Goal: Task Accomplishment & Management: Use online tool/utility

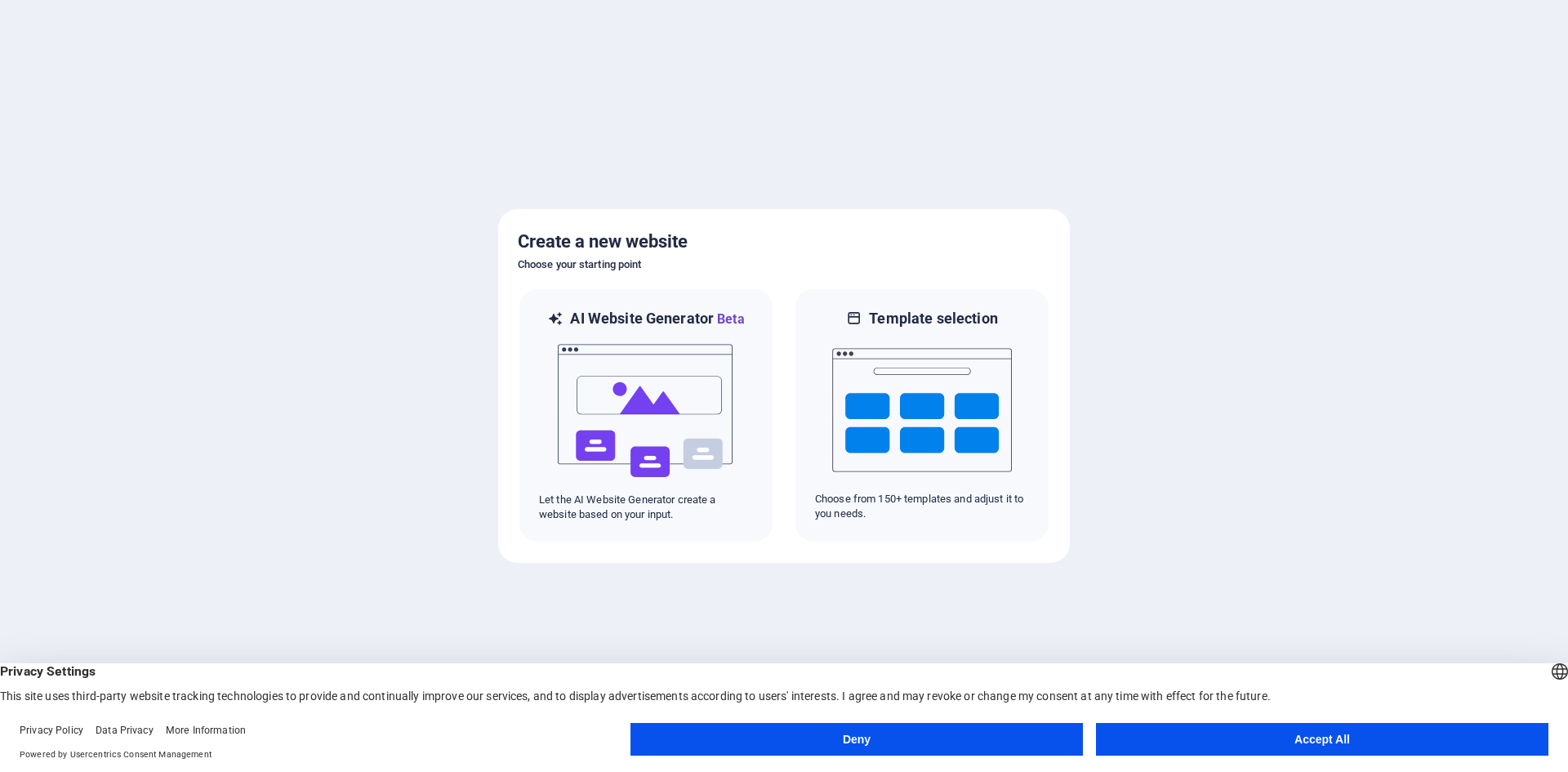
click at [1208, 739] on button "Accept All" at bounding box center [1322, 739] width 453 height 33
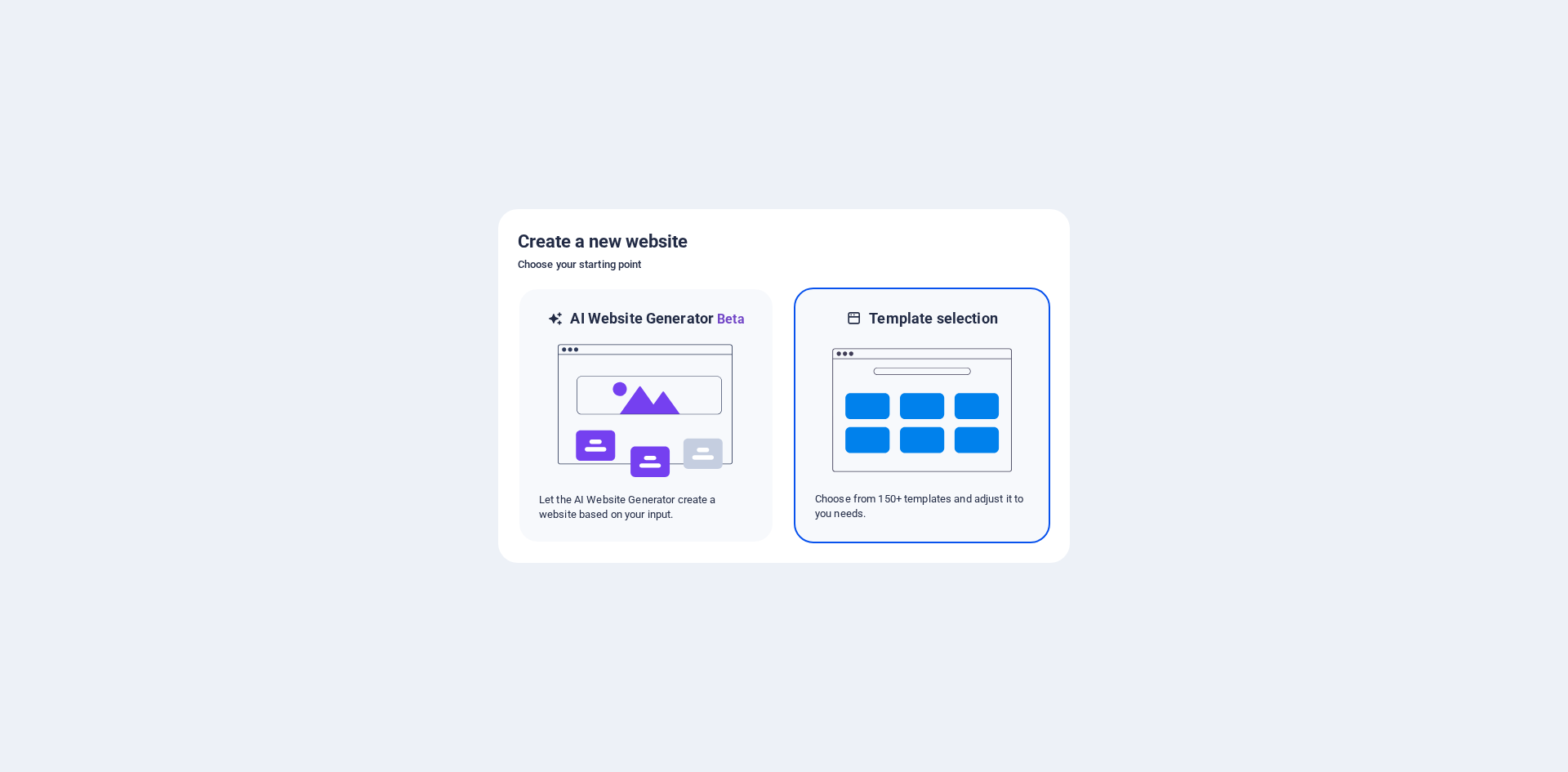
click at [827, 459] on div at bounding box center [921, 410] width 214 height 164
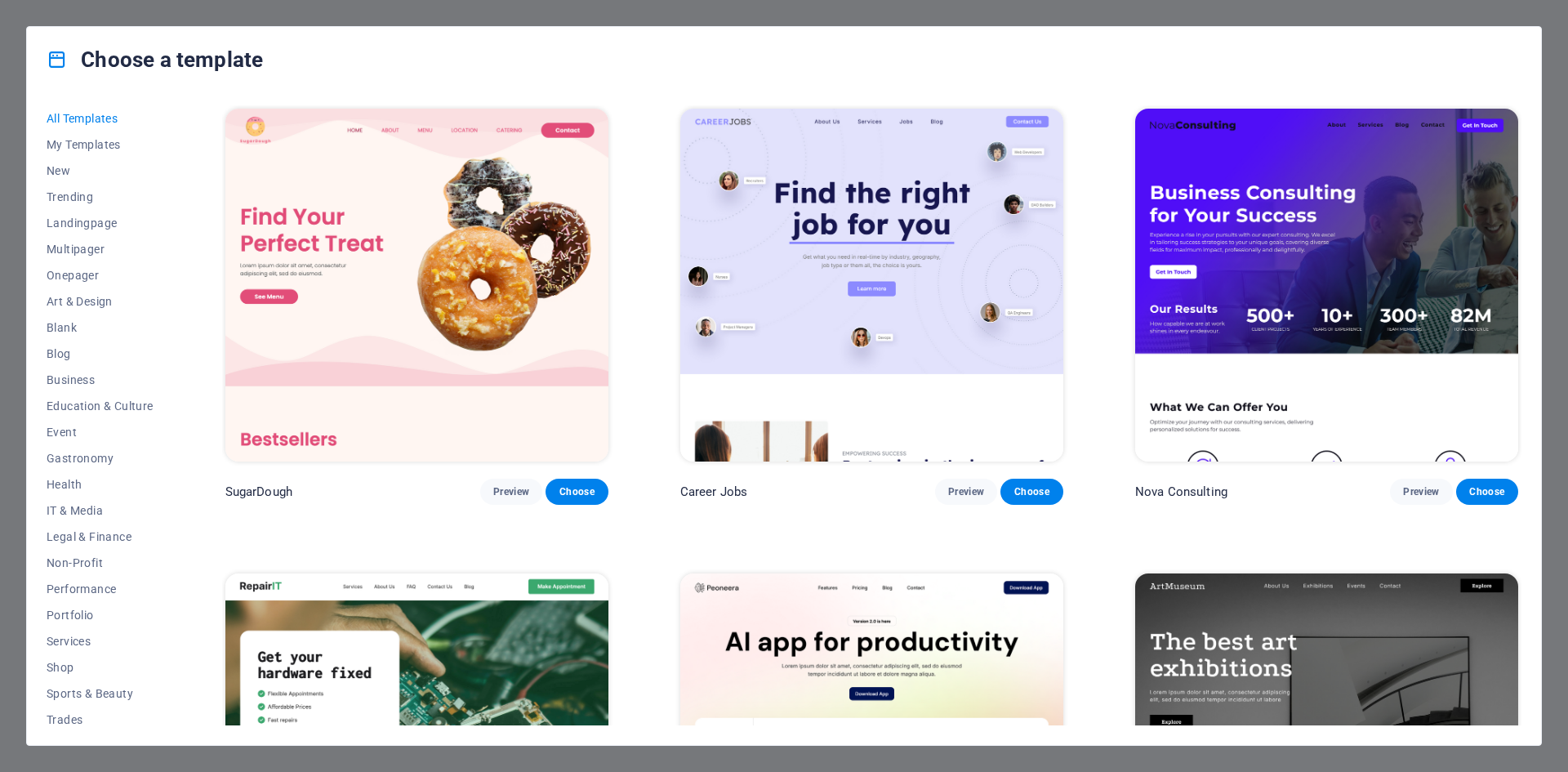
drag, startPoint x: 661, startPoint y: 290, endPoint x: 649, endPoint y: 31, distance: 259.3
click at [107, 115] on span "All Templates" at bounding box center [100, 118] width 107 height 13
click at [64, 688] on span "Travel" at bounding box center [100, 685] width 107 height 13
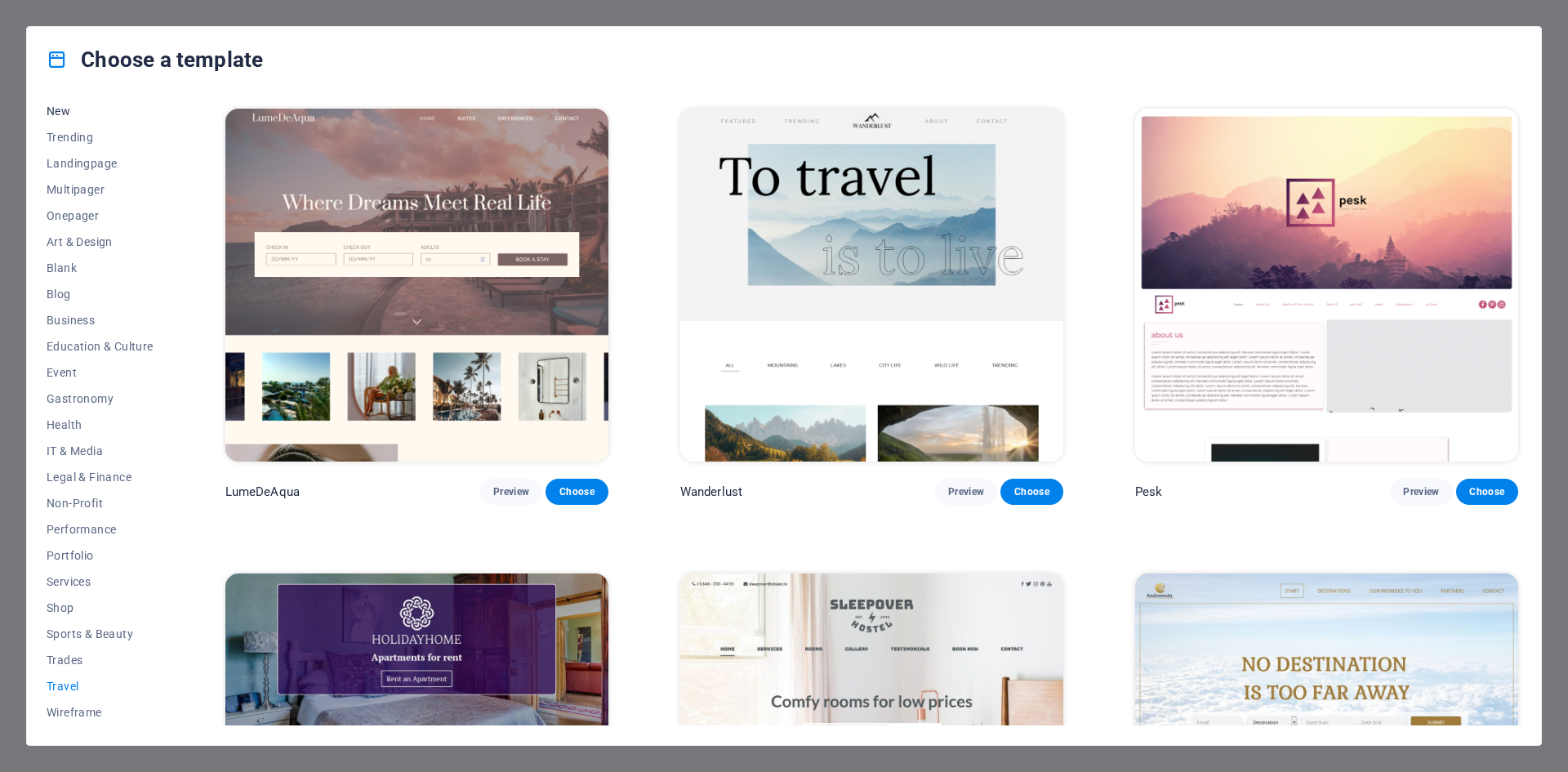
click at [89, 109] on span "New" at bounding box center [100, 111] width 107 height 13
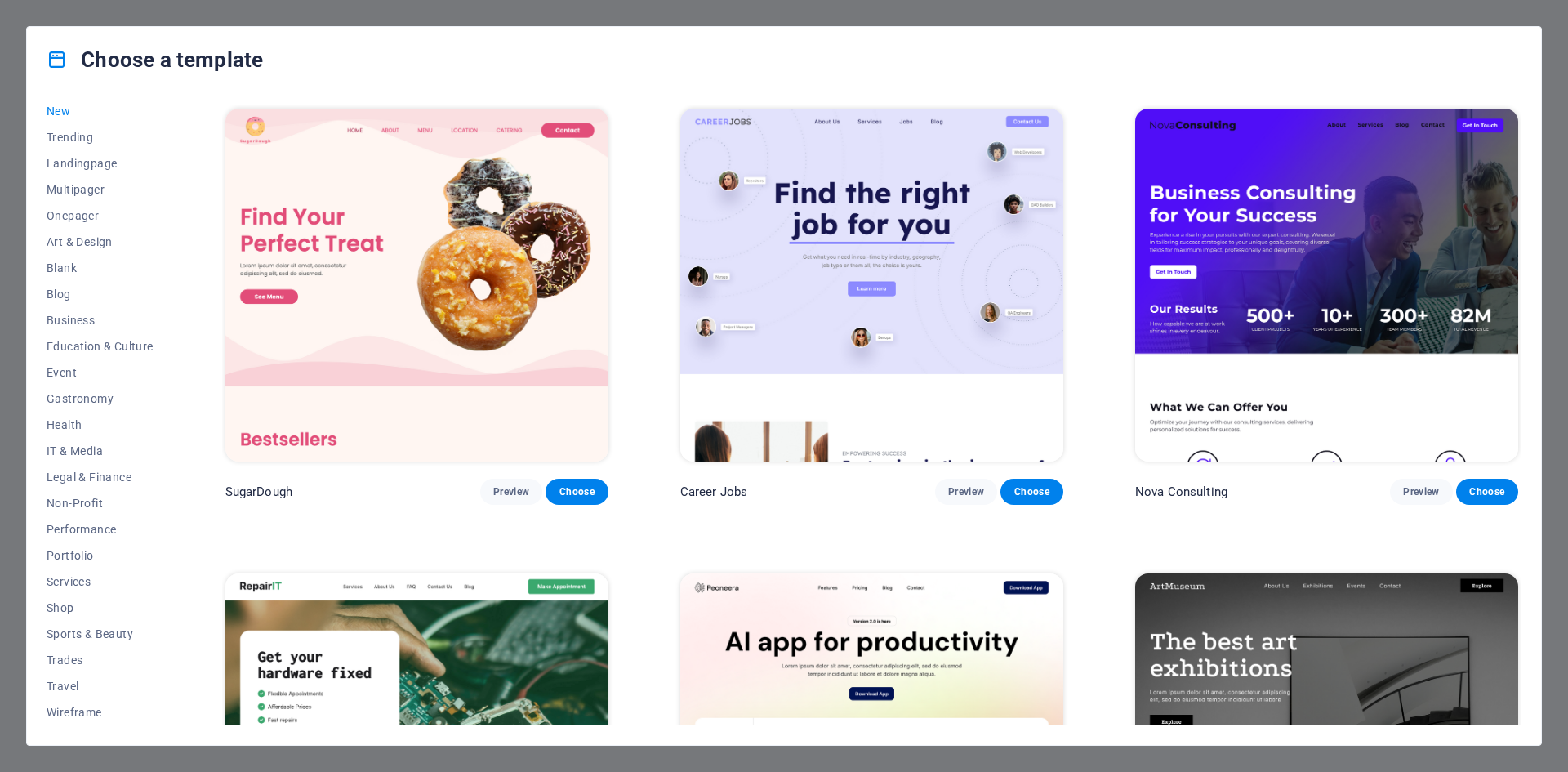
click at [55, 53] on icon at bounding box center [57, 60] width 21 height 21
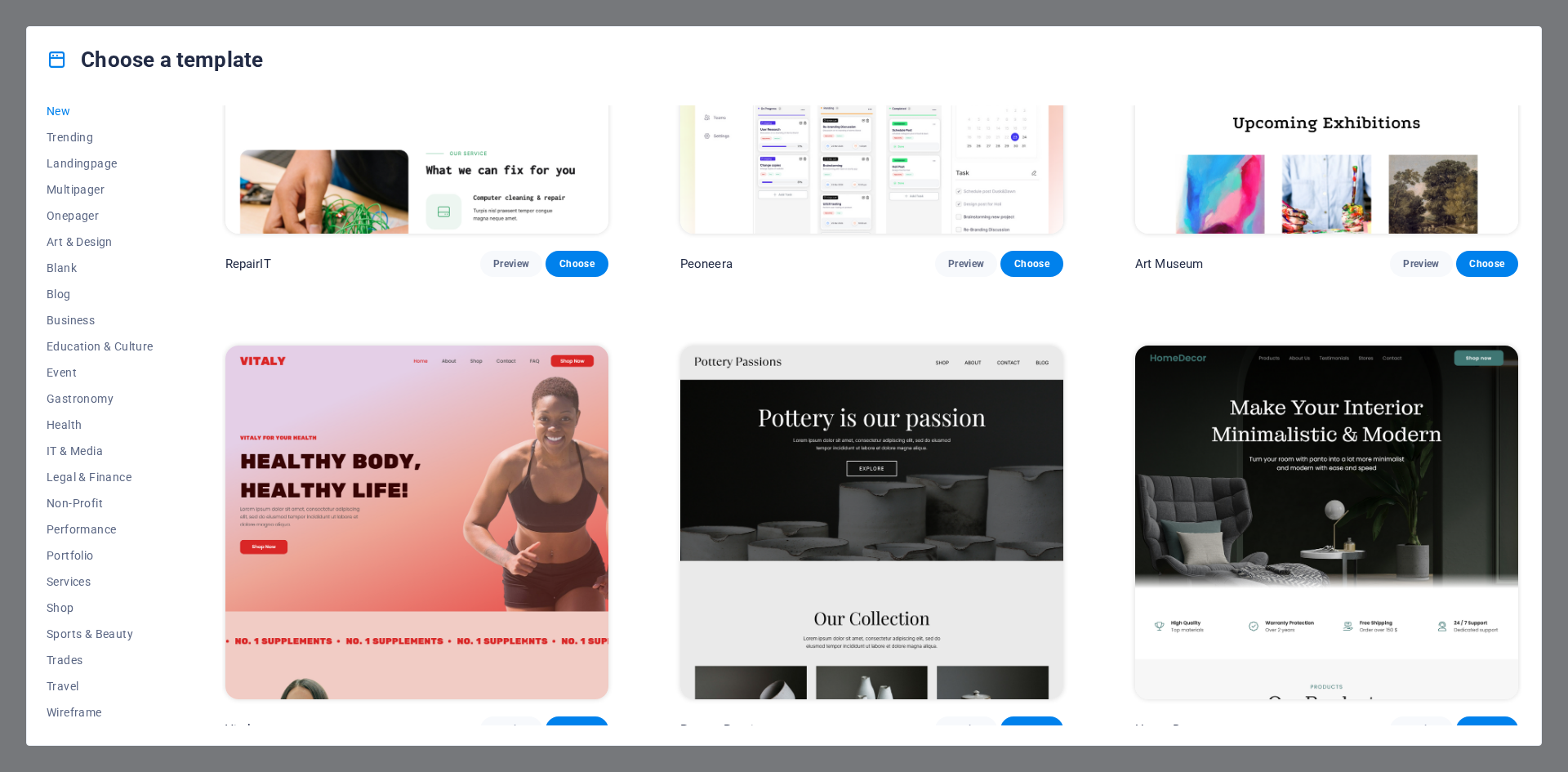
scroll to position [0, 0]
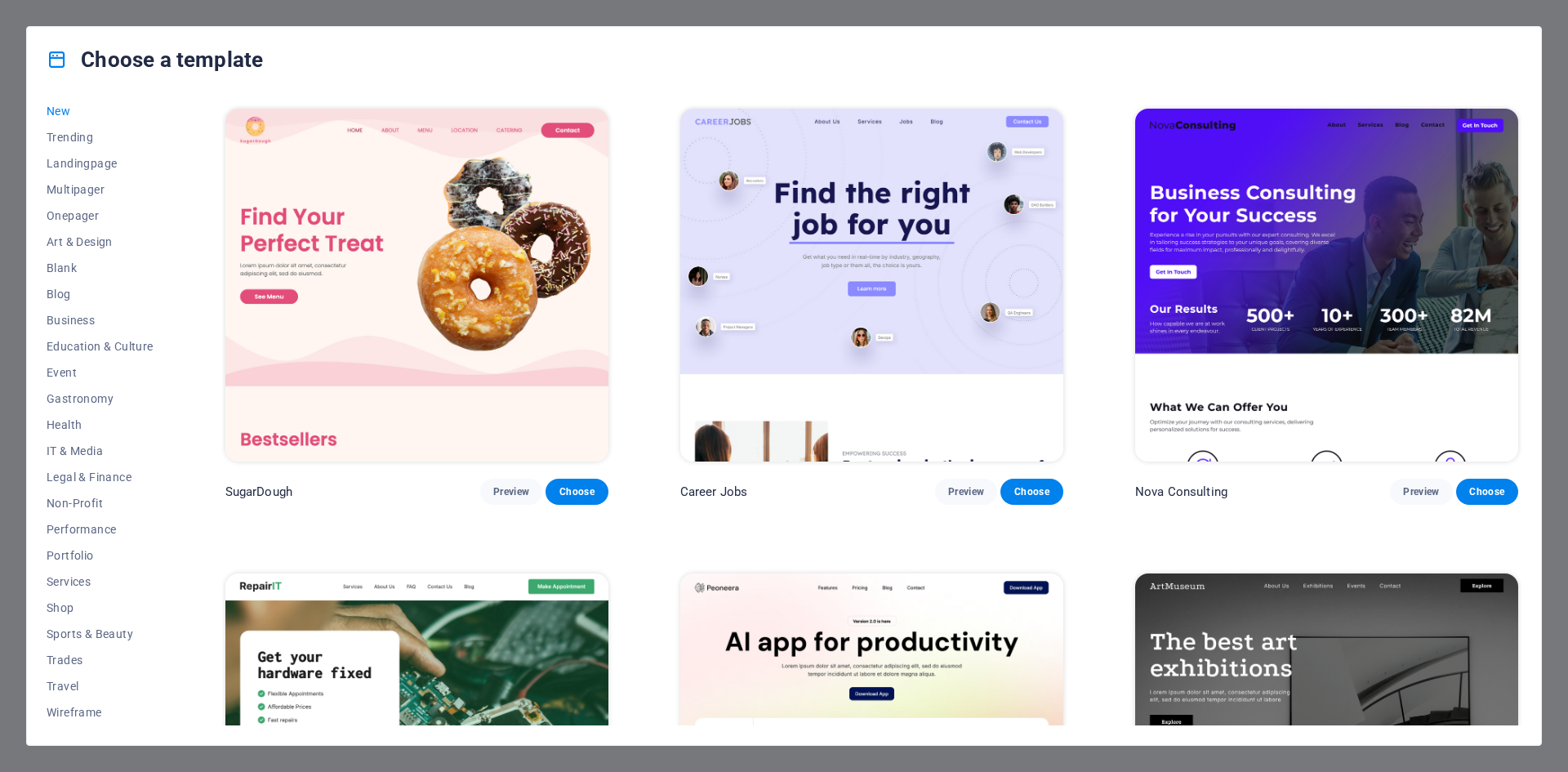
drag, startPoint x: 1089, startPoint y: 359, endPoint x: 1080, endPoint y: 89, distance: 270.1
click at [323, 21] on div "Choose a template All Templates My Templates New Trending Landingpage Multipage…" at bounding box center [784, 386] width 1568 height 772
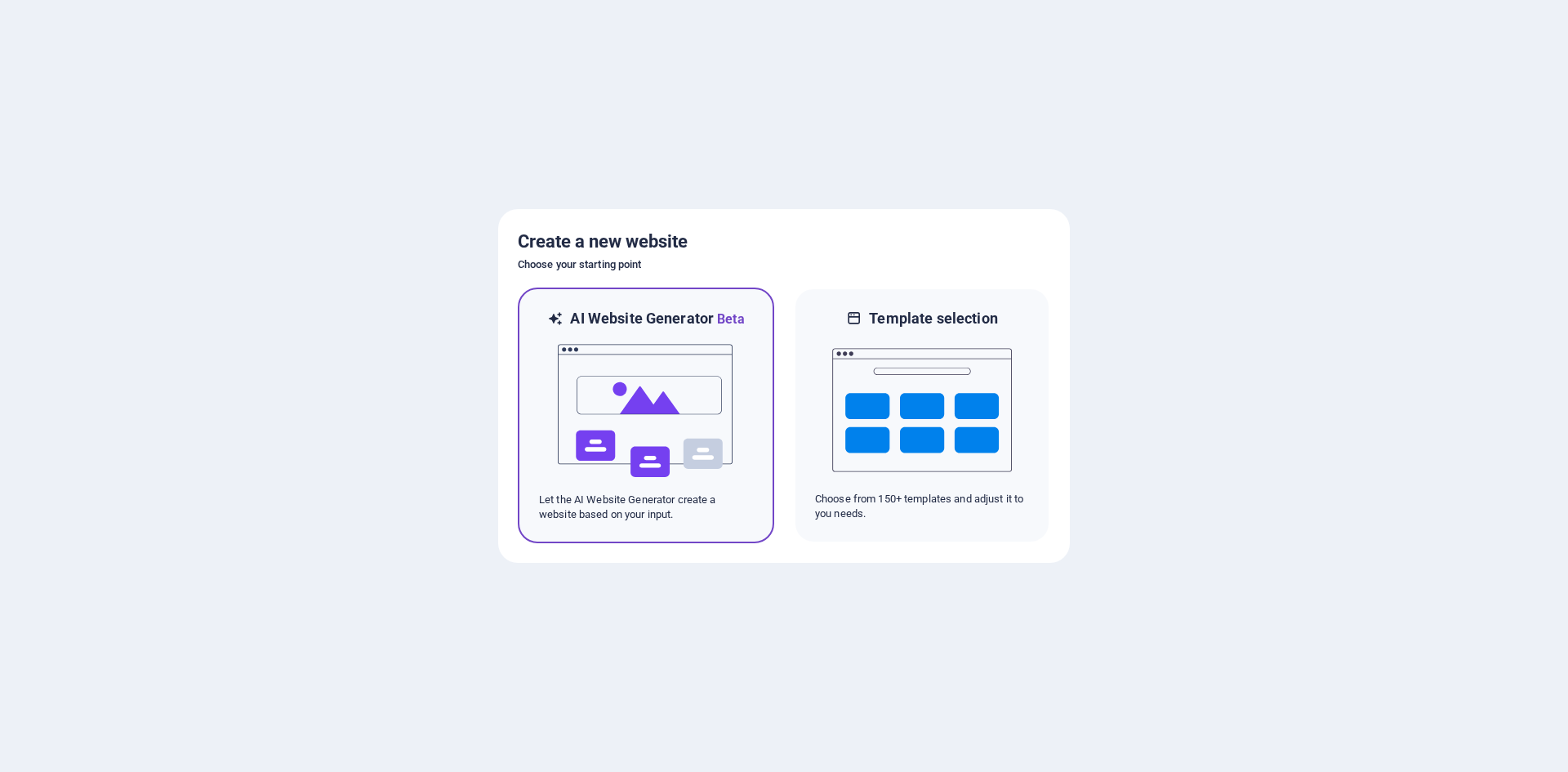
click at [716, 384] on img at bounding box center [646, 411] width 180 height 164
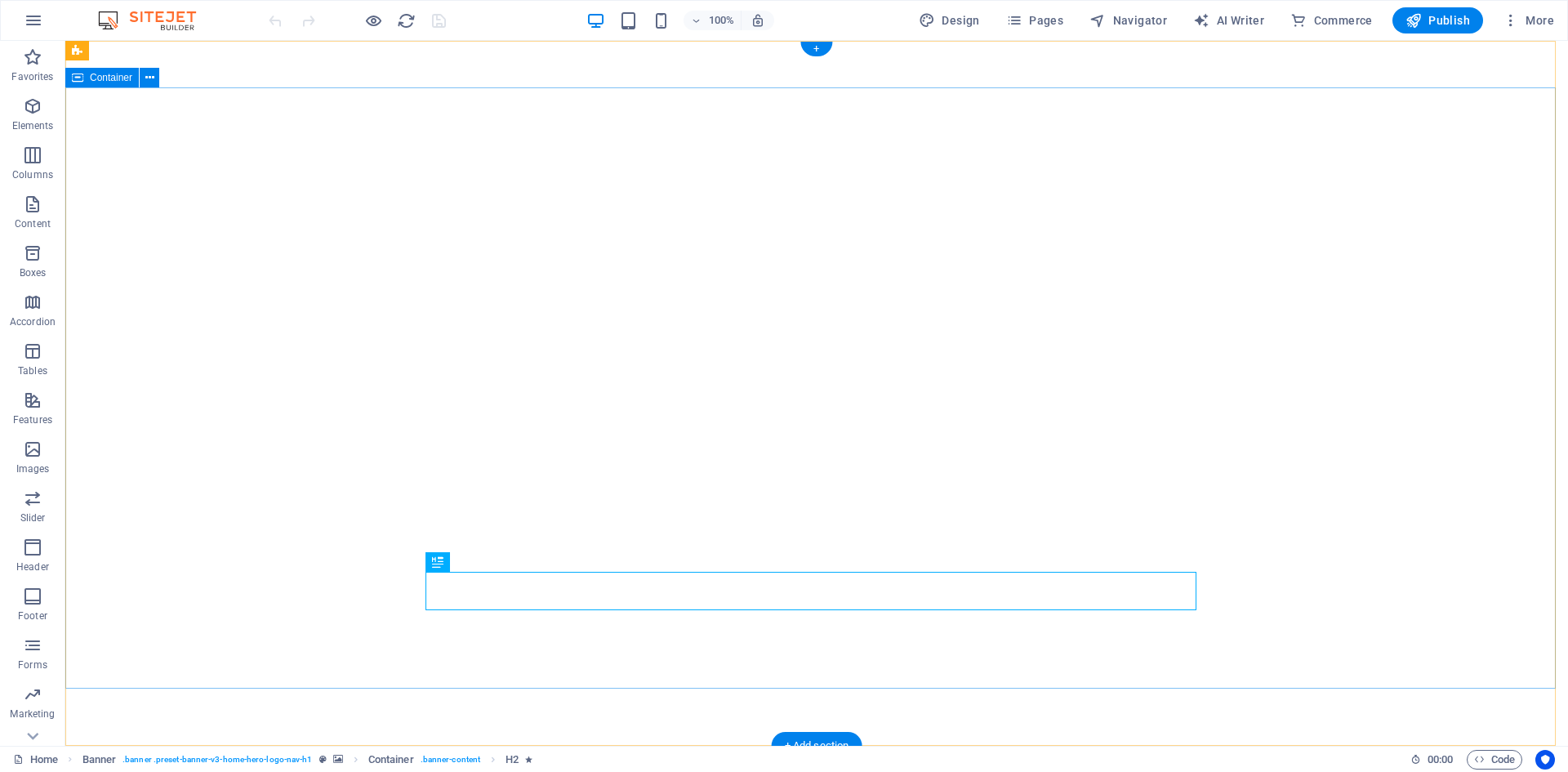
click at [482, 759] on div "[DOMAIN_NAME]" at bounding box center [817, 768] width 771 height 21
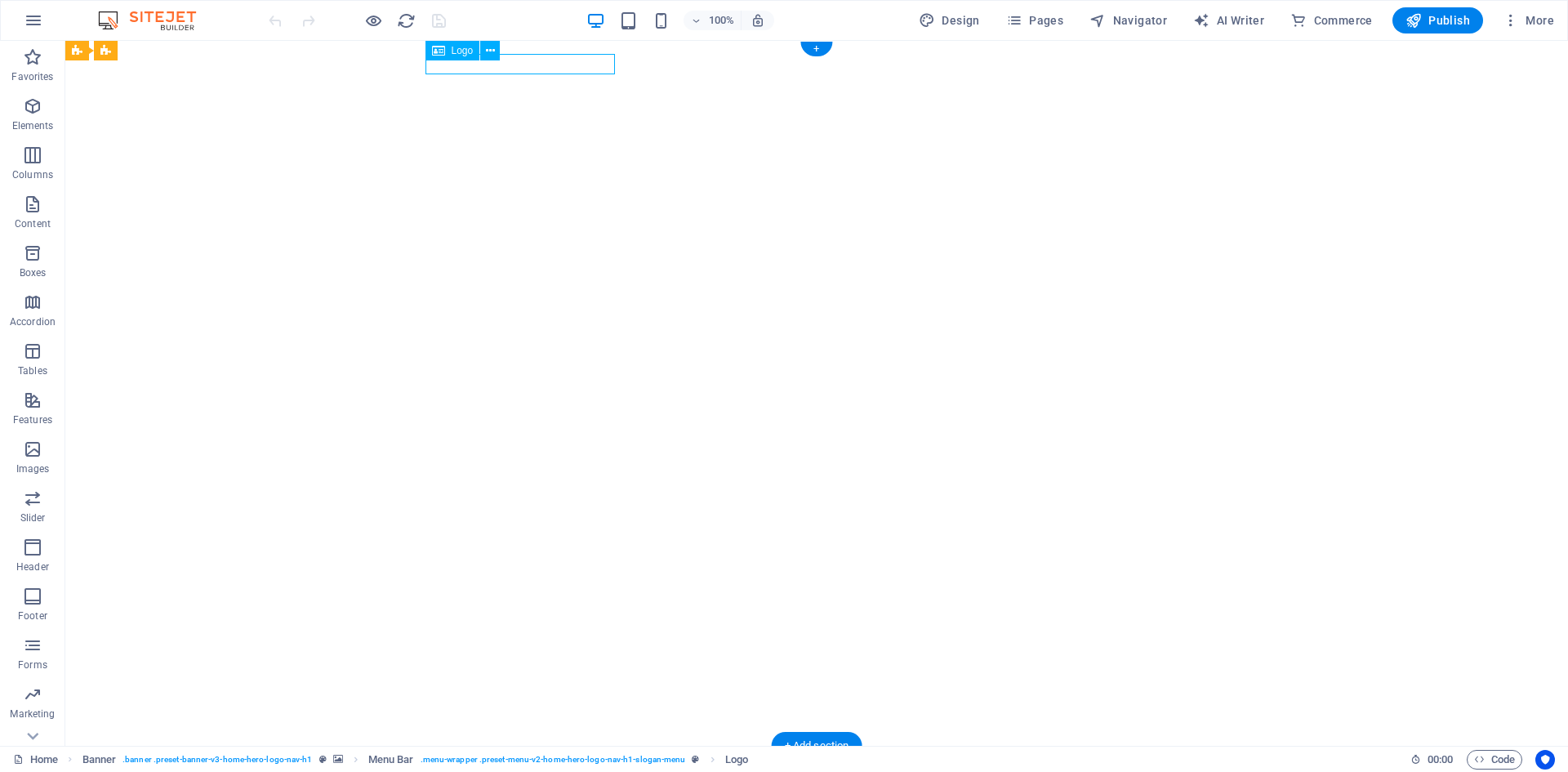
click at [525, 759] on div "[DOMAIN_NAME]" at bounding box center [817, 768] width 771 height 21
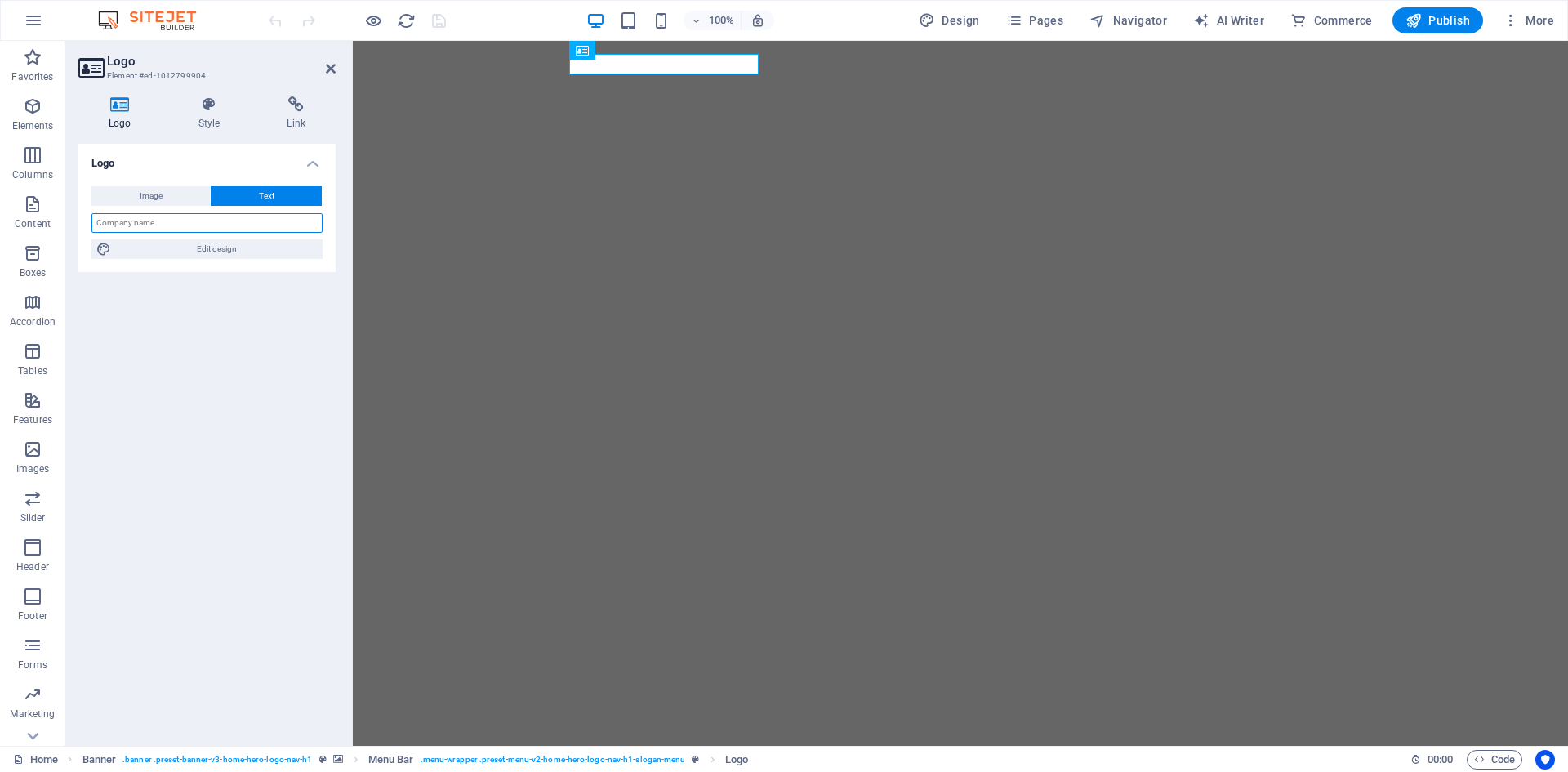
click at [183, 216] on input "text" at bounding box center [207, 223] width 231 height 20
click at [105, 219] on input "CAribSky Alliance Virtual Airlines" at bounding box center [207, 223] width 231 height 20
type input "CaribSky Alliance Virtual Airlines"
click at [168, 194] on button "Image" at bounding box center [150, 196] width 118 height 20
select select "DISABLED_OPTION_VALUE"
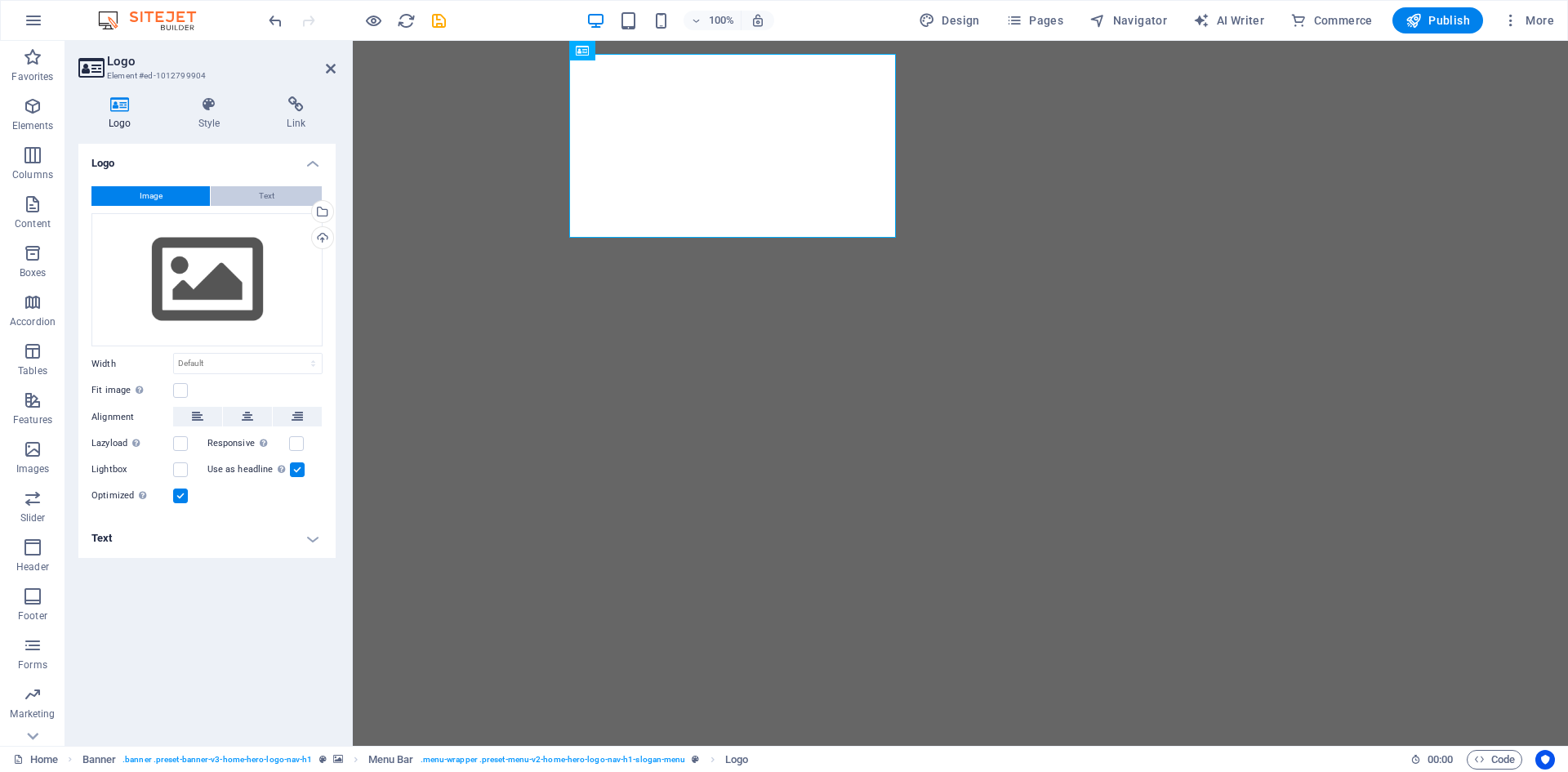
click at [279, 198] on button "Text" at bounding box center [267, 196] width 111 height 20
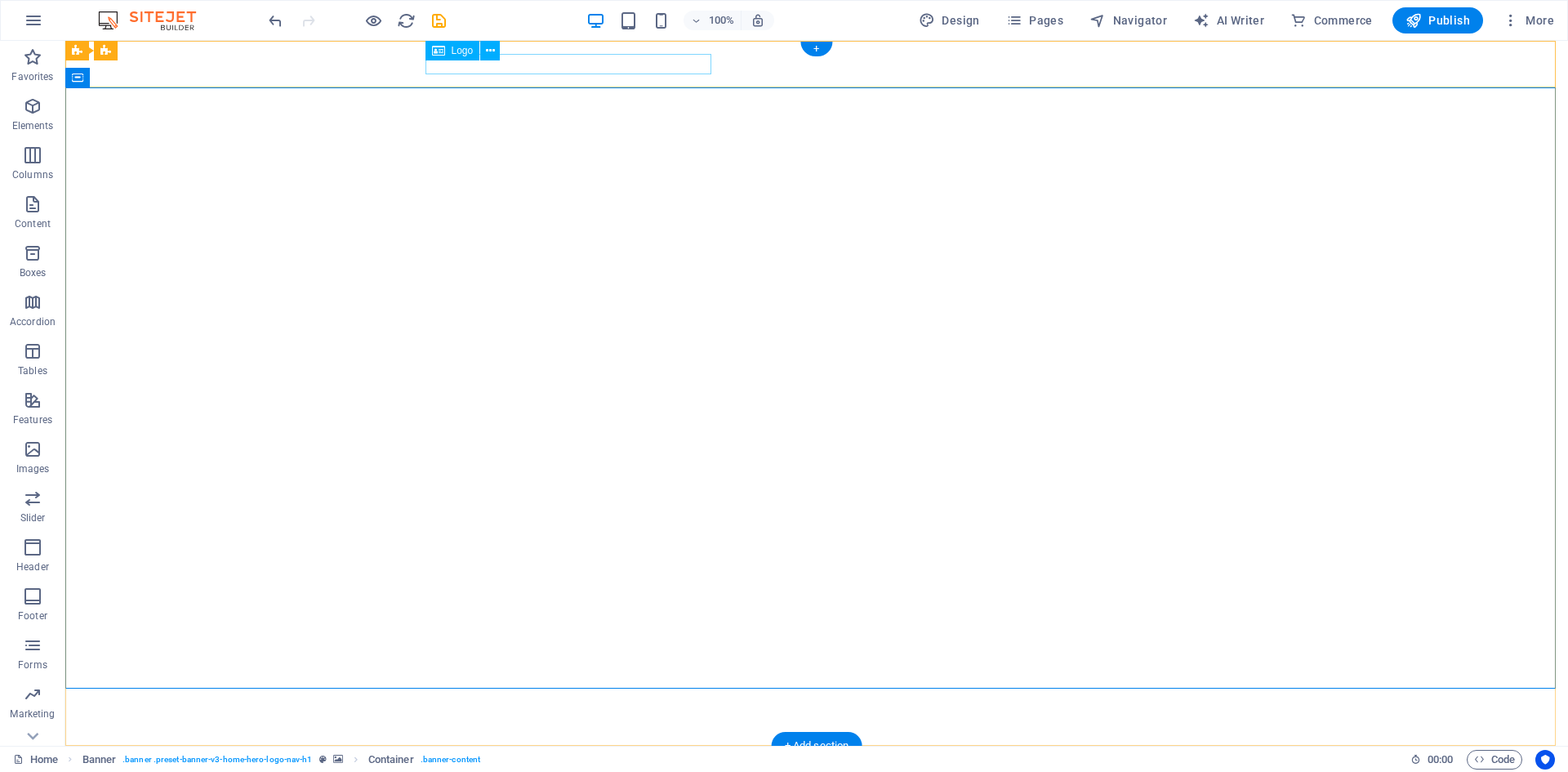
click at [642, 759] on div "CaribSky Alliance Virtual Airlines" at bounding box center [817, 768] width 771 height 21
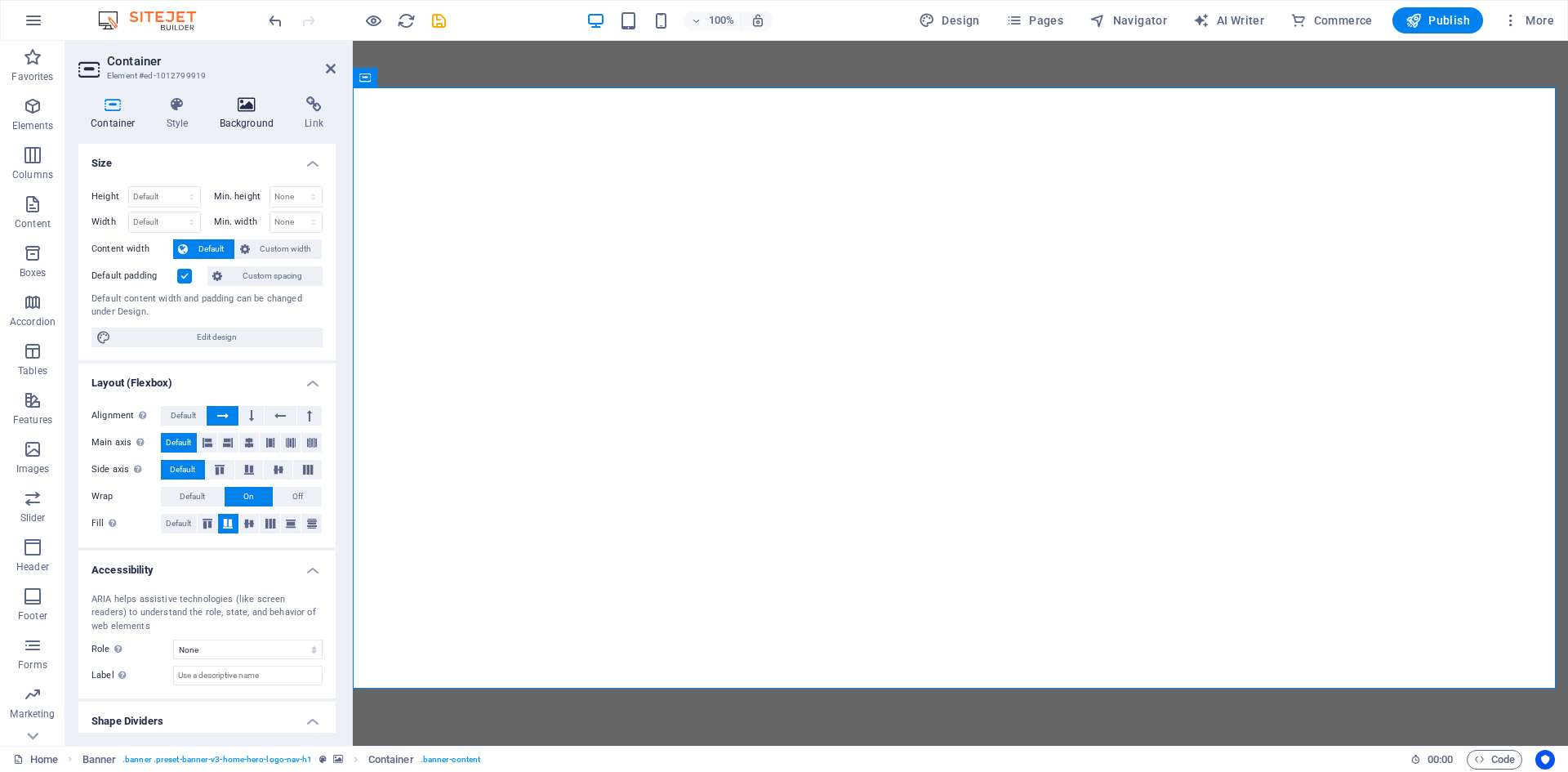
click at [244, 117] on h4 "Background" at bounding box center [250, 114] width 86 height 34
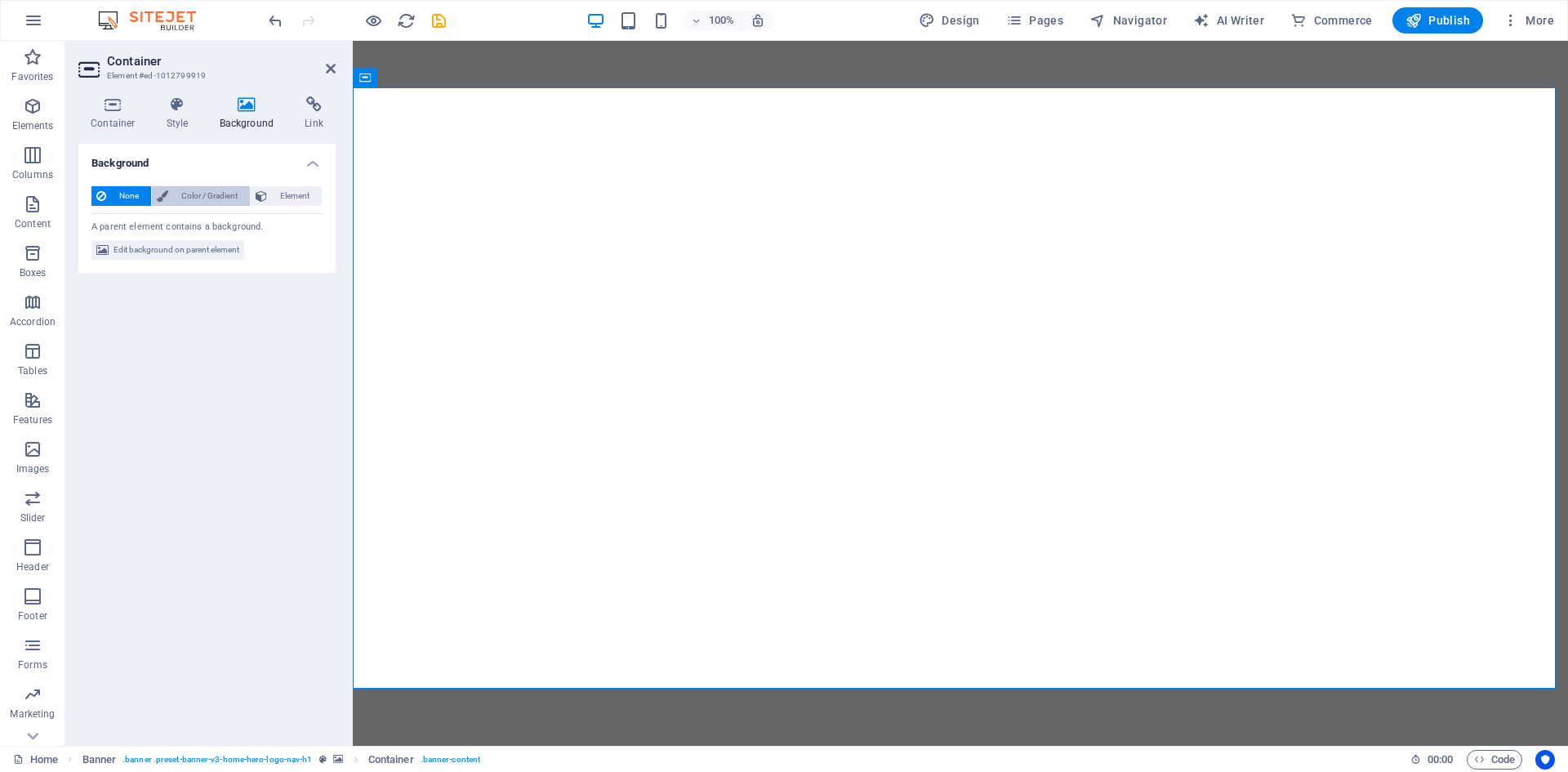
click at [229, 190] on span "Color / Gradient" at bounding box center [209, 196] width 72 height 20
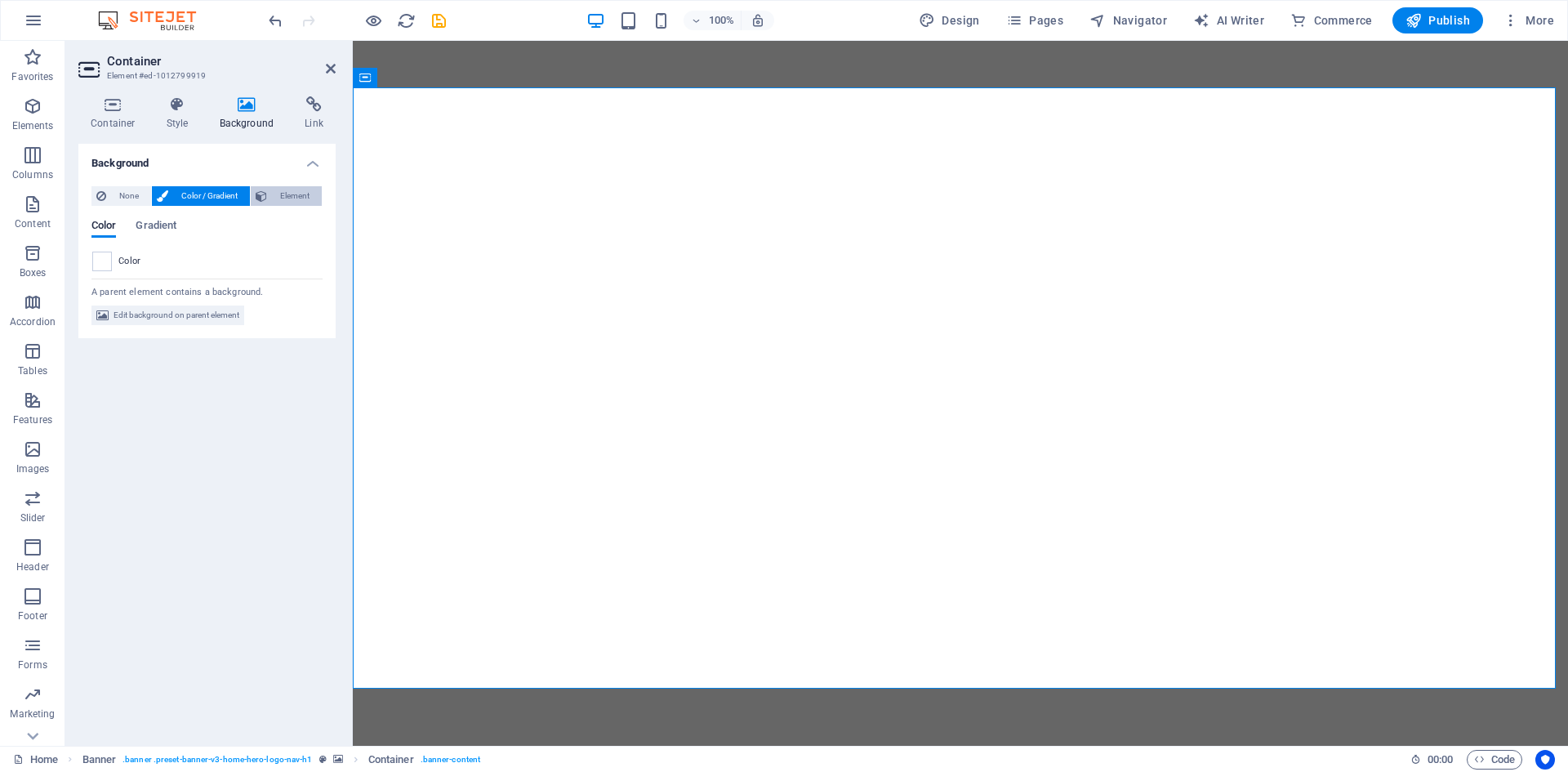
click at [265, 196] on icon at bounding box center [261, 196] width 12 height 20
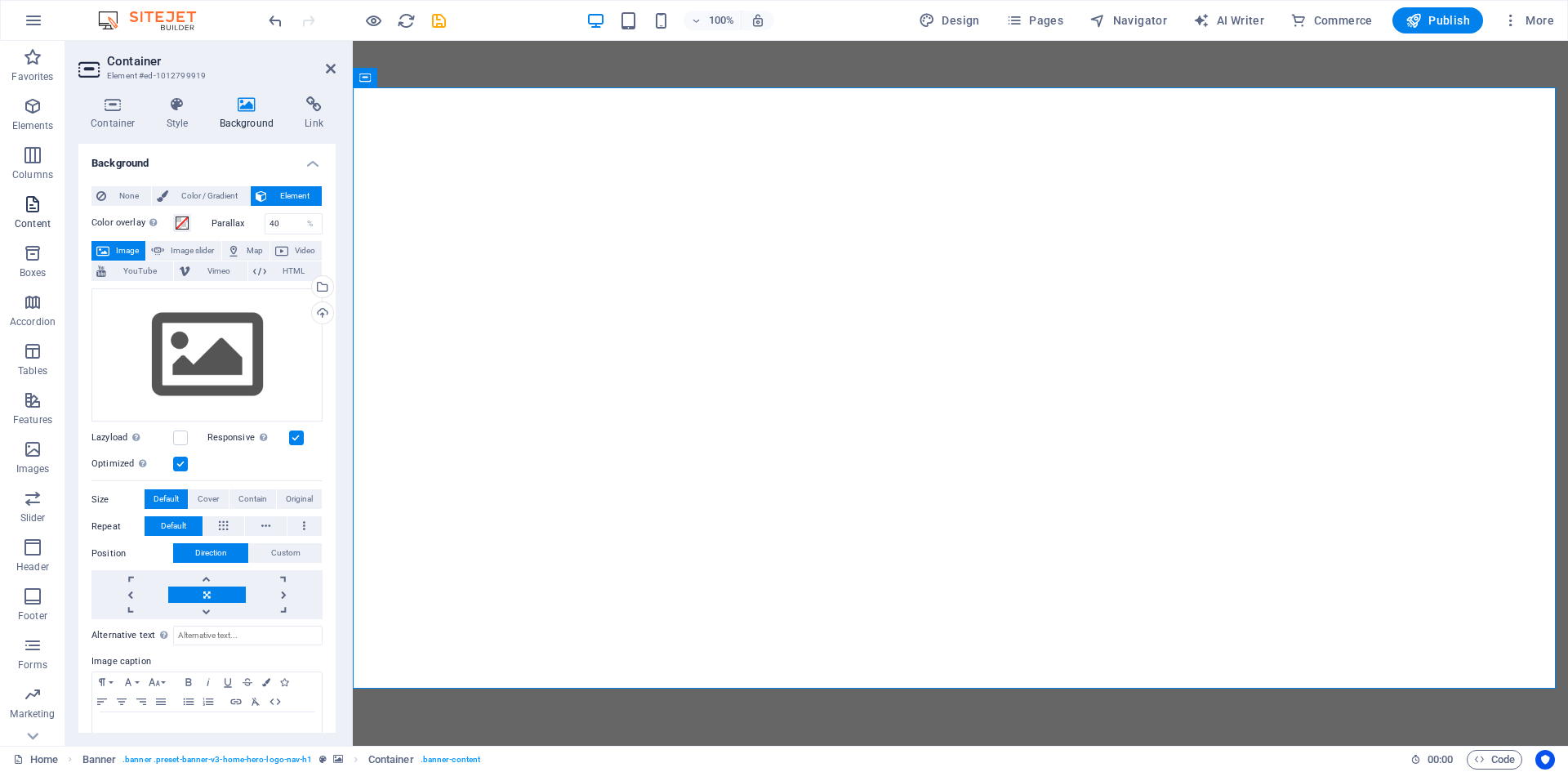
click at [53, 208] on span "Content" at bounding box center [32, 214] width 65 height 39
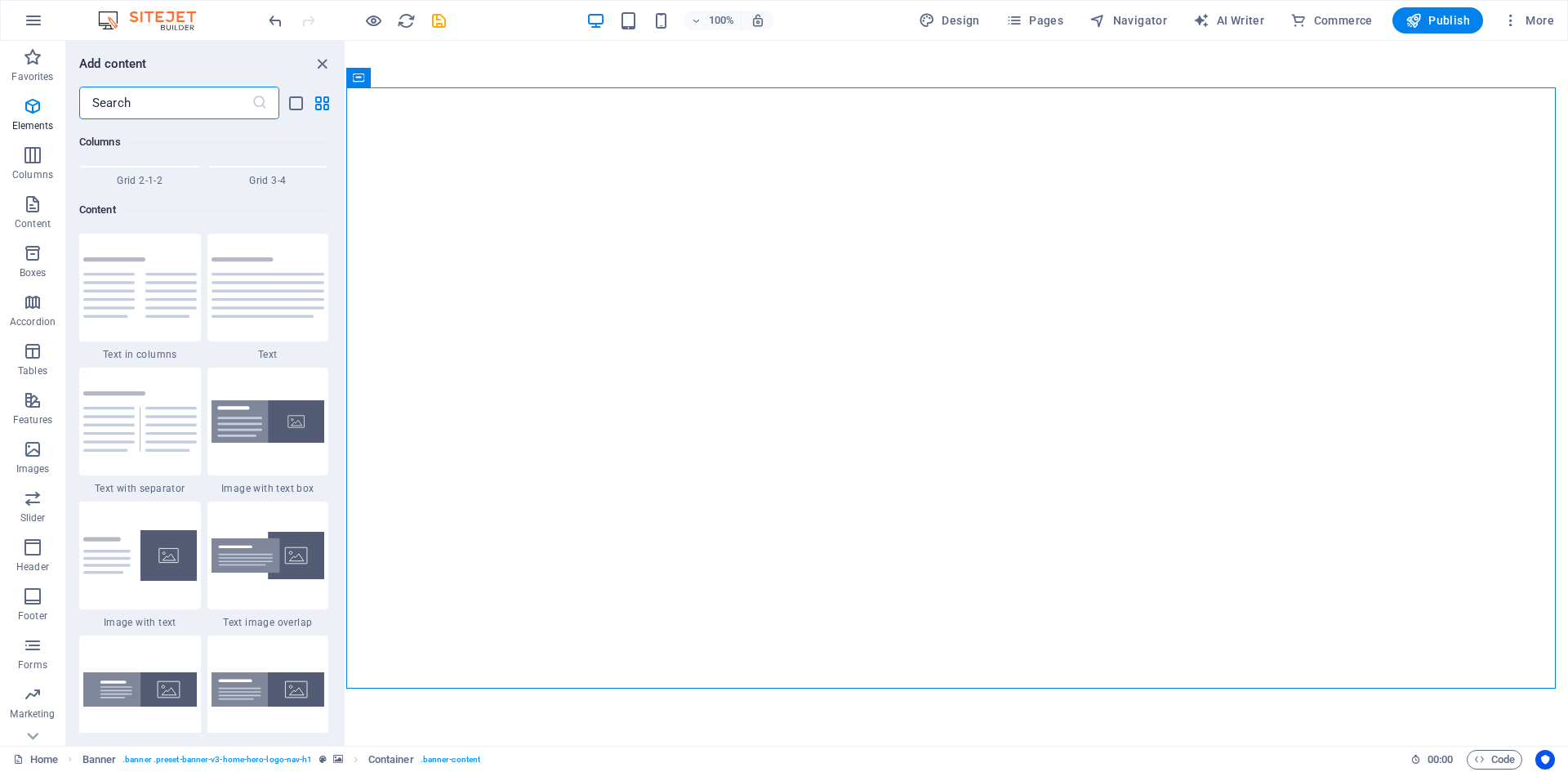
scroll to position [2857, 0]
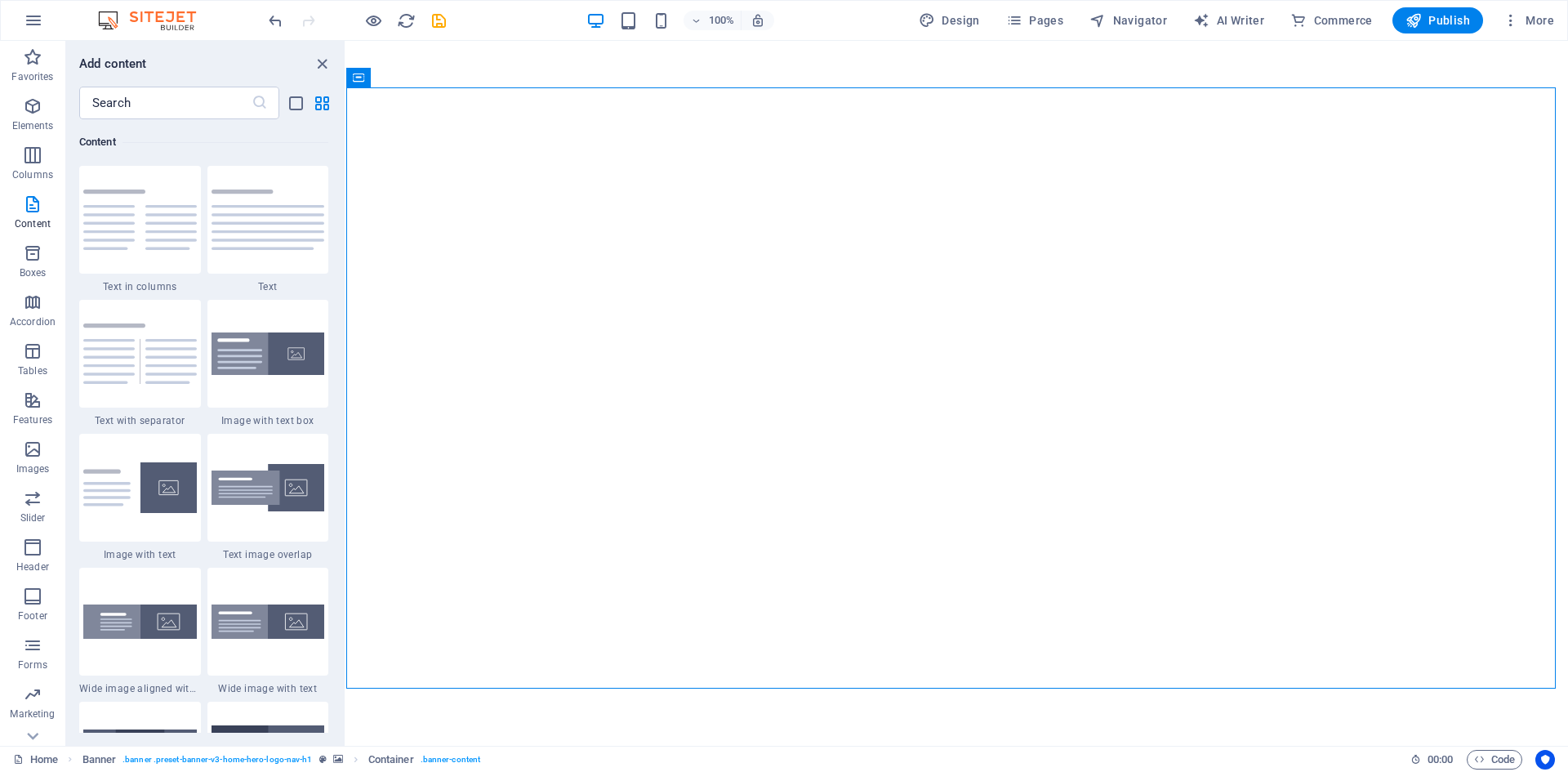
click at [319, 52] on div "Add content ​ Favorites 1 Star Headline 1 Star Container Elements 1 Star Headli…" at bounding box center [205, 394] width 278 height 705
click at [319, 68] on icon "close panel" at bounding box center [322, 64] width 19 height 19
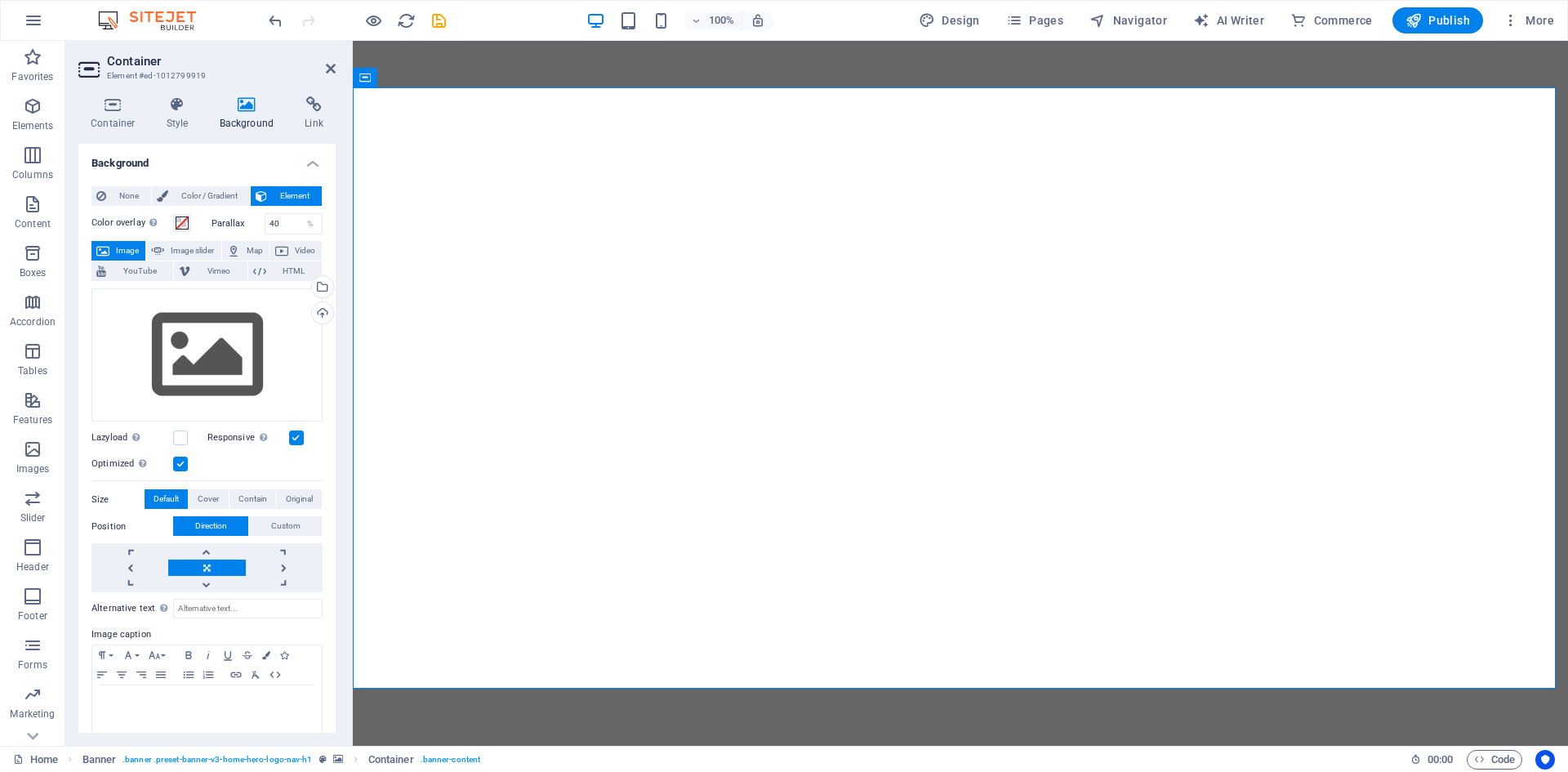
click at [275, 193] on span "Element" at bounding box center [294, 196] width 45 height 20
click at [131, 207] on div "Color overlay Places an overlay over the background to colorize it Parallax 40 …" at bounding box center [207, 471] width 231 height 530
click at [130, 201] on span "None" at bounding box center [128, 196] width 35 height 20
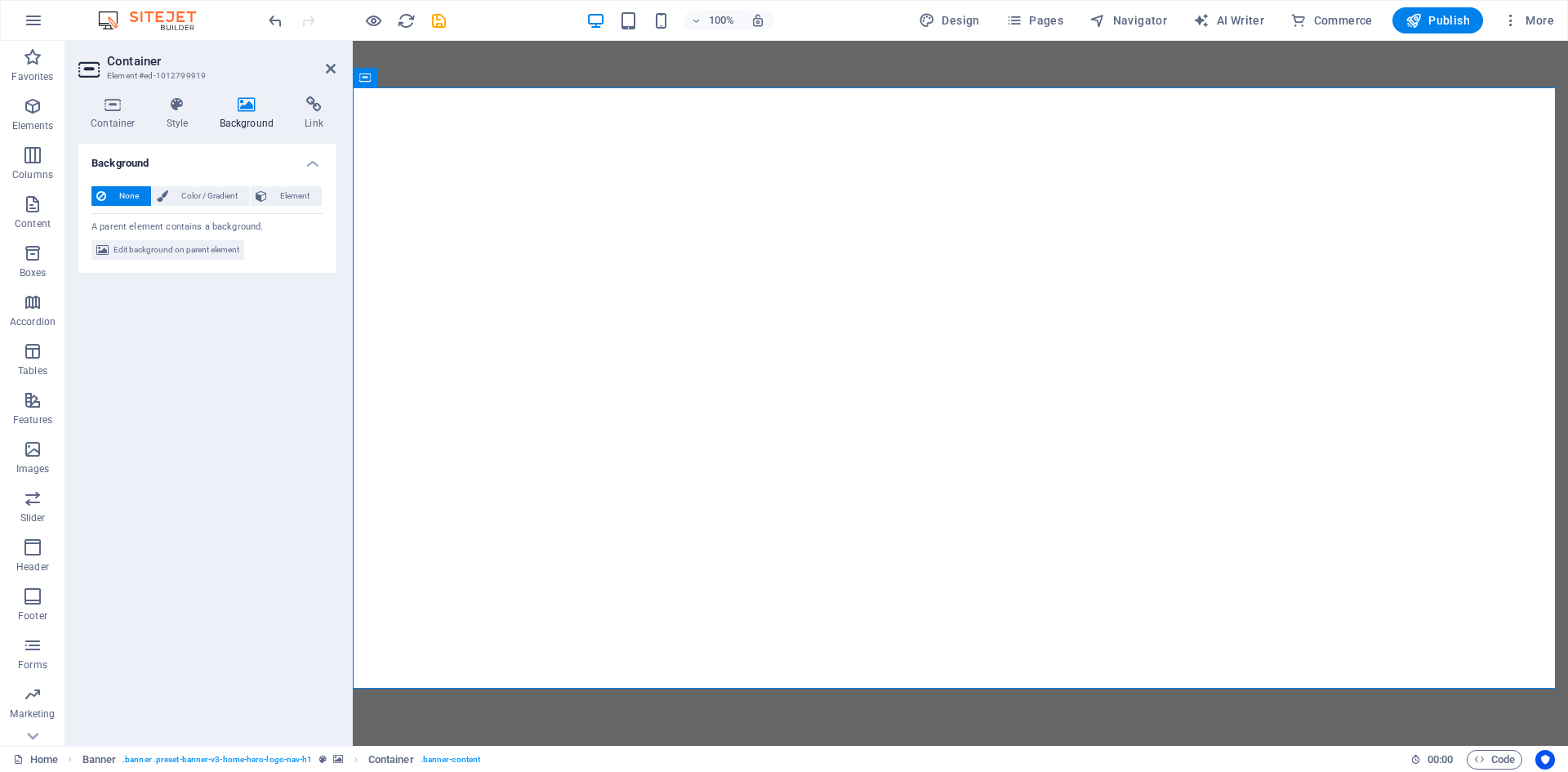
click at [314, 162] on h4 "Background" at bounding box center [208, 158] width 258 height 30
drag, startPoint x: 326, startPoint y: 64, endPoint x: 261, endPoint y: 23, distance: 76.9
click at [326, 64] on icon at bounding box center [330, 68] width 10 height 13
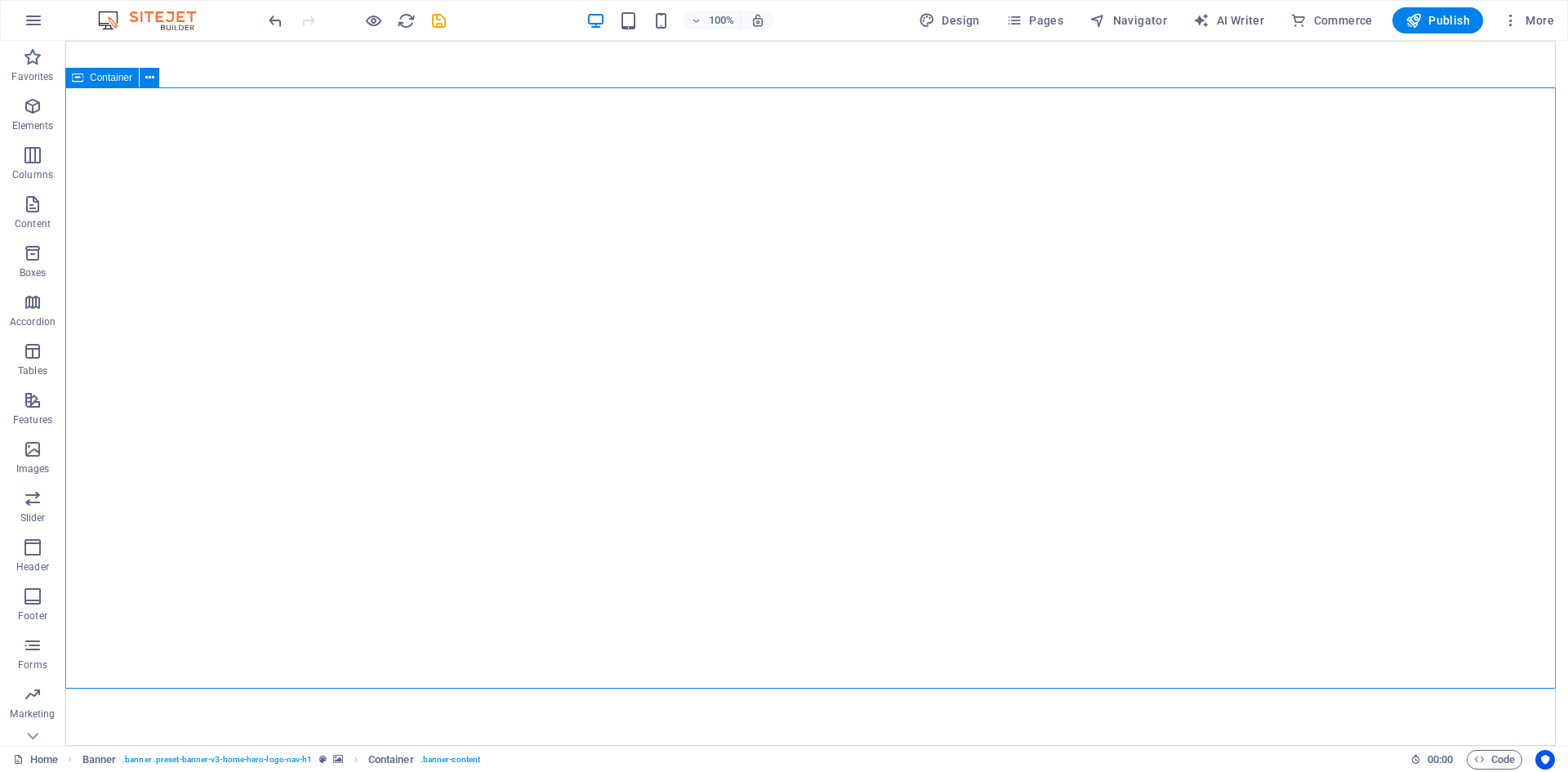
click at [107, 75] on span "Container" at bounding box center [110, 77] width 42 height 10
click at [150, 85] on icon at bounding box center [149, 78] width 9 height 17
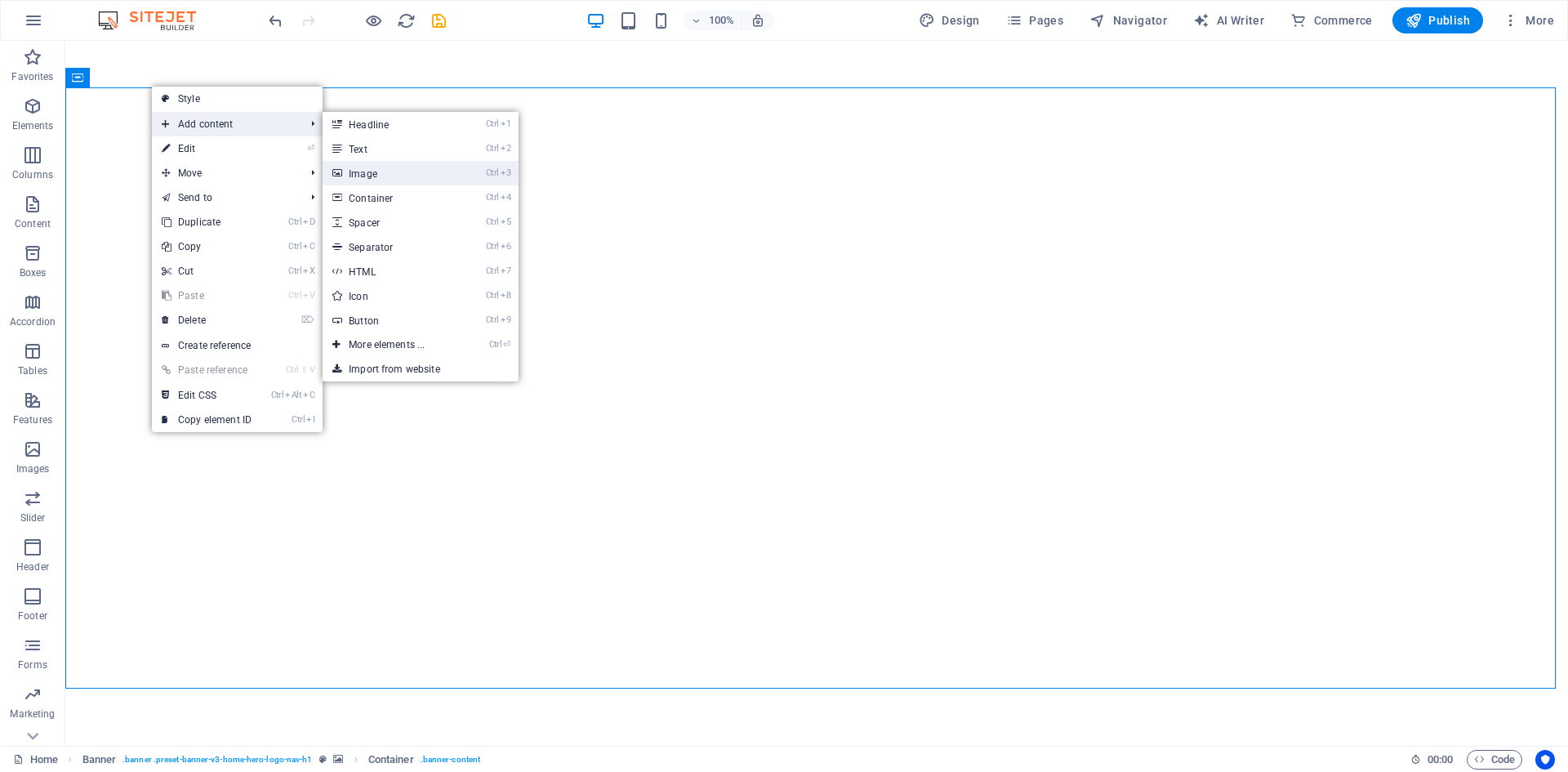
click at [377, 173] on link "Ctrl 3 Image" at bounding box center [390, 173] width 135 height 24
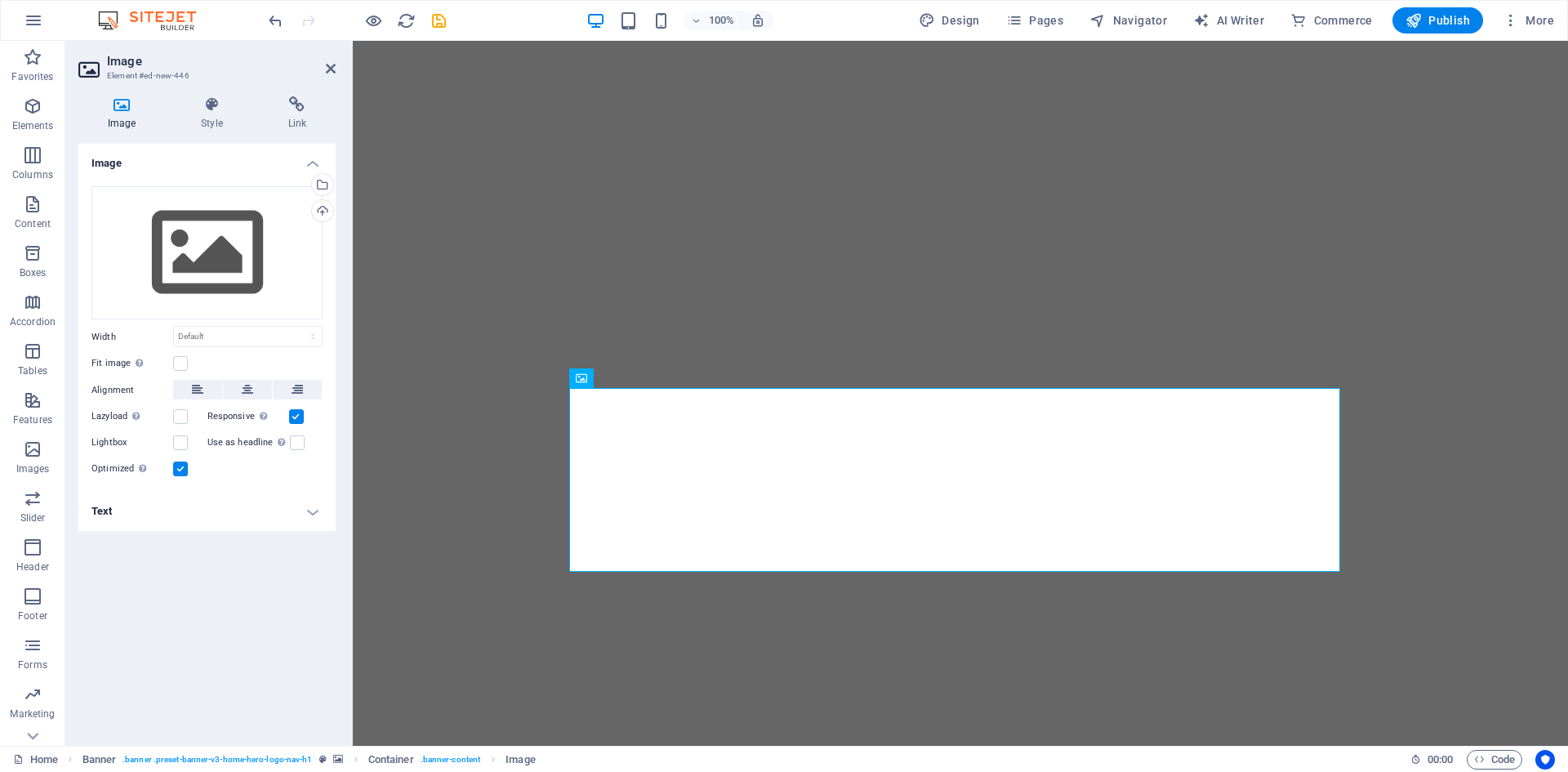
click at [324, 71] on header "Image Element #ed-new-446" at bounding box center [208, 62] width 258 height 42
click at [333, 68] on icon at bounding box center [330, 68] width 10 height 13
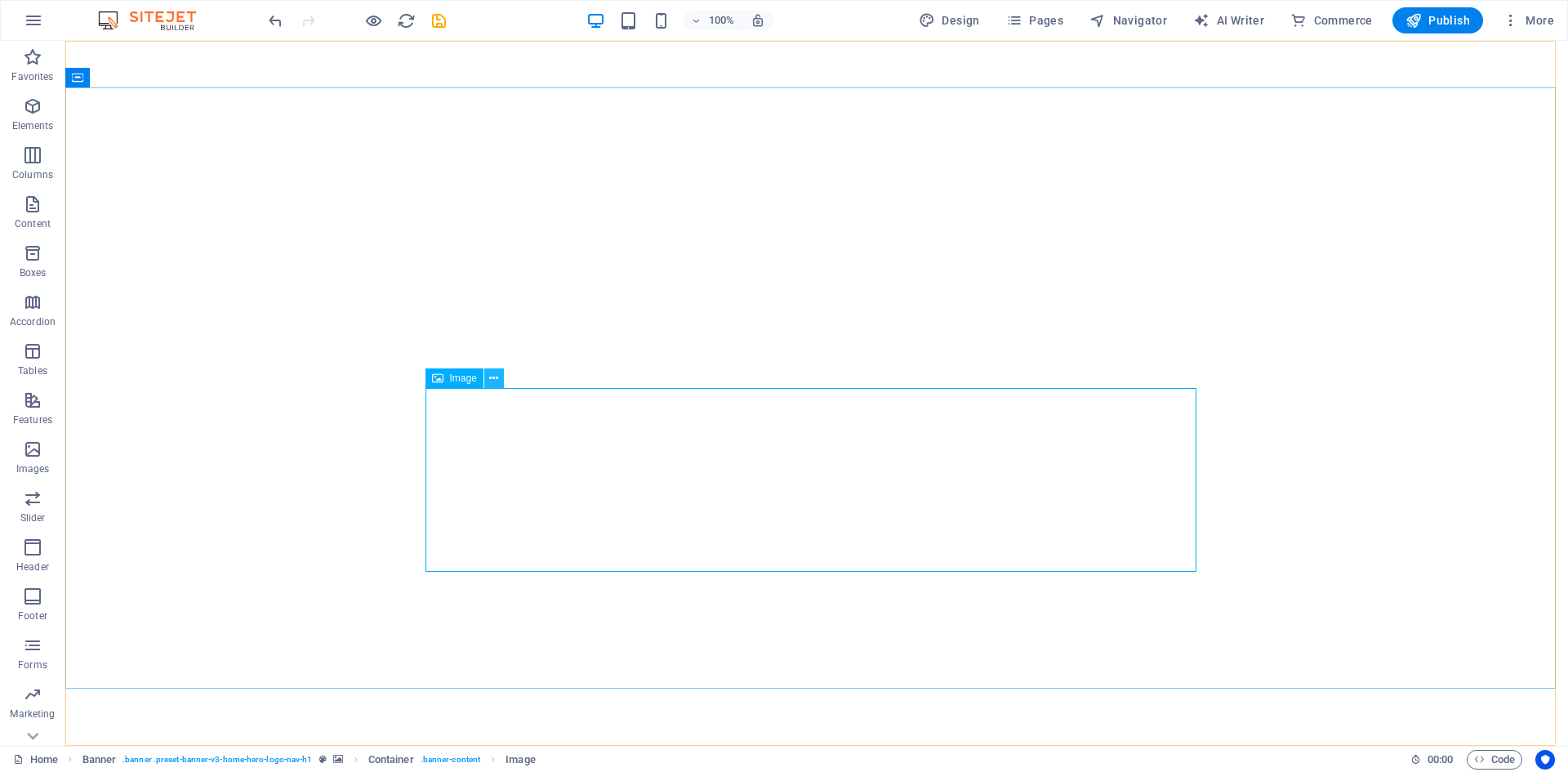
click at [491, 370] on icon at bounding box center [494, 378] width 9 height 17
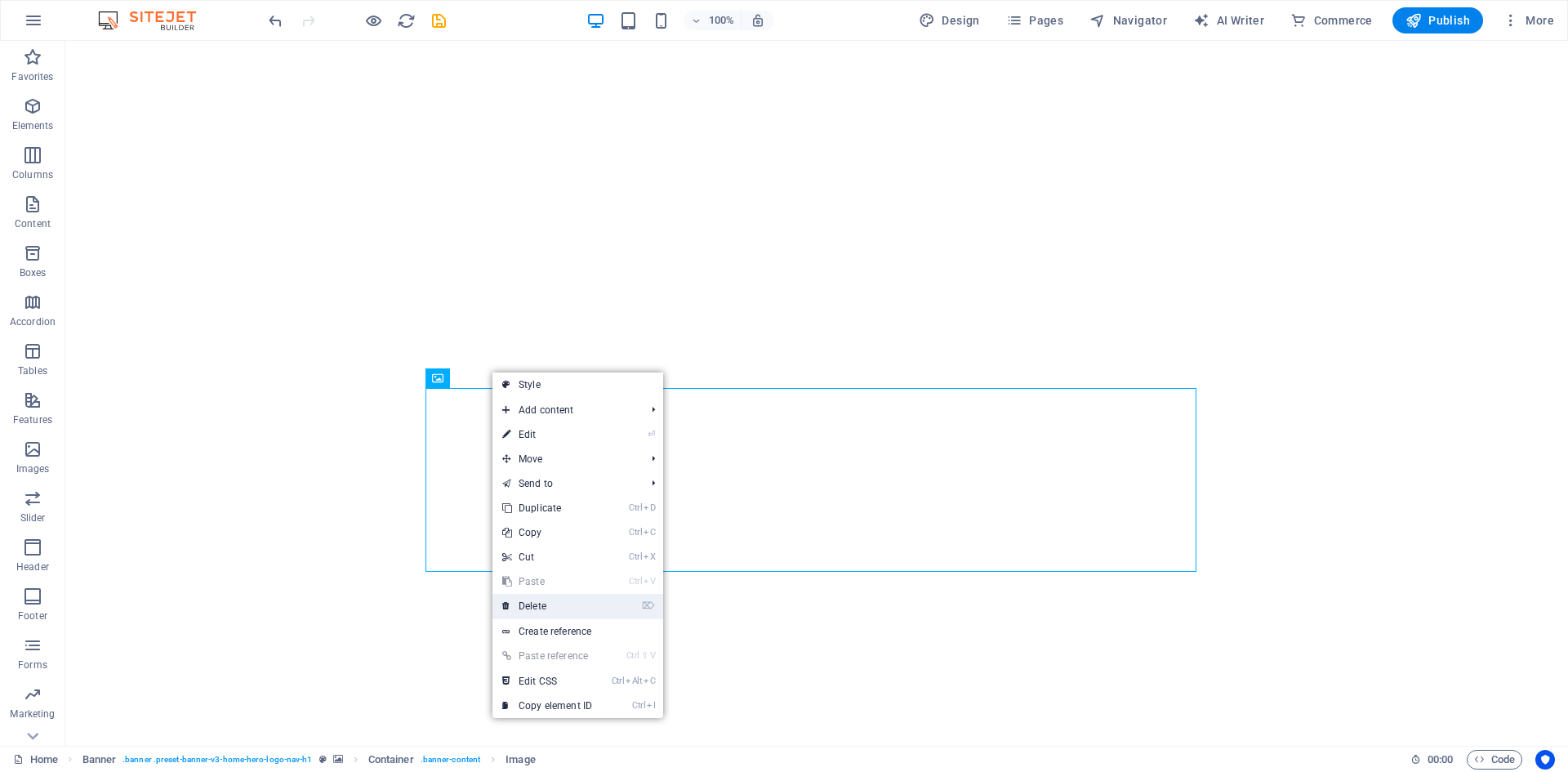
click at [564, 607] on link "⌦ Delete" at bounding box center [547, 606] width 109 height 24
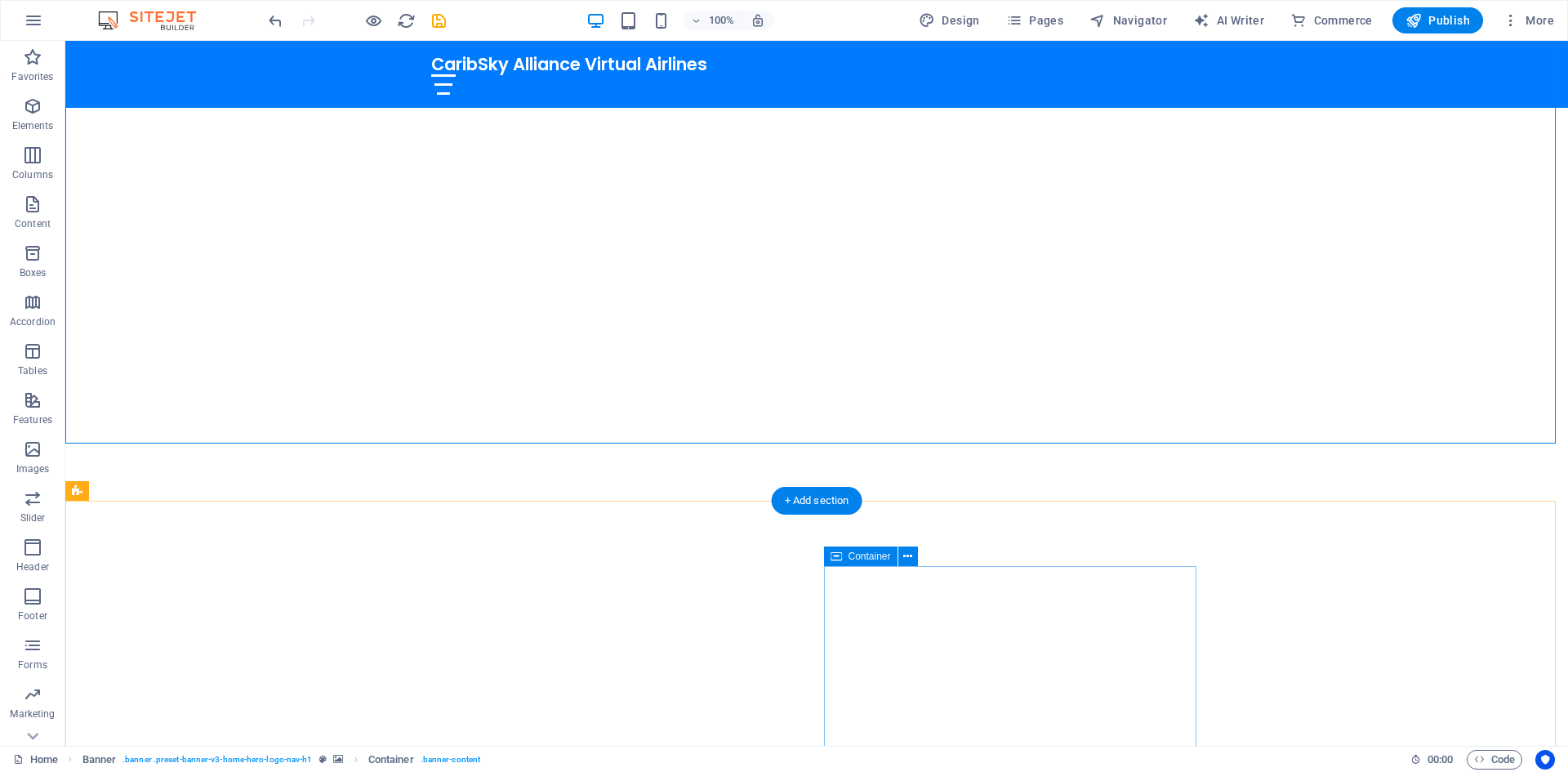
scroll to position [245, 0]
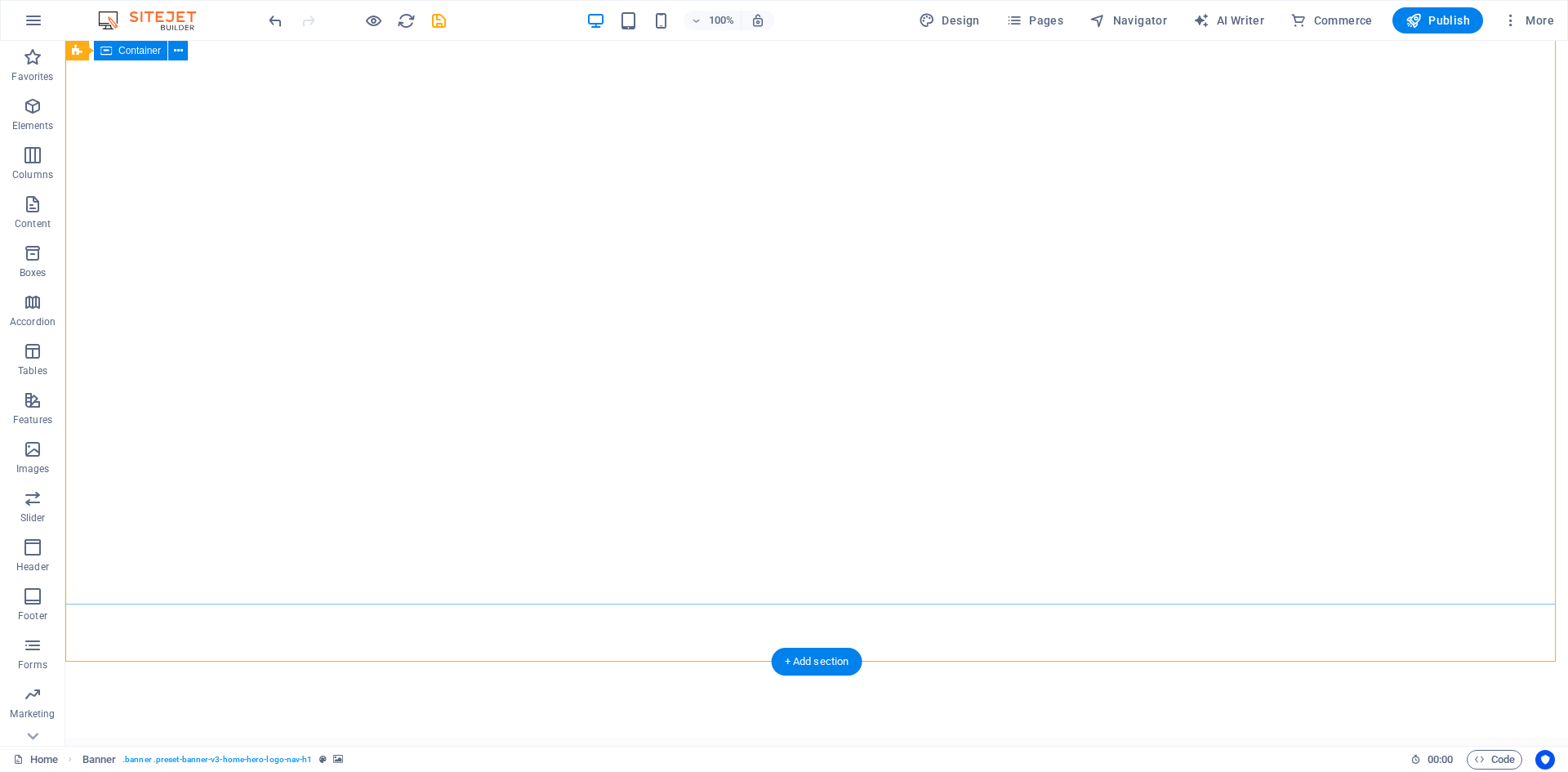
scroll to position [0, 0]
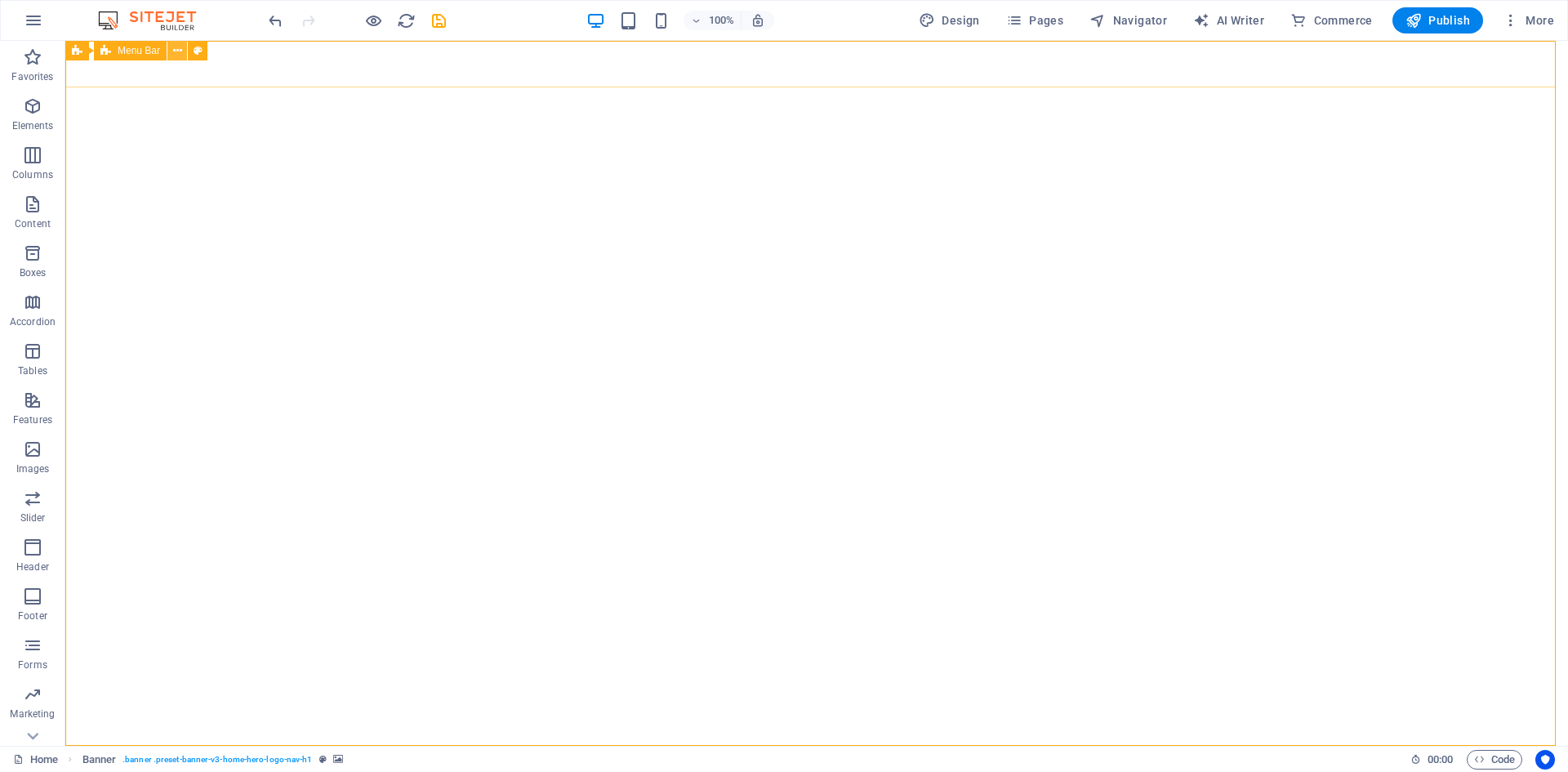
click at [175, 52] on icon at bounding box center [178, 50] width 9 height 17
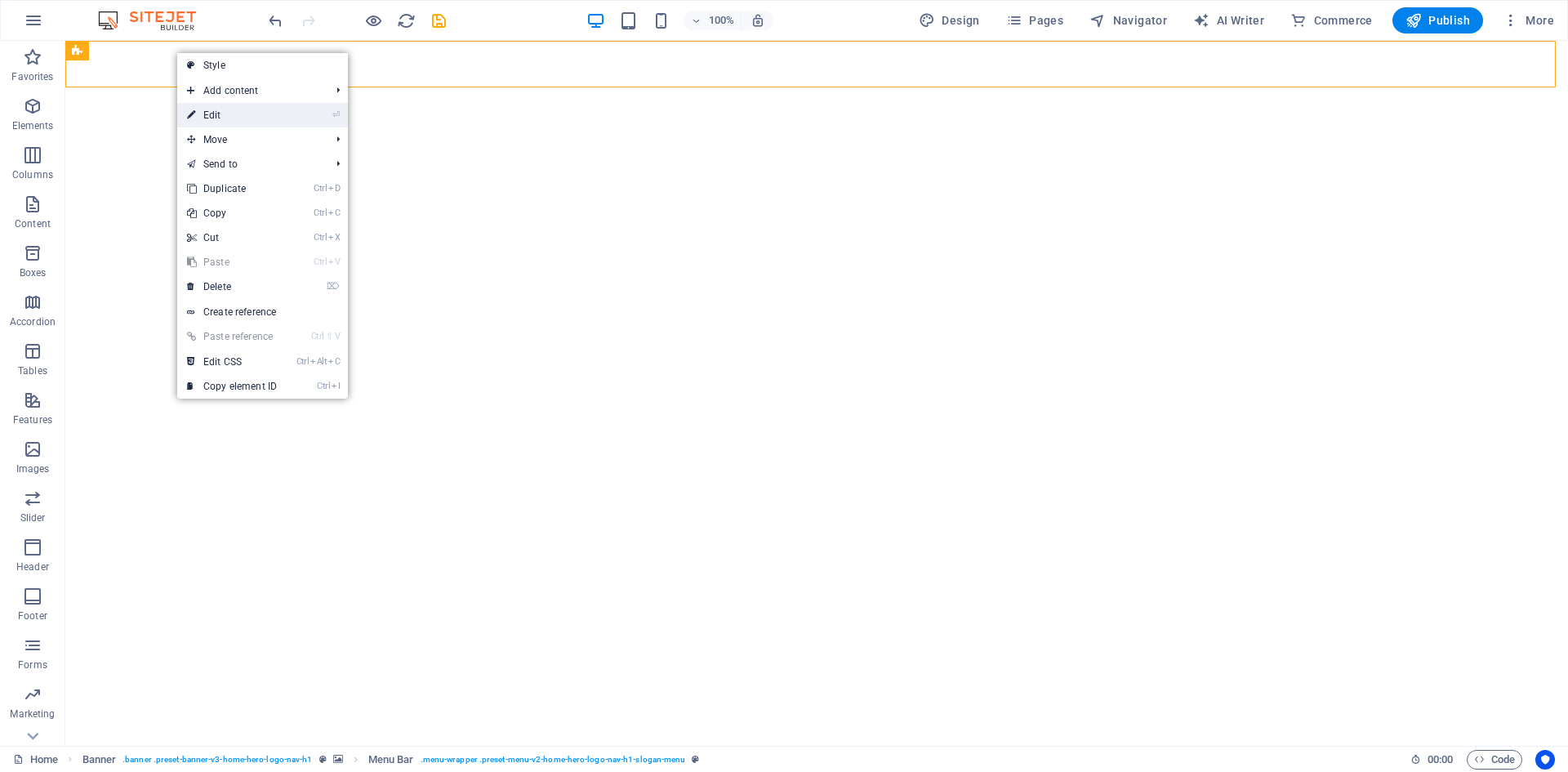
click at [317, 117] on li "⏎ Edit" at bounding box center [262, 115] width 171 height 24
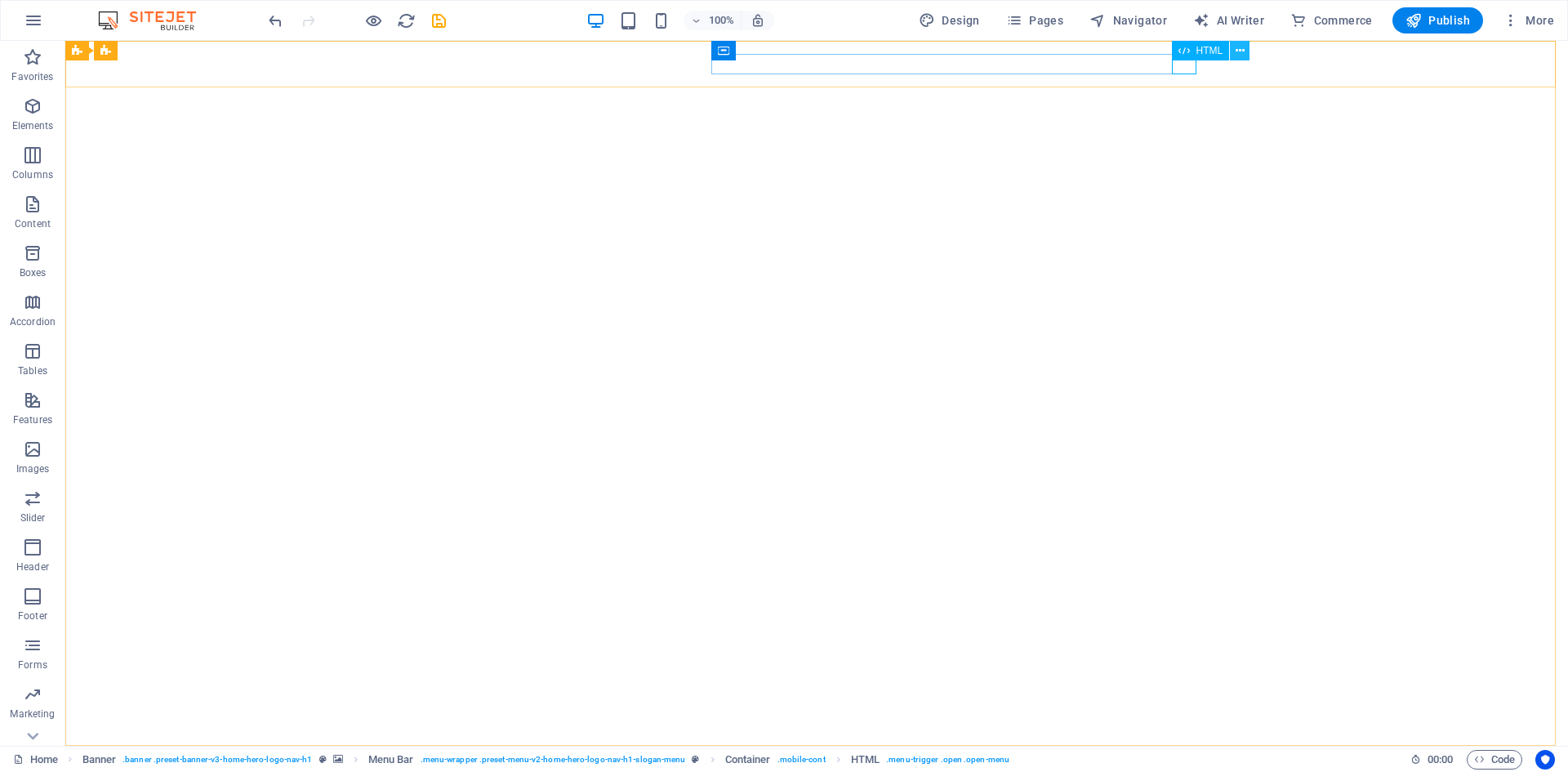
click at [1233, 46] on button at bounding box center [1240, 51] width 20 height 20
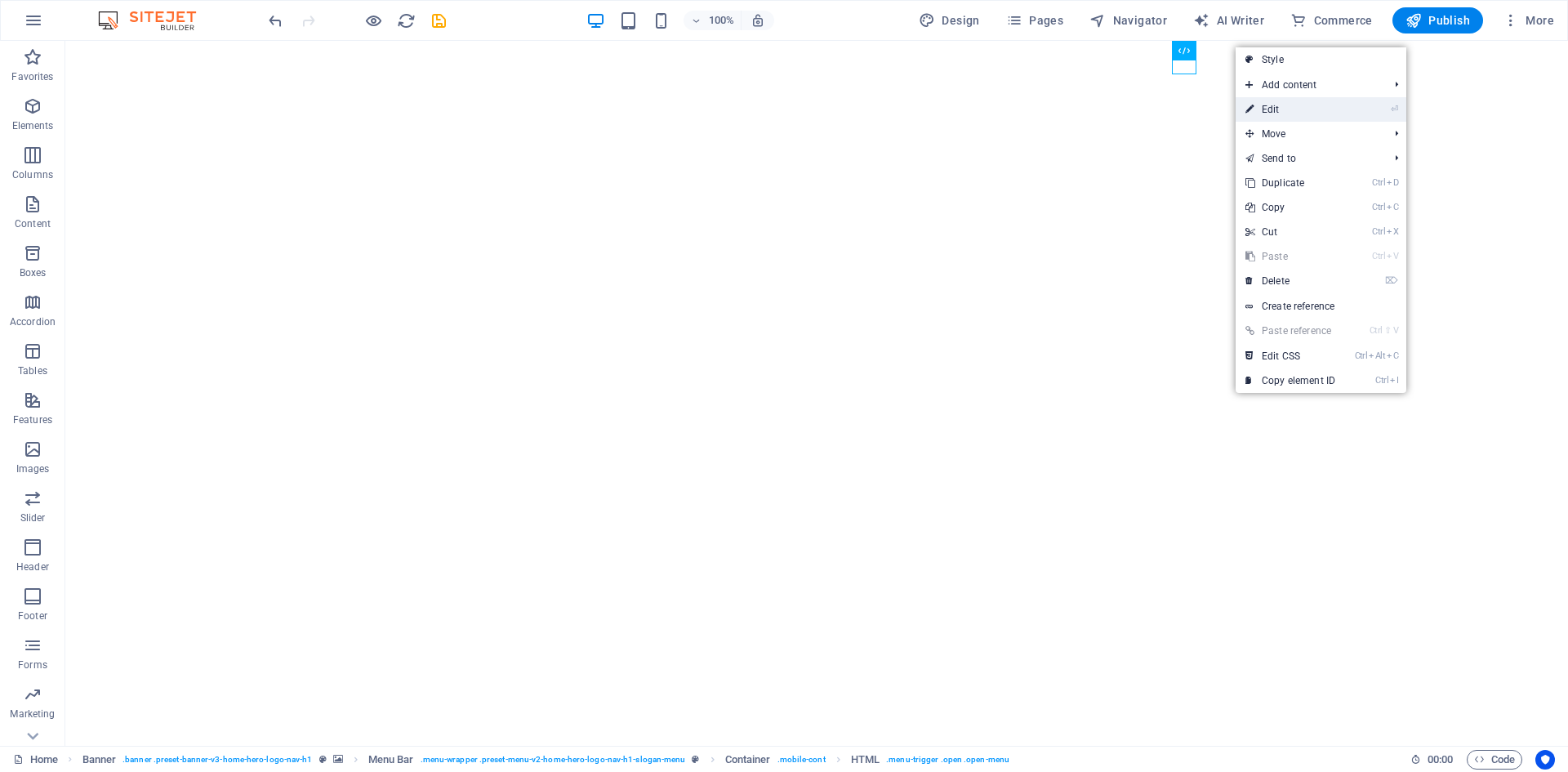
click at [1265, 105] on link "⏎ Edit" at bounding box center [1290, 109] width 109 height 24
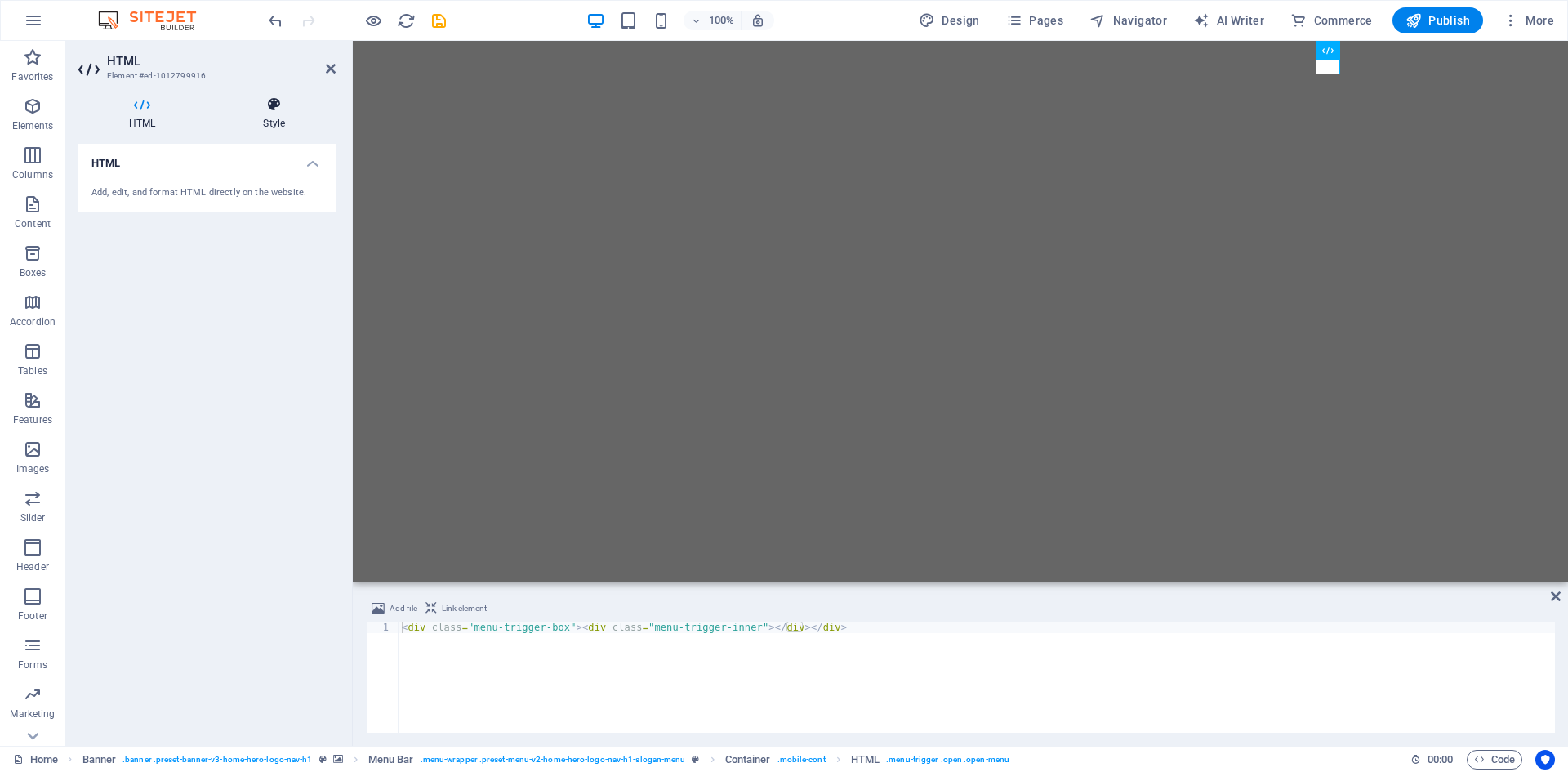
click at [277, 109] on icon at bounding box center [274, 105] width 123 height 16
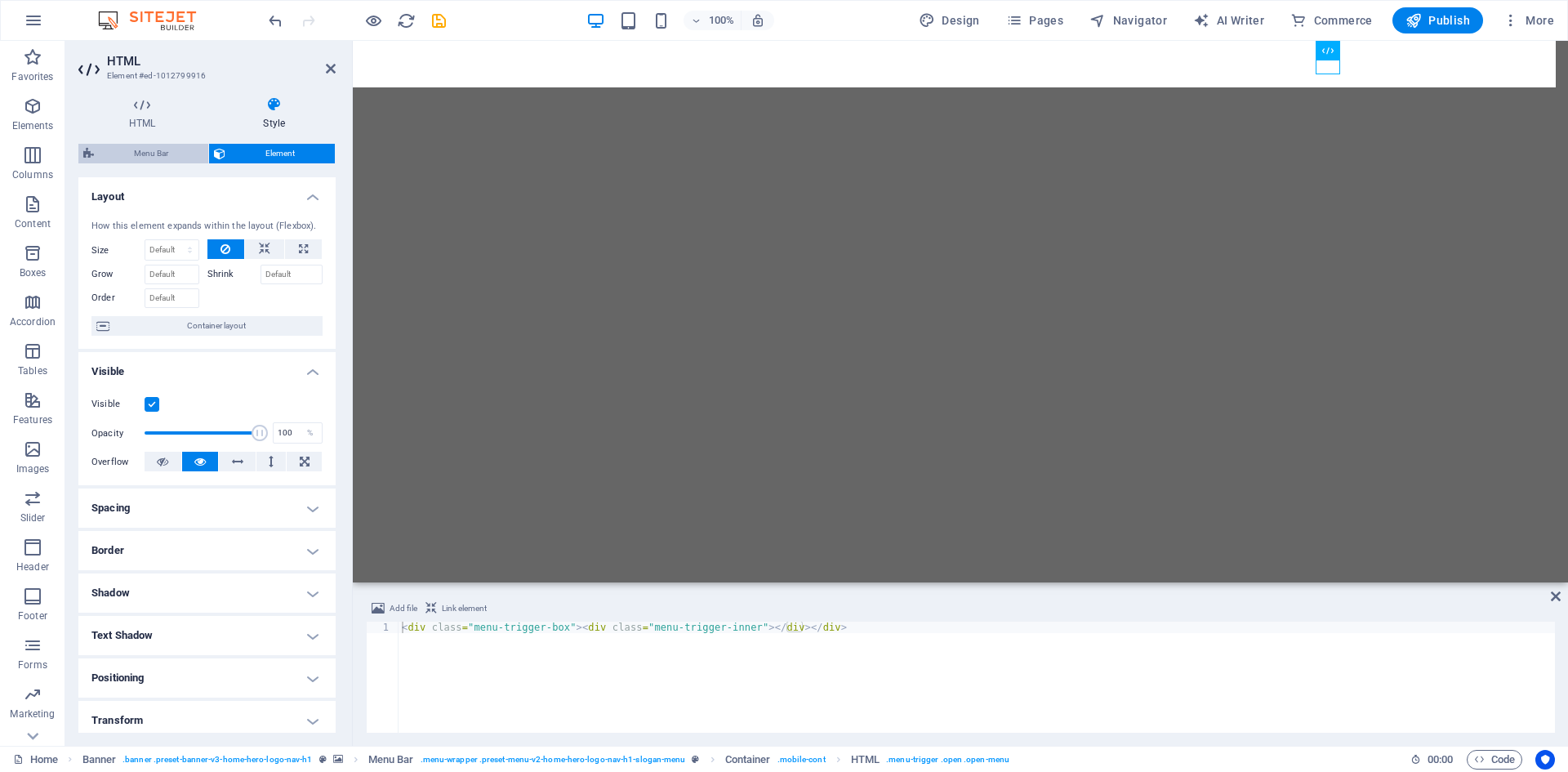
click at [178, 152] on span "Menu Bar" at bounding box center [150, 154] width 105 height 20
select select "rem"
select select "preset-menu-v2-home-hero-logo-nav-h1-slogan-menu"
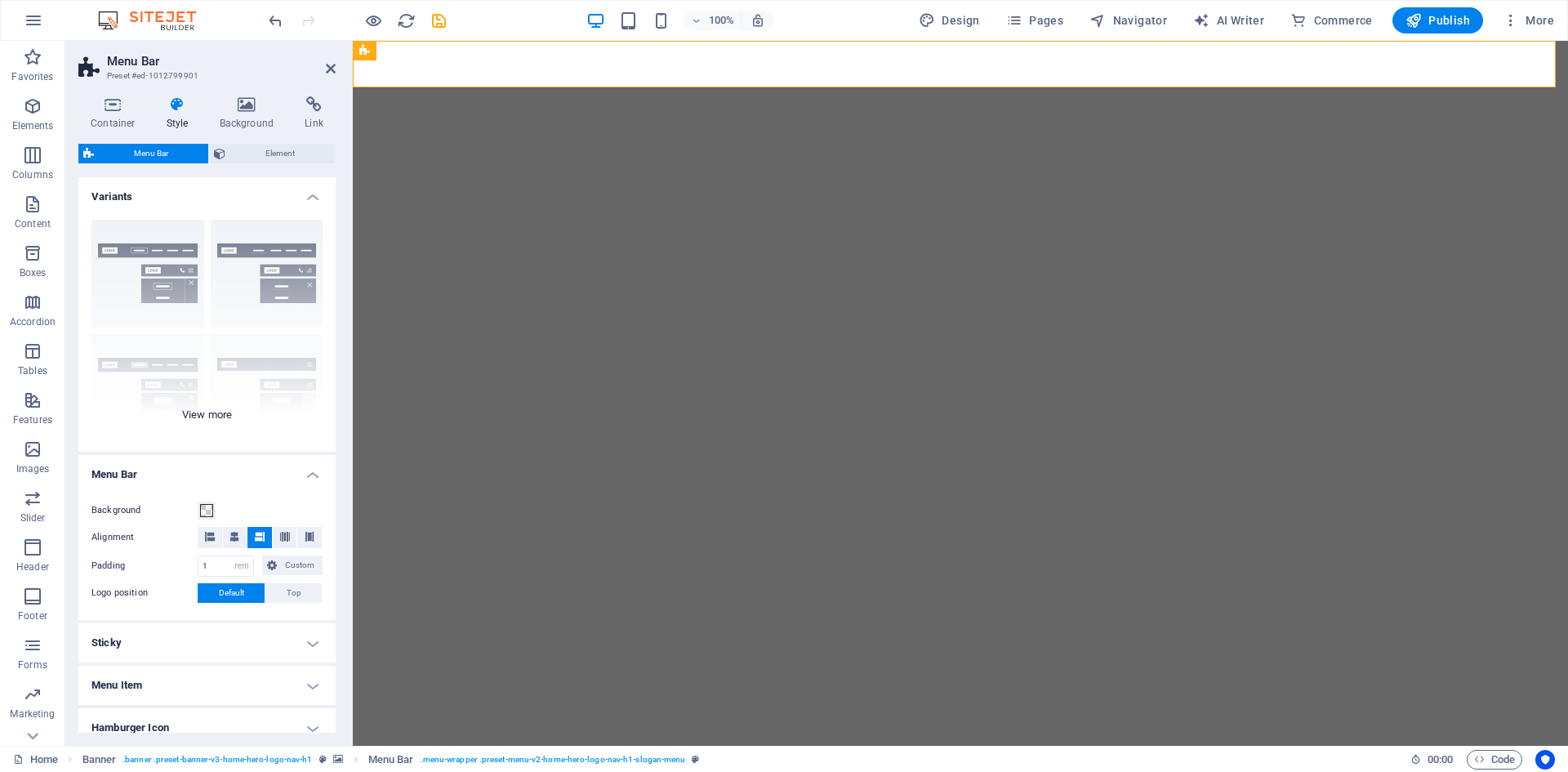
click at [177, 278] on div "Border Centered Default Fixed Loki Trigger Wide XXL" at bounding box center [208, 329] width 258 height 245
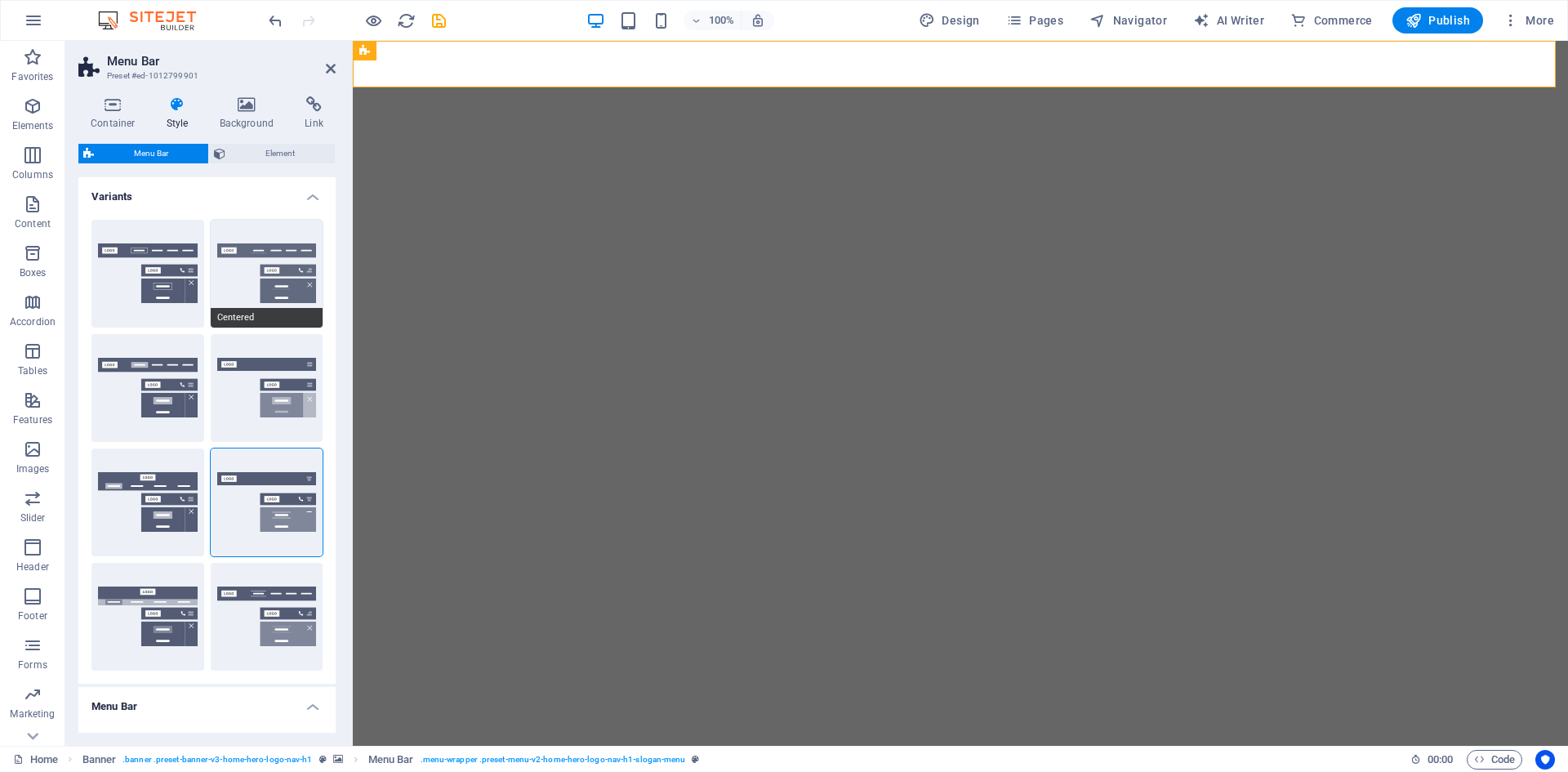
click at [267, 282] on button "Centered" at bounding box center [267, 274] width 113 height 107
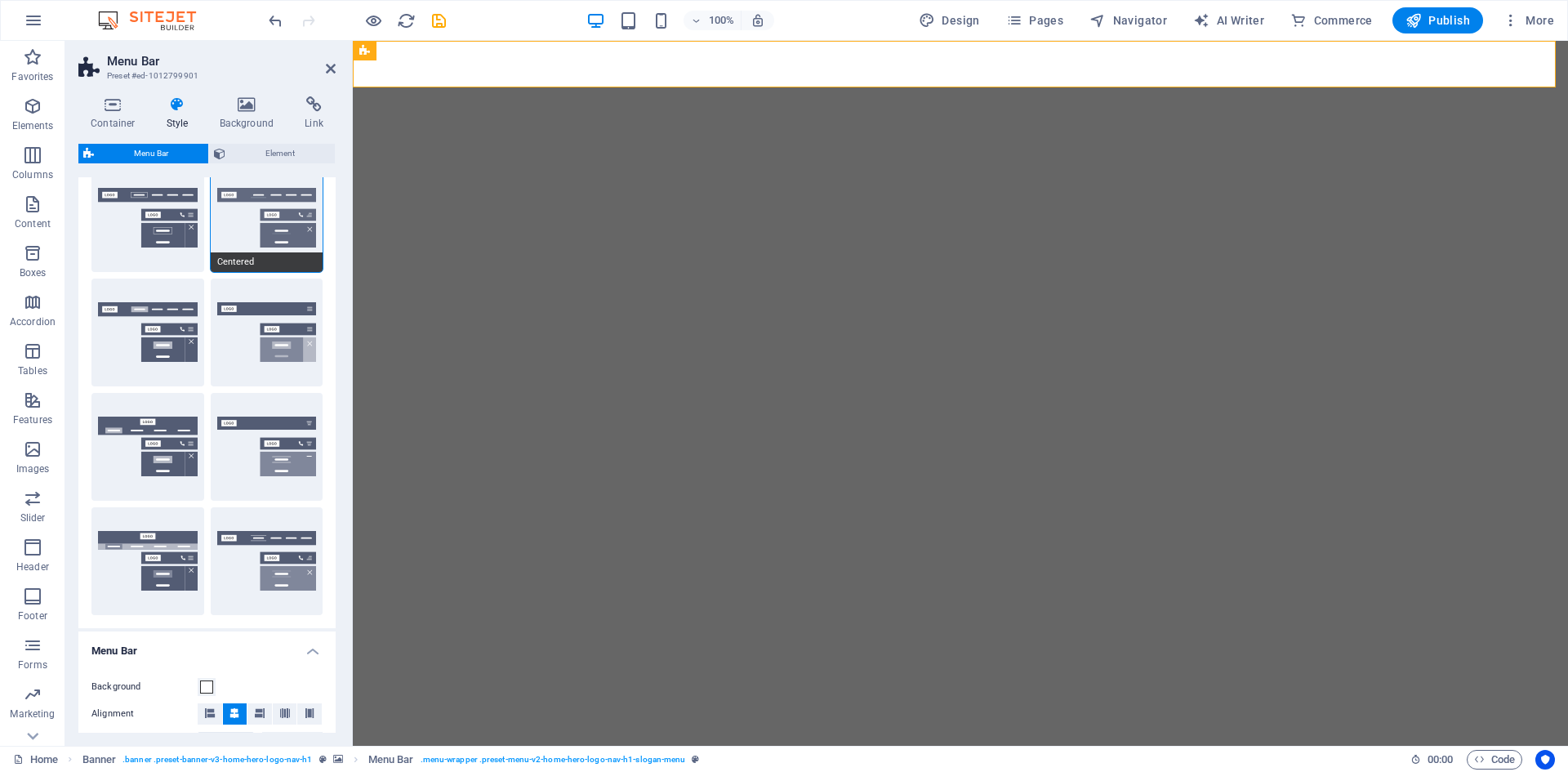
scroll to position [81, 0]
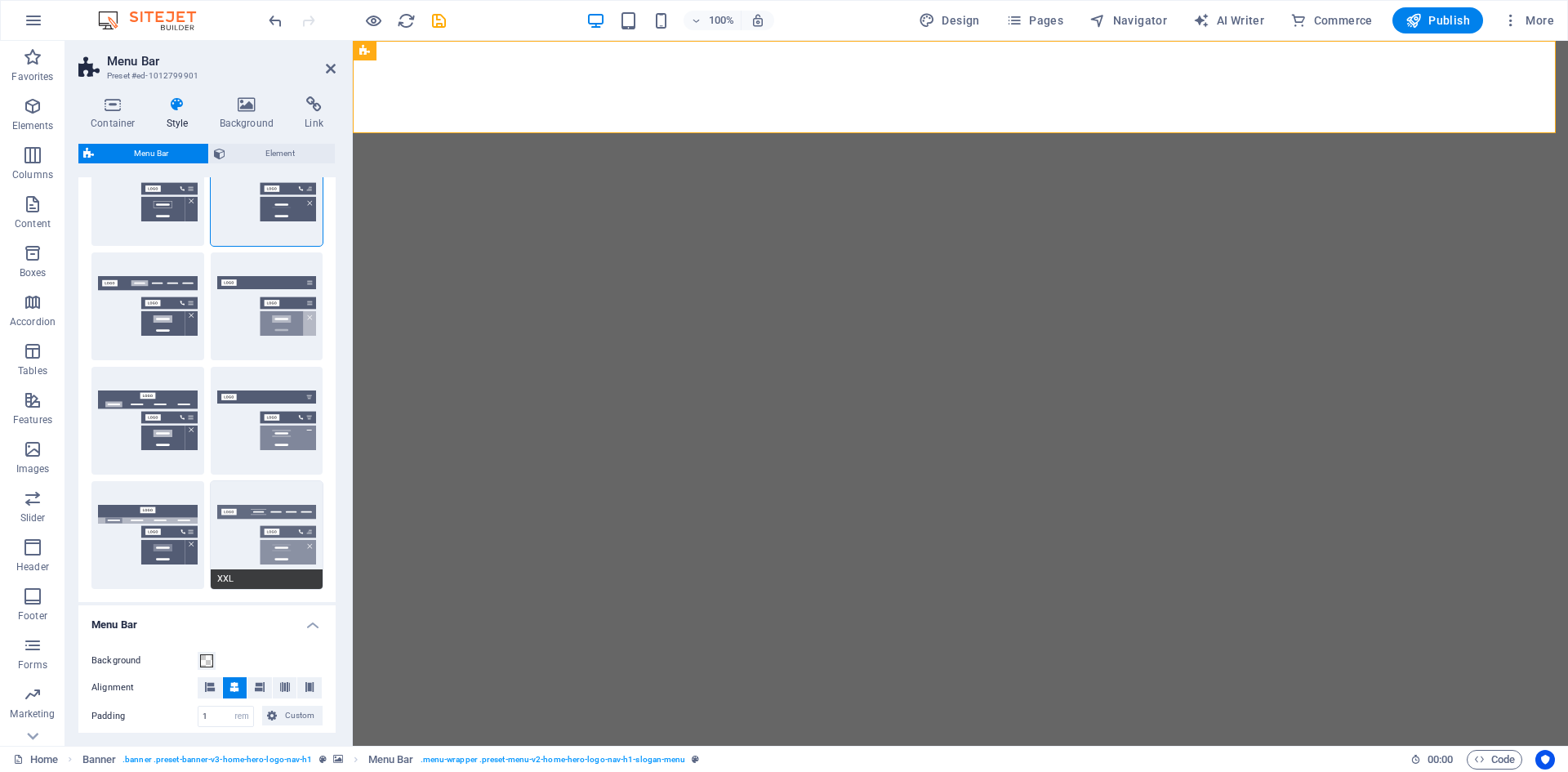
click at [257, 518] on button "XXL" at bounding box center [267, 535] width 113 height 107
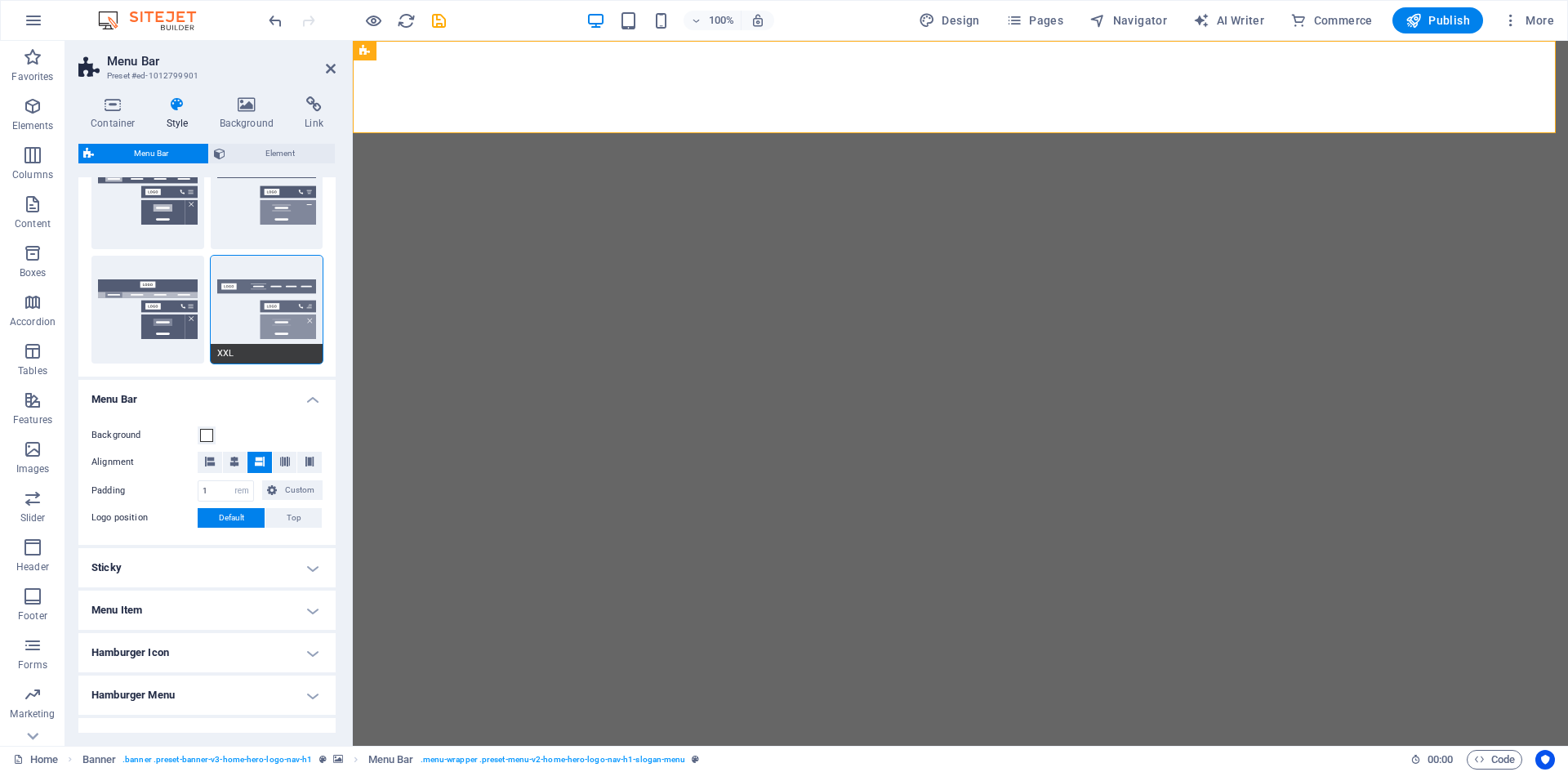
scroll to position [397, 0]
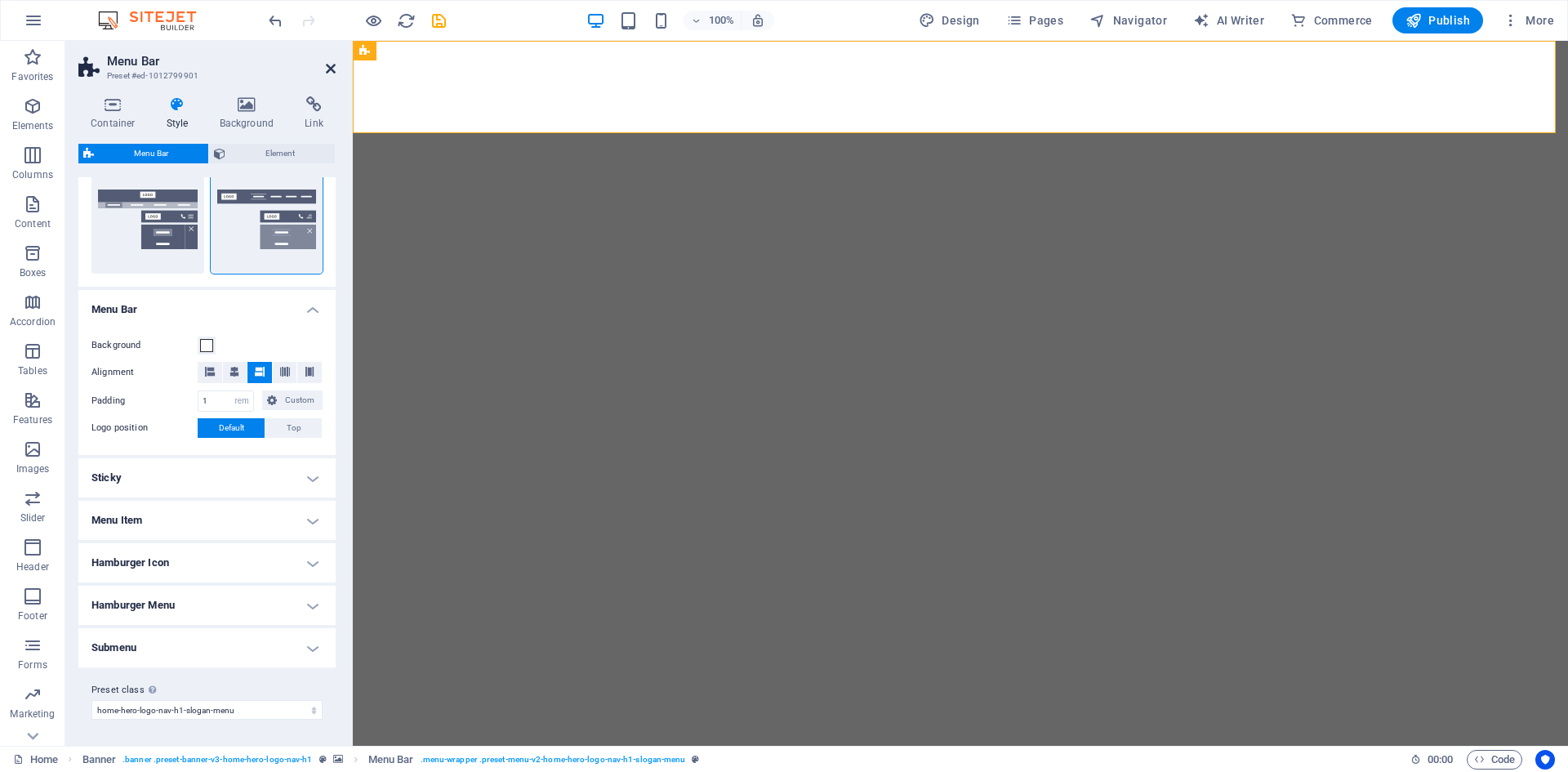
click at [331, 71] on icon at bounding box center [330, 68] width 10 height 13
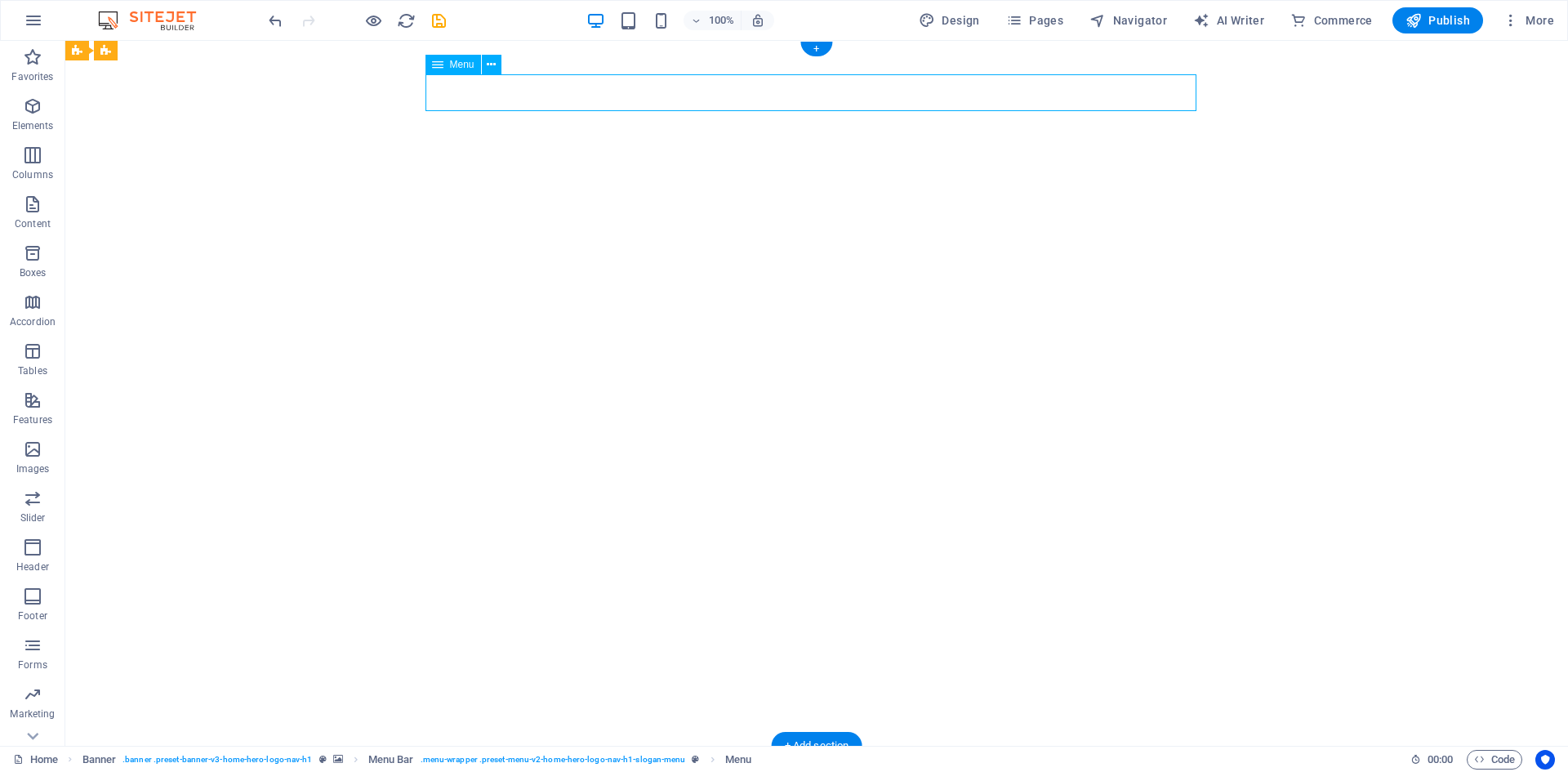
drag, startPoint x: 529, startPoint y: 107, endPoint x: 588, endPoint y: 109, distance: 59.0
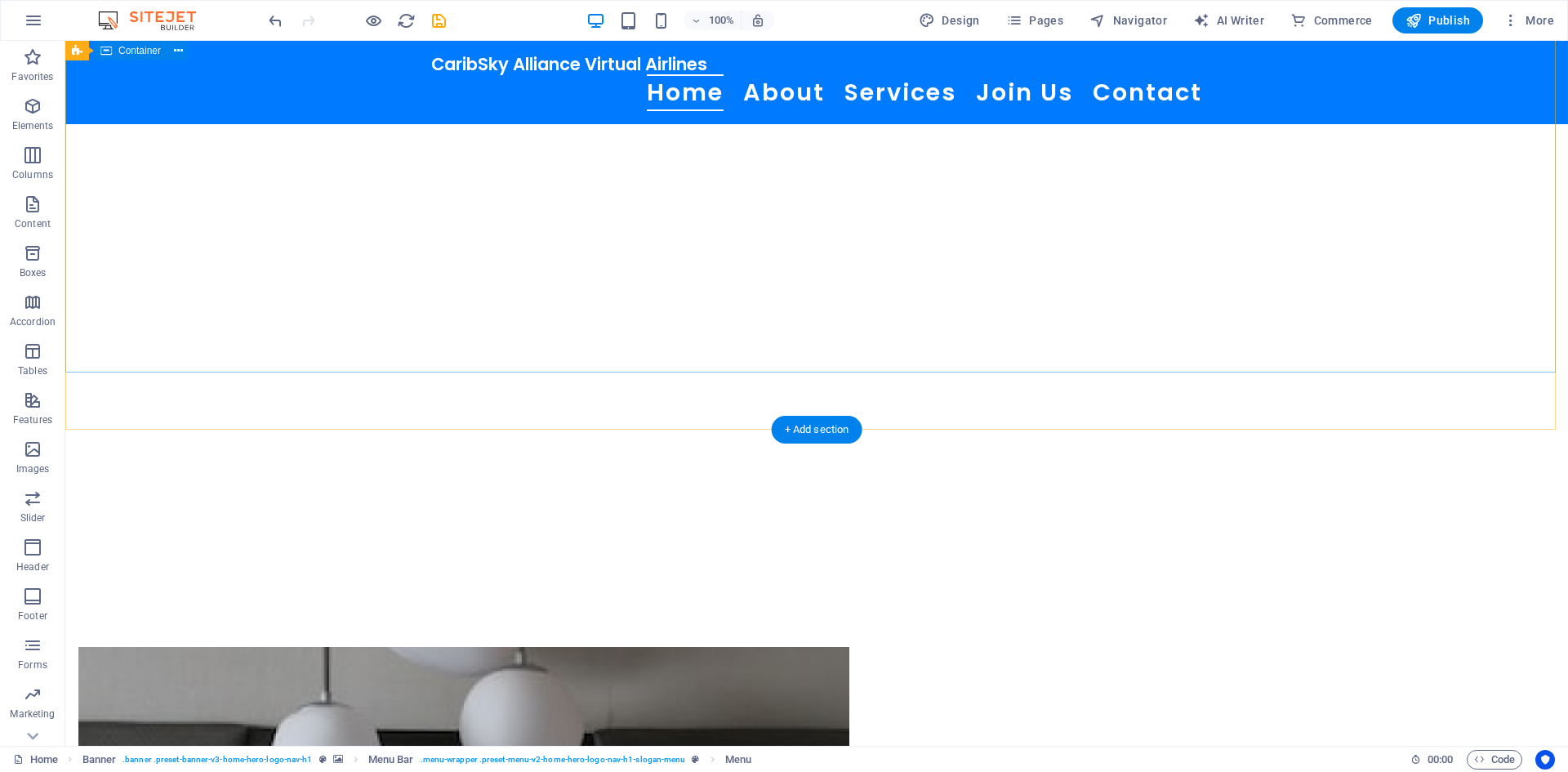
scroll to position [490, 0]
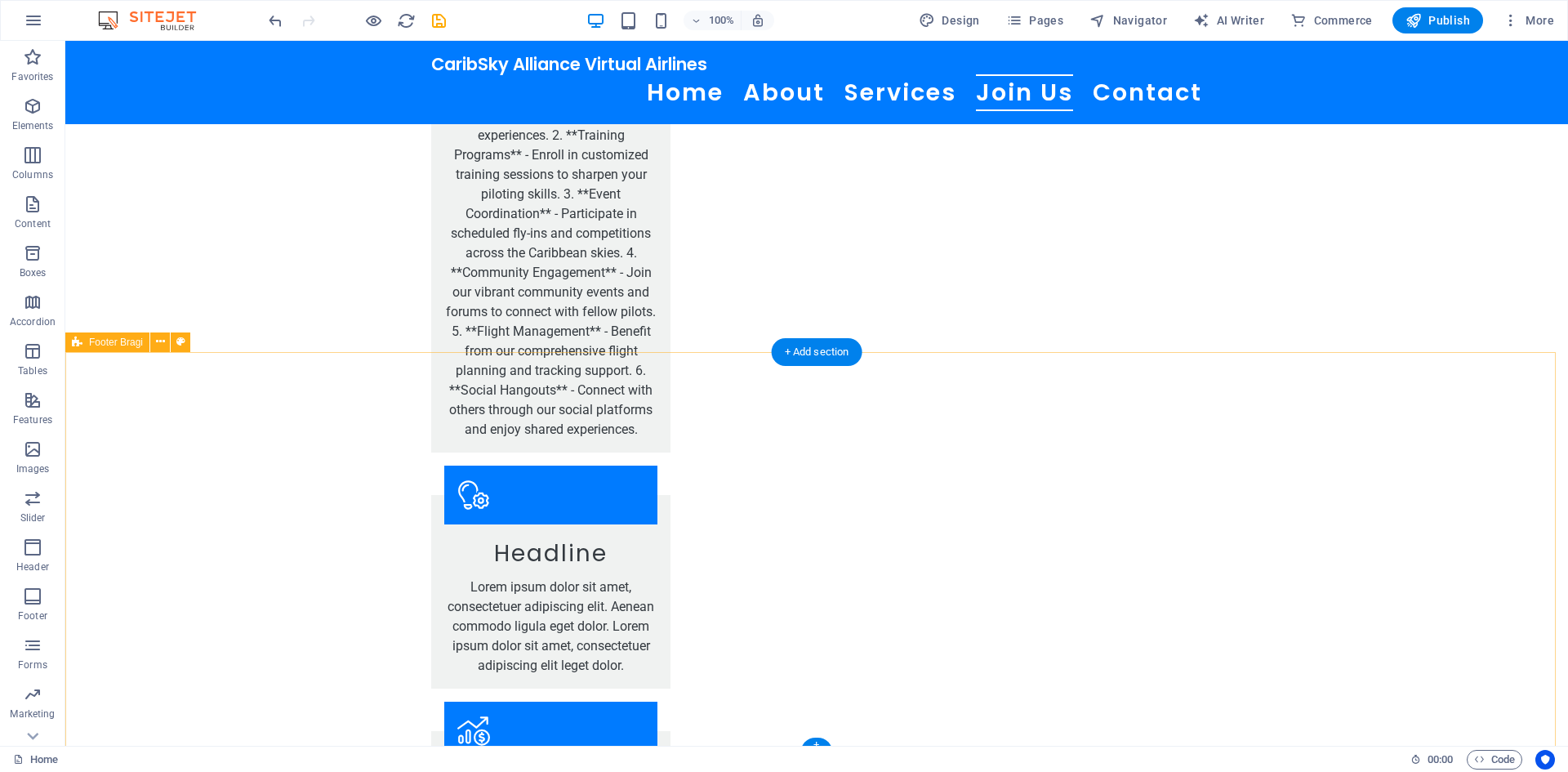
scroll to position [2132, 0]
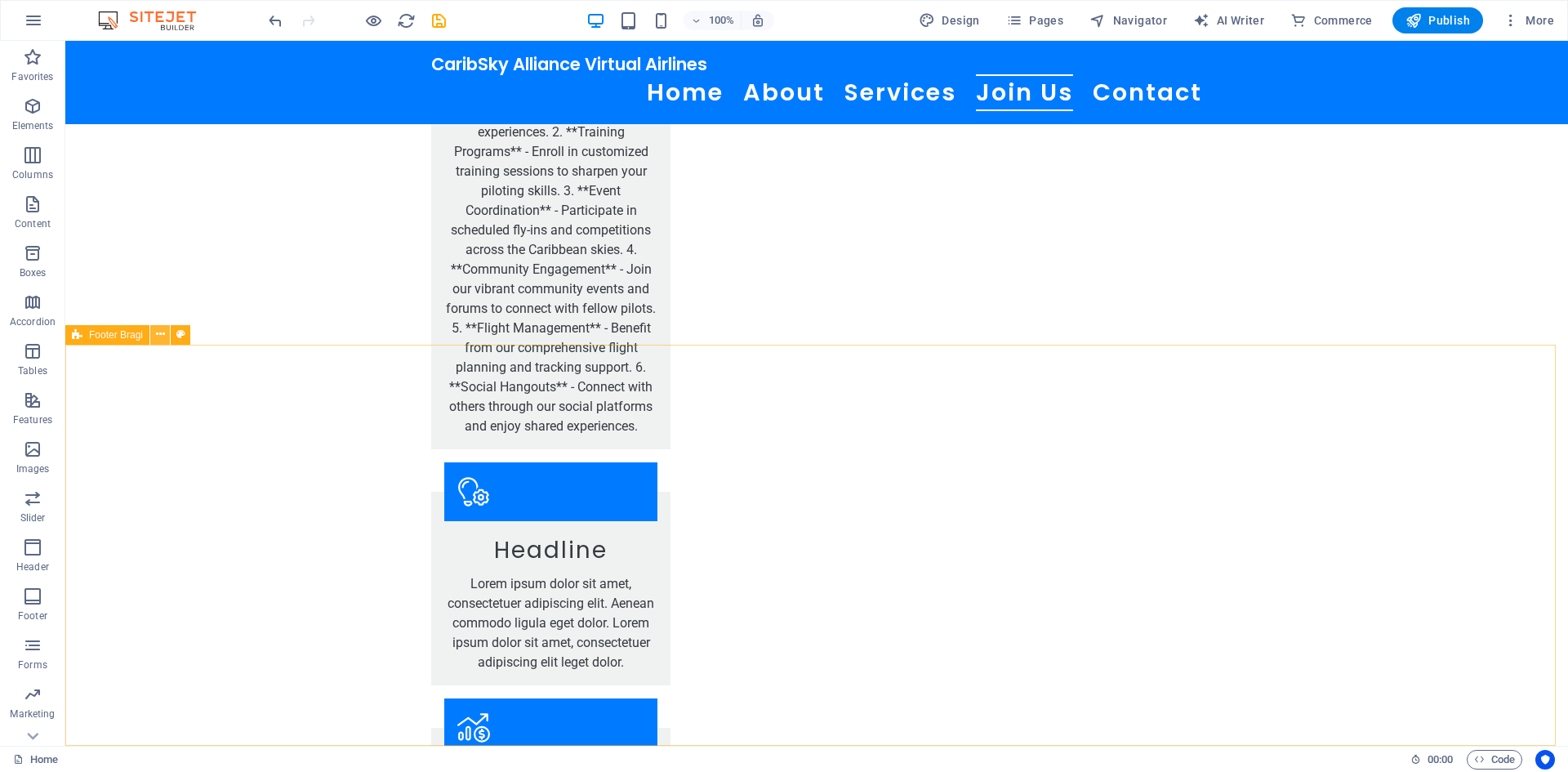
click at [154, 333] on button at bounding box center [160, 335] width 20 height 20
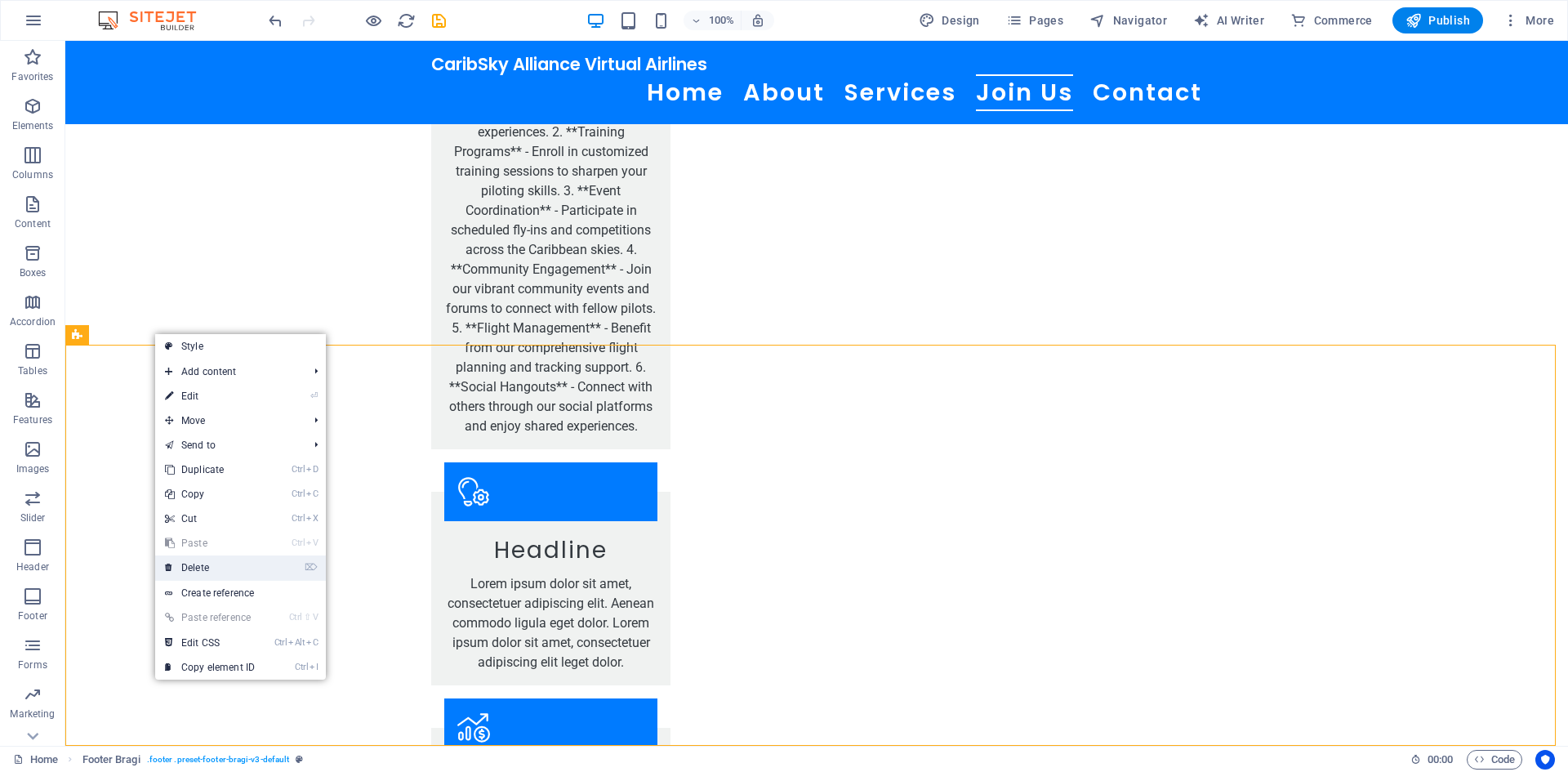
click at [201, 573] on link "⌦ Delete" at bounding box center [209, 567] width 109 height 24
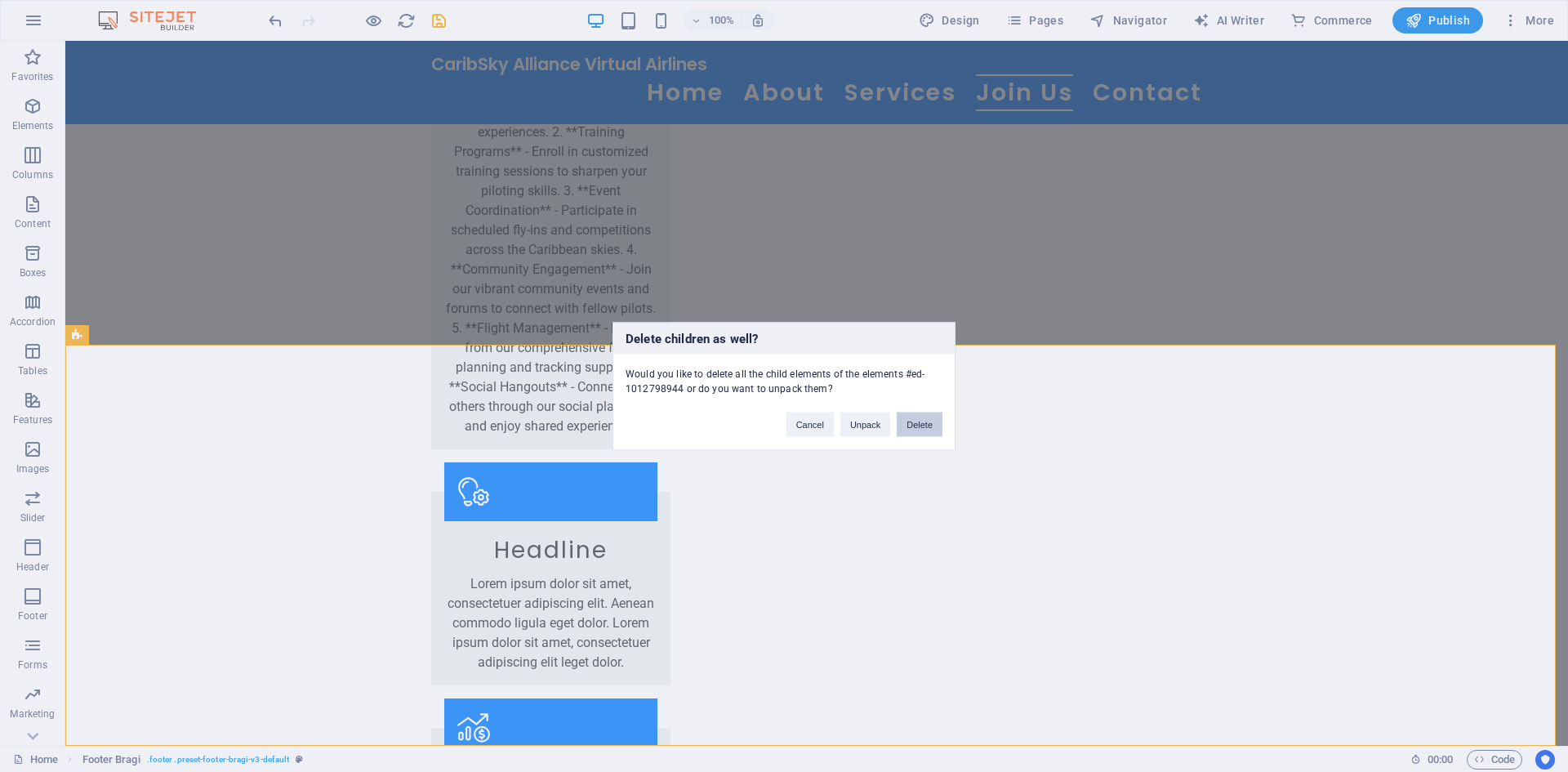
click at [906, 430] on button "Delete" at bounding box center [919, 423] width 46 height 24
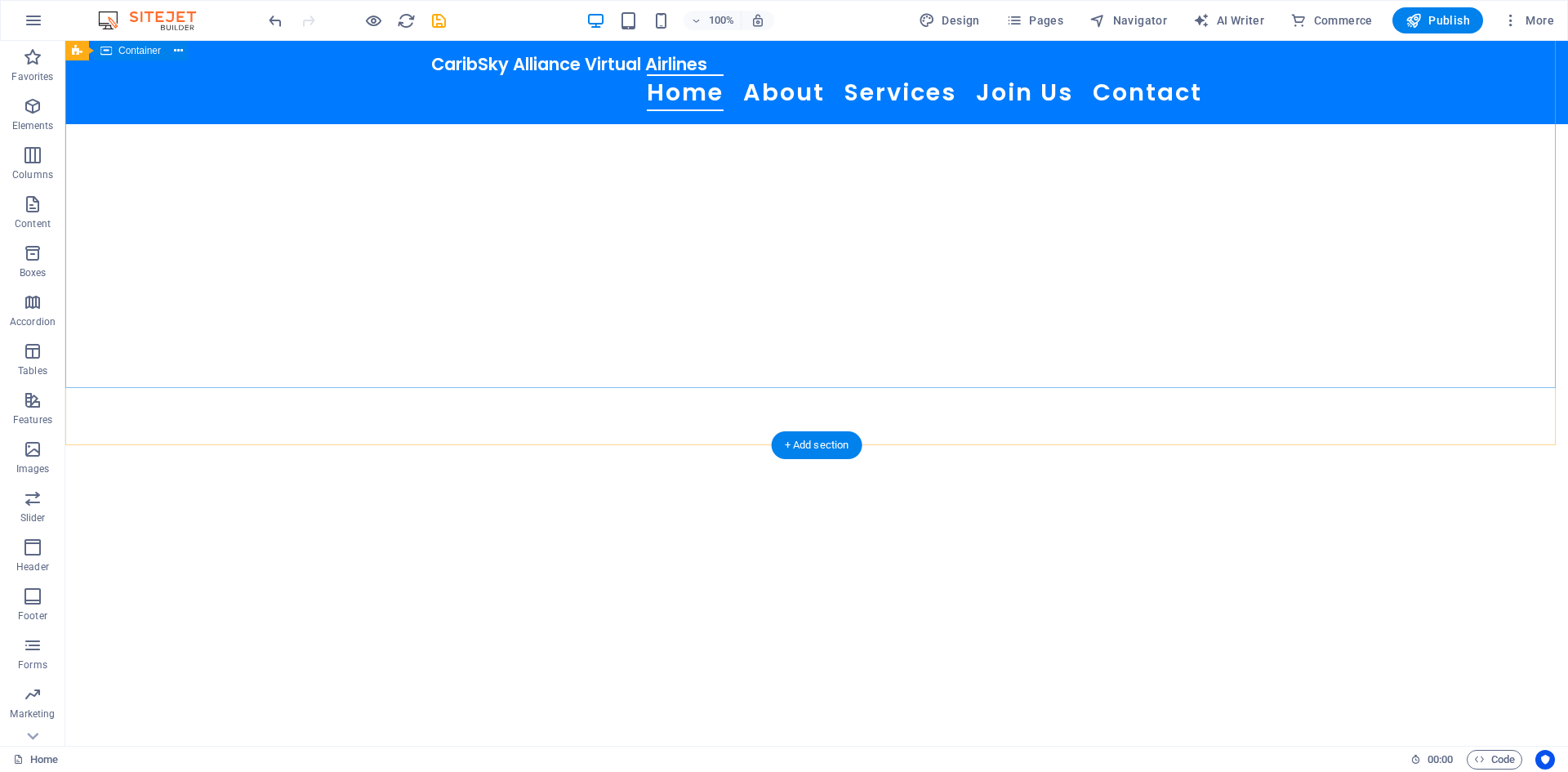
scroll to position [327, 0]
click at [267, 83] on div "CaribSky Alliance Virtual Airlines Home About Services Join Us Contact" at bounding box center [817, 82] width 1503 height 83
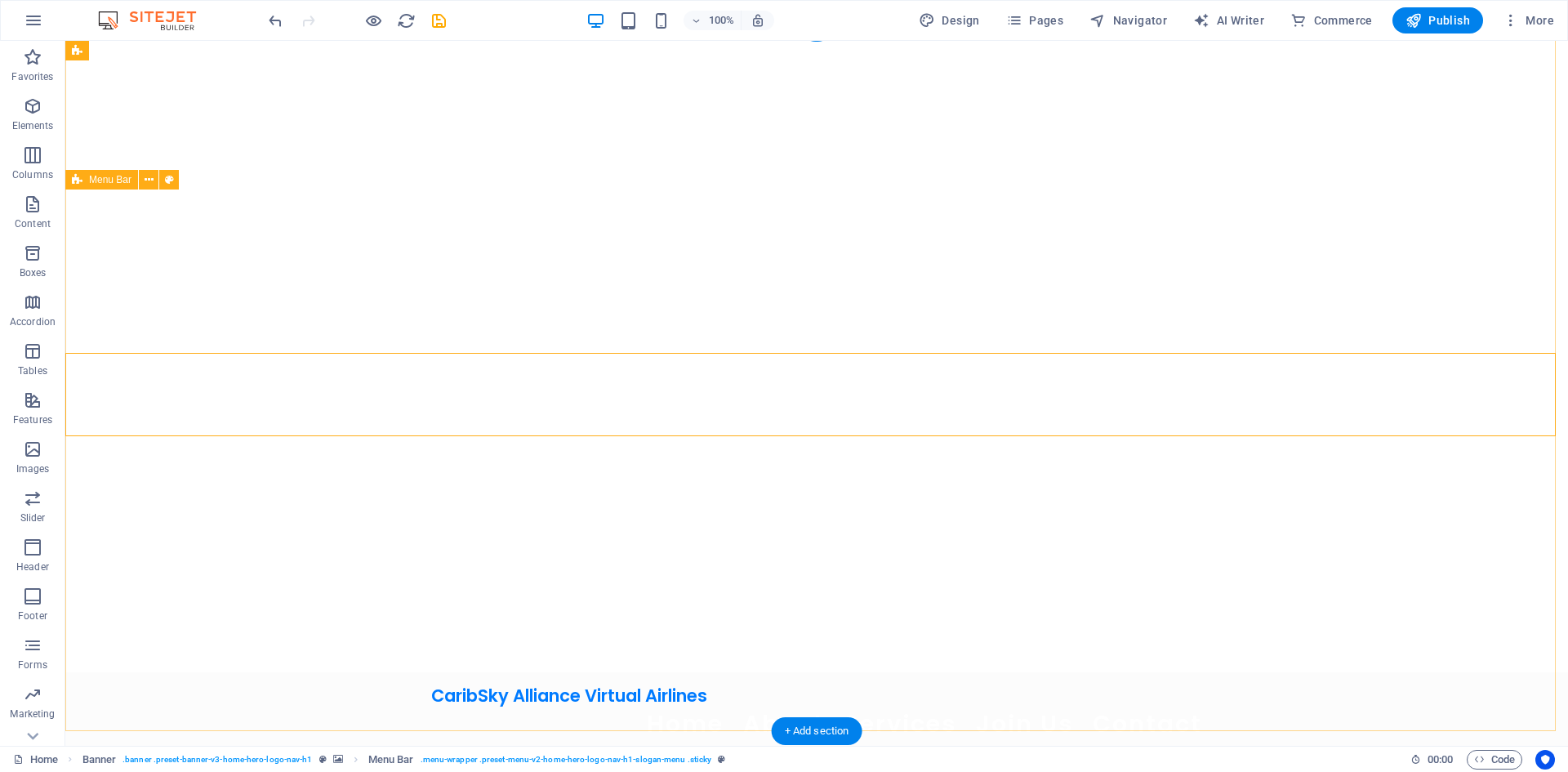
scroll to position [0, 0]
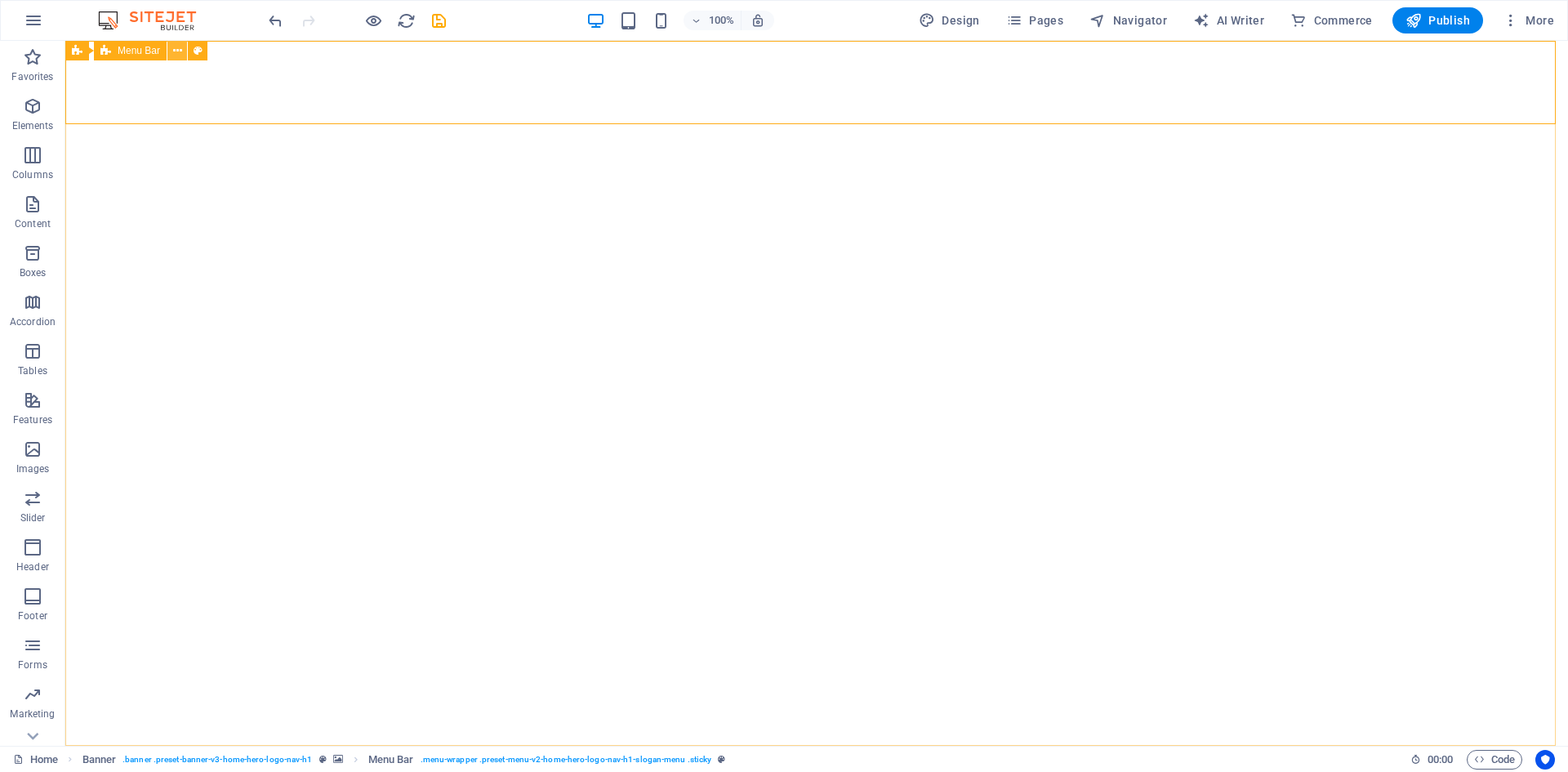
click at [179, 47] on icon at bounding box center [178, 50] width 9 height 17
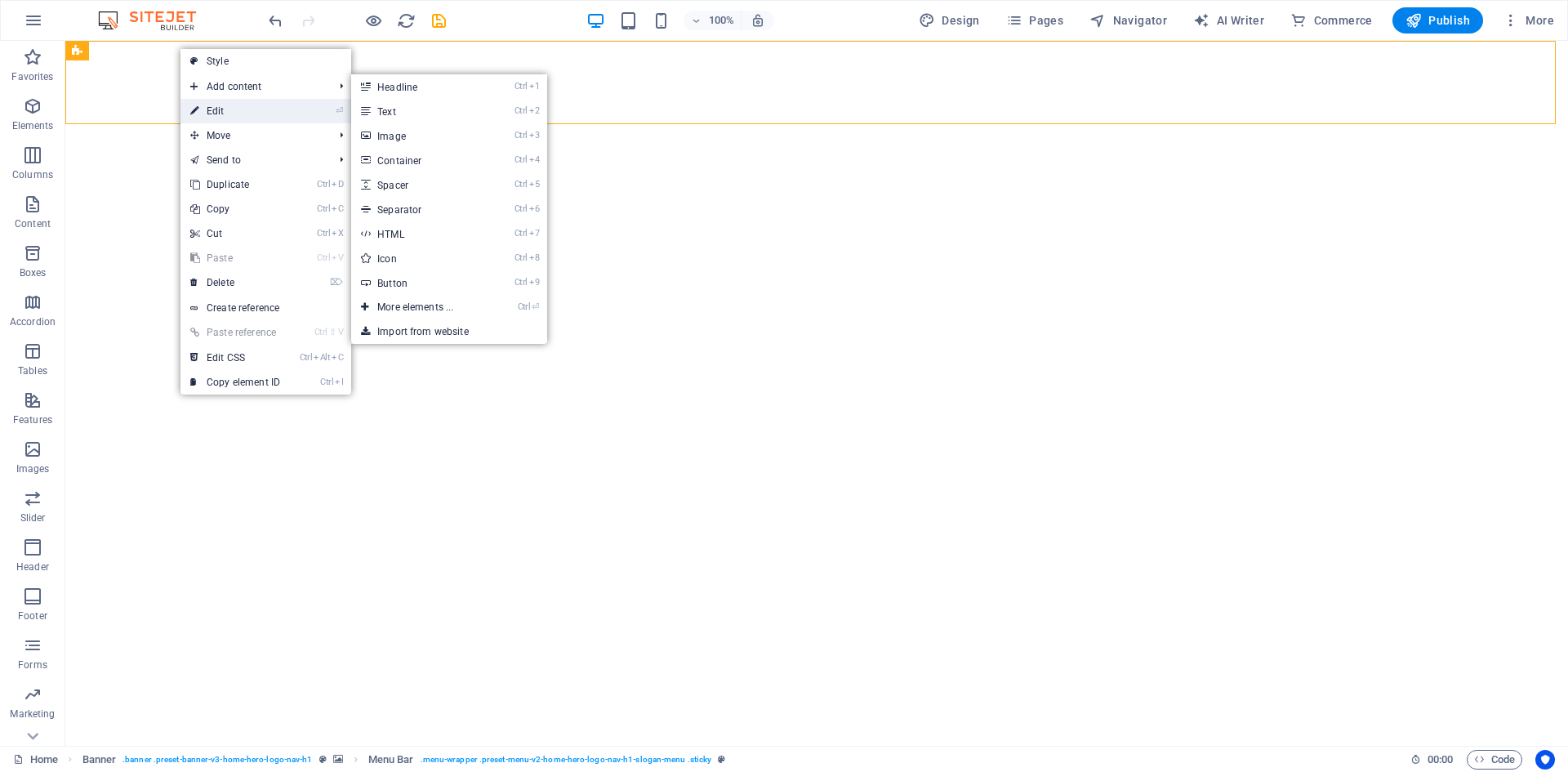
click at [197, 108] on icon at bounding box center [194, 110] width 8 height 24
select select "rem"
select select "preset-menu-v2-home-hero-logo-nav-h1-slogan-menu"
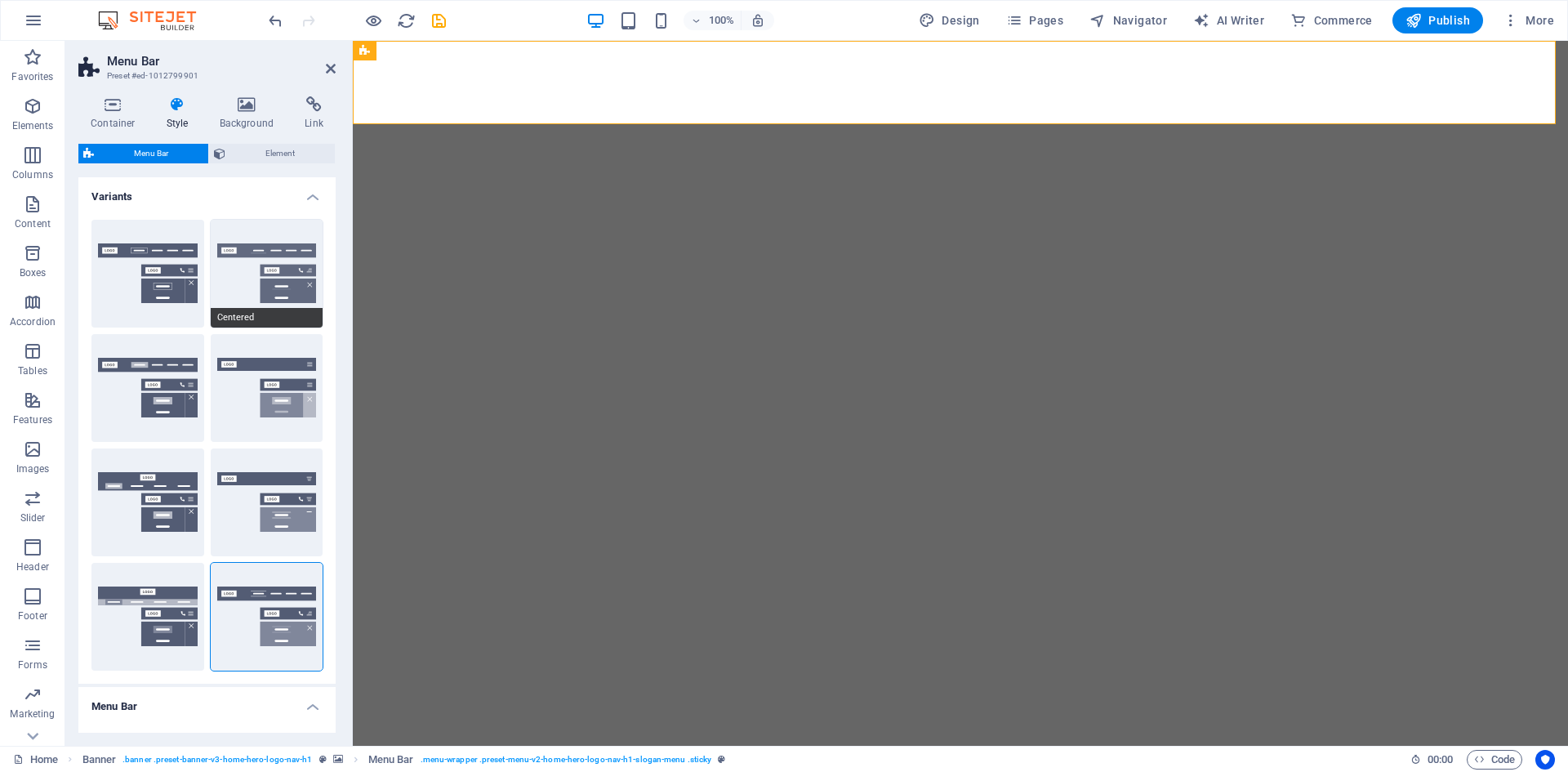
click at [242, 268] on button "Centered" at bounding box center [267, 274] width 113 height 107
click at [333, 69] on icon at bounding box center [330, 68] width 10 height 13
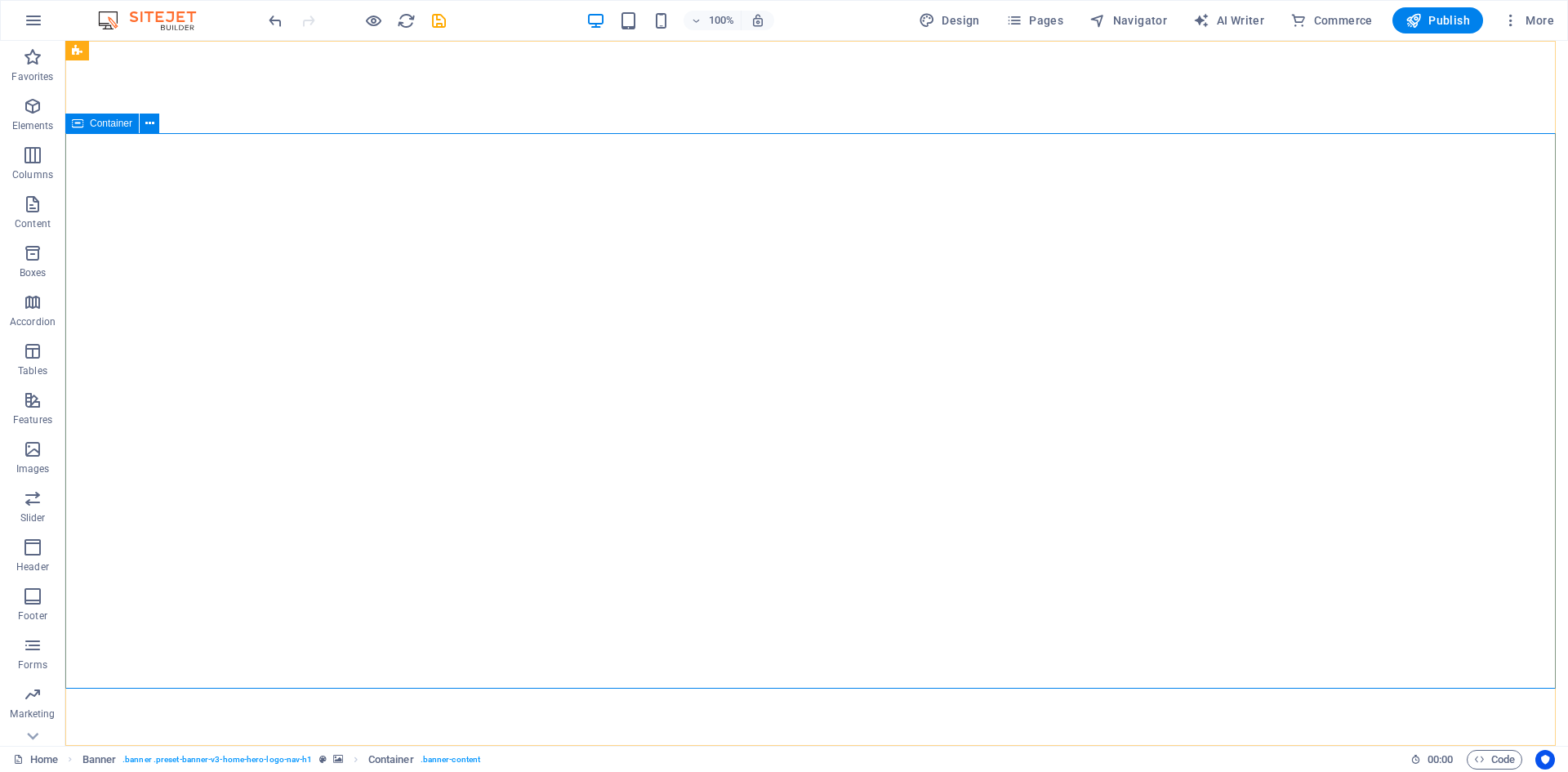
click at [104, 126] on span "Container" at bounding box center [110, 123] width 42 height 10
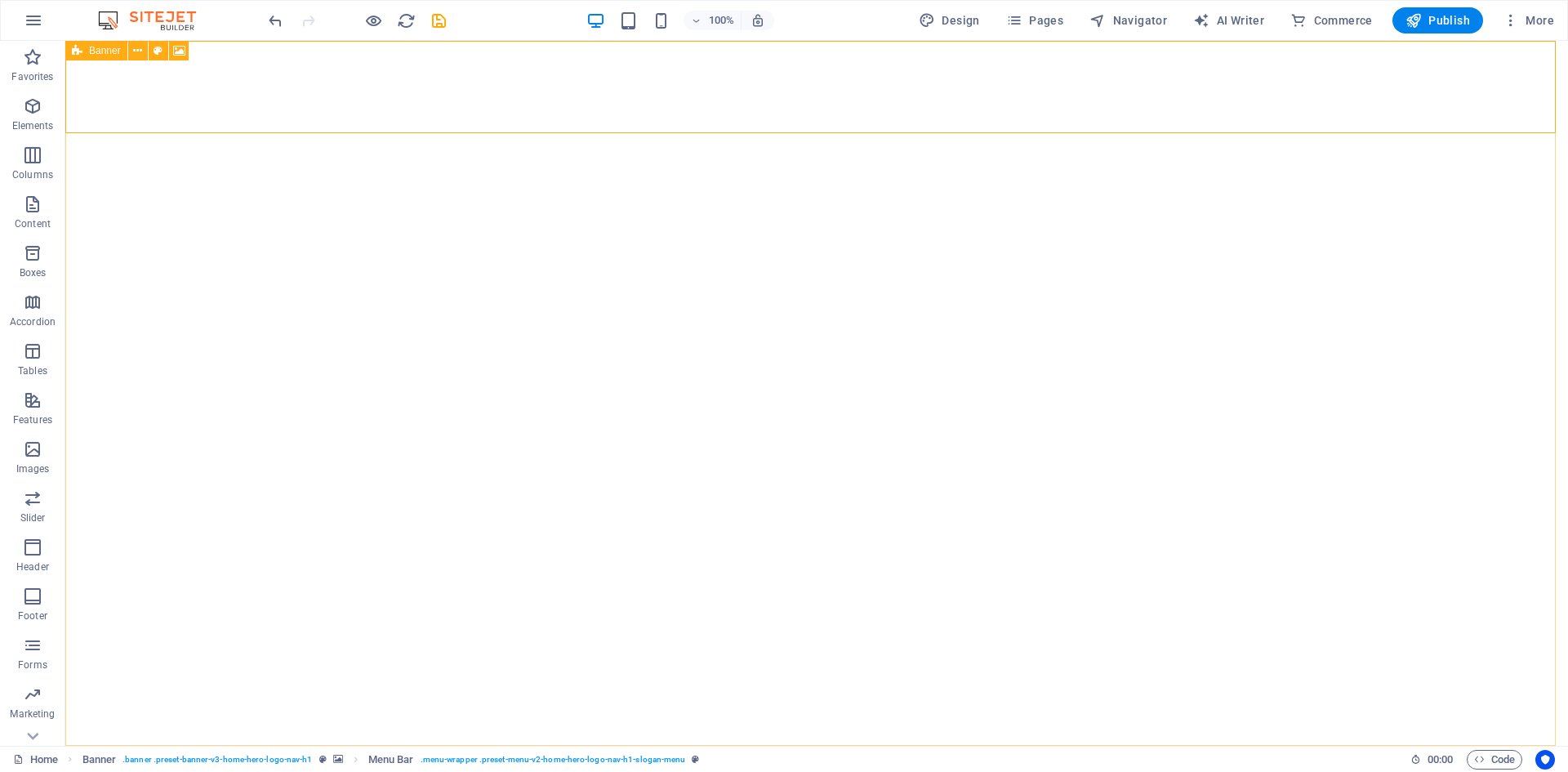
click at [71, 47] on div "Banner" at bounding box center [96, 51] width 62 height 20
click at [80, 52] on icon at bounding box center [77, 51] width 11 height 20
click at [81, 54] on icon at bounding box center [77, 51] width 11 height 20
click at [174, 47] on icon at bounding box center [180, 50] width 13 height 17
select select "ms"
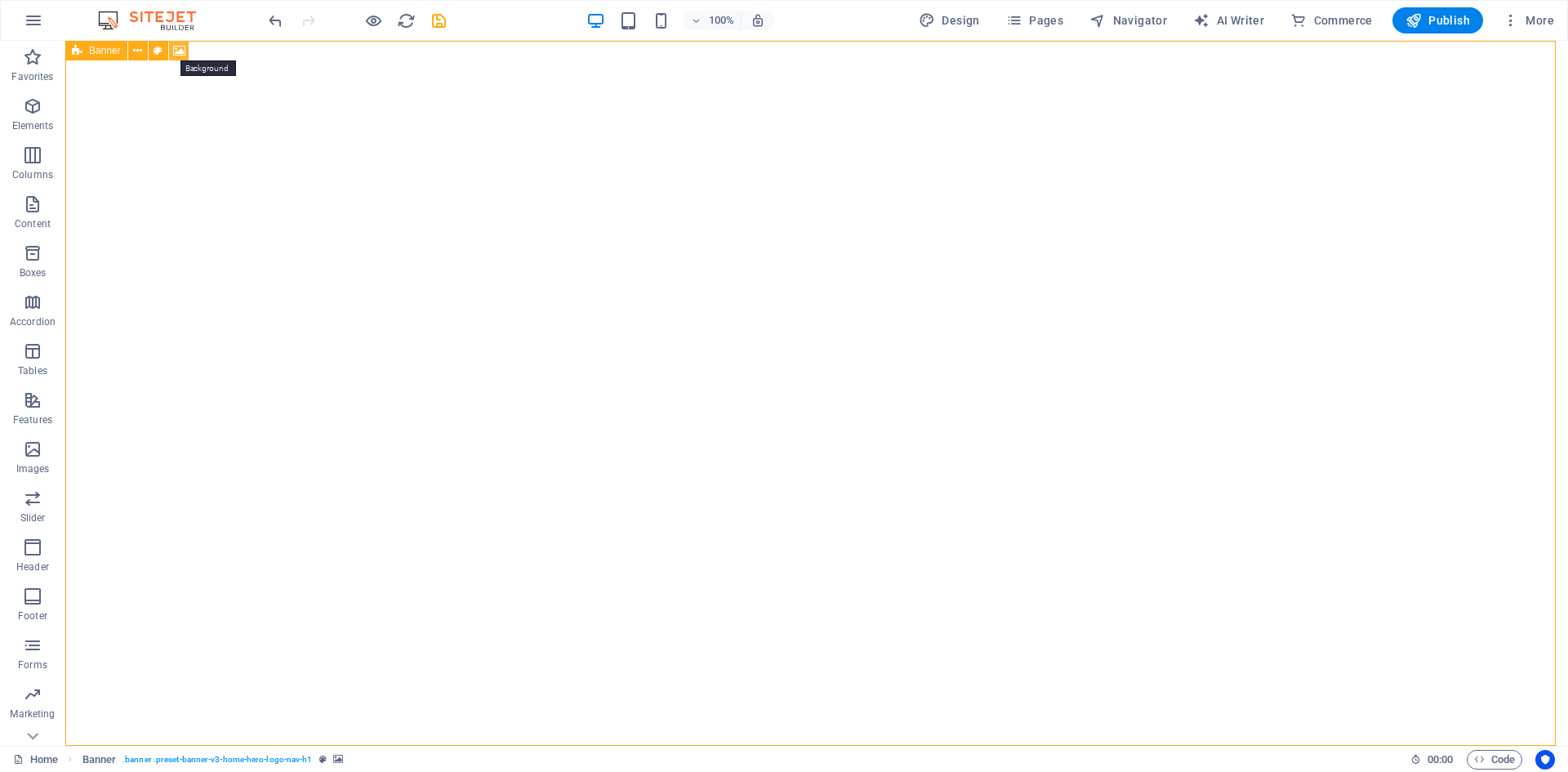
select select "s"
select select "progressive"
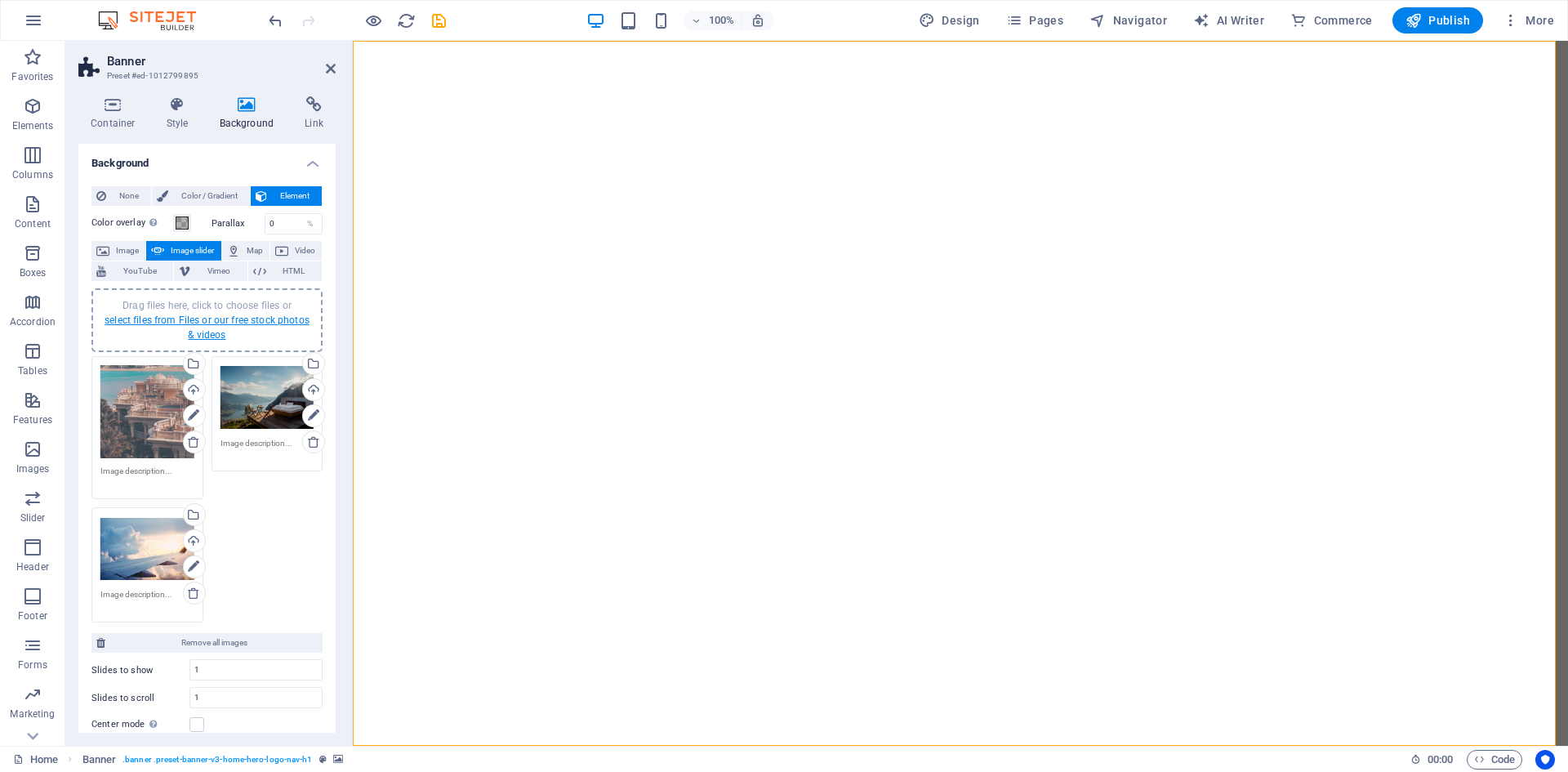
click at [211, 333] on link "select files from Files or our free stock photos & videos" at bounding box center [207, 327] width 205 height 26
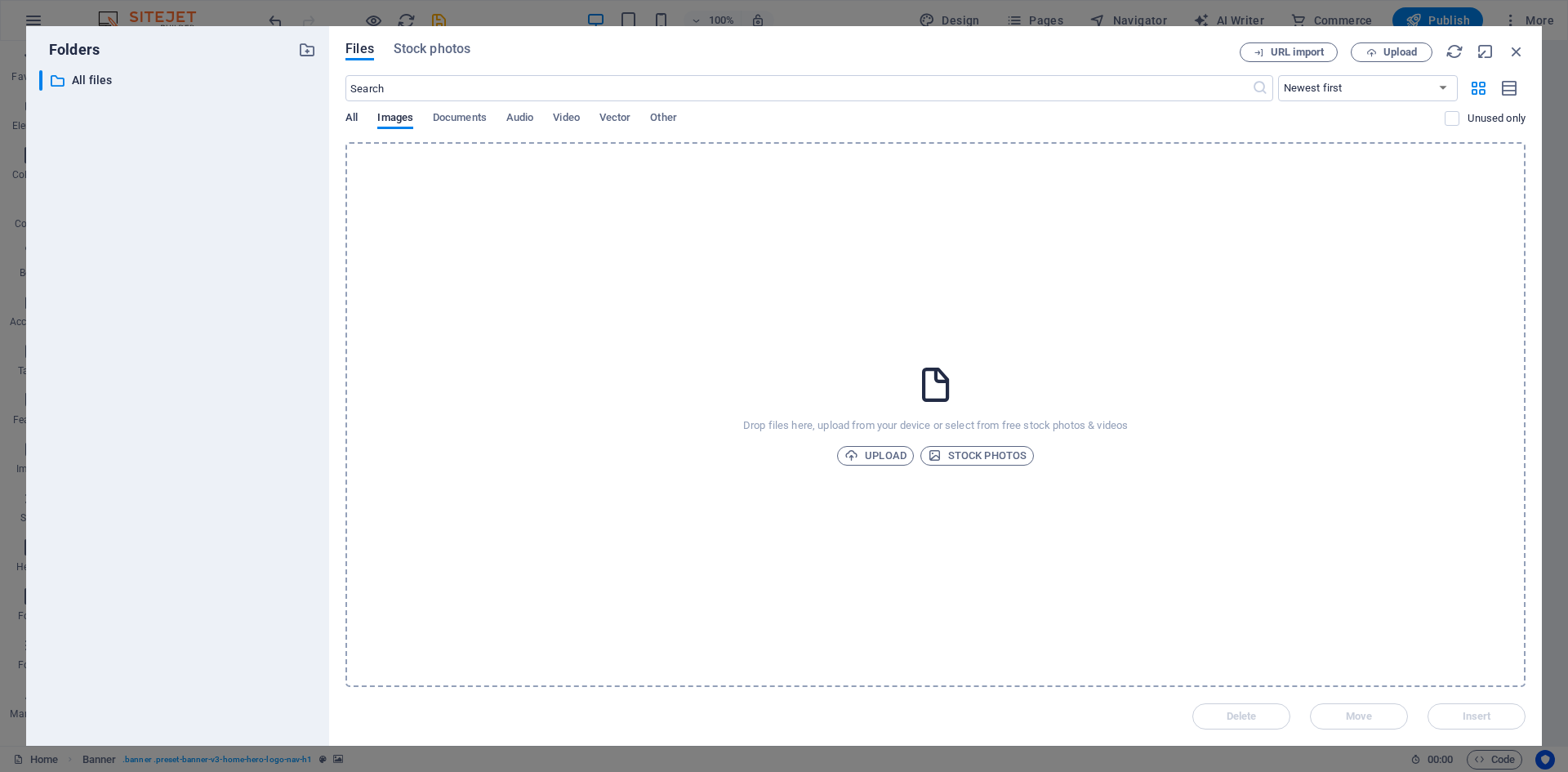
click at [350, 116] on span "All" at bounding box center [352, 119] width 13 height 23
click at [398, 118] on span "Images" at bounding box center [395, 119] width 36 height 23
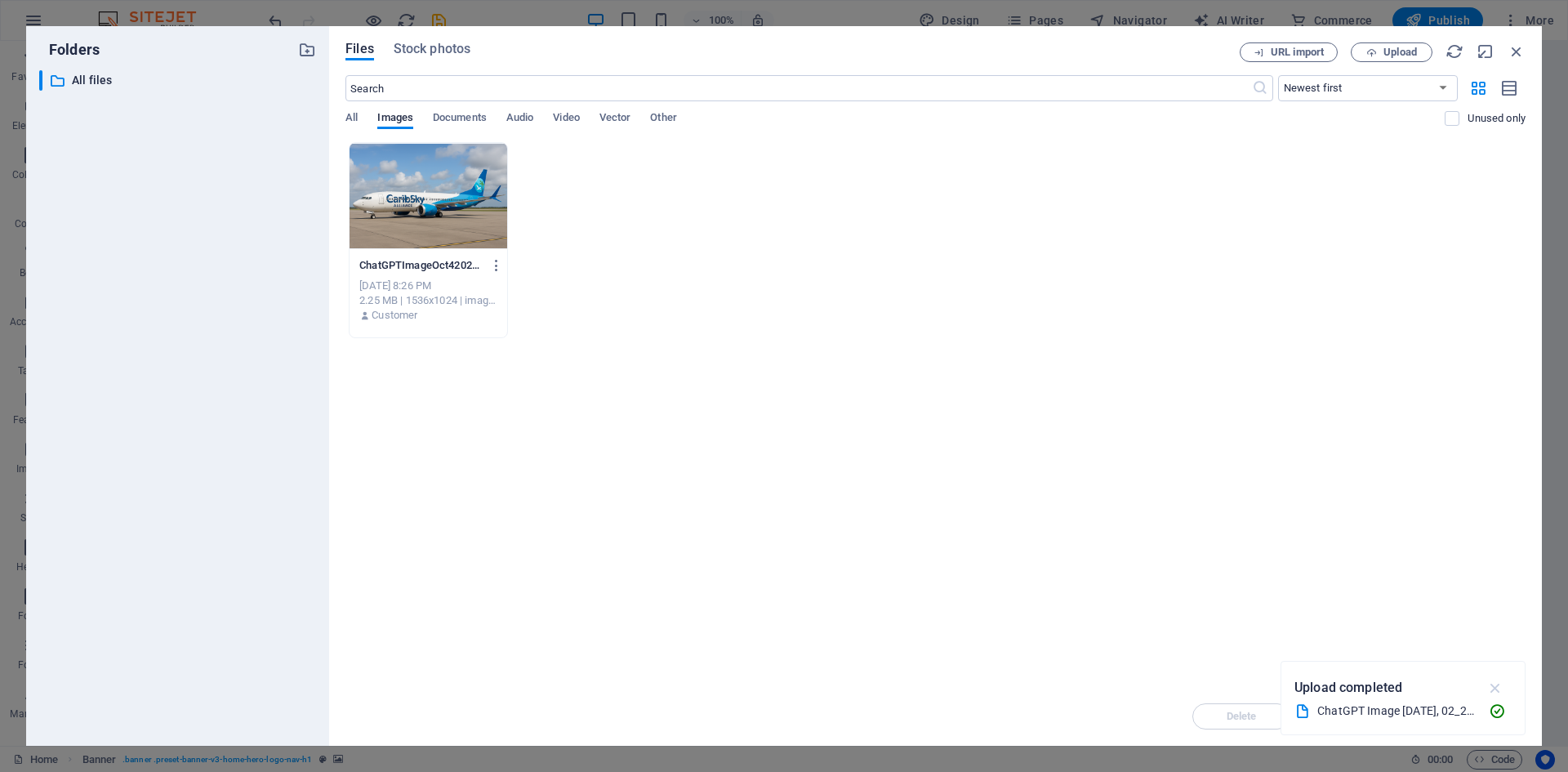
click at [1495, 683] on icon "button" at bounding box center [1495, 688] width 19 height 18
click at [480, 271] on p "ChatGPTImageOct4202502_26_12PM-X2xRojpVZU9i-fd0N56pwA.png" at bounding box center [420, 265] width 123 height 14
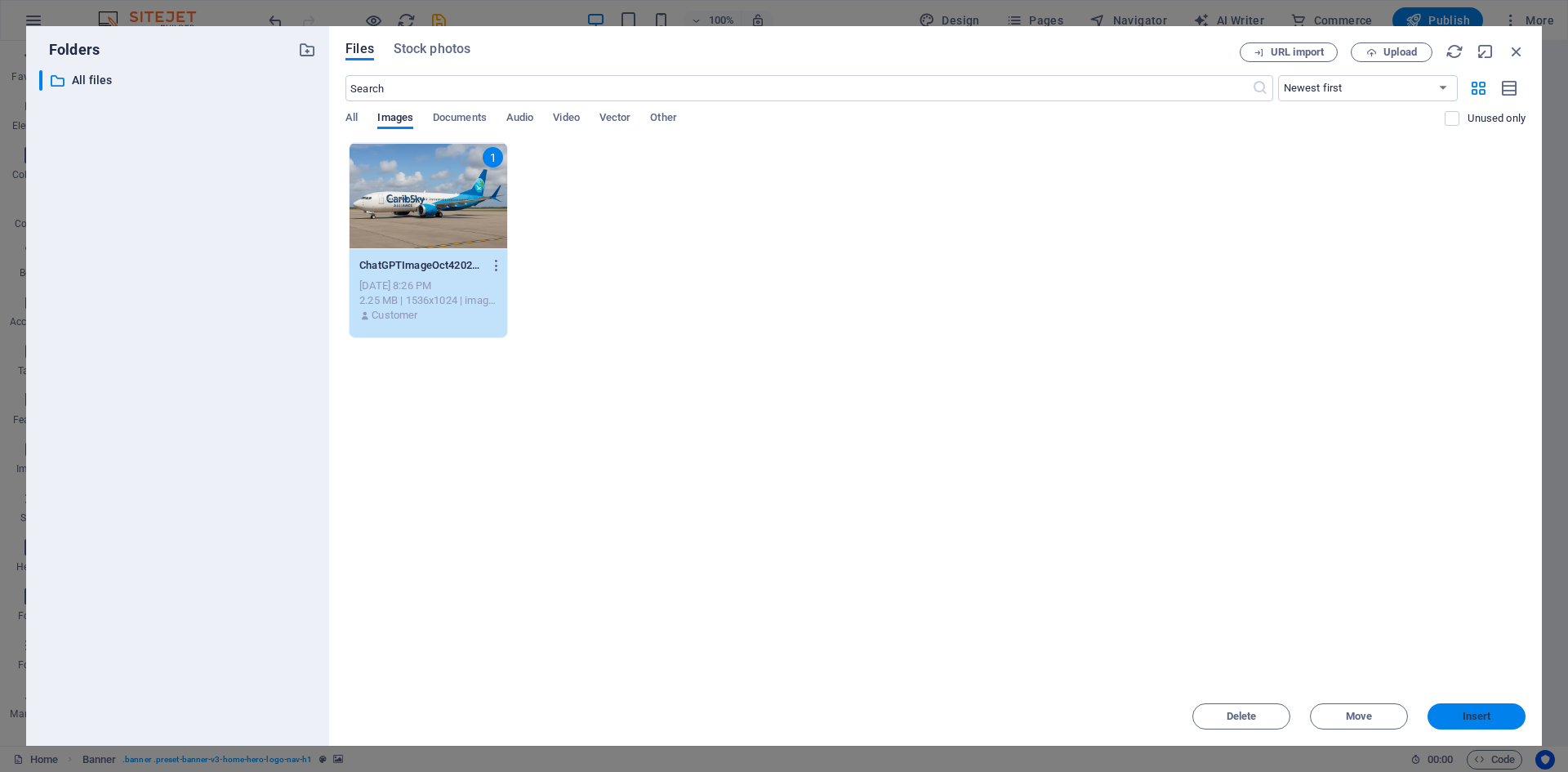
click at [1503, 719] on span "Insert" at bounding box center [1476, 716] width 85 height 10
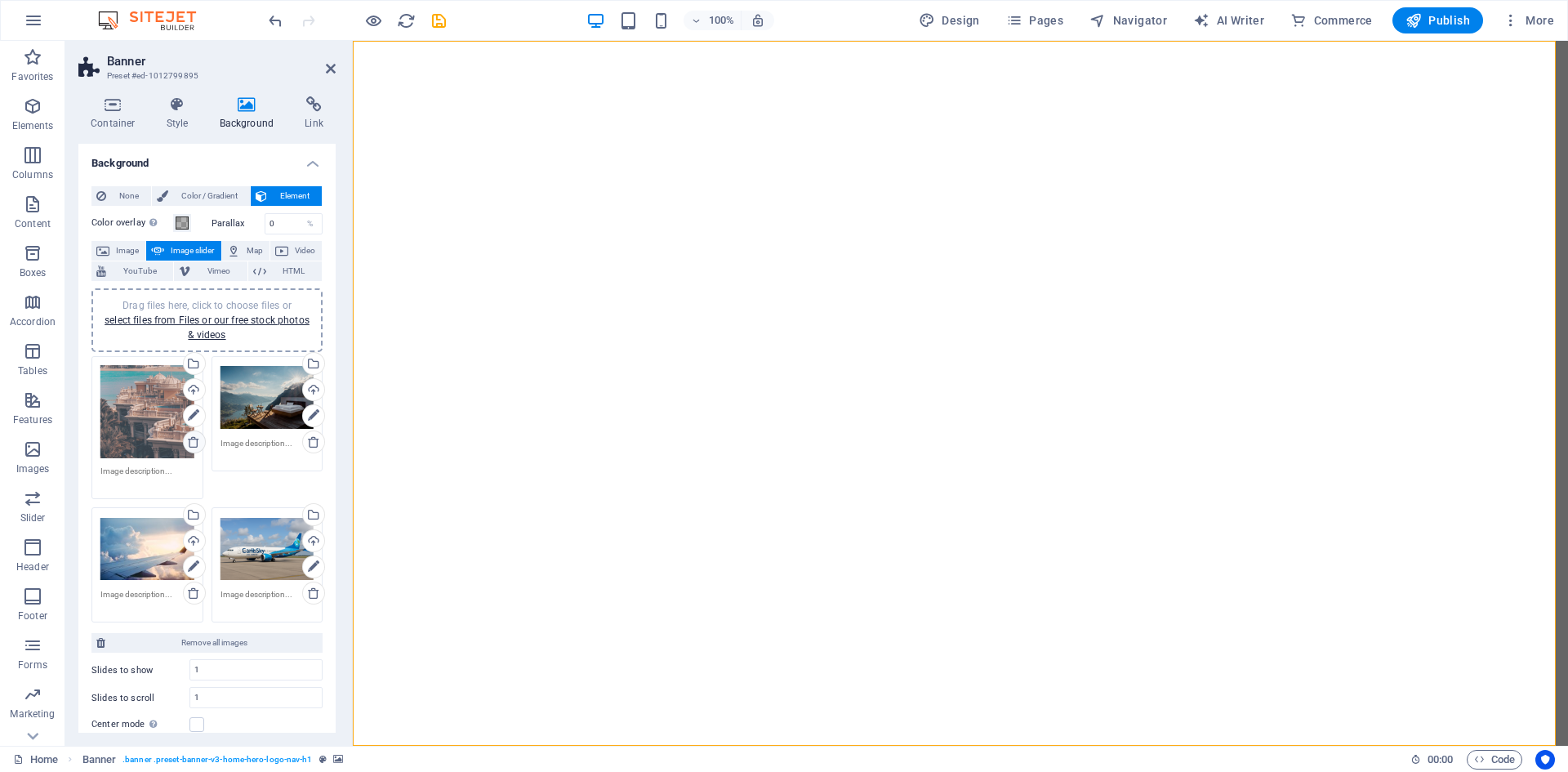
click at [194, 443] on icon at bounding box center [193, 442] width 13 height 13
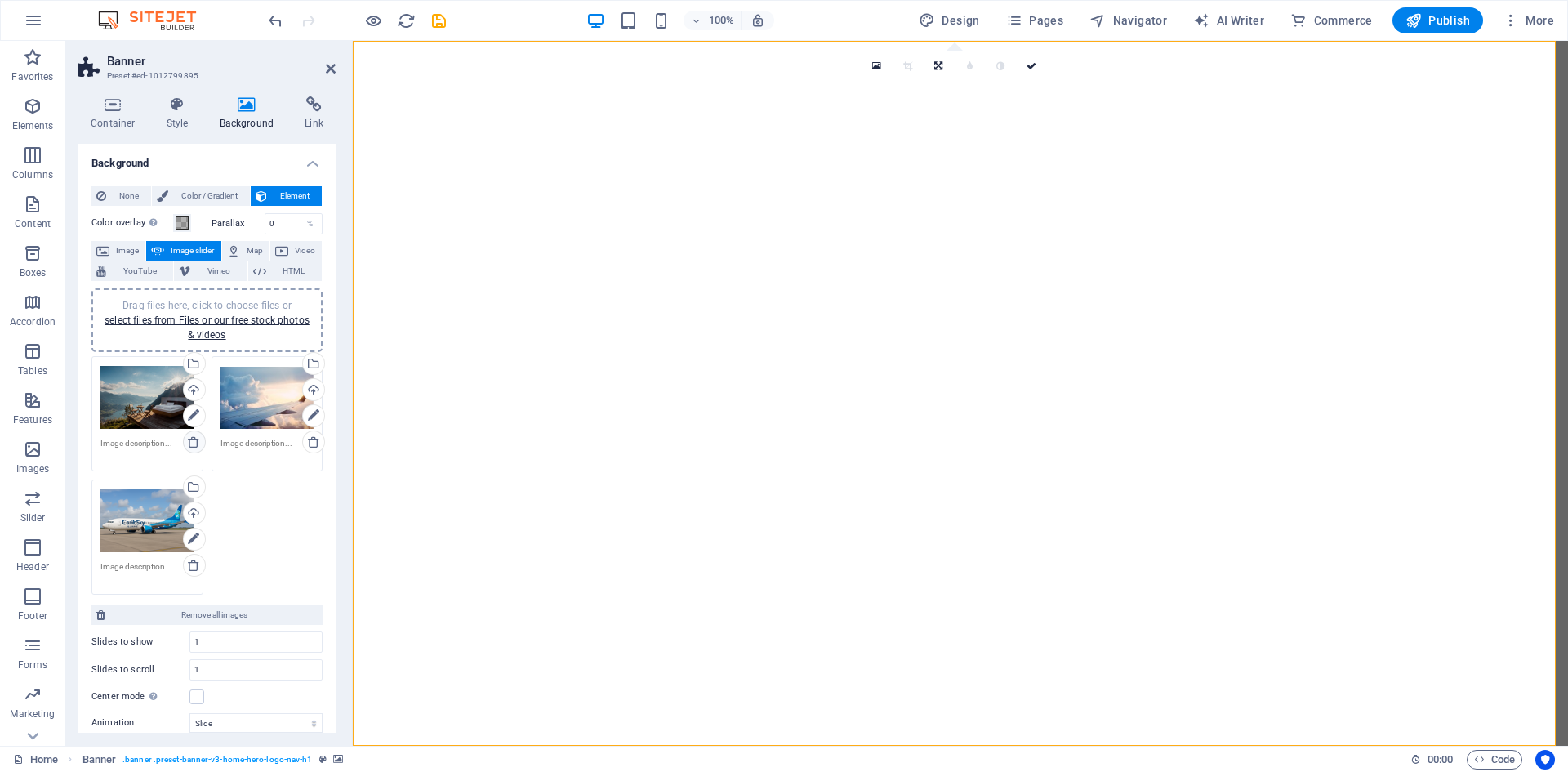
click at [187, 442] on icon at bounding box center [193, 442] width 13 height 13
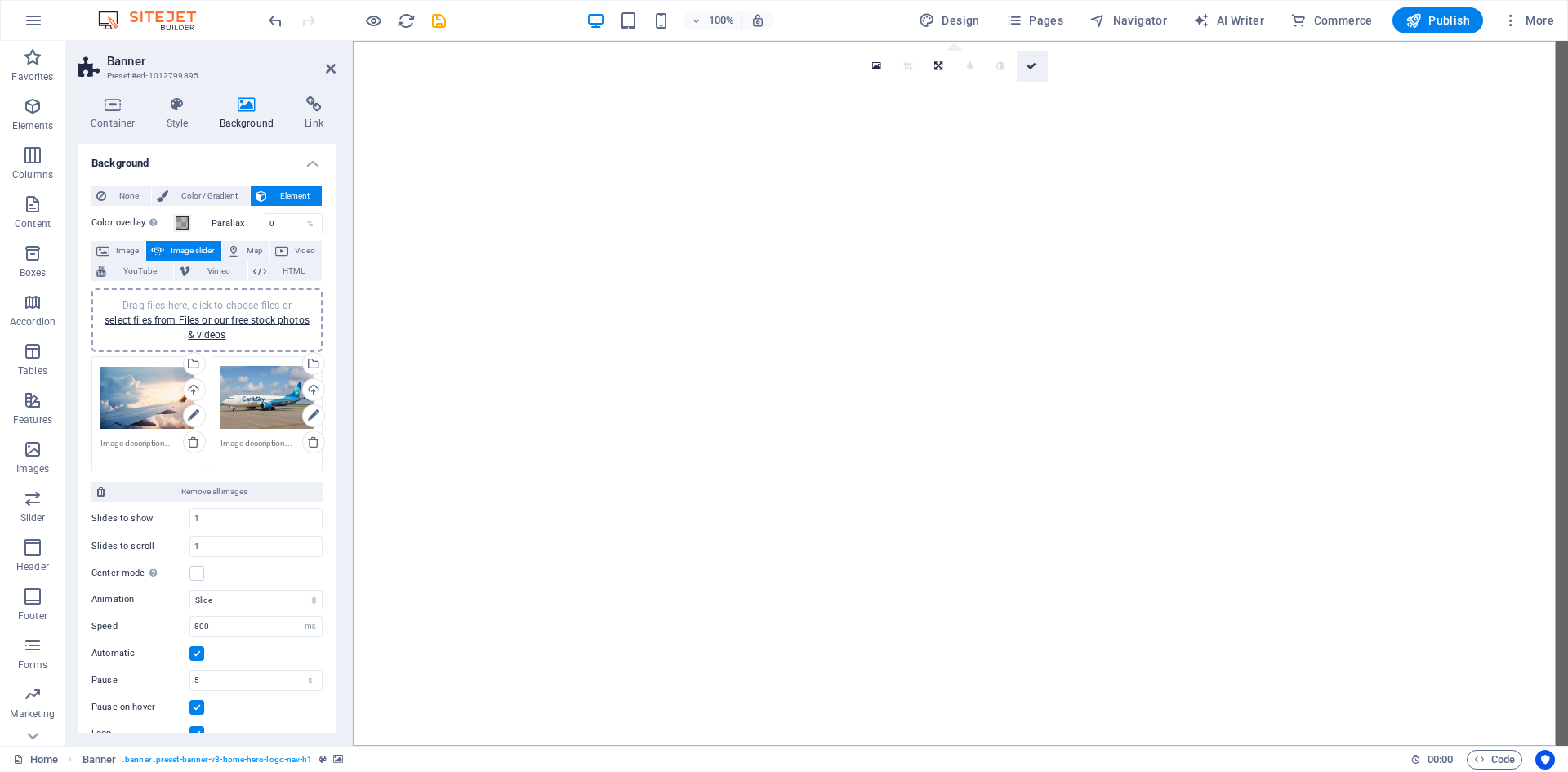
click at [1031, 69] on icon at bounding box center [1030, 65] width 10 height 10
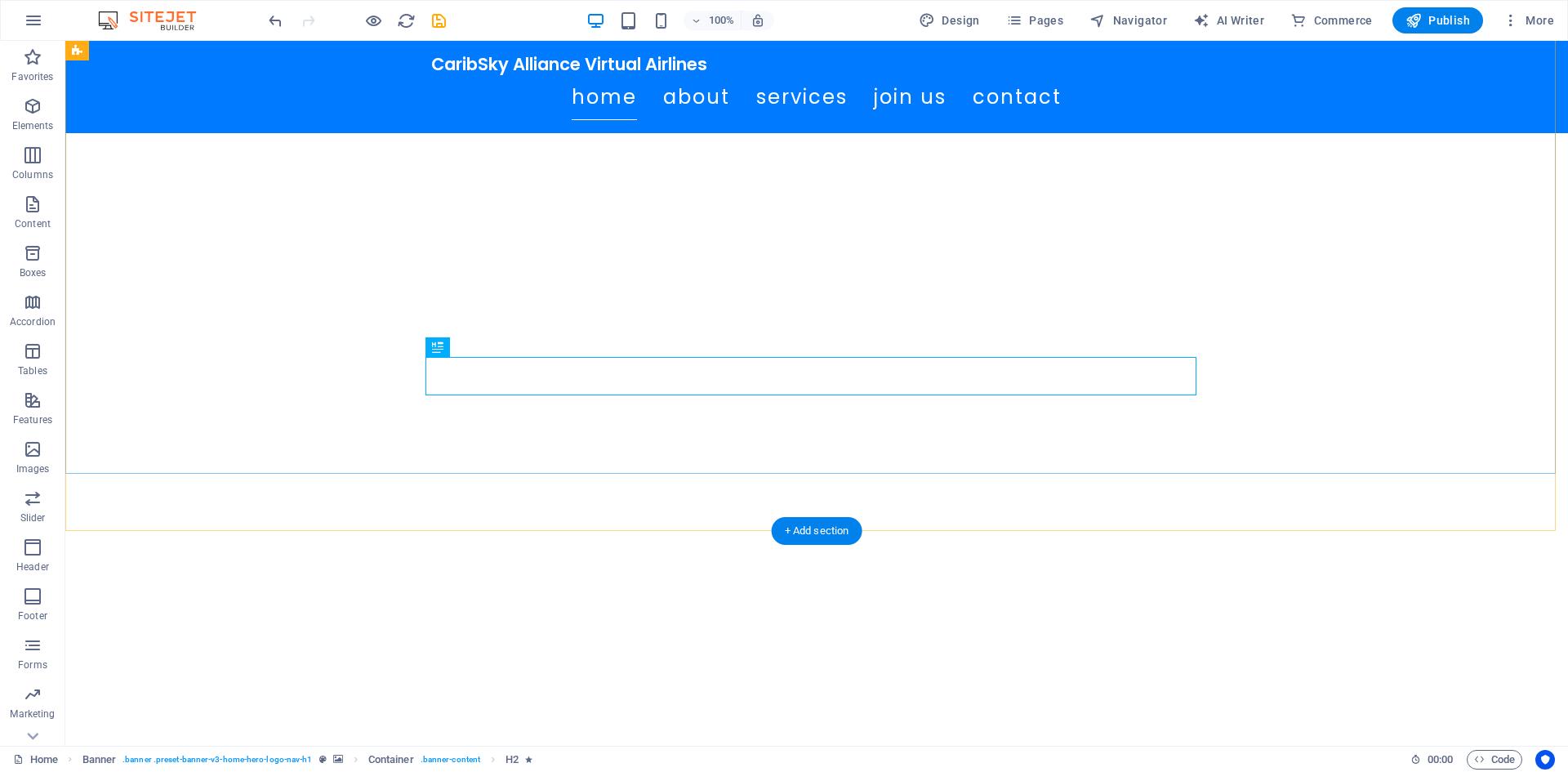
scroll to position [245, 0]
click at [890, 658] on div "Welcome to Caribsky Alliance" at bounding box center [817, 677] width 771 height 38
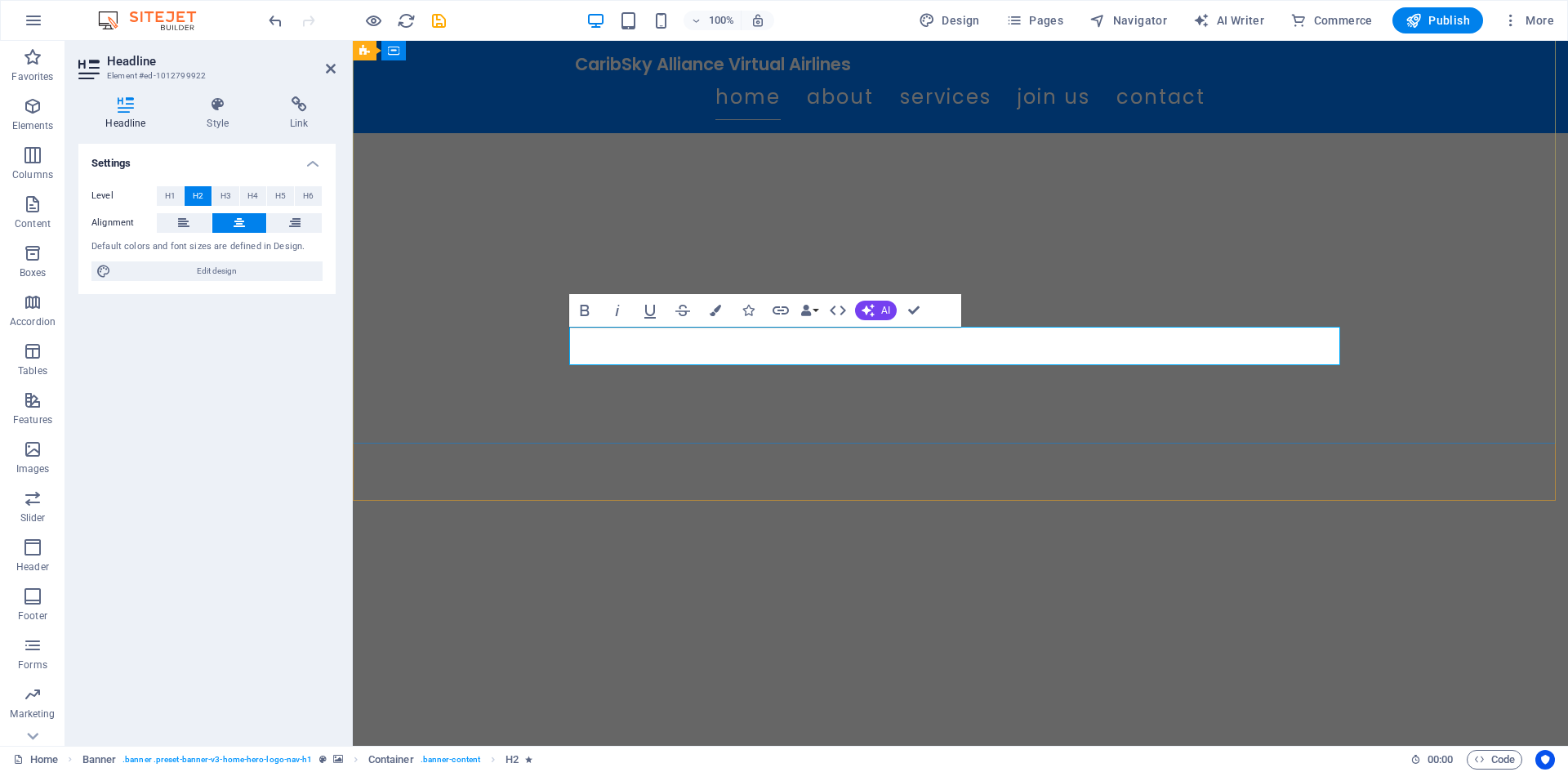
click at [1013, 656] on span "Welcome to Caribsky Alliance" at bounding box center [961, 676] width 442 height 42
click at [1202, 658] on h2 "Welcome to CaribSky Alliance" at bounding box center [961, 677] width 771 height 38
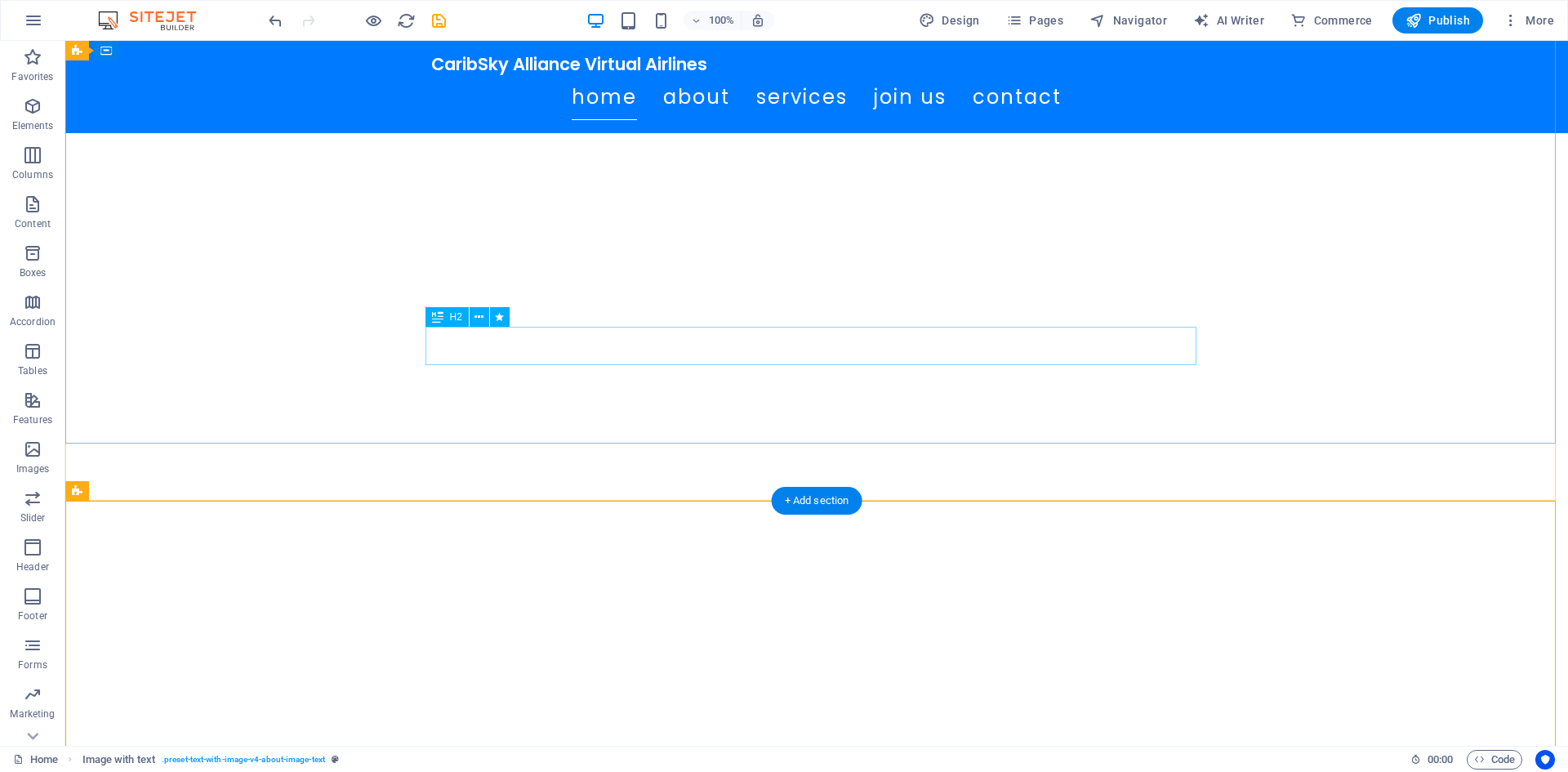
click at [987, 658] on div "Welcome to CaribSky Alliance!" at bounding box center [817, 677] width 771 height 38
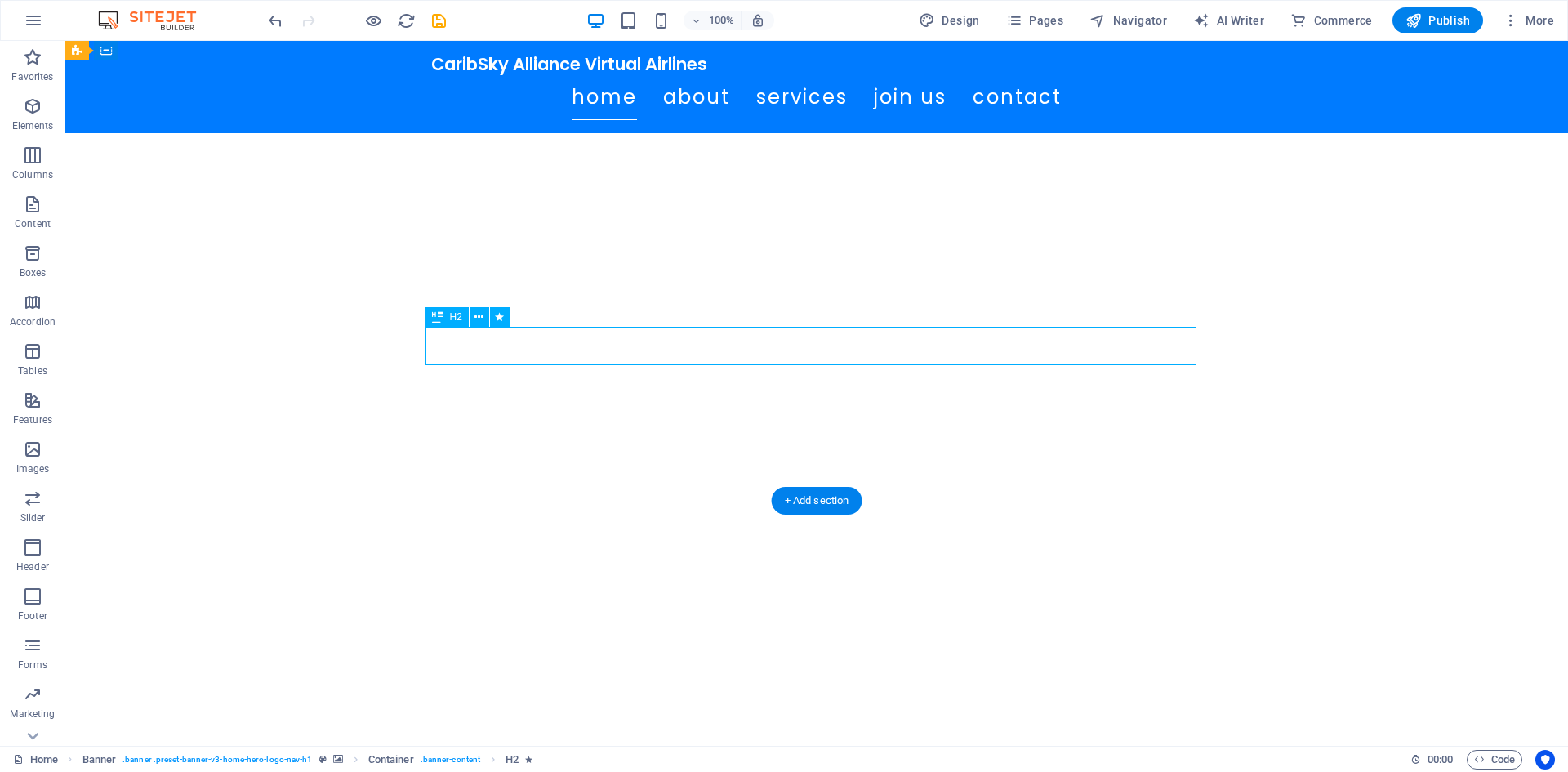
drag, startPoint x: 891, startPoint y: 335, endPoint x: 894, endPoint y: 354, distance: 19.2
click at [894, 658] on div "Welcome to CaribSky Alliance!" at bounding box center [817, 677] width 771 height 38
drag, startPoint x: 894, startPoint y: 354, endPoint x: 895, endPoint y: 365, distance: 11.0
click at [895, 671] on div "Welcome to CaribSky Alliance!" at bounding box center [817, 690] width 771 height 38
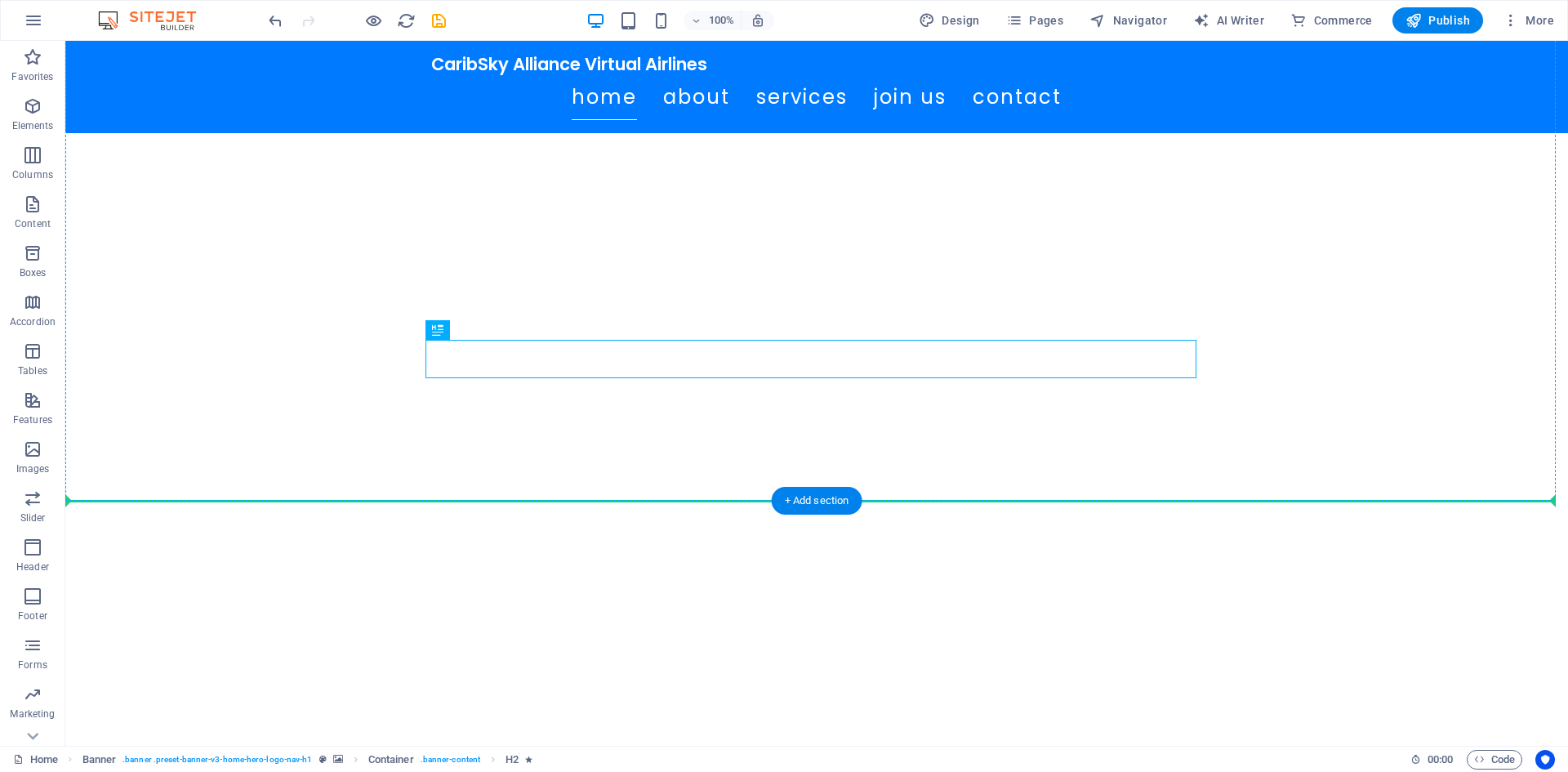
drag, startPoint x: 895, startPoint y: 365, endPoint x: 885, endPoint y: 386, distance: 23.3
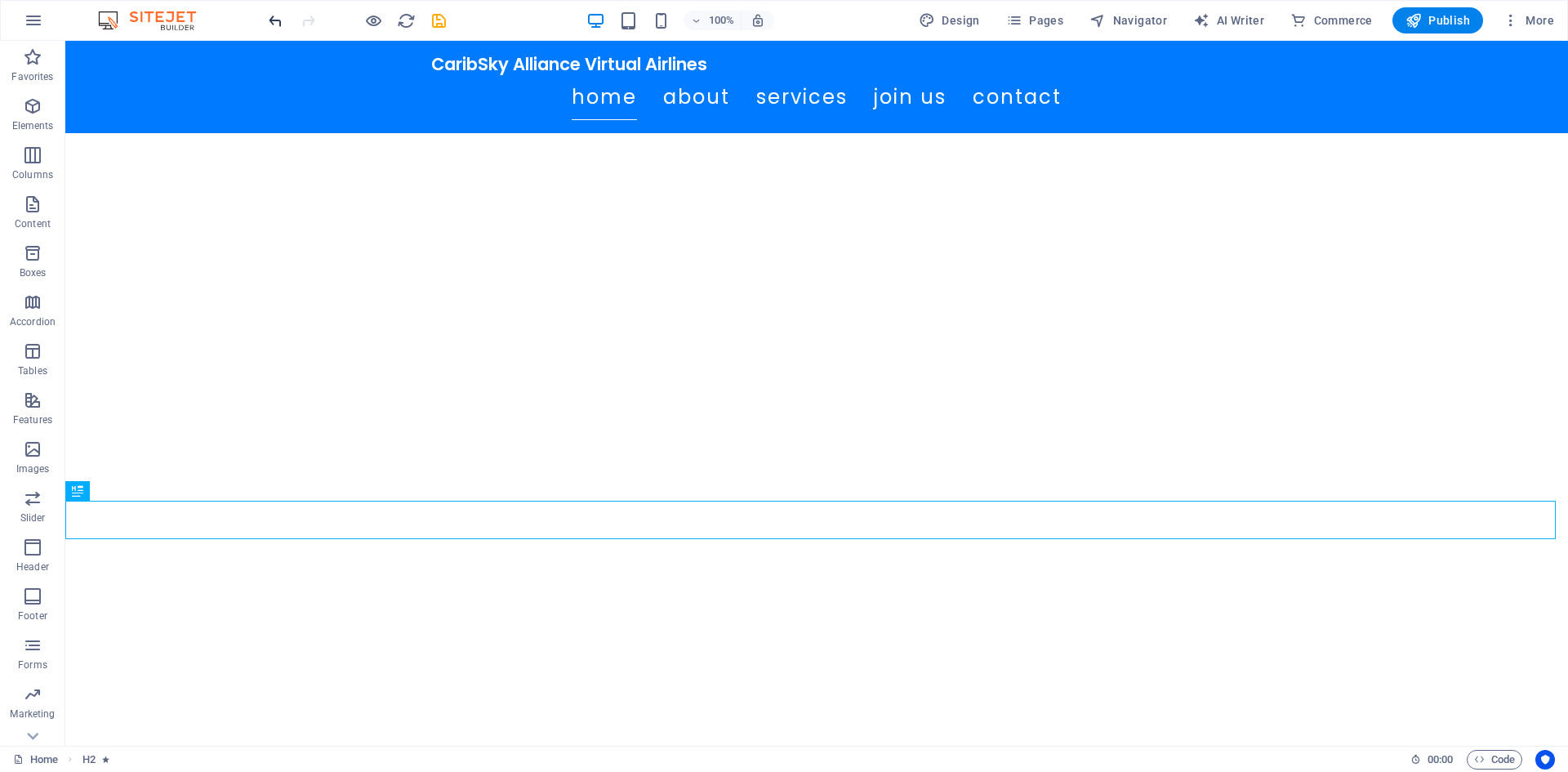
click at [275, 27] on icon "undo" at bounding box center [275, 21] width 19 height 19
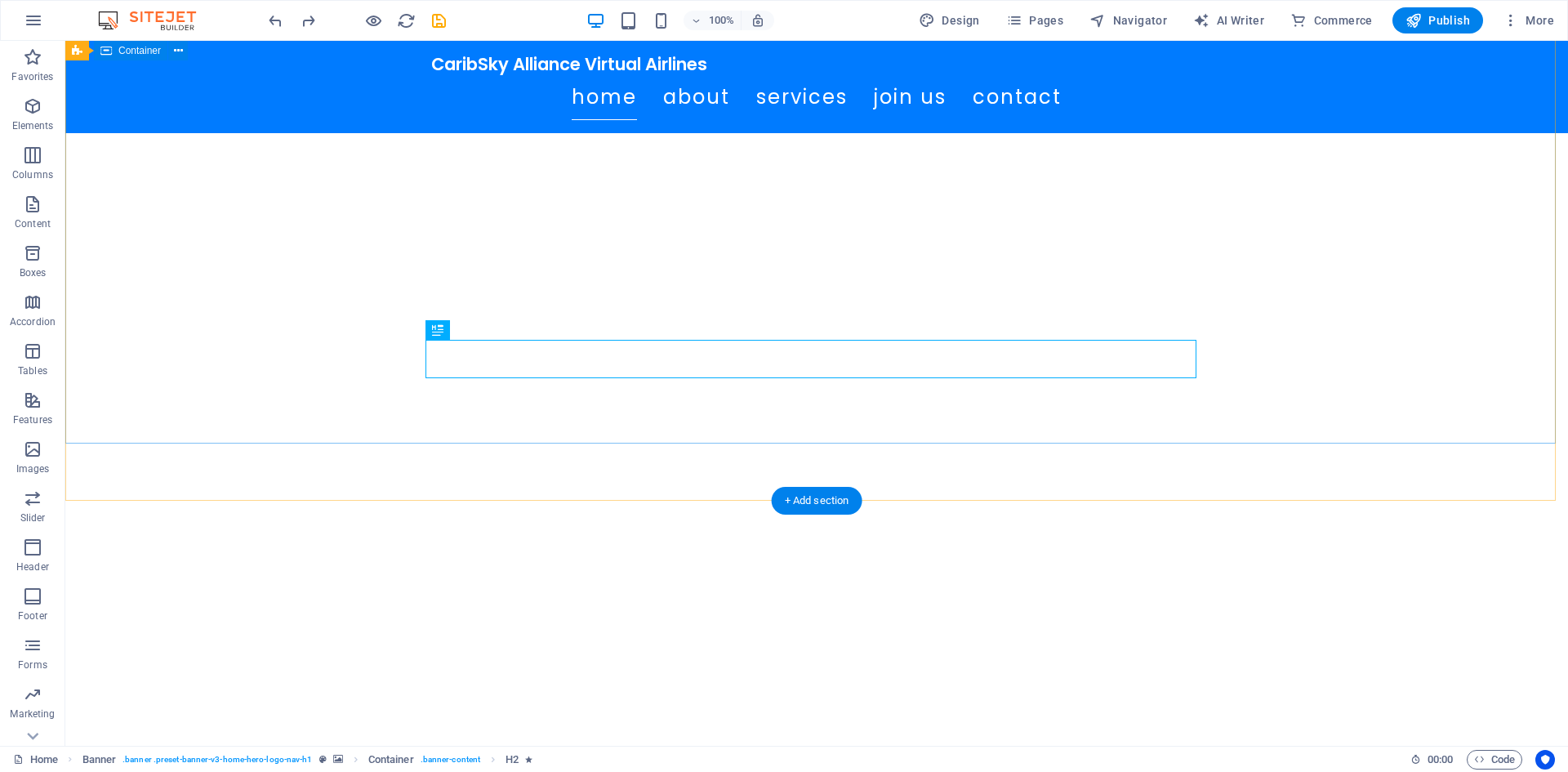
click at [341, 501] on div "Welcome to CaribSky Alliance!" at bounding box center [817, 638] width 1503 height 275
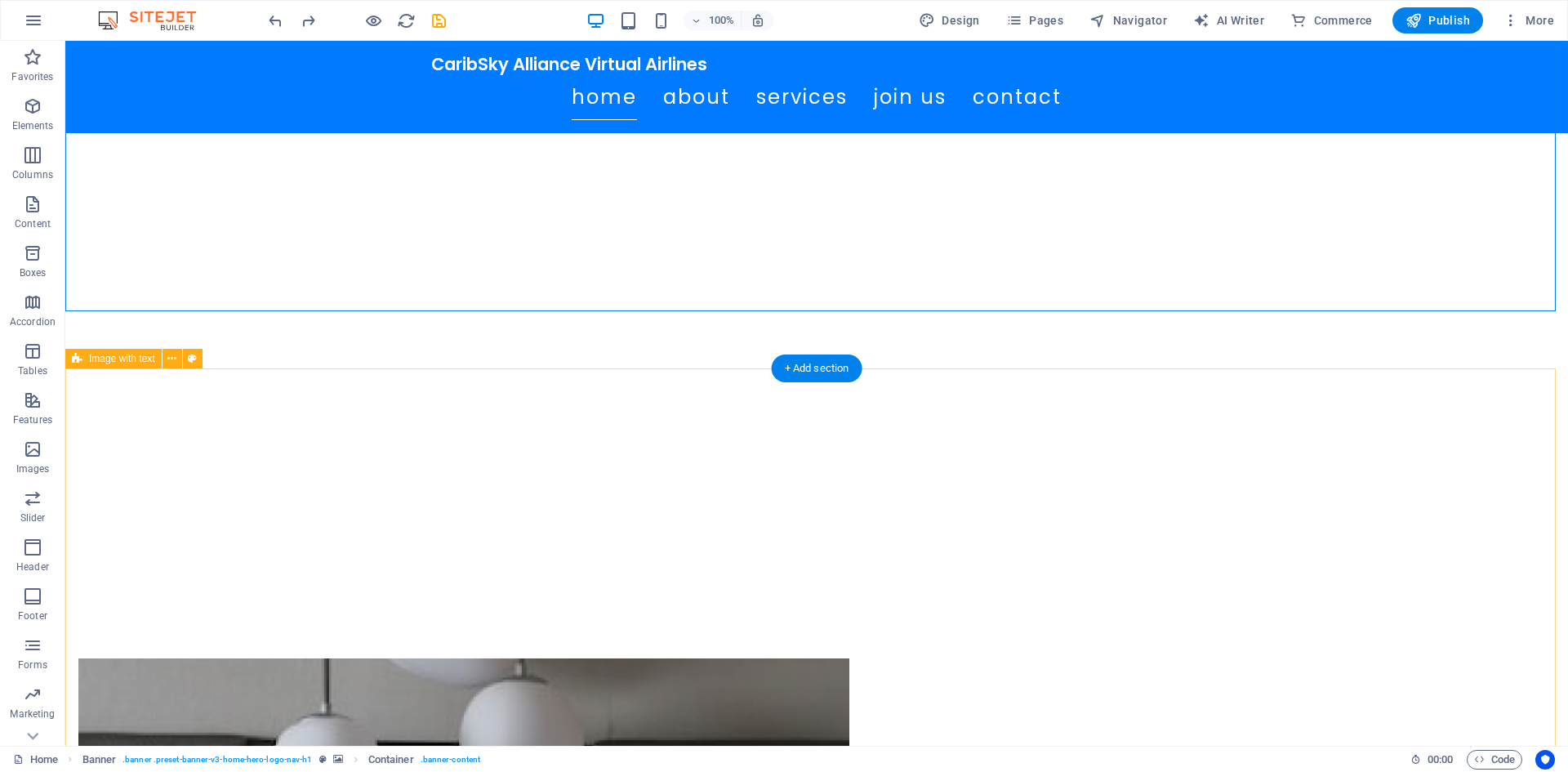
scroll to position [490, 0]
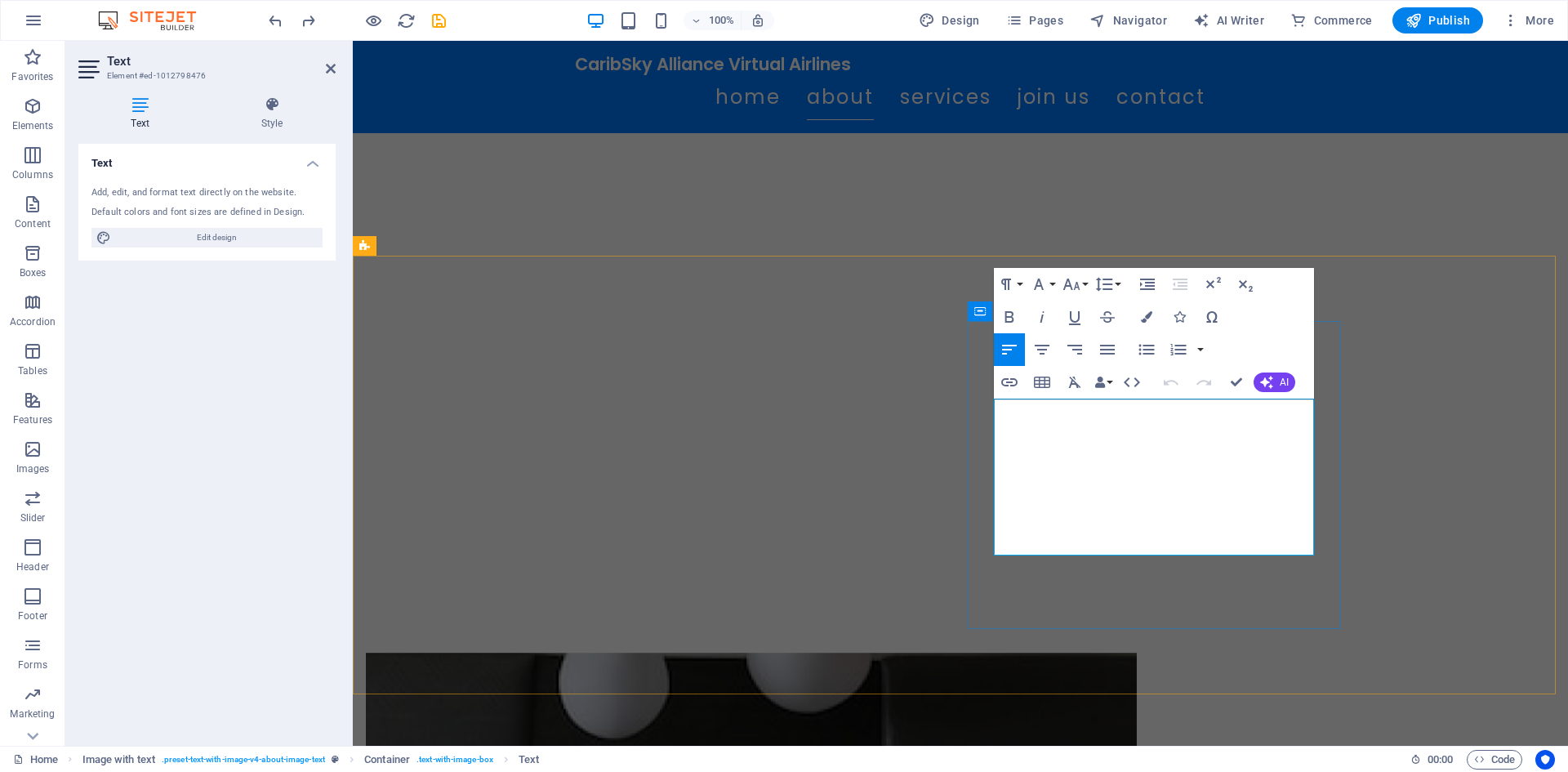
drag, startPoint x: 1107, startPoint y: 545, endPoint x: 996, endPoint y: 406, distance: 177.9
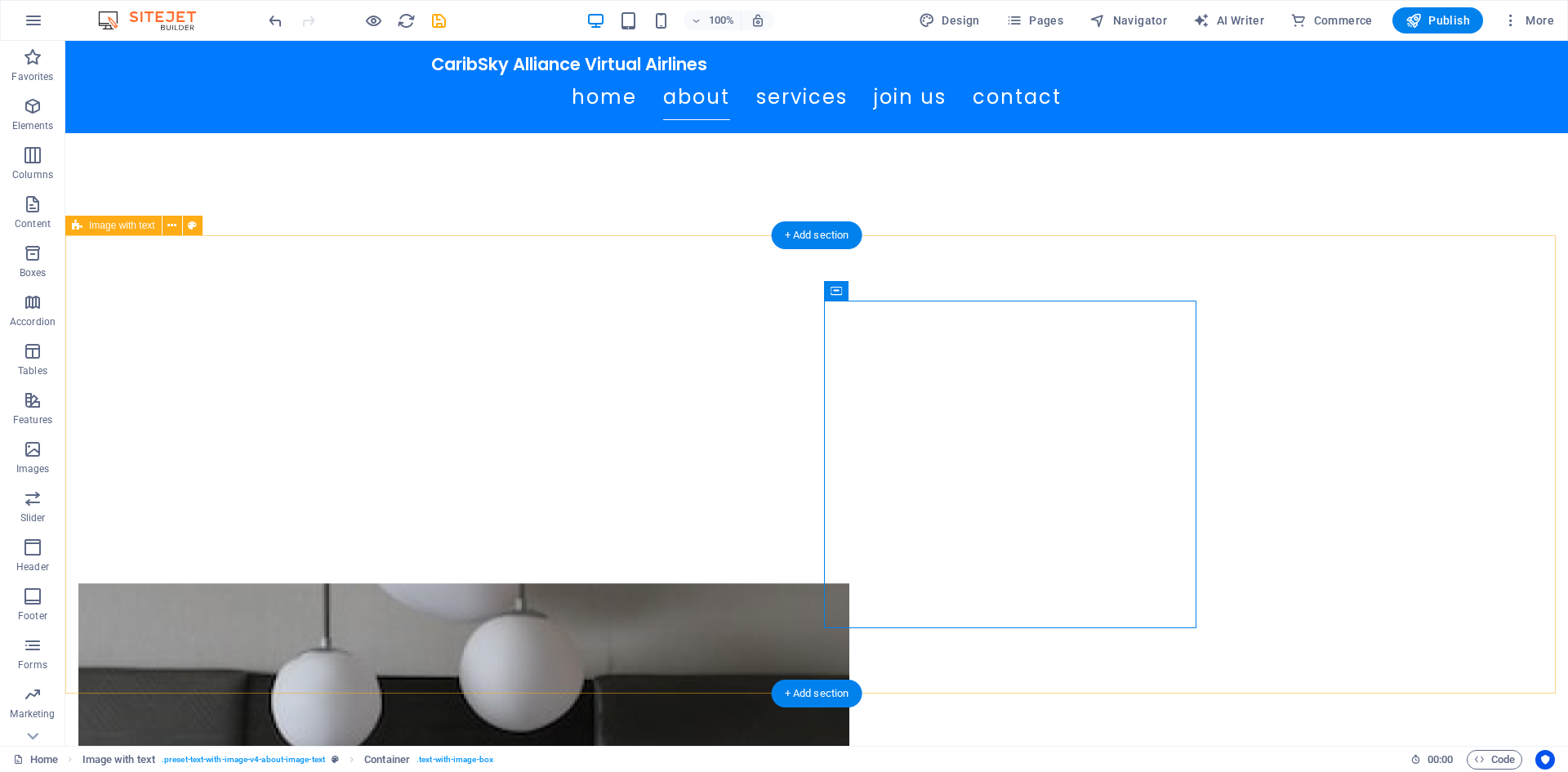
scroll to position [653, 0]
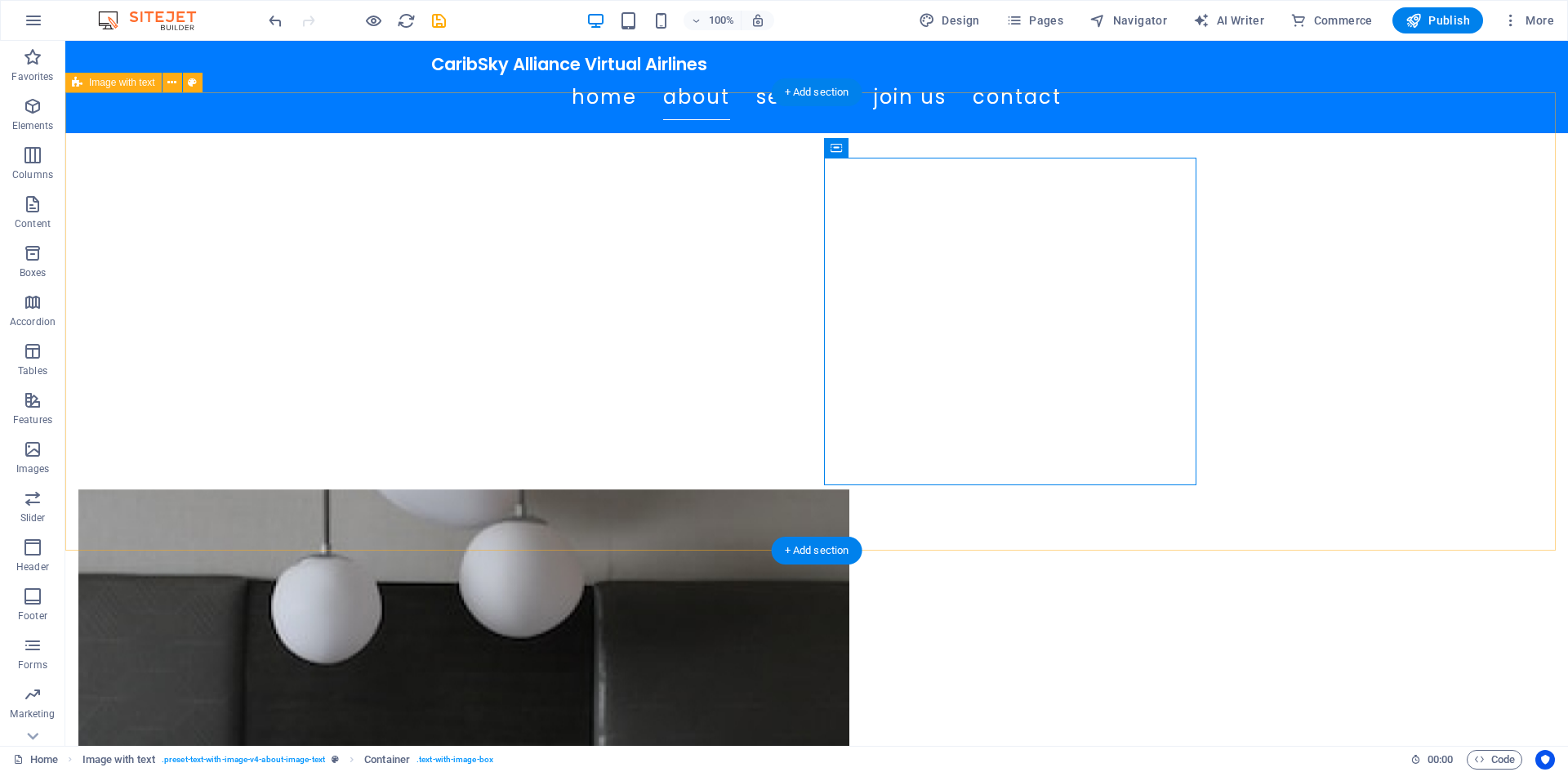
click at [479, 489] on figure at bounding box center [464, 653] width 771 height 327
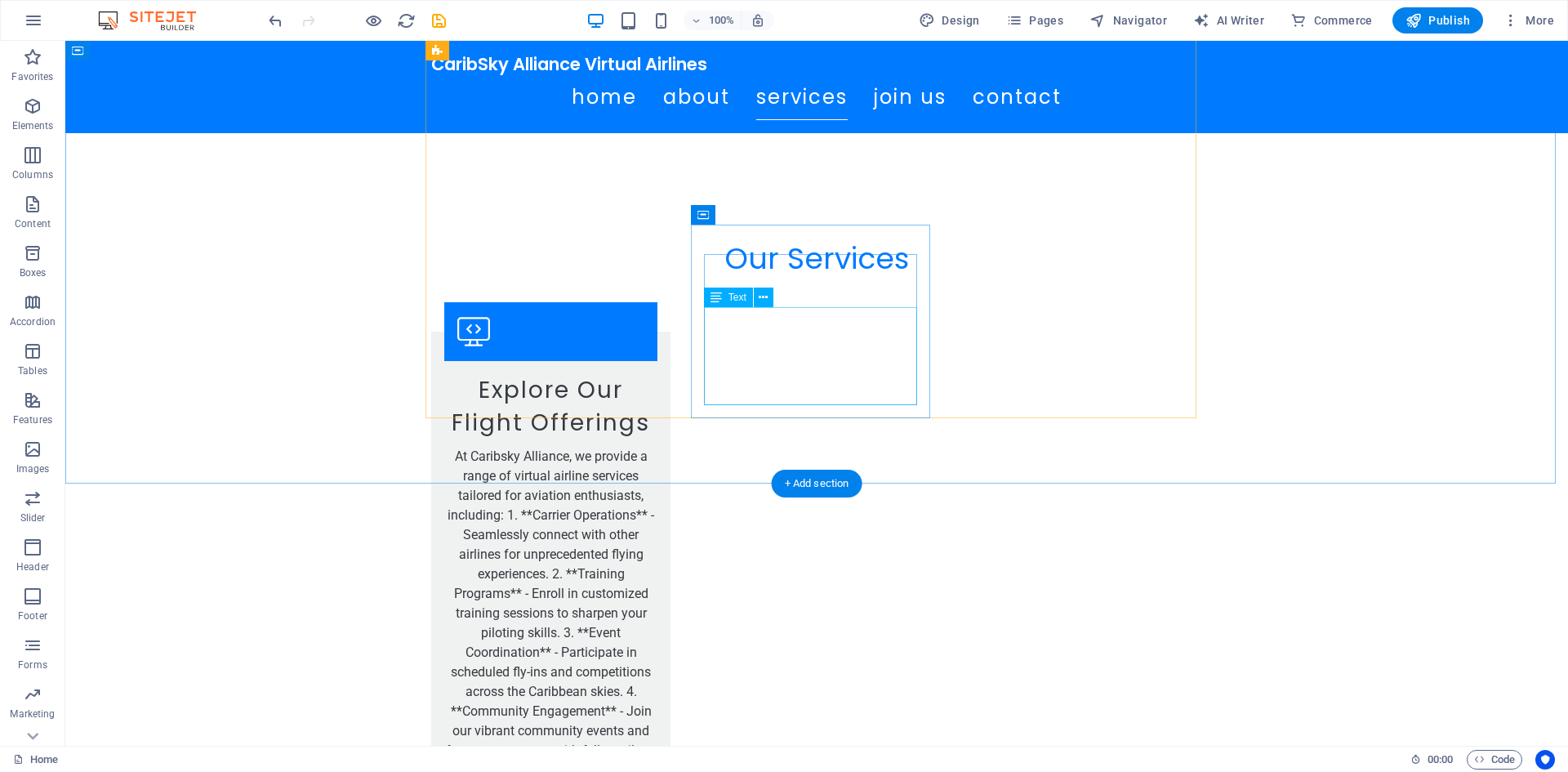
scroll to position [1751, 0]
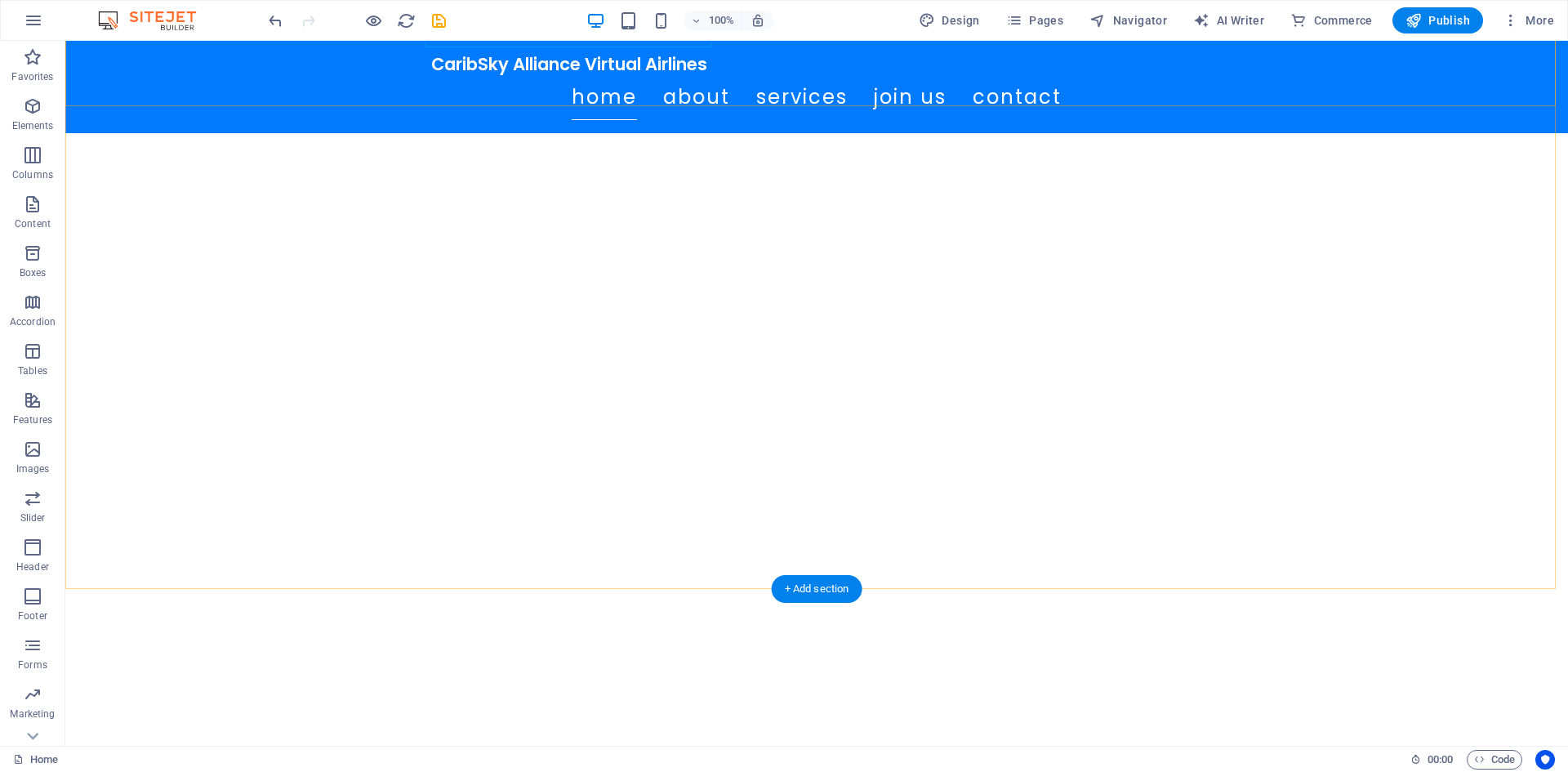
scroll to position [164, 0]
click at [470, 68] on div "CaribSky Alliance Virtual Airlines" at bounding box center [817, 64] width 771 height 21
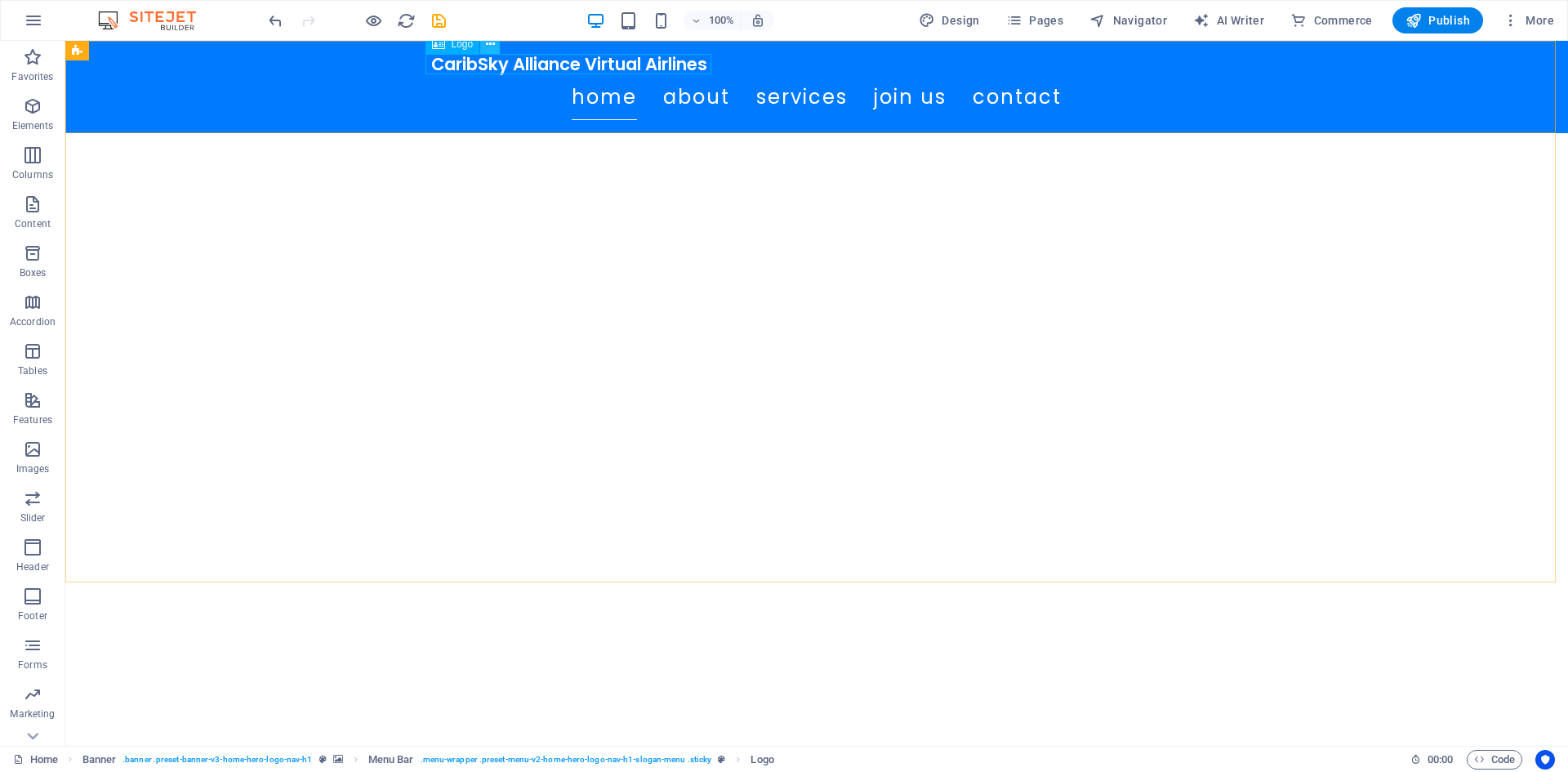
click at [491, 42] on icon at bounding box center [490, 44] width 9 height 17
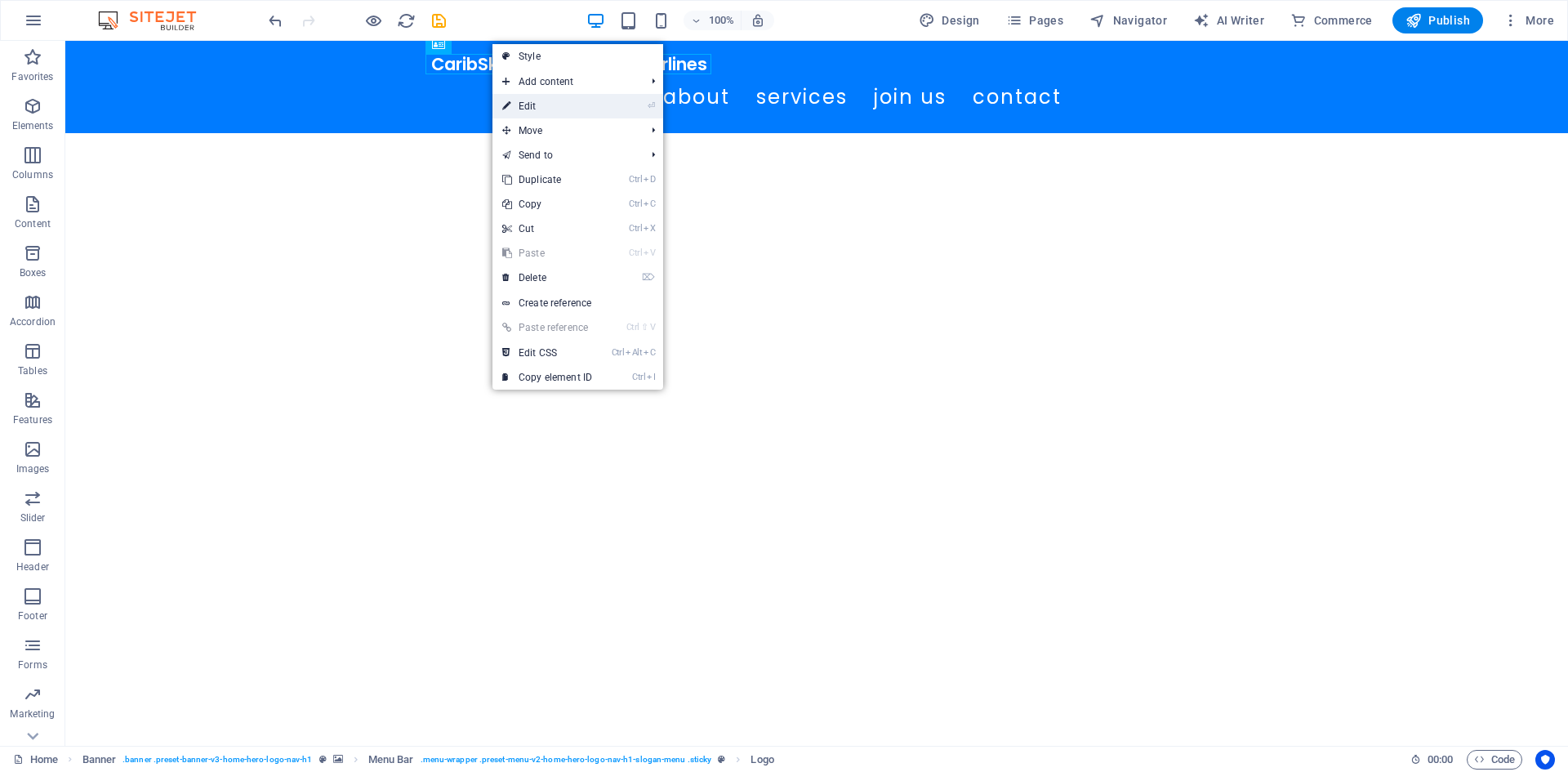
click at [569, 102] on link "⏎ Edit" at bounding box center [547, 106] width 109 height 24
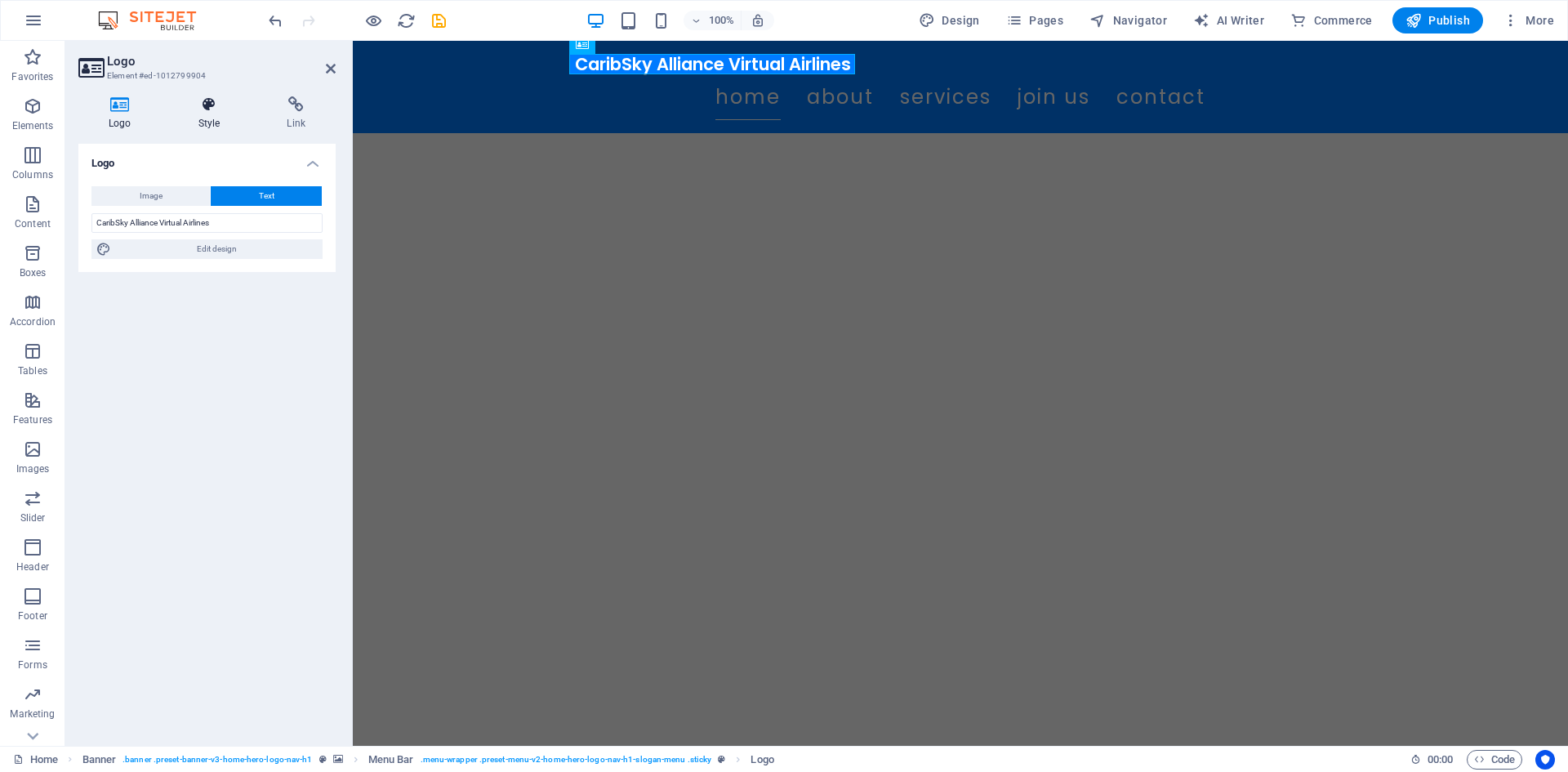
click at [221, 118] on h4 "Style" at bounding box center [212, 114] width 89 height 34
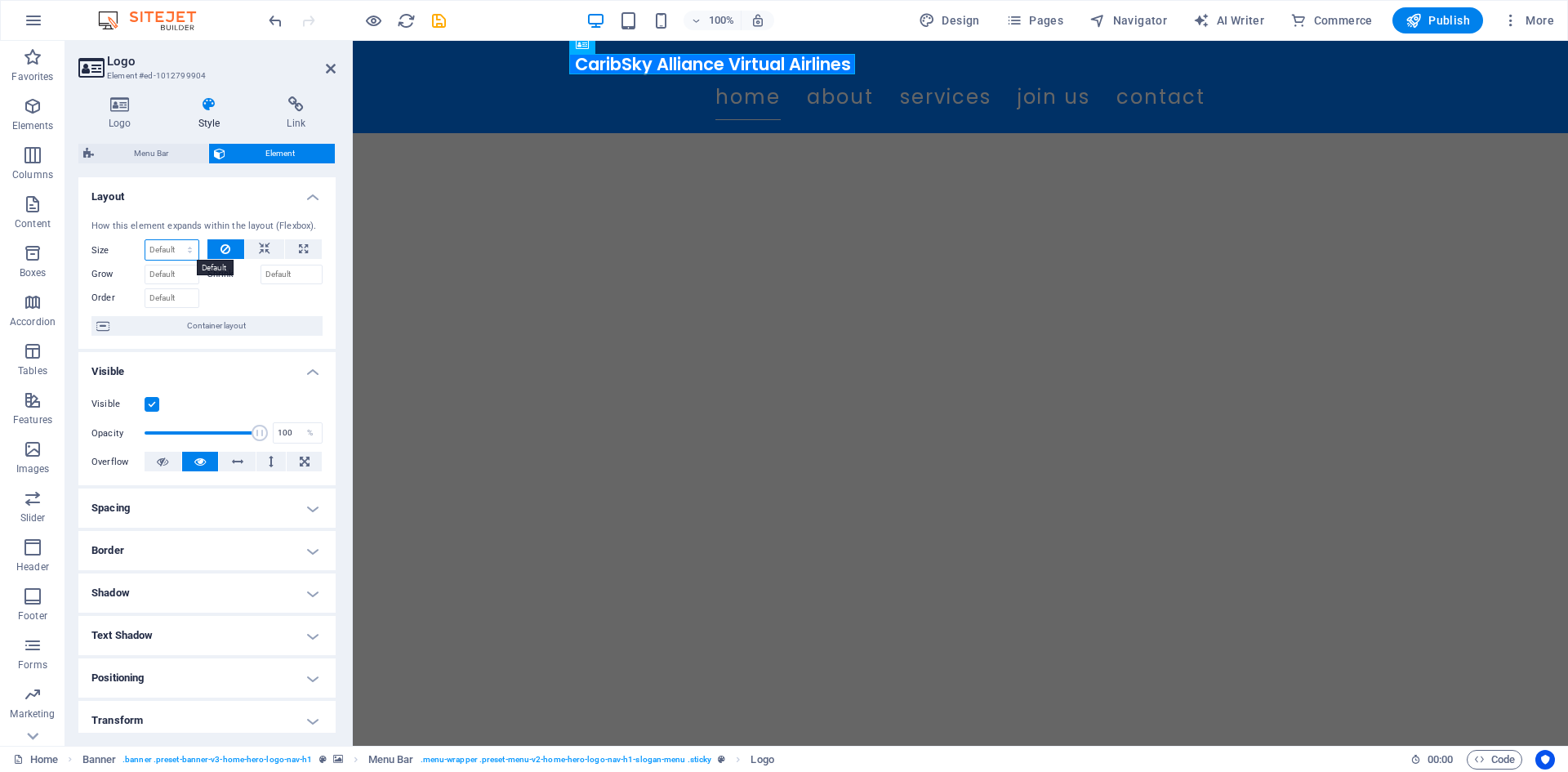
click at [185, 250] on select "Default auto px % 1/1 1/2 1/3 1/4 1/5 1/6 1/7 1/8 1/9 1/10" at bounding box center [171, 250] width 53 height 20
click at [179, 239] on div "Default auto px % 1/1 1/2 1/3 1/4 1/5 1/6 1/7 1/8 1/9 1/10" at bounding box center [172, 250] width 55 height 21
click at [182, 278] on input "Grow" at bounding box center [172, 275] width 55 height 20
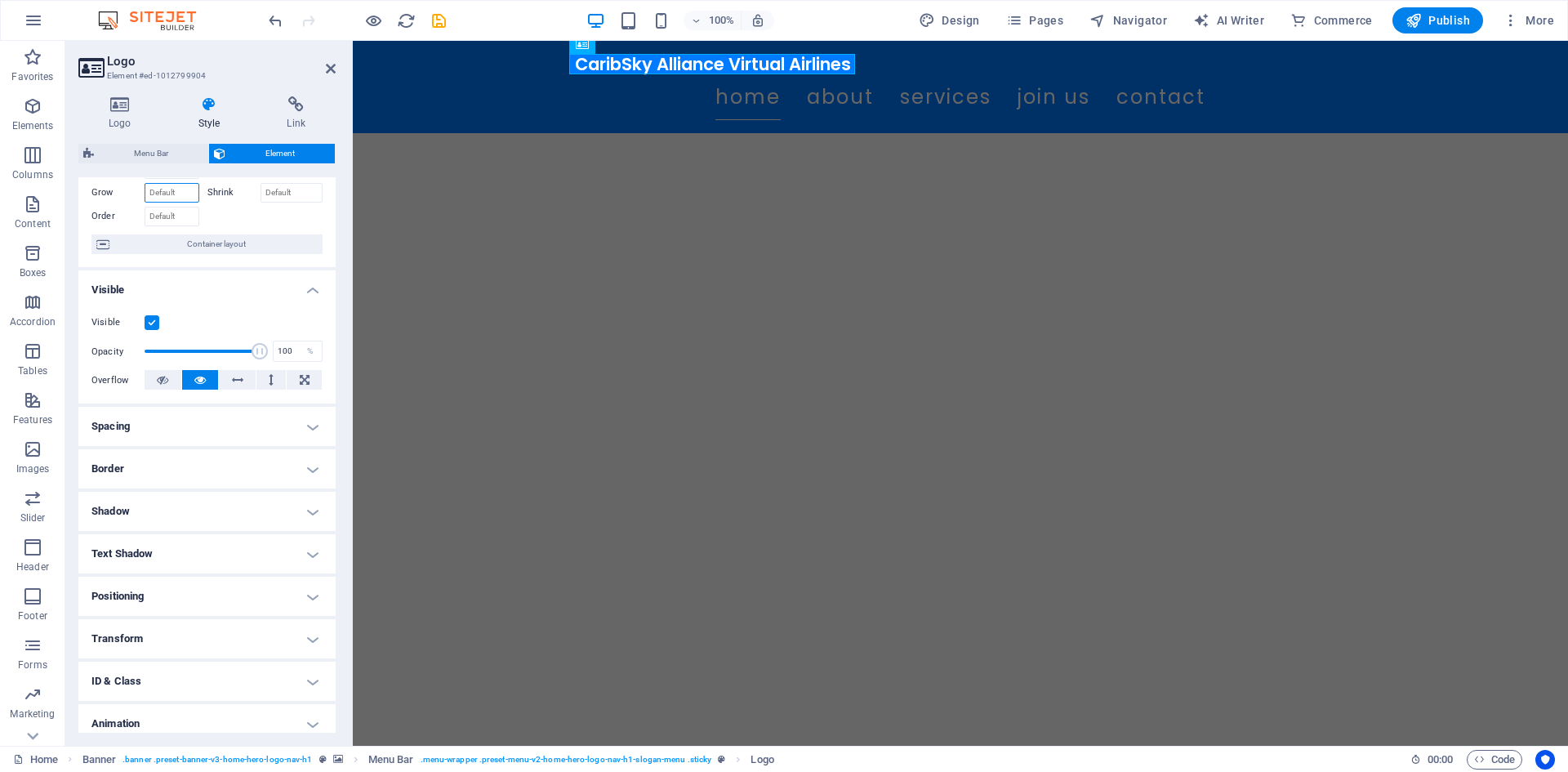
scroll to position [135, 0]
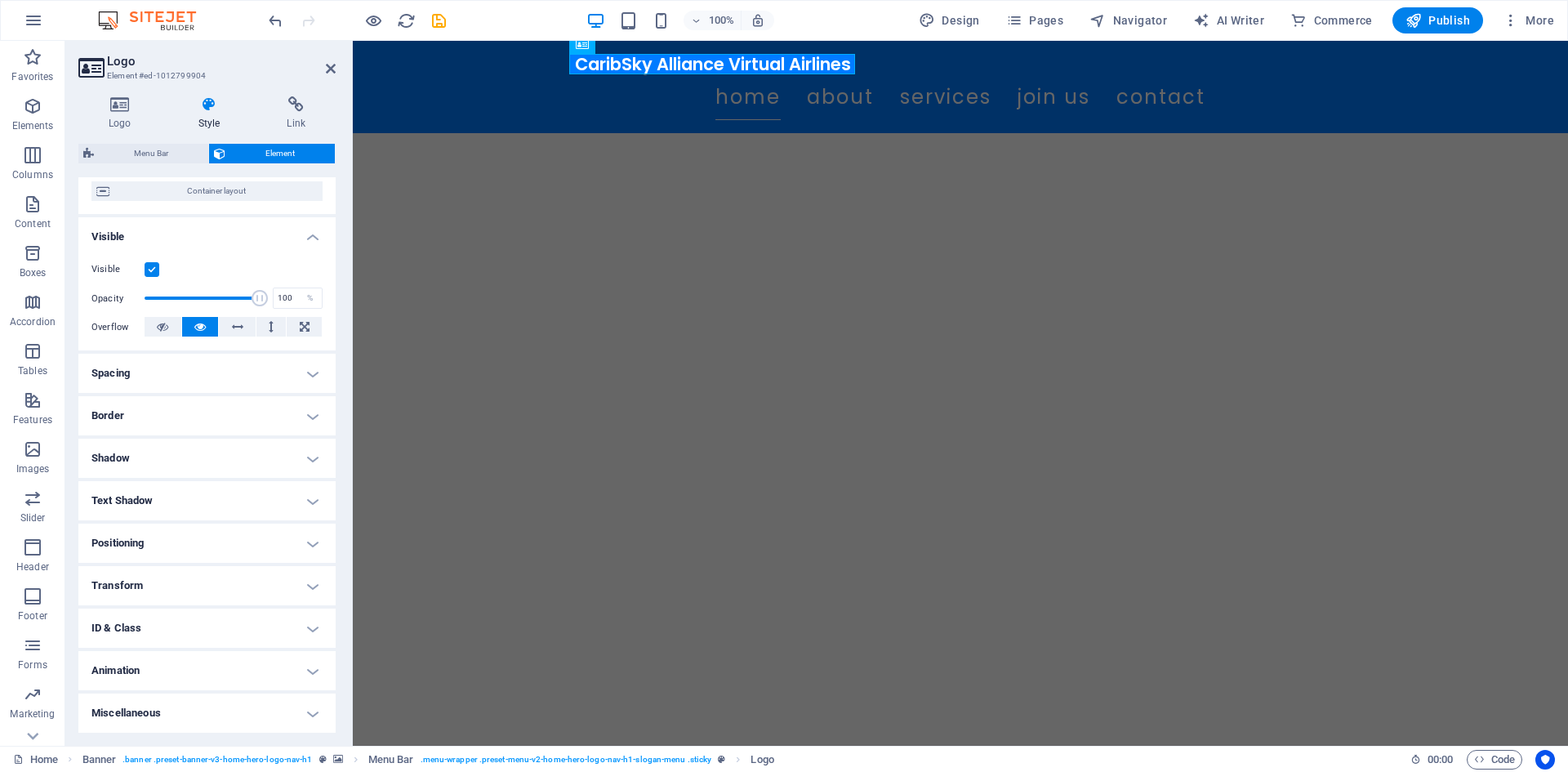
click at [164, 498] on h4 "Text Shadow" at bounding box center [208, 501] width 258 height 39
click at [164, 498] on h4 "Text Shadow" at bounding box center [208, 496] width 258 height 30
click at [157, 543] on h4 "Positioning" at bounding box center [208, 543] width 258 height 39
click at [157, 543] on h4 "Positioning" at bounding box center [208, 538] width 258 height 30
click at [142, 660] on h4 "Animation" at bounding box center [208, 671] width 258 height 39
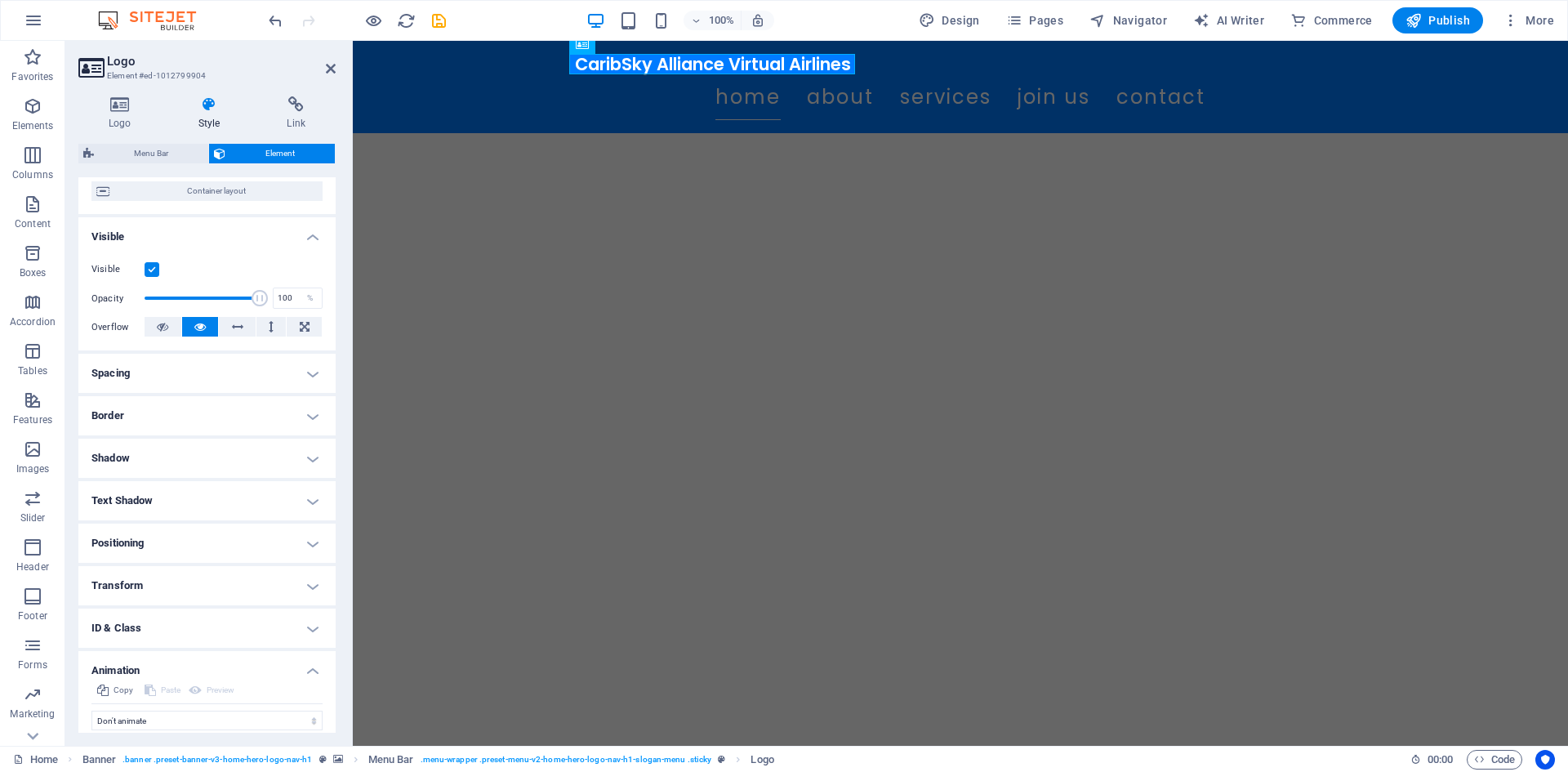
click at [142, 660] on h4 "Animation" at bounding box center [208, 666] width 258 height 30
click at [135, 636] on h4 "ID & Class" at bounding box center [208, 628] width 258 height 39
click at [133, 629] on h4 "ID & Class" at bounding box center [208, 623] width 258 height 30
click at [131, 383] on h4 "Spacing" at bounding box center [208, 373] width 258 height 39
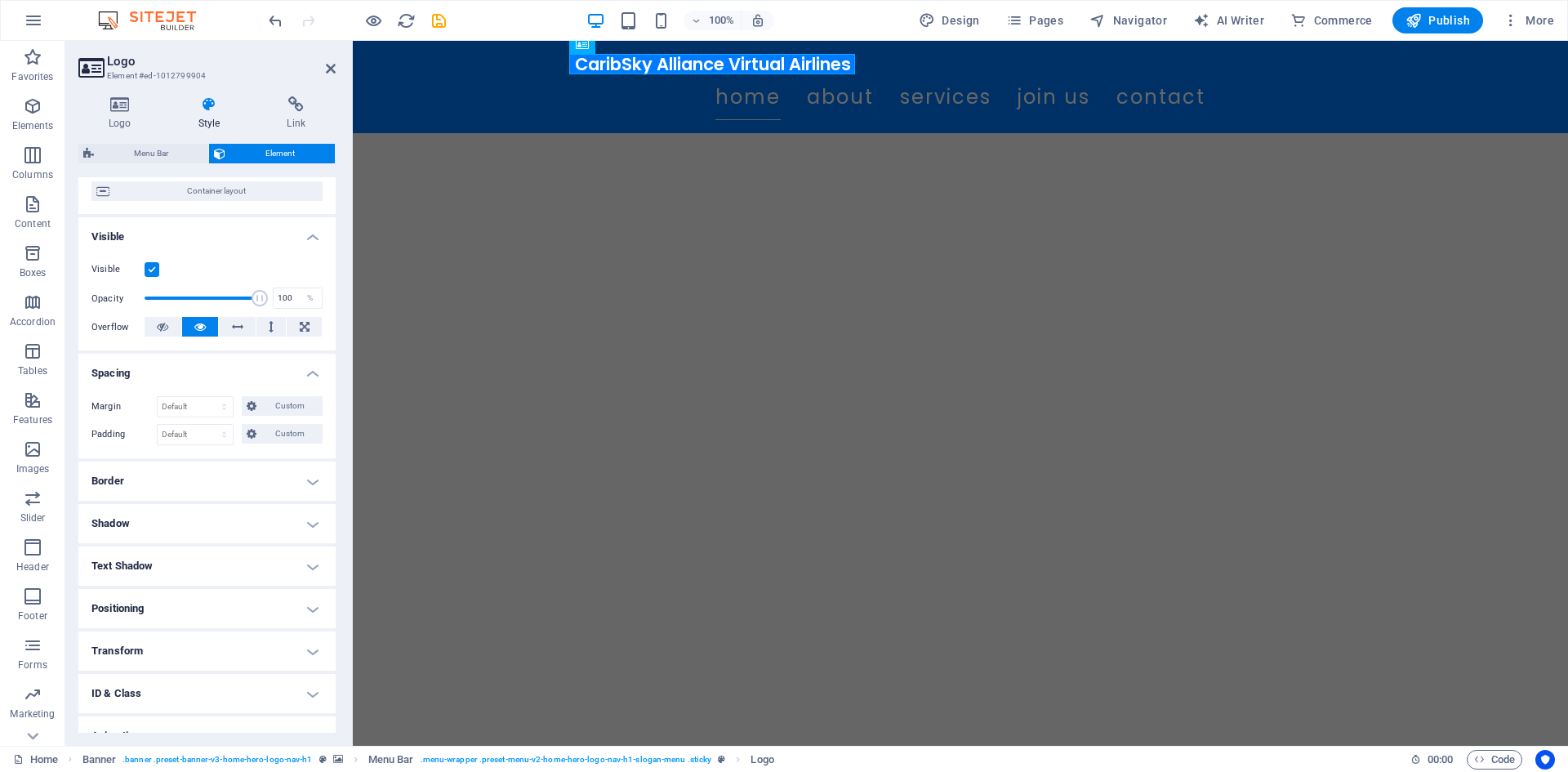
click at [131, 378] on h4 "Spacing" at bounding box center [208, 368] width 258 height 30
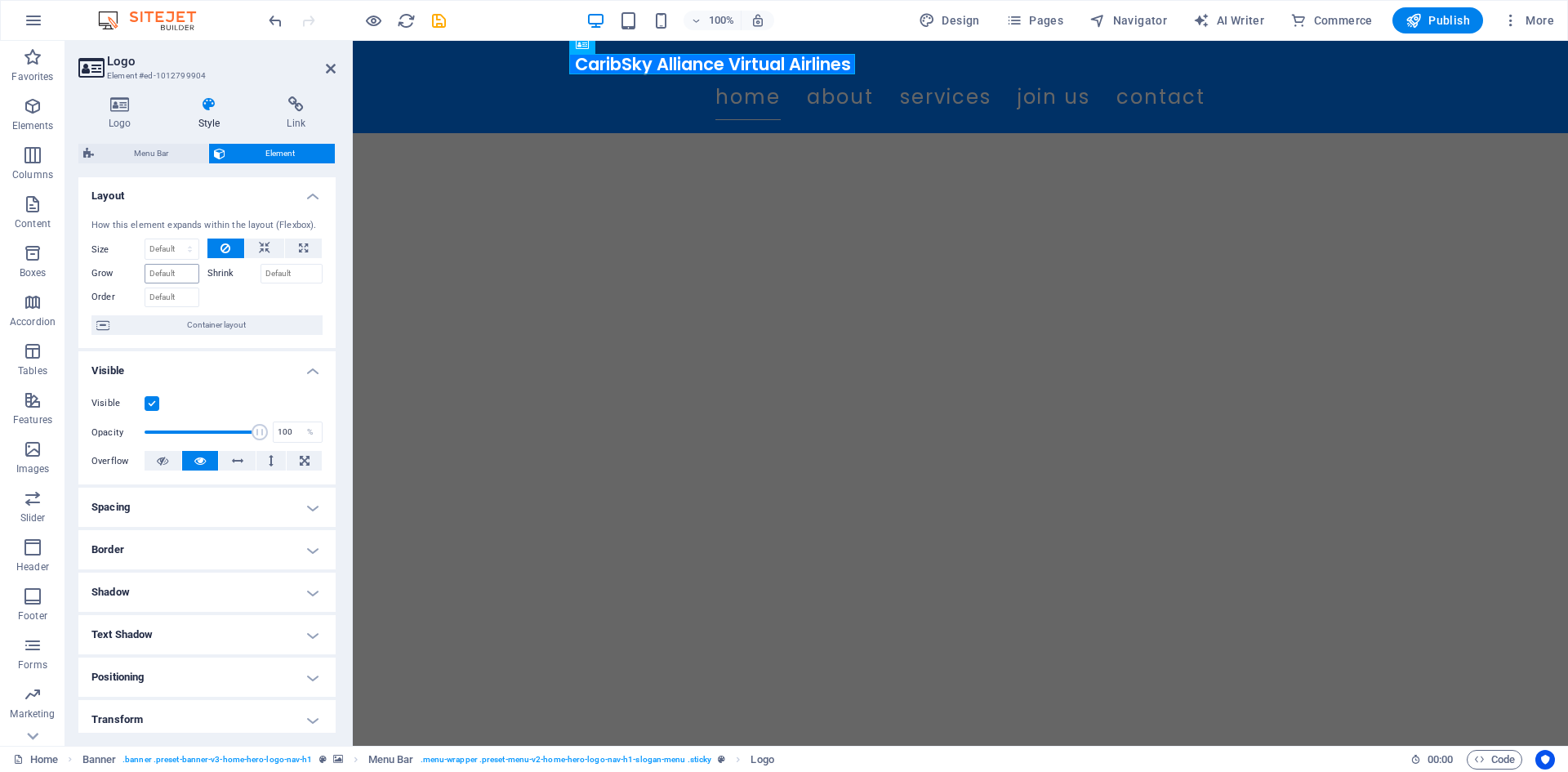
scroll to position [0, 0]
click at [155, 158] on span "Menu Bar" at bounding box center [150, 154] width 105 height 20
select select "rem"
select select "preset-menu-v2-home-hero-logo-nav-h1-slogan-menu"
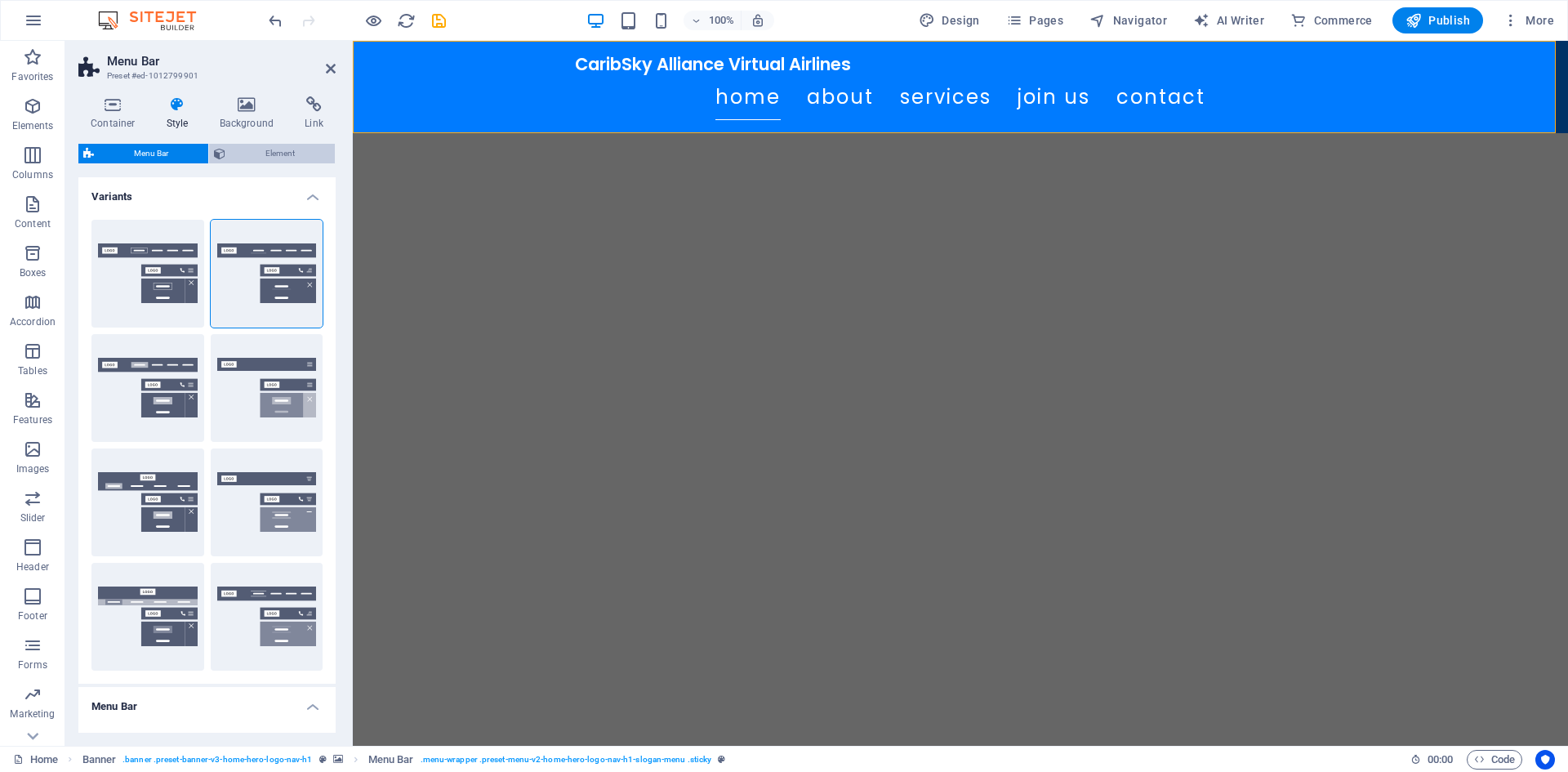
click at [229, 158] on button "Element" at bounding box center [272, 154] width 126 height 20
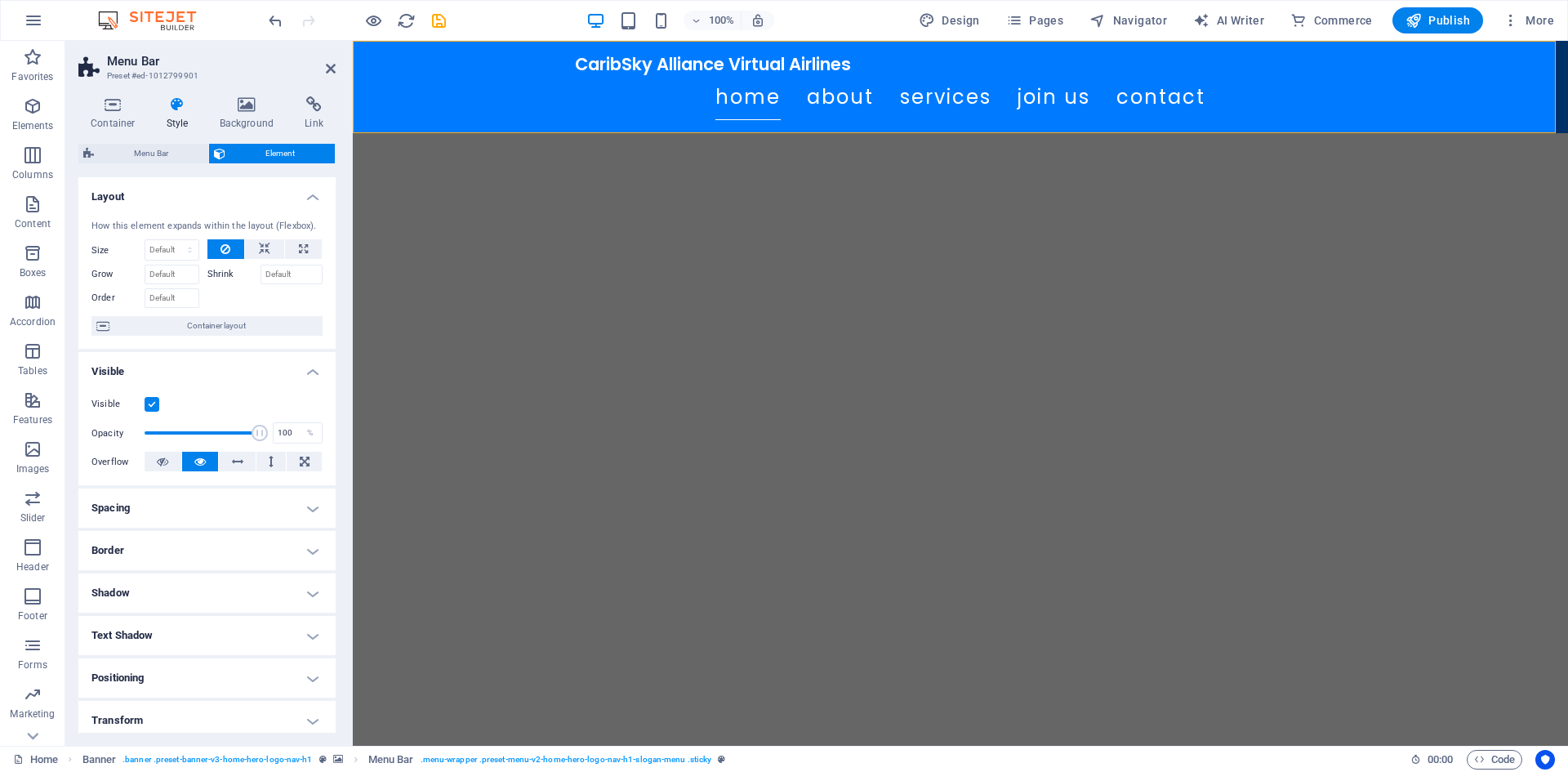
click at [326, 76] on header "Menu Bar Preset #ed-1012799901" at bounding box center [208, 62] width 258 height 42
click at [335, 64] on icon at bounding box center [330, 68] width 10 height 13
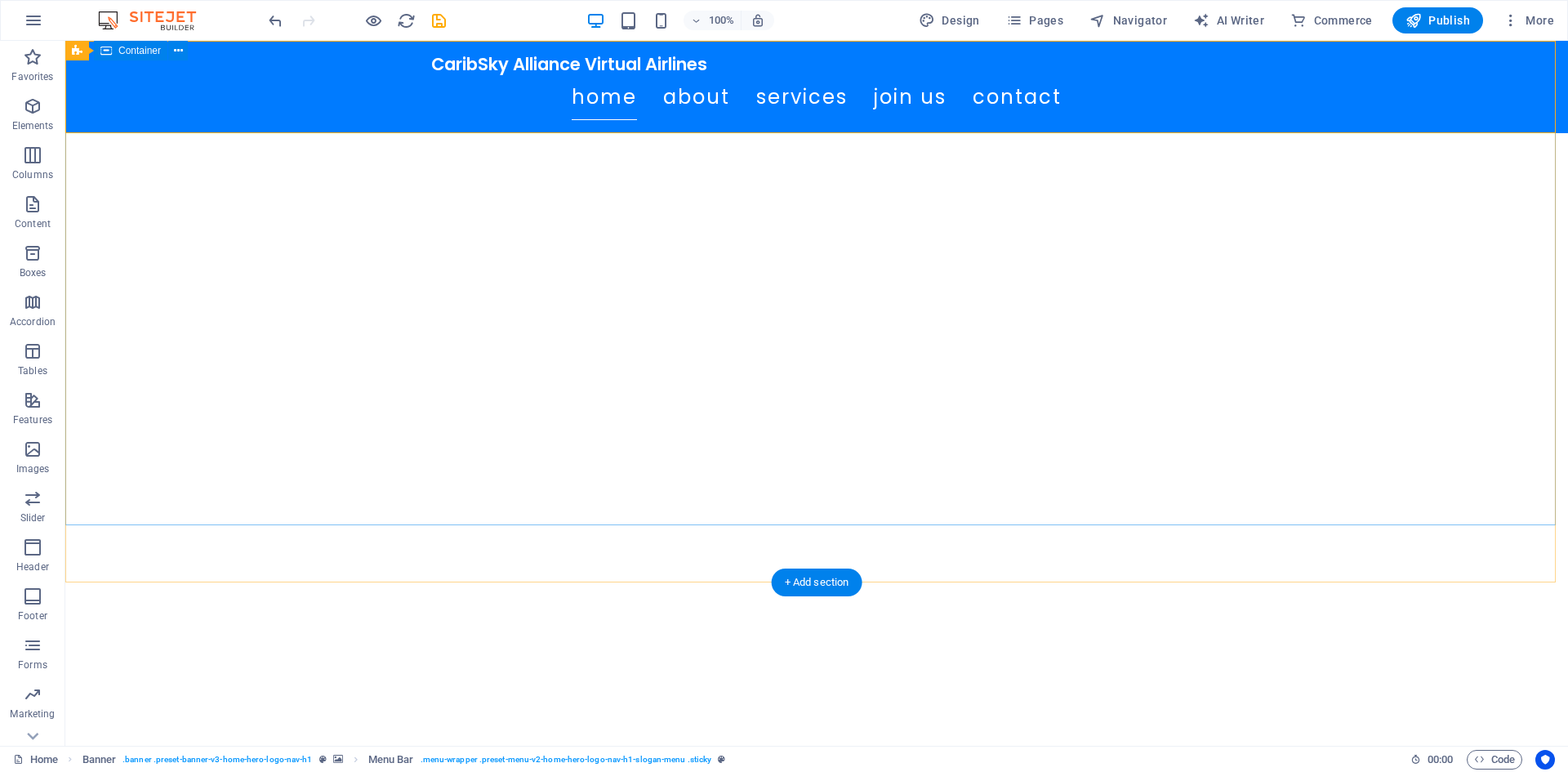
click at [513, 582] on div "Welcome to CaribSky Alliance!" at bounding box center [817, 719] width 1503 height 275
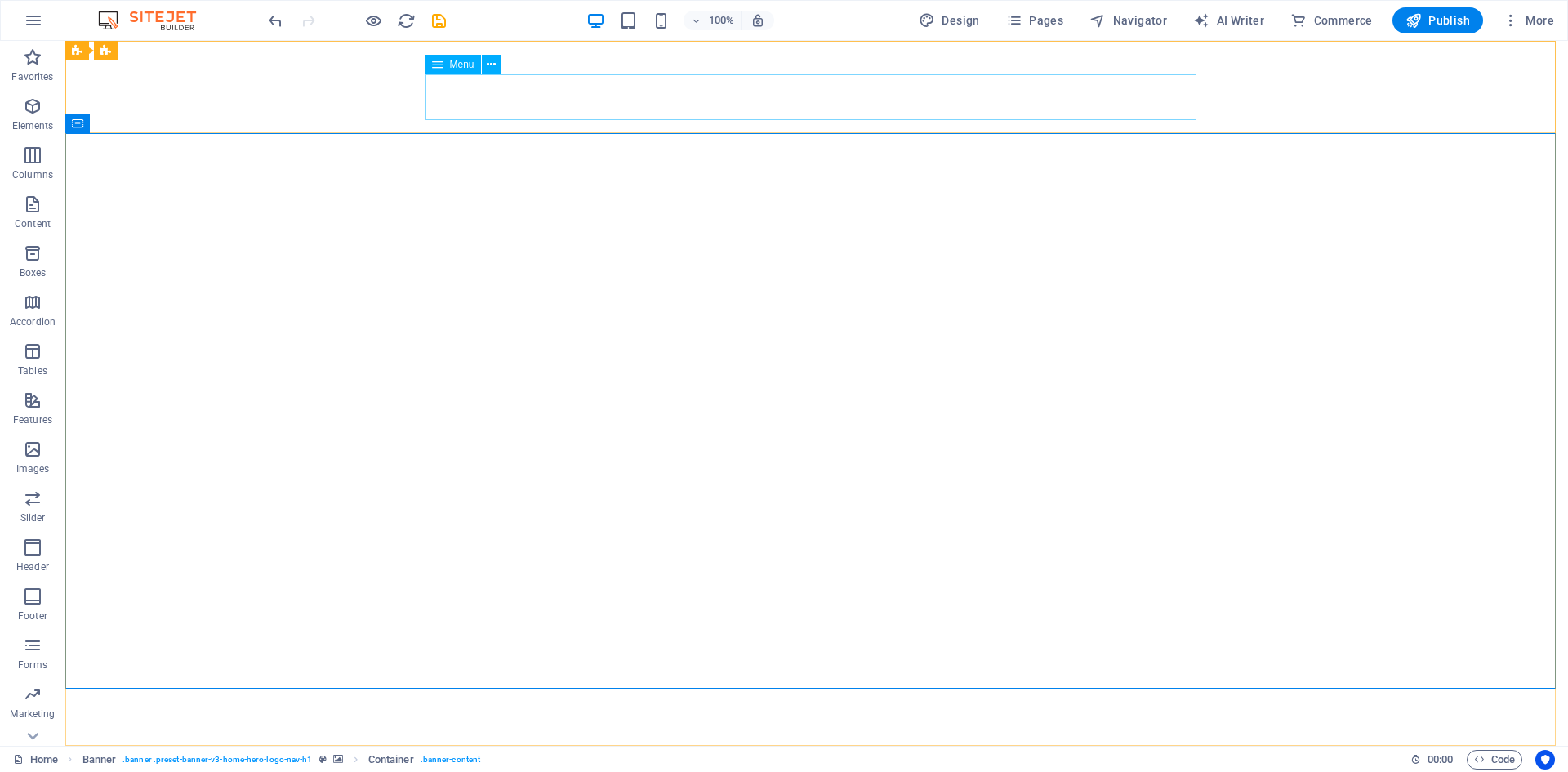
click at [446, 62] on div "Menu" at bounding box center [453, 64] width 55 height 20
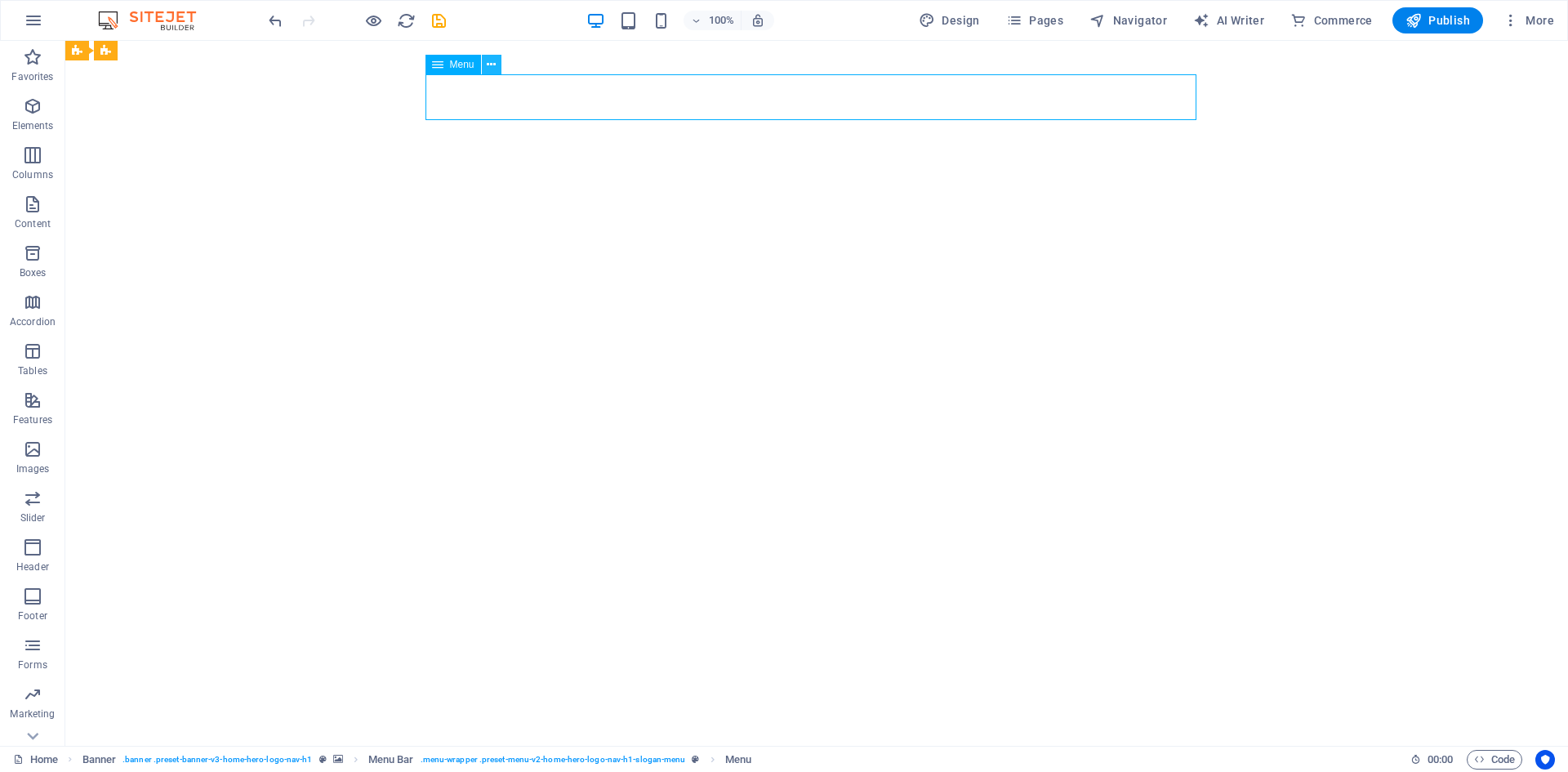
click at [487, 59] on icon at bounding box center [491, 64] width 9 height 17
click at [31, 180] on p "Columns" at bounding box center [33, 174] width 41 height 13
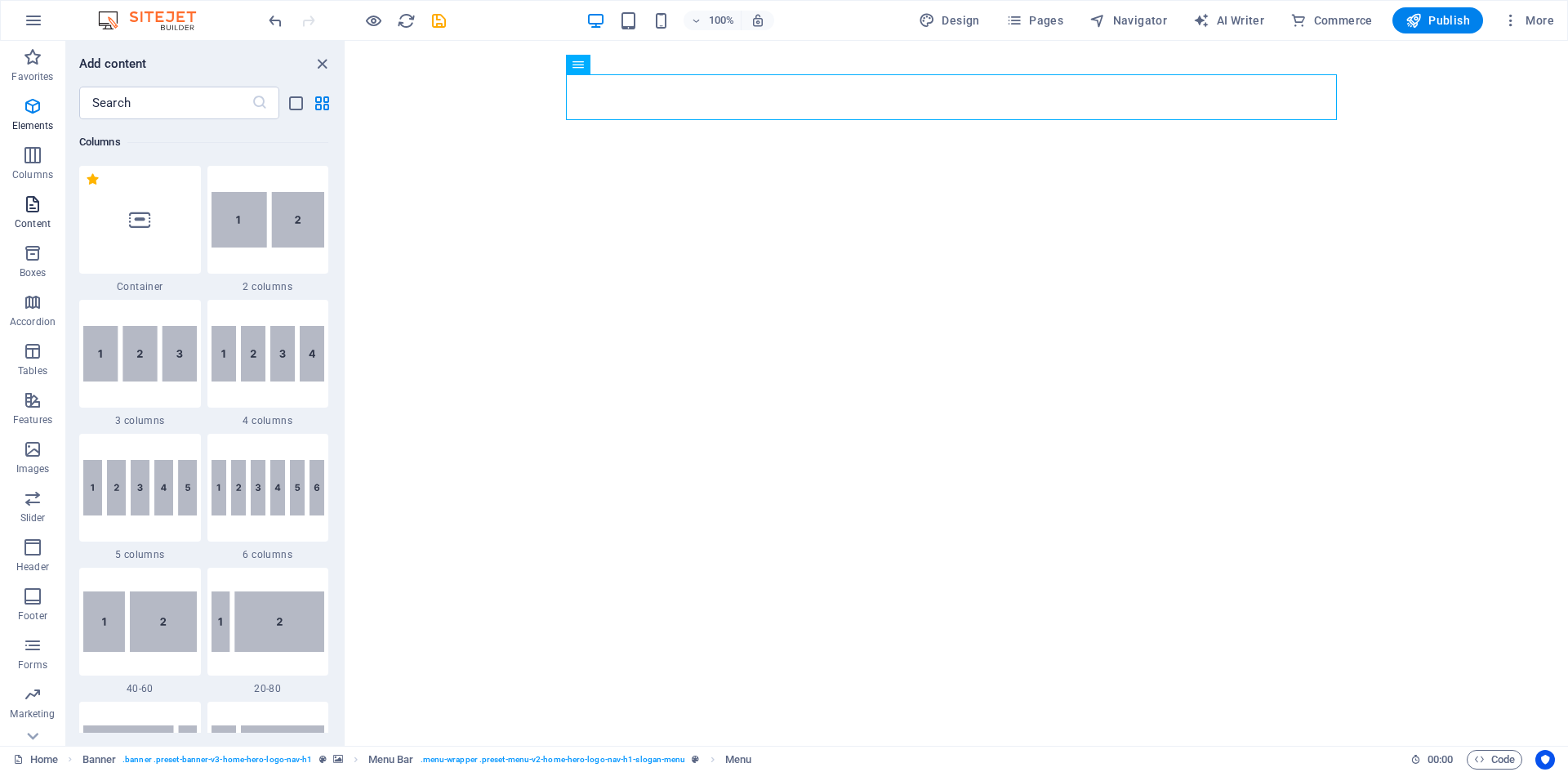
click at [32, 212] on icon "button" at bounding box center [33, 204] width 20 height 20
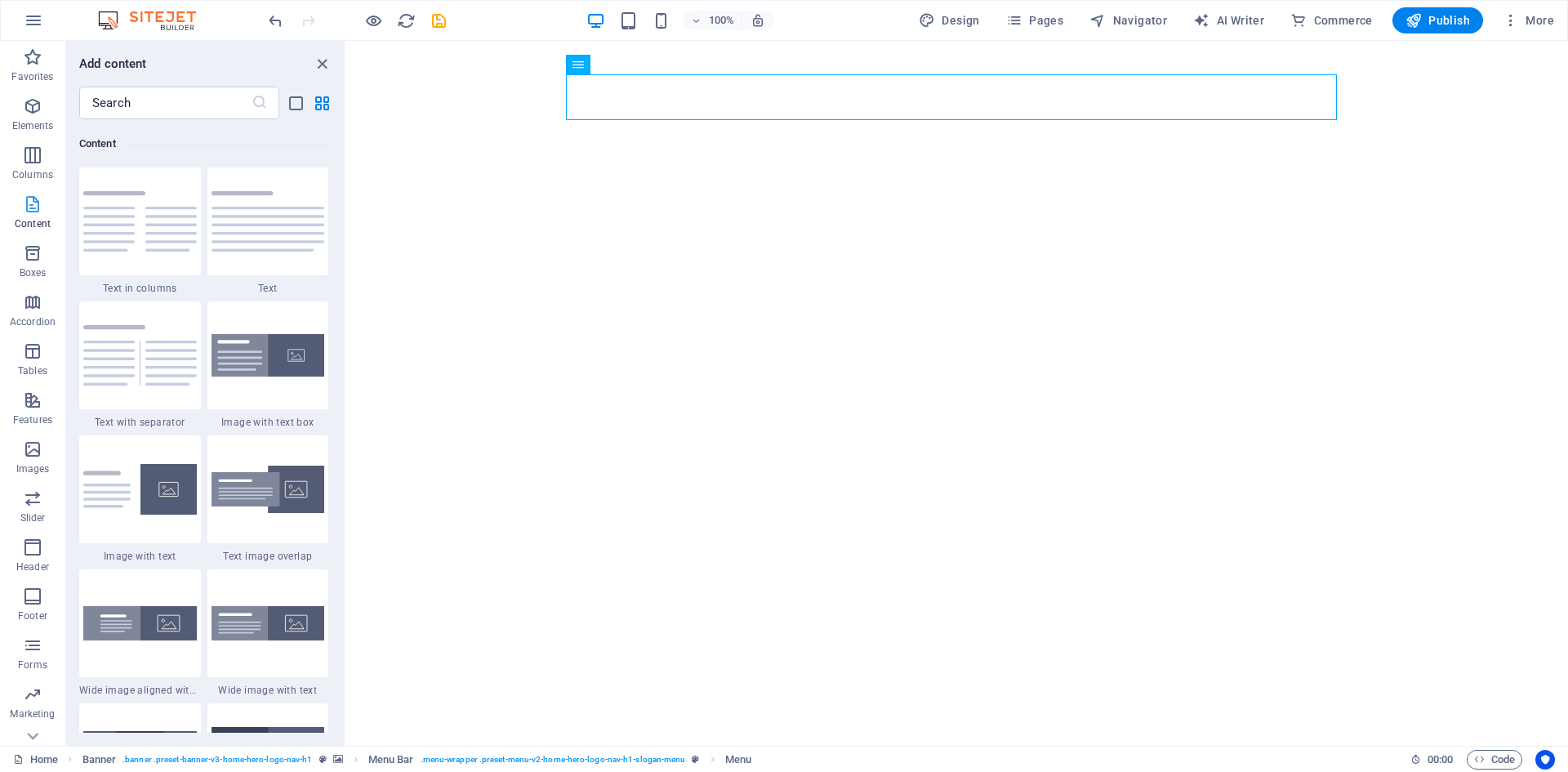
scroll to position [2857, 0]
click at [33, 114] on icon "button" at bounding box center [33, 106] width 20 height 20
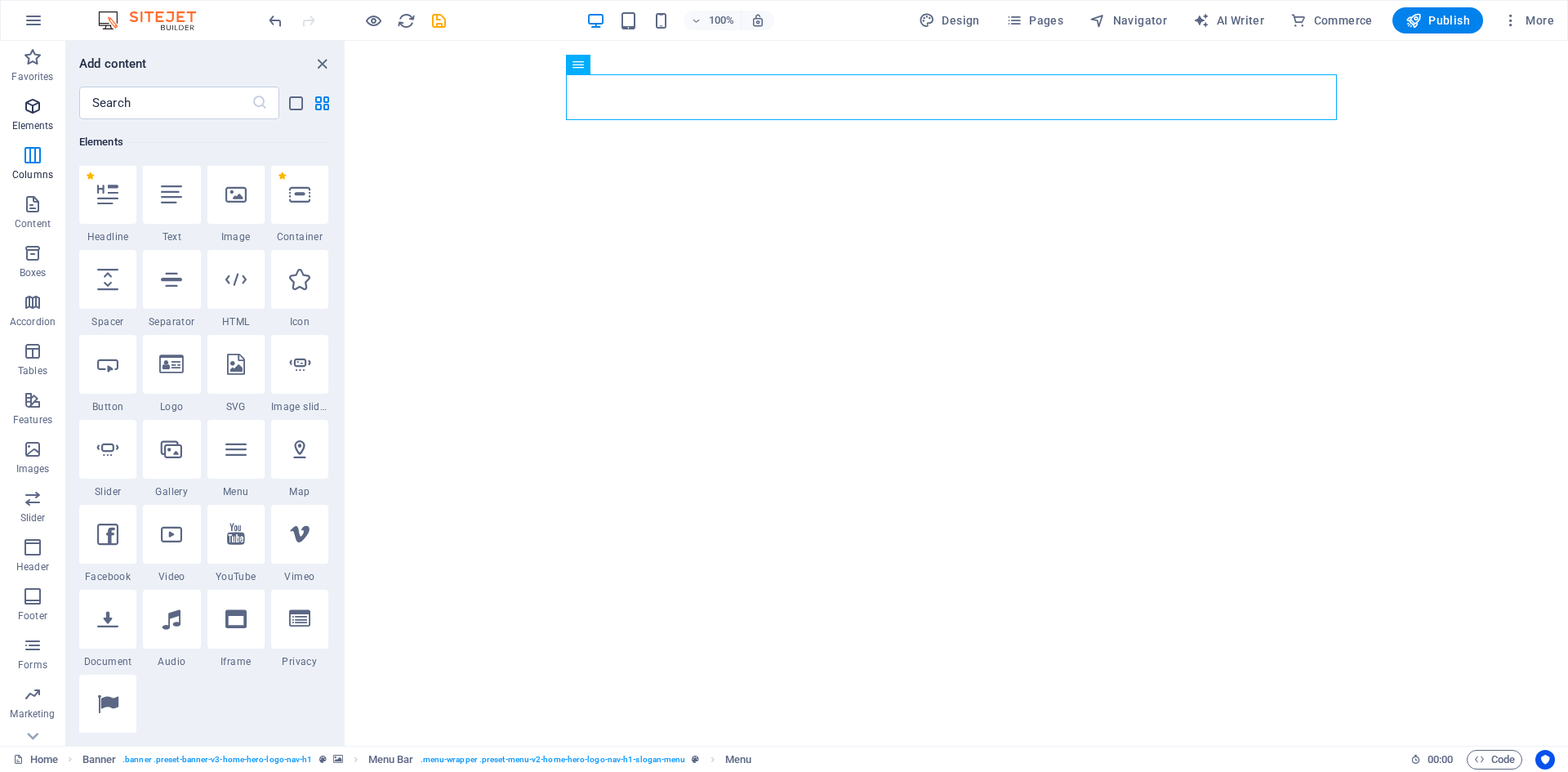
scroll to position [174, 0]
click at [321, 61] on icon "close panel" at bounding box center [322, 64] width 19 height 19
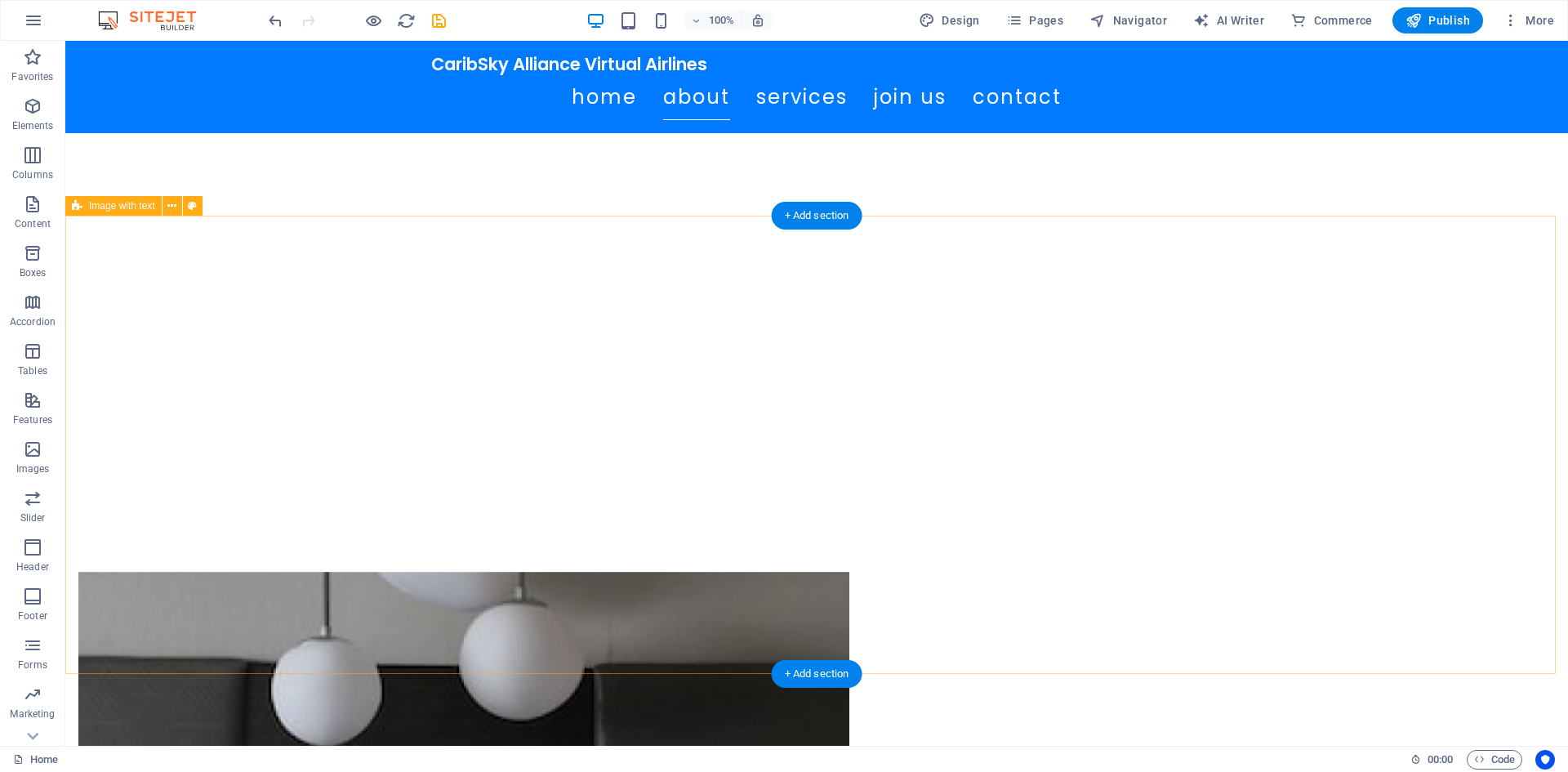
scroll to position [572, 0]
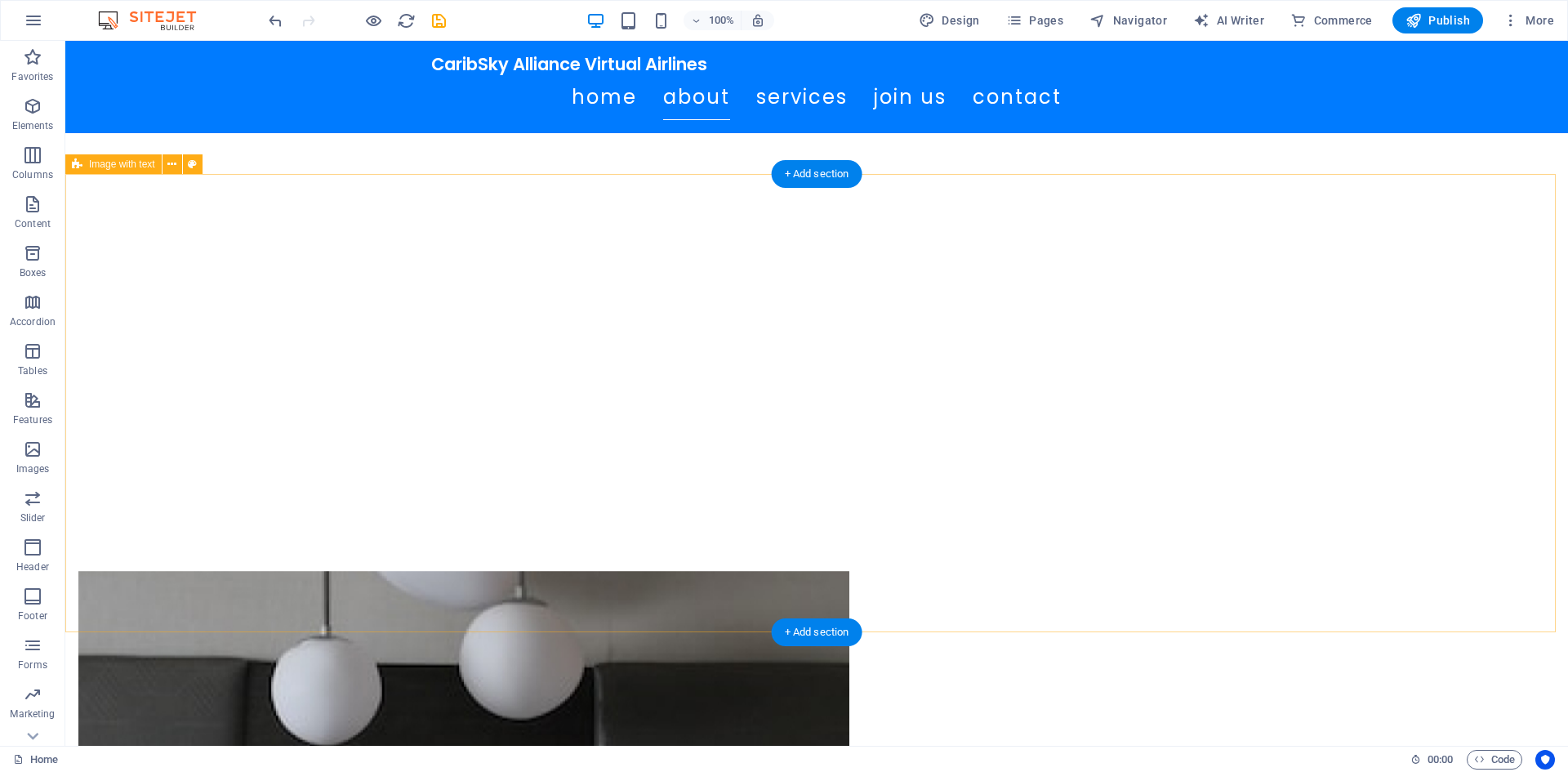
click at [600, 571] on figure at bounding box center [464, 734] width 771 height 327
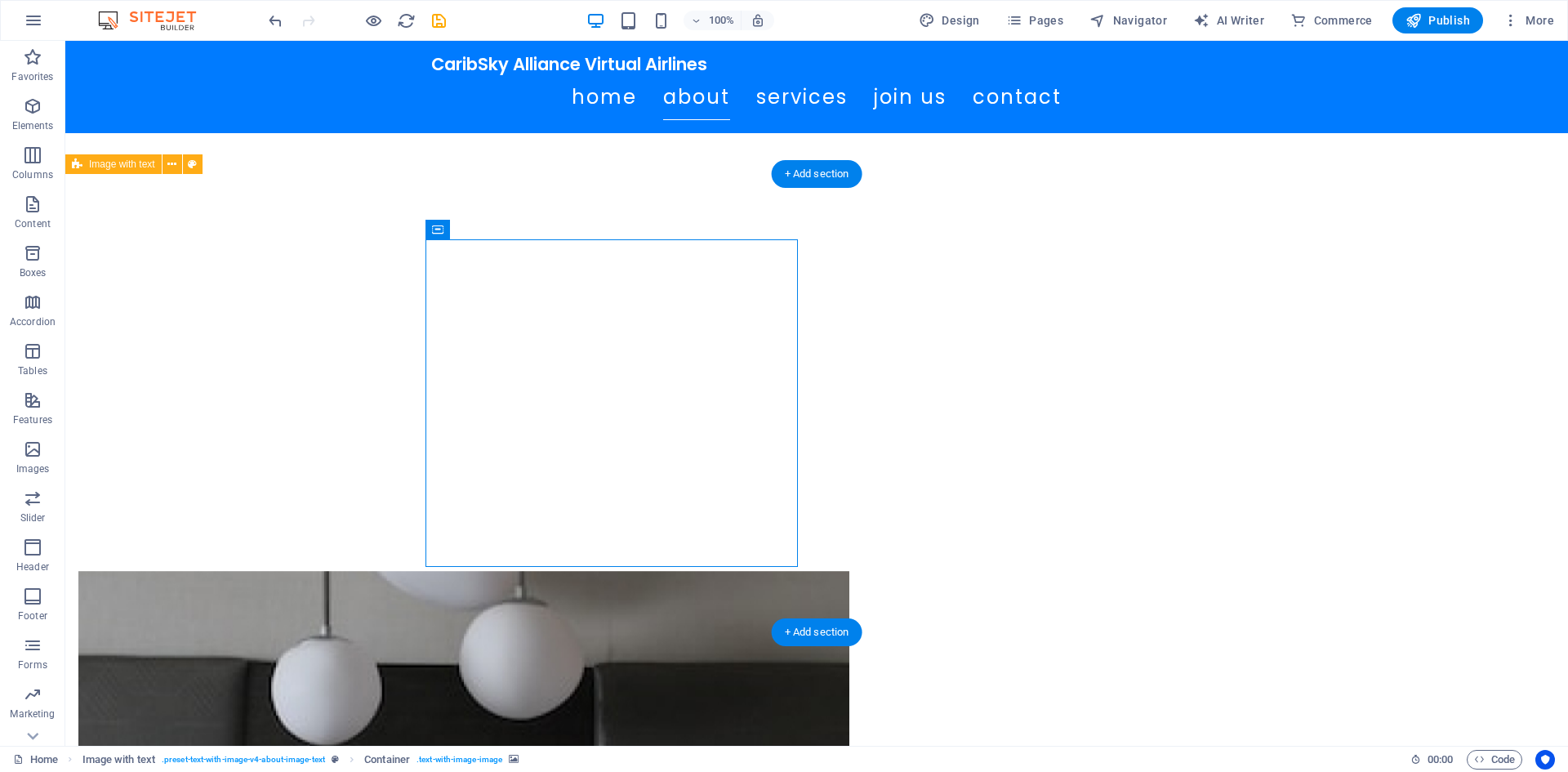
click at [593, 571] on figure at bounding box center [464, 734] width 771 height 327
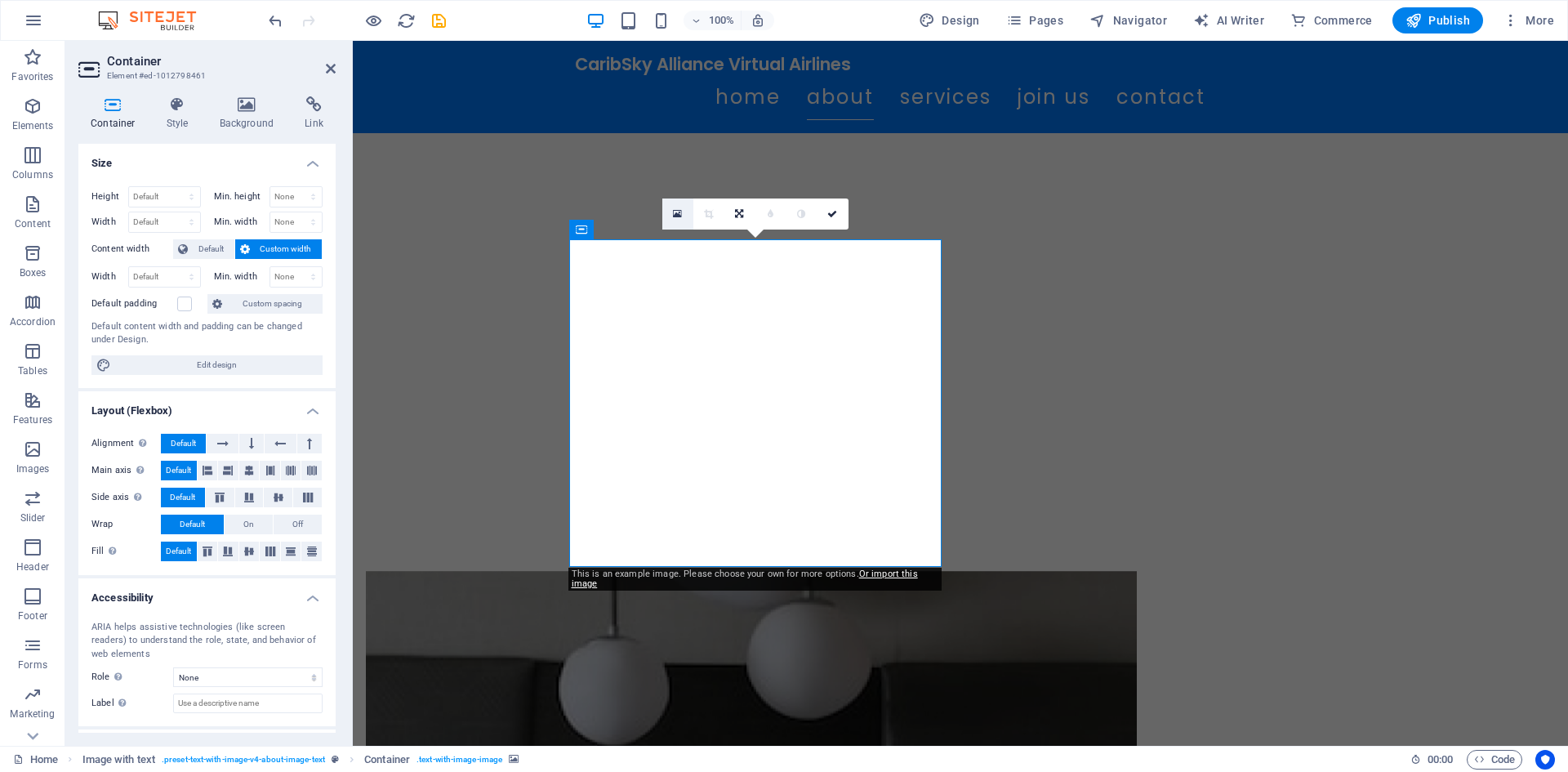
click at [680, 209] on icon at bounding box center [677, 214] width 9 height 12
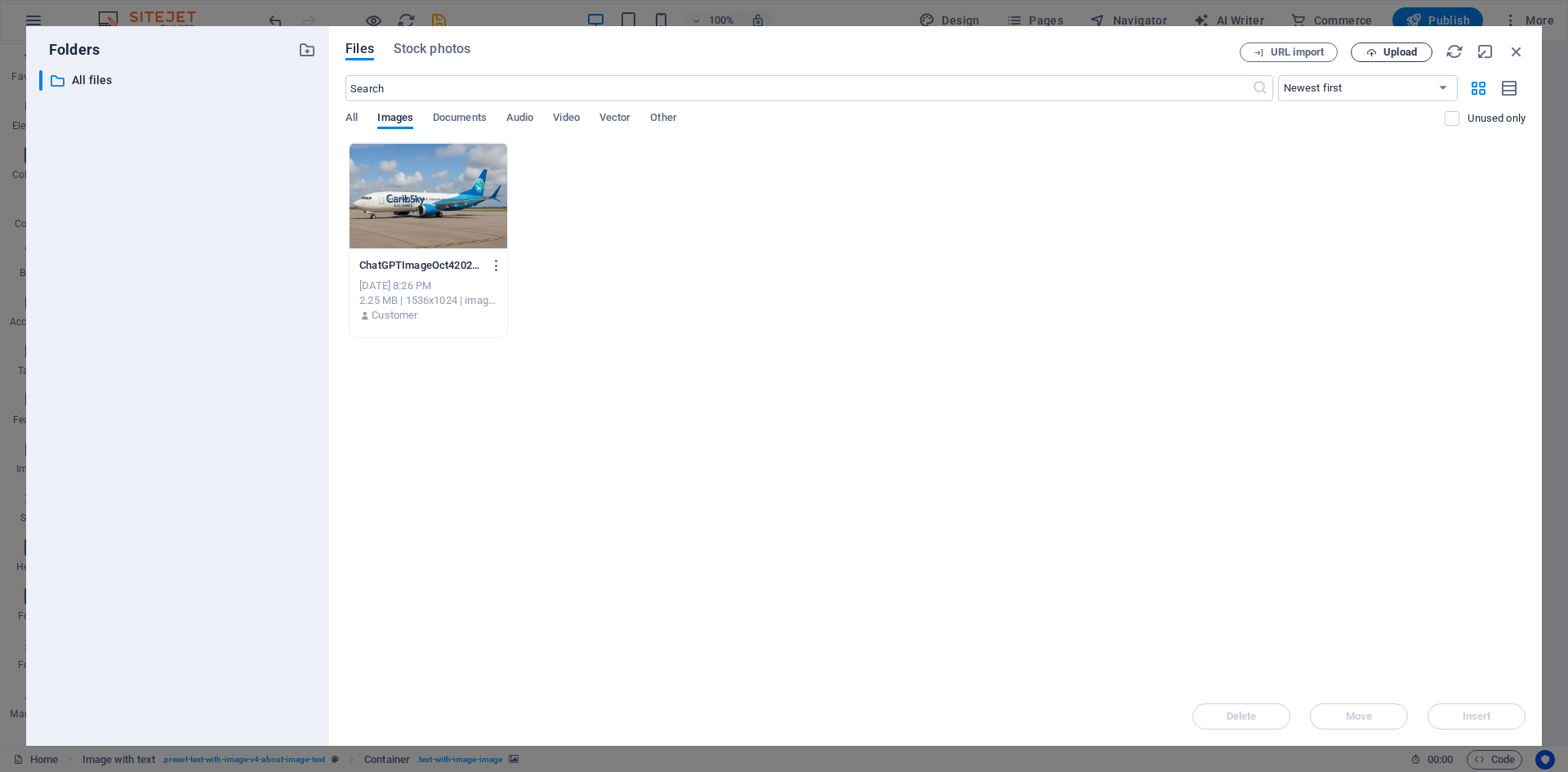
click at [1402, 59] on button "Upload" at bounding box center [1391, 52] width 81 height 20
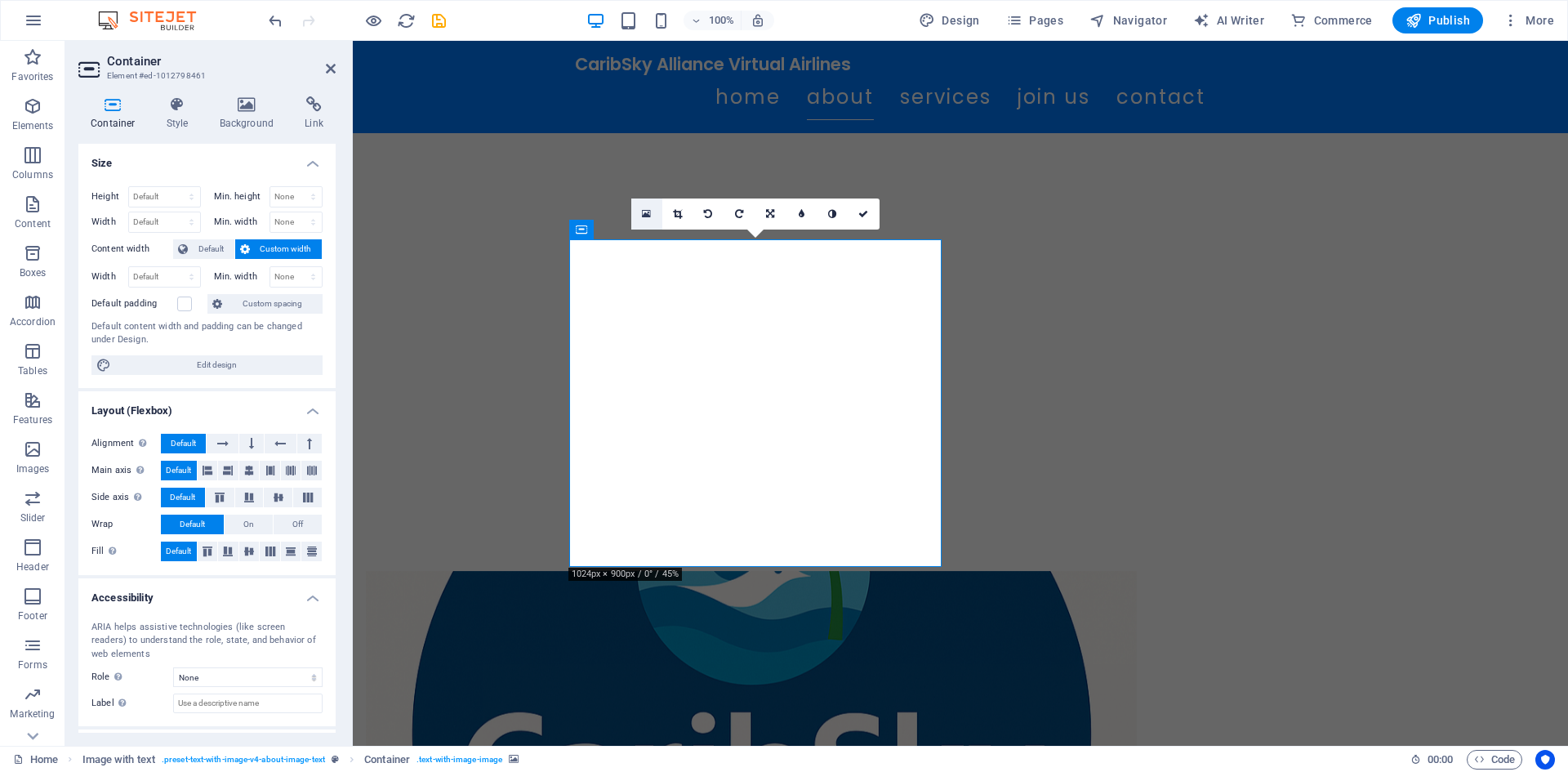
click at [651, 222] on link at bounding box center [647, 214] width 31 height 31
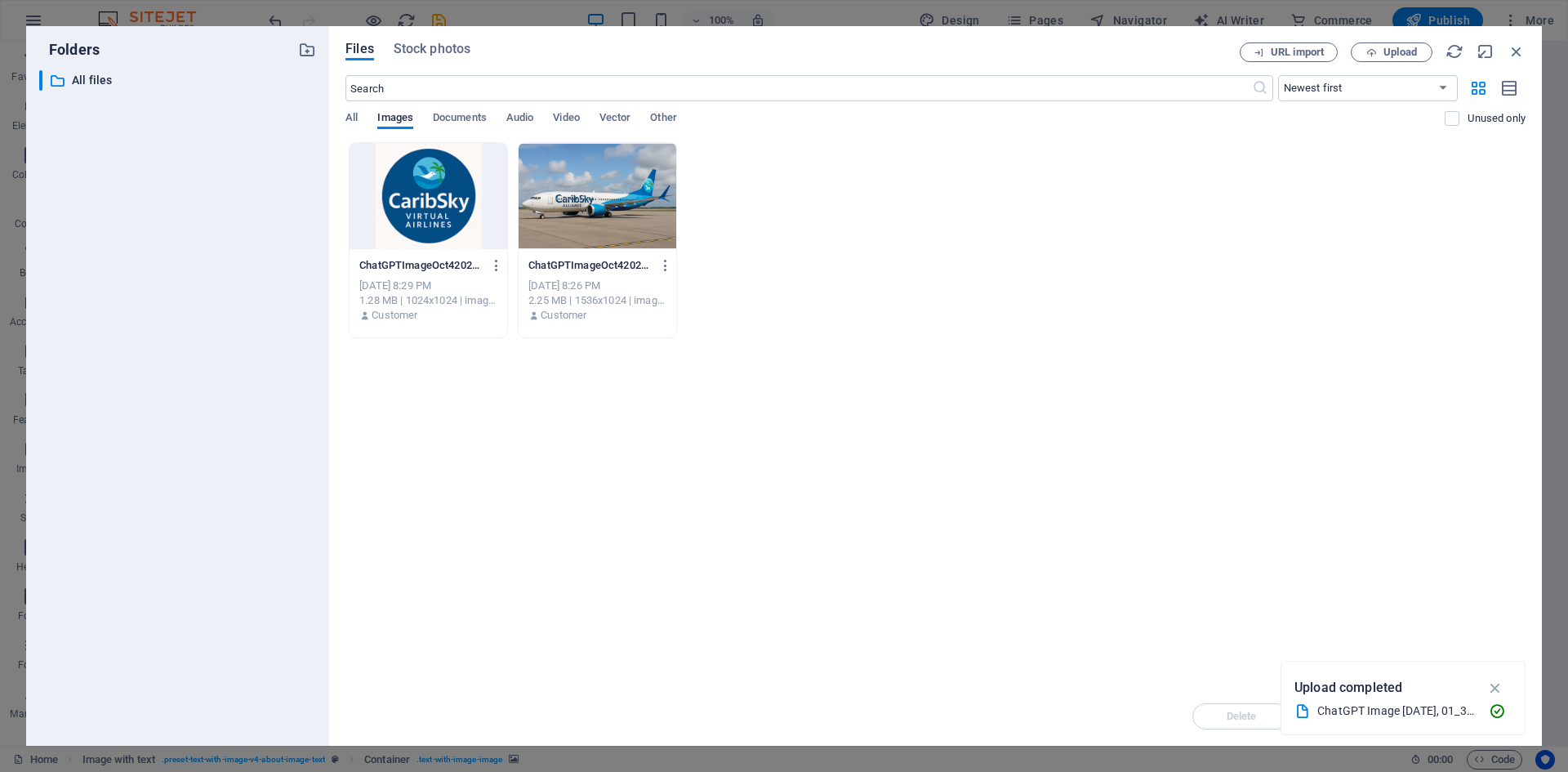
click at [443, 207] on div at bounding box center [428, 196] width 157 height 106
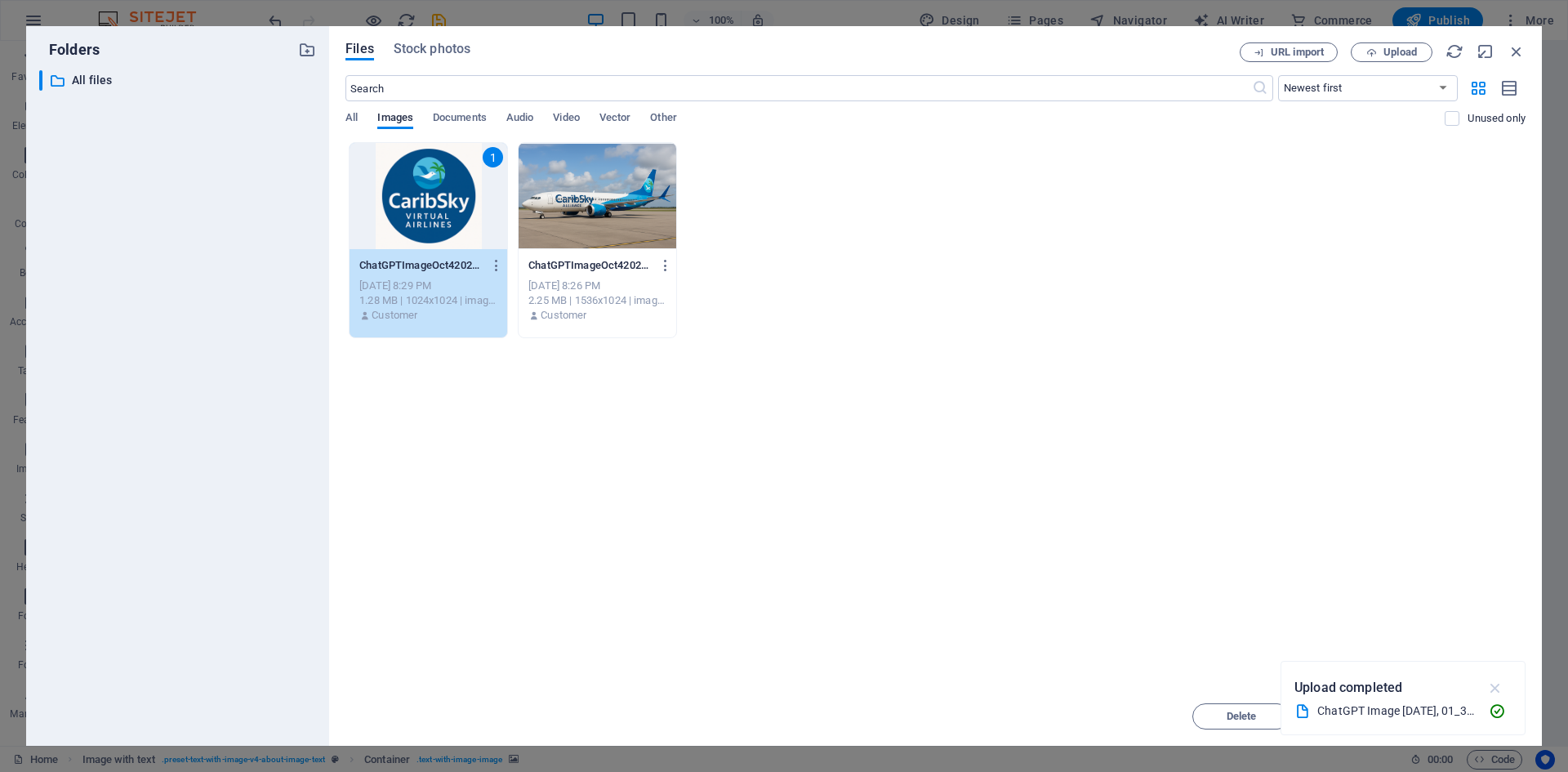
click at [1495, 686] on icon "button" at bounding box center [1495, 688] width 19 height 18
click at [1461, 724] on button "Insert" at bounding box center [1477, 716] width 98 height 26
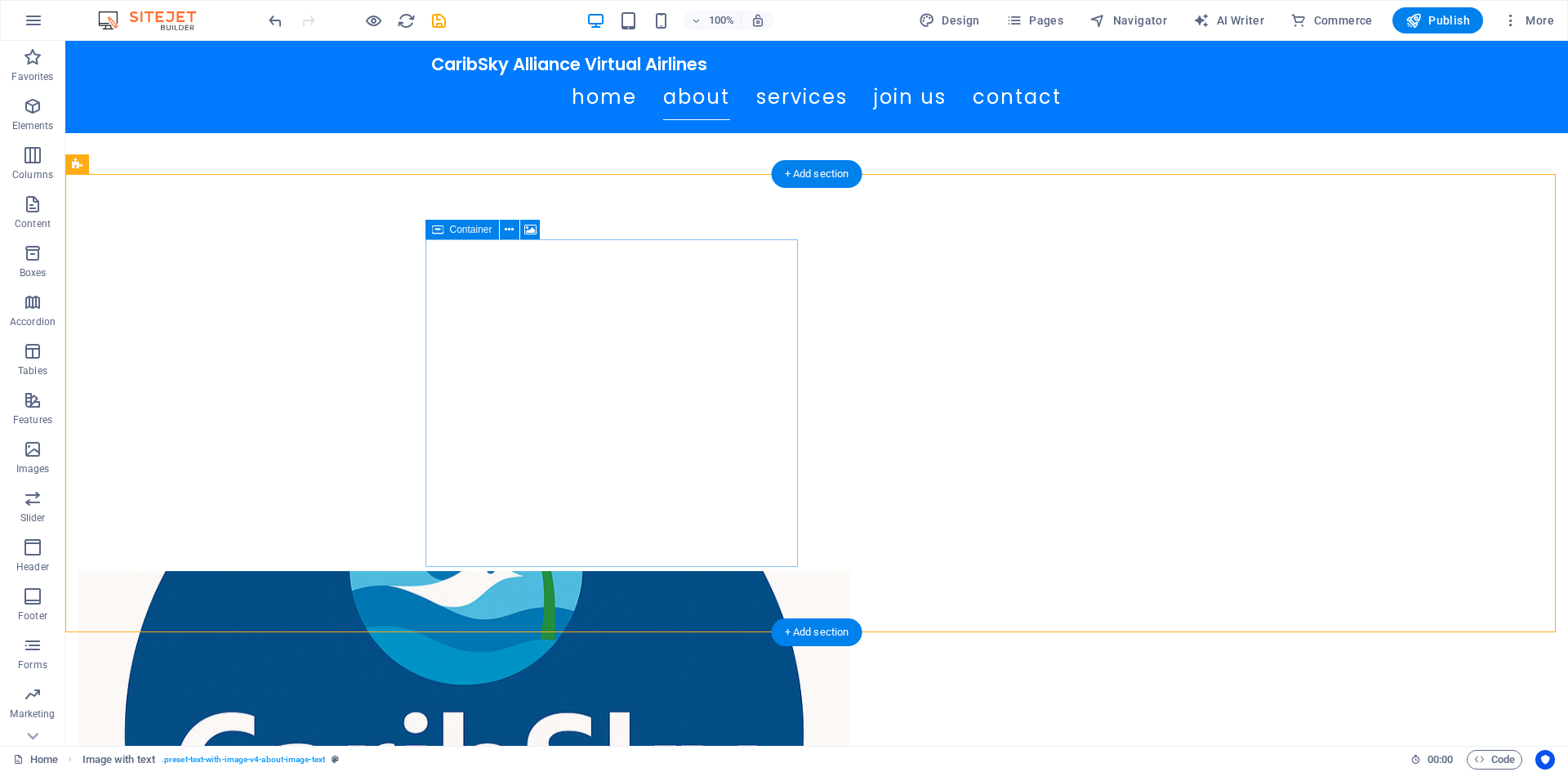
click at [526, 237] on icon at bounding box center [530, 229] width 13 height 17
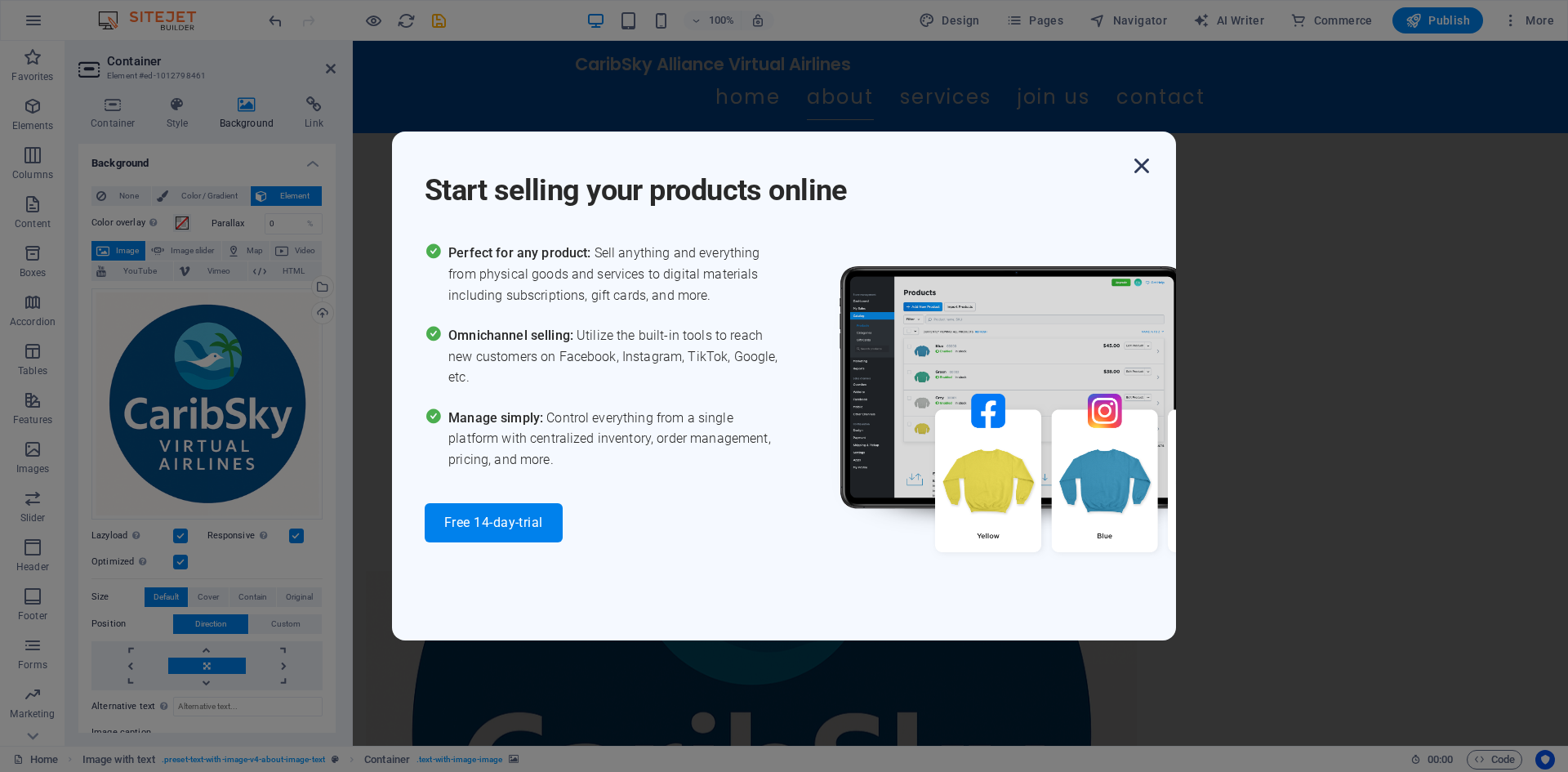
click at [1133, 164] on icon "button" at bounding box center [1141, 165] width 30 height 30
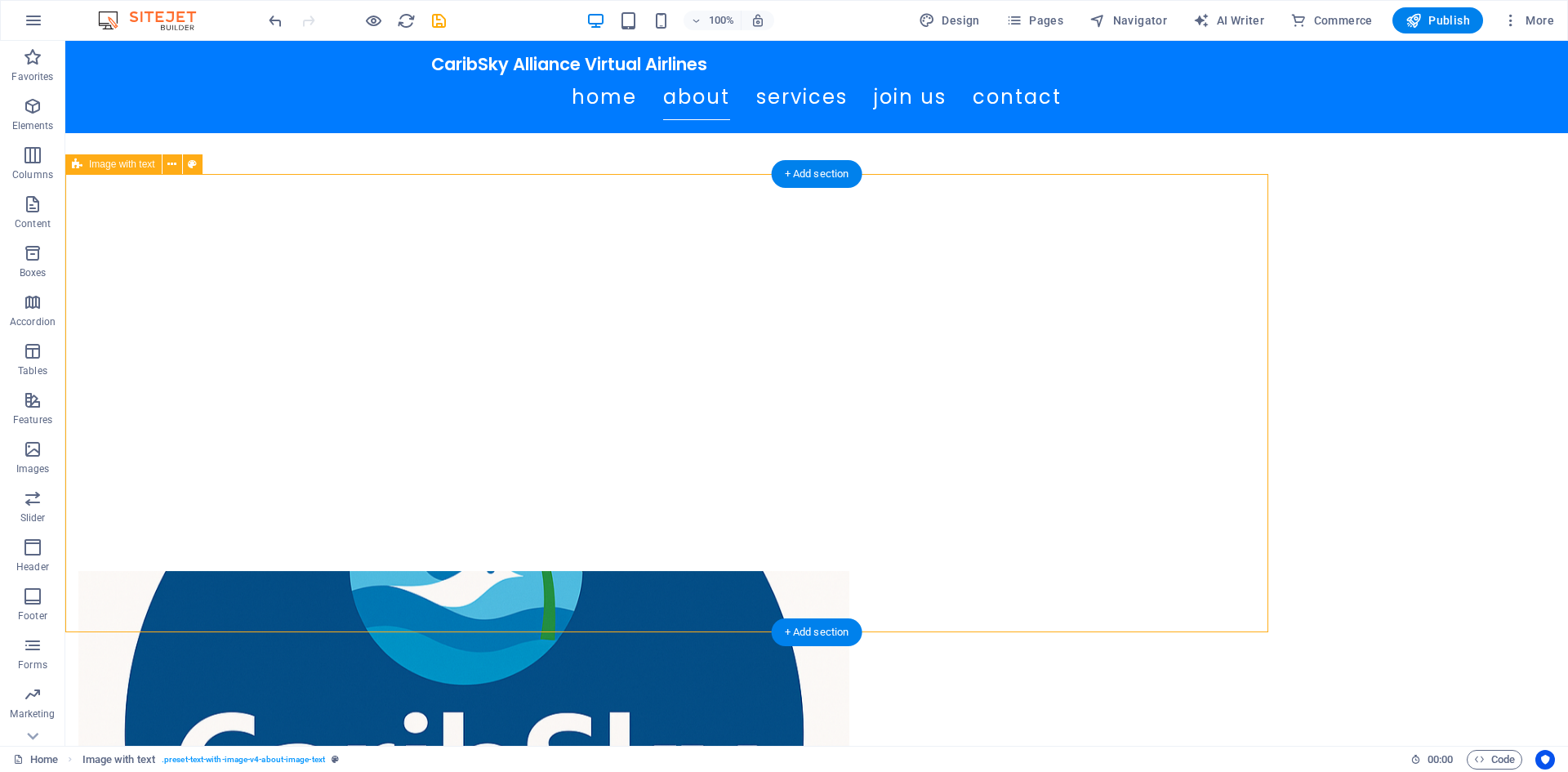
click at [481, 571] on figure at bounding box center [464, 734] width 771 height 327
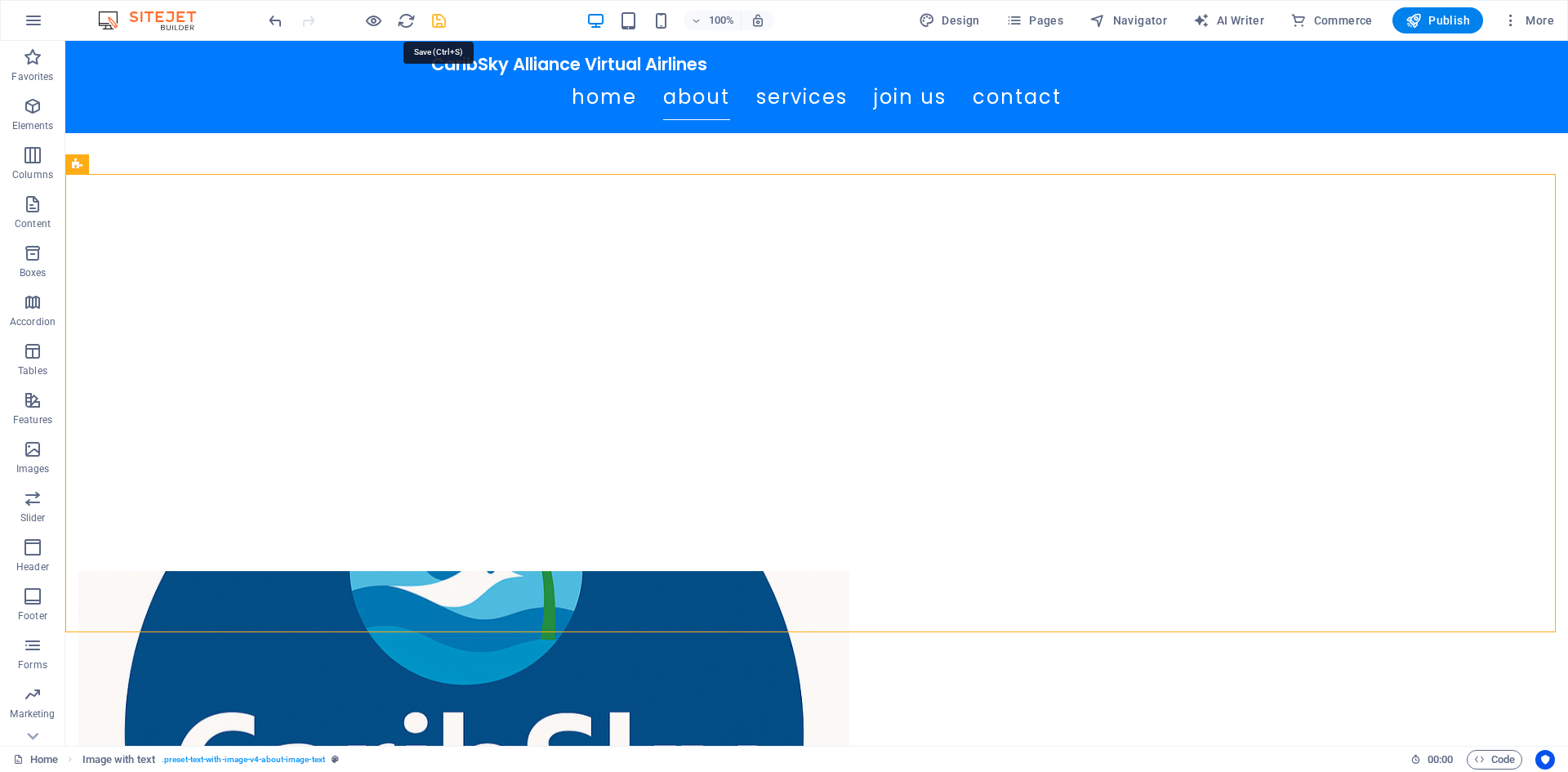
click at [445, 13] on icon "save" at bounding box center [438, 21] width 19 height 19
click at [922, 501] on icon at bounding box center [920, 496] width 9 height 17
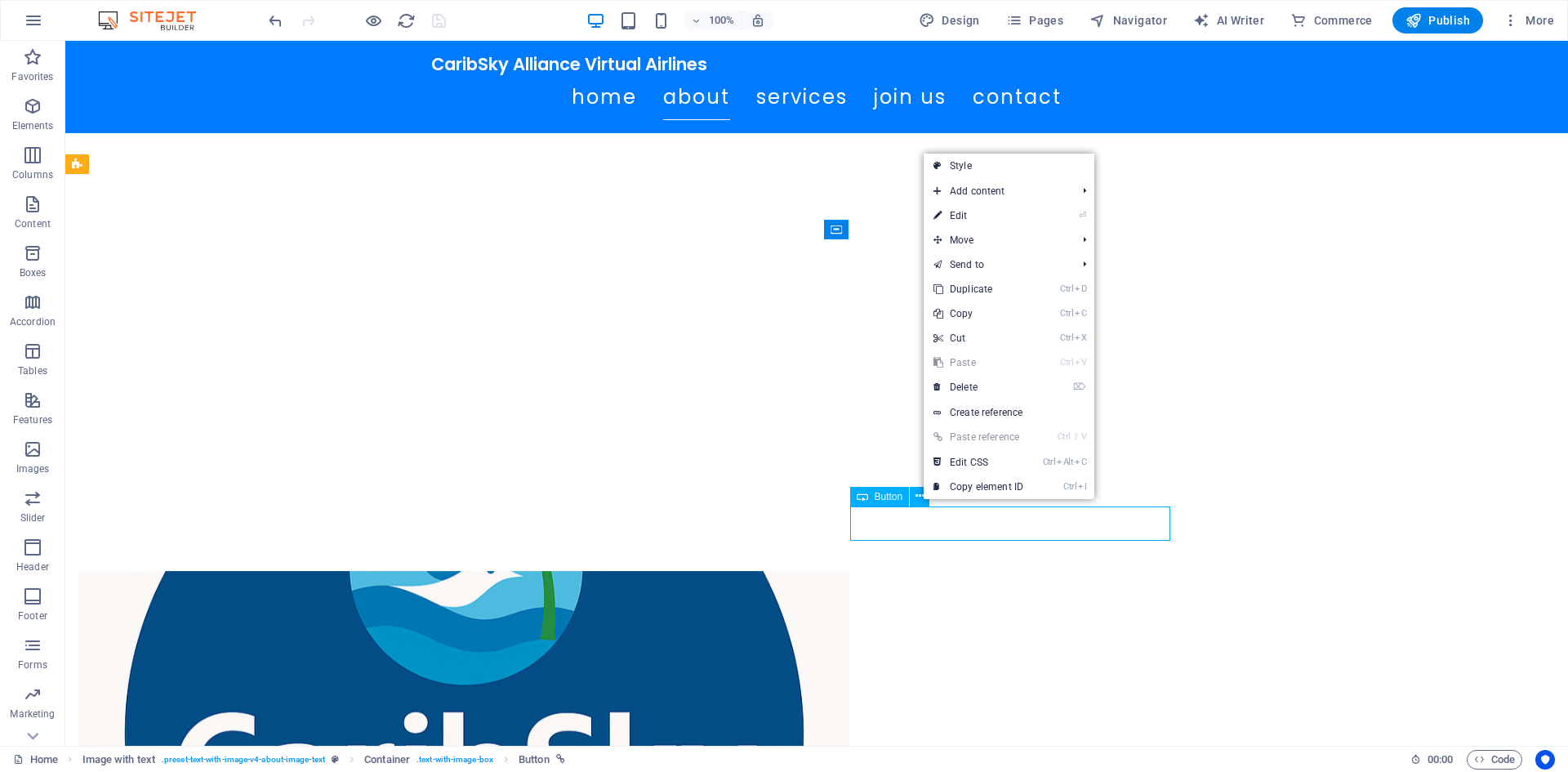
click at [897, 498] on span "Button" at bounding box center [889, 496] width 29 height 10
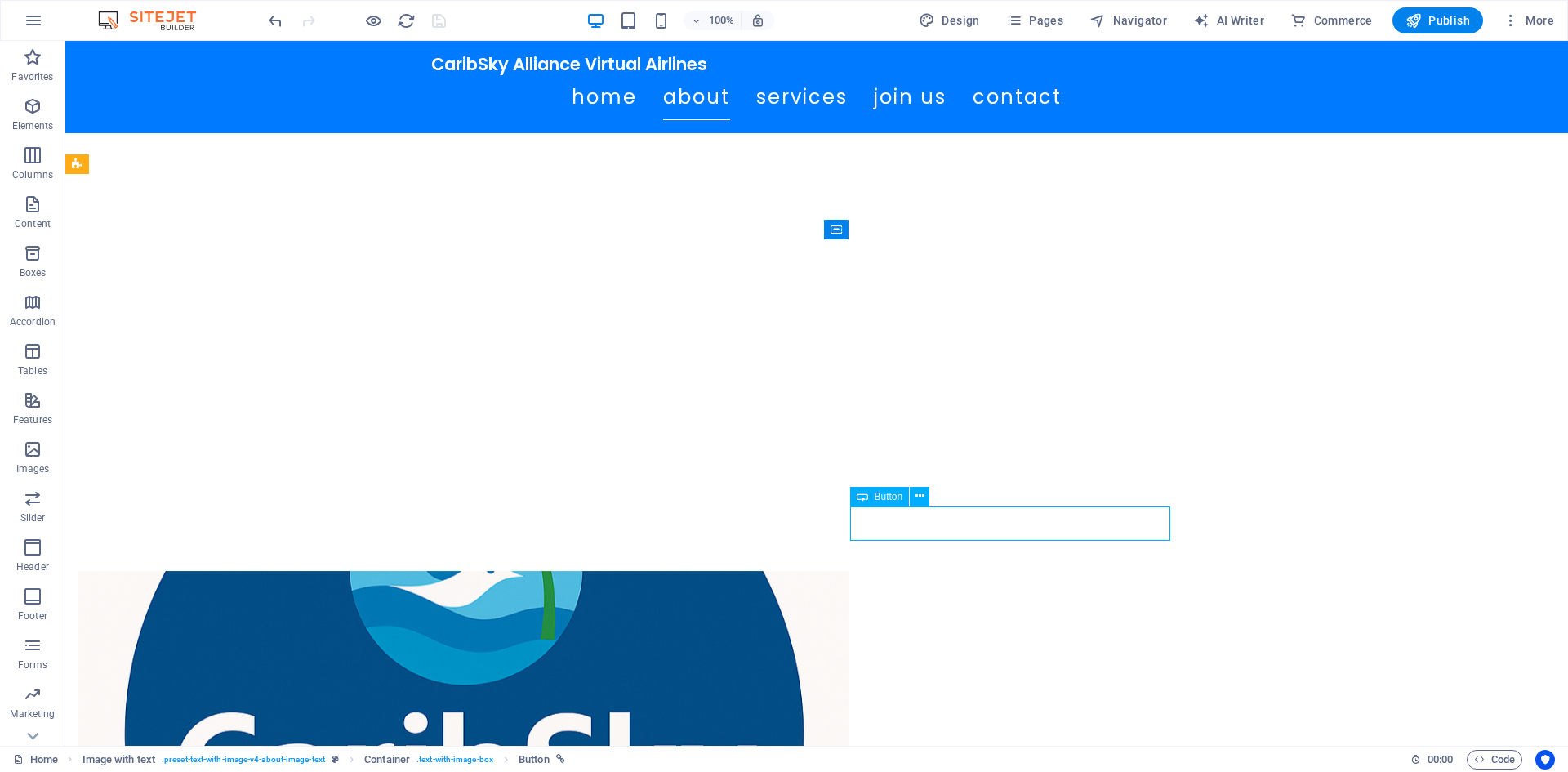
click at [876, 492] on span "Button" at bounding box center [889, 496] width 29 height 10
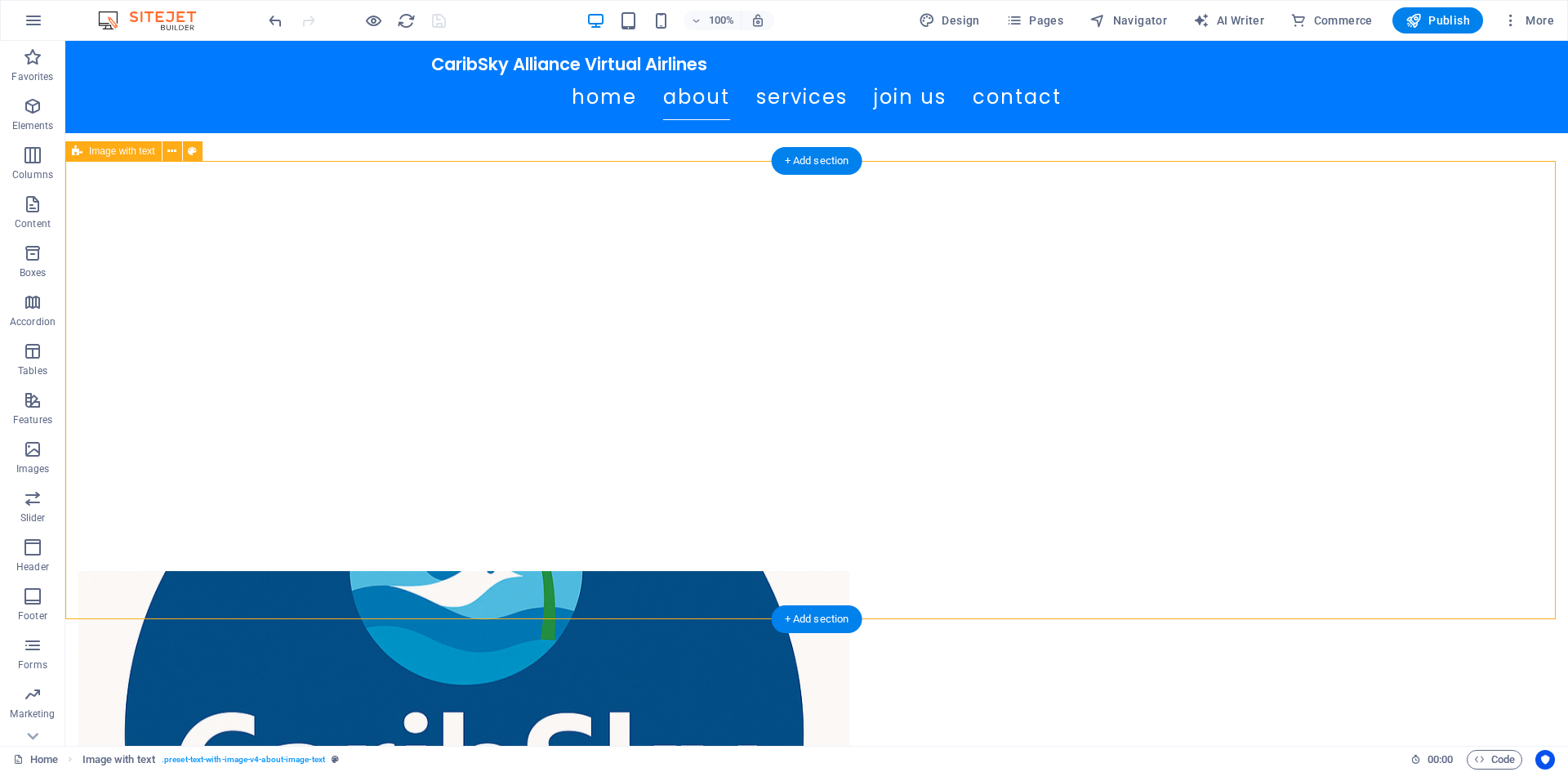
scroll to position [735, 0]
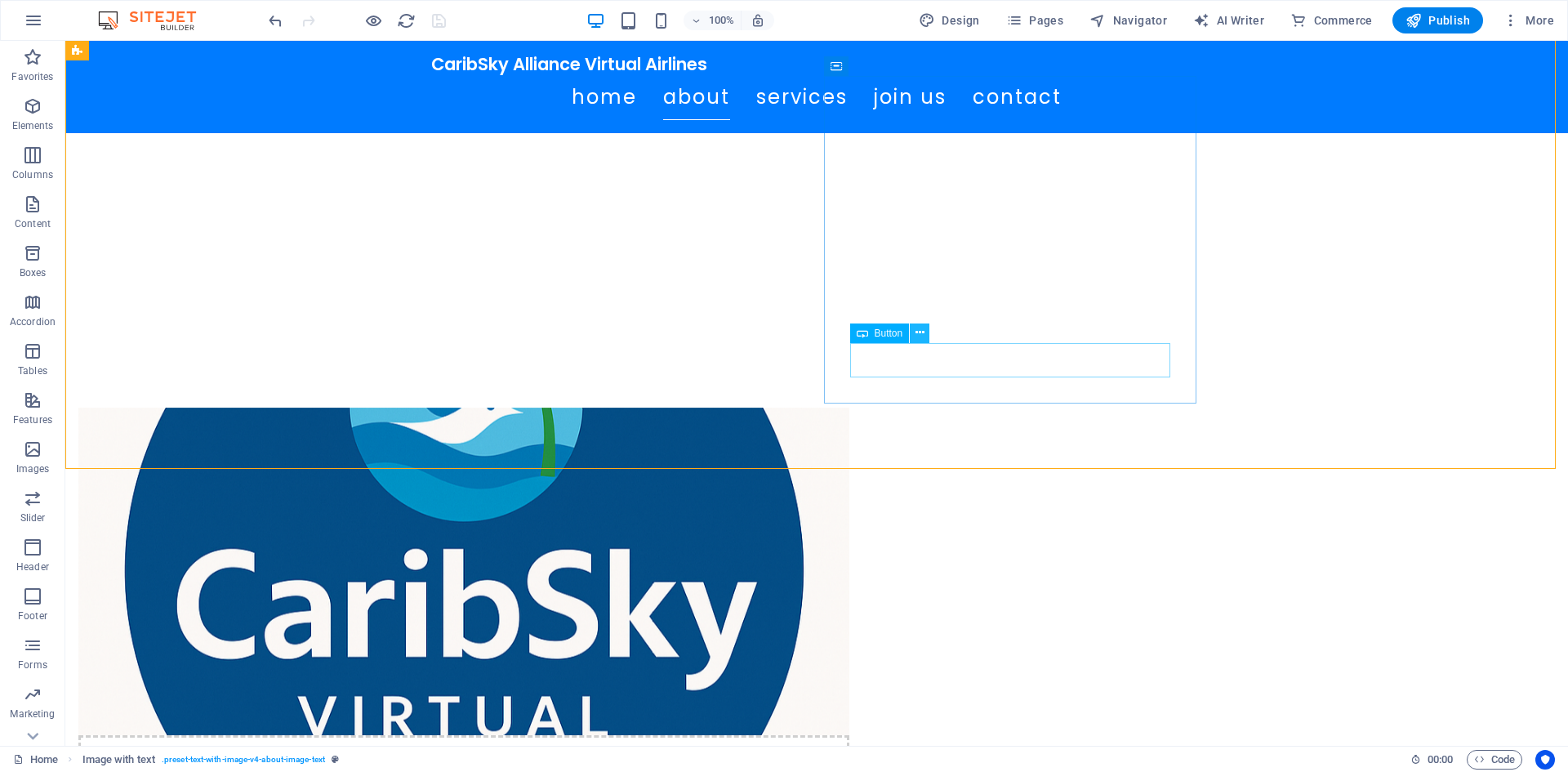
click at [919, 339] on icon at bounding box center [920, 332] width 9 height 17
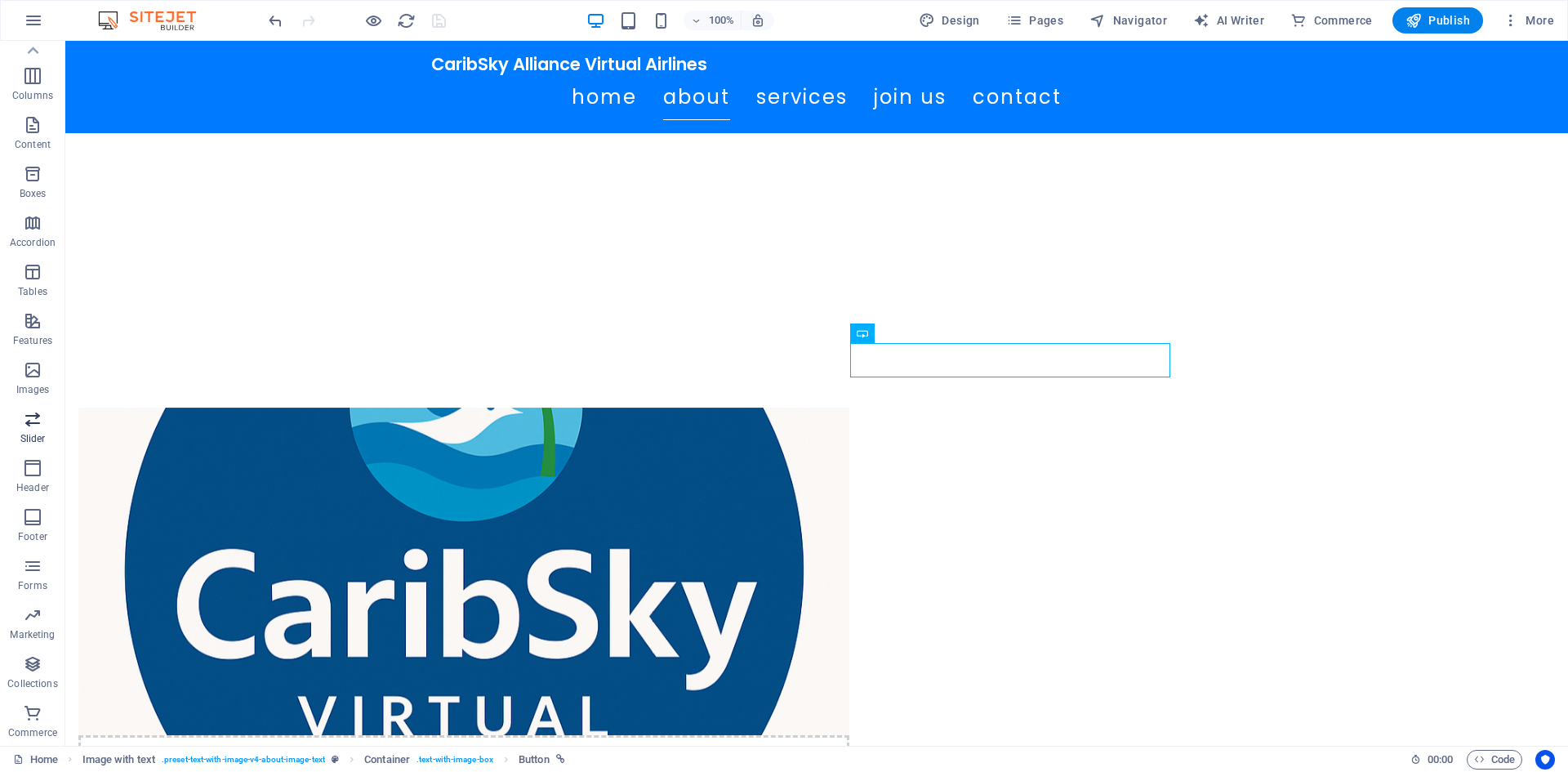
scroll to position [0, 0]
click at [36, 155] on icon "button" at bounding box center [33, 155] width 20 height 20
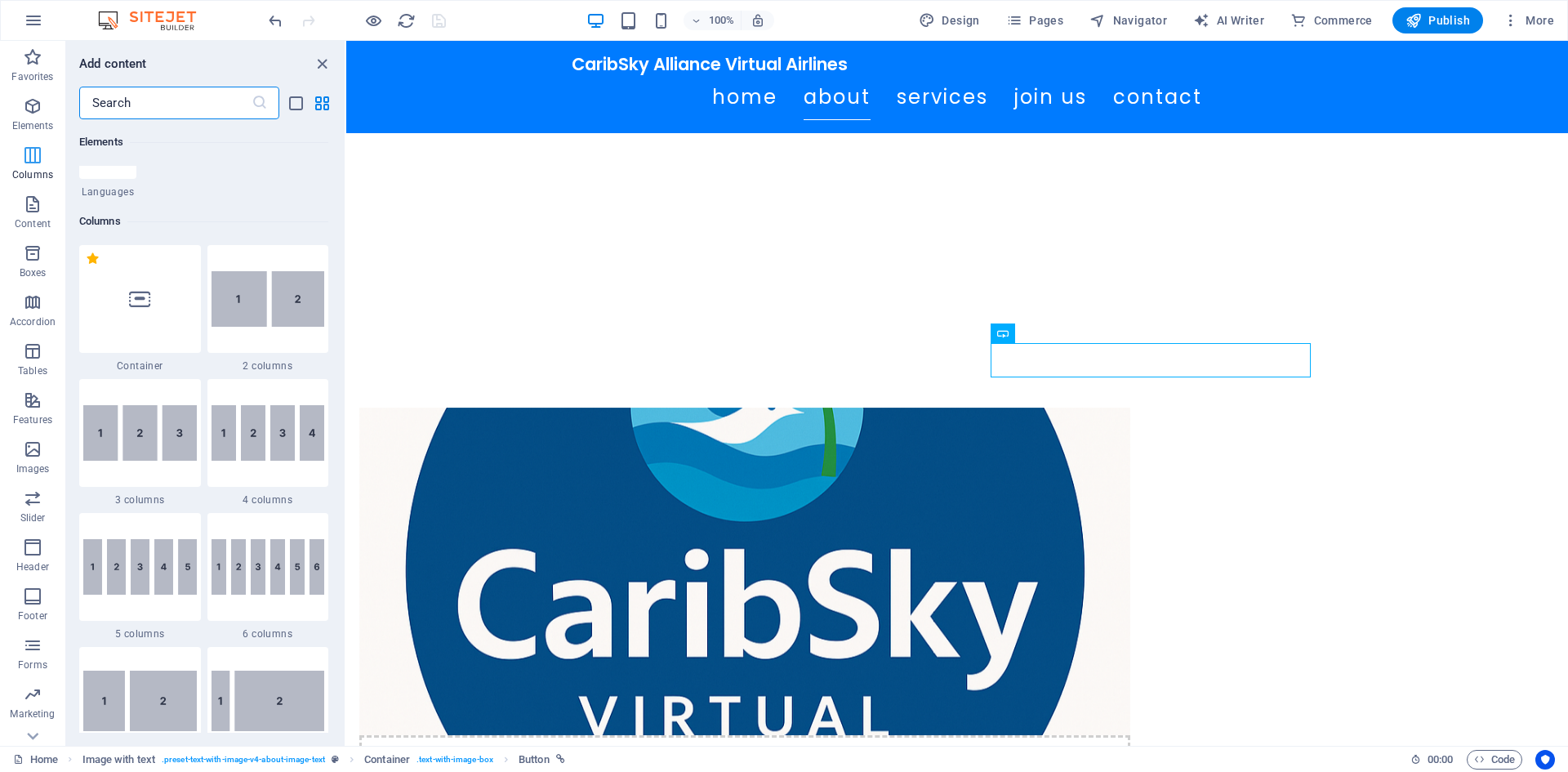
click at [36, 155] on icon "button" at bounding box center [33, 155] width 20 height 20
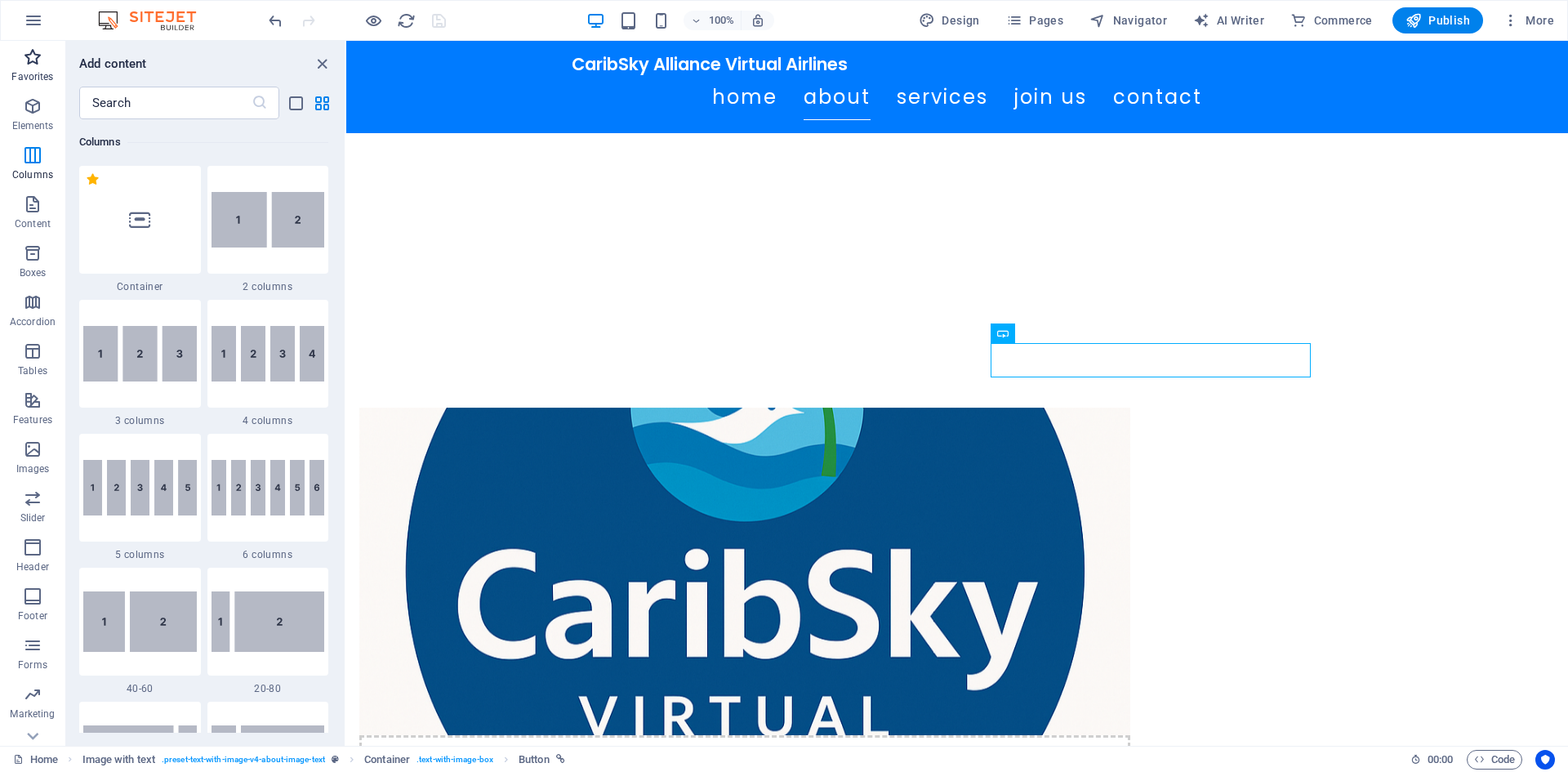
click at [32, 57] on icon "button" at bounding box center [33, 57] width 20 height 20
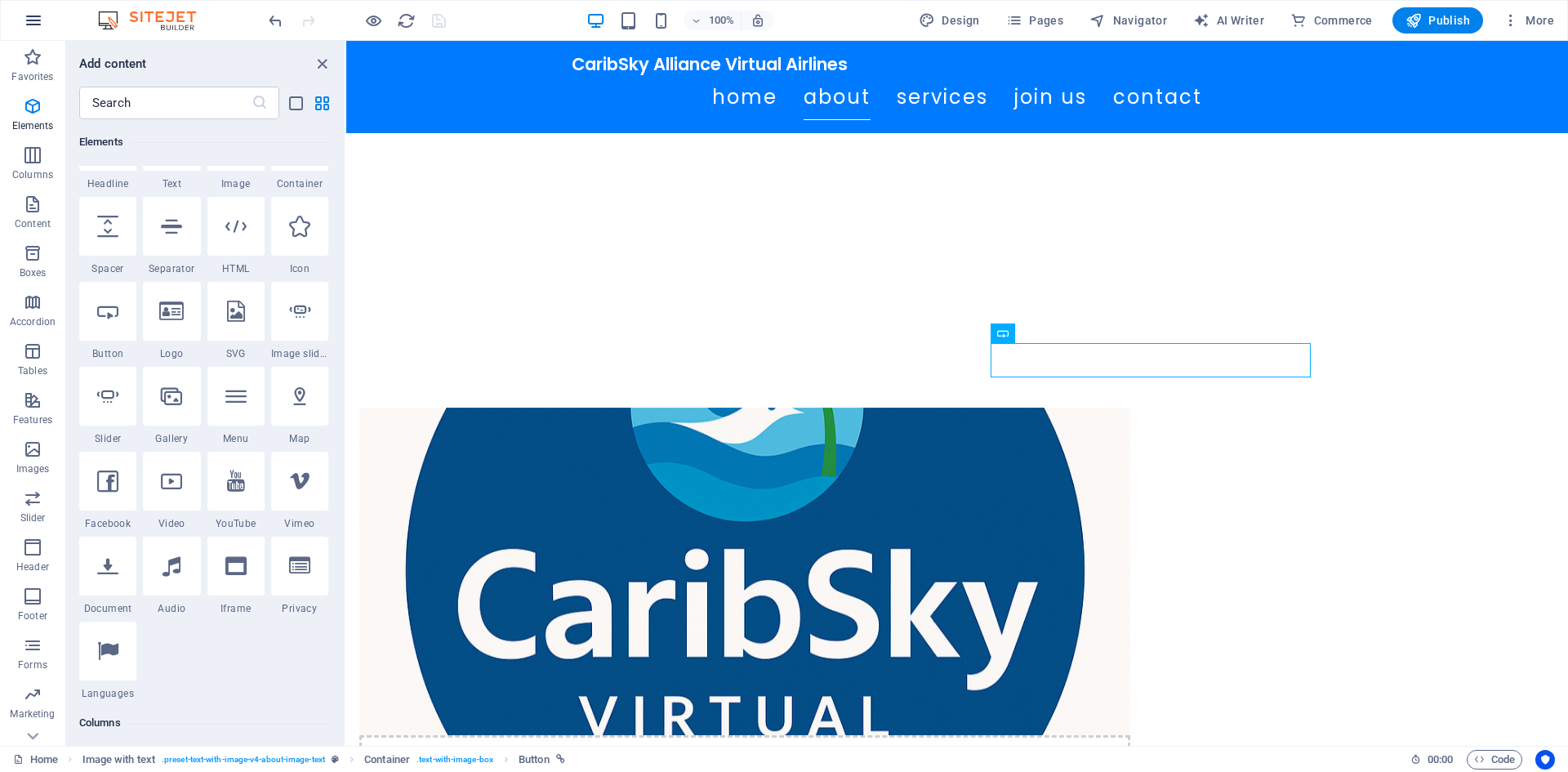
click at [42, 21] on icon "button" at bounding box center [33, 21] width 20 height 20
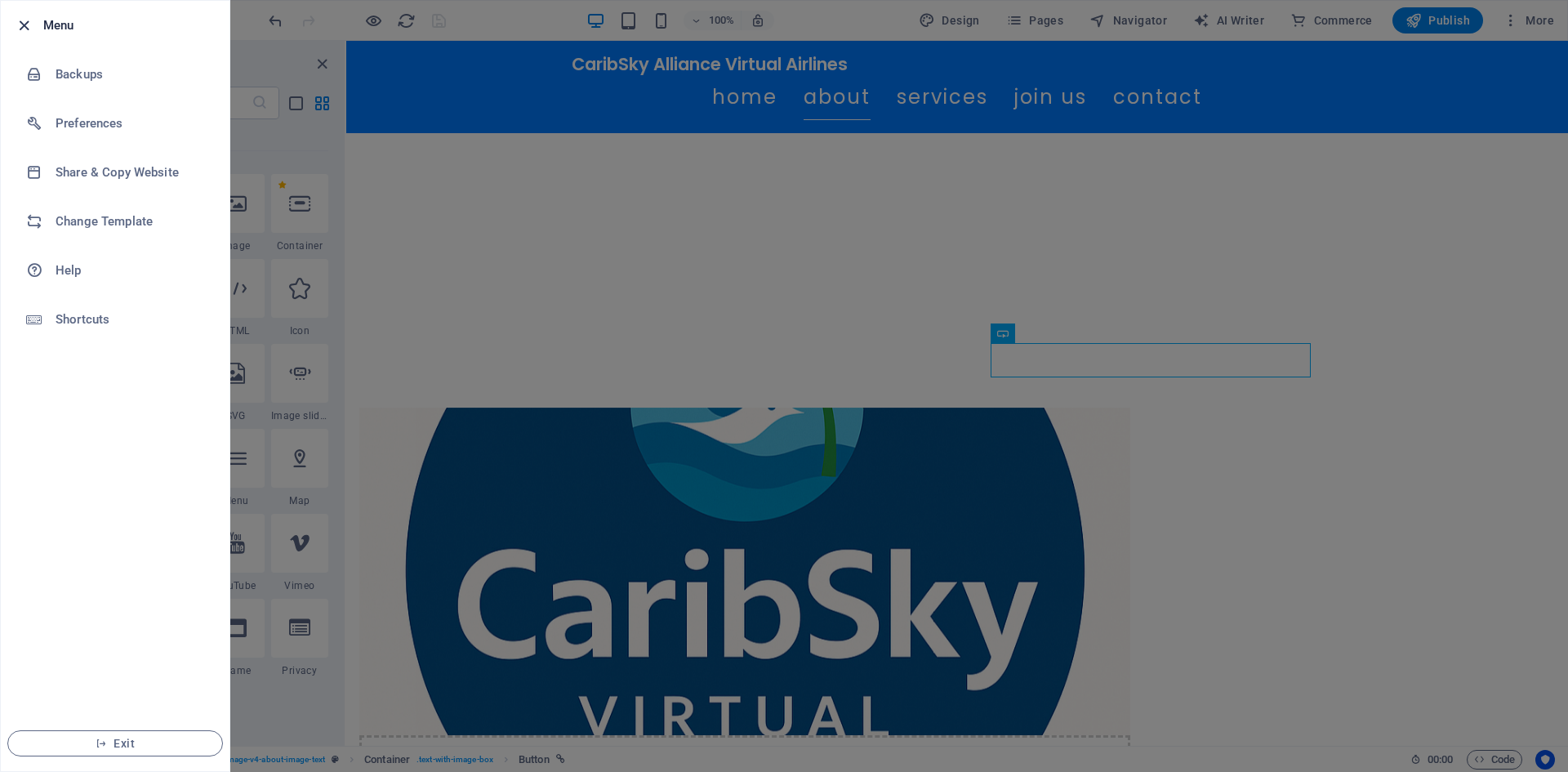
click at [23, 27] on icon "button" at bounding box center [23, 25] width 19 height 19
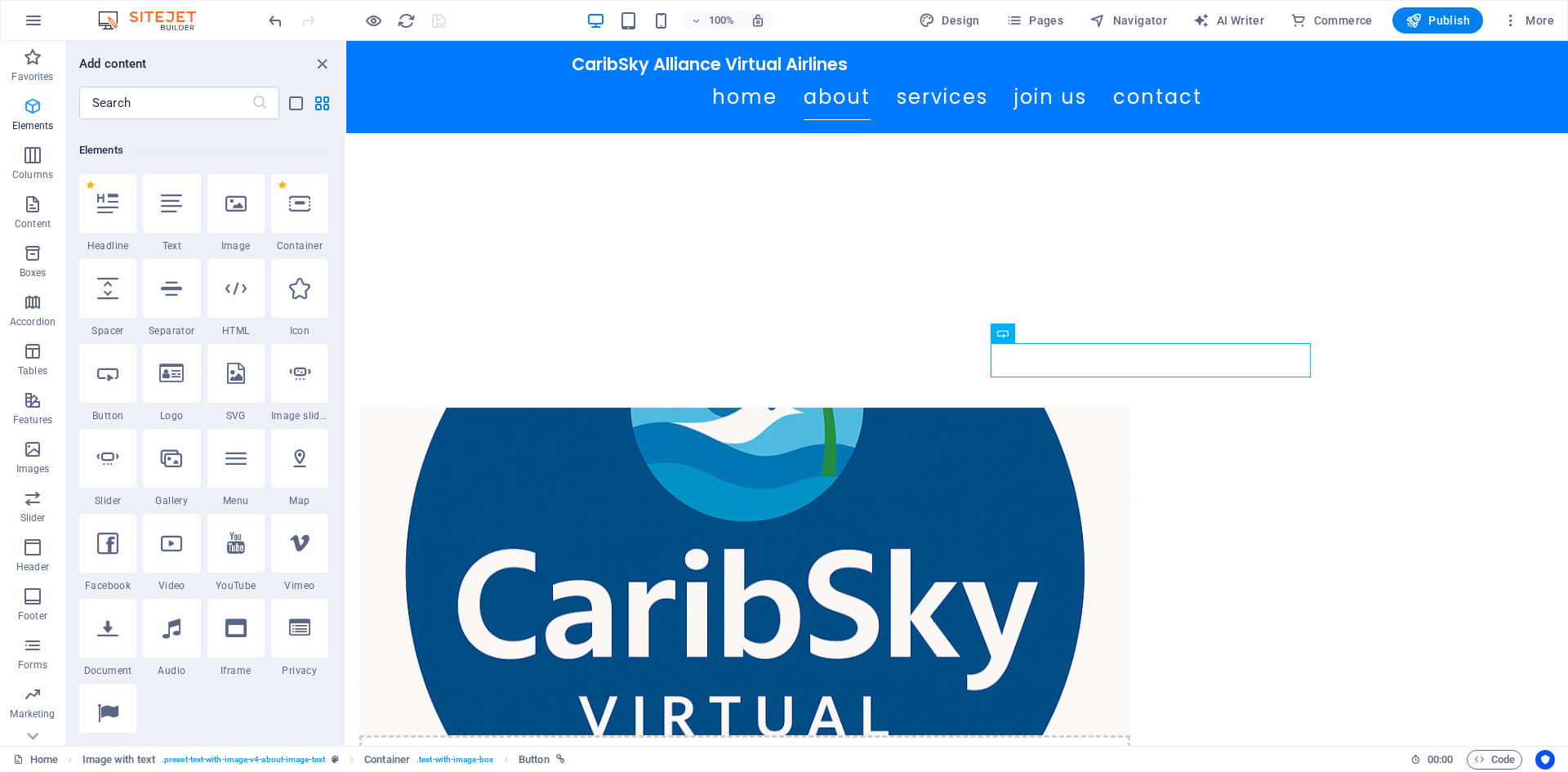
click at [26, 116] on span "Elements" at bounding box center [32, 116] width 65 height 39
click at [320, 64] on icon "close panel" at bounding box center [322, 64] width 19 height 19
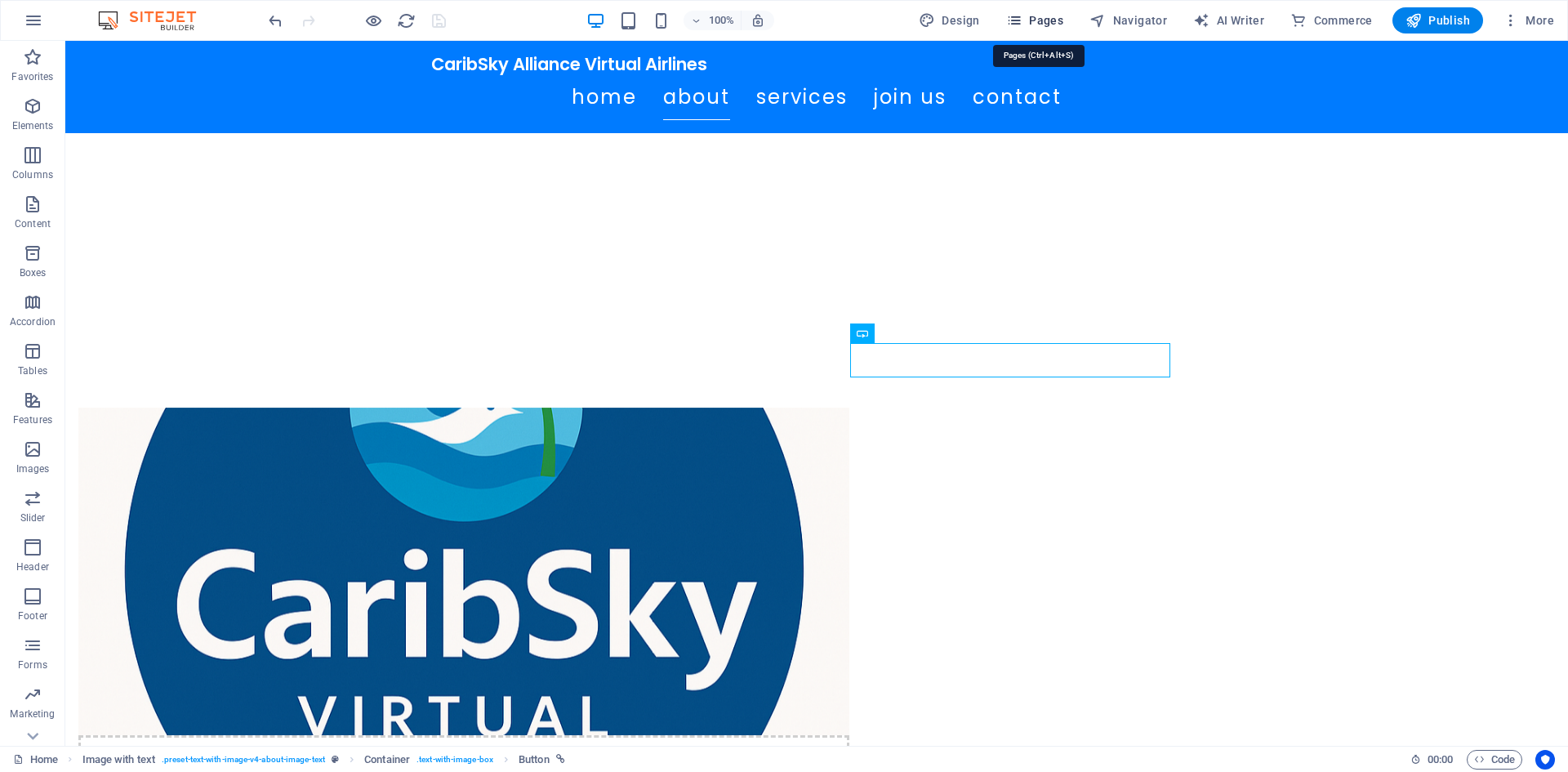
click at [1036, 18] on span "Pages" at bounding box center [1035, 21] width 57 height 16
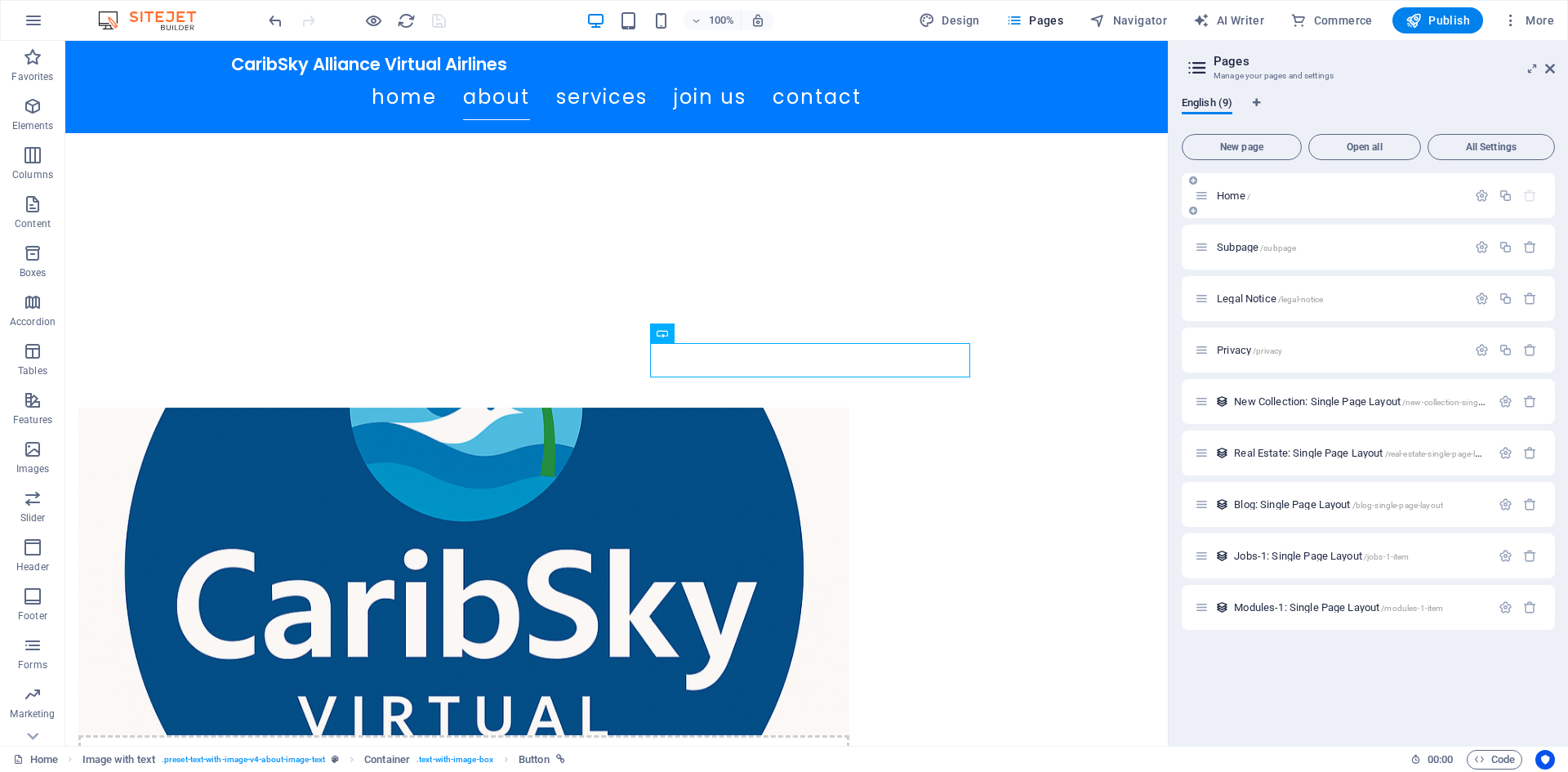
click at [1295, 203] on div "Home /" at bounding box center [1330, 195] width 272 height 19
click at [1315, 242] on p "Subpage /subpage" at bounding box center [1339, 247] width 245 height 11
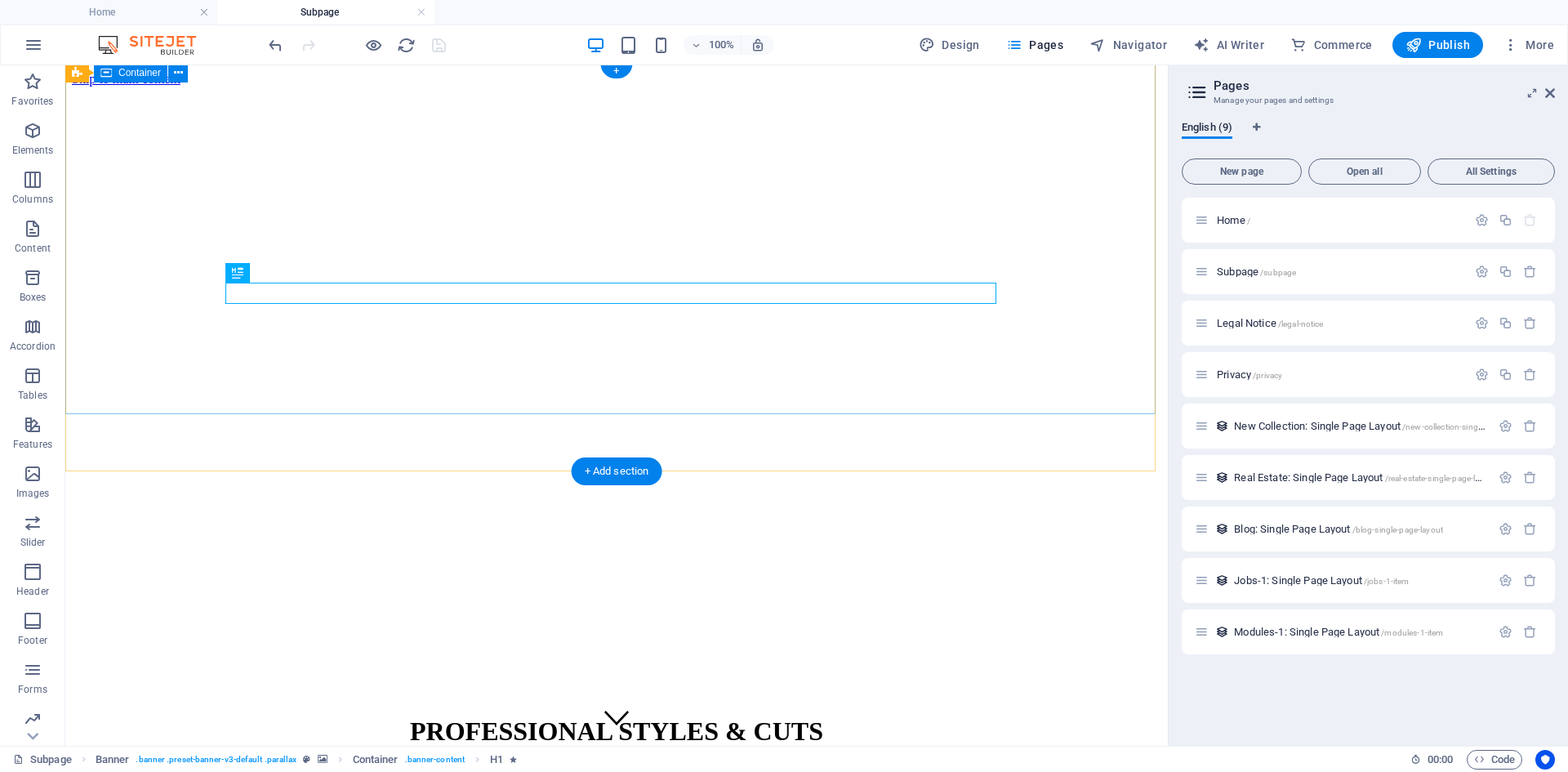
scroll to position [47, 0]
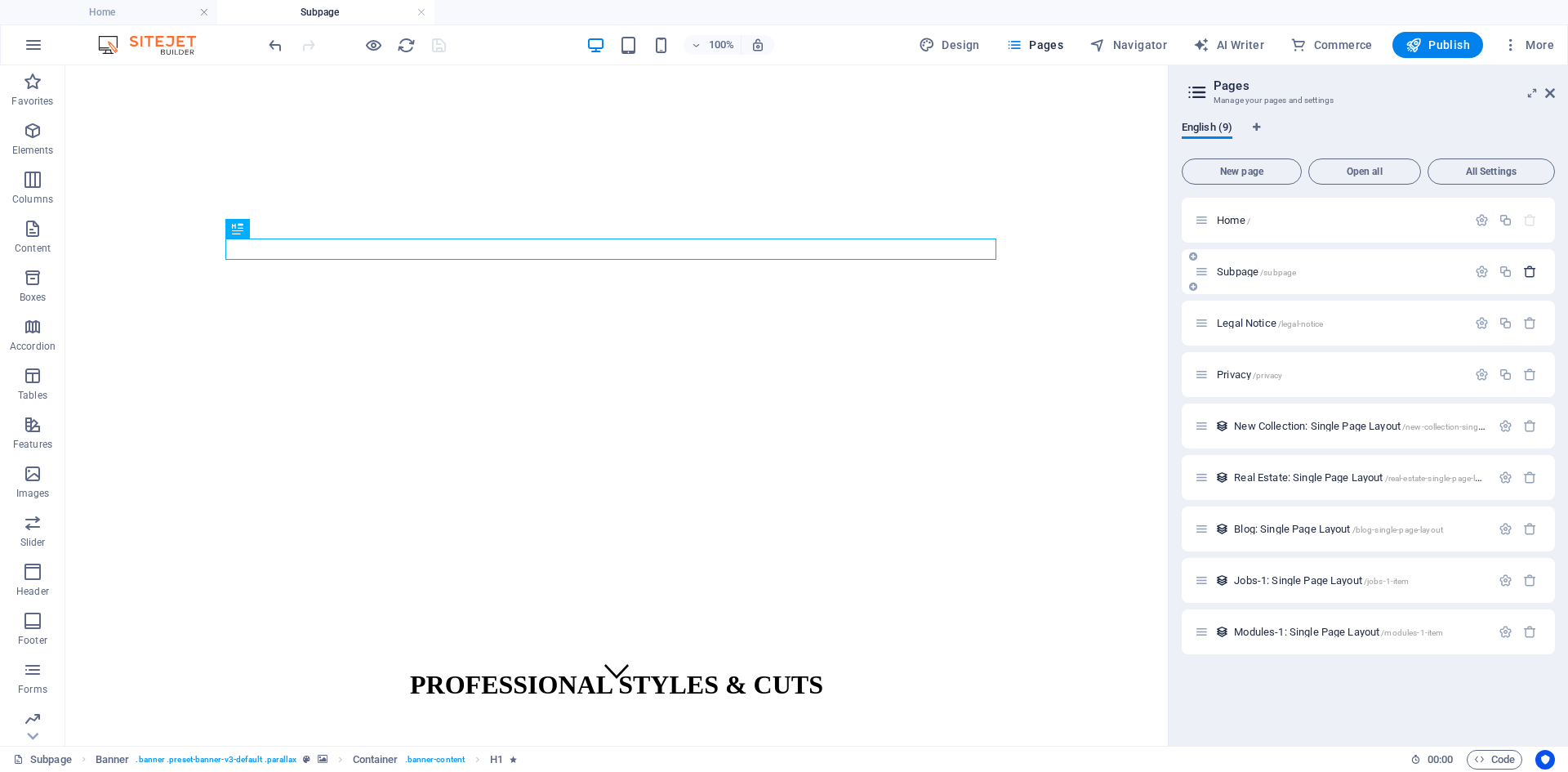
click at [1530, 267] on icon "button" at bounding box center [1530, 272] width 14 height 14
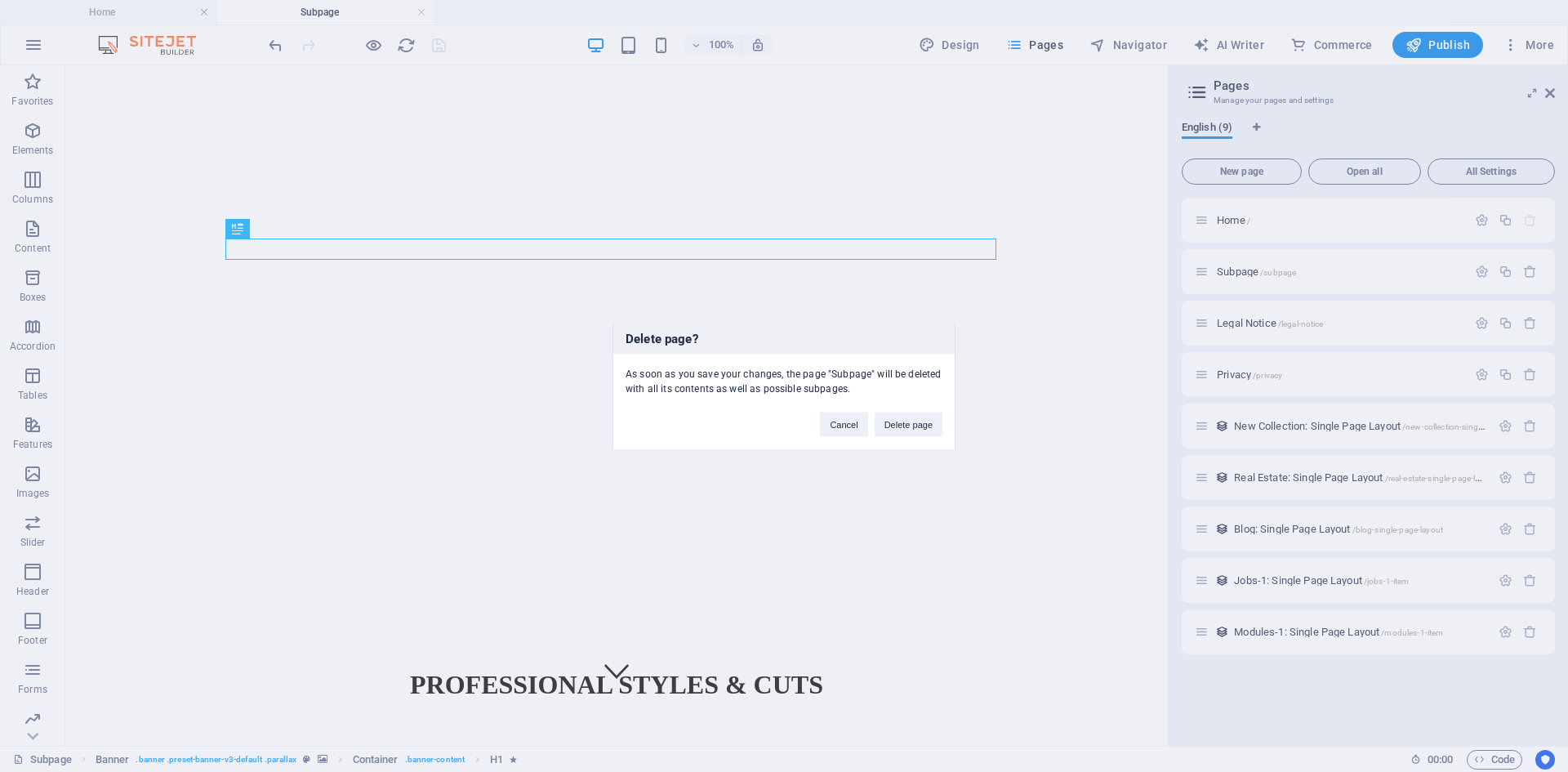
click at [945, 426] on div "Cancel Delete page" at bounding box center [881, 416] width 147 height 42
drag, startPoint x: 928, startPoint y: 426, endPoint x: 1035, endPoint y: 403, distance: 109.4
click at [928, 426] on button "Delete page" at bounding box center [909, 423] width 68 height 24
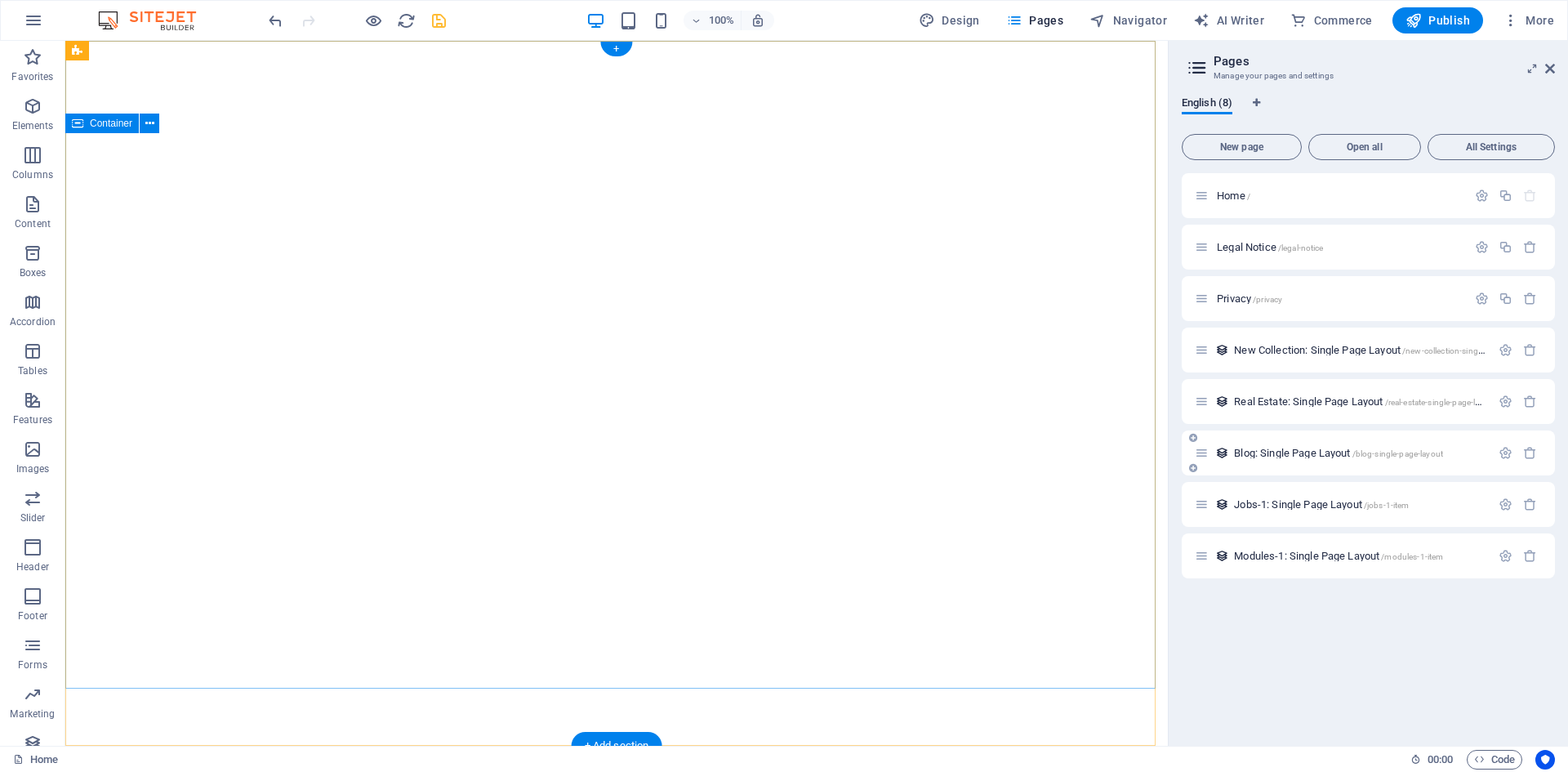
scroll to position [776, 0]
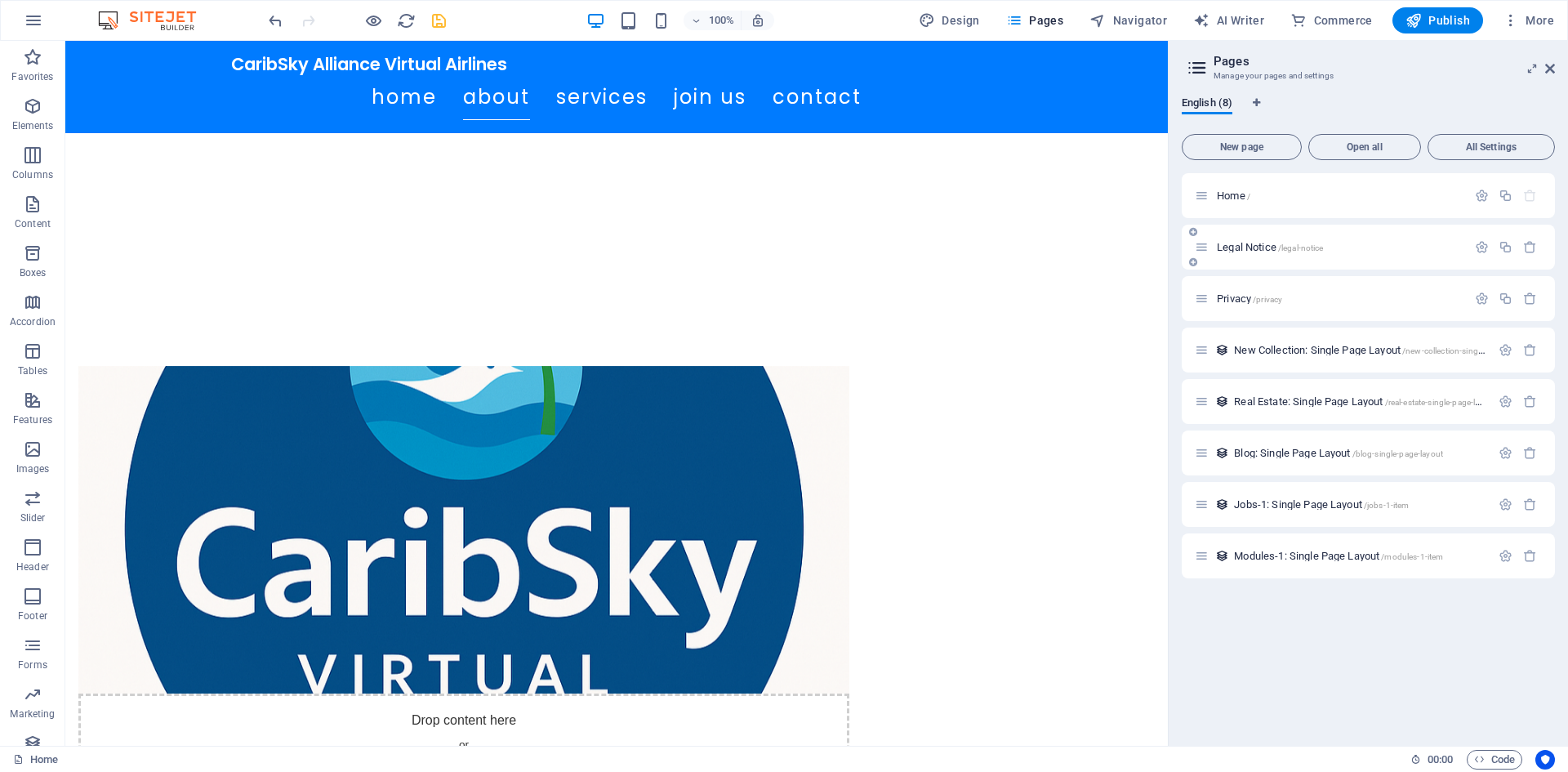
click at [1346, 238] on div "Legal Notice /legal-notice" at bounding box center [1330, 247] width 272 height 19
click at [1342, 251] on p "Legal Notice /legal-notice" at bounding box center [1339, 247] width 245 height 11
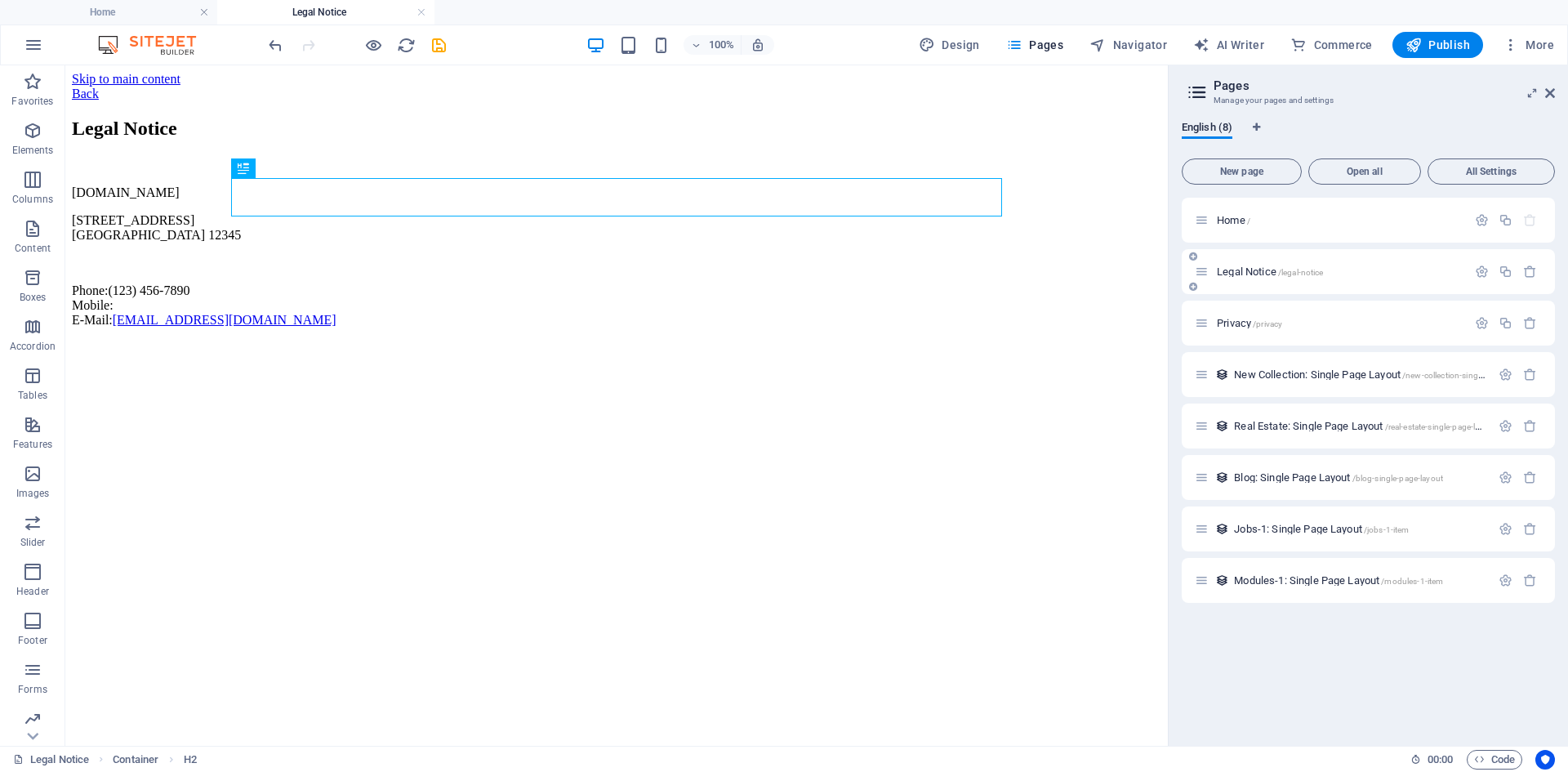
scroll to position [0, 0]
click at [1523, 269] on icon "button" at bounding box center [1530, 272] width 14 height 14
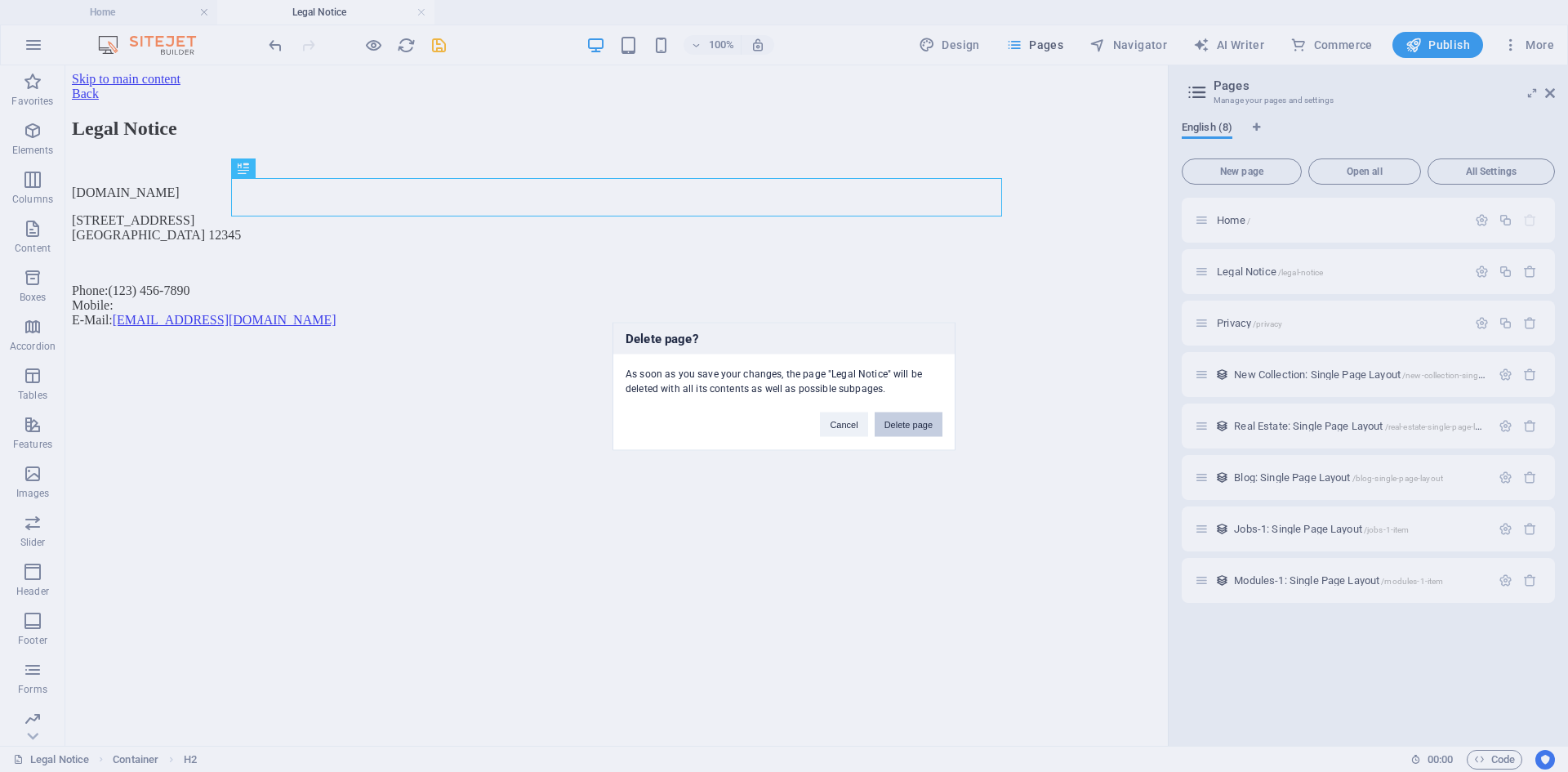
click at [924, 419] on button "Delete page" at bounding box center [909, 423] width 68 height 24
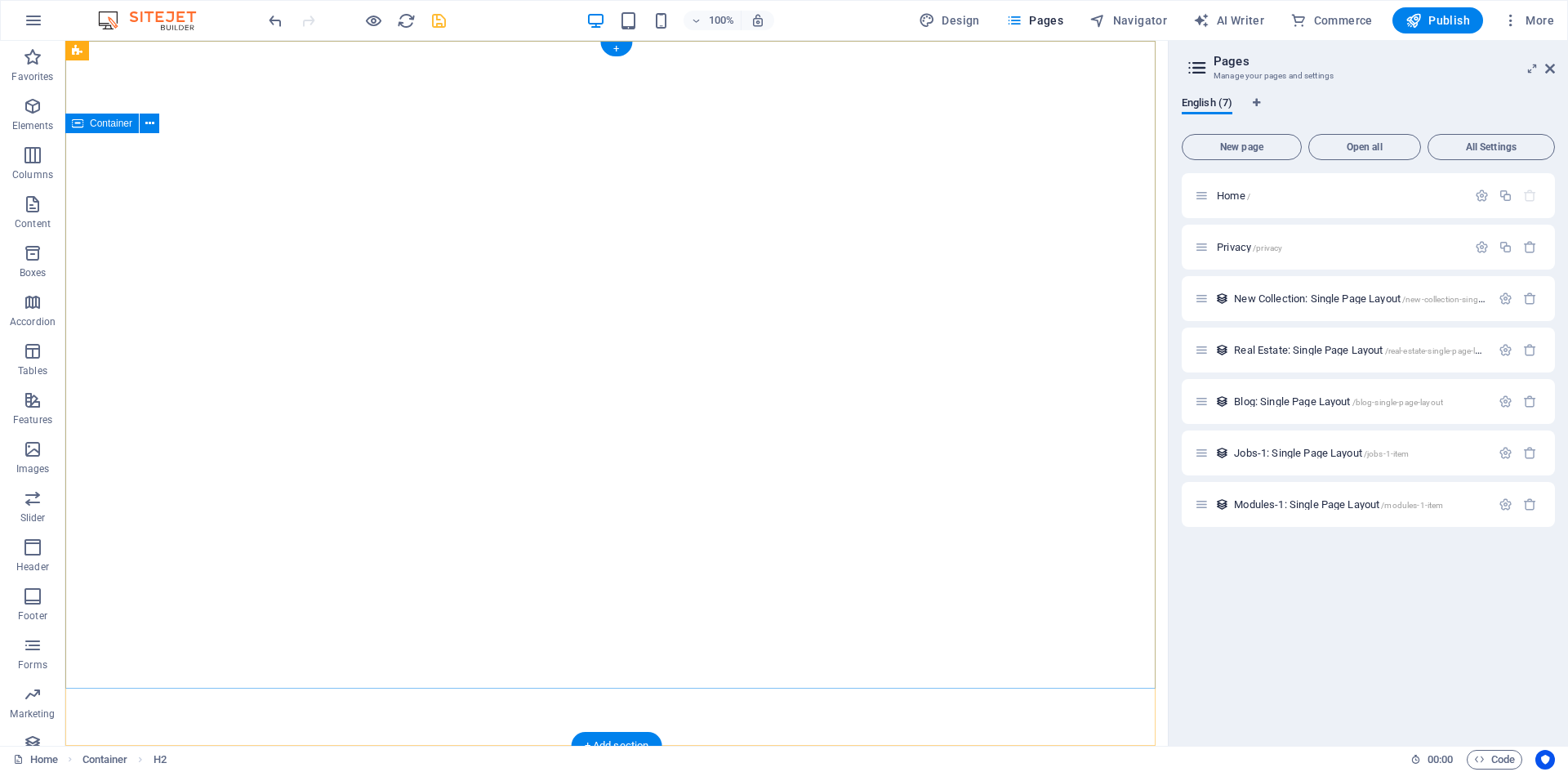
scroll to position [776, 0]
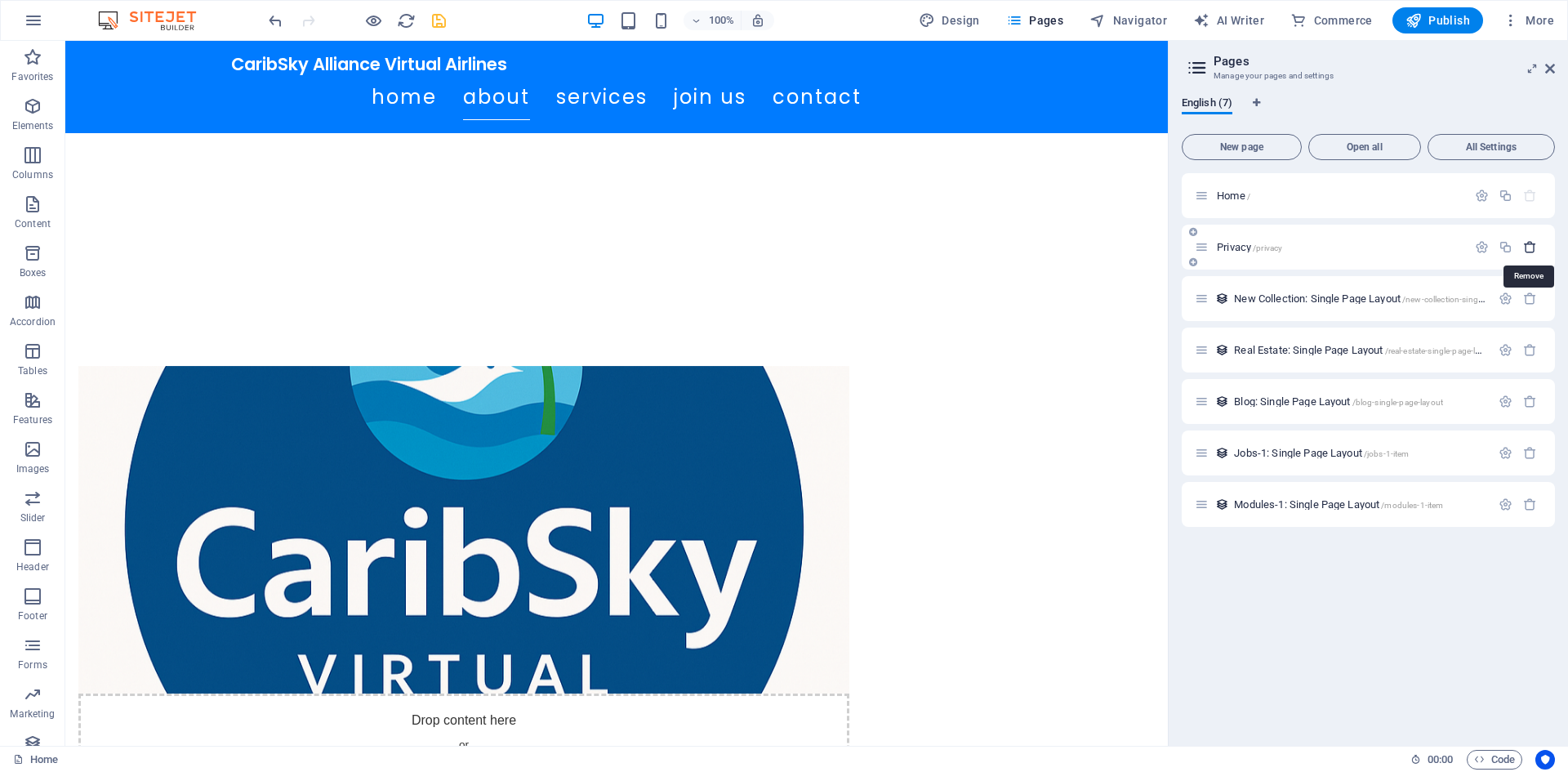
click at [1530, 248] on icon "button" at bounding box center [1530, 247] width 14 height 14
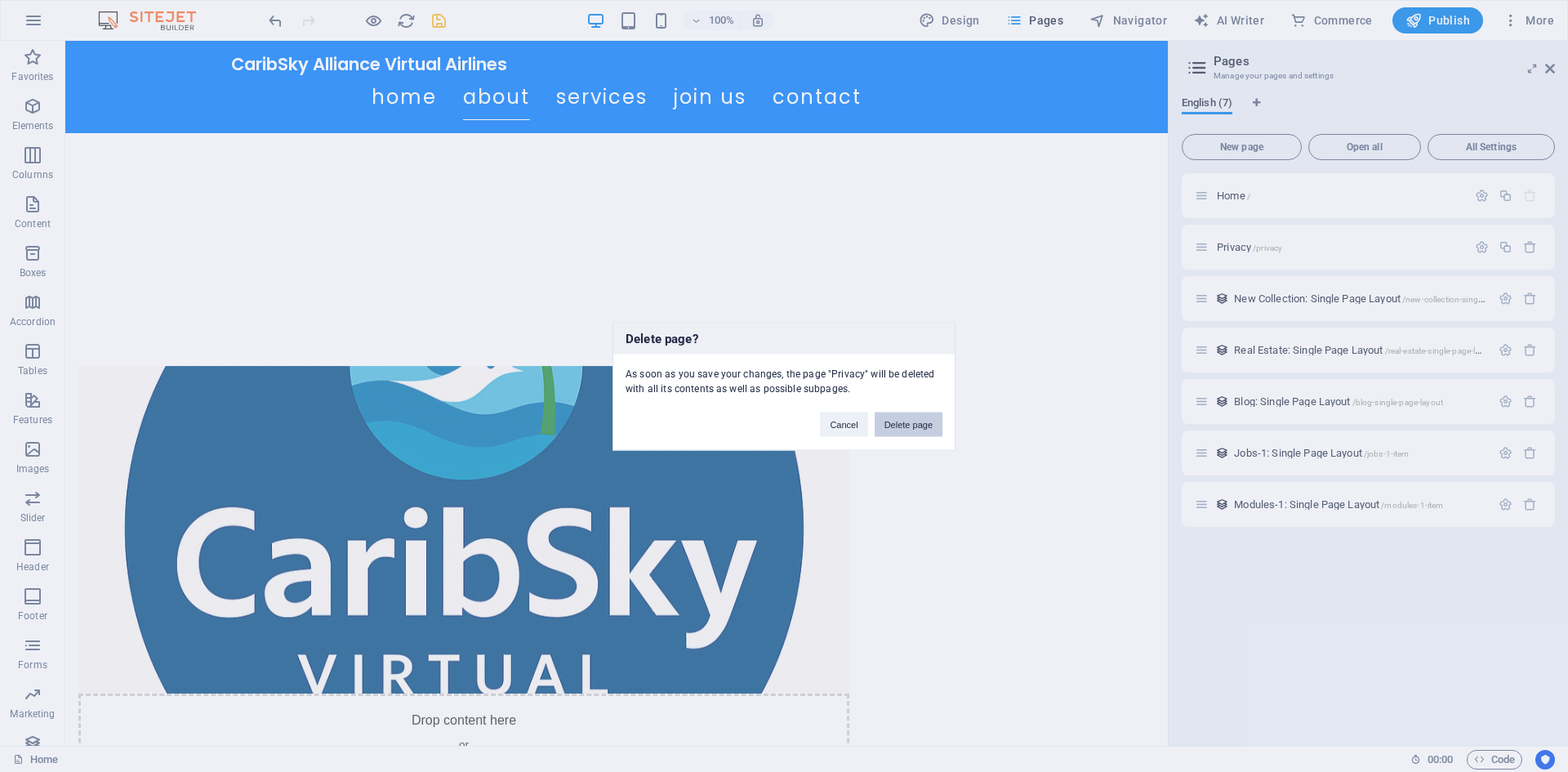
click at [894, 430] on button "Delete page" at bounding box center [909, 423] width 68 height 24
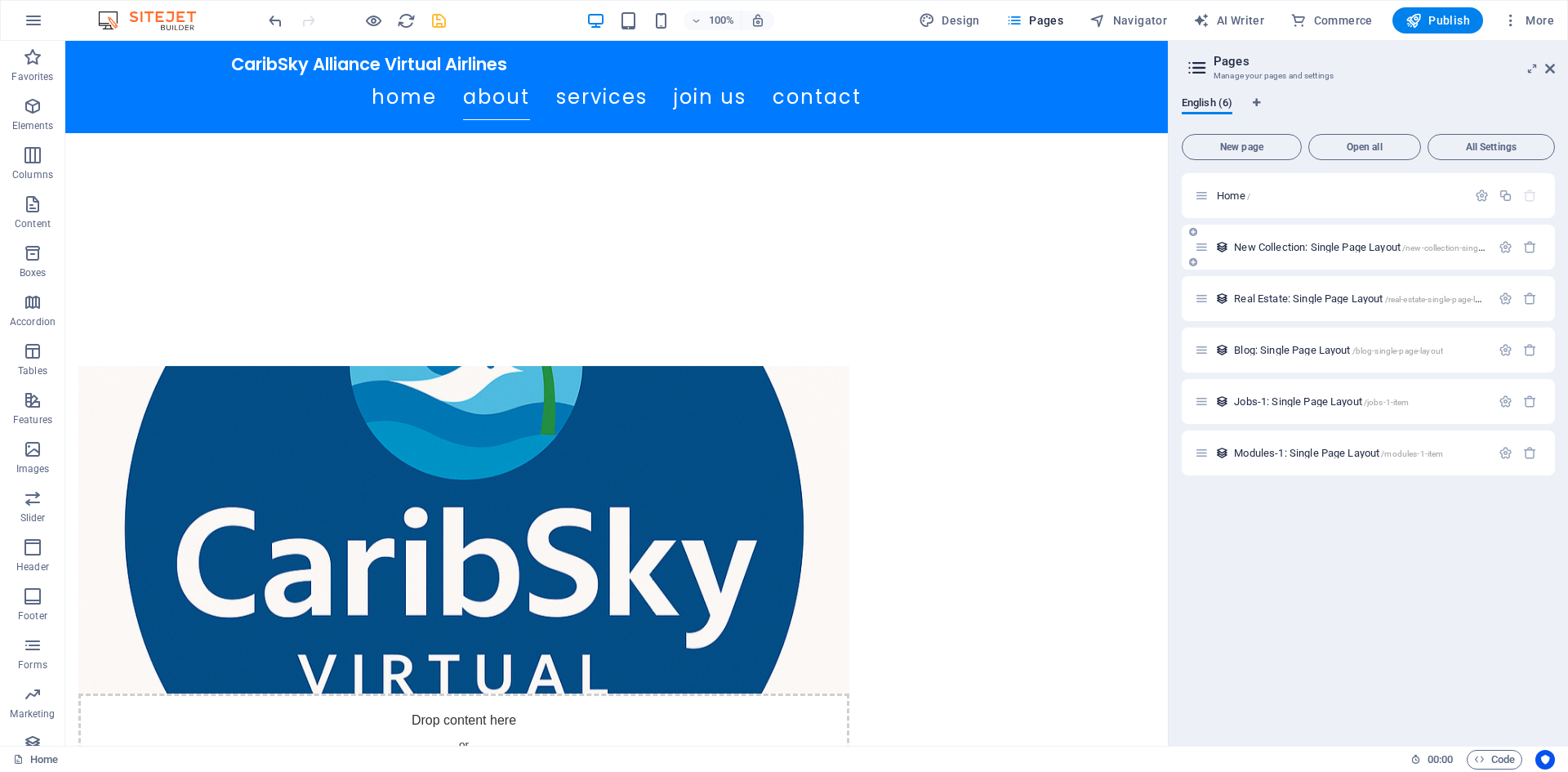
click at [1360, 260] on div "New Collection: Single Page Layout /new-collection-single-page-layout" at bounding box center [1368, 247] width 373 height 45
click at [1343, 239] on div "New Collection: Single Page Layout /new-collection-single-page-layout" at bounding box center [1342, 247] width 295 height 19
click at [1320, 197] on p "Home /" at bounding box center [1339, 196] width 245 height 11
click at [1306, 191] on p "Home /" at bounding box center [1339, 196] width 245 height 11
click at [1487, 198] on icon "button" at bounding box center [1482, 196] width 14 height 14
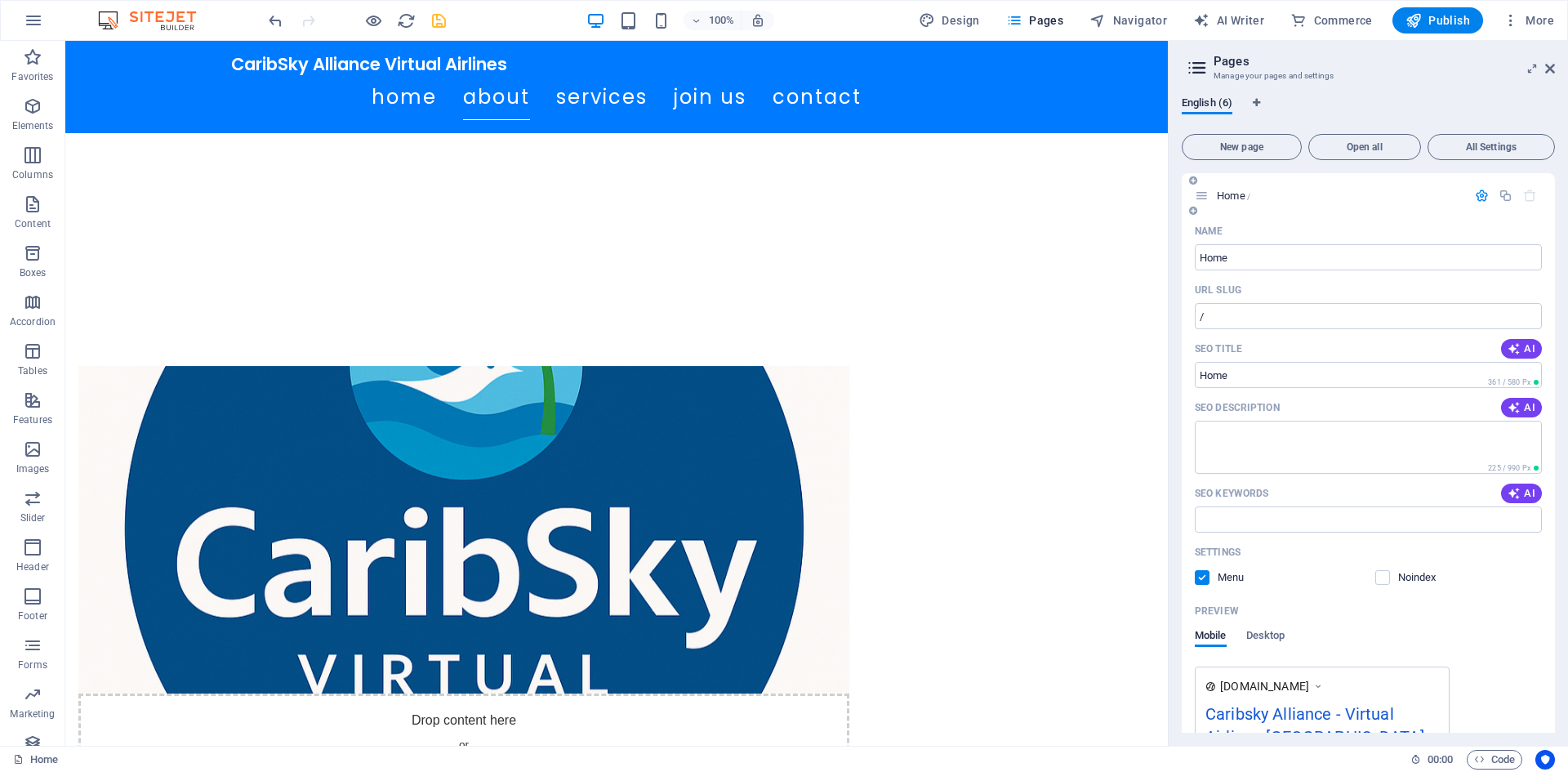
click at [1487, 198] on button "button" at bounding box center [1481, 196] width 23 height 14
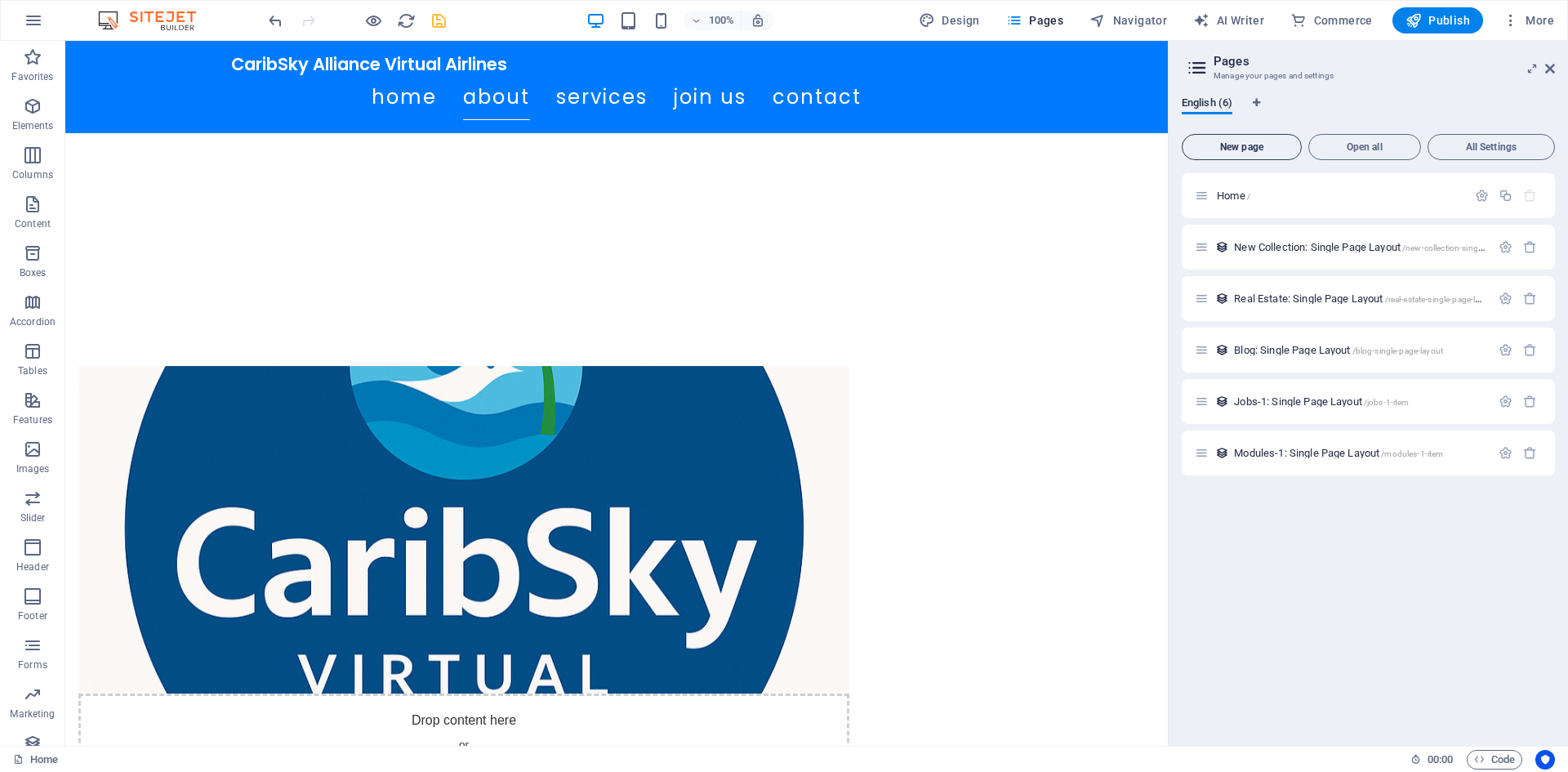
click at [1241, 155] on button "New page" at bounding box center [1242, 147] width 120 height 26
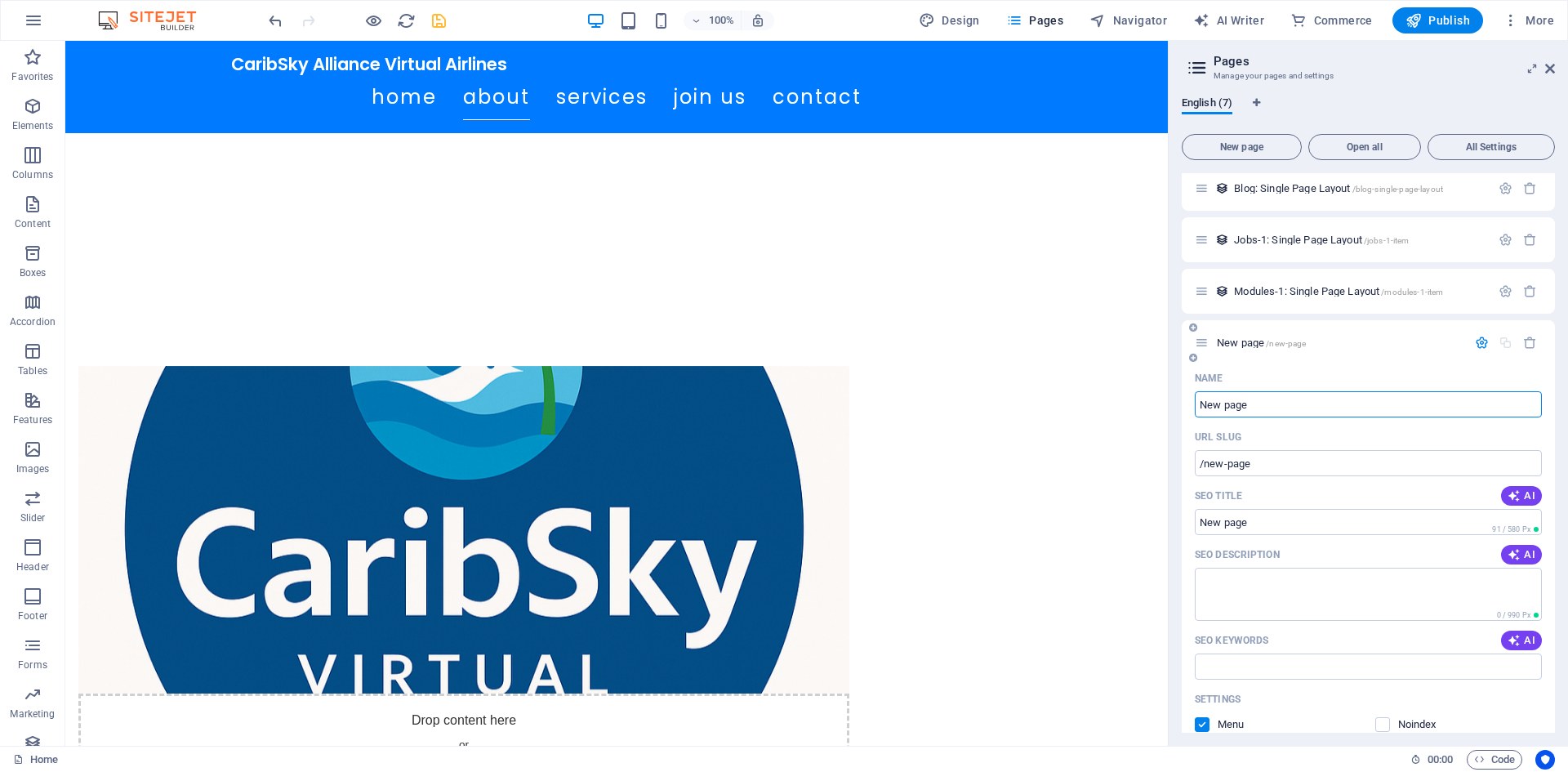
scroll to position [164, 0]
type input "Airlines"
type input "/airlines"
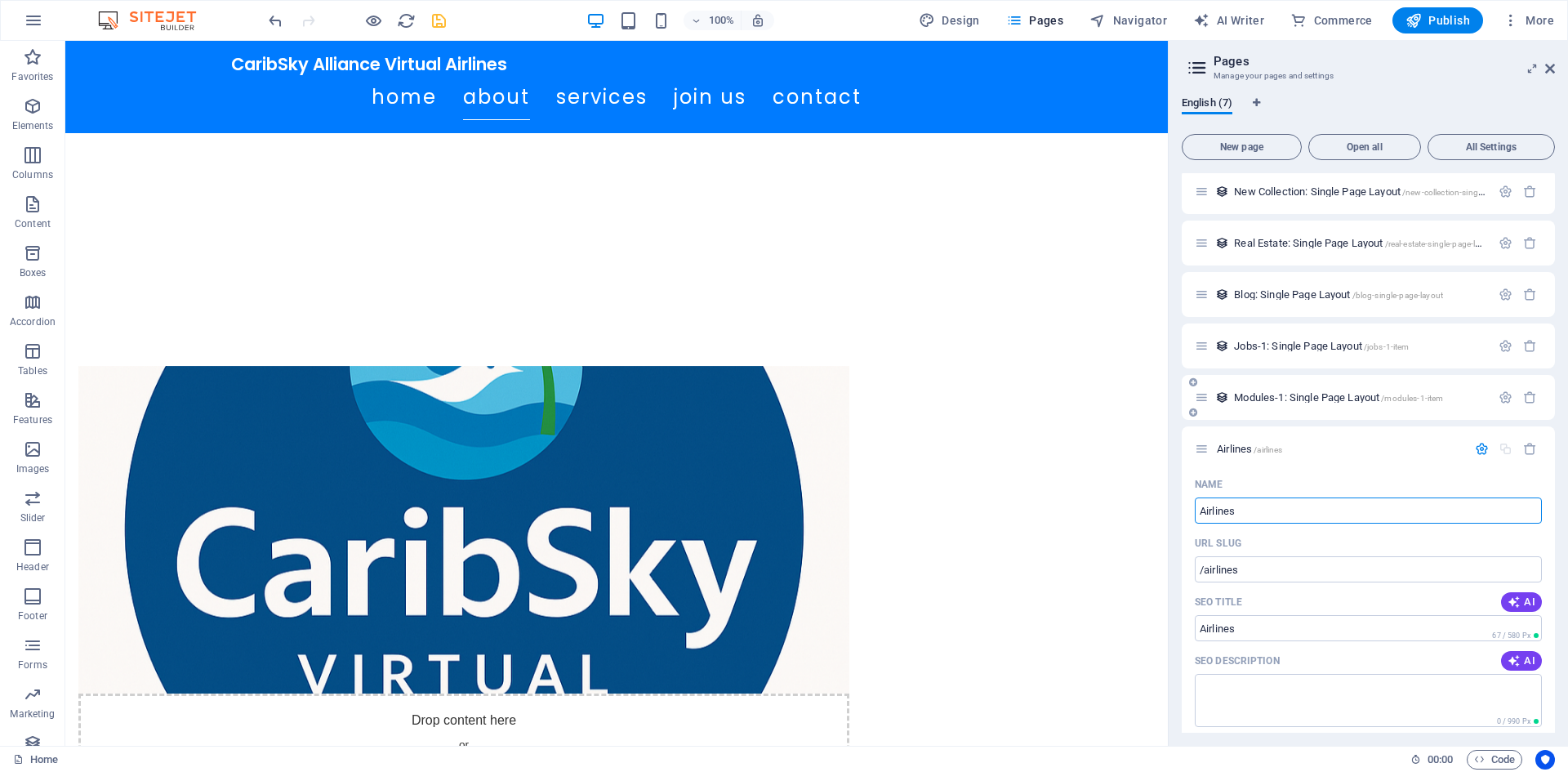
scroll to position [43, 0]
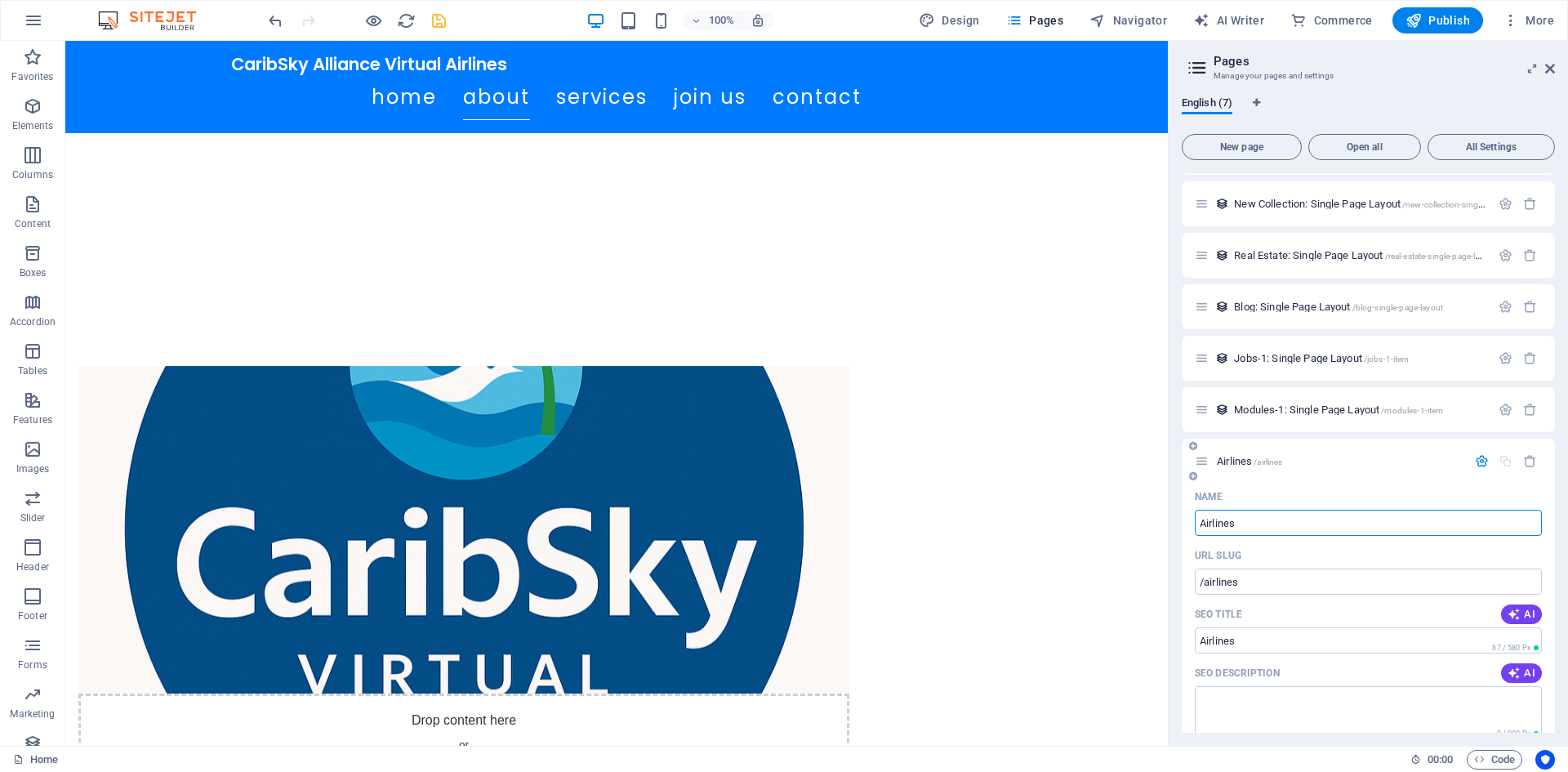
type input "Airlines"
click at [1374, 471] on div "Airlines /airlines" at bounding box center [1368, 461] width 373 height 45
click at [1189, 444] on icon at bounding box center [1192, 445] width 8 height 10
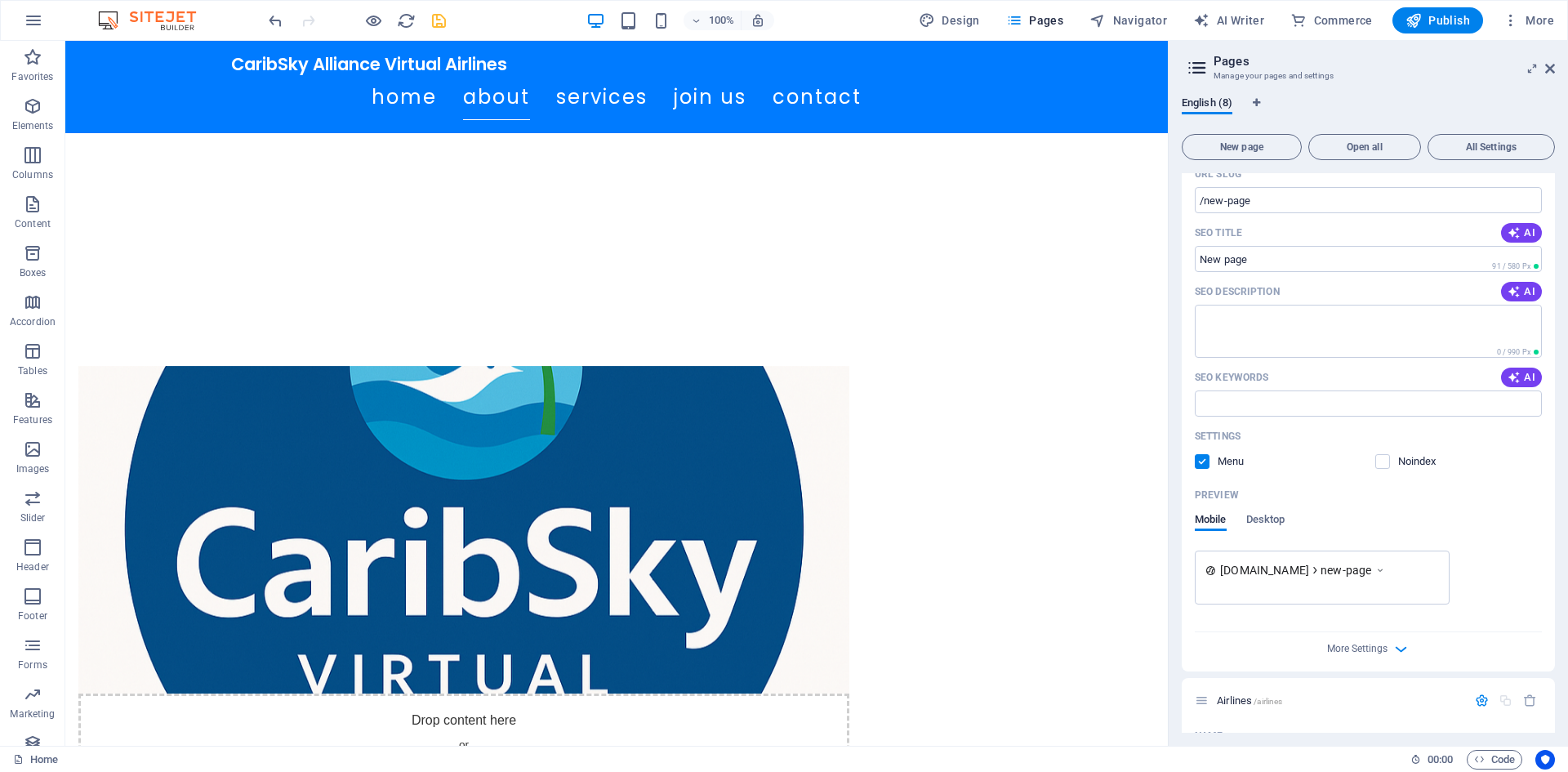
scroll to position [533, 0]
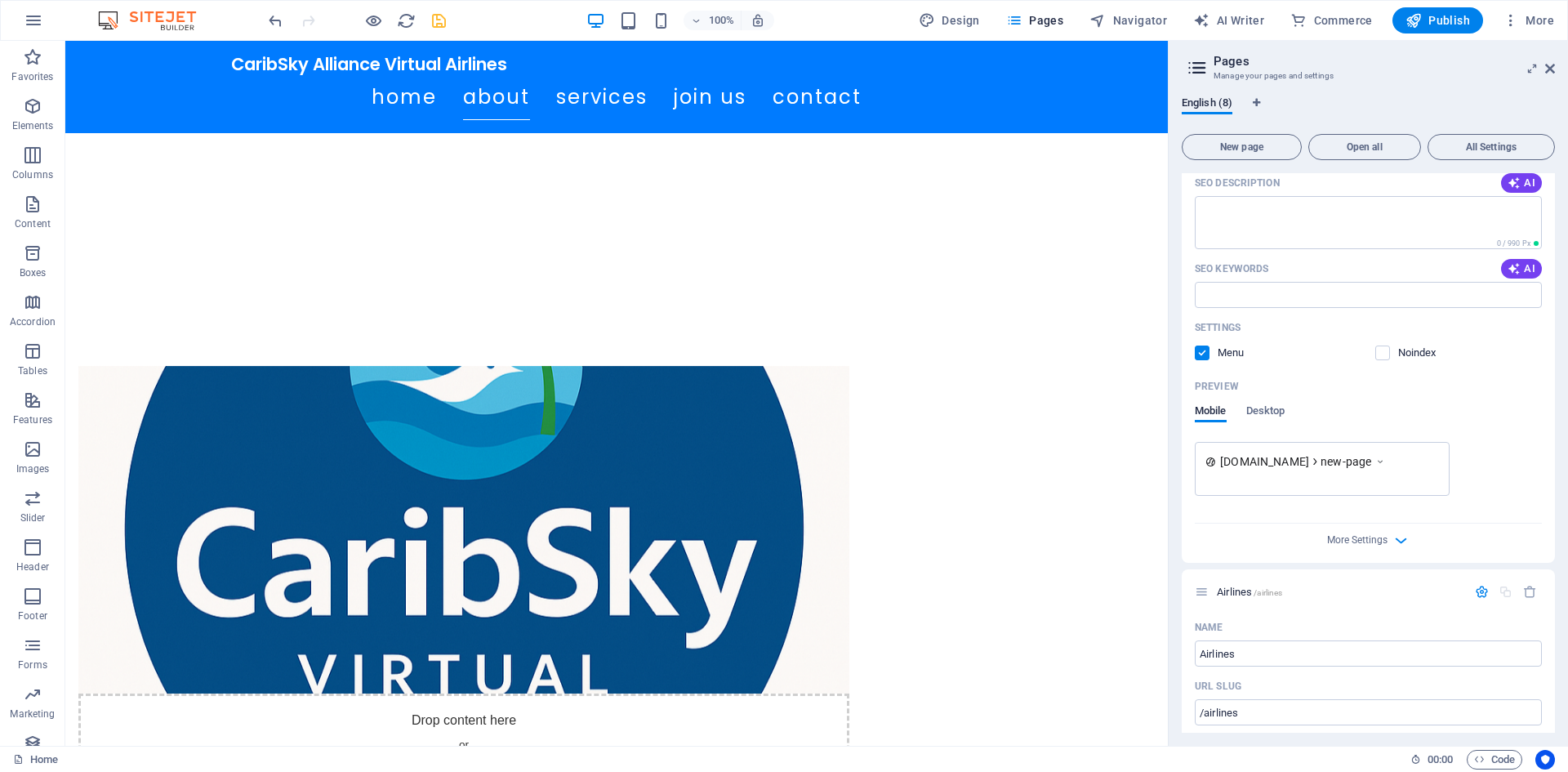
drag, startPoint x: 1264, startPoint y: 593, endPoint x: 1325, endPoint y: 513, distance: 100.6
click at [1347, 503] on div "Home / New Collection: Single Page Layout /new-collection-single-page-layout Re…" at bounding box center [1368, 411] width 373 height 1544
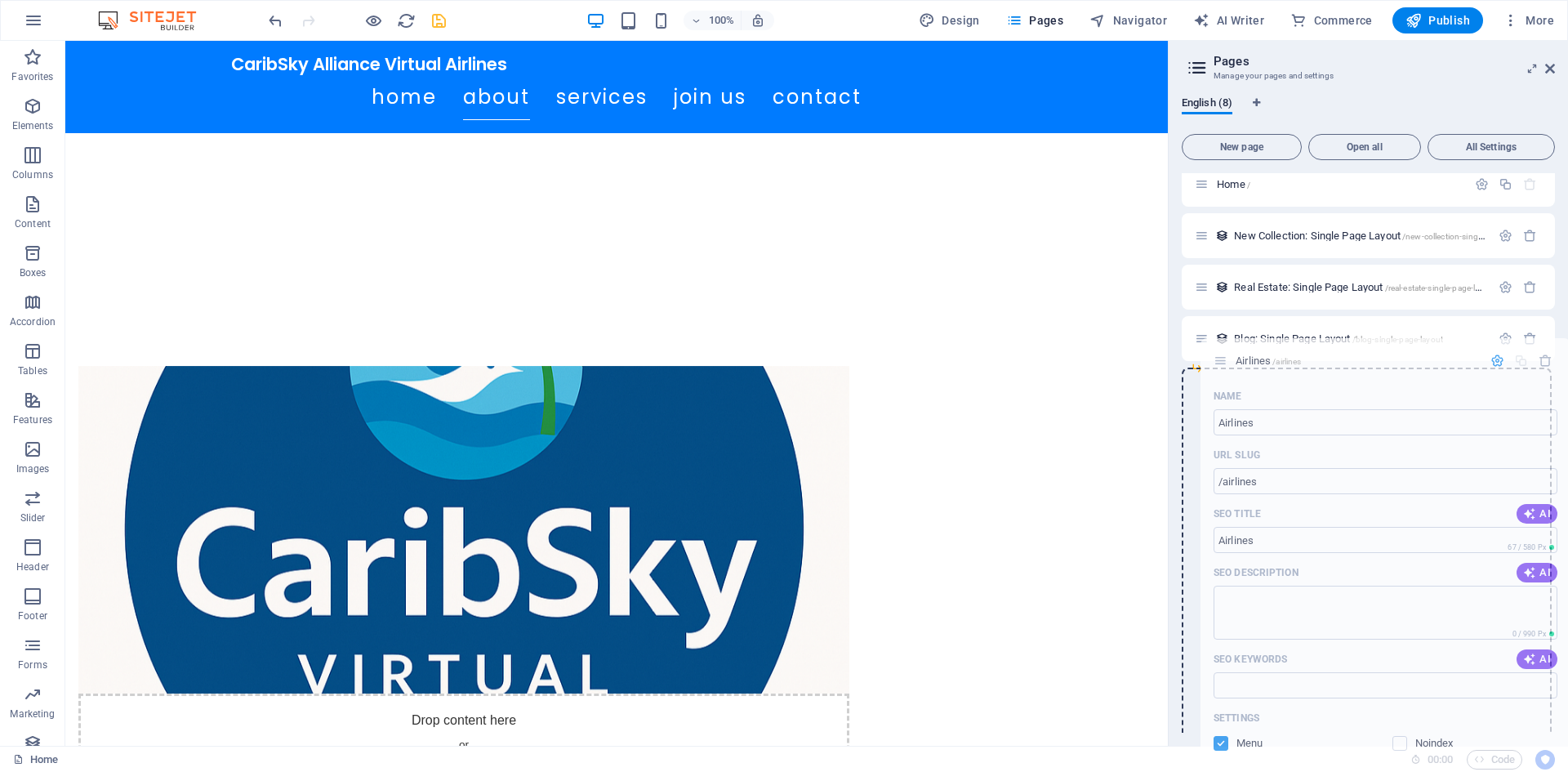
scroll to position [0, 0]
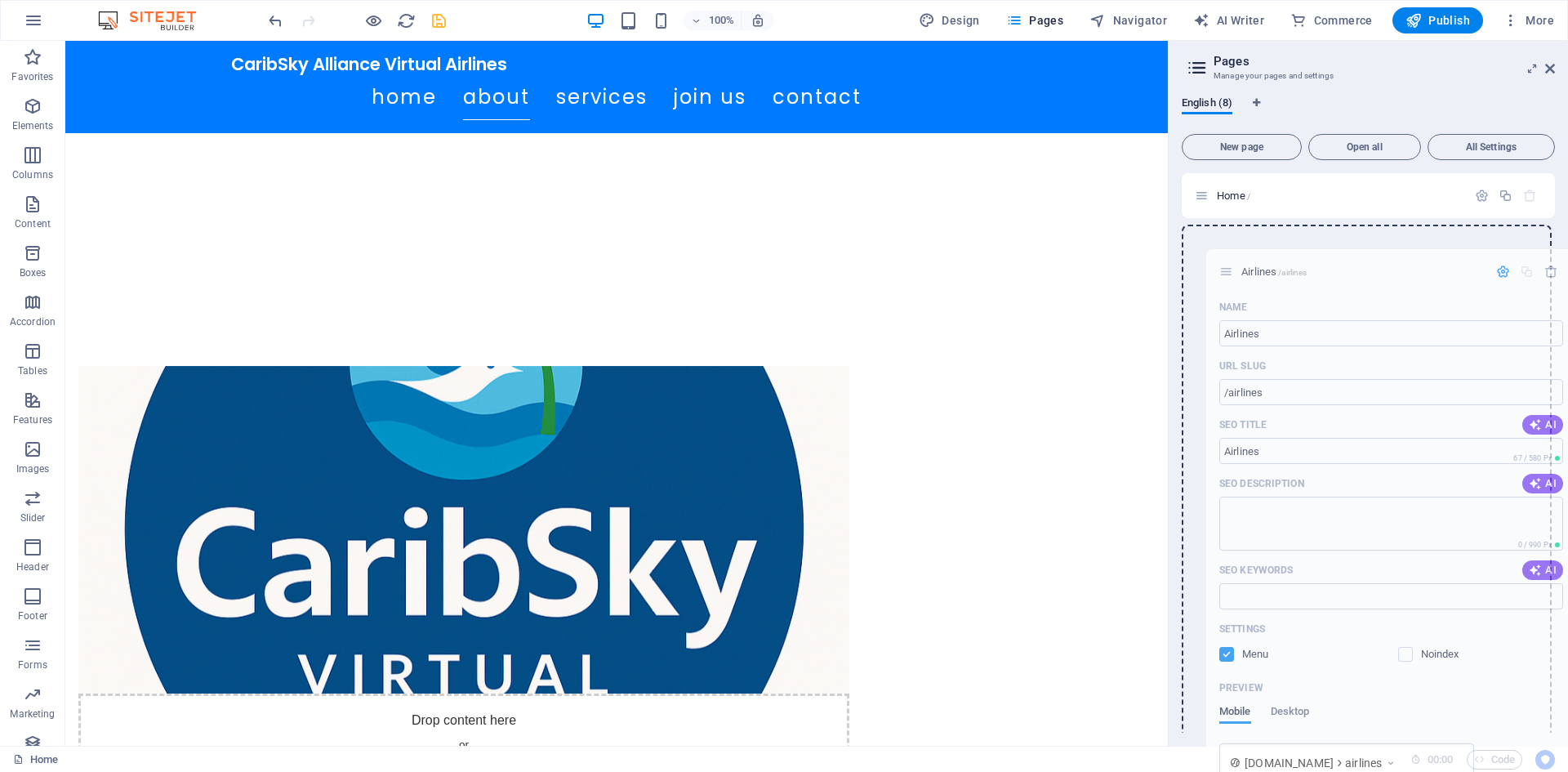
drag, startPoint x: 1202, startPoint y: 594, endPoint x: 1231, endPoint y: 269, distance: 326.3
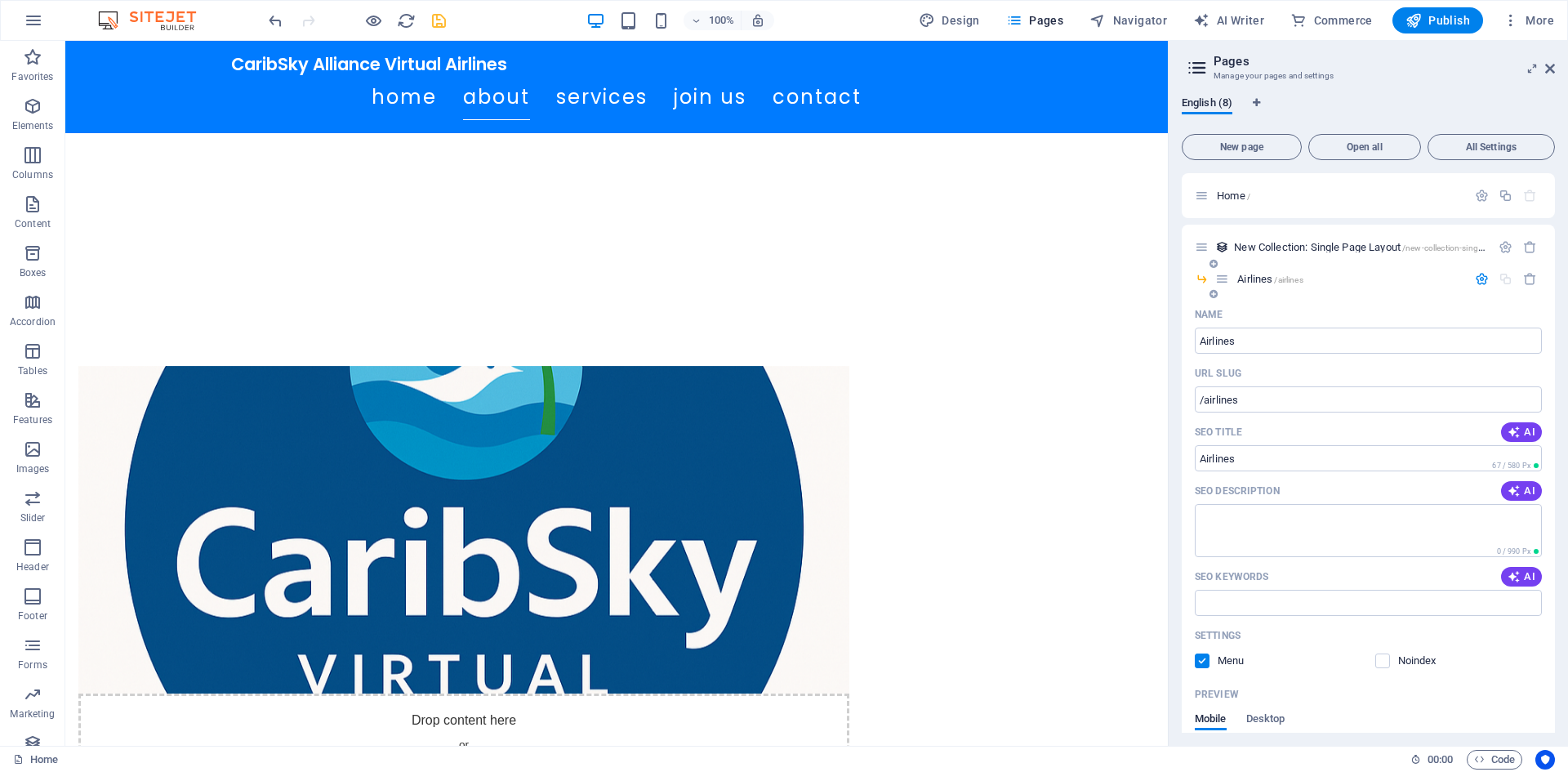
click at [1278, 283] on span "/airlines" at bounding box center [1288, 280] width 29 height 9
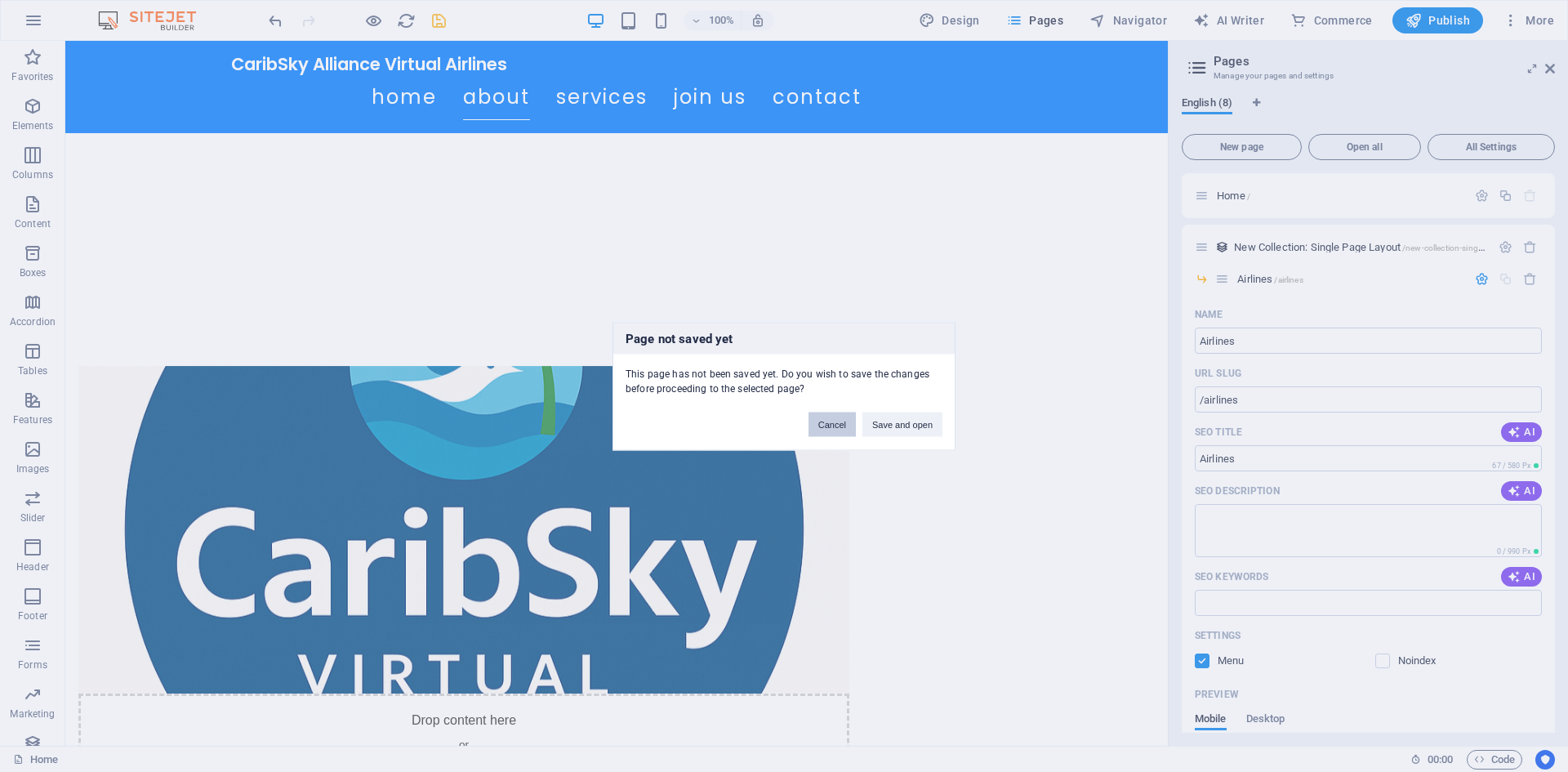
click at [835, 433] on button "Cancel" at bounding box center [832, 423] width 47 height 24
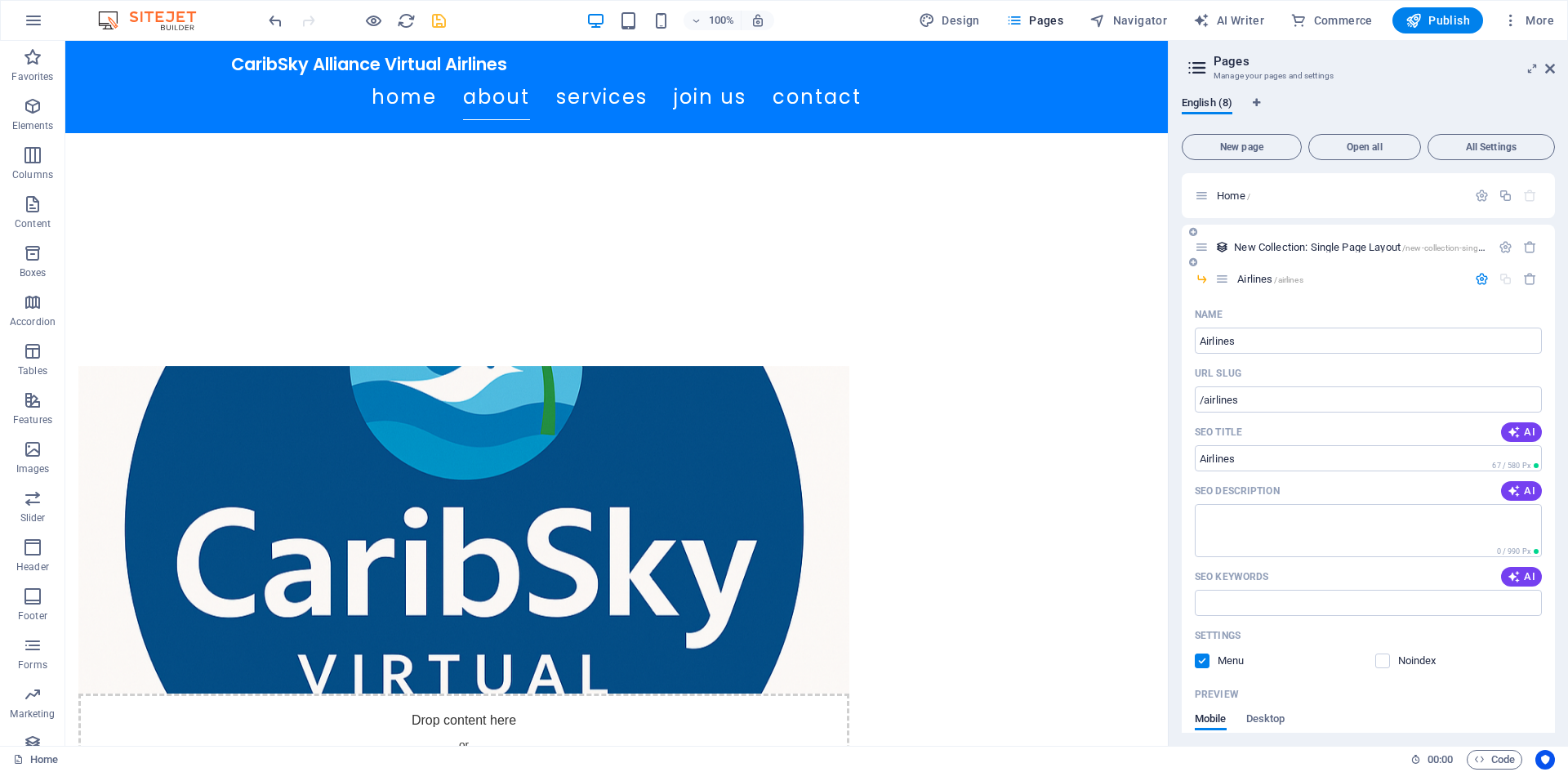
click at [1287, 250] on span "New Collection: Single Page Layout /new-collection-single-page-layout" at bounding box center [1381, 247] width 295 height 13
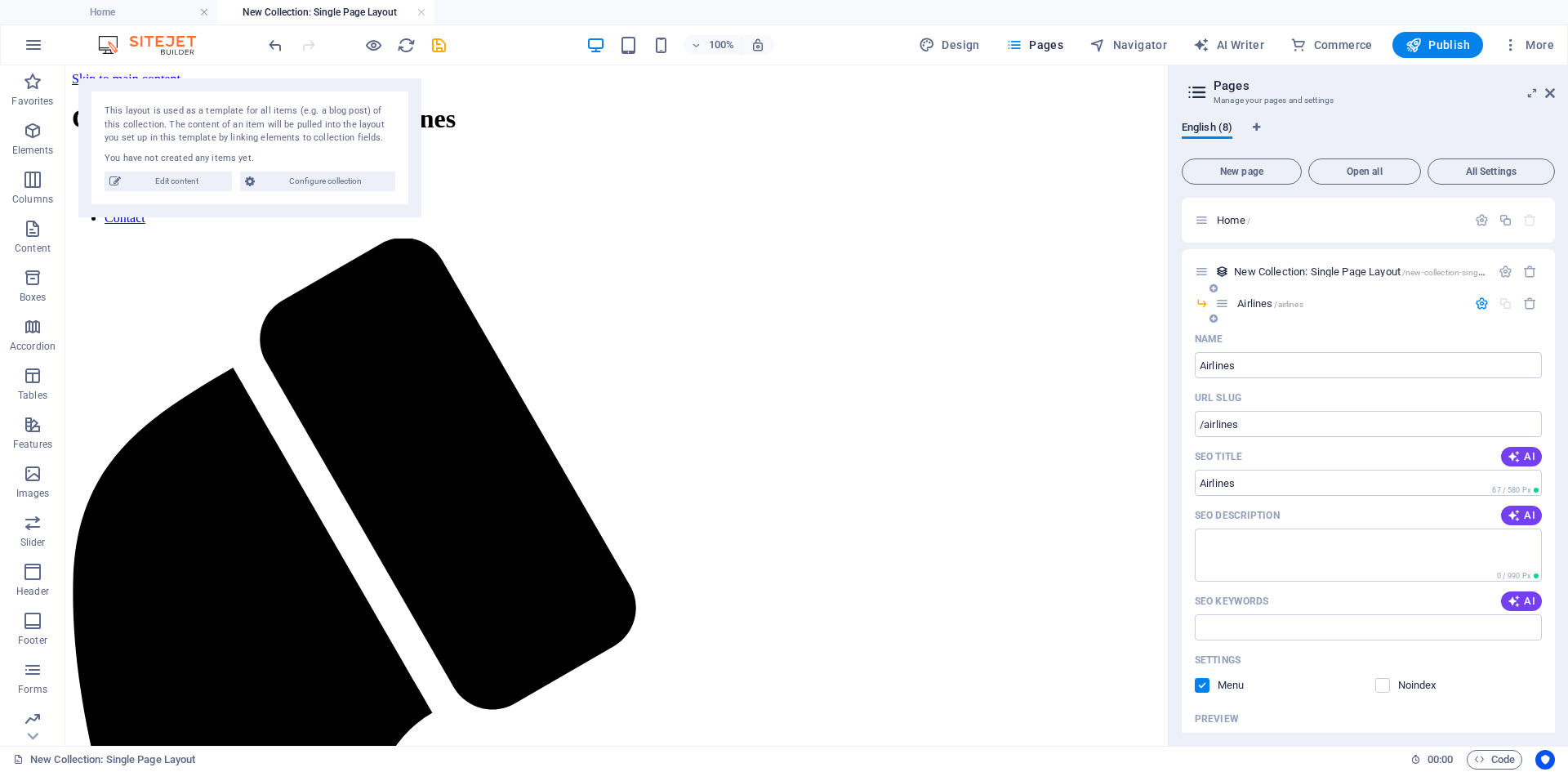
click at [1324, 294] on div "Airlines /airlines" at bounding box center [1340, 303] width 251 height 19
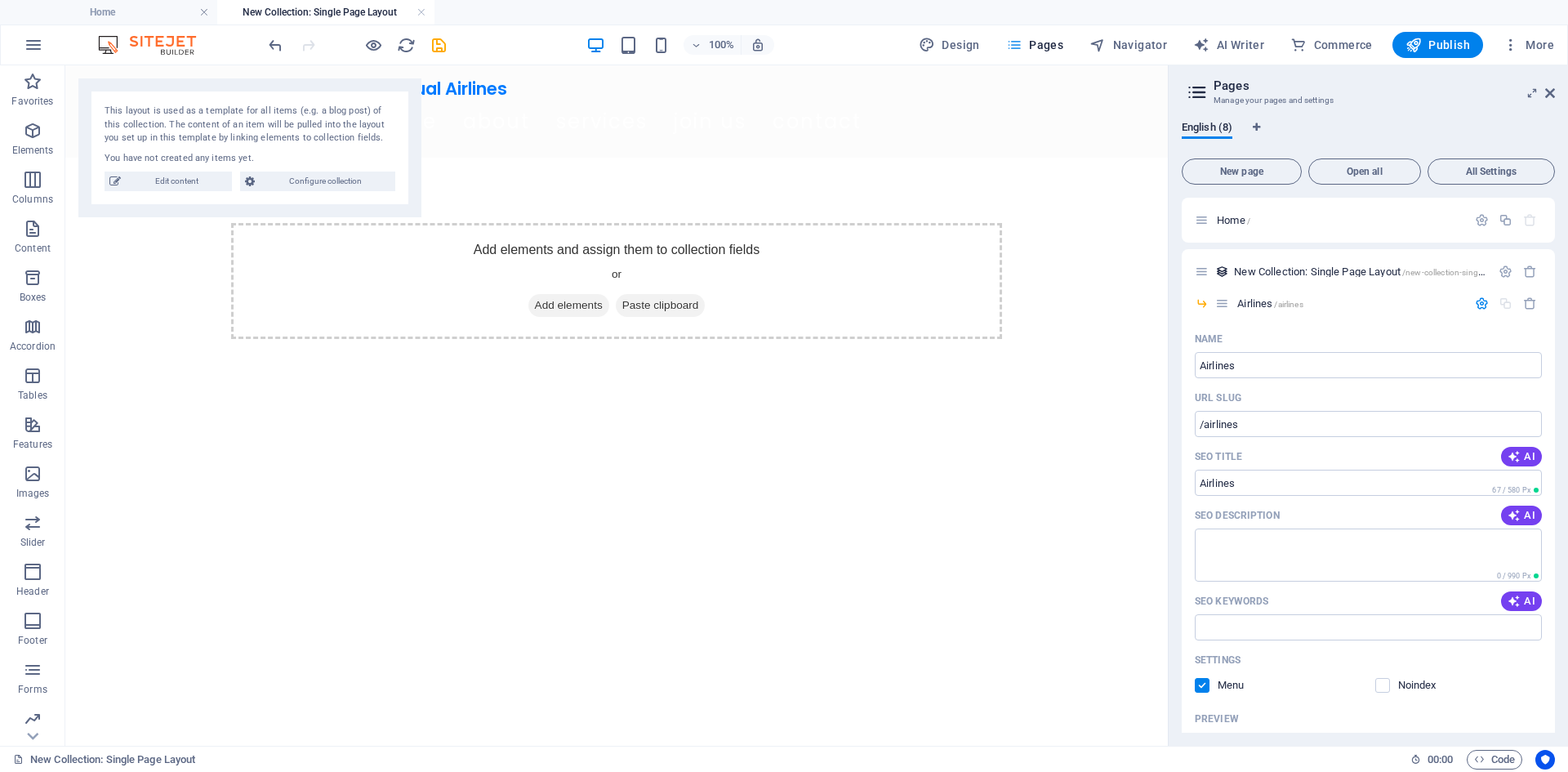
click at [1055, 47] on span "Pages" at bounding box center [1035, 45] width 57 height 16
click at [1101, 42] on icon "button" at bounding box center [1098, 45] width 16 height 16
select select "18223476-en"
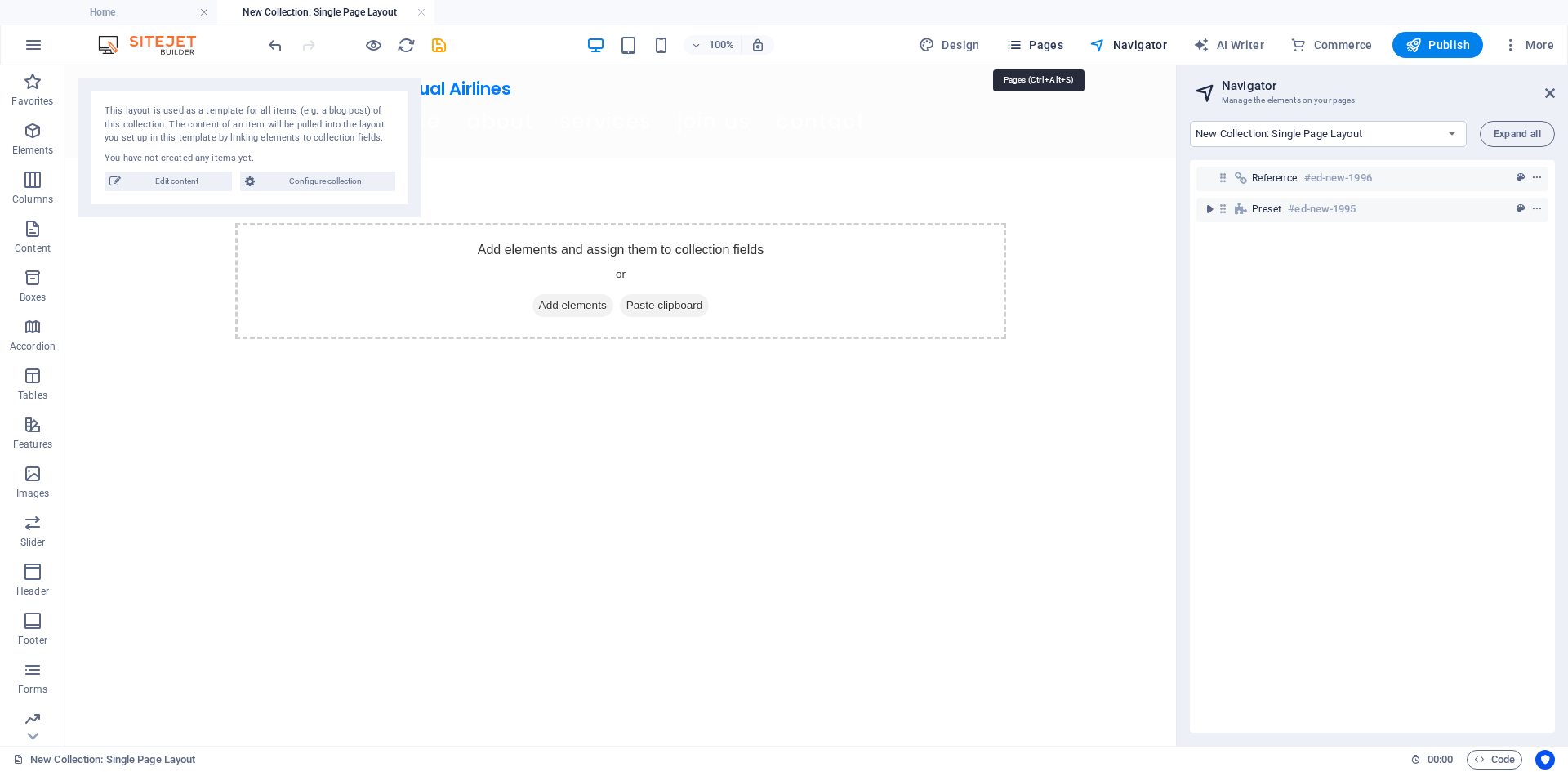
click at [1037, 42] on span "Pages" at bounding box center [1035, 45] width 57 height 16
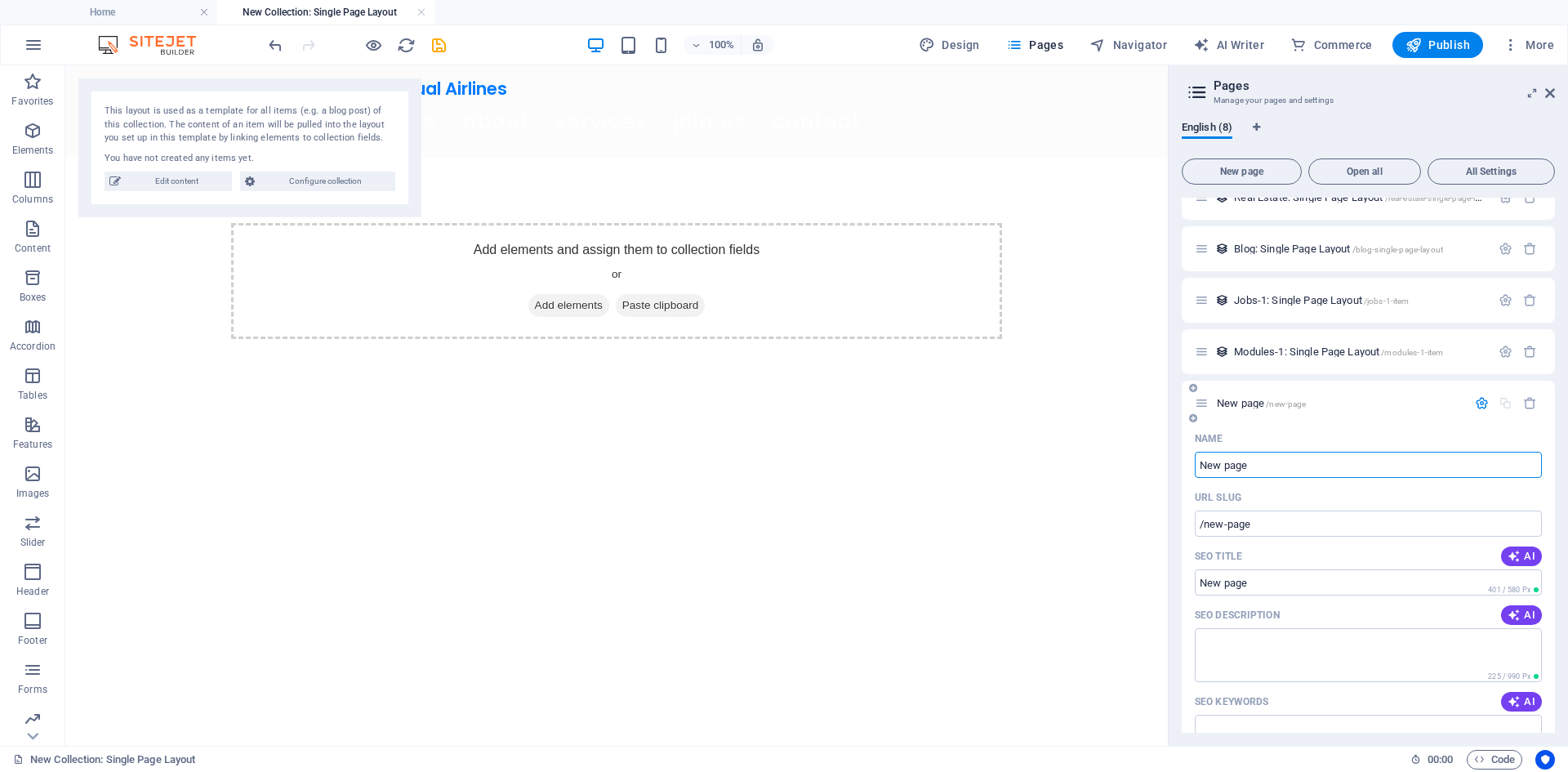
click at [1344, 407] on p "New page /new-page" at bounding box center [1339, 403] width 245 height 11
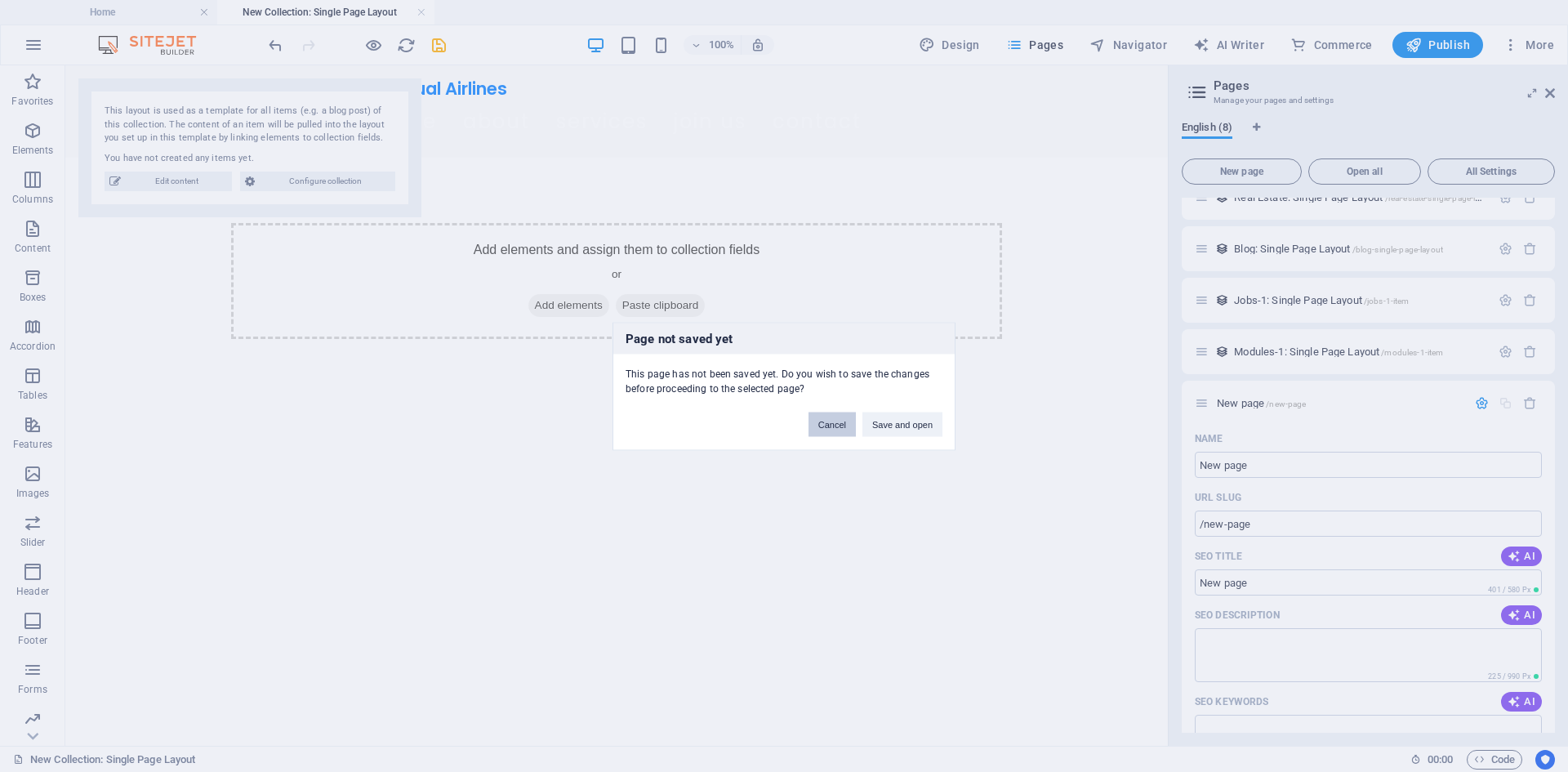
click at [833, 429] on button "Cancel" at bounding box center [832, 423] width 47 height 24
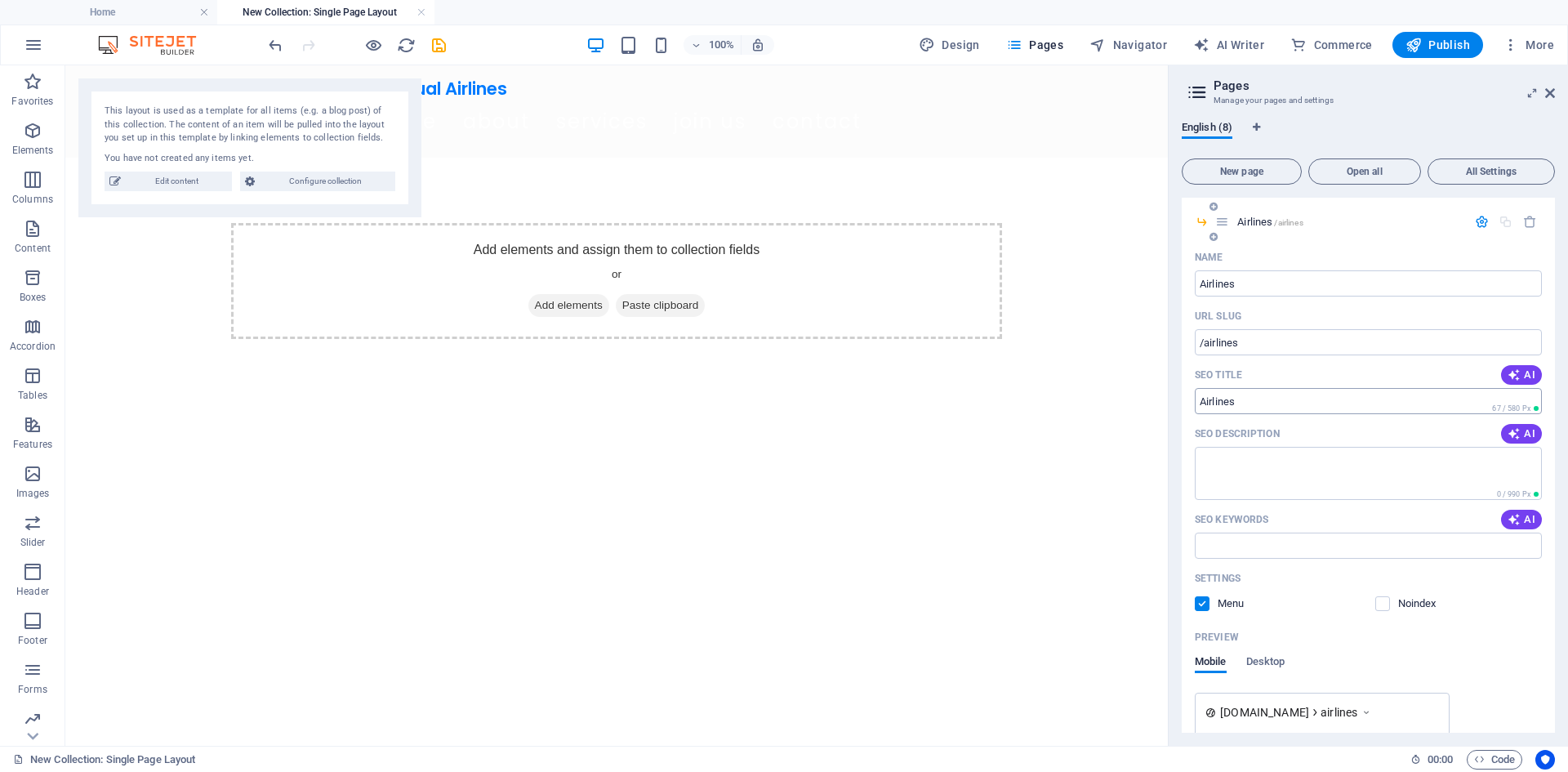
scroll to position [164, 0]
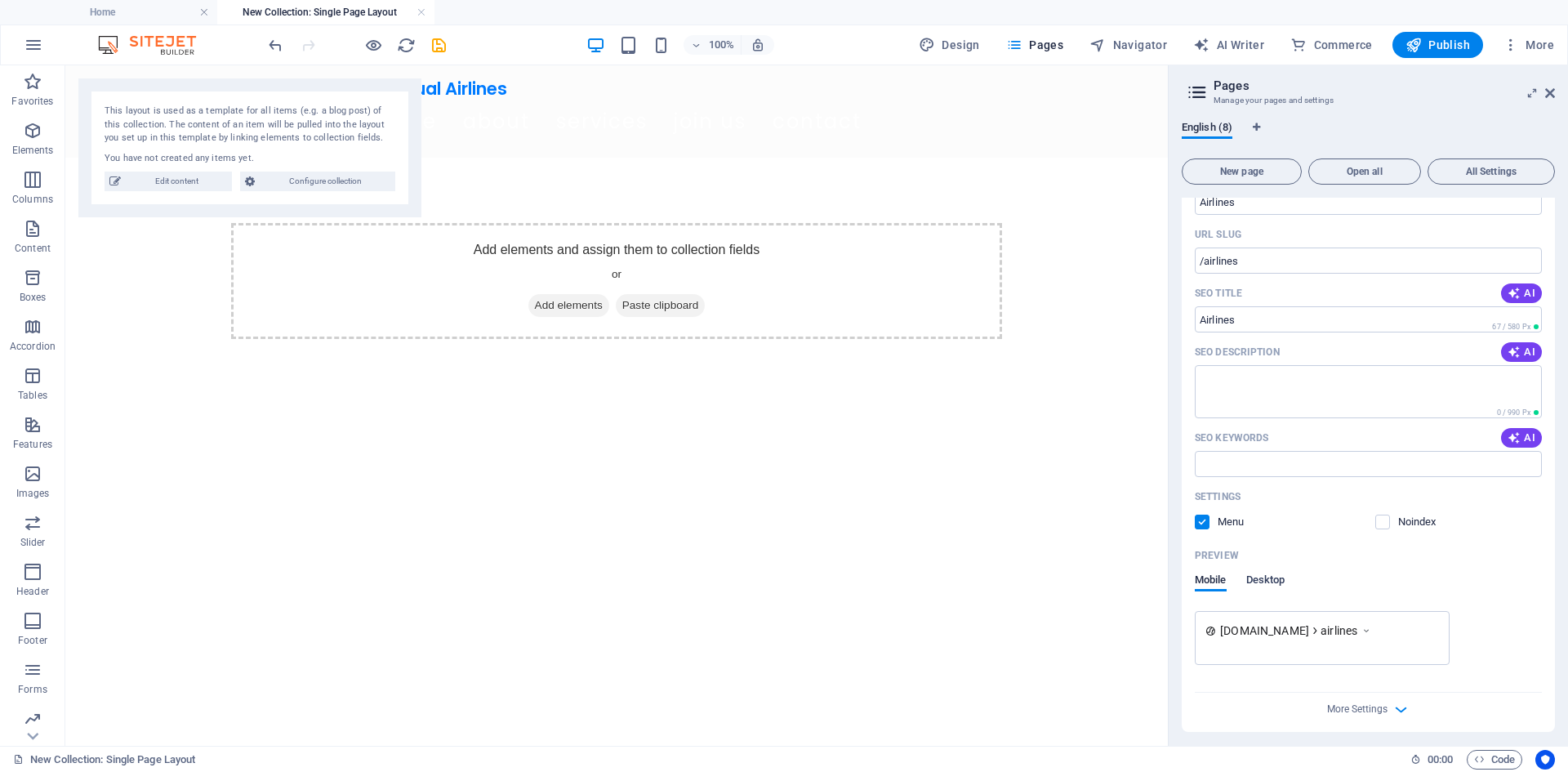
click at [1255, 579] on span "Desktop" at bounding box center [1266, 581] width 39 height 23
click at [1209, 579] on span "Mobile" at bounding box center [1210, 581] width 32 height 23
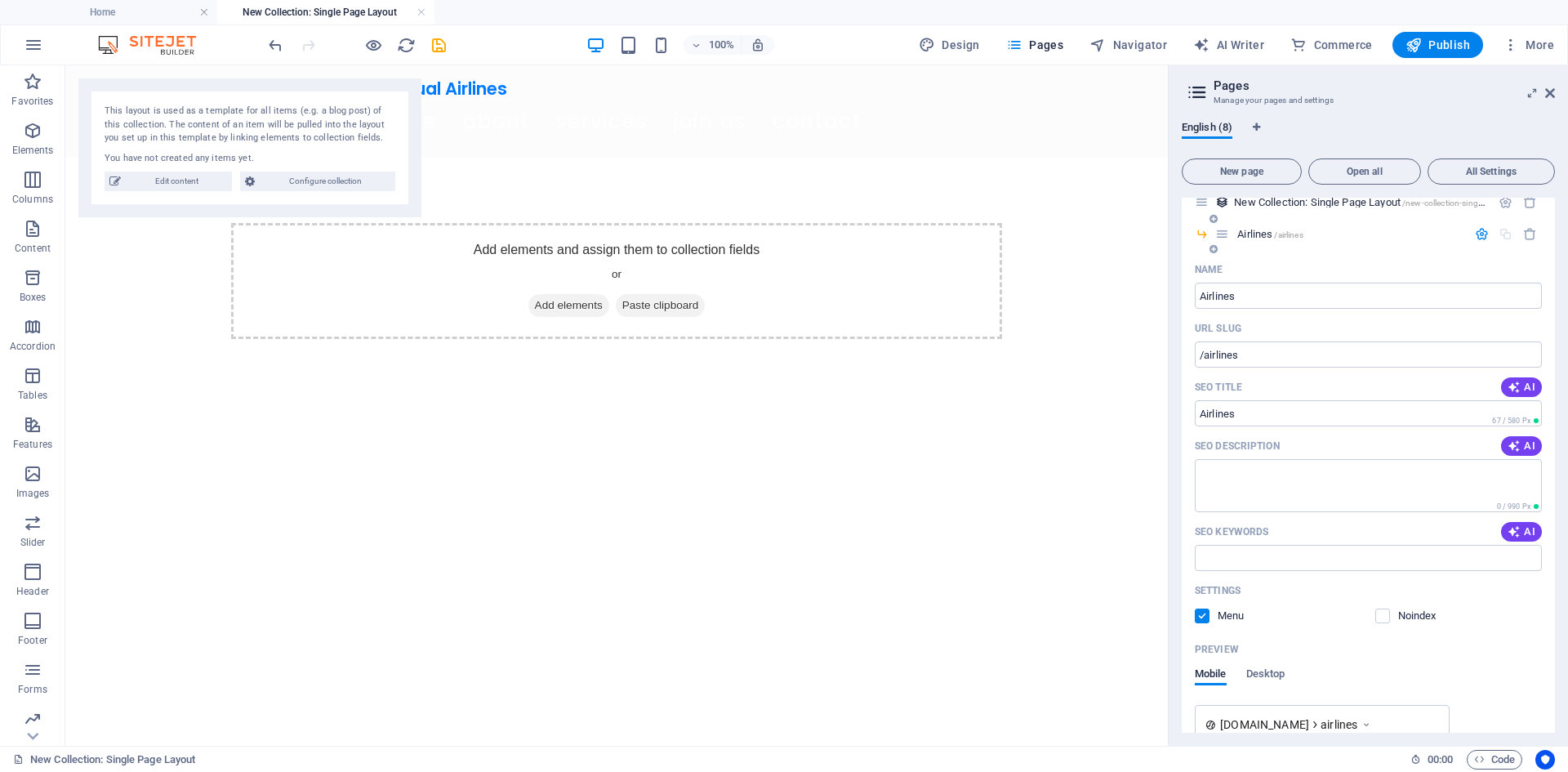
scroll to position [0, 0]
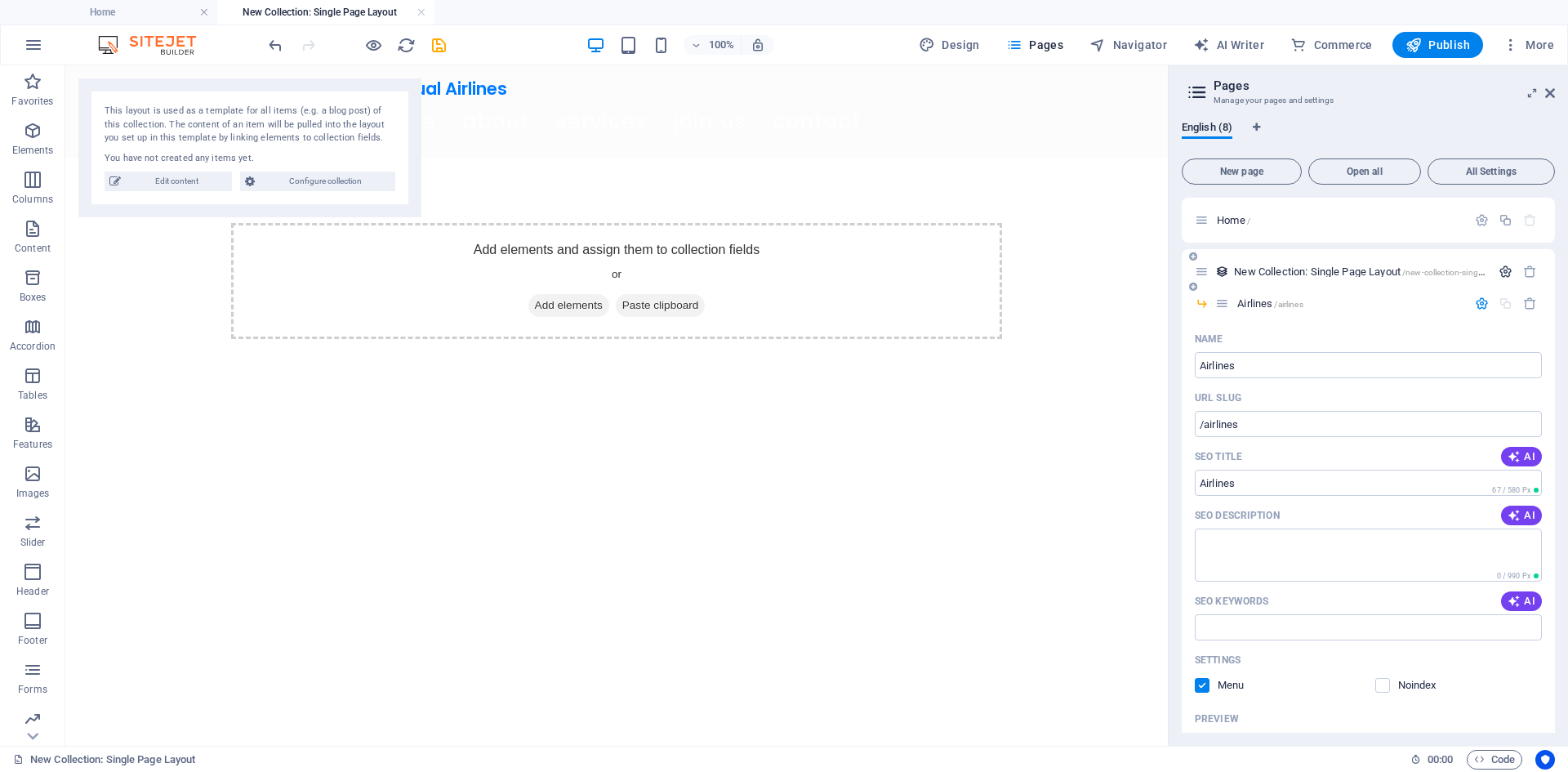
click at [1500, 274] on icon "button" at bounding box center [1505, 272] width 14 height 14
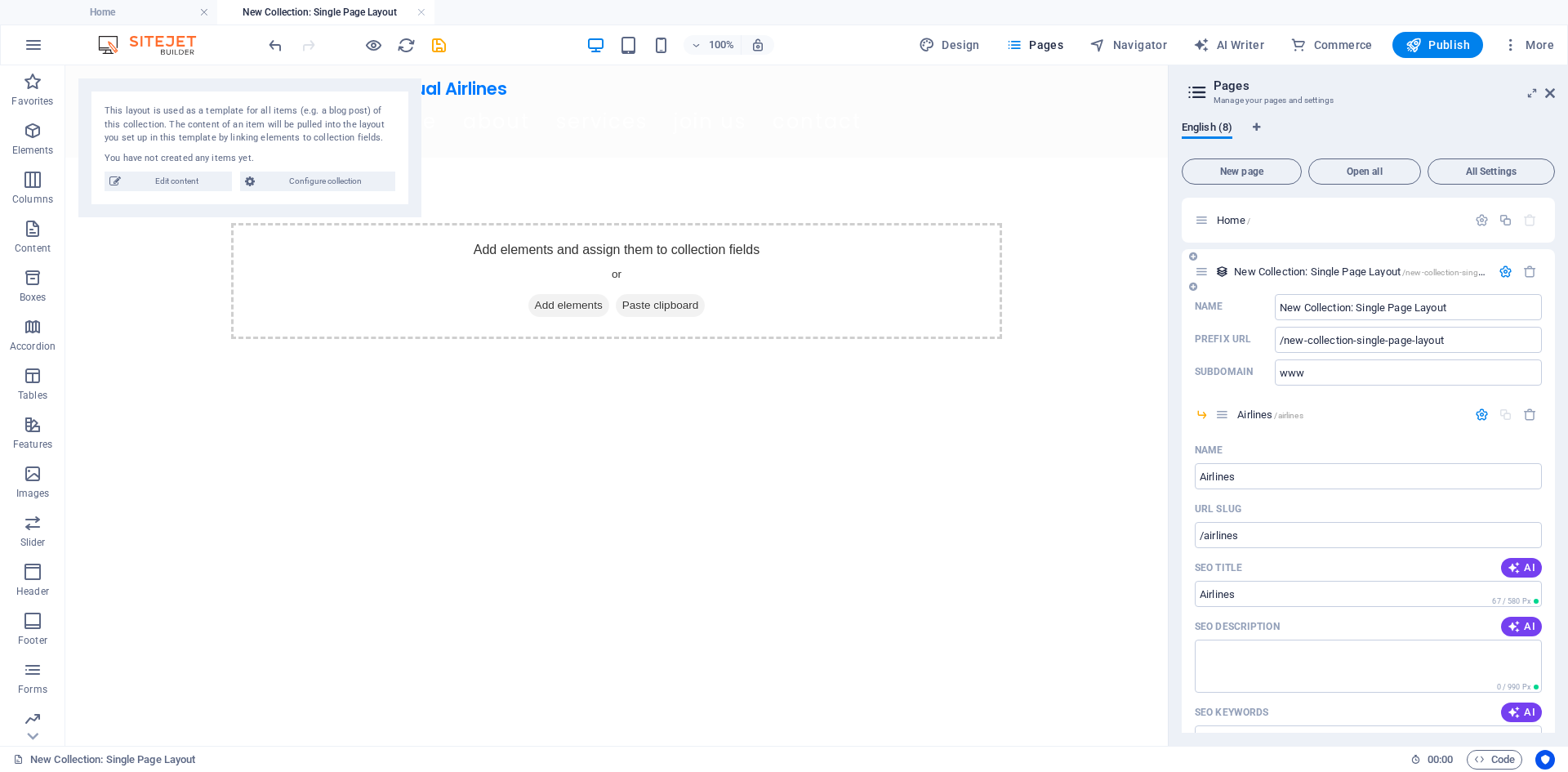
click at [1494, 274] on button "button" at bounding box center [1505, 272] width 23 height 14
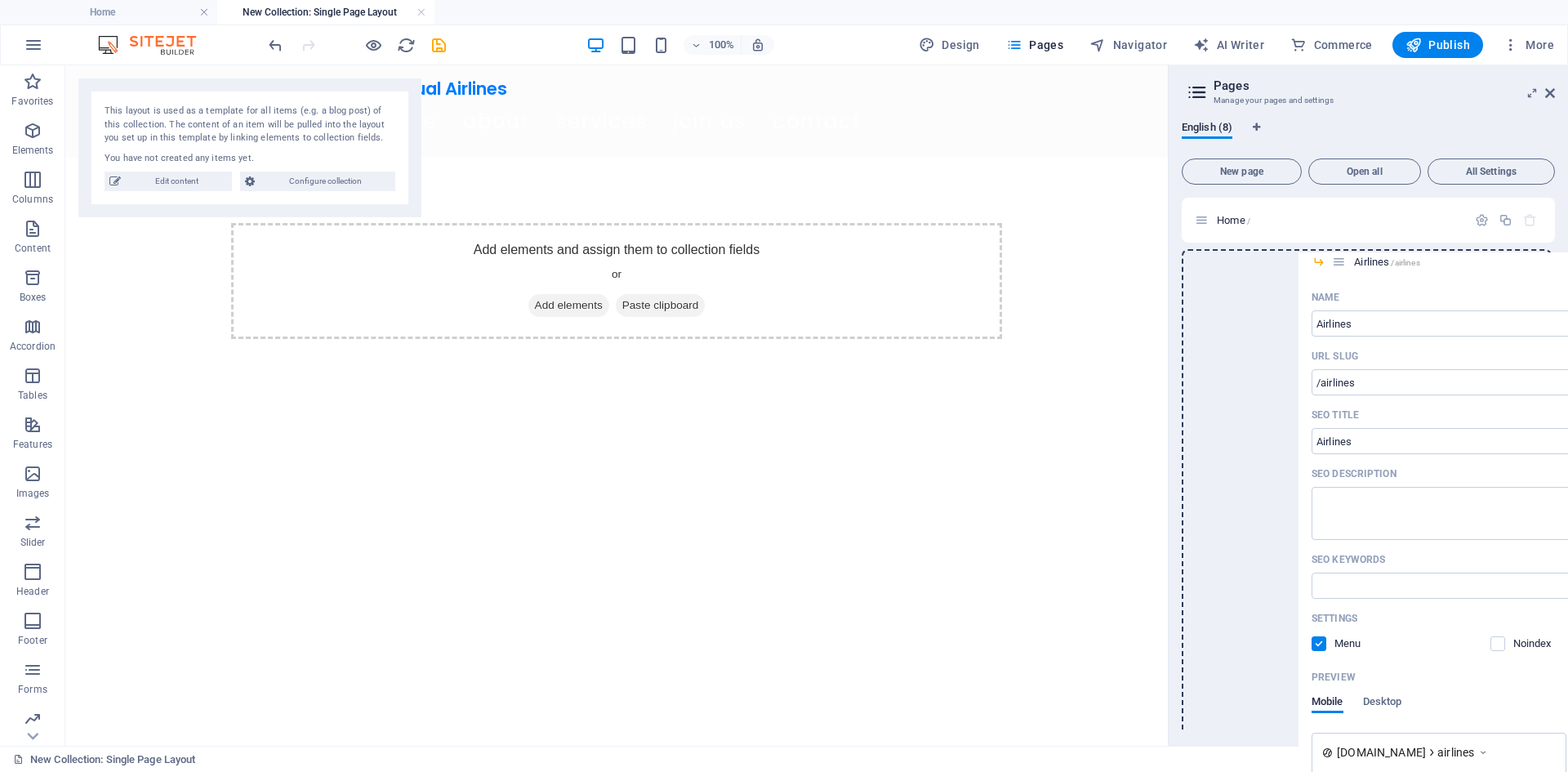
drag, startPoint x: 1225, startPoint y: 301, endPoint x: 1381, endPoint y: 259, distance: 161.6
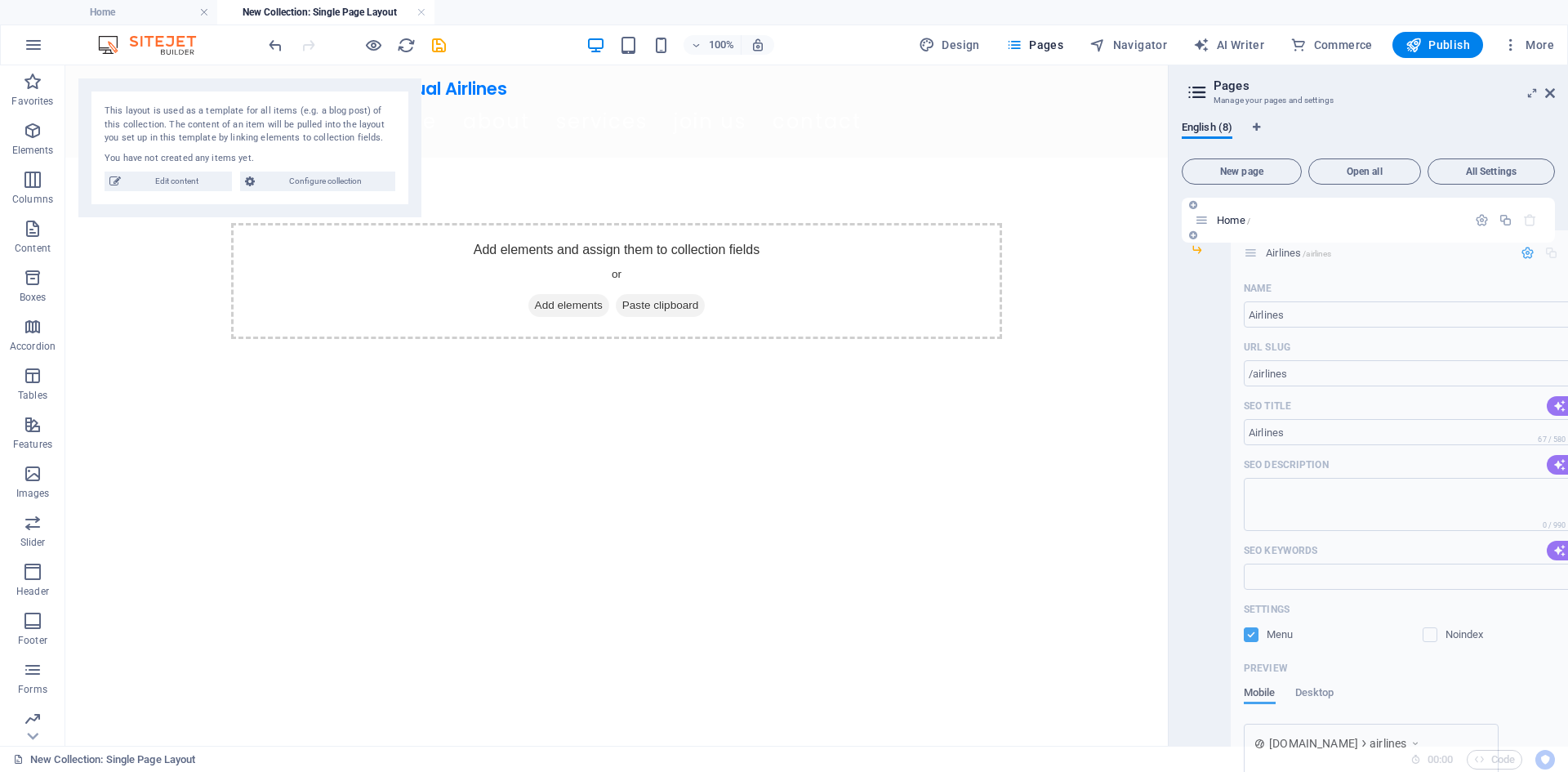
drag, startPoint x: 1232, startPoint y: 262, endPoint x: 1269, endPoint y: 240, distance: 43.0
click at [1271, 239] on div "Home / Airlines /airlines Name Airlines ​ URL SLUG /airlines ​ SEO Title AI ​ 6…" at bounding box center [1368, 698] width 373 height 1001
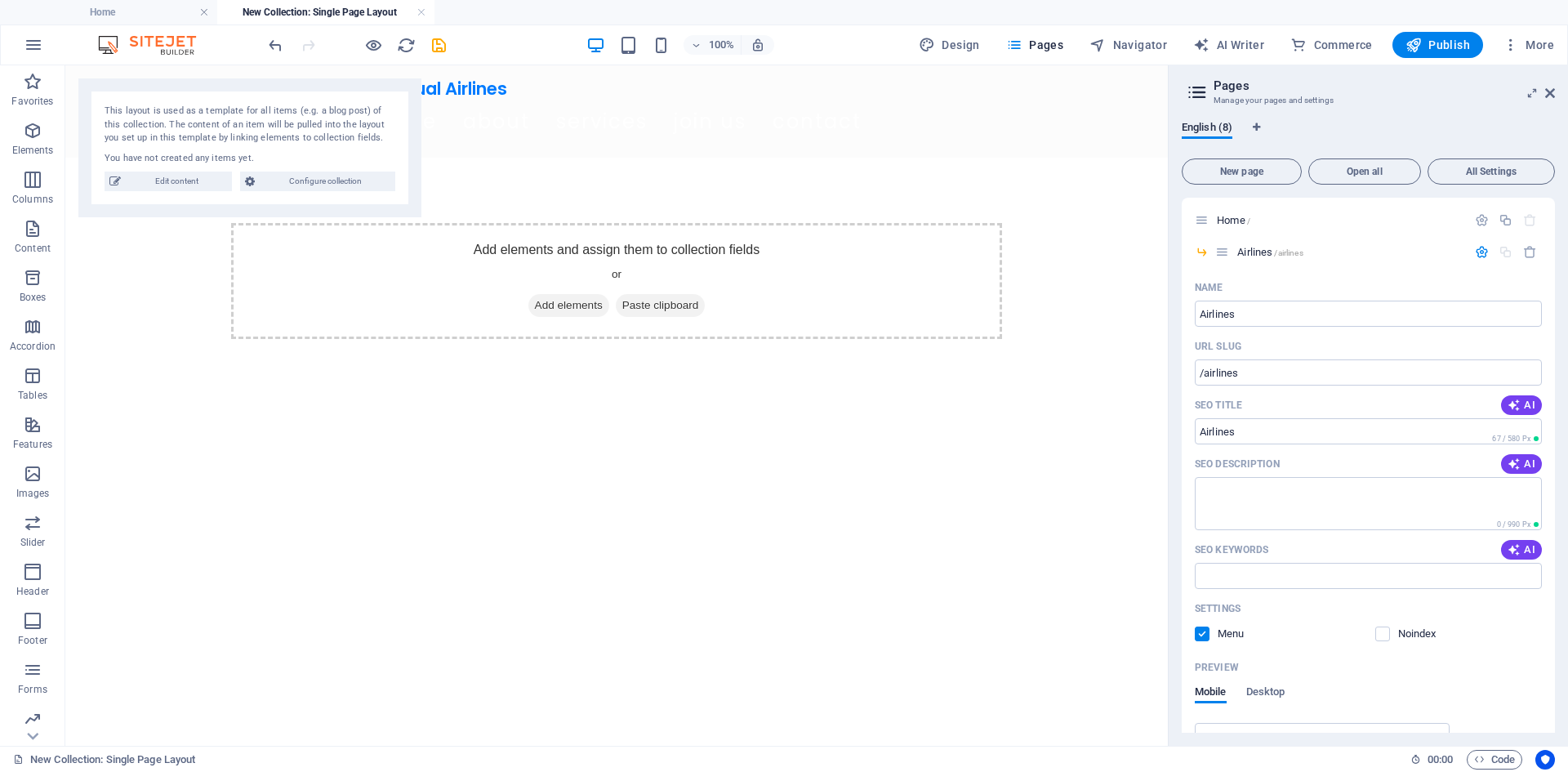
click at [1174, 538] on div "English (8) New page Open all All Settings Home / Airlines /airlines Name Airli…" at bounding box center [1368, 426] width 399 height 638
click at [204, 175] on span "Edit content" at bounding box center [176, 182] width 101 height 20
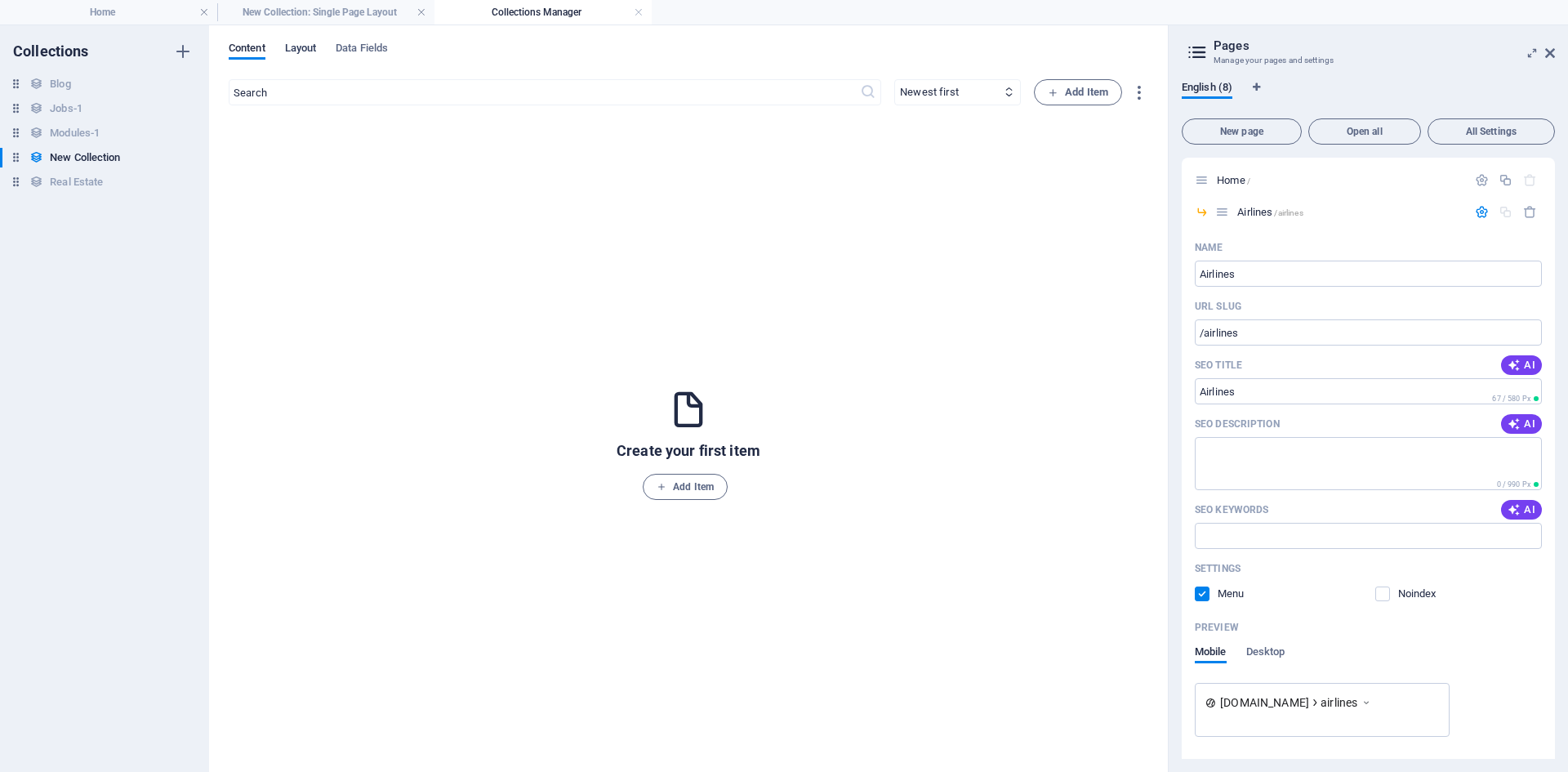
click at [306, 52] on span "Layout" at bounding box center [301, 50] width 32 height 23
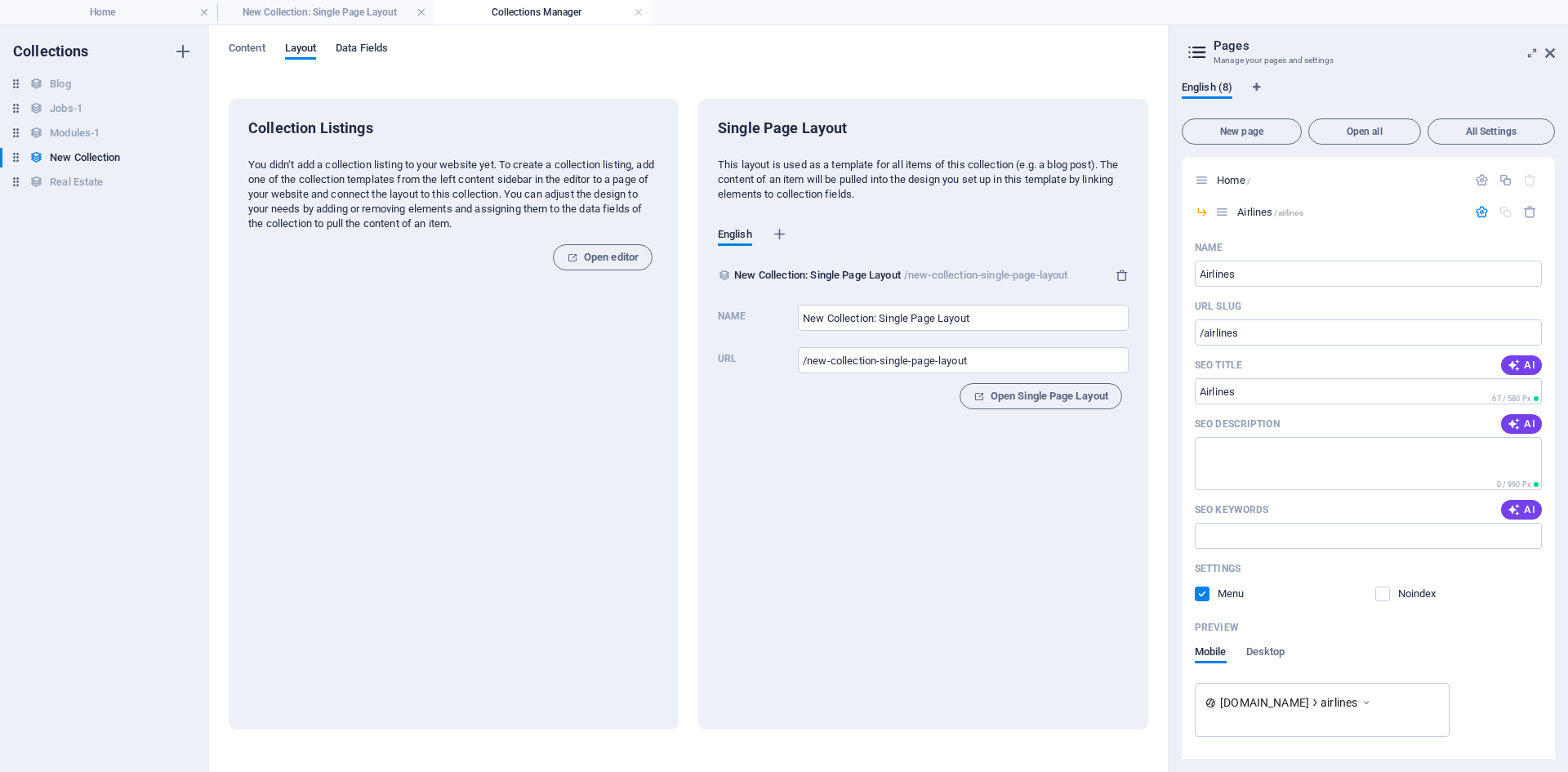
click at [357, 47] on span "Data Fields" at bounding box center [361, 50] width 52 height 23
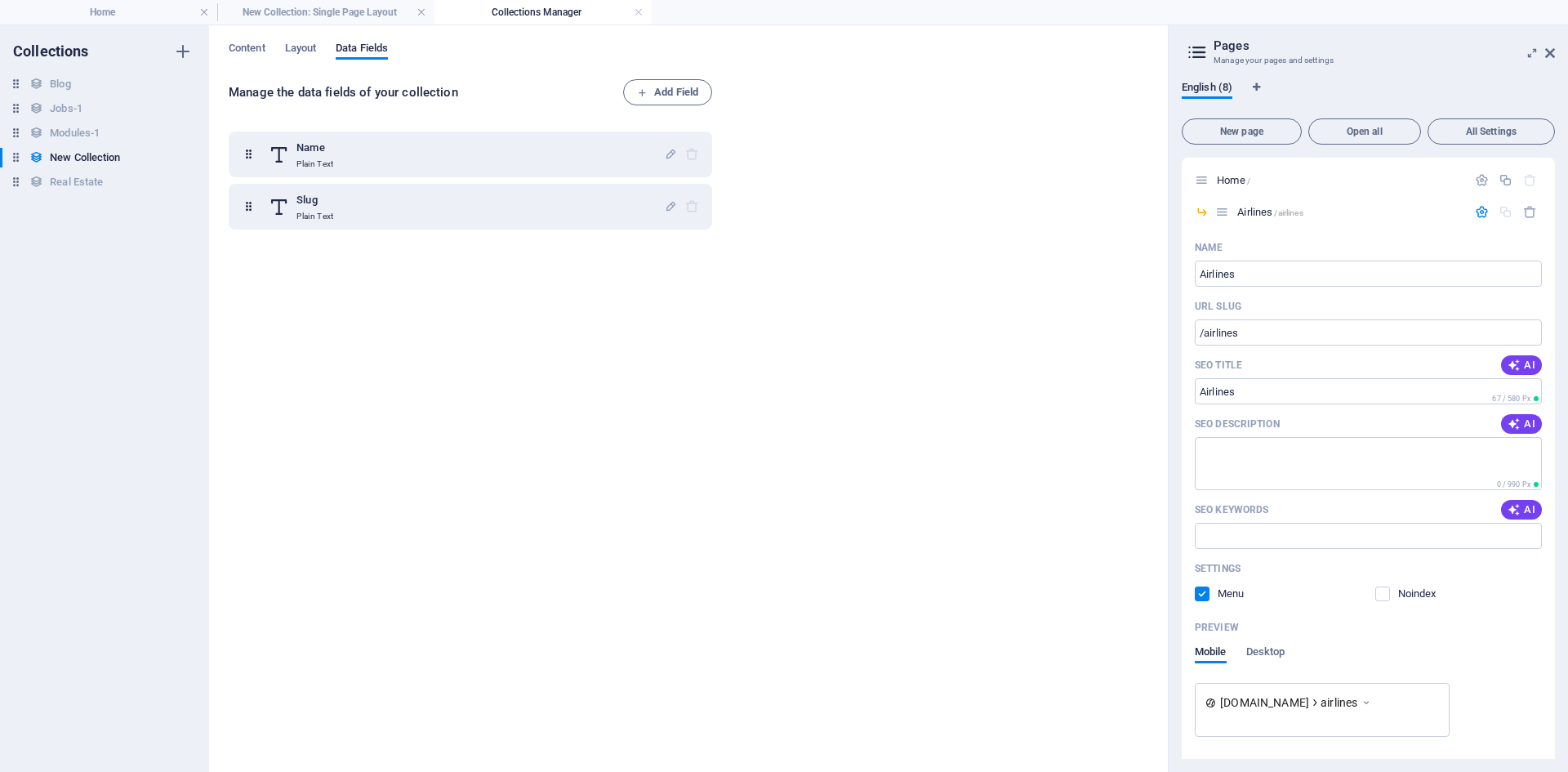
click at [226, 51] on div "Content Layout Data Fields Manage the data fields of your collection Add Field …" at bounding box center [689, 398] width 959 height 746
click at [242, 47] on span "Content" at bounding box center [247, 50] width 37 height 23
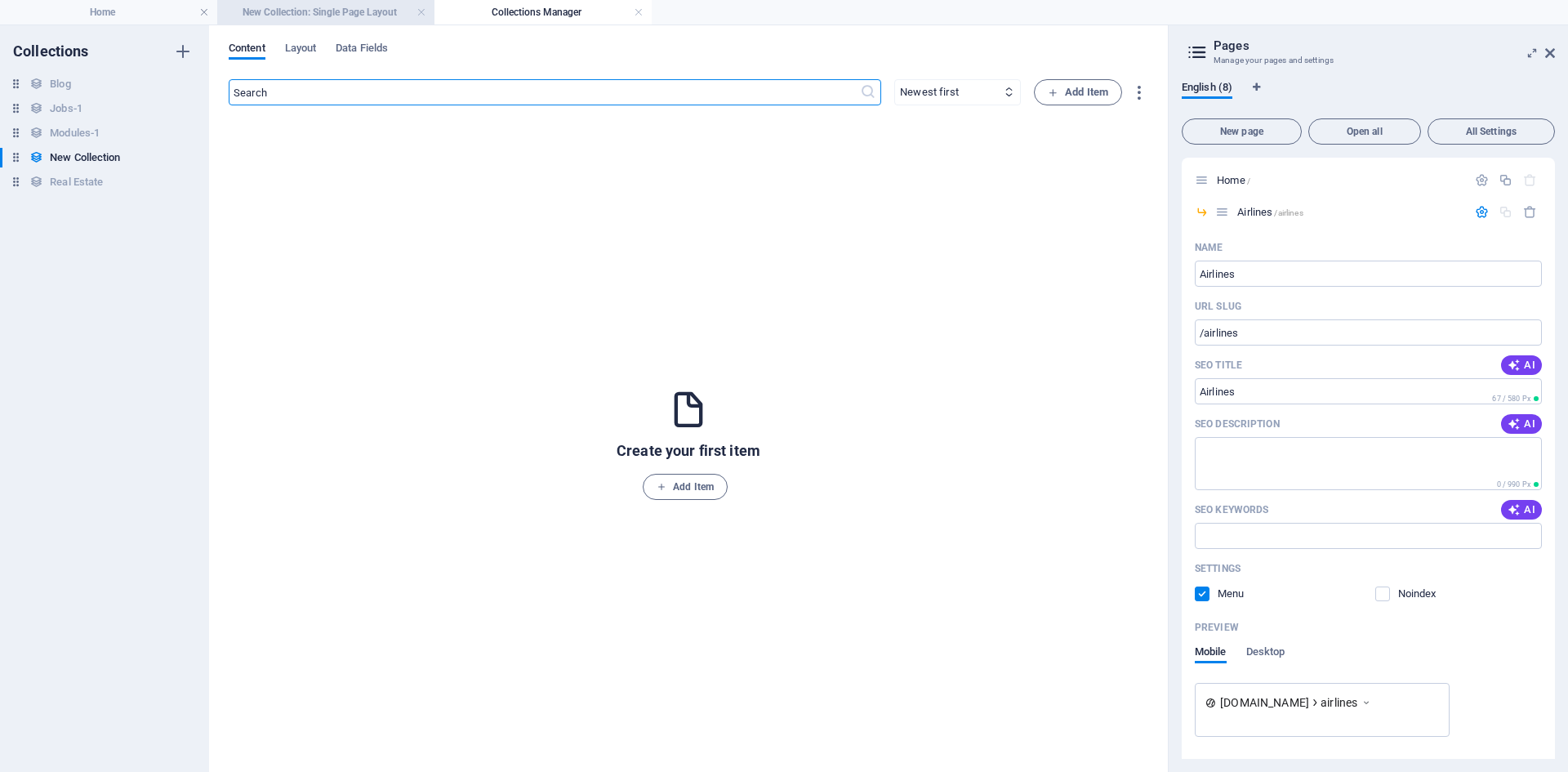
click at [263, 21] on li "New Collection: Single Page Layout" at bounding box center [326, 12] width 217 height 24
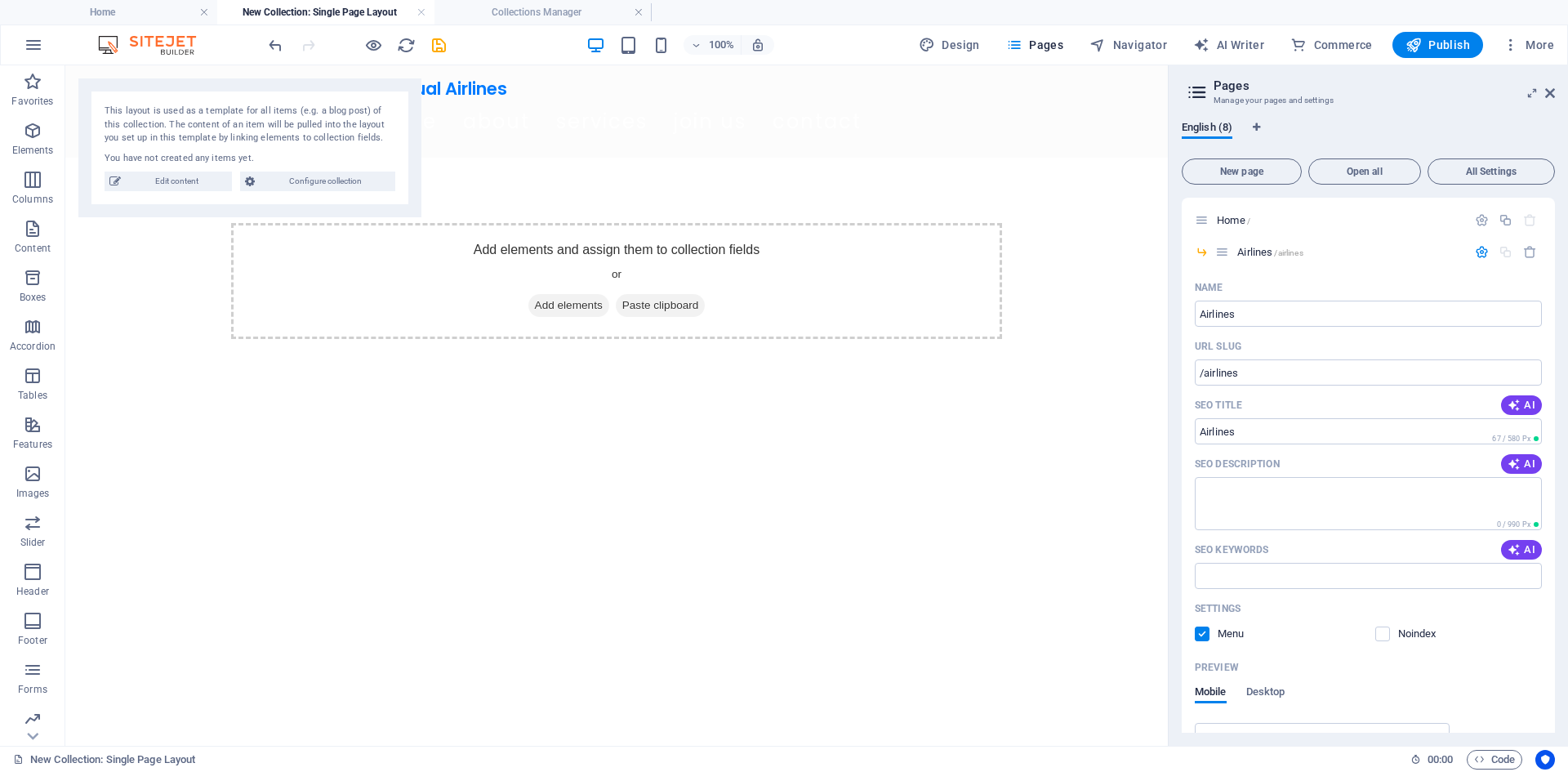
click at [415, 13] on h4 "New Collection: Single Page Layout" at bounding box center [326, 13] width 217 height 18
click at [420, 10] on link at bounding box center [421, 12] width 10 height 15
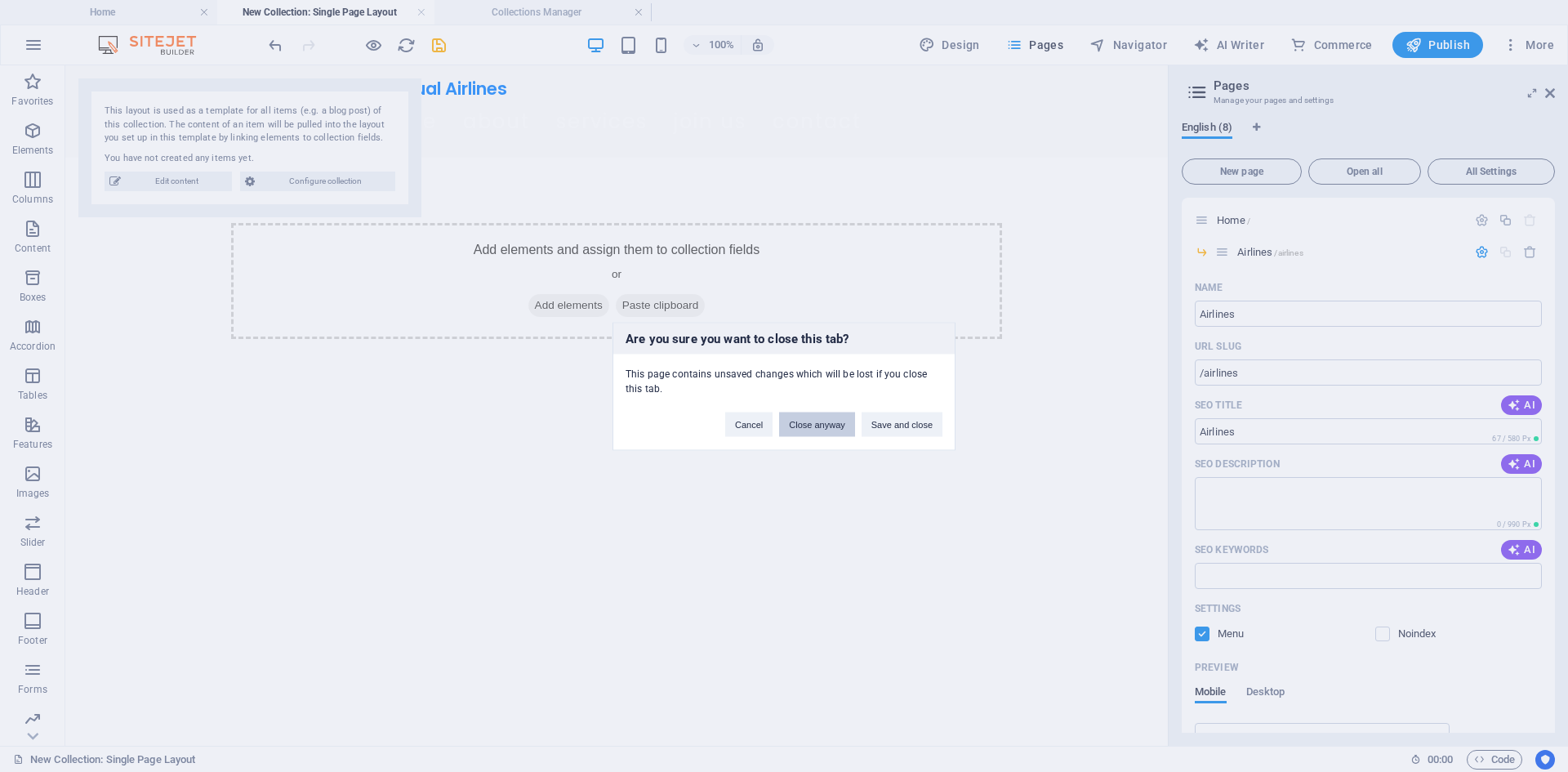
click at [799, 433] on button "Close anyway" at bounding box center [817, 423] width 75 height 24
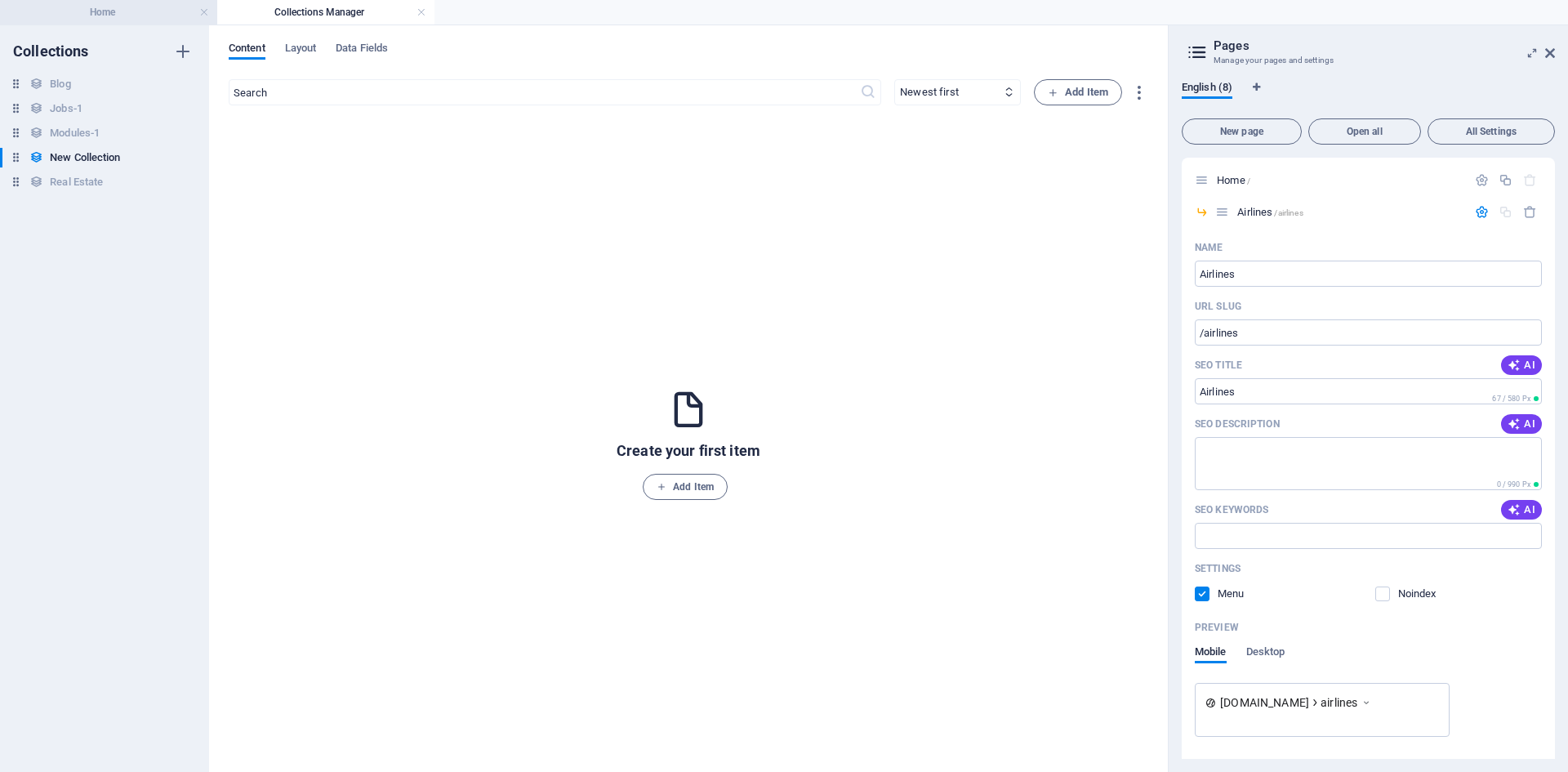
click at [174, 13] on h4 "Home" at bounding box center [108, 13] width 217 height 18
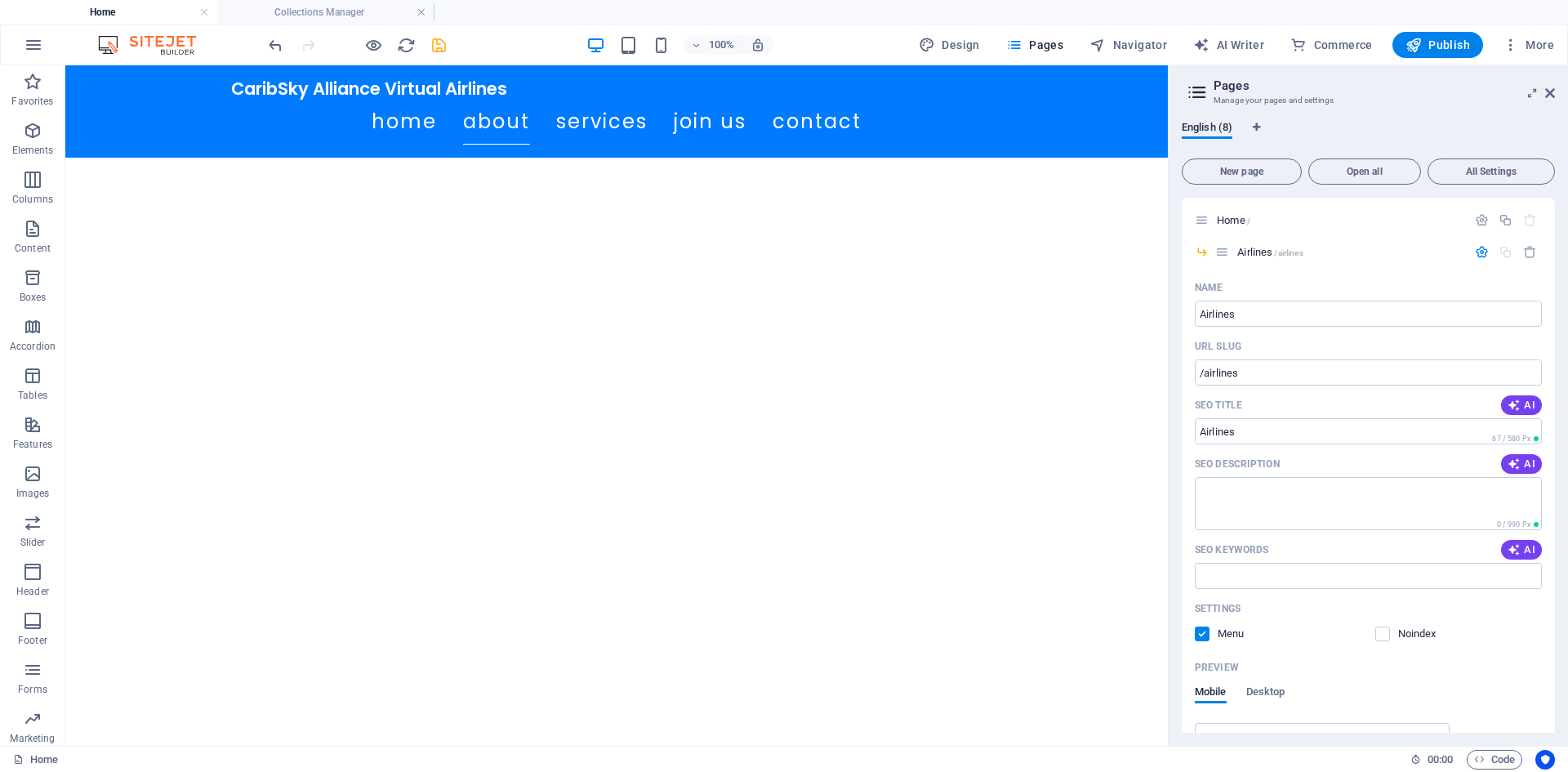
scroll to position [776, 0]
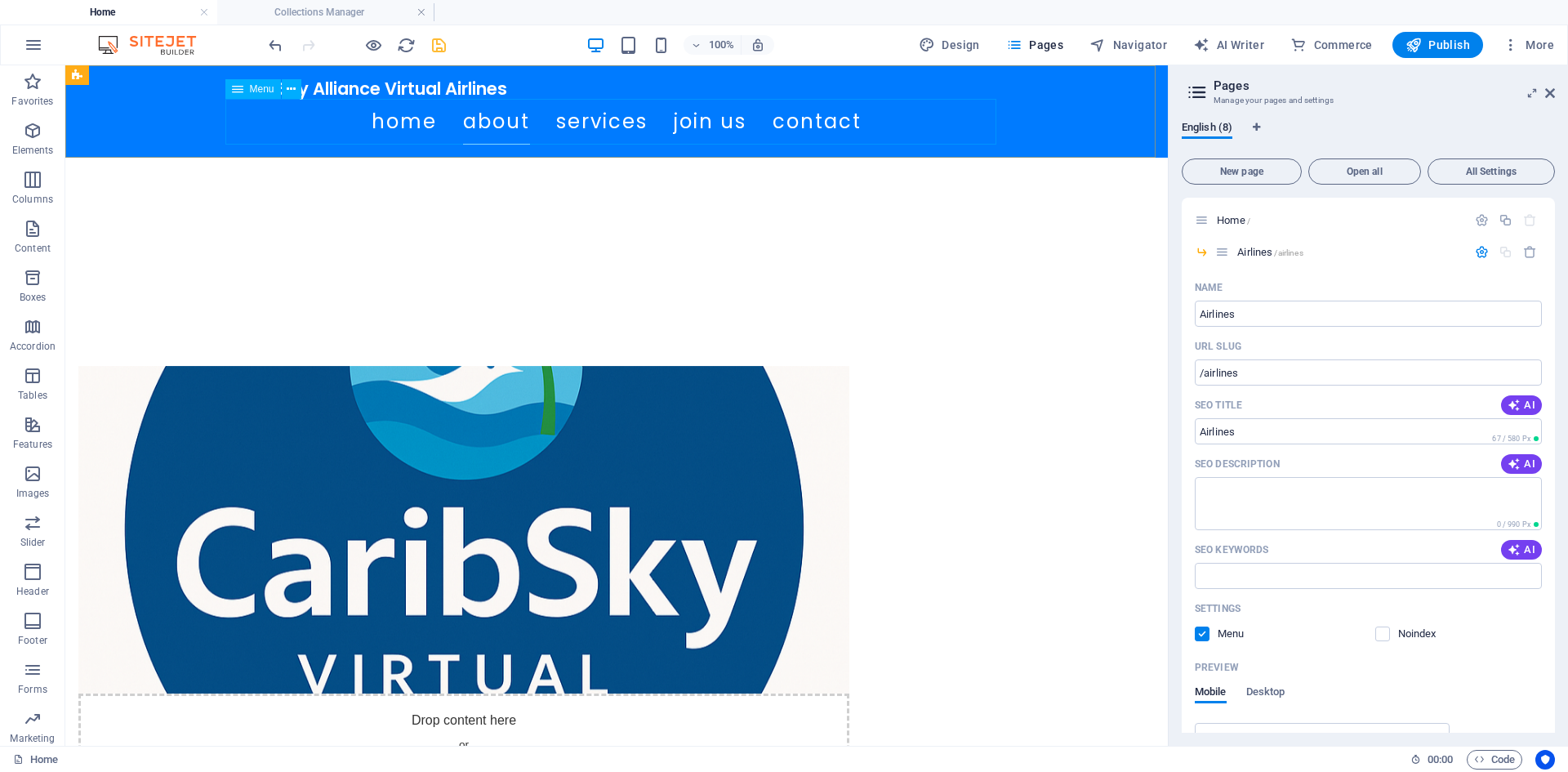
click at [495, 121] on nav "Home About Services Join Us Contact" at bounding box center [616, 121] width 771 height 46
click at [242, 118] on nav "Home About Services Join Us Contact" at bounding box center [616, 121] width 771 height 46
click at [290, 92] on icon at bounding box center [291, 89] width 9 height 17
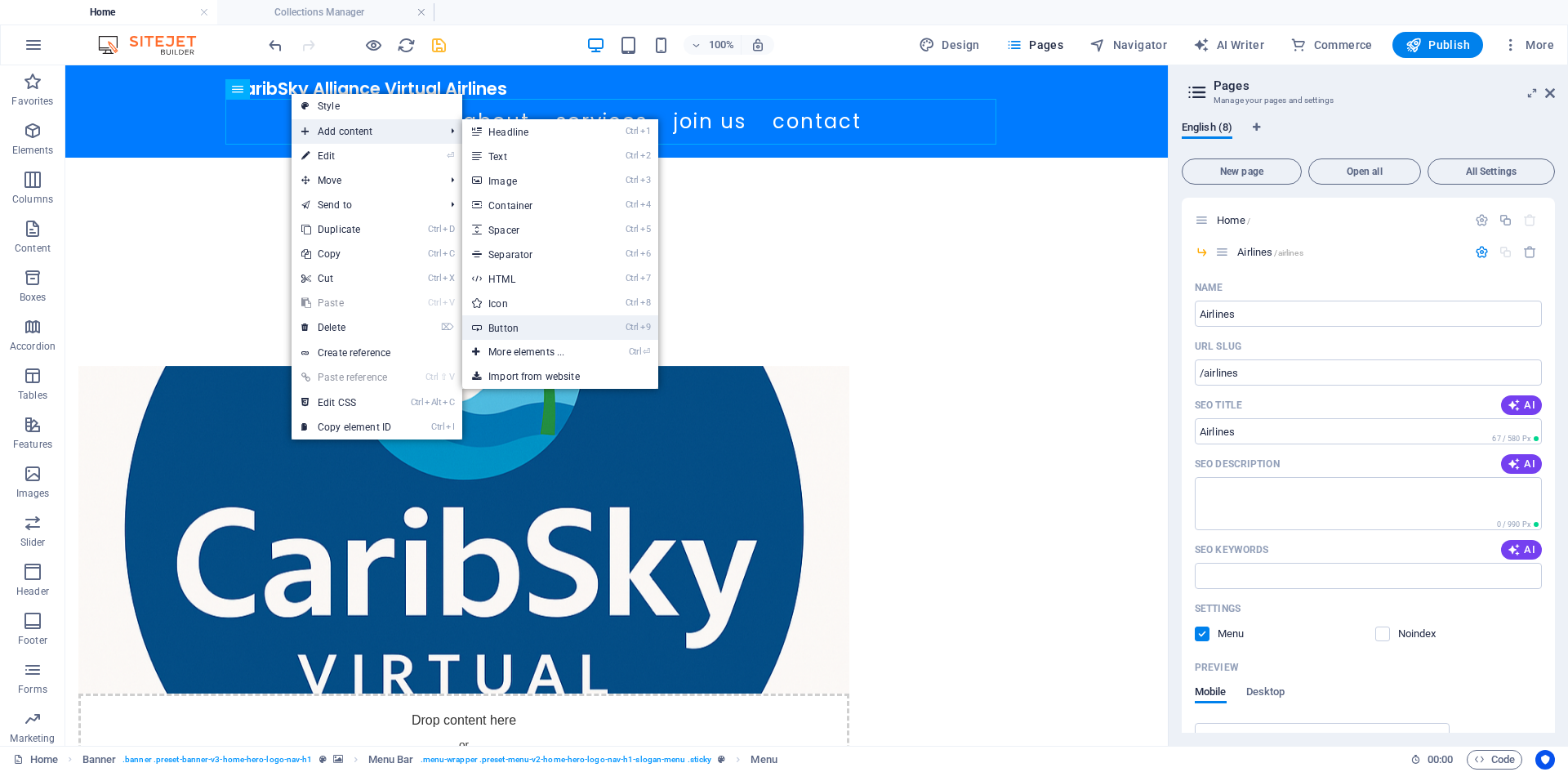
click at [572, 330] on link "Ctrl 9 Button" at bounding box center [530, 327] width 135 height 24
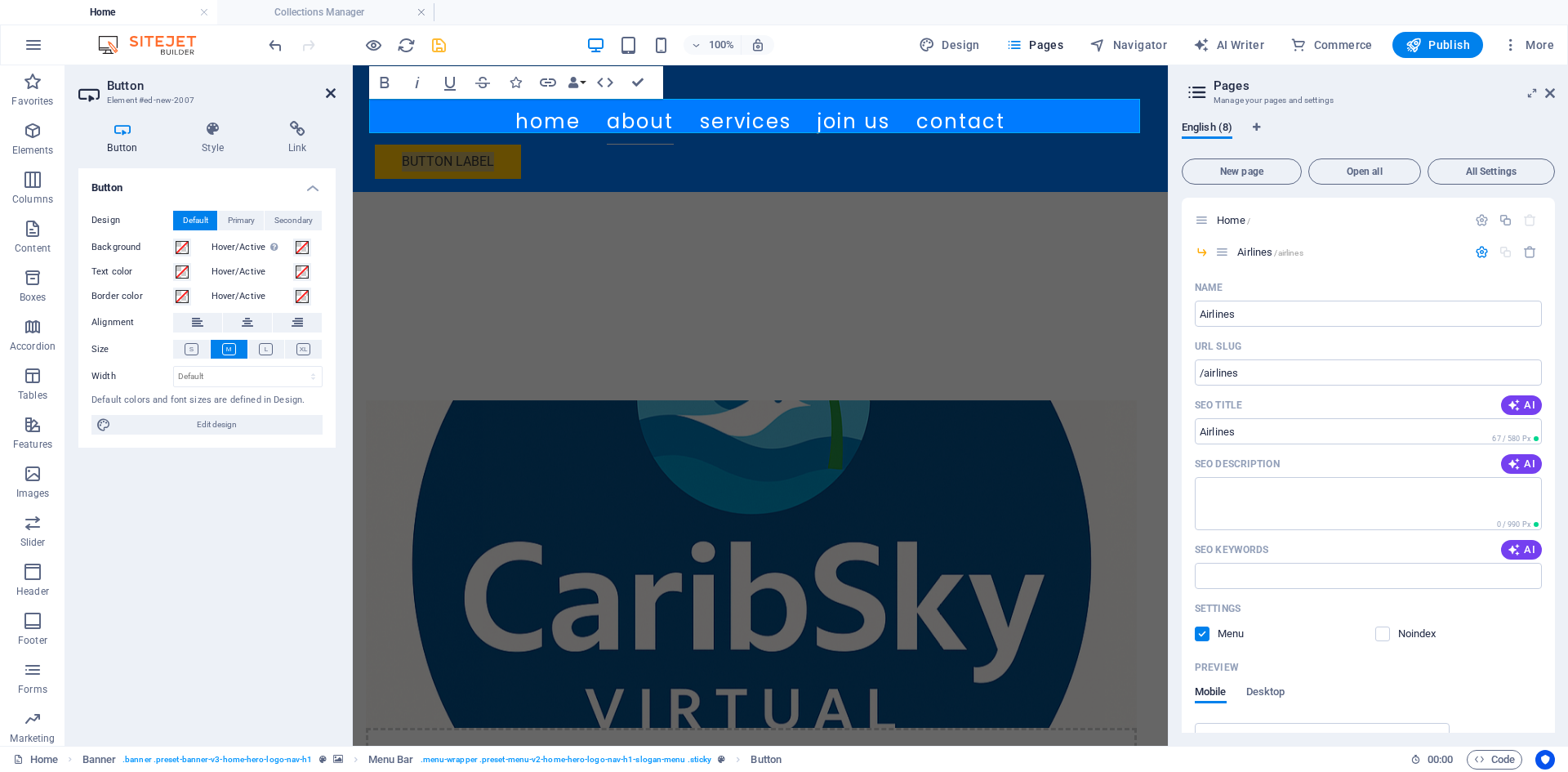
click at [333, 89] on icon at bounding box center [330, 93] width 10 height 13
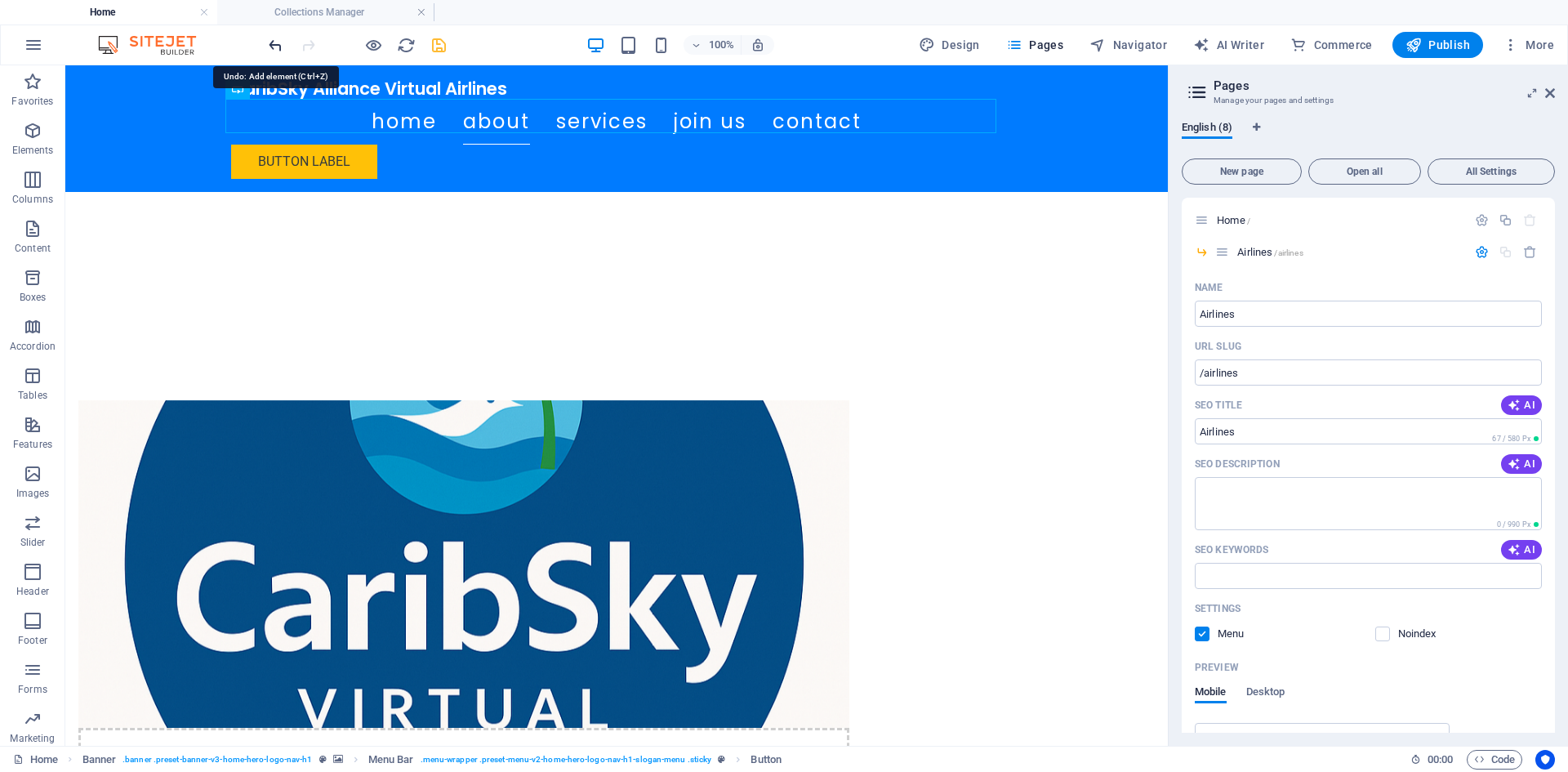
click at [273, 47] on icon "undo" at bounding box center [275, 45] width 19 height 19
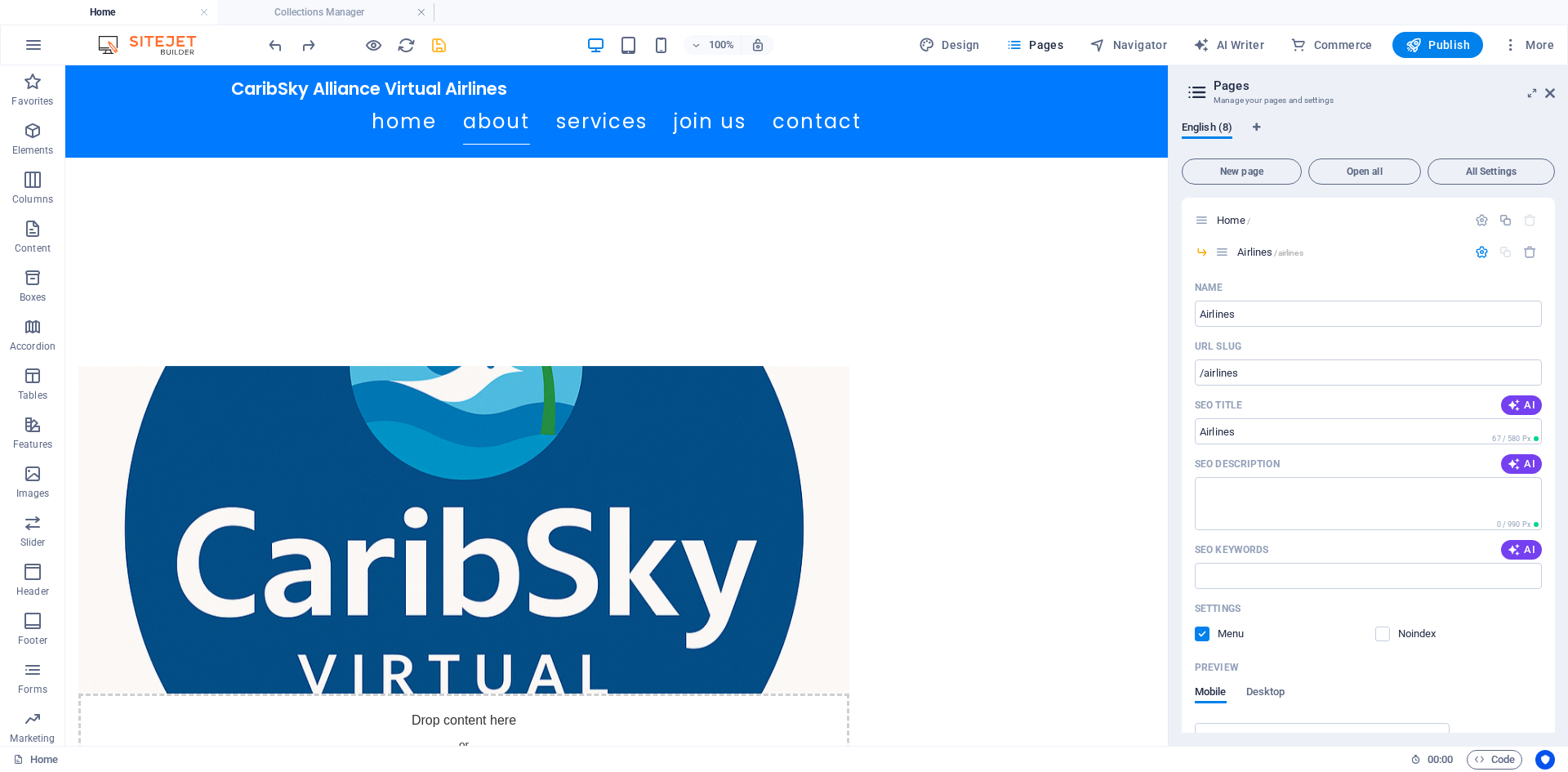
click at [1199, 88] on icon at bounding box center [1196, 92] width 24 height 23
click at [1259, 129] on icon "Language Tabs" at bounding box center [1256, 127] width 7 height 10
select select "41"
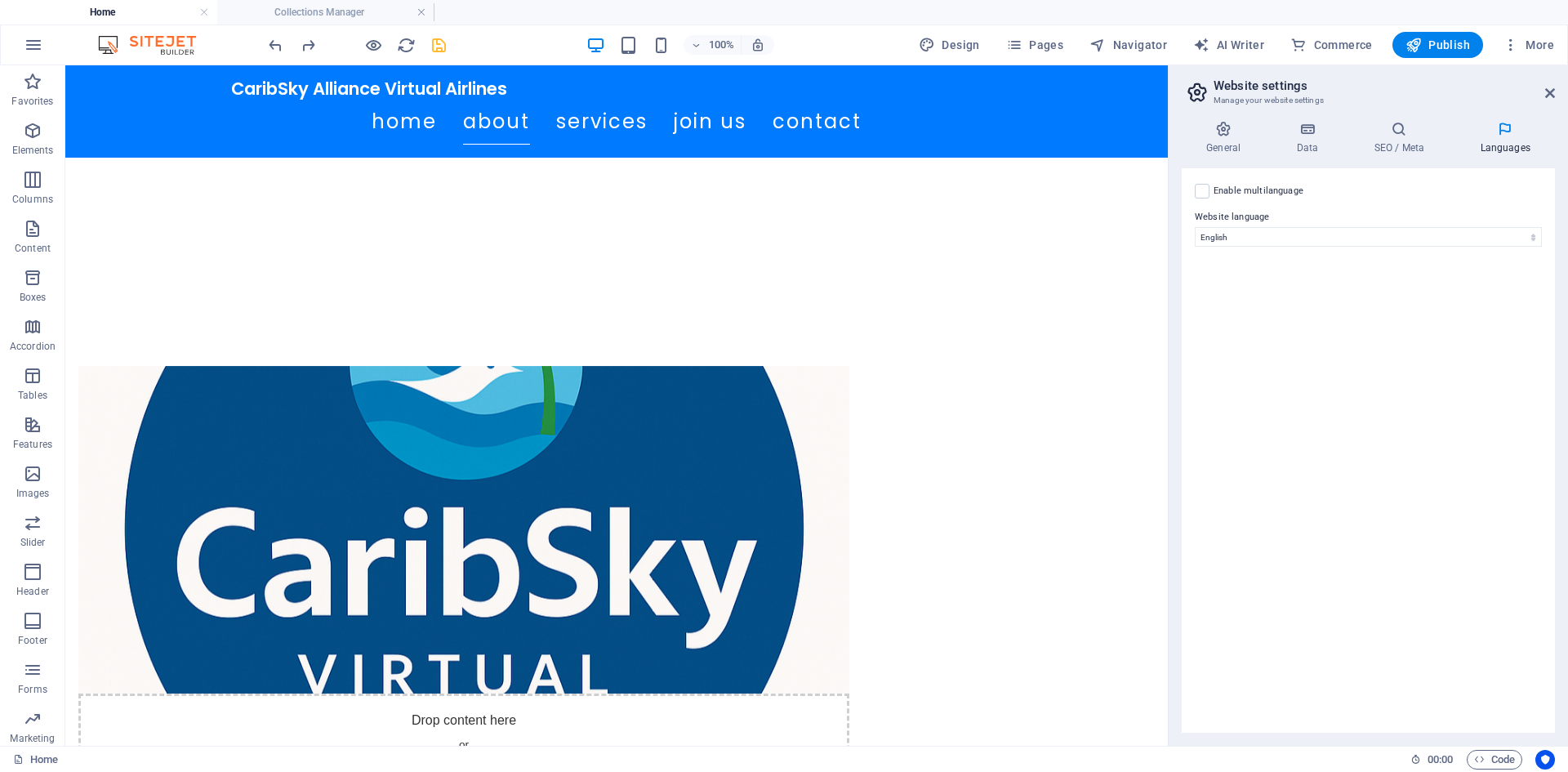
click at [1555, 89] on aside "Website settings Manage your website settings General Data SEO / Meta Languages…" at bounding box center [1367, 405] width 400 height 680
click at [1548, 86] on h2 "Website settings" at bounding box center [1384, 86] width 342 height 14
click at [1551, 98] on icon at bounding box center [1549, 93] width 10 height 13
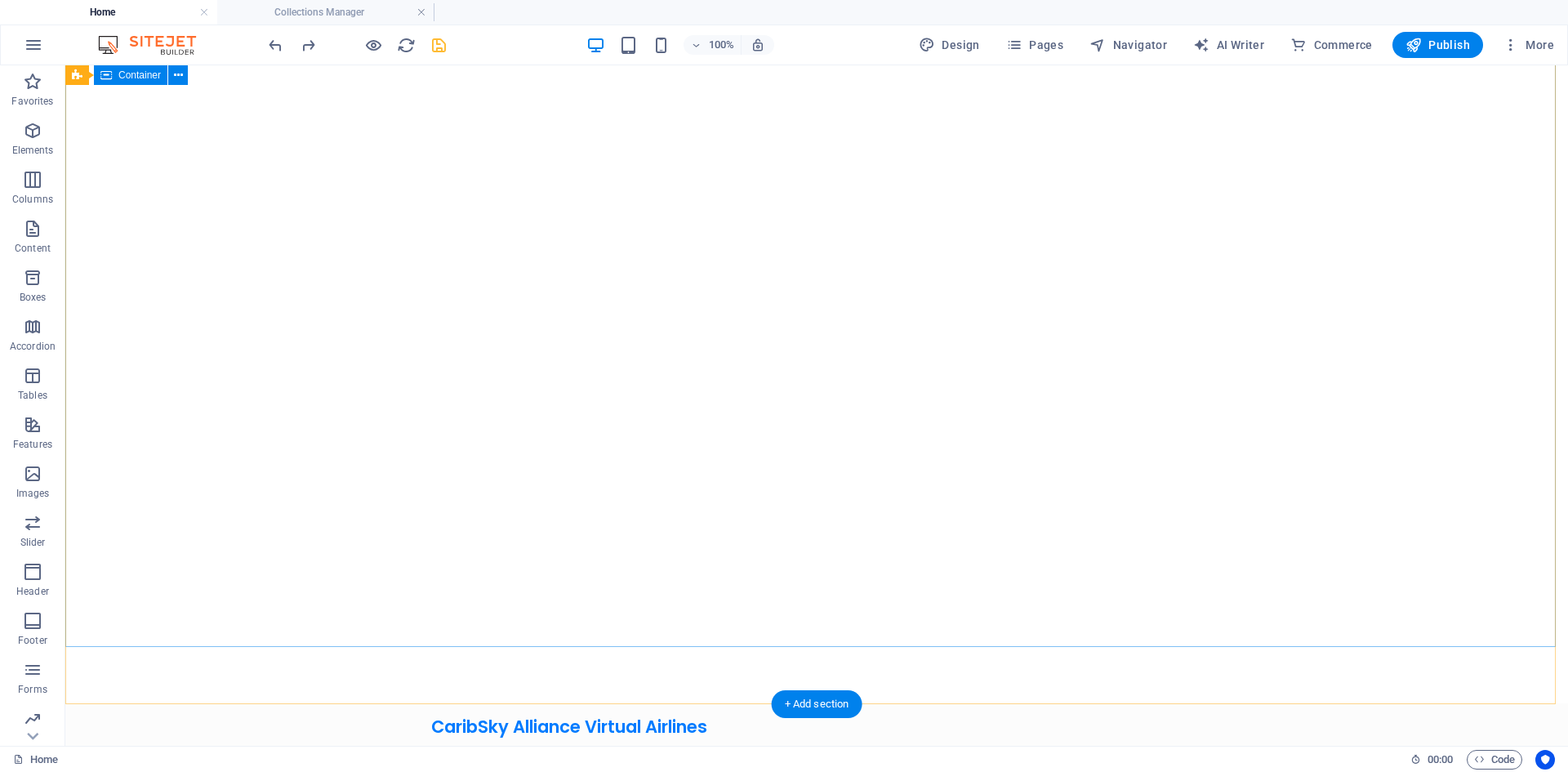
scroll to position [42, 0]
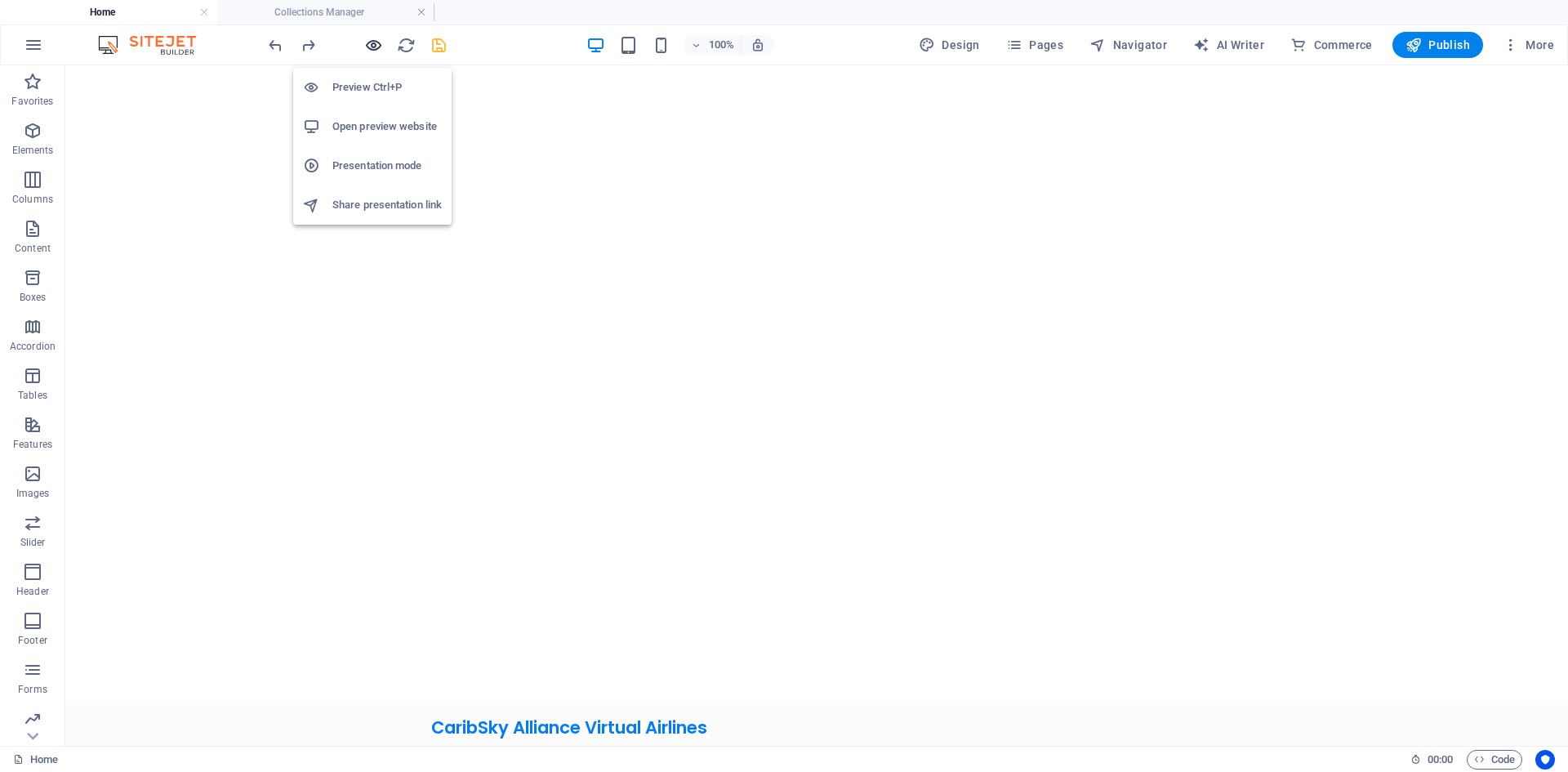
click at [379, 41] on icon "button" at bounding box center [373, 45] width 19 height 19
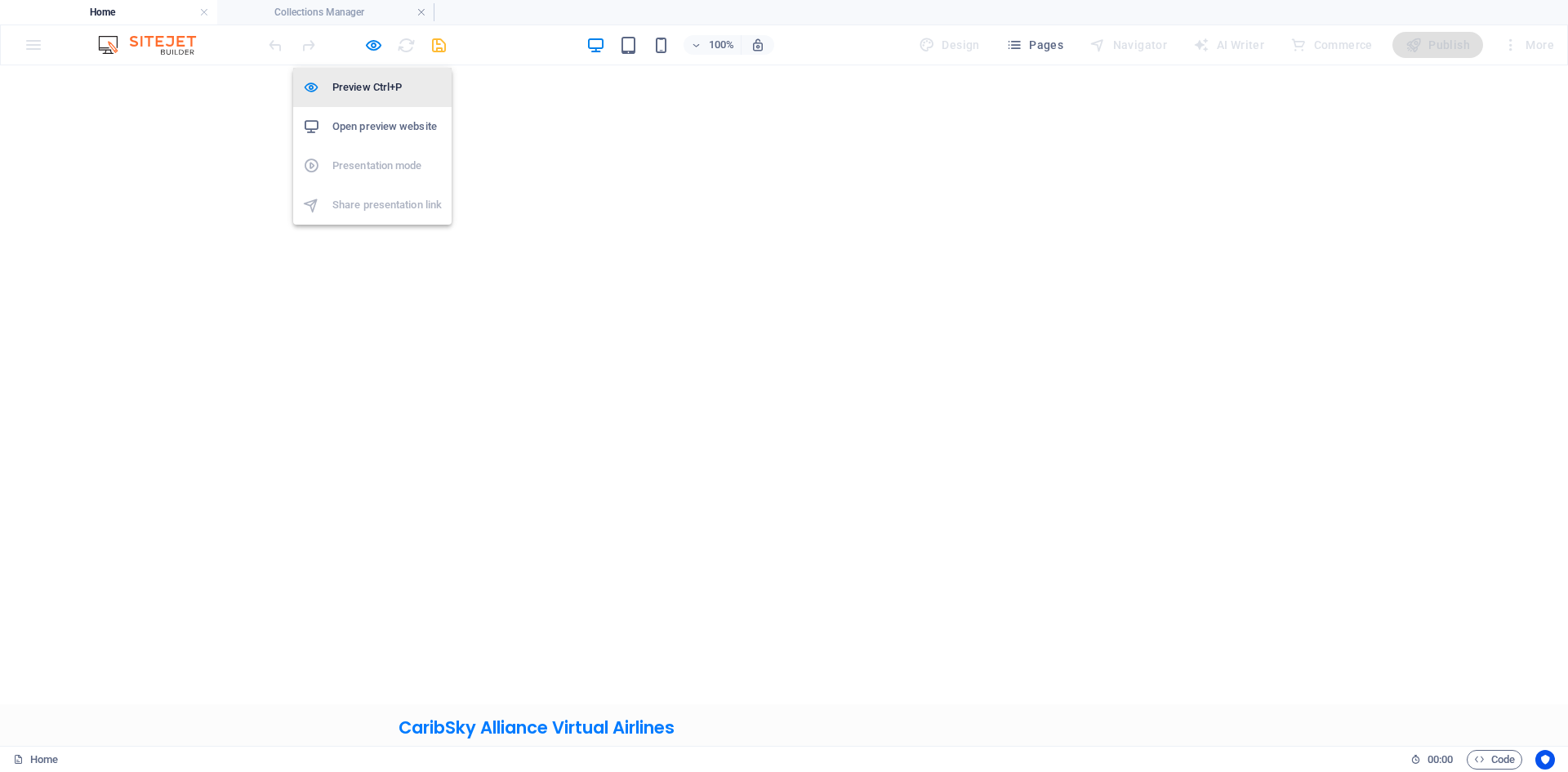
click at [365, 90] on h6 "Preview Ctrl+P" at bounding box center [387, 88] width 109 height 20
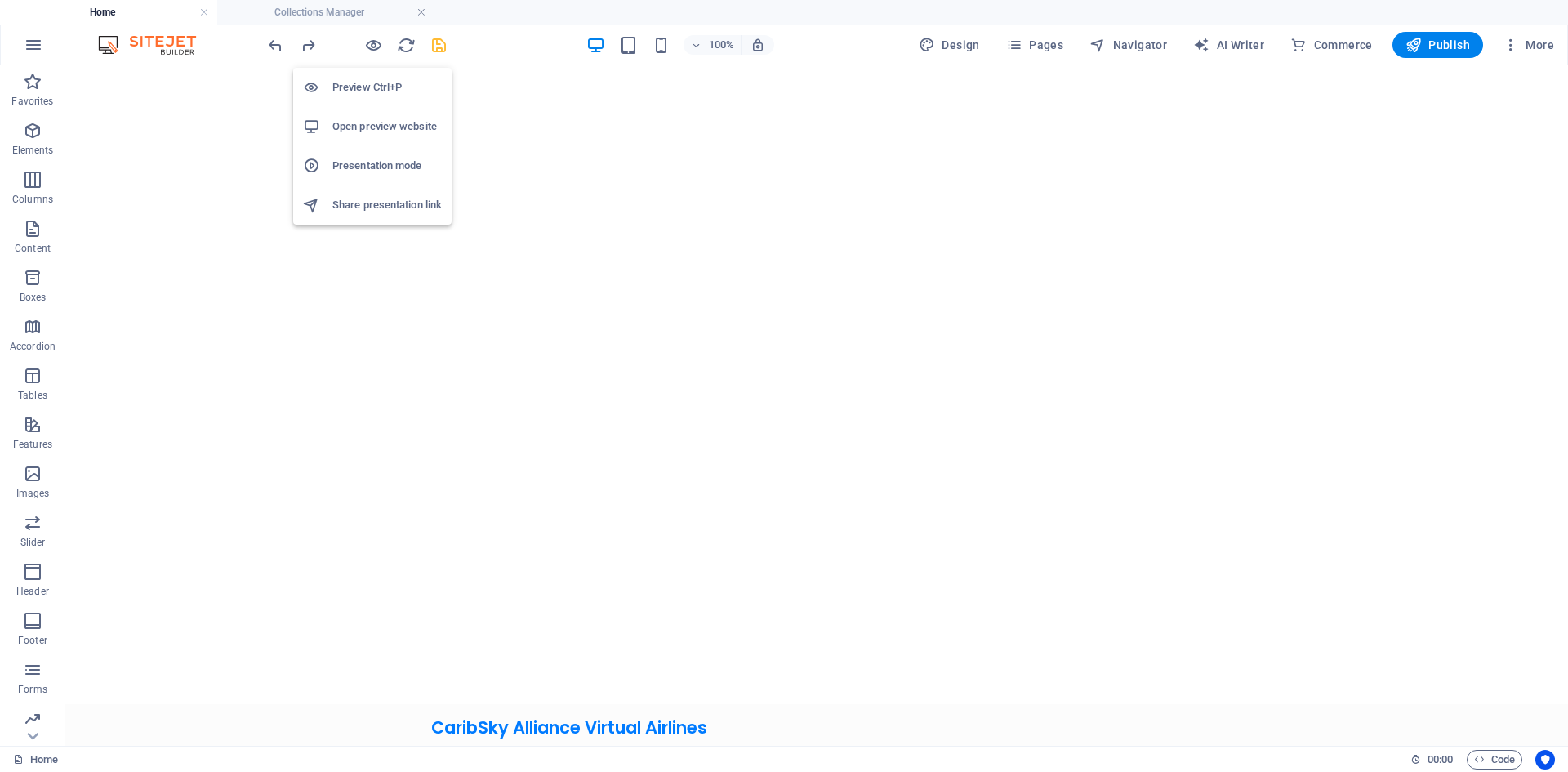
click at [381, 77] on li "Preview Ctrl+P" at bounding box center [372, 88] width 158 height 39
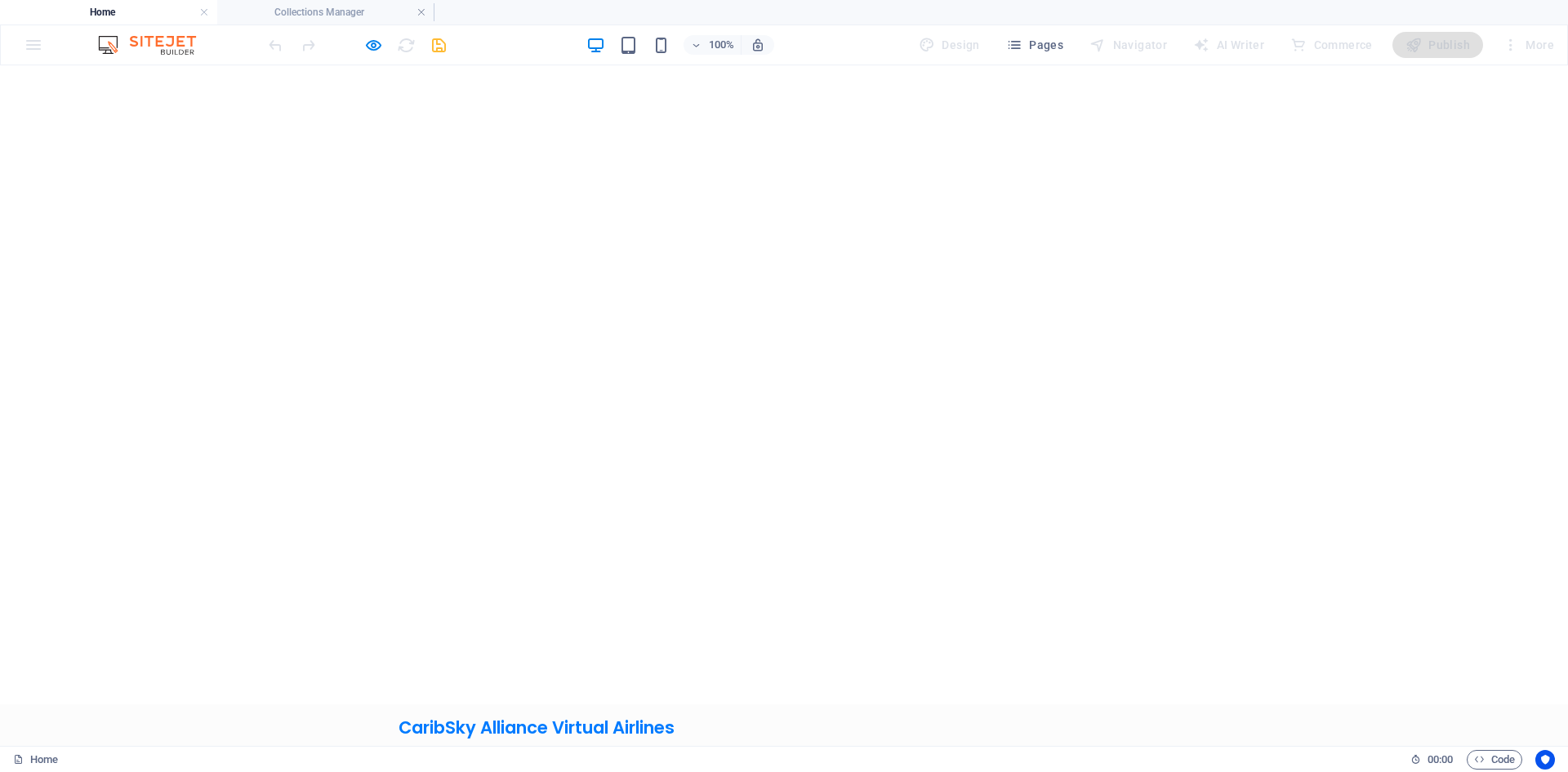
click at [552, 737] on link "Home" at bounding box center [571, 759] width 65 height 46
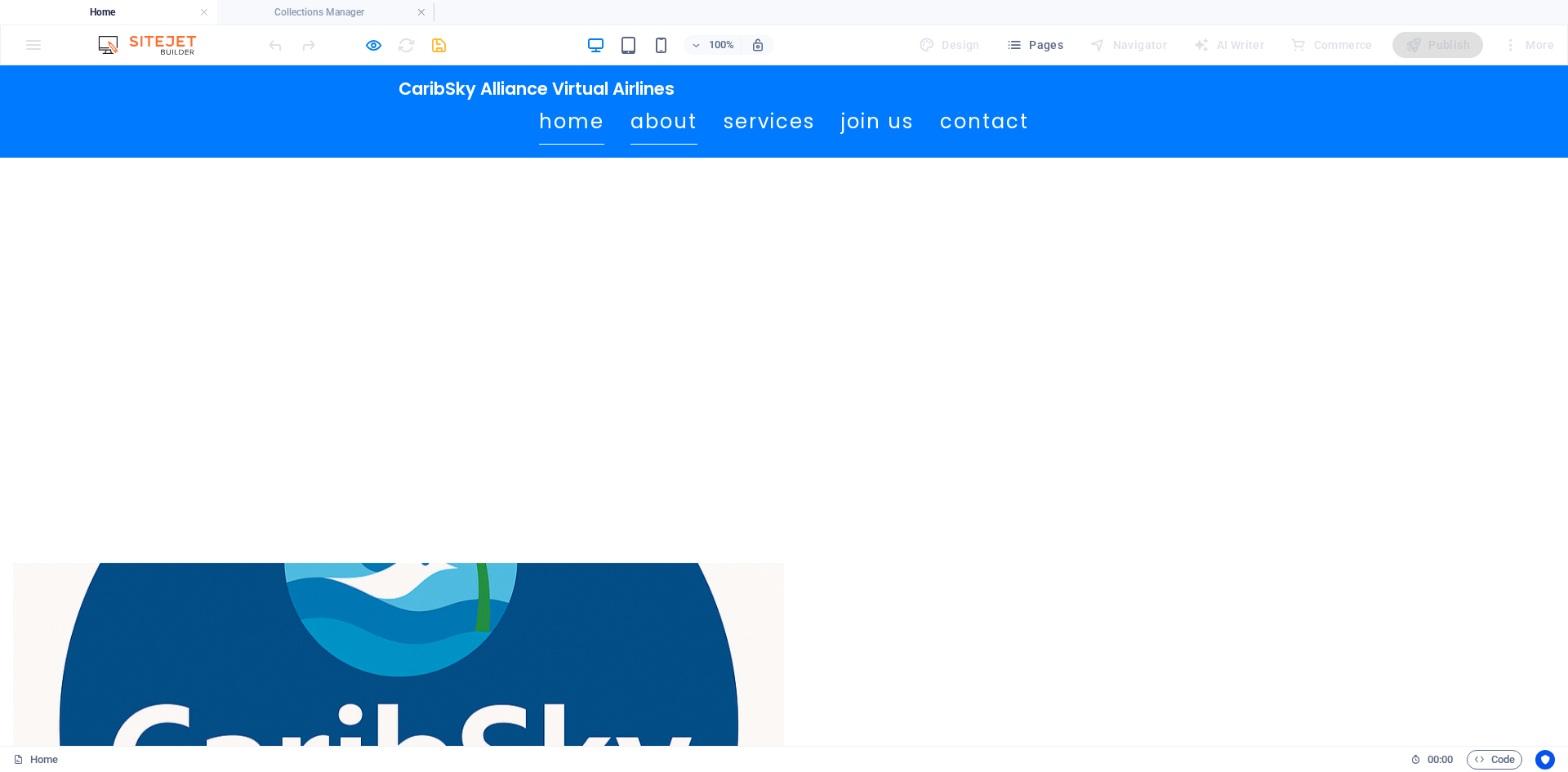
scroll to position [575, 0]
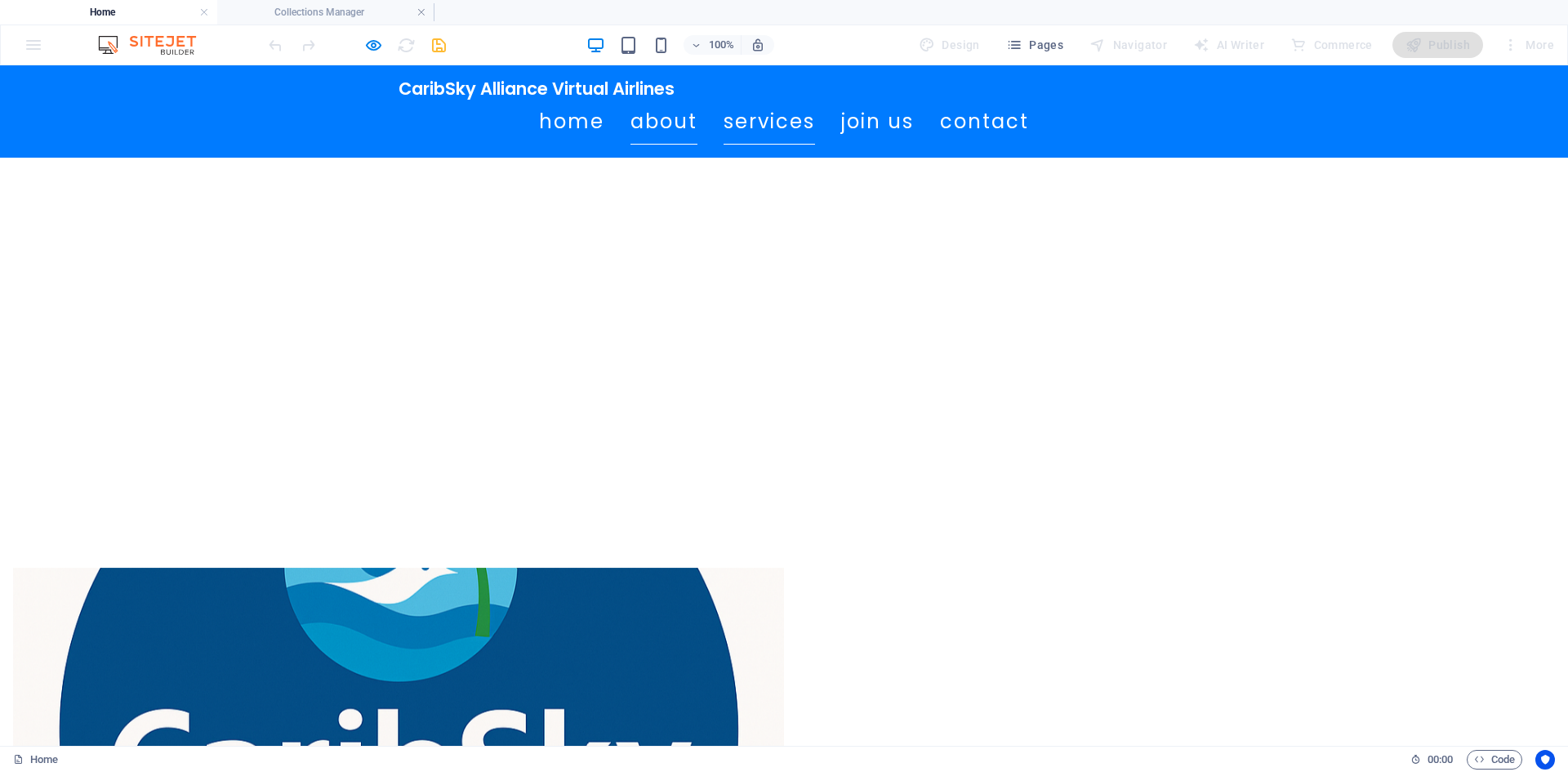
click at [724, 126] on link "Services" at bounding box center [769, 121] width 91 height 46
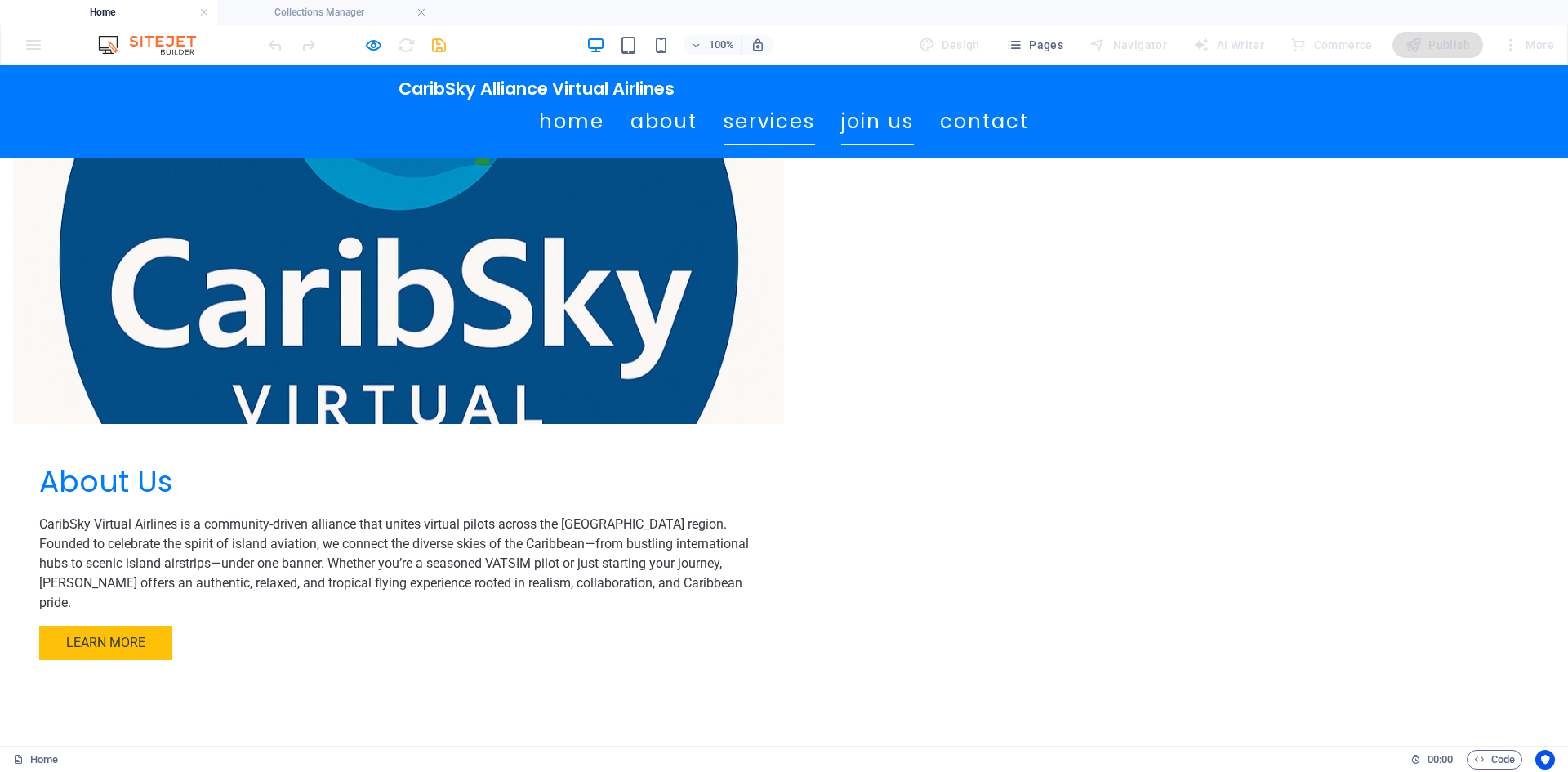
click at [888, 133] on link "Join Us" at bounding box center [877, 121] width 72 height 46
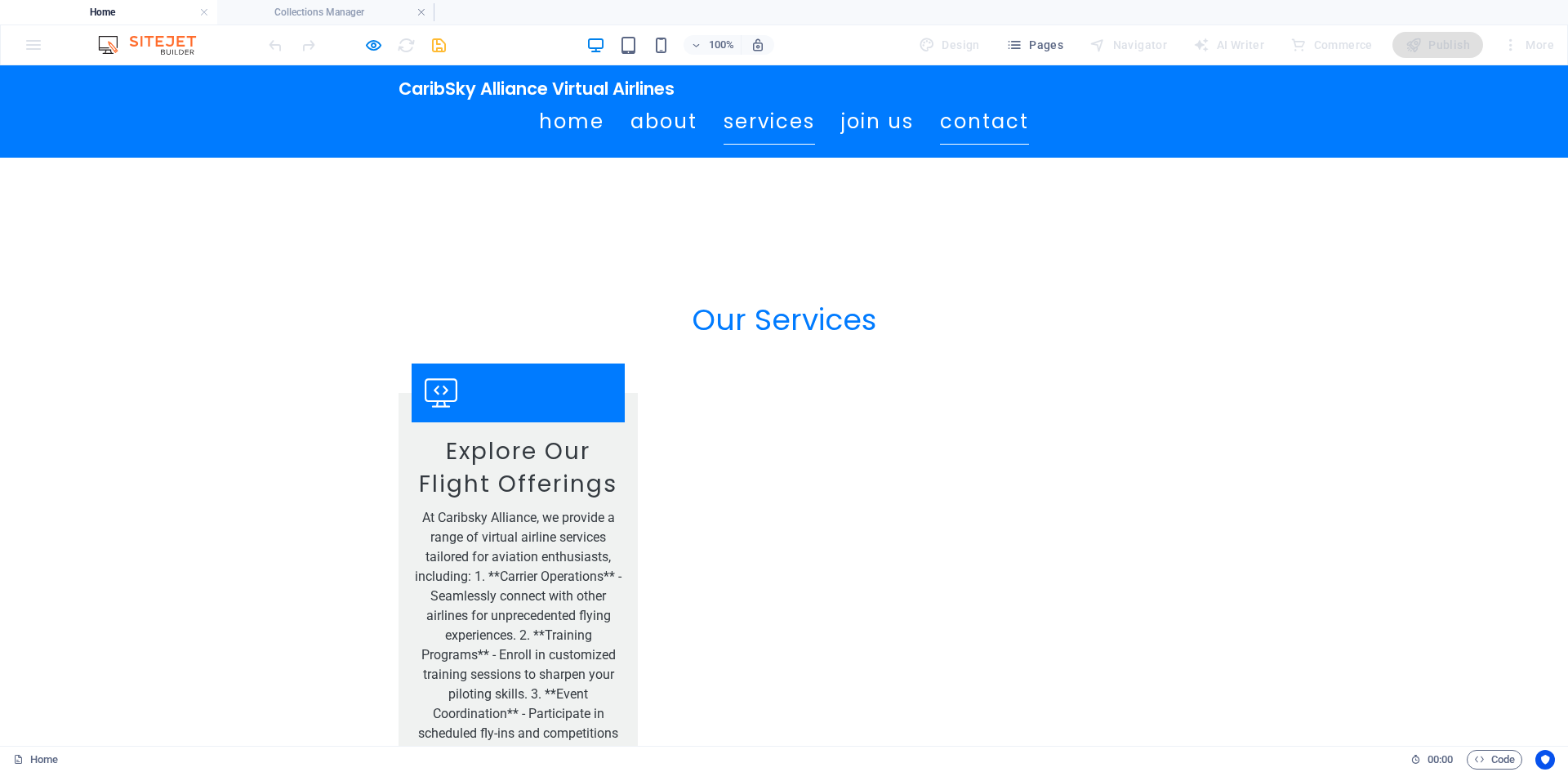
scroll to position [1751, 0]
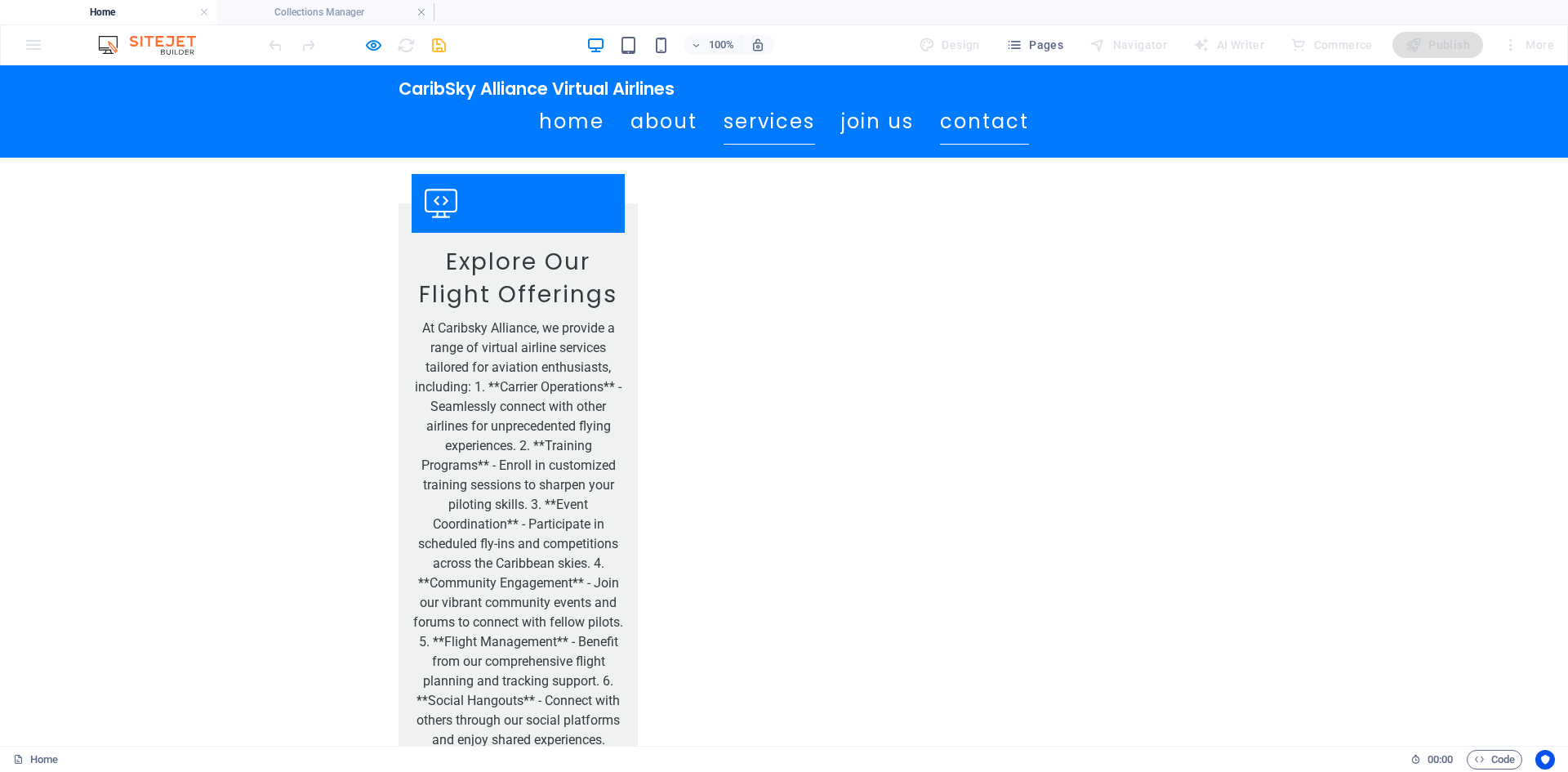
click at [952, 125] on link "Contact" at bounding box center [984, 121] width 89 height 46
click at [970, 134] on link "Contact" at bounding box center [984, 121] width 89 height 46
click at [538, 121] on link "Home" at bounding box center [571, 121] width 65 height 46
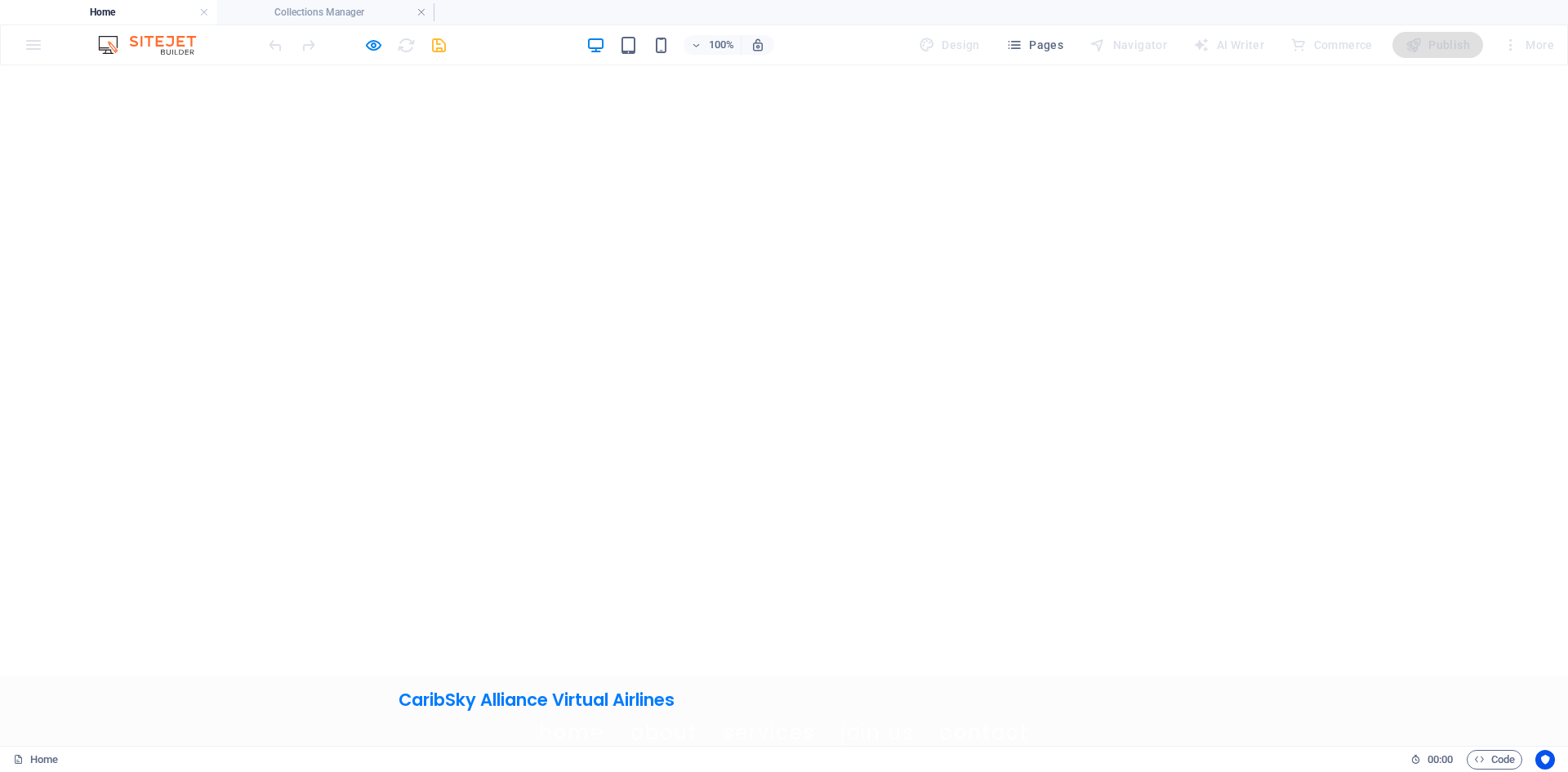
scroll to position [0, 0]
drag, startPoint x: 284, startPoint y: 361, endPoint x: 286, endPoint y: 216, distance: 145.0
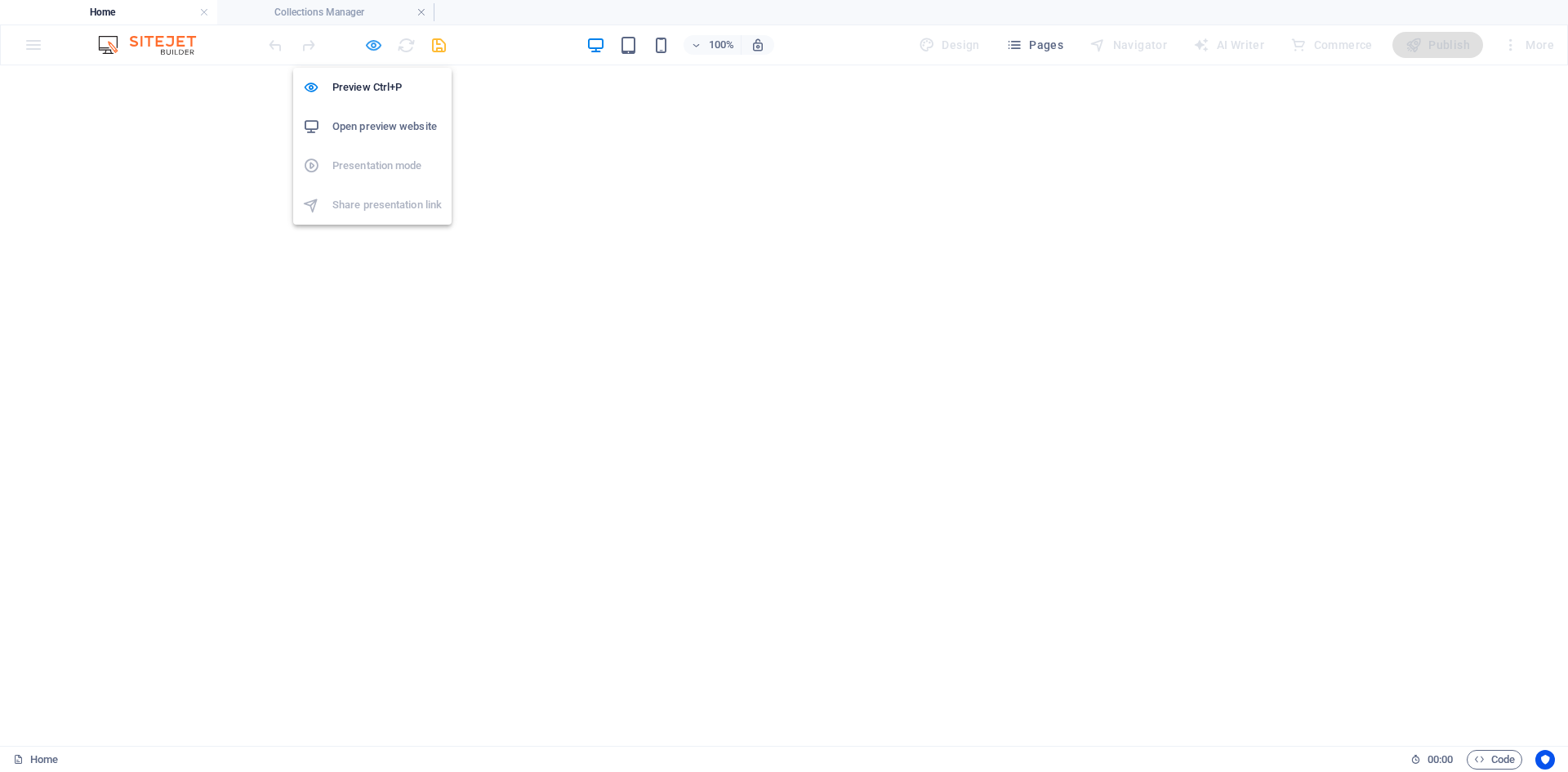
click at [370, 42] on icon "button" at bounding box center [373, 45] width 19 height 19
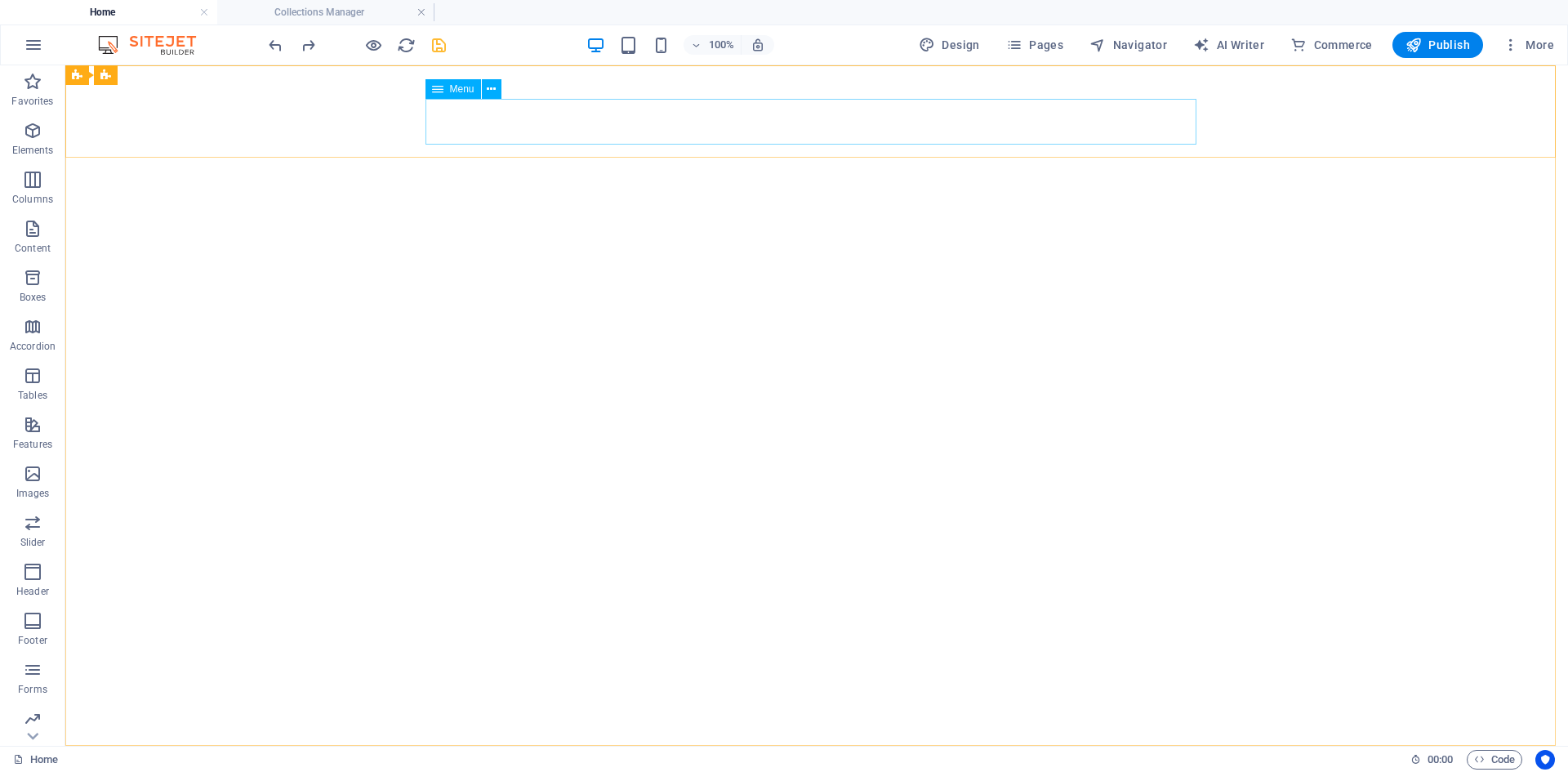
click at [461, 94] on span "Menu" at bounding box center [462, 89] width 24 height 10
click at [492, 89] on icon at bounding box center [491, 89] width 9 height 17
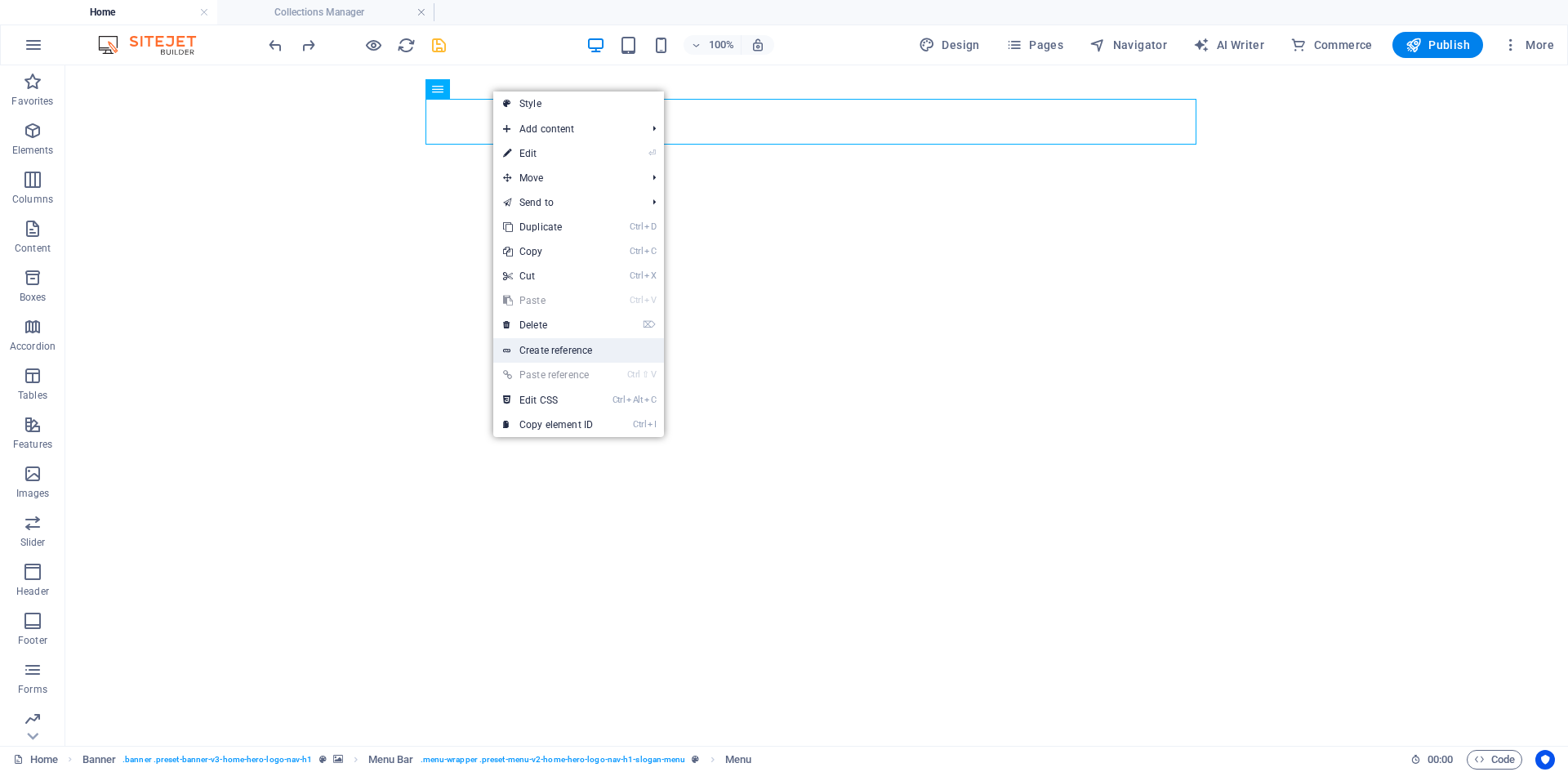
click at [574, 344] on link "Create reference" at bounding box center [578, 350] width 171 height 24
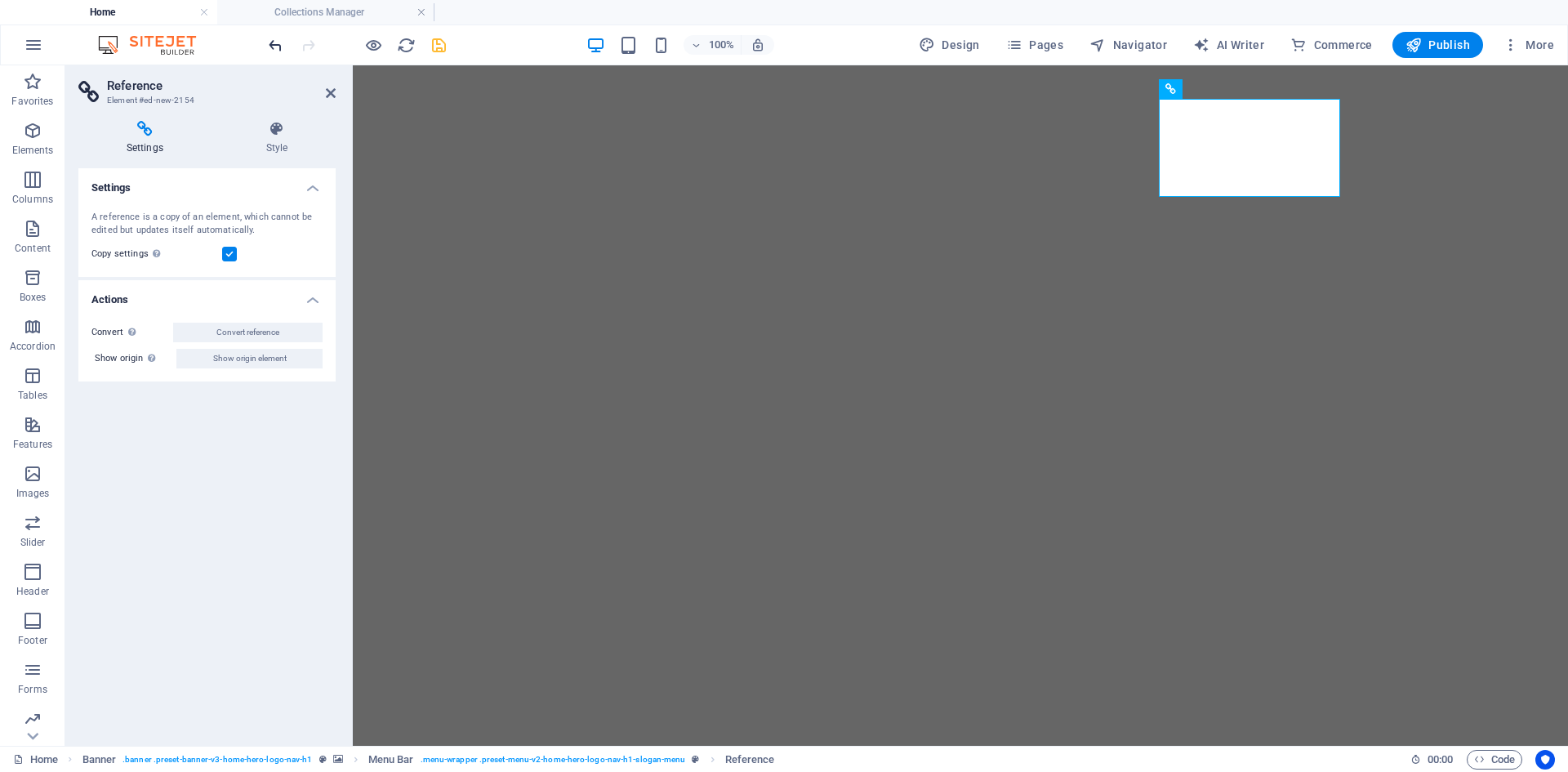
click at [269, 42] on icon "undo" at bounding box center [275, 45] width 19 height 19
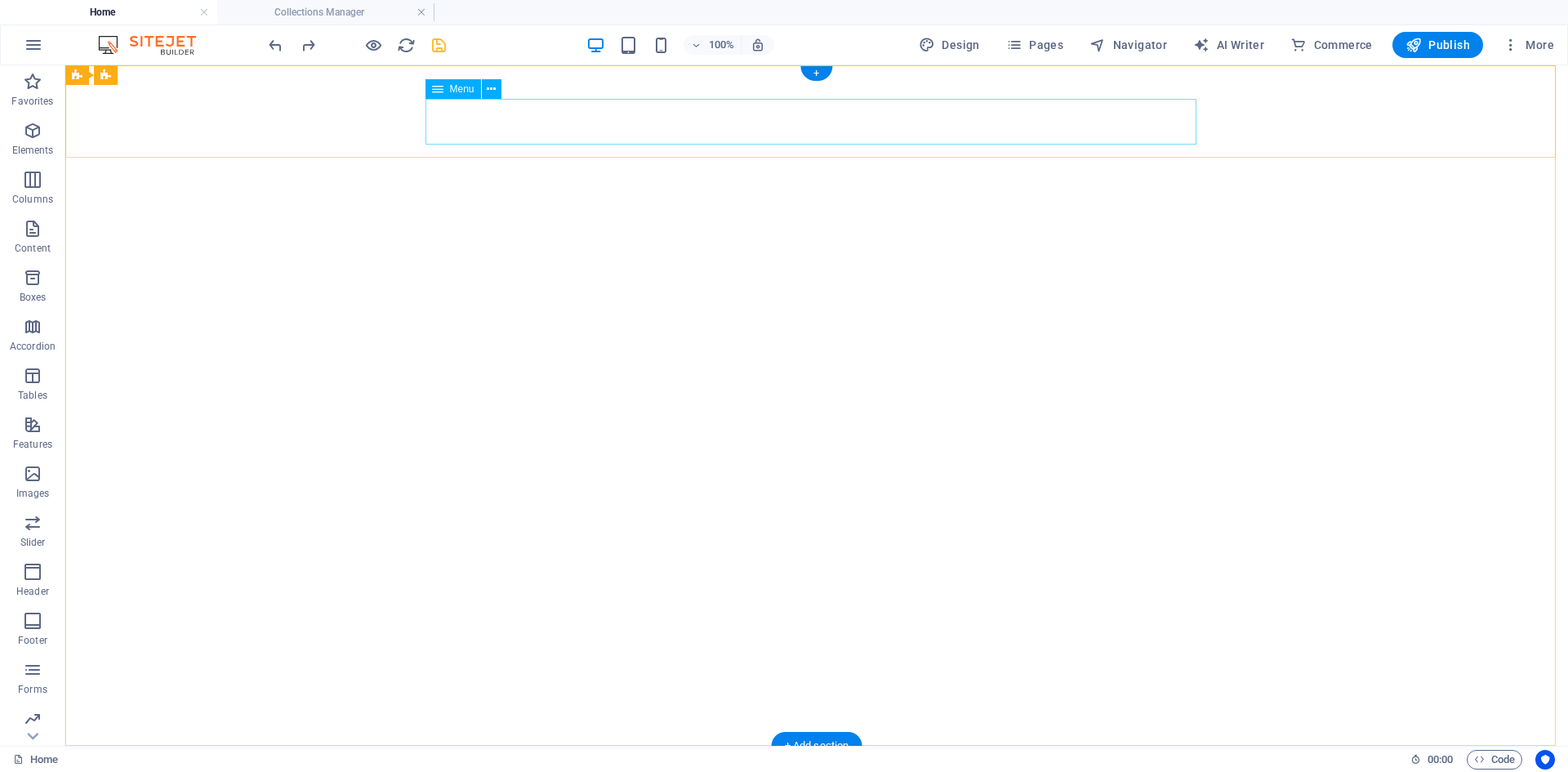
click at [491, 94] on icon at bounding box center [491, 89] width 9 height 17
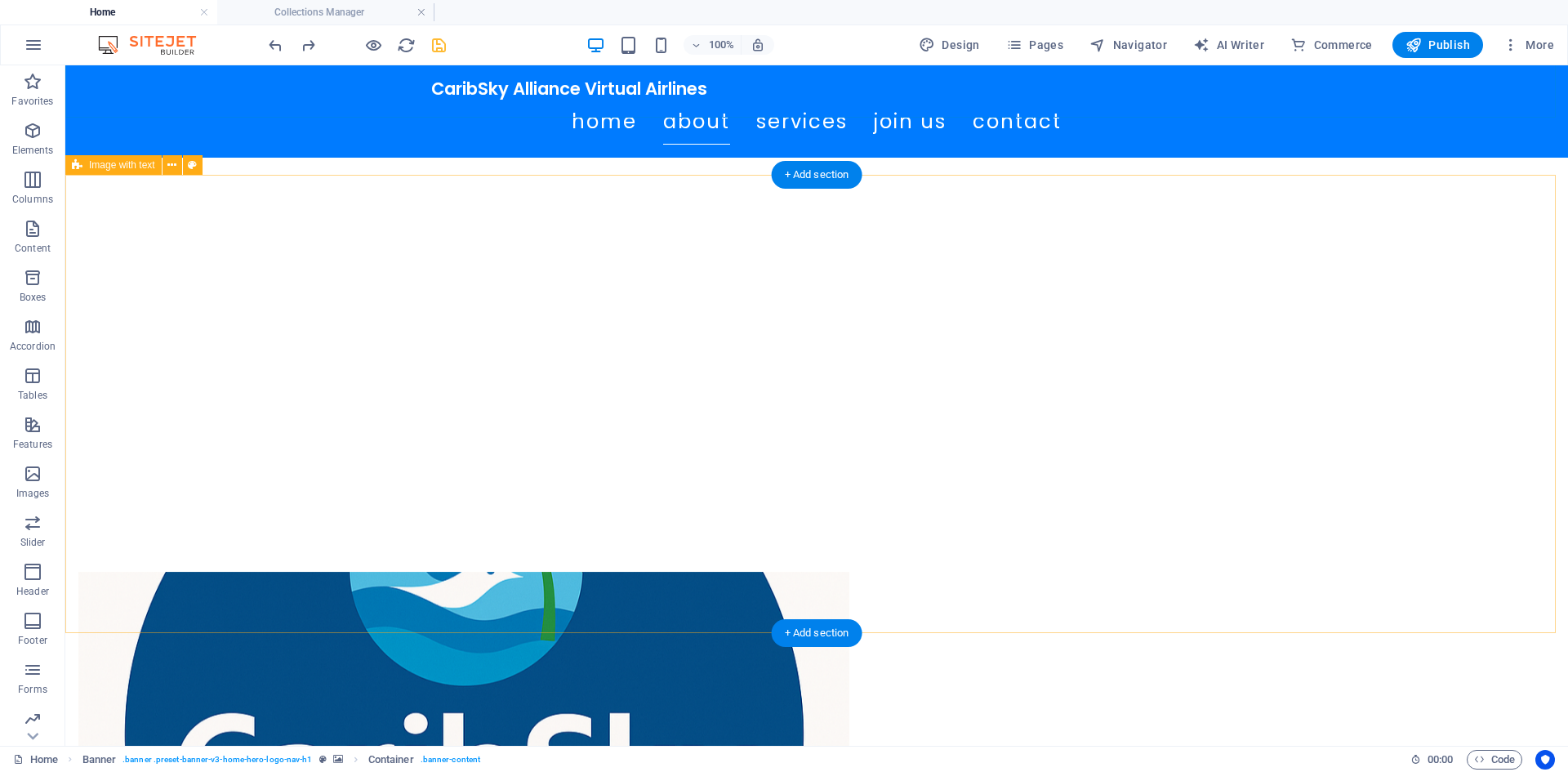
scroll to position [653, 0]
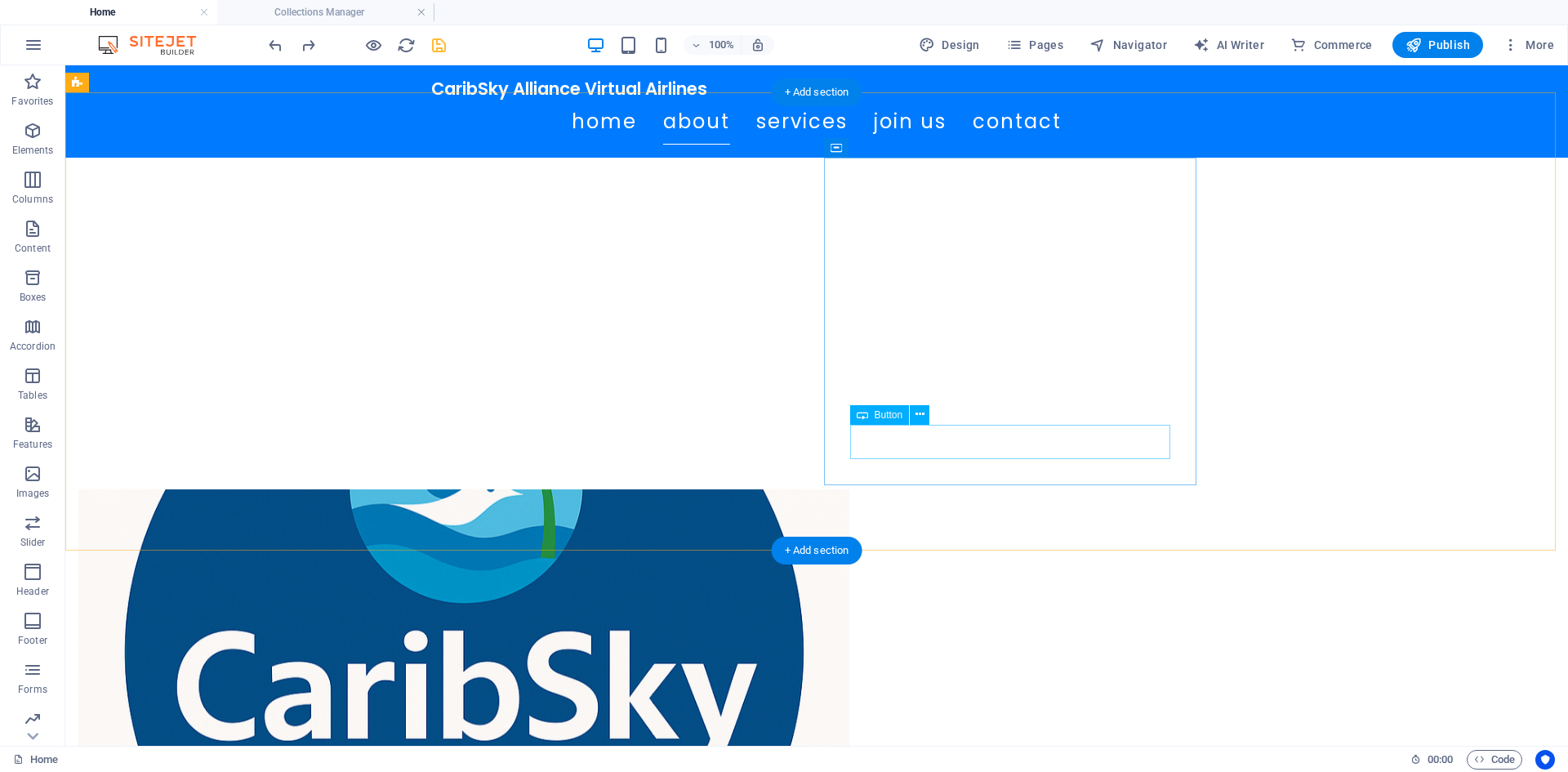
click at [915, 418] on icon at bounding box center [920, 414] width 9 height 17
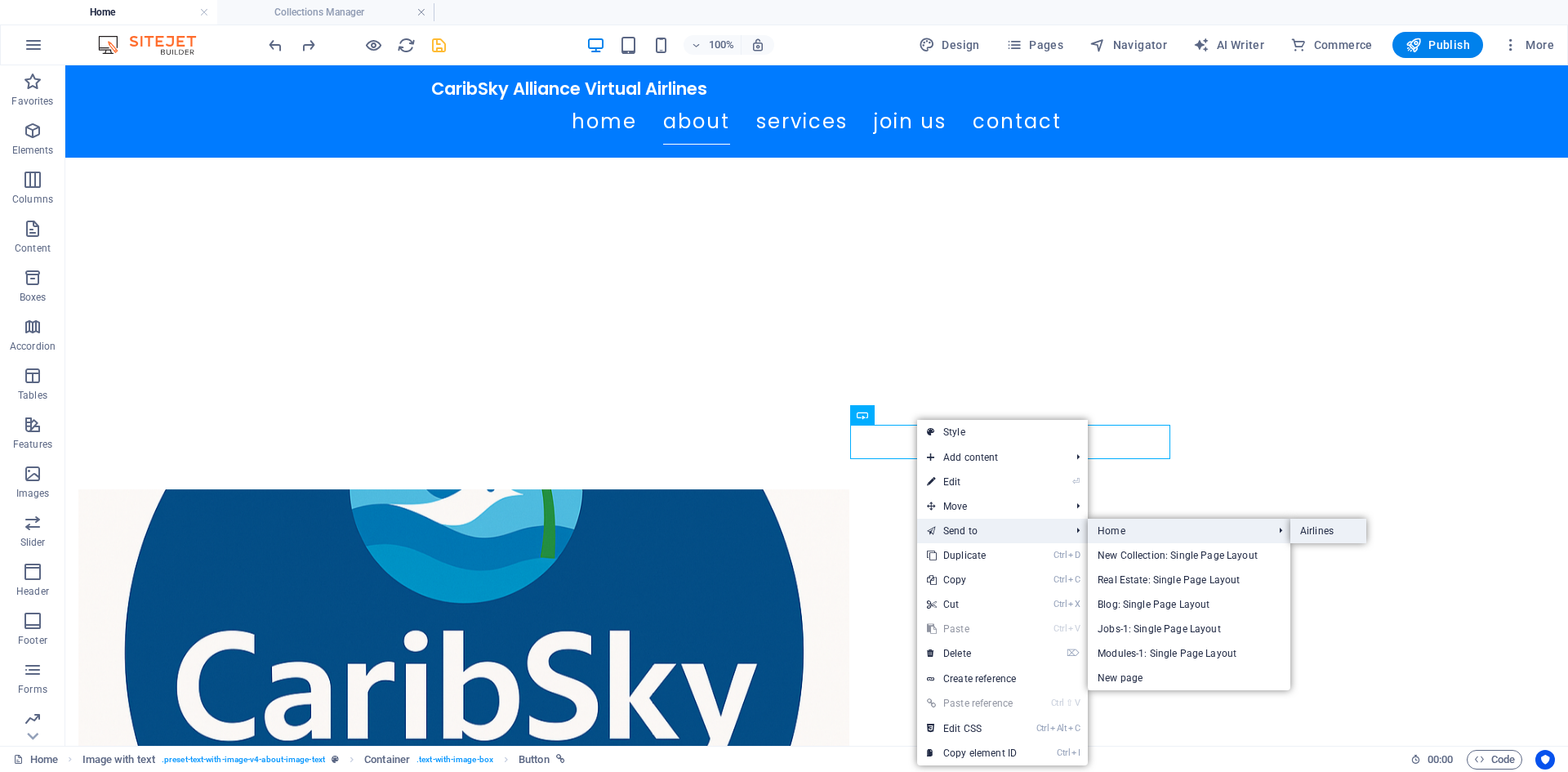
click at [1343, 520] on link "Airlines" at bounding box center [1327, 530] width 76 height 24
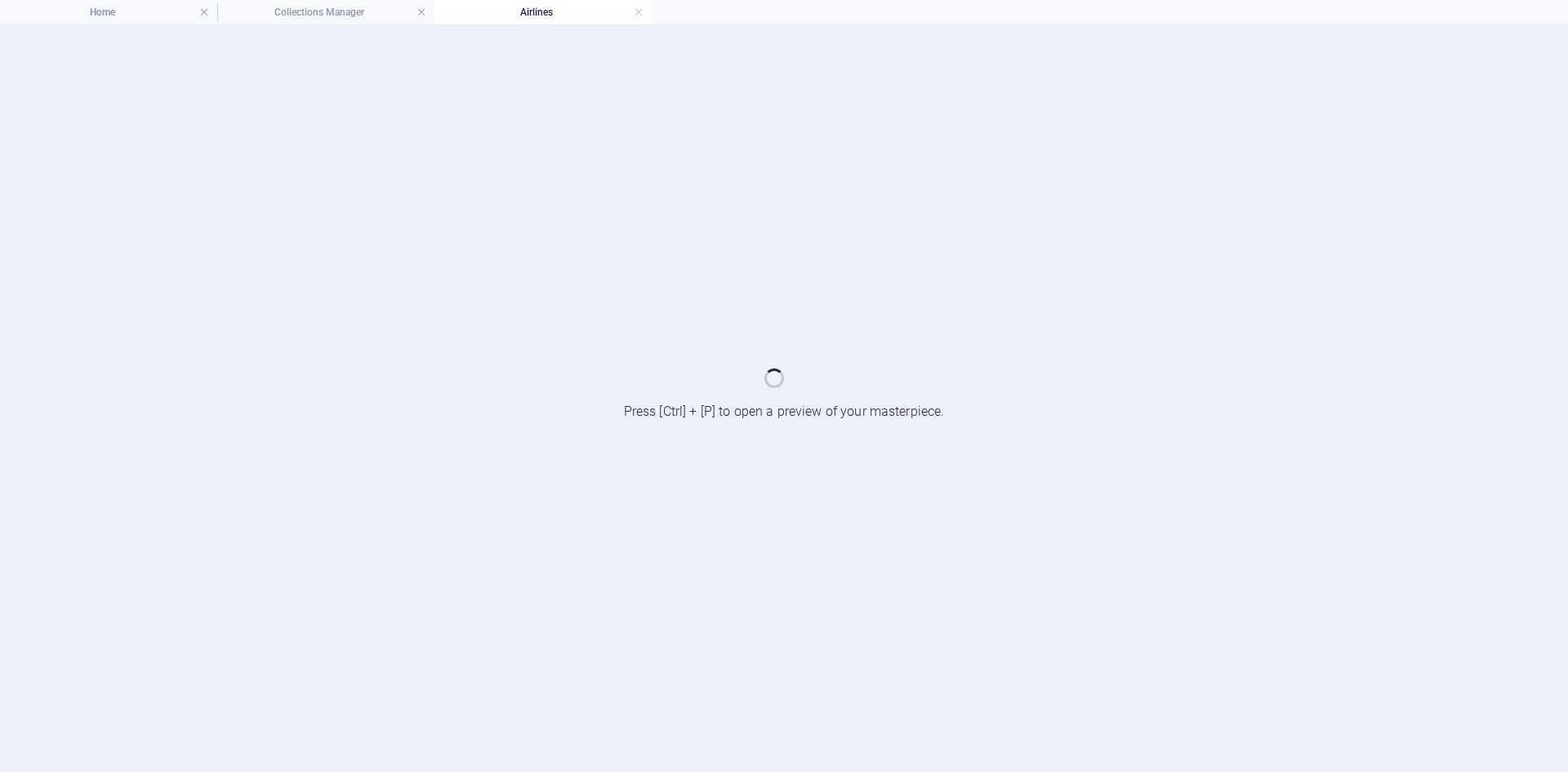
scroll to position [0, 0]
click at [638, 14] on link at bounding box center [638, 12] width 10 height 15
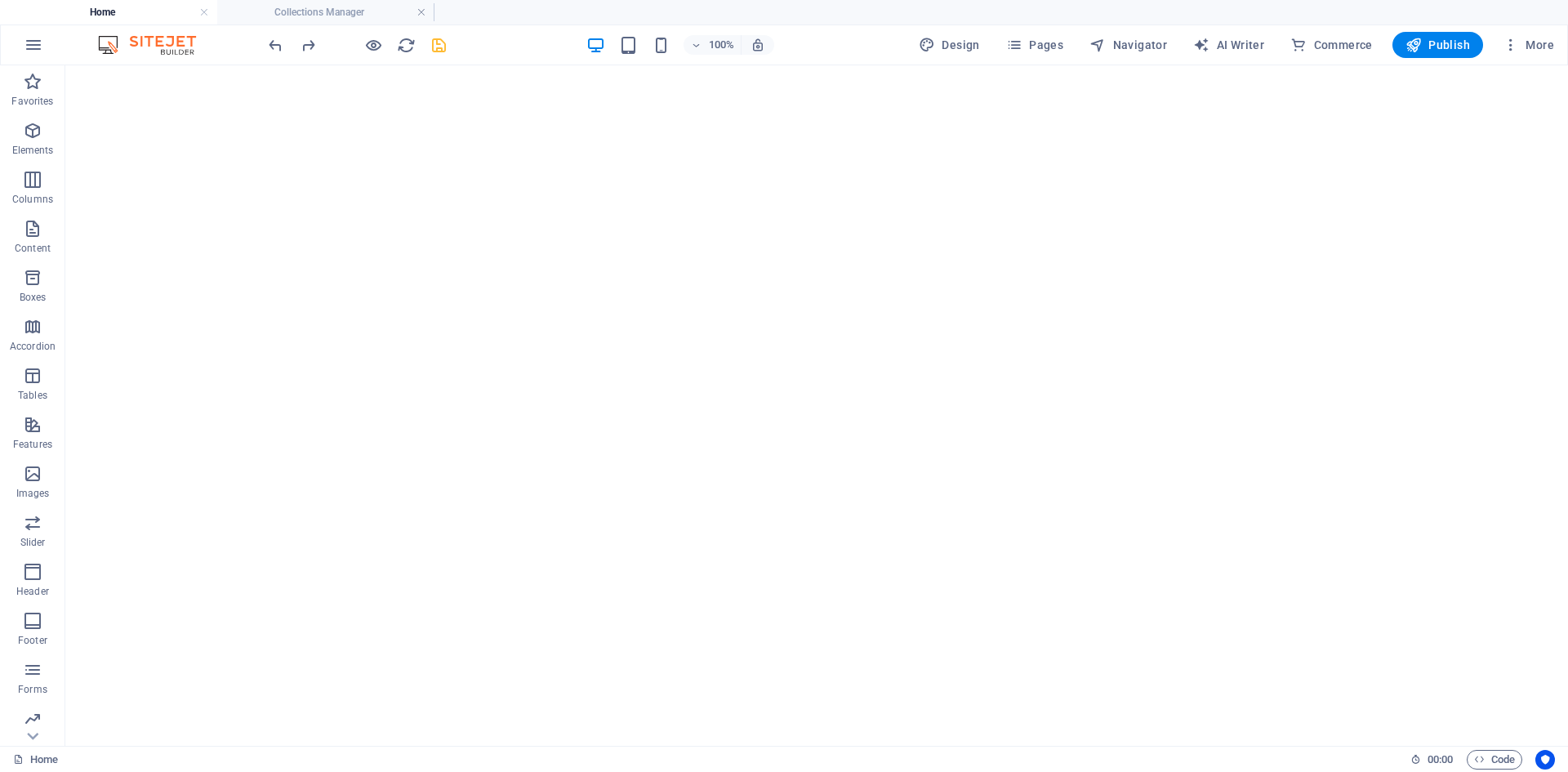
scroll to position [653, 0]
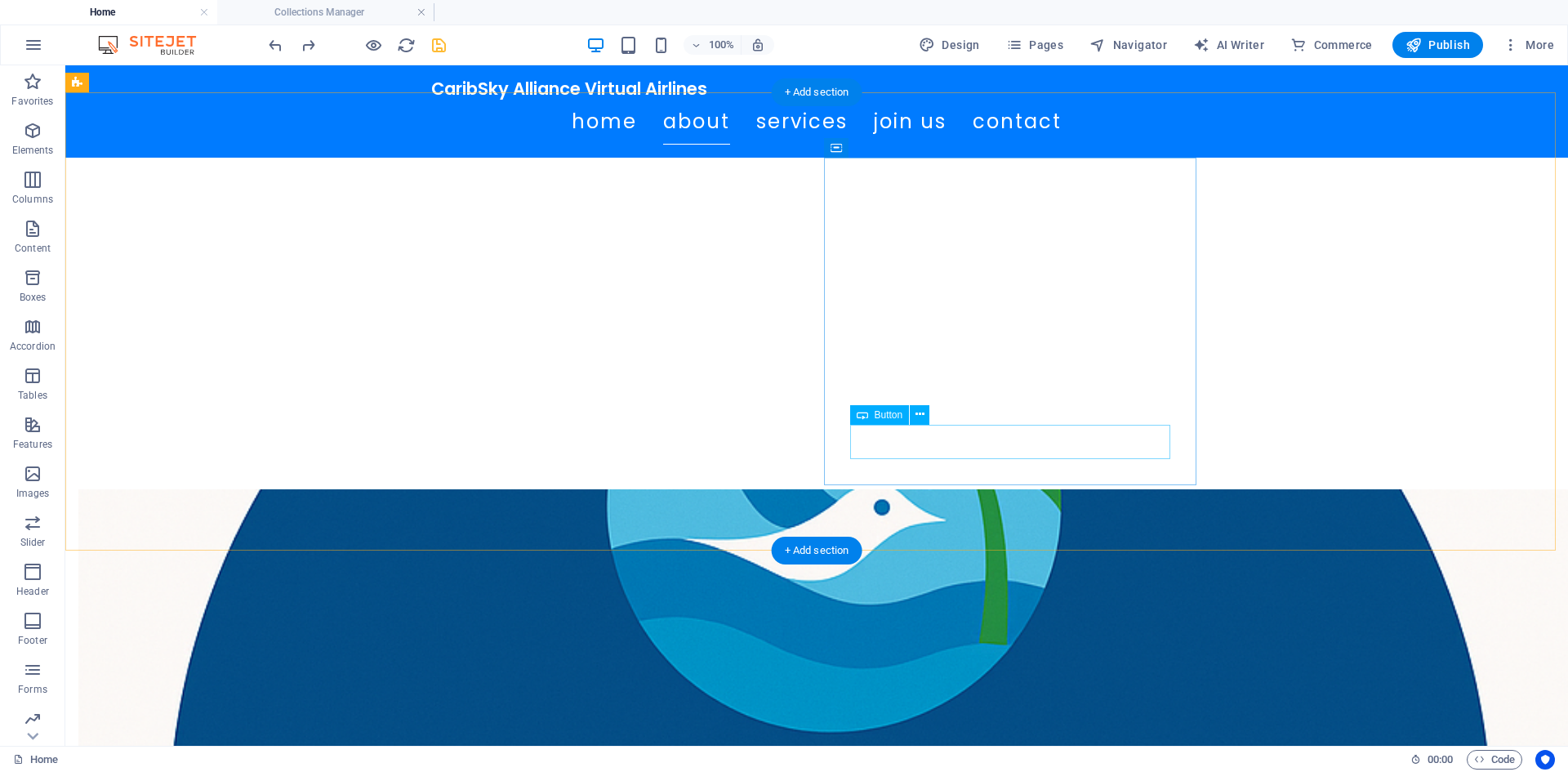
click at [920, 416] on icon at bounding box center [920, 414] width 9 height 17
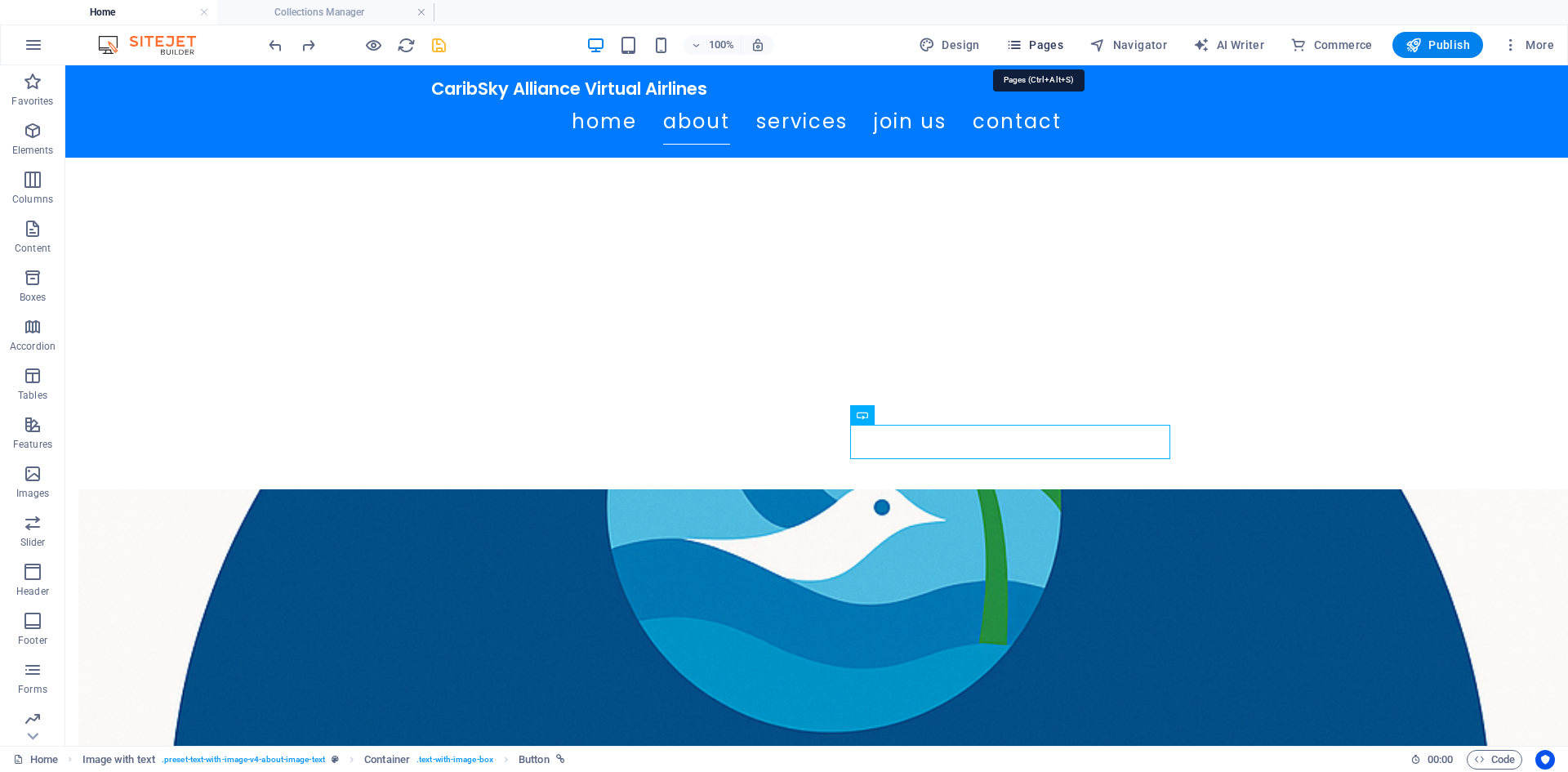
click at [1027, 50] on span "Pages" at bounding box center [1035, 45] width 57 height 16
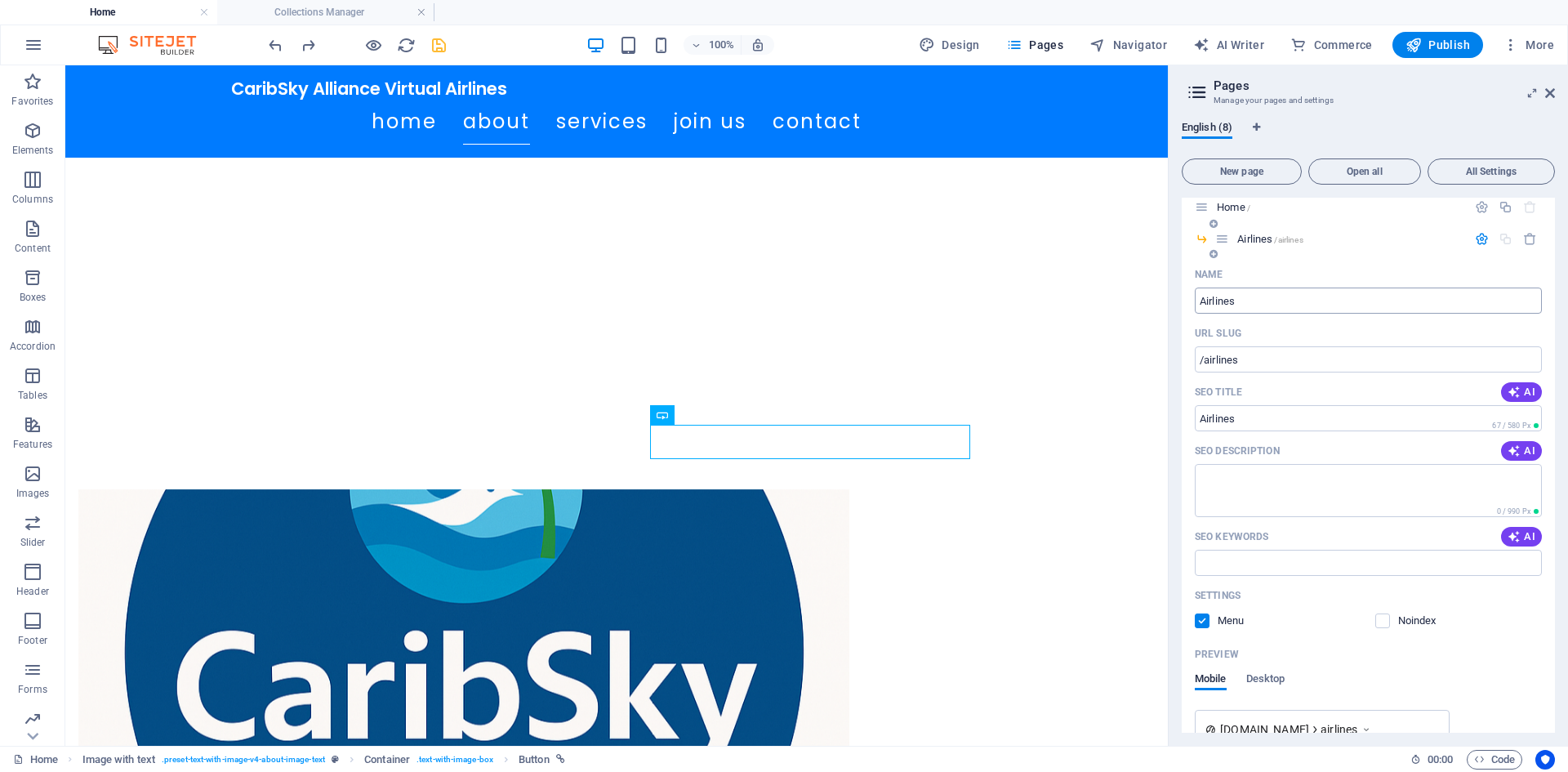
scroll to position [0, 0]
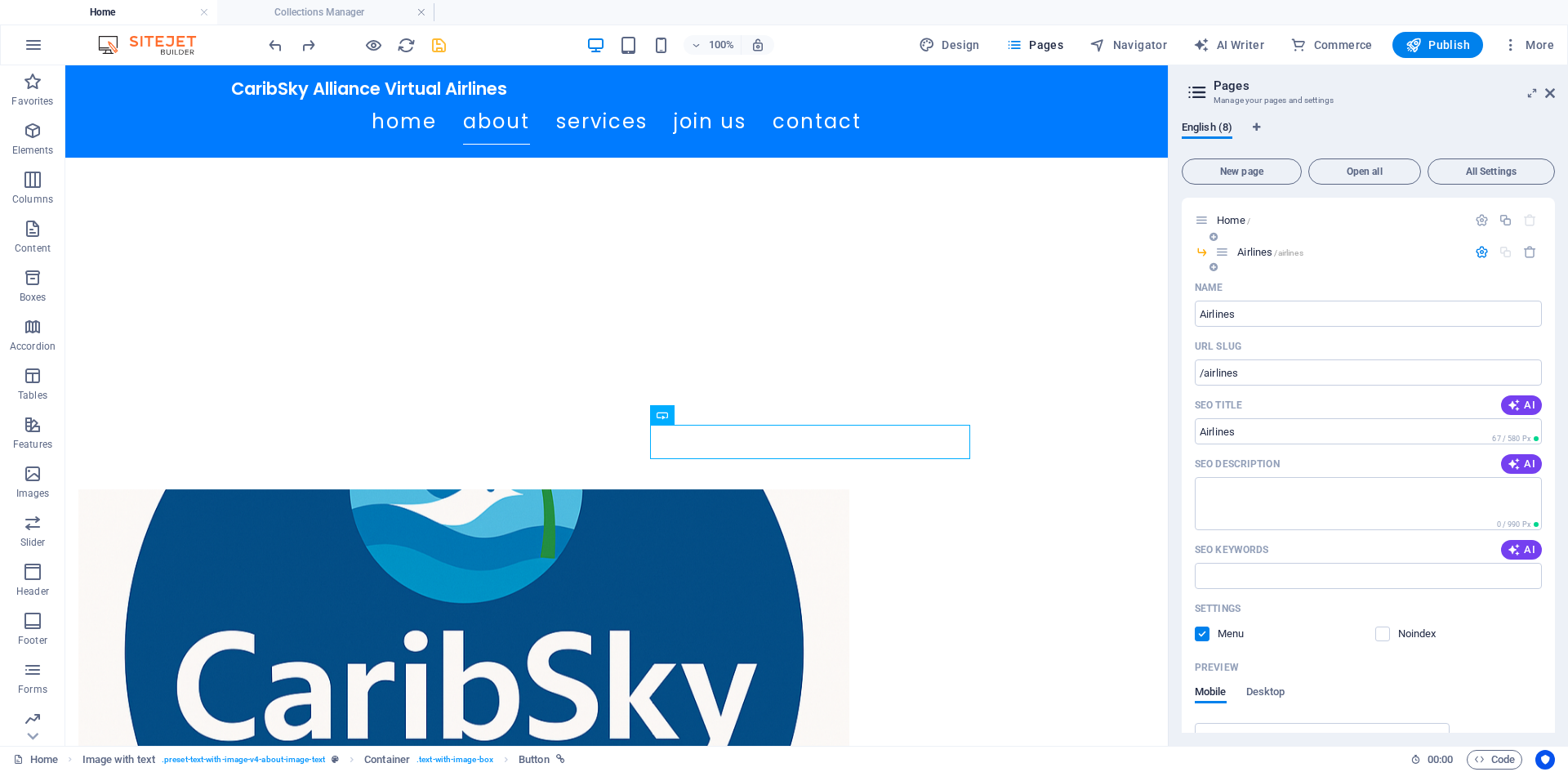
click at [1244, 259] on div "Airlines /airlines" at bounding box center [1340, 251] width 251 height 19
click at [1259, 250] on span "Airlines /airlines" at bounding box center [1269, 252] width 65 height 13
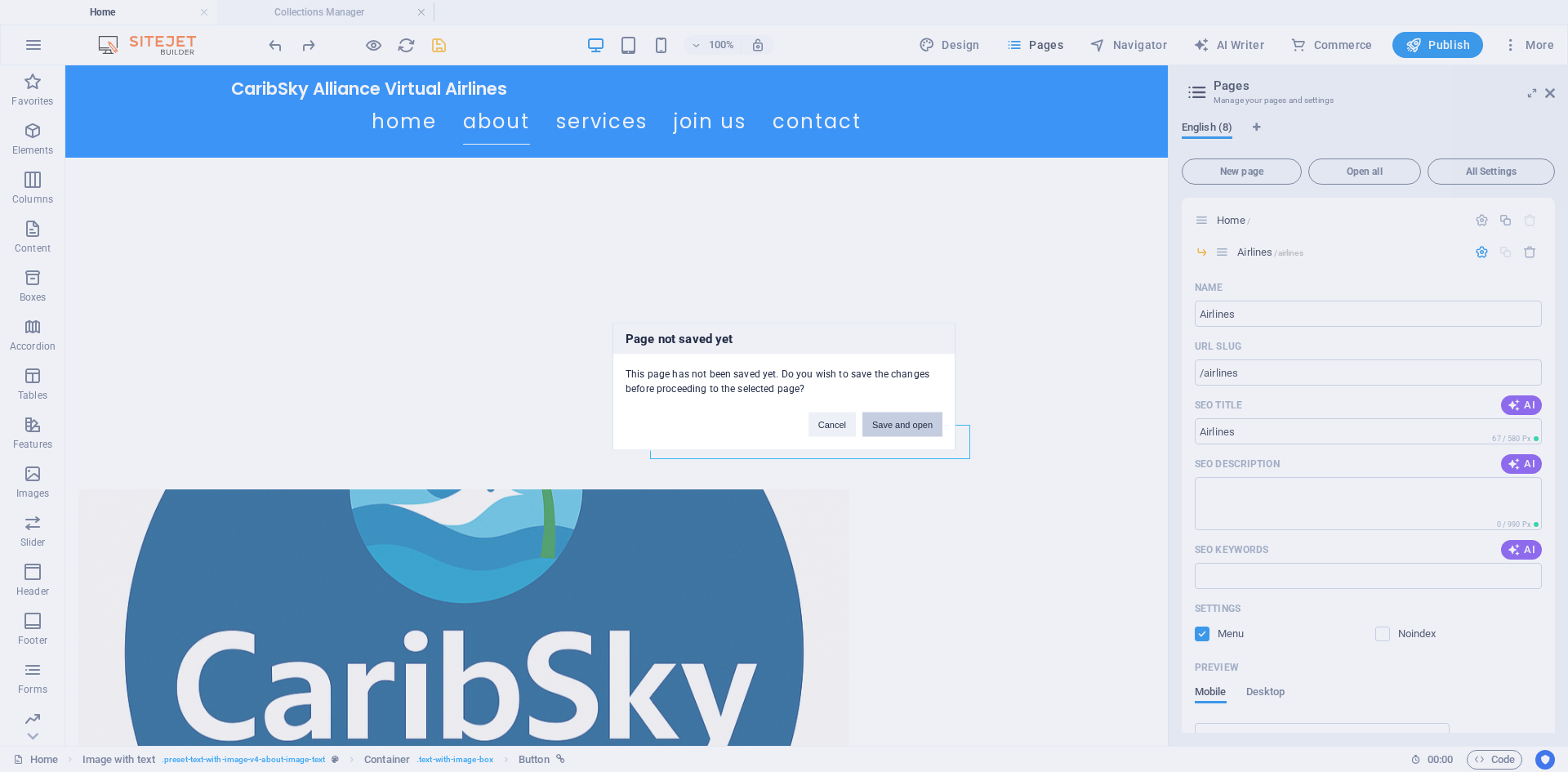
click at [877, 424] on button "Save and open" at bounding box center [902, 423] width 80 height 24
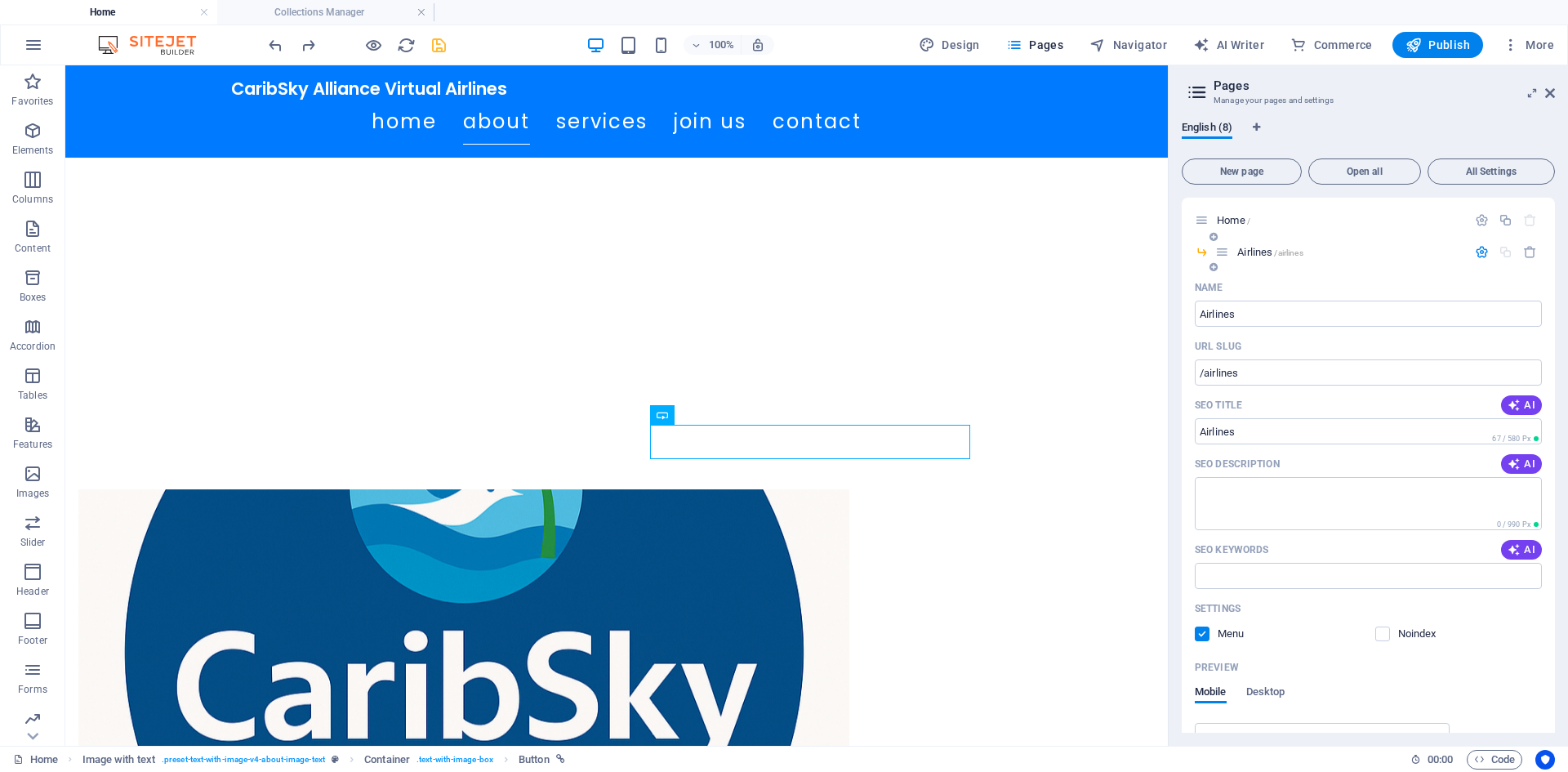
click at [1272, 250] on span "Airlines /airlines" at bounding box center [1269, 252] width 65 height 13
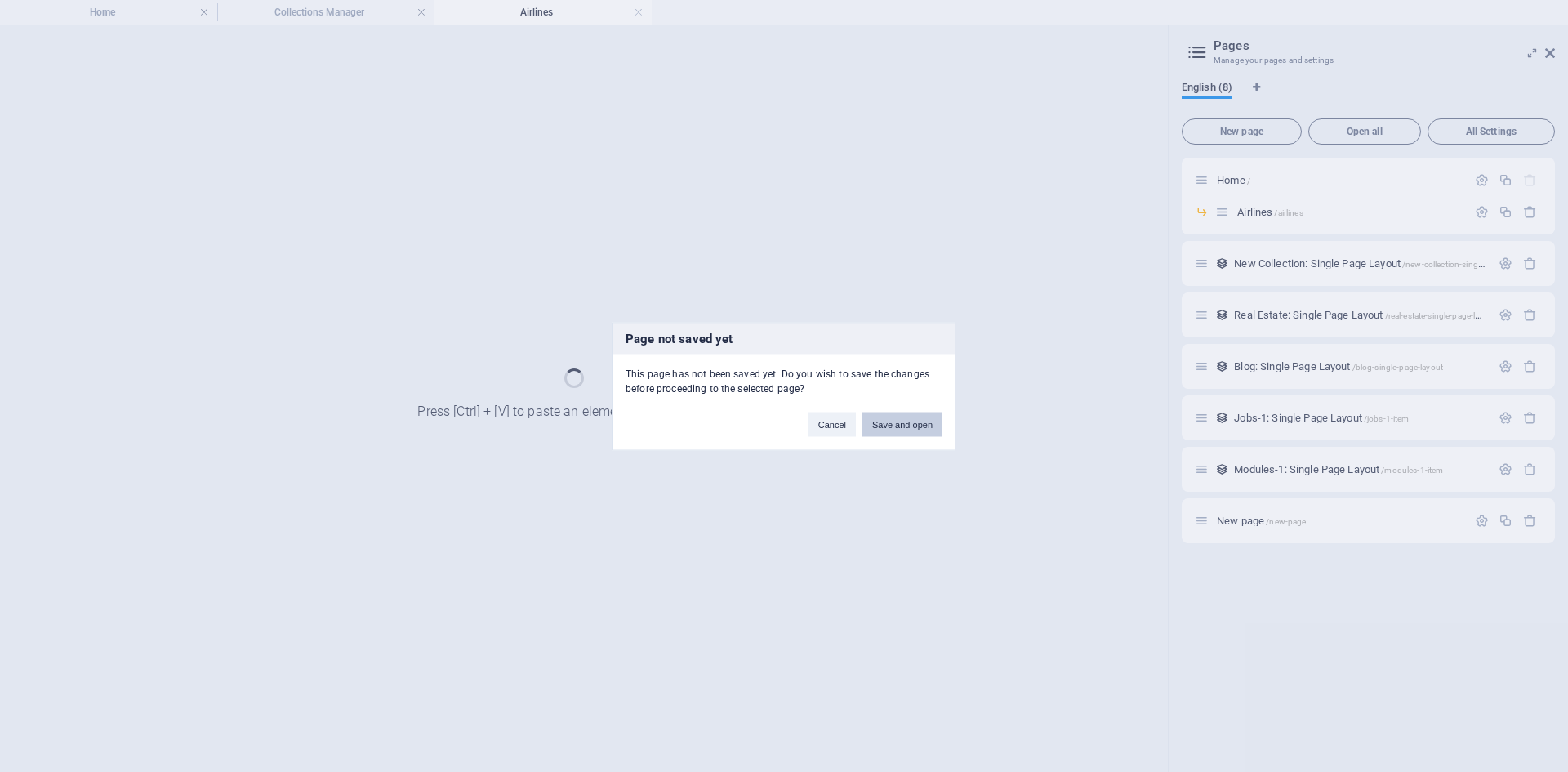
click at [898, 417] on button "Save and open" at bounding box center [902, 423] width 80 height 24
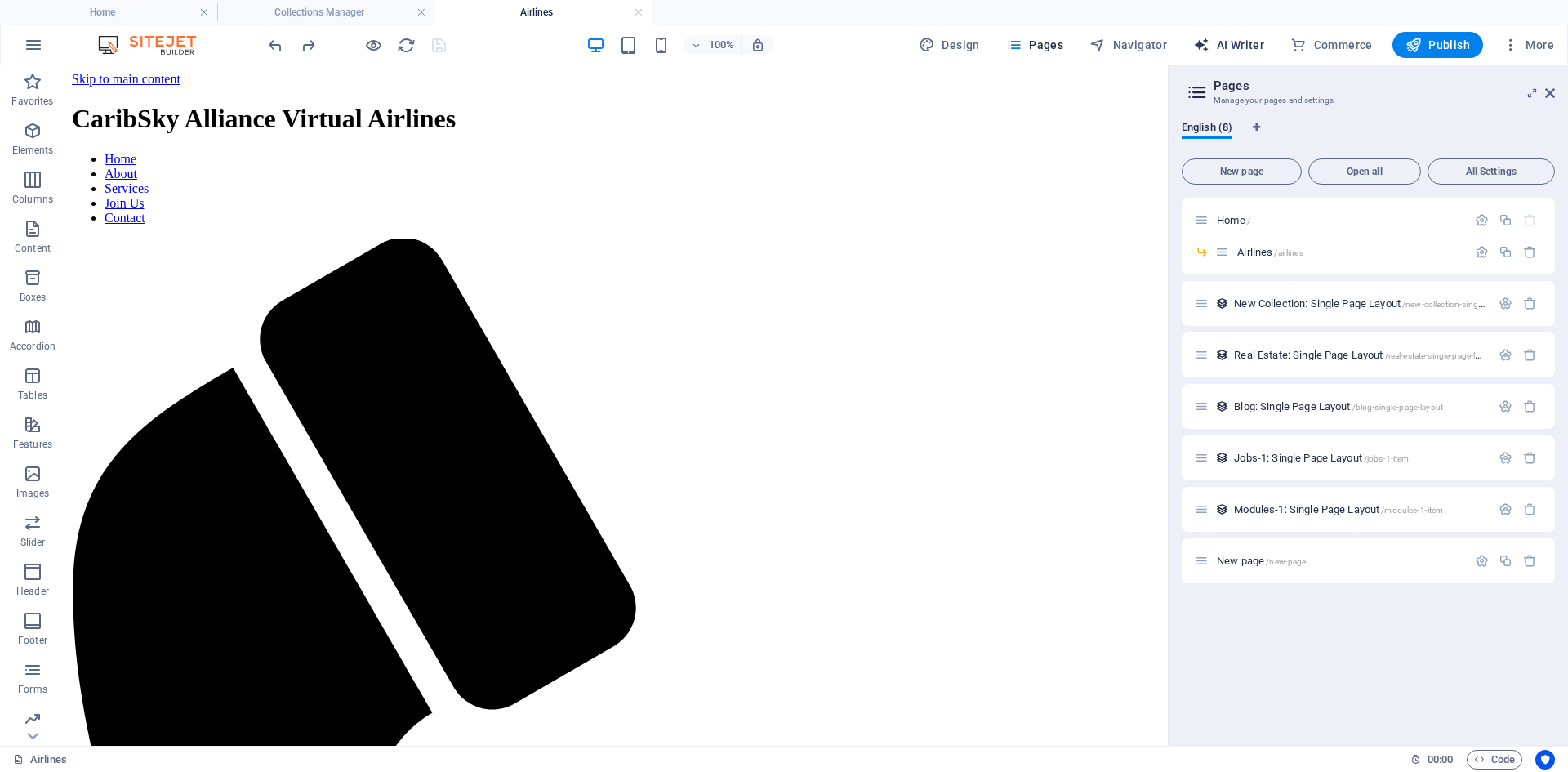
click at [1218, 52] on span "AI Writer" at bounding box center [1228, 45] width 71 height 16
select select "English"
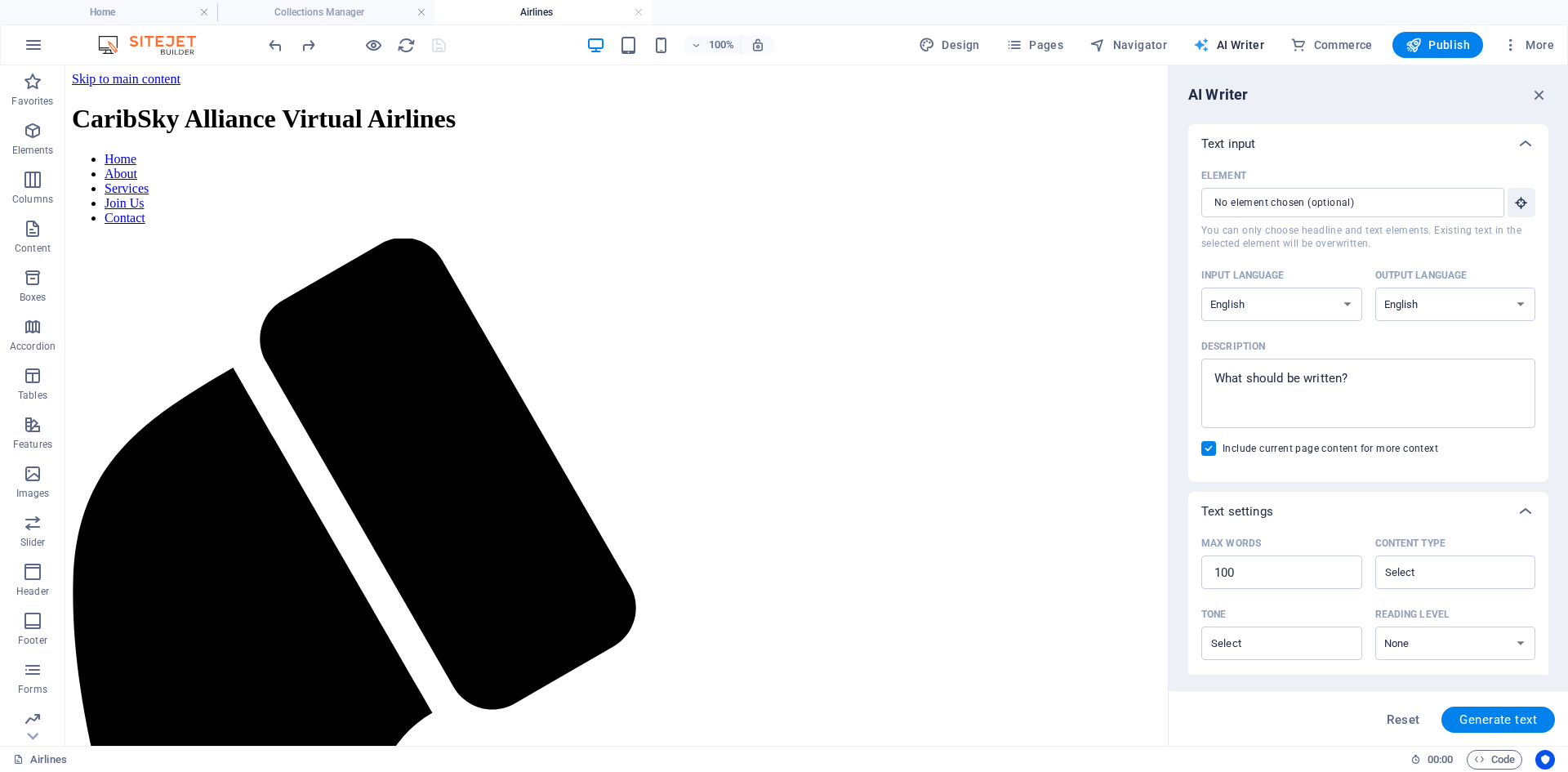
click at [1218, 52] on span "AI Writer" at bounding box center [1228, 45] width 71 height 16
click at [1038, 58] on div "100% Design Pages Navigator AI Writer Commerce Publish More" at bounding box center [784, 45] width 1566 height 39
click at [1038, 48] on span "Pages" at bounding box center [1035, 45] width 57 height 16
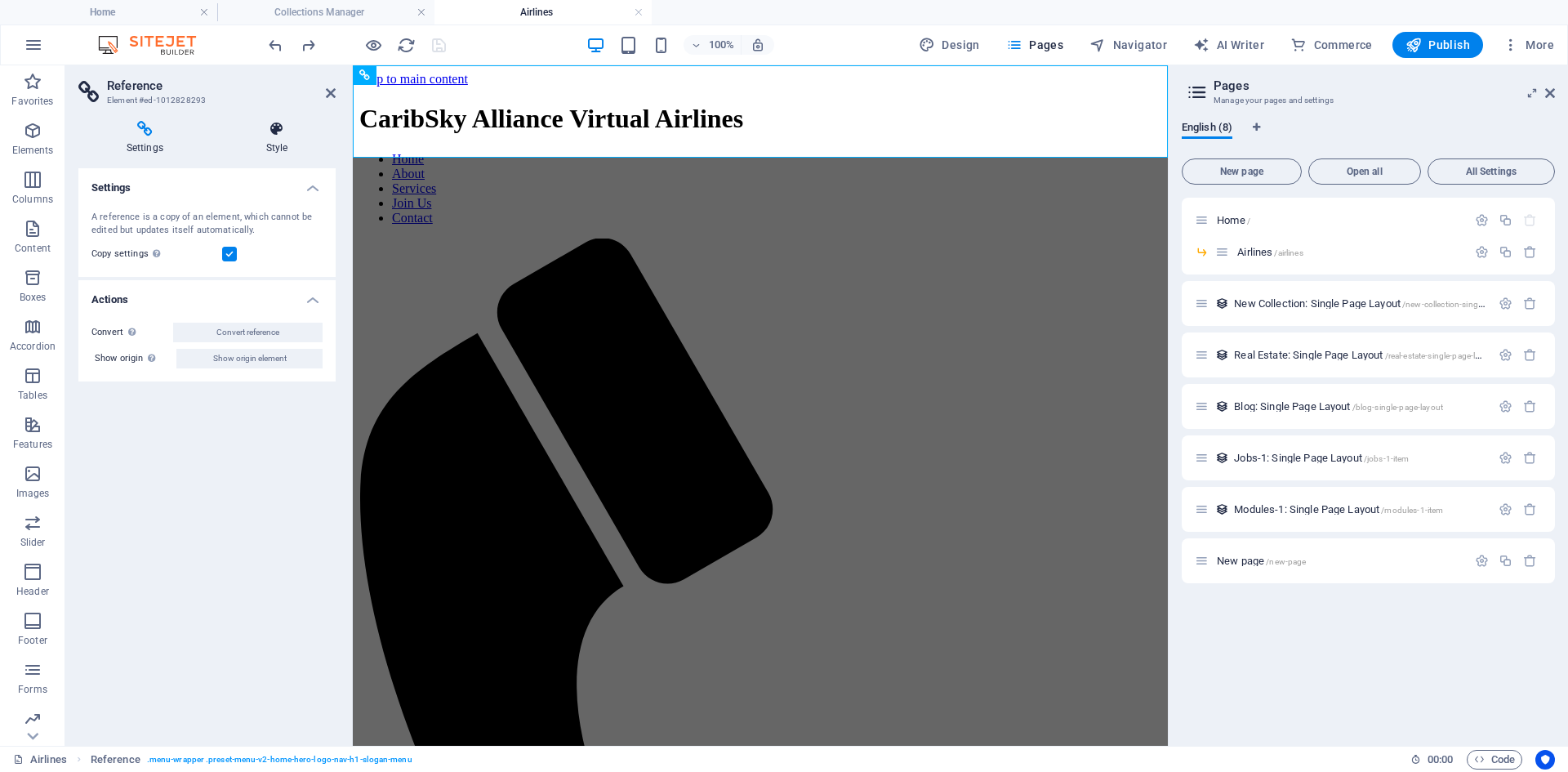
click at [283, 135] on icon at bounding box center [276, 129] width 117 height 16
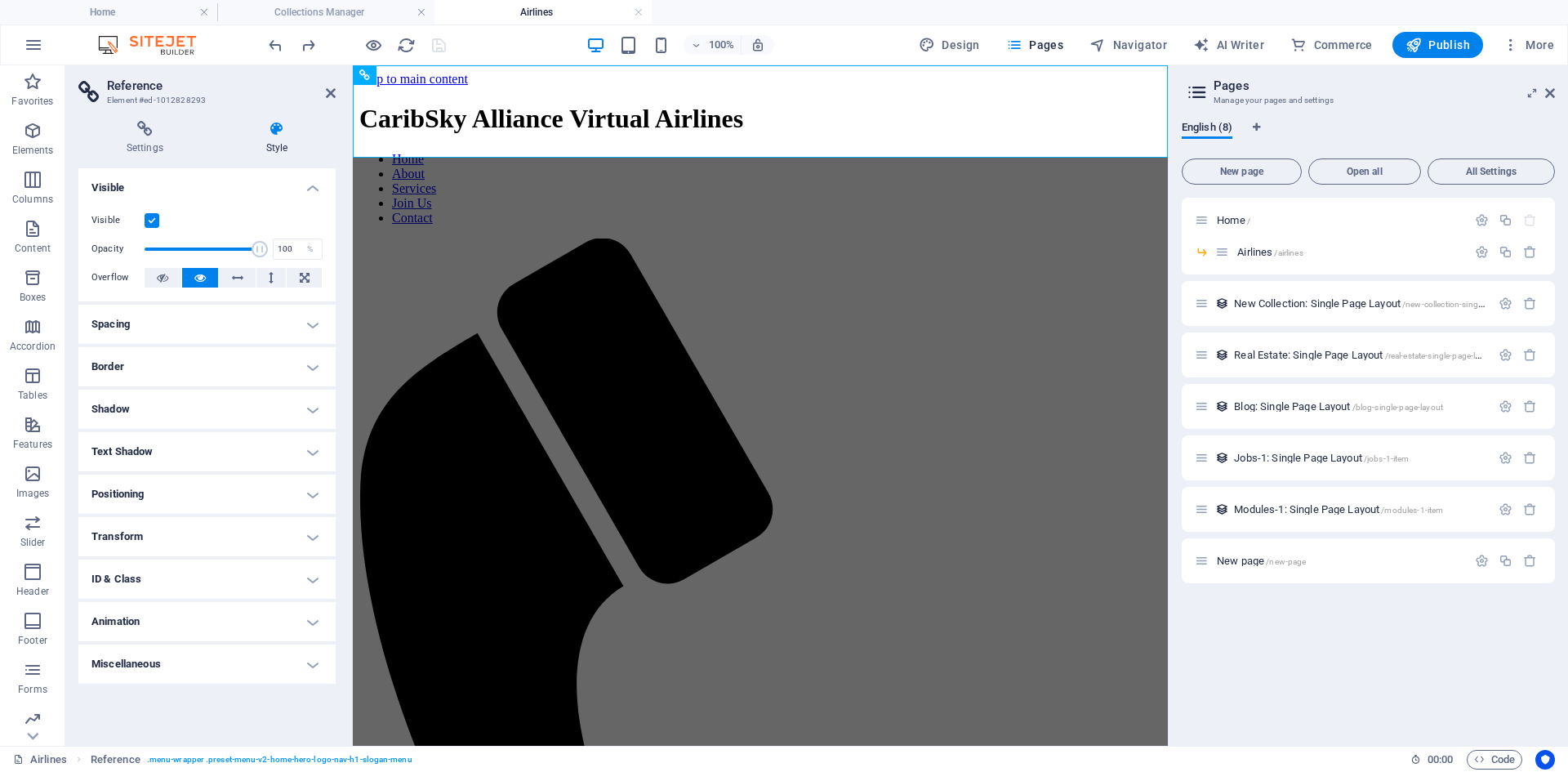
click at [221, 606] on h4 "Animation" at bounding box center [208, 622] width 258 height 39
click at [324, 89] on h2 "Reference" at bounding box center [222, 86] width 229 height 14
click at [331, 92] on icon at bounding box center [330, 93] width 10 height 13
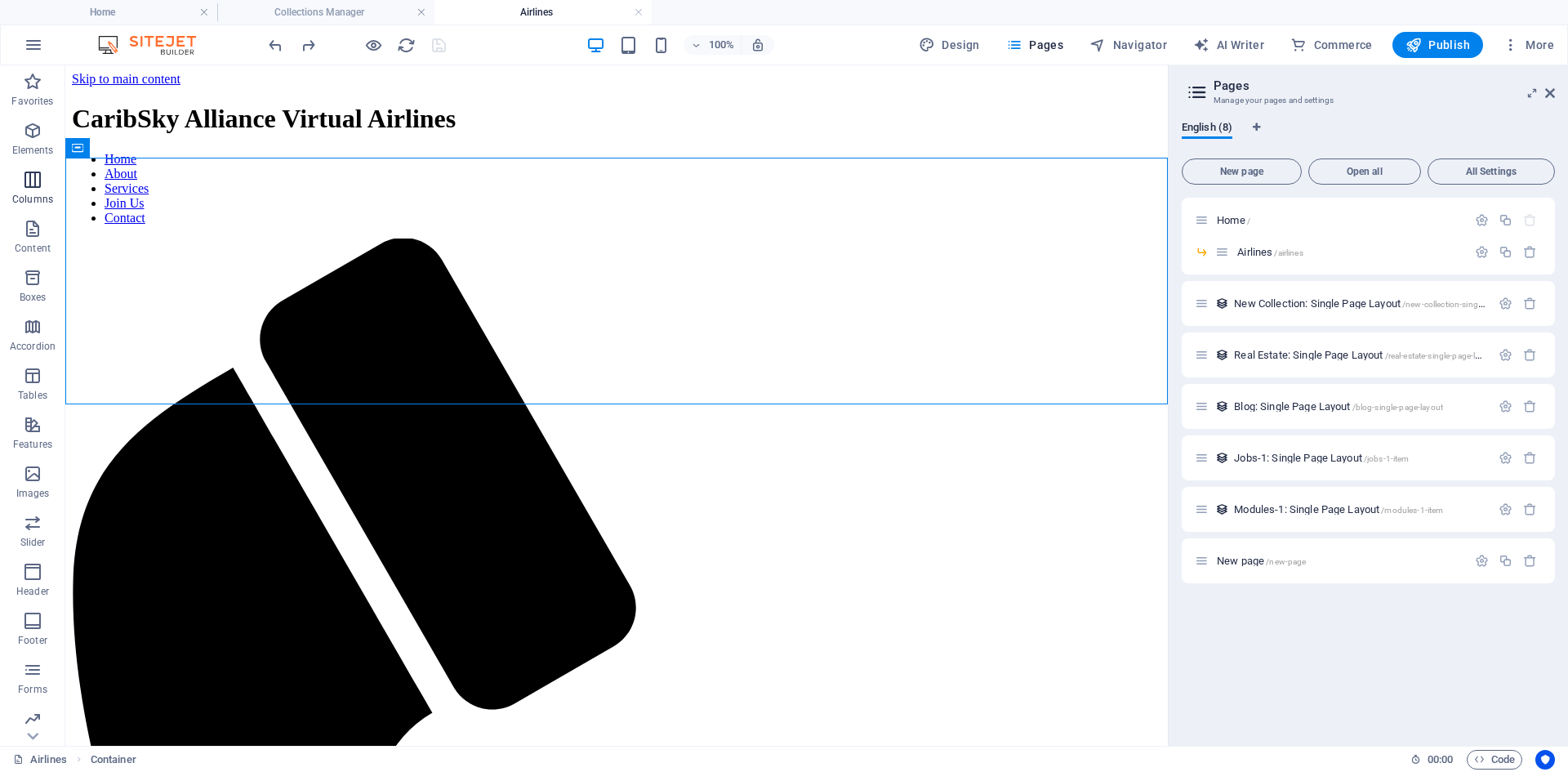
click at [59, 206] on span "Columns" at bounding box center [32, 190] width 65 height 39
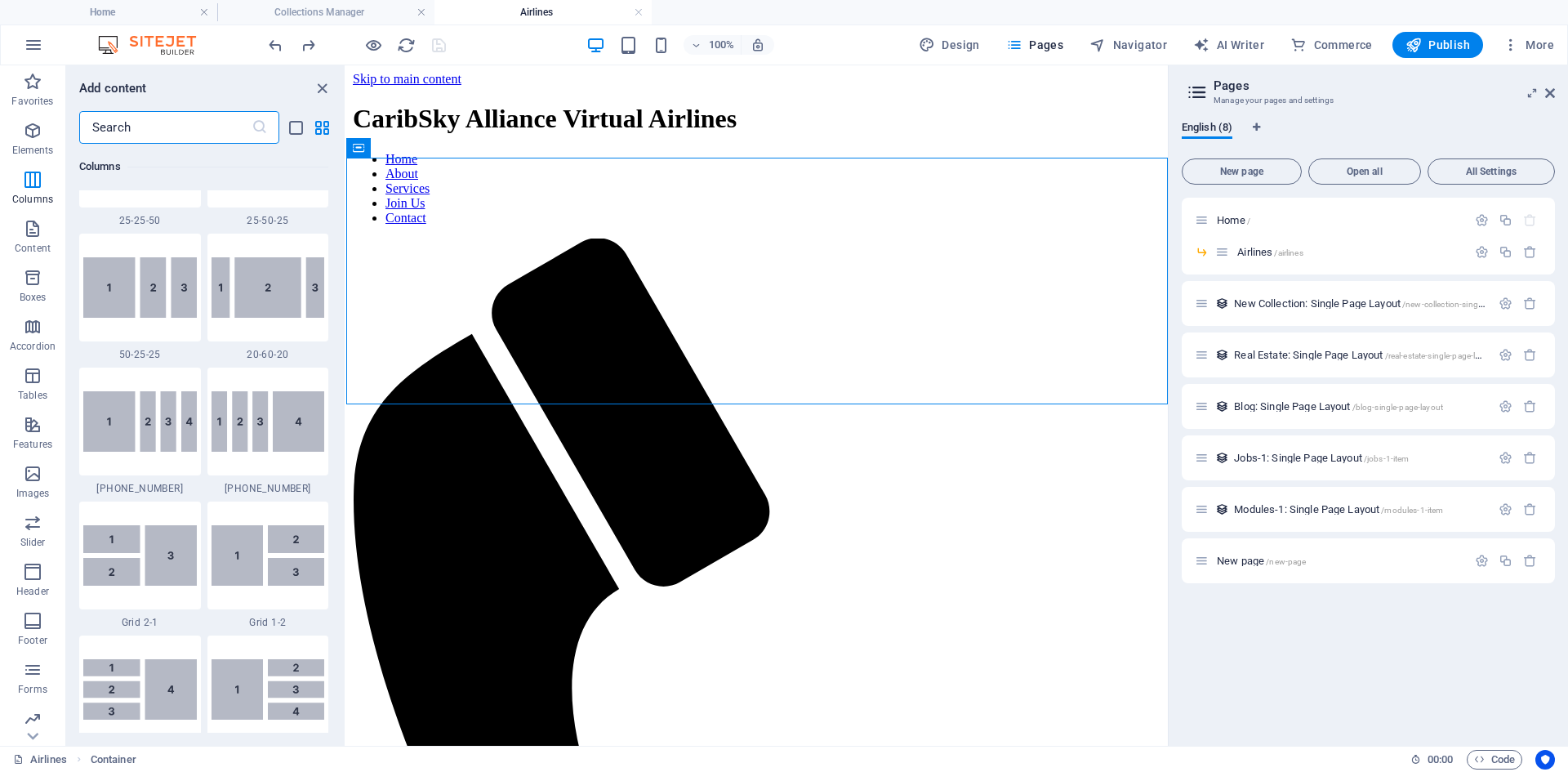
scroll to position [1707, 0]
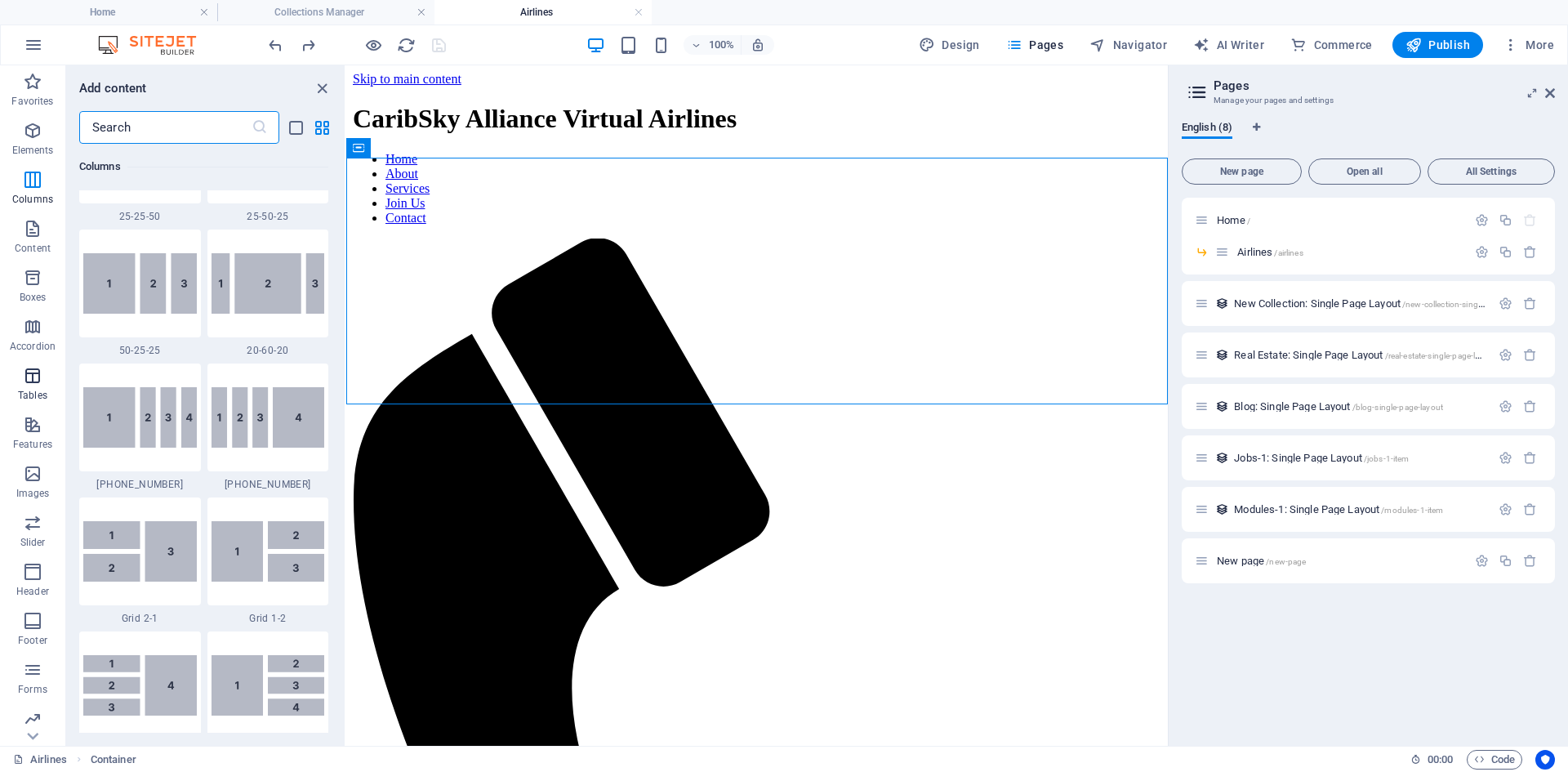
click at [38, 378] on icon "button" at bounding box center [33, 376] width 20 height 20
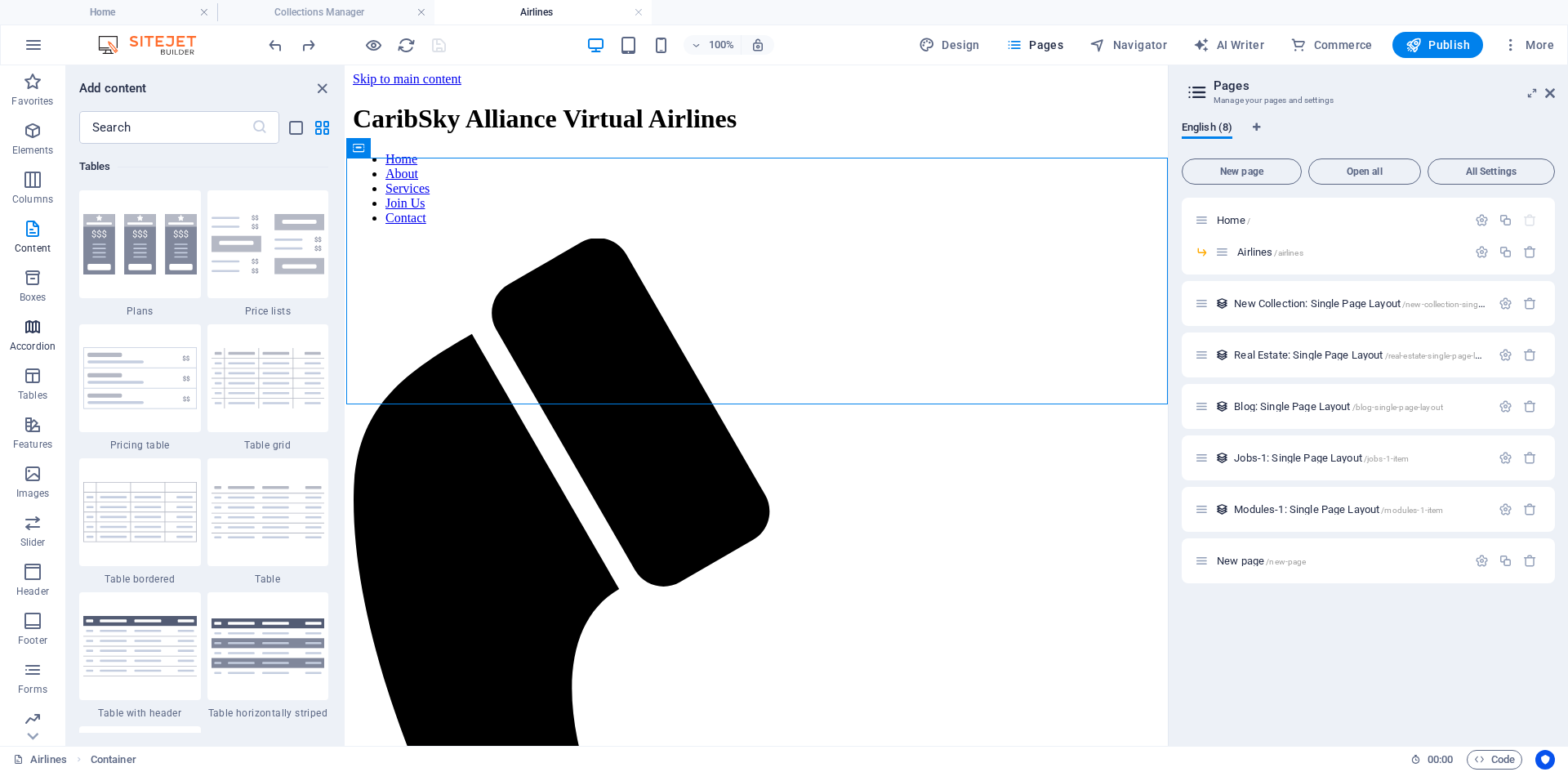
click at [44, 344] on p "Accordion" at bounding box center [32, 346] width 46 height 13
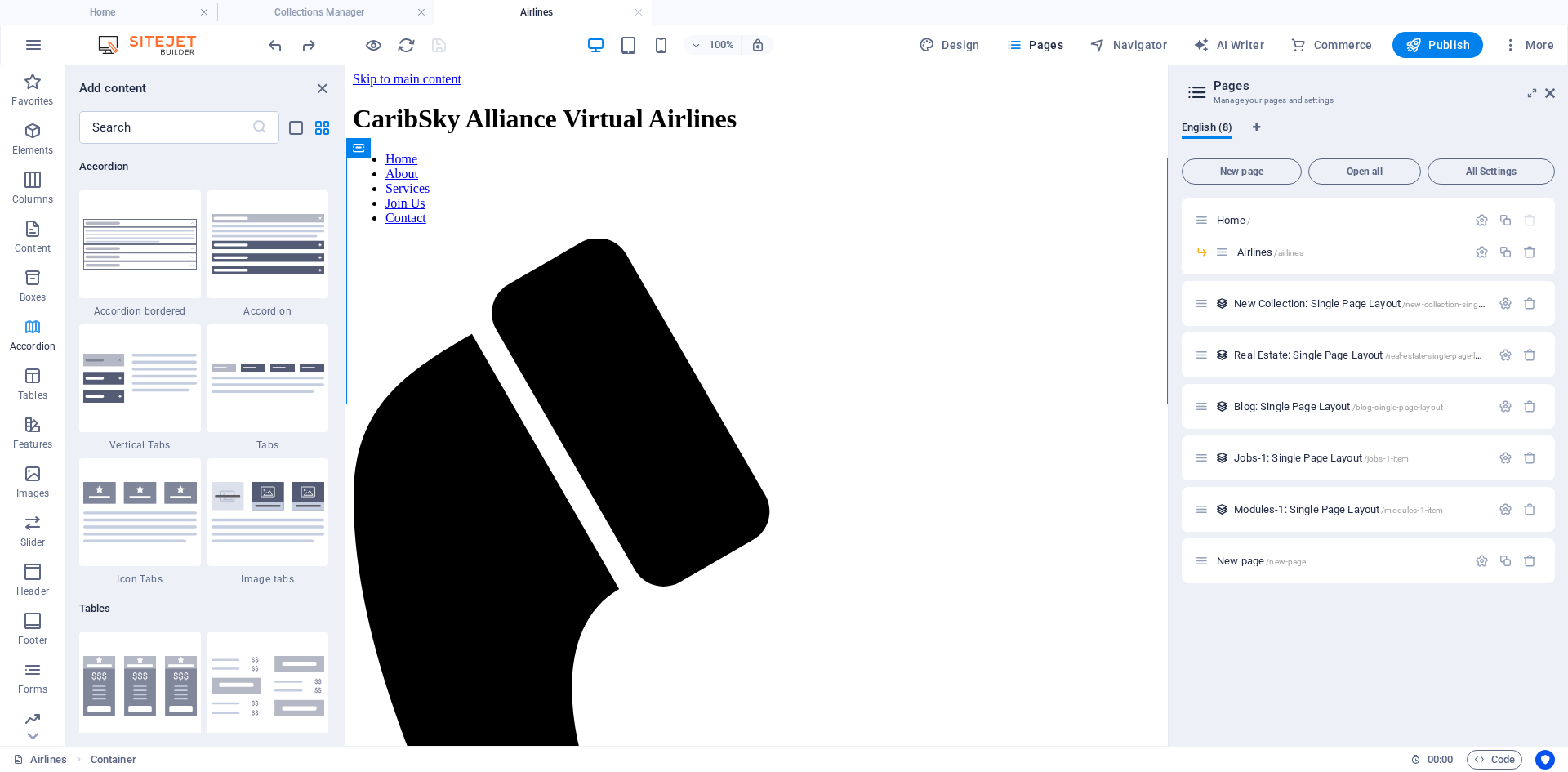
scroll to position [81, 0]
click at [44, 411] on p "Images" at bounding box center [32, 411] width 33 height 13
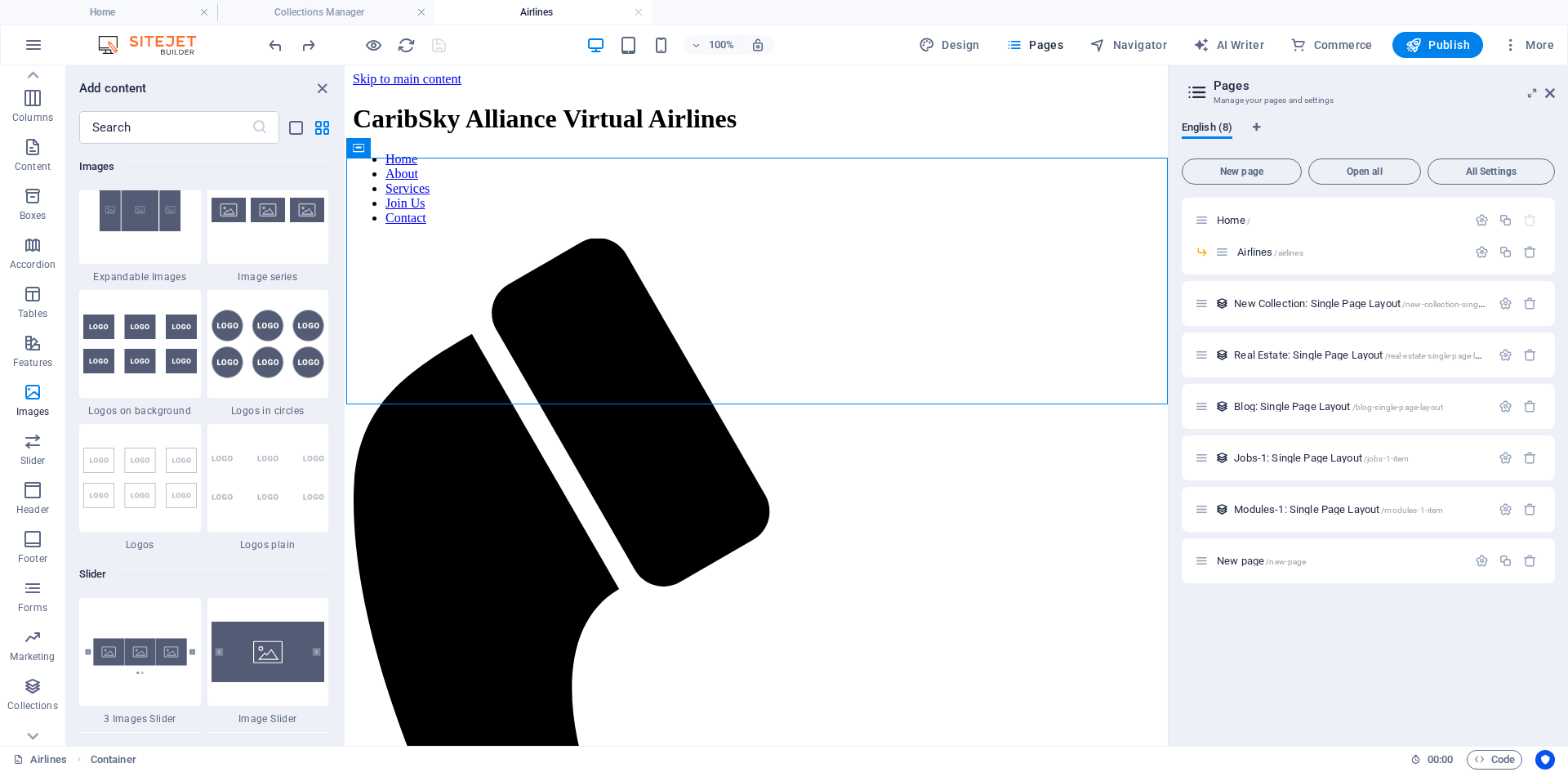
scroll to position [8852, 0]
click at [152, 369] on img at bounding box center [140, 343] width 114 height 59
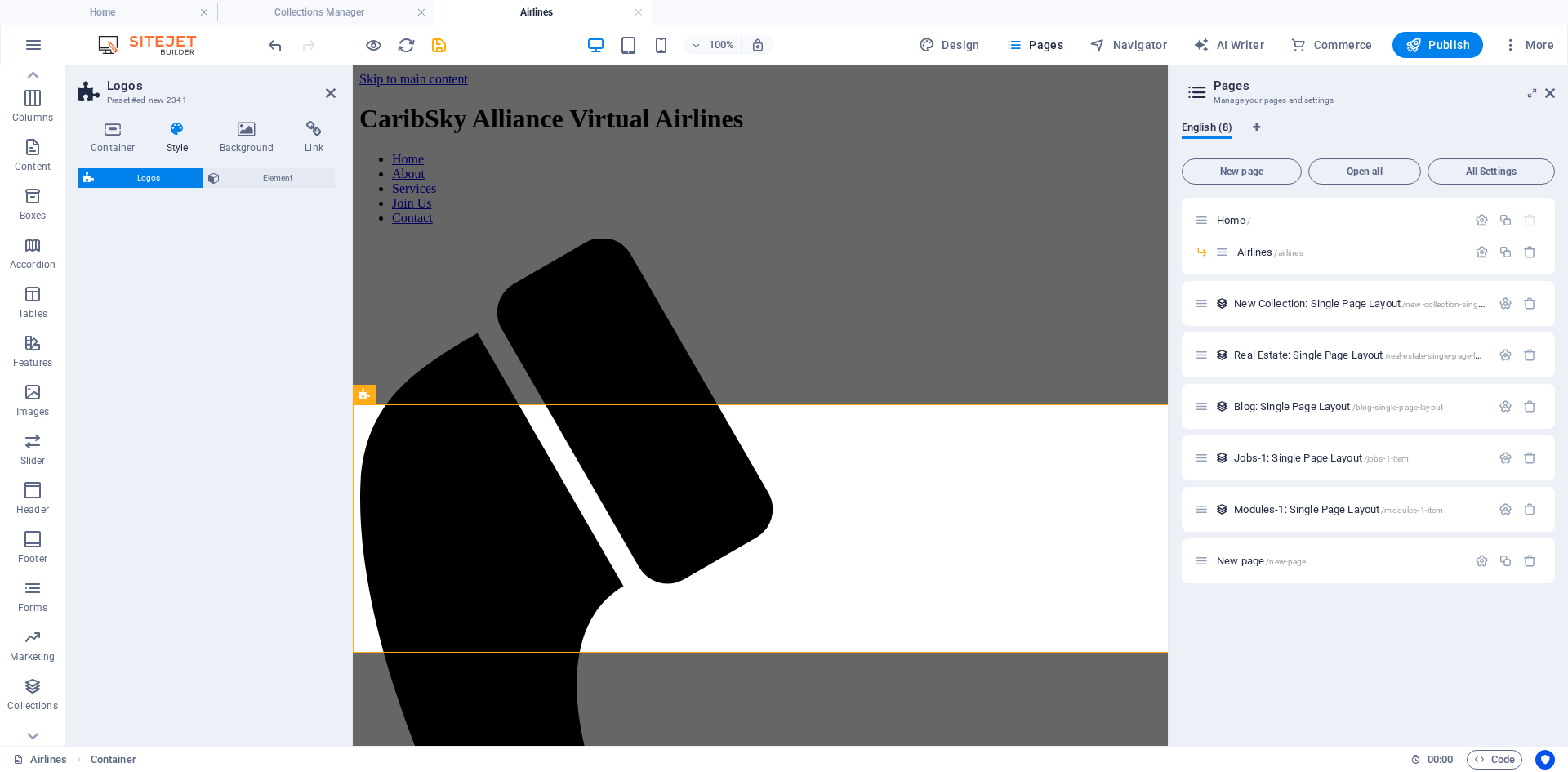
select select "rem"
select select "preset-partners-v3-background"
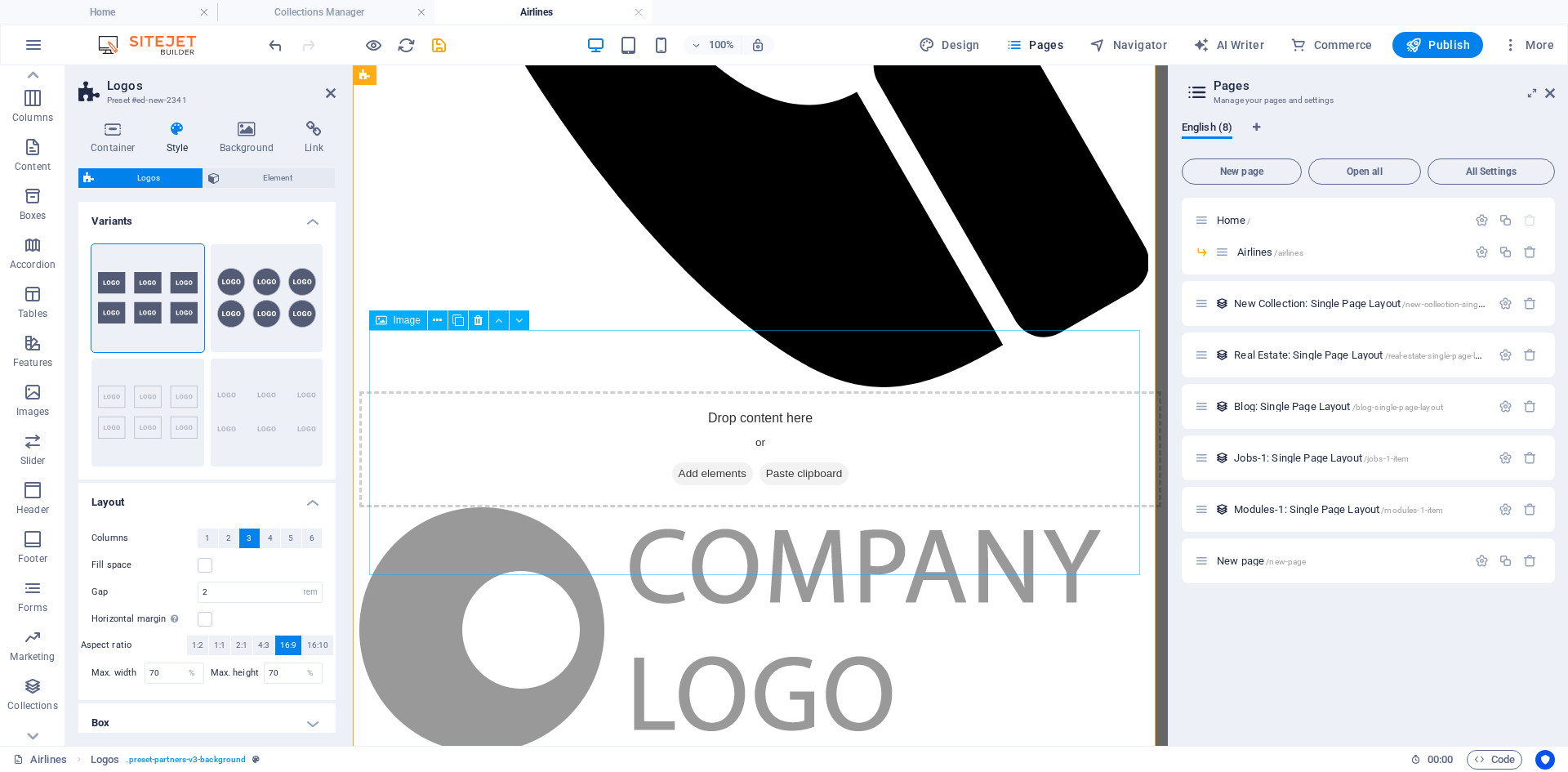
scroll to position [62, 0]
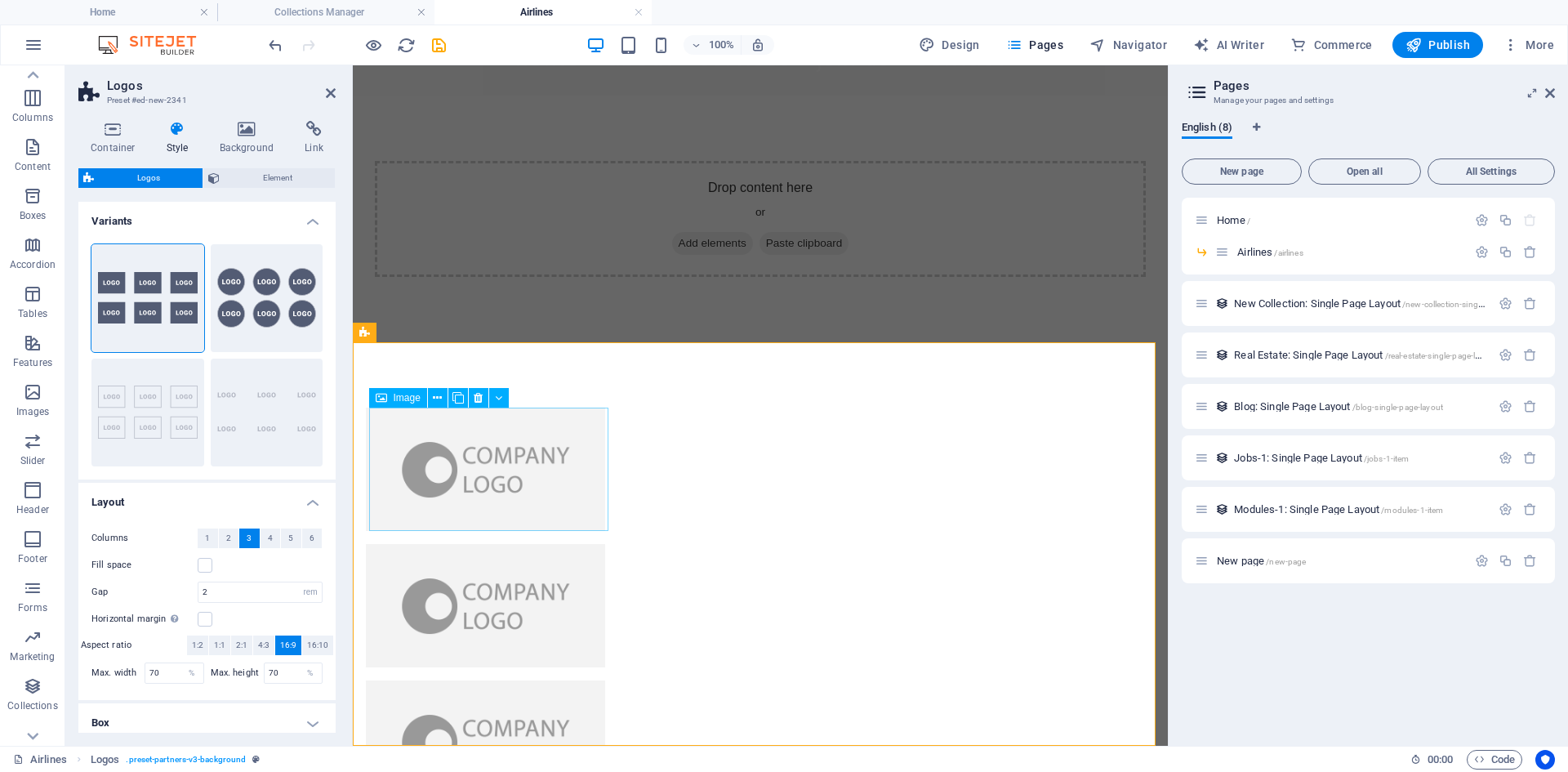
click at [527, 452] on figure at bounding box center [485, 469] width 239 height 123
click at [411, 398] on span "Image" at bounding box center [407, 397] width 27 height 10
click at [441, 402] on icon at bounding box center [437, 397] width 9 height 17
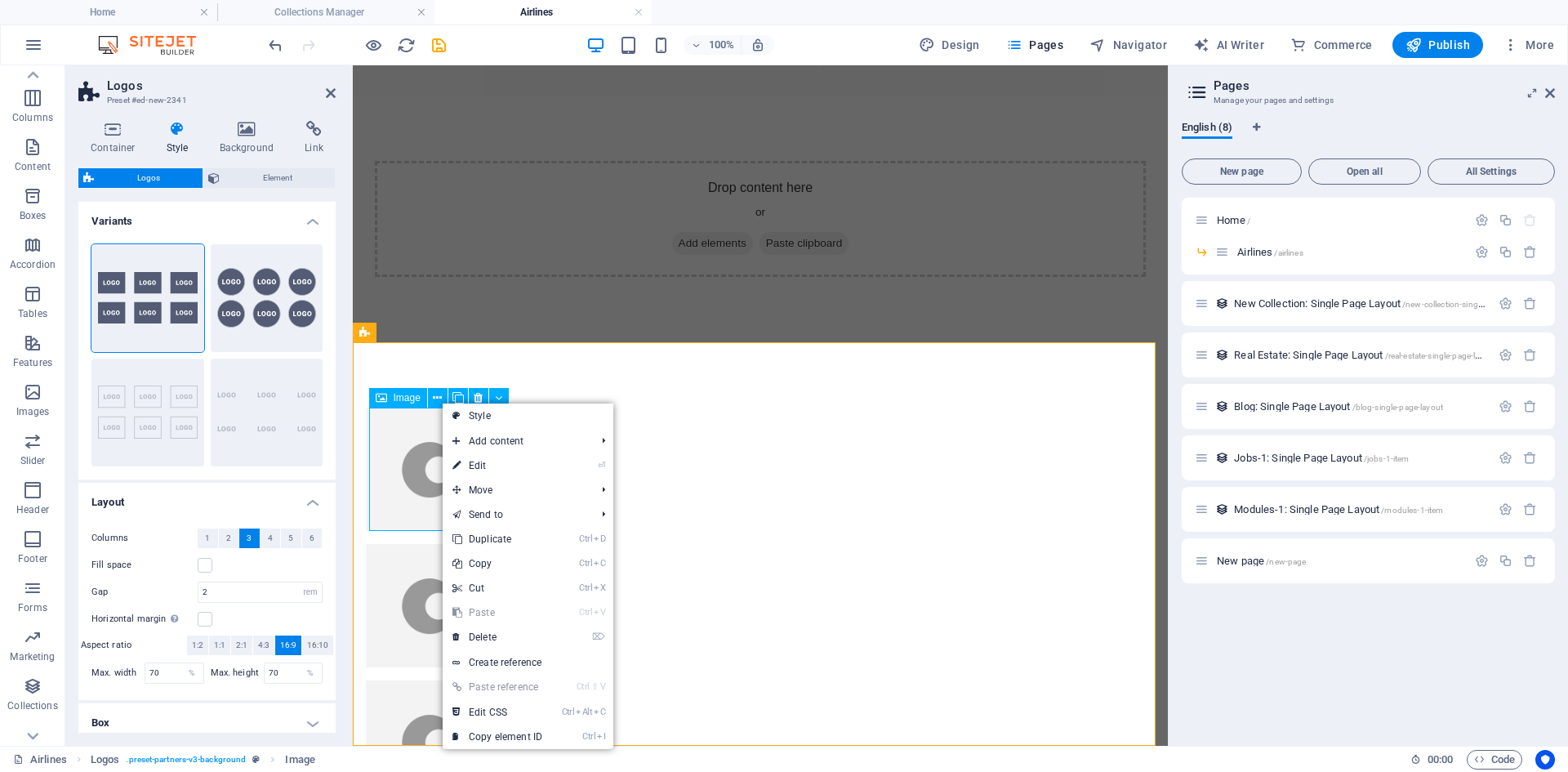
click at [401, 442] on figure at bounding box center [485, 469] width 239 height 123
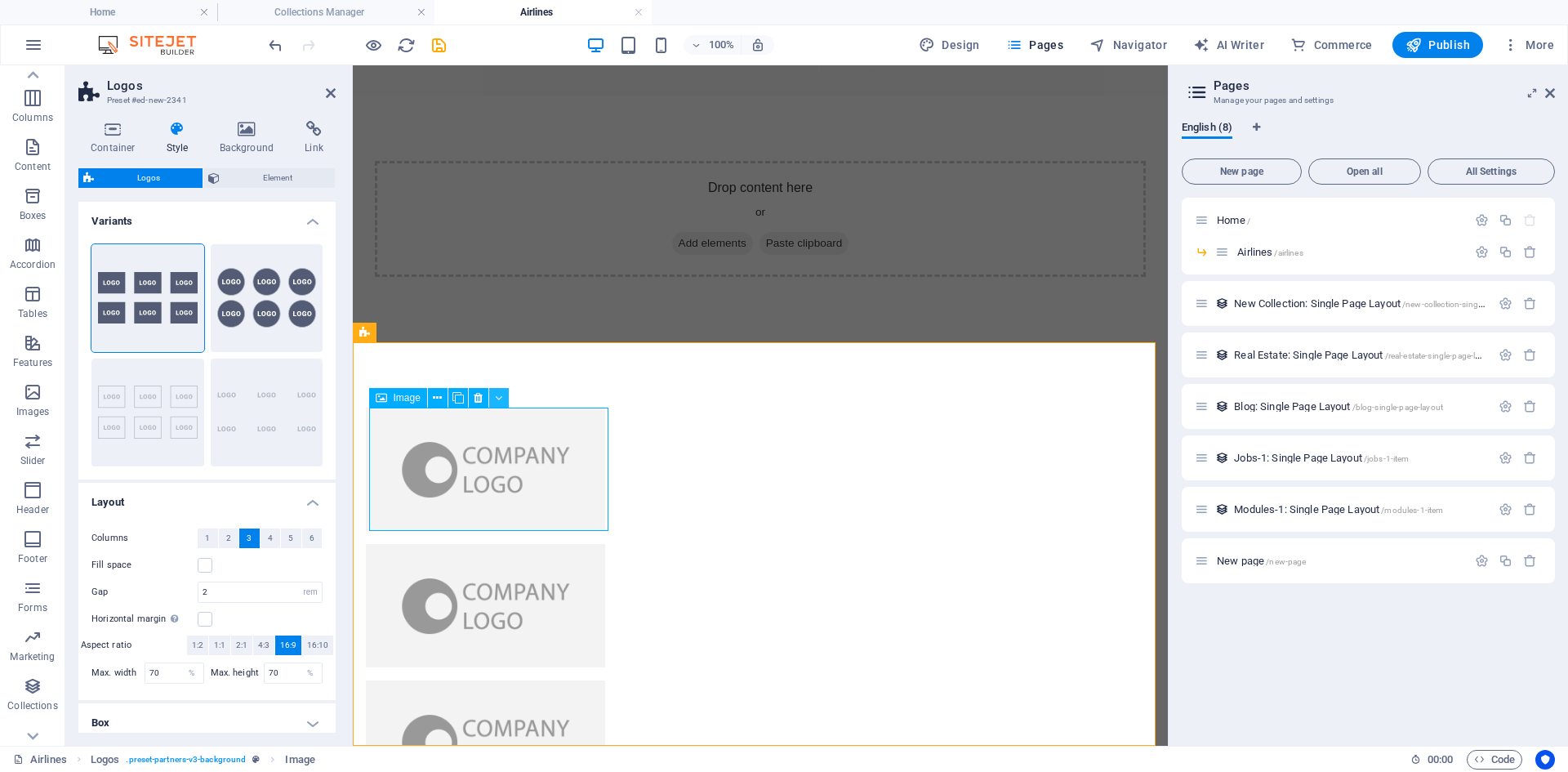
click at [501, 400] on icon at bounding box center [498, 397] width 7 height 17
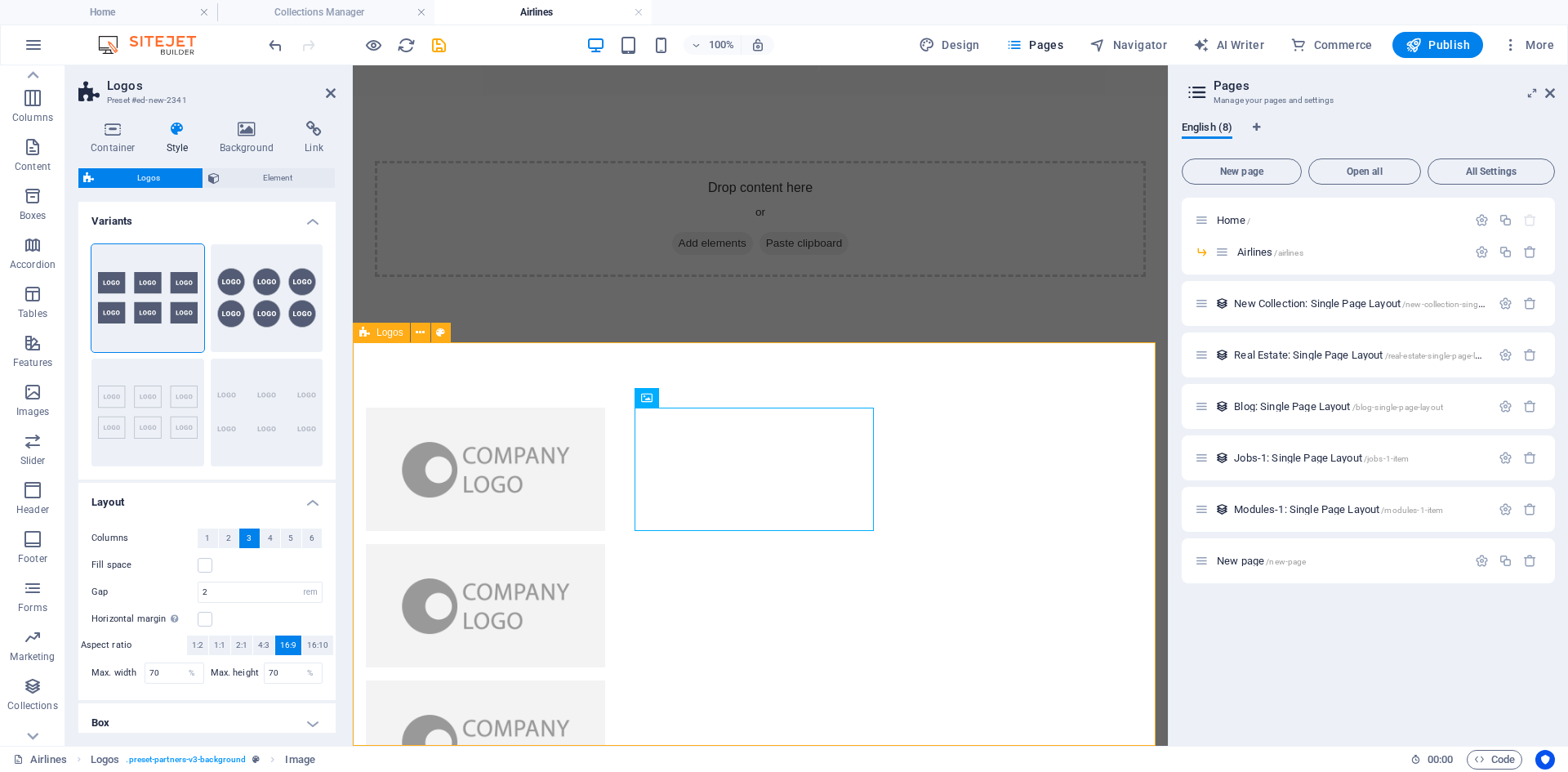
click at [503, 299] on div "Drop content here or Add elements Paste clipboard" at bounding box center [759, 219] width 815 height 247
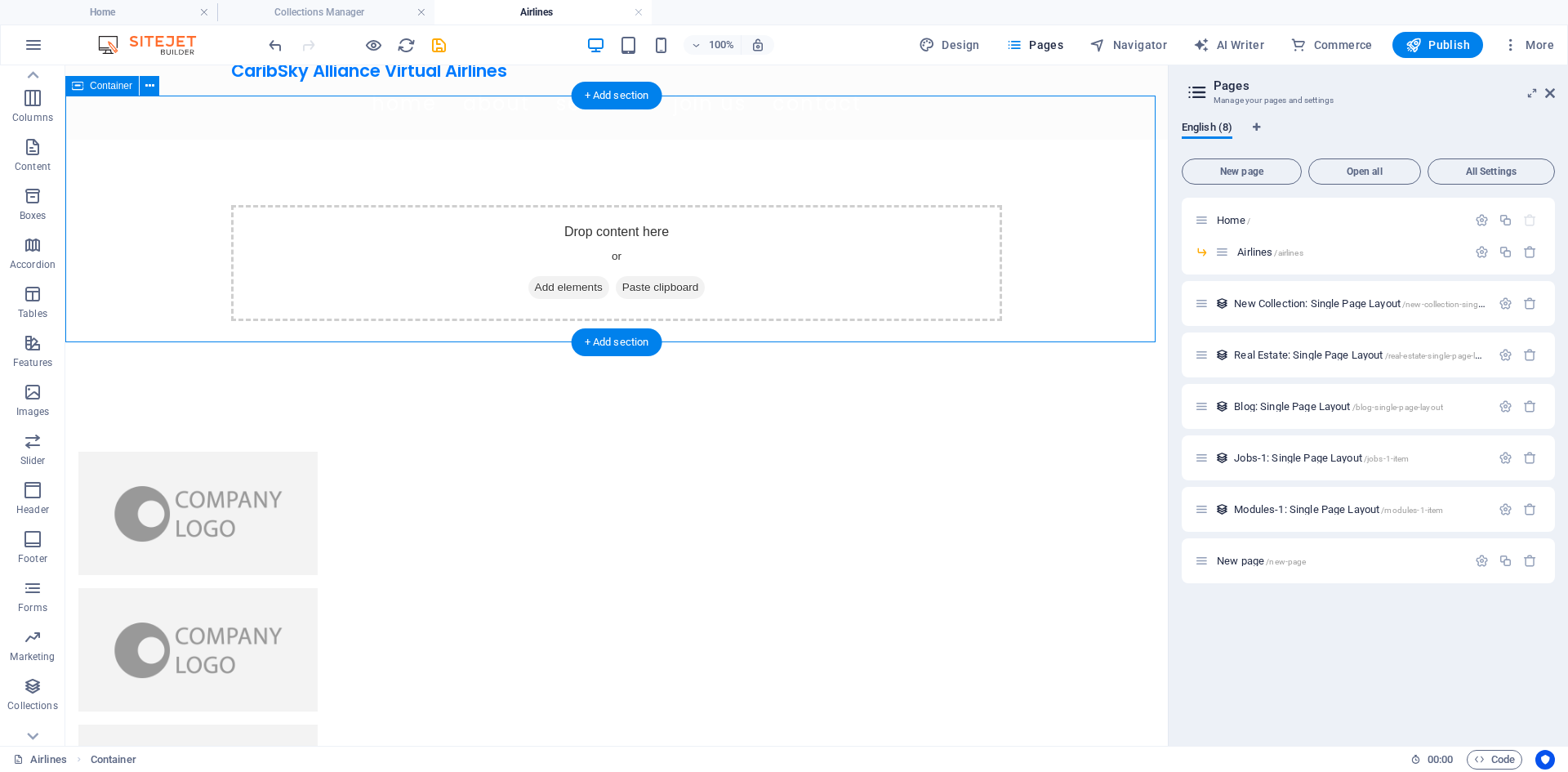
scroll to position [0, 0]
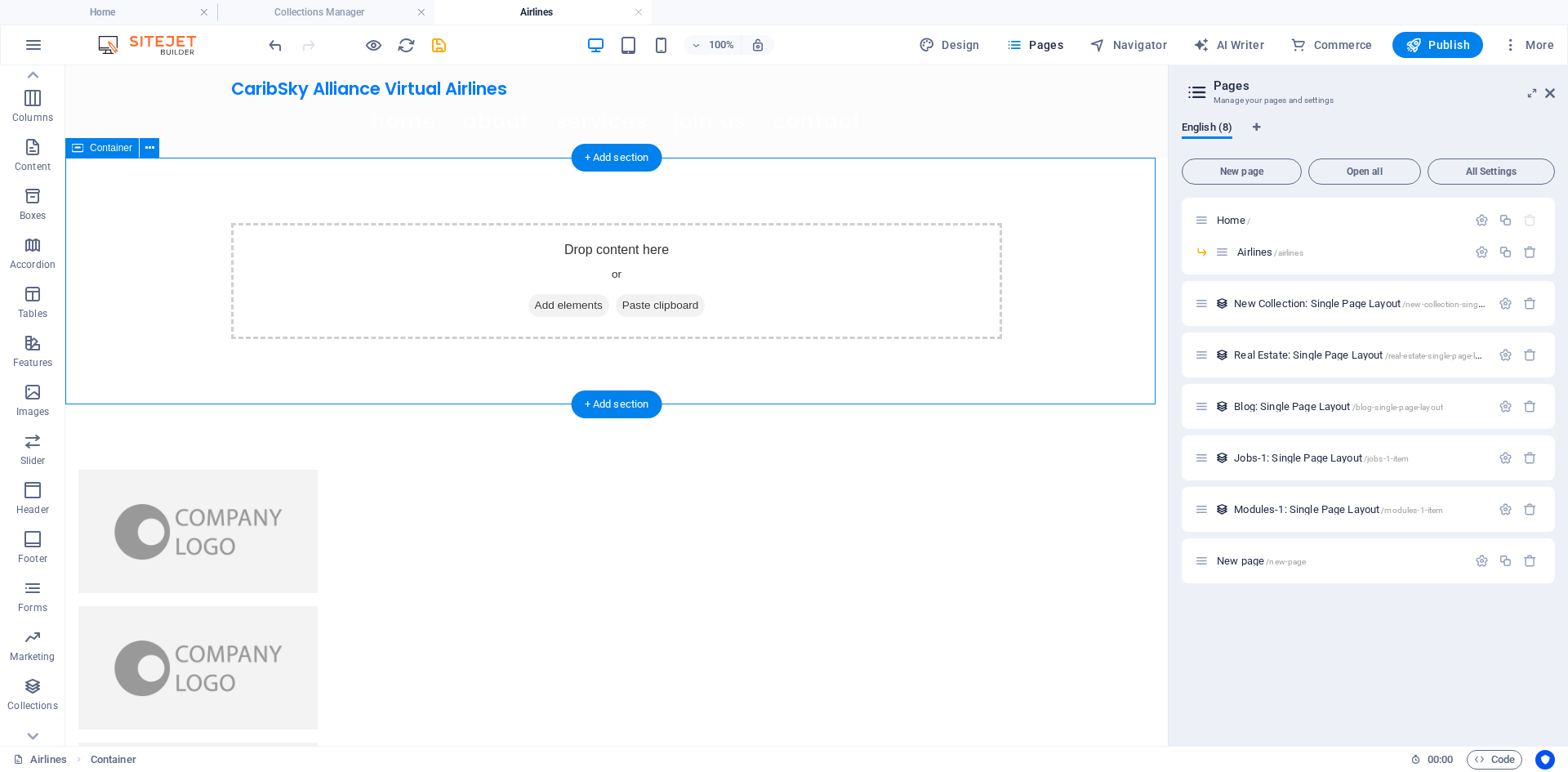
click at [369, 268] on div "Drop content here or Add elements Paste clipboard" at bounding box center [616, 281] width 771 height 116
click at [550, 308] on span "Add elements" at bounding box center [569, 306] width 81 height 23
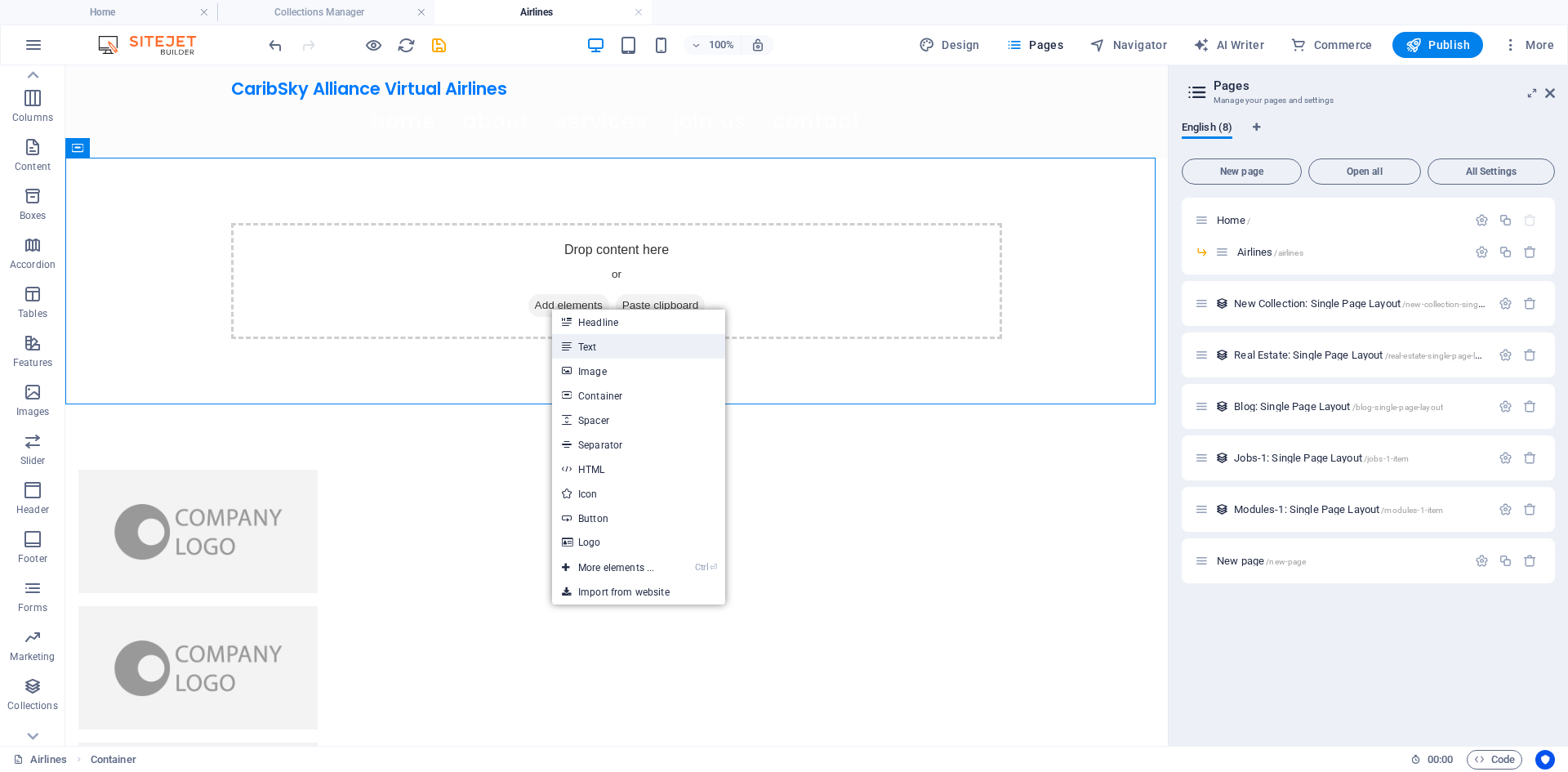
drag, startPoint x: 215, startPoint y: 281, endPoint x: 572, endPoint y: 346, distance: 362.9
click at [572, 346] on link "Text" at bounding box center [639, 345] width 174 height 24
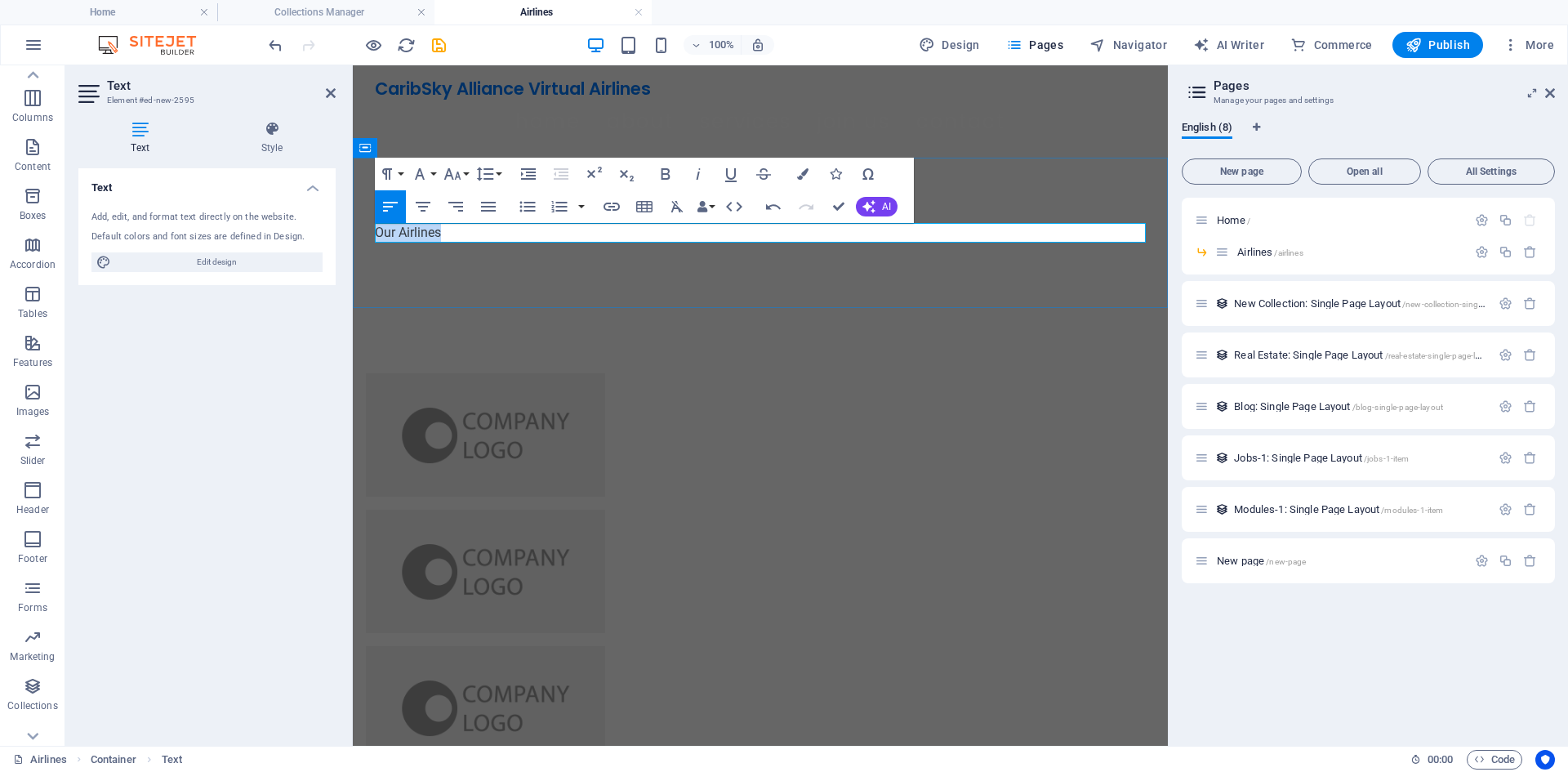
drag, startPoint x: 408, startPoint y: 234, endPoint x: 379, endPoint y: 240, distance: 29.6
click at [379, 240] on p "Our Airlines" at bounding box center [760, 233] width 771 height 20
click at [437, 184] on button "Font Family" at bounding box center [422, 174] width 31 height 33
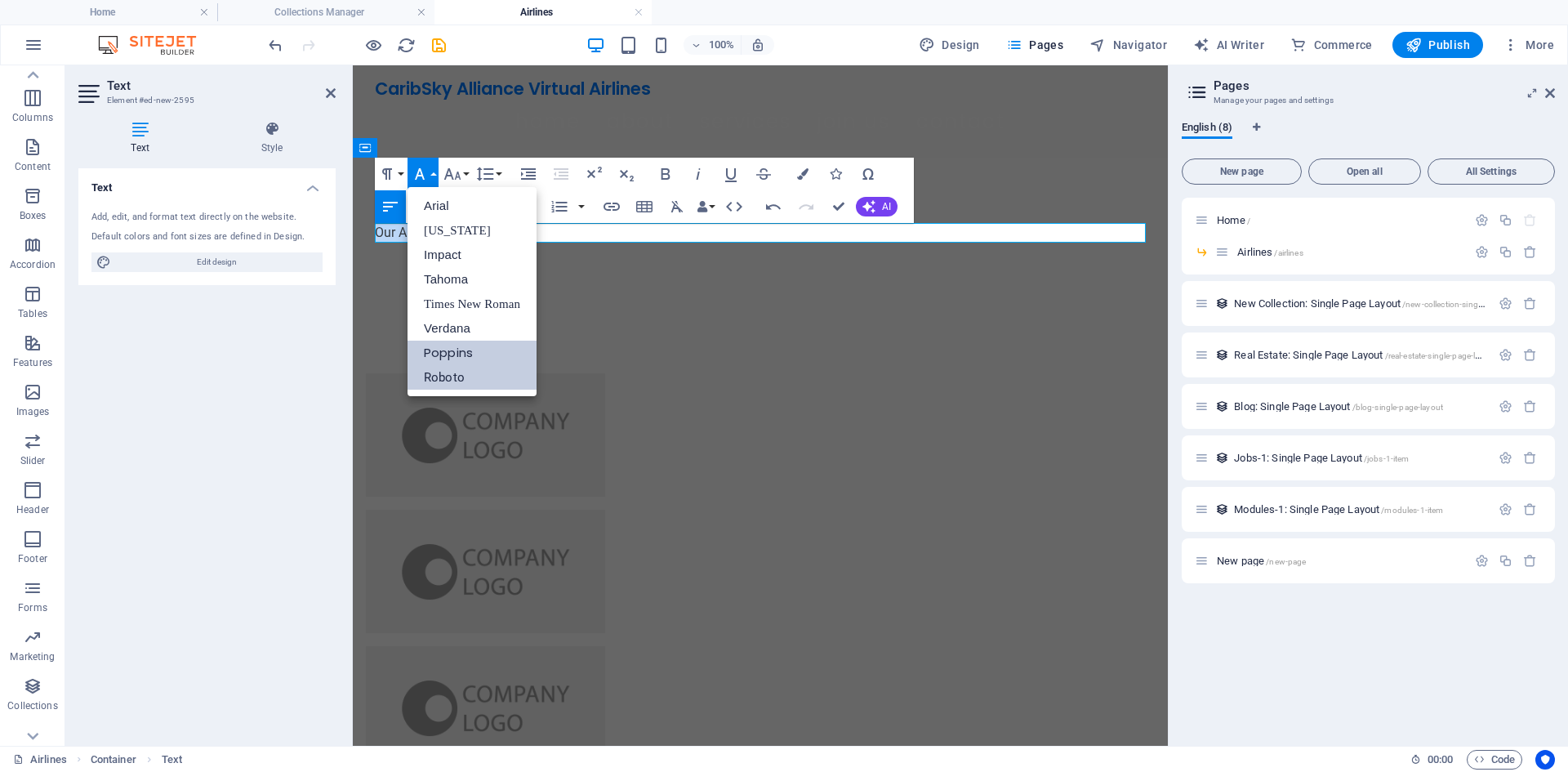
click at [495, 346] on link "Poppins" at bounding box center [471, 352] width 129 height 24
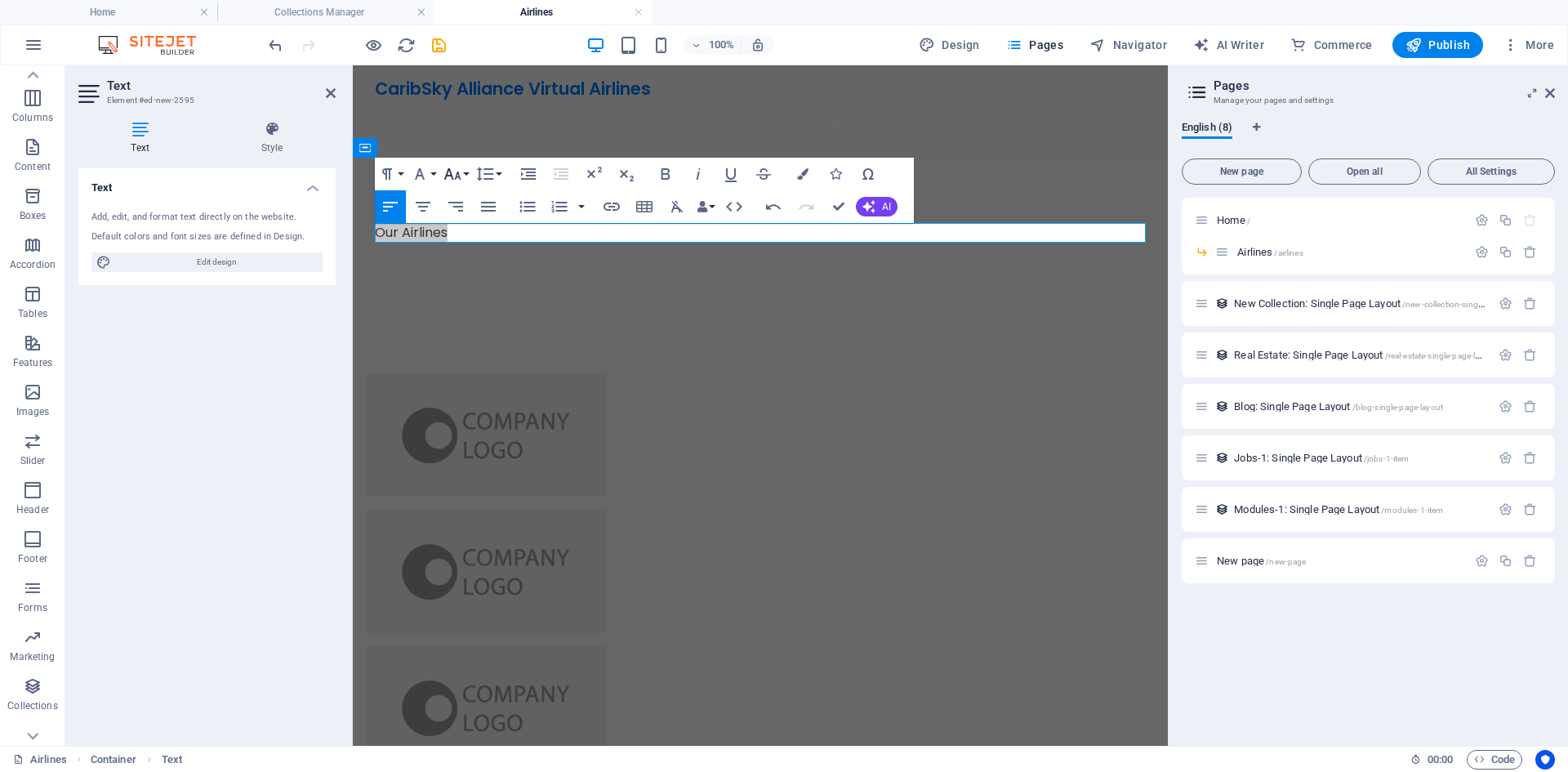
click at [456, 180] on icon "button" at bounding box center [453, 174] width 20 height 20
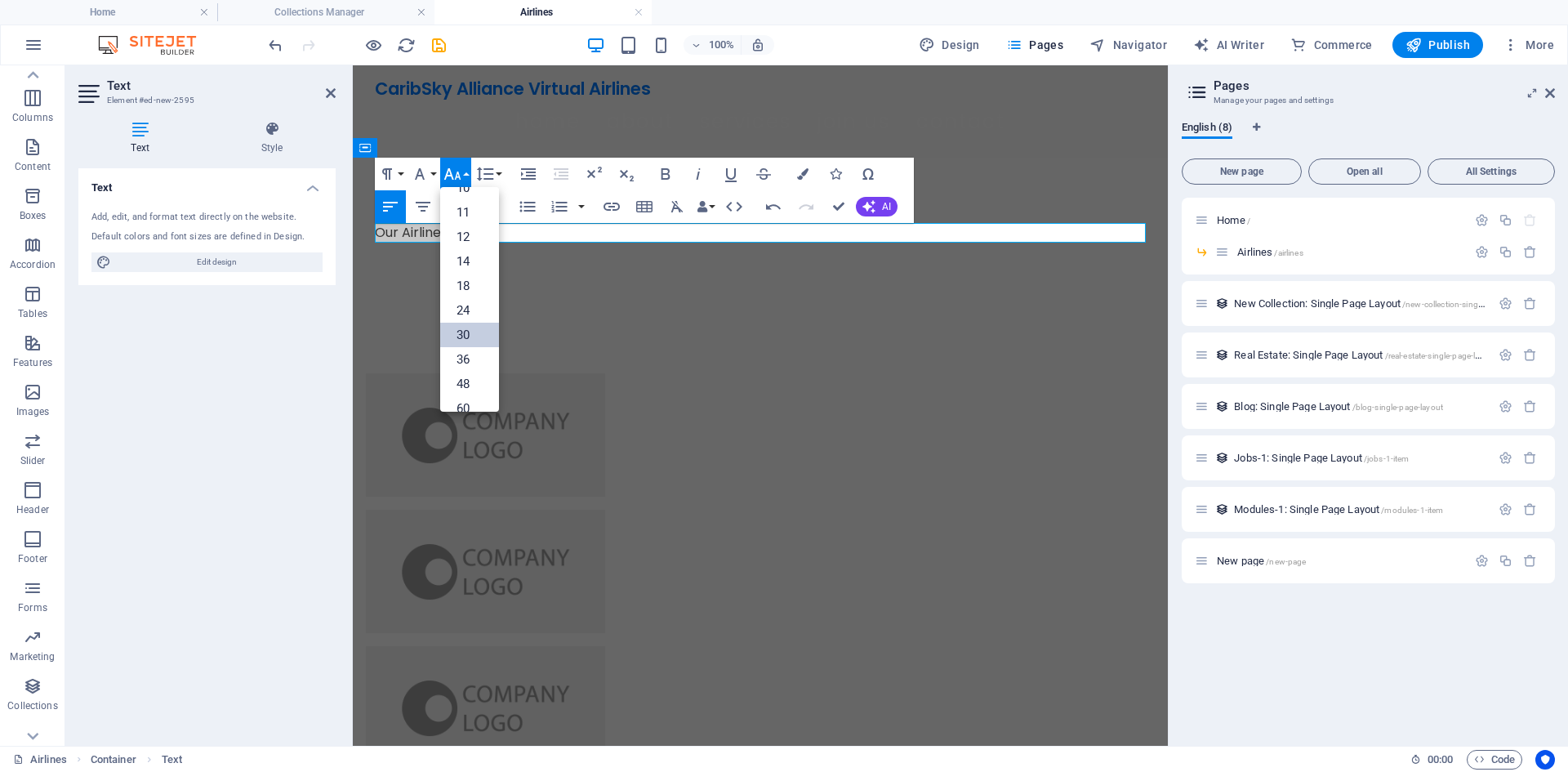
scroll to position [131, 0]
click at [489, 360] on link "72" at bounding box center [470, 368] width 59 height 24
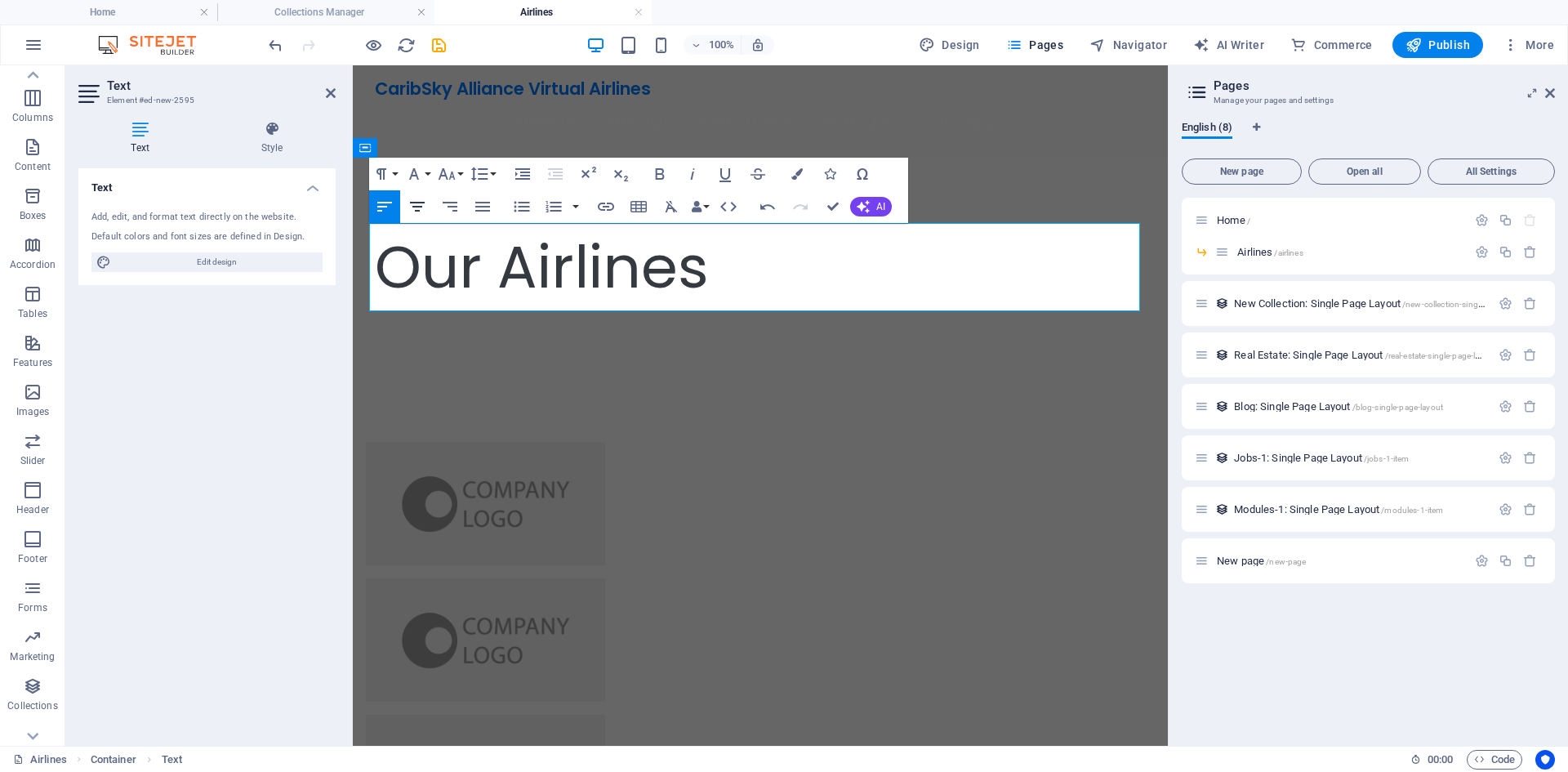
click at [423, 207] on icon "button" at bounding box center [417, 207] width 20 height 20
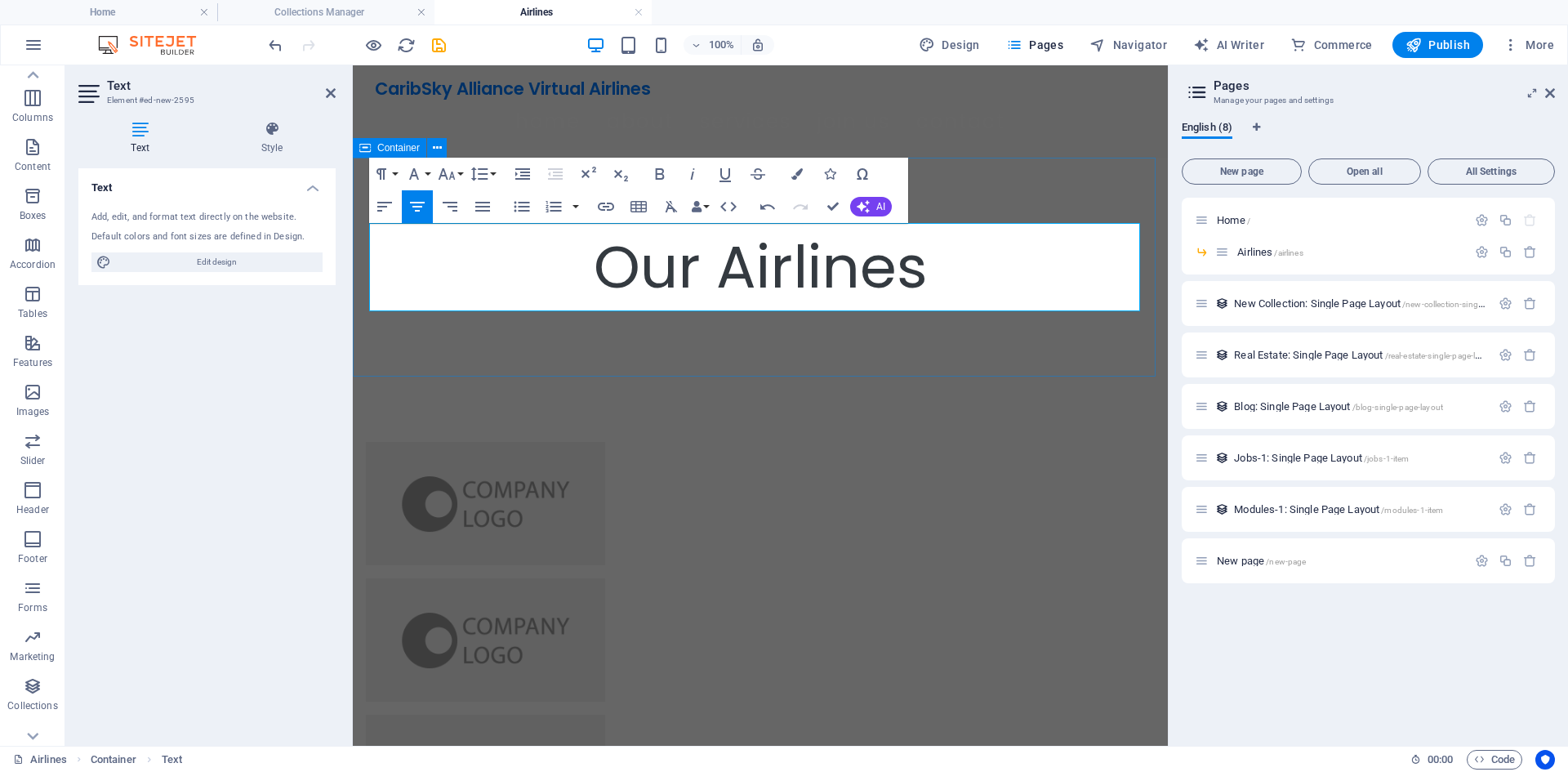
click at [657, 359] on div "Our Airlines" at bounding box center [759, 267] width 815 height 219
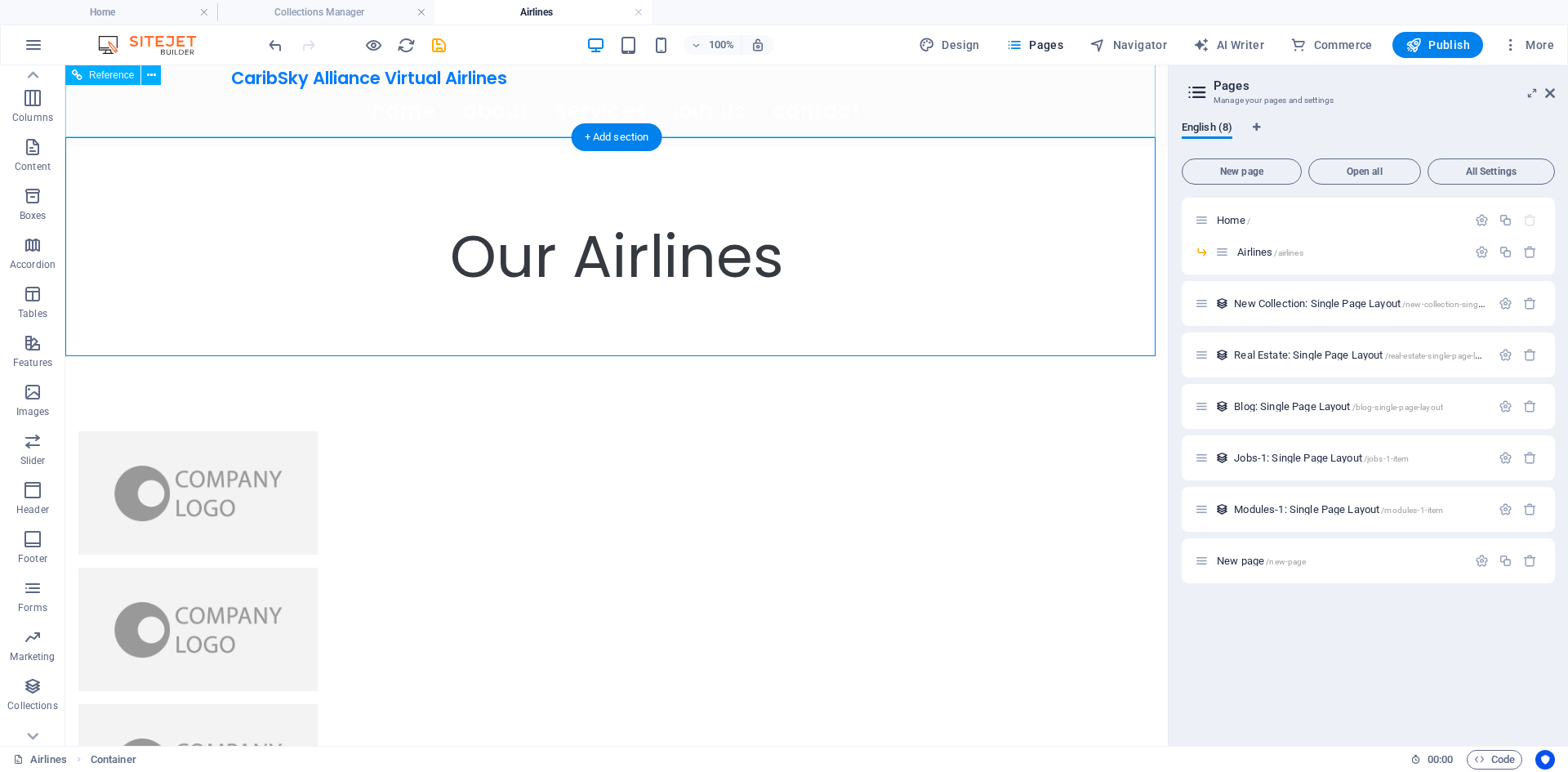
scroll to position [0, 0]
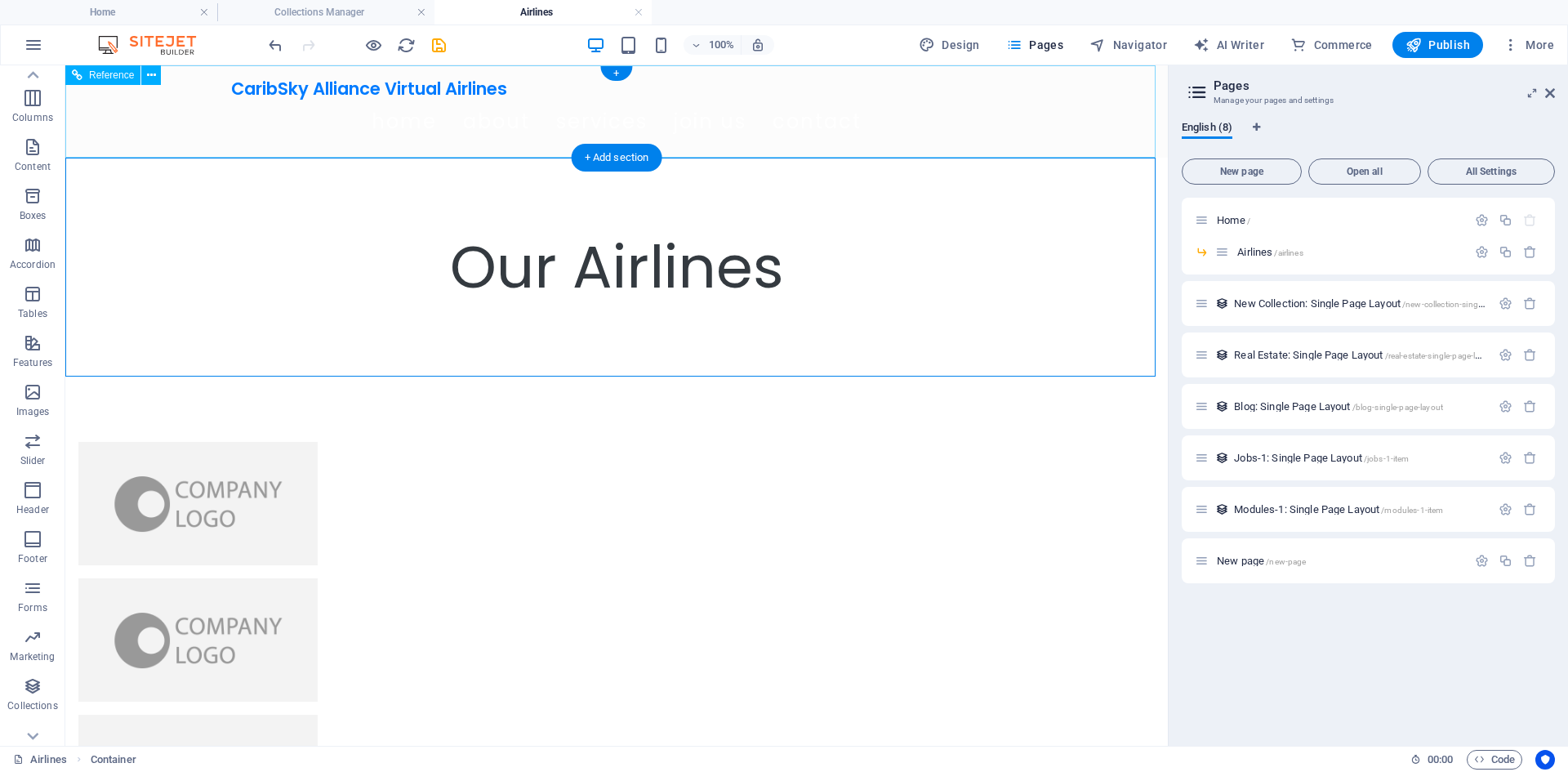
click at [327, 102] on nav "Home About Services Join Us Contact" at bounding box center [616, 121] width 771 height 46
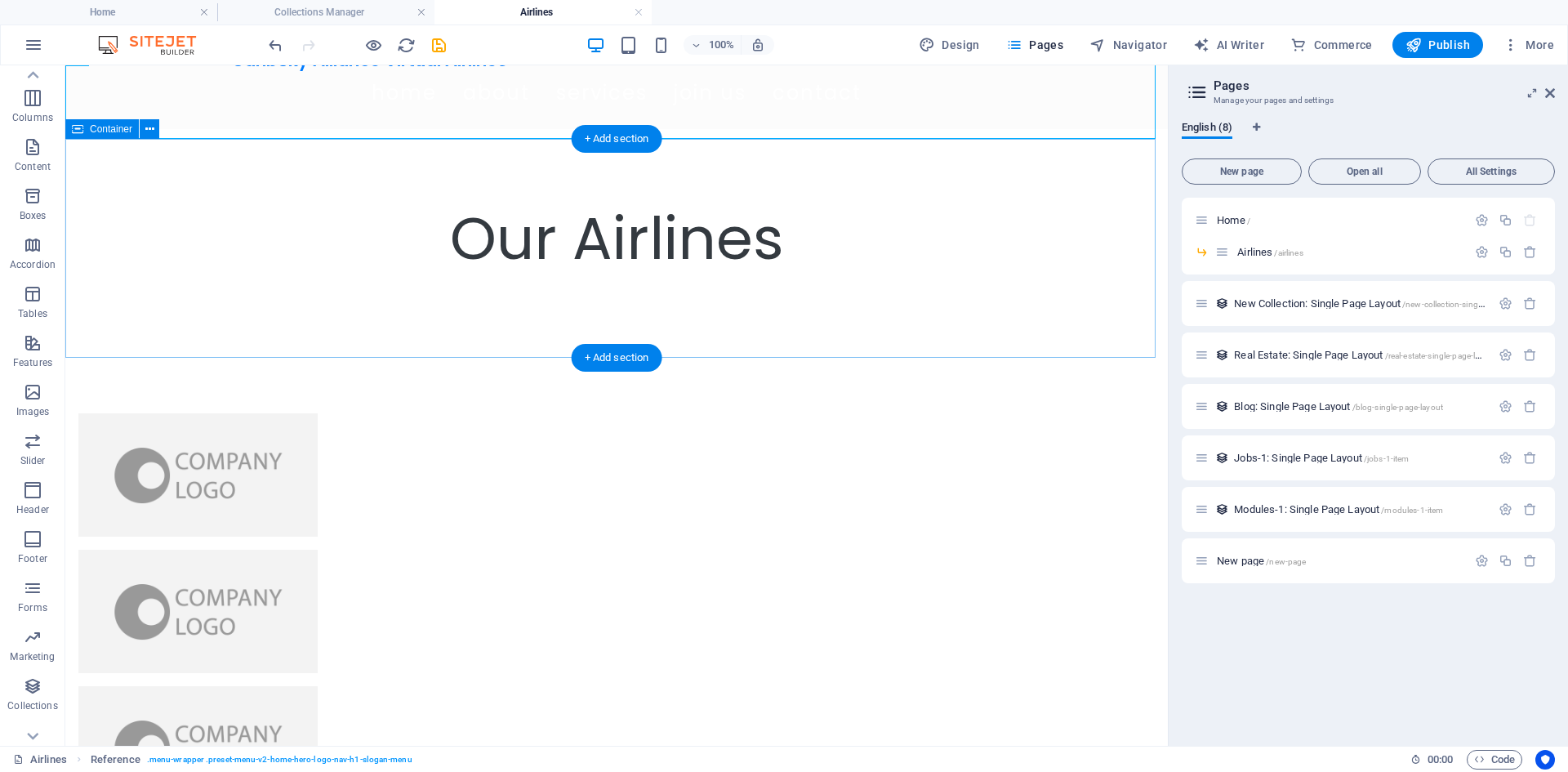
scroll to position [34, 0]
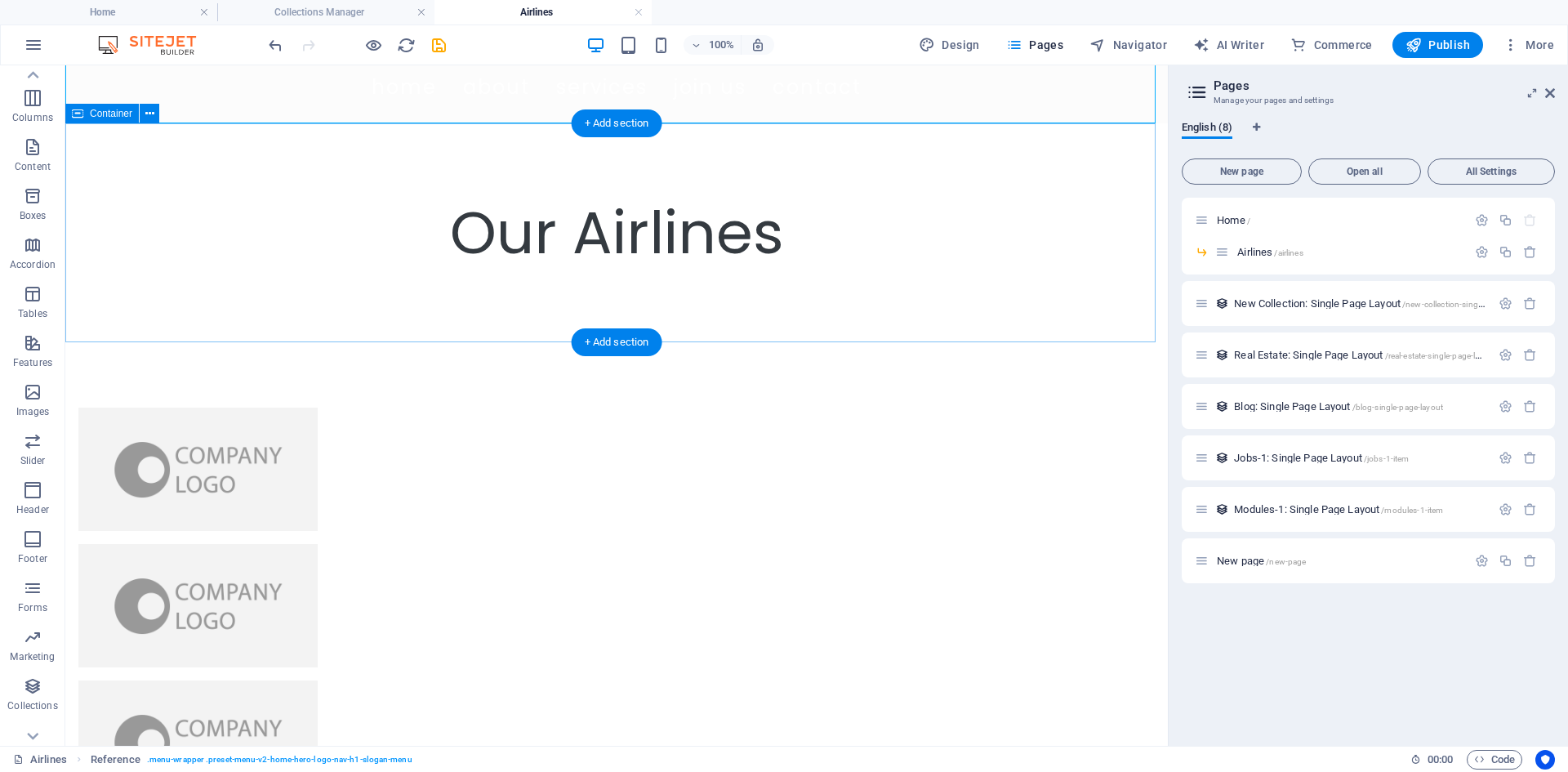
click at [509, 277] on div "Our Airlines" at bounding box center [616, 233] width 1102 height 219
click at [490, 314] on div "Our Airlines" at bounding box center [616, 233] width 1102 height 219
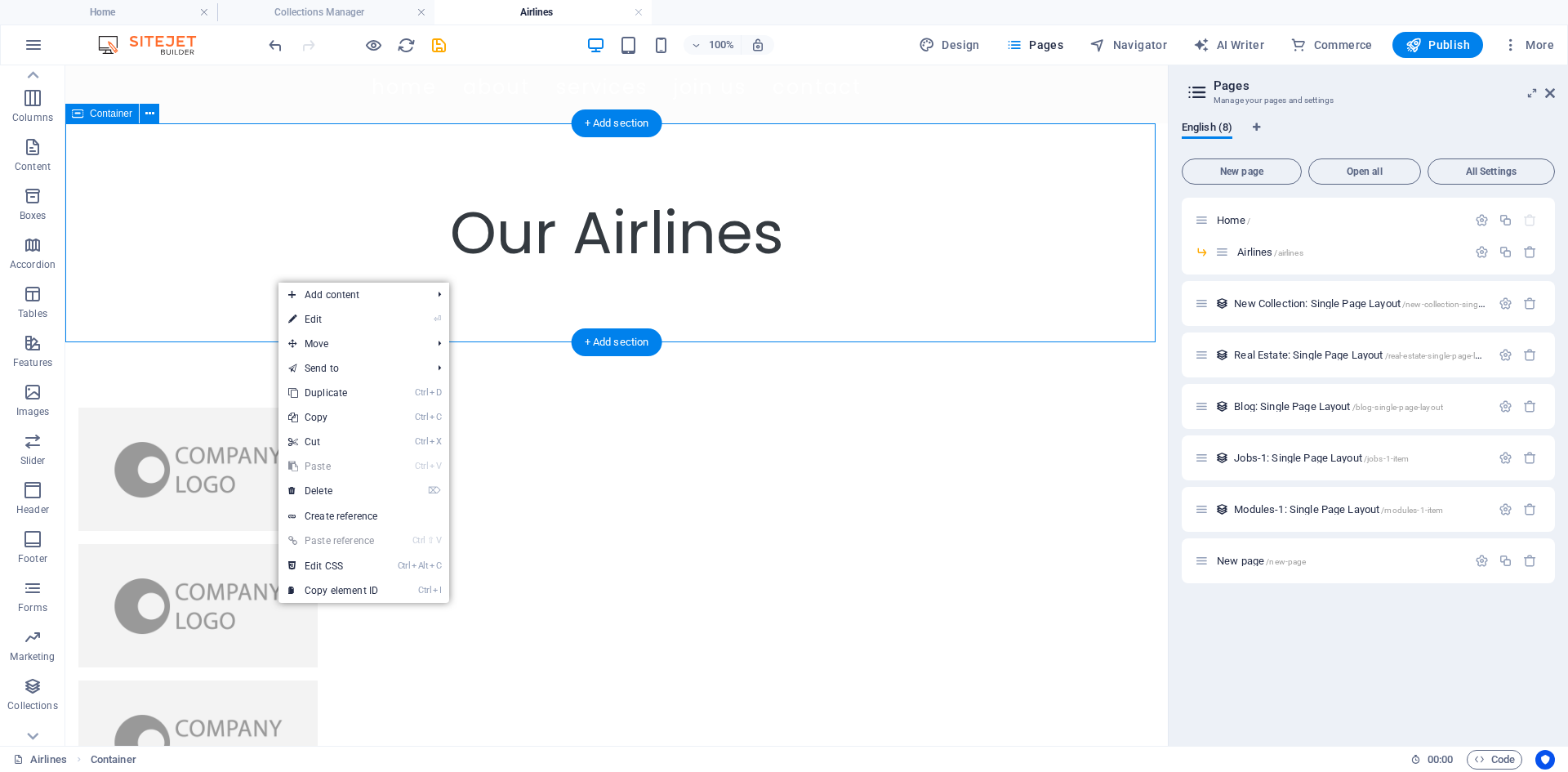
click at [210, 243] on div "Our Airlines" at bounding box center [616, 233] width 1102 height 219
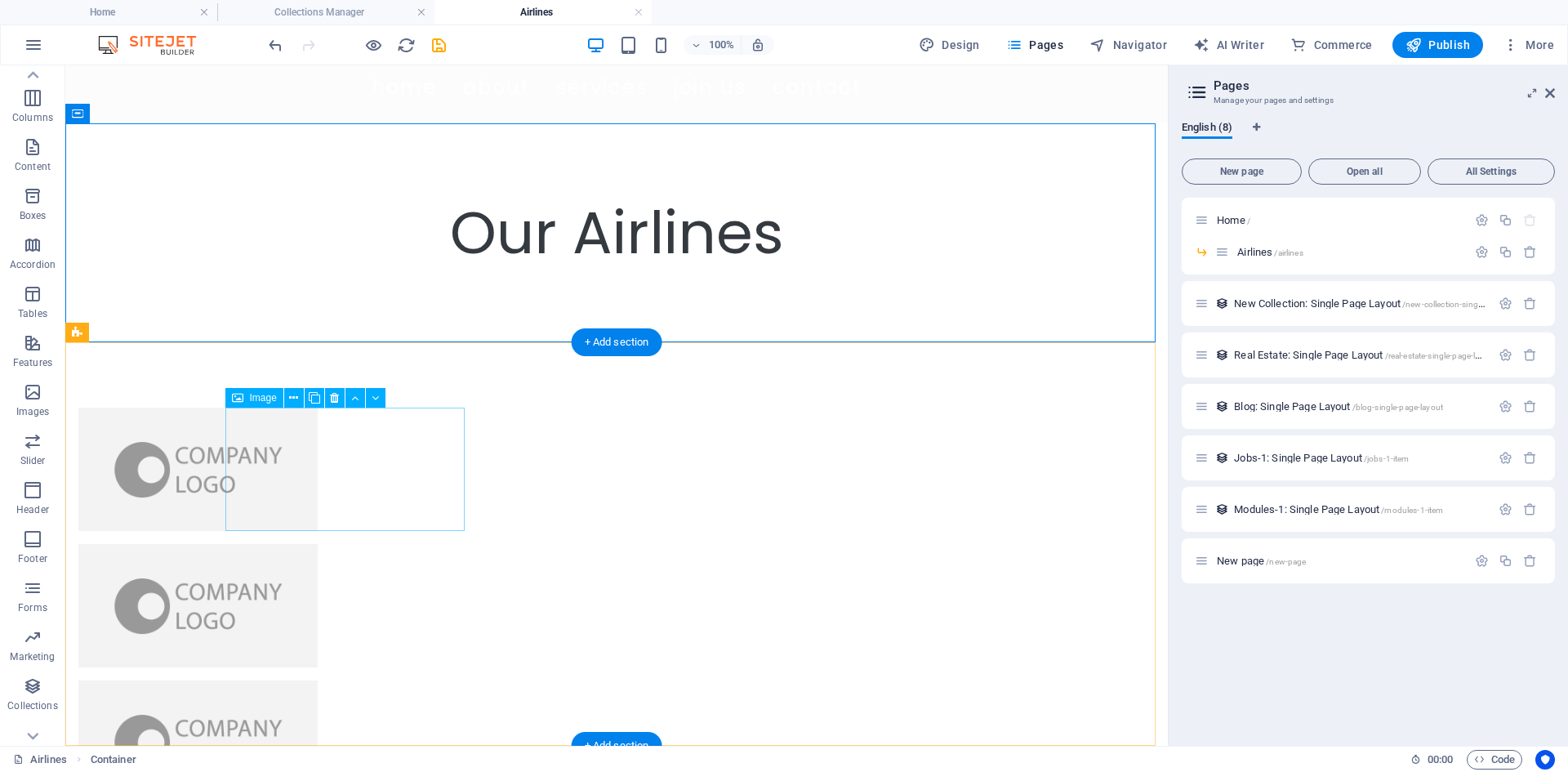
click at [318, 461] on figure at bounding box center [198, 469] width 239 height 123
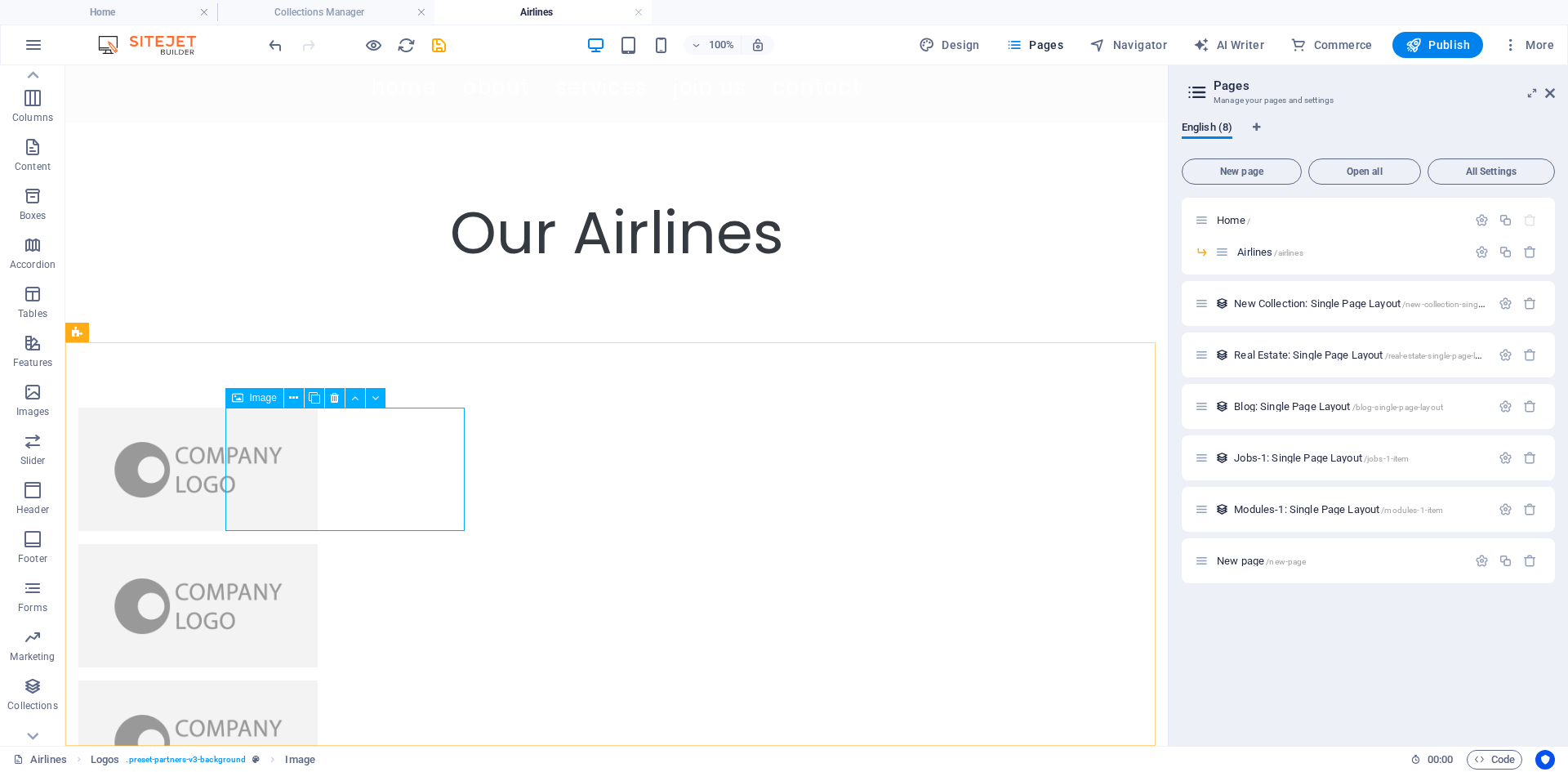
click at [267, 401] on span "Image" at bounding box center [263, 397] width 27 height 10
click at [286, 401] on button at bounding box center [294, 398] width 20 height 20
click at [241, 485] on figure at bounding box center [198, 469] width 239 height 123
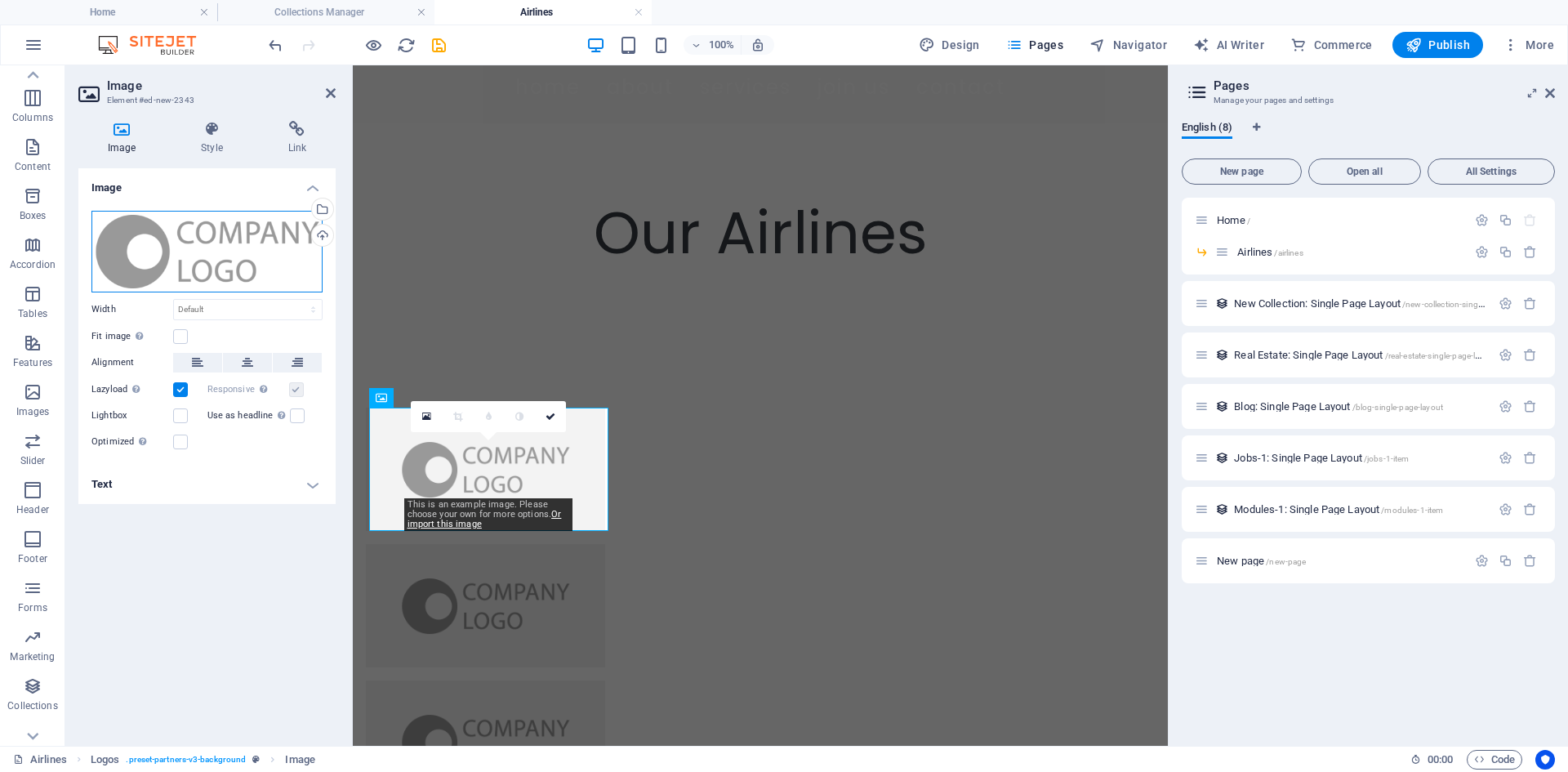
click at [226, 257] on div "Drag files here, click to choose files or select files from Files or our free s…" at bounding box center [207, 251] width 231 height 81
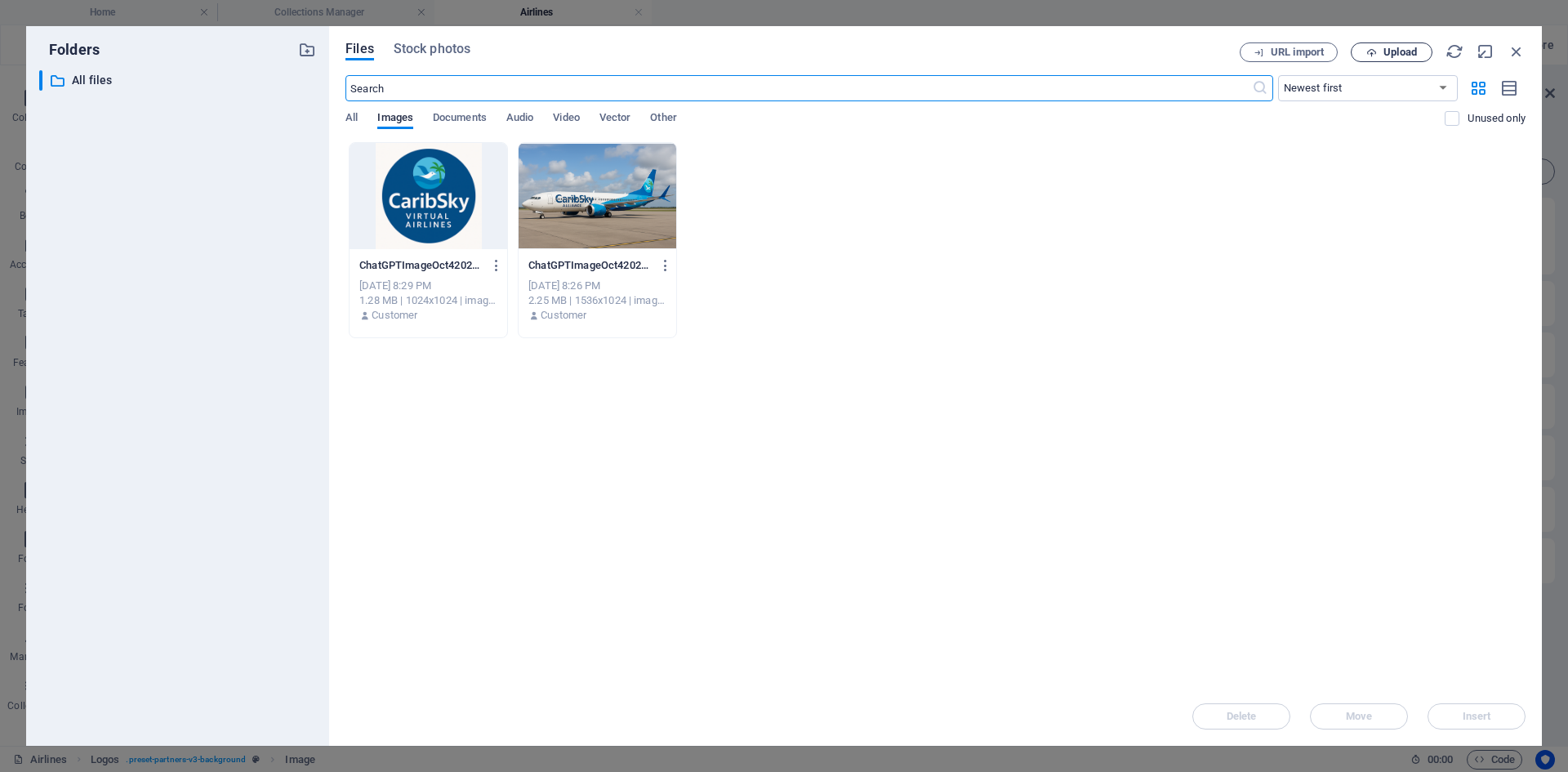
click at [1382, 61] on button "Upload" at bounding box center [1391, 52] width 81 height 20
click at [1355, 57] on icon "button" at bounding box center [1357, 53] width 11 height 11
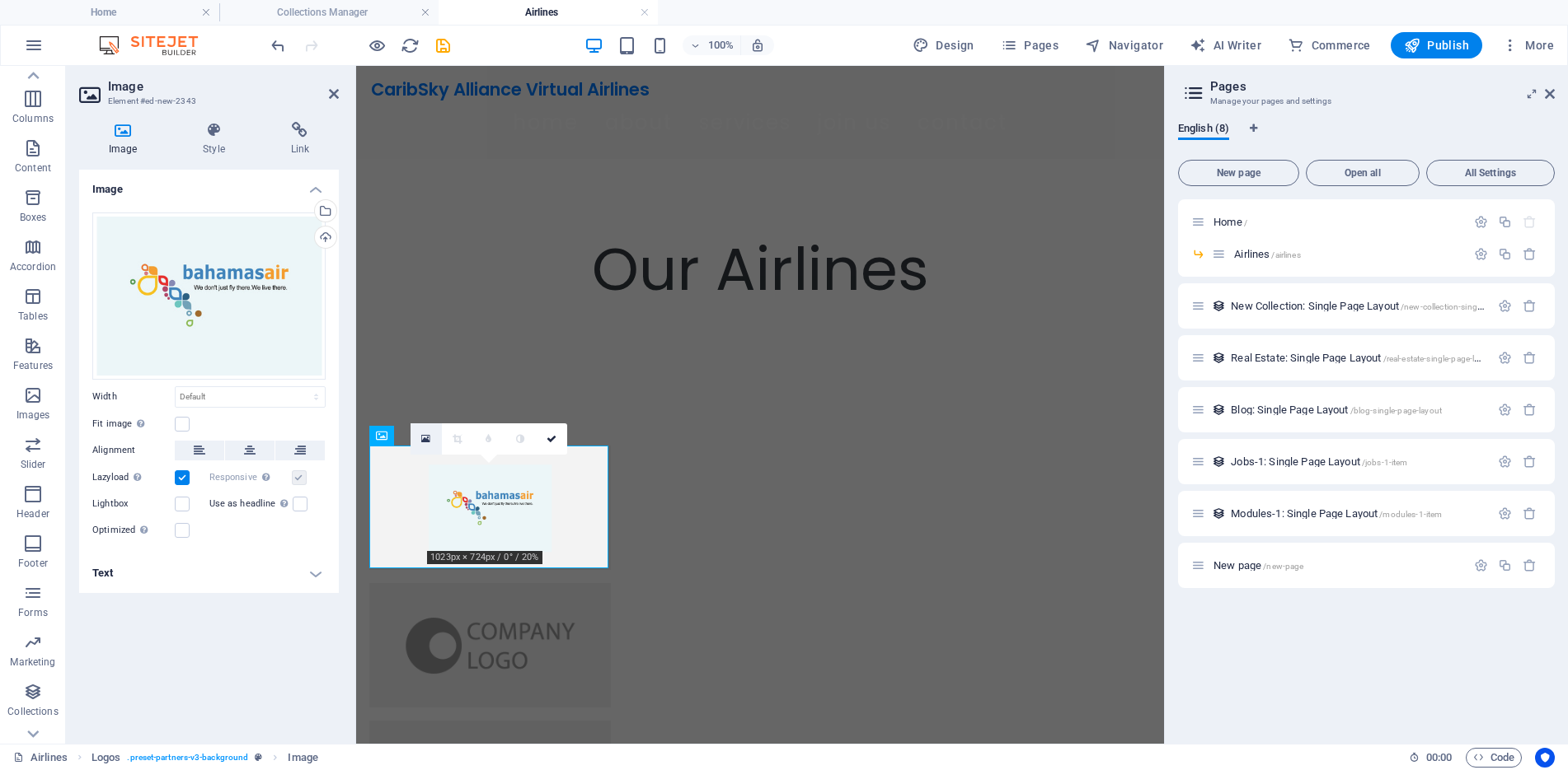
click at [426, 441] on icon at bounding box center [425, 439] width 9 height 12
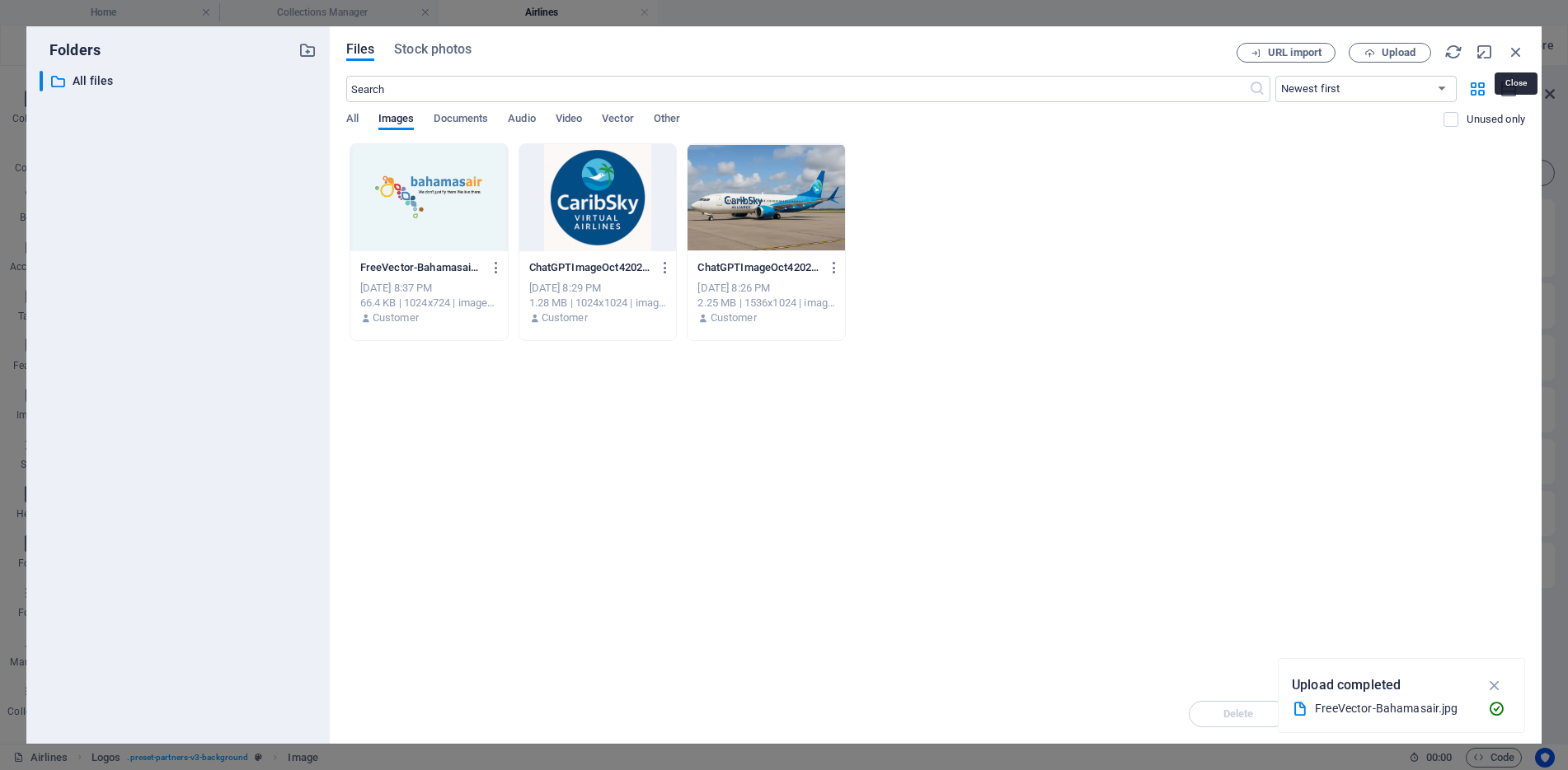
drag, startPoint x: 1517, startPoint y: 58, endPoint x: 1495, endPoint y: 63, distance: 22.6
click at [1517, 57] on icon "button" at bounding box center [1517, 51] width 18 height 18
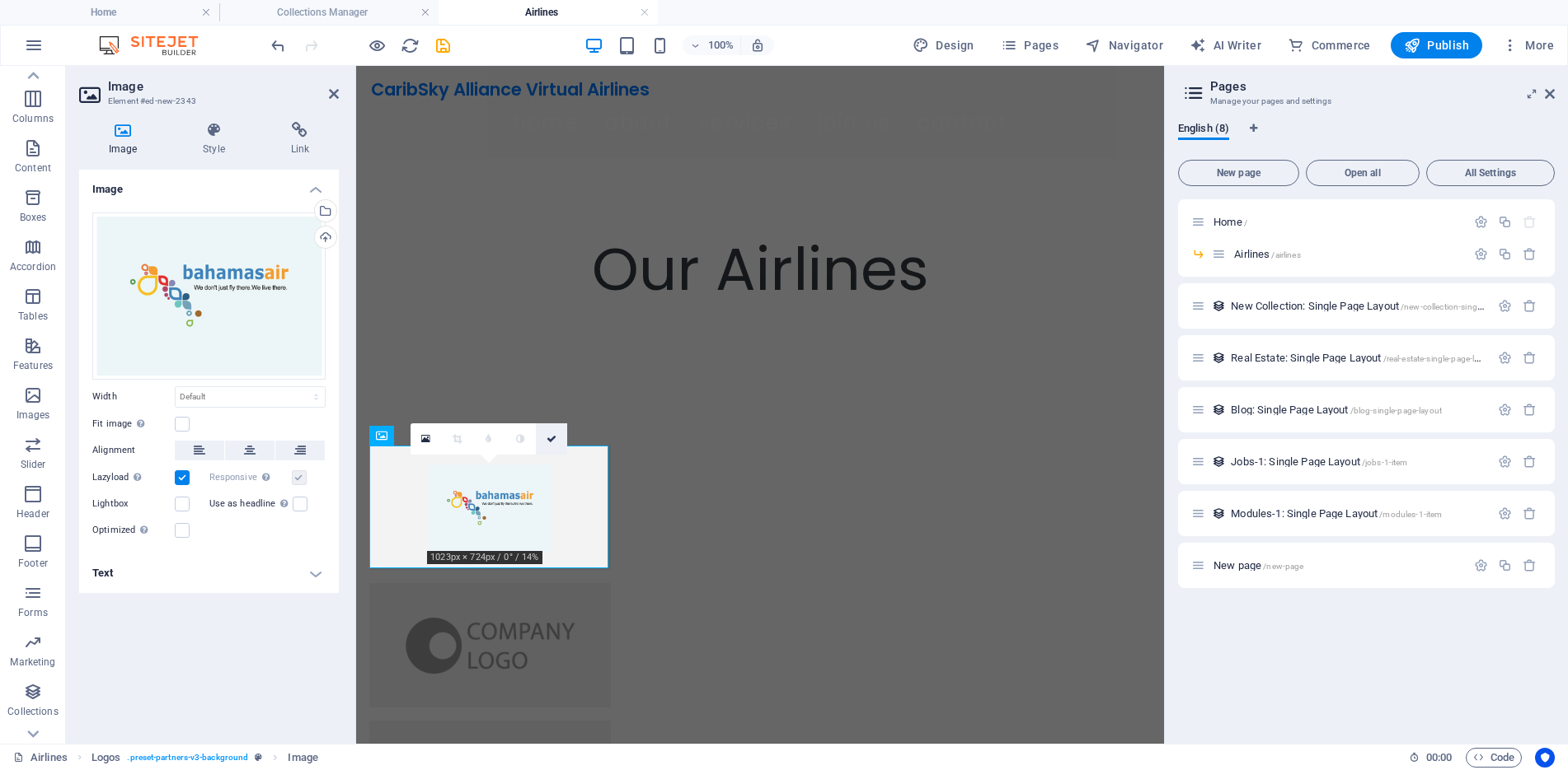
click at [551, 432] on link at bounding box center [551, 439] width 32 height 32
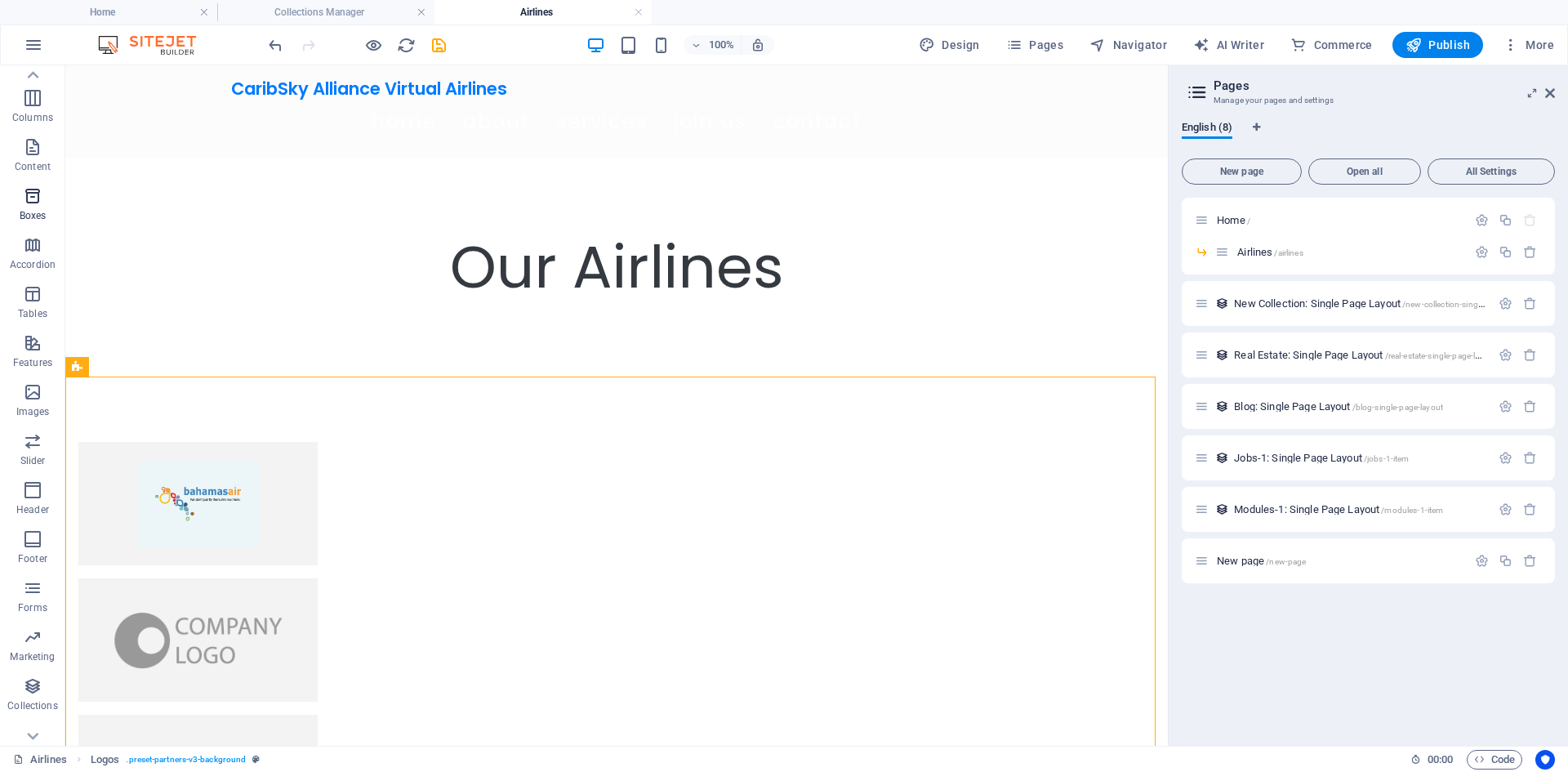
click at [33, 201] on icon "button" at bounding box center [33, 196] width 20 height 20
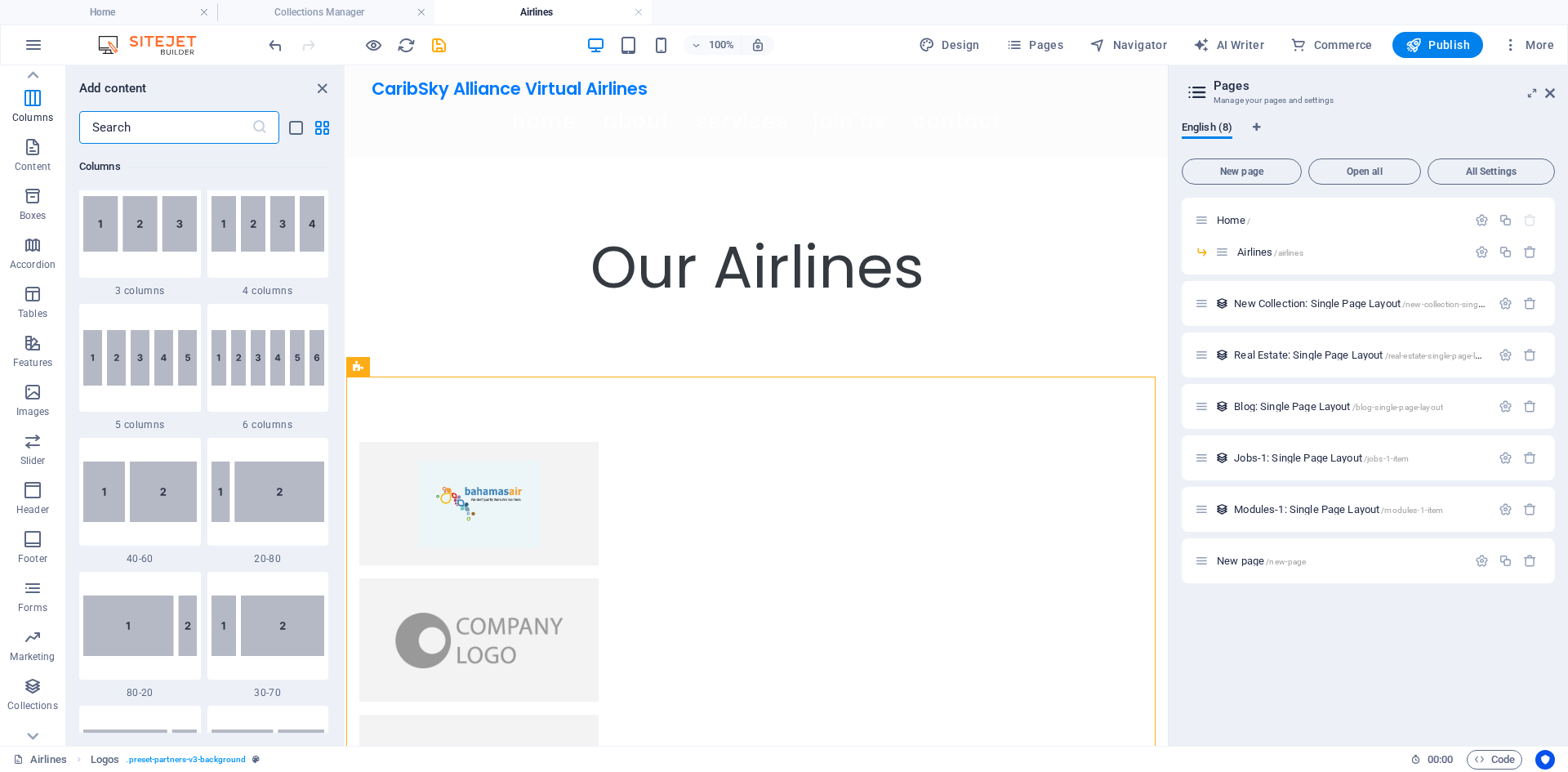
scroll to position [748, 0]
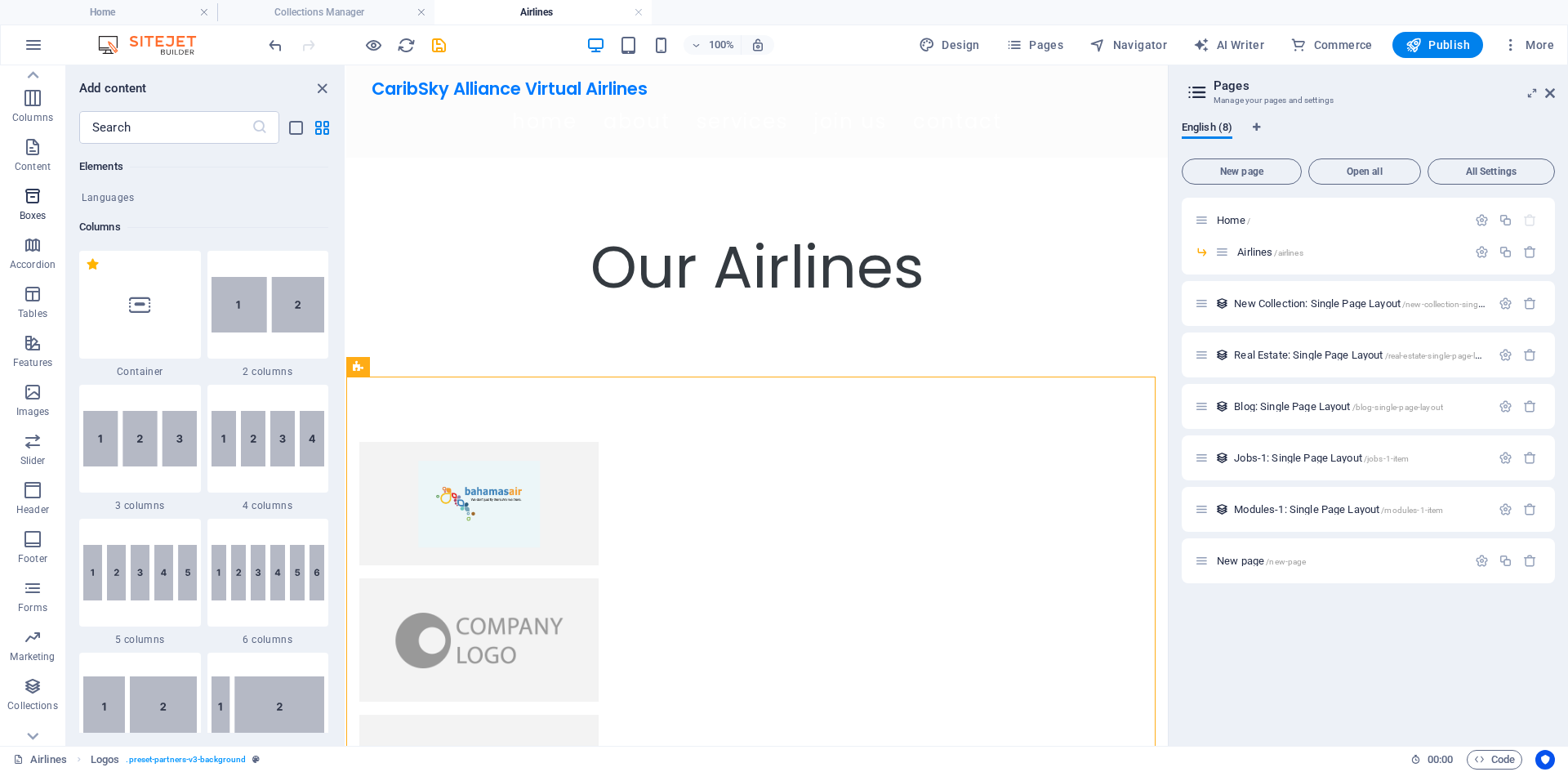
click at [39, 200] on icon "button" at bounding box center [33, 196] width 20 height 20
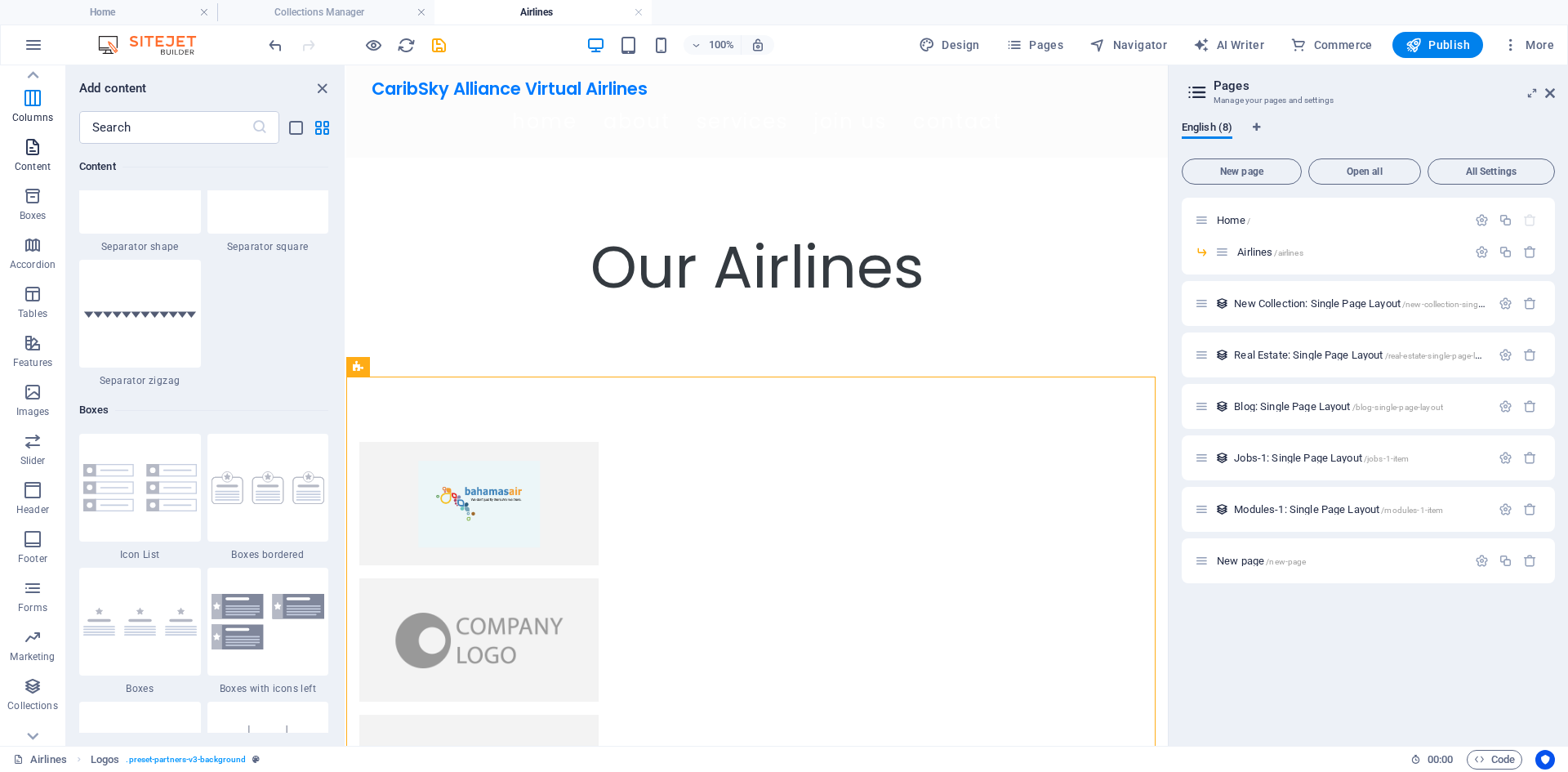
click at [33, 155] on icon "button" at bounding box center [33, 147] width 20 height 20
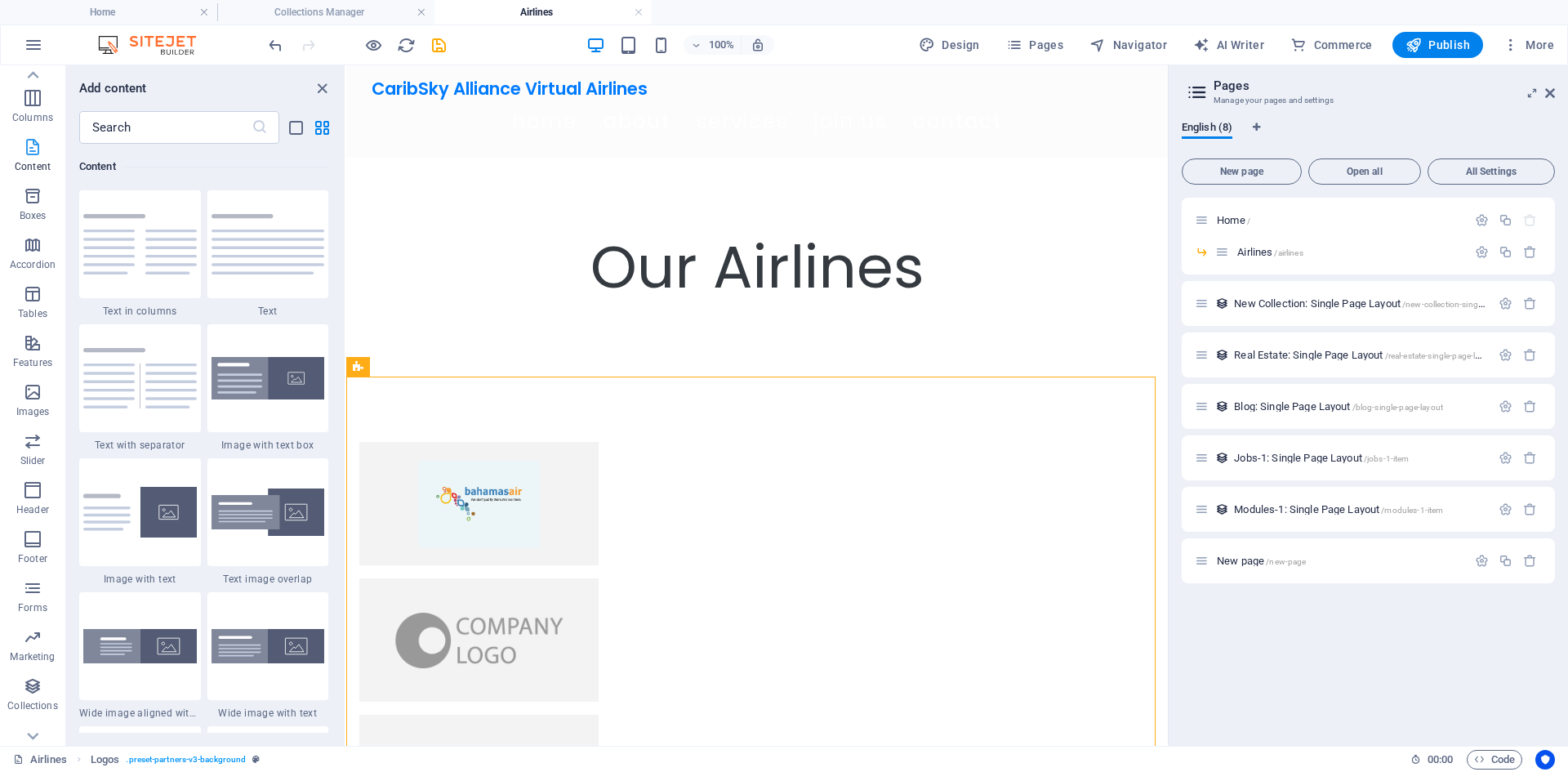
scroll to position [2857, 0]
click at [226, 269] on img at bounding box center [267, 244] width 114 height 61
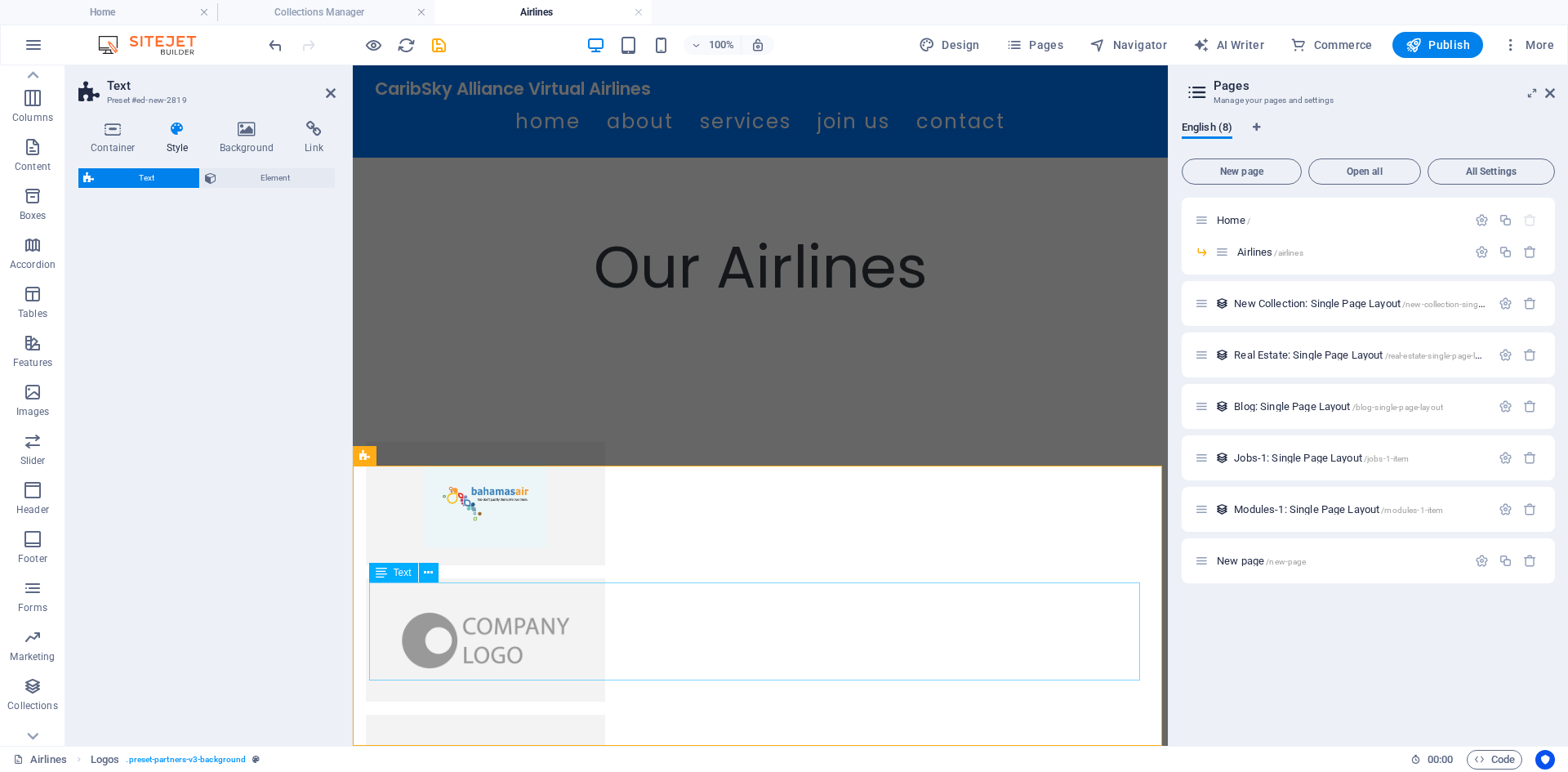
scroll to position [314, 0]
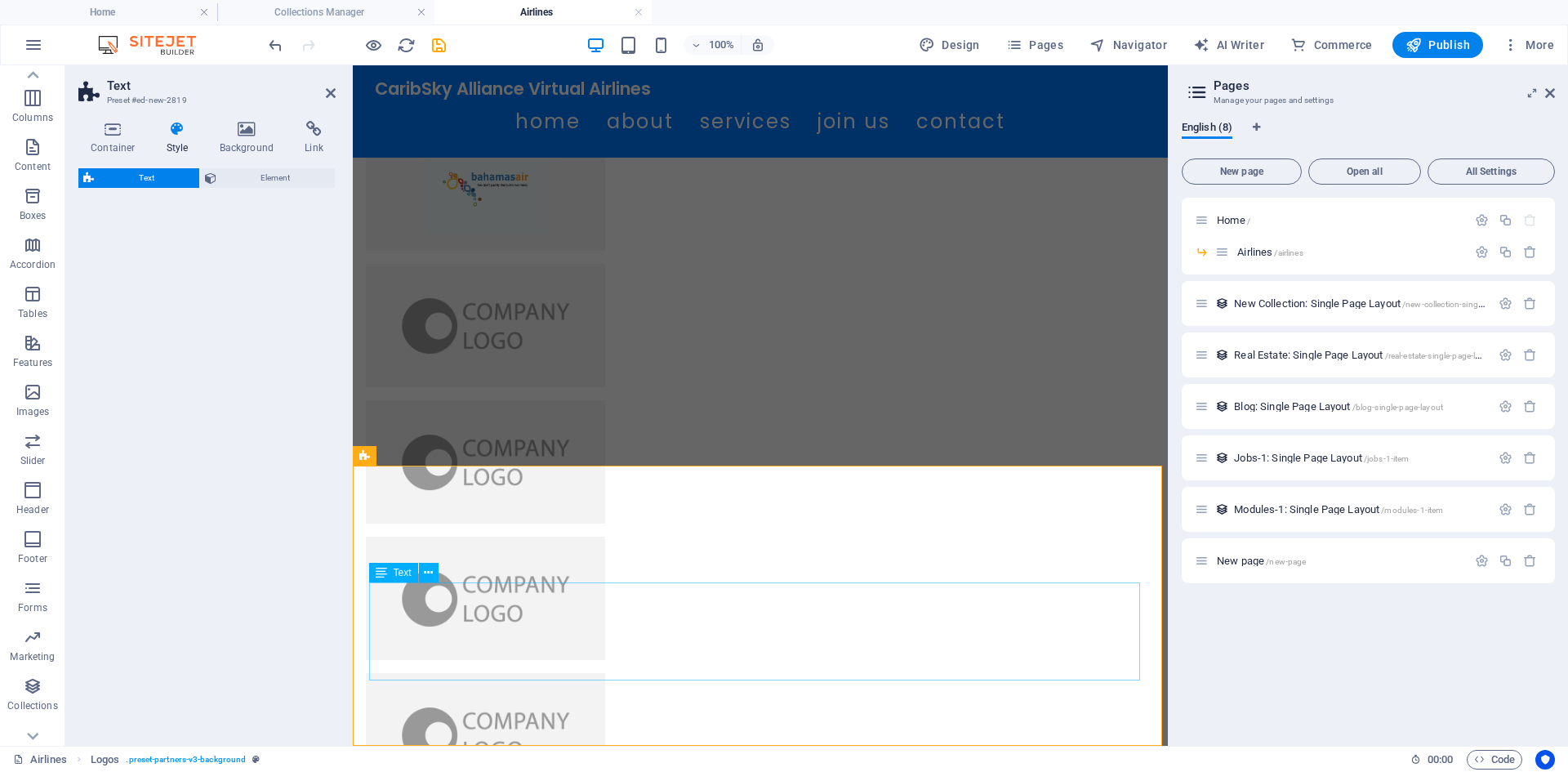
select select "preset-text-v2-default"
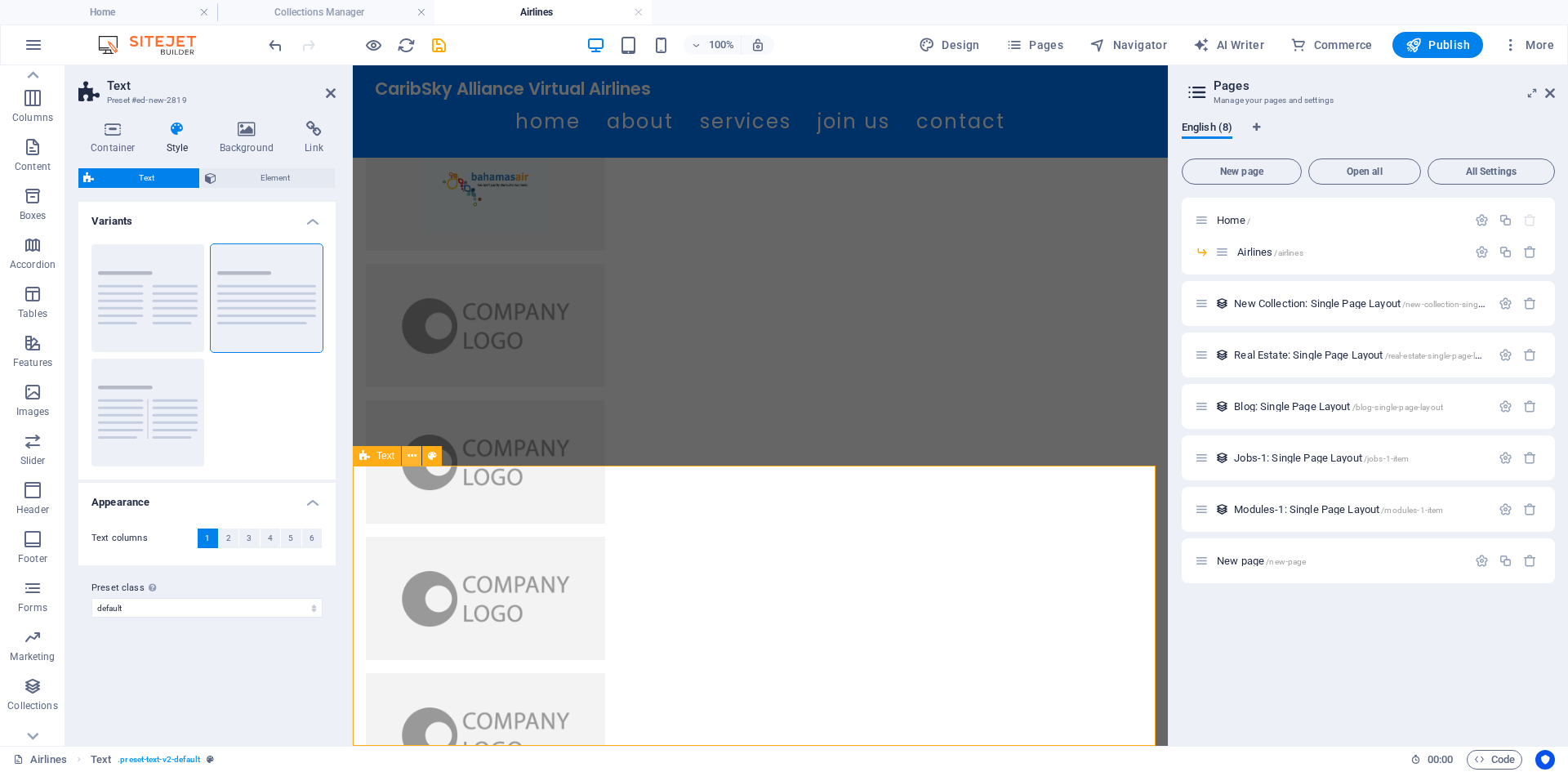
click at [411, 459] on icon at bounding box center [411, 455] width 9 height 17
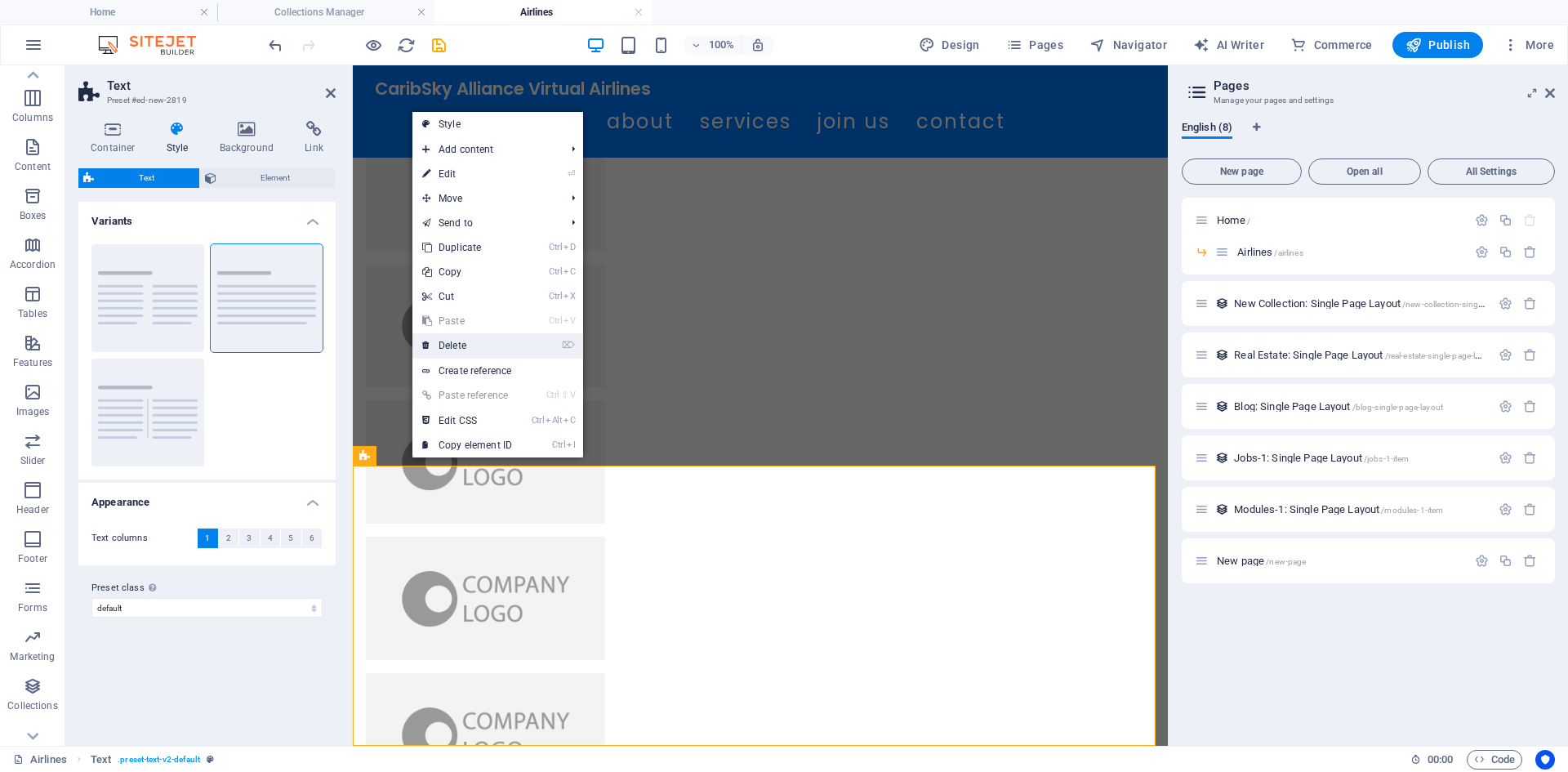
click at [464, 342] on link "⌦ Delete" at bounding box center [467, 344] width 109 height 24
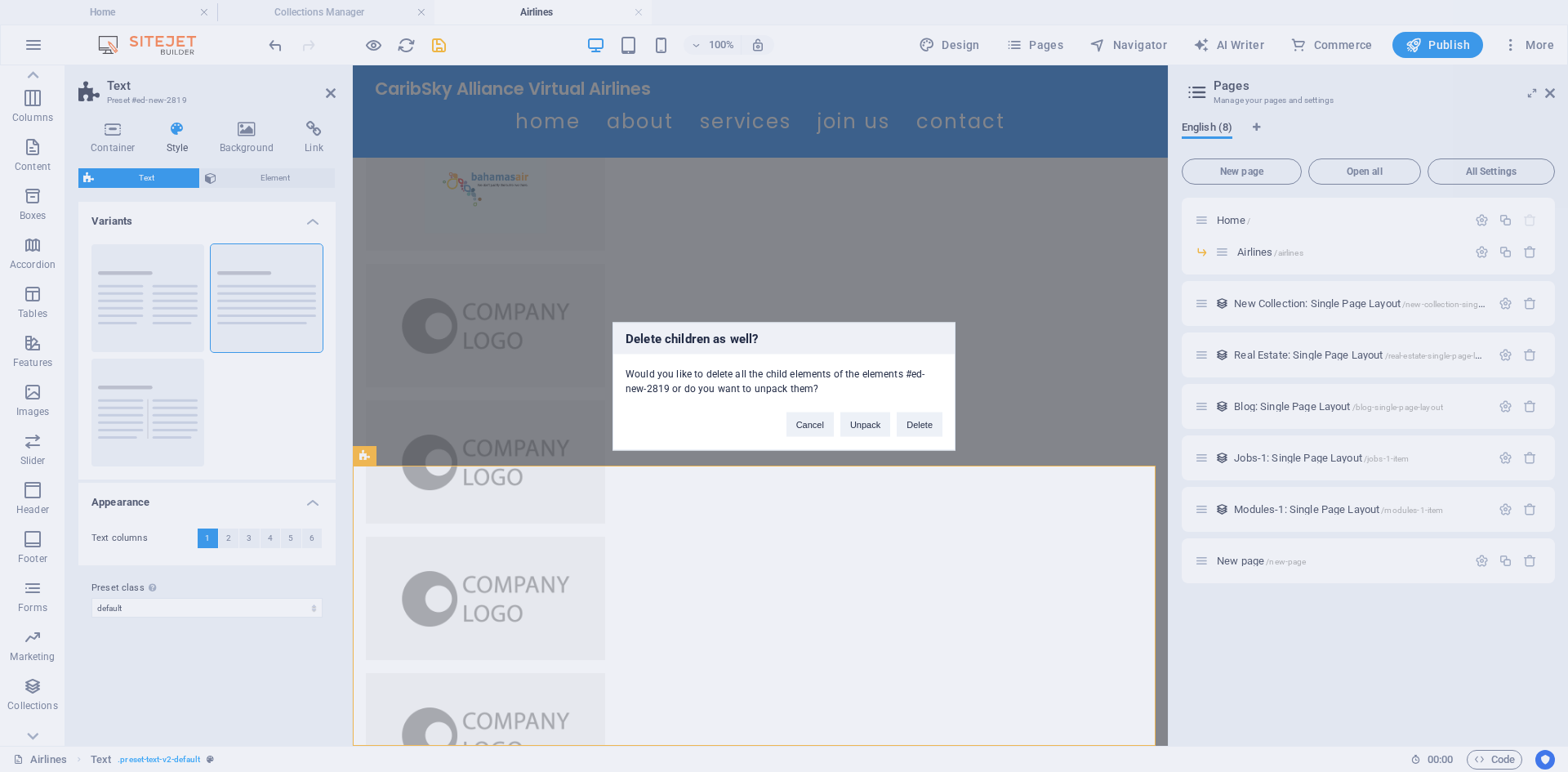
click at [935, 436] on div "Cancel Unpack Delete" at bounding box center [864, 416] width 181 height 42
click at [932, 430] on button "Delete" at bounding box center [919, 423] width 46 height 24
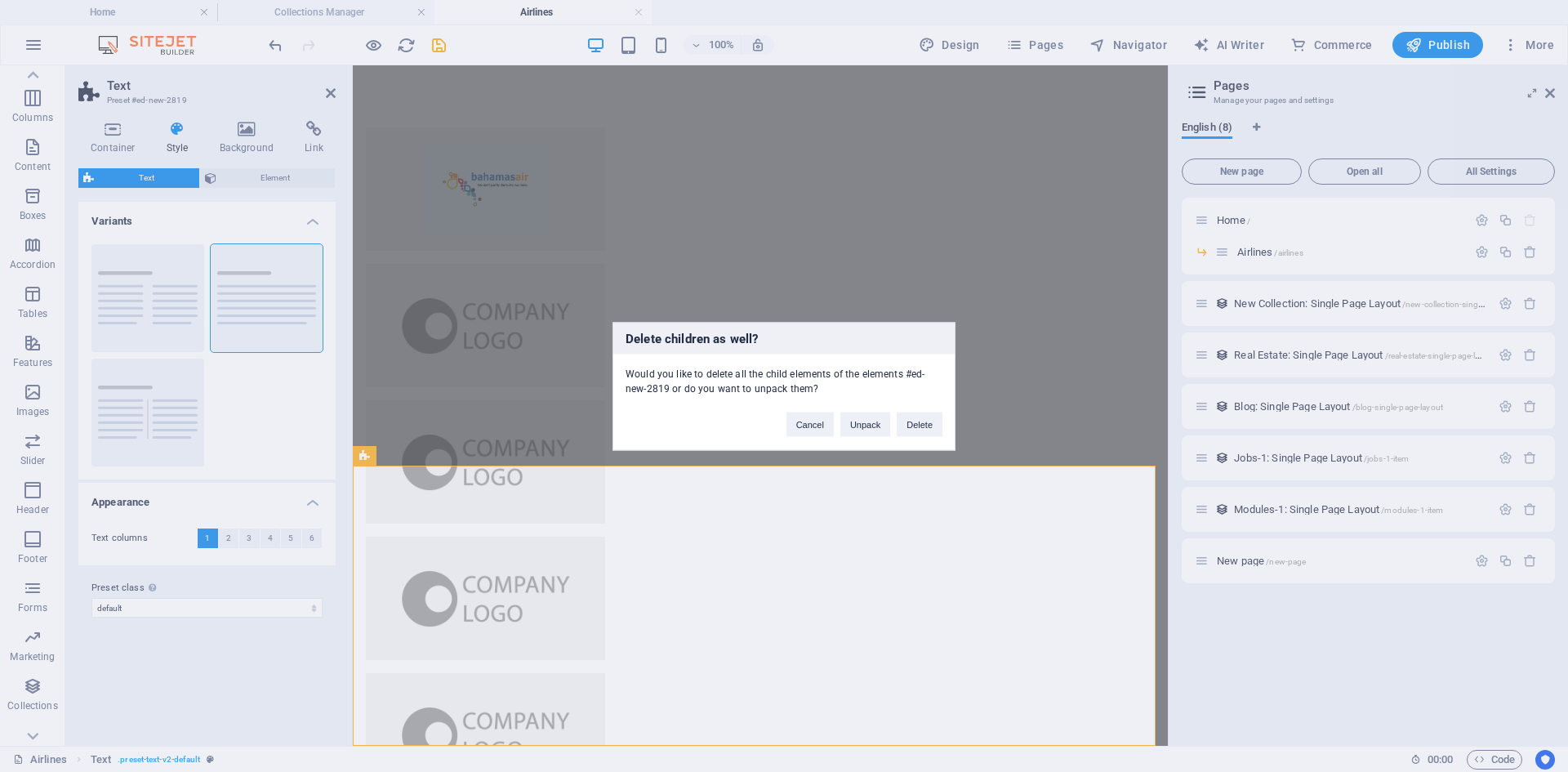
scroll to position [34, 0]
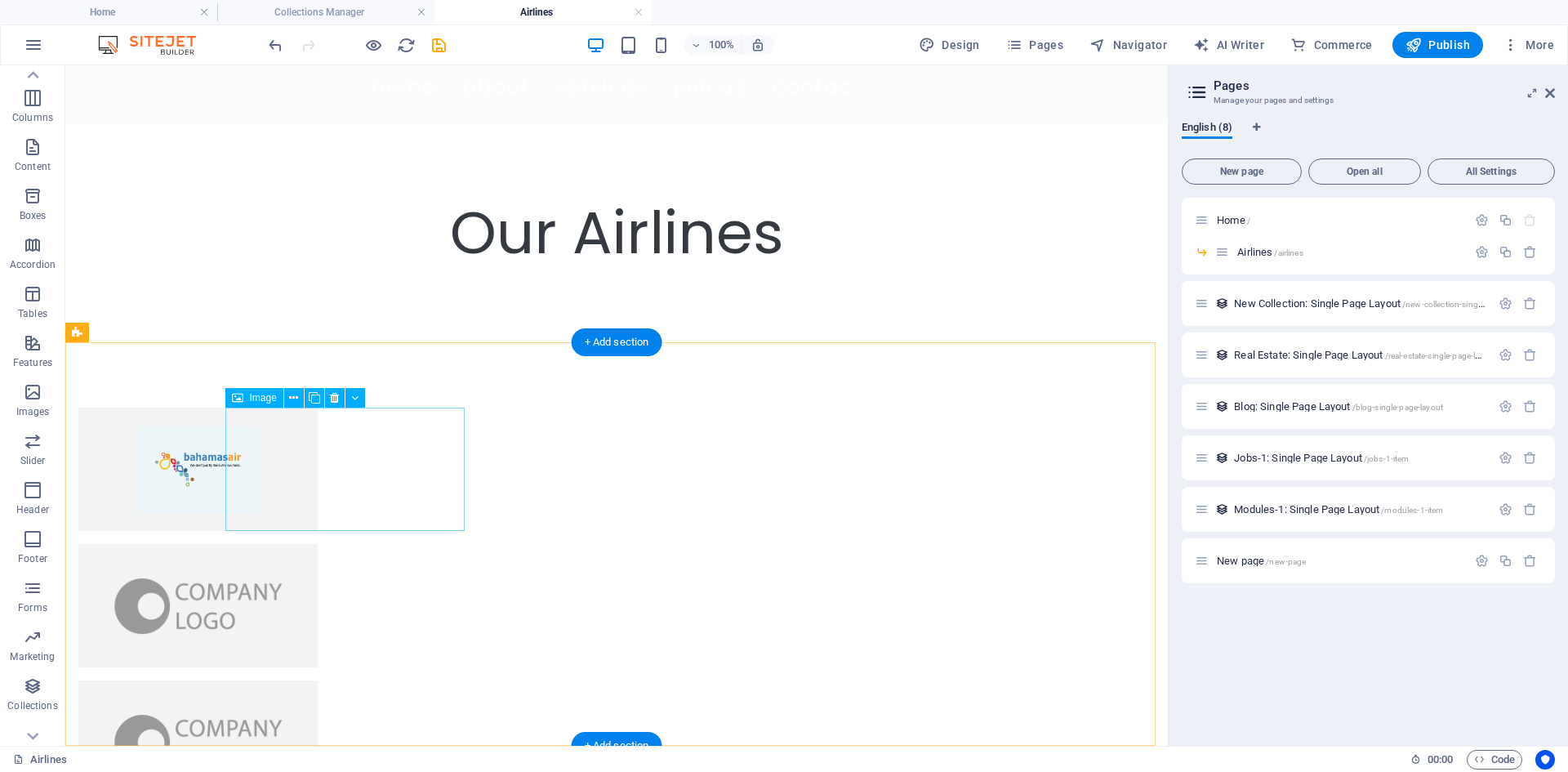
click at [318, 473] on figure at bounding box center [198, 469] width 239 height 123
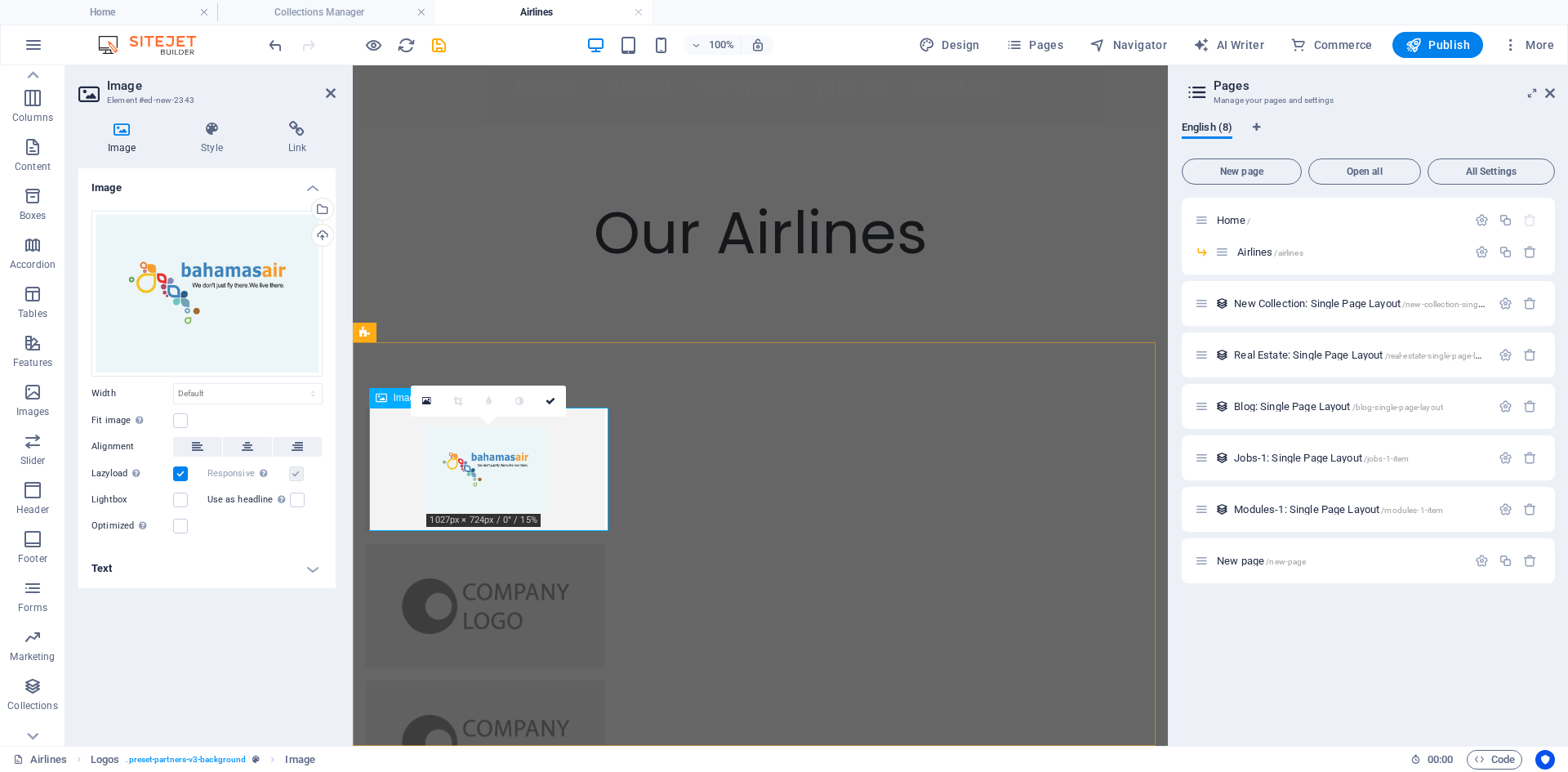
click at [483, 468] on figure at bounding box center [485, 469] width 239 height 123
click at [170, 411] on label "Fit image Automatically fit image to a fixed width and height" at bounding box center [131, 420] width 81 height 20
click at [0, 0] on input "Fit image Automatically fit image to a fixed width and height" at bounding box center [0, 0] width 0 height 0
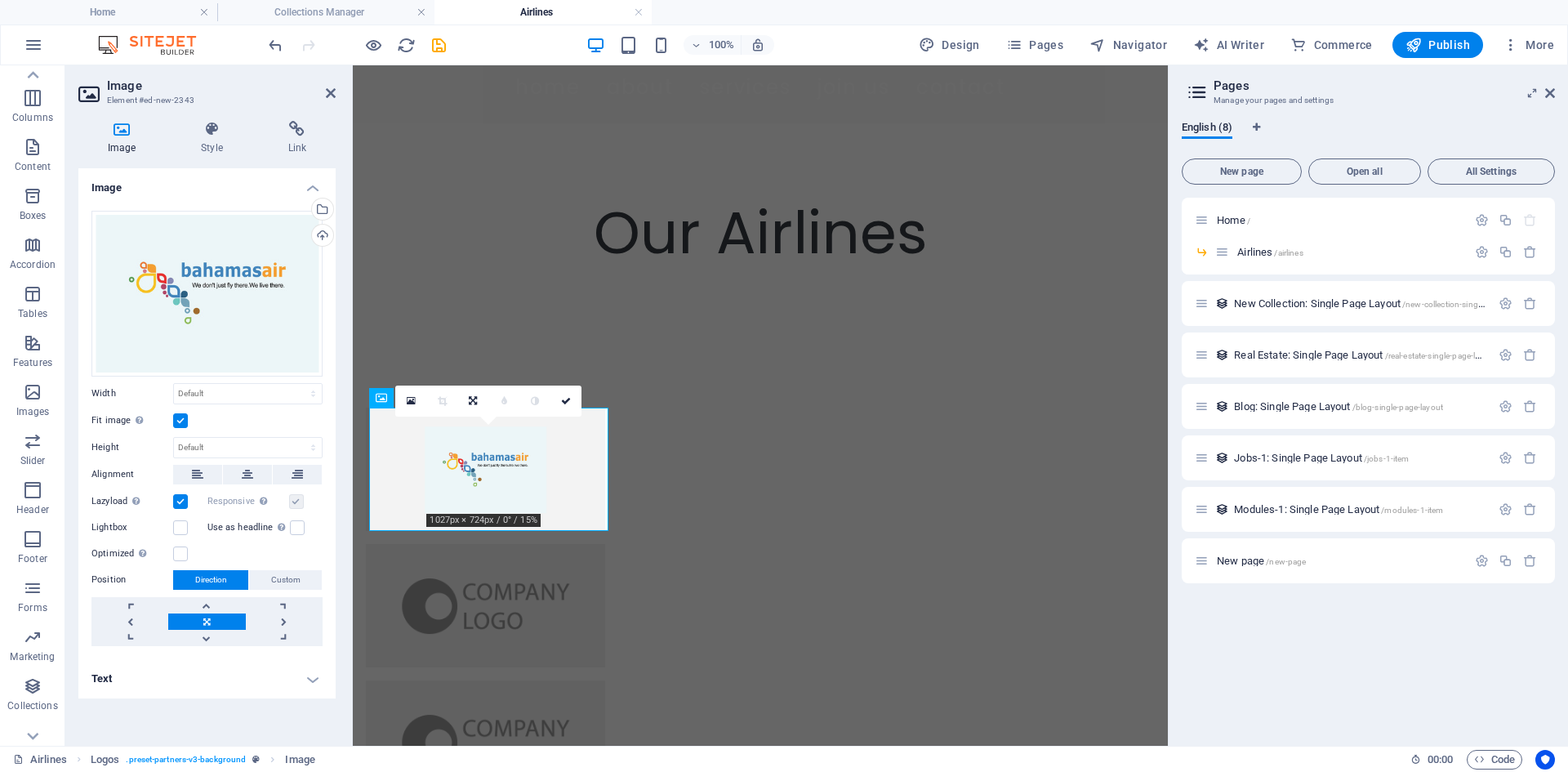
click at [184, 413] on label at bounding box center [181, 420] width 14 height 14
click at [0, 0] on input "Fit image Automatically fit image to a fixed width and height" at bounding box center [0, 0] width 0 height 0
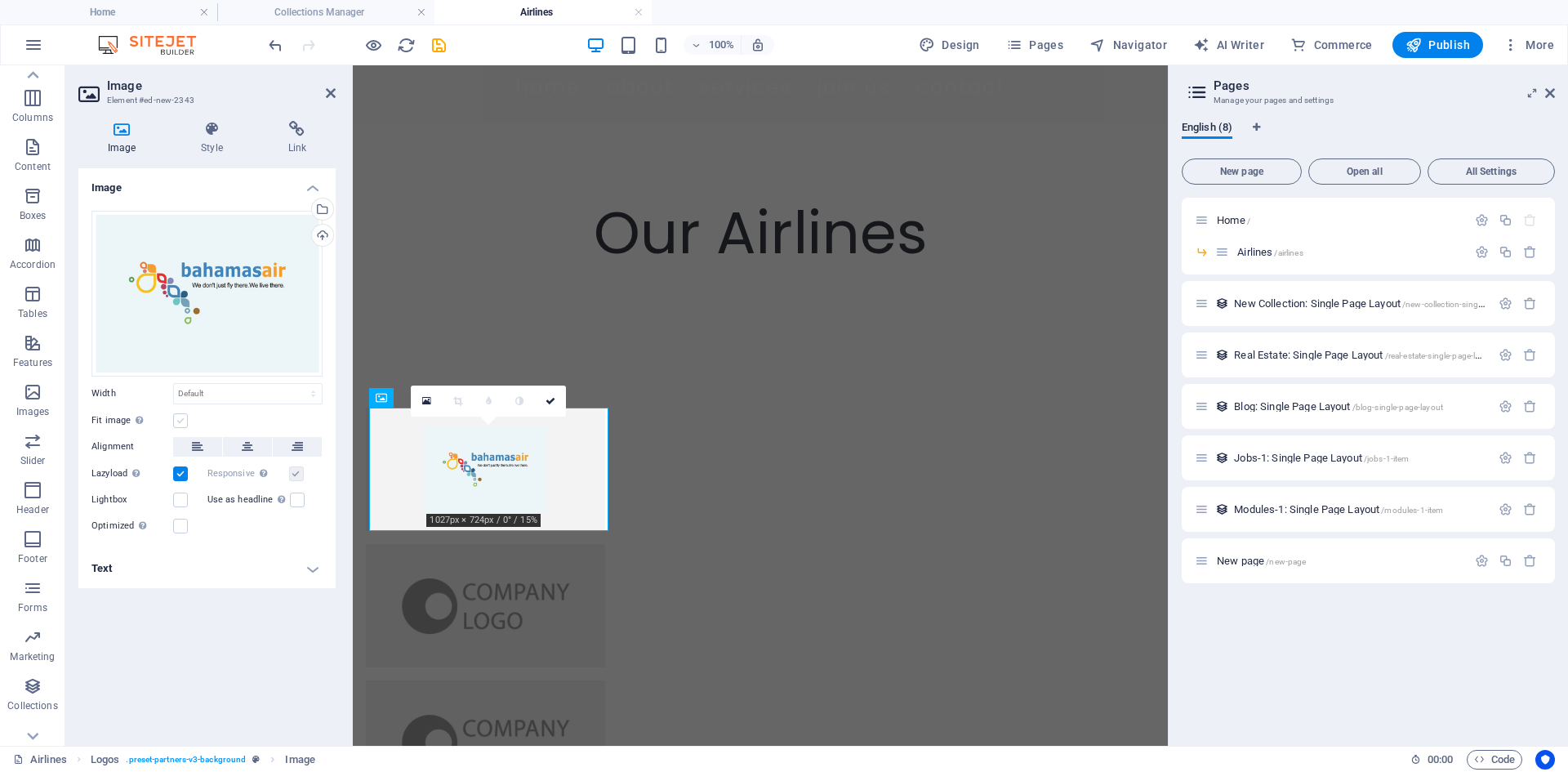
click at [185, 413] on label at bounding box center [181, 420] width 14 height 14
click at [0, 0] on input "Fit image Automatically fit image to a fixed width and height" at bounding box center [0, 0] width 0 height 0
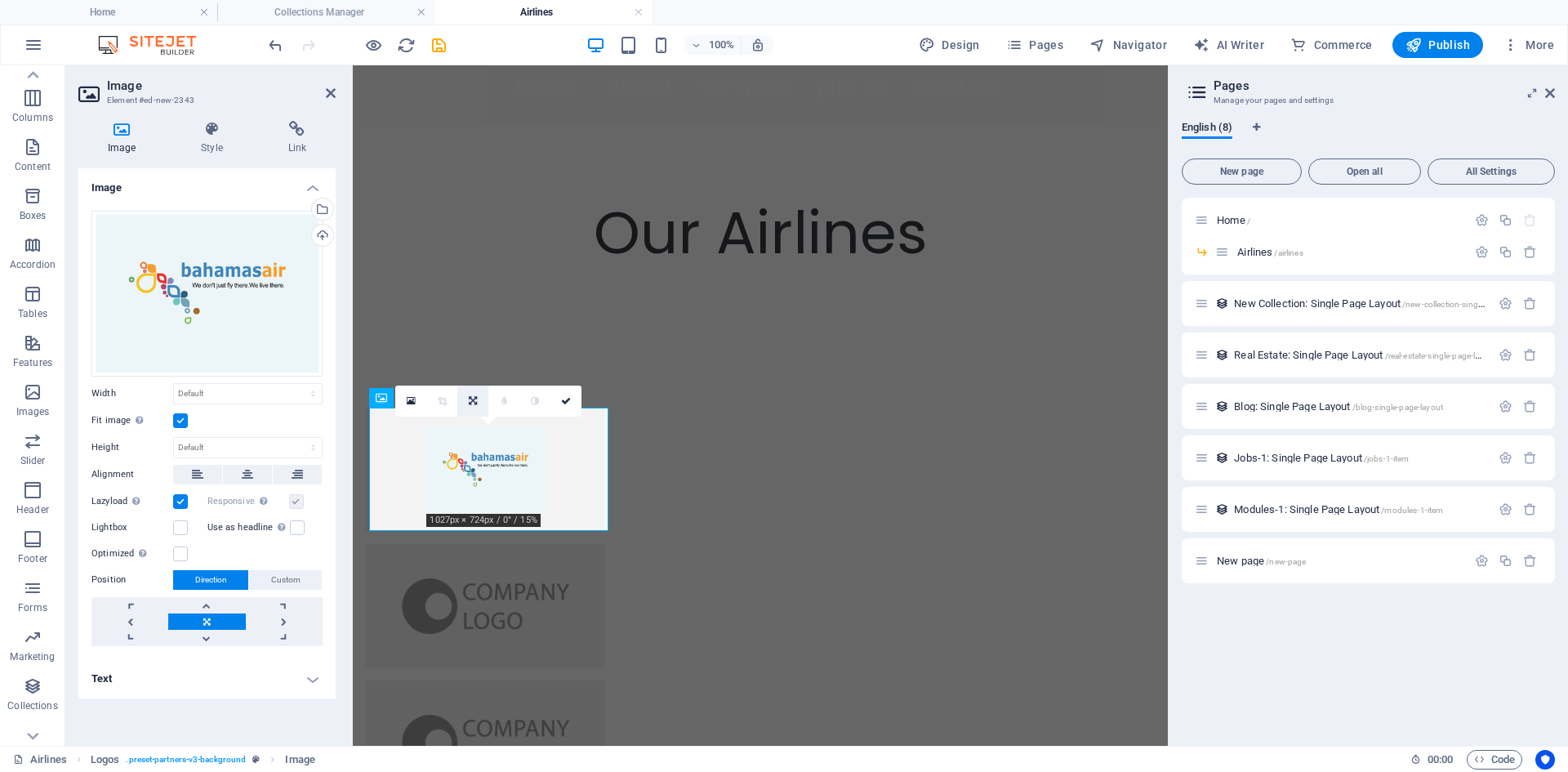
click at [479, 408] on link at bounding box center [472, 401] width 31 height 31
click at [474, 402] on icon at bounding box center [472, 401] width 8 height 10
click at [567, 400] on icon at bounding box center [565, 401] width 10 height 10
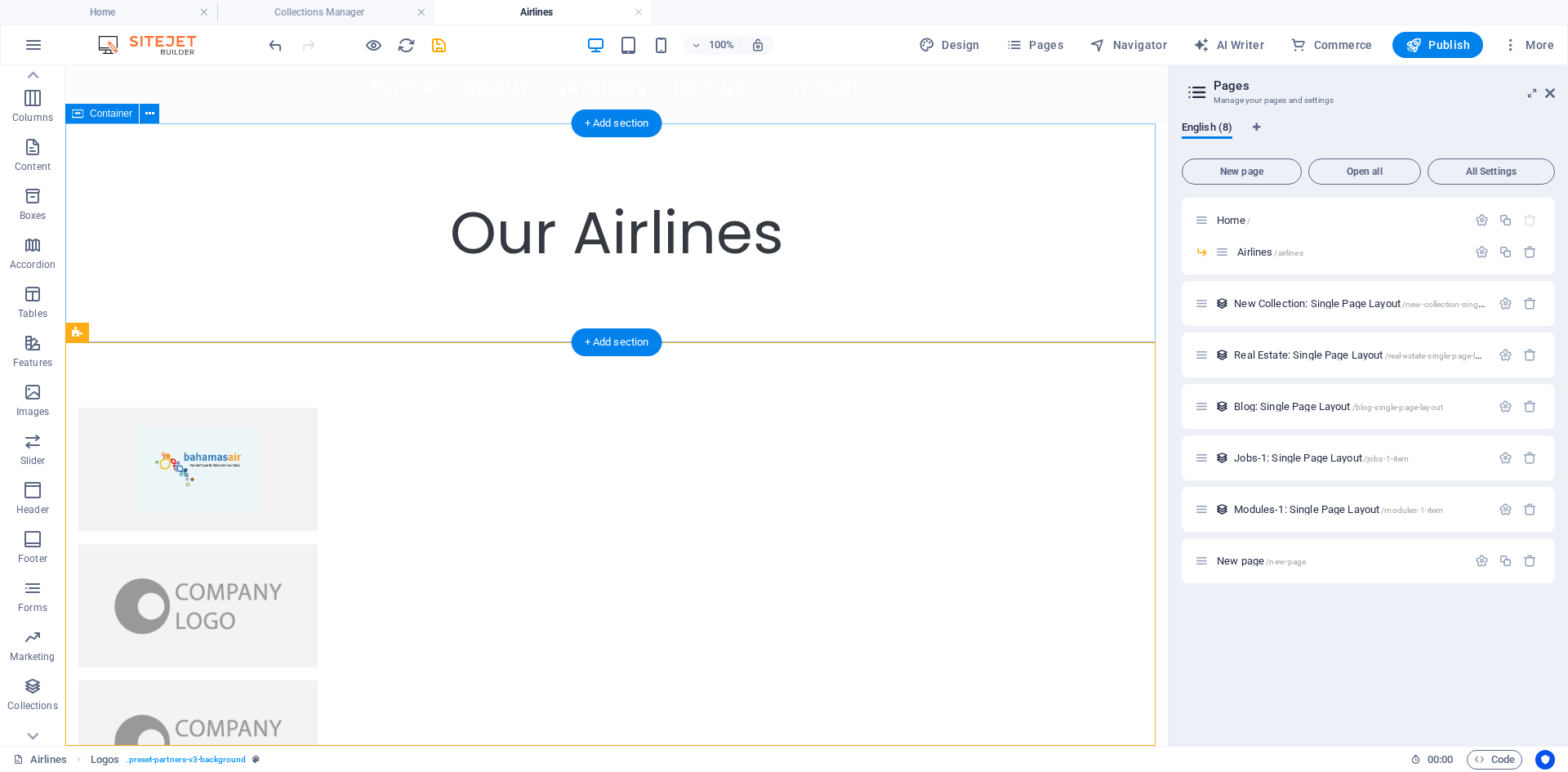
click at [304, 288] on div "Our Airlines" at bounding box center [616, 233] width 1102 height 219
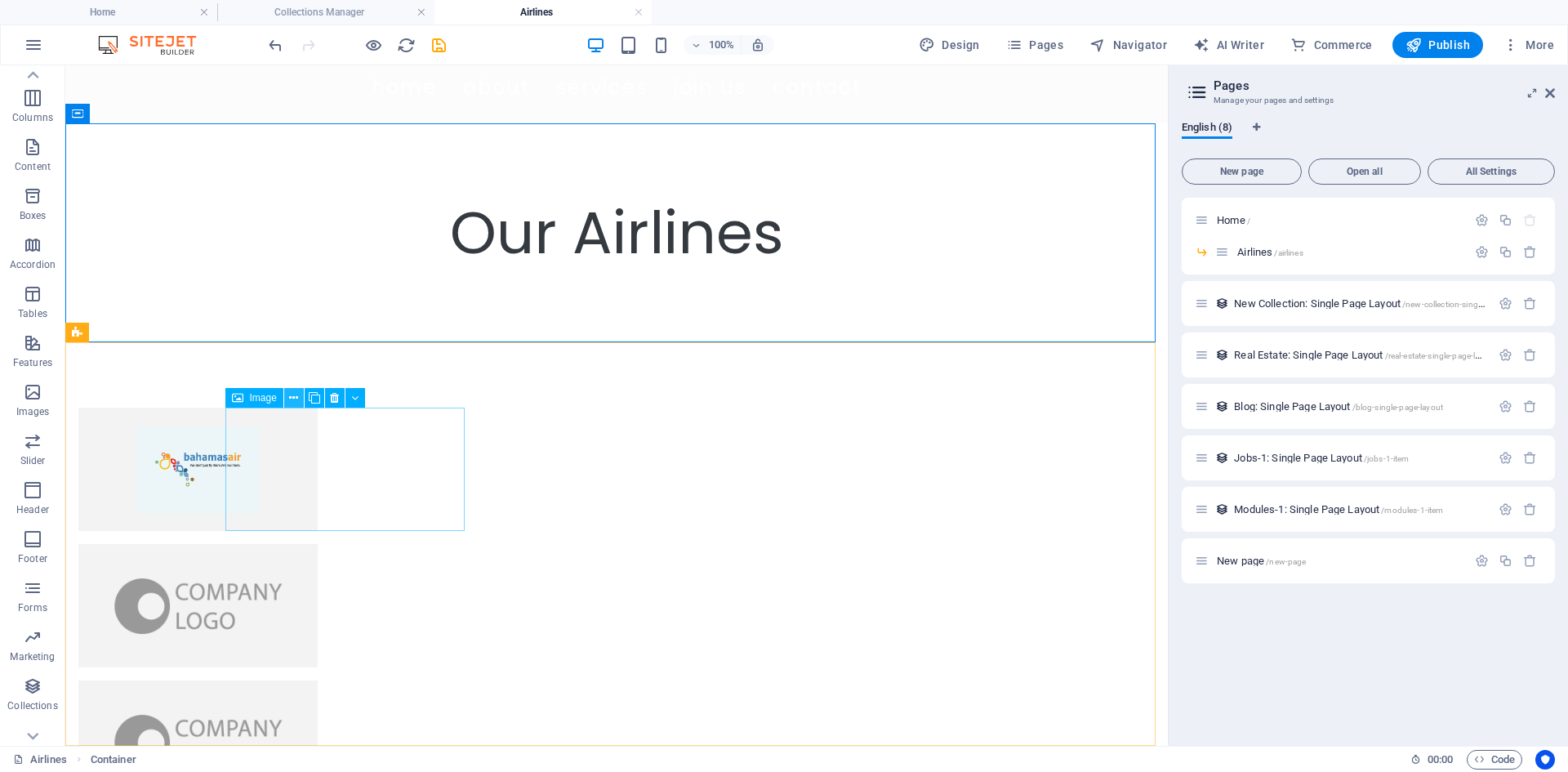
click at [286, 401] on button at bounding box center [294, 398] width 20 height 20
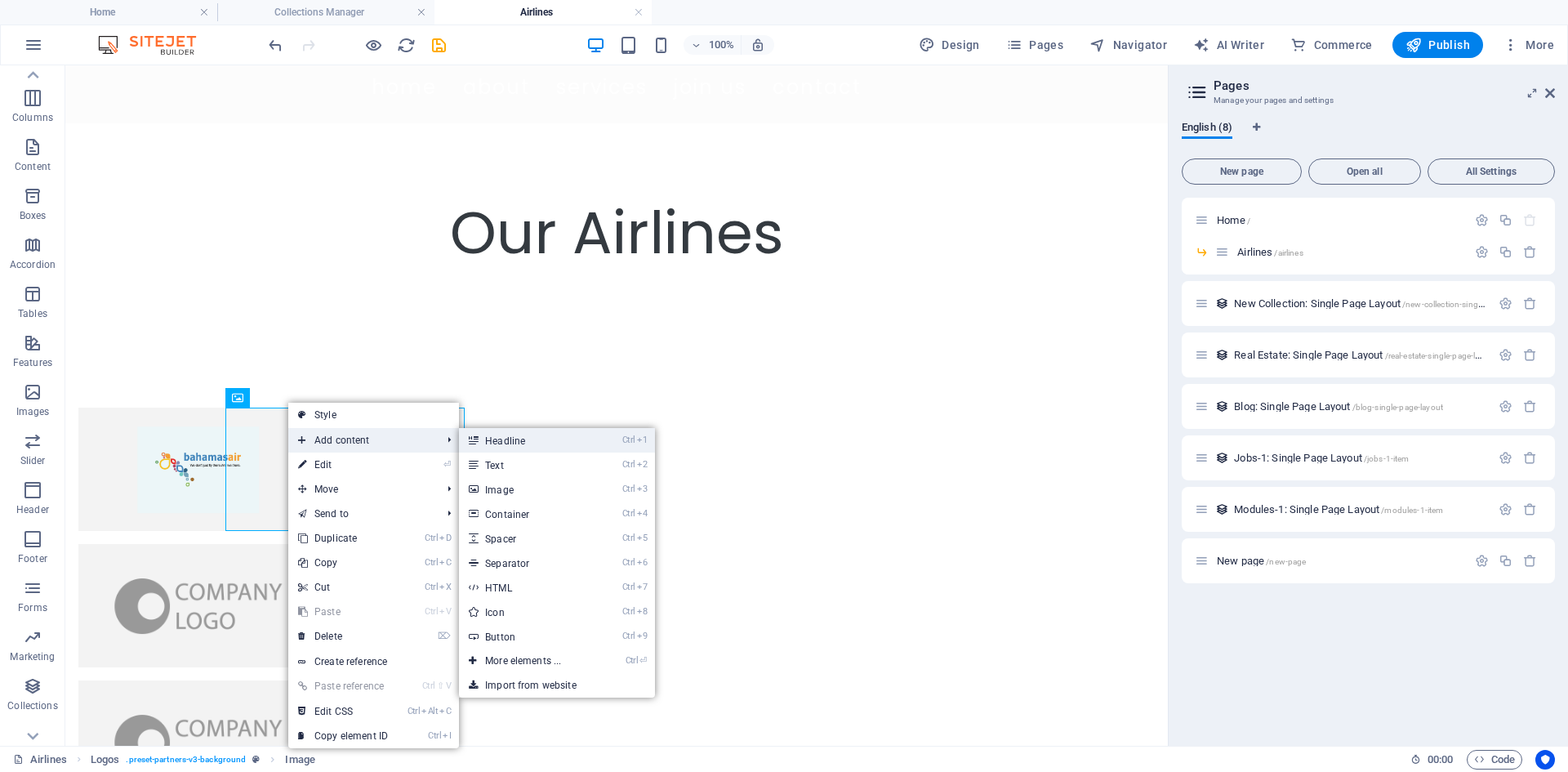
click at [513, 442] on link "Ctrl 1 Headline" at bounding box center [526, 439] width 135 height 24
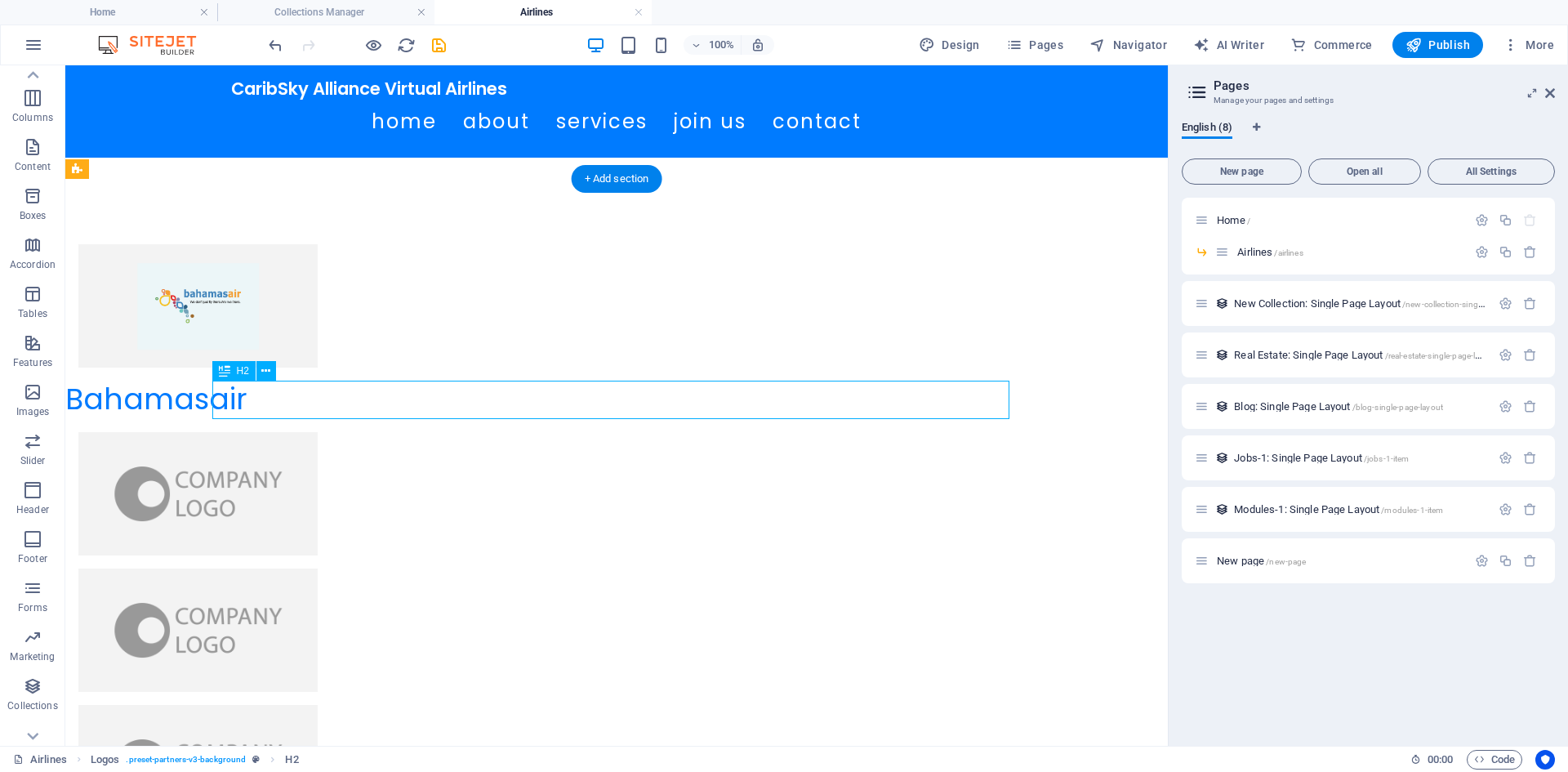
drag, startPoint x: 319, startPoint y: 396, endPoint x: 358, endPoint y: 388, distance: 39.8
click at [358, 388] on div "Bahamasair" at bounding box center [463, 399] width 797 height 38
drag, startPoint x: 361, startPoint y: 392, endPoint x: 416, endPoint y: 399, distance: 55.4
click at [416, 399] on div "Bahamasair" at bounding box center [463, 399] width 797 height 38
click at [377, 396] on div "Bahamasair" at bounding box center [463, 399] width 797 height 38
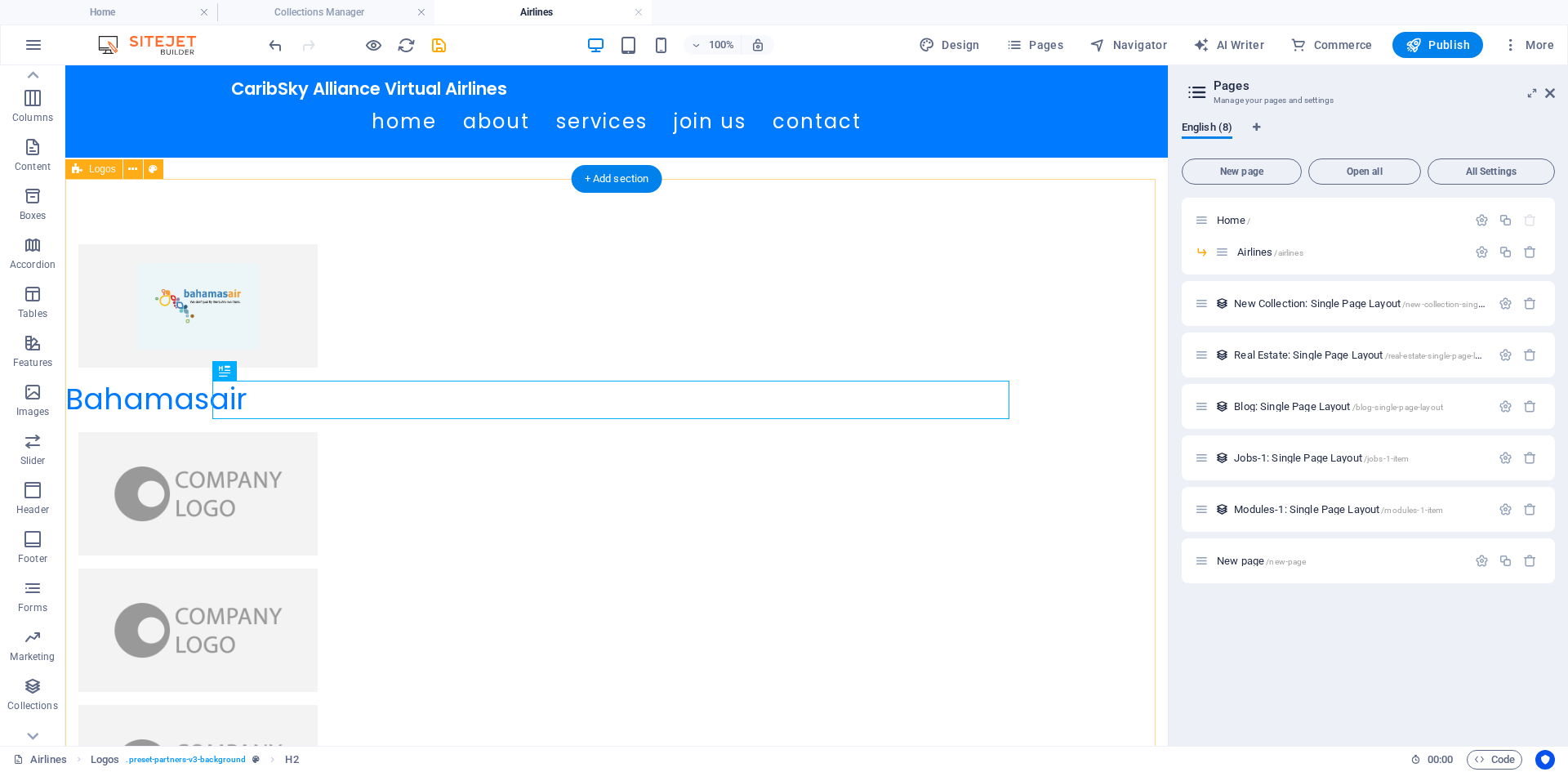
click at [258, 367] on figure at bounding box center [198, 306] width 239 height 123
click at [261, 385] on div "Bahamasair" at bounding box center [463, 399] width 797 height 38
click at [270, 370] on icon at bounding box center [266, 370] width 9 height 17
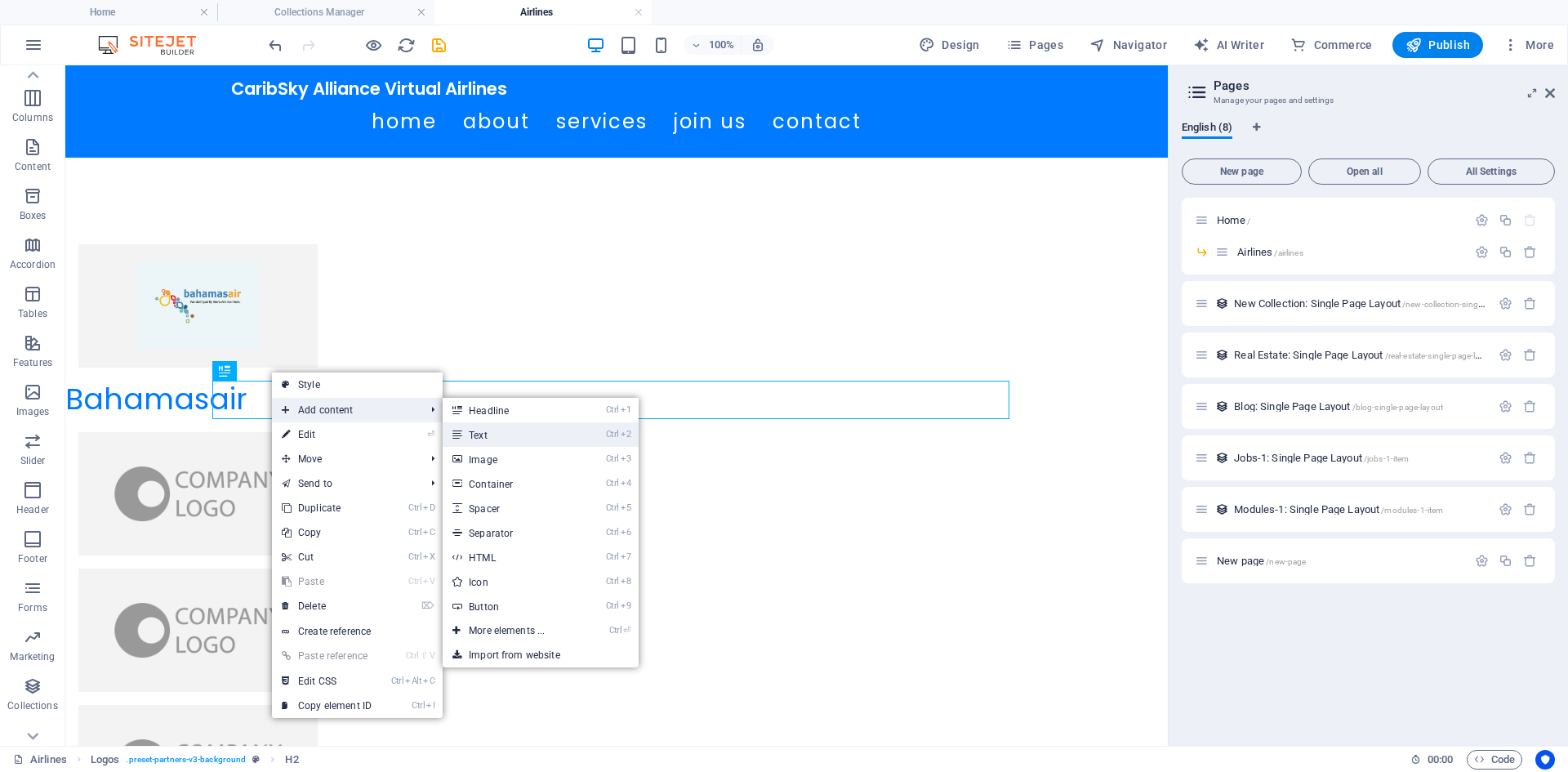
click at [525, 434] on link "Ctrl 2 Text" at bounding box center [510, 434] width 135 height 24
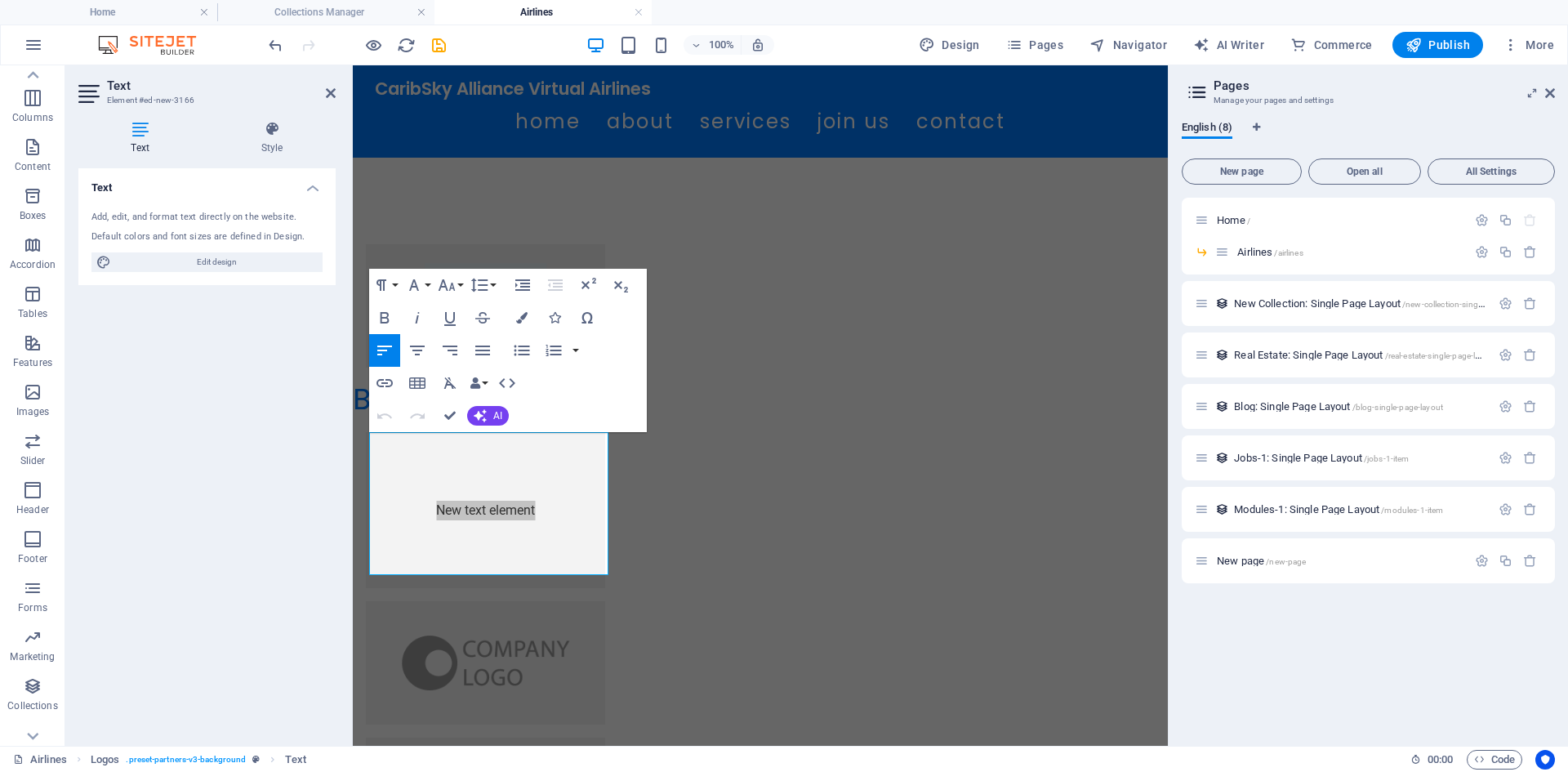
click at [319, 406] on div "Text Add, edit, and format text directly on the website. Default colors and fon…" at bounding box center [208, 450] width 258 height 564
click at [324, 98] on header "Text Element #ed-new-3166" at bounding box center [208, 86] width 258 height 42
click at [282, 49] on icon "undo" at bounding box center [275, 45] width 19 height 19
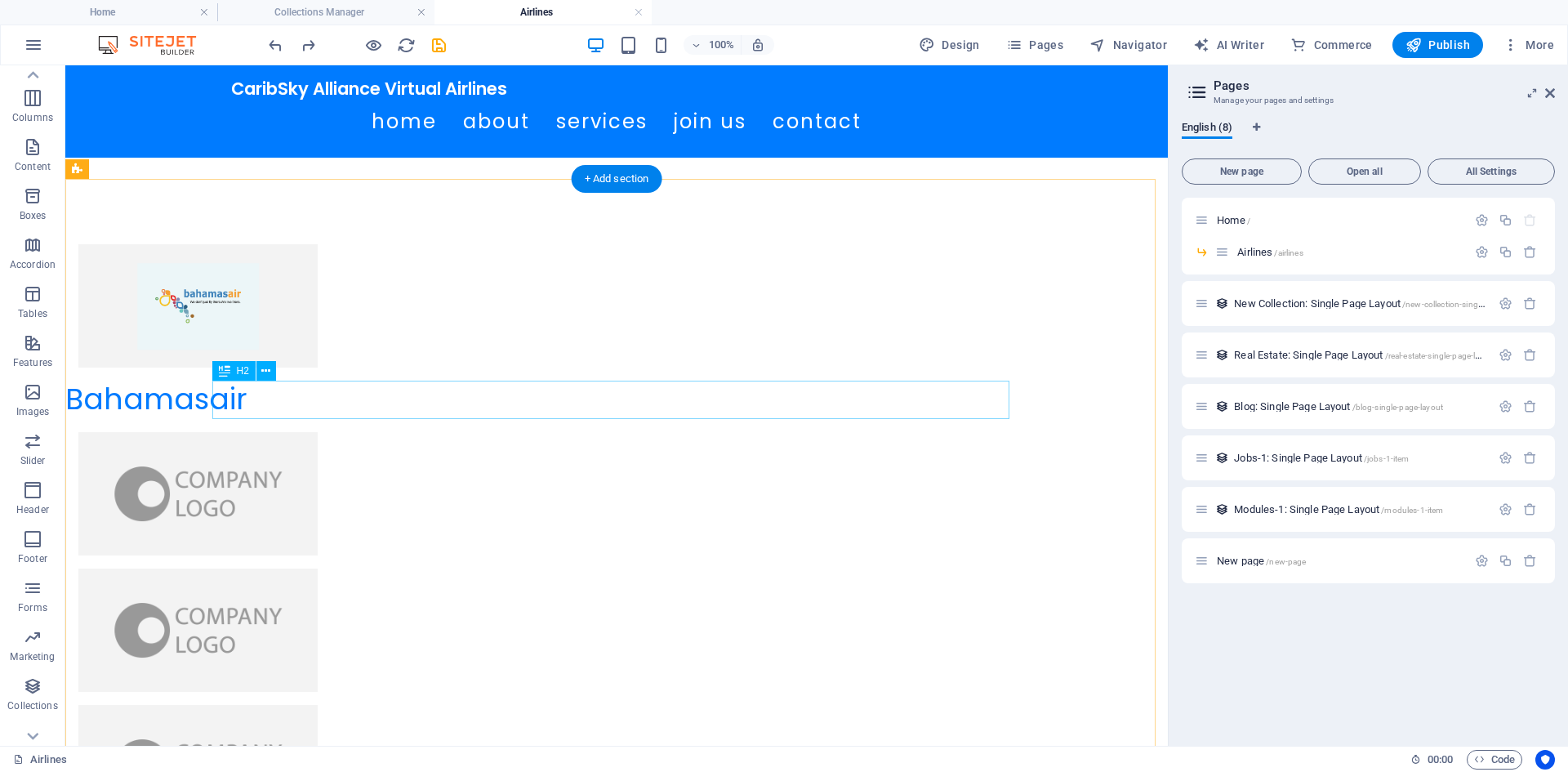
click at [315, 412] on div "Bahamasair" at bounding box center [463, 399] width 797 height 38
click at [323, 406] on div "Bahamasair" at bounding box center [463, 399] width 797 height 38
click at [272, 371] on button at bounding box center [267, 370] width 20 height 20
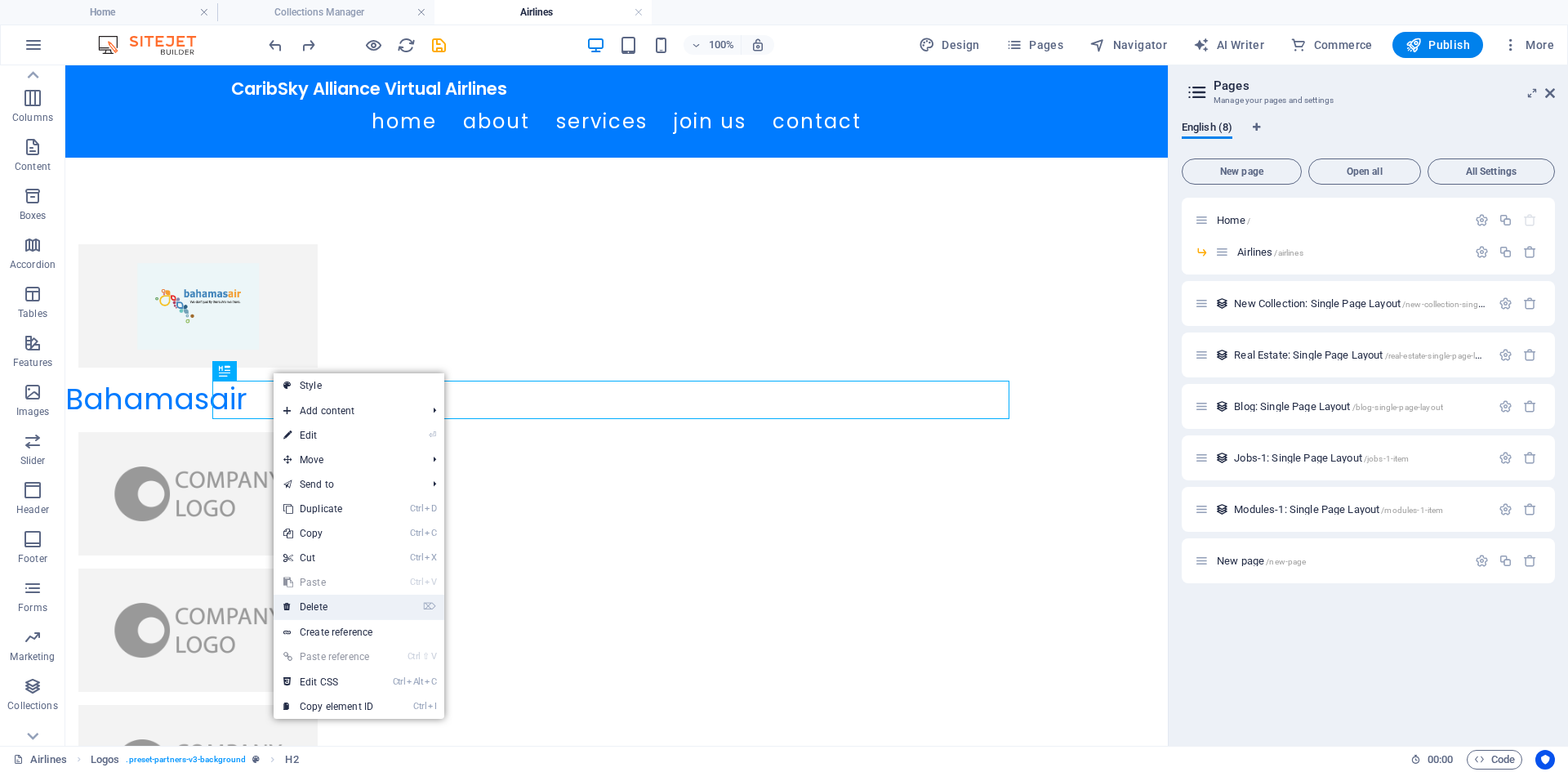
click at [339, 609] on link "⌦ Delete" at bounding box center [328, 607] width 109 height 24
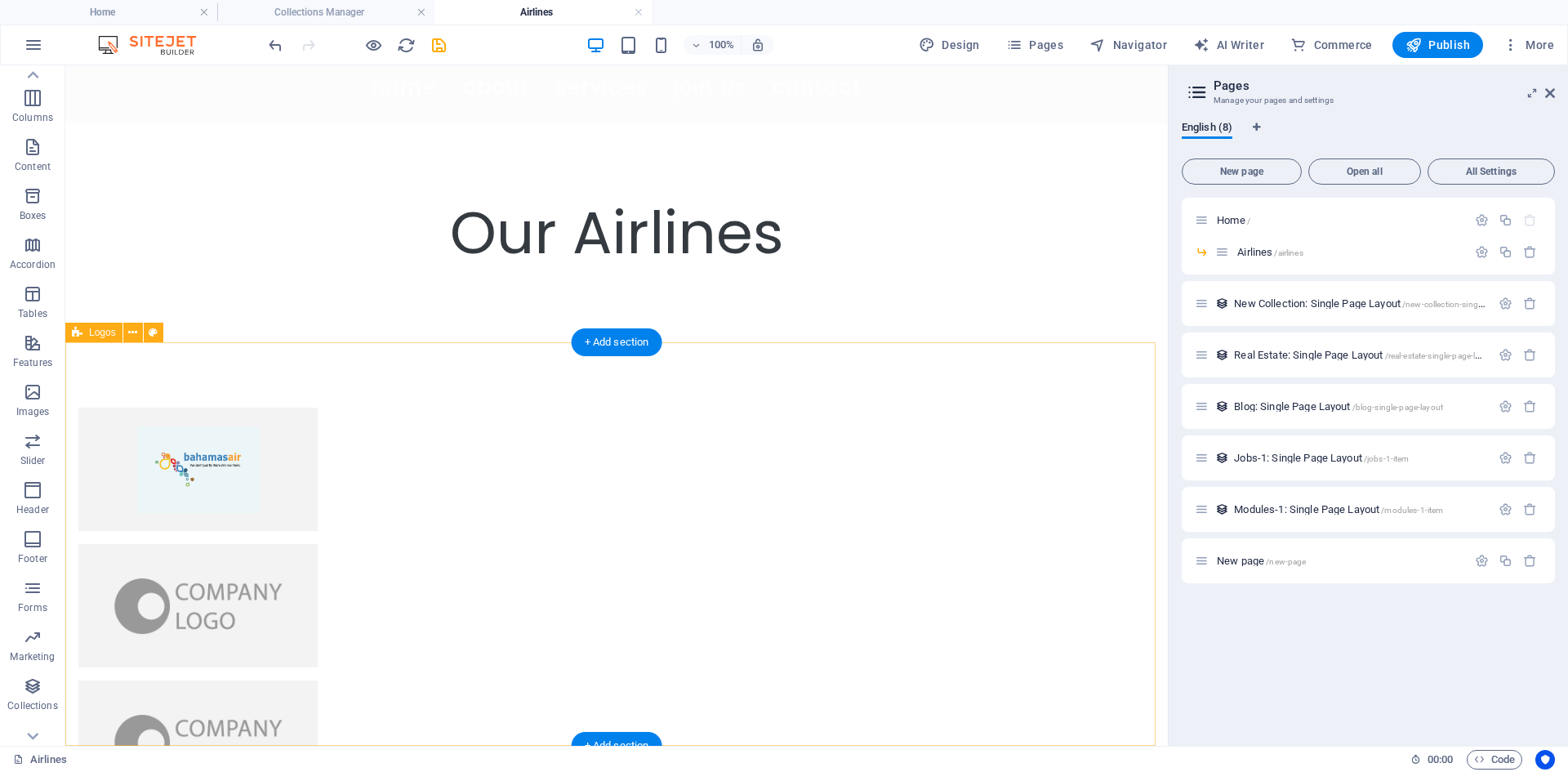
click at [240, 253] on div "Our Airlines" at bounding box center [616, 233] width 771 height 89
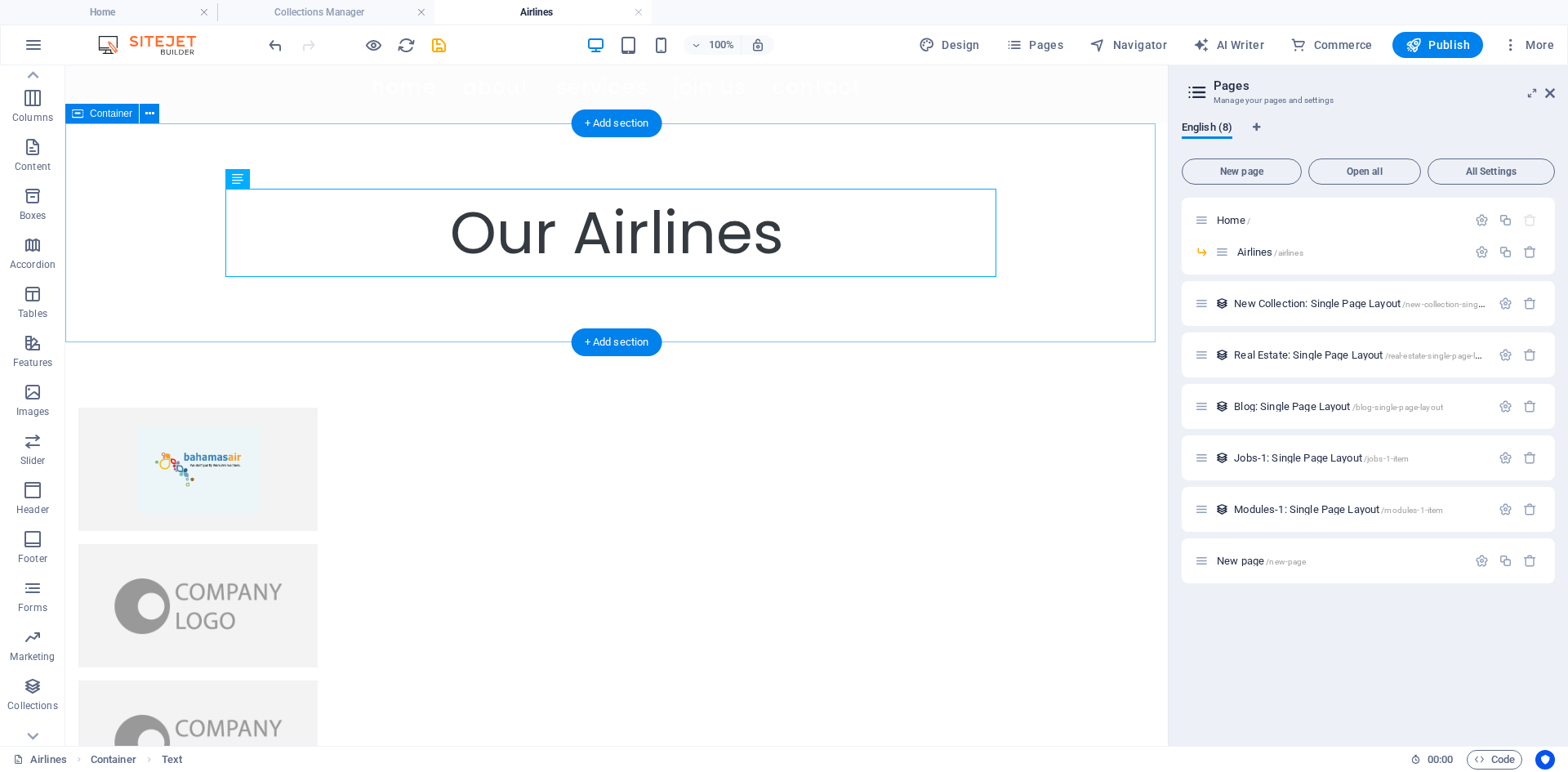
click at [149, 267] on div "Our Airlines" at bounding box center [616, 233] width 1102 height 219
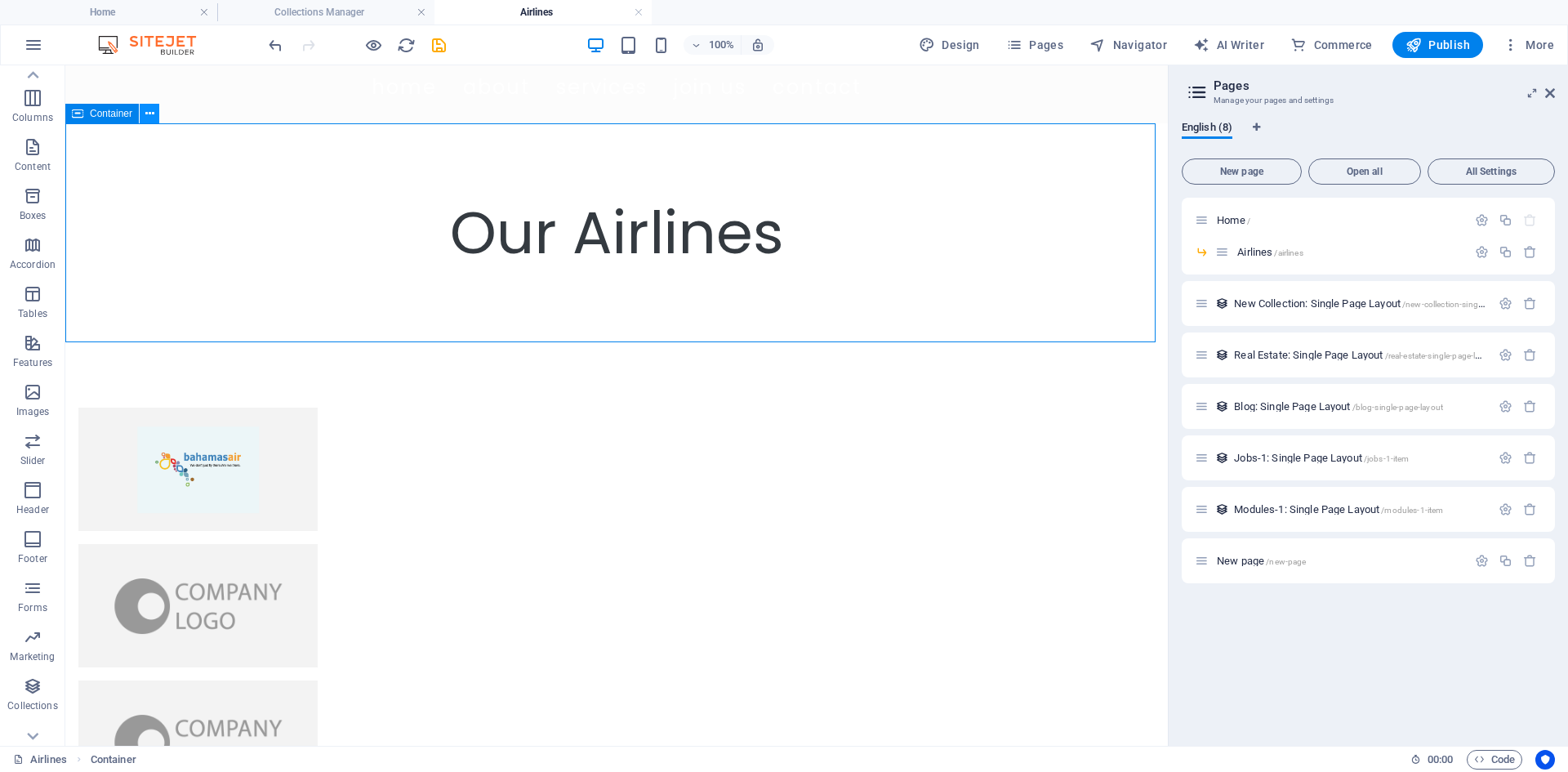
click at [148, 117] on icon at bounding box center [149, 114] width 9 height 17
click at [436, 42] on icon "save" at bounding box center [438, 45] width 19 height 19
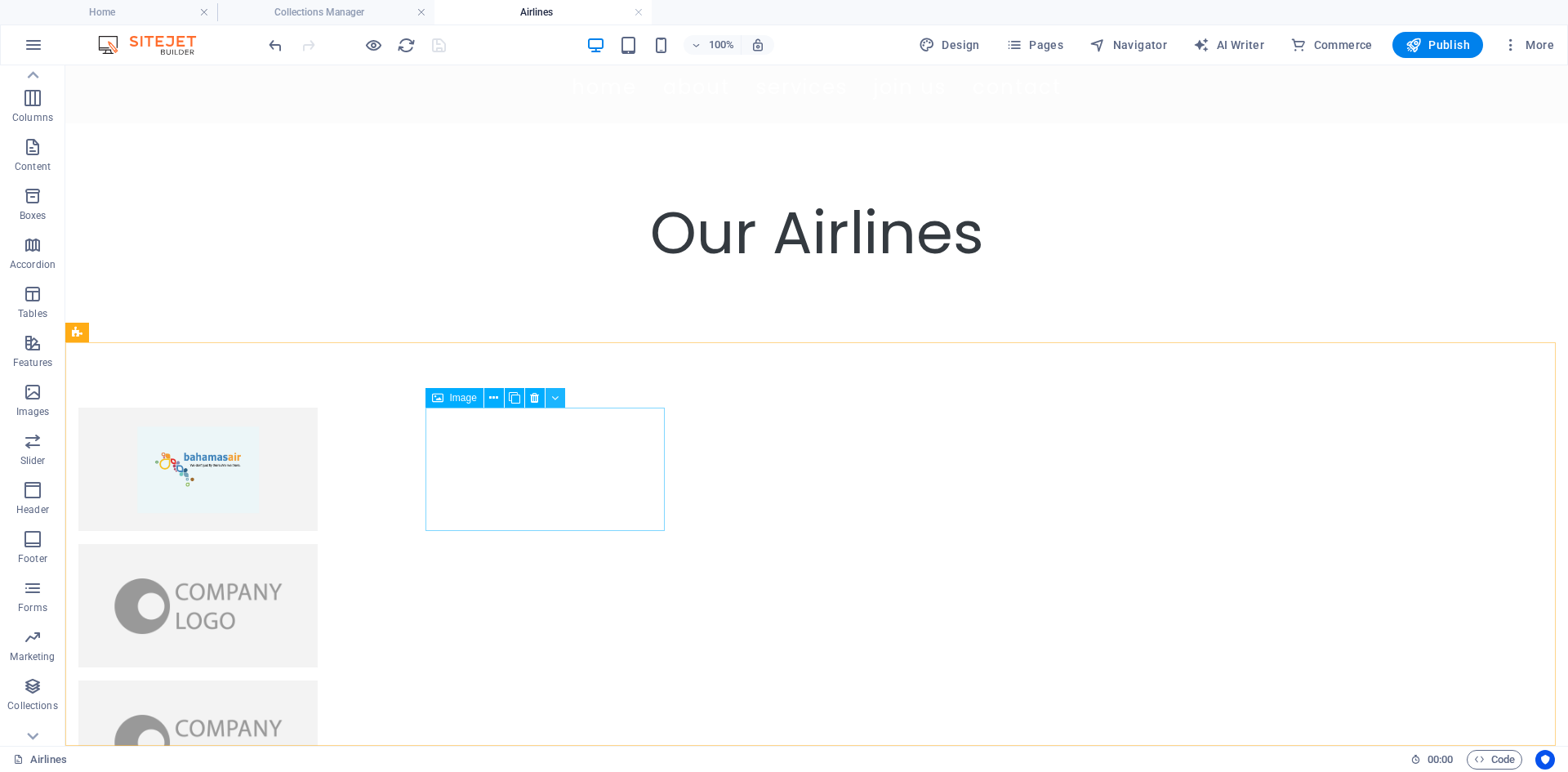
click at [557, 398] on icon at bounding box center [555, 397] width 7 height 17
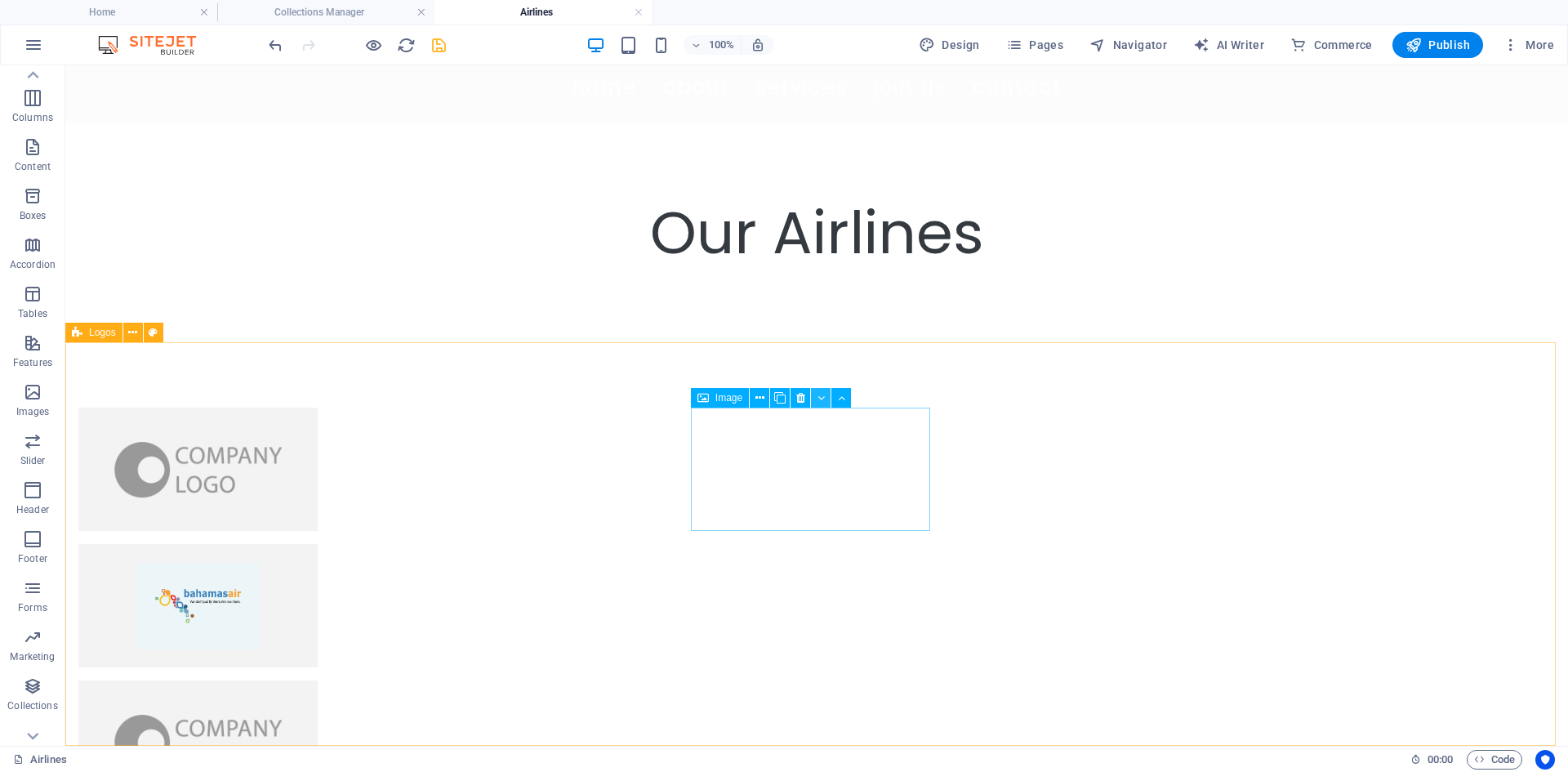
click at [821, 397] on icon at bounding box center [821, 397] width 7 height 17
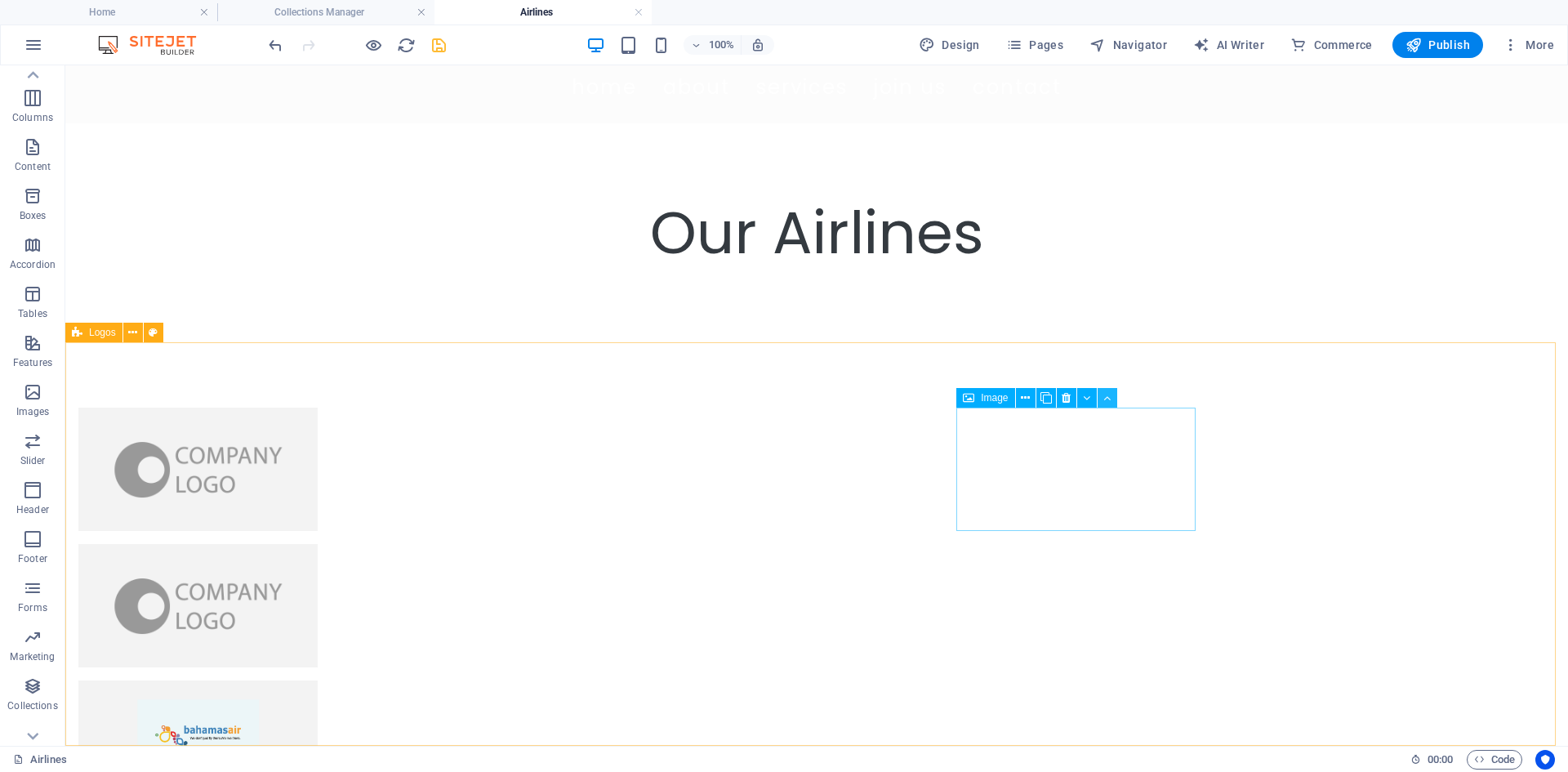
click at [1111, 403] on button at bounding box center [1107, 398] width 20 height 20
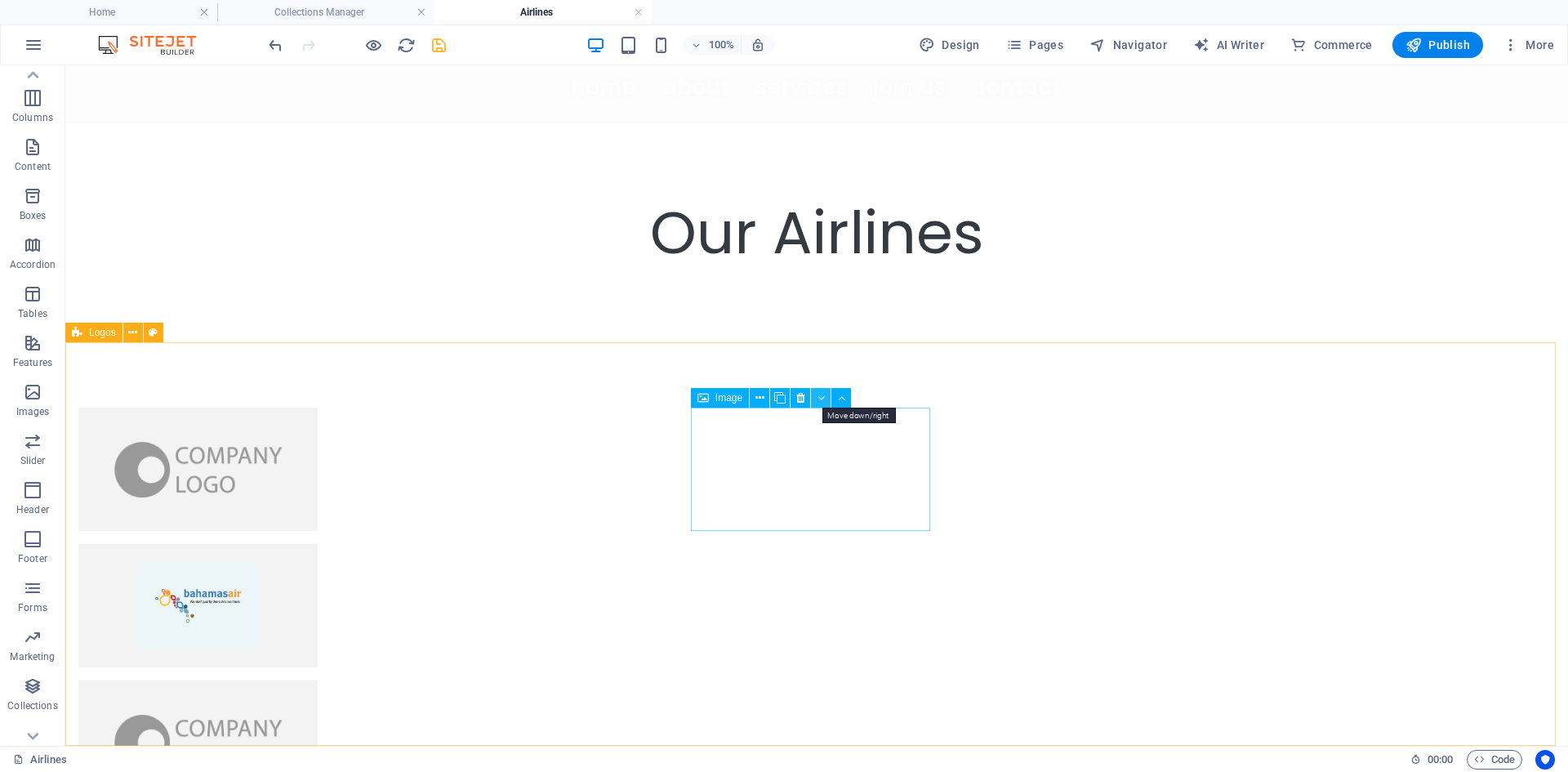
click at [820, 397] on icon at bounding box center [821, 397] width 7 height 17
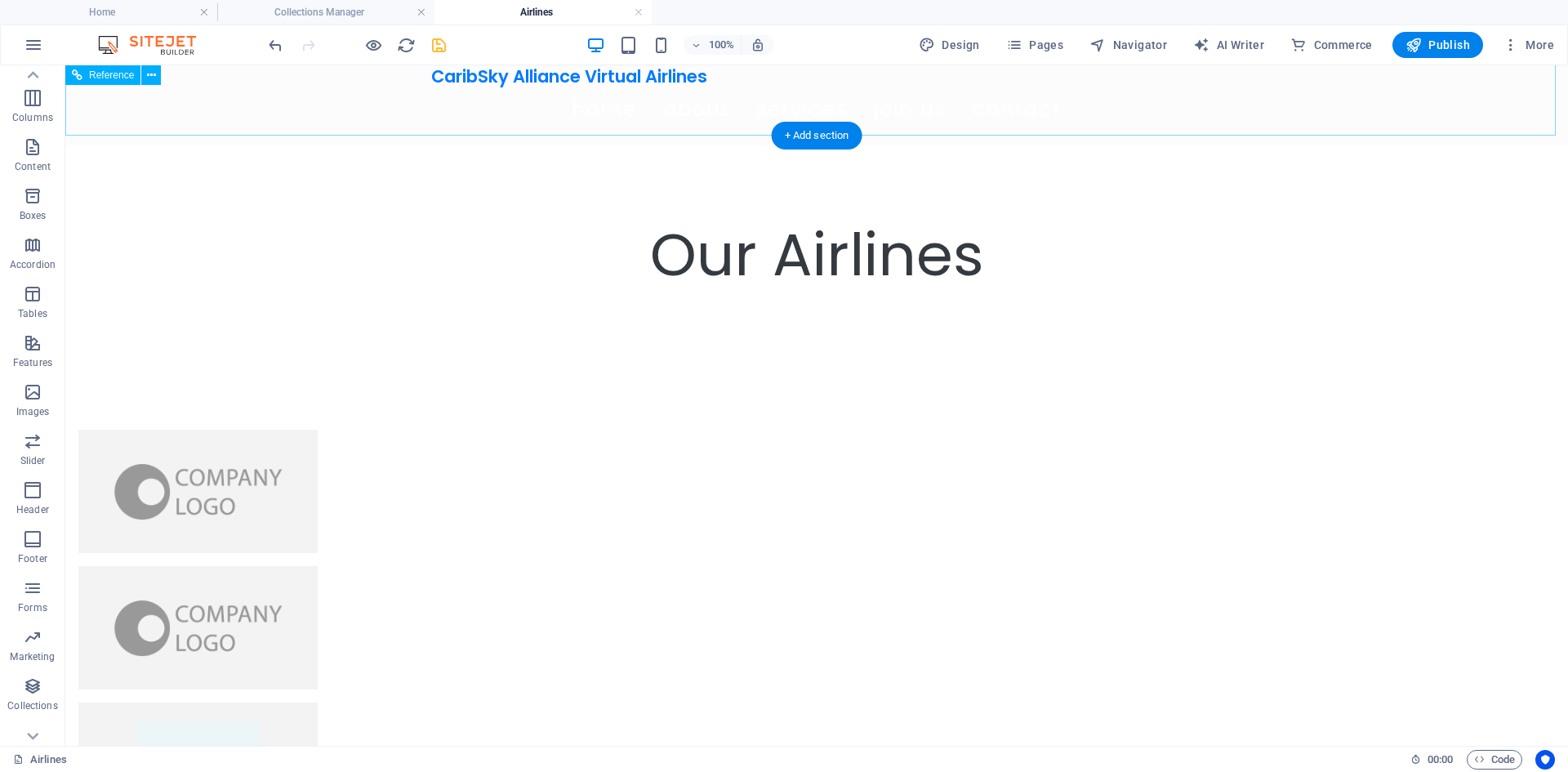
scroll to position [0, 0]
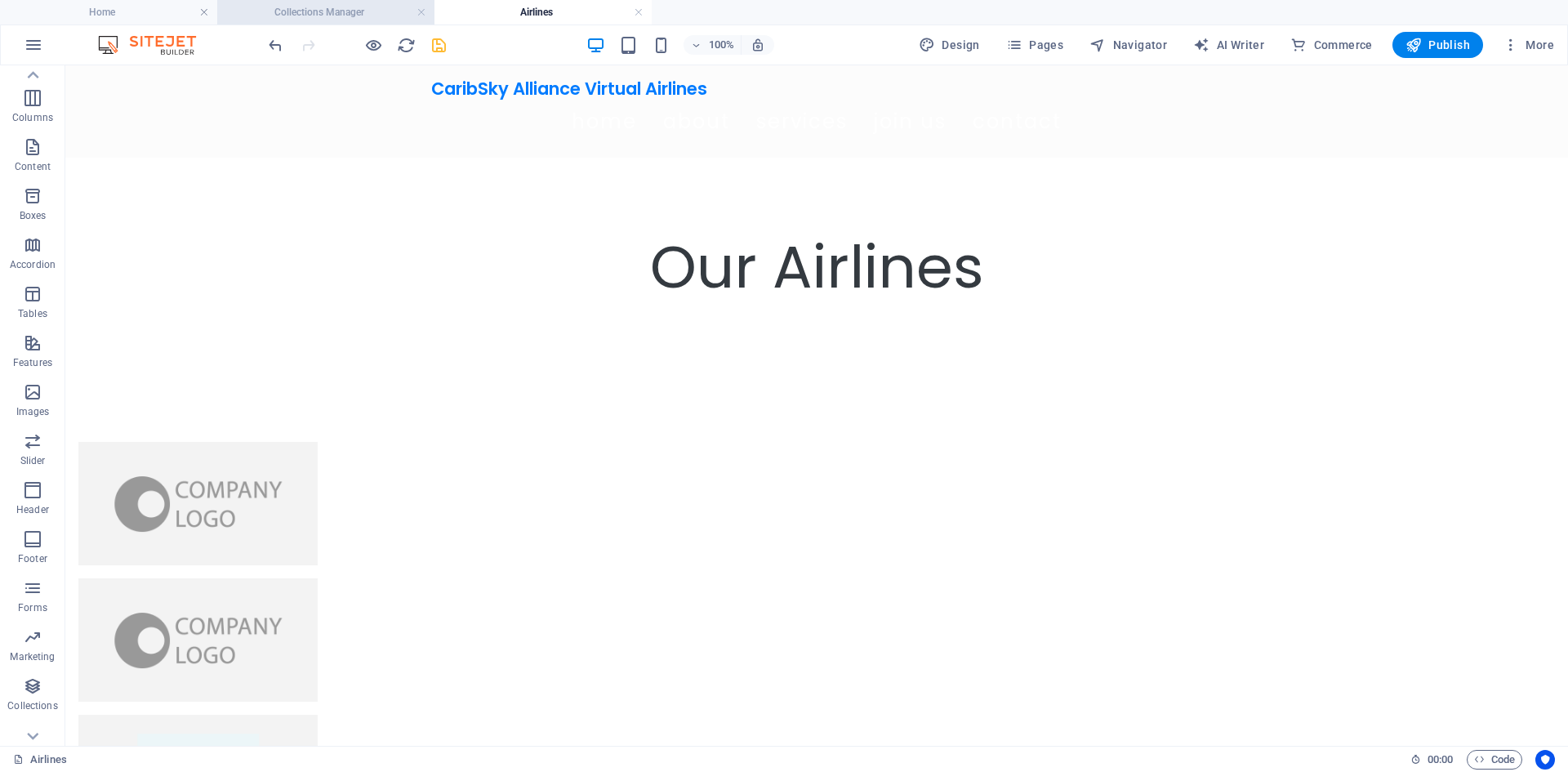
click at [314, 5] on h4 "Collections Manager" at bounding box center [326, 13] width 217 height 18
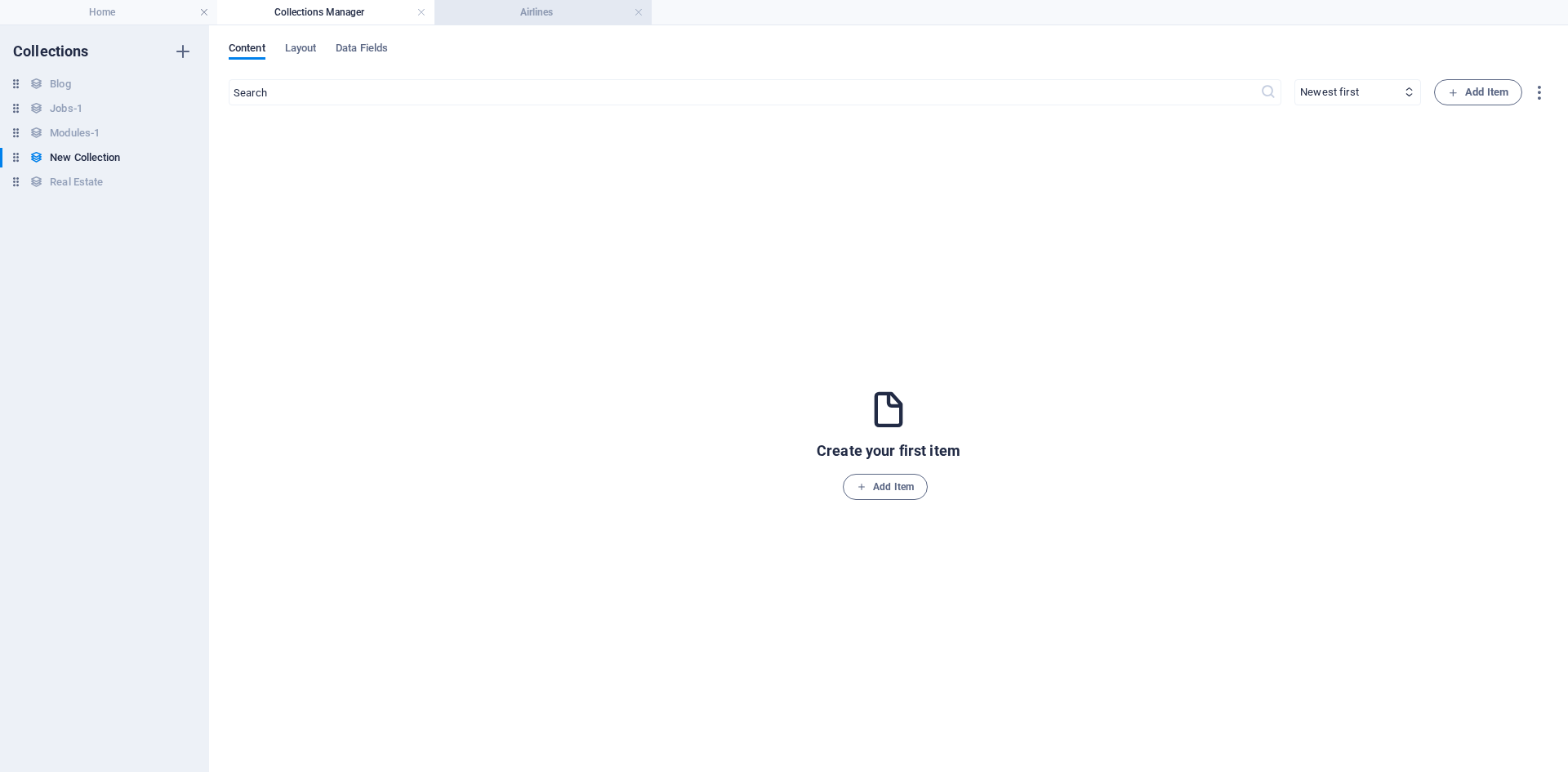
click at [506, 17] on h4 "Airlines" at bounding box center [543, 13] width 217 height 18
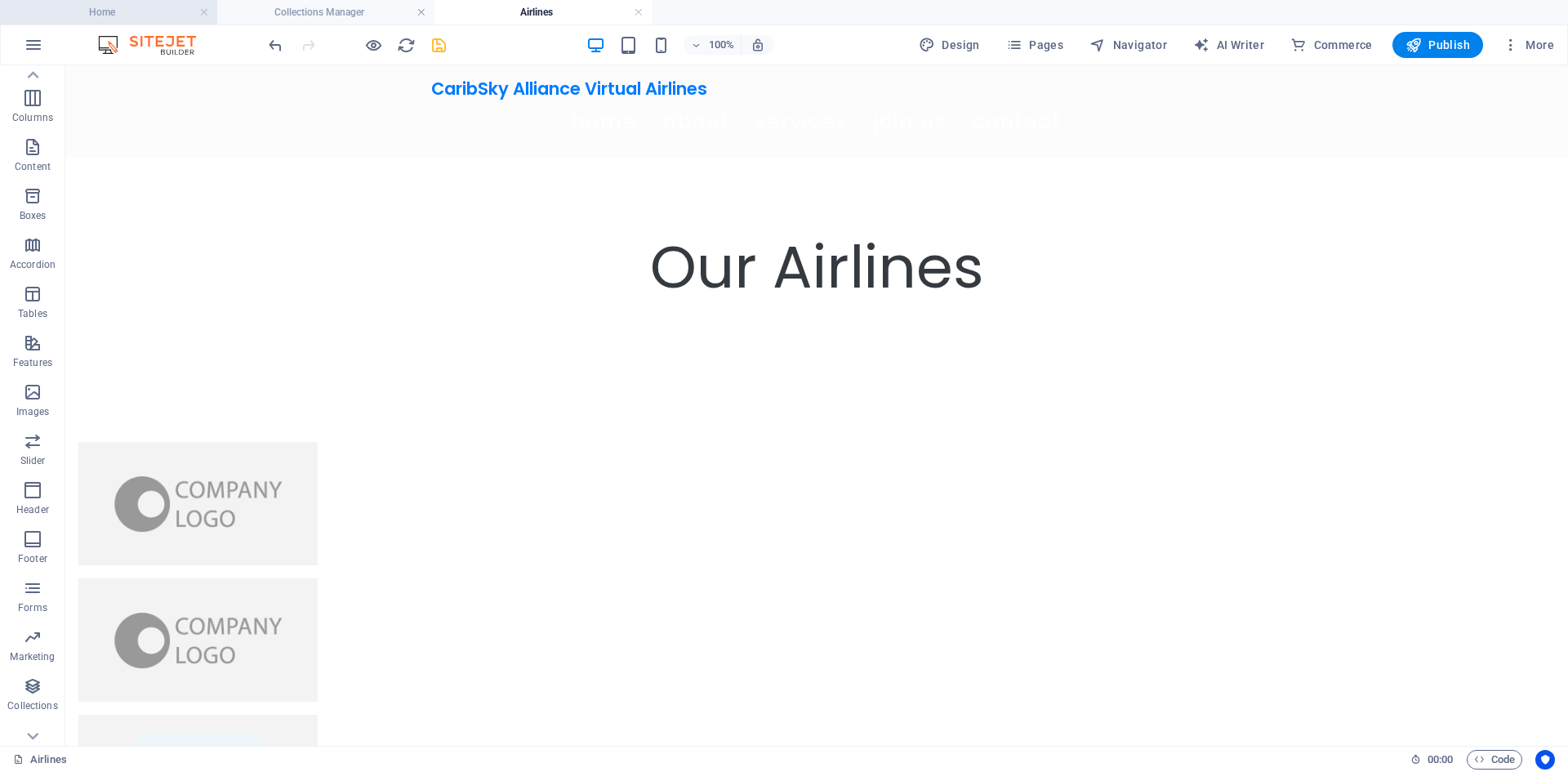
click at [123, 8] on h4 "Home" at bounding box center [108, 13] width 217 height 18
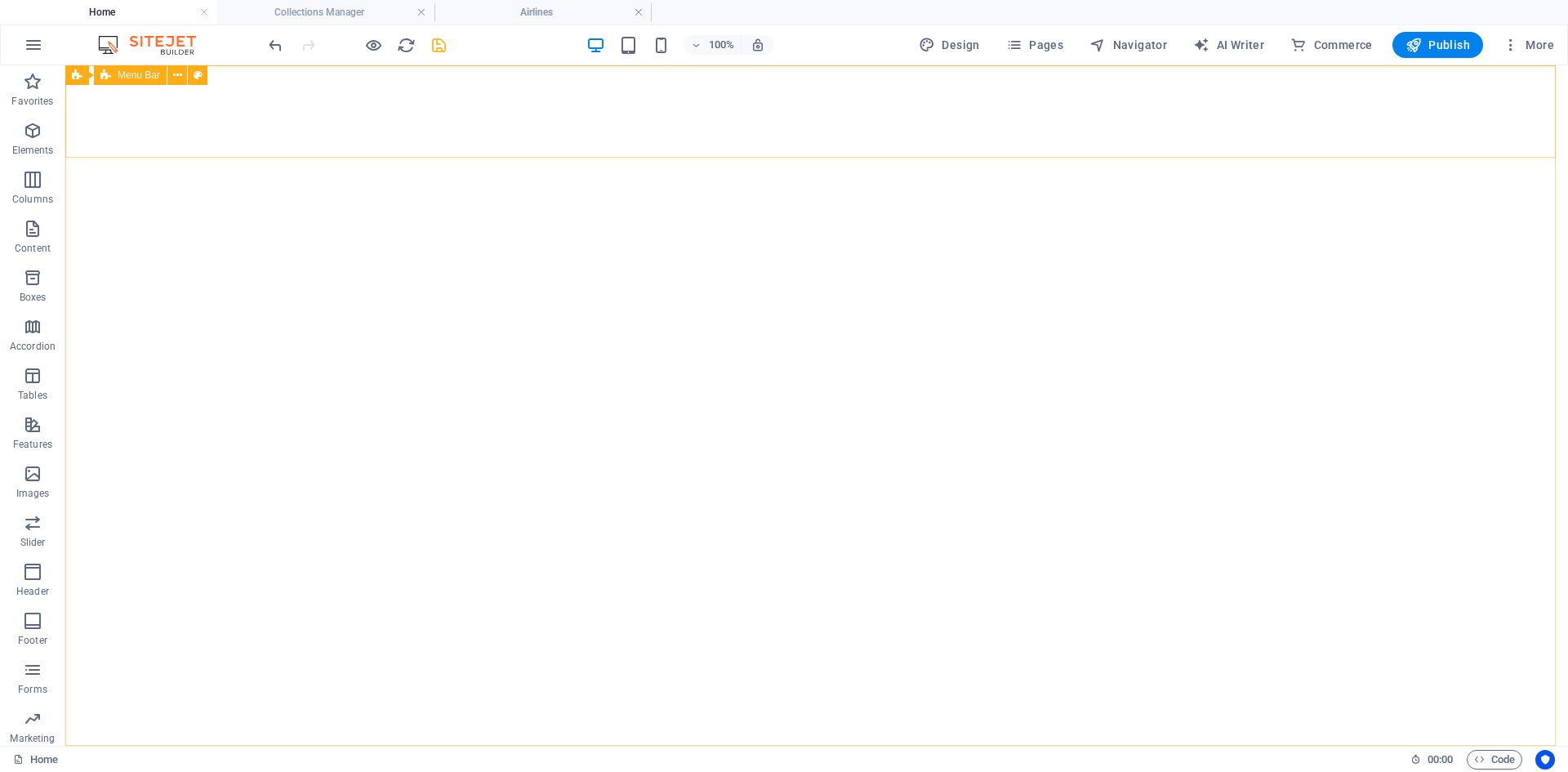
click at [123, 76] on span "Menu Bar" at bounding box center [138, 75] width 42 height 10
click at [168, 74] on button at bounding box center [177, 75] width 20 height 20
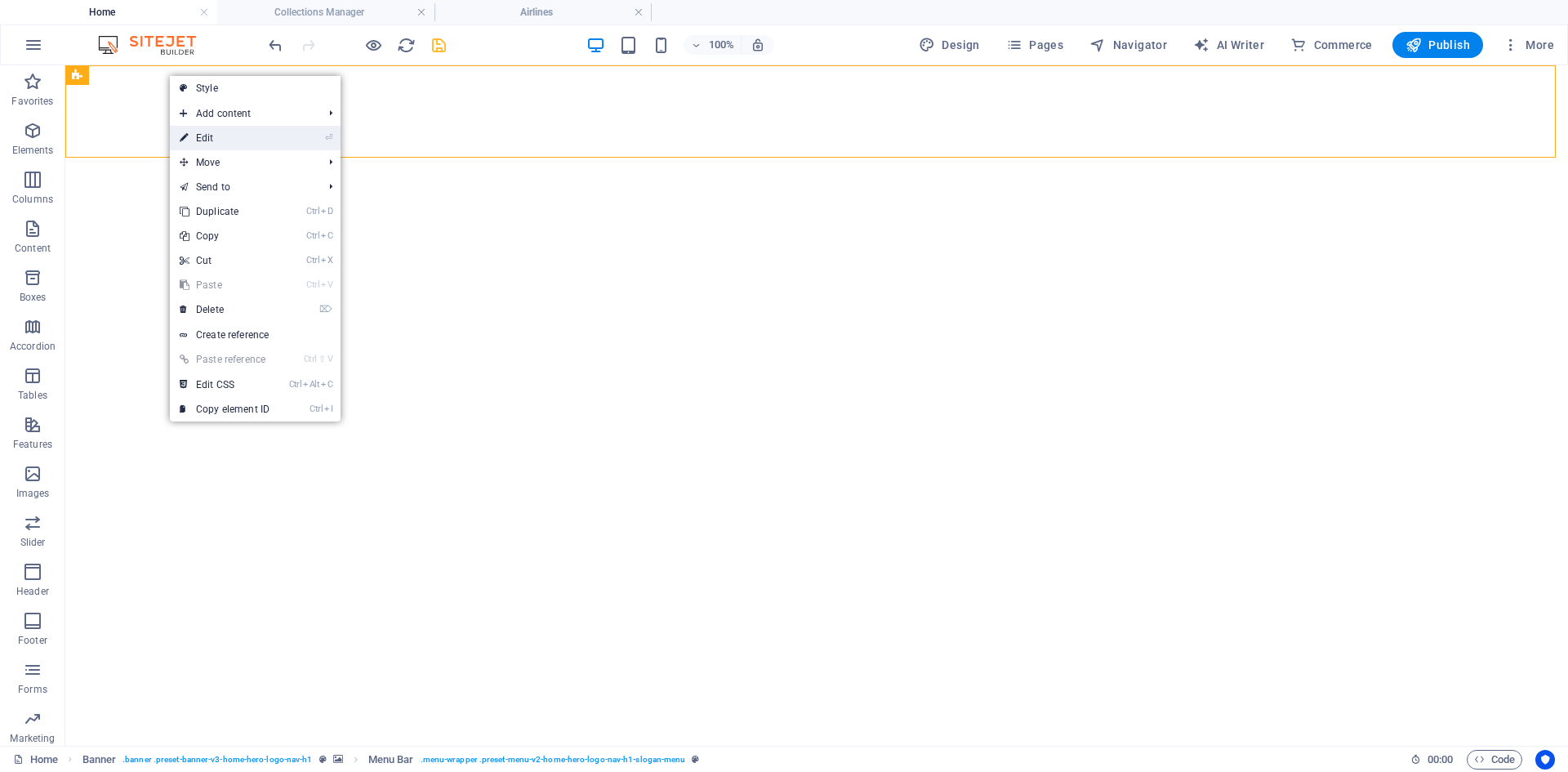
click at [243, 129] on link "⏎ Edit" at bounding box center [225, 138] width 109 height 24
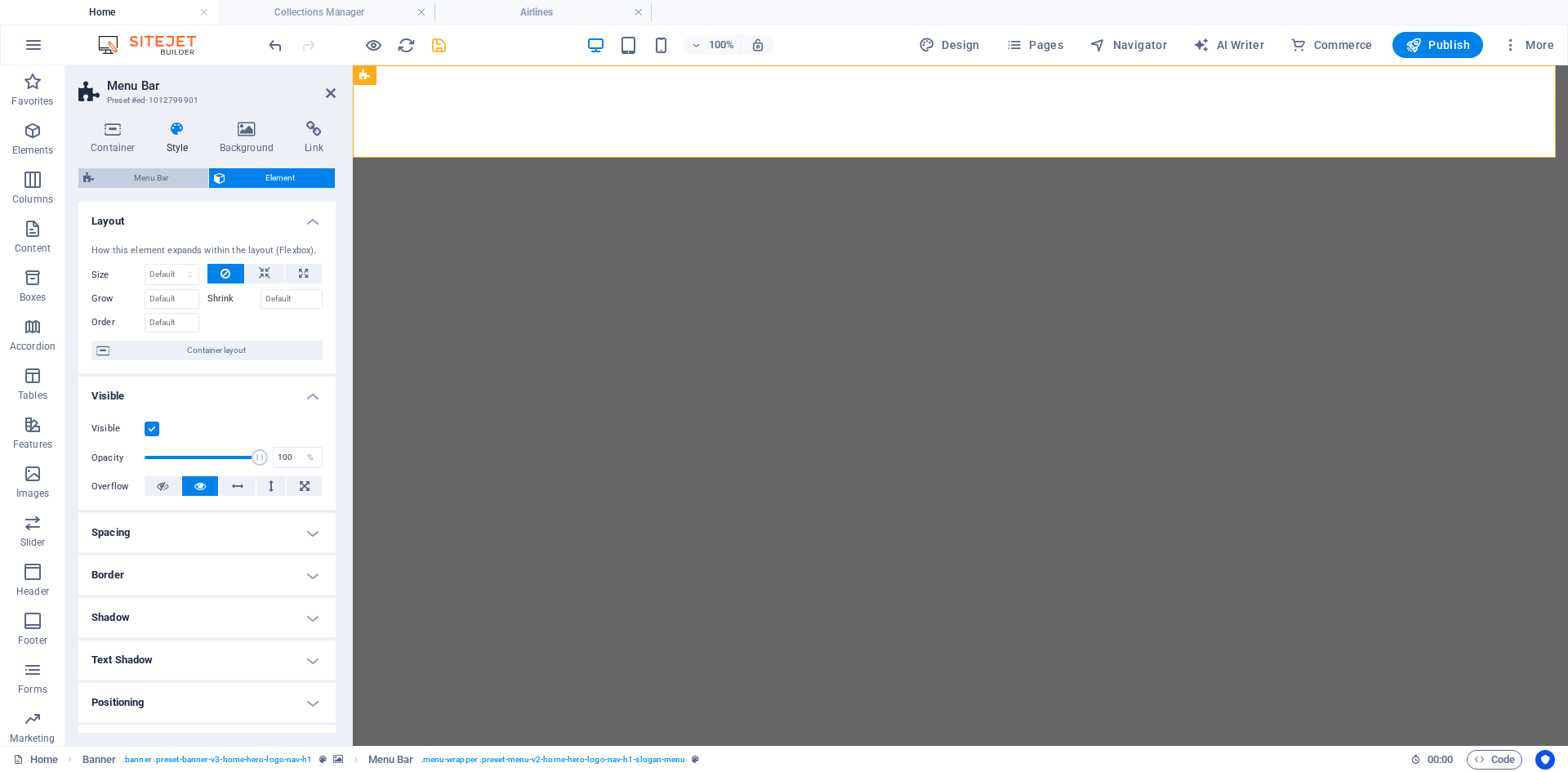
click at [154, 173] on span "Menu Bar" at bounding box center [150, 178] width 105 height 20
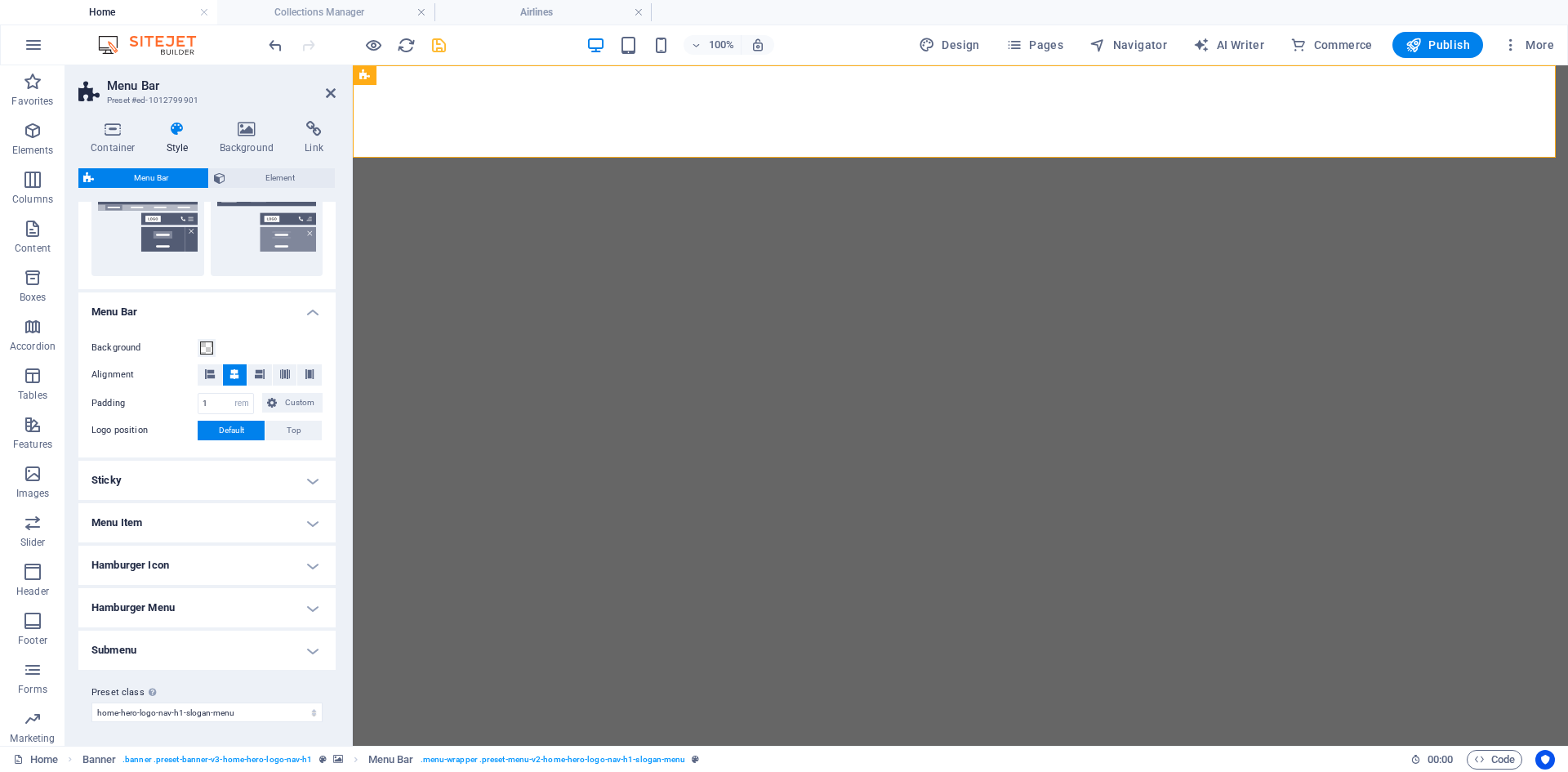
scroll to position [421, 0]
click at [166, 526] on h4 "Menu Item" at bounding box center [208, 521] width 258 height 39
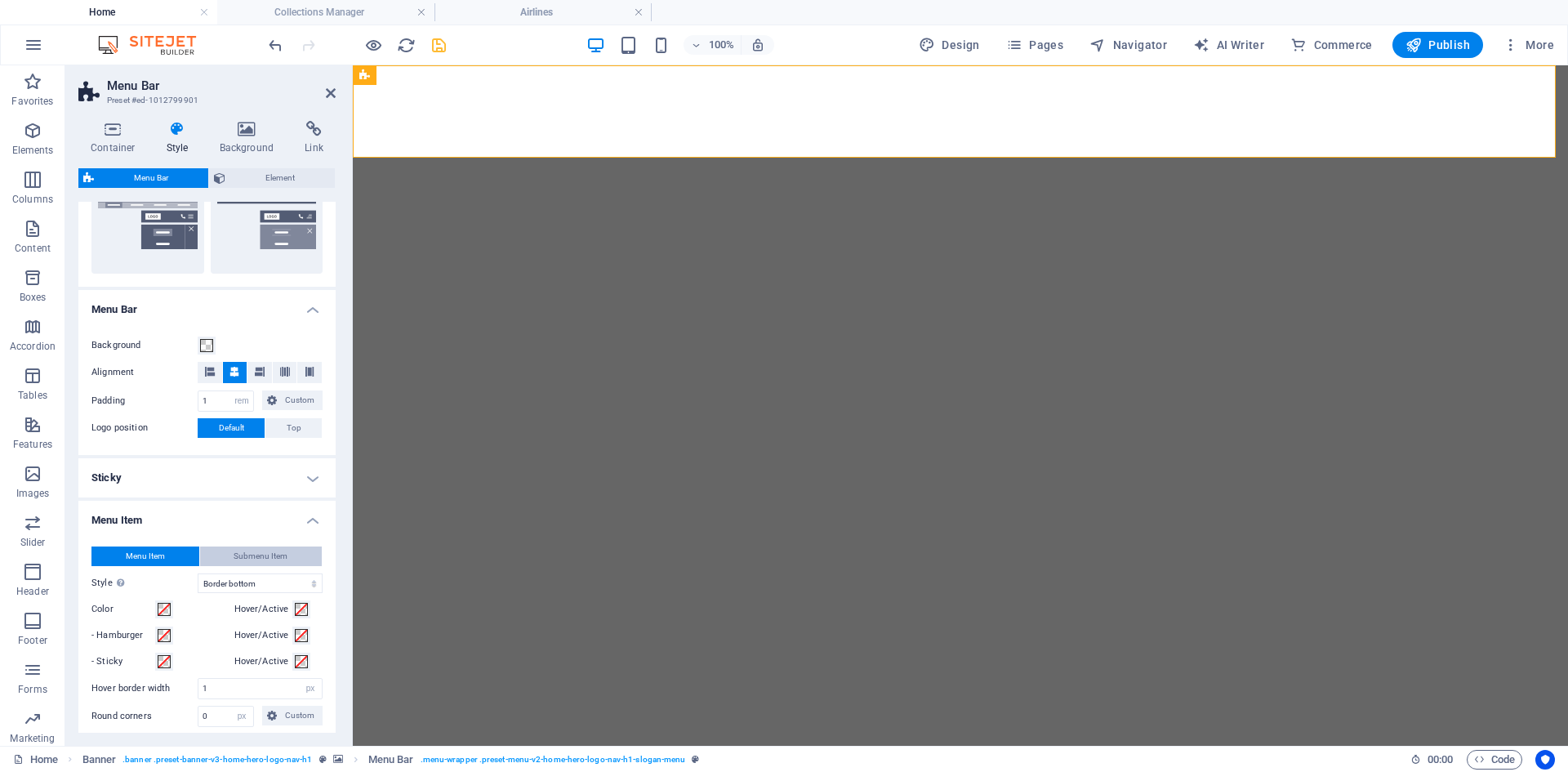
click at [239, 560] on span "Submenu Item" at bounding box center [260, 556] width 54 height 20
click at [176, 551] on button "Menu Item" at bounding box center [145, 556] width 107 height 20
click at [174, 537] on div "Menu Item Submenu Item Style Switch to preview mode and move the mouse over men…" at bounding box center [207, 776] width 264 height 493
click at [172, 518] on h4 "Menu Item" at bounding box center [208, 515] width 258 height 30
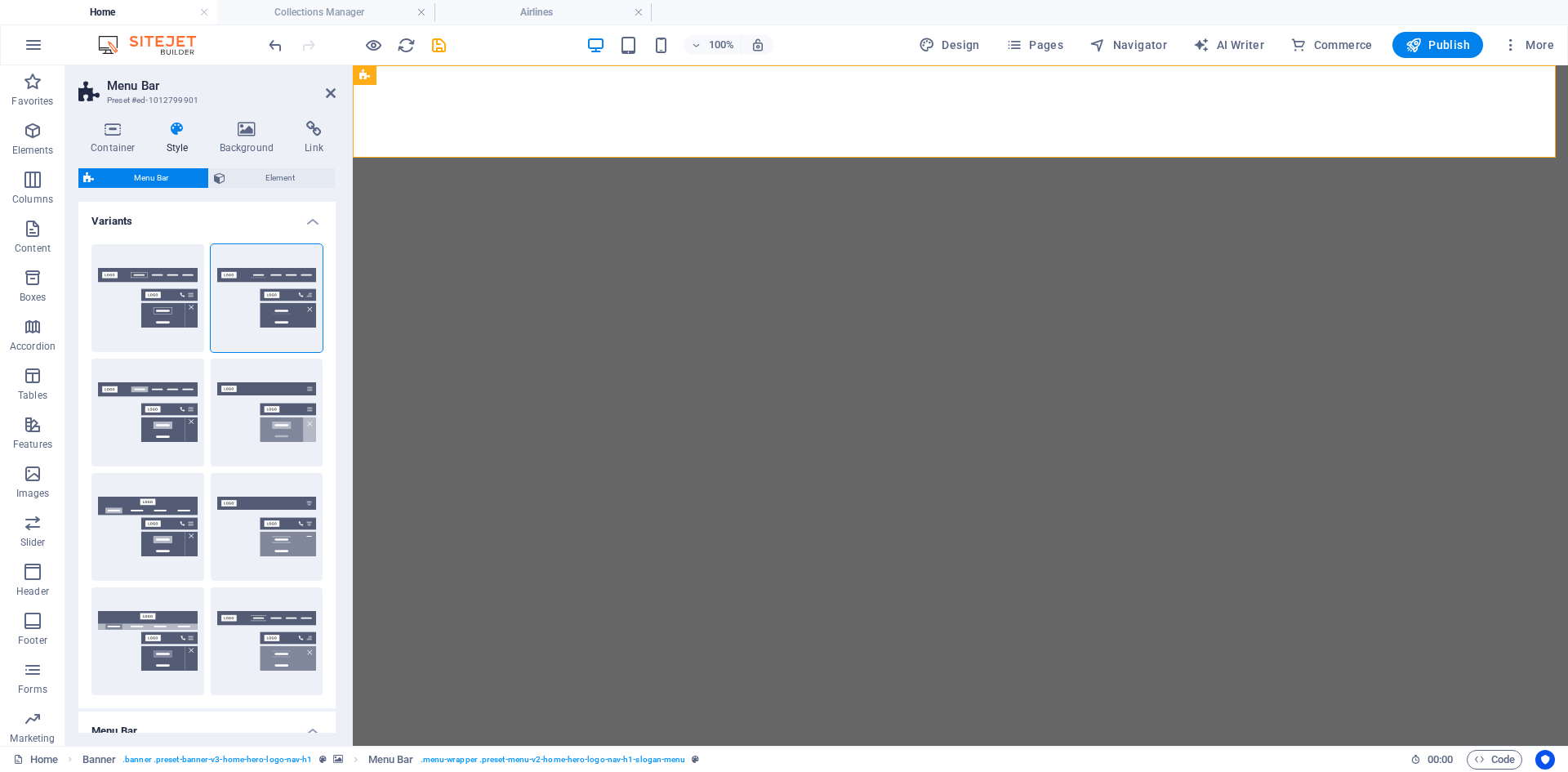
select select "rem"
select select "preset-menu-v2-home-hero-logo-nav-h1-slogan-menu"
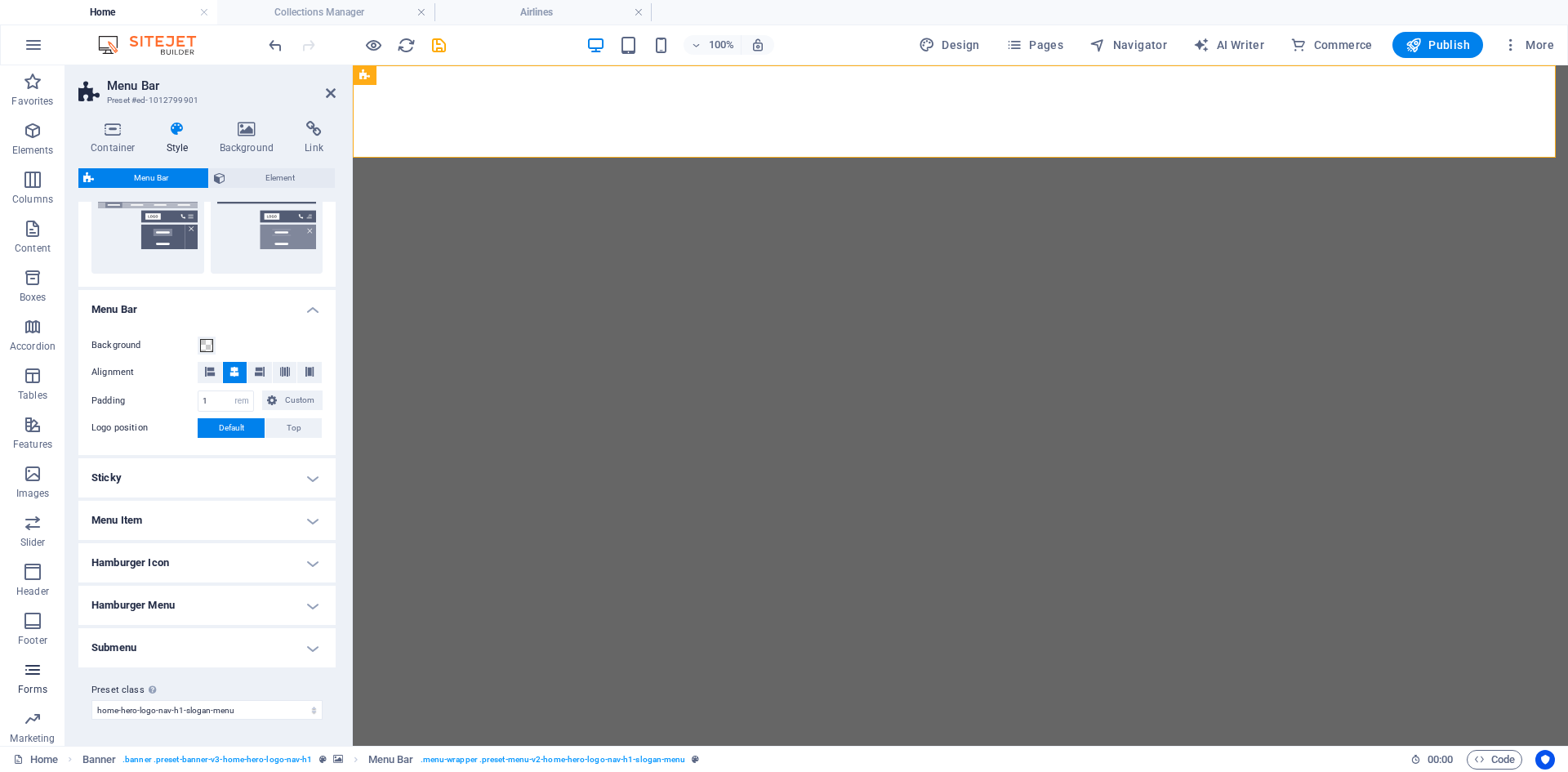
click at [41, 669] on icon "button" at bounding box center [33, 670] width 20 height 20
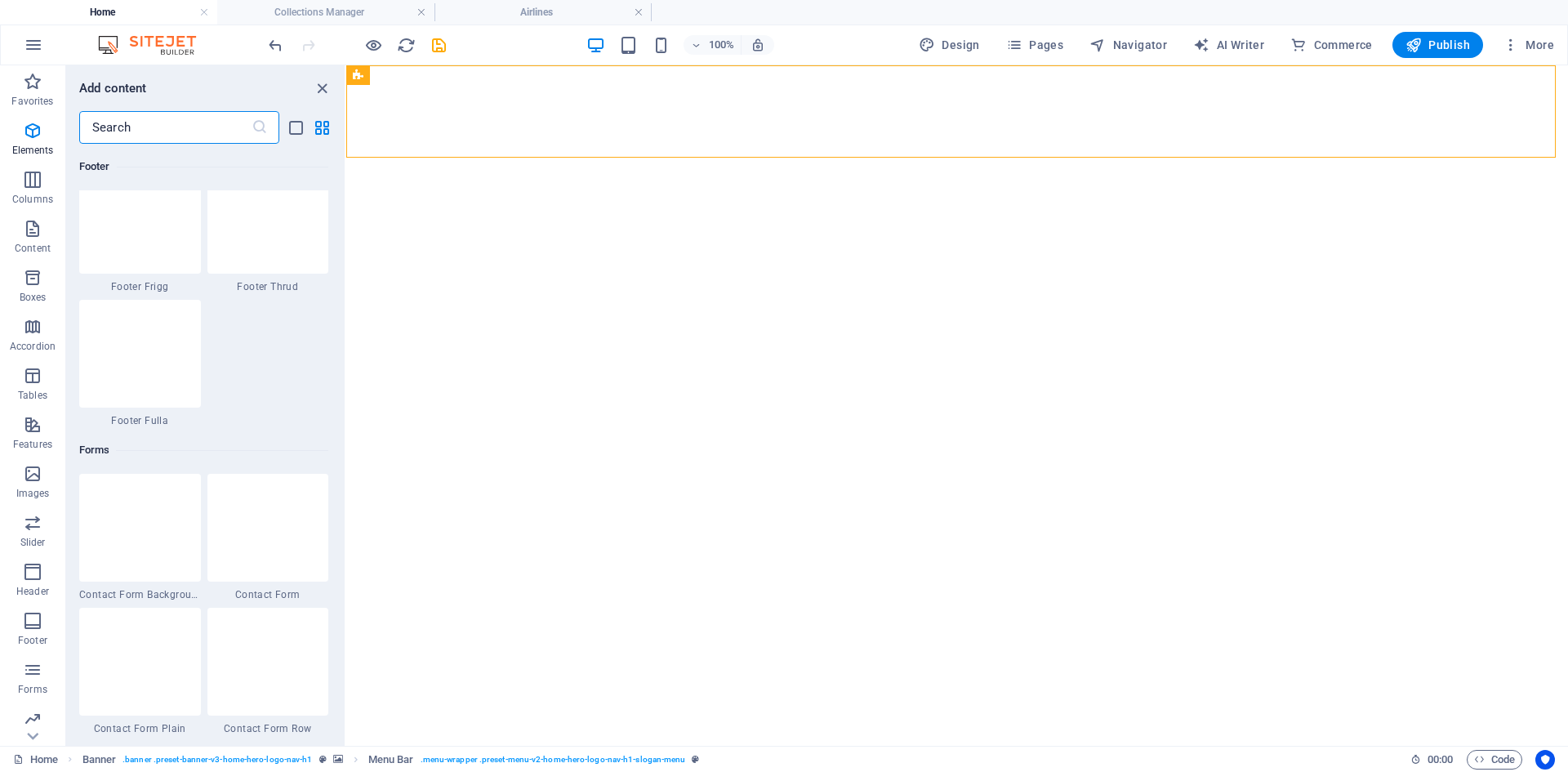
scroll to position [11922, 0]
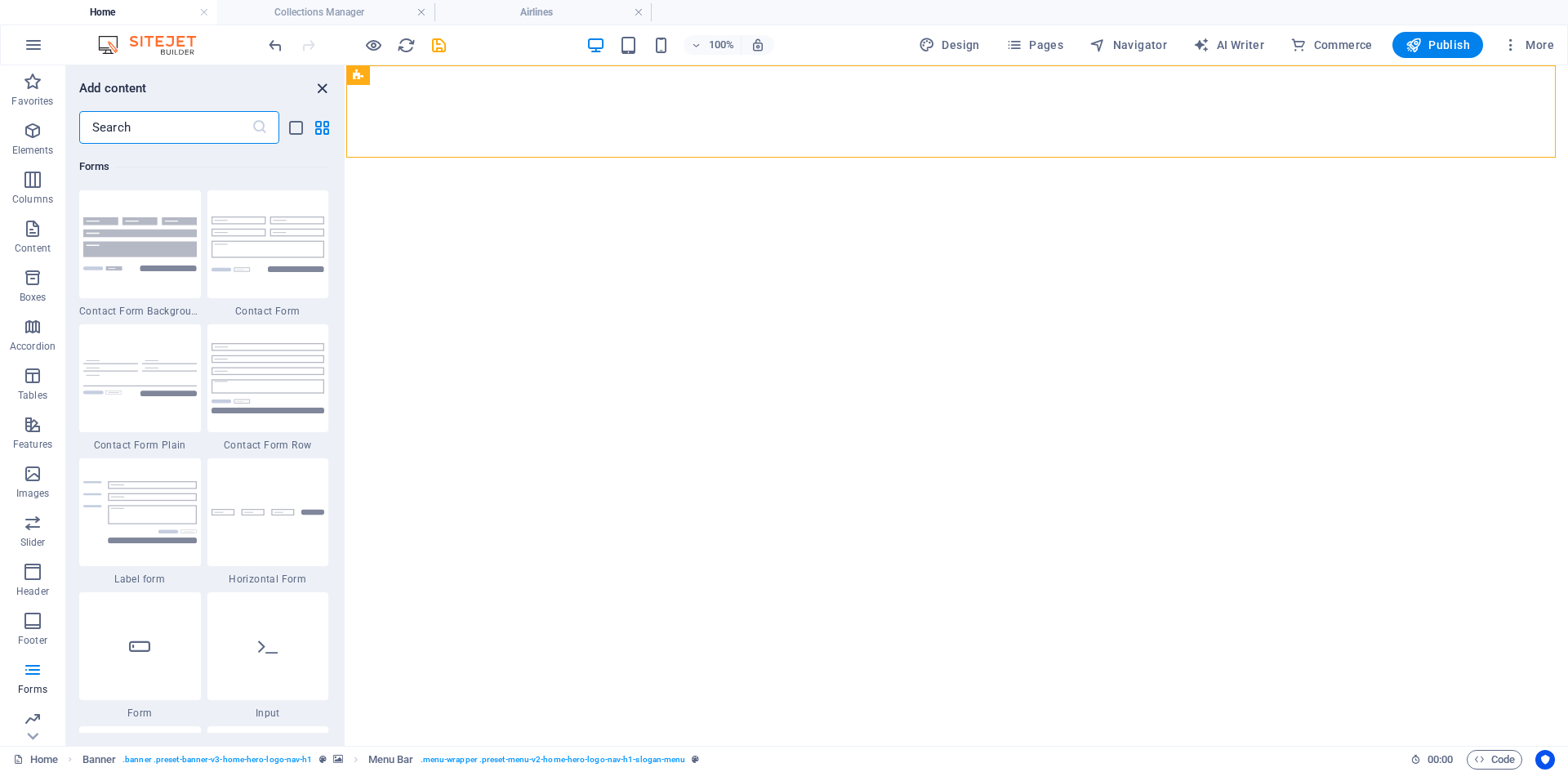
click at [319, 93] on icon "close panel" at bounding box center [322, 89] width 19 height 19
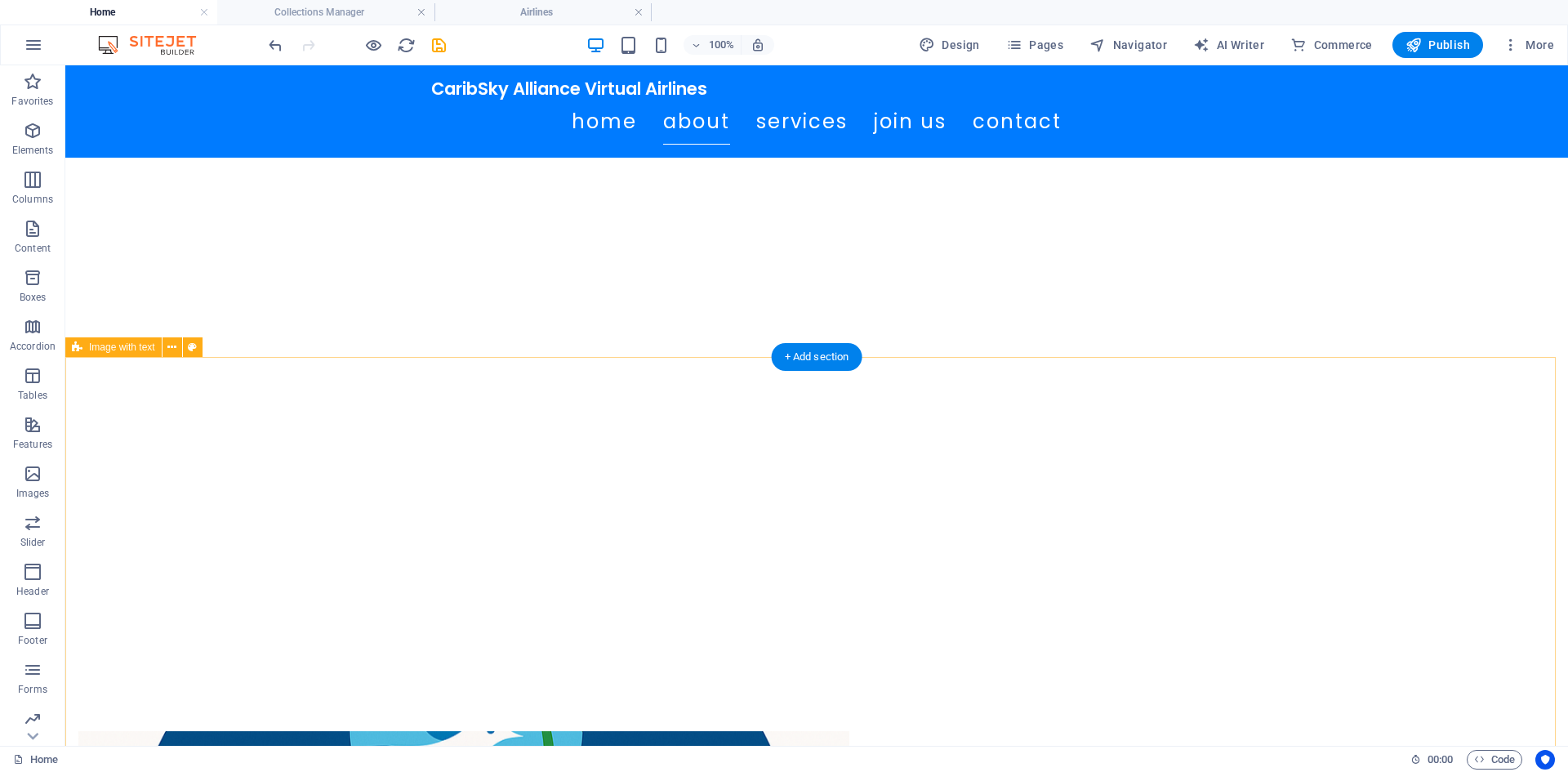
scroll to position [490, 0]
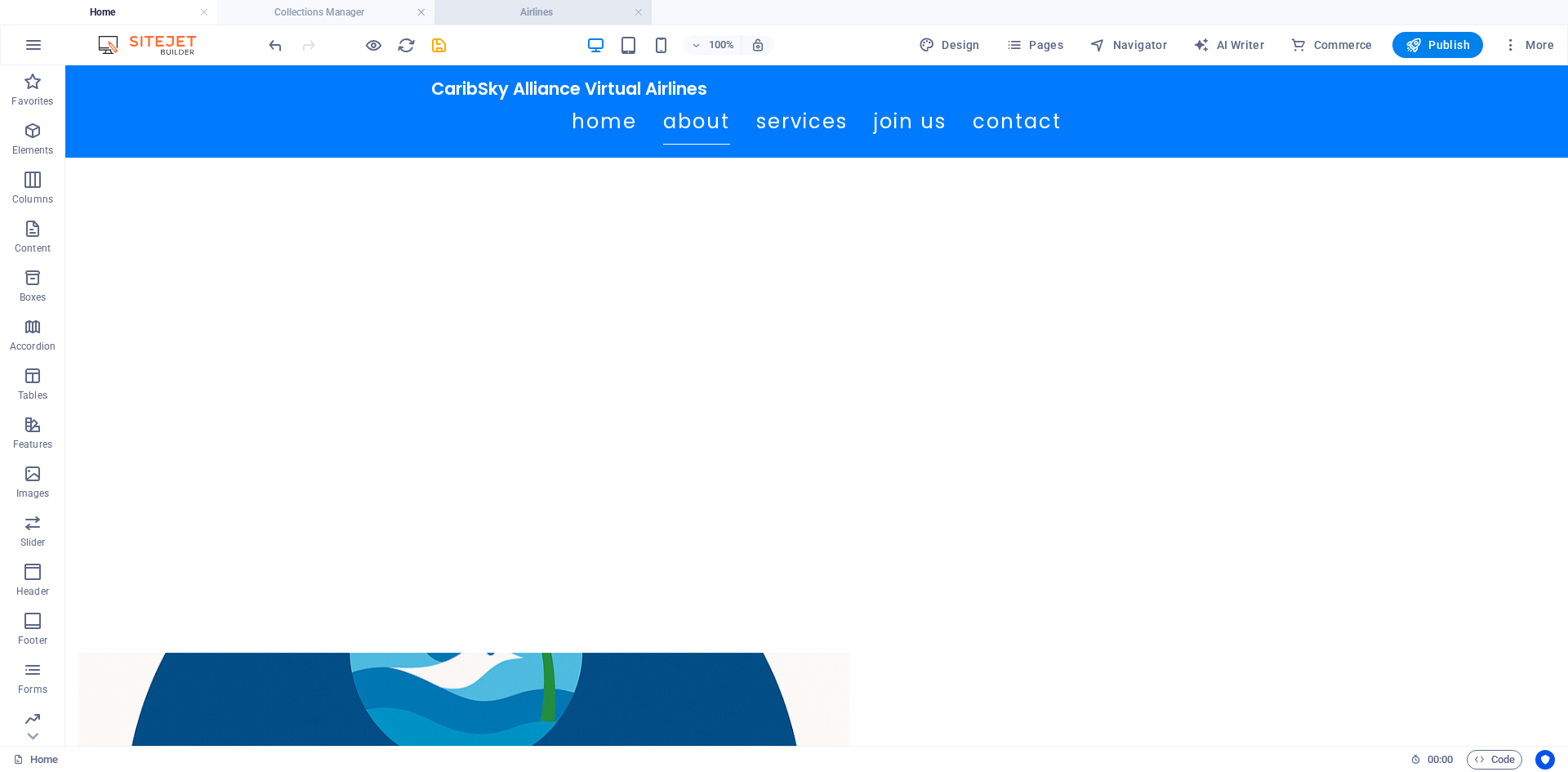
click at [543, 21] on li "Airlines" at bounding box center [543, 12] width 217 height 24
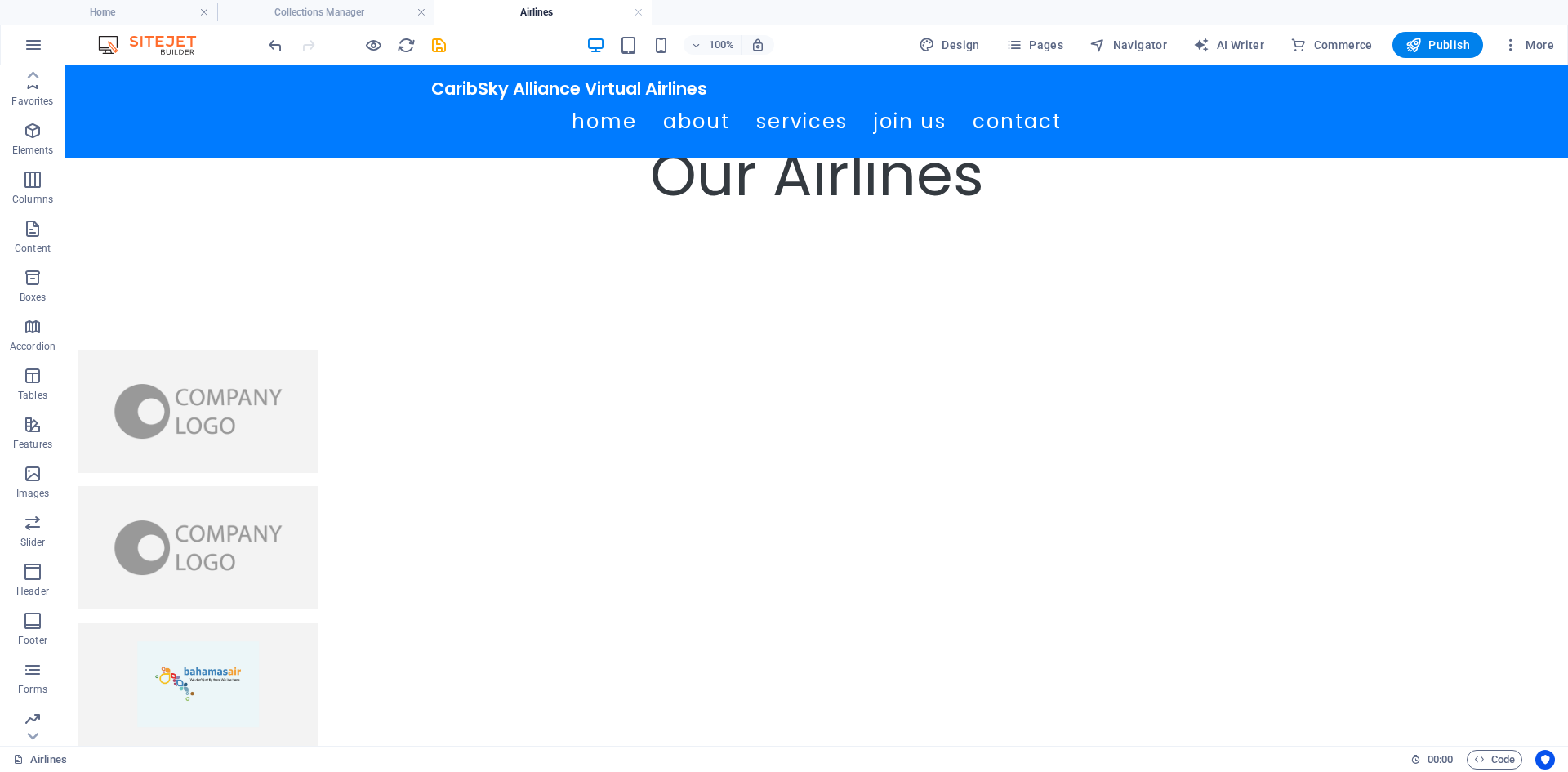
scroll to position [0, 0]
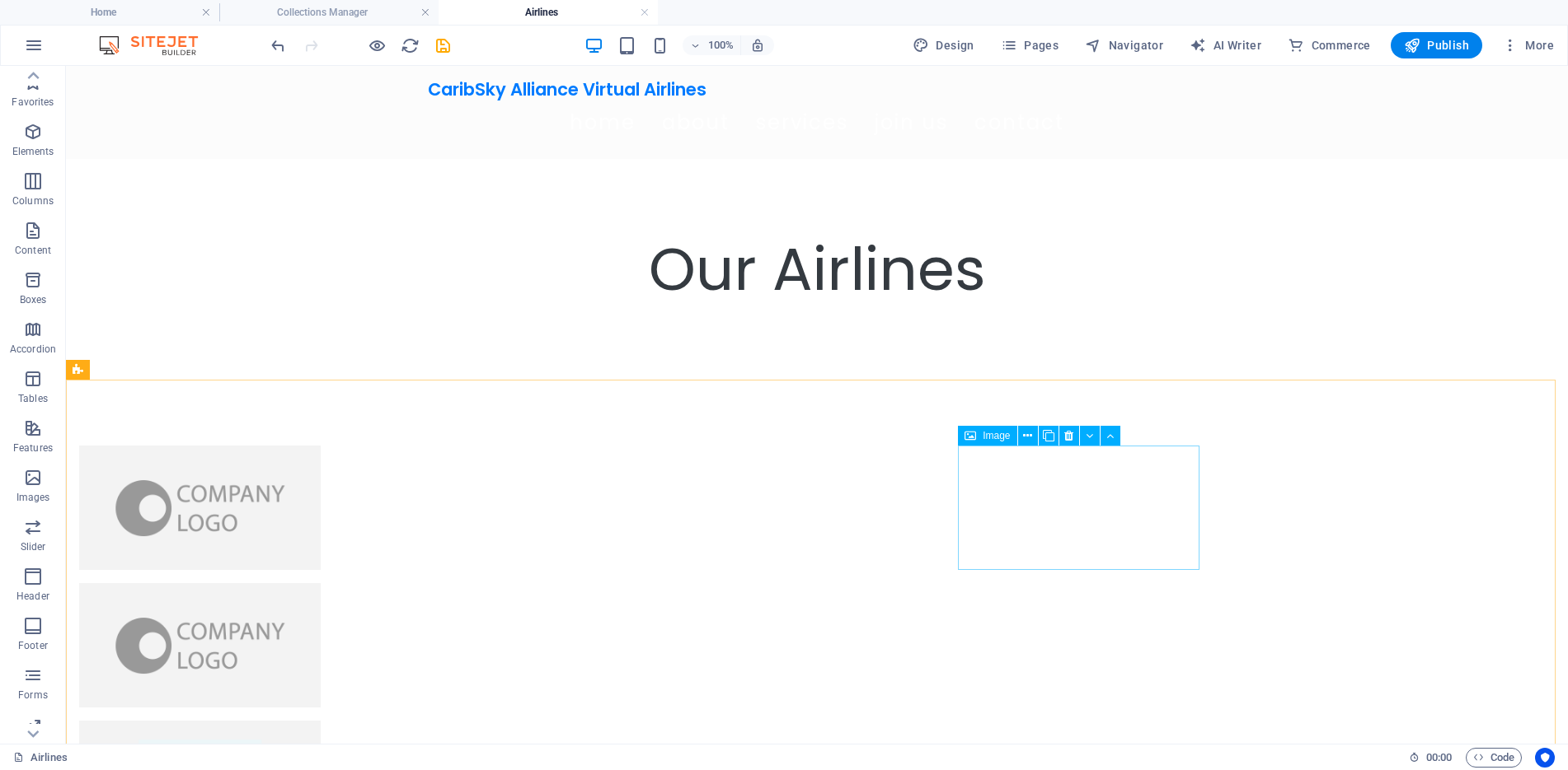
click at [1008, 438] on span "Image" at bounding box center [996, 435] width 27 height 10
click at [321, 721] on figure at bounding box center [200, 784] width 241 height 125
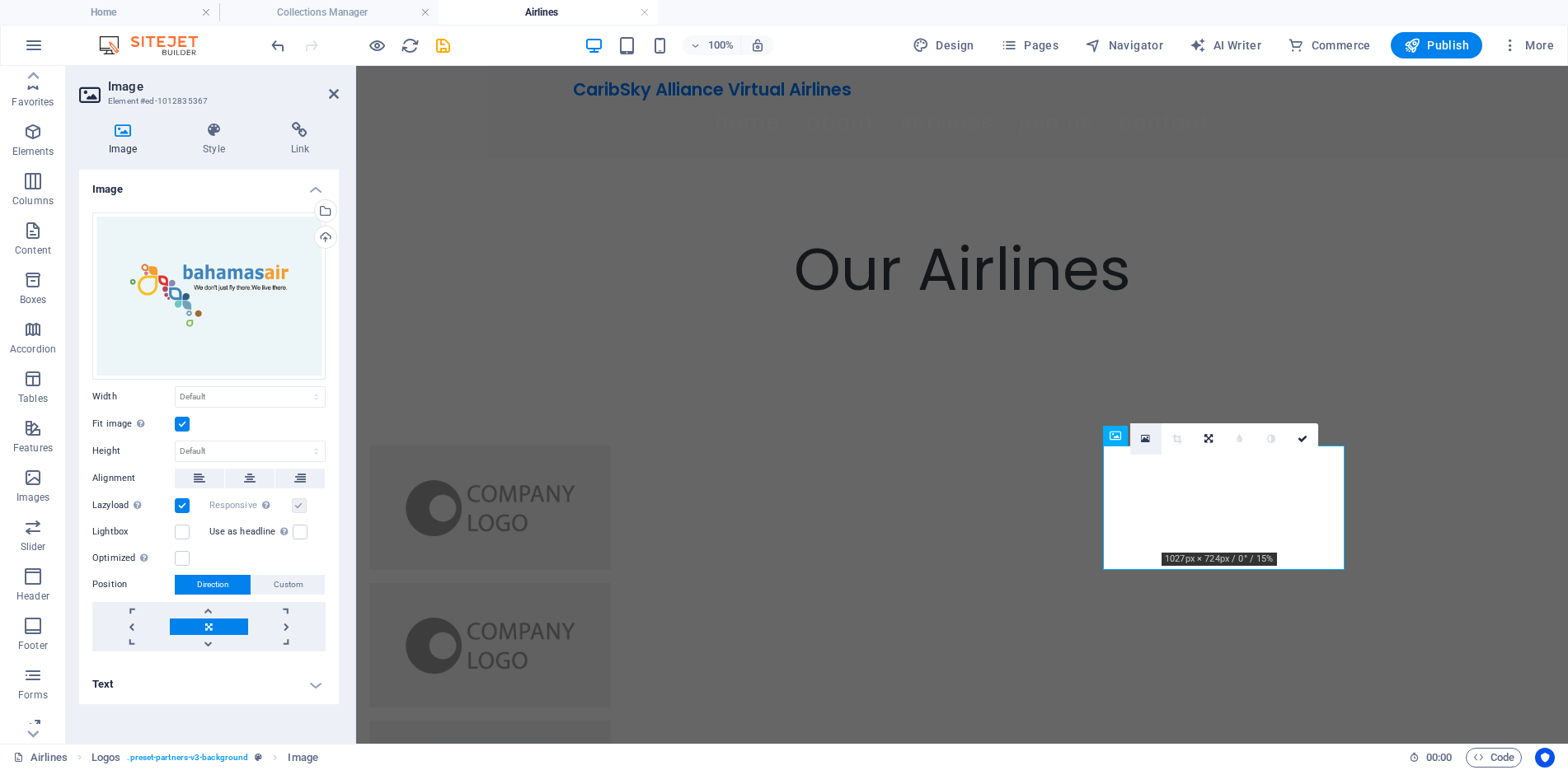
click at [1140, 440] on link at bounding box center [1145, 439] width 32 height 32
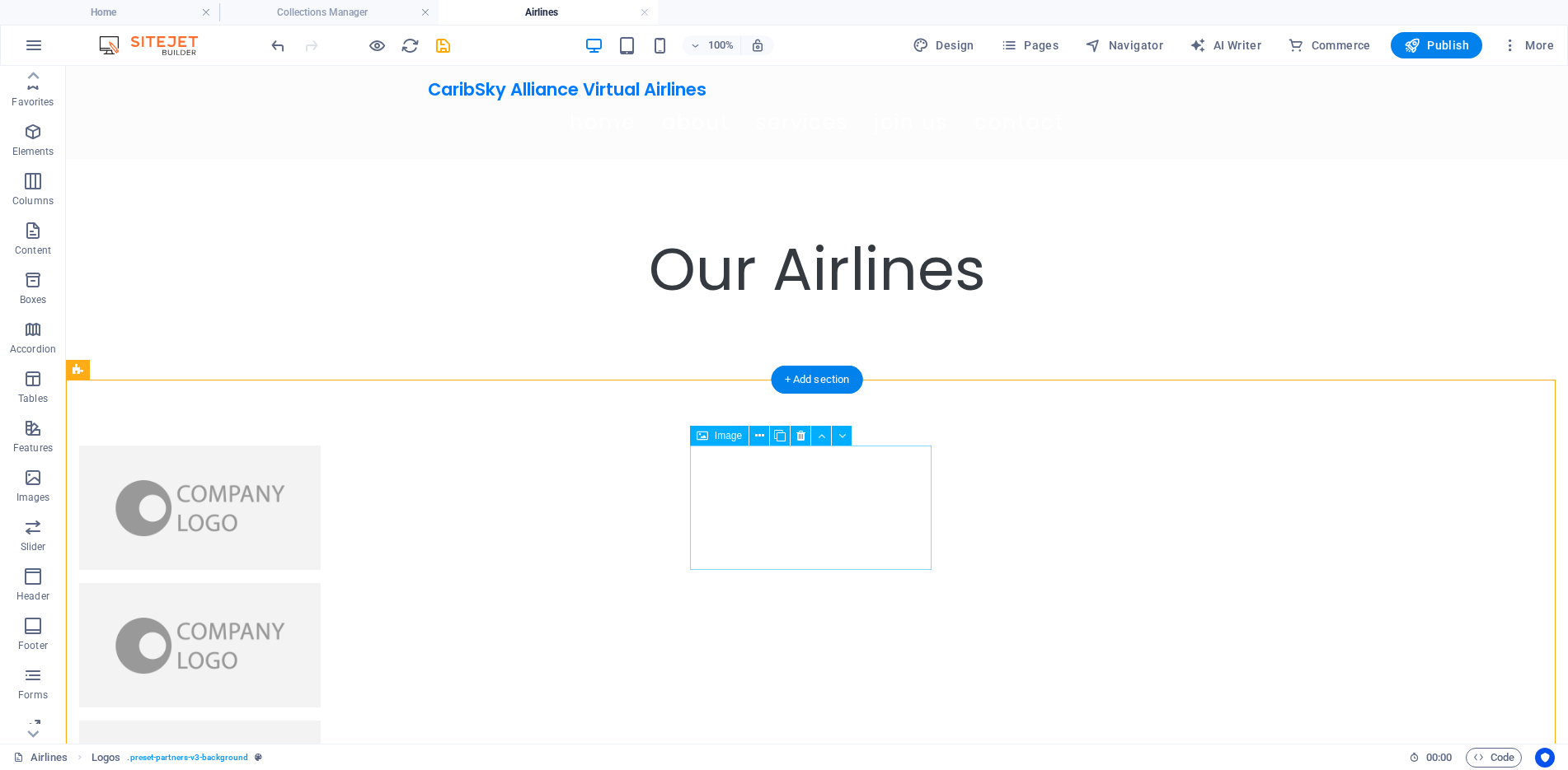
click at [321, 583] on figure at bounding box center [200, 645] width 241 height 125
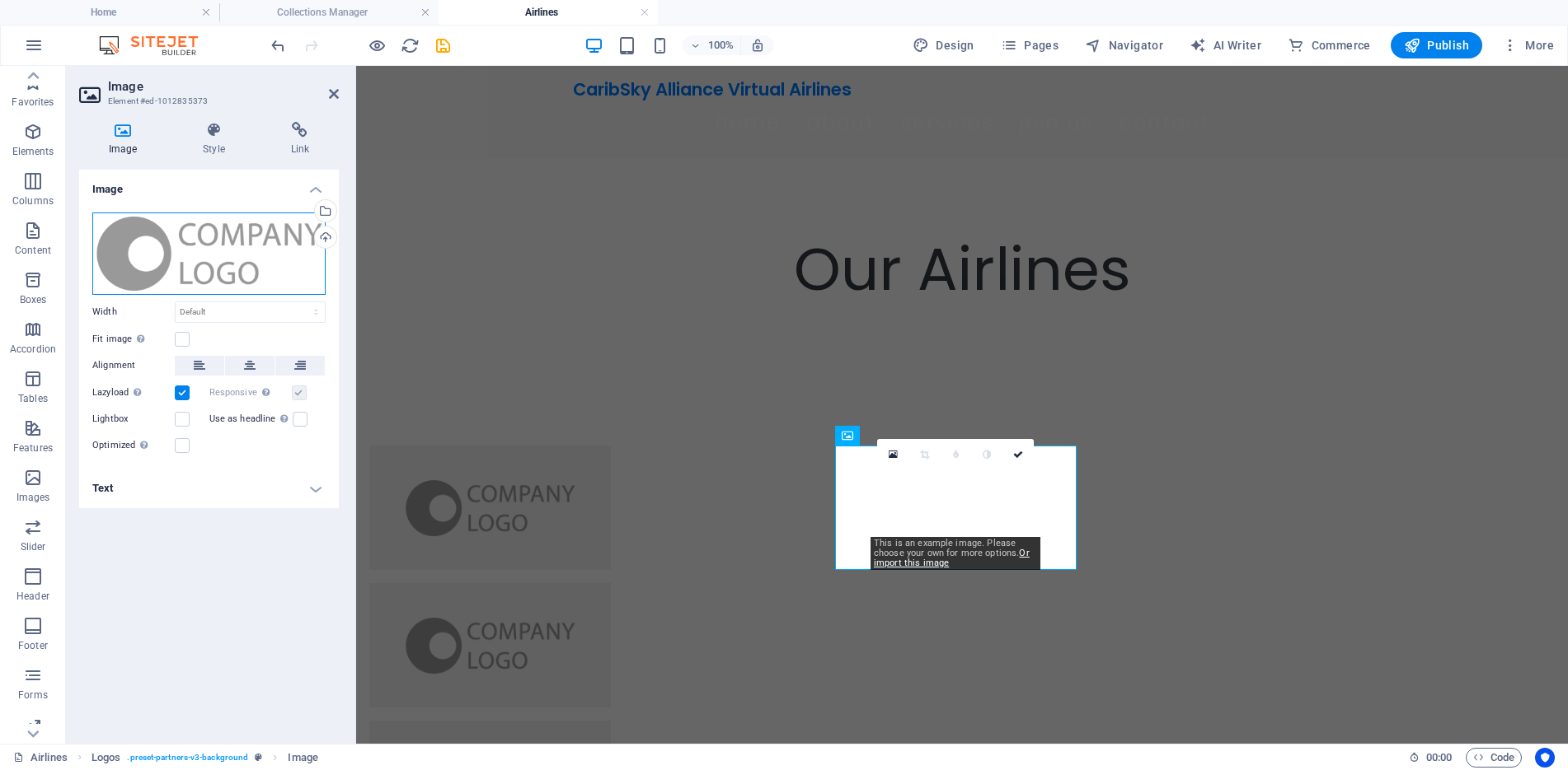
click at [162, 246] on div "Drag files here, click to choose files or select files from Files or our free s…" at bounding box center [209, 254] width 233 height 82
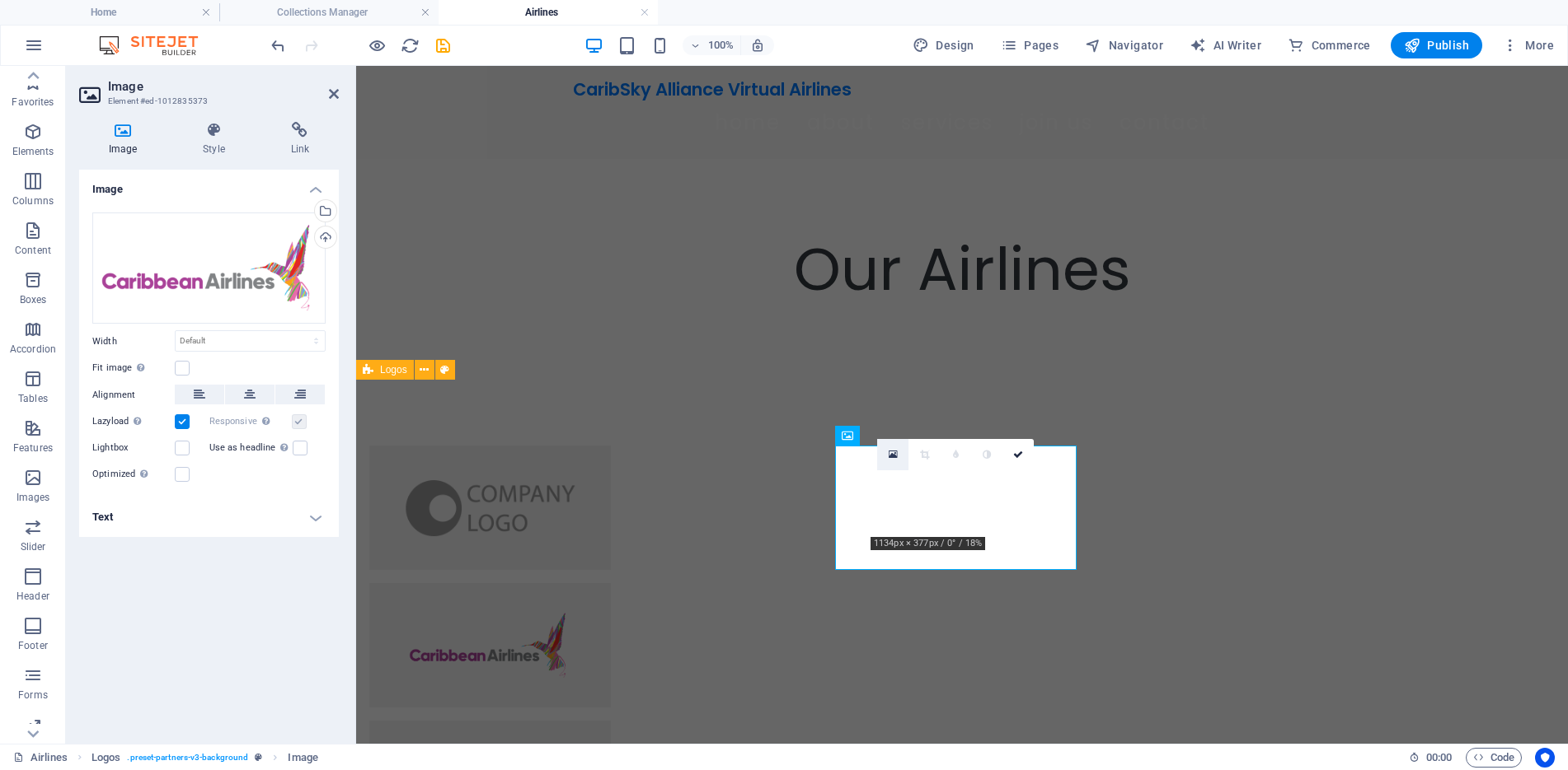
click at [884, 464] on link at bounding box center [892, 455] width 32 height 32
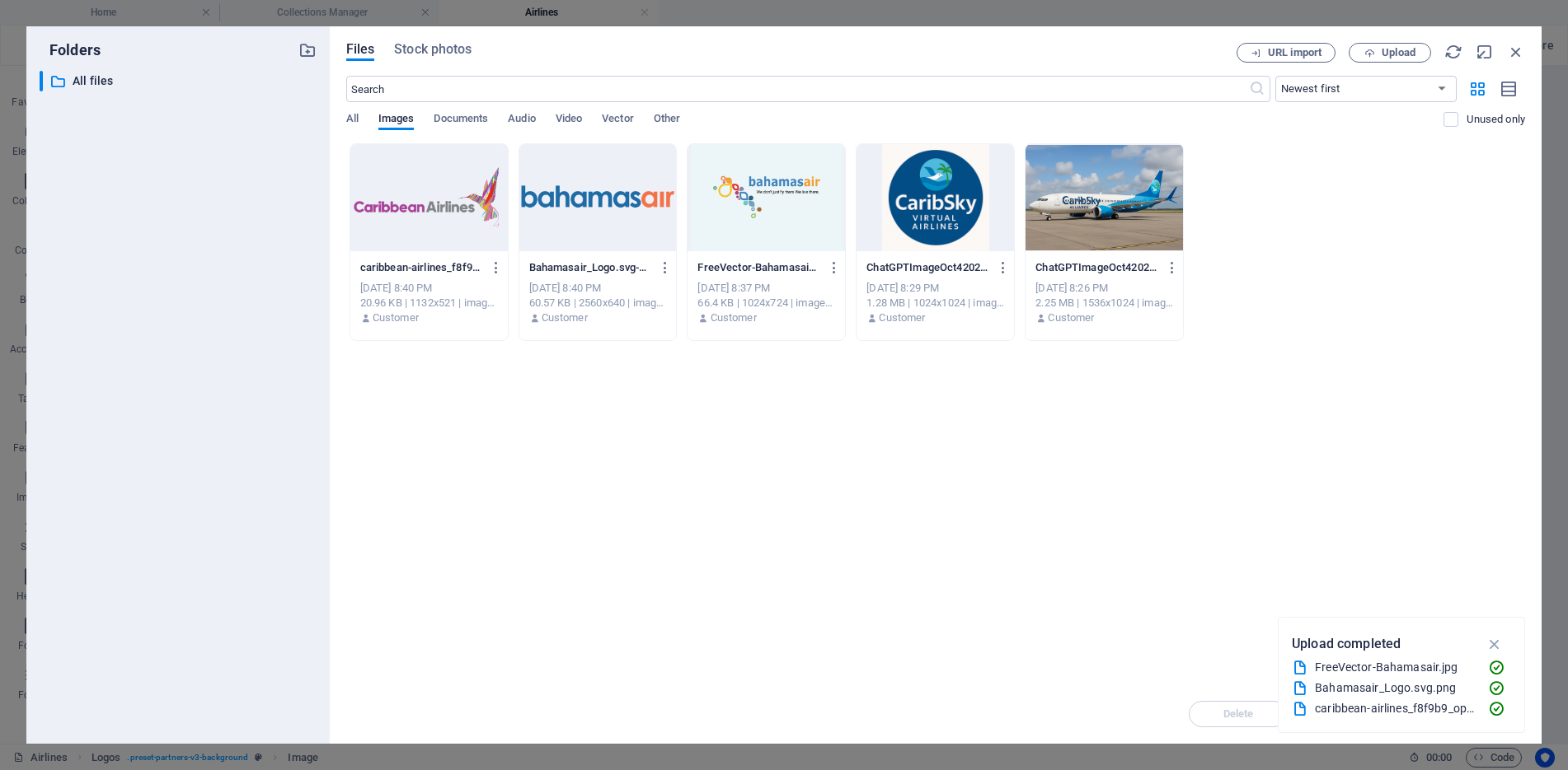
click at [431, 164] on div at bounding box center [429, 198] width 157 height 107
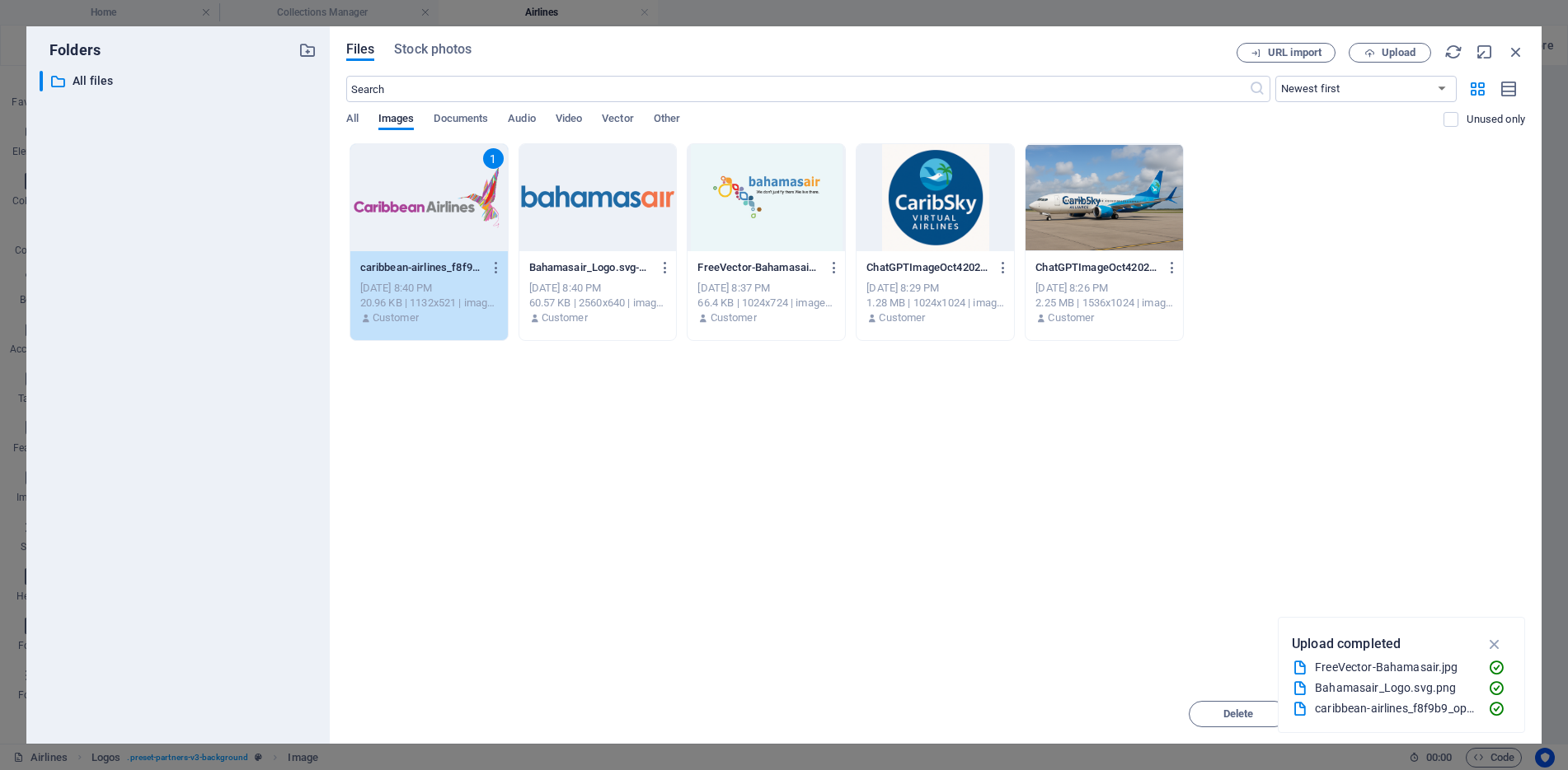
click at [431, 164] on div "1" at bounding box center [429, 198] width 157 height 107
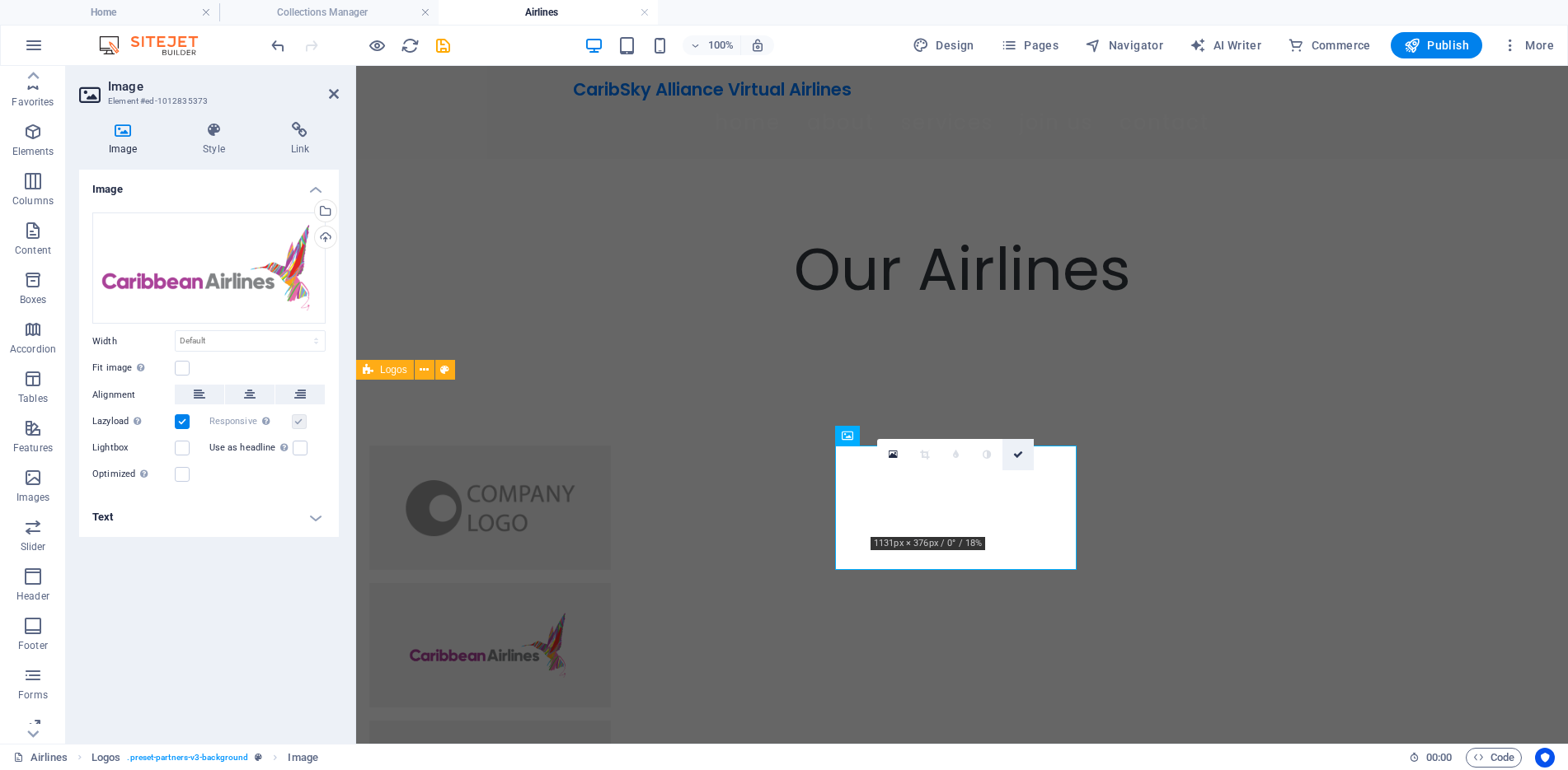
click at [1016, 454] on icon at bounding box center [1018, 454] width 10 height 10
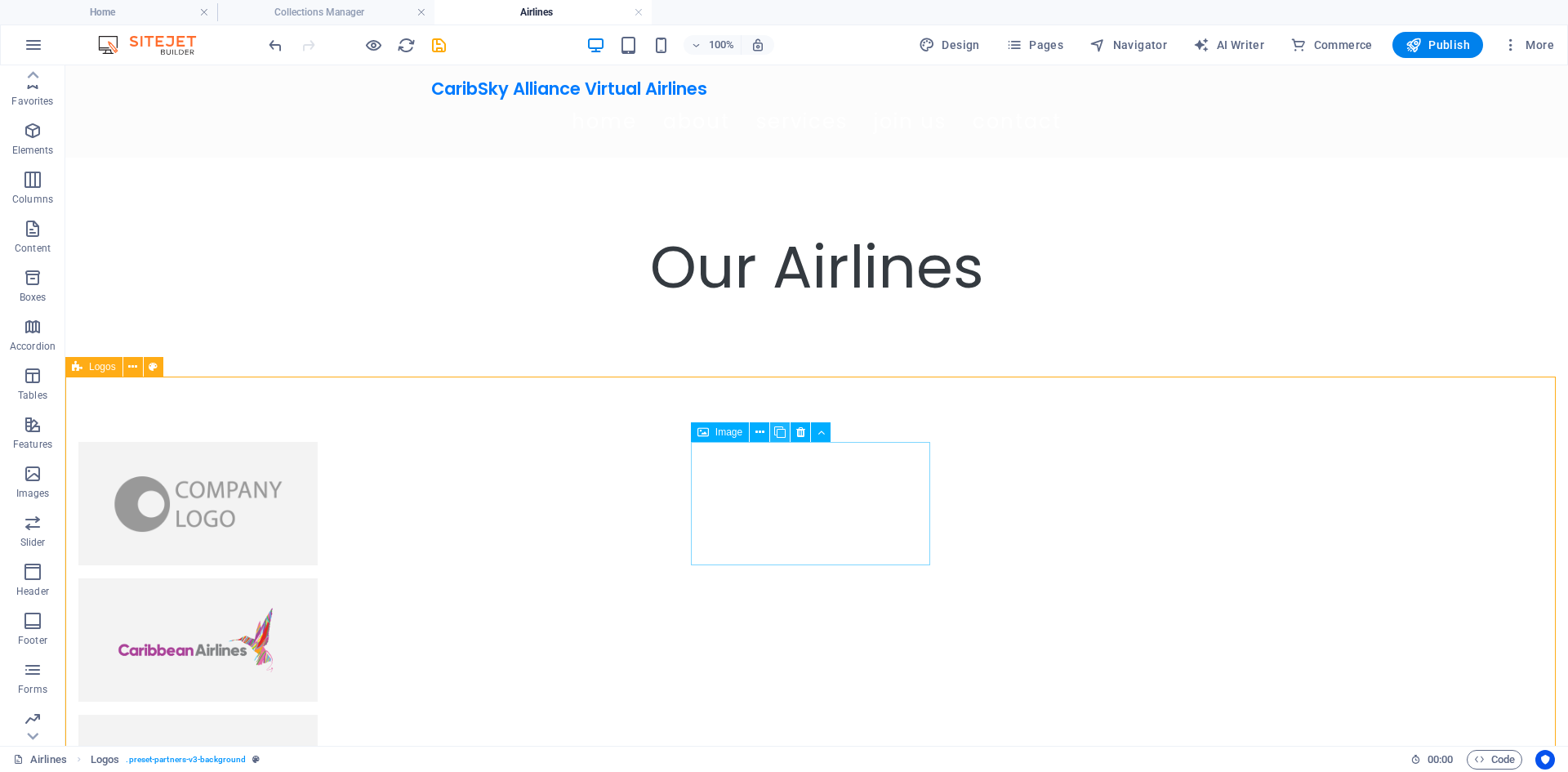
click at [782, 438] on icon at bounding box center [779, 432] width 12 height 17
click at [782, 440] on icon at bounding box center [779, 432] width 12 height 17
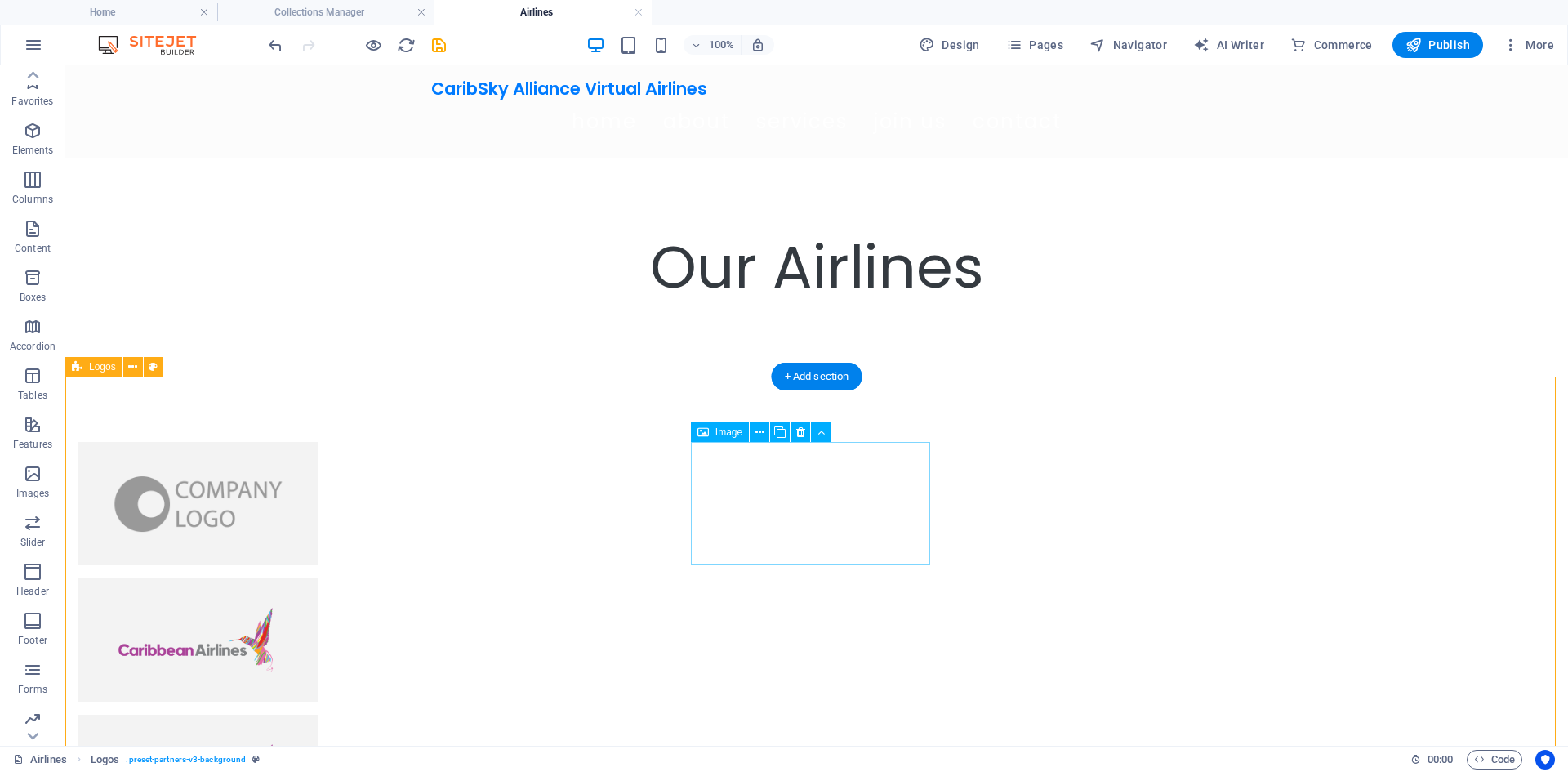
click at [318, 578] on figure at bounding box center [198, 640] width 239 height 123
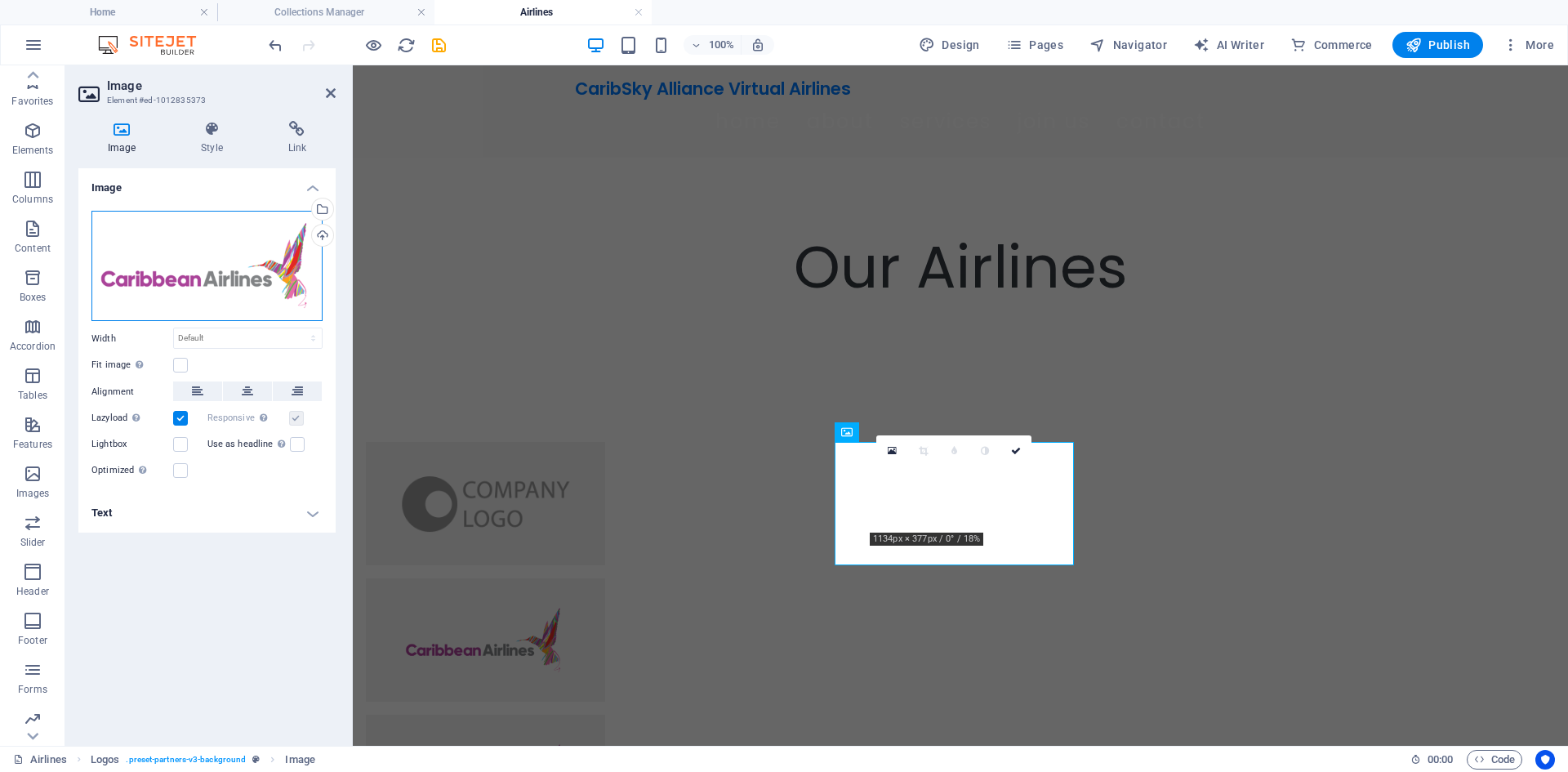
click at [249, 247] on div "Drag files here, click to choose files or select files from Files or our free s…" at bounding box center [207, 267] width 231 height 111
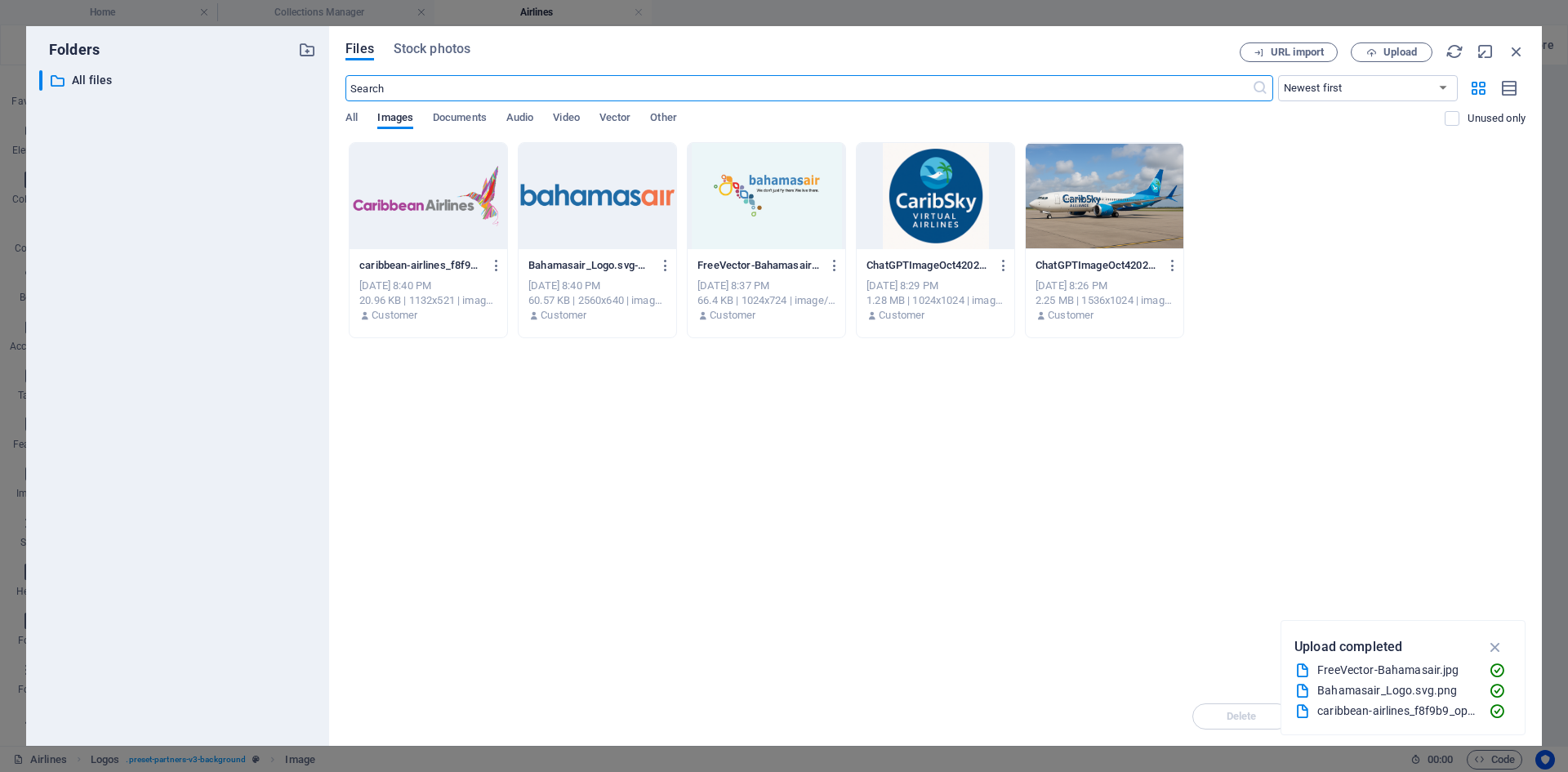
click at [444, 198] on div at bounding box center [428, 196] width 157 height 106
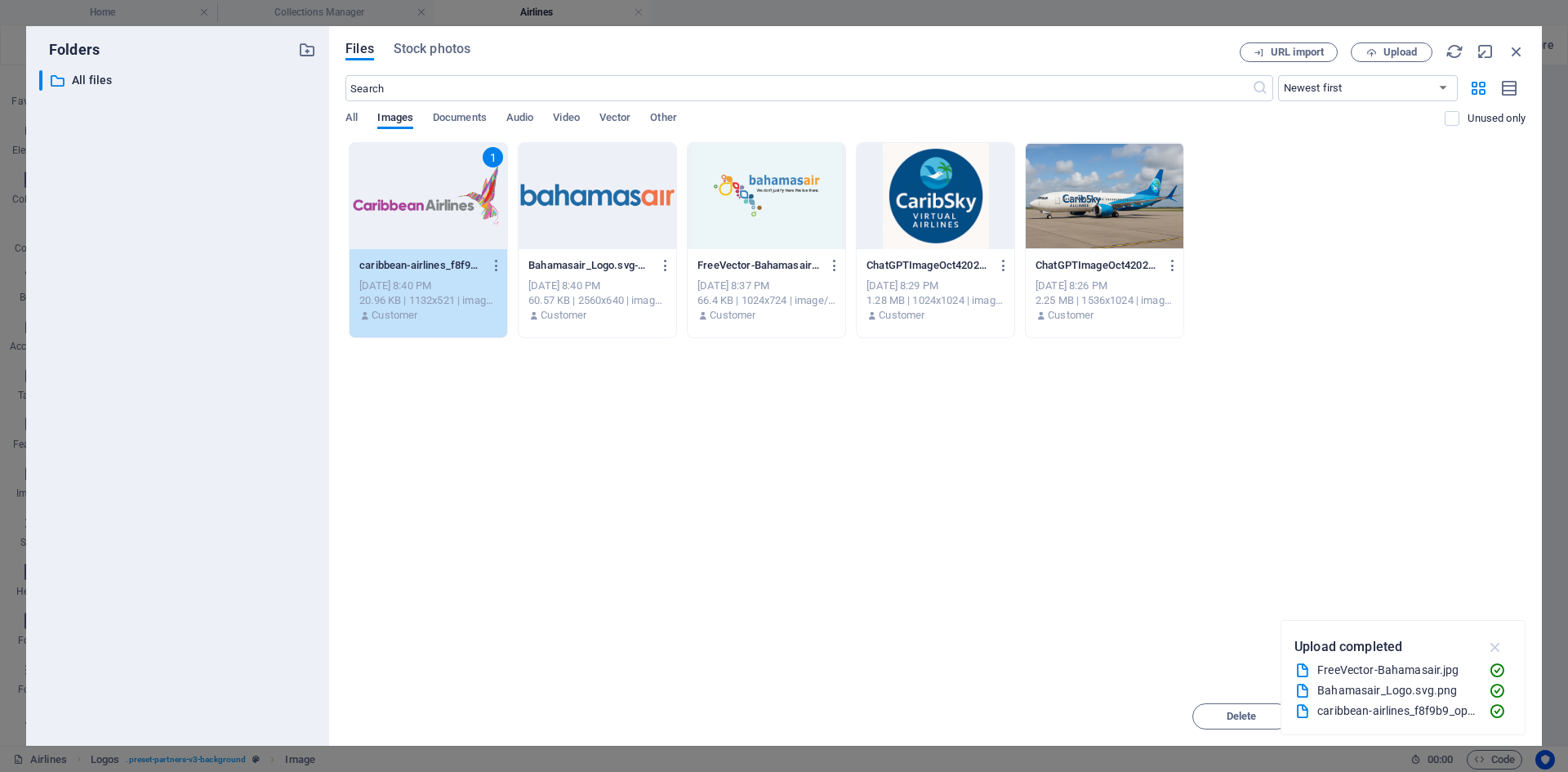
click at [1496, 642] on icon "button" at bounding box center [1495, 647] width 19 height 18
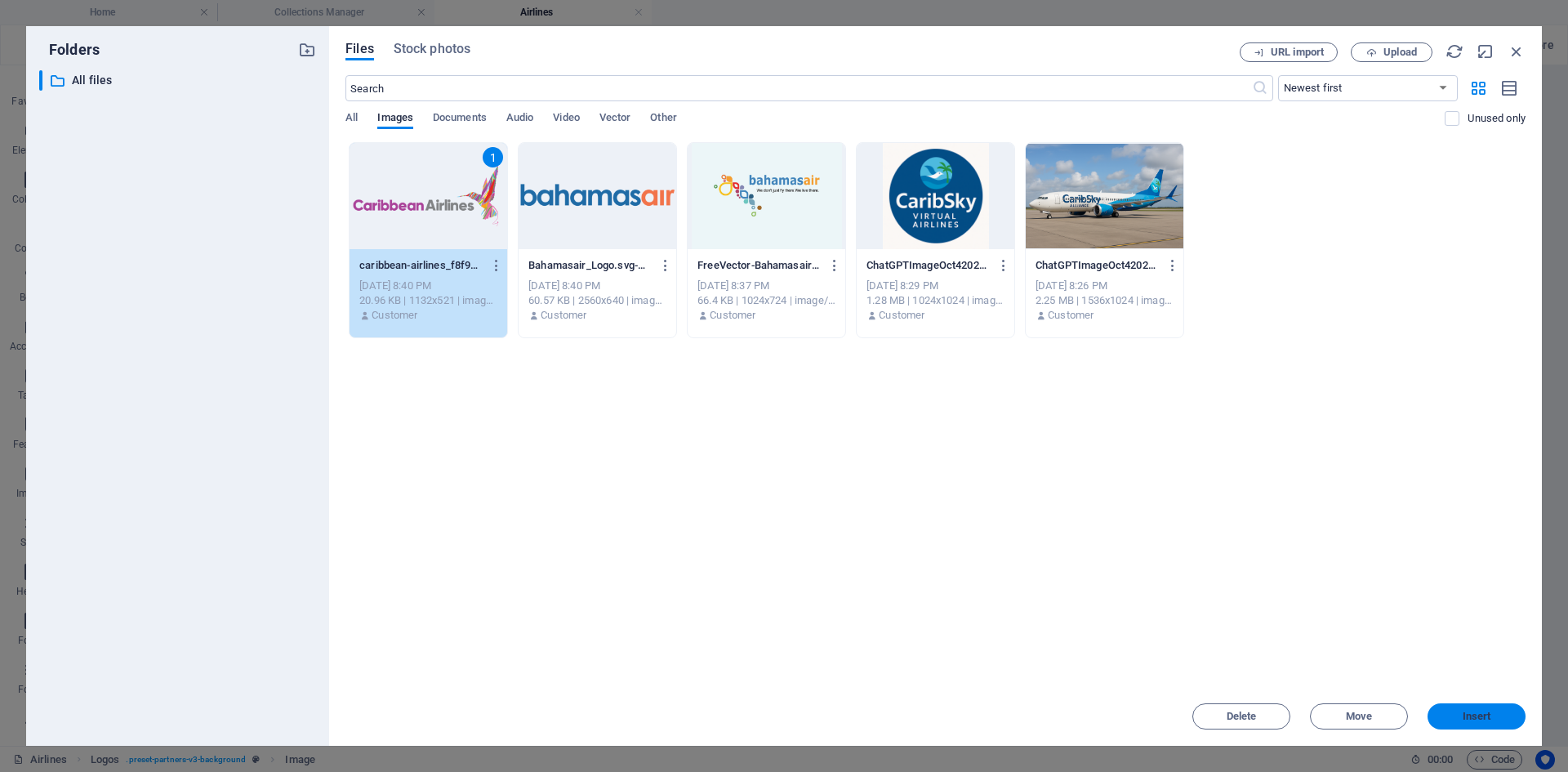
click at [1453, 716] on span "Insert" at bounding box center [1476, 716] width 85 height 10
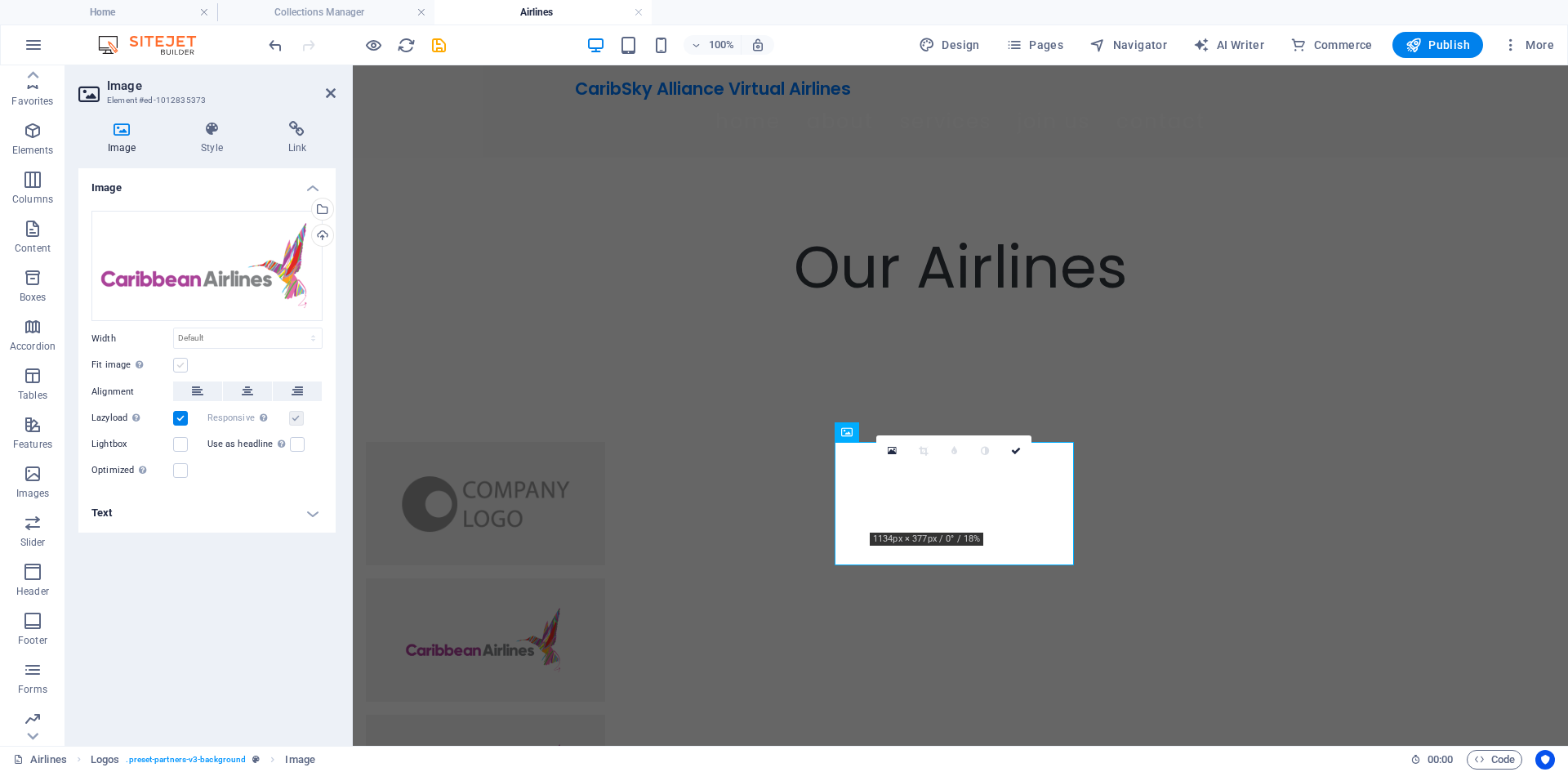
click at [182, 361] on label at bounding box center [181, 365] width 14 height 14
click at [0, 0] on input "Fit image Automatically fit image to a fixed width and height" at bounding box center [0, 0] width 0 height 0
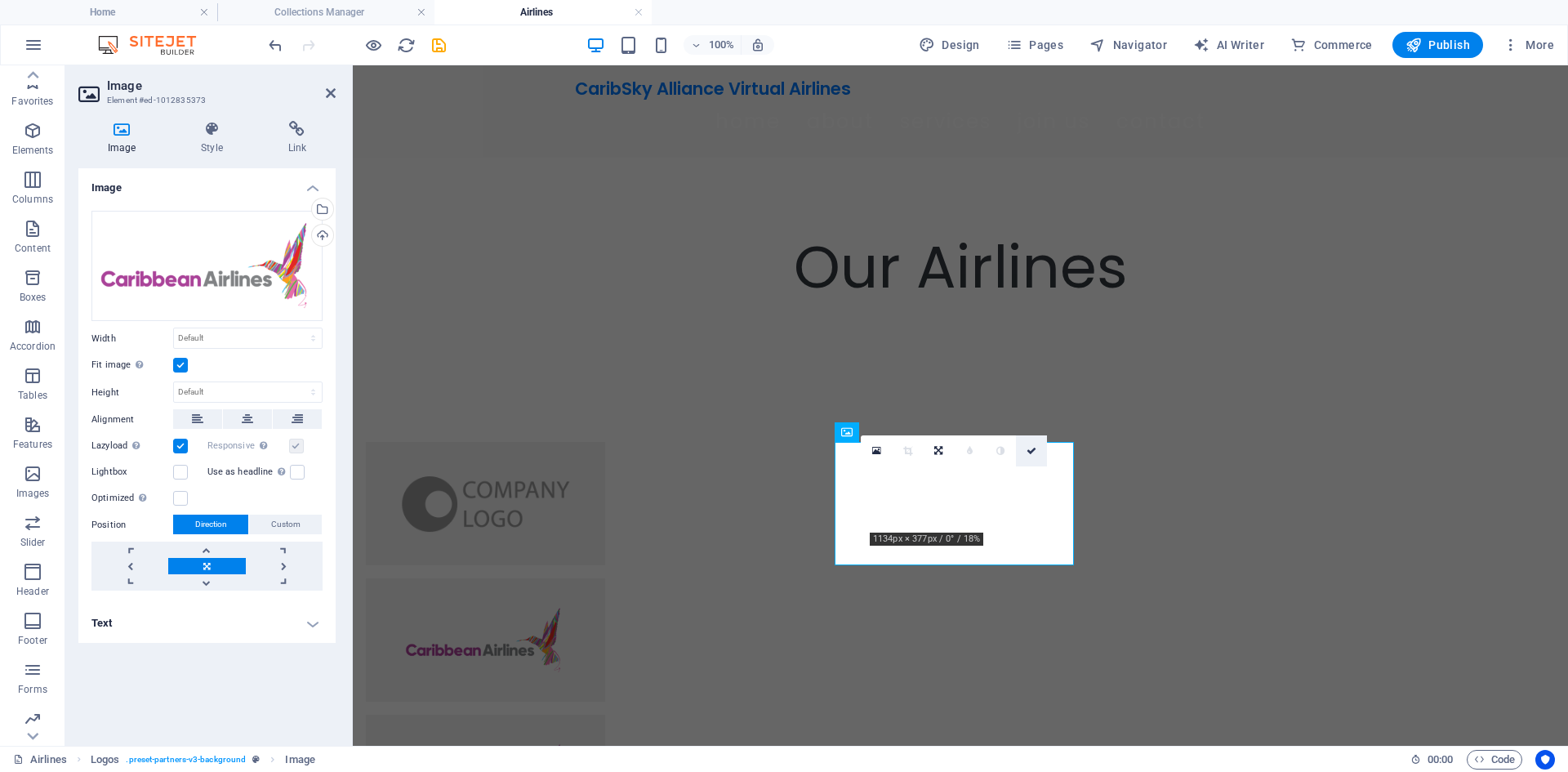
click at [1031, 450] on icon at bounding box center [1030, 450] width 10 height 10
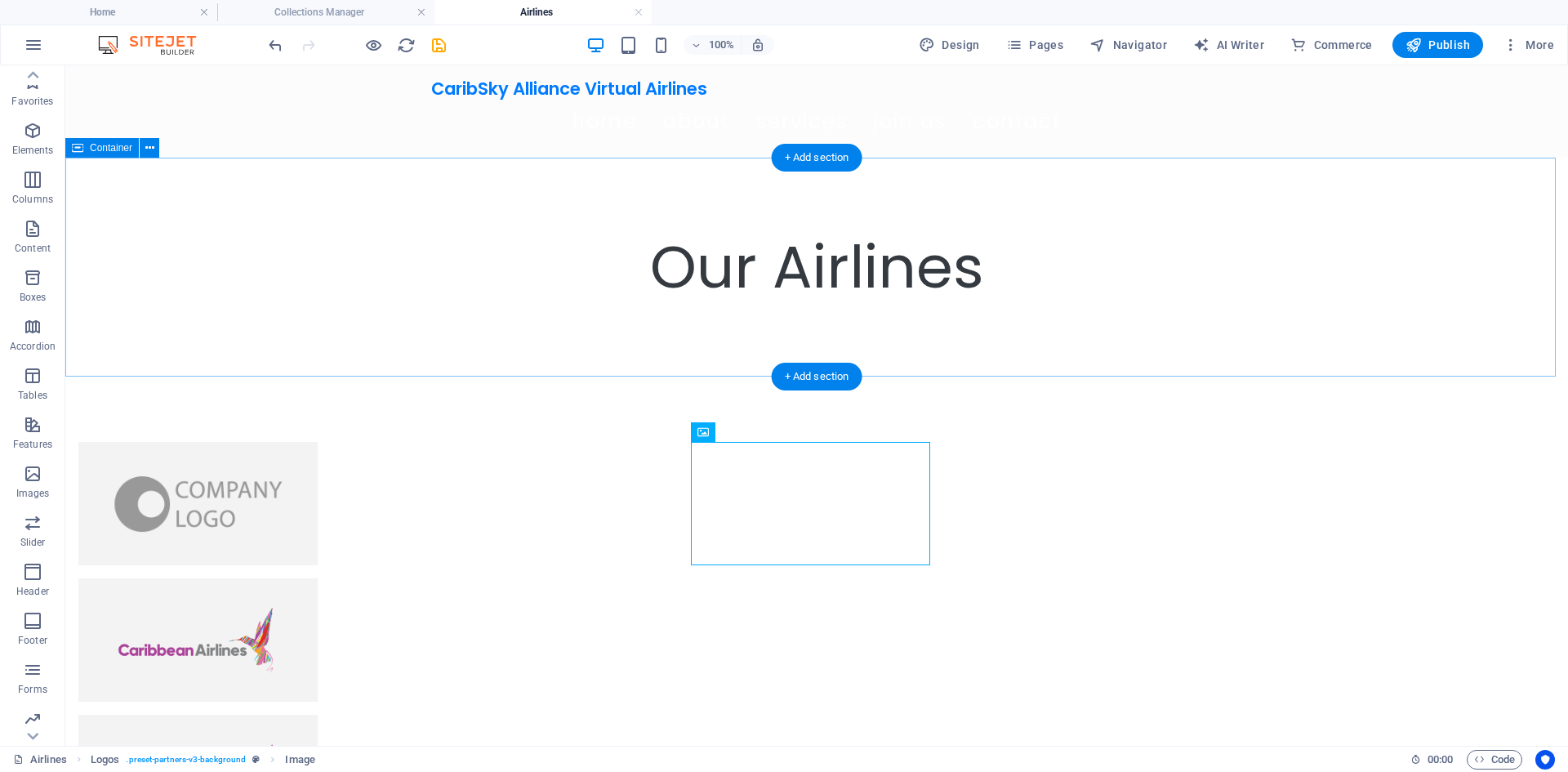
click at [409, 331] on div "Our Airlines" at bounding box center [817, 267] width 1503 height 219
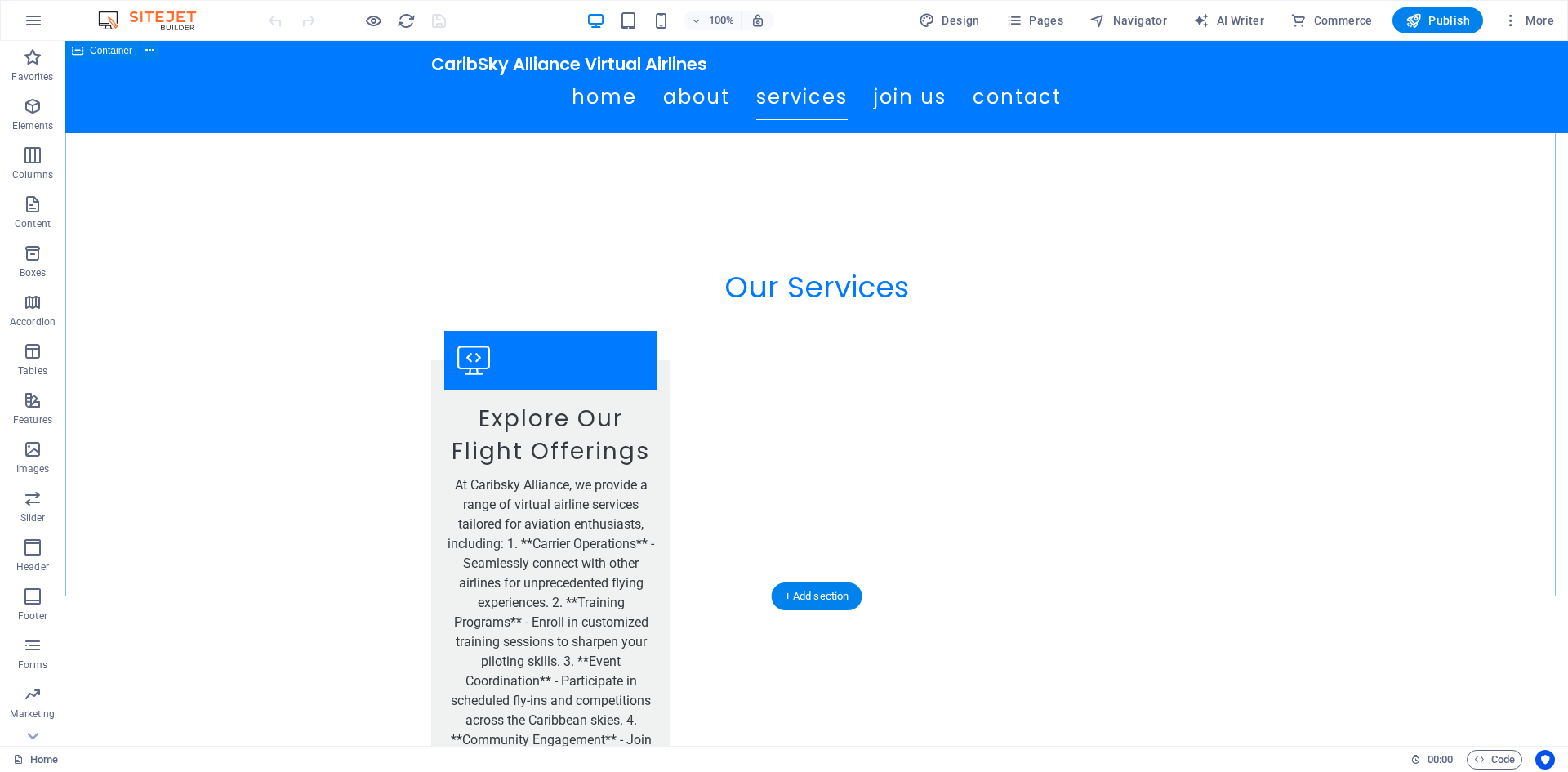
scroll to position [1715, 0]
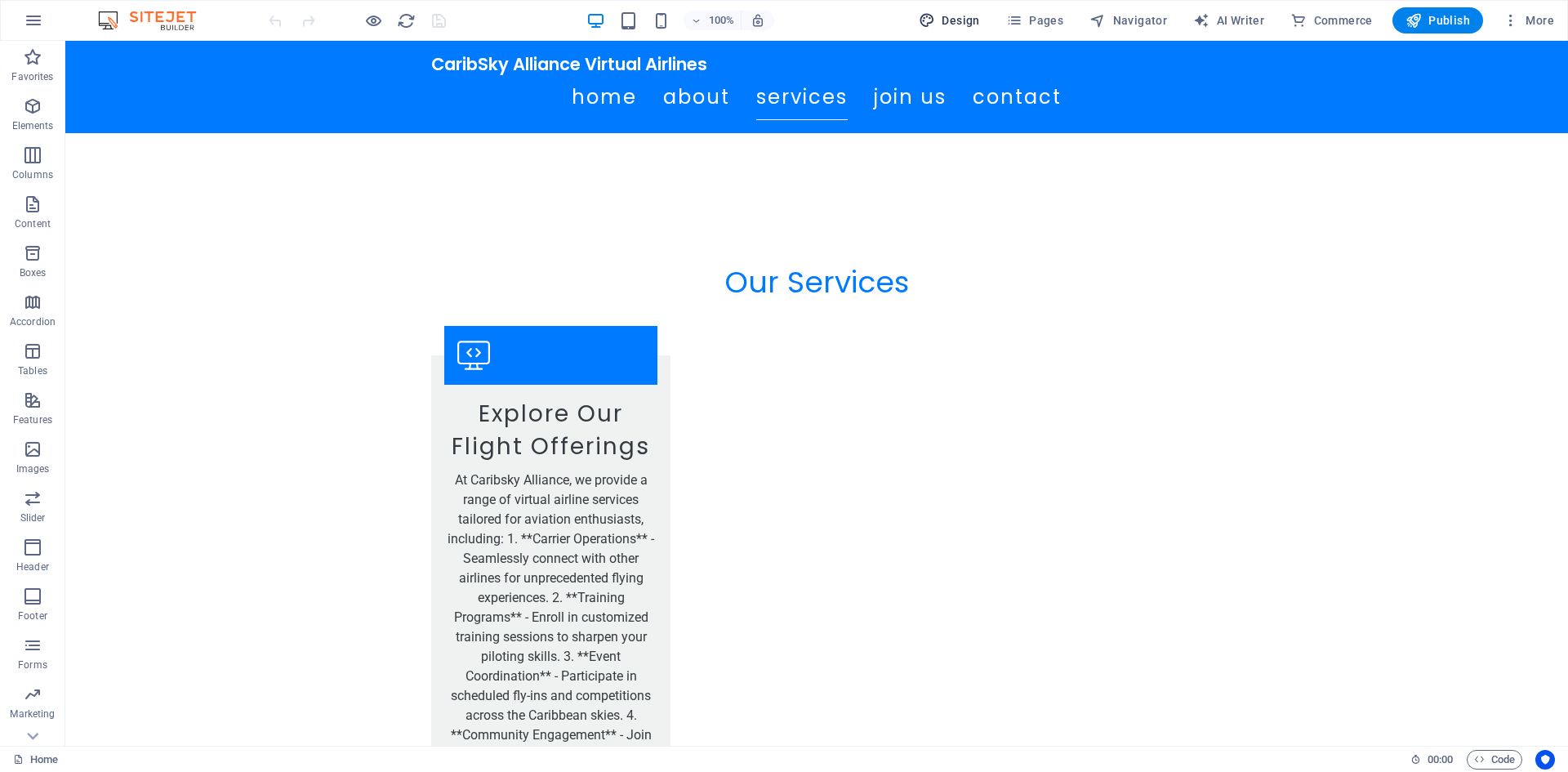
click at [935, 15] on icon "button" at bounding box center [927, 21] width 16 height 16
select select "px"
select select "200"
select select "px"
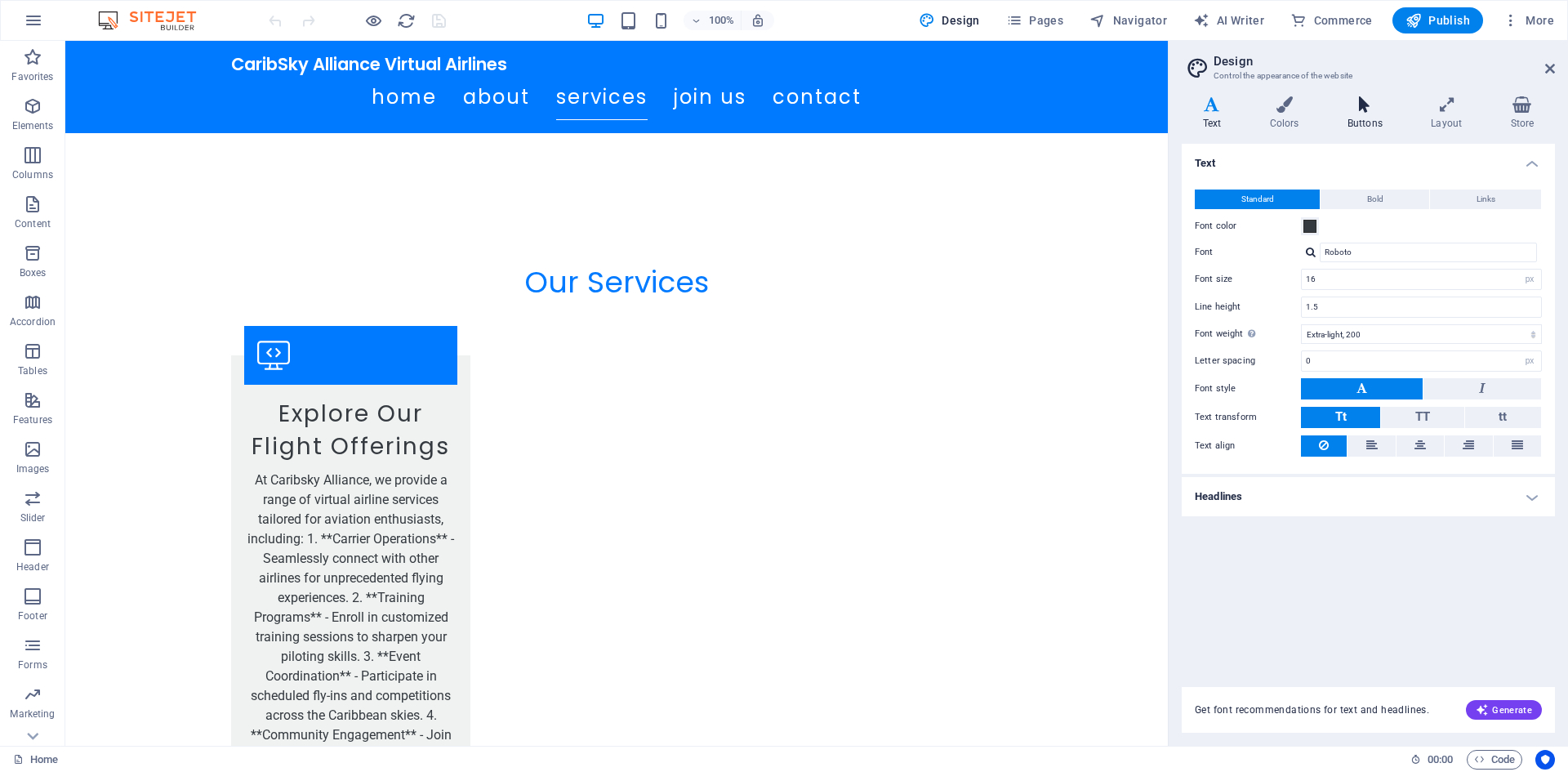
click at [1354, 113] on h4 "Buttons" at bounding box center [1367, 114] width 83 height 34
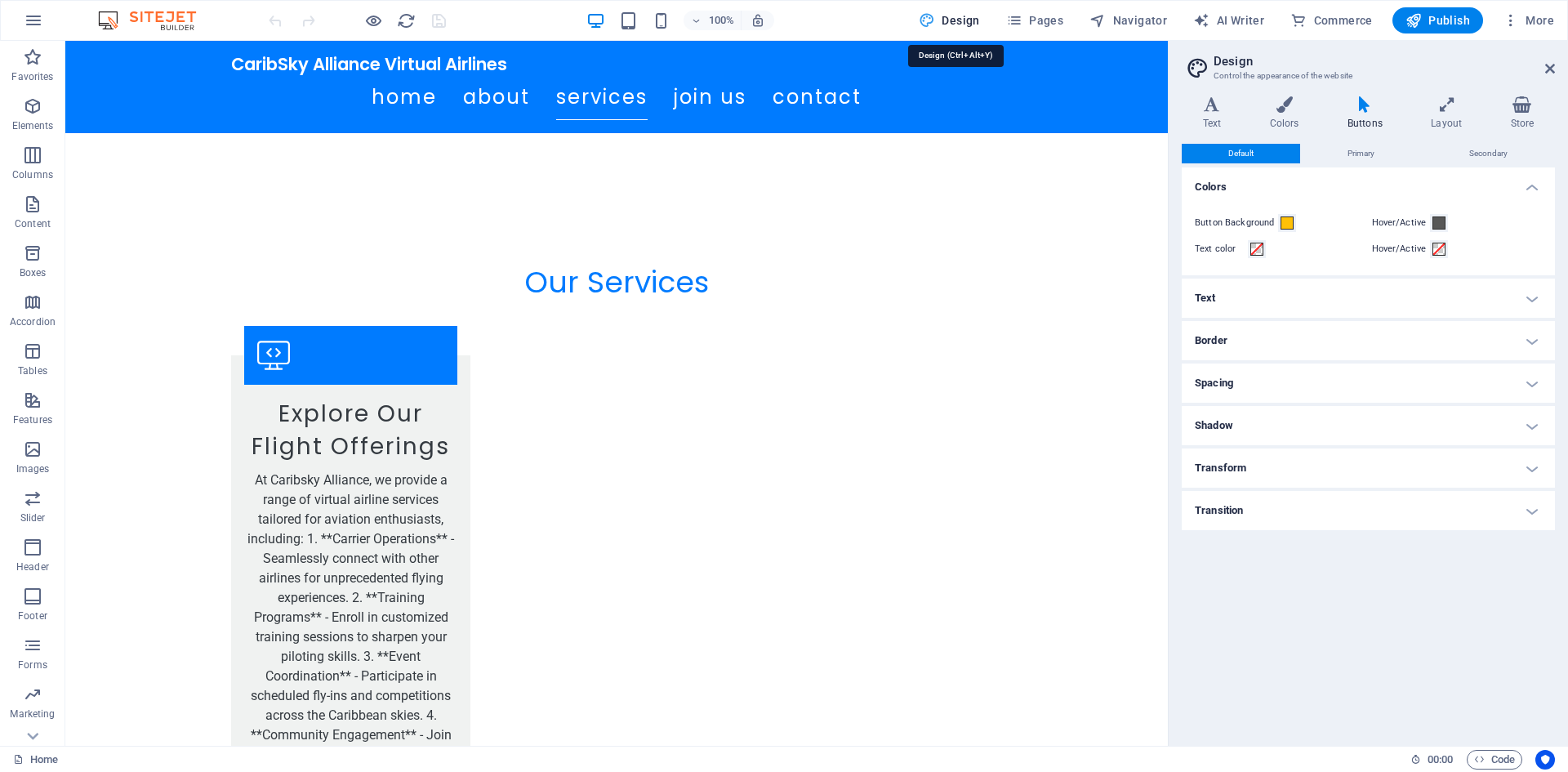
click at [943, 21] on span "Design" at bounding box center [949, 21] width 61 height 16
click at [1548, 72] on icon at bounding box center [1549, 68] width 10 height 13
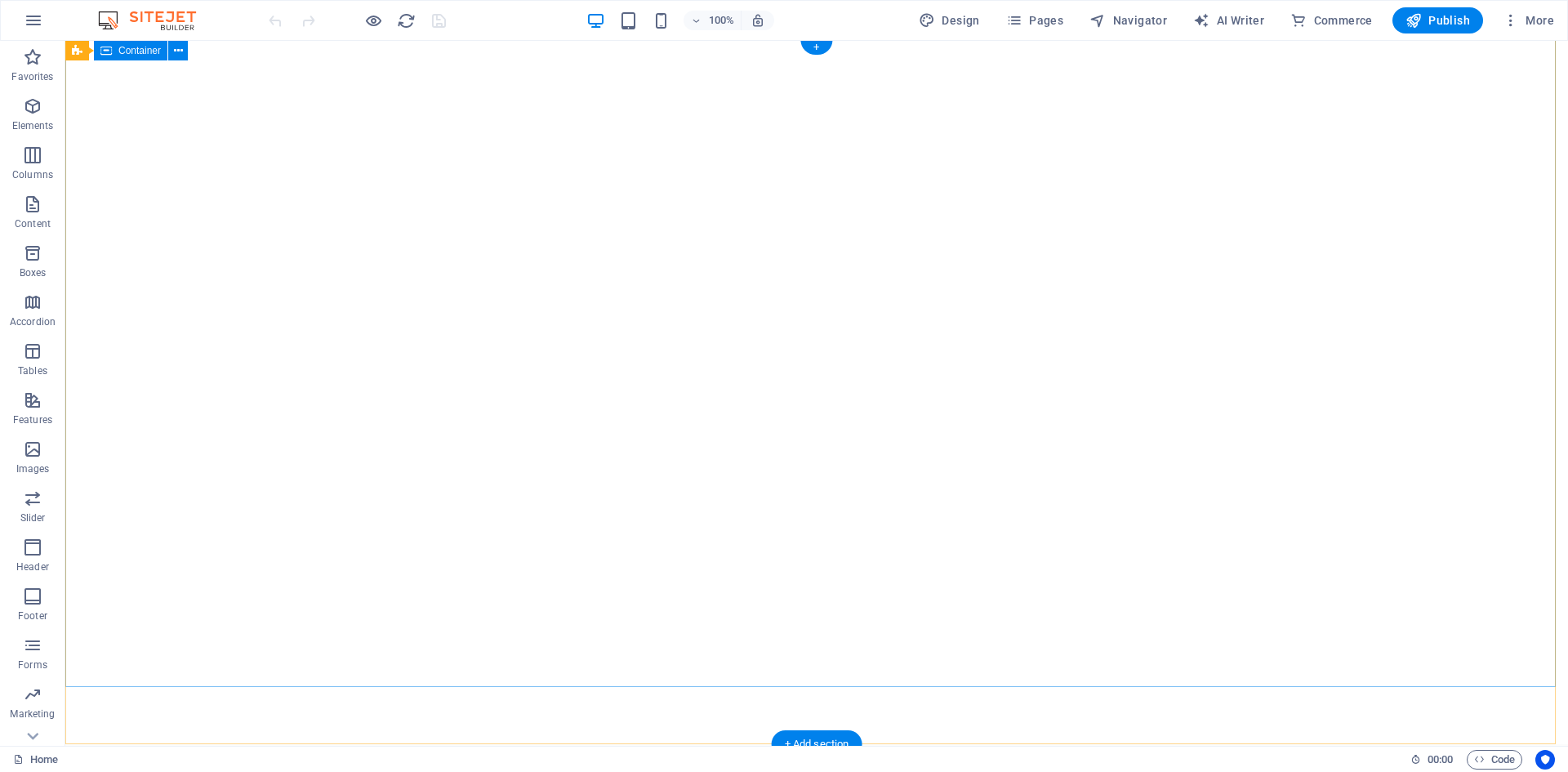
scroll to position [0, 0]
click at [811, 45] on div "+" at bounding box center [817, 49] width 32 height 14
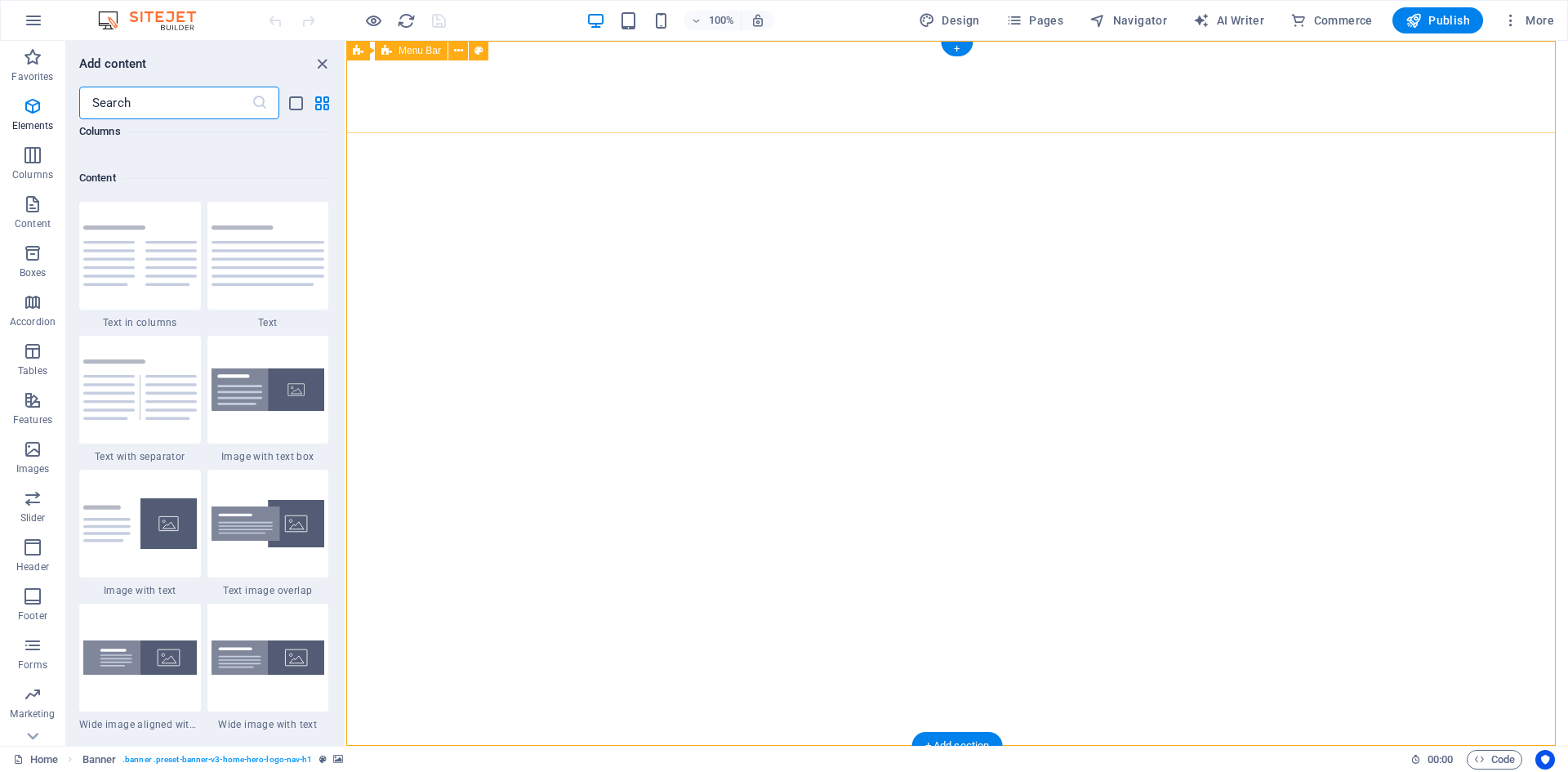
scroll to position [2857, 0]
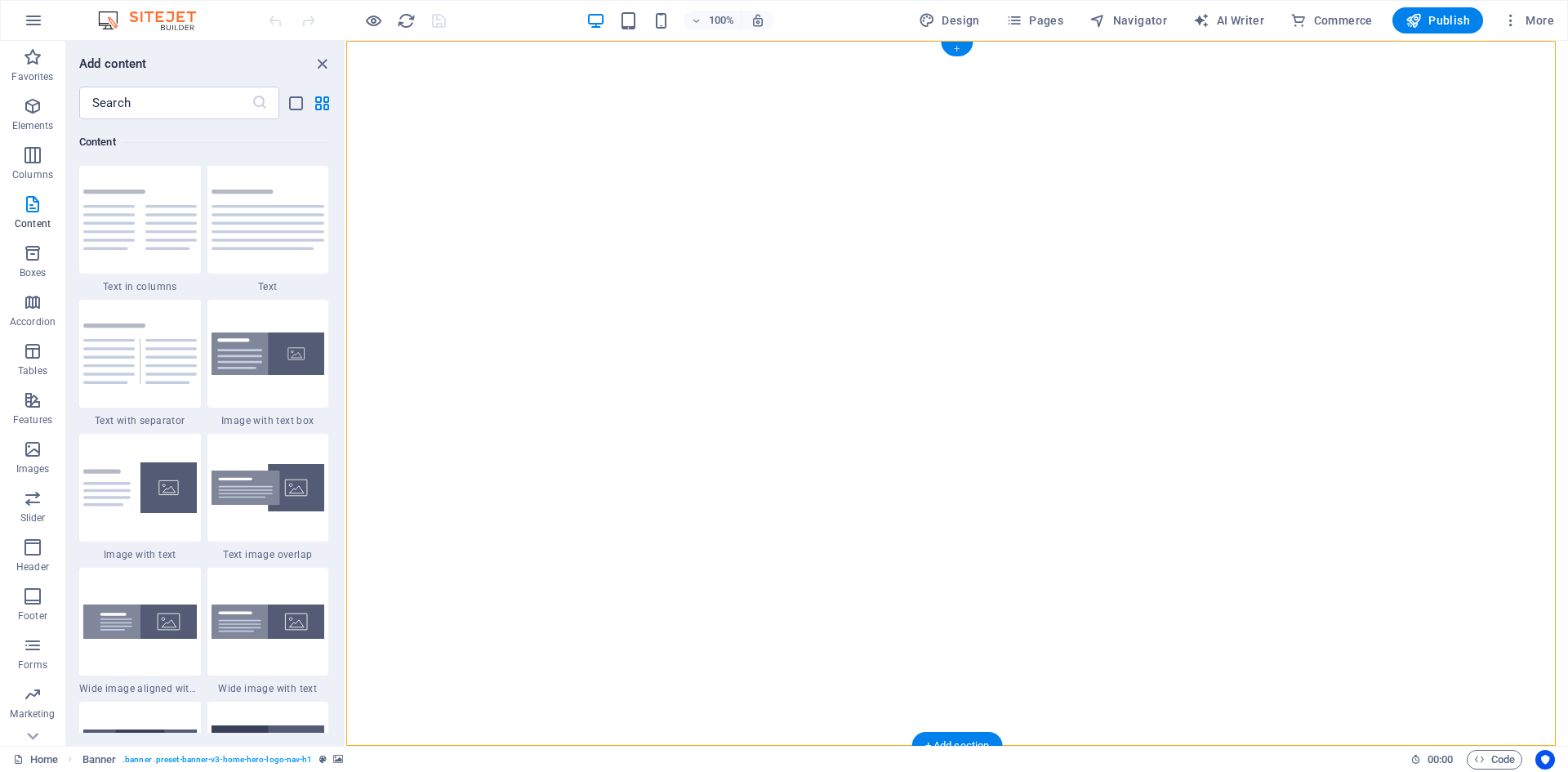
click at [957, 47] on div "+" at bounding box center [957, 49] width 32 height 14
click at [322, 65] on icon "close panel" at bounding box center [322, 64] width 19 height 19
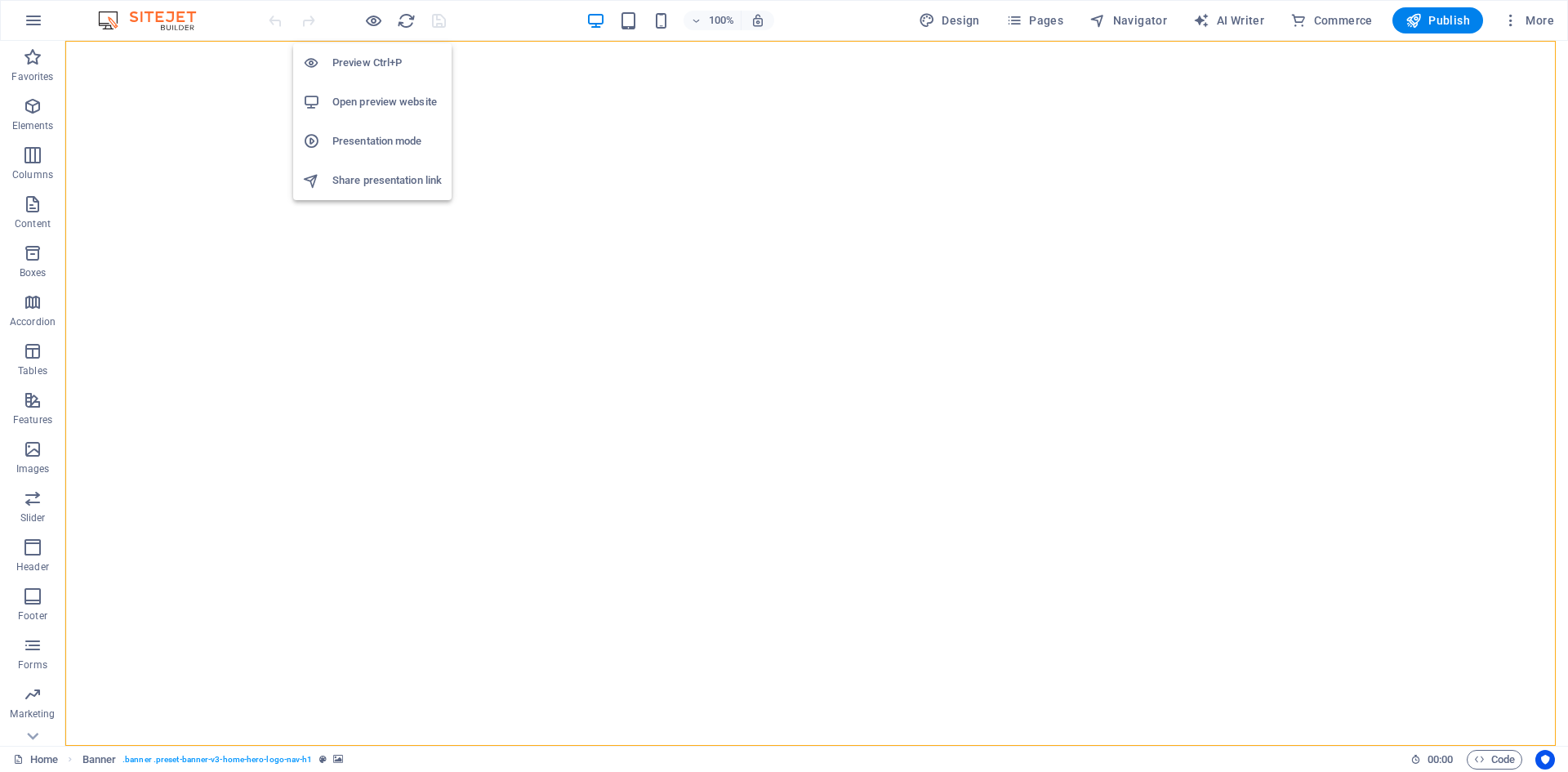
click at [373, 63] on h6 "Preview Ctrl+P" at bounding box center [387, 63] width 109 height 20
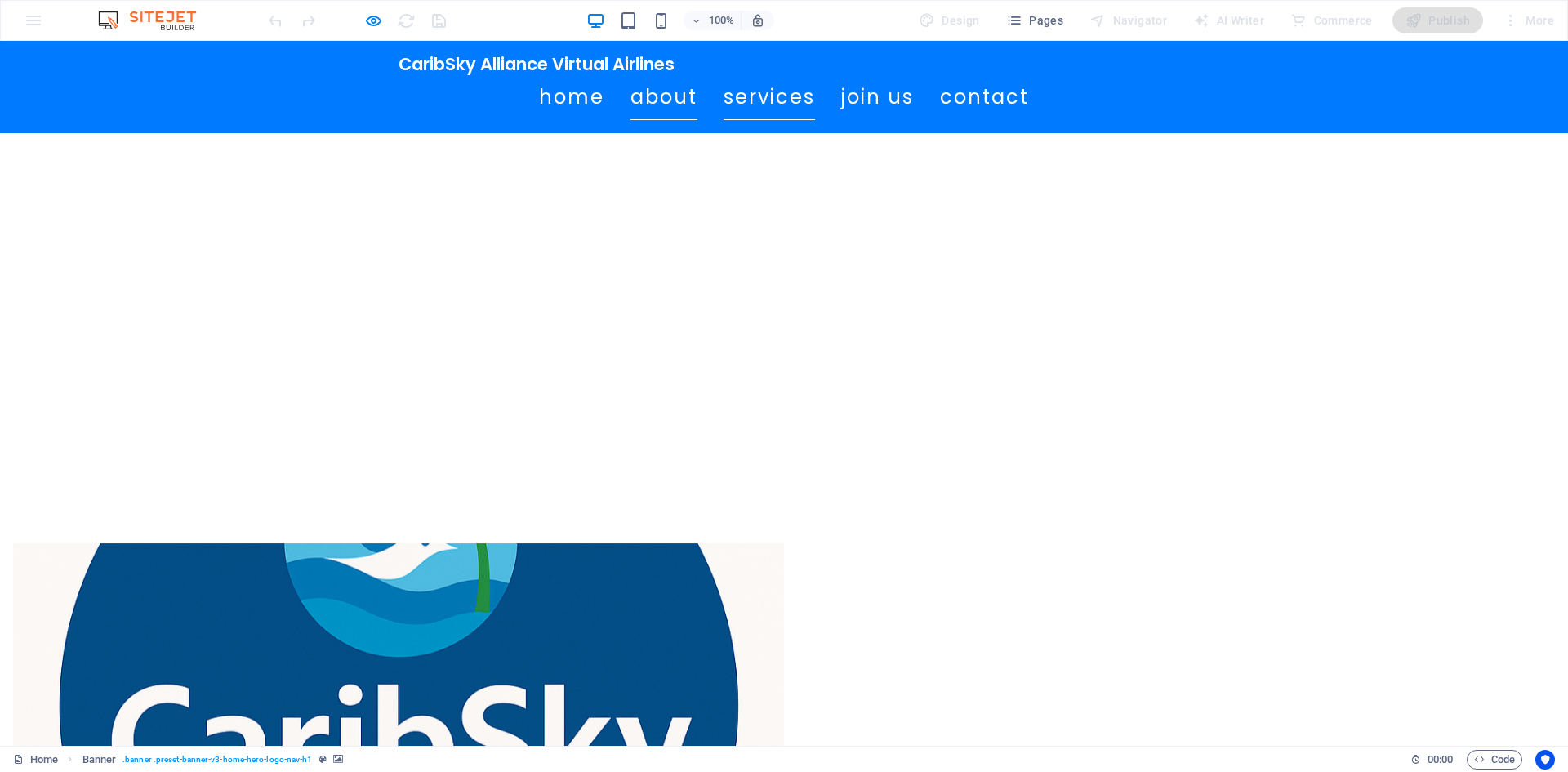
click at [725, 98] on link "Services" at bounding box center [769, 97] width 91 height 46
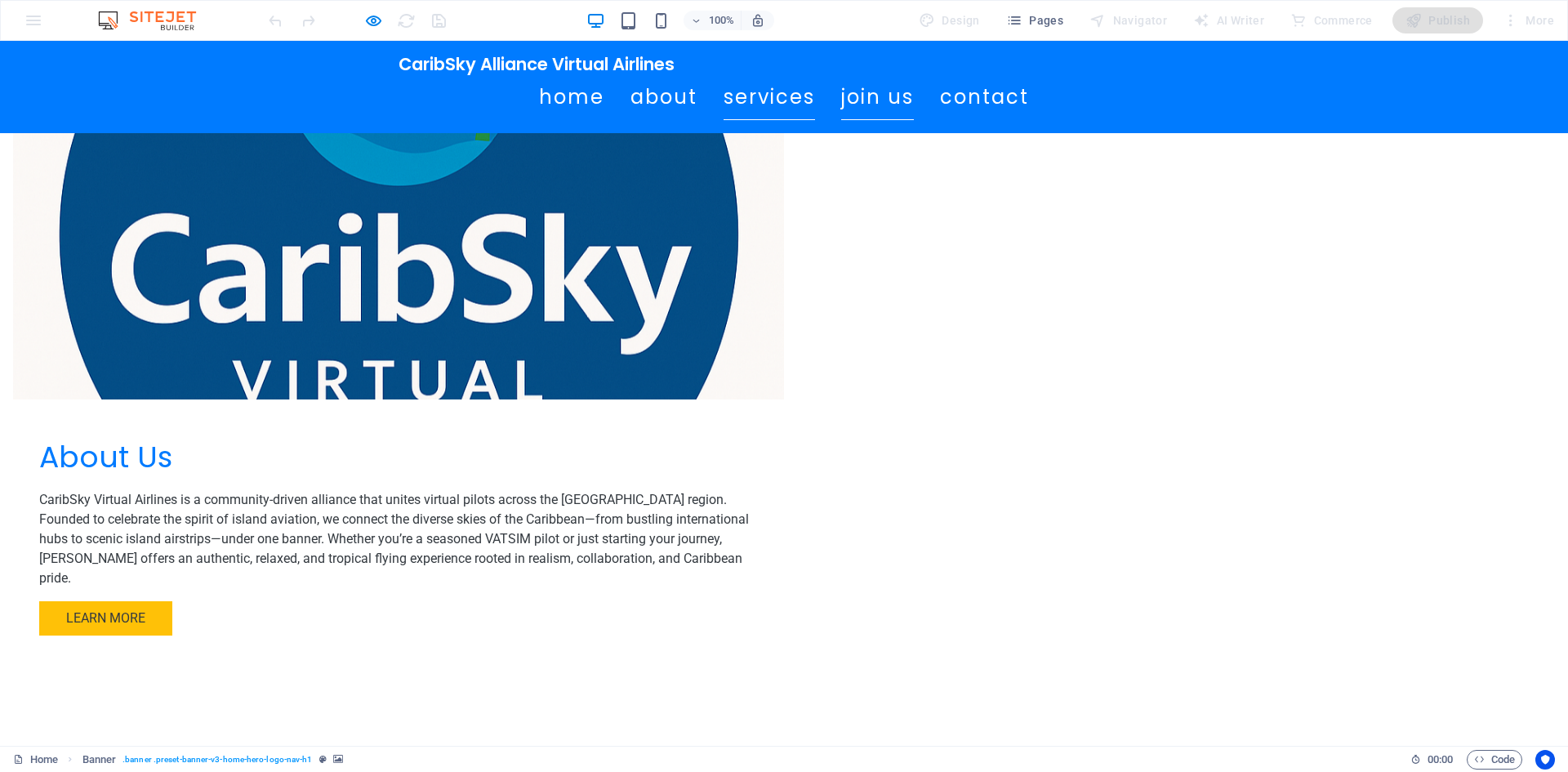
click at [860, 97] on link "Join Us" at bounding box center [877, 97] width 72 height 46
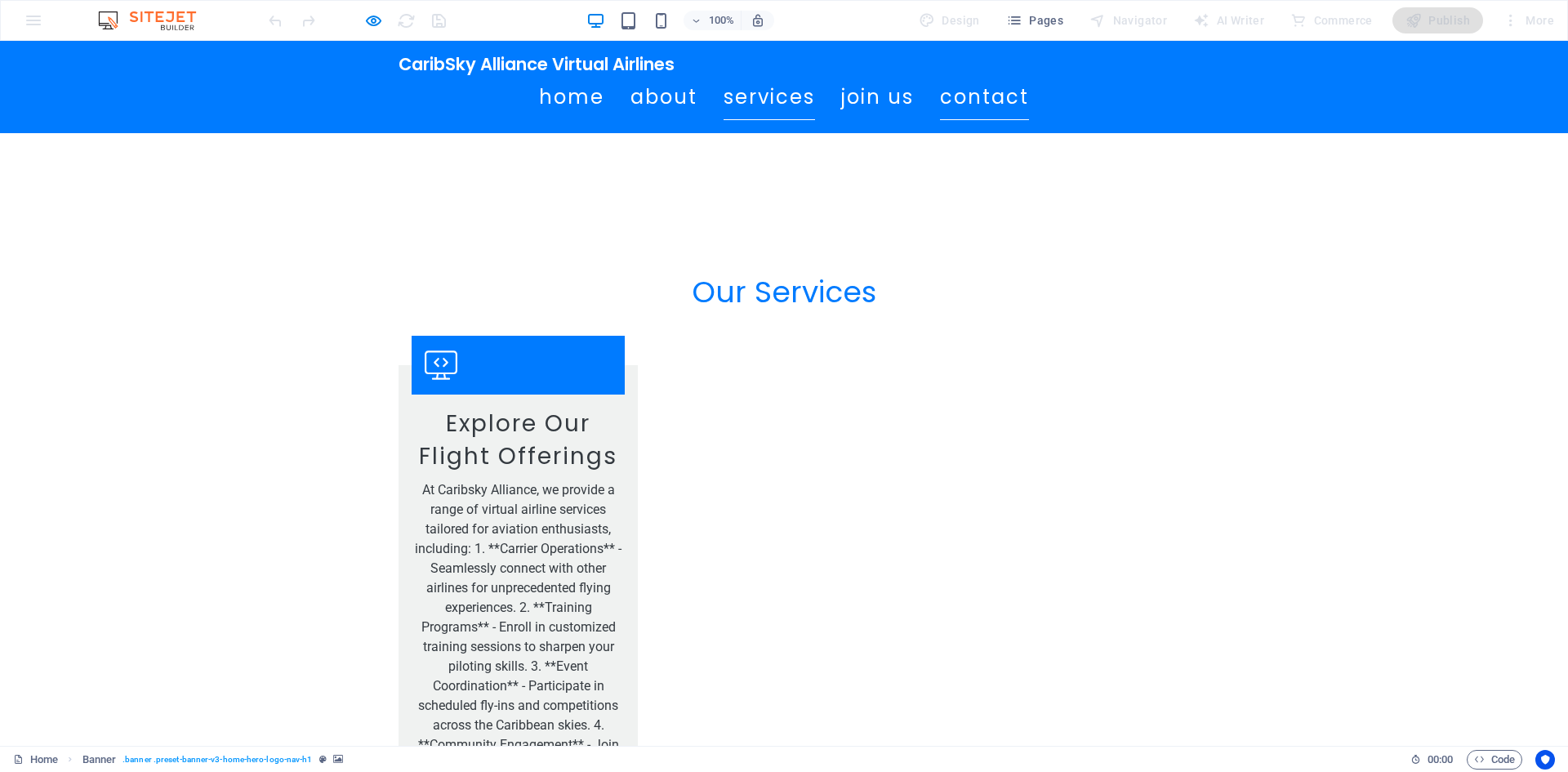
scroll to position [1751, 0]
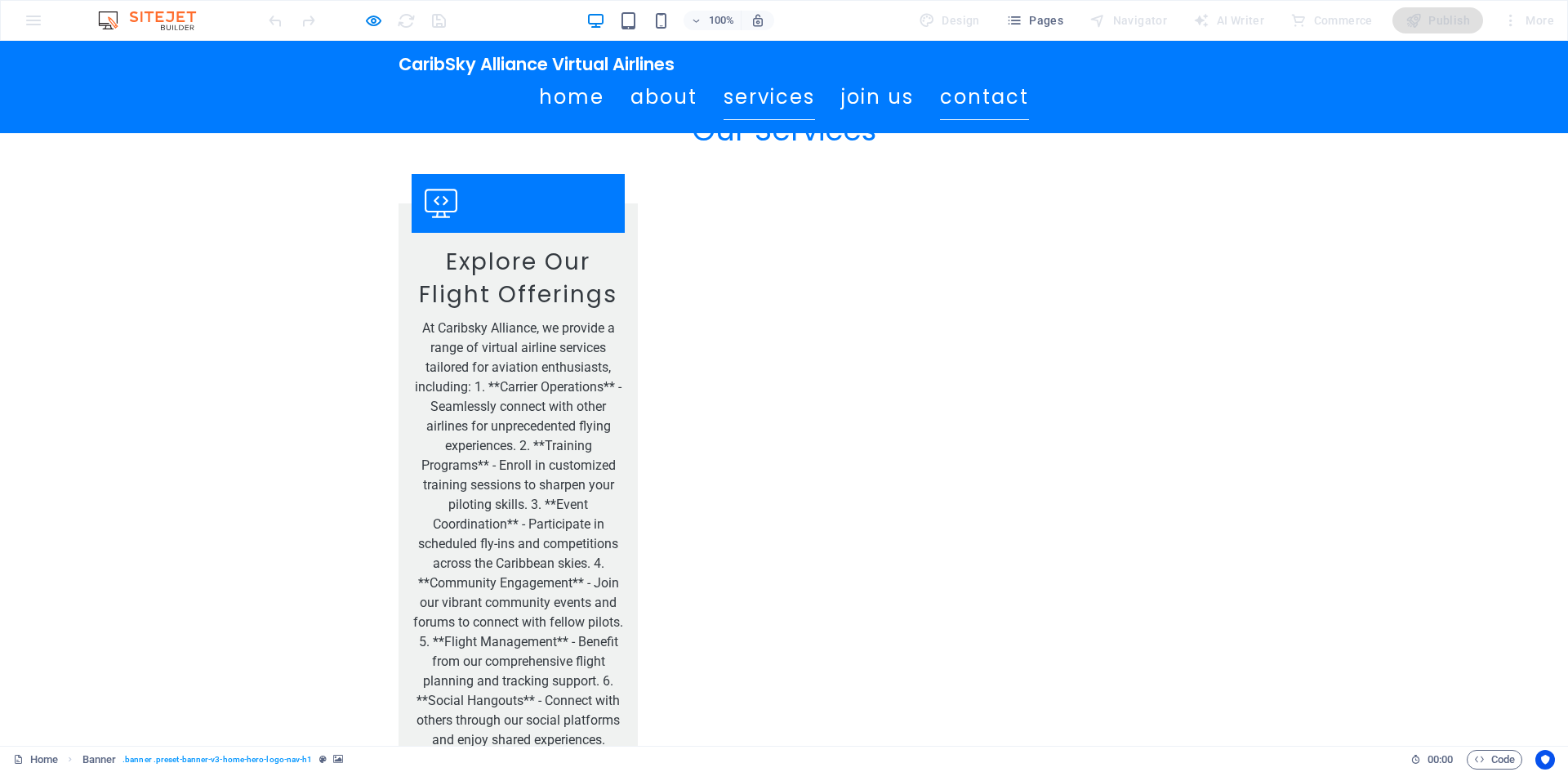
click at [980, 98] on link "Contact" at bounding box center [984, 97] width 89 height 46
click at [548, 99] on link "Home" at bounding box center [571, 97] width 65 height 46
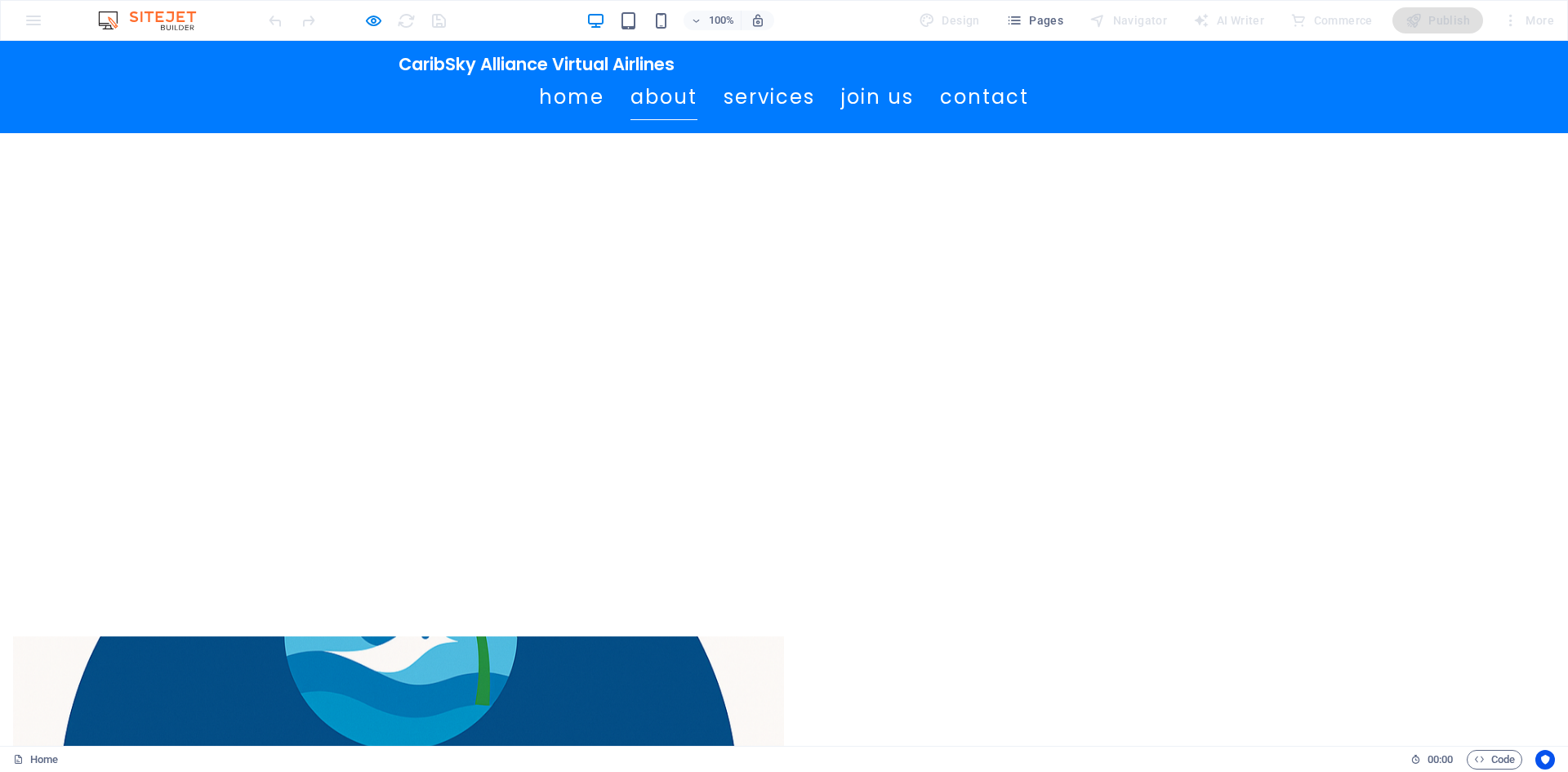
scroll to position [572, 0]
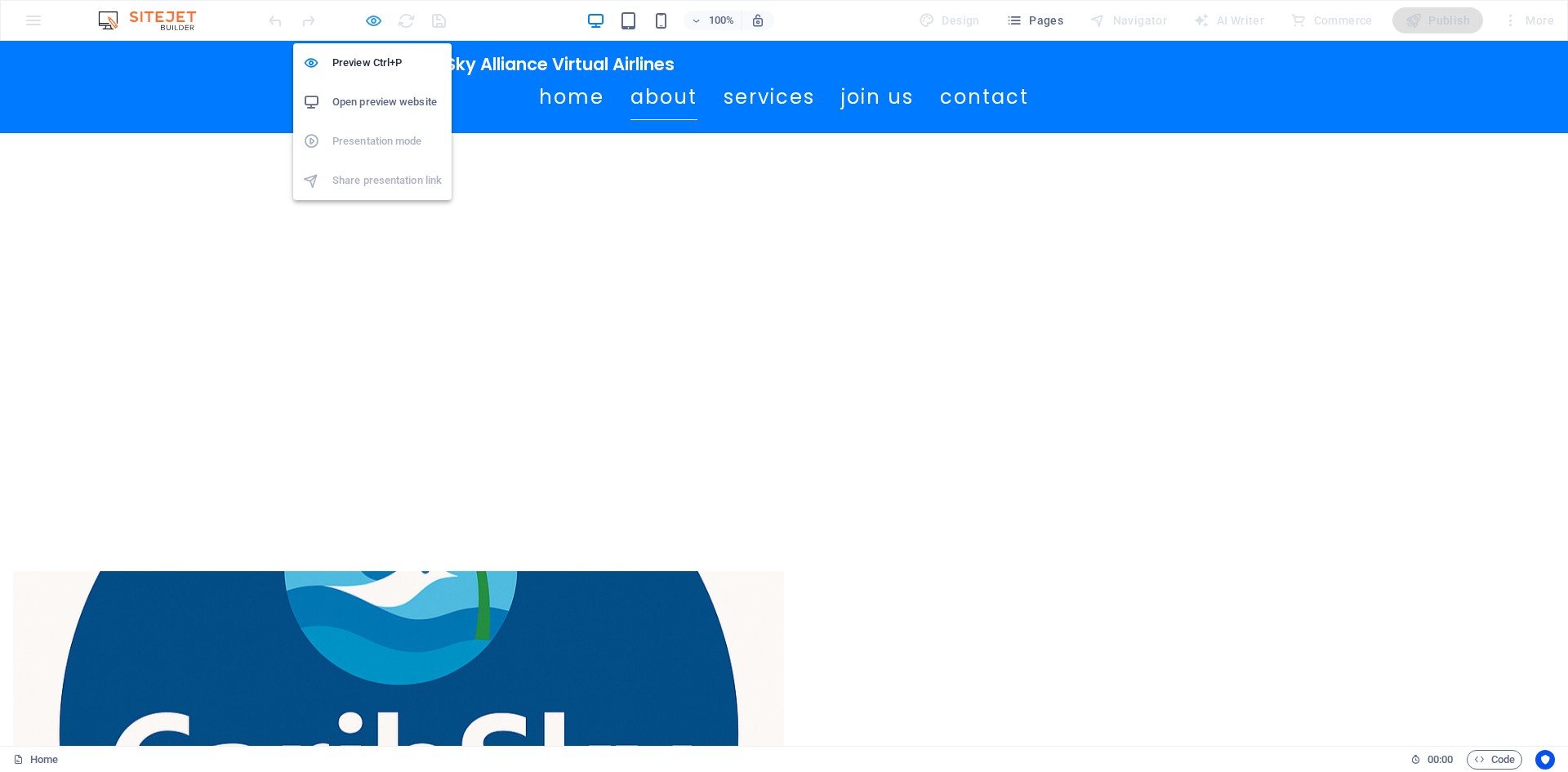
click at [370, 22] on icon "button" at bounding box center [373, 21] width 19 height 19
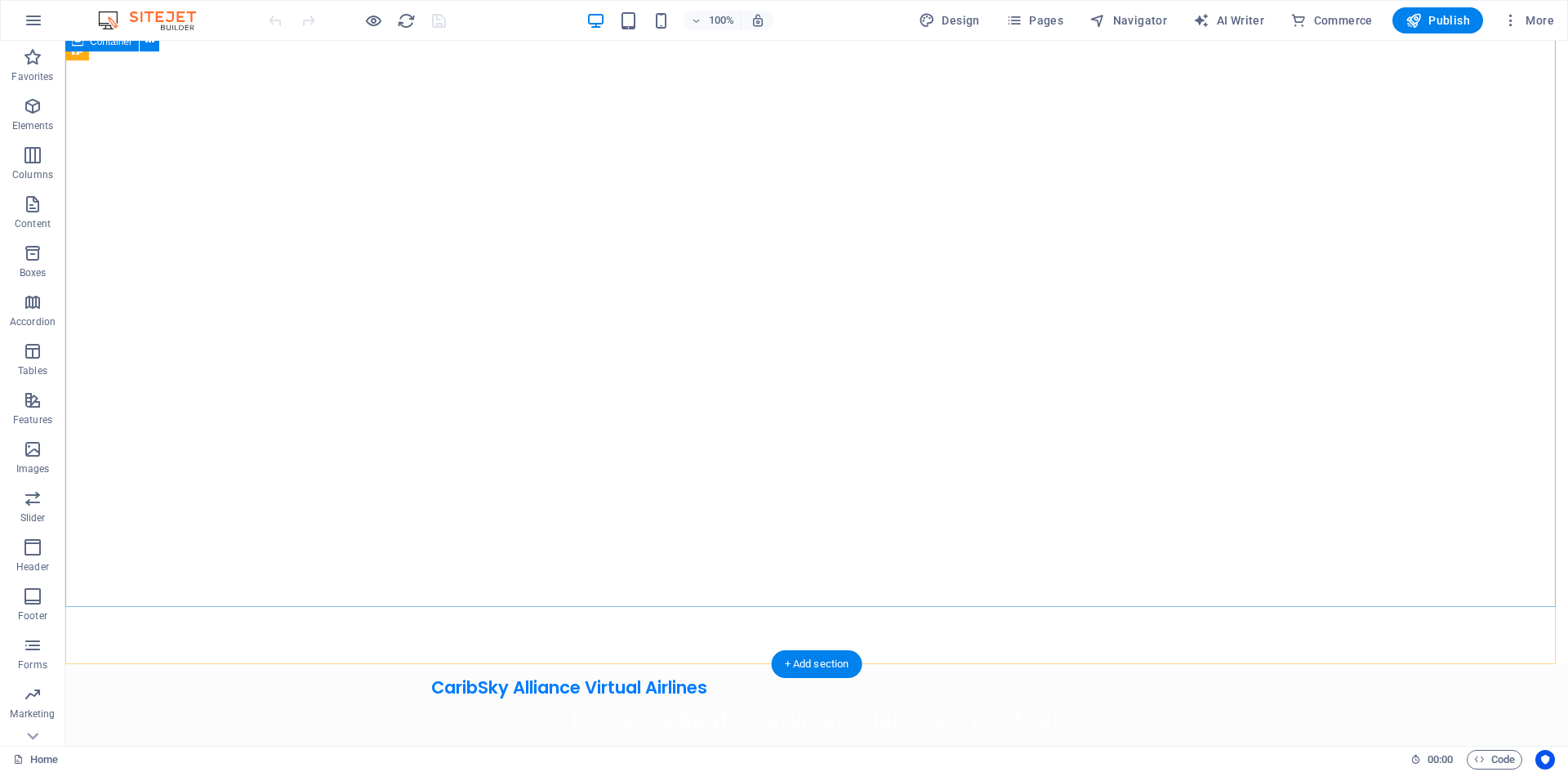
scroll to position [0, 0]
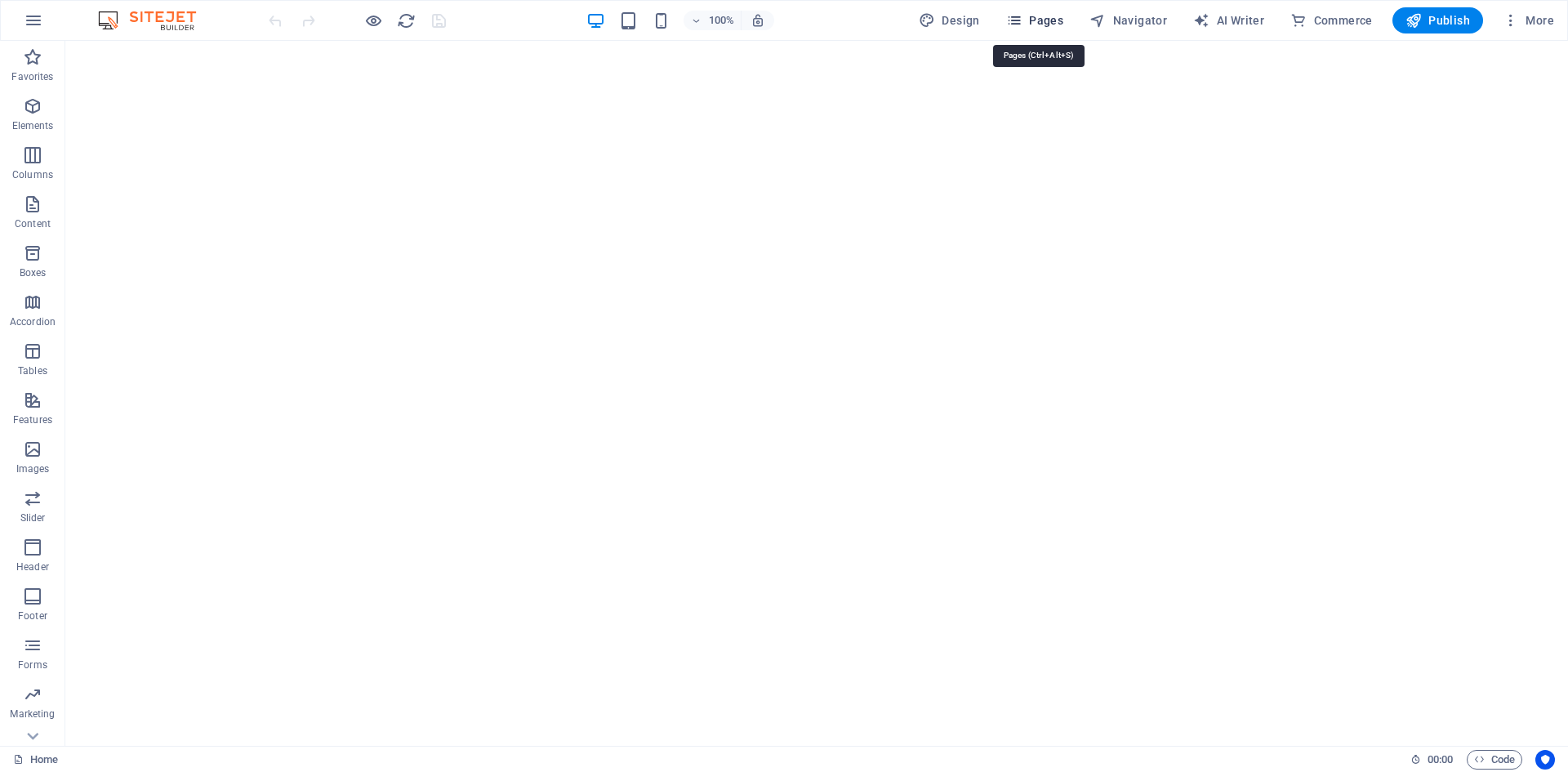
click at [1031, 28] on span "Pages" at bounding box center [1035, 21] width 57 height 16
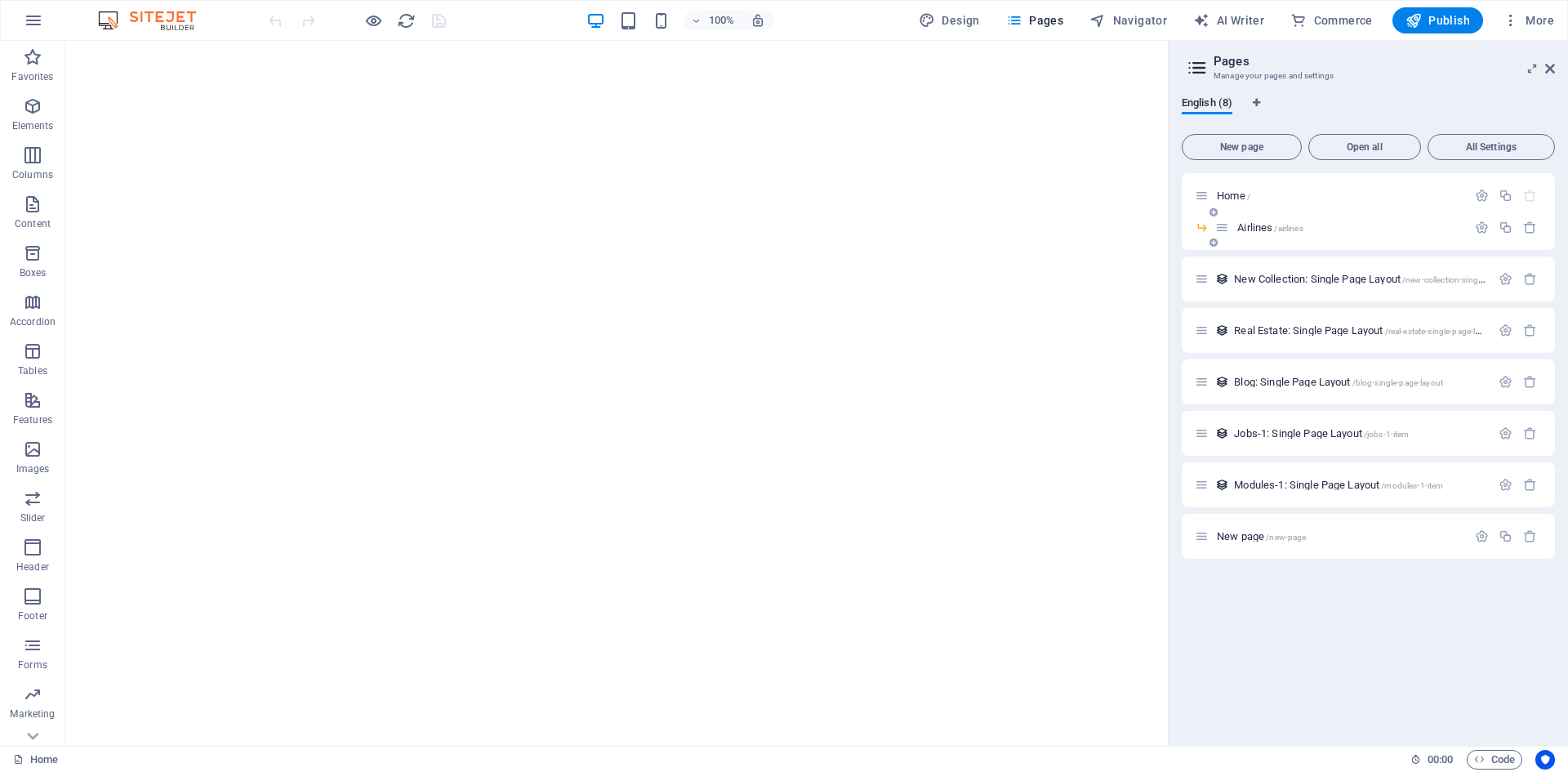
click at [1327, 224] on p "Airlines /airlines" at bounding box center [1349, 227] width 225 height 11
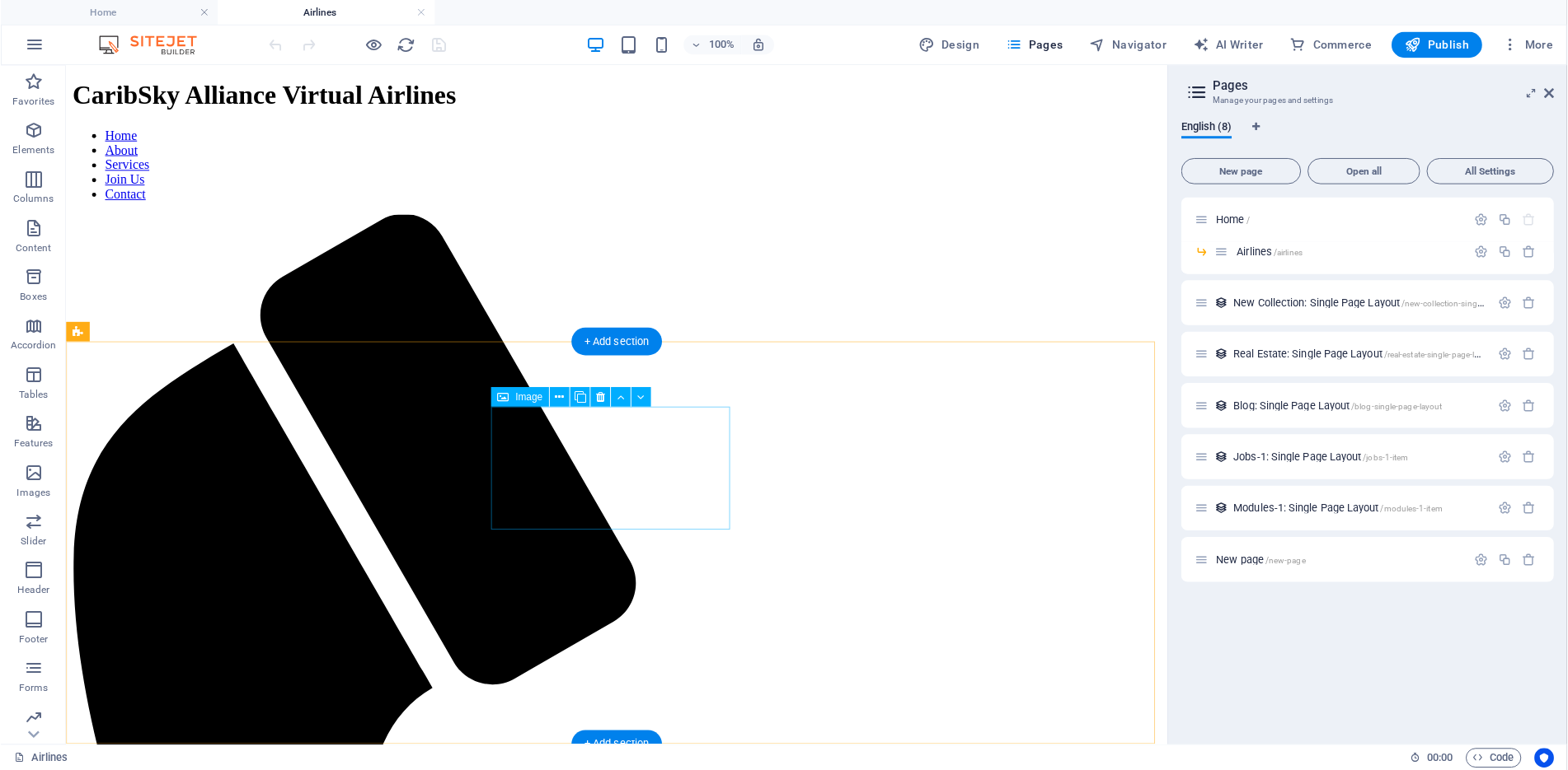
scroll to position [34, 0]
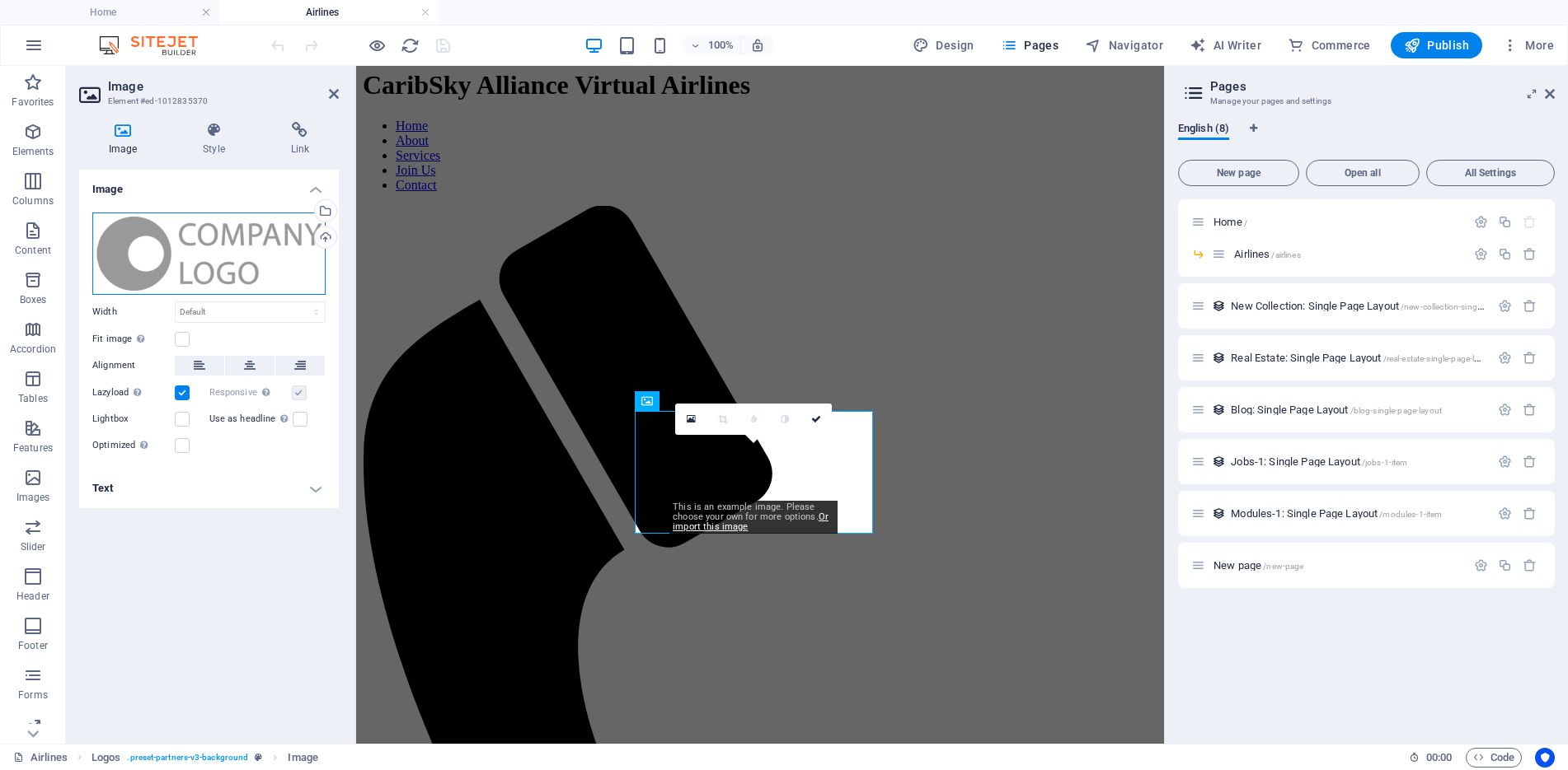
click at [268, 262] on div "Drag files here, click to choose files or select files from Files or our free s…" at bounding box center [209, 254] width 233 height 82
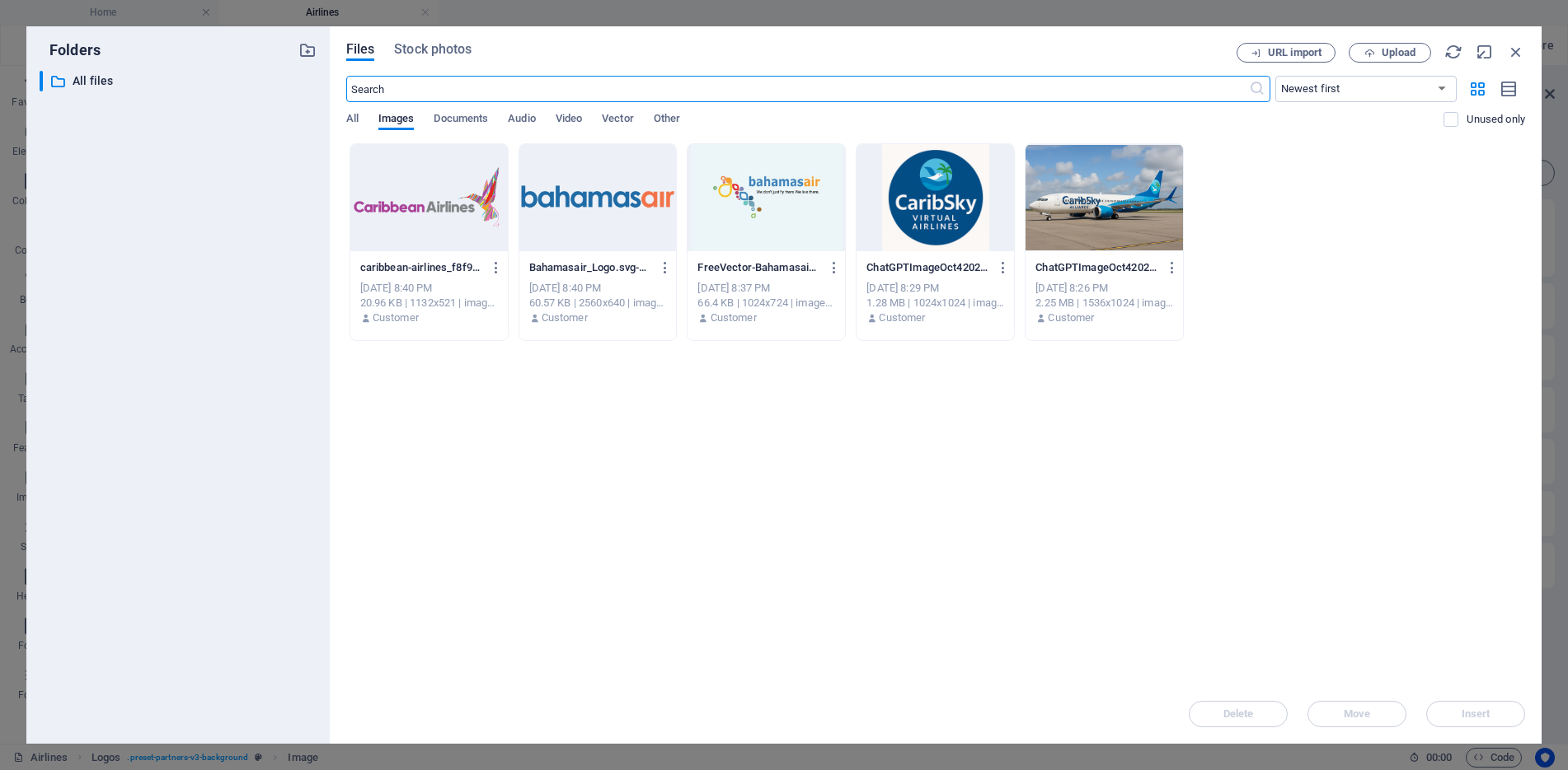
click at [581, 199] on div at bounding box center [598, 198] width 157 height 107
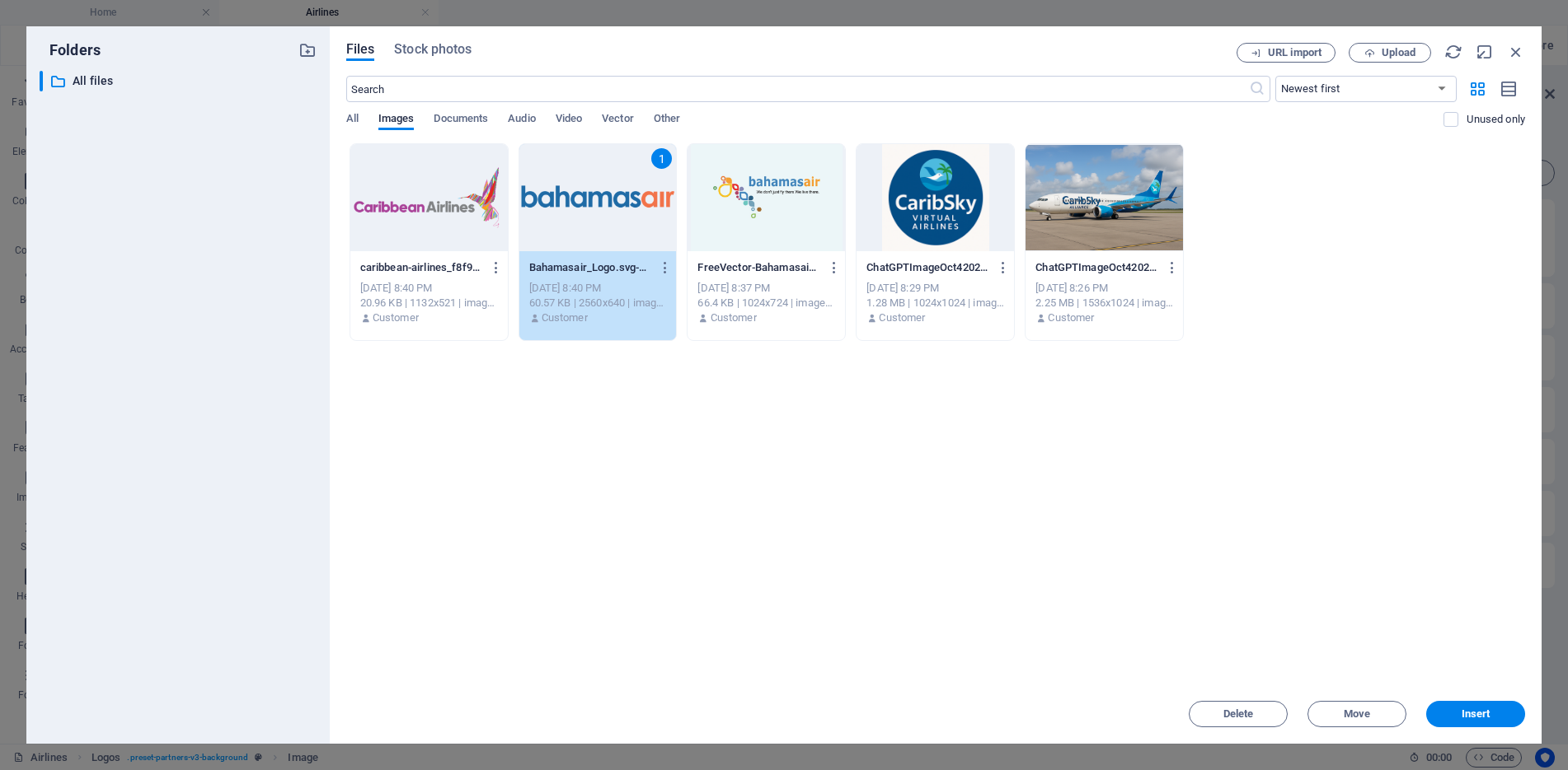
click at [575, 447] on div "Drop files here to upload them instantly caribbean-airlines_f8f9b9_opr-ydVSdmkX…" at bounding box center [935, 414] width 1179 height 542
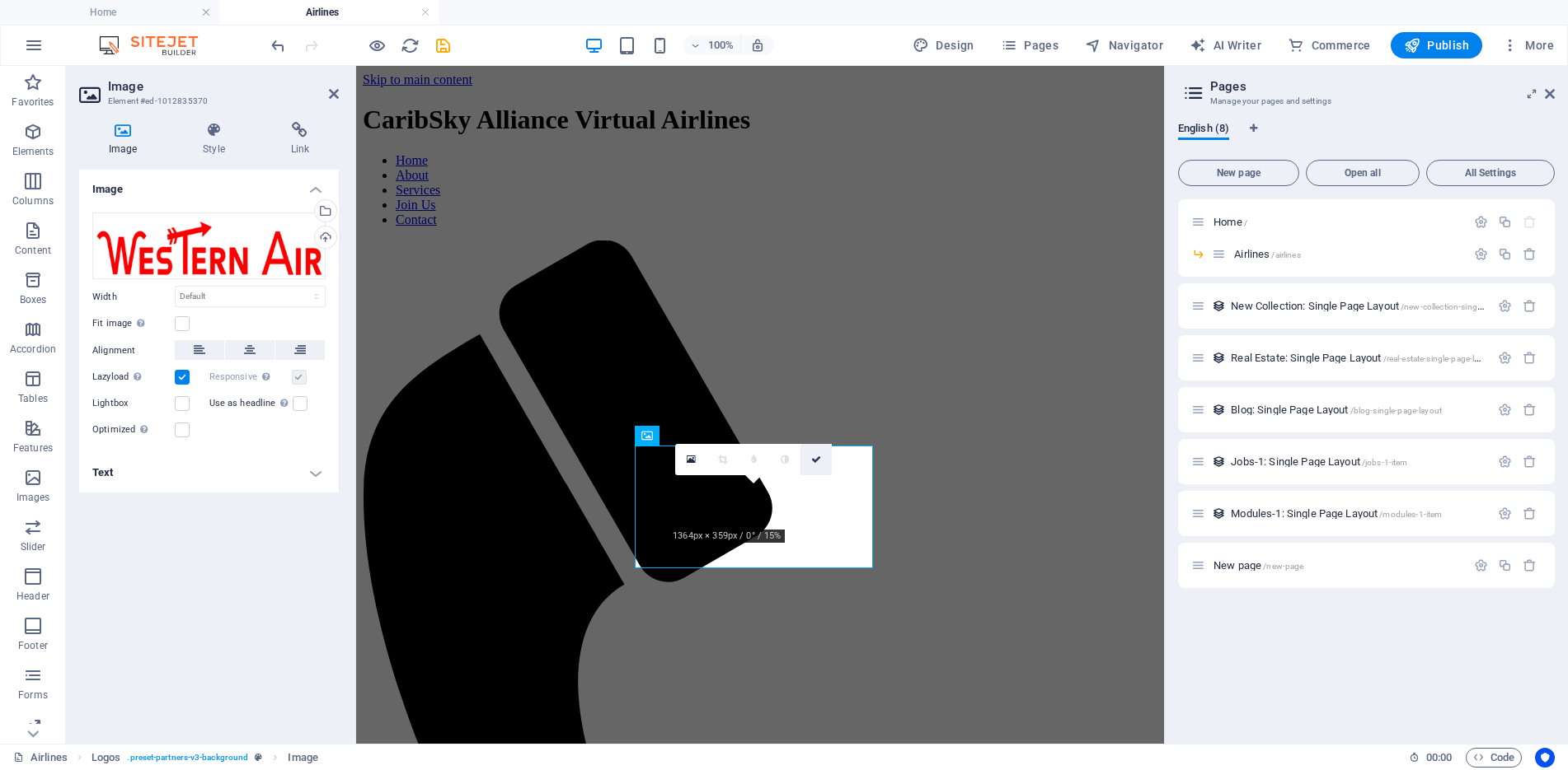
click at [819, 461] on icon at bounding box center [816, 459] width 10 height 10
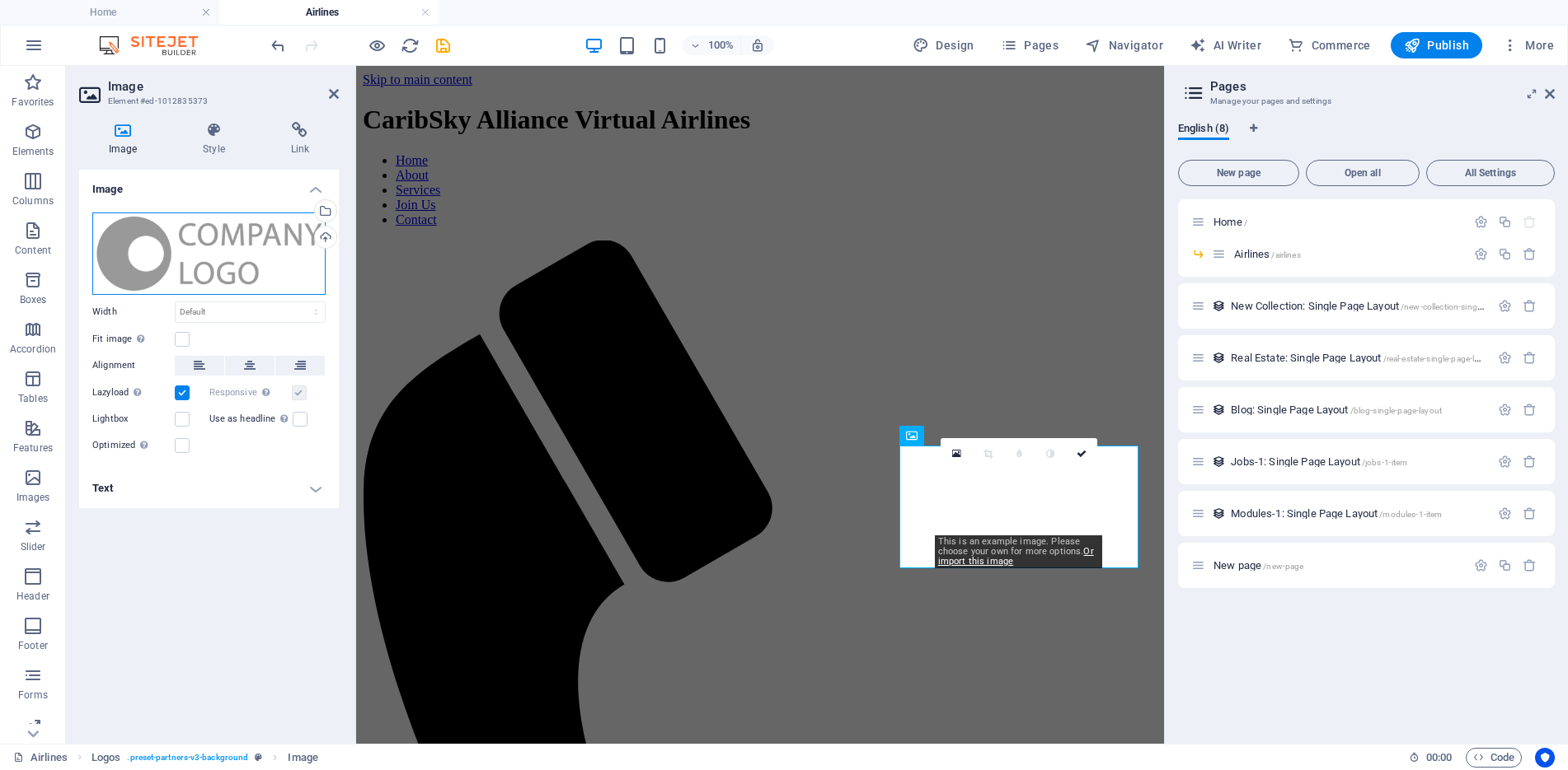
click at [245, 241] on div "Drag files here, click to choose files or select files from Files or our free s…" at bounding box center [209, 254] width 233 height 82
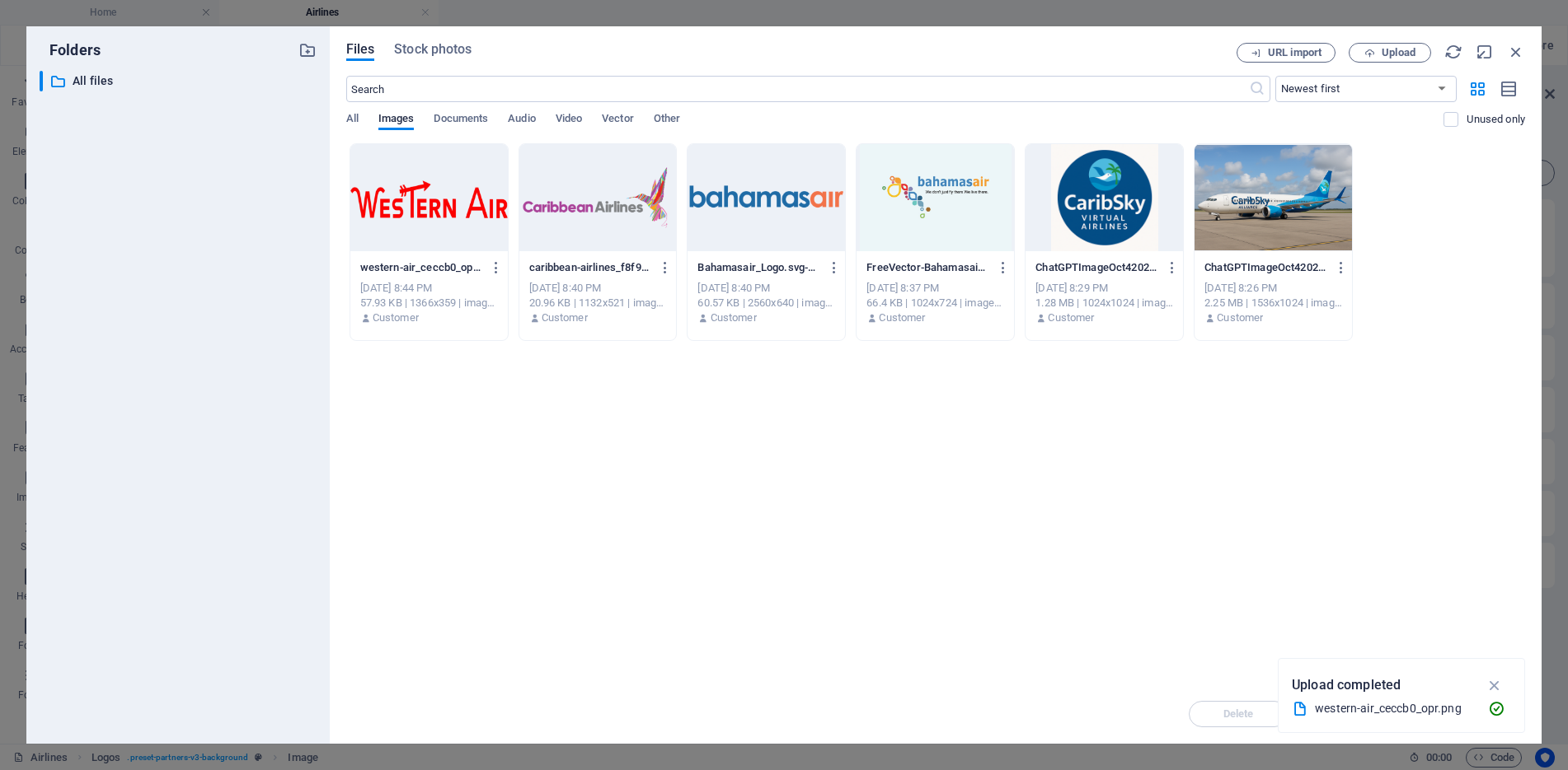
click at [585, 198] on div at bounding box center [598, 198] width 157 height 107
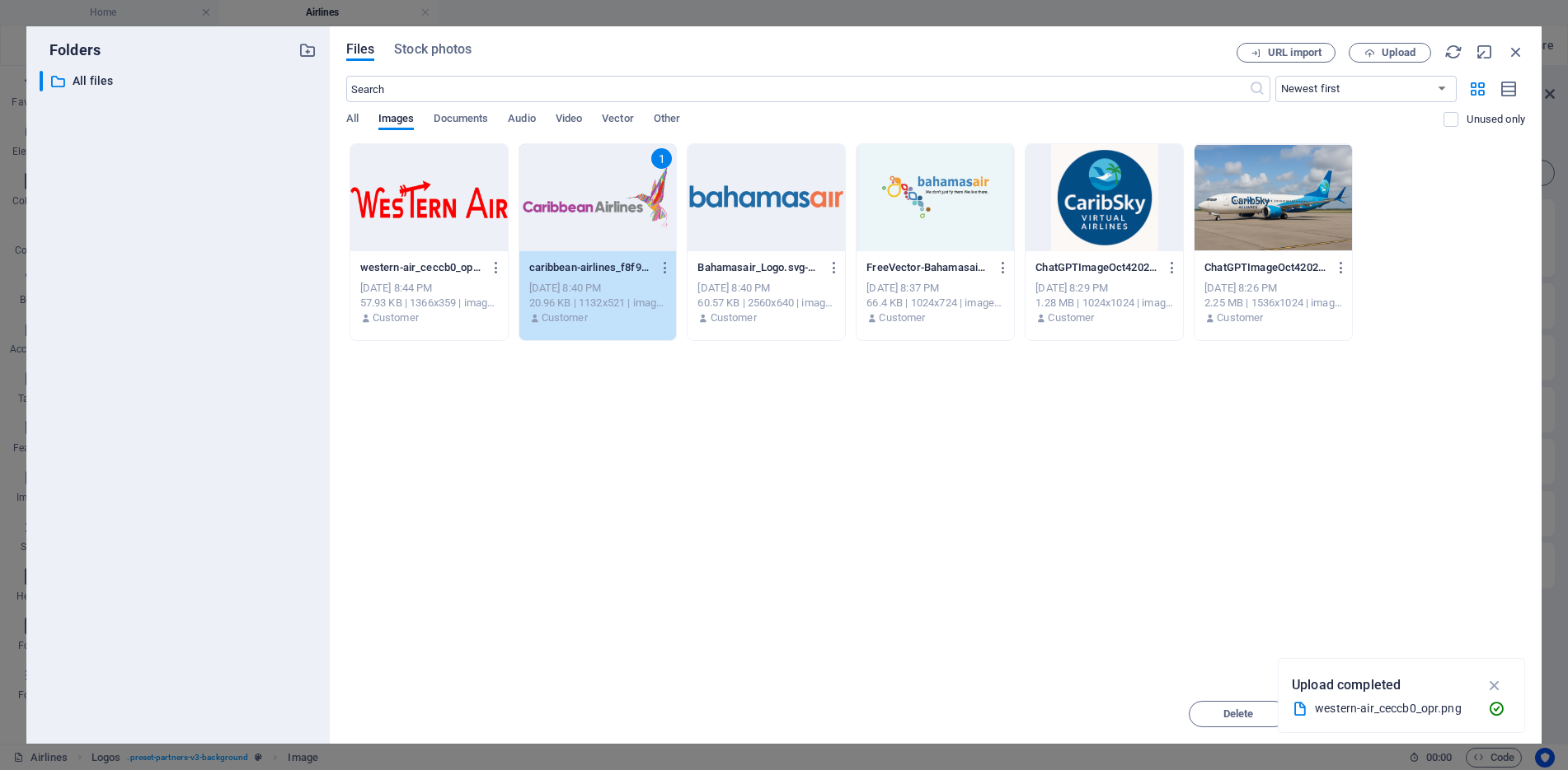
click at [585, 198] on div "1" at bounding box center [598, 198] width 157 height 107
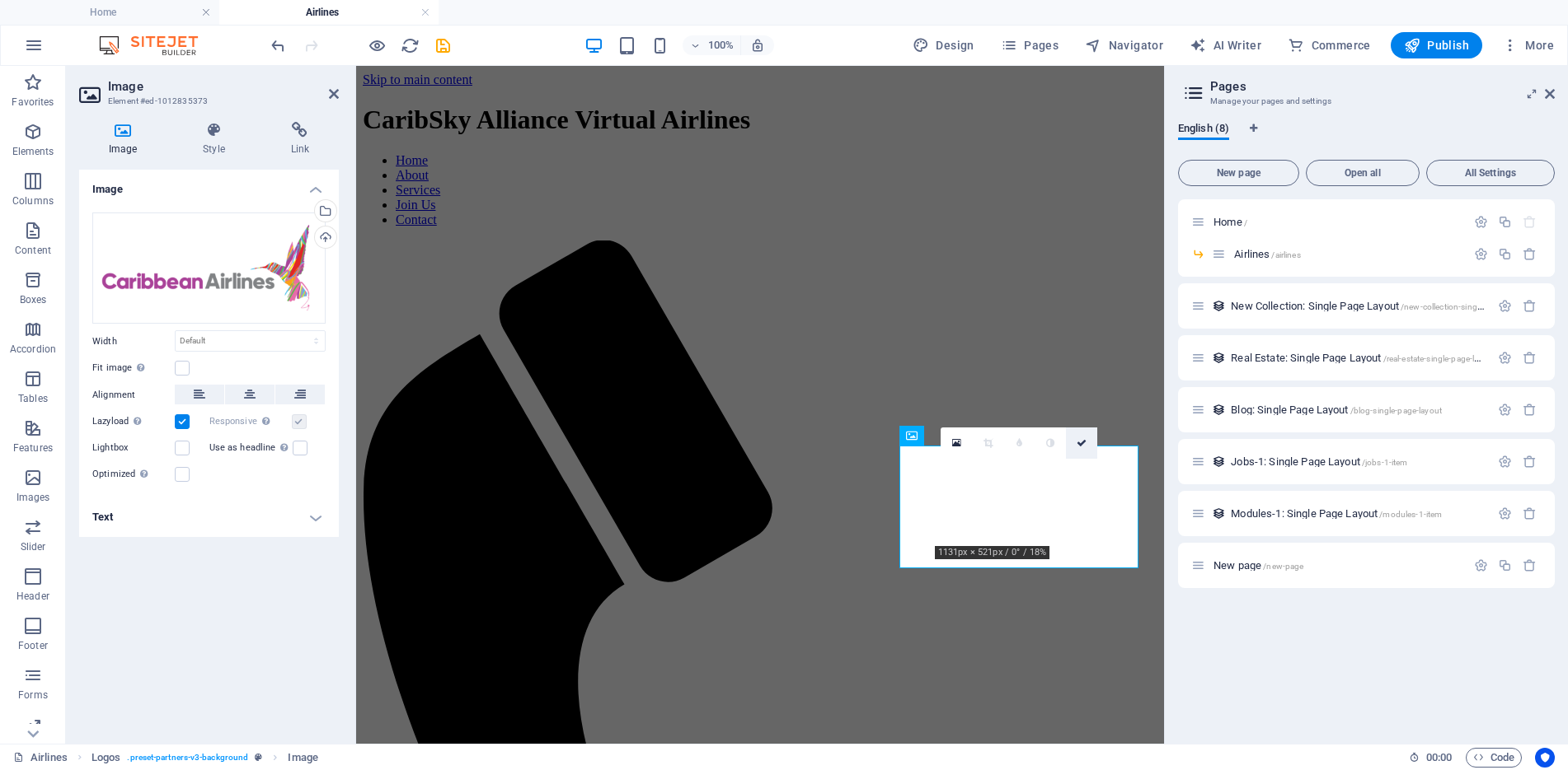
click at [1088, 440] on link at bounding box center [1081, 443] width 32 height 32
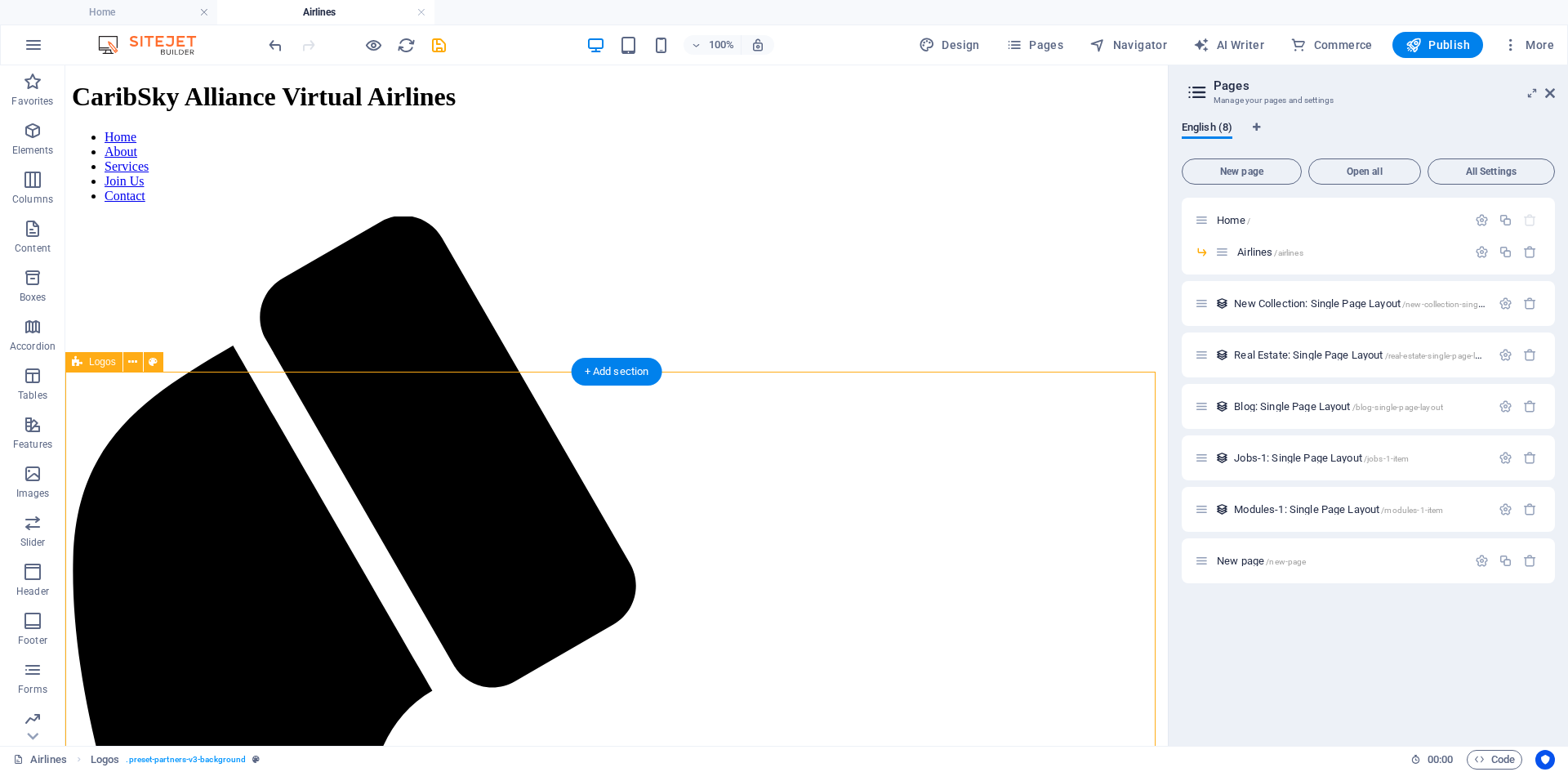
scroll to position [34, 0]
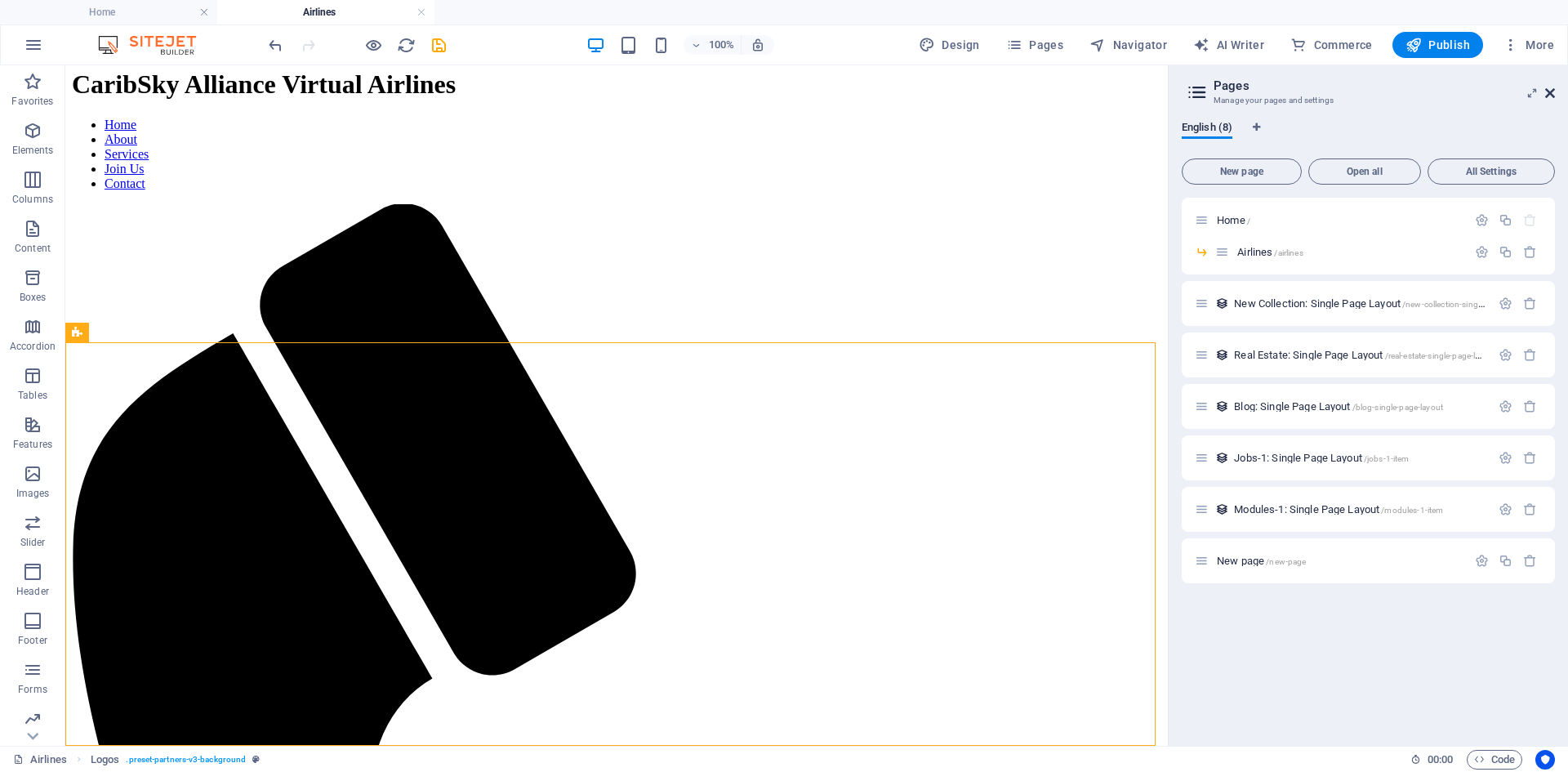
drag, startPoint x: 1552, startPoint y: 89, endPoint x: 1267, endPoint y: 127, distance: 287.5
click at [1552, 89] on icon at bounding box center [1549, 93] width 10 height 13
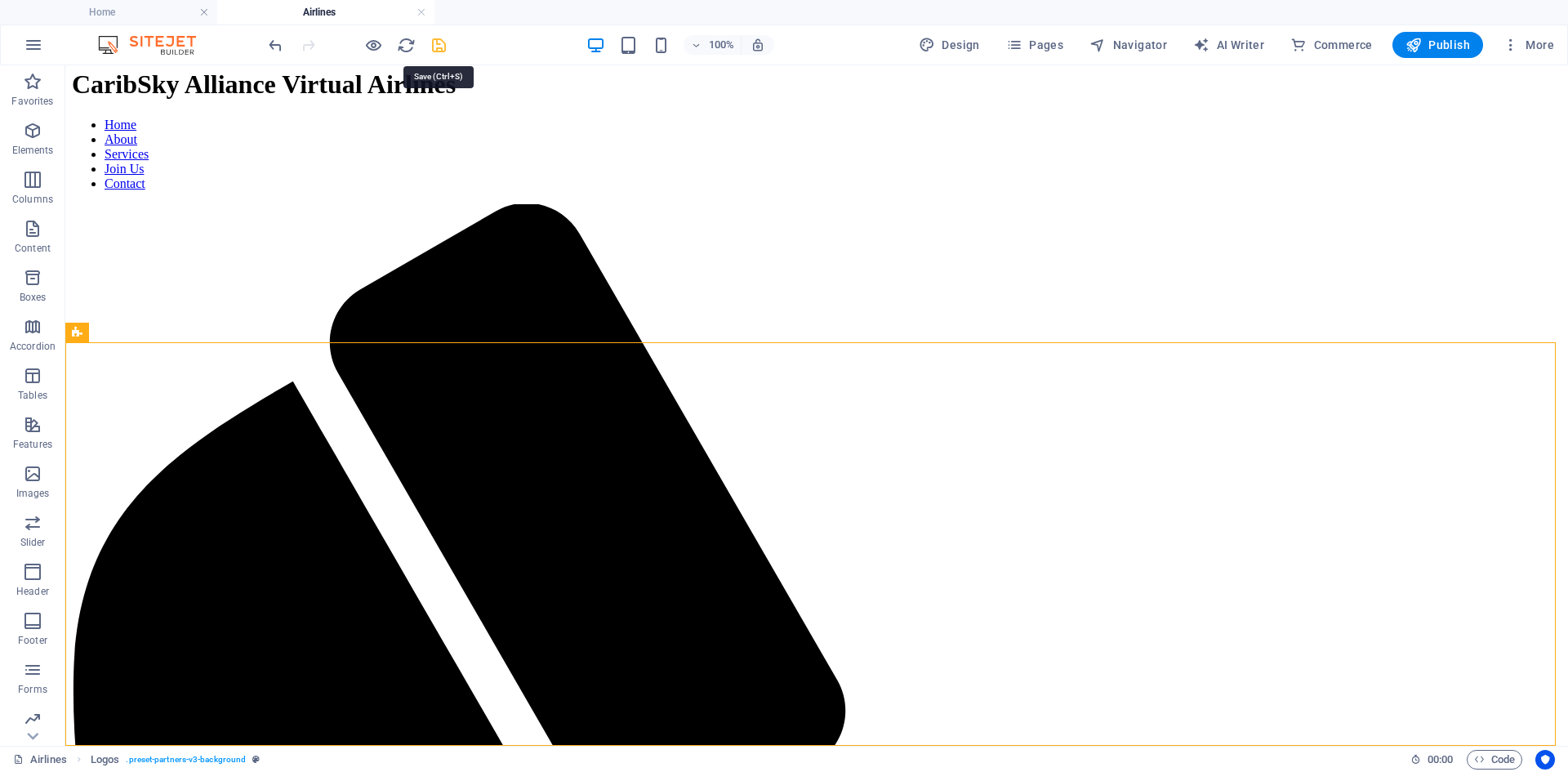
click at [443, 42] on icon "save" at bounding box center [438, 45] width 19 height 19
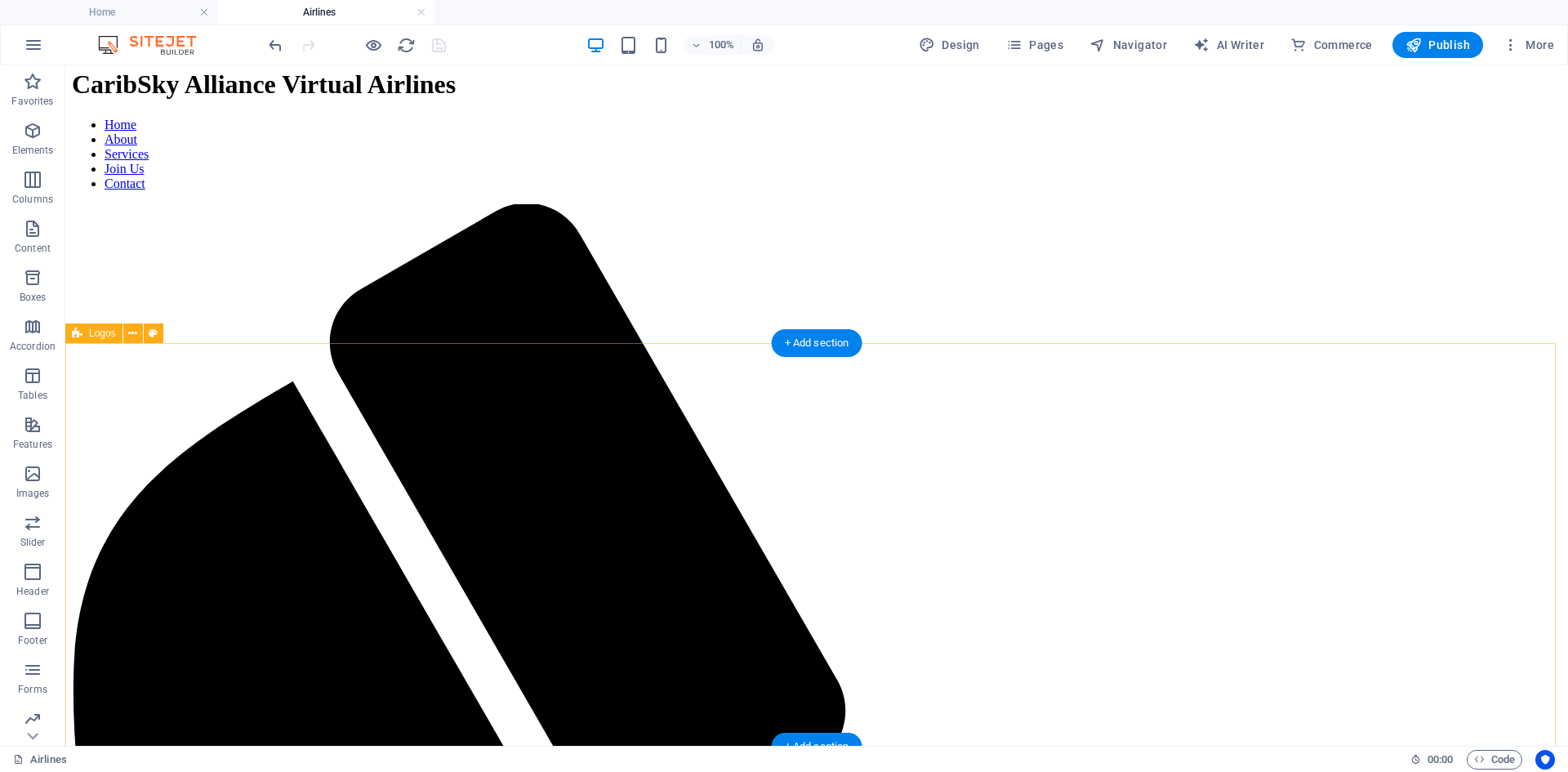
scroll to position [0, 0]
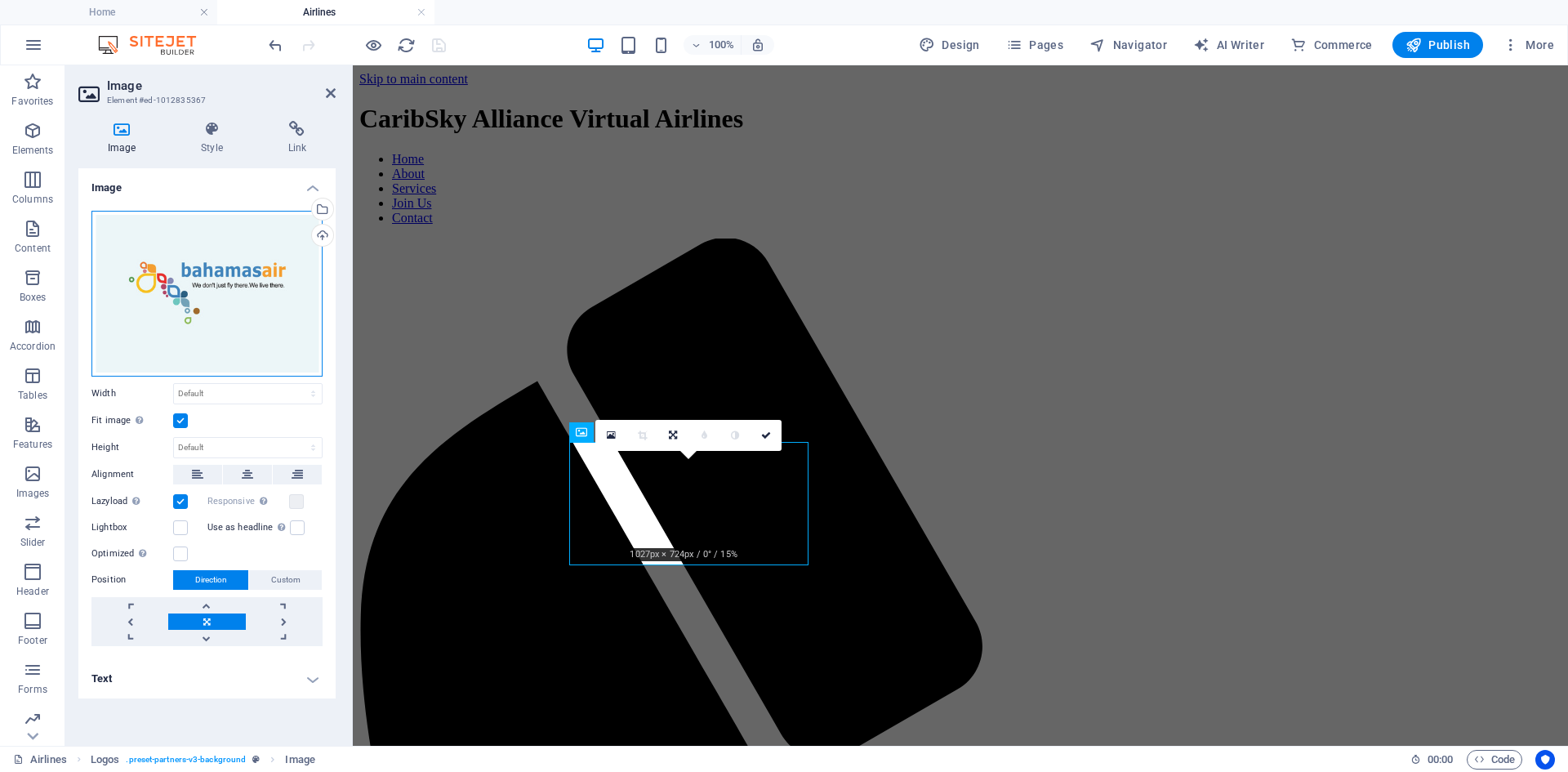
click at [229, 319] on div "Drag files here, click to choose files or select files from Files or our free s…" at bounding box center [207, 293] width 231 height 165
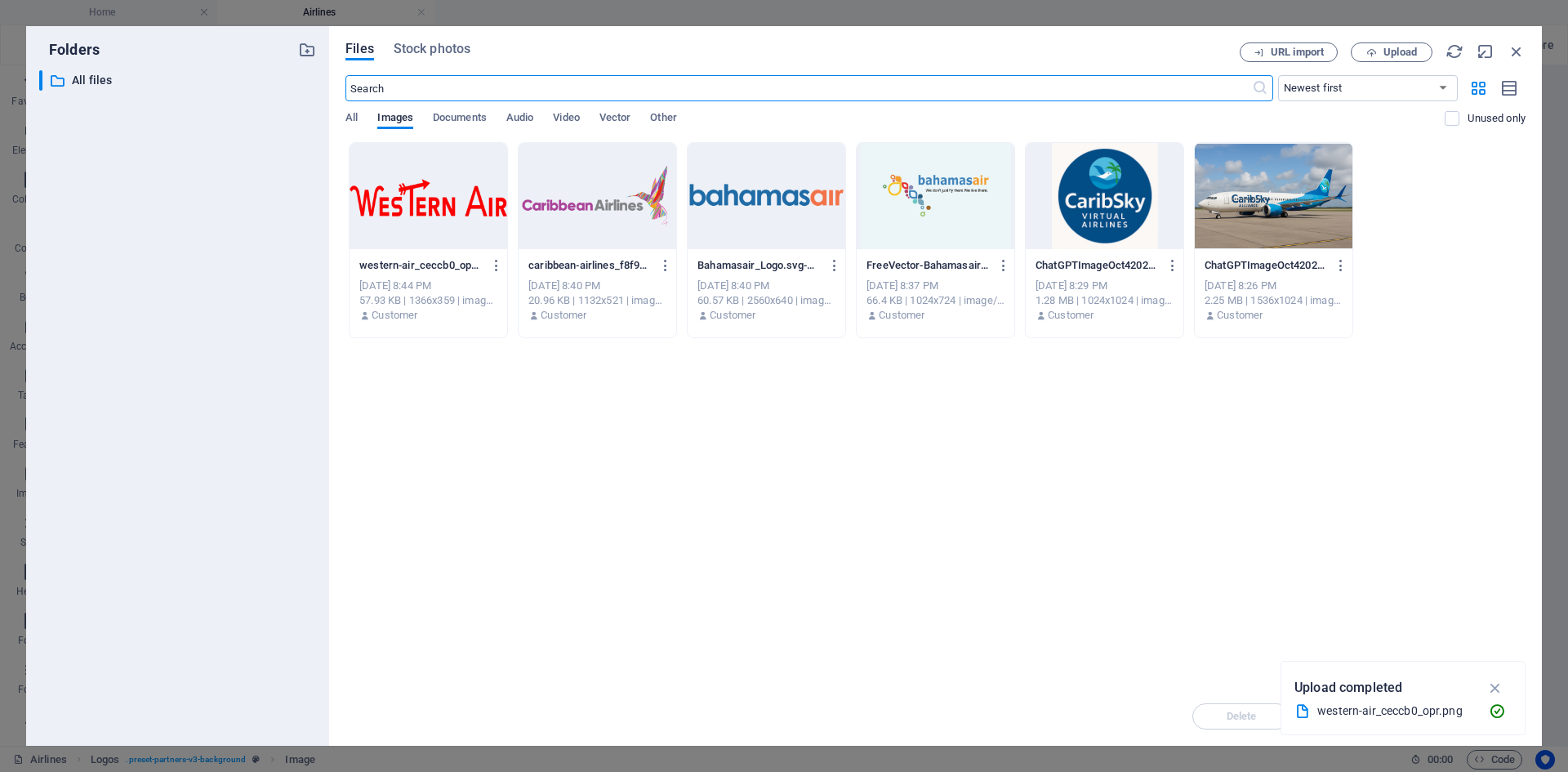
click at [776, 217] on div at bounding box center [767, 196] width 157 height 106
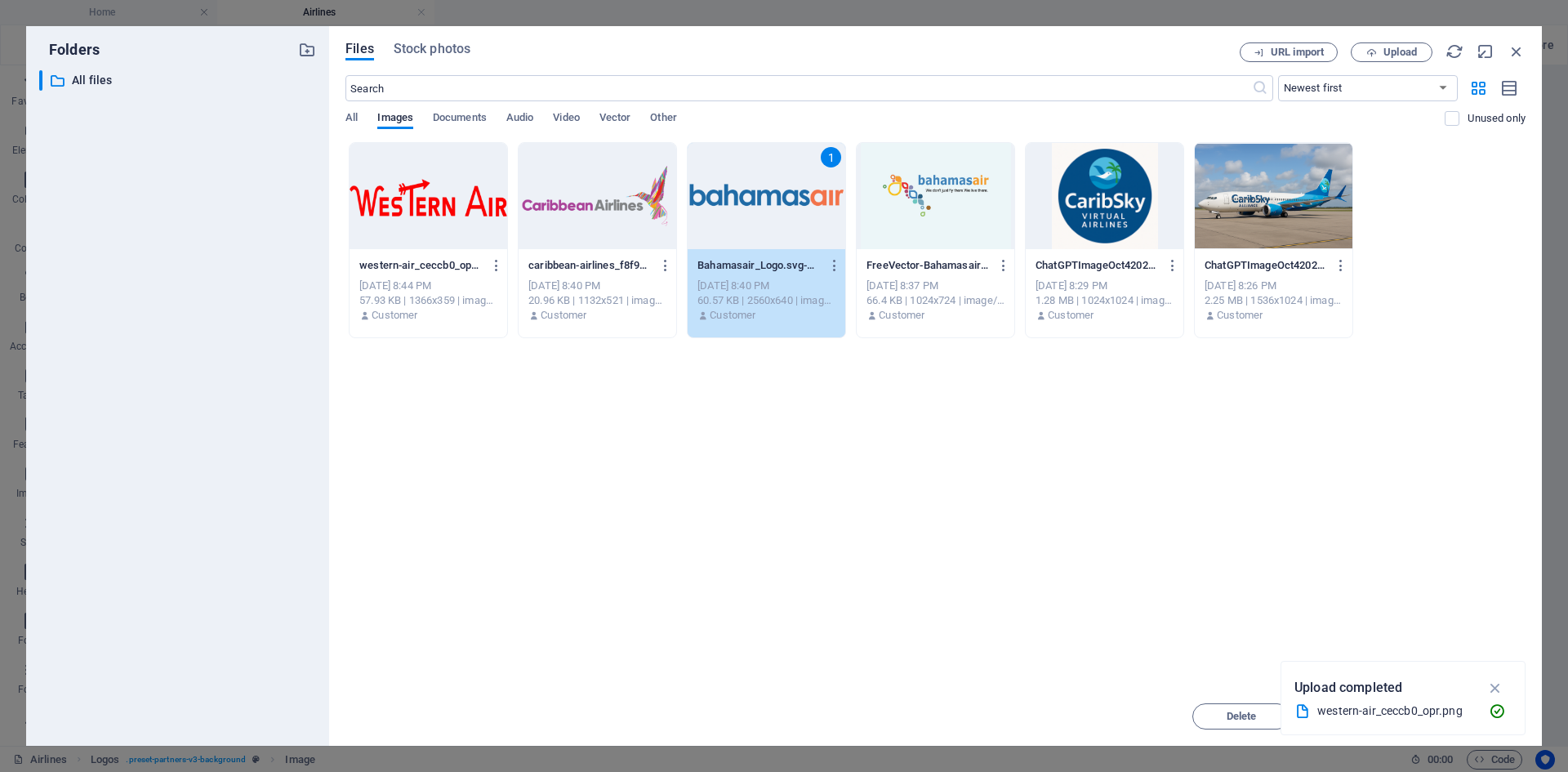
click at [776, 217] on div "1" at bounding box center [767, 196] width 157 height 106
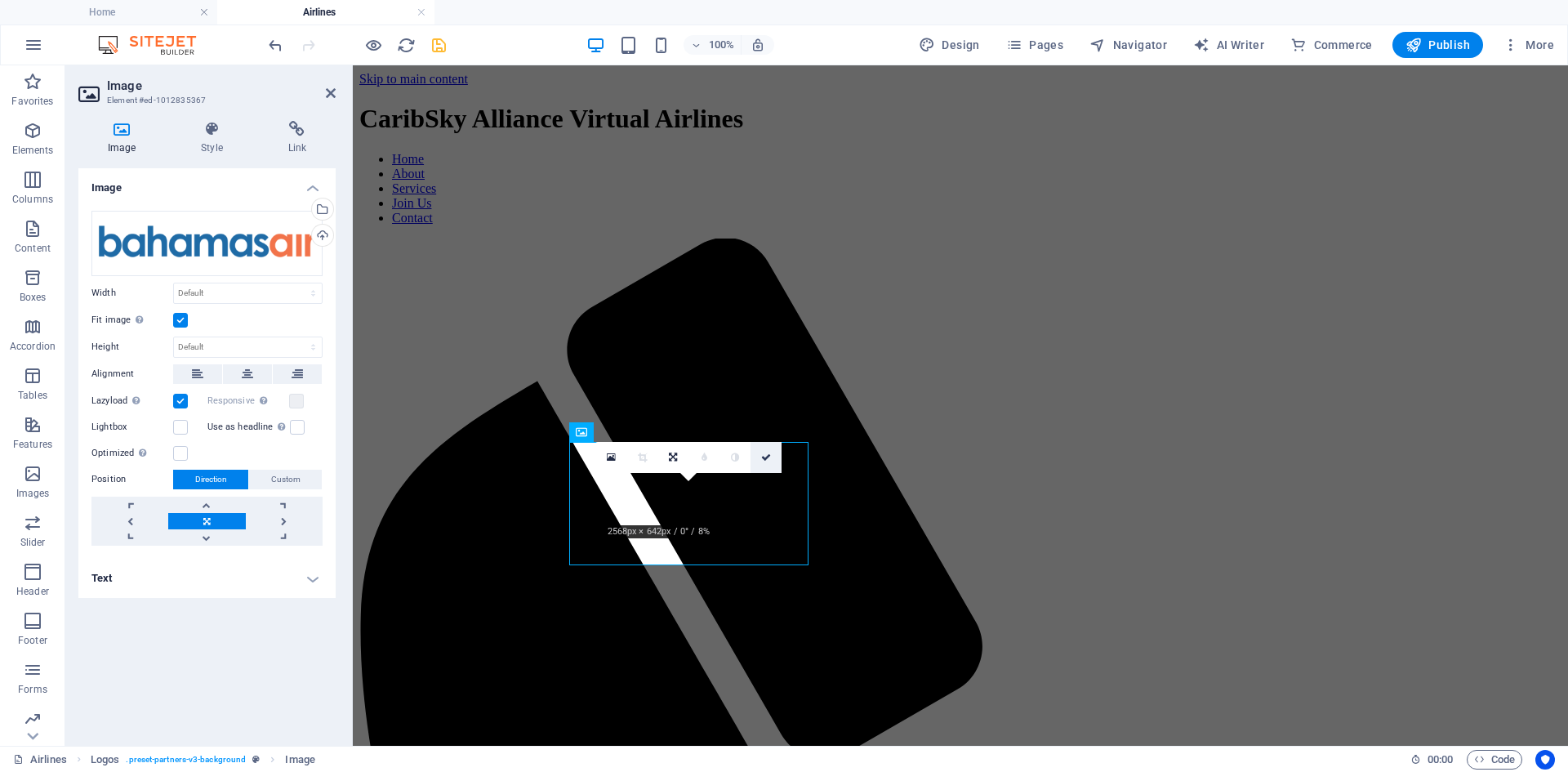
drag, startPoint x: 767, startPoint y: 452, endPoint x: 699, endPoint y: 392, distance: 90.7
click at [767, 452] on link at bounding box center [766, 457] width 31 height 31
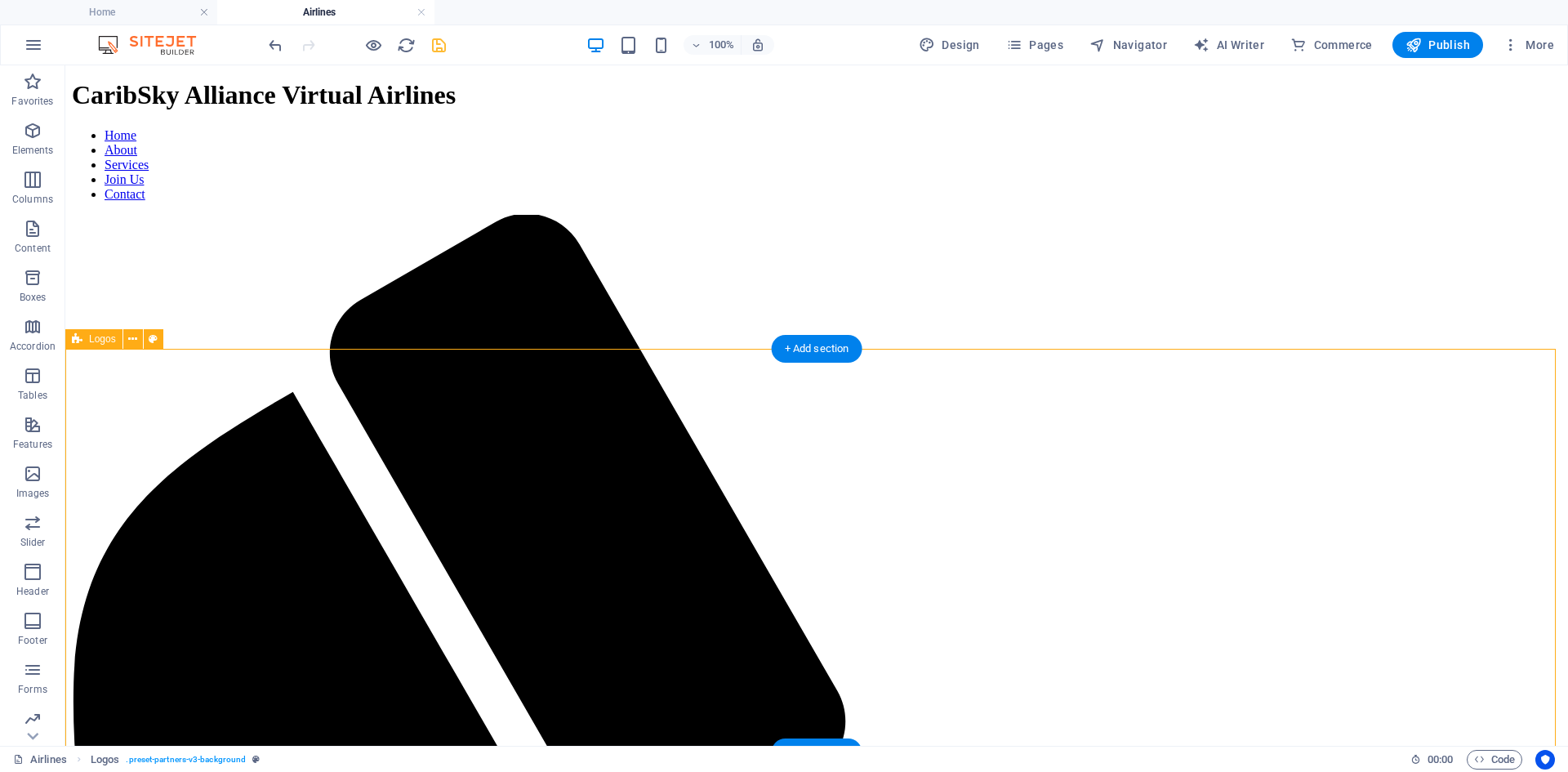
scroll to position [34, 0]
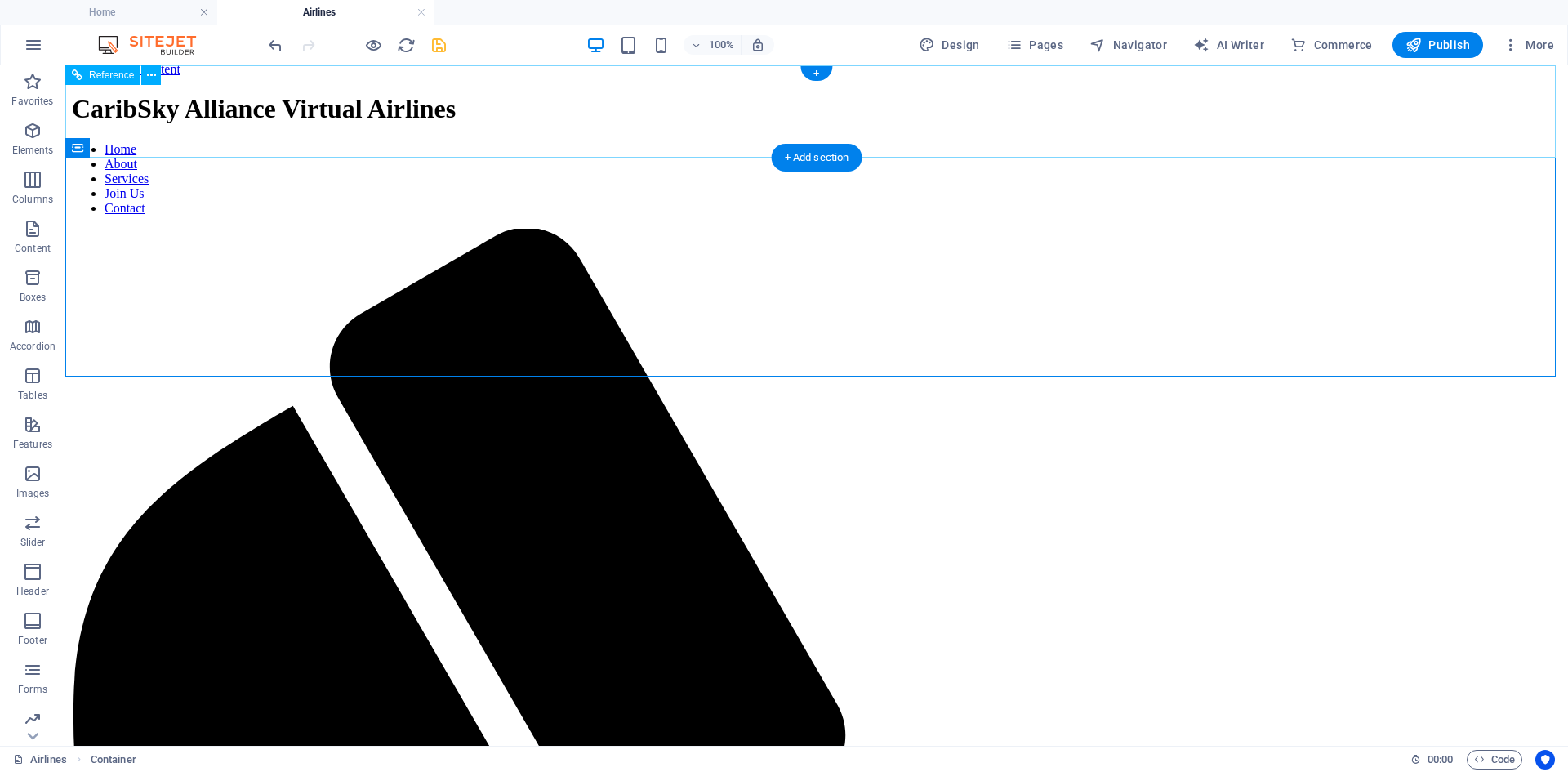
scroll to position [0, 0]
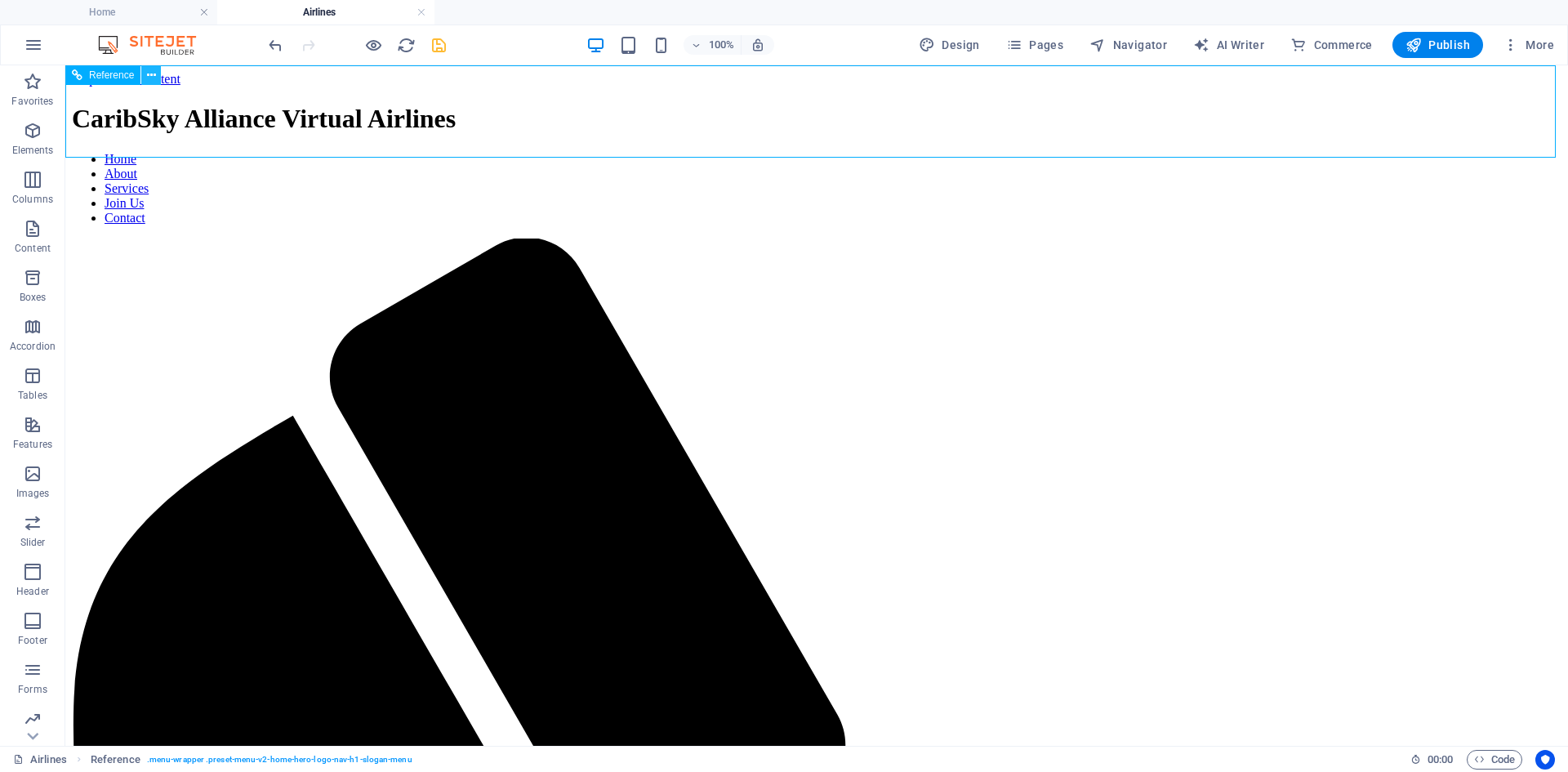
click at [151, 73] on icon at bounding box center [151, 75] width 9 height 17
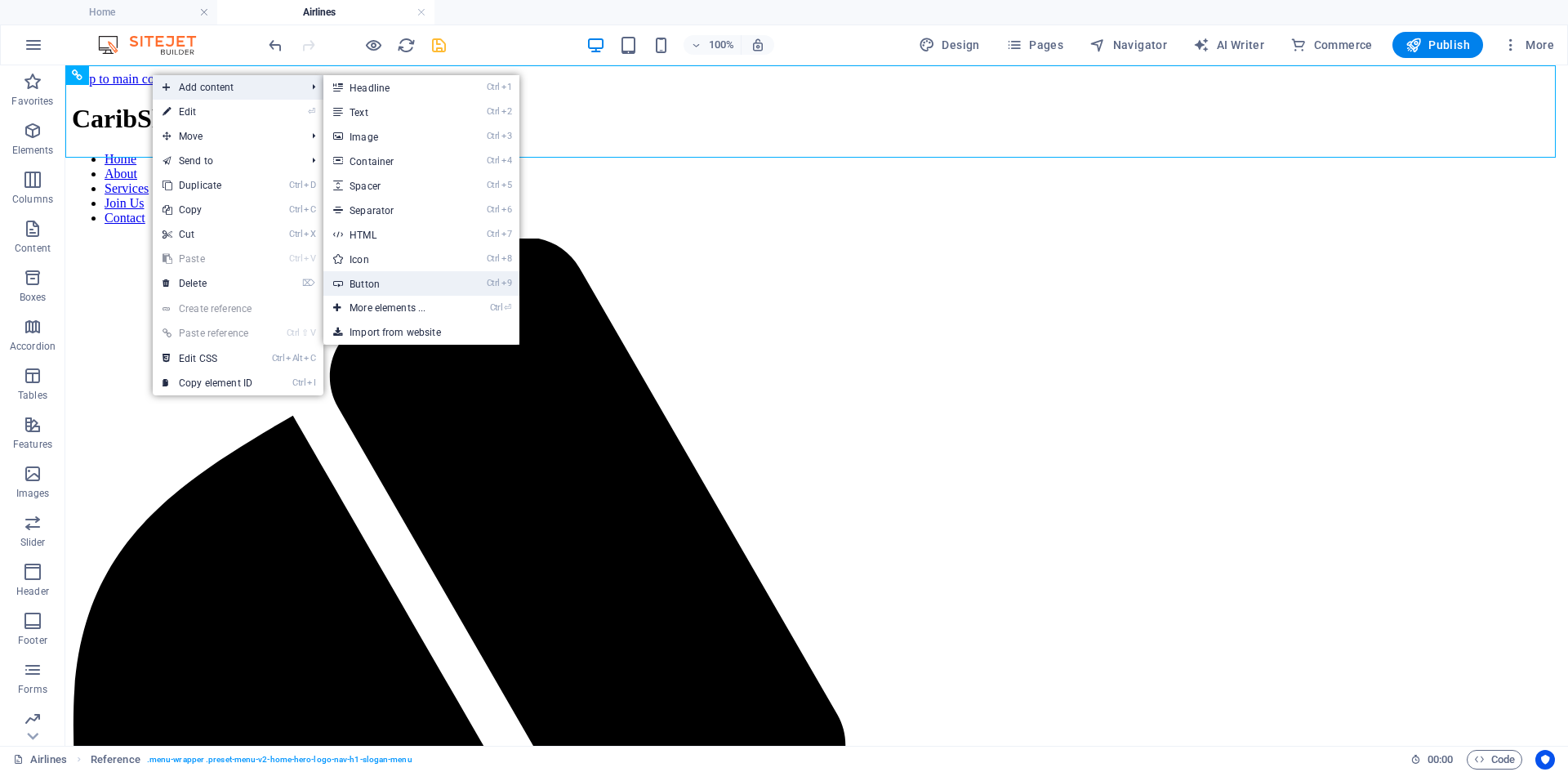
click at [396, 285] on link "Ctrl 9 Button" at bounding box center [390, 283] width 135 height 24
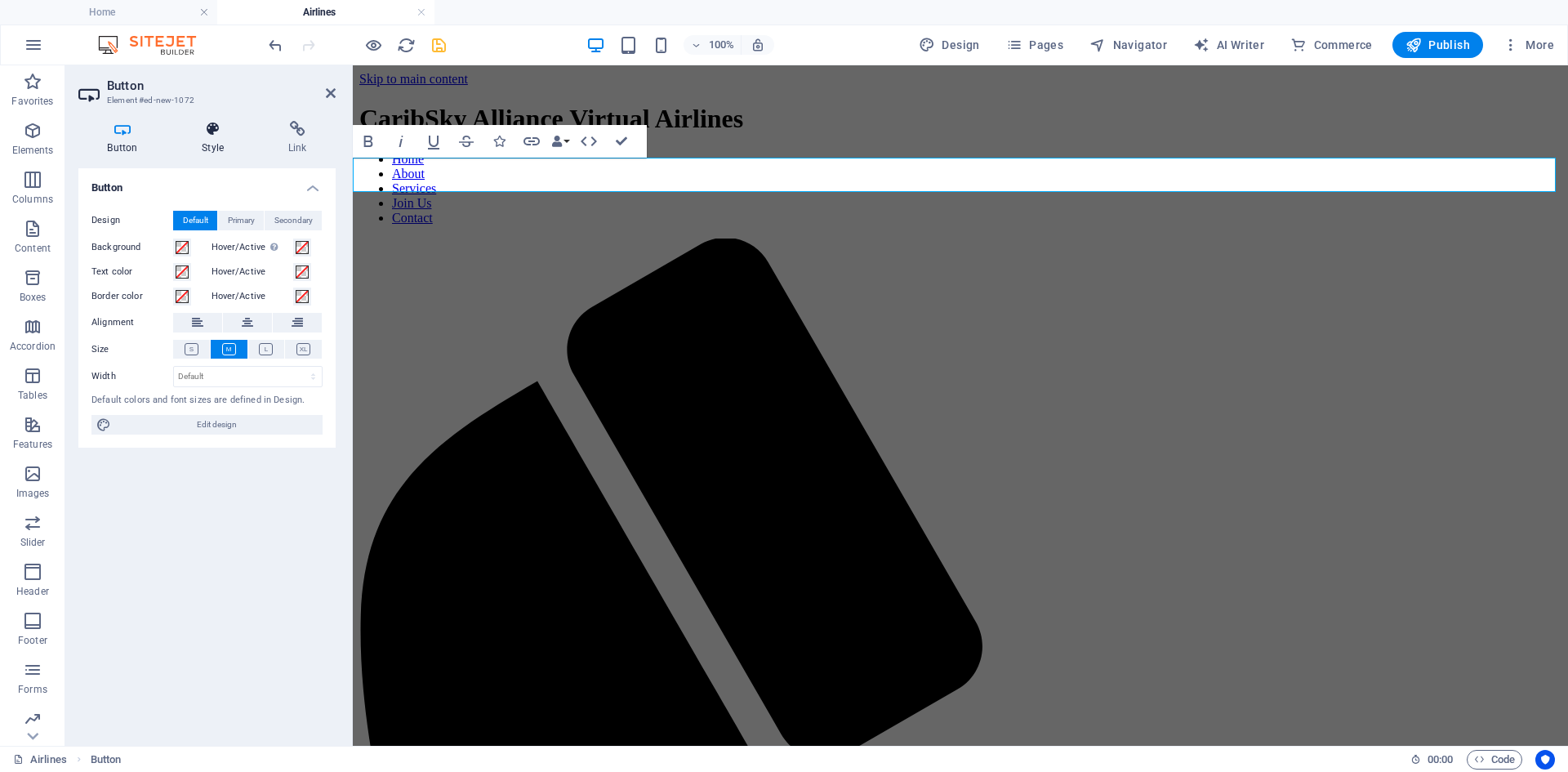
click at [218, 140] on h4 "Style" at bounding box center [216, 138] width 87 height 34
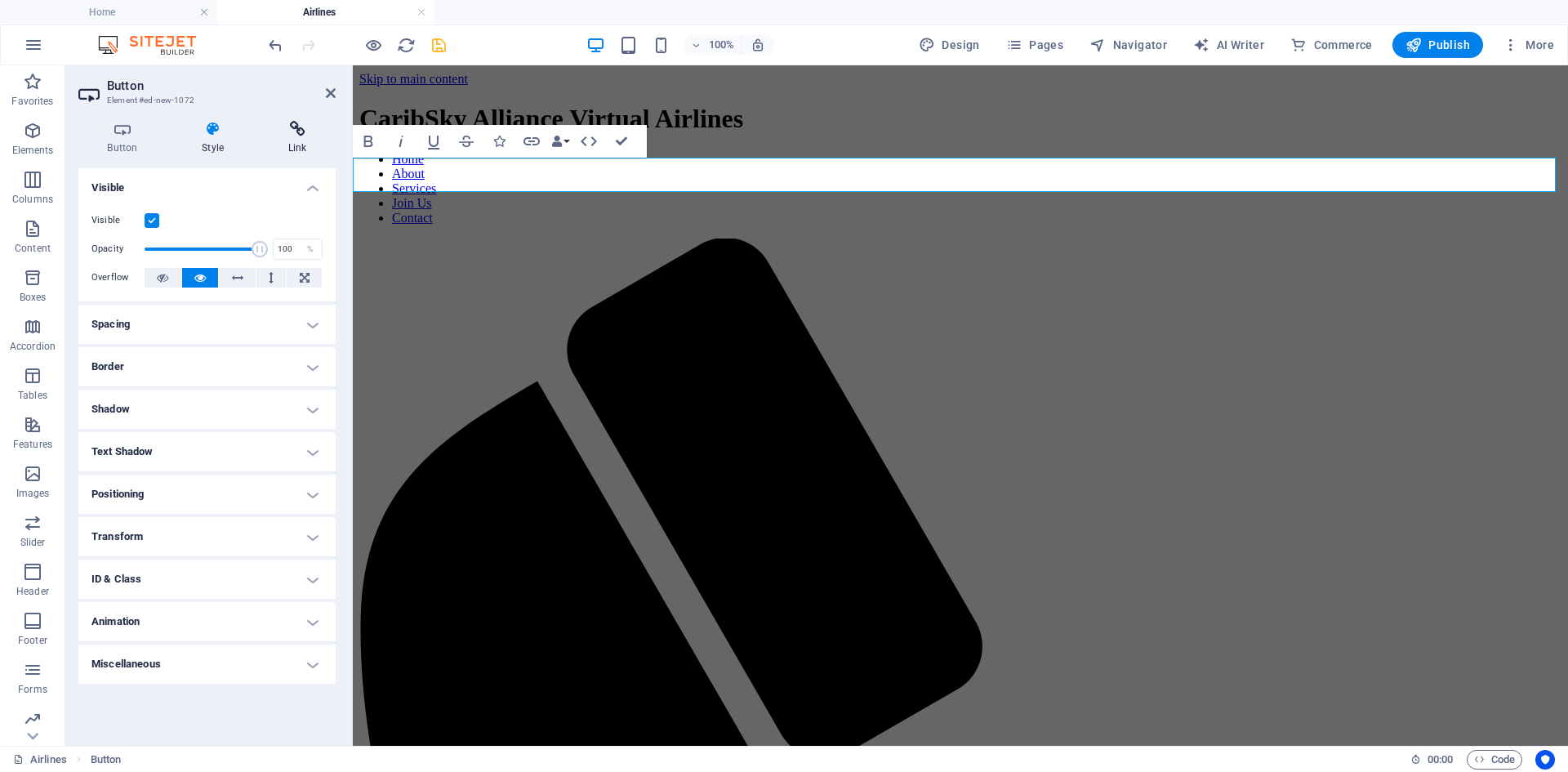
click at [309, 145] on h4 "Link" at bounding box center [297, 138] width 77 height 34
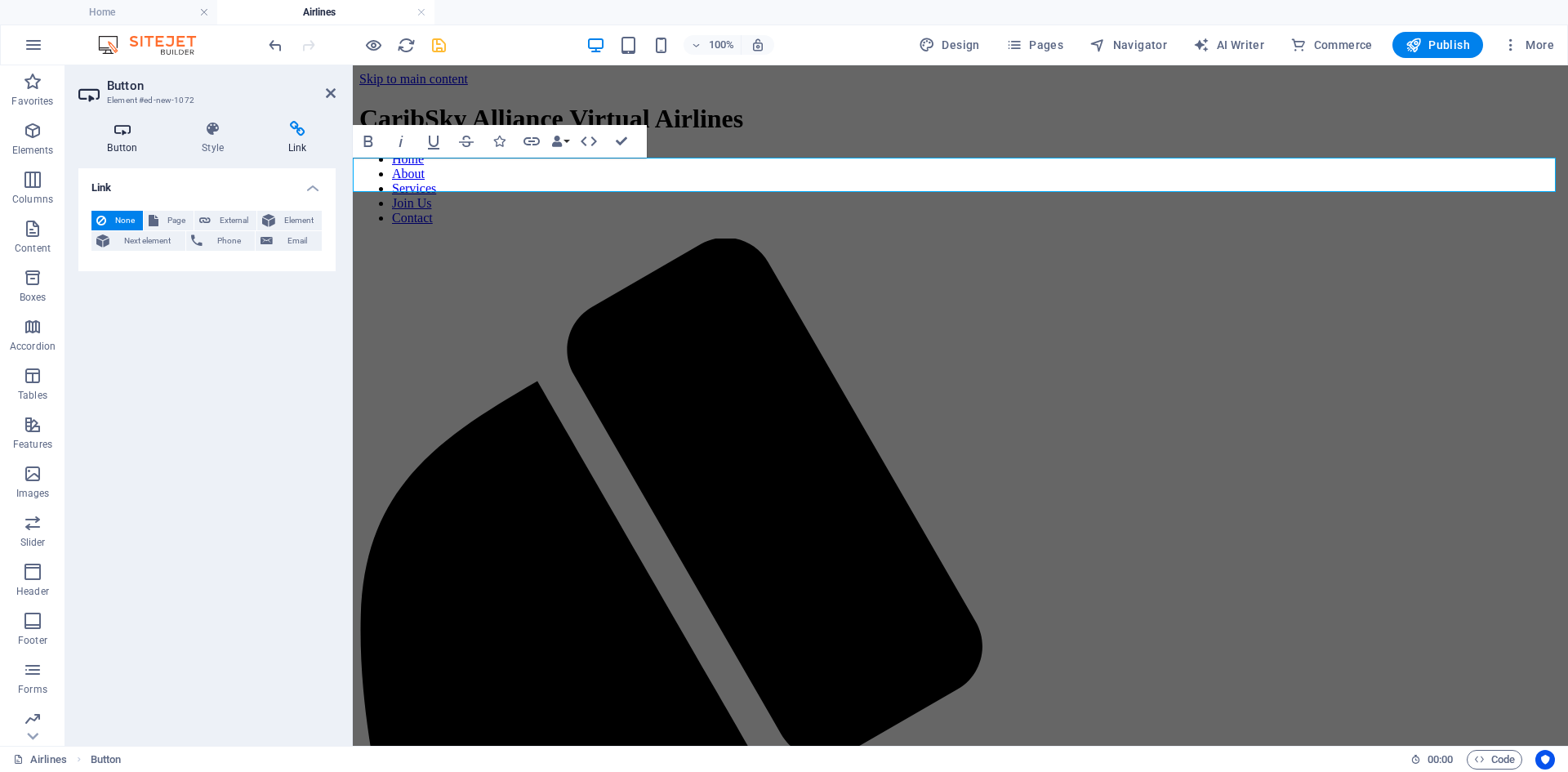
click at [143, 131] on icon at bounding box center [123, 129] width 89 height 16
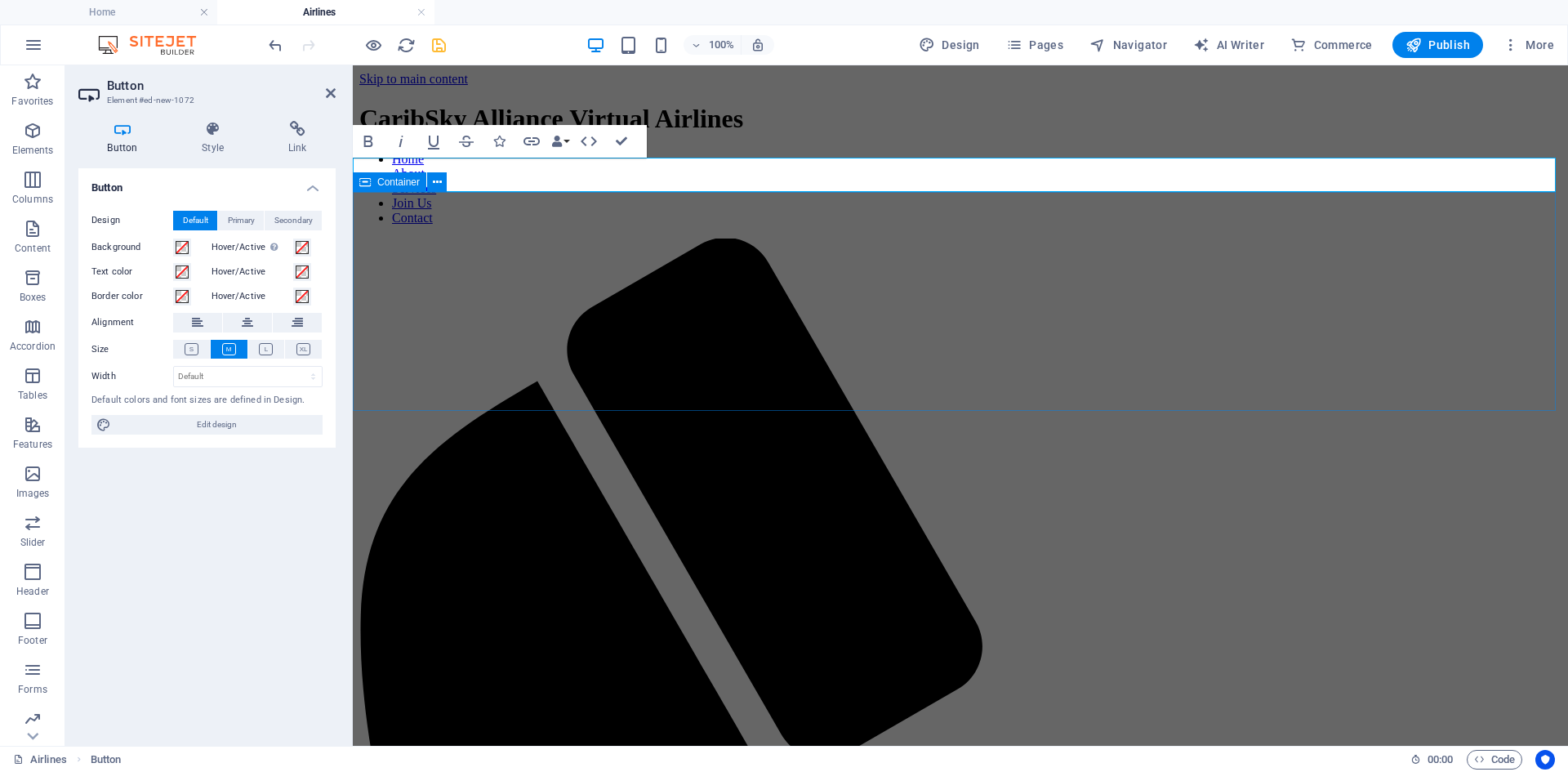
click at [418, 181] on span "Container" at bounding box center [398, 182] width 42 height 10
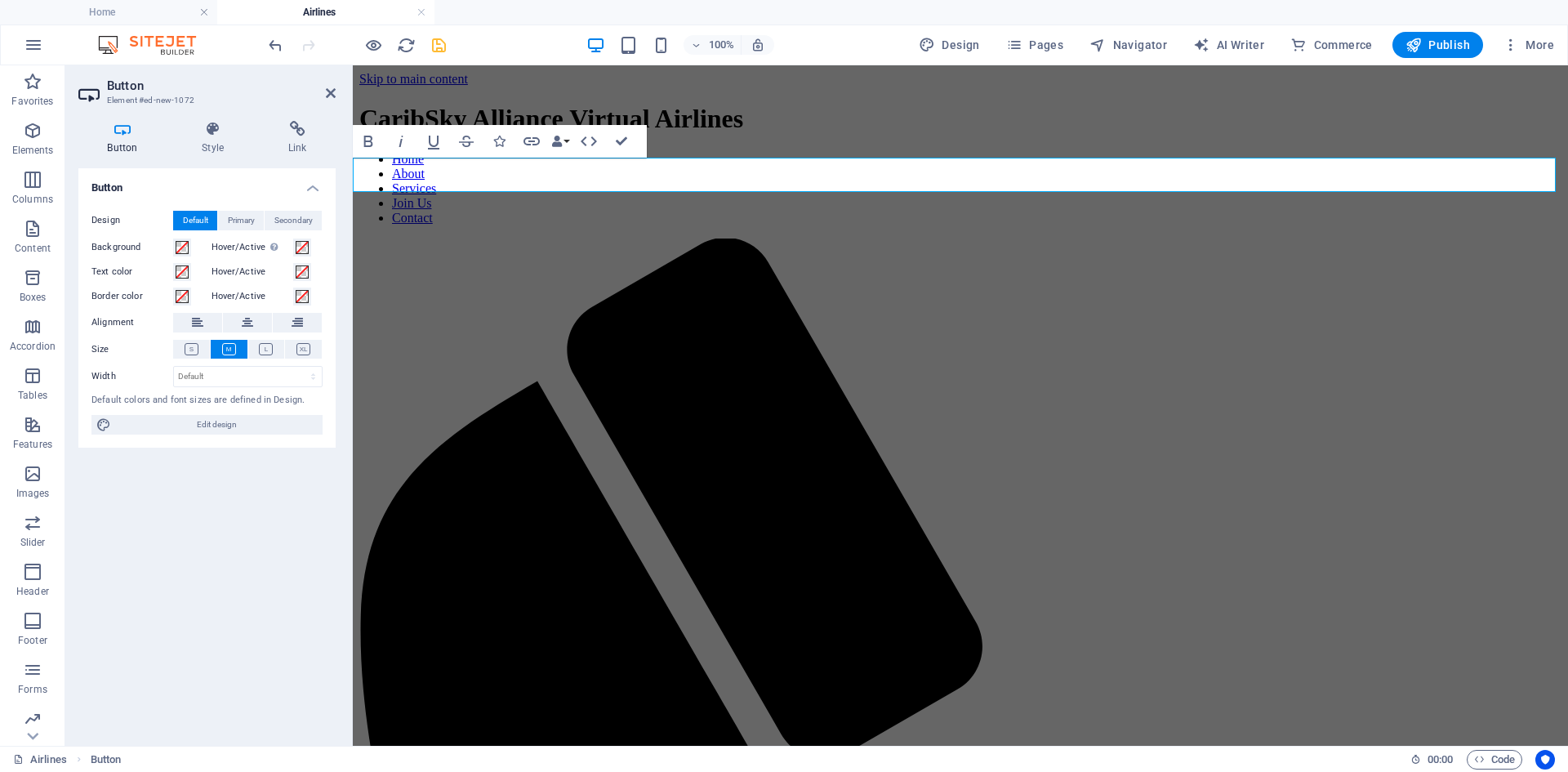
click at [176, 173] on h4 "Button" at bounding box center [208, 182] width 258 height 30
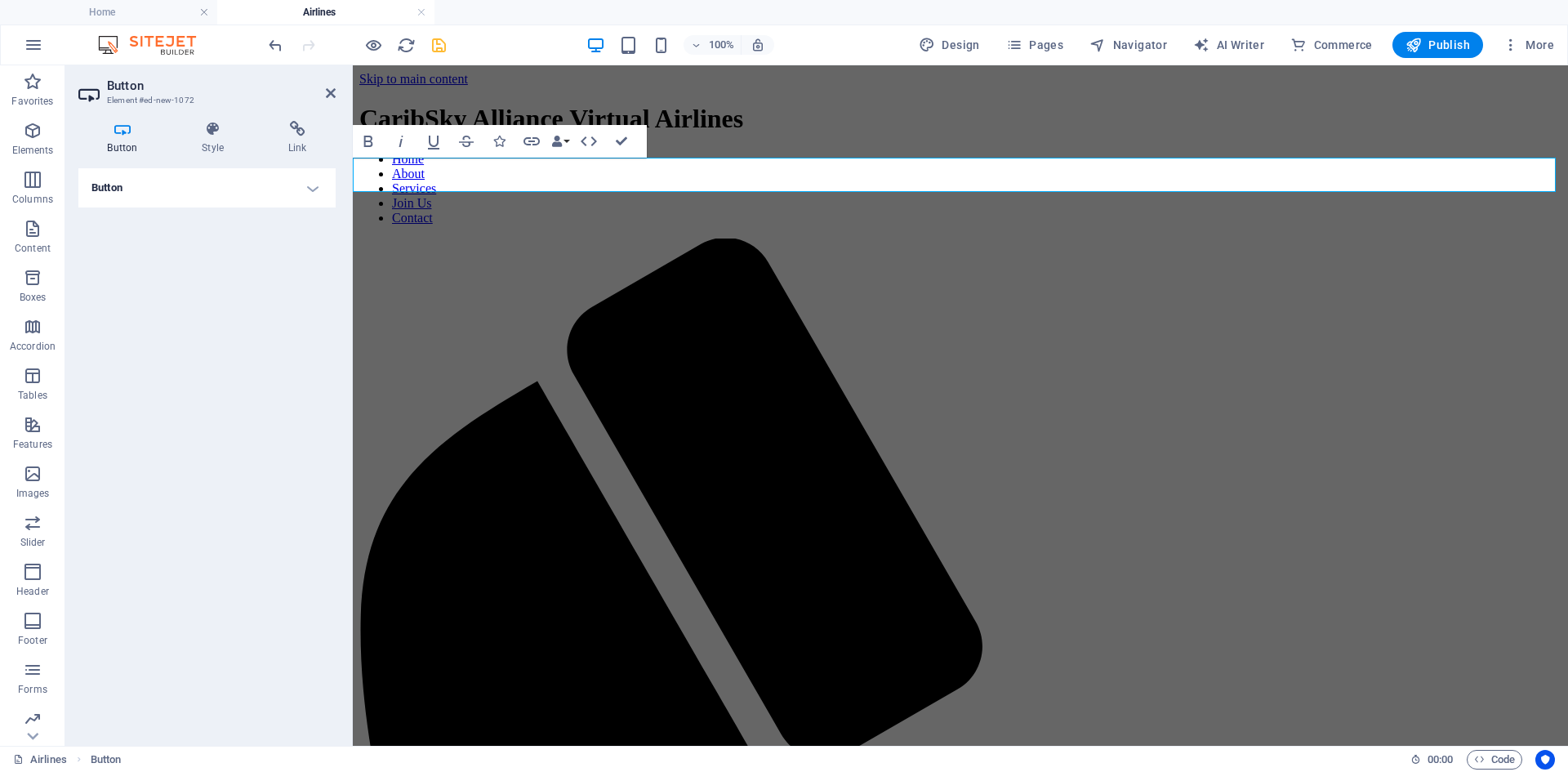
click at [216, 181] on h4 "Button" at bounding box center [208, 188] width 258 height 39
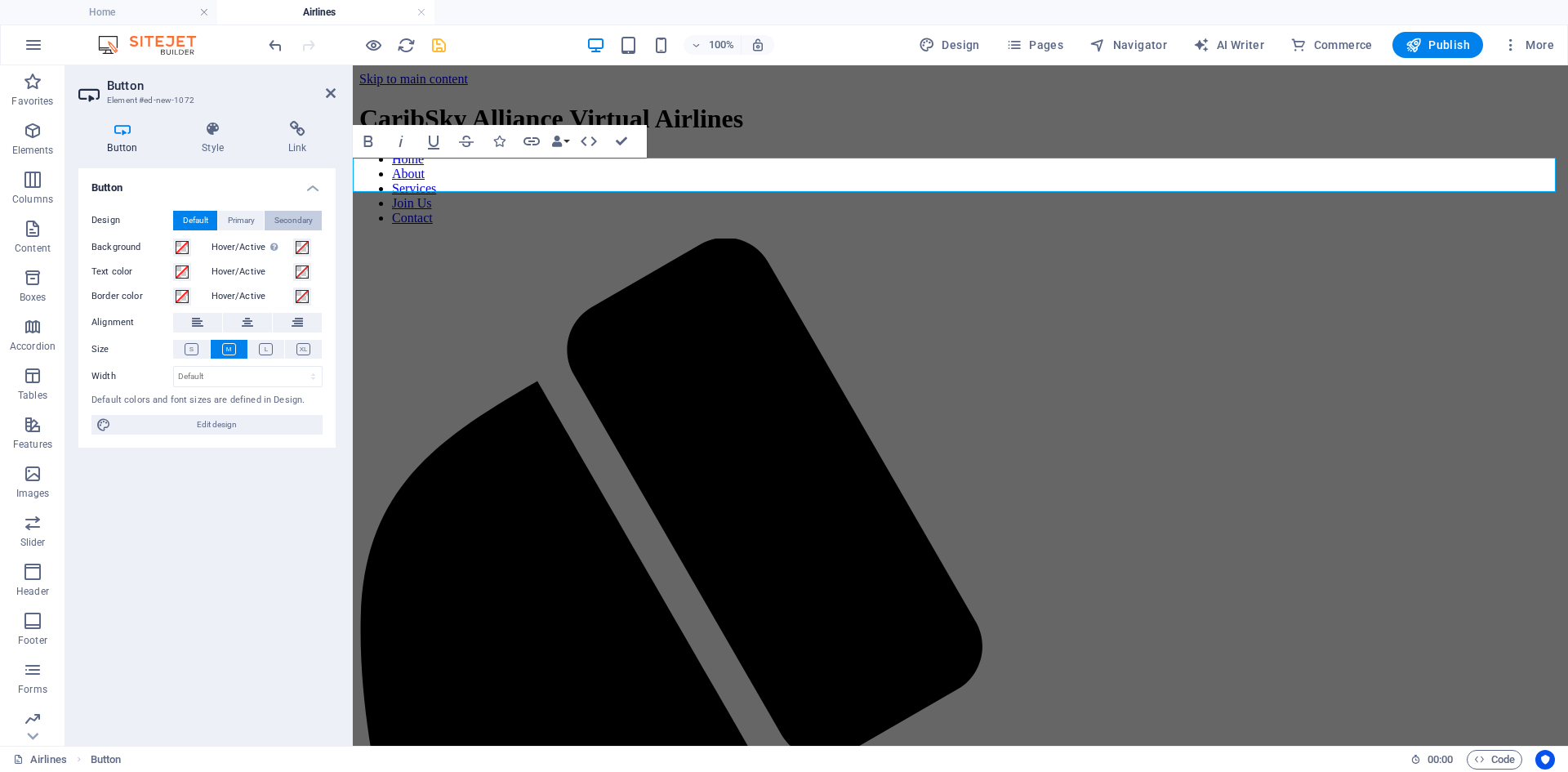
click at [272, 216] on button "Secondary" at bounding box center [293, 221] width 57 height 20
click at [243, 221] on span "Primary" at bounding box center [242, 221] width 27 height 20
click at [194, 220] on span "Default" at bounding box center [195, 221] width 25 height 20
click at [300, 325] on icon at bounding box center [297, 323] width 12 height 20
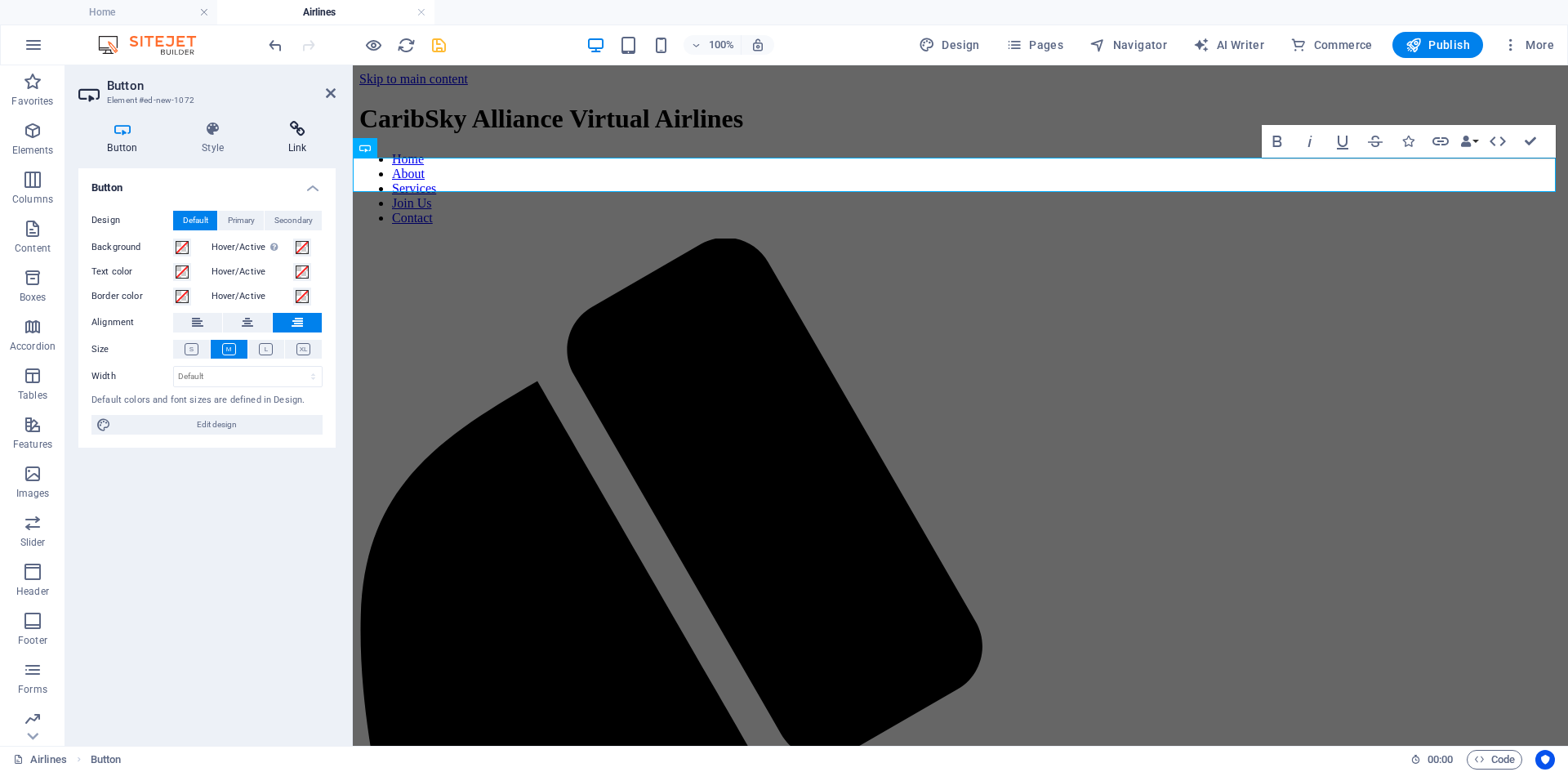
click at [275, 140] on h4 "Link" at bounding box center [297, 138] width 77 height 34
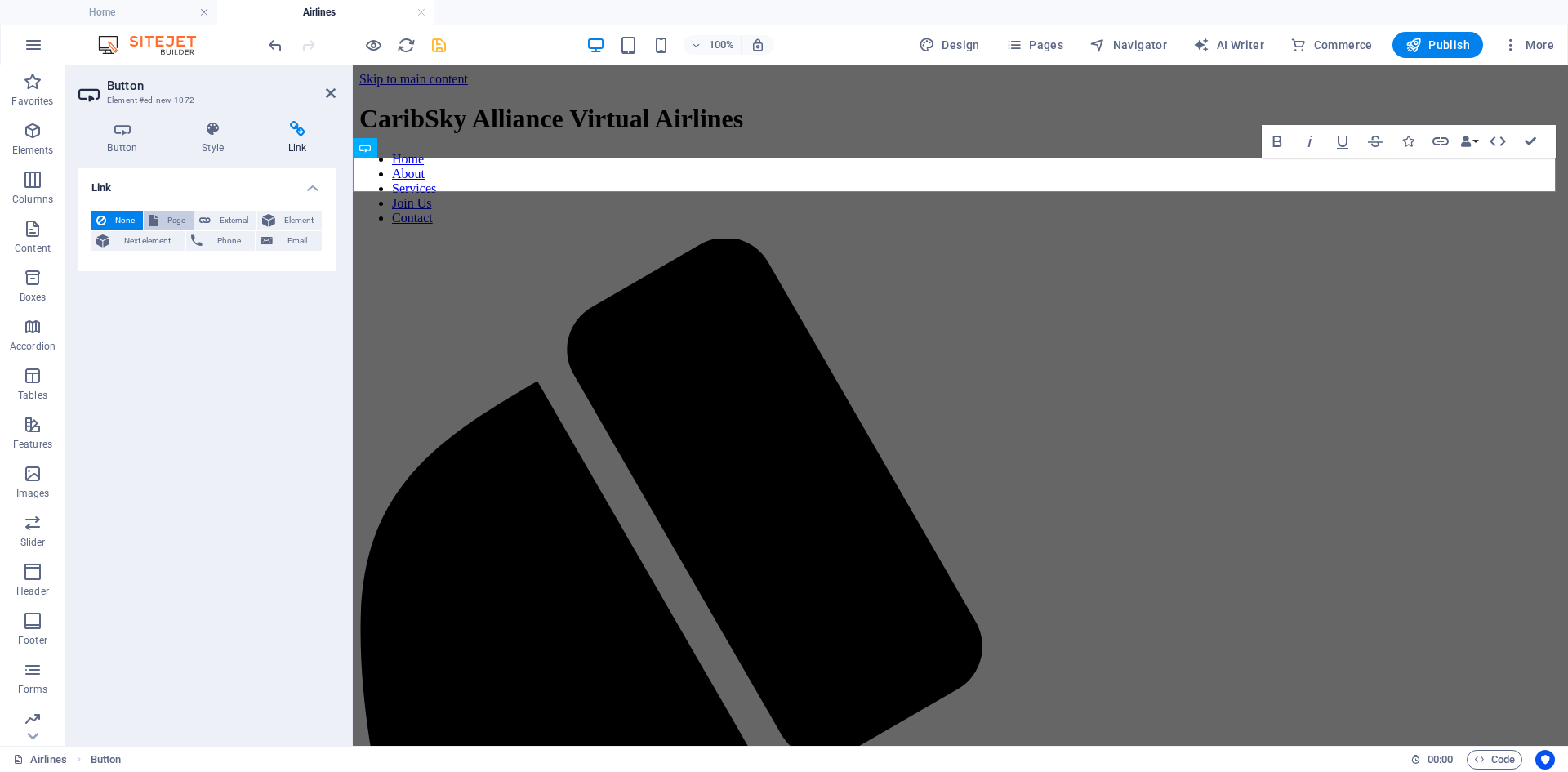
click at [164, 227] on span "Page" at bounding box center [176, 221] width 25 height 20
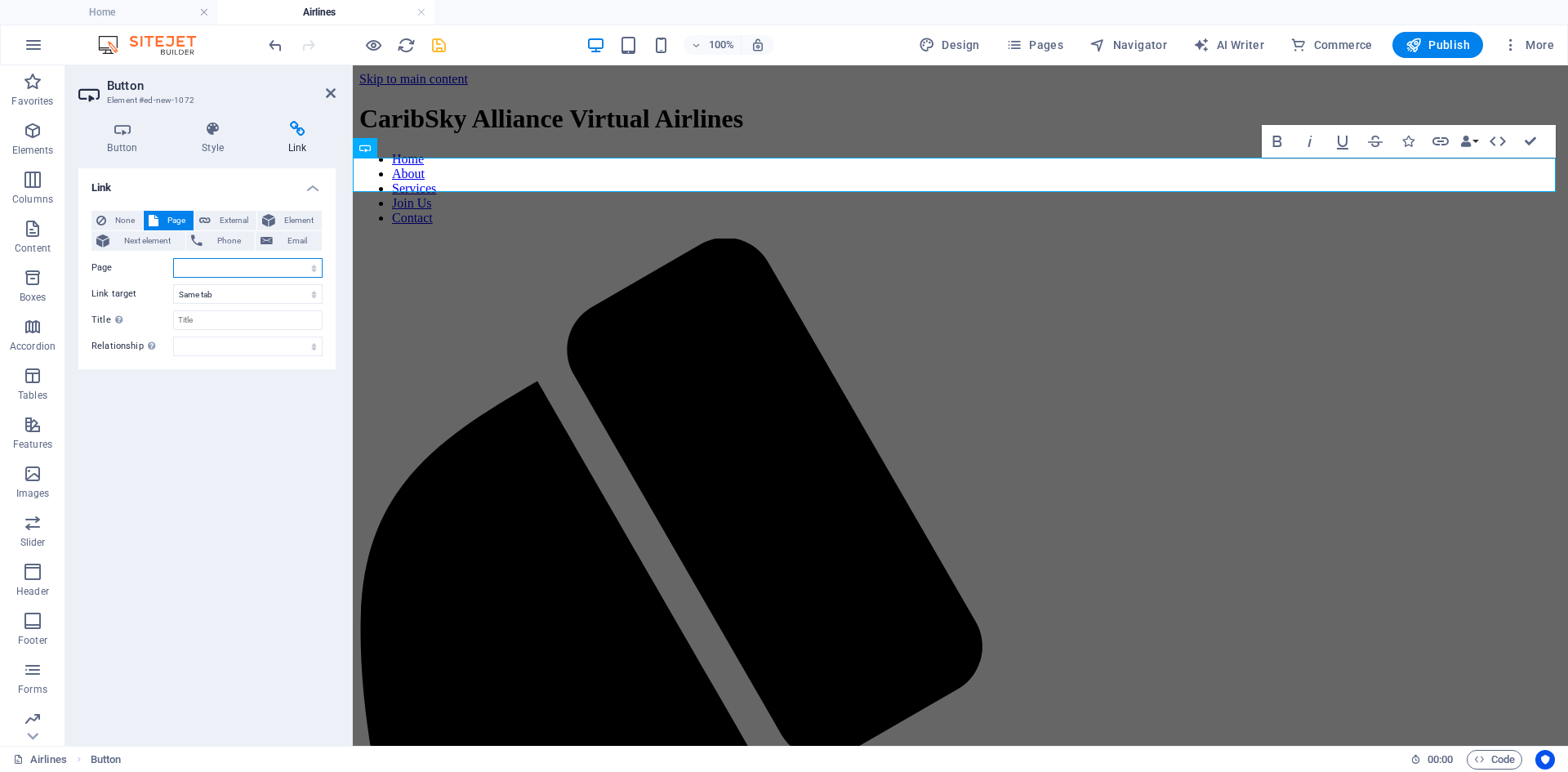
click at [210, 267] on select "Home -- Airlines New page" at bounding box center [248, 267] width 149 height 20
select select "1"
click at [174, 258] on select "Home -- Airlines New page" at bounding box center [248, 267] width 149 height 20
click at [224, 320] on input "Title Additional link description, should not be the same as the link text. The…" at bounding box center [248, 320] width 149 height 20
click at [333, 96] on icon at bounding box center [330, 93] width 10 height 13
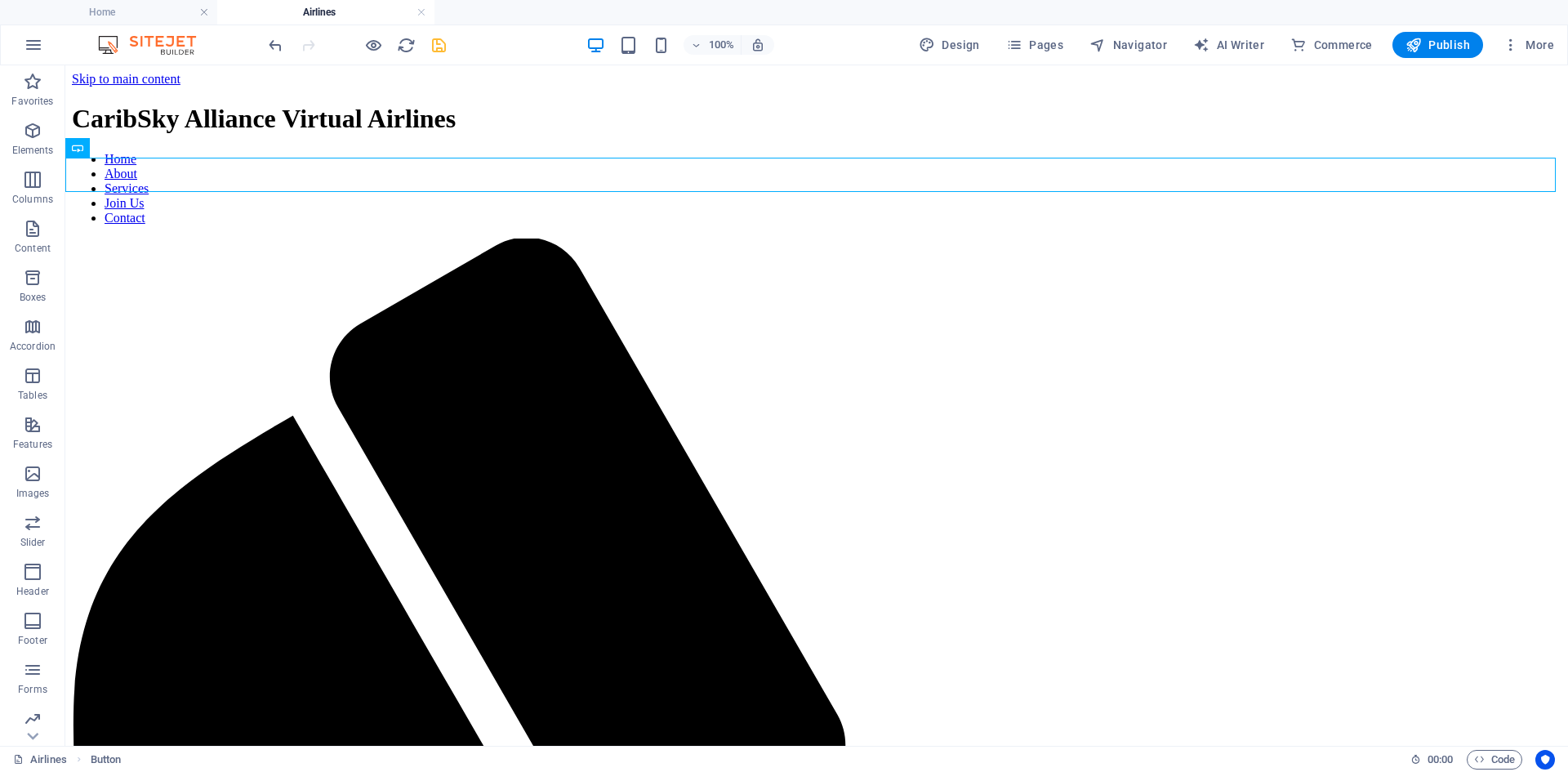
click at [446, 47] on icon "save" at bounding box center [438, 45] width 19 height 19
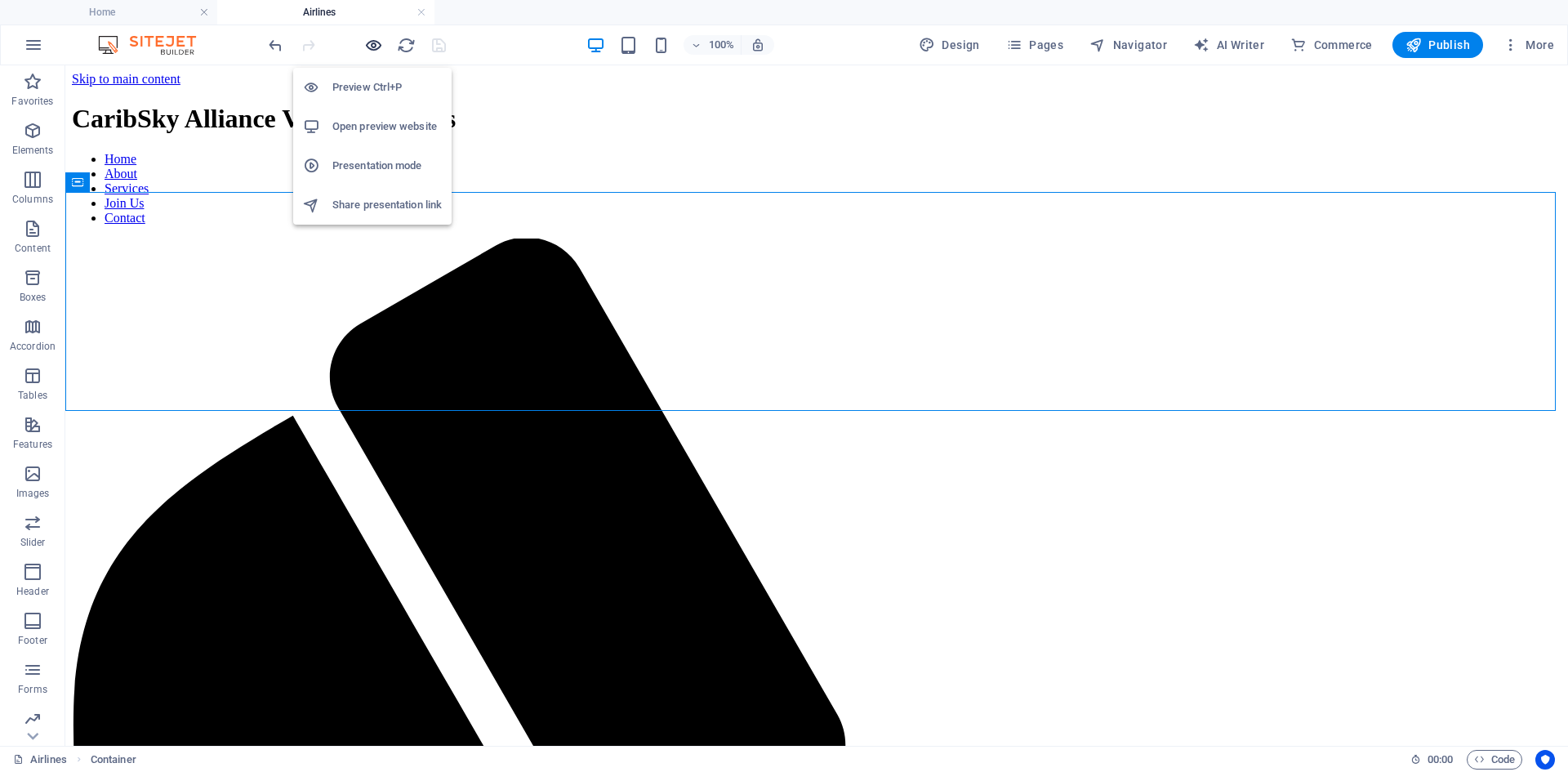
click at [370, 50] on icon "button" at bounding box center [373, 45] width 19 height 19
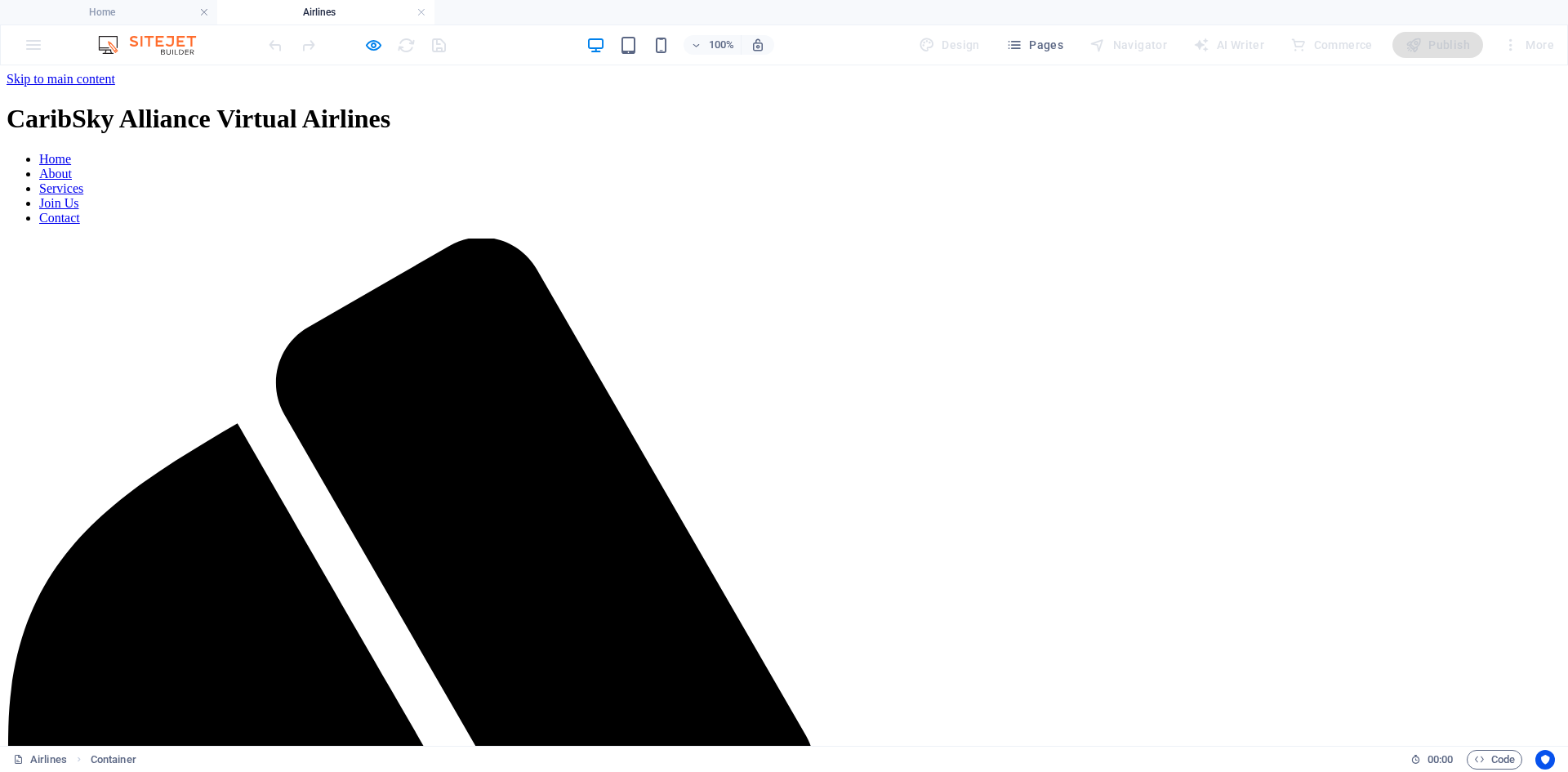
click at [463, 104] on h1 "CaribSky Alliance Virtual Airlines" at bounding box center [784, 119] width 1555 height 30
click at [1028, 45] on span "Pages" at bounding box center [1035, 45] width 57 height 16
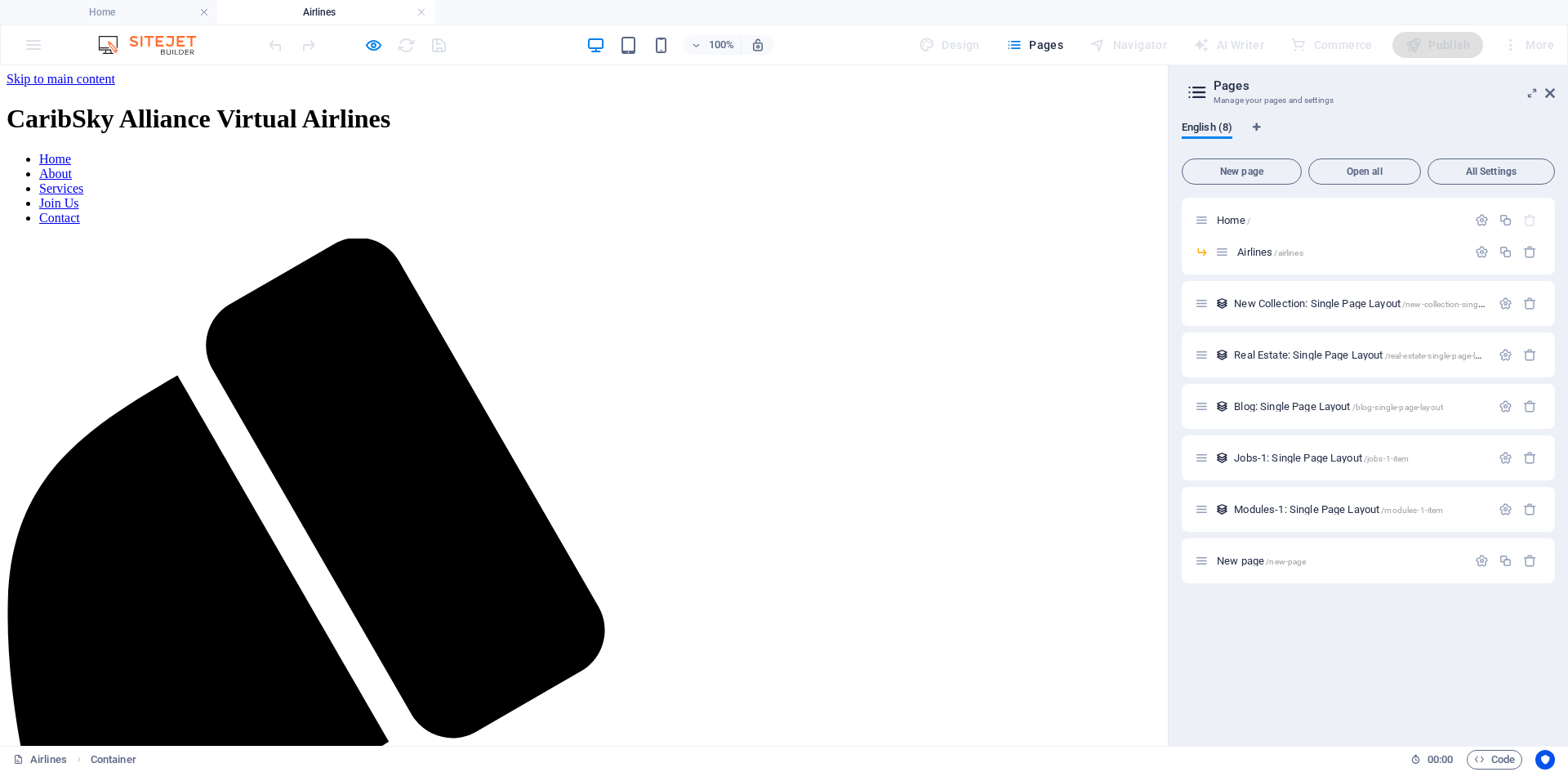
click at [379, 47] on icon "button" at bounding box center [373, 45] width 19 height 19
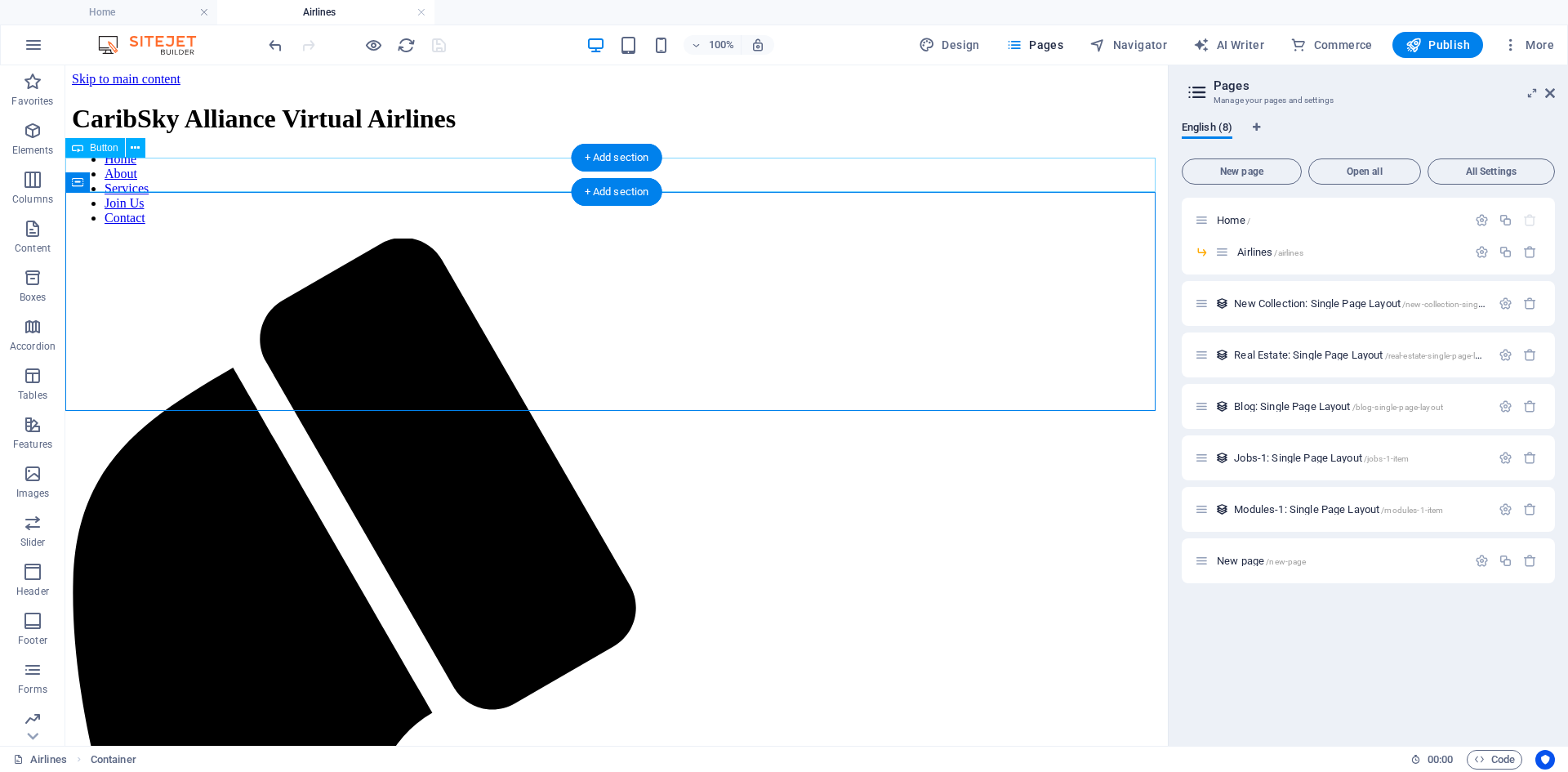
click at [608, 162] on div "+ Add section" at bounding box center [616, 157] width 90 height 28
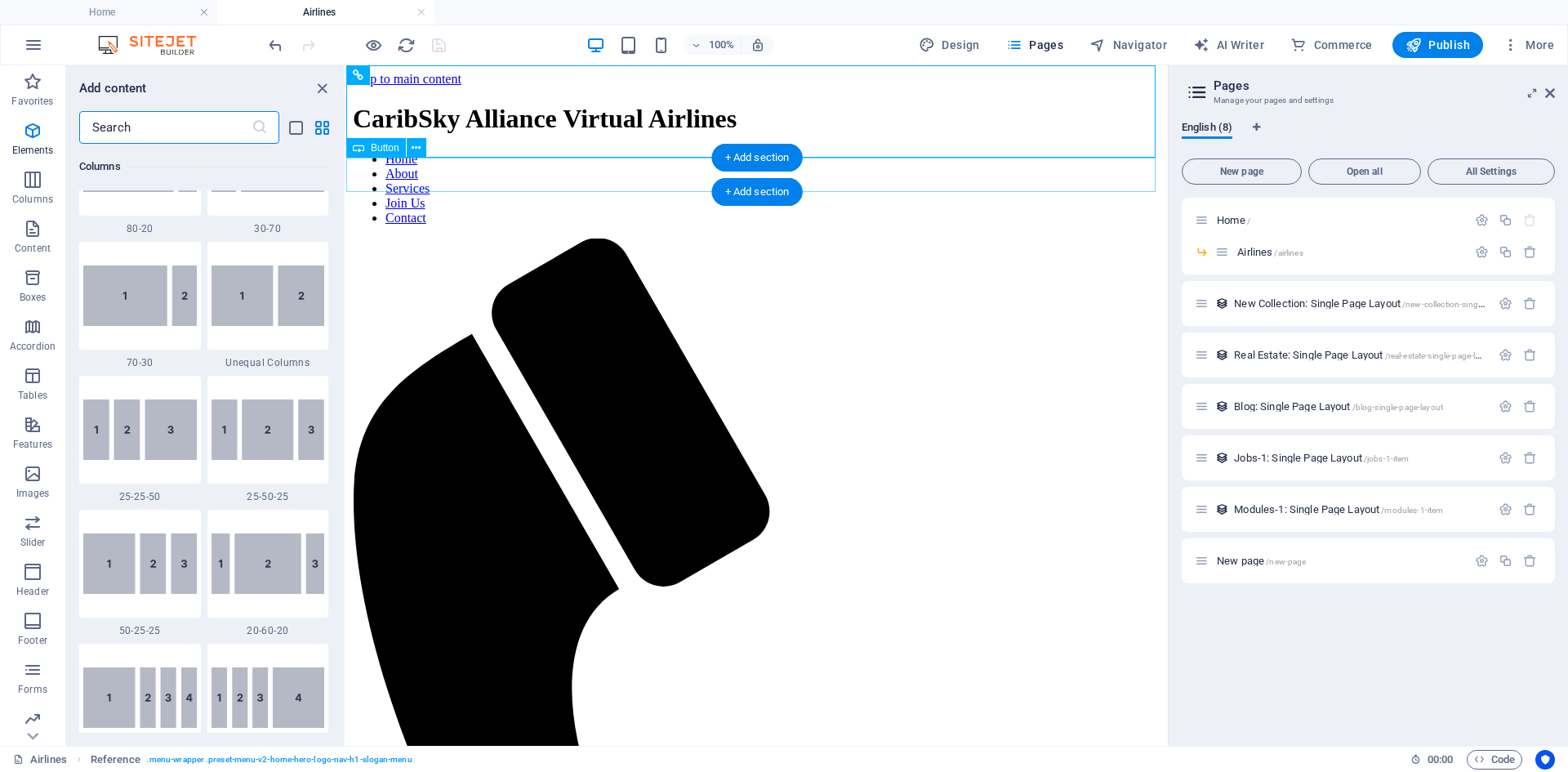
scroll to position [2857, 0]
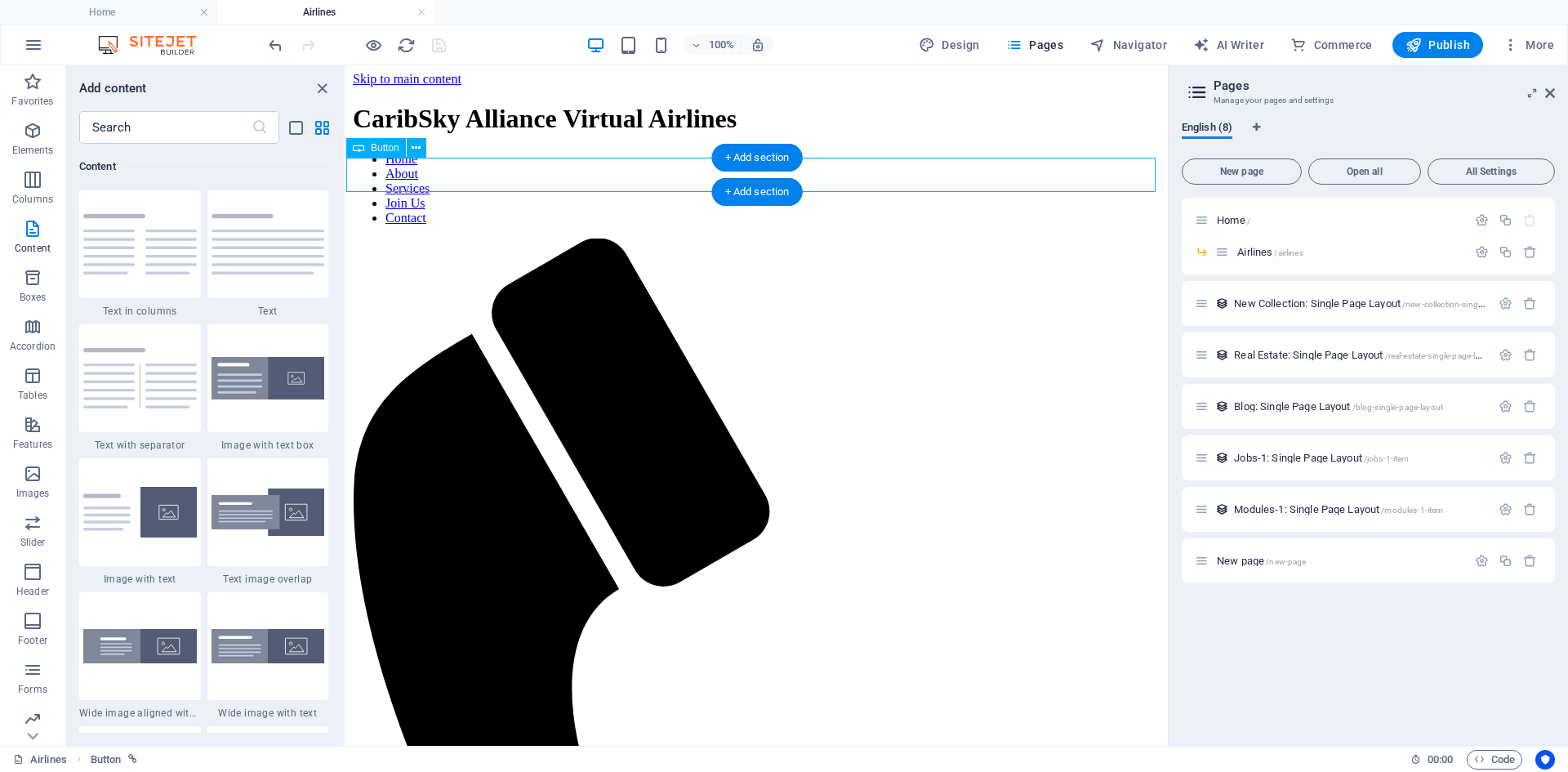
select select "1"
select select
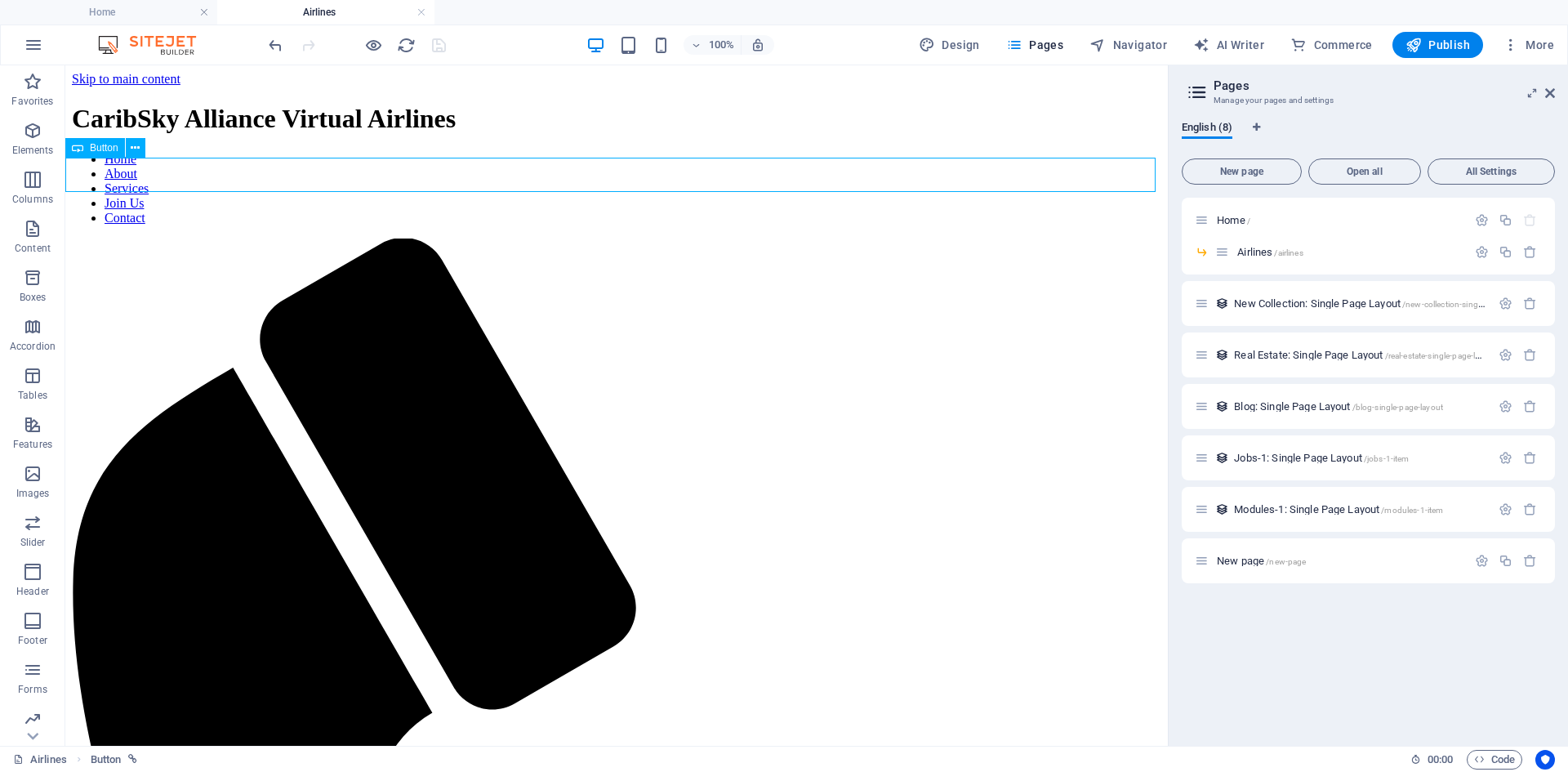
click at [89, 149] on div "Button" at bounding box center [95, 148] width 60 height 20
click at [135, 147] on icon at bounding box center [135, 148] width 9 height 17
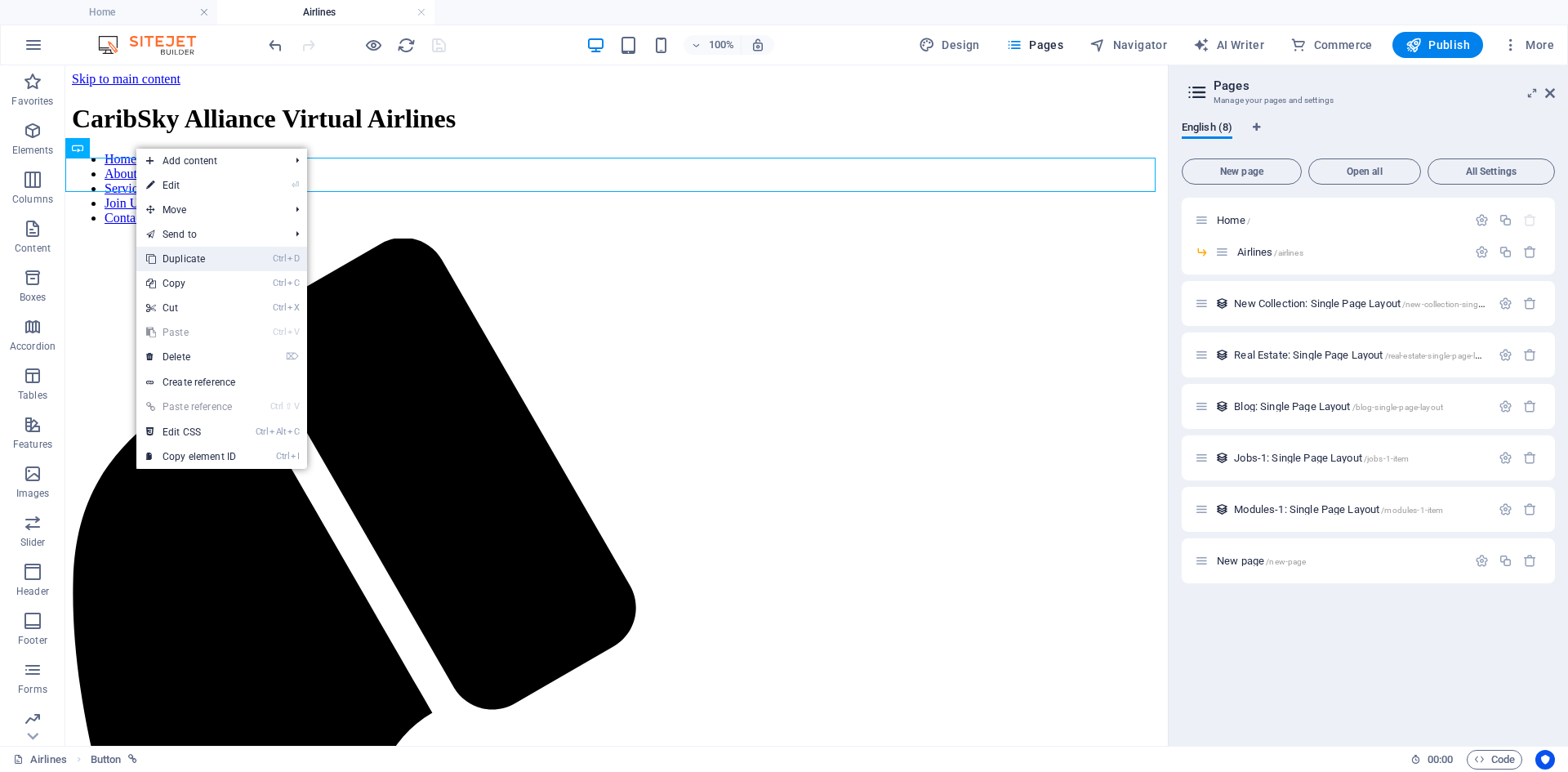
click at [209, 257] on link "Ctrl D Duplicate" at bounding box center [191, 259] width 109 height 24
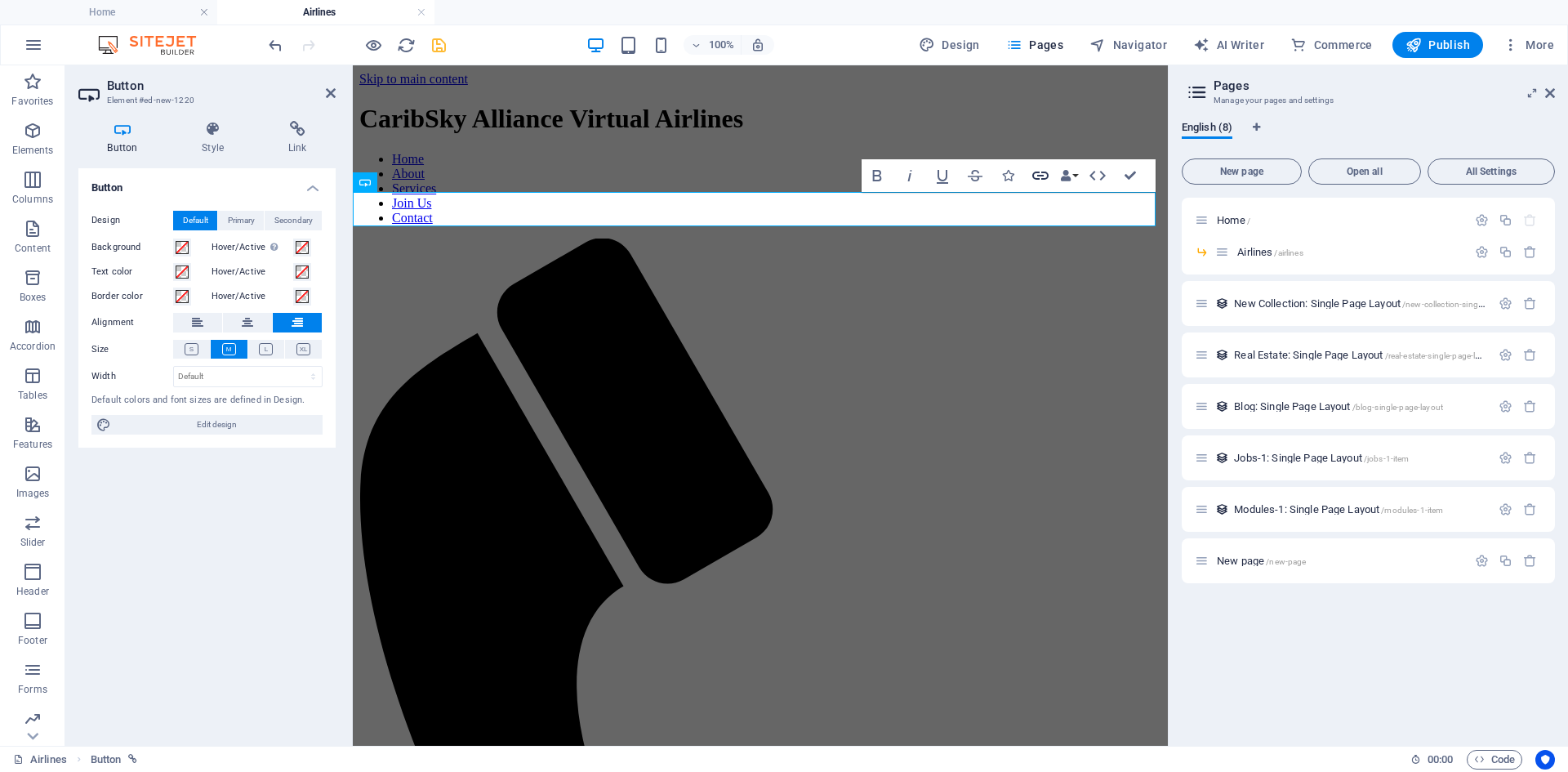
click at [1045, 174] on icon "button" at bounding box center [1040, 175] width 16 height 8
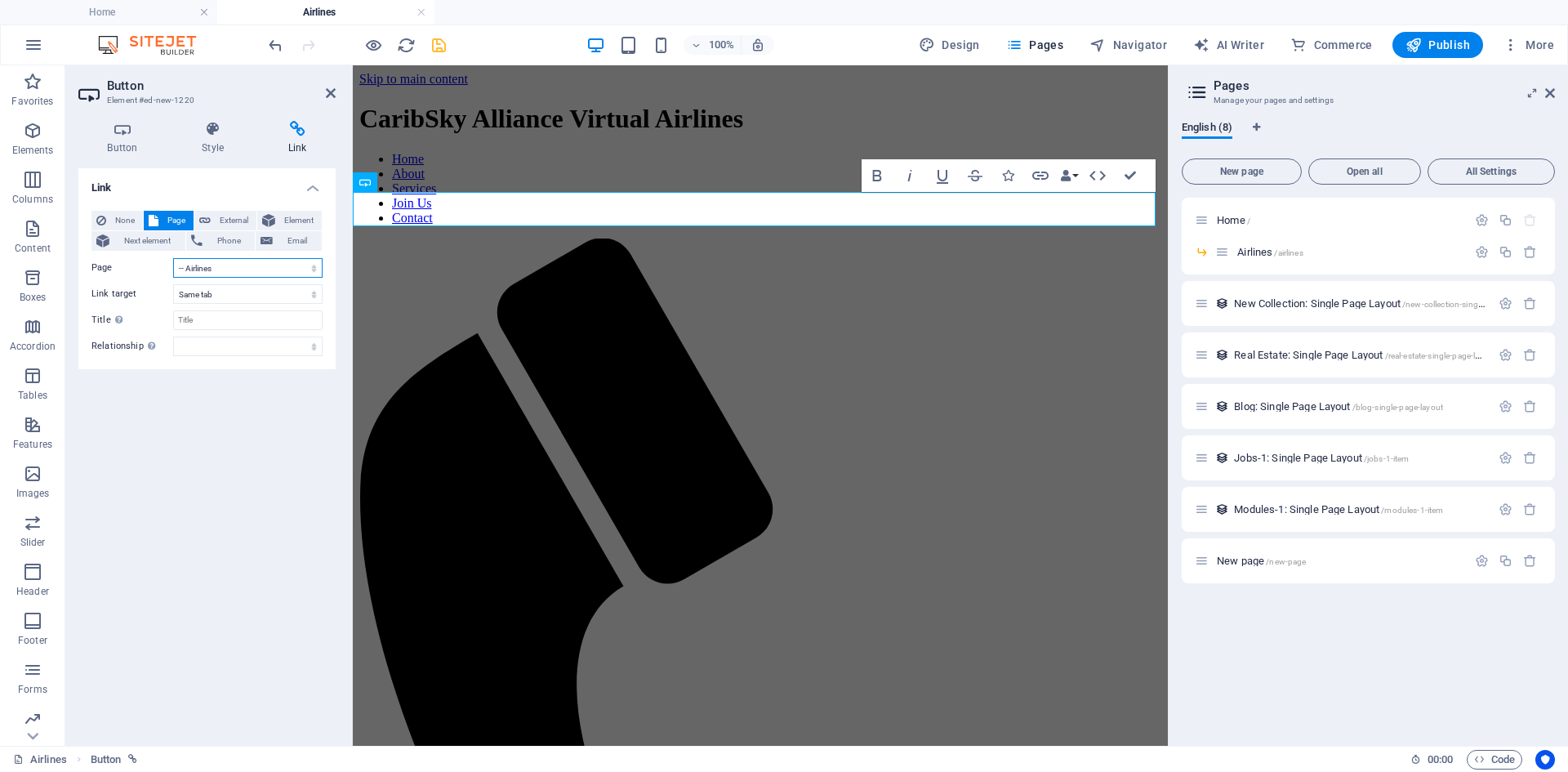
click at [232, 268] on select "Home -- Airlines New page" at bounding box center [248, 267] width 149 height 20
select select "0"
click at [174, 258] on select "Home -- Airlines New page" at bounding box center [248, 267] width 149 height 20
click at [326, 89] on icon at bounding box center [330, 93] width 10 height 13
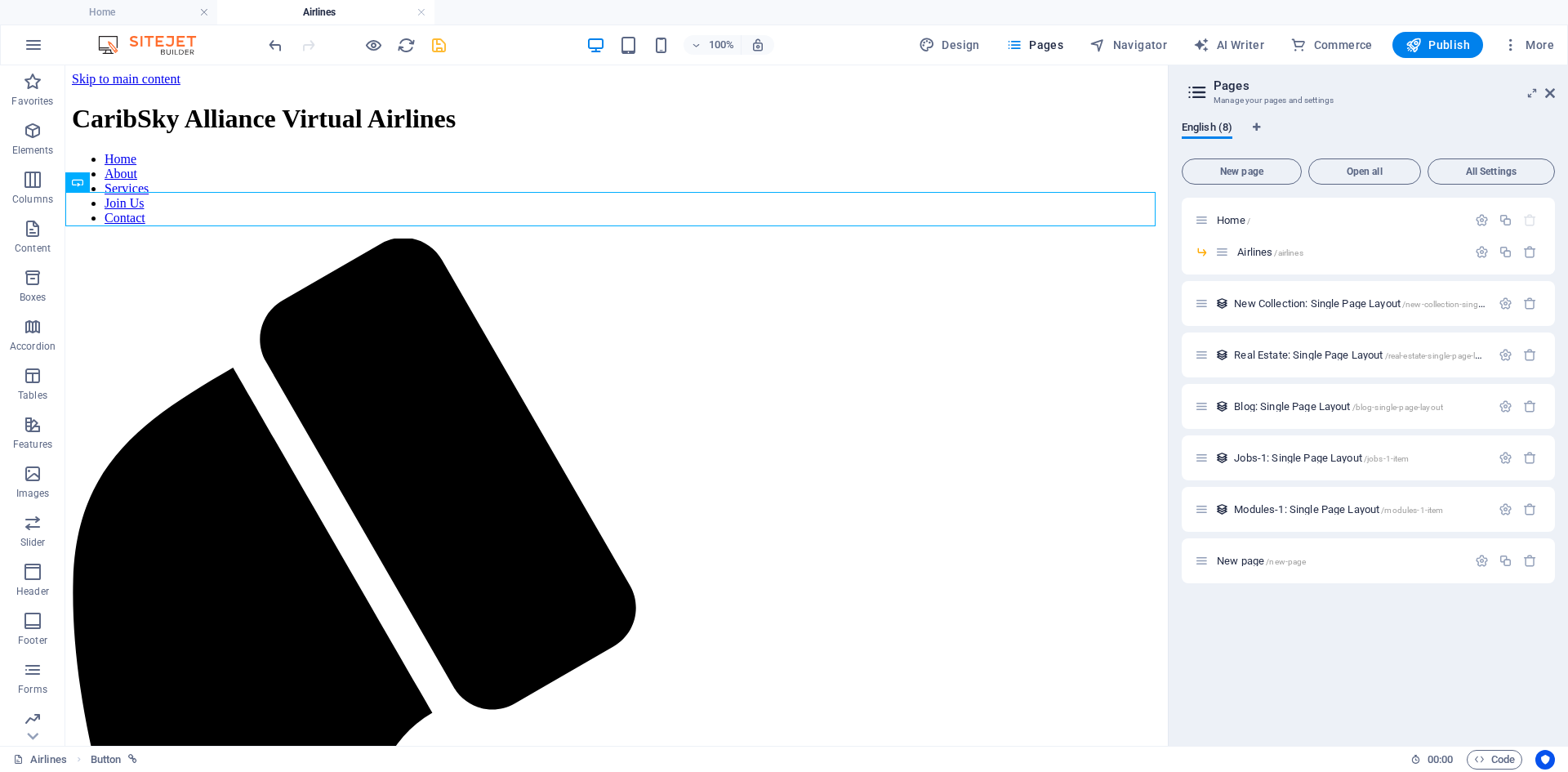
click at [443, 55] on div at bounding box center [357, 45] width 182 height 26
click at [441, 47] on icon "save" at bounding box center [438, 45] width 19 height 19
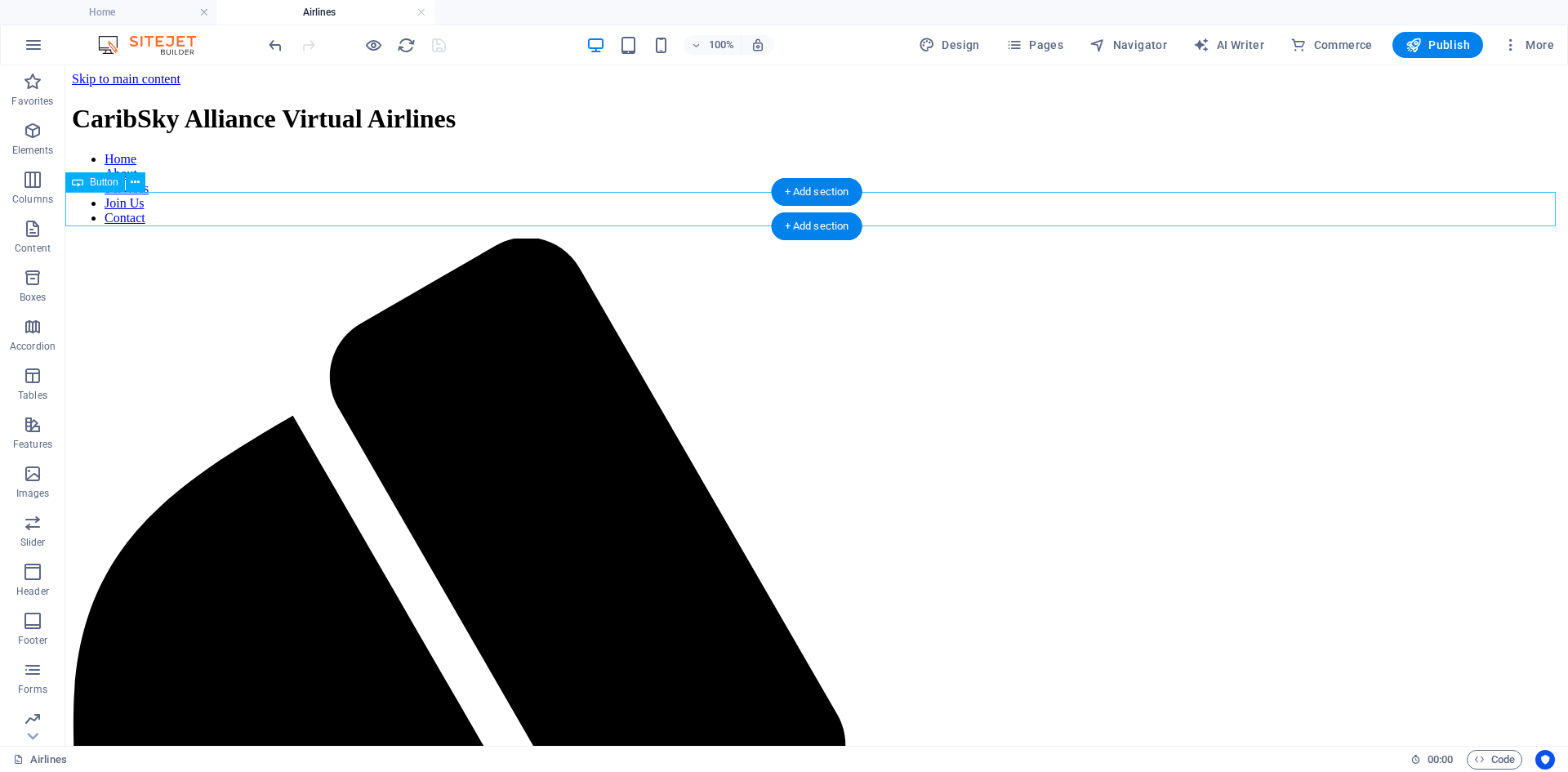
click at [369, 45] on icon "button" at bounding box center [373, 45] width 19 height 19
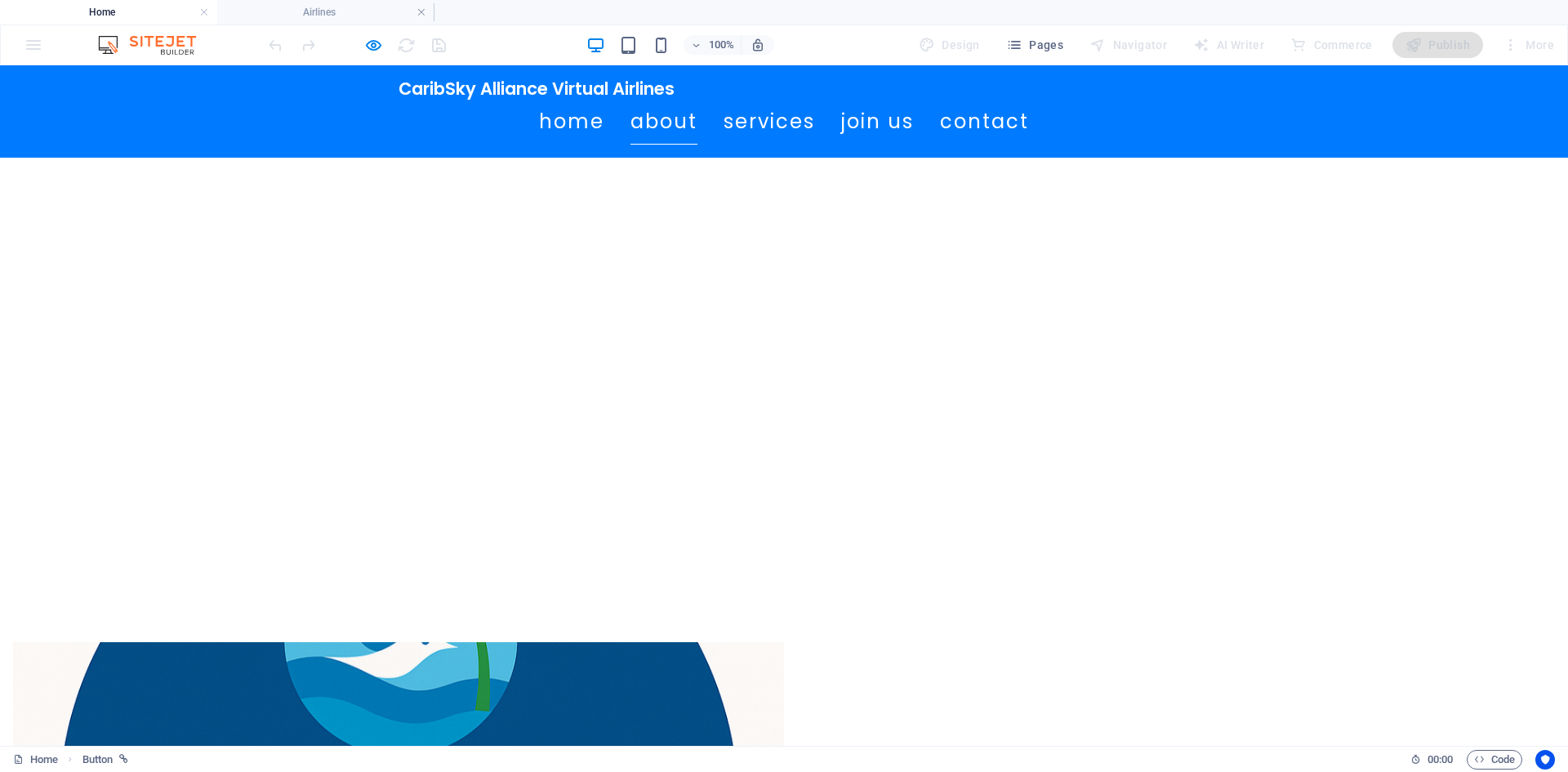
scroll to position [572, 0]
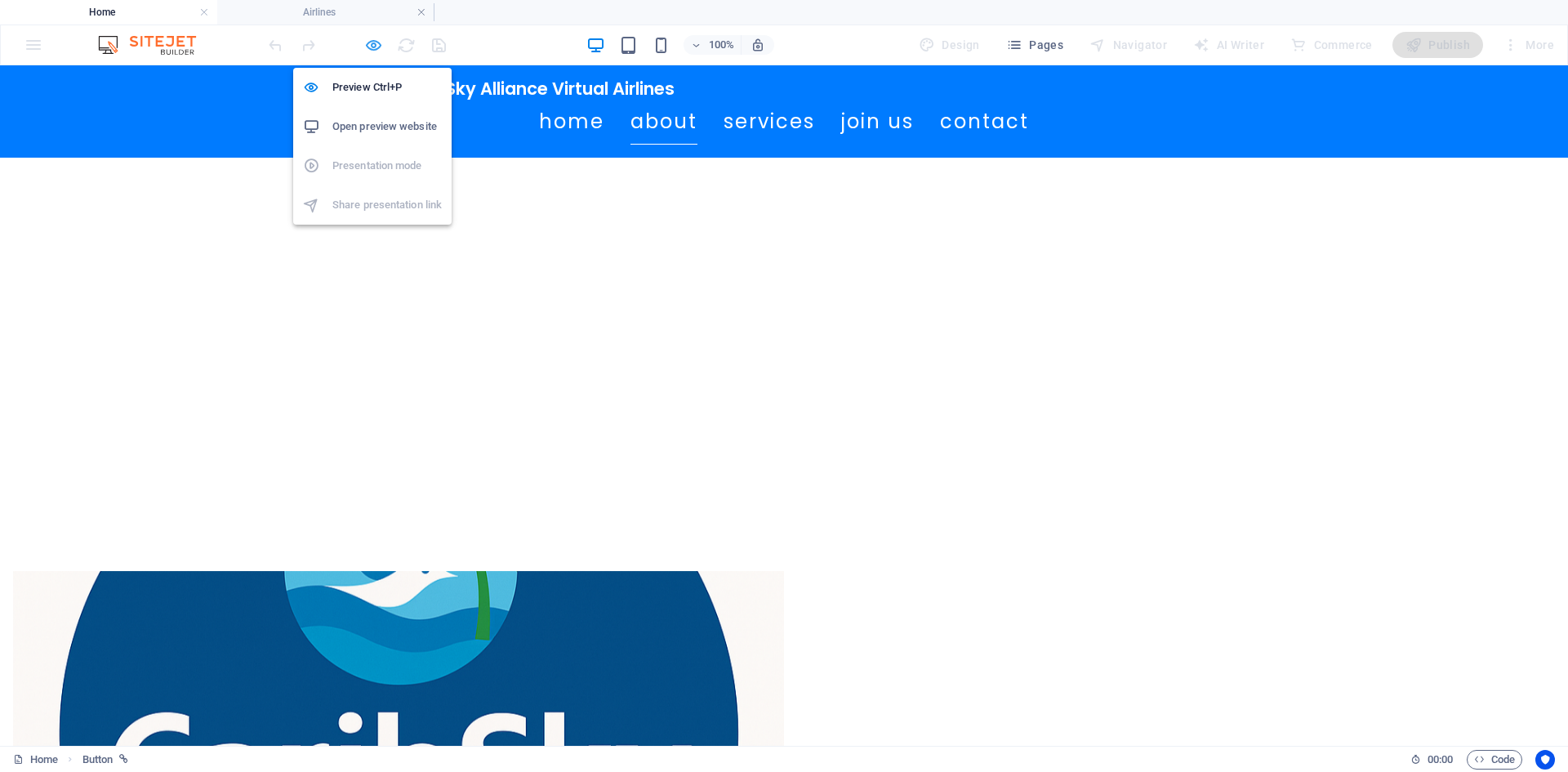
click at [367, 38] on icon "button" at bounding box center [373, 45] width 19 height 19
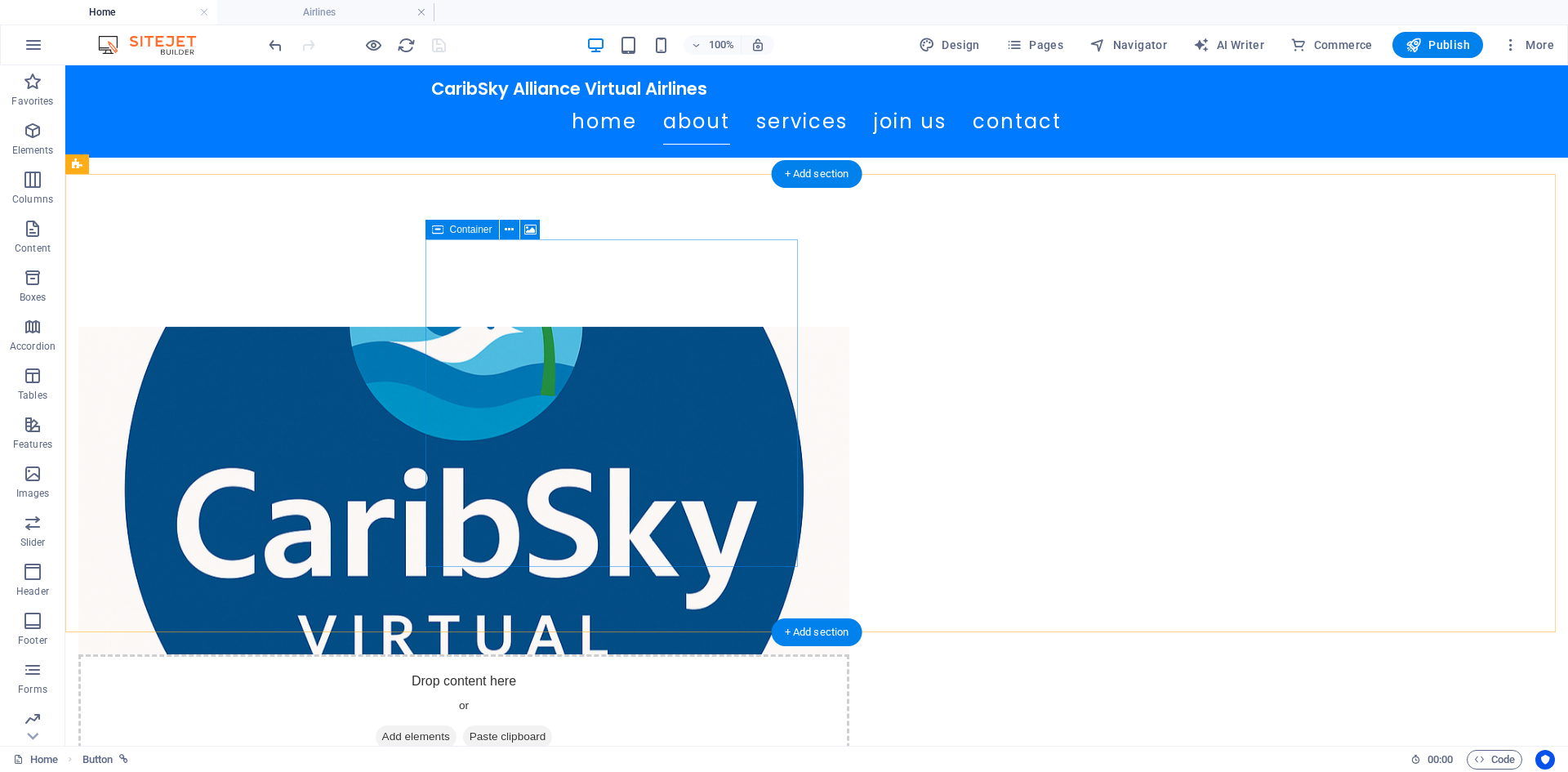
scroll to position [817, 0]
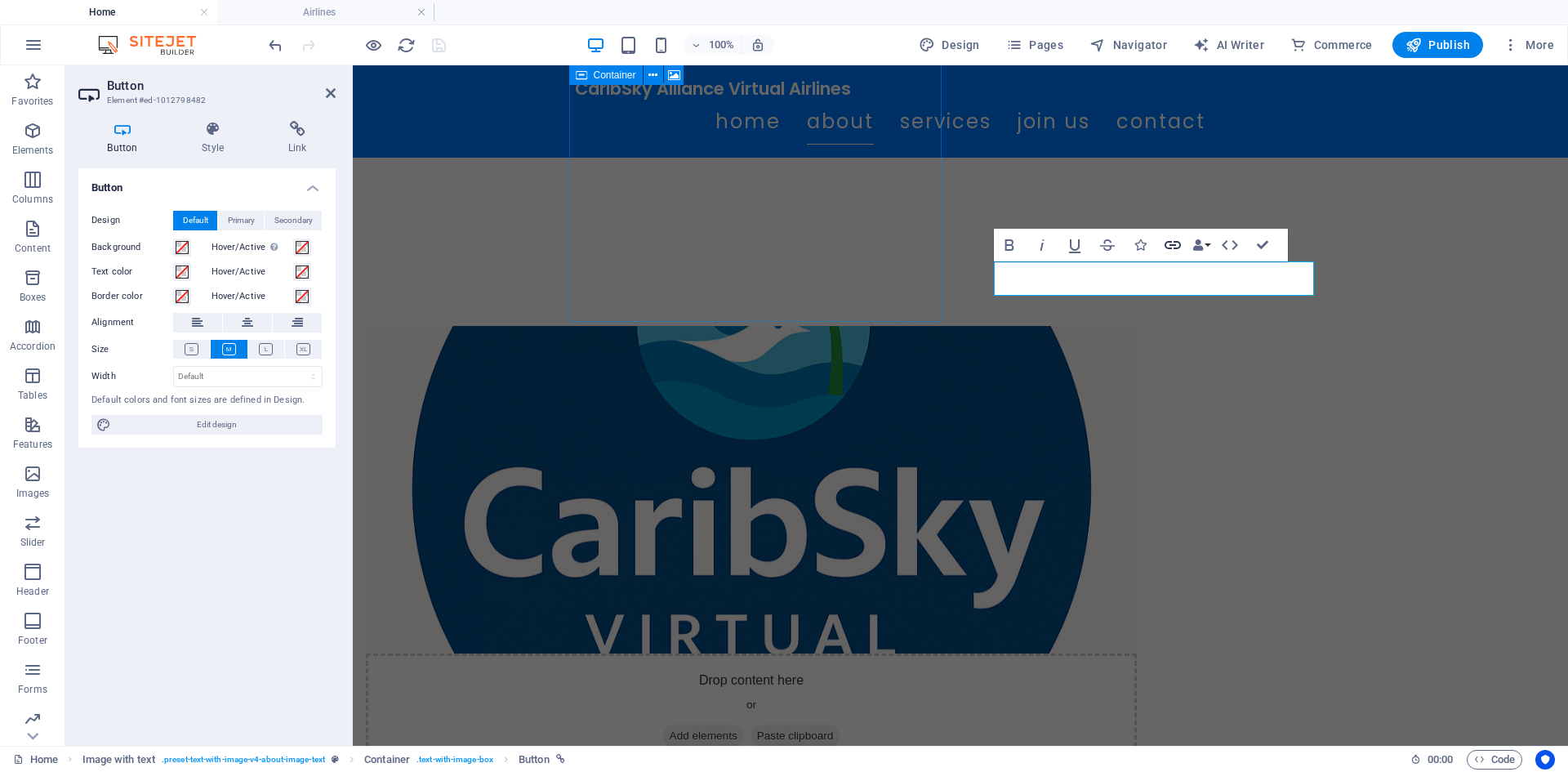
click at [1174, 254] on icon "button" at bounding box center [1173, 245] width 20 height 20
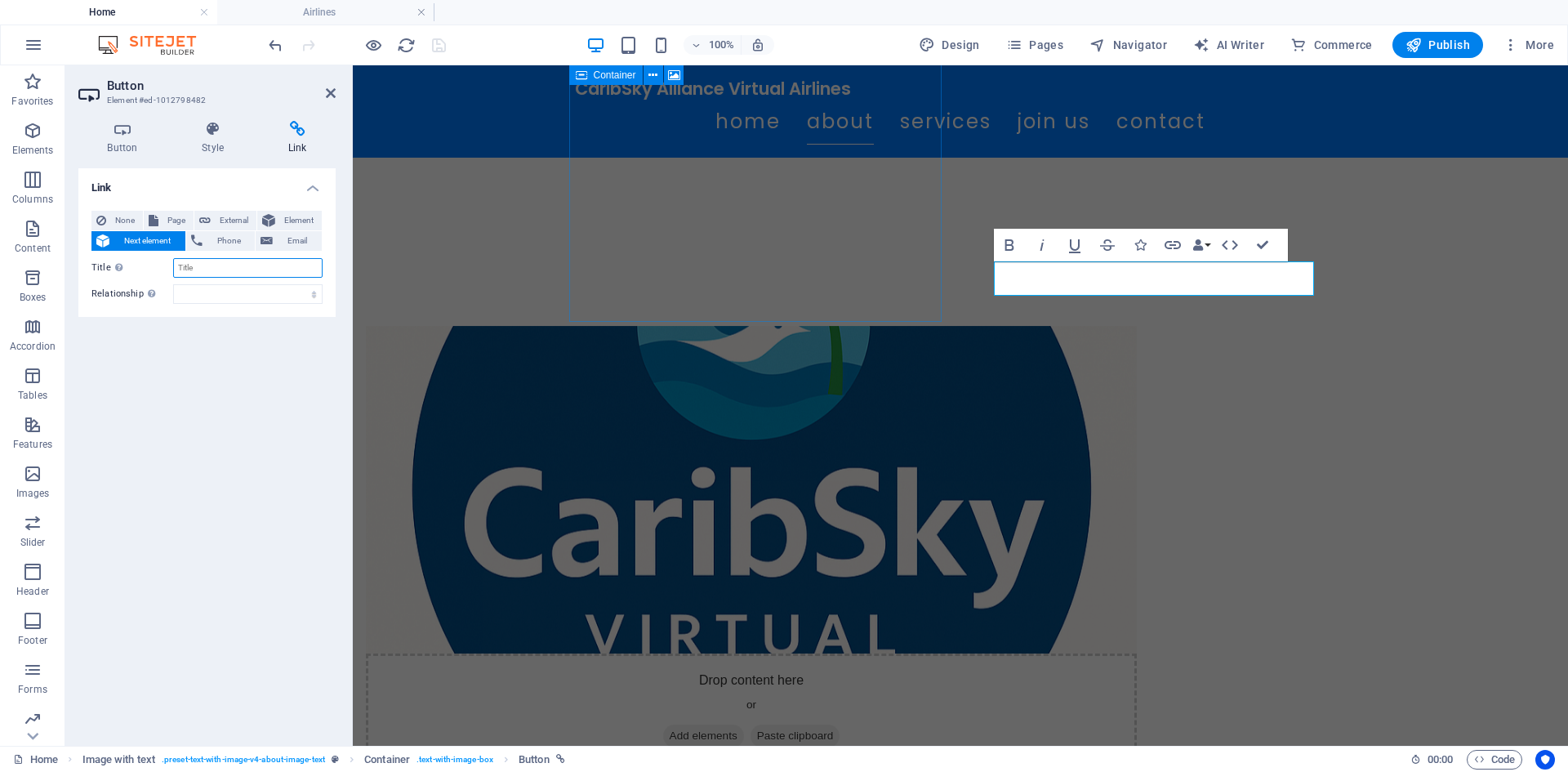
click at [220, 272] on input "Title Additional link description, should not be the same as the link text. The…" at bounding box center [248, 267] width 149 height 20
click at [169, 217] on span "Page" at bounding box center [176, 221] width 25 height 20
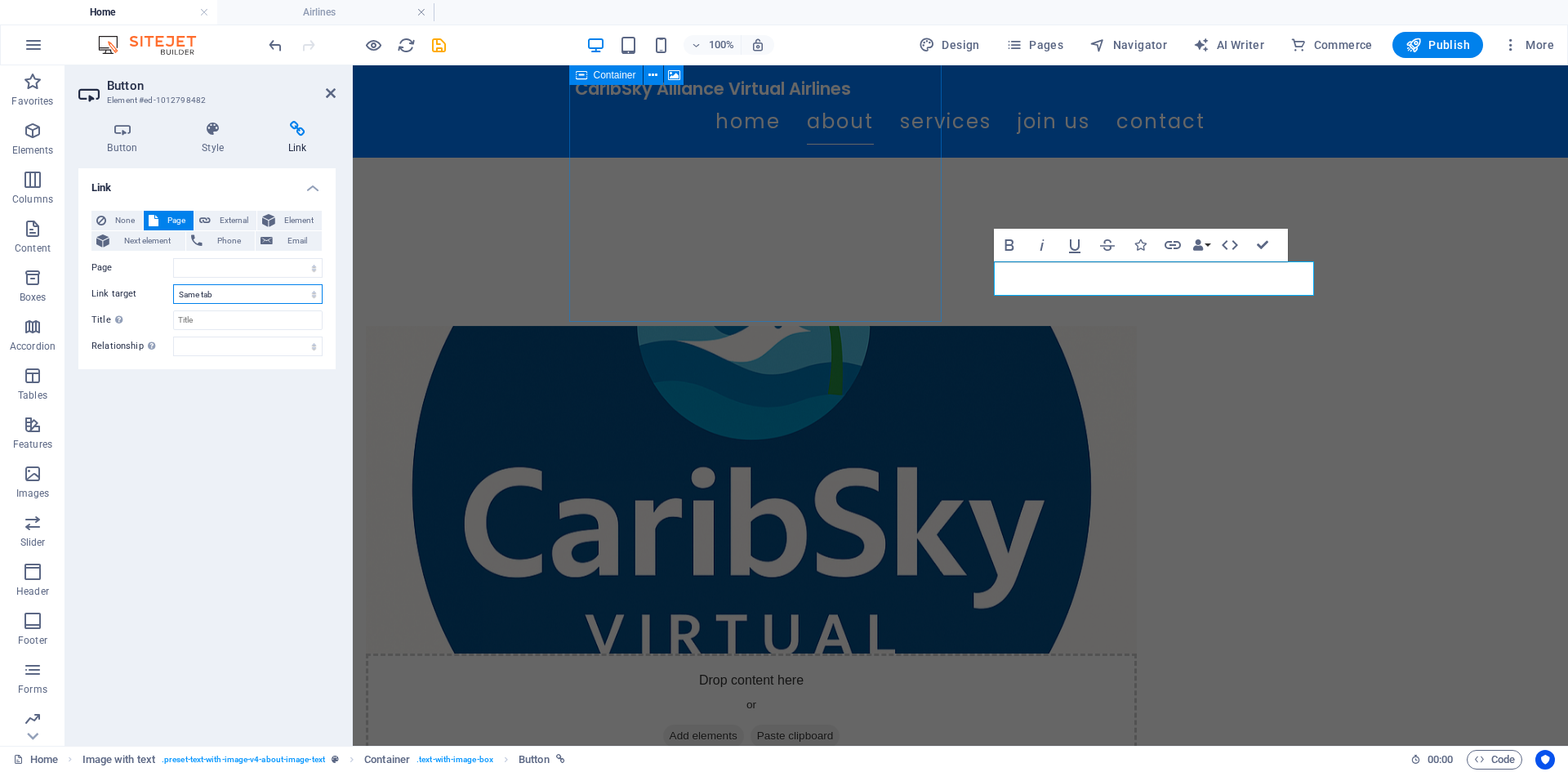
click at [225, 294] on select "New tab Same tab Overlay" at bounding box center [248, 294] width 149 height 20
click at [227, 272] on select "Home -- Airlines New page" at bounding box center [248, 267] width 149 height 20
select select "1"
click at [174, 258] on select "Home -- Airlines New page" at bounding box center [248, 267] width 149 height 20
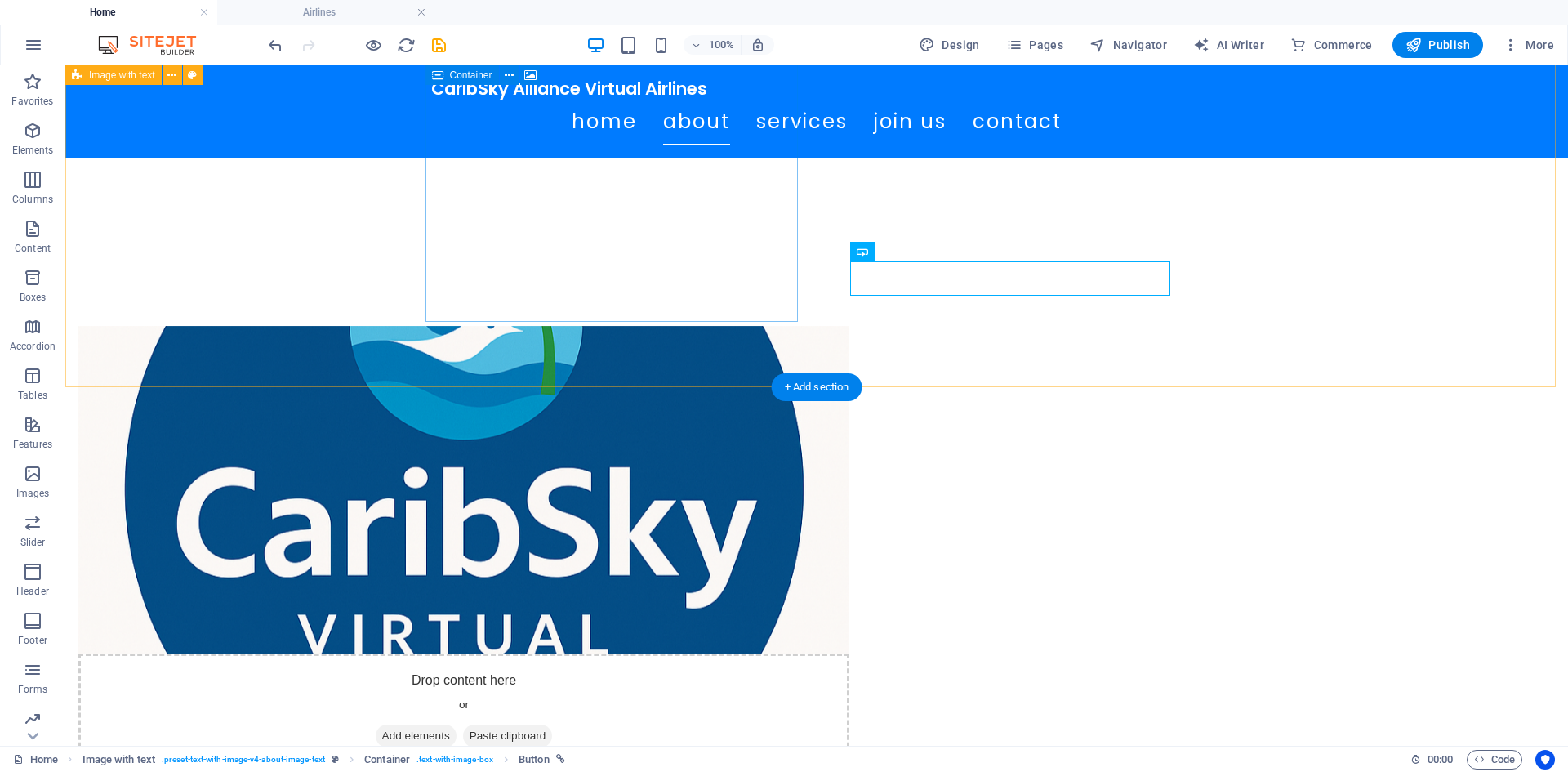
click at [933, 377] on div "Drop content here or Add elements Paste clipboard About Us CaribSky Virtual Air…" at bounding box center [817, 678] width 1503 height 836
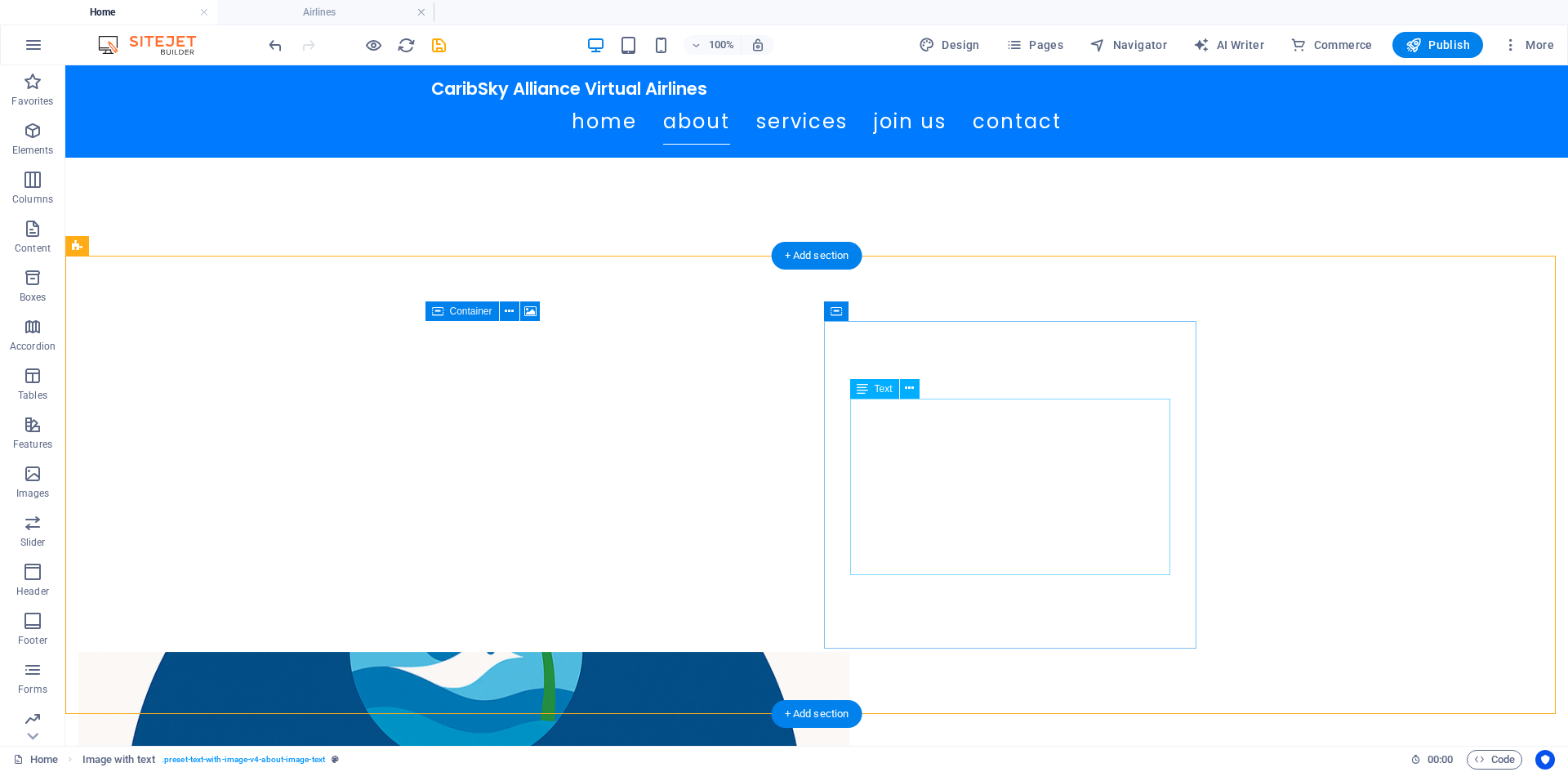
scroll to position [490, 0]
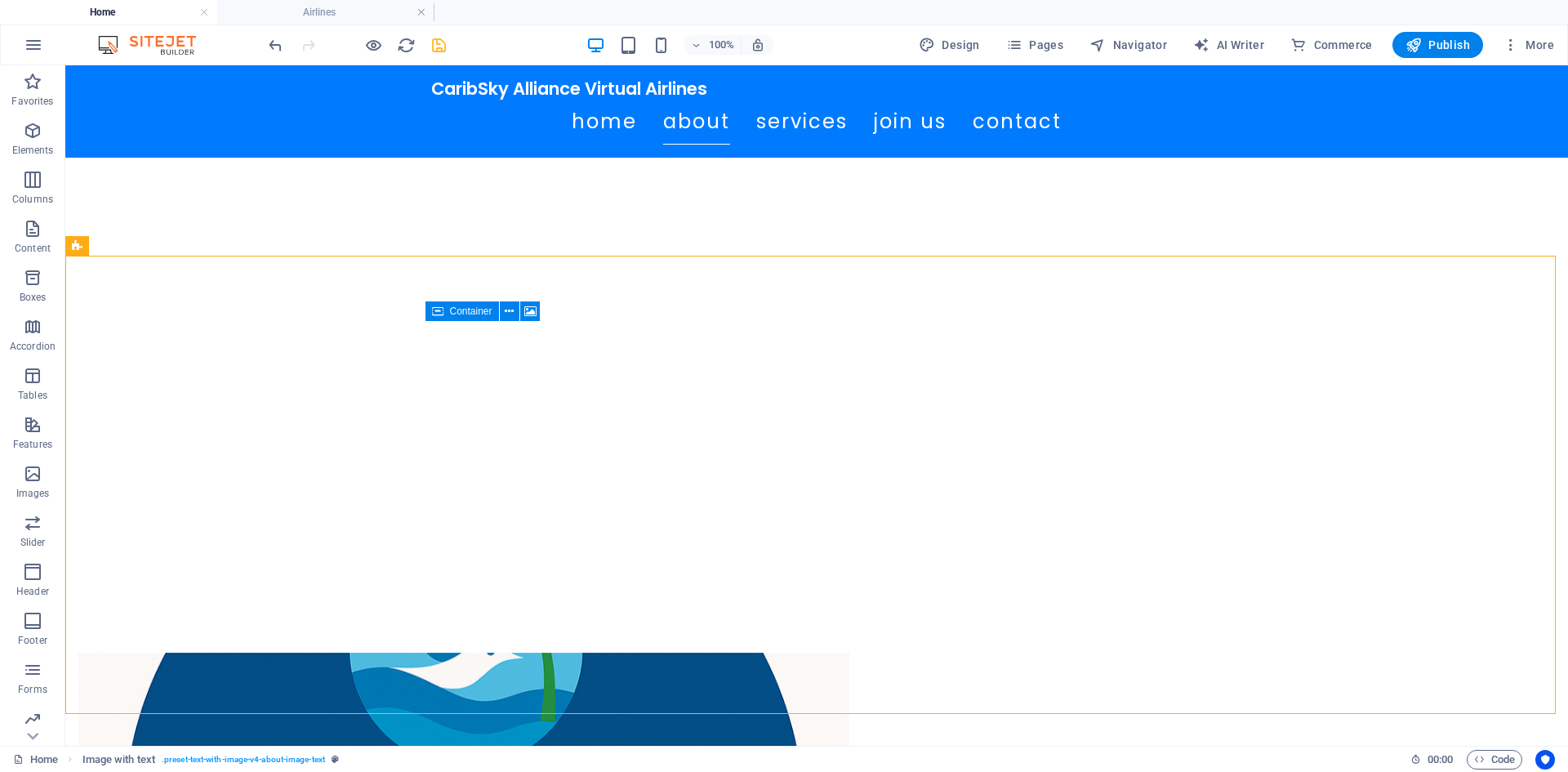
click at [442, 42] on icon "save" at bounding box center [438, 45] width 19 height 19
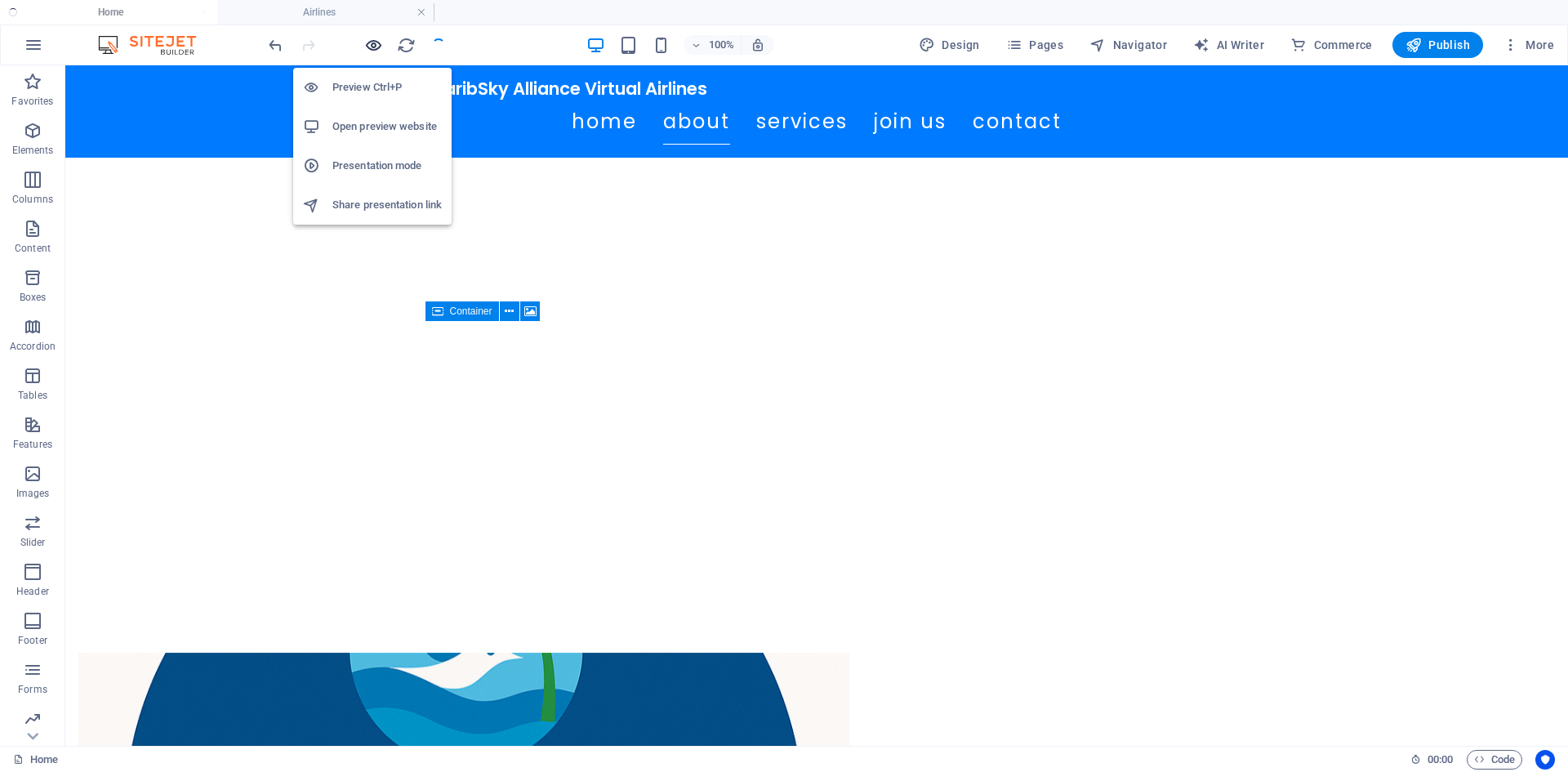
click at [370, 48] on icon "button" at bounding box center [373, 45] width 19 height 19
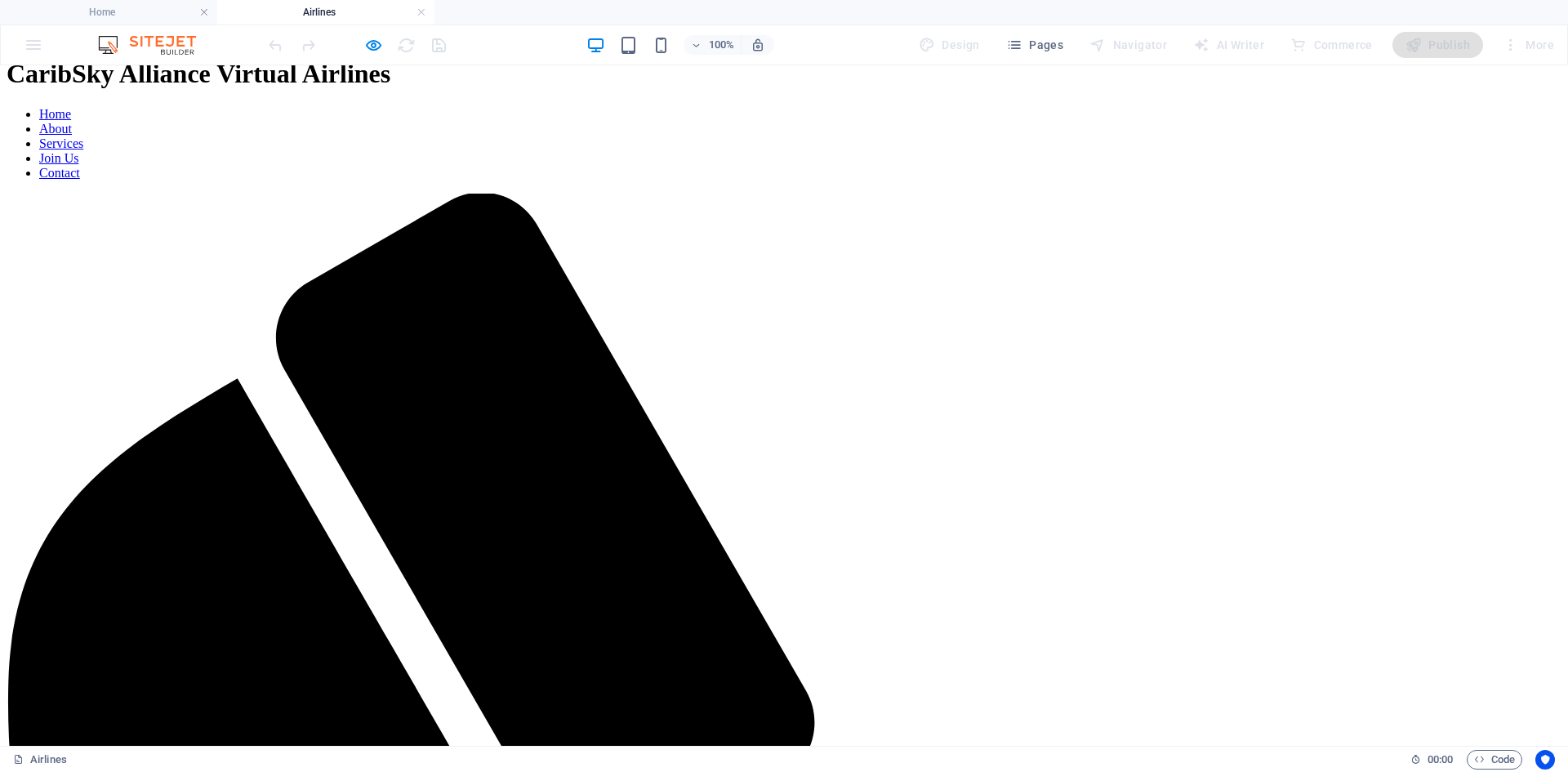
scroll to position [0, 0]
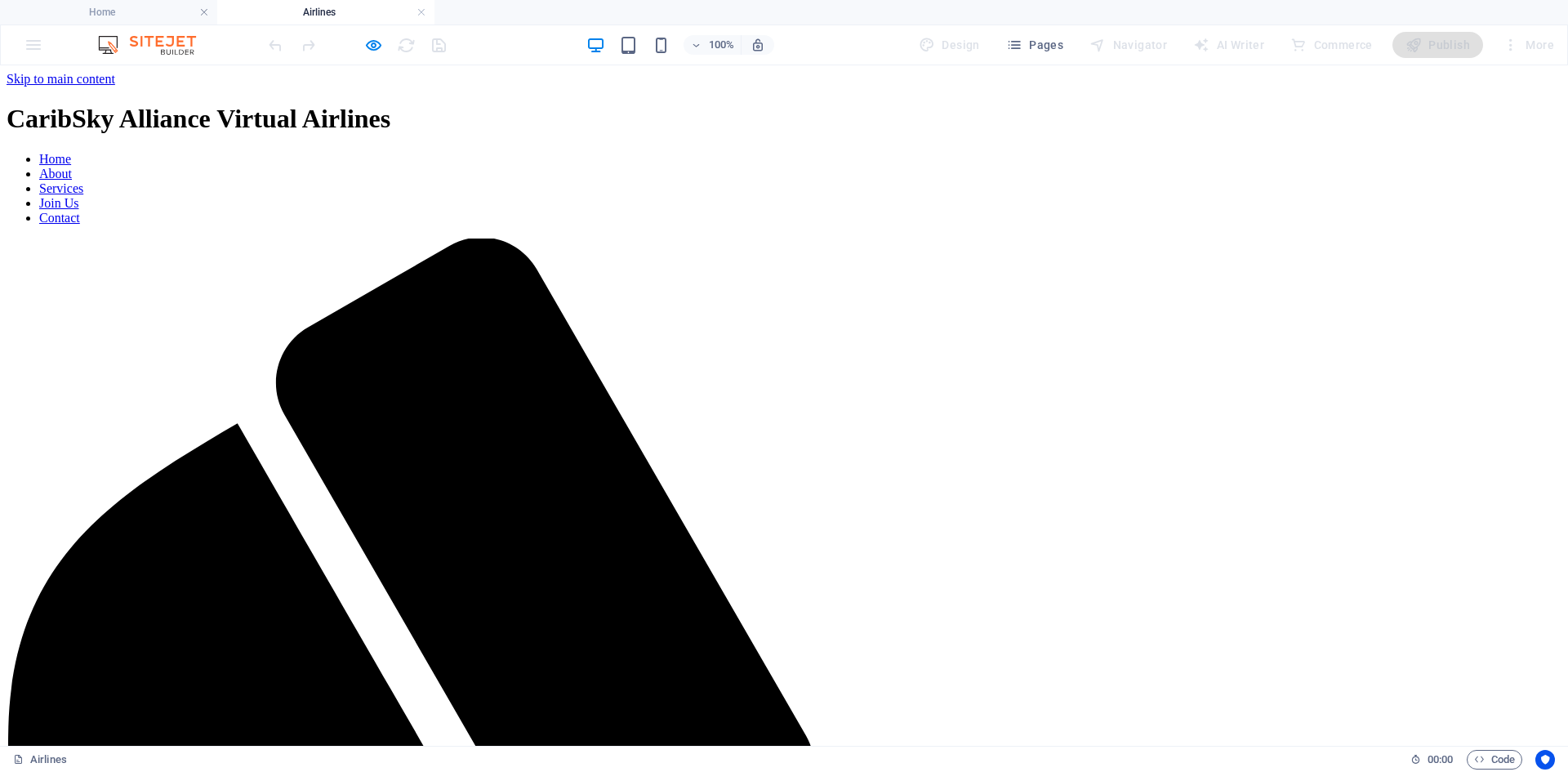
click at [539, 104] on h1 "CaribSky Alliance Virtual Airlines" at bounding box center [784, 119] width 1555 height 30
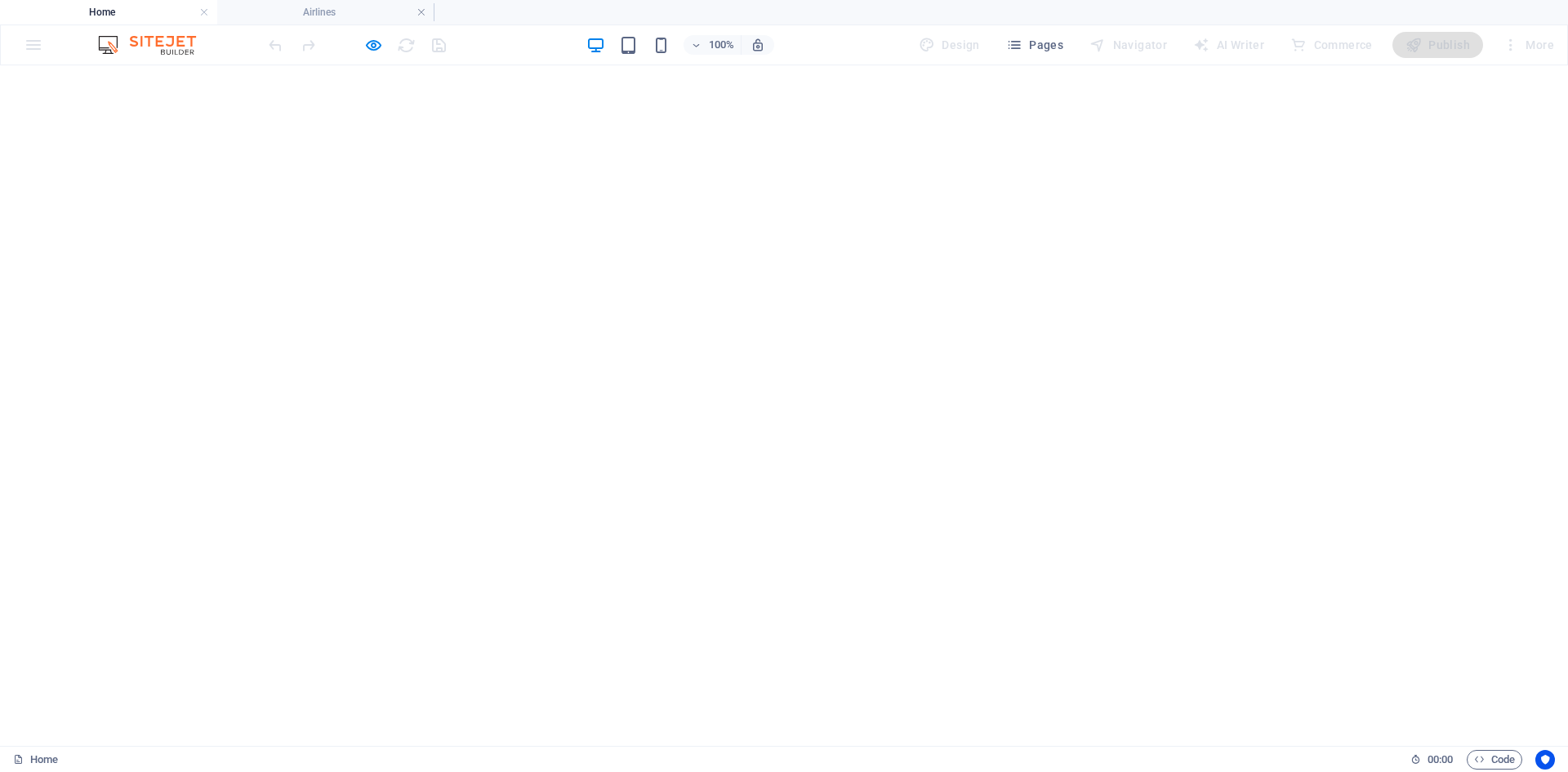
drag, startPoint x: 860, startPoint y: 302, endPoint x: 495, endPoint y: 281, distance: 365.6
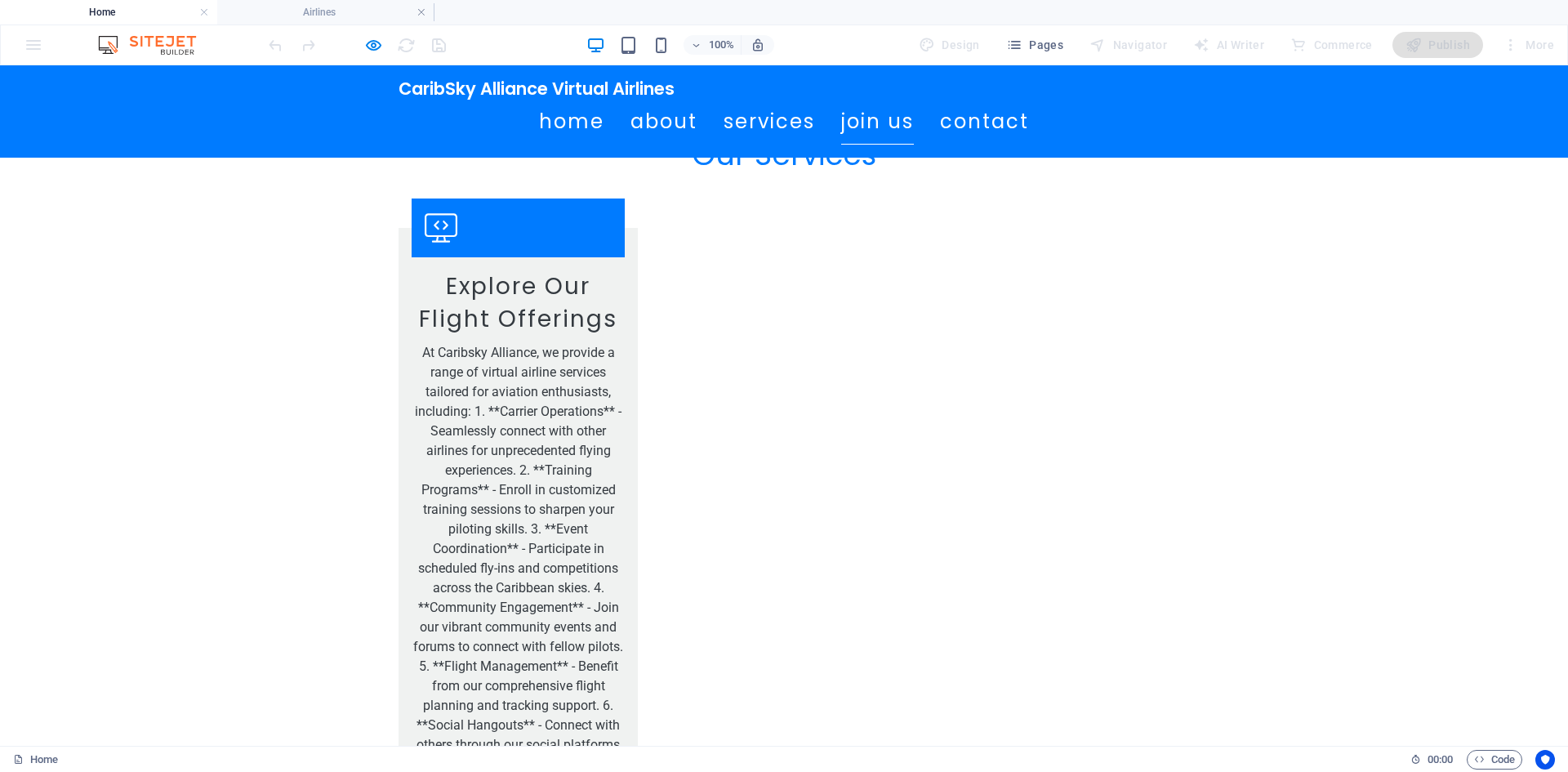
scroll to position [1751, 0]
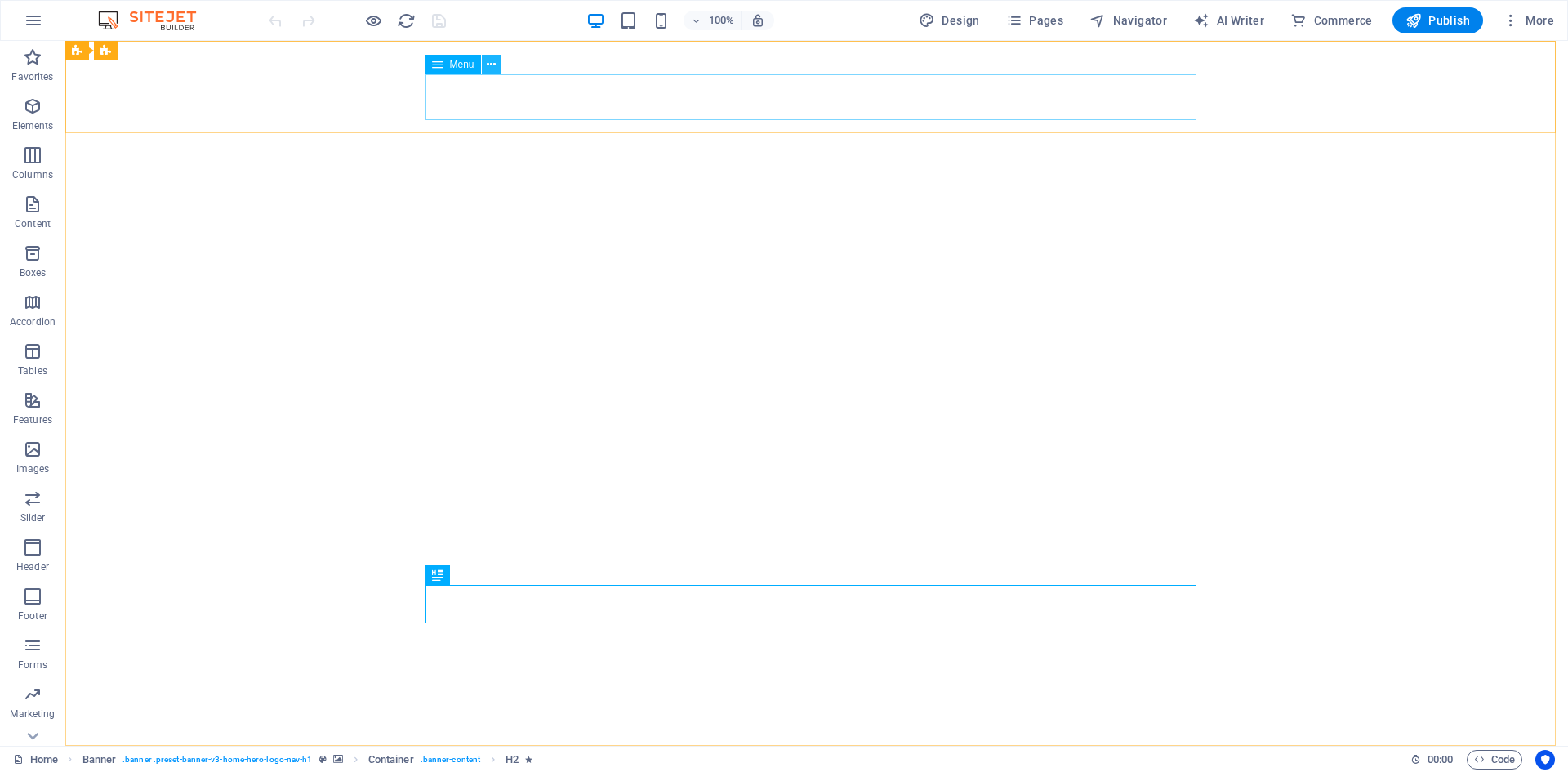
click at [492, 64] on icon at bounding box center [491, 64] width 9 height 17
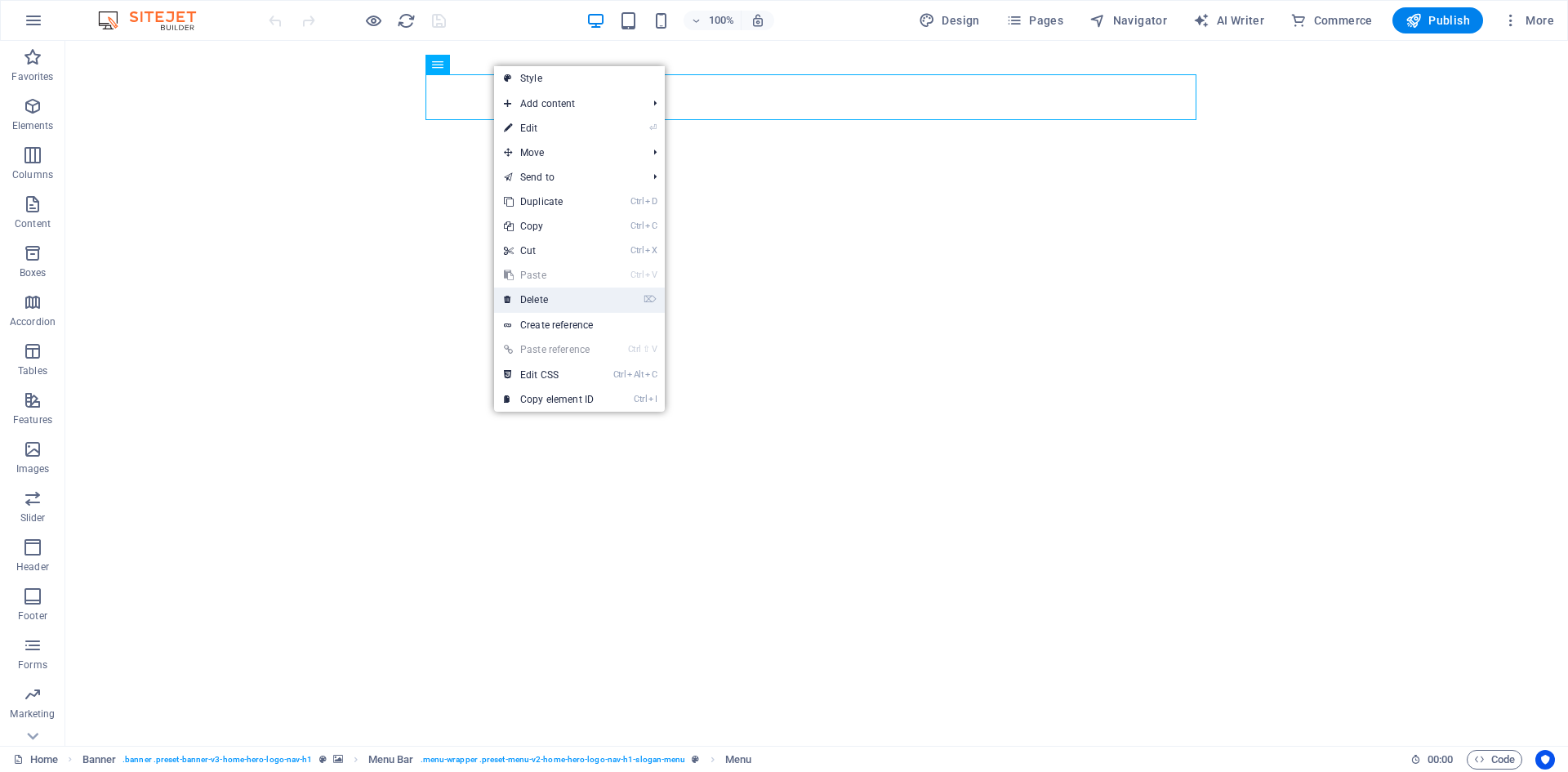
click at [539, 304] on link "⌦ Delete" at bounding box center [548, 299] width 109 height 24
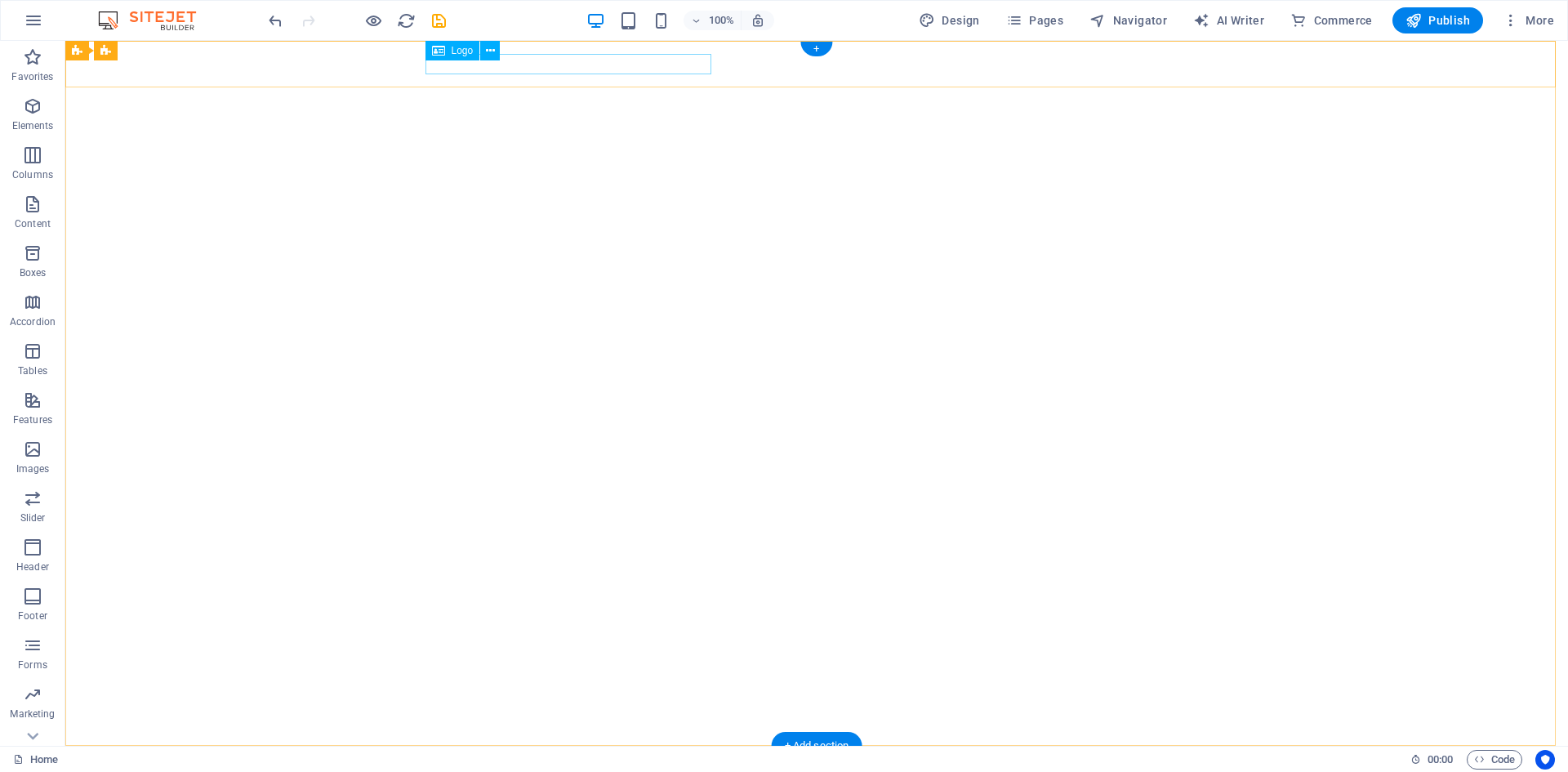
click at [574, 759] on div "CaribSky Alliance Virtual Airlines" at bounding box center [817, 768] width 771 height 21
click at [487, 49] on icon at bounding box center [490, 50] width 9 height 17
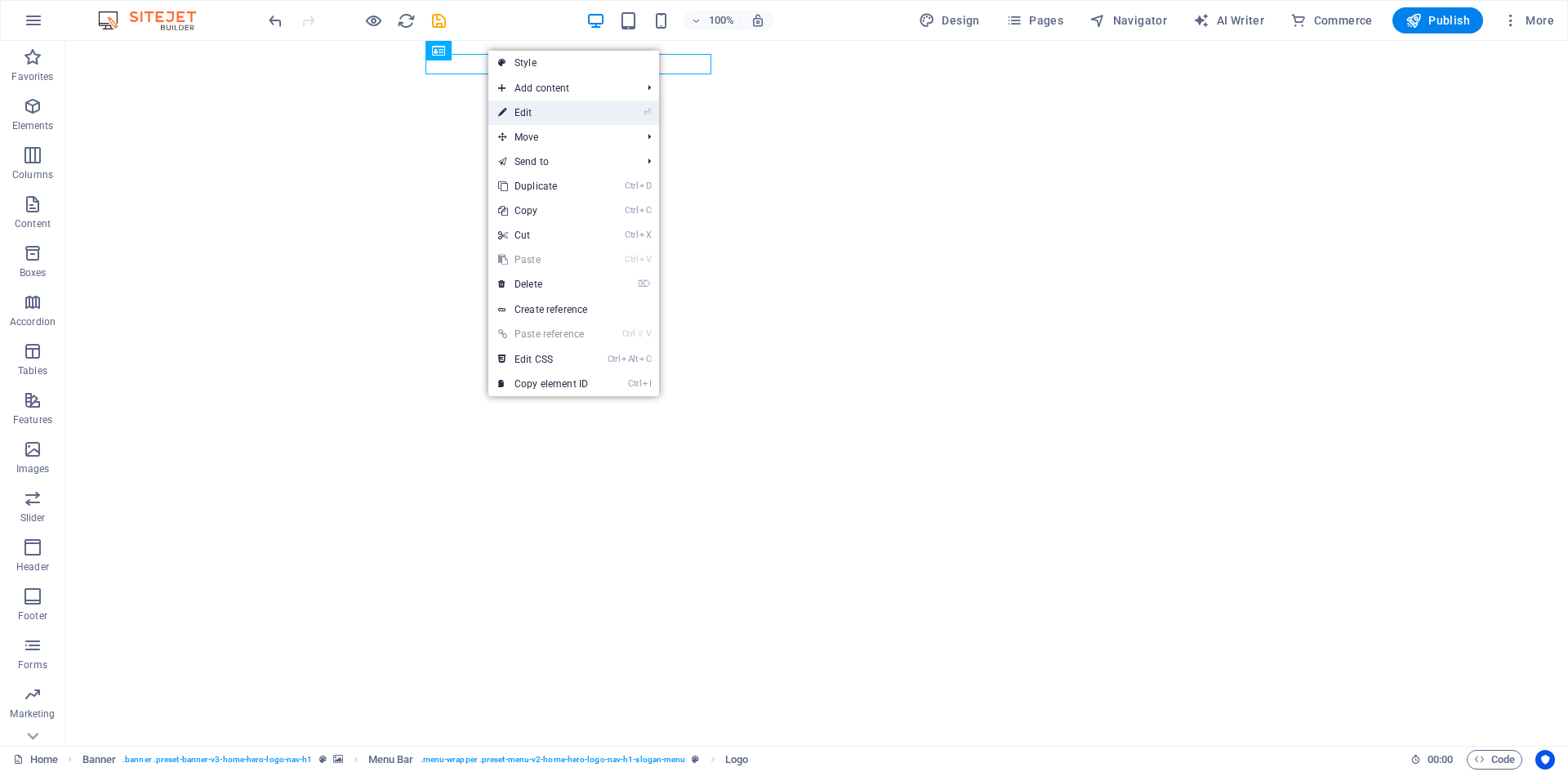
click at [530, 113] on link "⏎ Edit" at bounding box center [543, 112] width 109 height 24
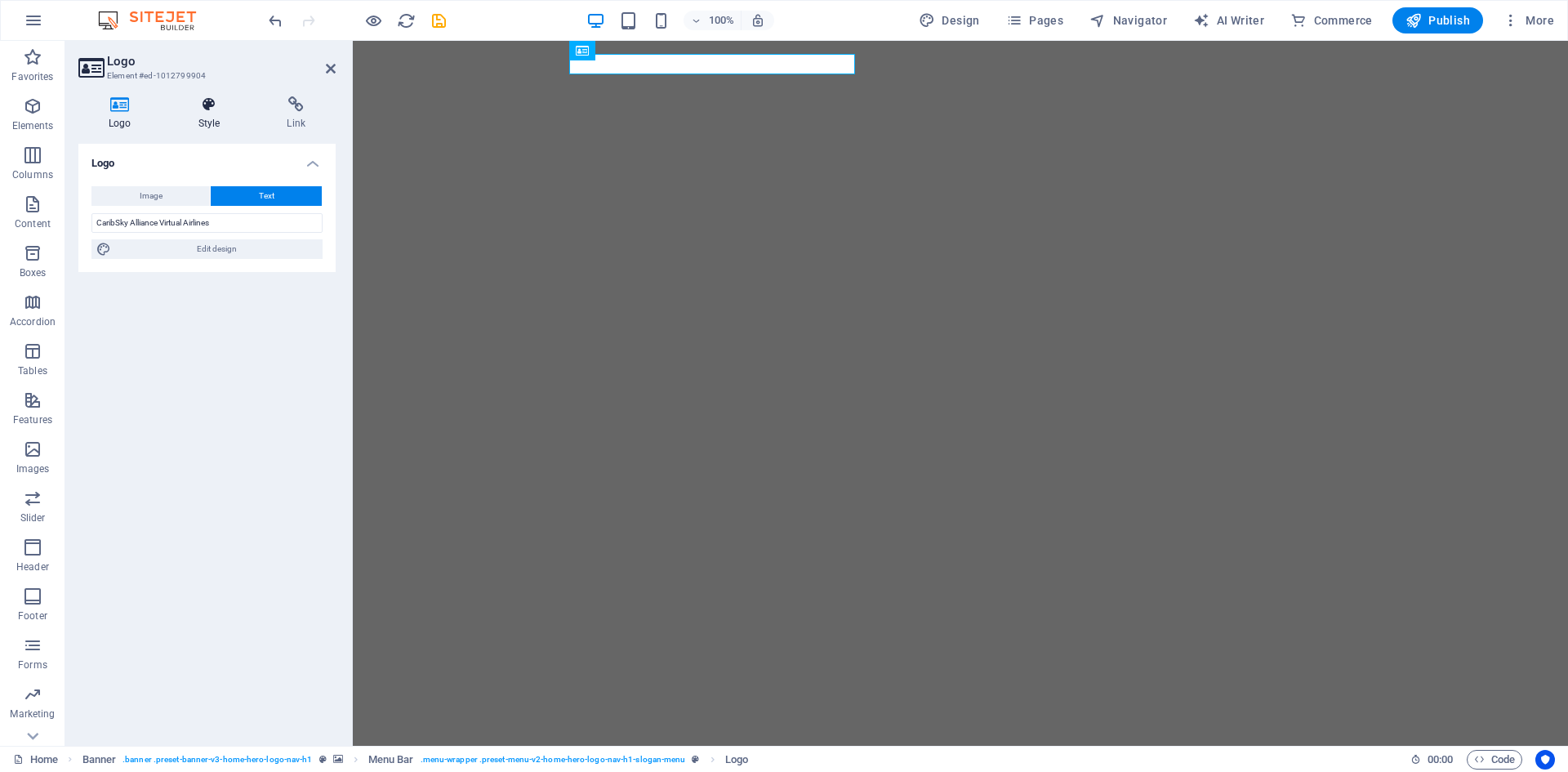
click at [213, 122] on h4 "Style" at bounding box center [212, 114] width 89 height 34
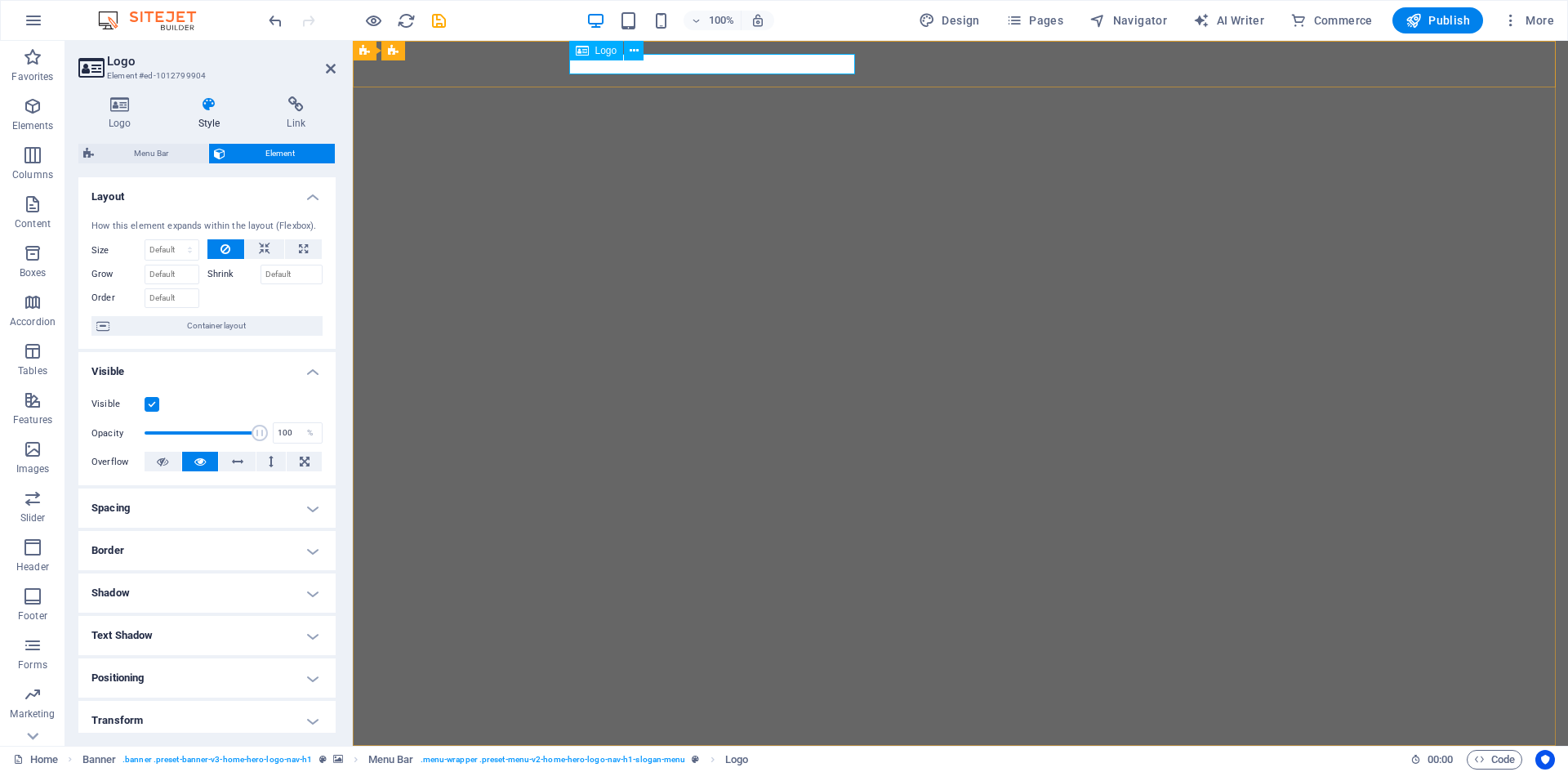
click at [645, 59] on div "Logo" at bounding box center [612, 51] width 86 height 21
click at [651, 759] on div "CaribSky Alliance Virtual Airlines" at bounding box center [961, 768] width 771 height 21
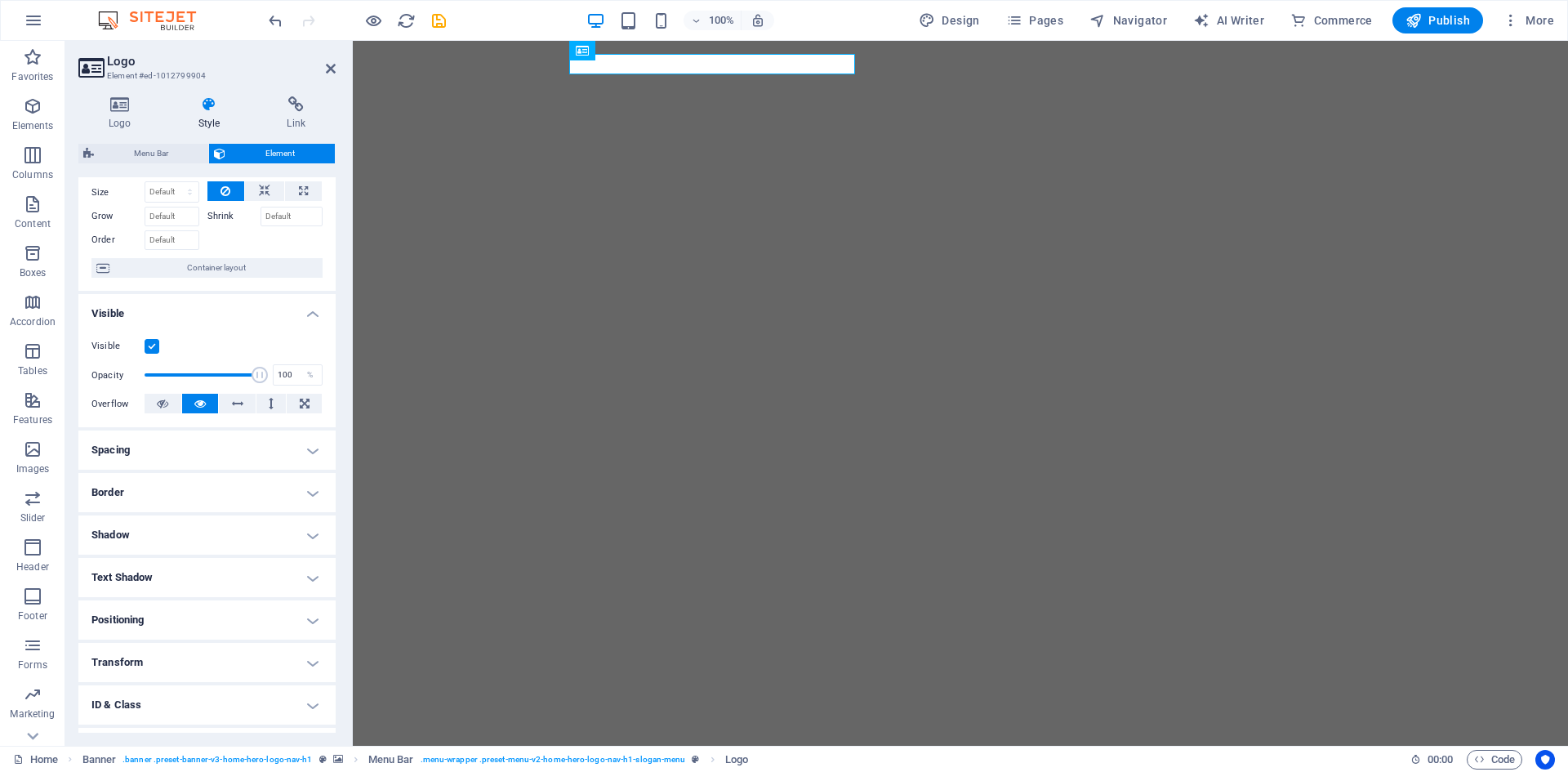
scroll to position [81, 0]
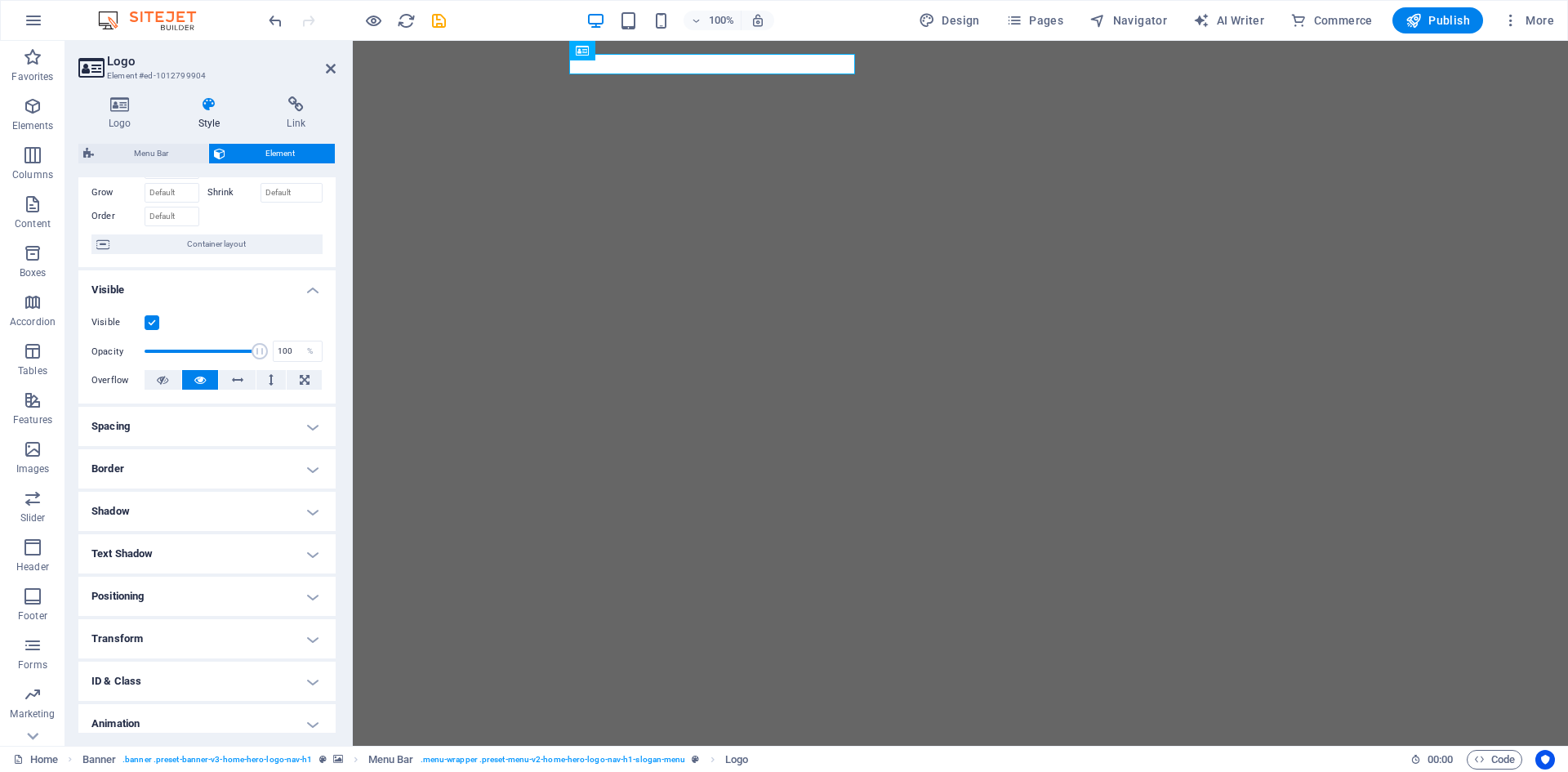
click at [207, 592] on h4 "Positioning" at bounding box center [208, 596] width 258 height 39
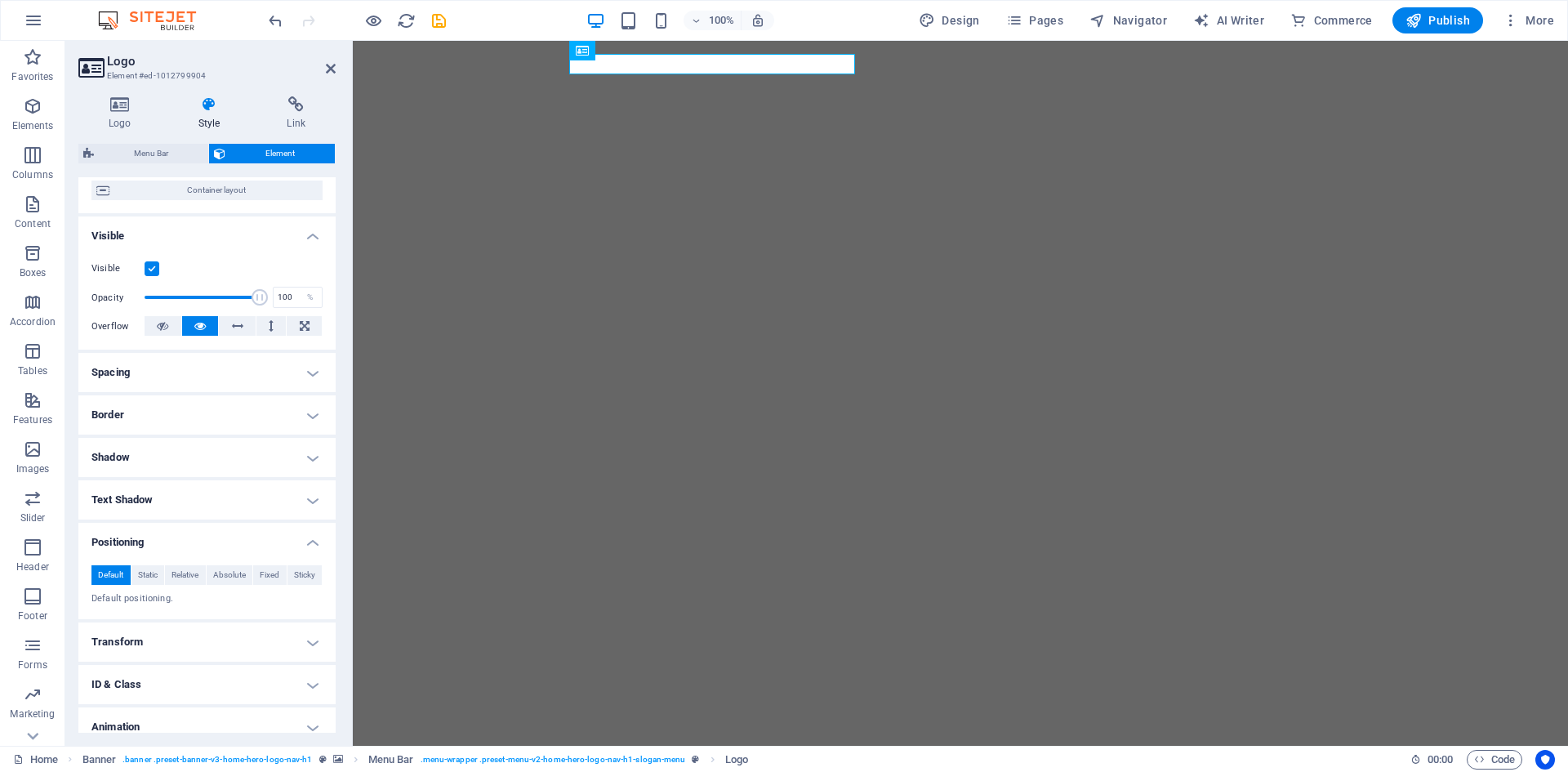
scroll to position [192, 0]
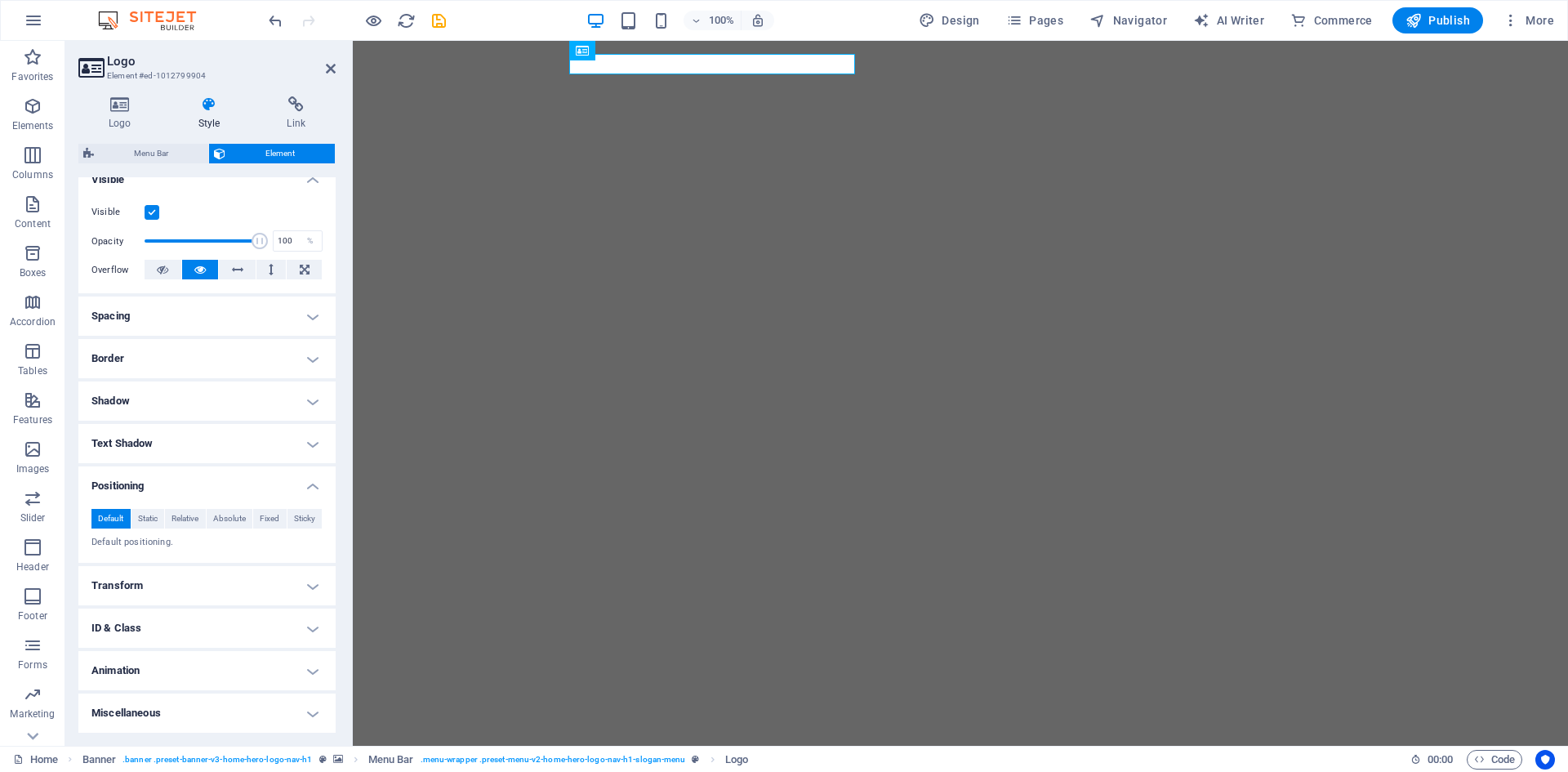
click at [216, 491] on h4 "Positioning" at bounding box center [208, 480] width 258 height 30
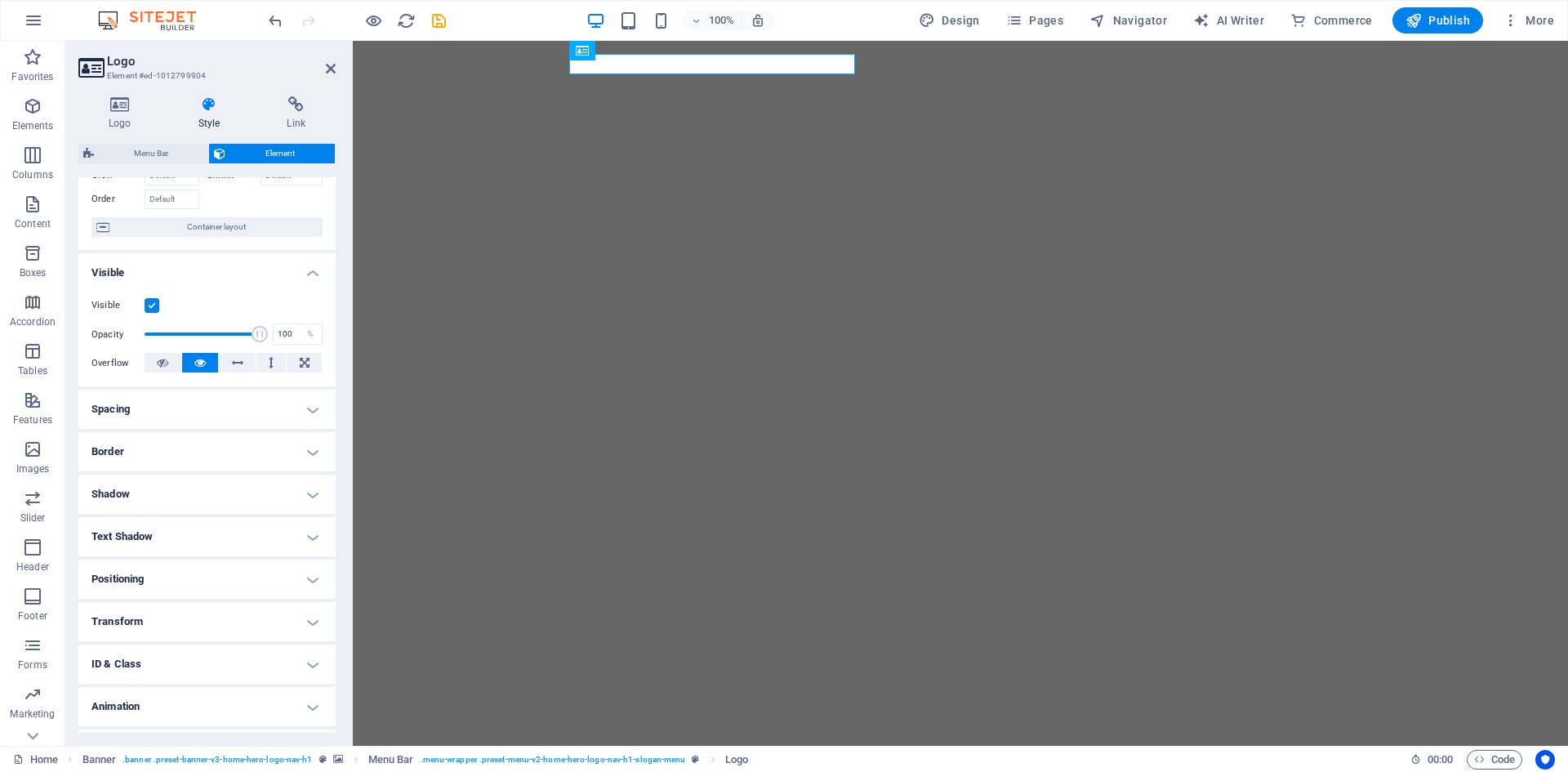
scroll to position [0, 0]
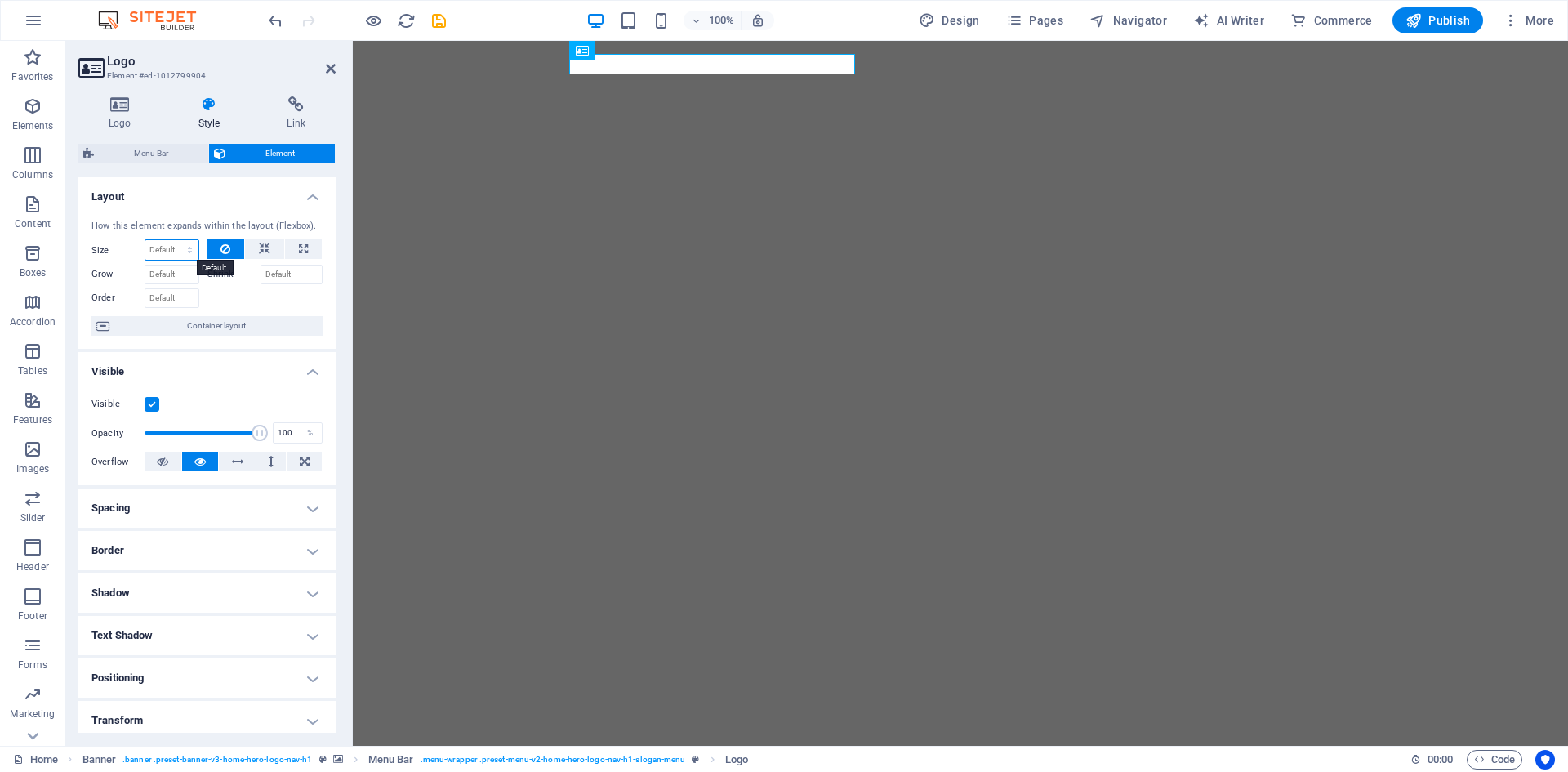
click at [173, 250] on select "Default auto px % 1/1 1/2 1/3 1/4 1/5 1/6 1/7 1/8 1/9 1/10" at bounding box center [171, 250] width 53 height 20
select select "1/1"
click at [174, 240] on select "Default auto px % 1/1 1/2 1/3 1/4 1/5 1/6 1/7 1/8 1/9 1/10" at bounding box center [171, 250] width 53 height 20
type input "100"
select select "%"
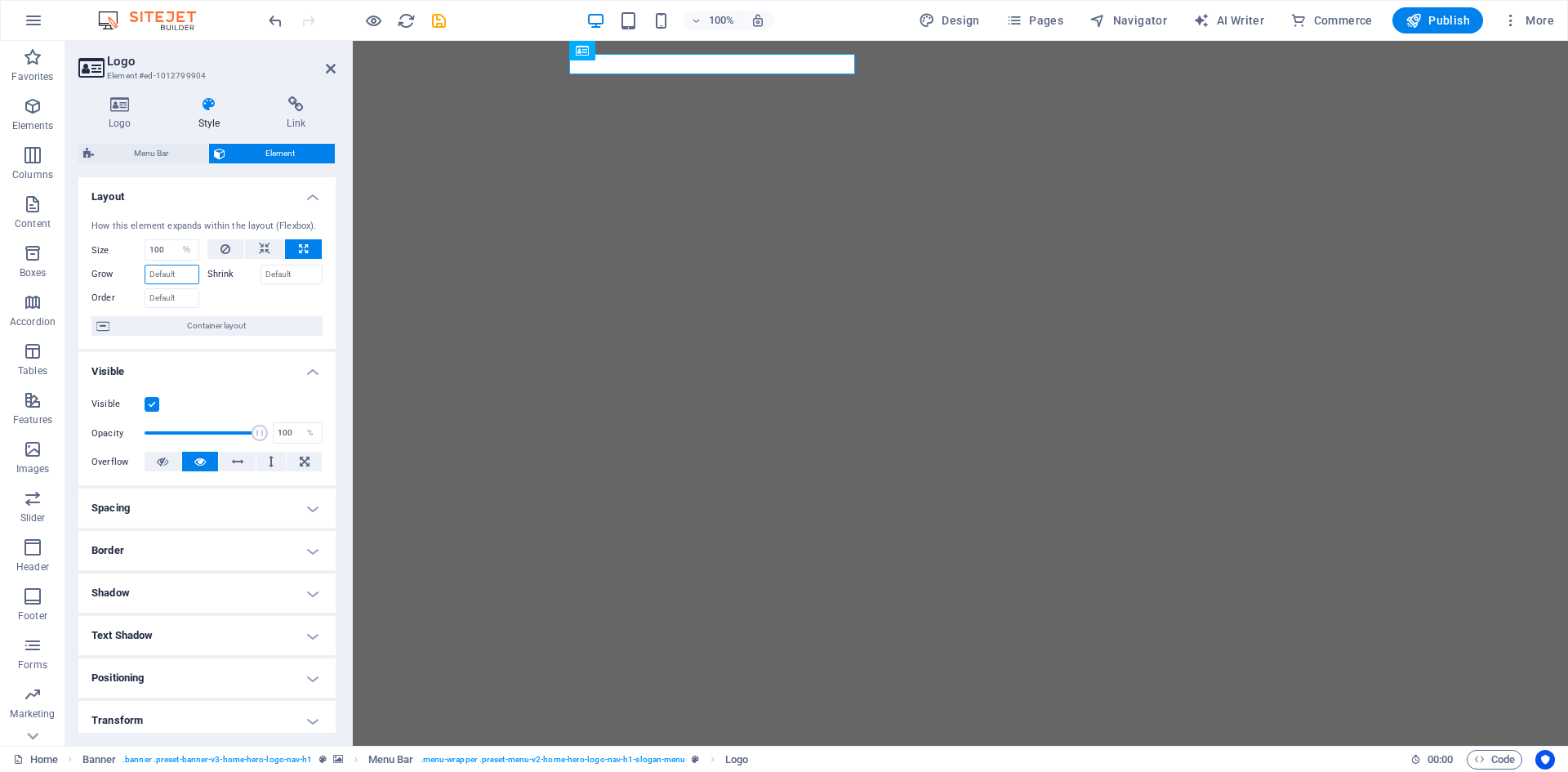
click at [172, 276] on input "Grow" at bounding box center [172, 275] width 55 height 20
click at [179, 278] on input "Grow" at bounding box center [172, 275] width 55 height 20
click at [282, 148] on span "Element" at bounding box center [279, 154] width 99 height 20
click at [275, 109] on icon at bounding box center [296, 105] width 80 height 16
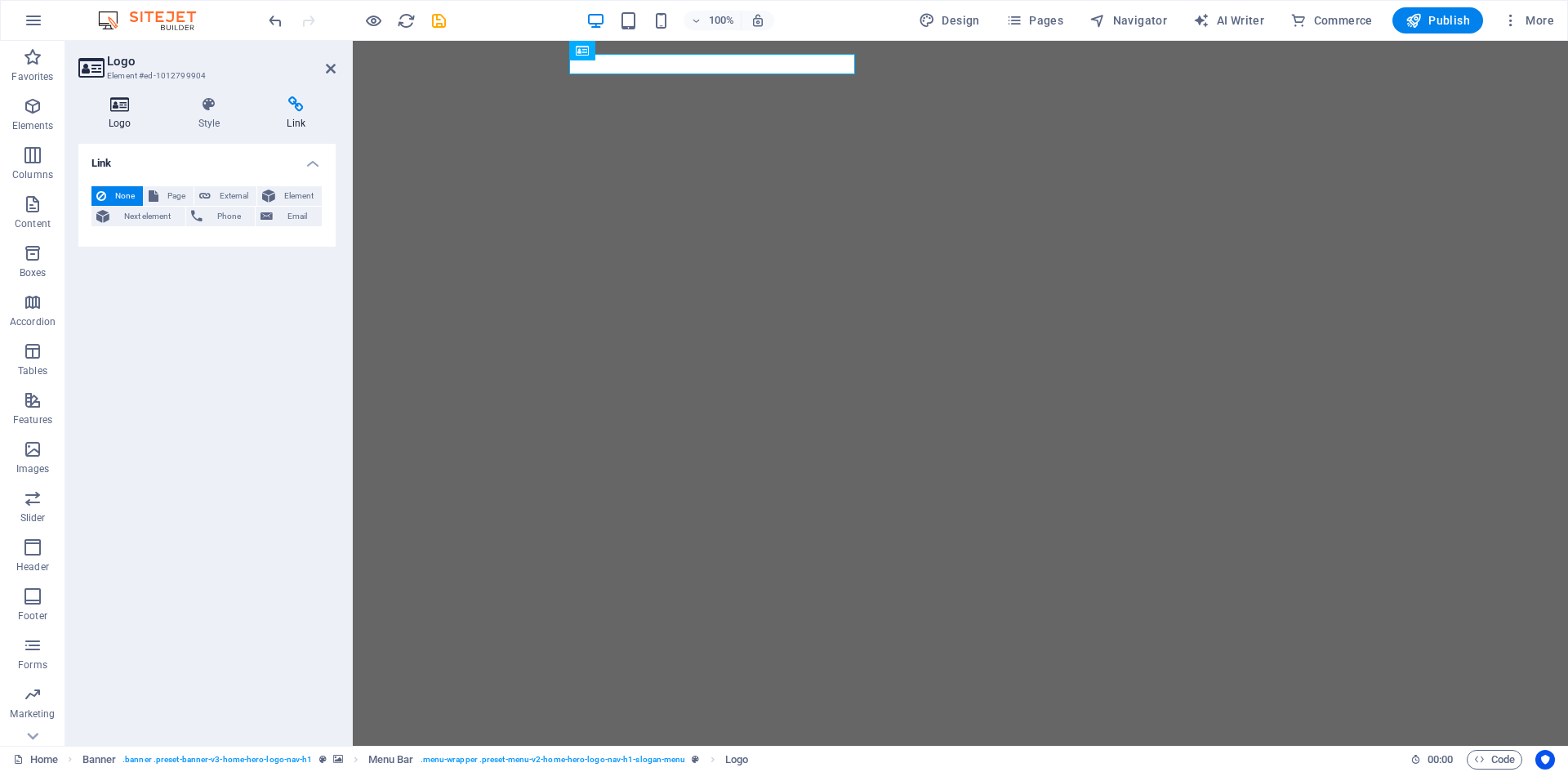
click at [126, 111] on icon at bounding box center [120, 105] width 83 height 16
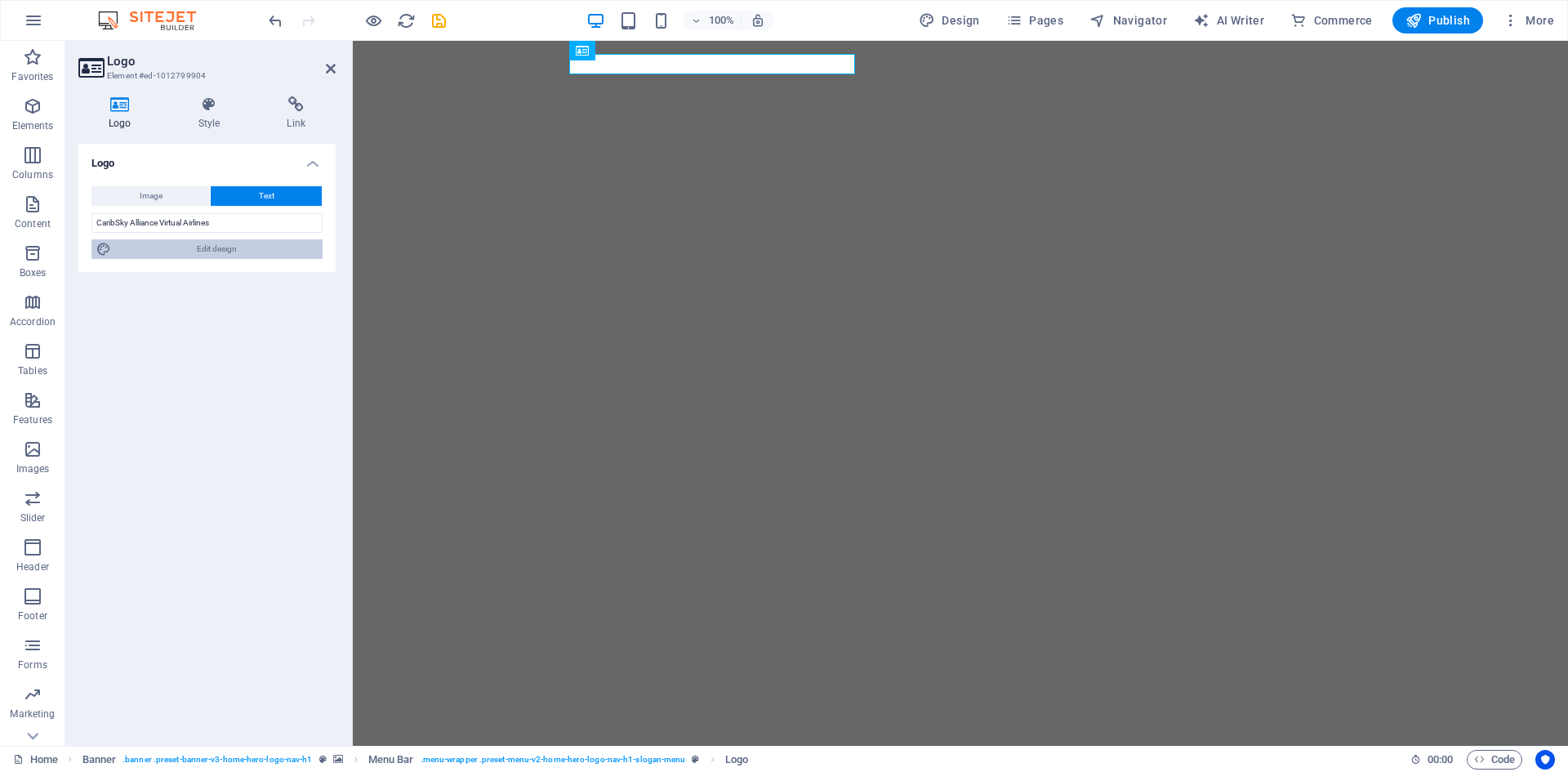
click at [220, 250] on span "Edit design" at bounding box center [216, 249] width 201 height 20
select select "px"
select select "200"
select select "px"
select select "rem"
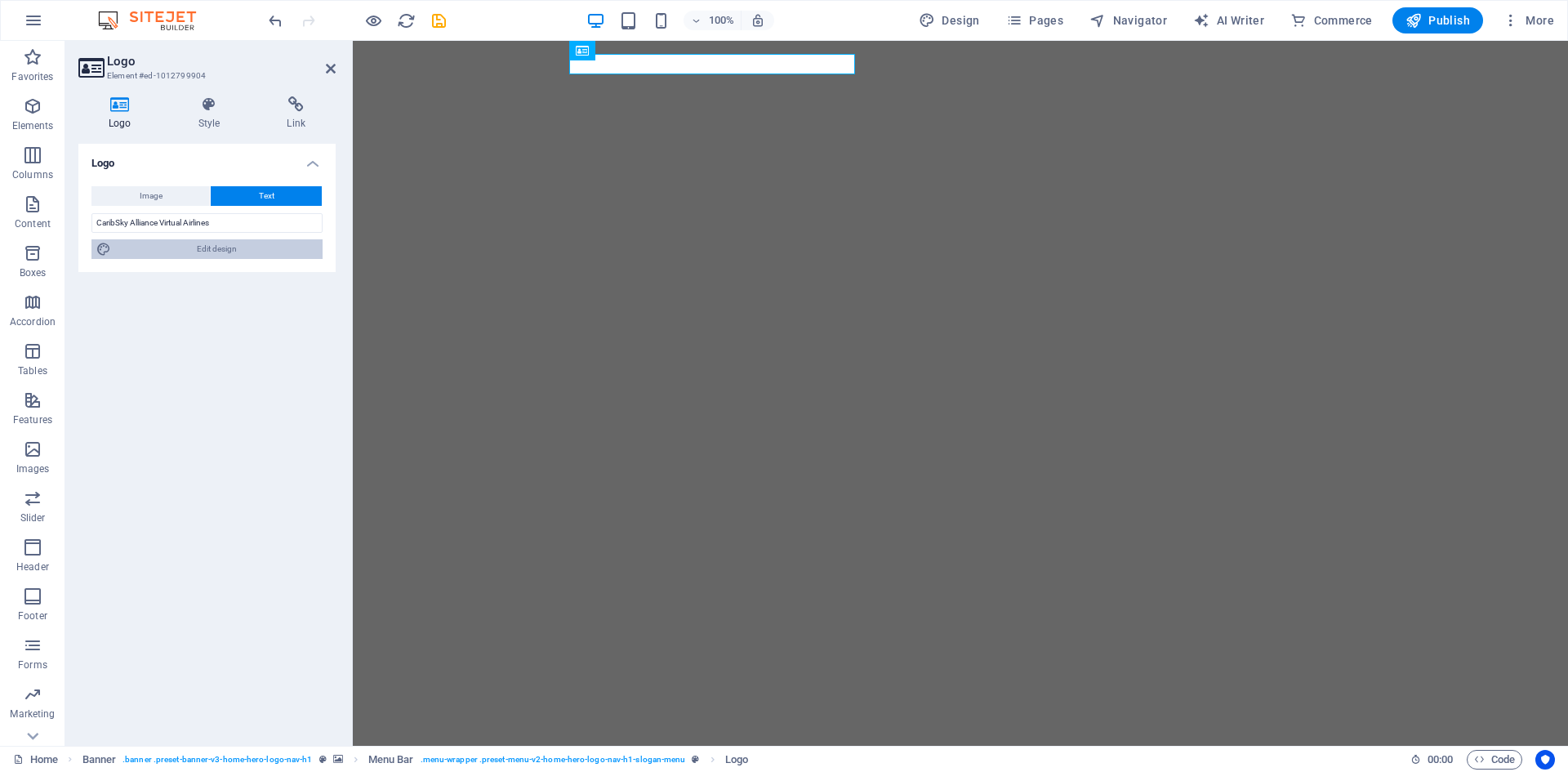
select select "600"
select select "px"
select select "rem"
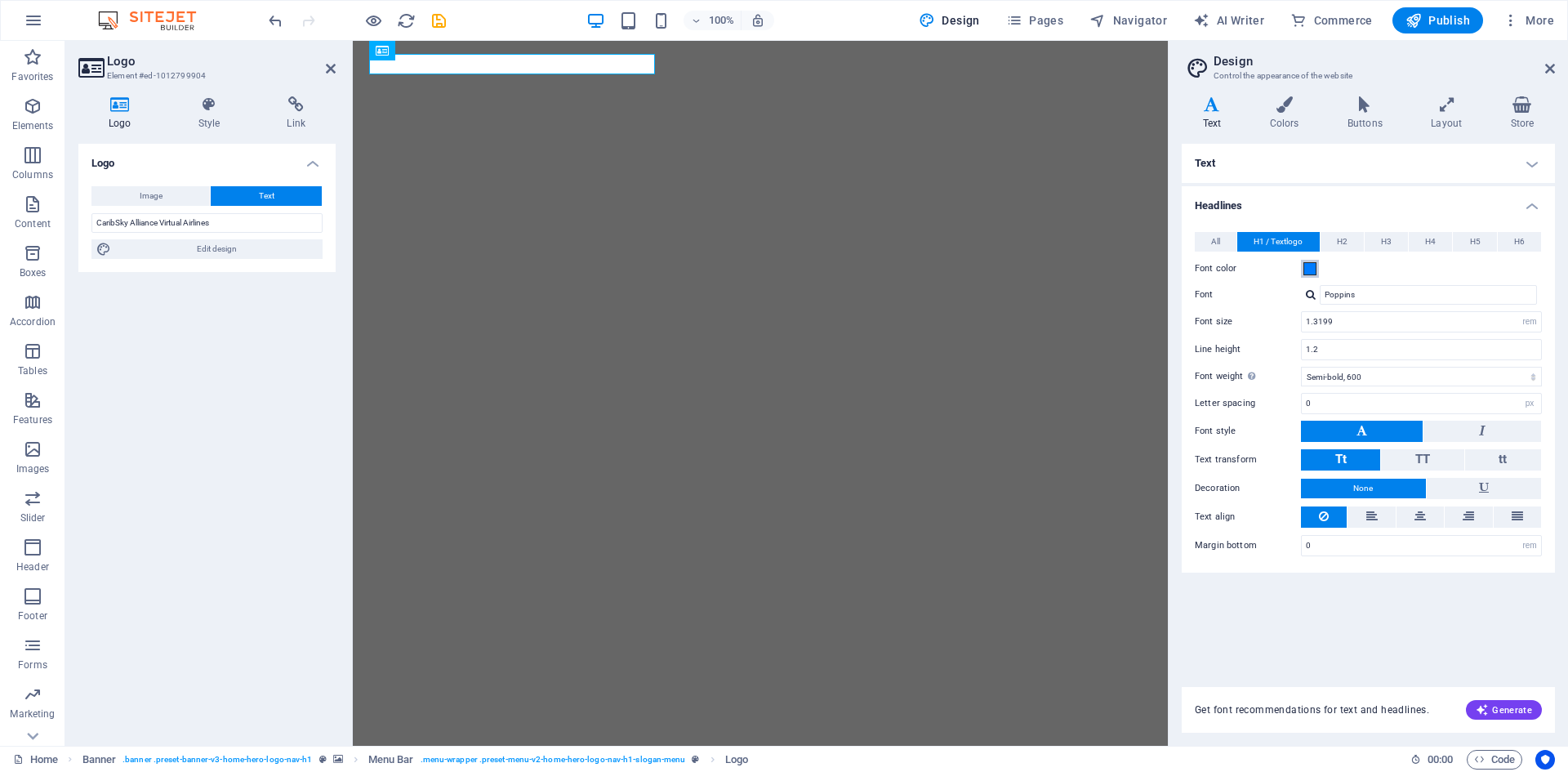
click at [1315, 270] on span at bounding box center [1309, 268] width 13 height 13
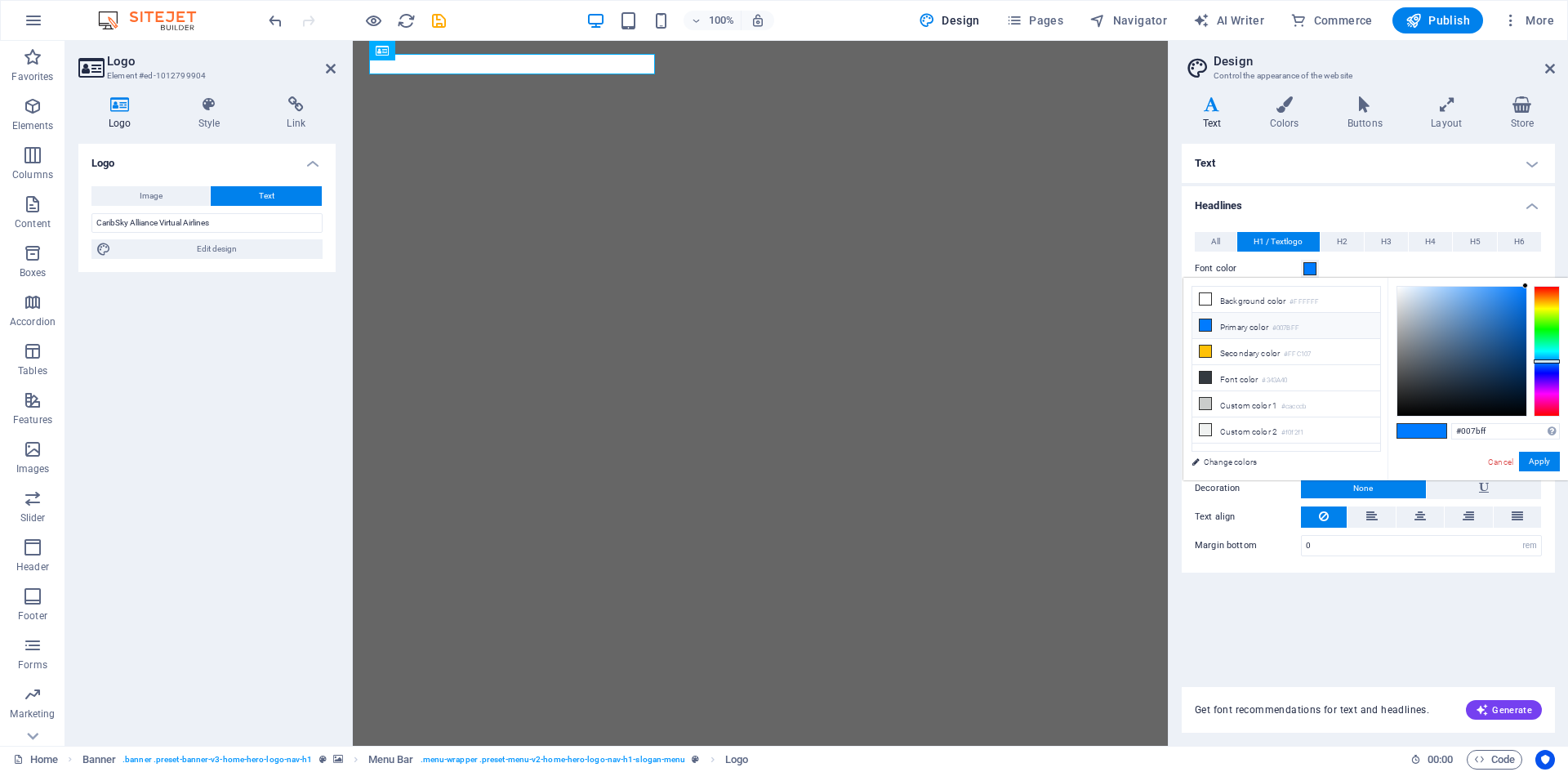
click at [1315, 270] on span at bounding box center [1309, 268] width 13 height 13
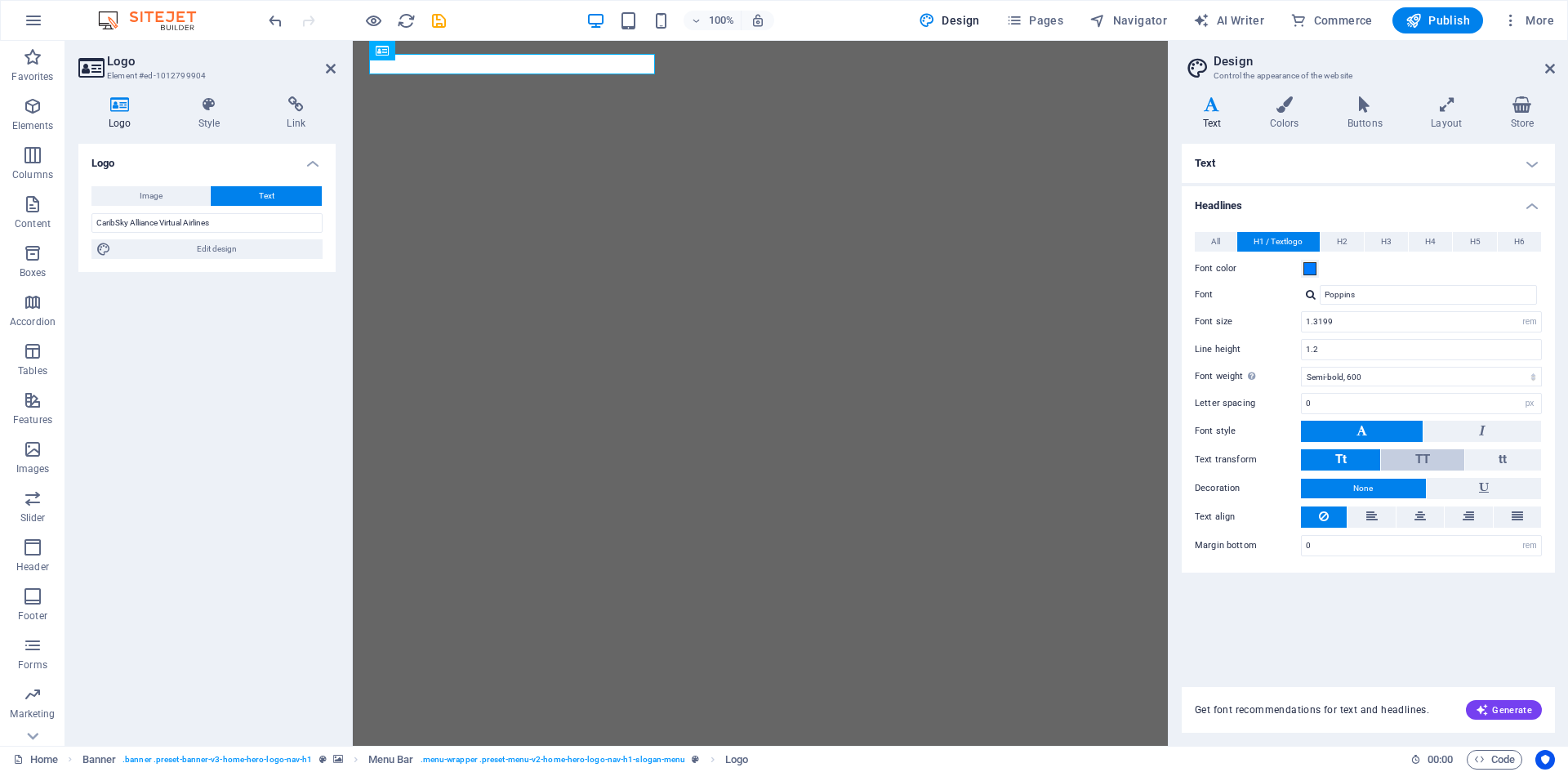
click at [1433, 454] on button "TT" at bounding box center [1422, 460] width 82 height 21
click at [1352, 459] on button "Tt" at bounding box center [1340, 460] width 80 height 21
click at [1361, 345] on input "1.2" at bounding box center [1420, 350] width 239 height 20
drag, startPoint x: 1343, startPoint y: 350, endPoint x: 1288, endPoint y: 348, distance: 55.0
click at [1288, 348] on div "Line height 1.2" at bounding box center [1368, 350] width 347 height 21
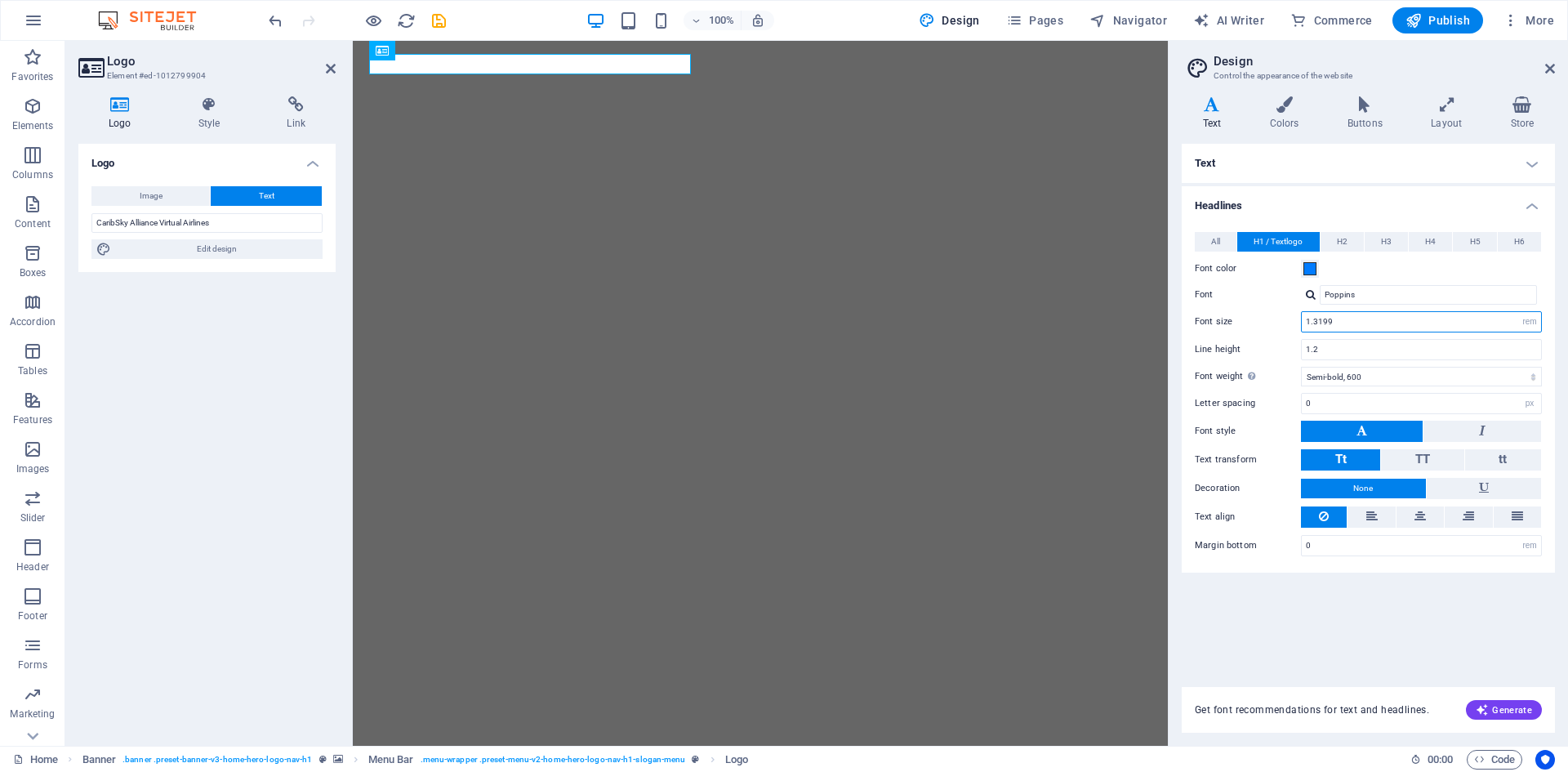
click at [1349, 327] on input "1.3199" at bounding box center [1420, 322] width 239 height 20
drag, startPoint x: 1334, startPoint y: 328, endPoint x: 1275, endPoint y: 325, distance: 59.1
click at [1275, 325] on div "Font size 1.3199 rem px em %" at bounding box center [1368, 322] width 347 height 21
type input "2"
click at [1302, 340] on input "1.2" at bounding box center [1420, 350] width 239 height 20
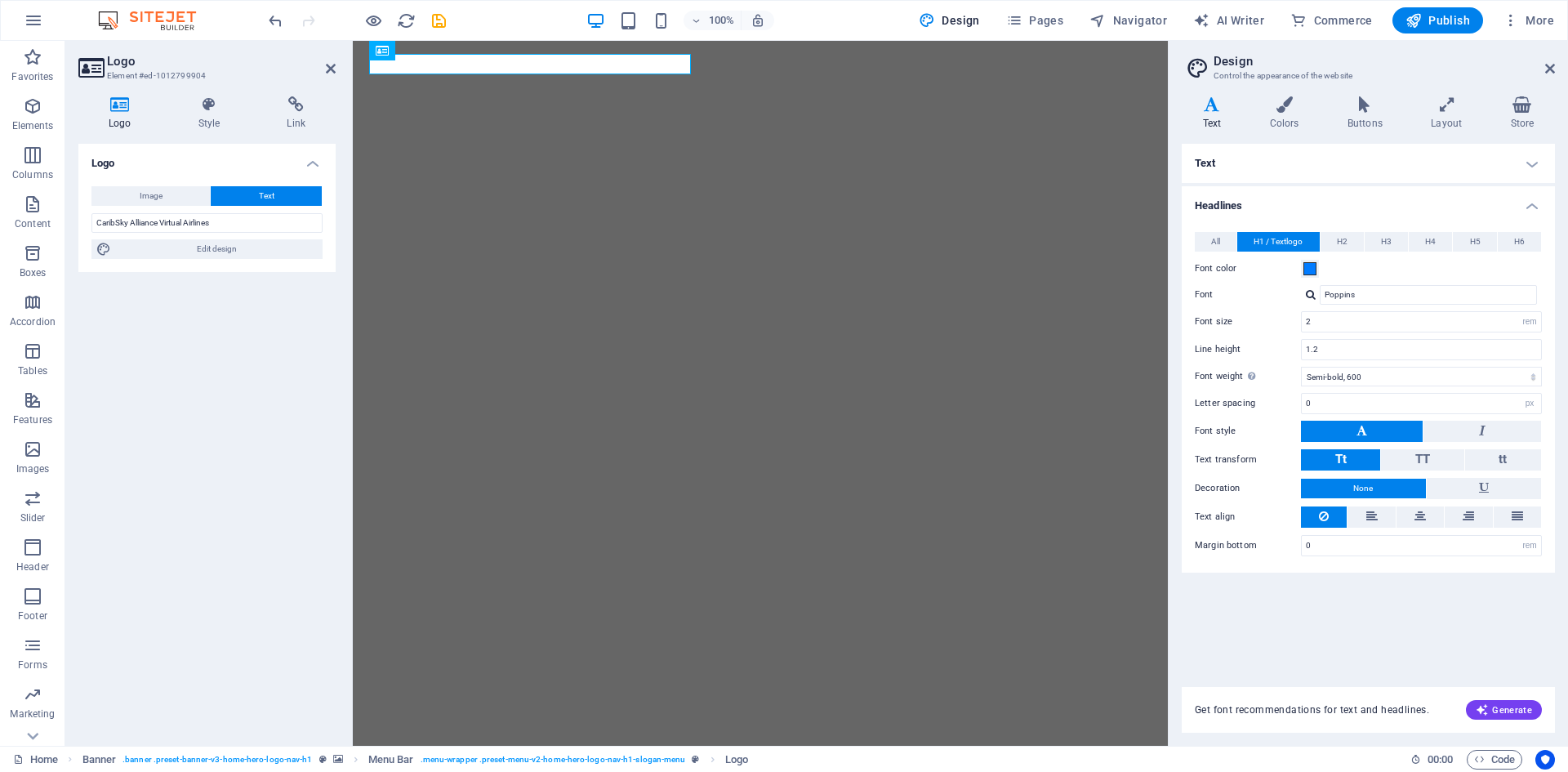
click at [1291, 335] on div "All H1 / Textlogo H2 H3 H4 H5 H6 Font color Font Poppins Line height 1.2 Font w…" at bounding box center [1368, 394] width 379 height 357
click at [1513, 703] on span "Generate" at bounding box center [1503, 709] width 56 height 13
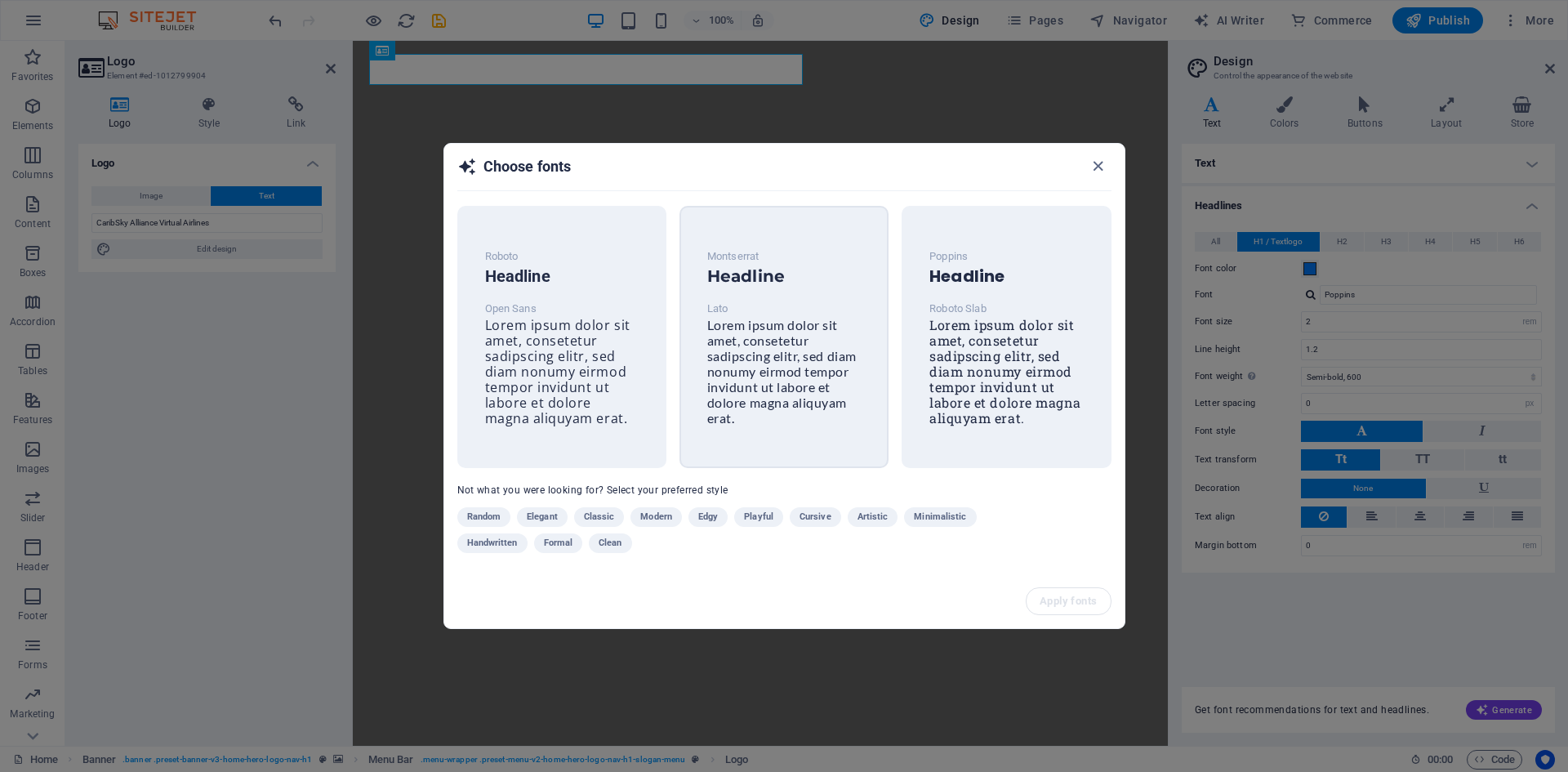
click at [782, 370] on span "Lorem ipsum dolor sit amet, consetetur sadipscing elitr, sed diam nonumy eirmod…" at bounding box center [781, 370] width 149 height 108
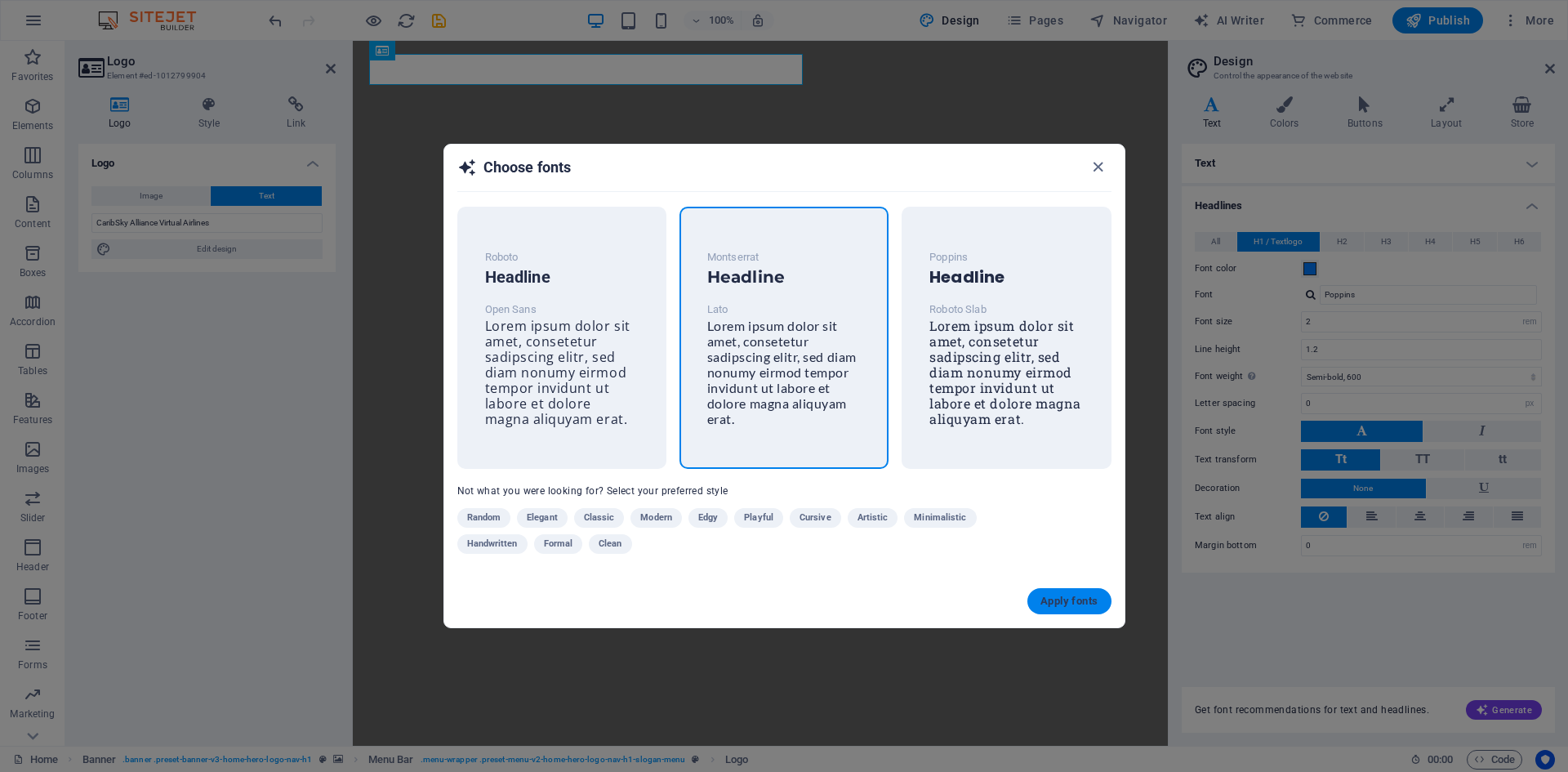
click at [1072, 606] on span "Apply fonts" at bounding box center [1069, 601] width 57 height 13
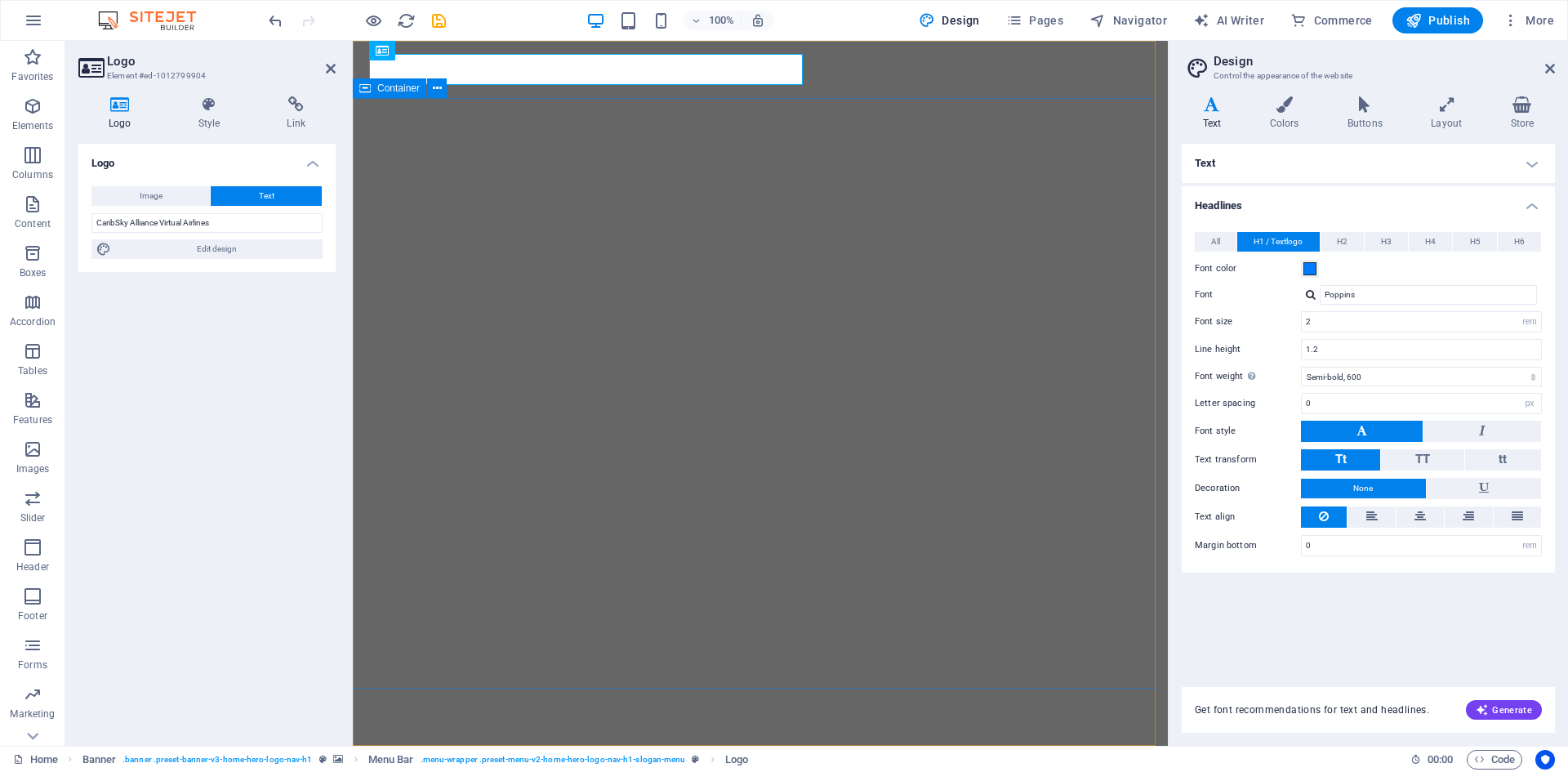
type input "Montserrat"
type input "36"
select select "px"
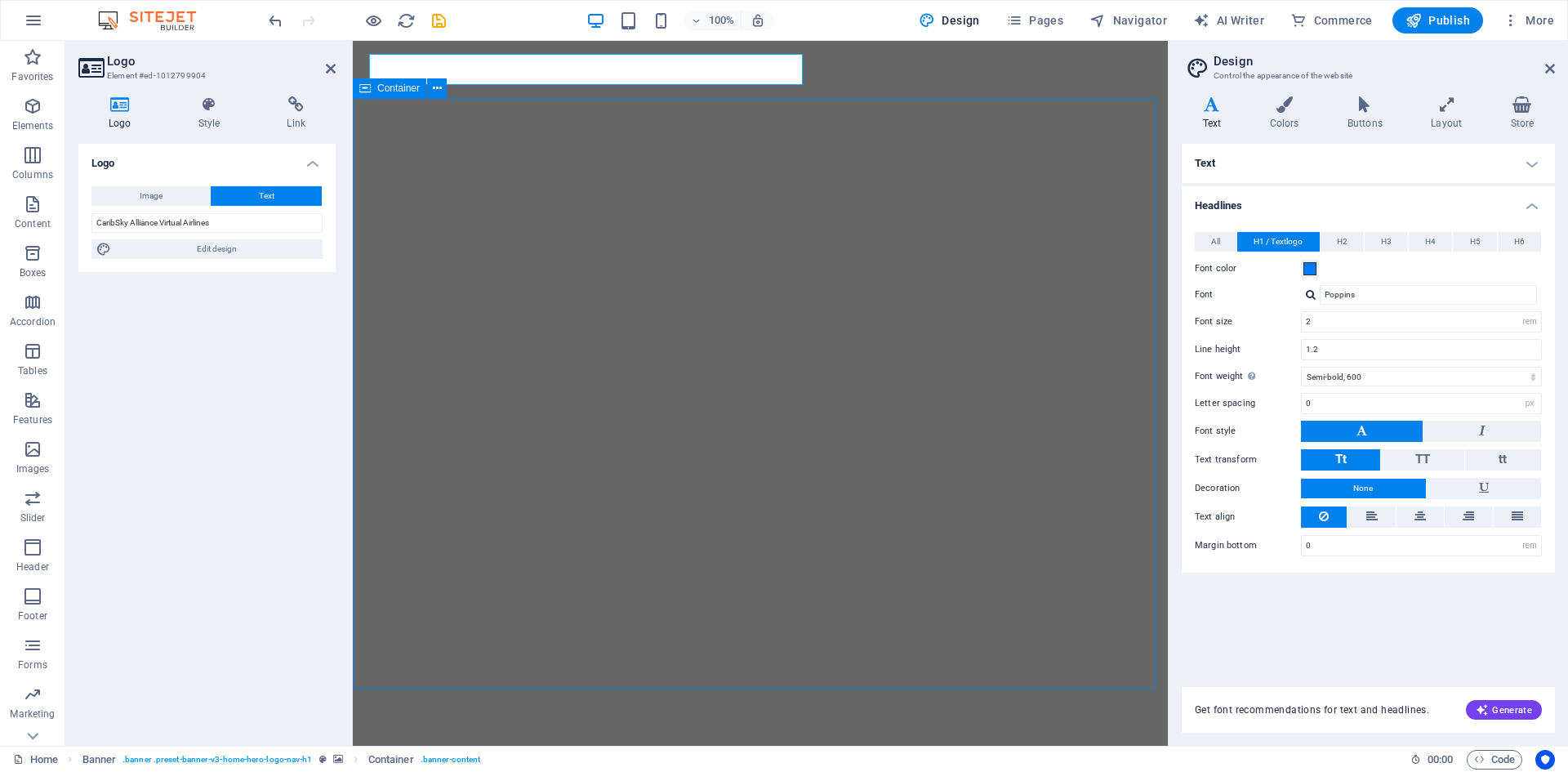
select select "700"
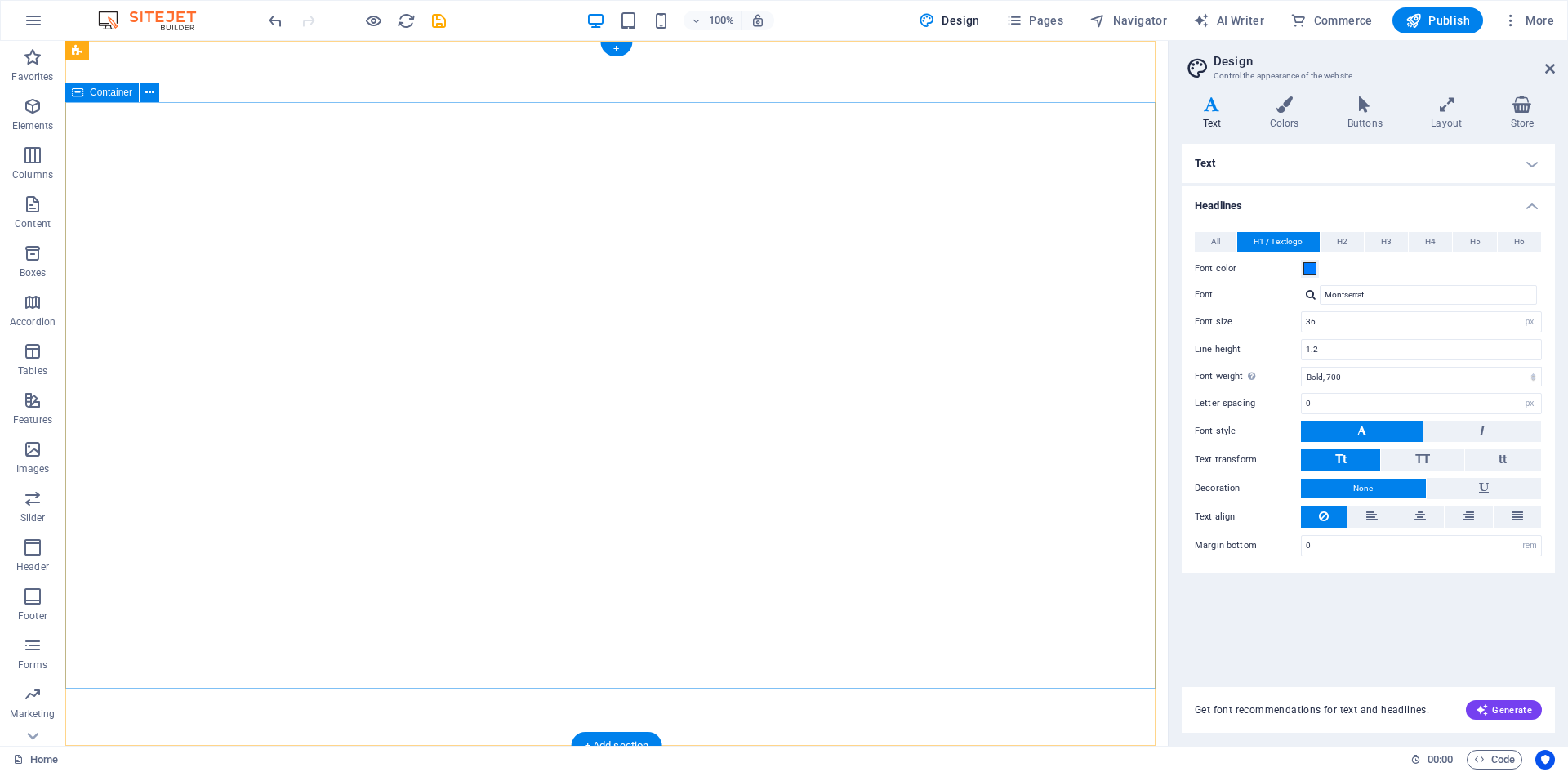
click at [145, 93] on icon at bounding box center [149, 92] width 9 height 17
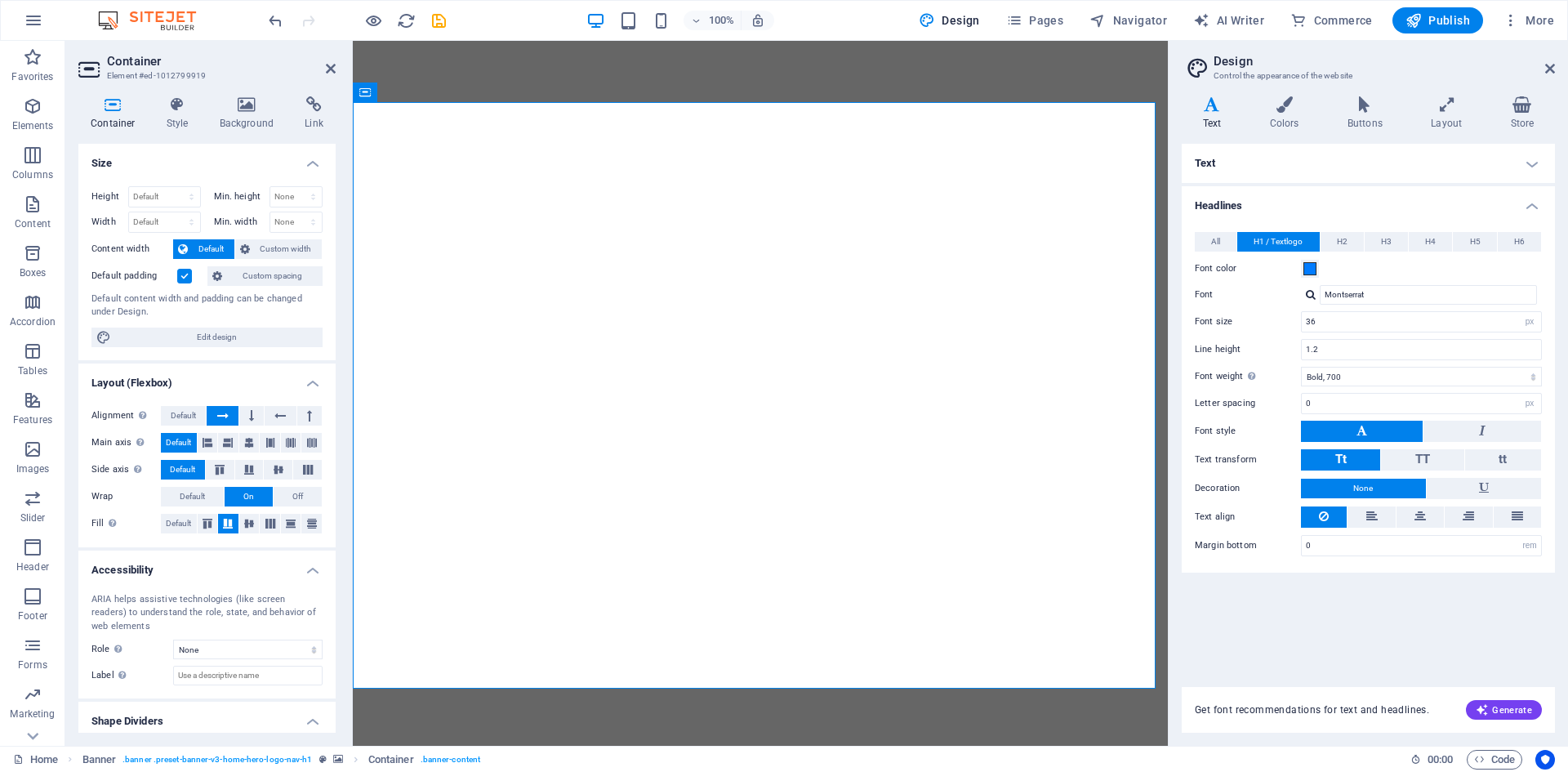
click at [324, 65] on h2 "Container" at bounding box center [222, 61] width 229 height 14
click at [327, 66] on icon at bounding box center [330, 68] width 10 height 13
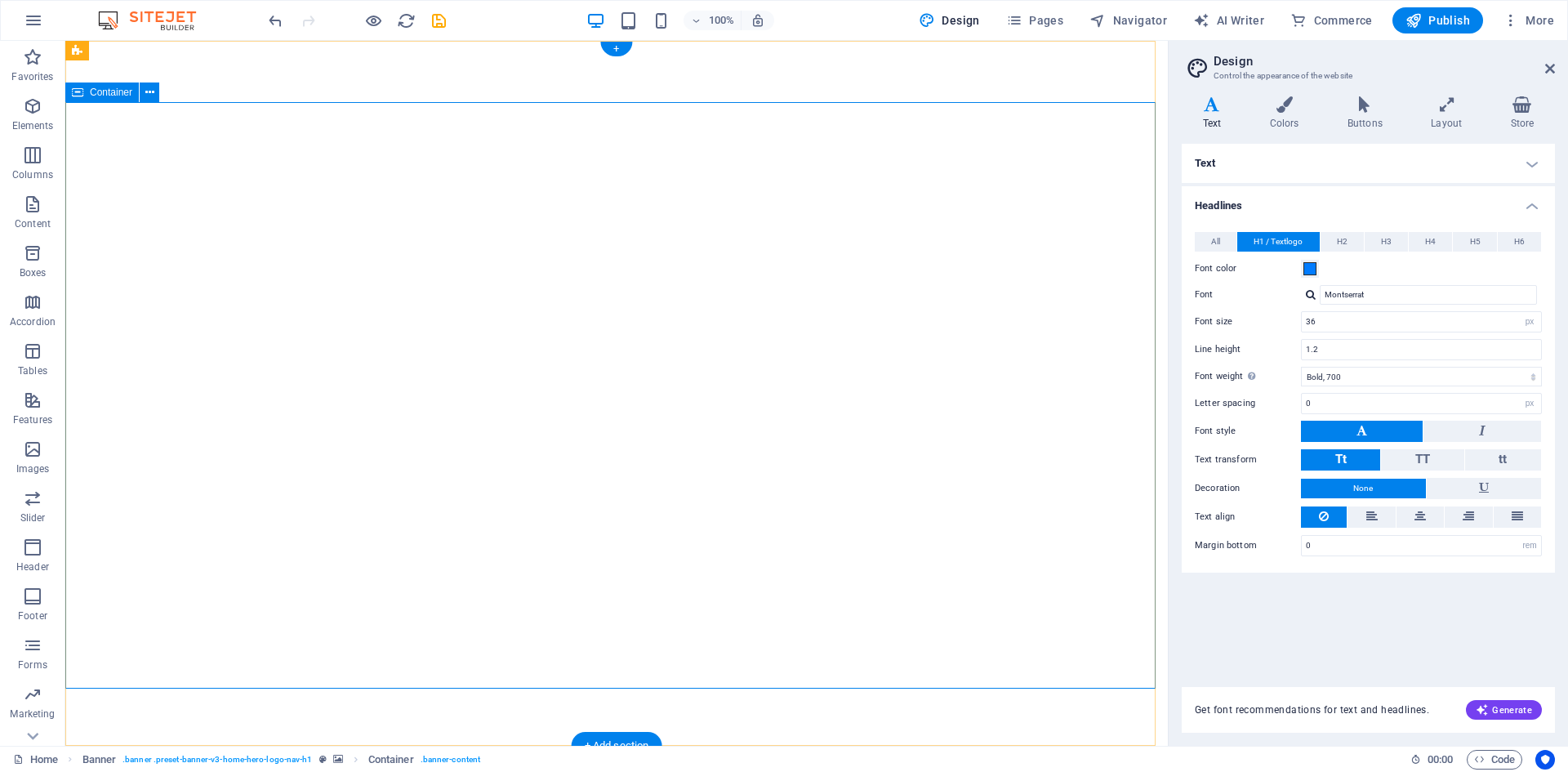
click at [153, 87] on icon at bounding box center [149, 92] width 9 height 17
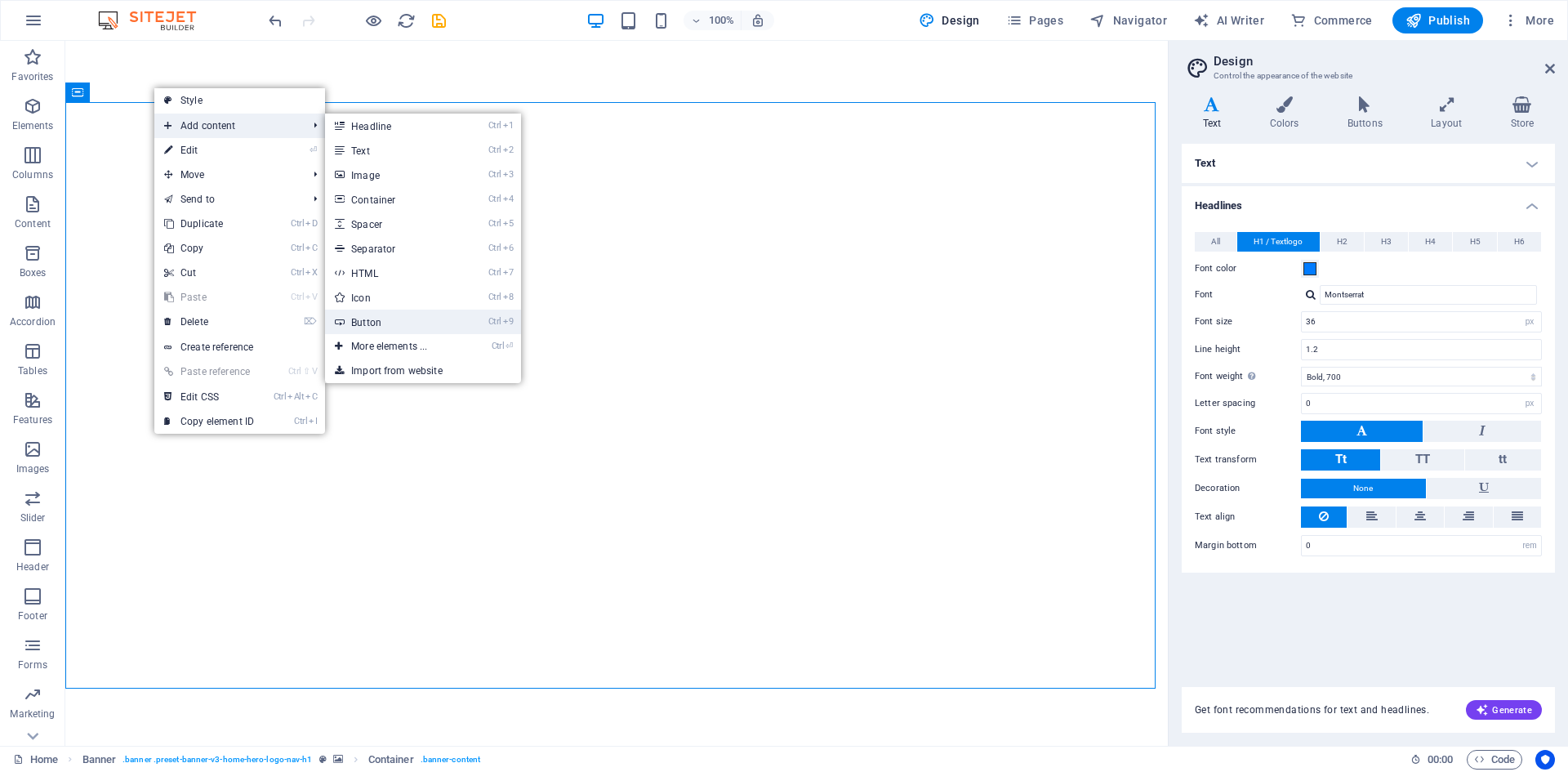
click at [408, 317] on link "Ctrl 9 Button" at bounding box center [392, 321] width 135 height 24
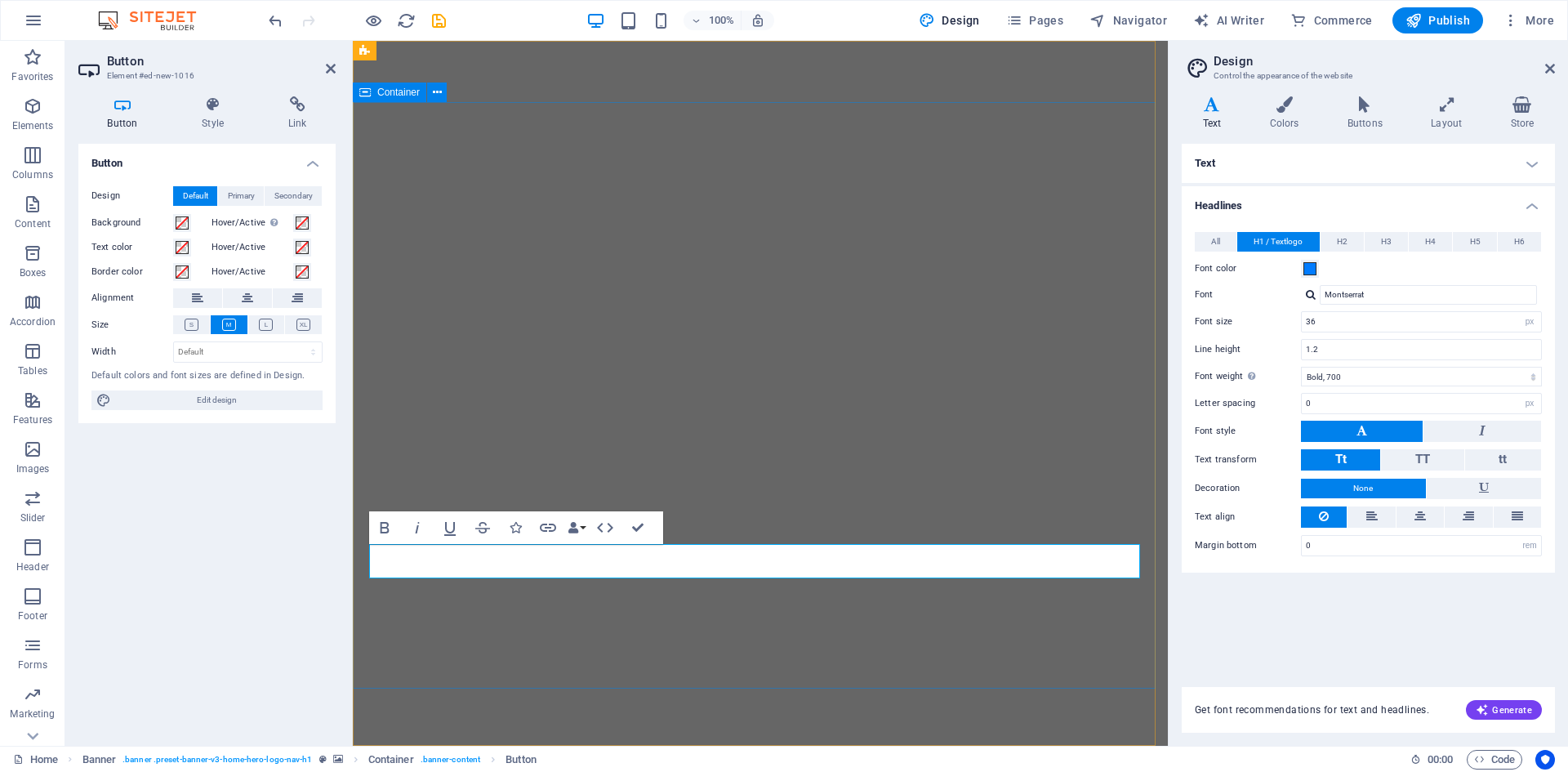
drag, startPoint x: 607, startPoint y: 558, endPoint x: 600, endPoint y: 490, distance: 68.4
drag, startPoint x: 500, startPoint y: 558, endPoint x: 487, endPoint y: 560, distance: 13.2
drag, startPoint x: 492, startPoint y: 560, endPoint x: 397, endPoint y: 557, distance: 95.0
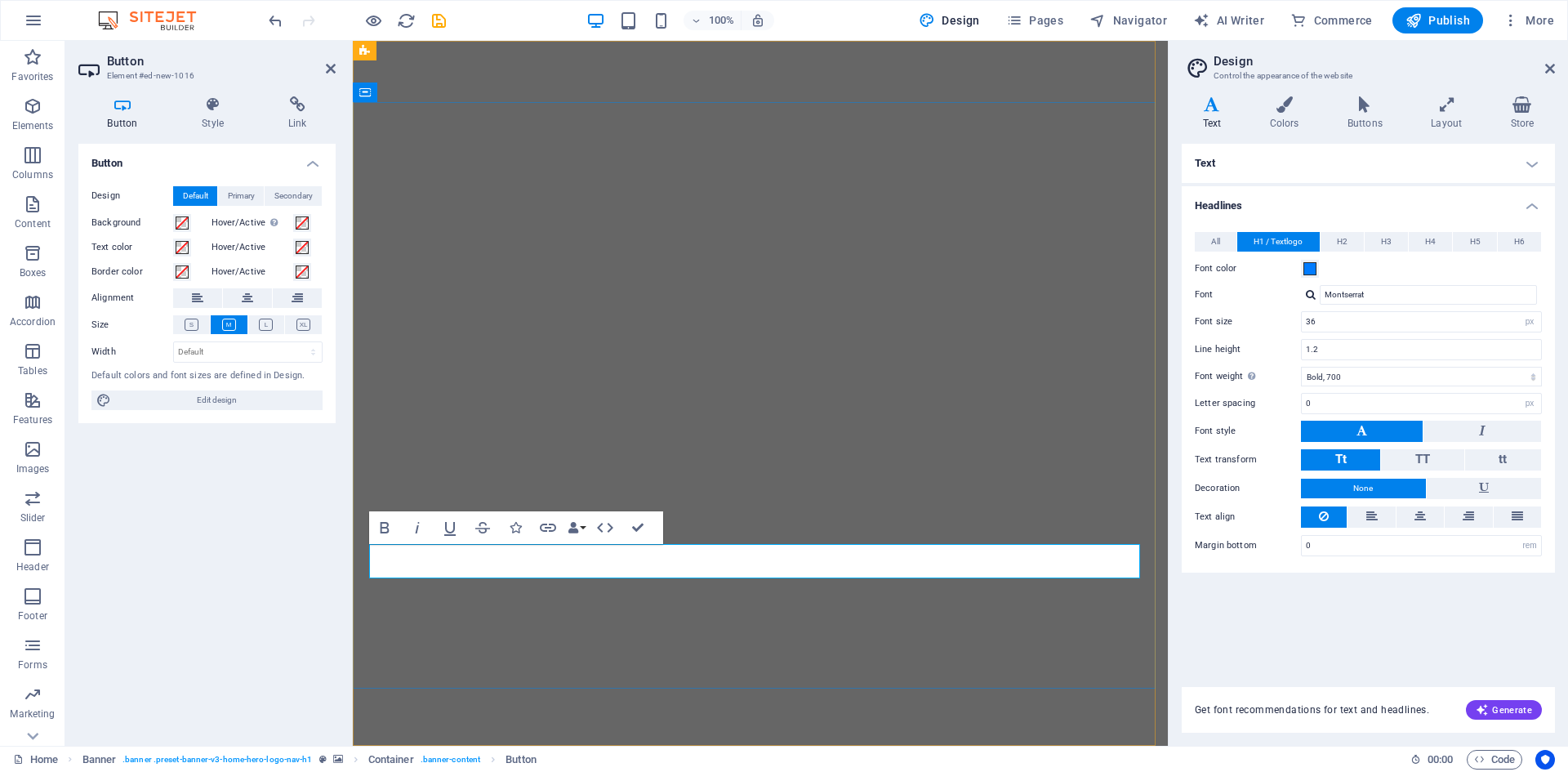
click at [216, 114] on h4 "Style" at bounding box center [216, 114] width 87 height 34
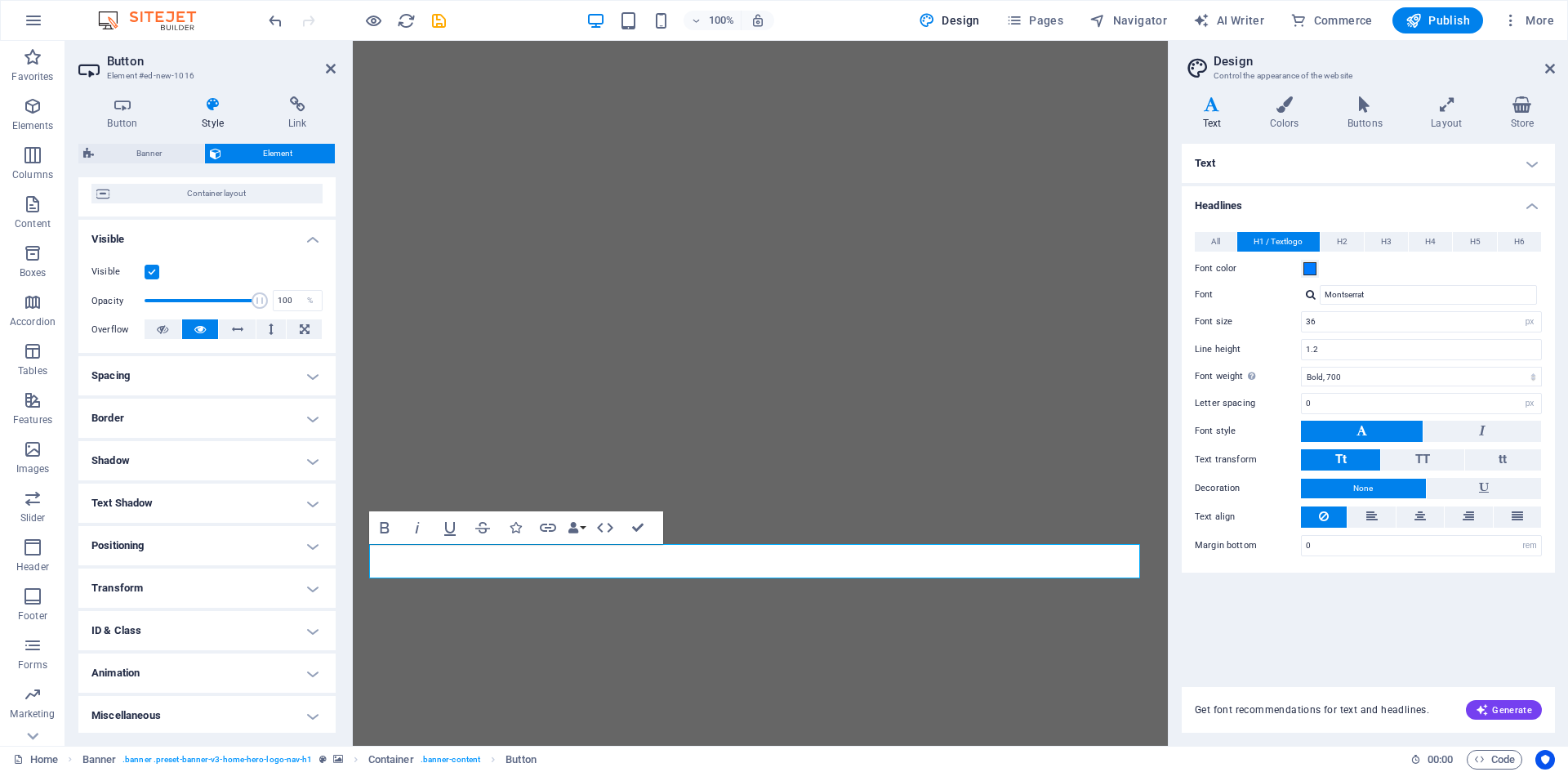
scroll to position [135, 0]
drag, startPoint x: 553, startPoint y: 551, endPoint x: 556, endPoint y: 534, distance: 17.3
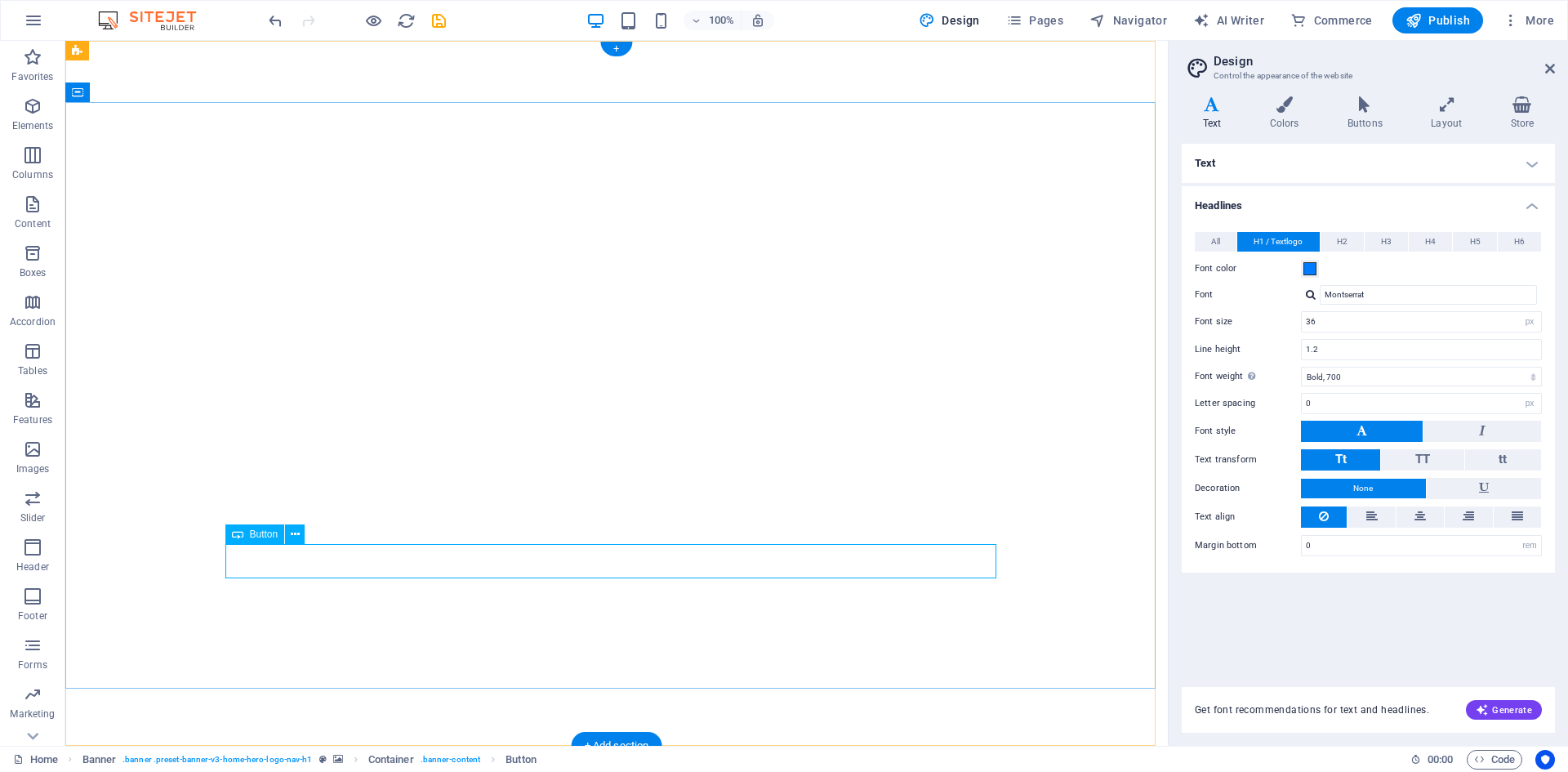
click at [299, 530] on icon at bounding box center [295, 534] width 9 height 17
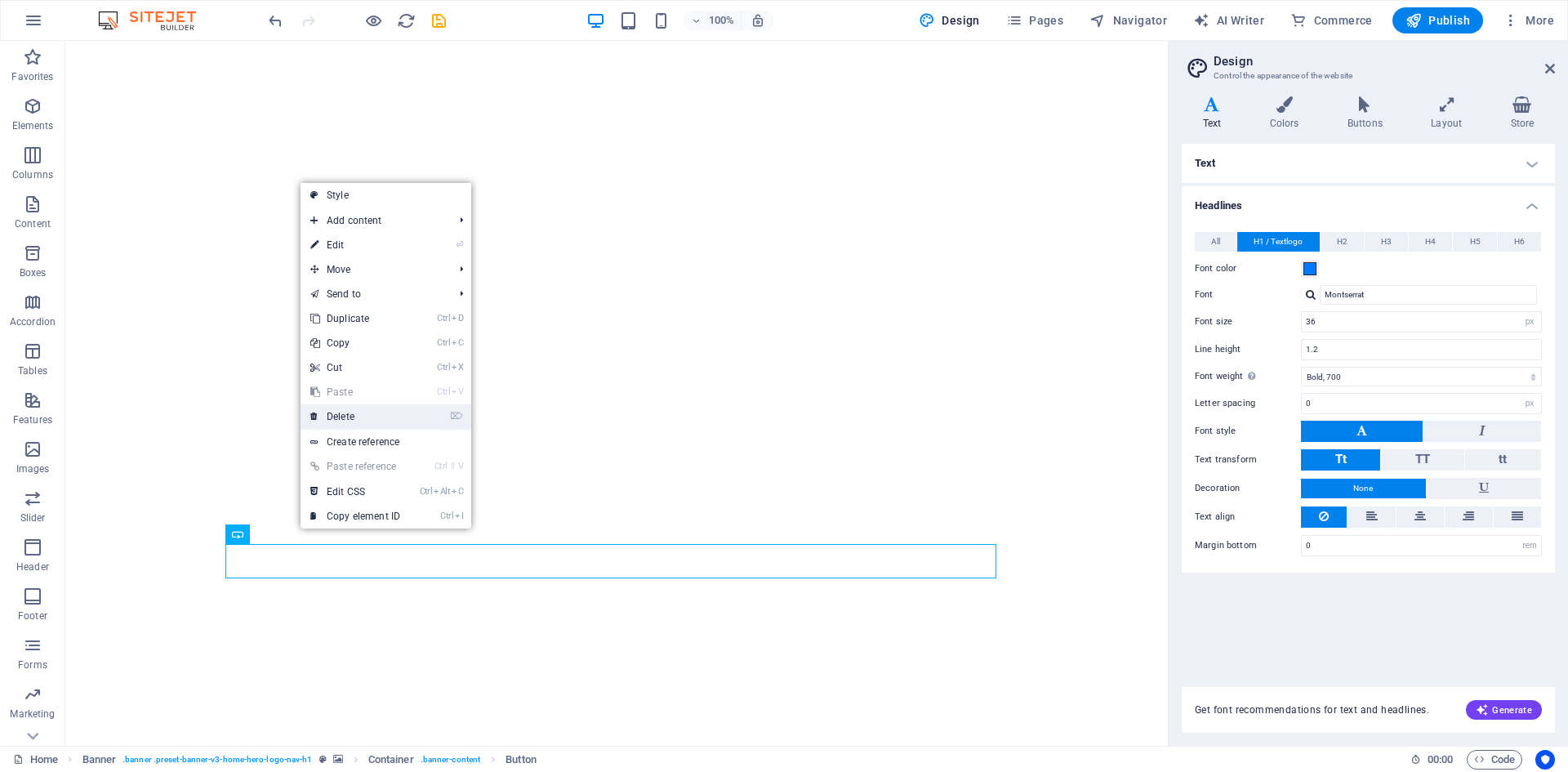
click at [363, 417] on link "⌦ Delete" at bounding box center [355, 416] width 109 height 24
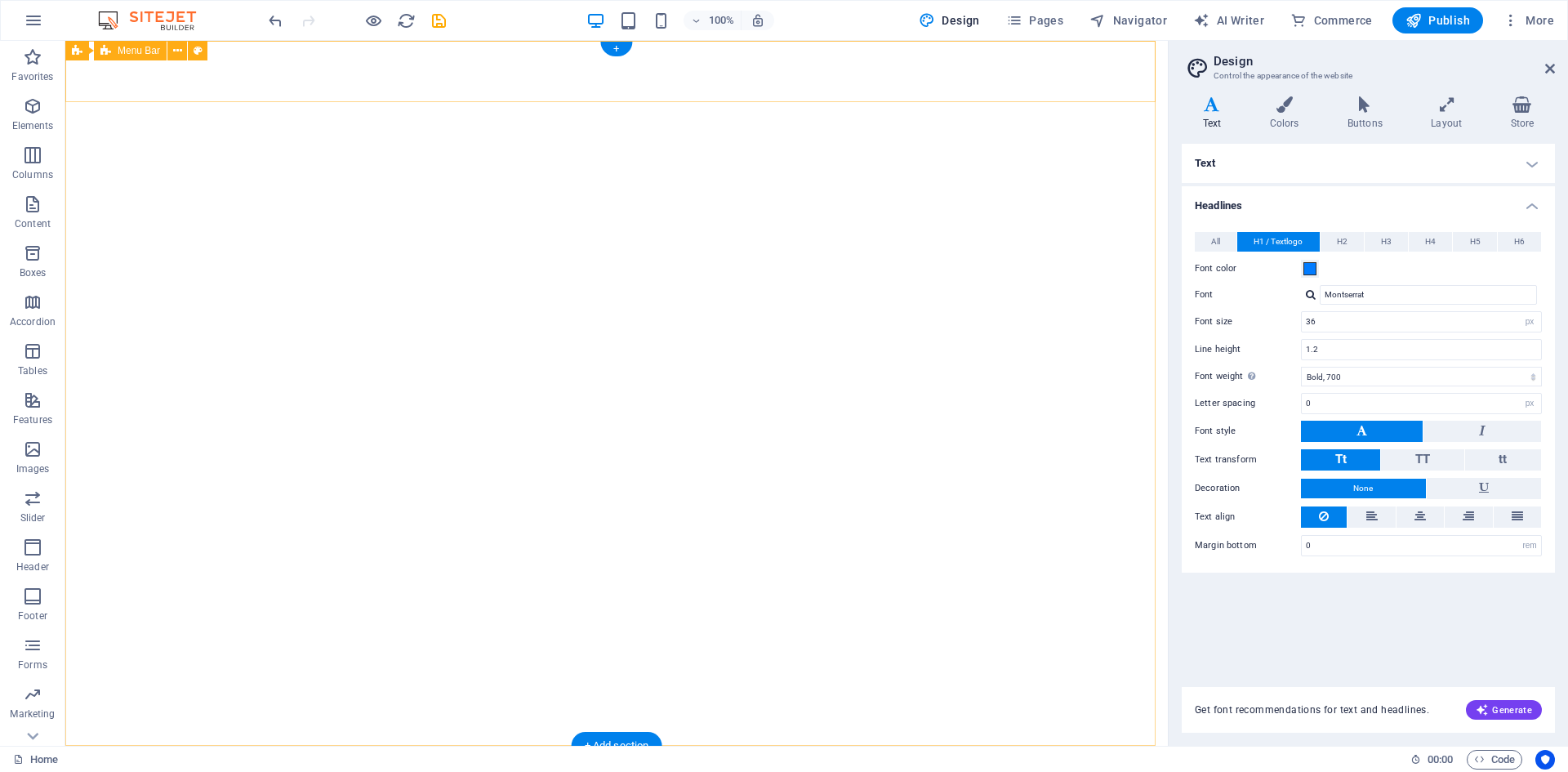
click at [418, 745] on div "CaribSky Alliance Virtual Airlines" at bounding box center [616, 776] width 1102 height 61
click at [81, 745] on div "CaribSky Alliance Virtual Airlines" at bounding box center [616, 776] width 1102 height 61
click at [174, 52] on icon at bounding box center [178, 50] width 9 height 17
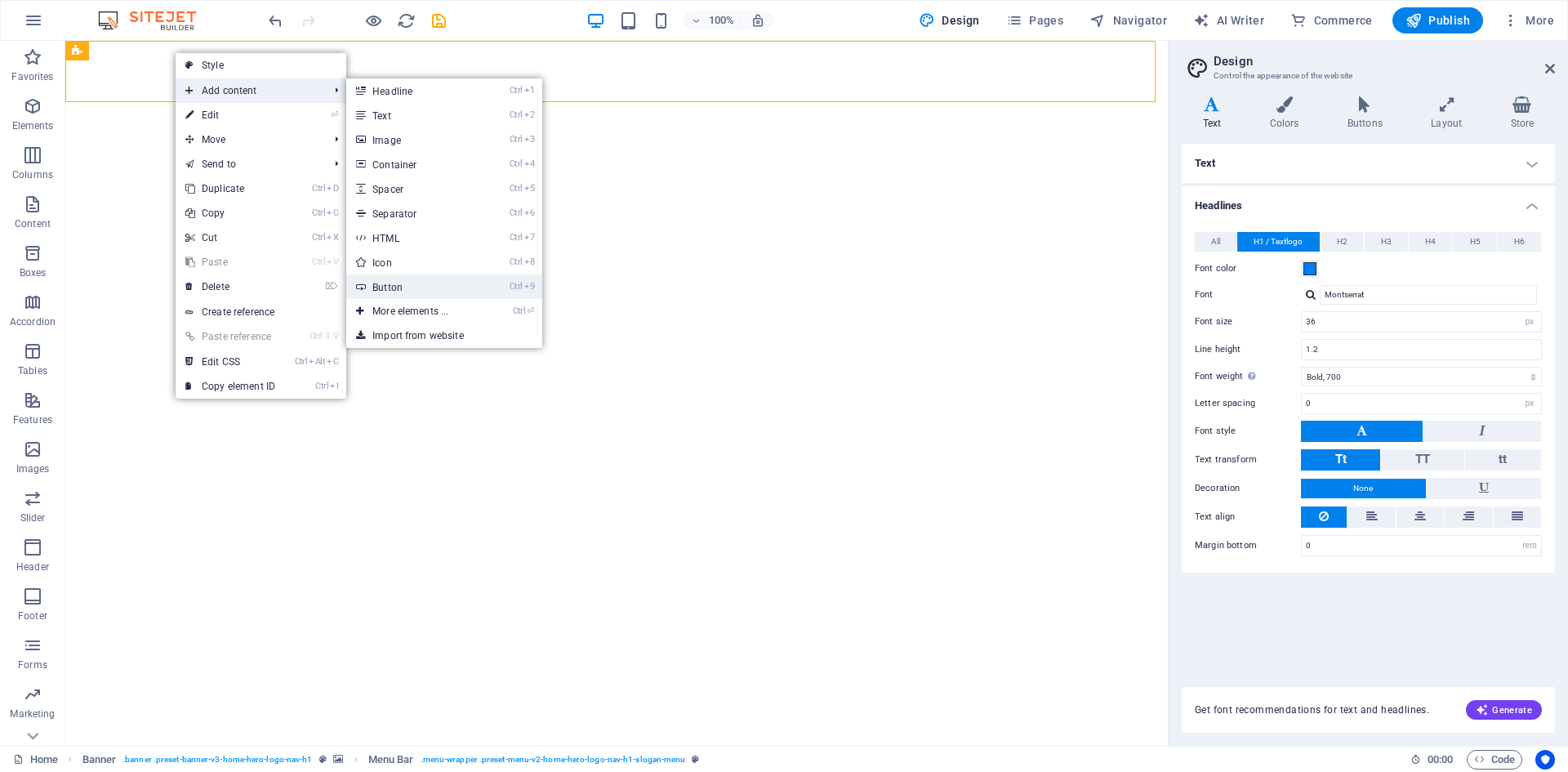
click at [430, 280] on link "Ctrl 9 Button" at bounding box center [413, 286] width 135 height 24
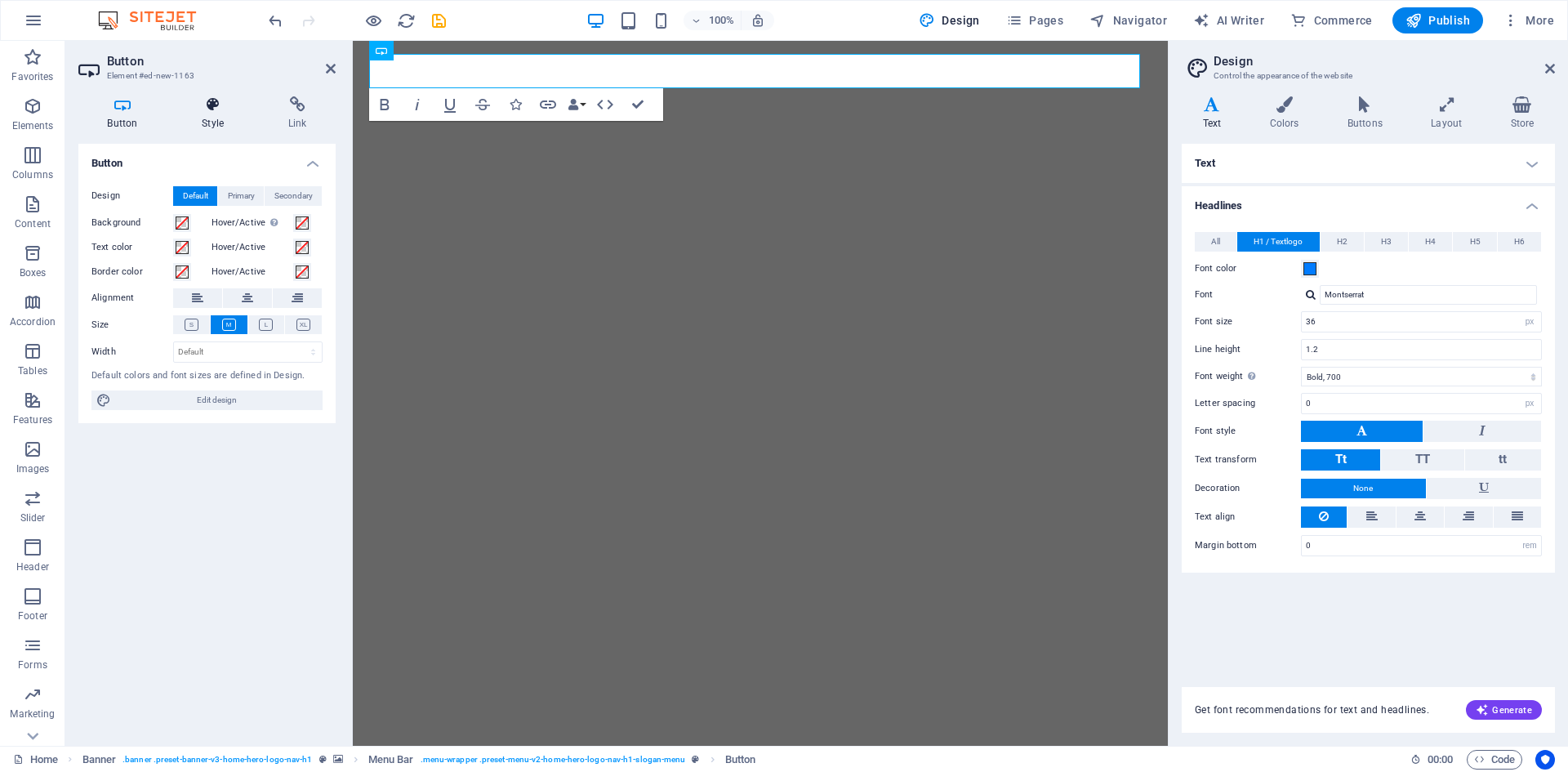
click at [216, 111] on icon at bounding box center [213, 105] width 80 height 16
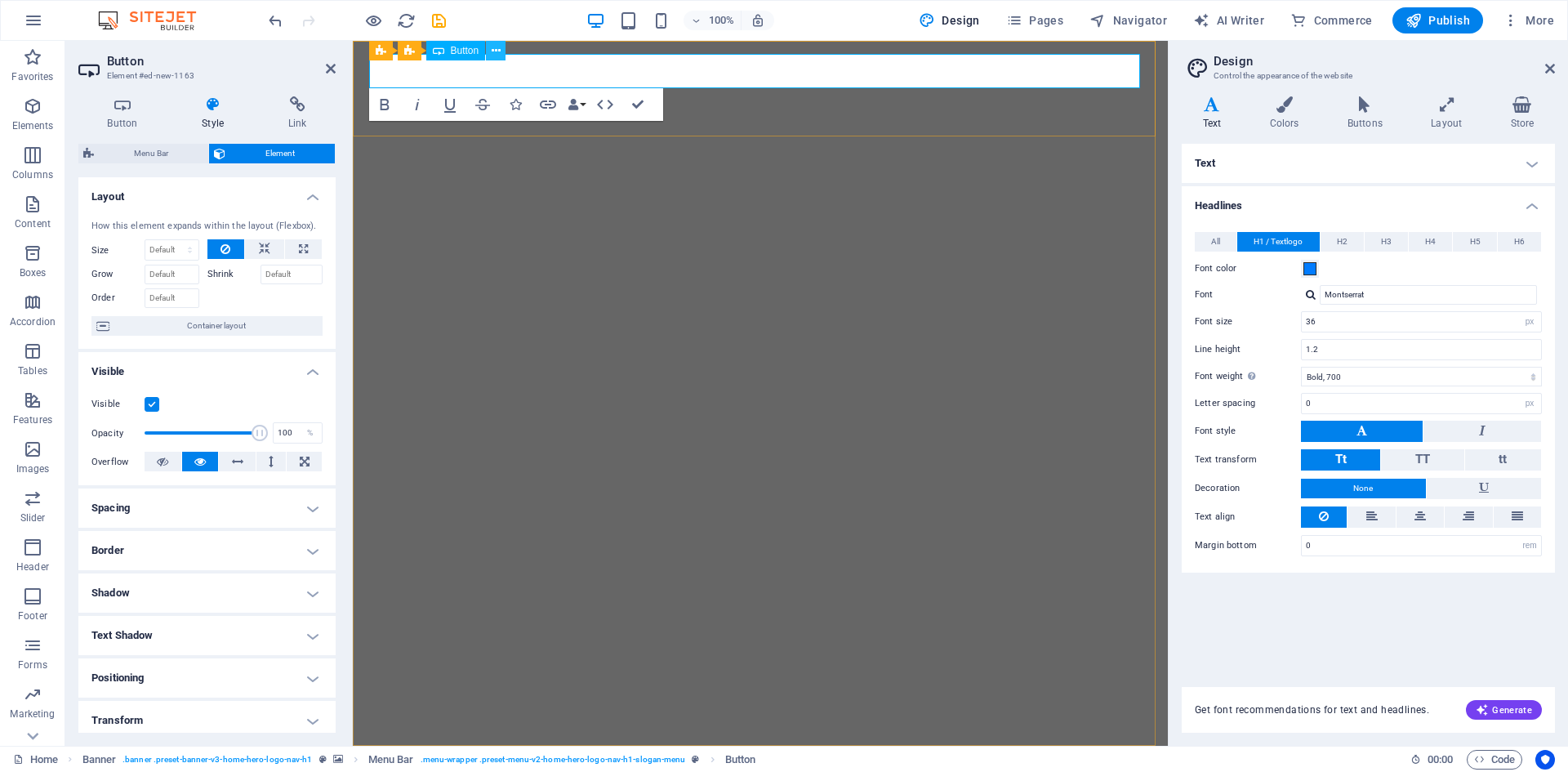
click at [497, 47] on icon at bounding box center [496, 50] width 9 height 17
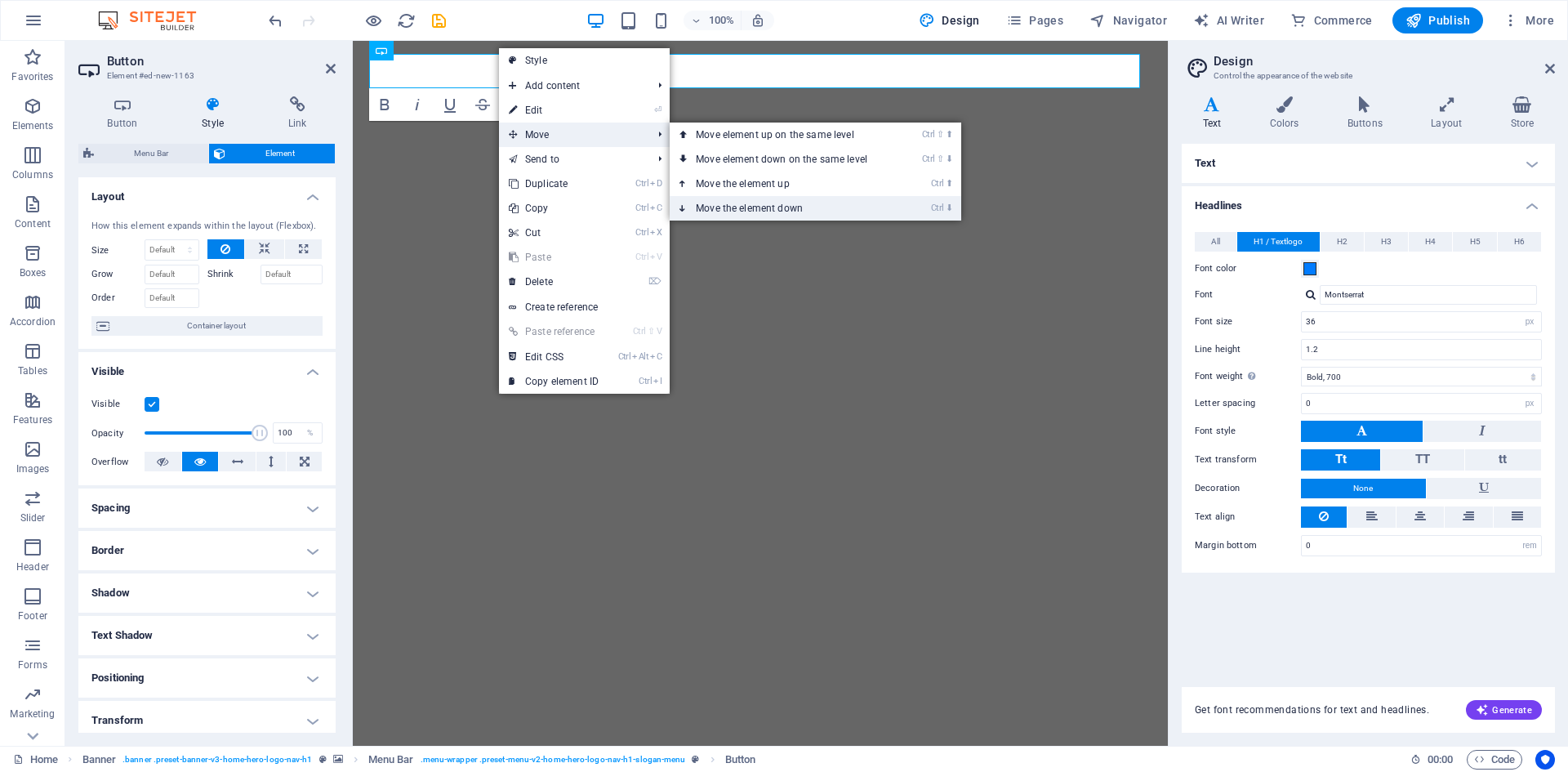
click at [760, 207] on link "Ctrl ⬇ Move the element down" at bounding box center [784, 208] width 230 height 24
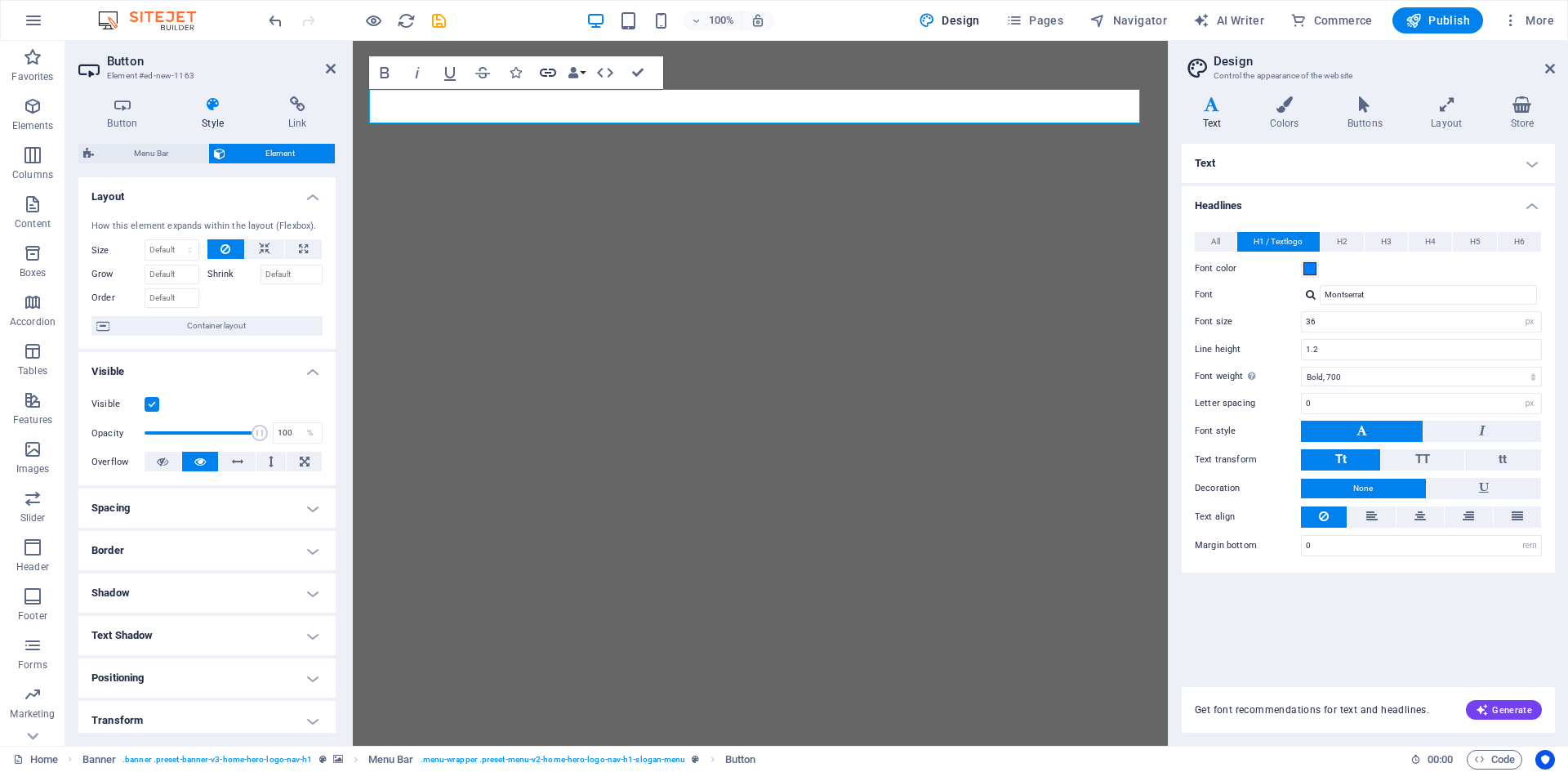
click at [541, 74] on icon "button" at bounding box center [547, 72] width 16 height 8
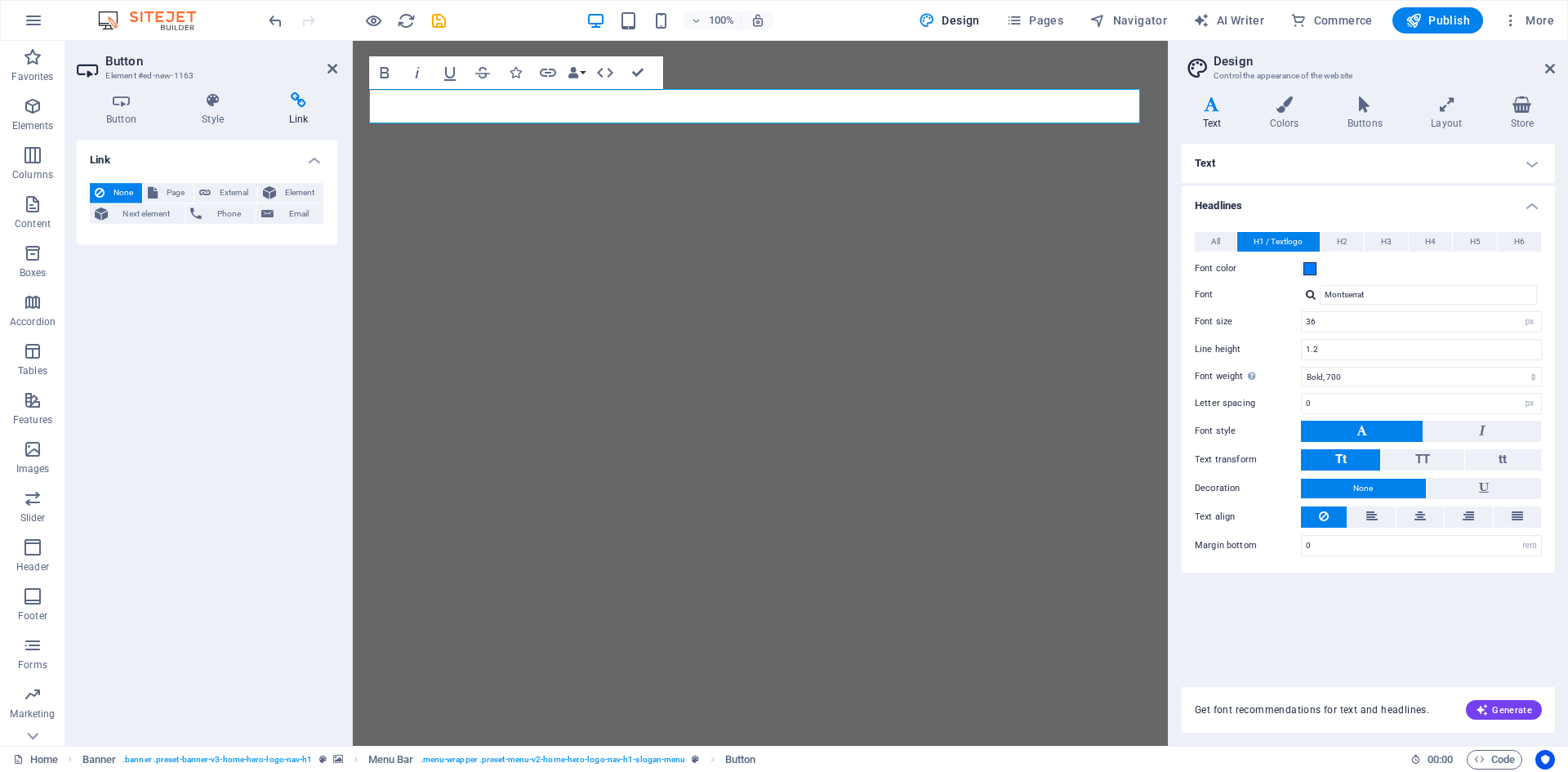
click at [136, 200] on span "None" at bounding box center [124, 196] width 27 height 20
click at [157, 198] on icon at bounding box center [153, 196] width 10 height 20
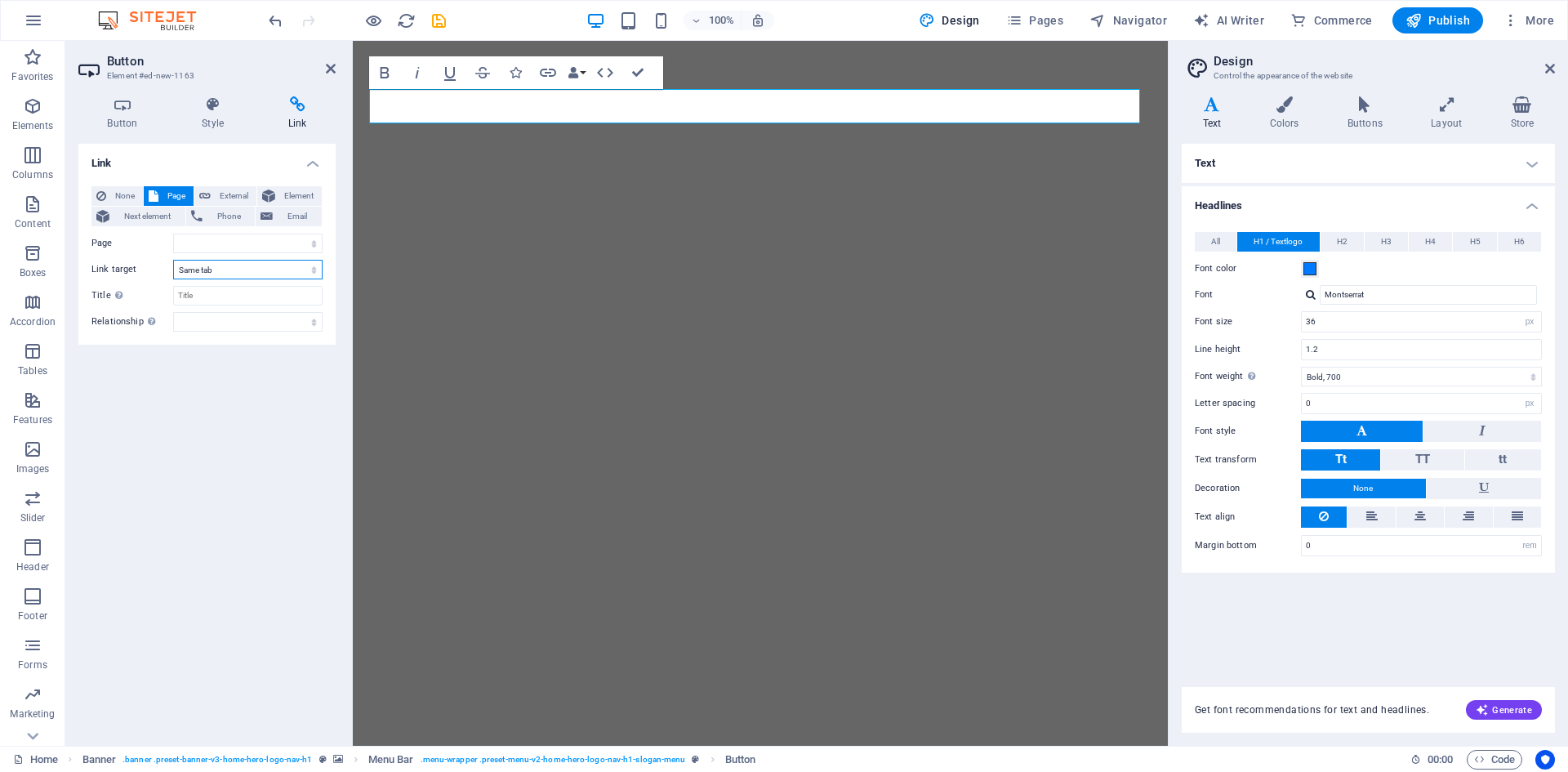
click at [221, 267] on select "New tab Same tab Overlay" at bounding box center [248, 269] width 149 height 20
click at [220, 245] on select "Home -- Airlines New page" at bounding box center [248, 243] width 149 height 20
select select "1"
click at [174, 233] on select "Home -- Airlines New page" at bounding box center [248, 243] width 149 height 20
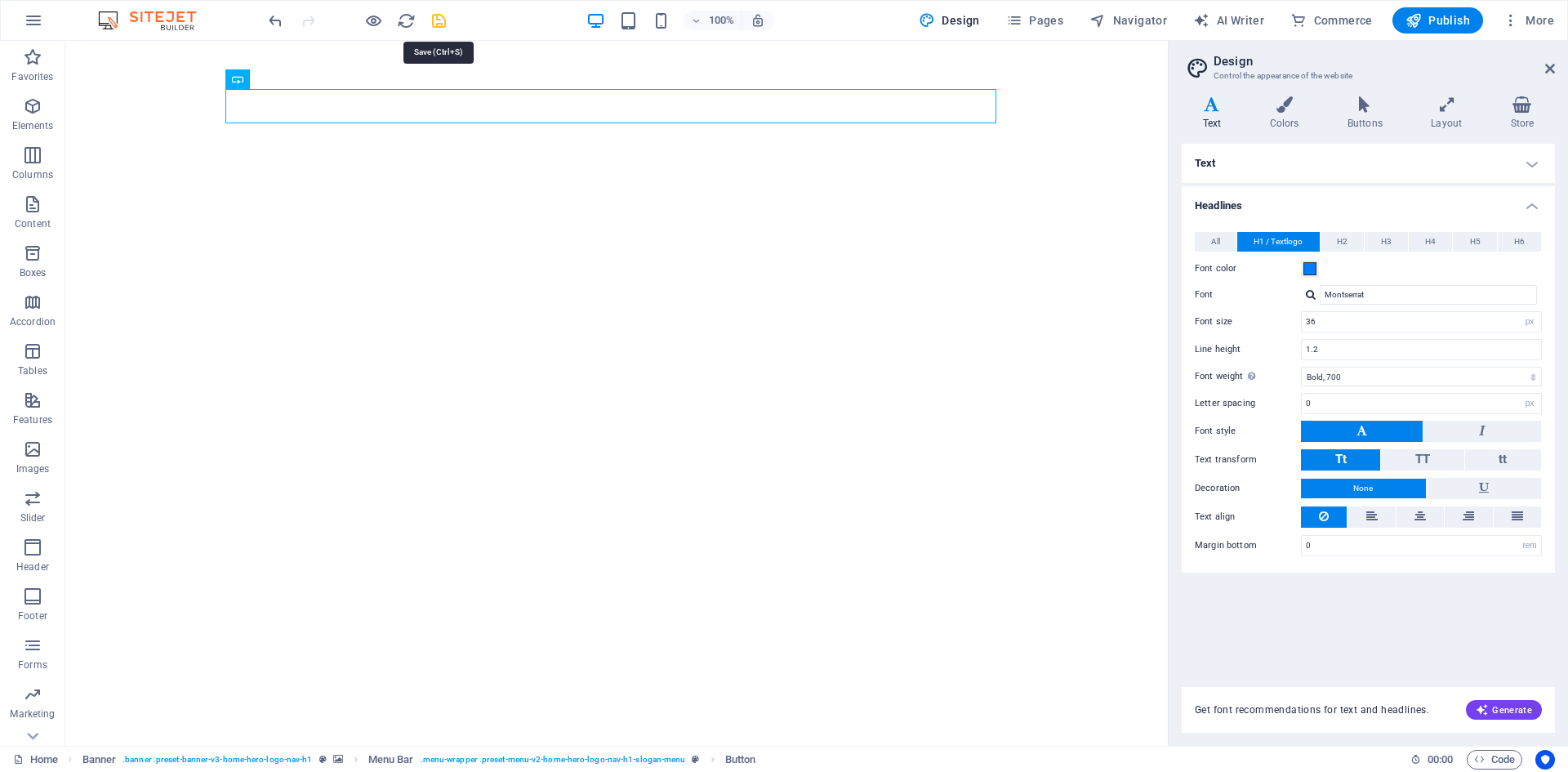
drag, startPoint x: 437, startPoint y: 25, endPoint x: 377, endPoint y: 33, distance: 60.5
click at [437, 25] on icon "save" at bounding box center [438, 21] width 19 height 19
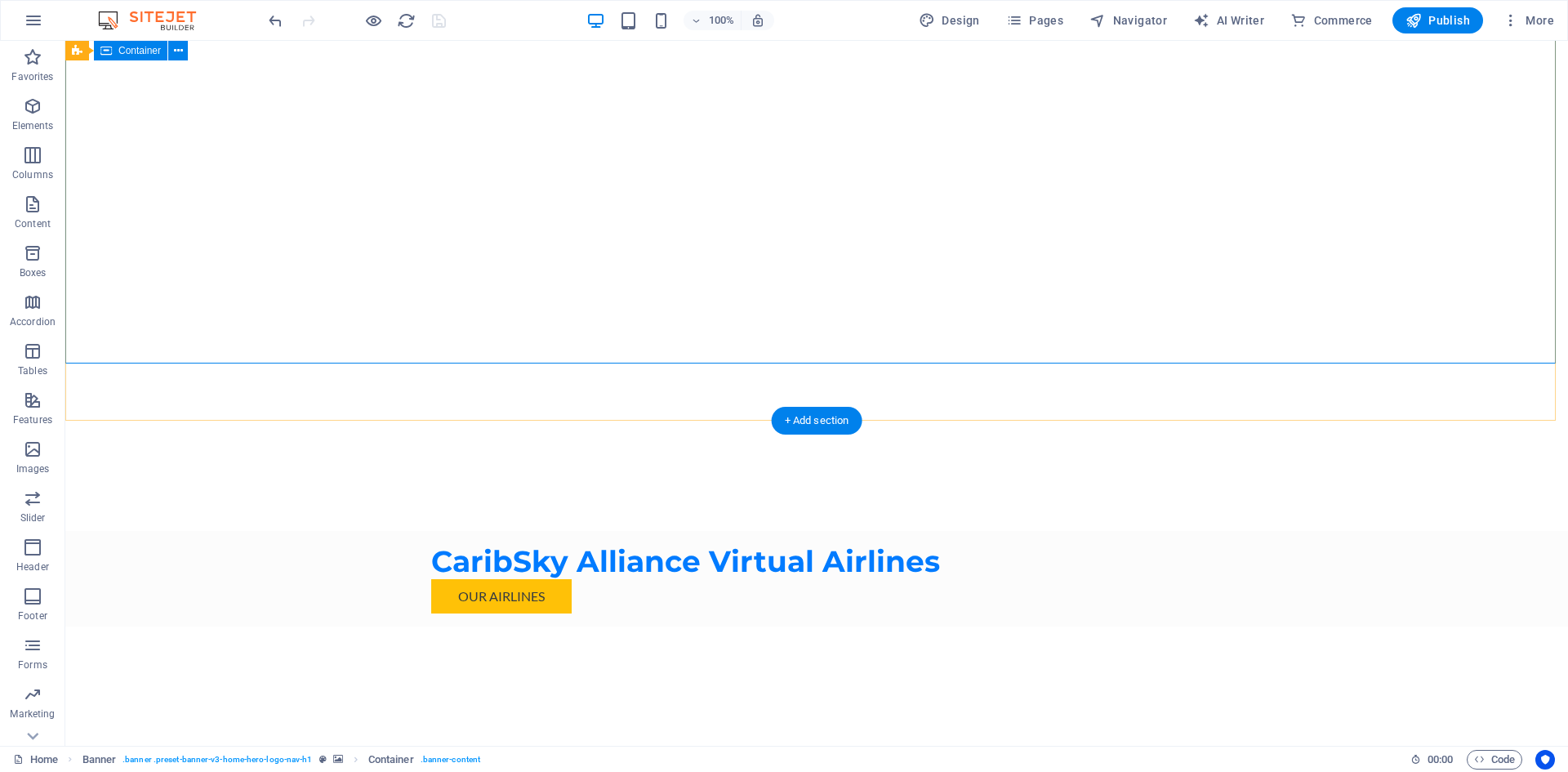
scroll to position [81, 0]
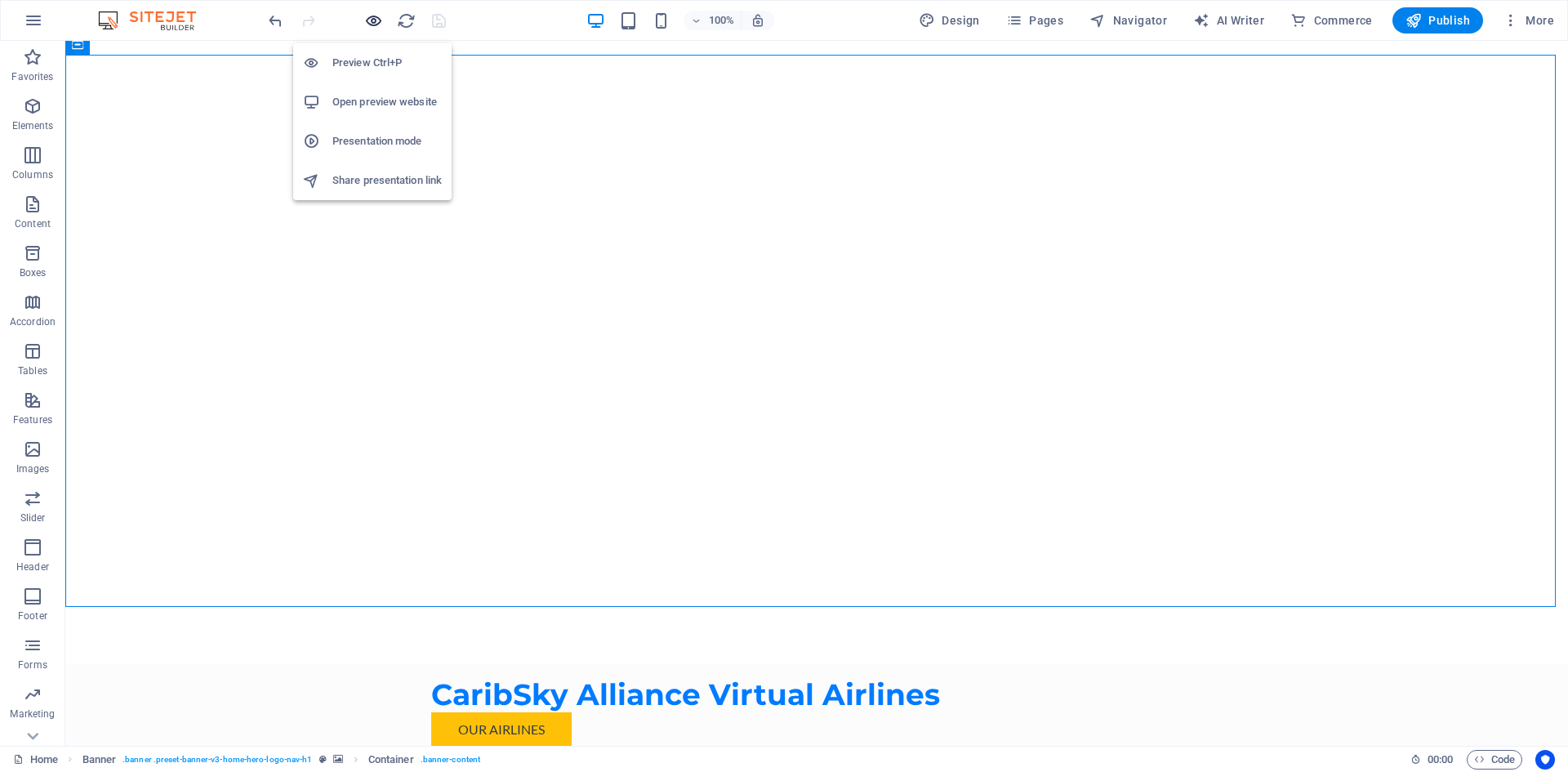
click at [378, 18] on icon "button" at bounding box center [373, 21] width 19 height 19
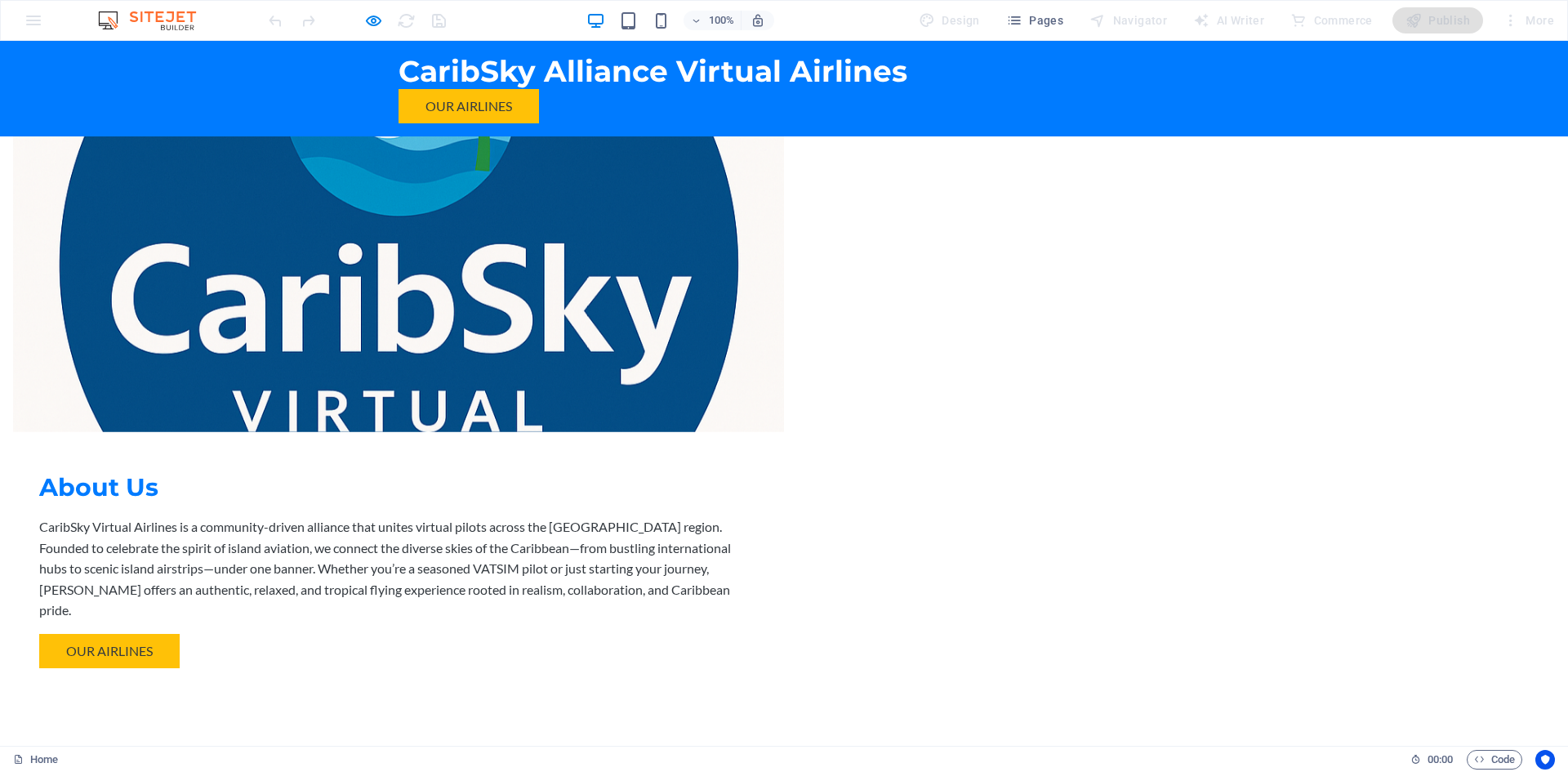
scroll to position [572, 0]
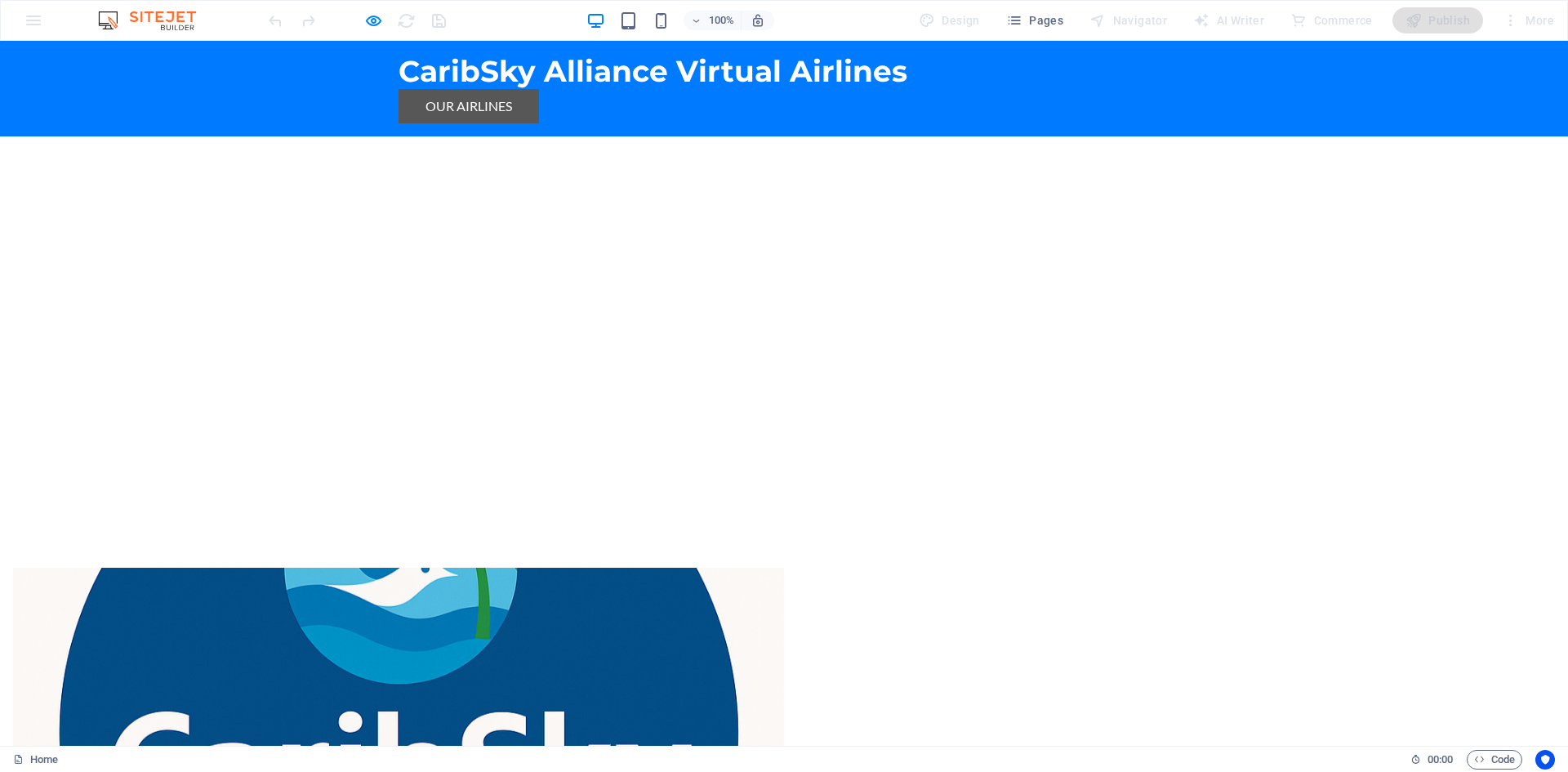
click at [478, 106] on link "our airlines" at bounding box center [468, 106] width 140 height 34
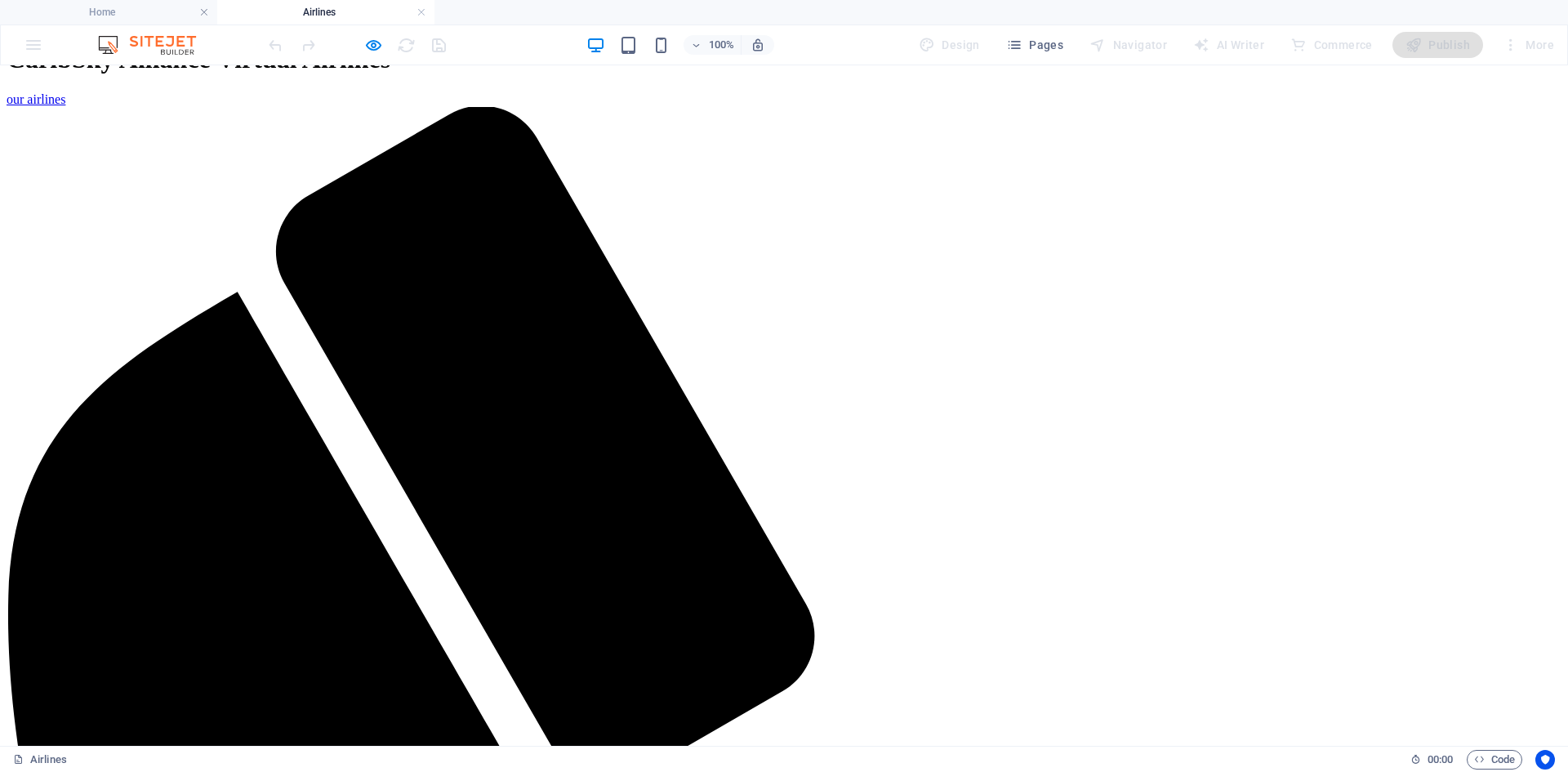
scroll to position [112, 0]
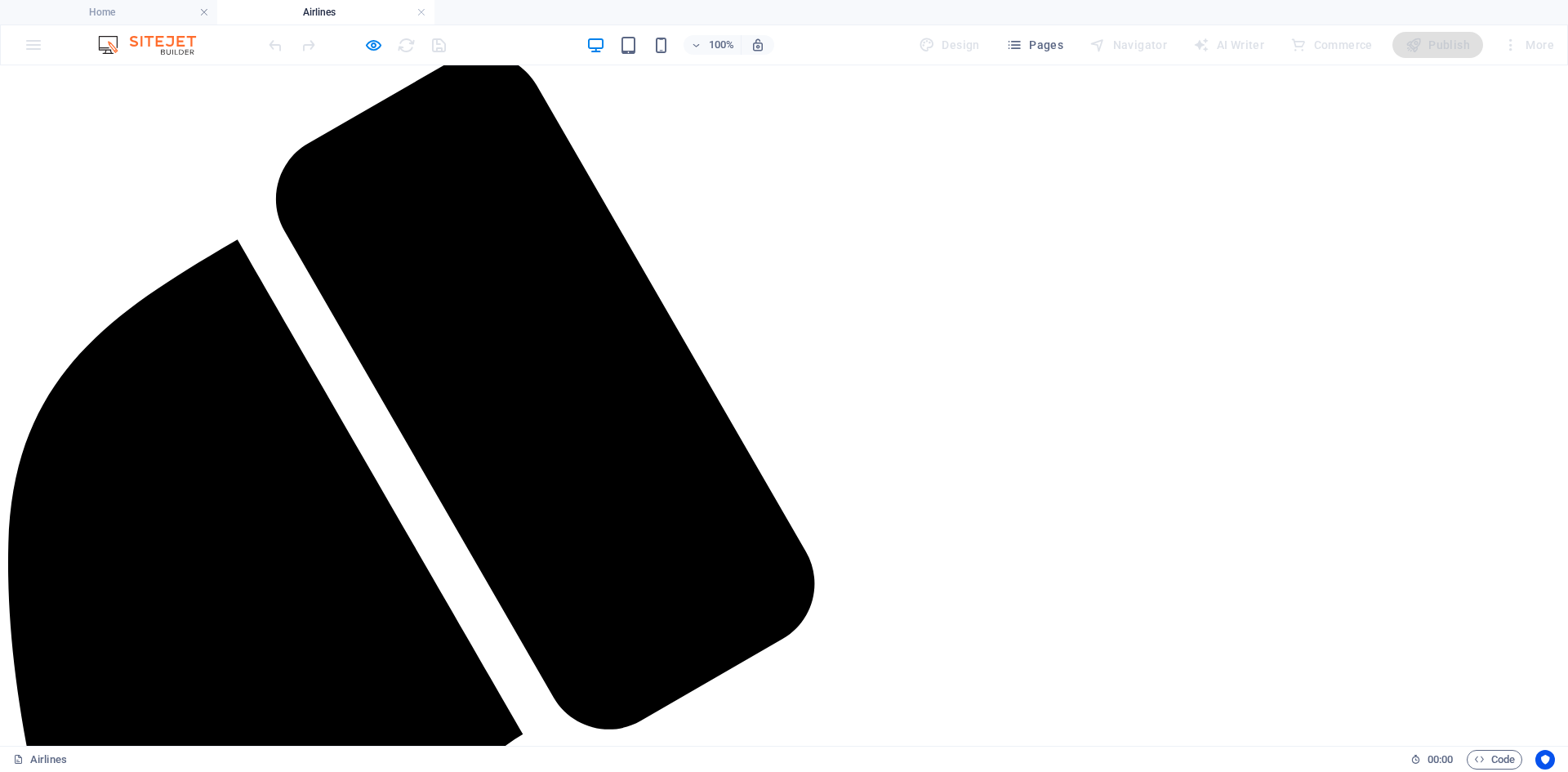
click at [369, 40] on icon "button" at bounding box center [373, 45] width 19 height 19
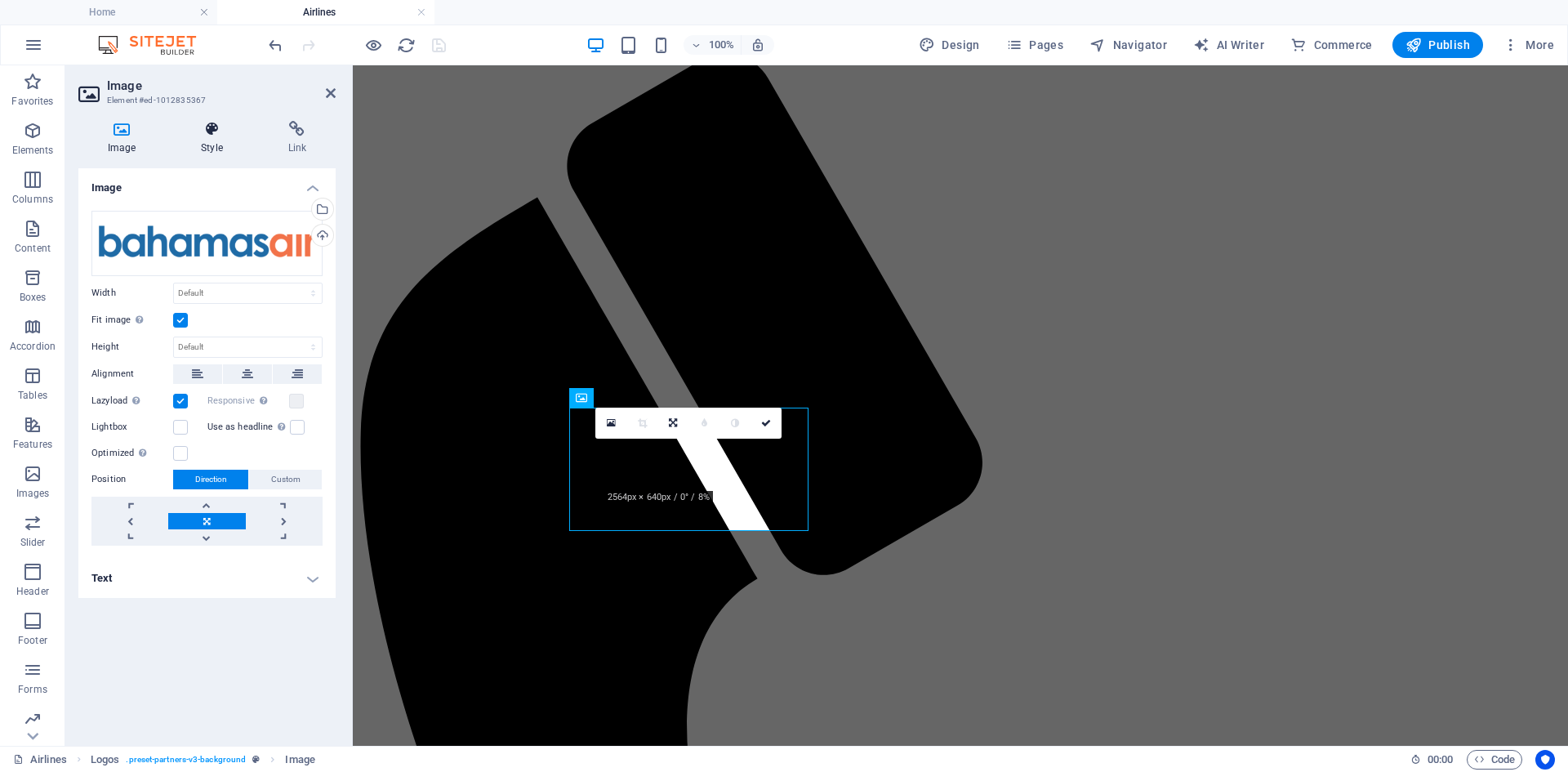
click at [209, 141] on h4 "Style" at bounding box center [215, 138] width 87 height 34
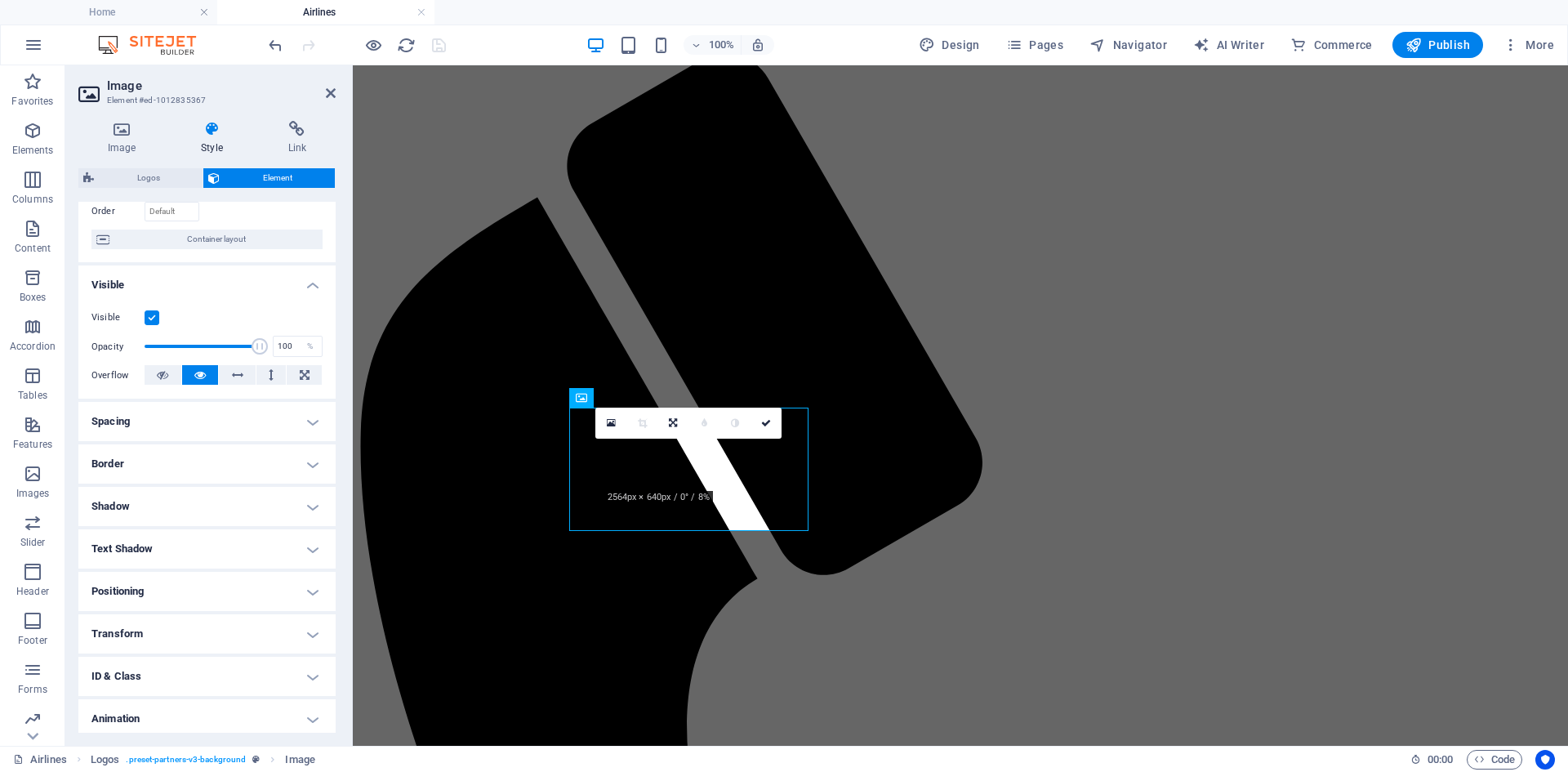
scroll to position [159, 0]
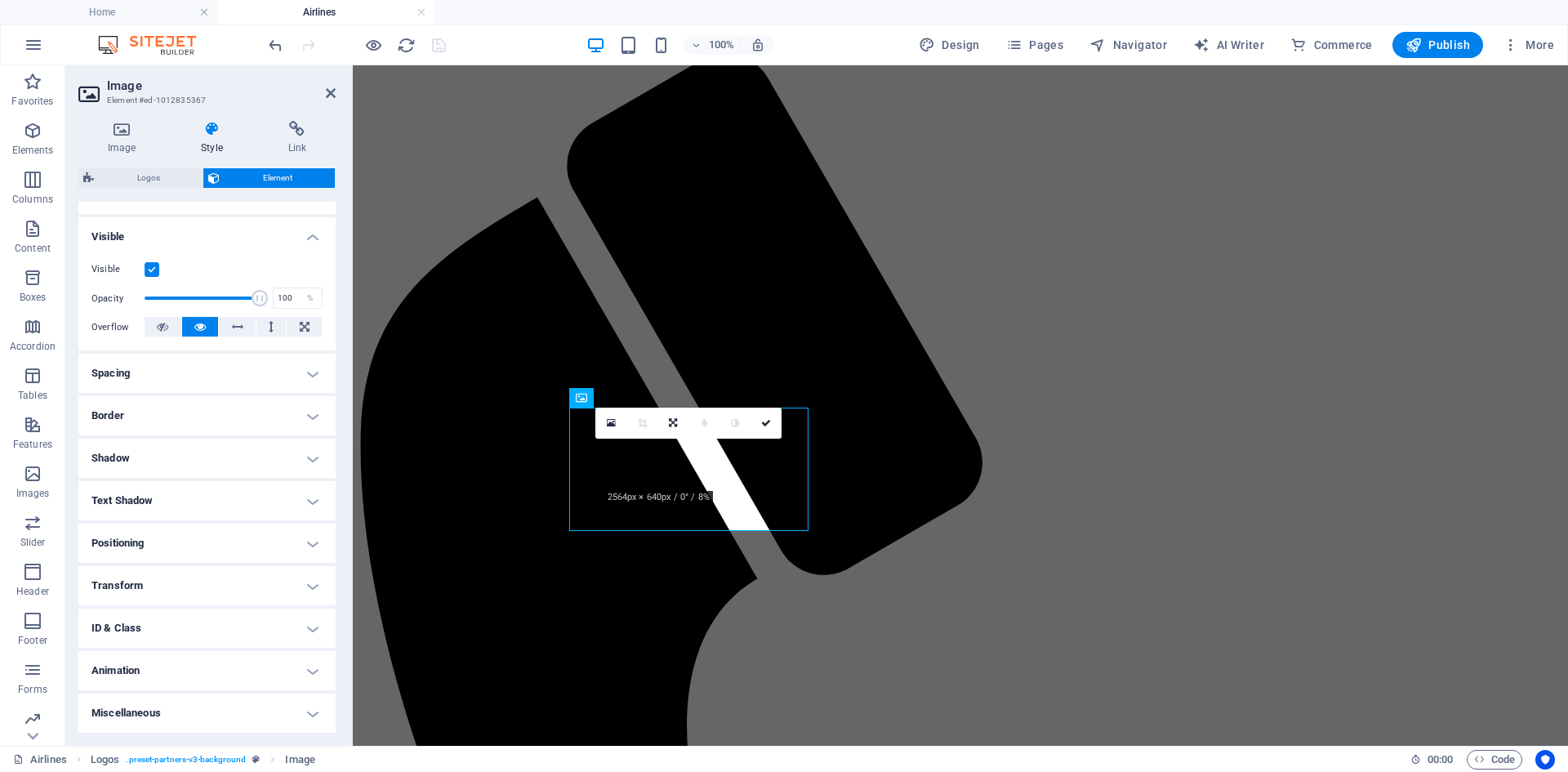
click at [230, 502] on h4 "Text Shadow" at bounding box center [208, 501] width 258 height 39
click at [250, 529] on button "Outside" at bounding box center [281, 533] width 80 height 20
type input "2"
type input "4"
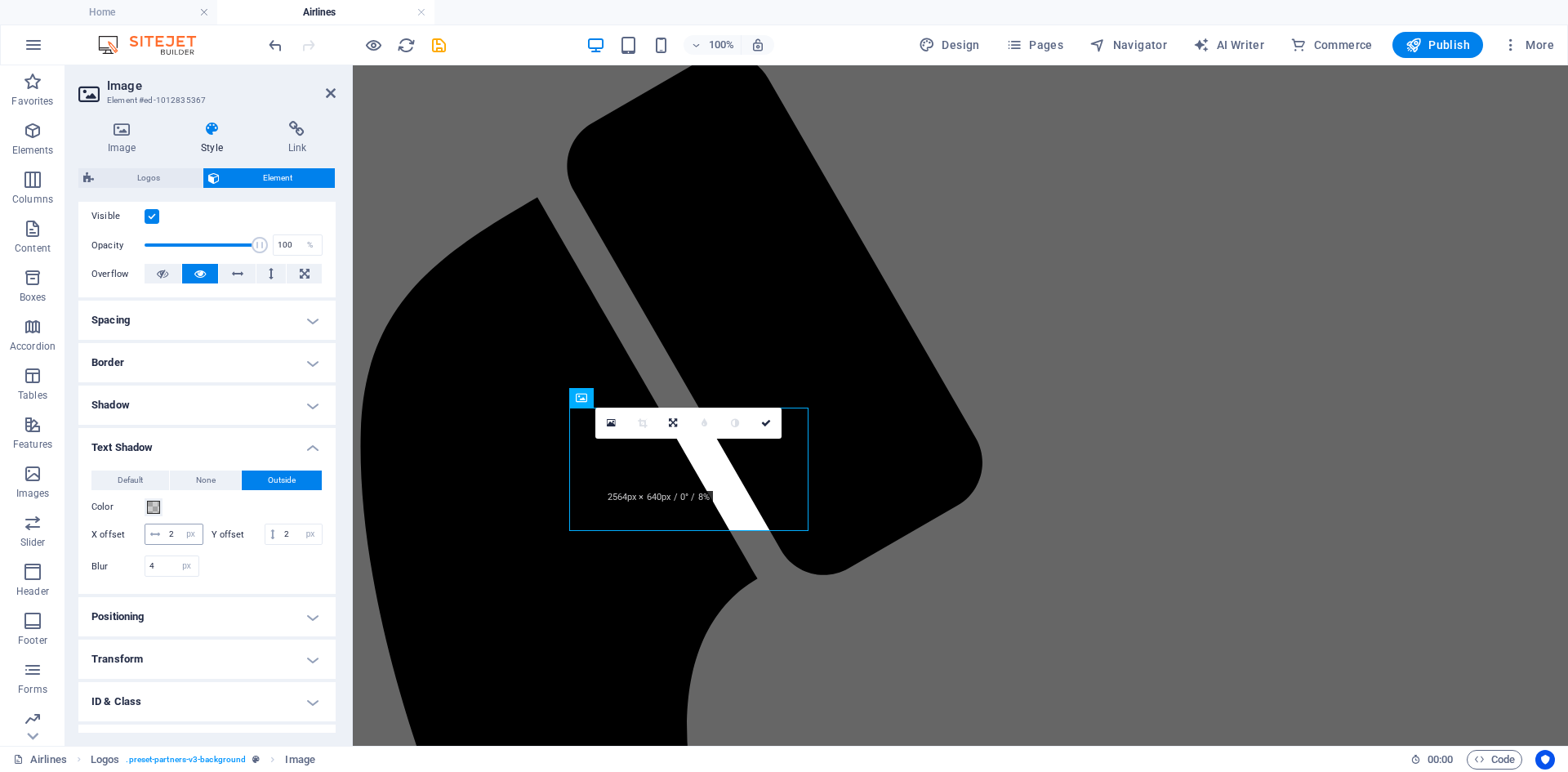
scroll to position [241, 0]
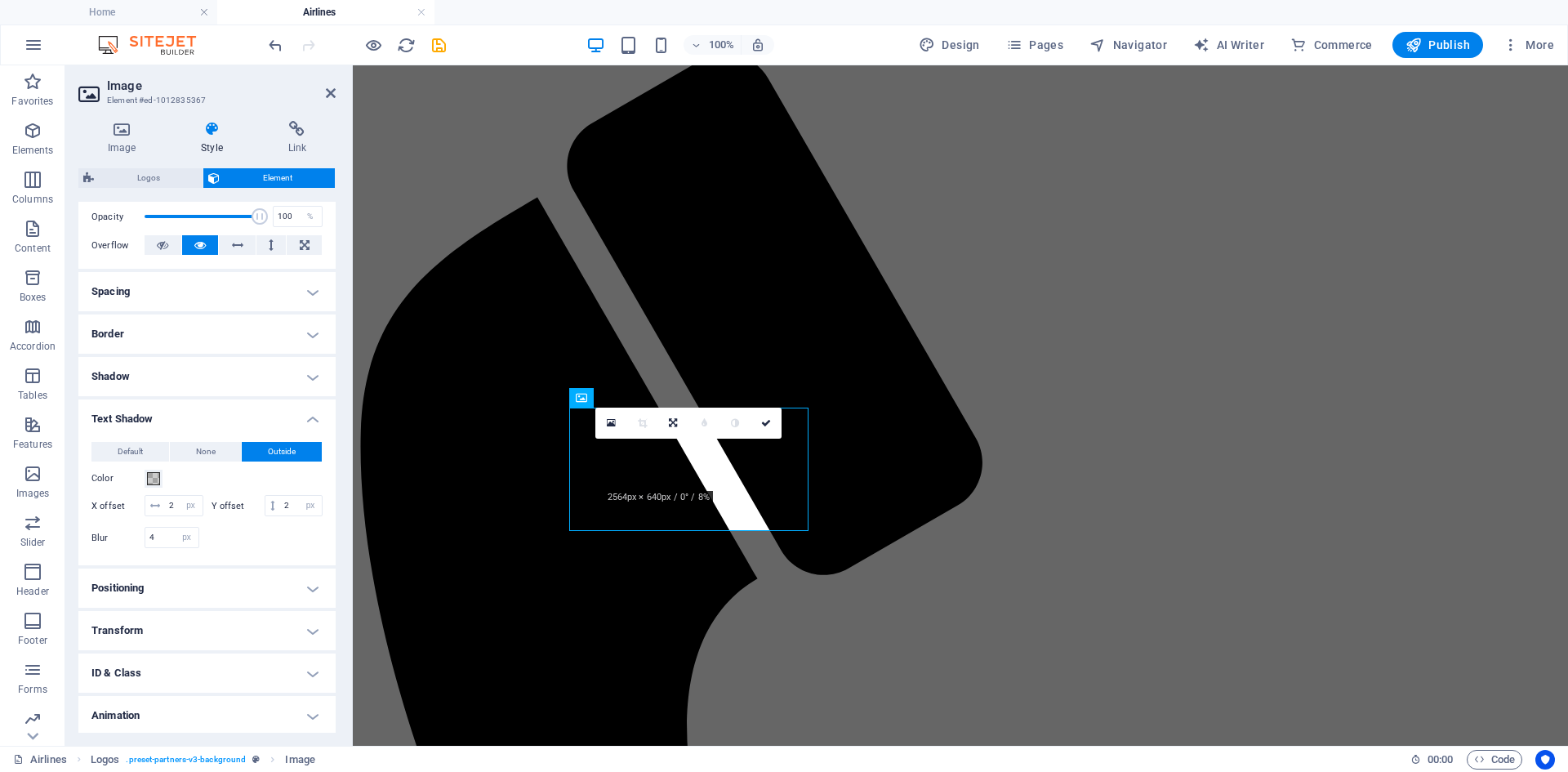
click at [239, 547] on div at bounding box center [266, 538] width 116 height 21
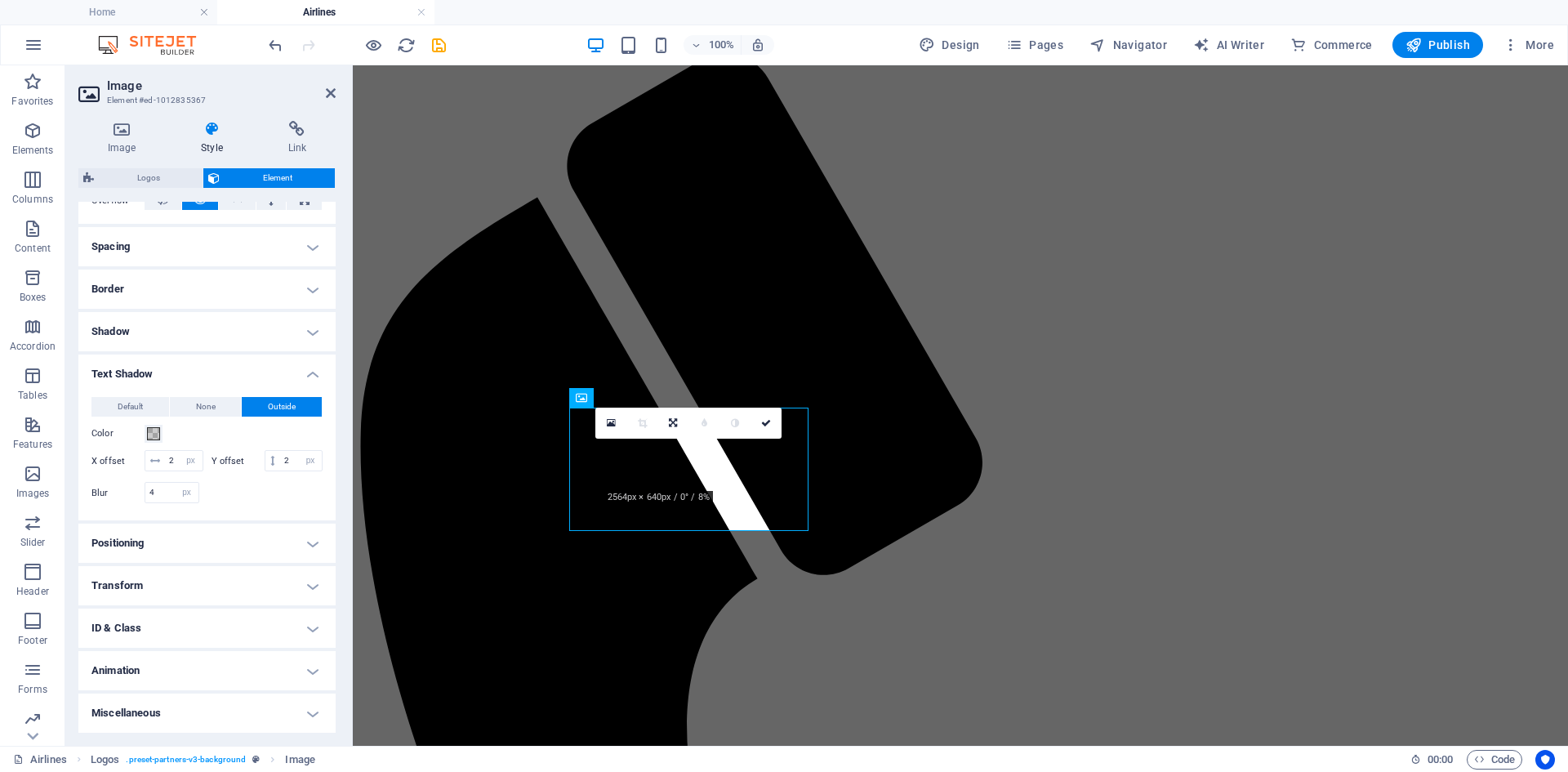
scroll to position [307, 0]
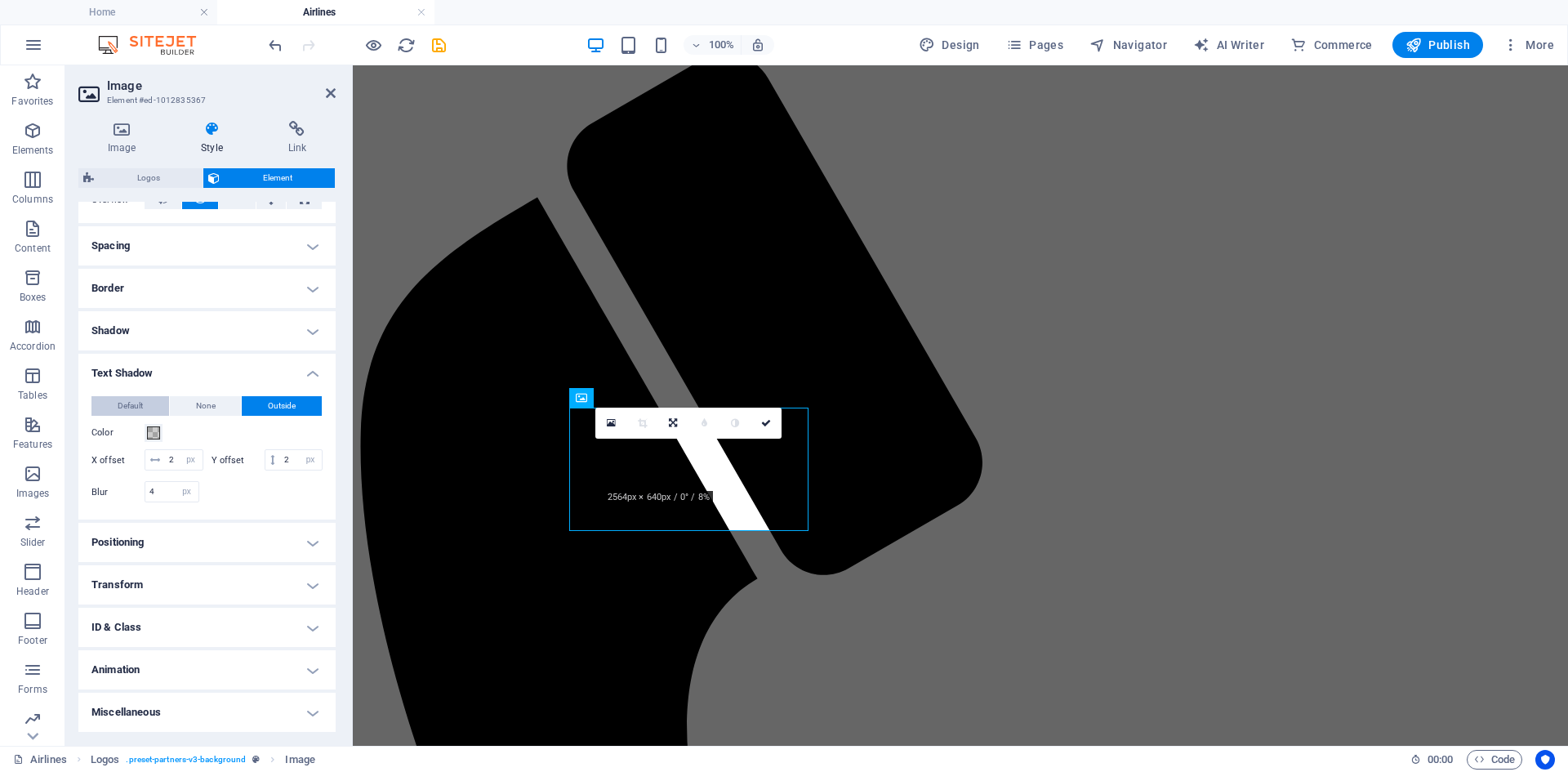
click at [151, 396] on button "Default" at bounding box center [130, 406] width 78 height 20
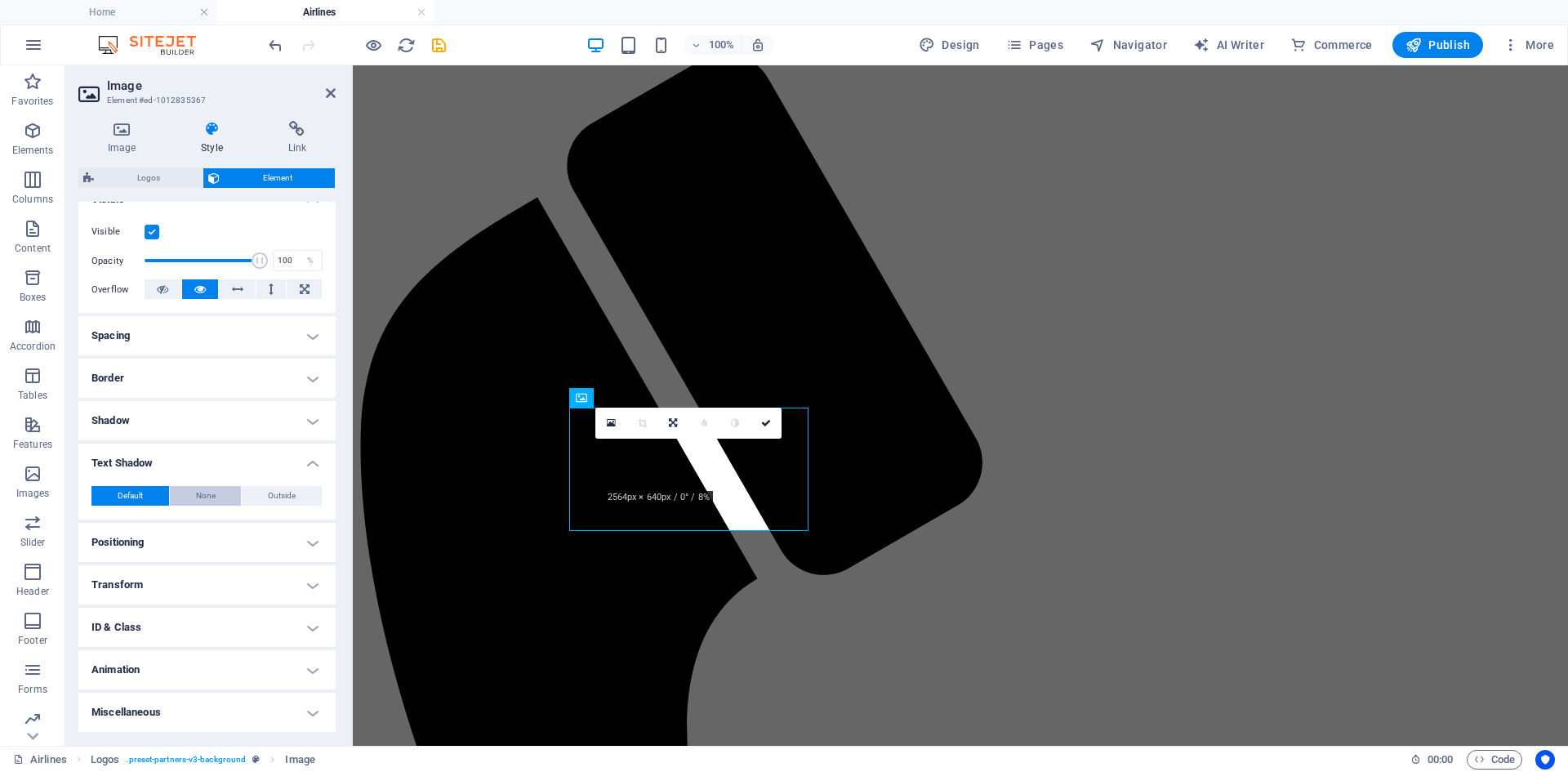
click at [204, 492] on span "None" at bounding box center [206, 496] width 20 height 20
click at [164, 499] on button "Default" at bounding box center [130, 496] width 78 height 20
click at [250, 456] on h4 "Text Shadow" at bounding box center [208, 458] width 258 height 30
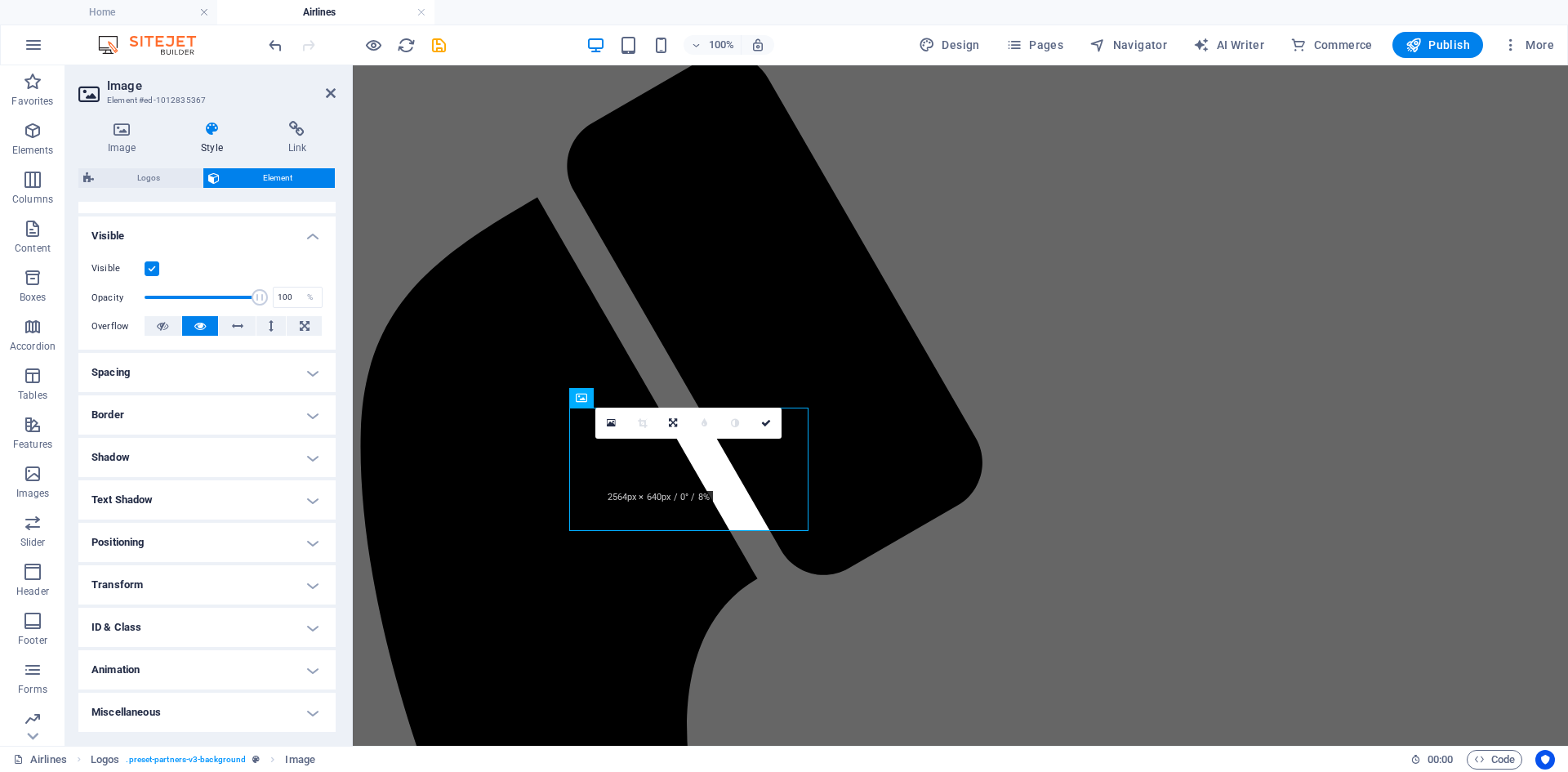
click at [231, 442] on h4 "Shadow" at bounding box center [208, 457] width 258 height 39
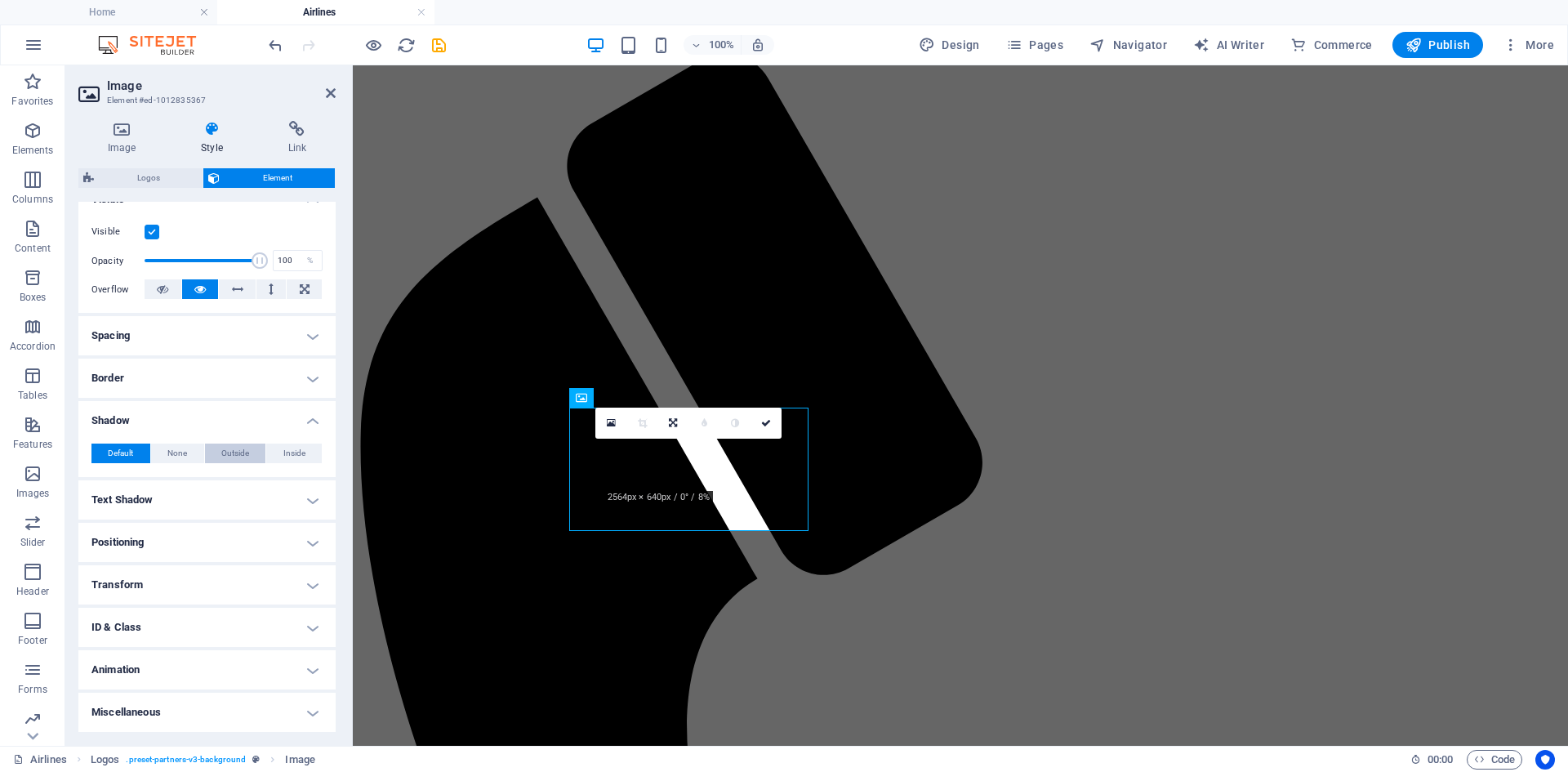
click at [253, 448] on button "Outside" at bounding box center [235, 454] width 61 height 20
type input "2"
type input "4"
click at [284, 453] on span "Inside" at bounding box center [294, 454] width 22 height 20
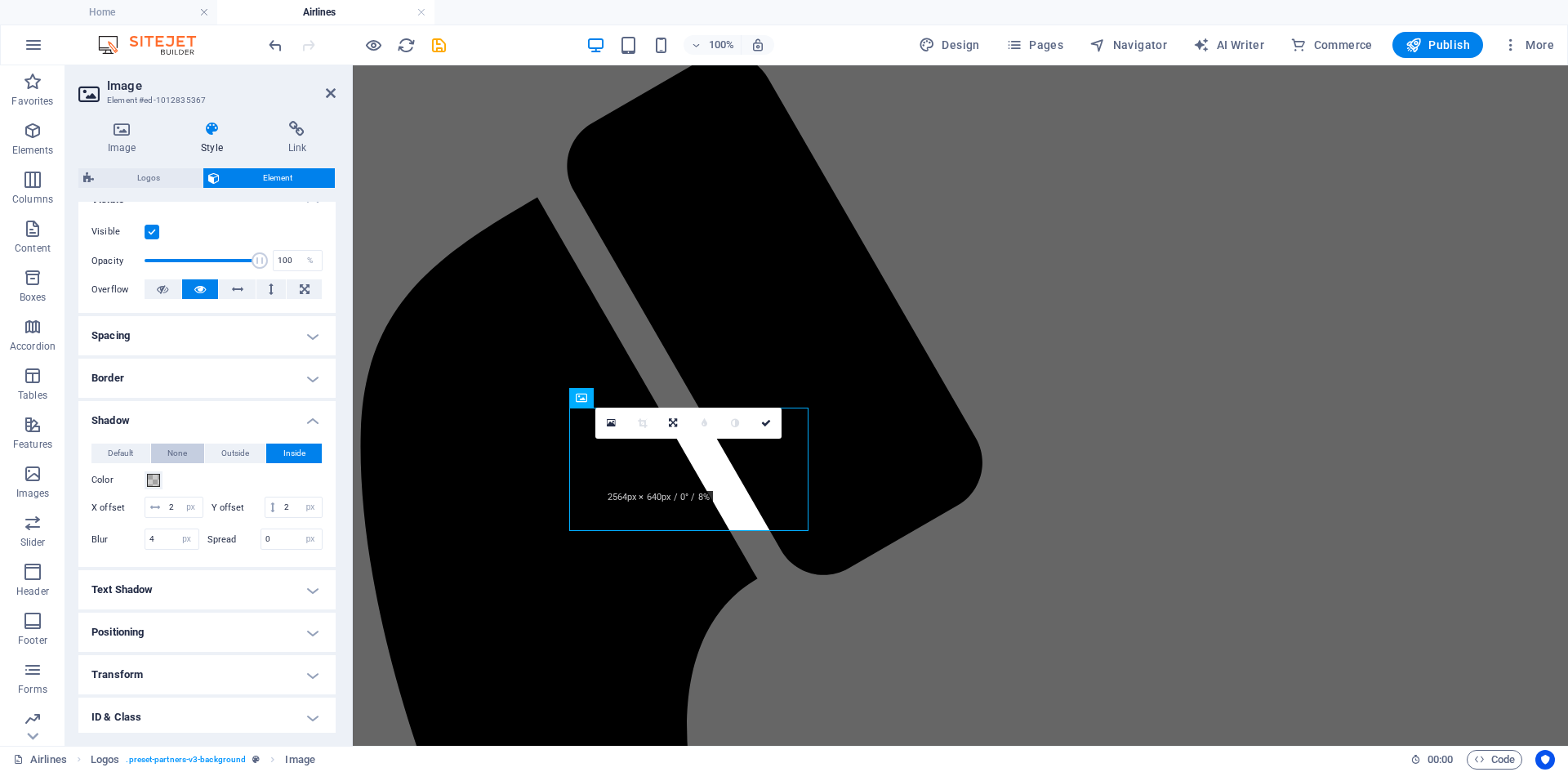
click at [171, 455] on span "None" at bounding box center [177, 454] width 20 height 20
click at [142, 454] on button "Default" at bounding box center [121, 454] width 59 height 20
click at [216, 432] on div "Default None Outside Inside Color X offset 0 px rem vh vw Y offset 0 px rem vh …" at bounding box center [208, 454] width 258 height 47
click at [198, 414] on h4 "Shadow" at bounding box center [208, 415] width 258 height 30
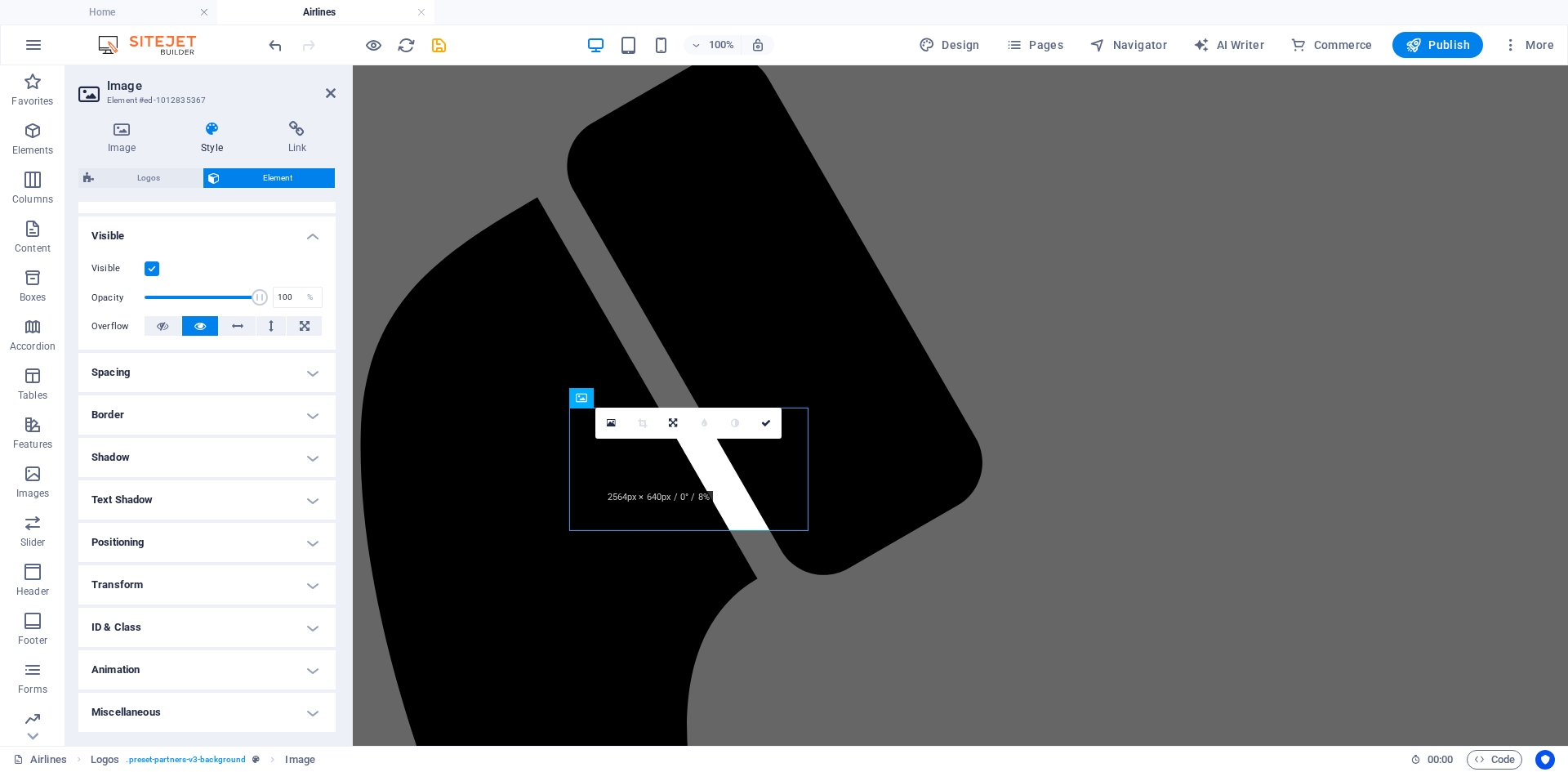
click at [191, 492] on h4 "Text Shadow" at bounding box center [208, 500] width 258 height 39
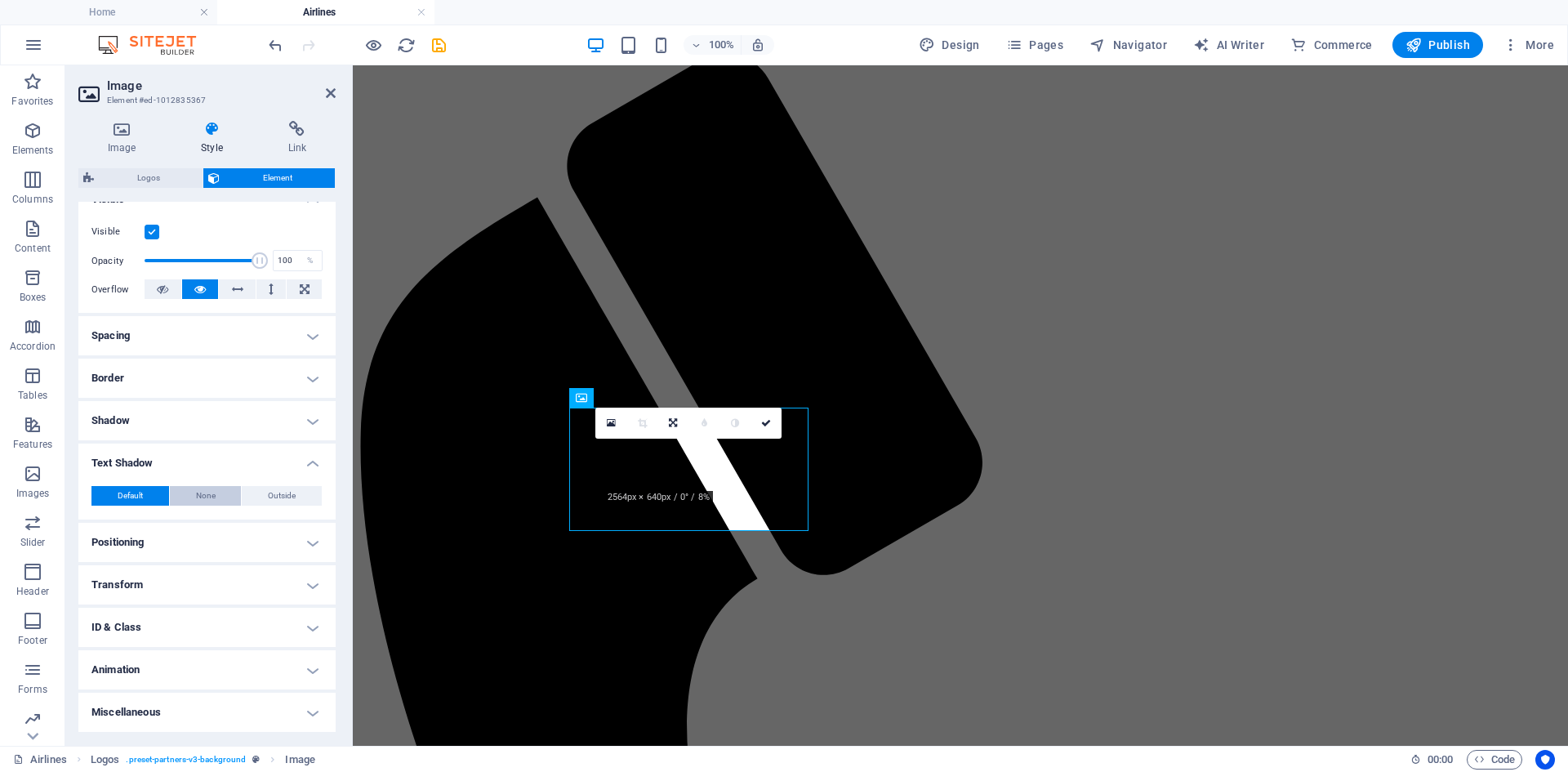
click at [199, 498] on span "None" at bounding box center [206, 496] width 20 height 20
click at [273, 499] on span "Outside" at bounding box center [281, 496] width 28 height 20
type input "2"
type input "4"
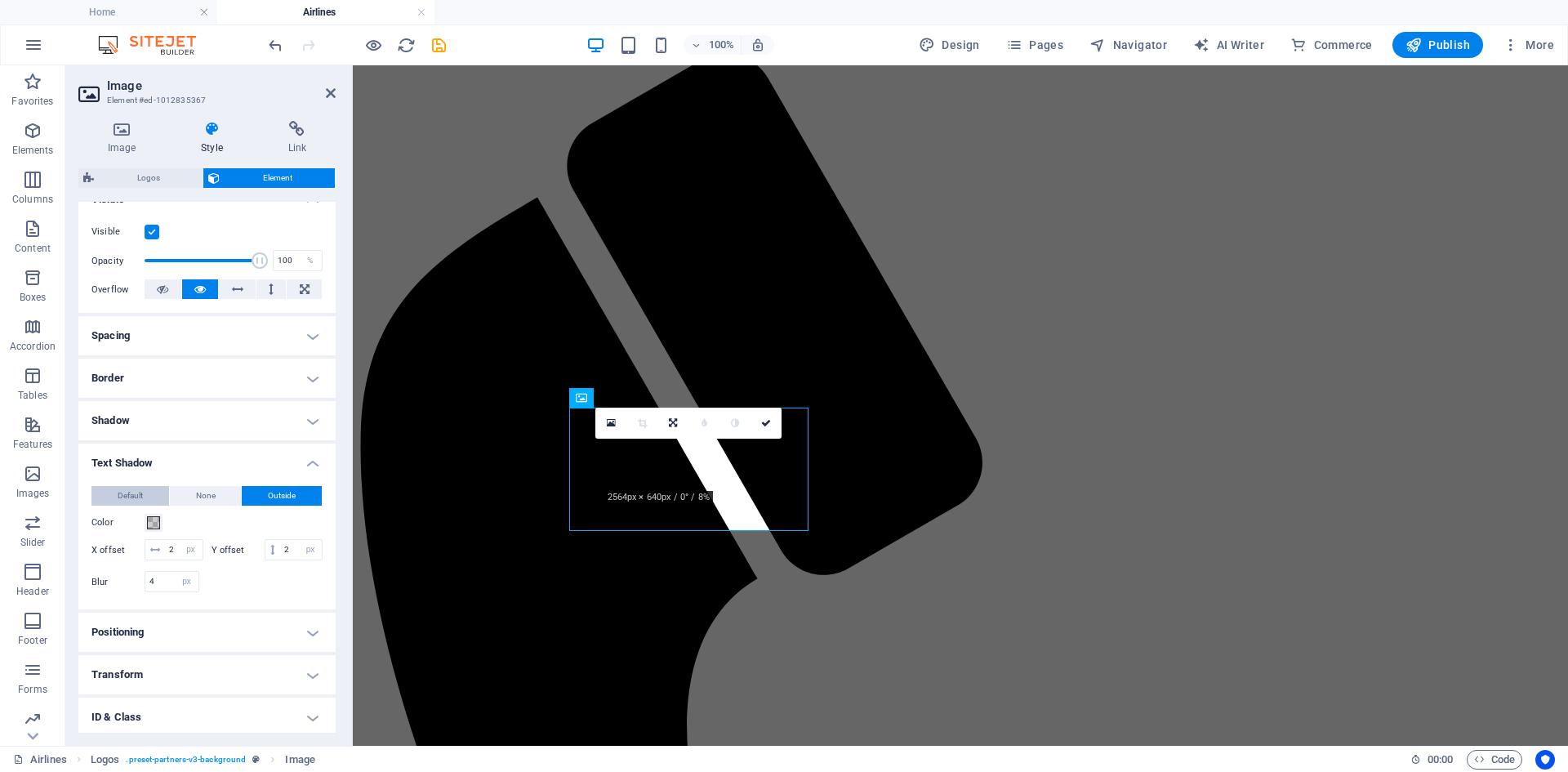
click at [147, 496] on button "Default" at bounding box center [130, 496] width 78 height 20
click at [159, 458] on h4 "Text Shadow" at bounding box center [208, 458] width 258 height 30
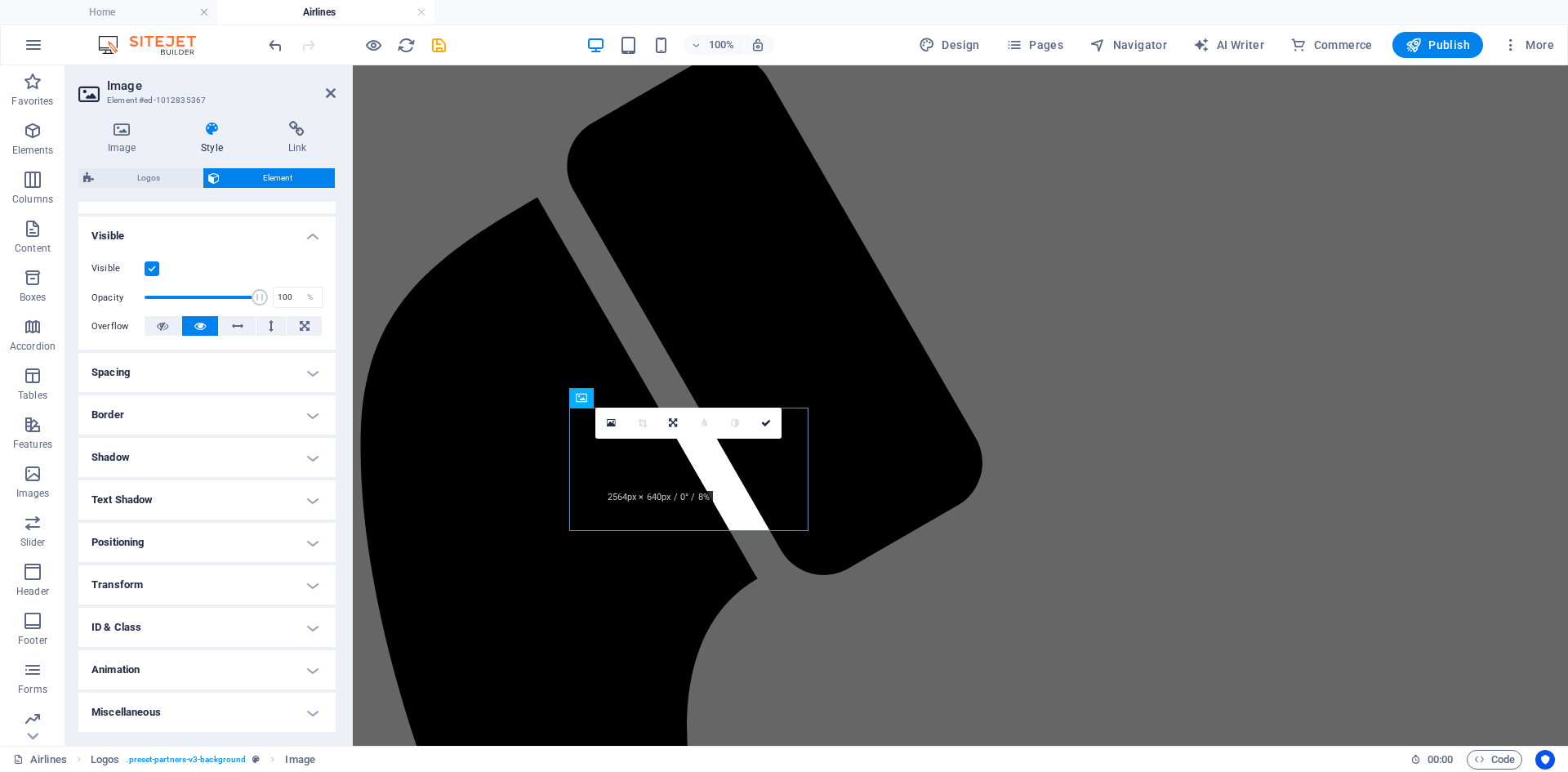
scroll to position [159, 0]
click at [173, 548] on h4 "Positioning" at bounding box center [208, 543] width 258 height 39
click at [176, 543] on h4 "Positioning" at bounding box center [208, 538] width 258 height 30
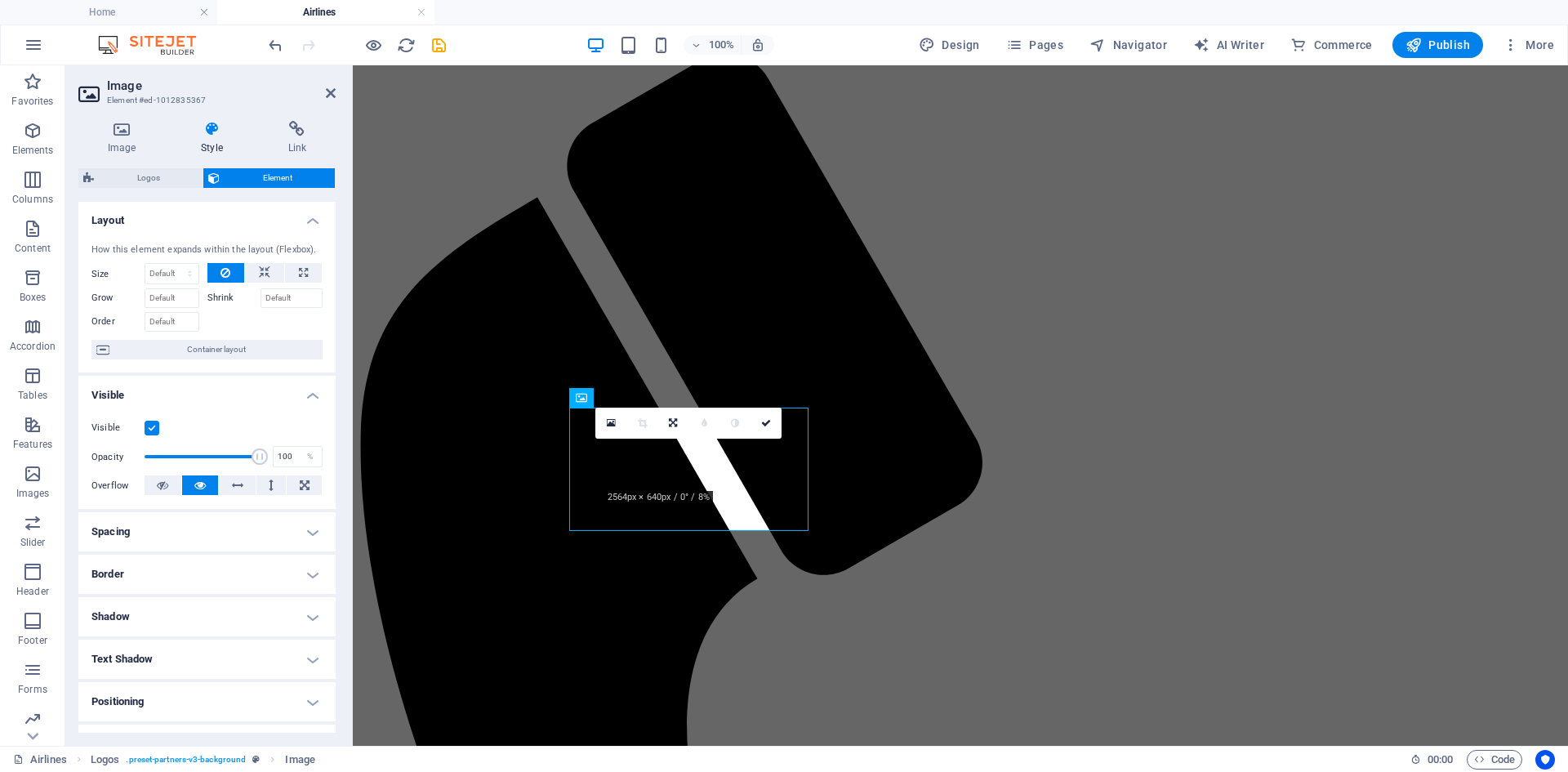
scroll to position [0, 0]
click at [299, 269] on icon at bounding box center [303, 274] width 9 height 20
type input "100"
select select "%"
click at [272, 333] on div at bounding box center [266, 320] width 116 height 23
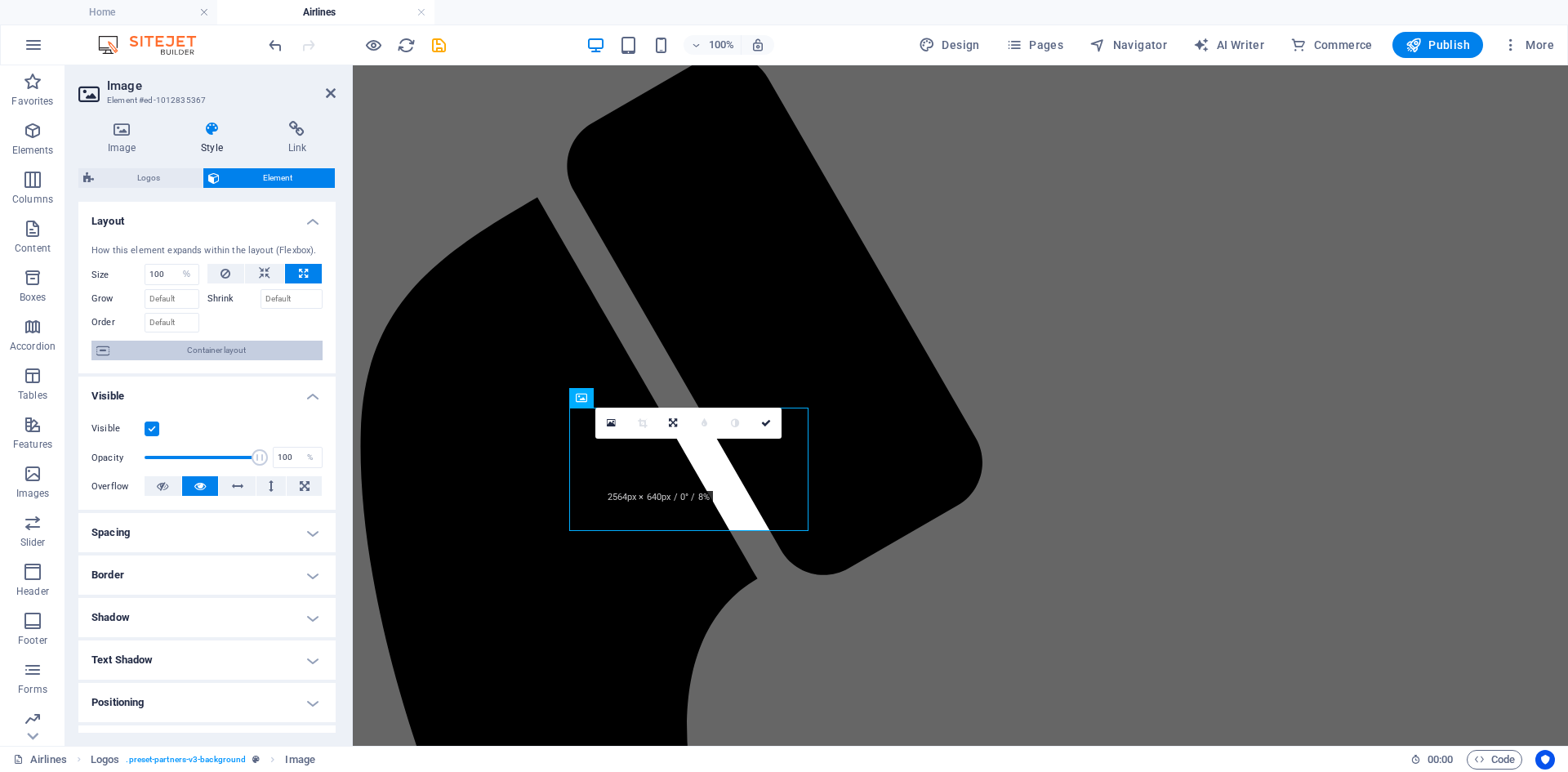
click at [255, 346] on span "Container layout" at bounding box center [216, 351] width 203 height 20
select select "rem"
select select "preset-partners-v3-background"
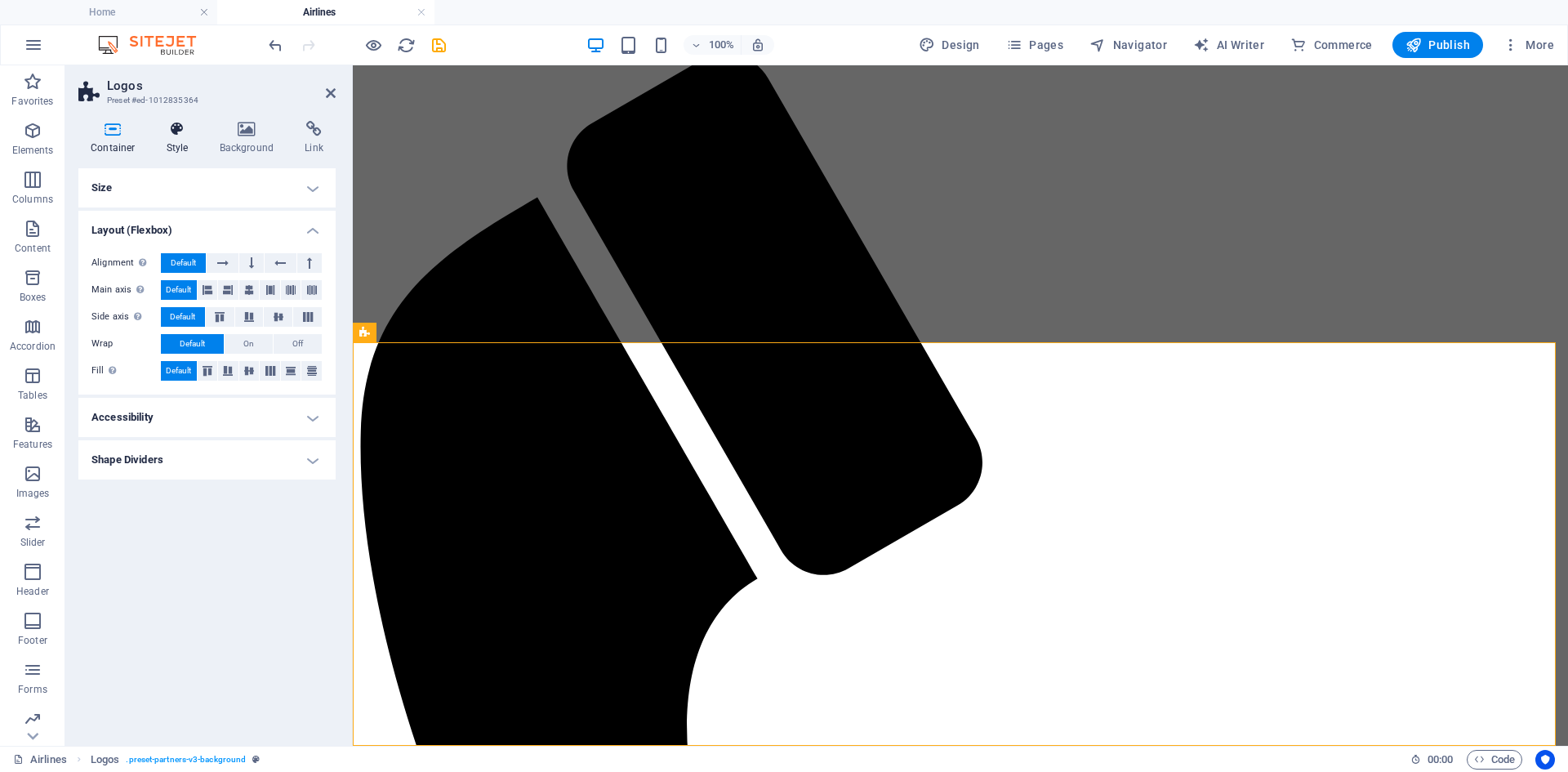
click at [188, 145] on h4 "Style" at bounding box center [181, 138] width 53 height 34
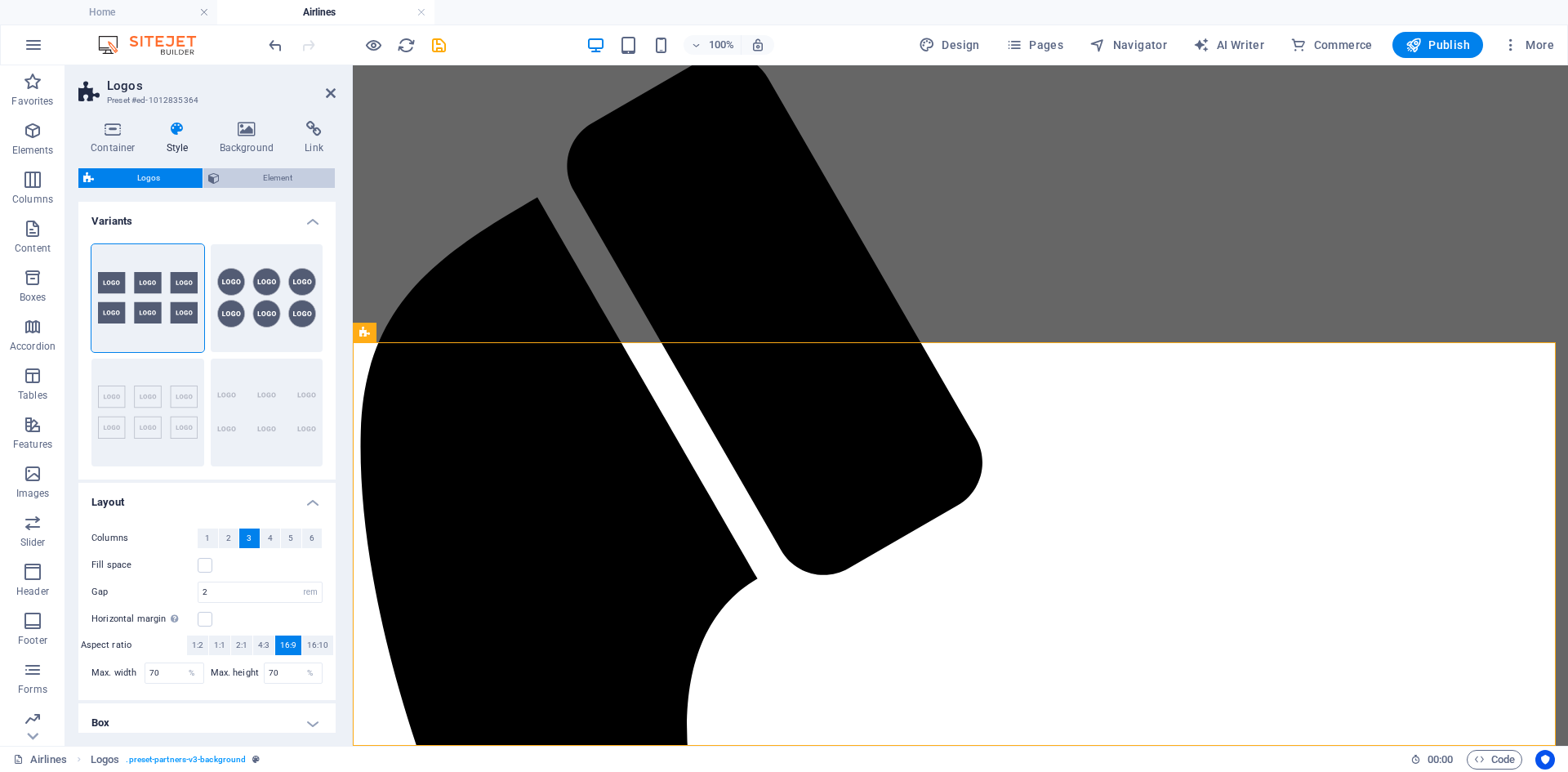
click at [250, 175] on span "Element" at bounding box center [277, 178] width 106 height 20
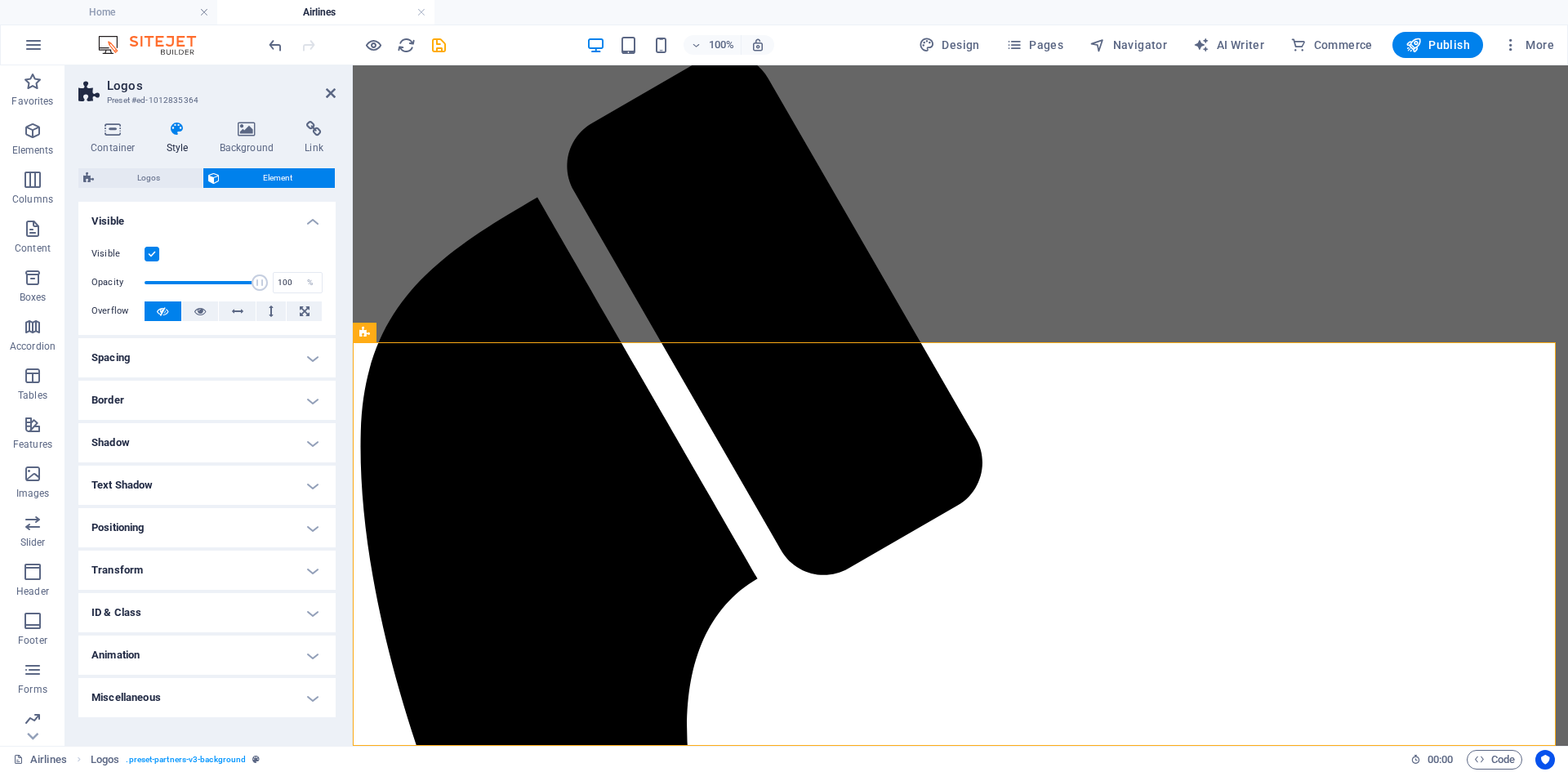
click at [233, 654] on h4 "Animation" at bounding box center [208, 655] width 258 height 39
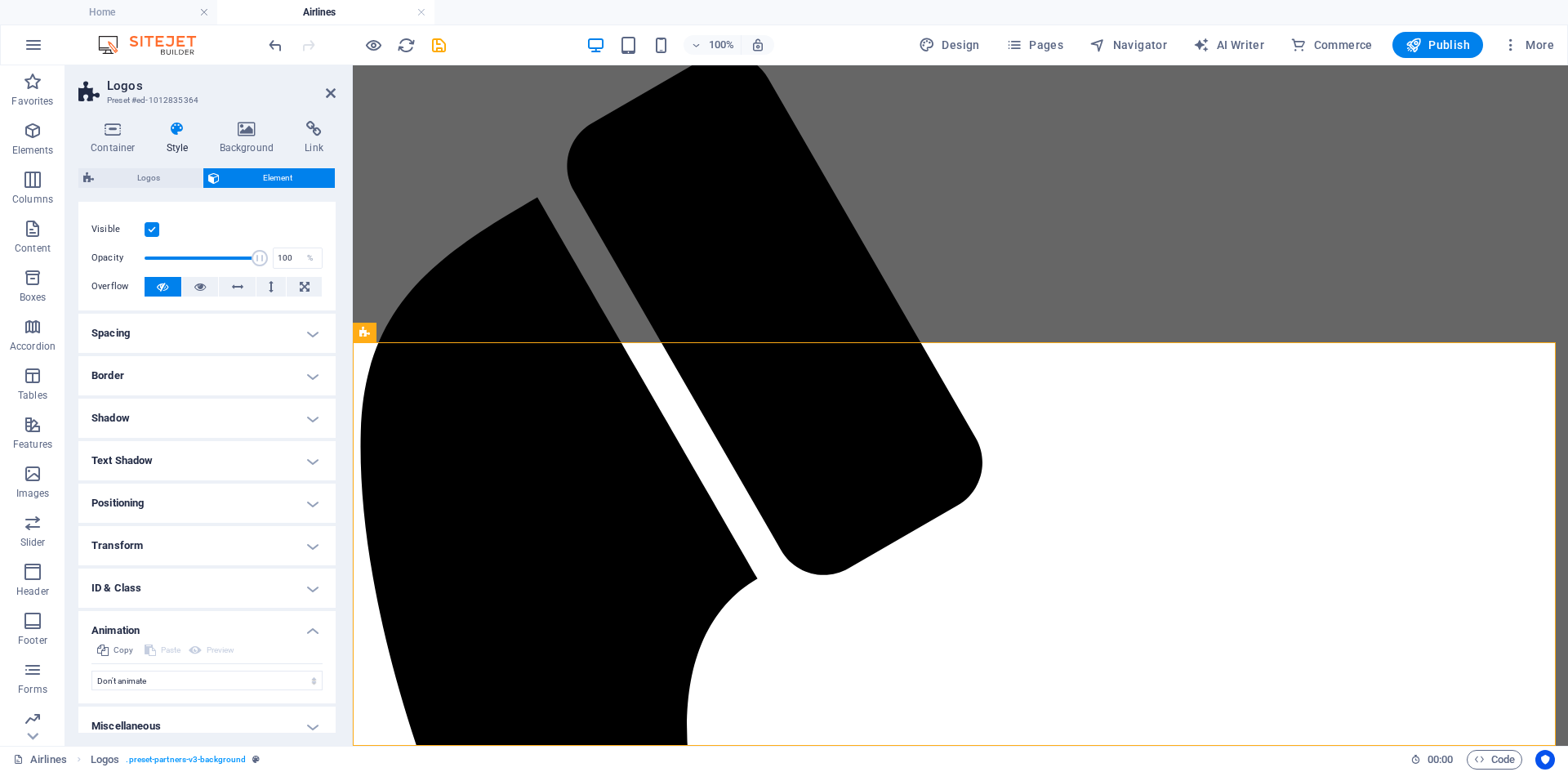
scroll to position [38, 0]
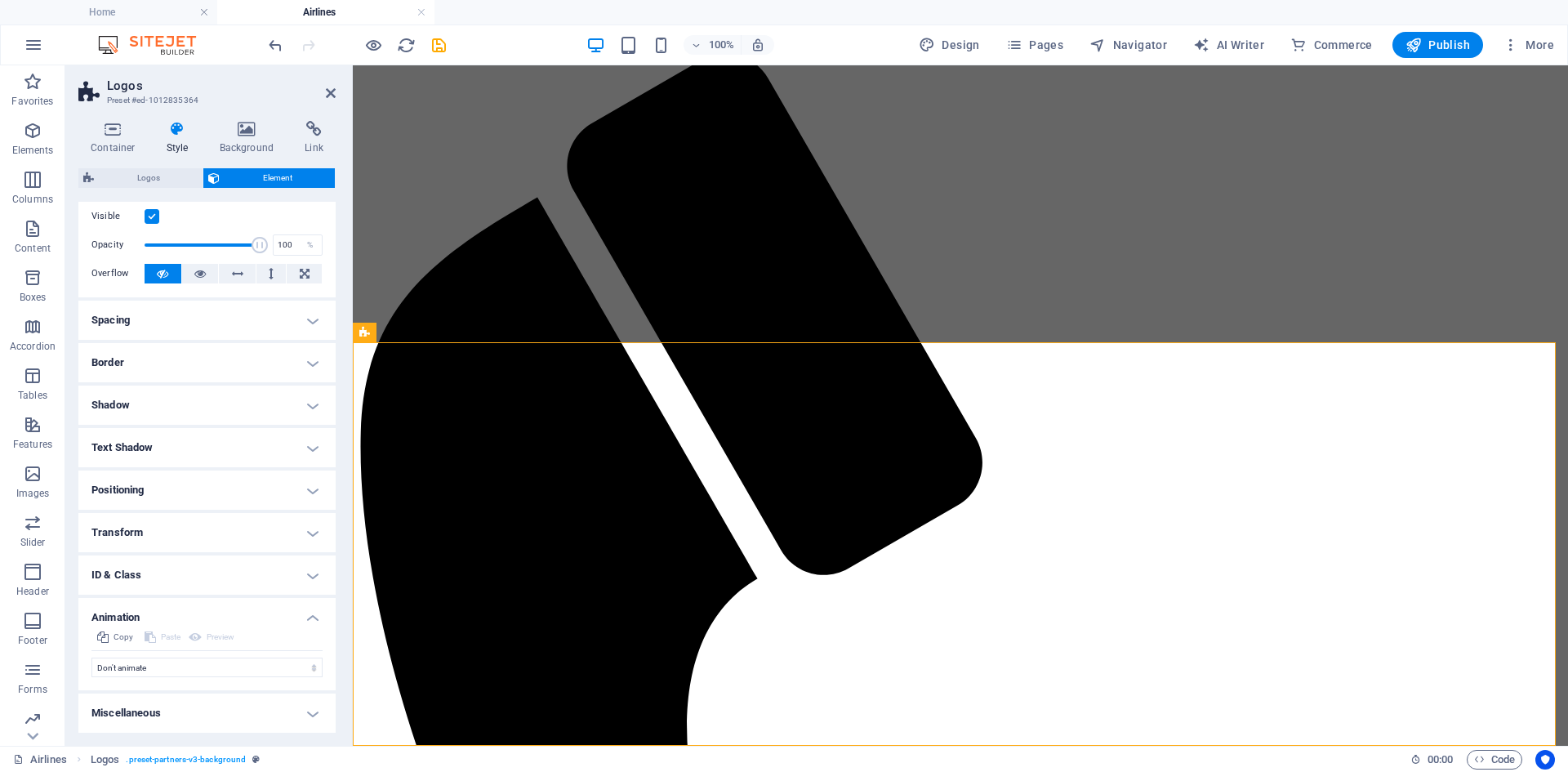
click at [208, 639] on div "Preview" at bounding box center [211, 637] width 51 height 20
click at [198, 658] on select "Don't animate Show / Hide Slide up/down Zoom in/out Slide left to right Slide r…" at bounding box center [207, 667] width 231 height 20
click at [202, 662] on select "Don't animate Show / Hide Slide up/down Zoom in/out Slide left to right Slide r…" at bounding box center [207, 667] width 231 height 20
select select "fade"
click at [91, 657] on select "Don't animate Show / Hide Slide up/down Zoom in/out Slide left to right Slide r…" at bounding box center [207, 667] width 231 height 20
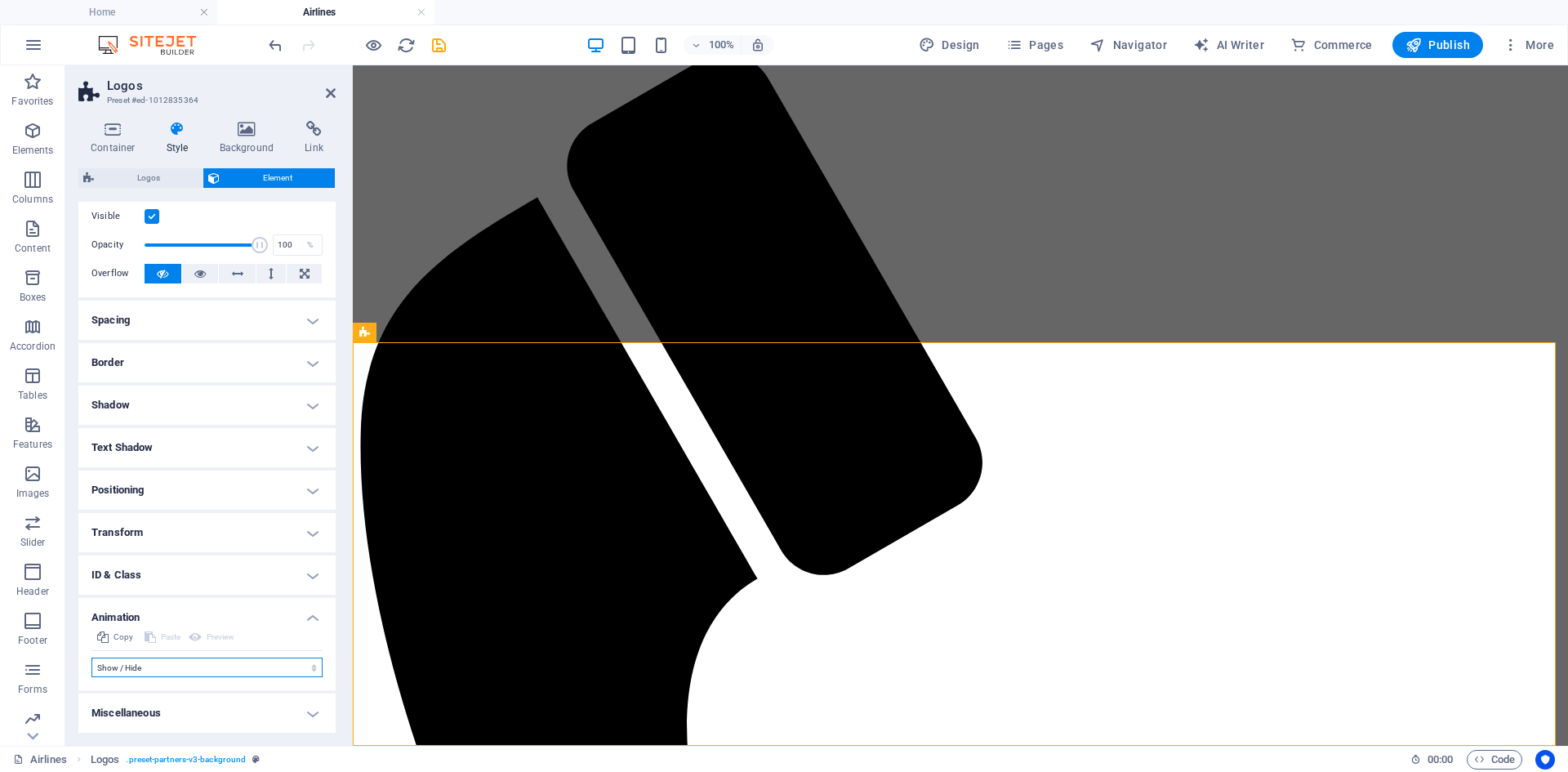
select select "scroll"
click at [329, 89] on icon at bounding box center [330, 93] width 10 height 13
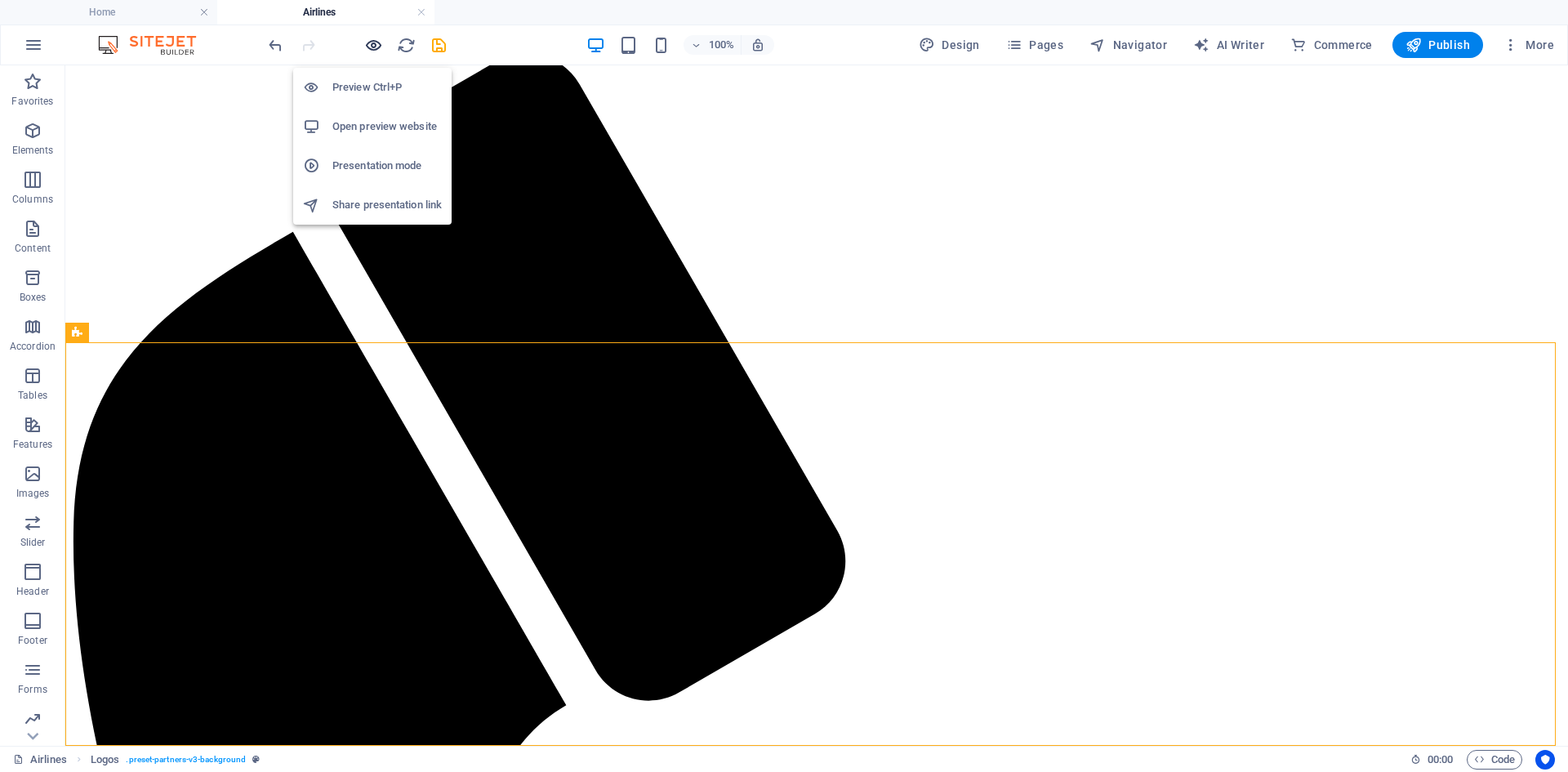
click at [373, 46] on icon "button" at bounding box center [373, 45] width 19 height 19
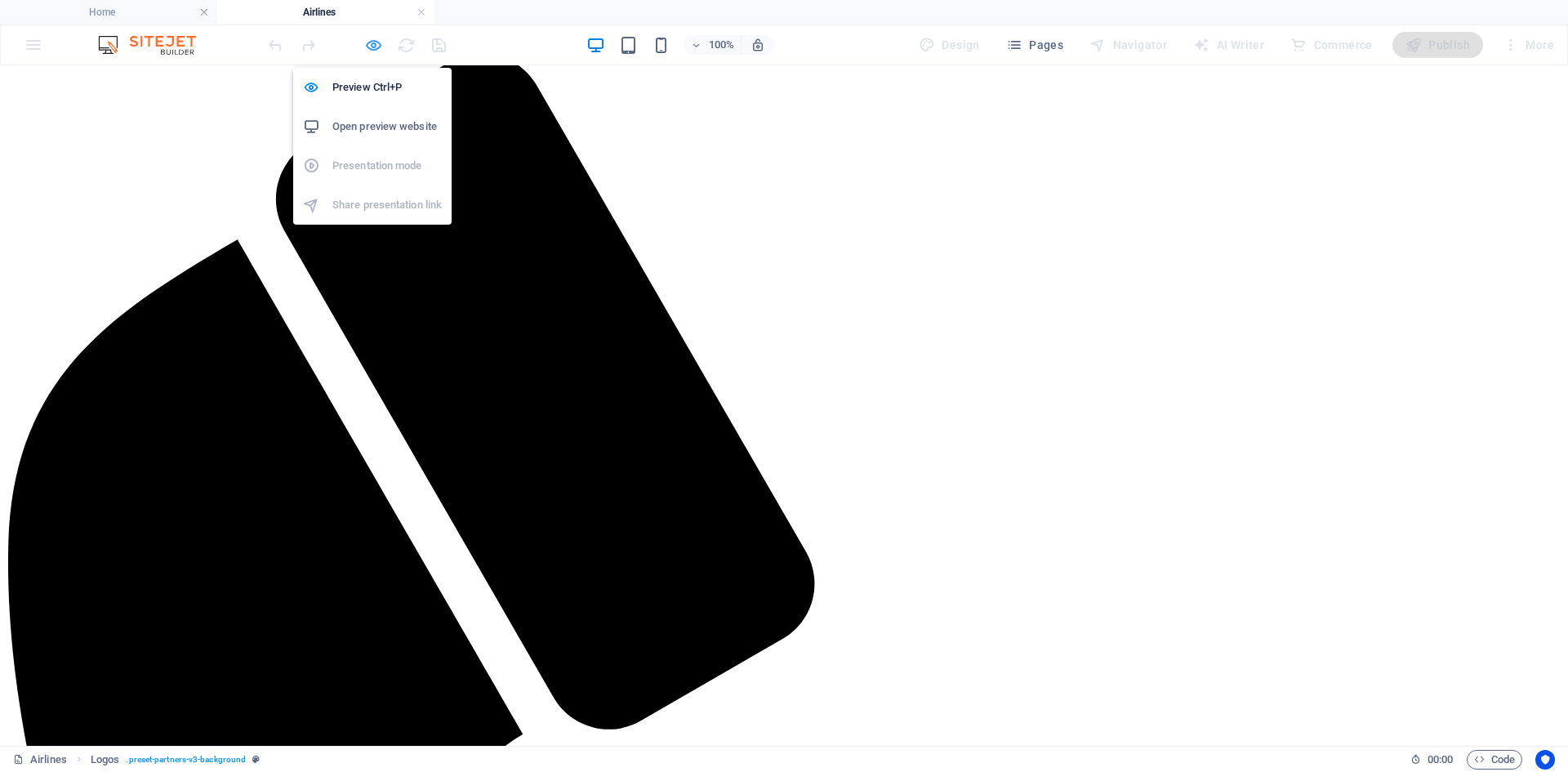
click at [370, 49] on icon "button" at bounding box center [373, 45] width 19 height 19
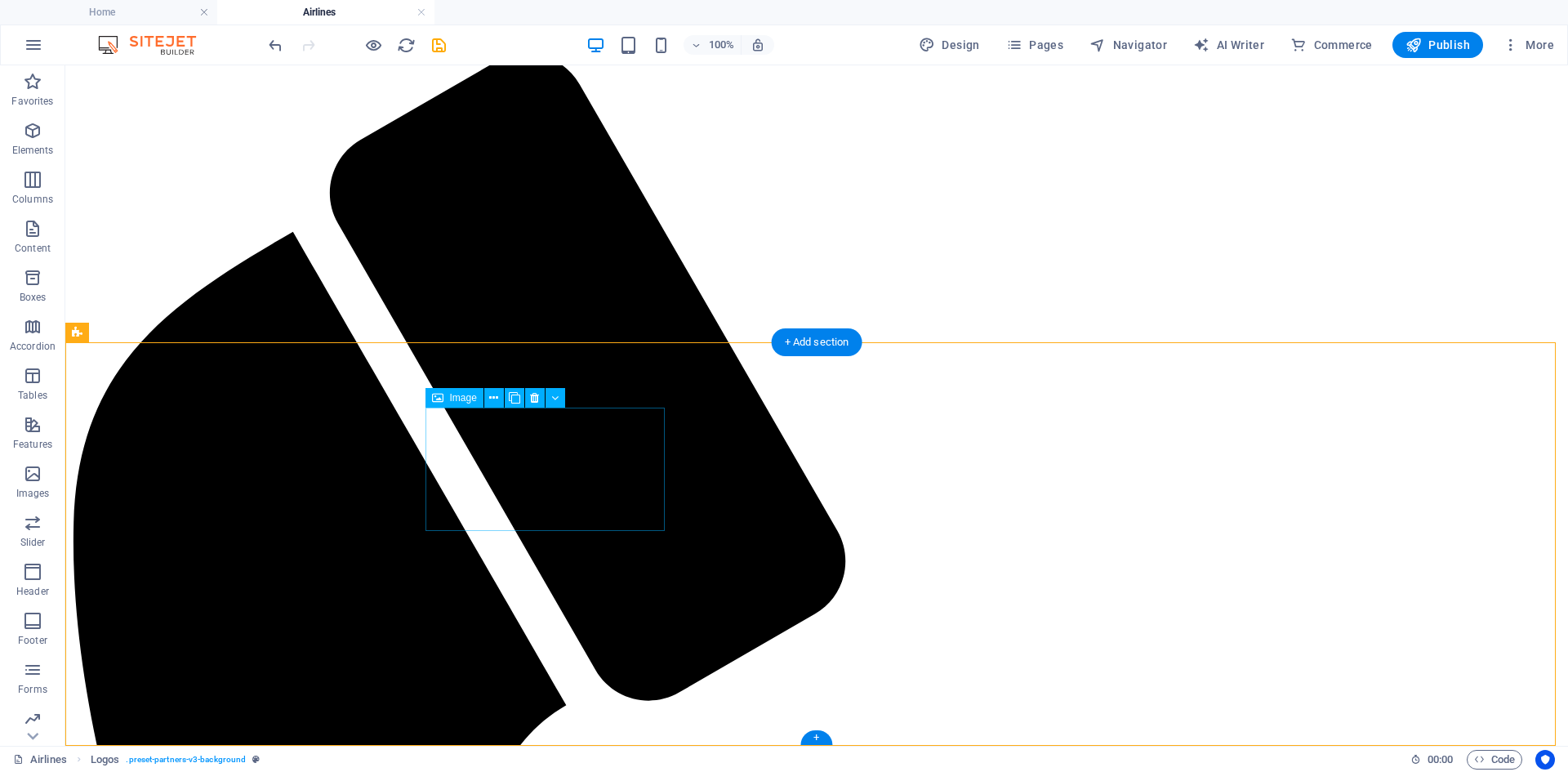
click at [555, 395] on icon at bounding box center [555, 397] width 7 height 17
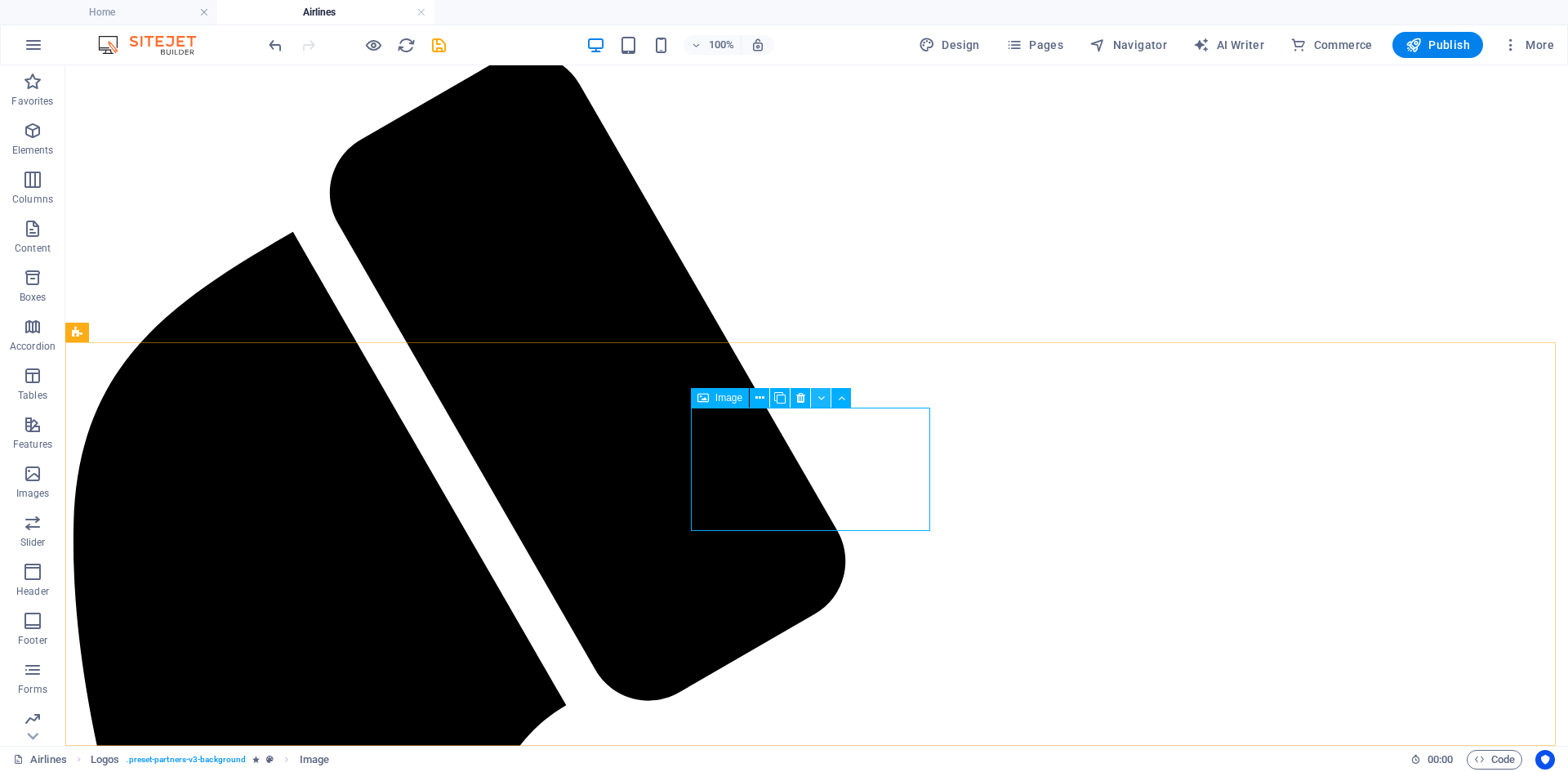
click at [812, 392] on button at bounding box center [820, 398] width 20 height 20
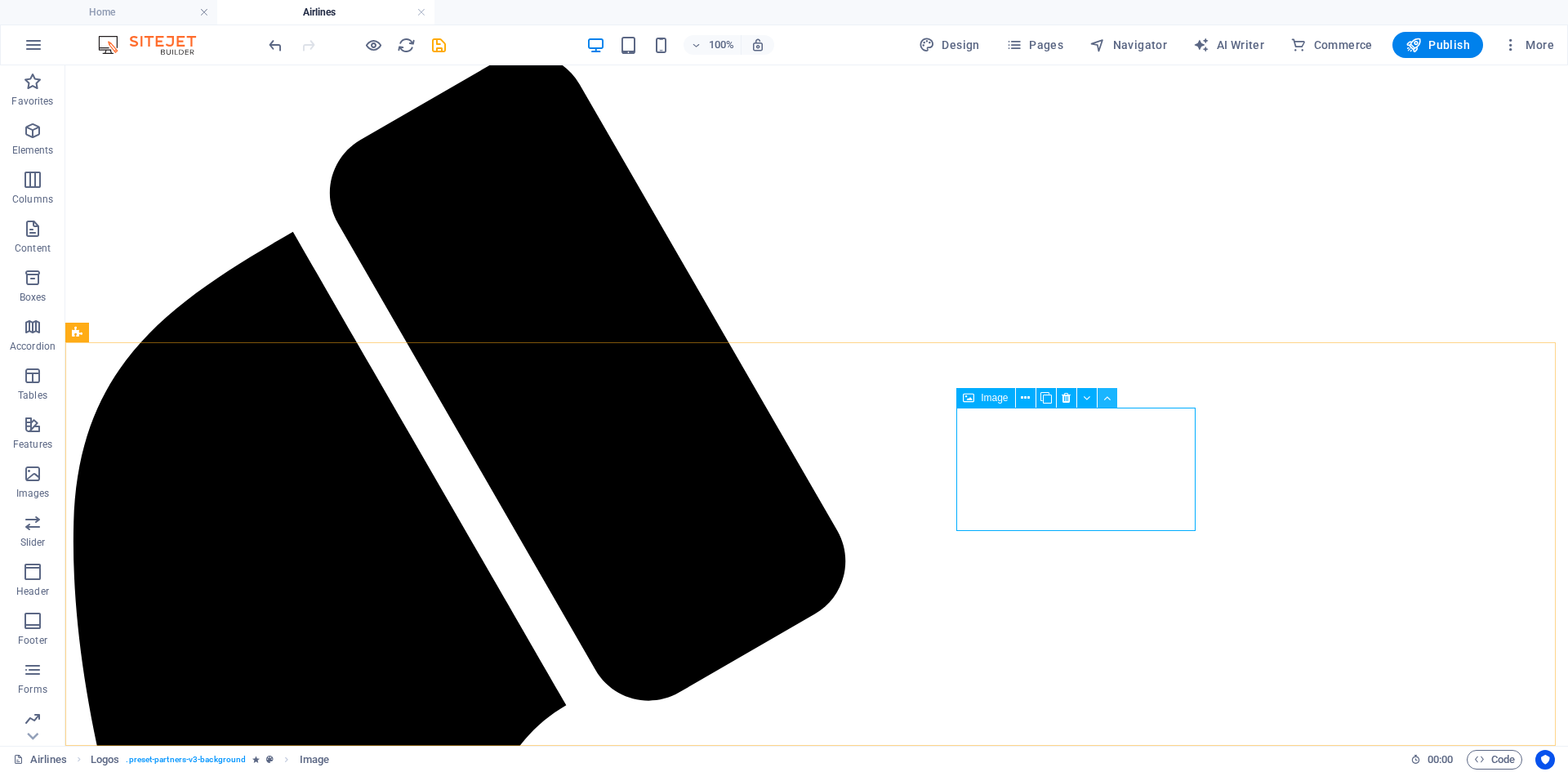
click at [1100, 394] on button at bounding box center [1107, 398] width 20 height 20
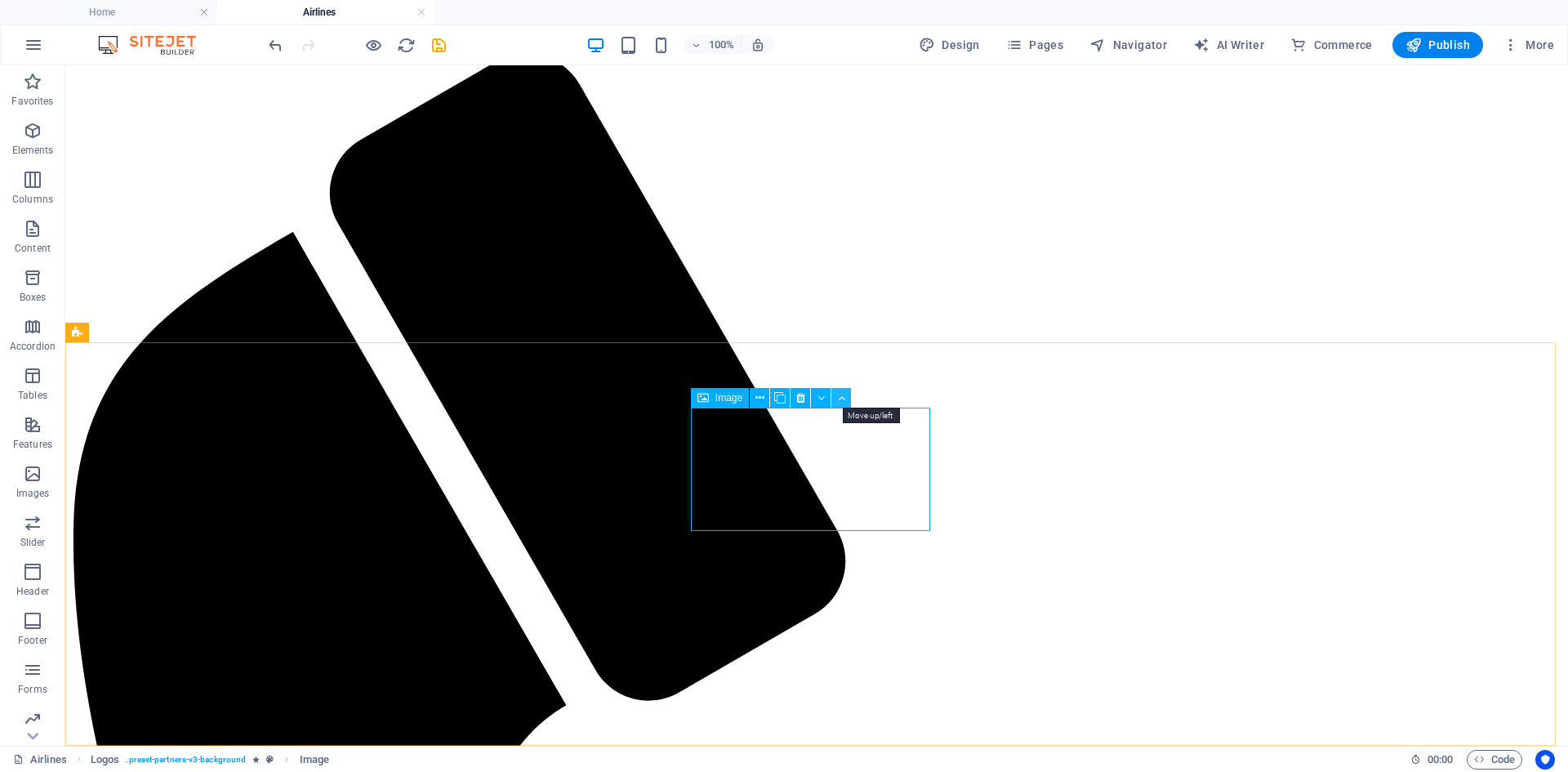
click at [838, 396] on icon at bounding box center [842, 397] width 7 height 17
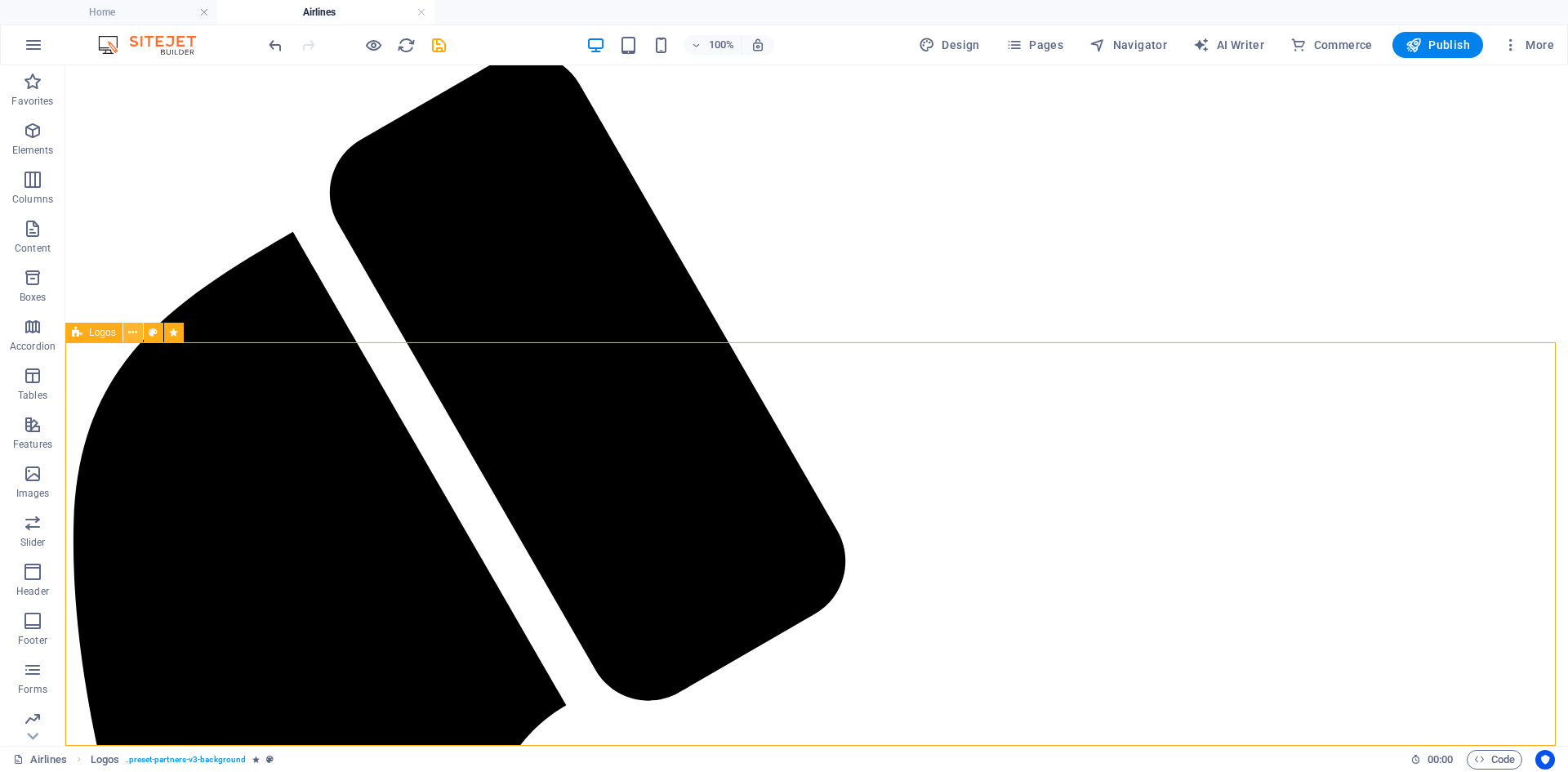
click at [135, 334] on icon at bounding box center [132, 332] width 9 height 17
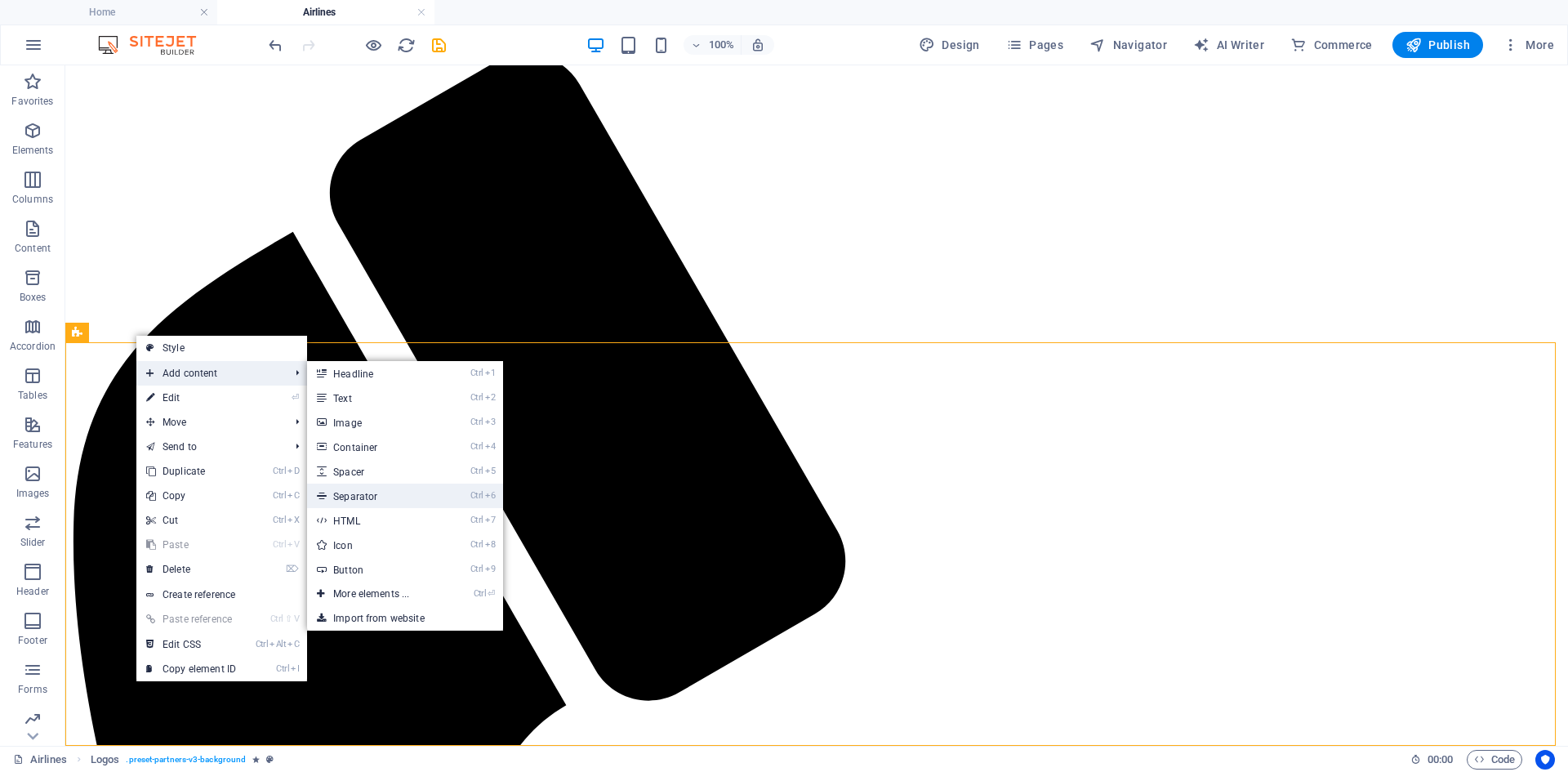
click at [389, 492] on link "Ctrl 6 Separator" at bounding box center [374, 495] width 135 height 24
select select "%"
select select "px"
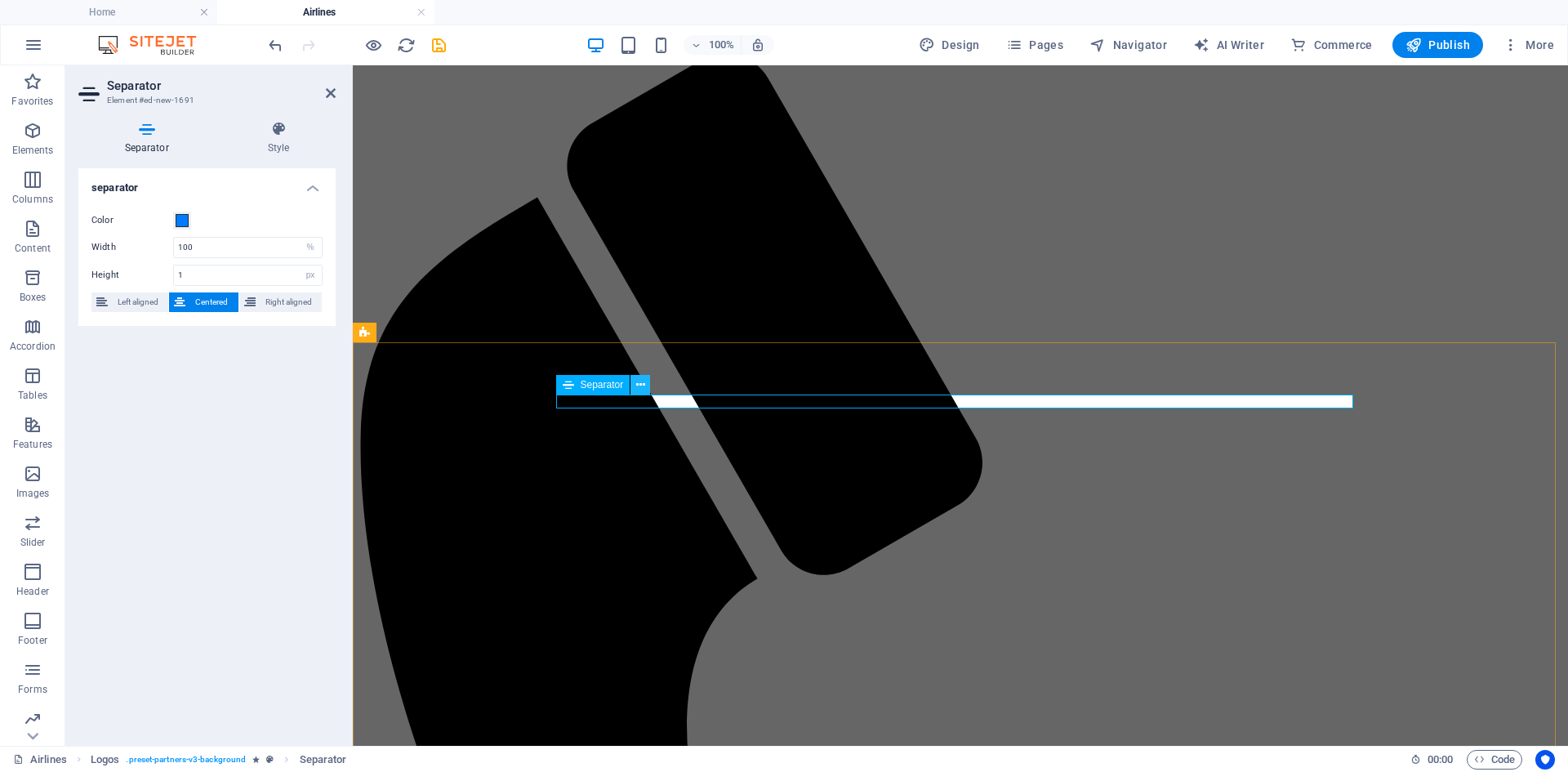
click at [640, 380] on icon at bounding box center [640, 385] width 9 height 17
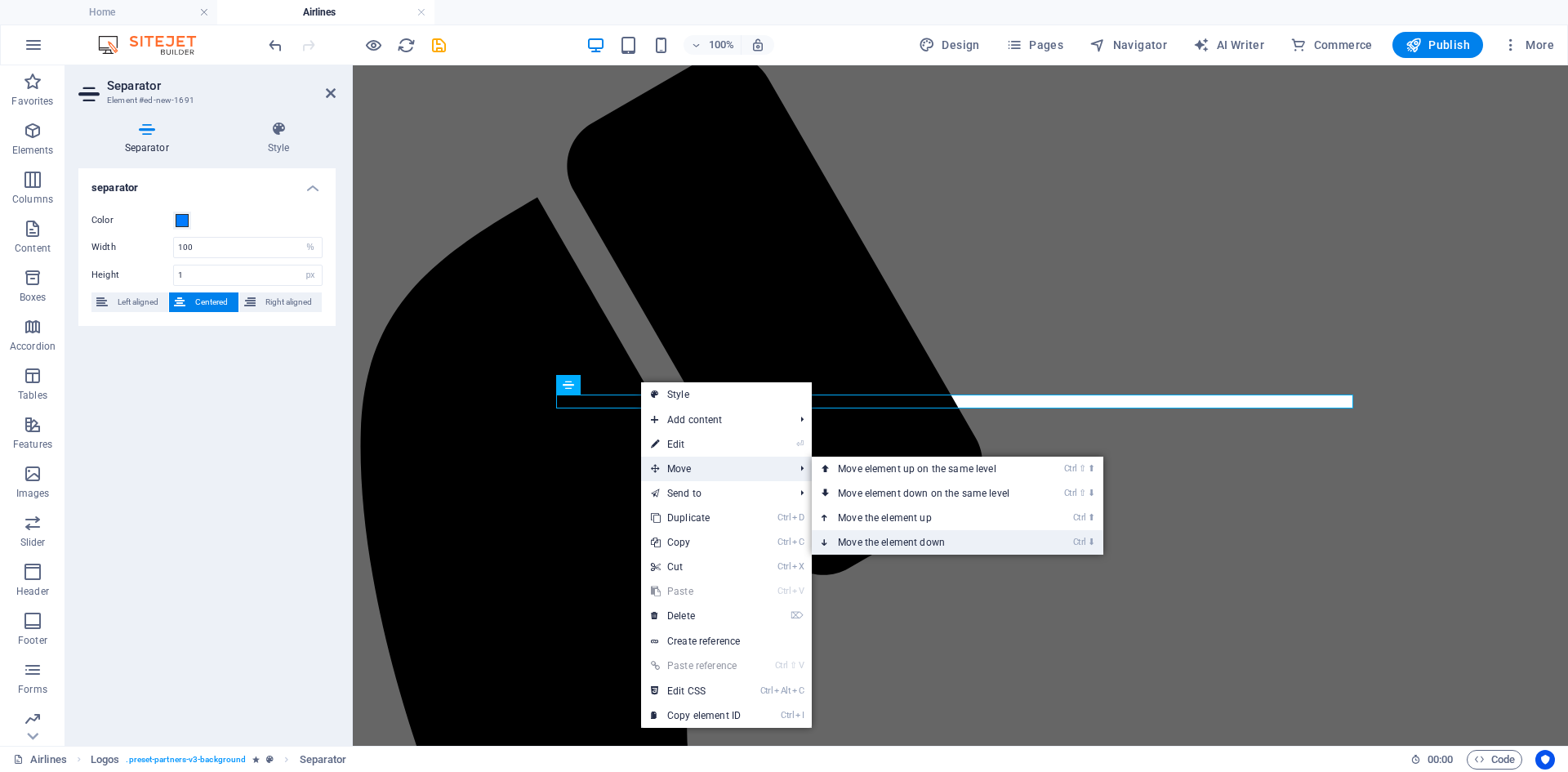
click at [910, 536] on link "Ctrl ⬇ Move the element down" at bounding box center [926, 541] width 230 height 24
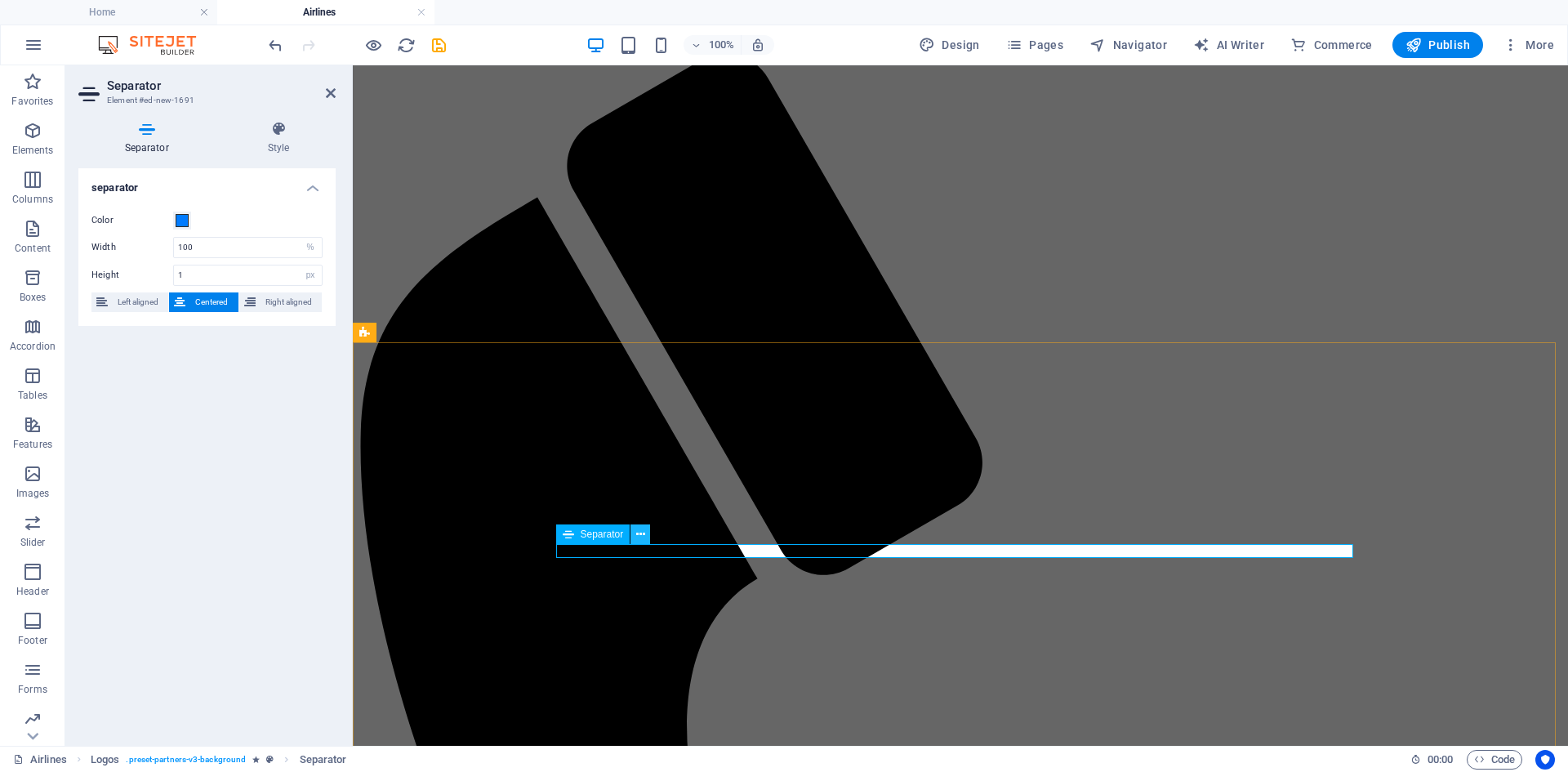
click at [633, 535] on button at bounding box center [640, 534] width 20 height 20
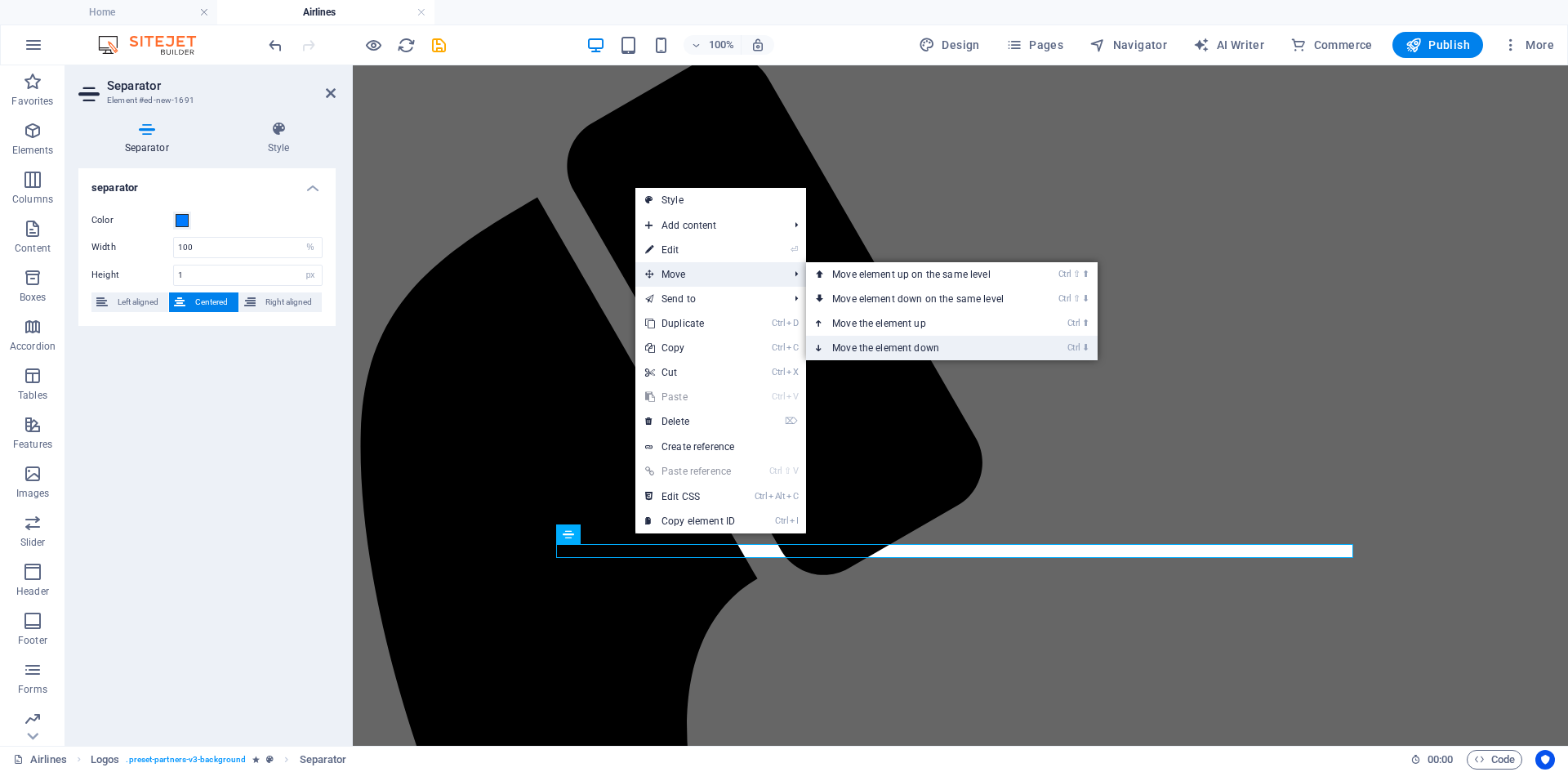
click at [890, 345] on link "Ctrl ⬇ Move the element down" at bounding box center [920, 347] width 230 height 24
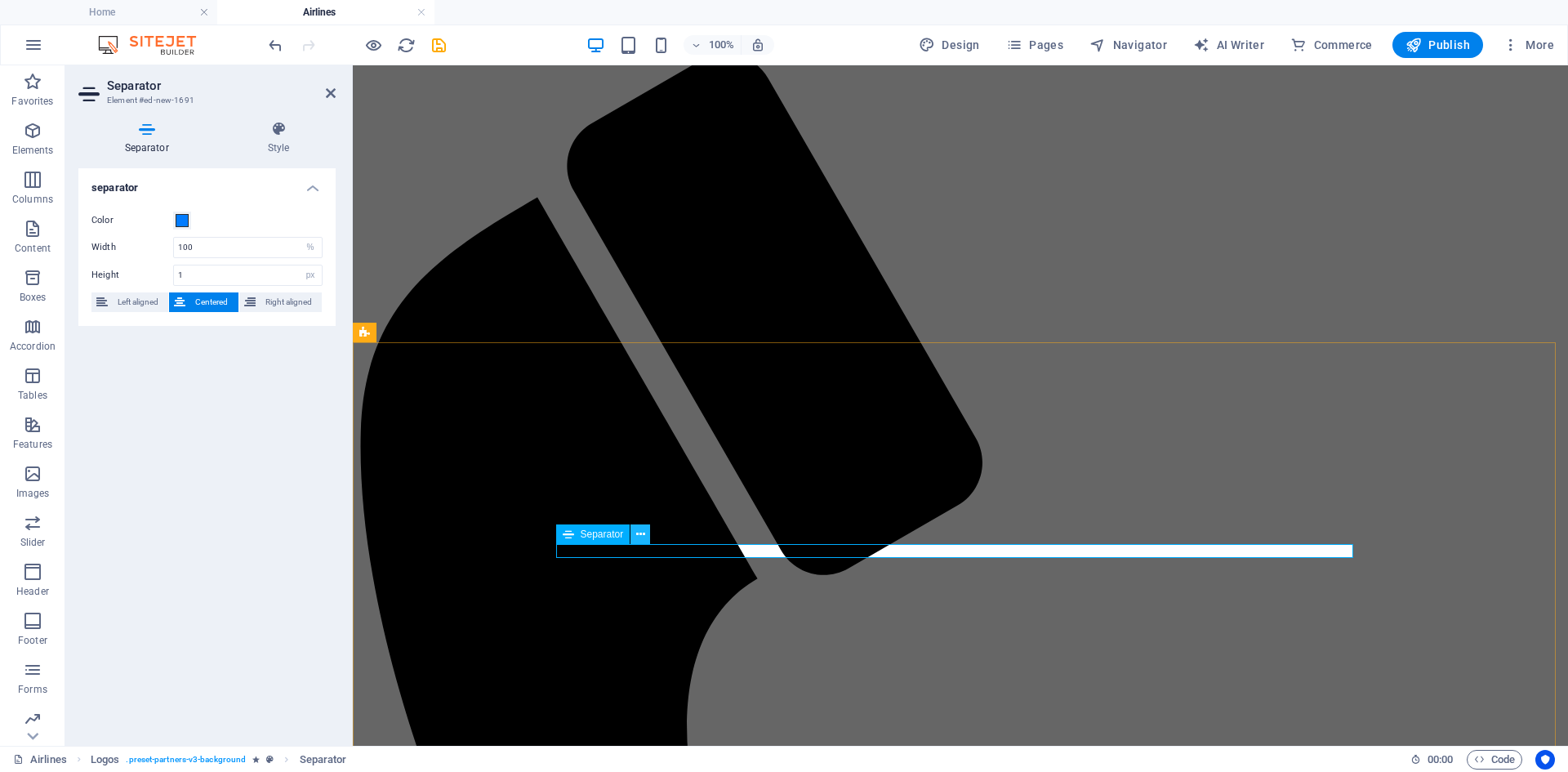
click at [634, 531] on button at bounding box center [640, 534] width 20 height 20
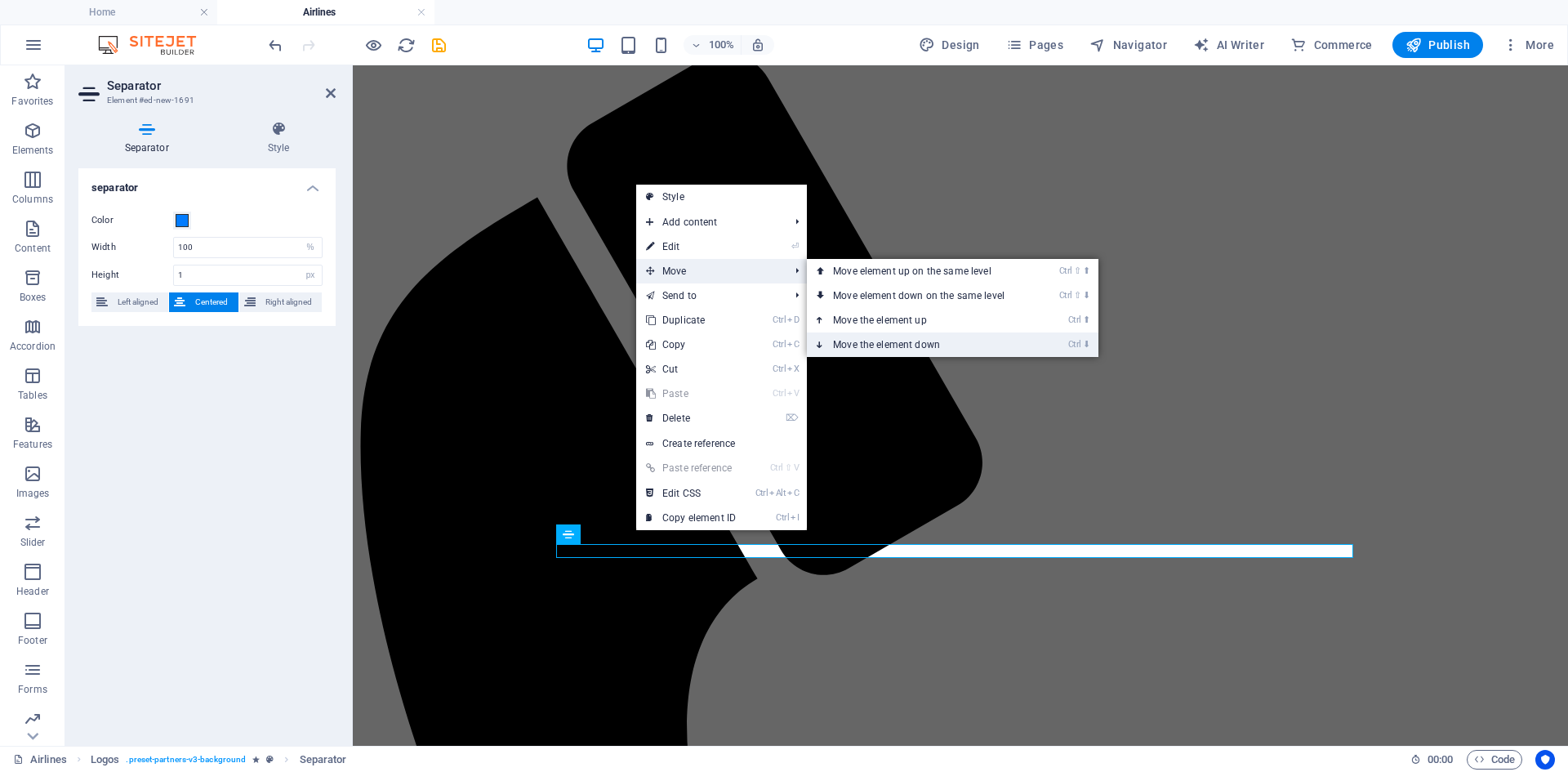
click at [890, 352] on link "Ctrl ⬇ Move the element down" at bounding box center [921, 344] width 230 height 24
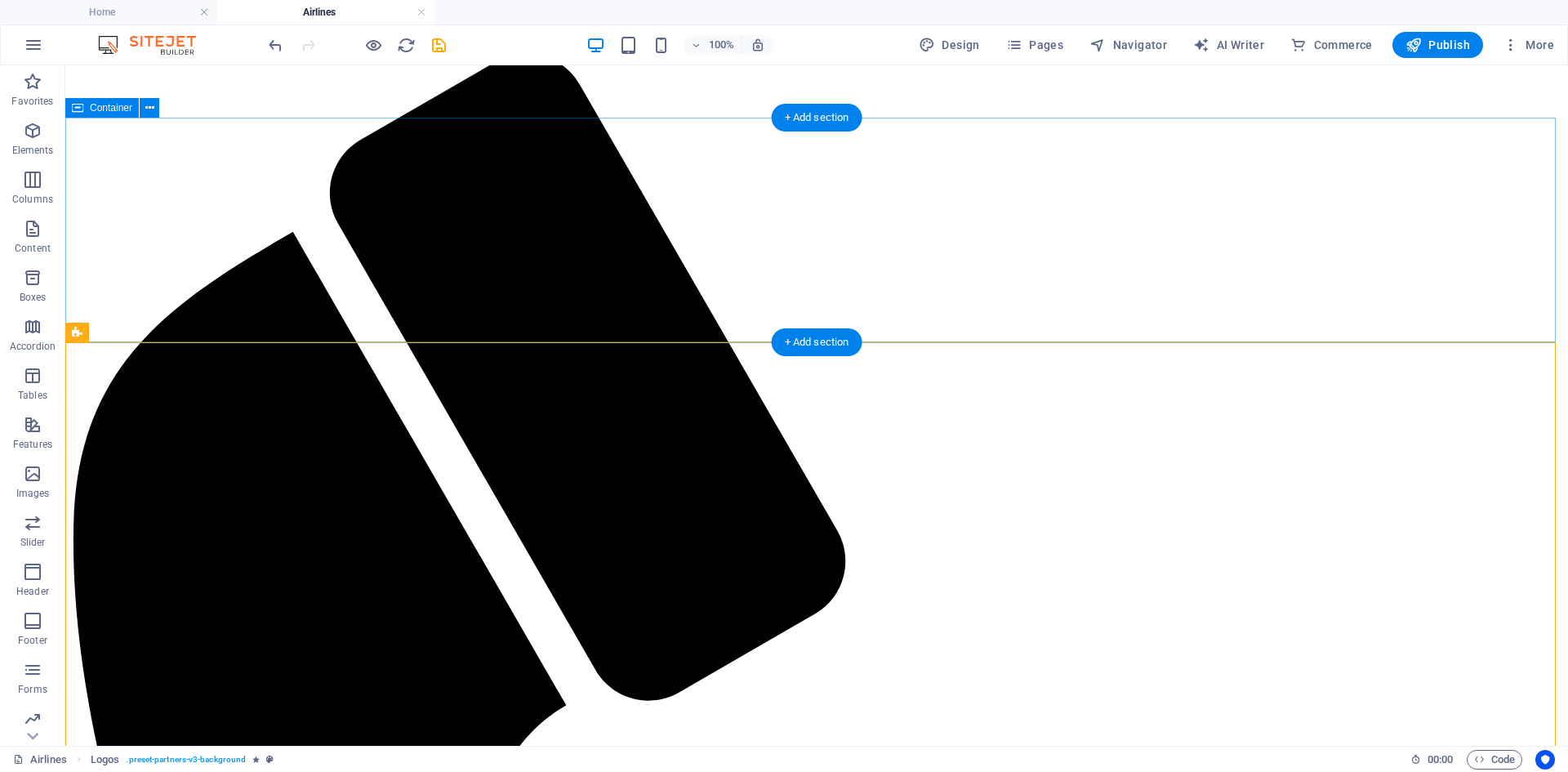
scroll to position [126, 0]
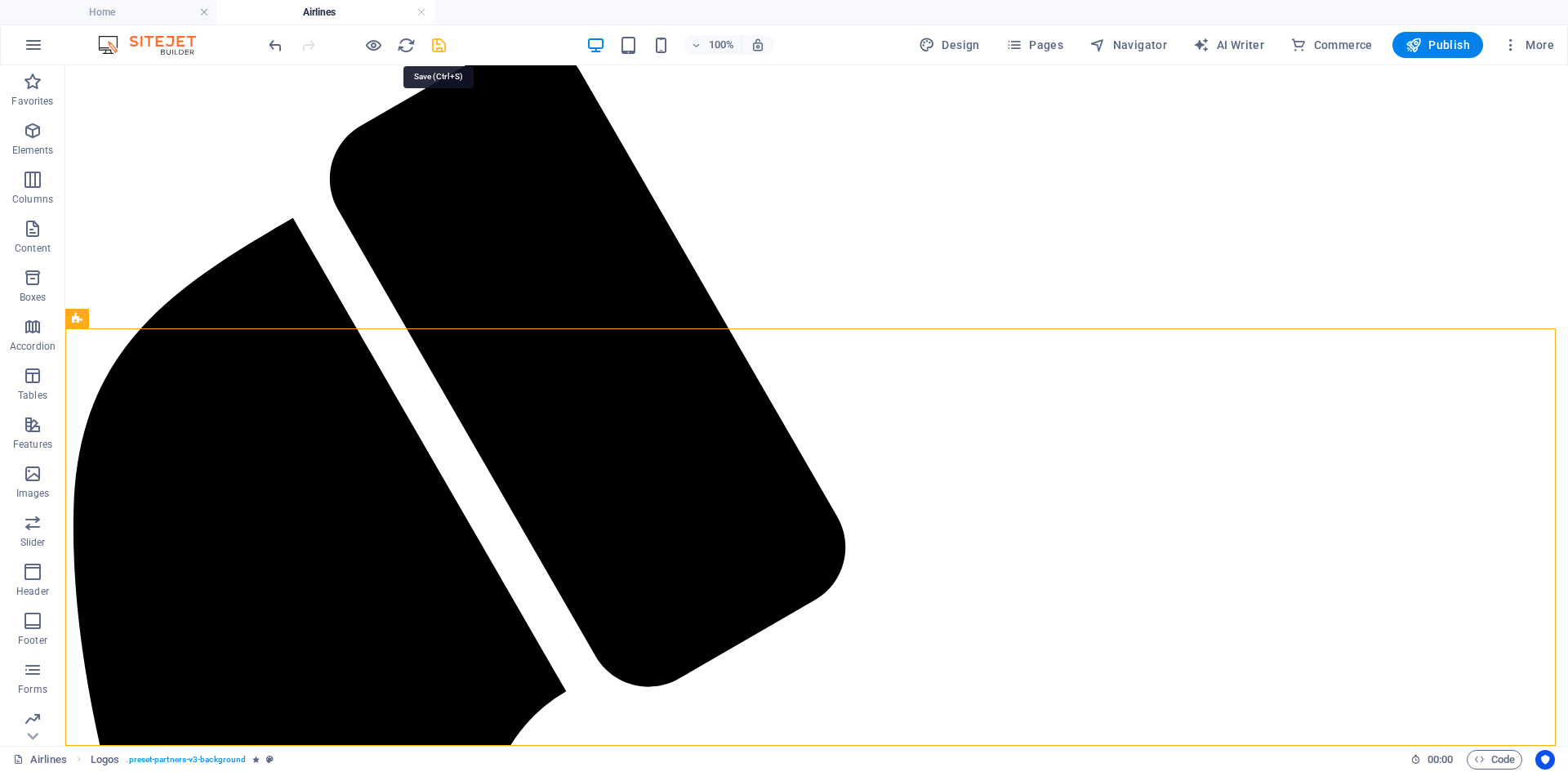
click at [445, 44] on icon "save" at bounding box center [438, 45] width 19 height 19
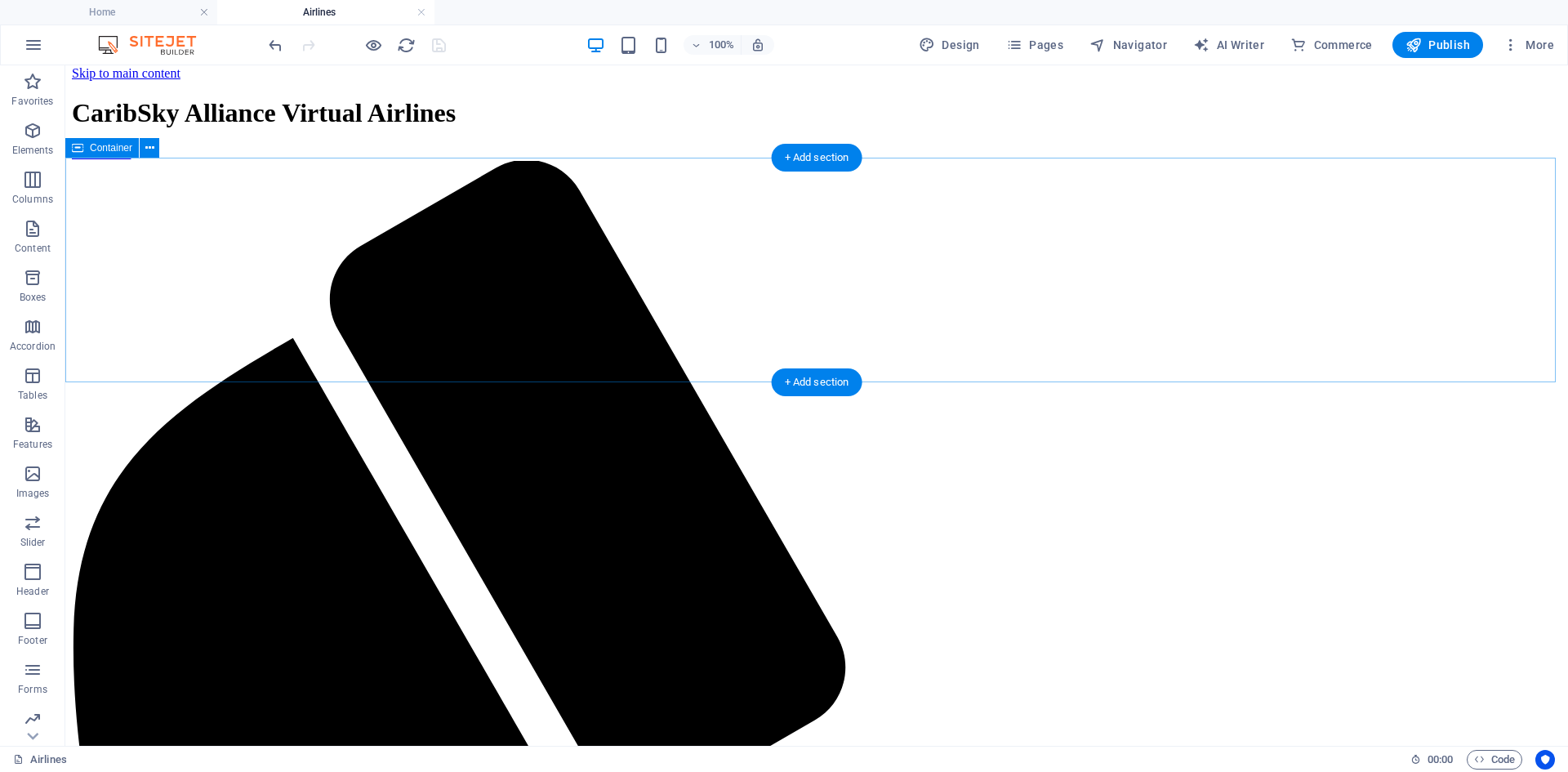
scroll to position [0, 0]
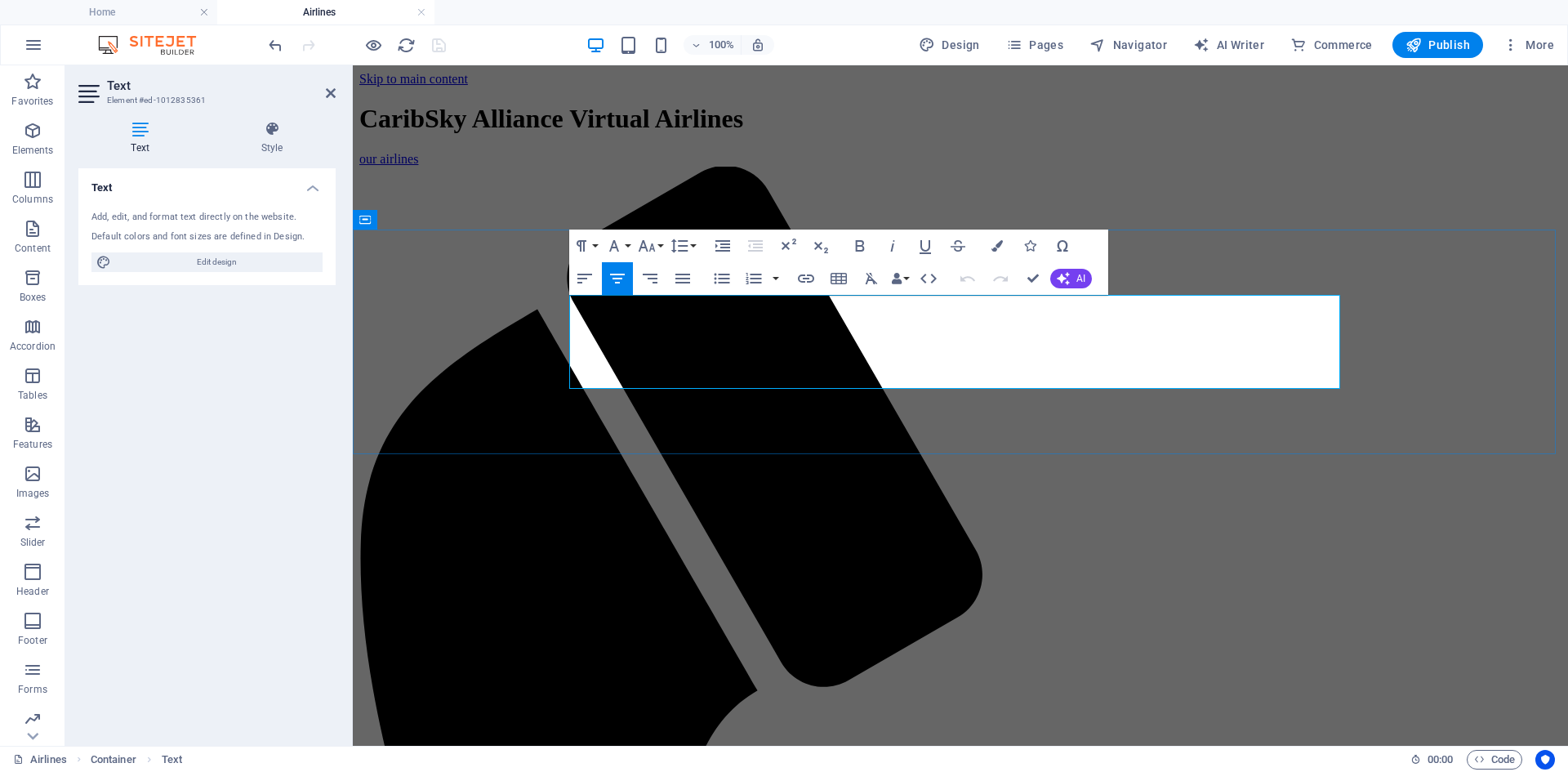
drag, startPoint x: 1066, startPoint y: 350, endPoint x: 805, endPoint y: 342, distance: 261.1
click at [261, 263] on span "Edit design" at bounding box center [216, 262] width 201 height 20
select select "px"
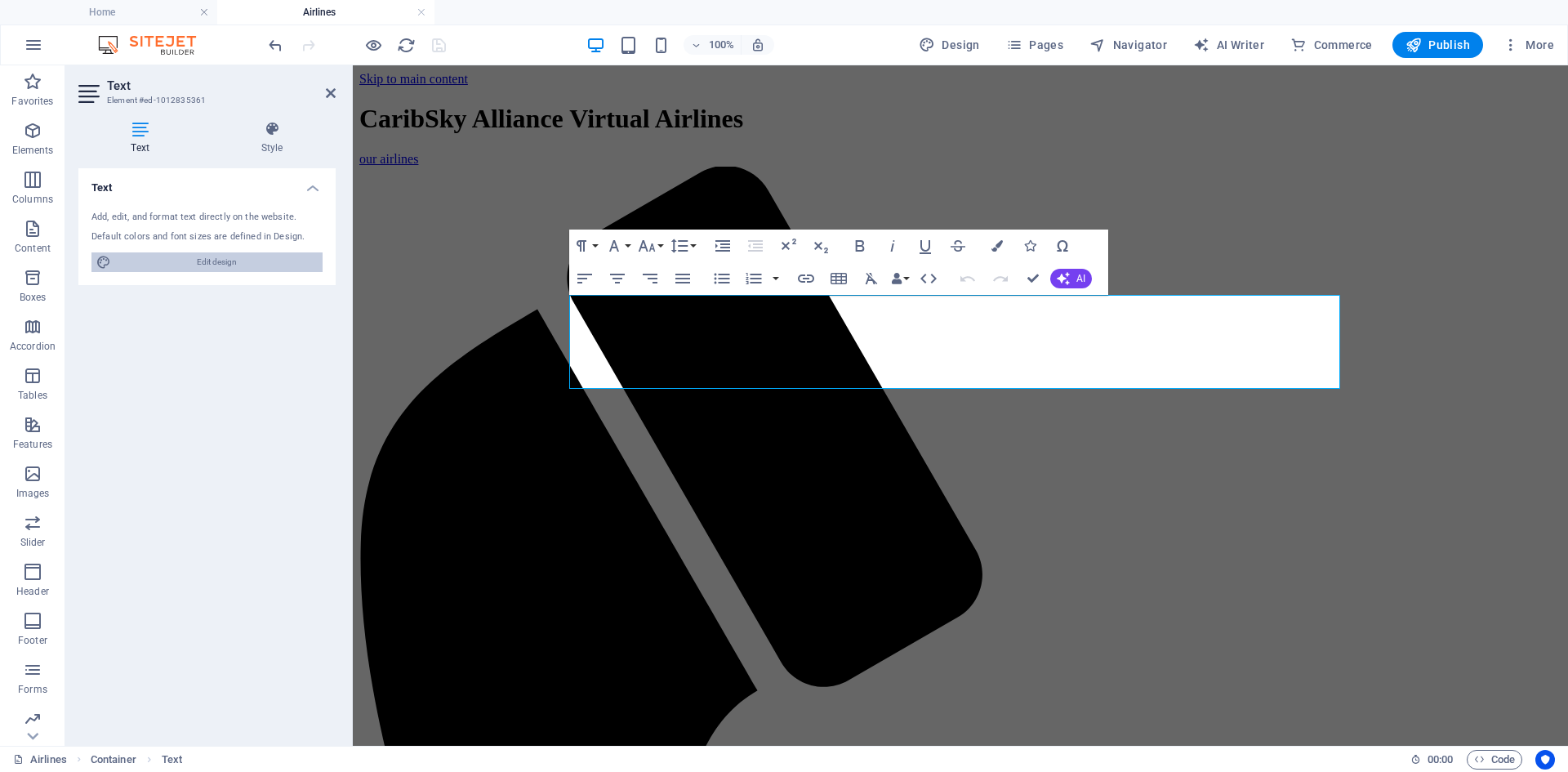
select select "700"
select select "px"
select select "rem"
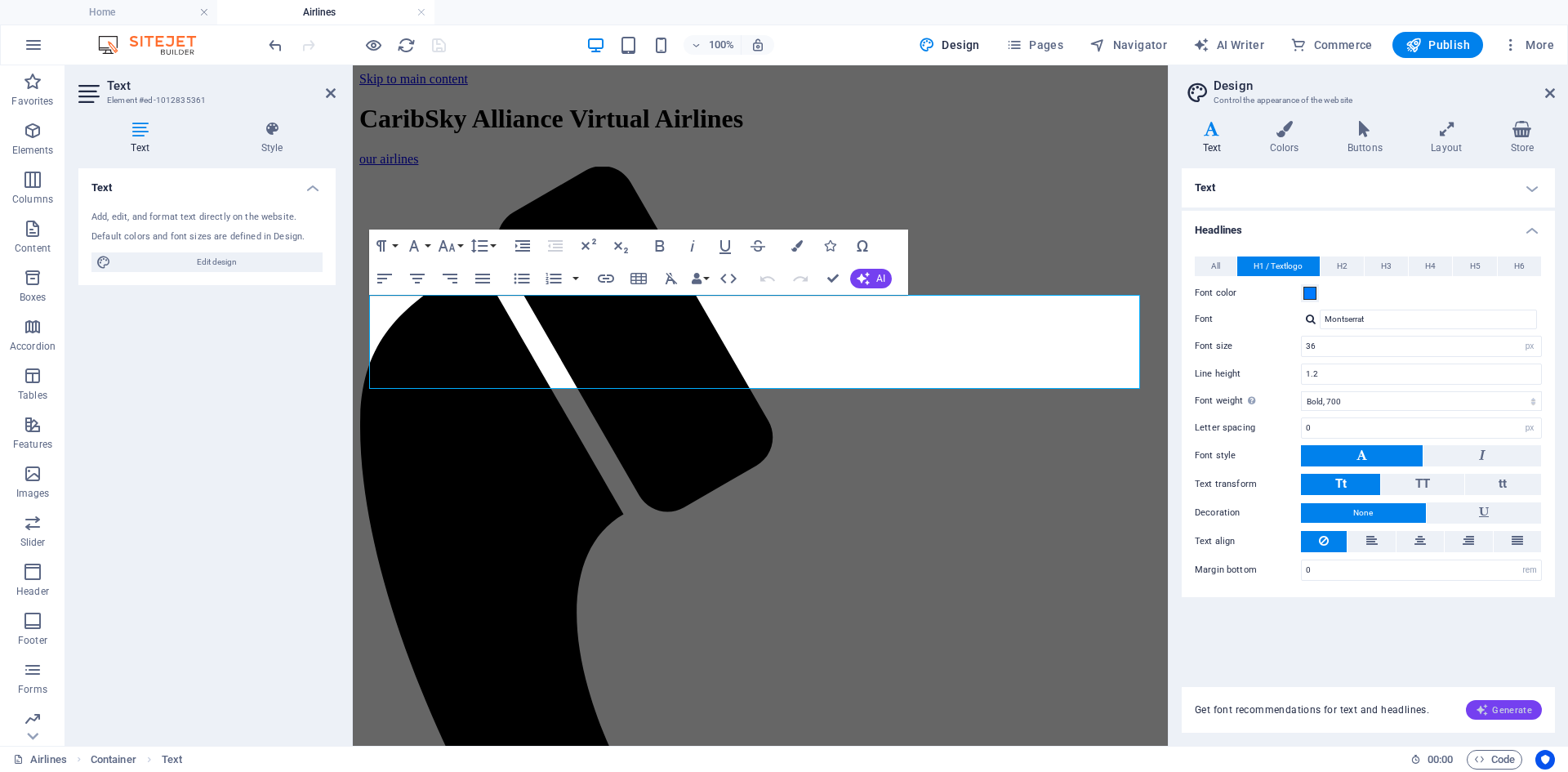
click at [1501, 713] on span "Generate" at bounding box center [1503, 709] width 56 height 13
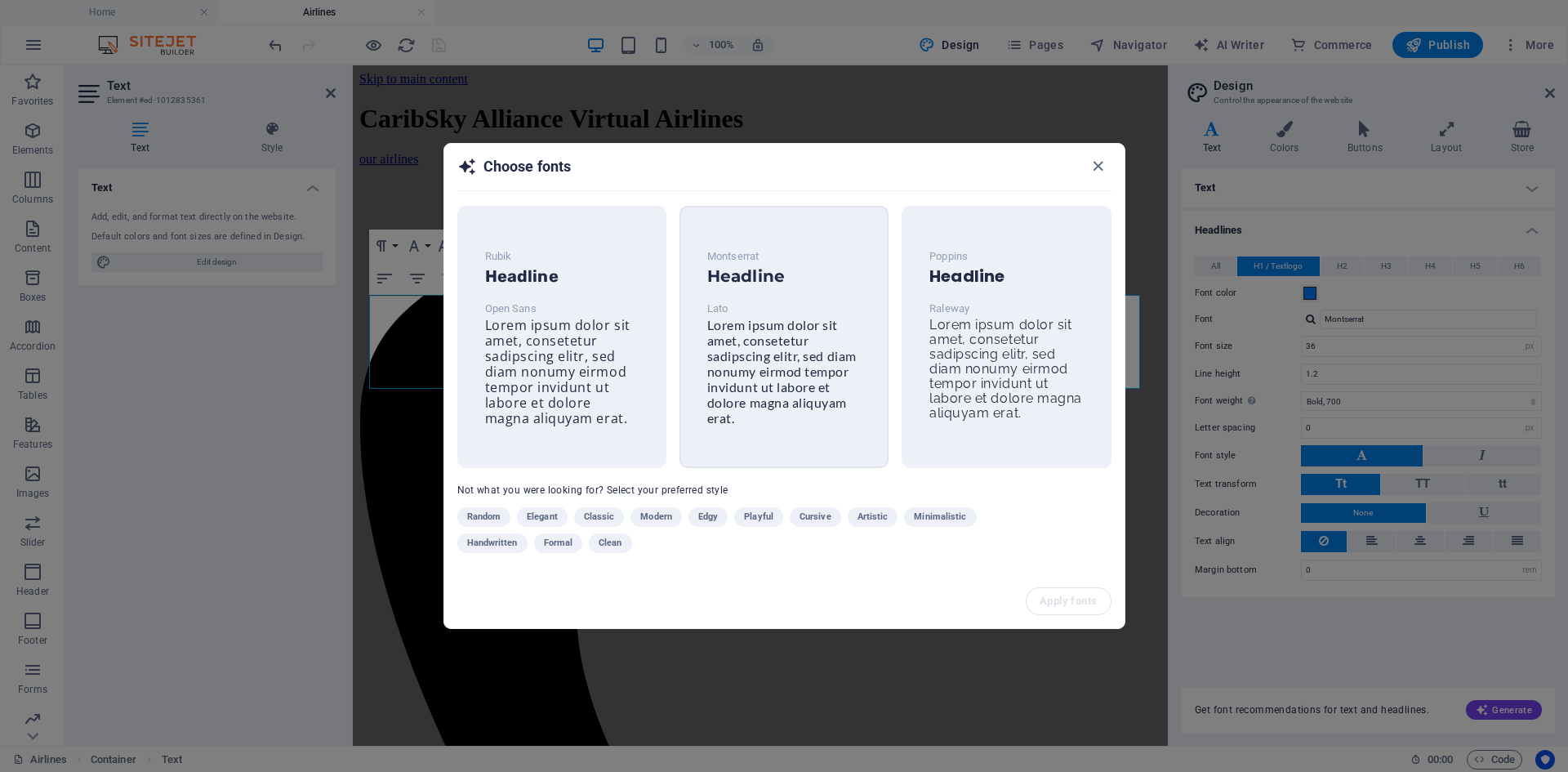
click at [814, 311] on p "Lato" at bounding box center [784, 309] width 154 height 20
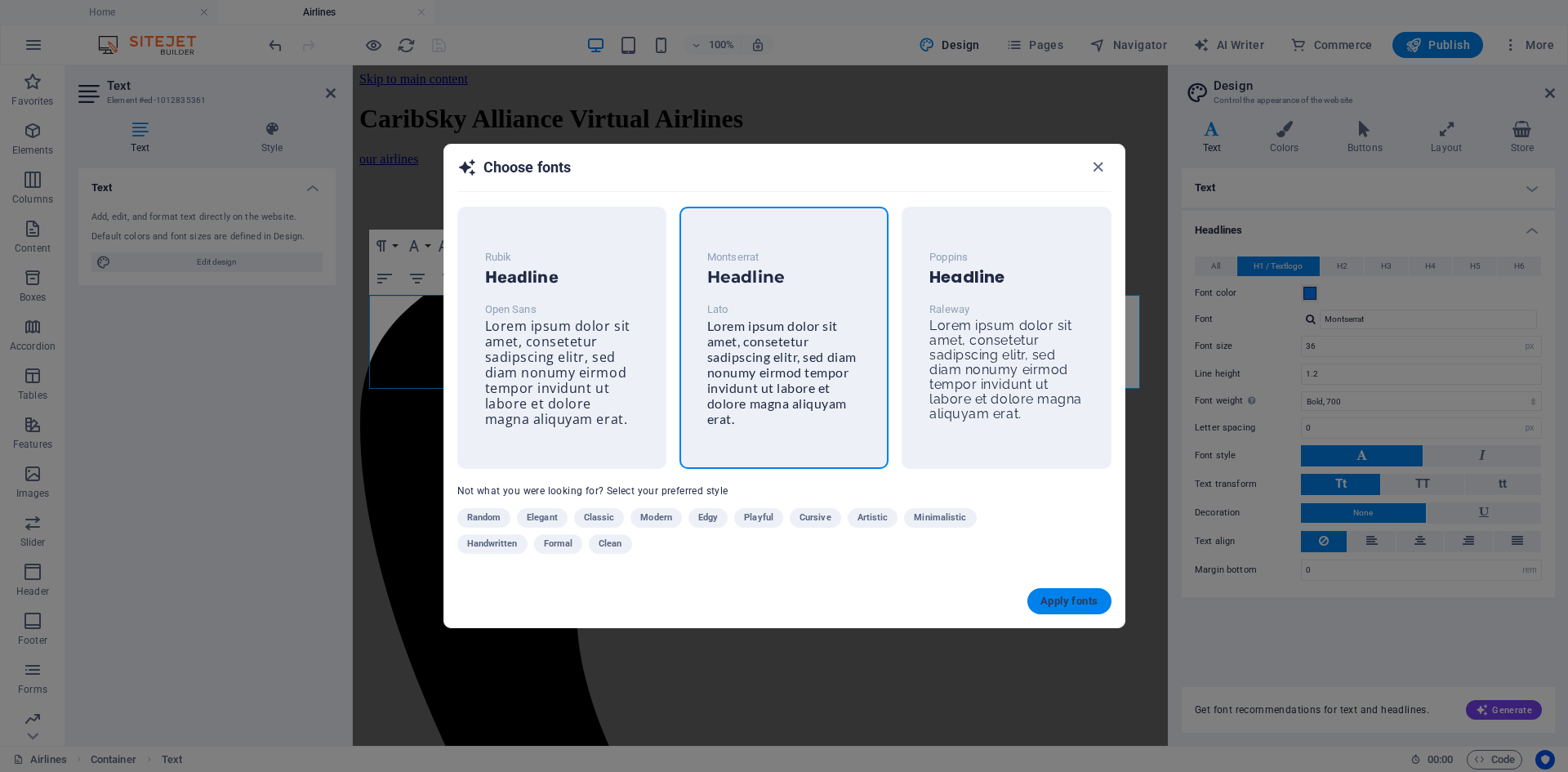
click at [1079, 595] on span "Apply fonts" at bounding box center [1069, 601] width 57 height 13
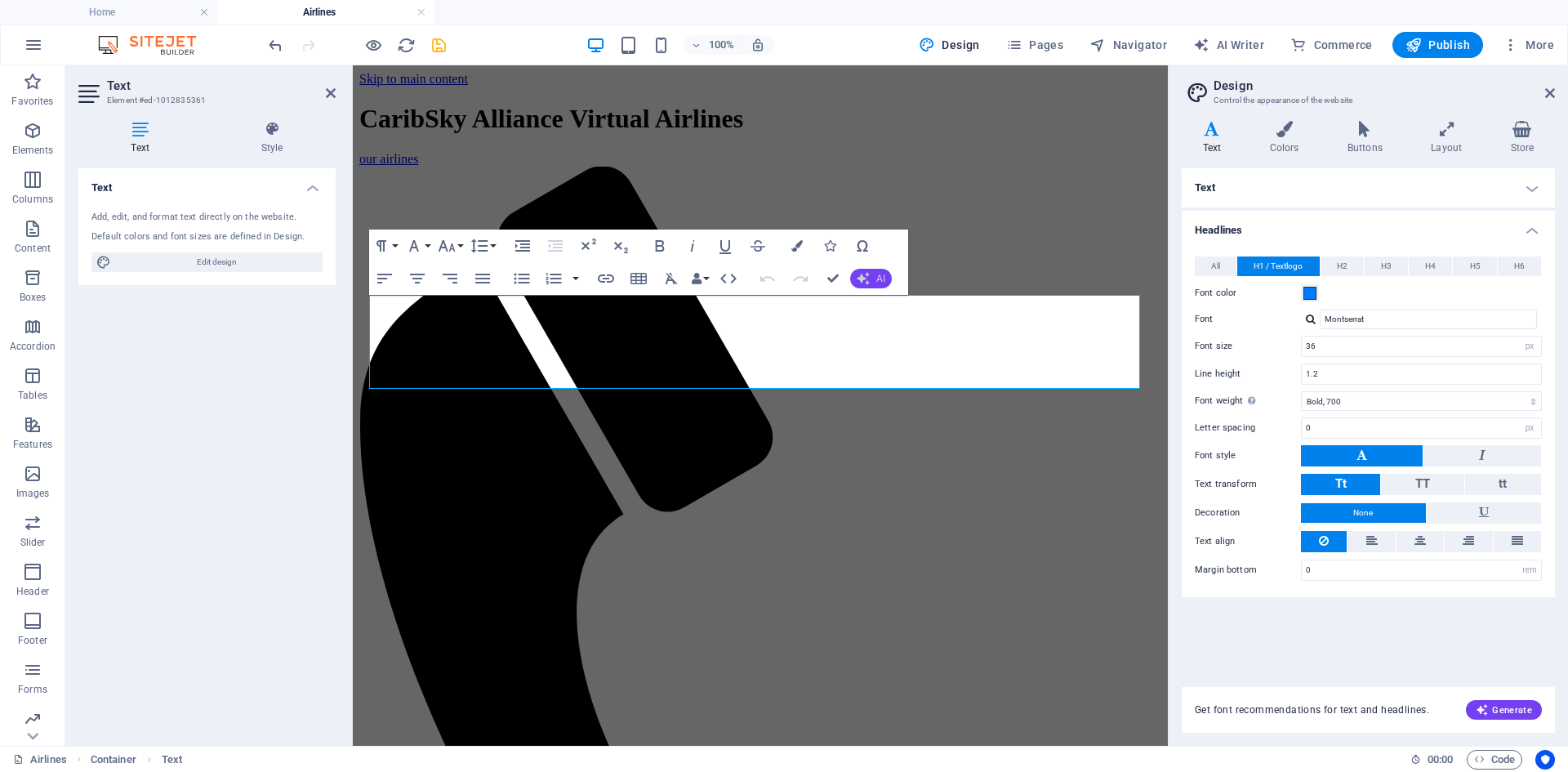
click at [876, 281] on span "AI" at bounding box center [880, 278] width 9 height 10
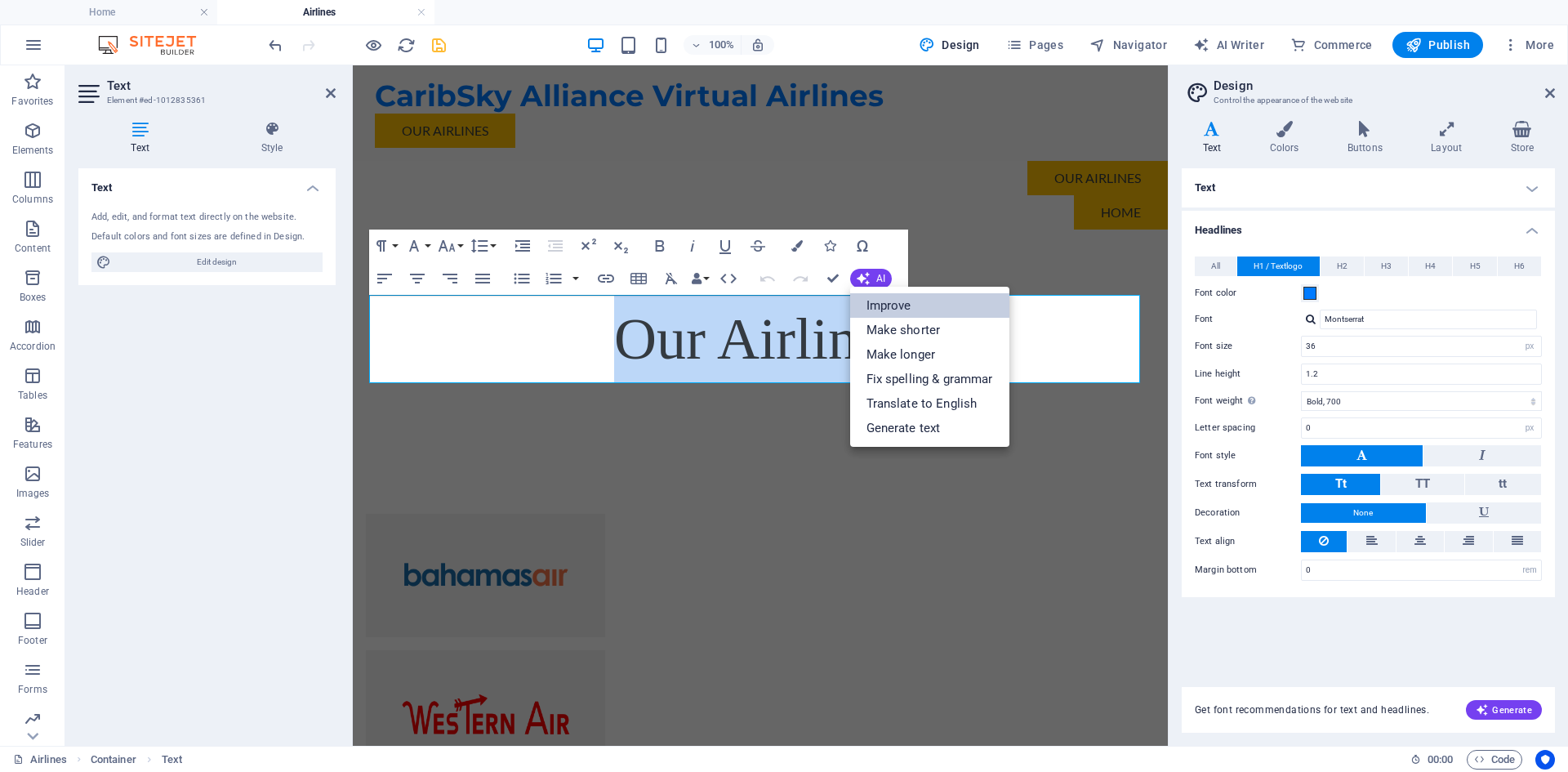
click at [942, 312] on link "Improve" at bounding box center [929, 305] width 159 height 24
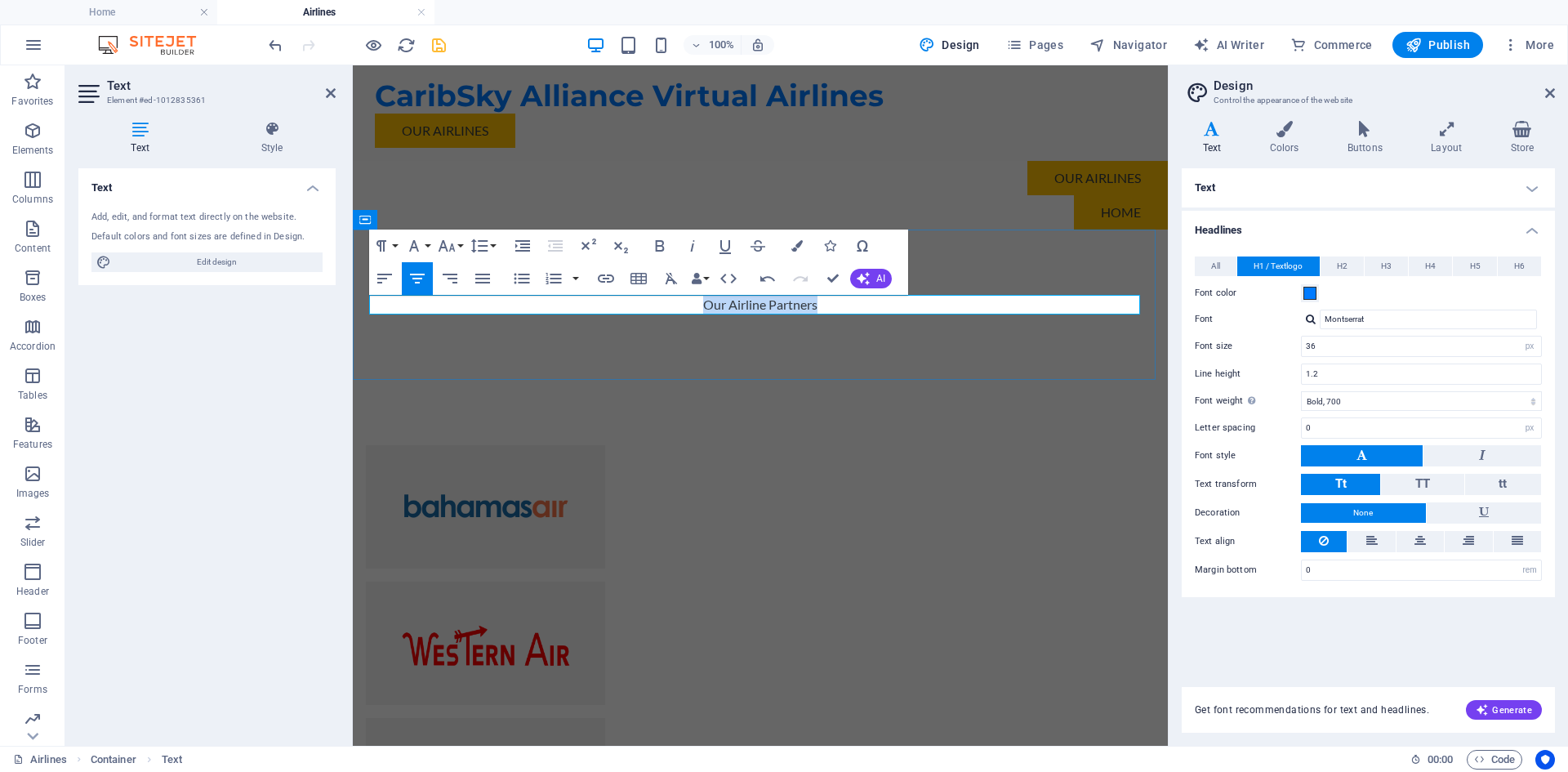
drag, startPoint x: 692, startPoint y: 304, endPoint x: 852, endPoint y: 310, distance: 160.1
click at [852, 310] on p "Our Airline Partners" at bounding box center [760, 305] width 771 height 20
click at [452, 250] on icon "button" at bounding box center [446, 246] width 20 height 20
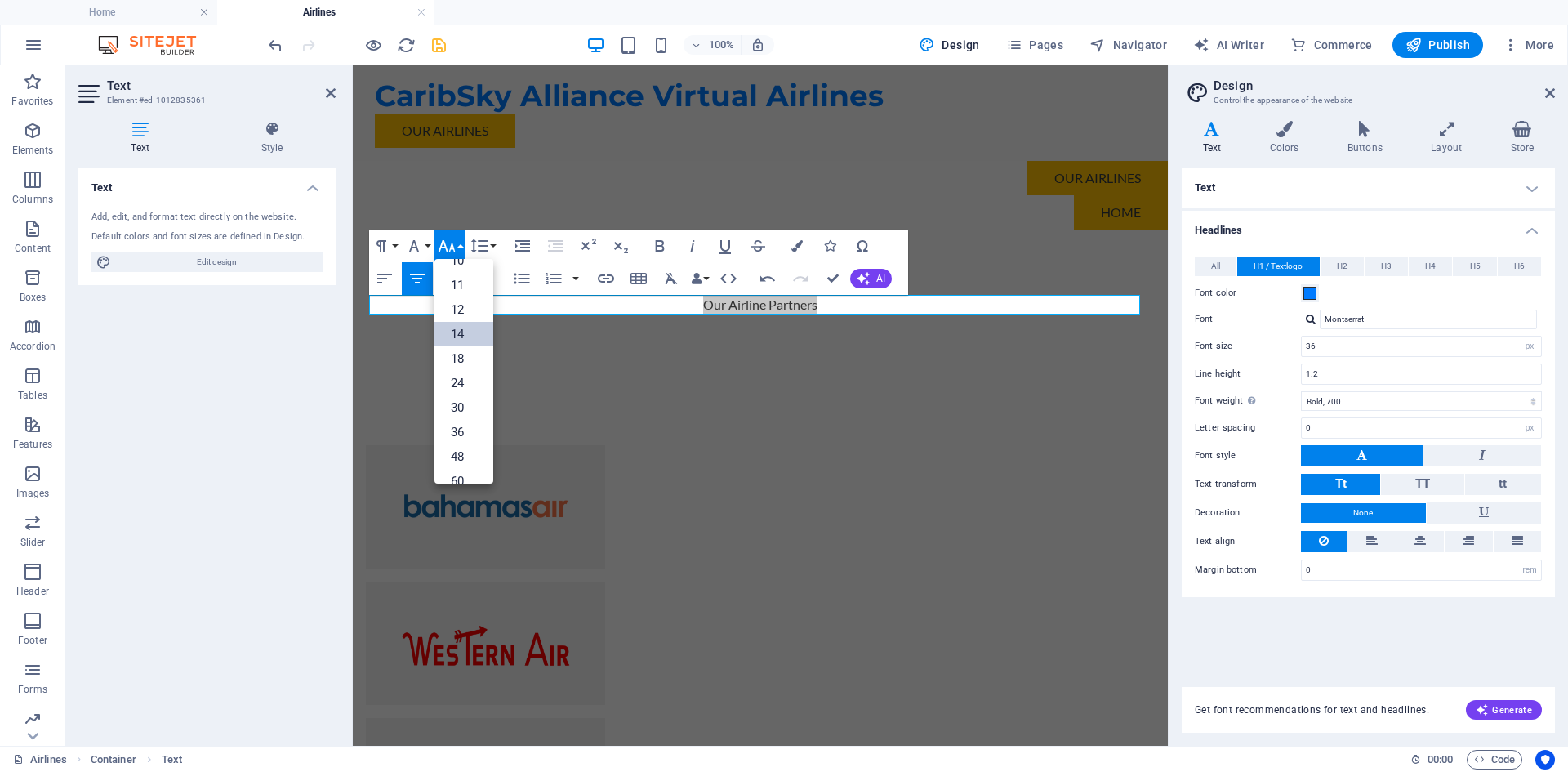
scroll to position [131, 0]
click at [462, 392] on link "48" at bounding box center [464, 391] width 59 height 24
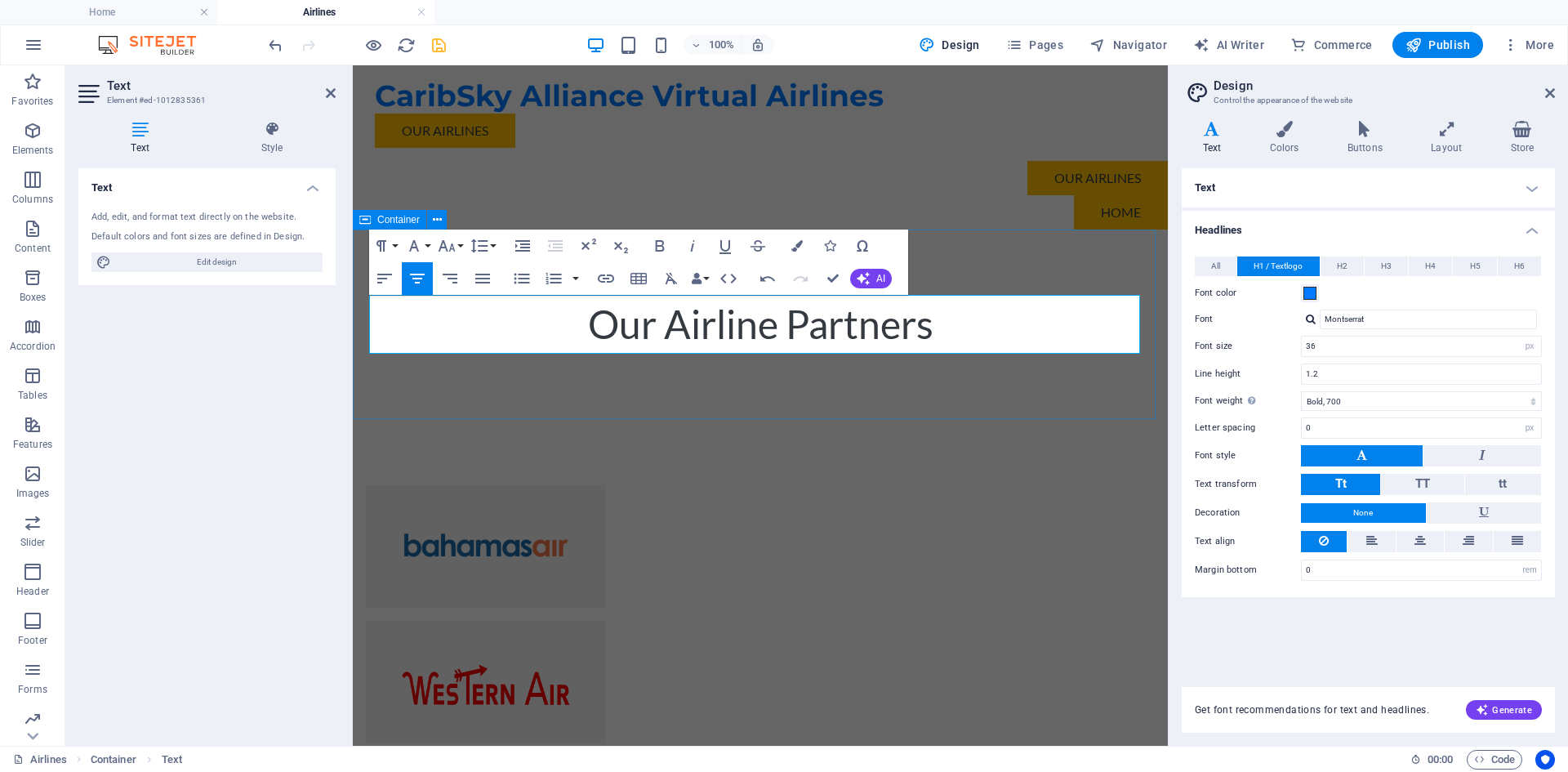
click at [557, 378] on div "Our Airline Partners" at bounding box center [759, 324] width 815 height 190
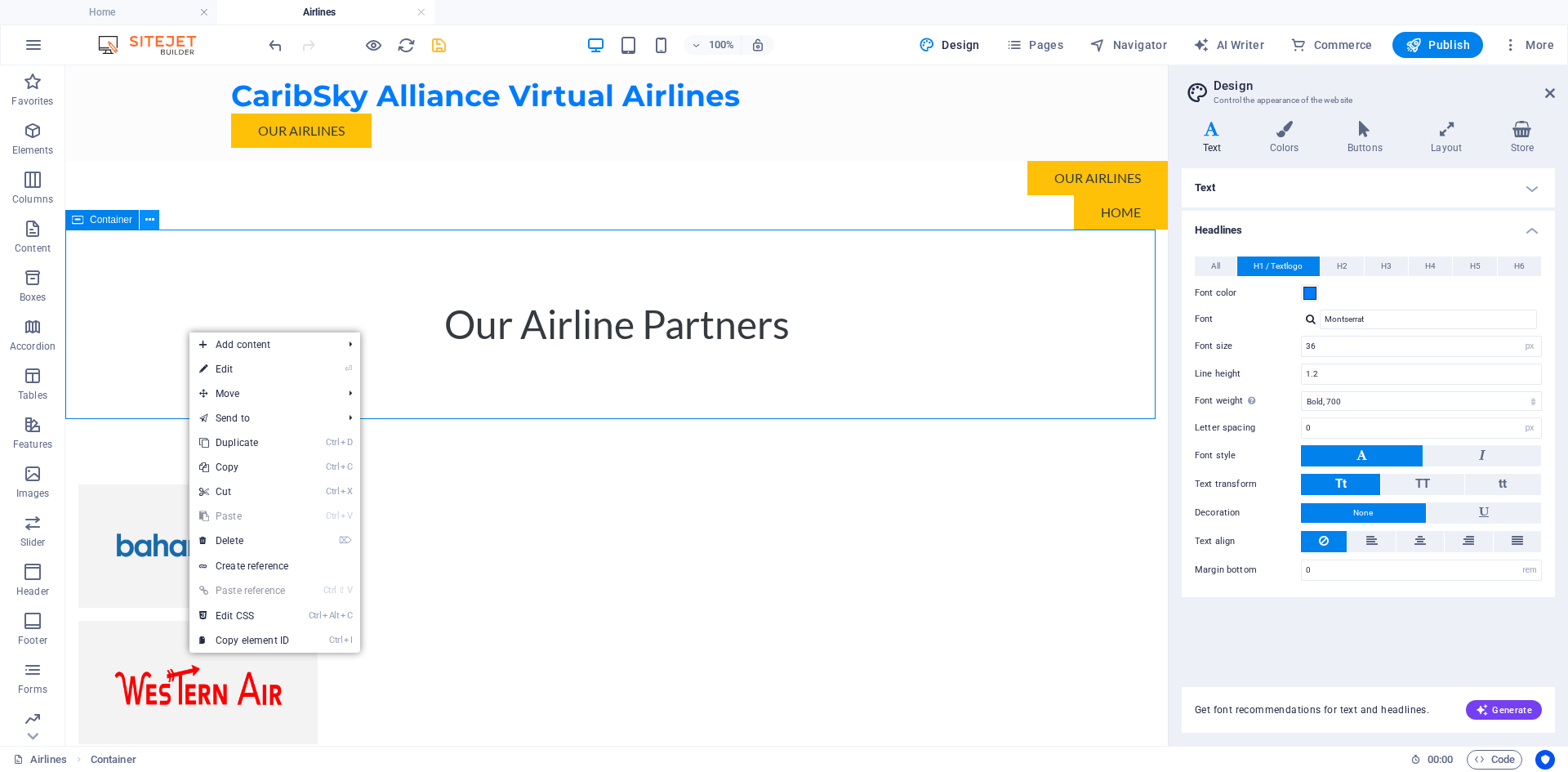
click at [154, 221] on icon at bounding box center [149, 219] width 9 height 17
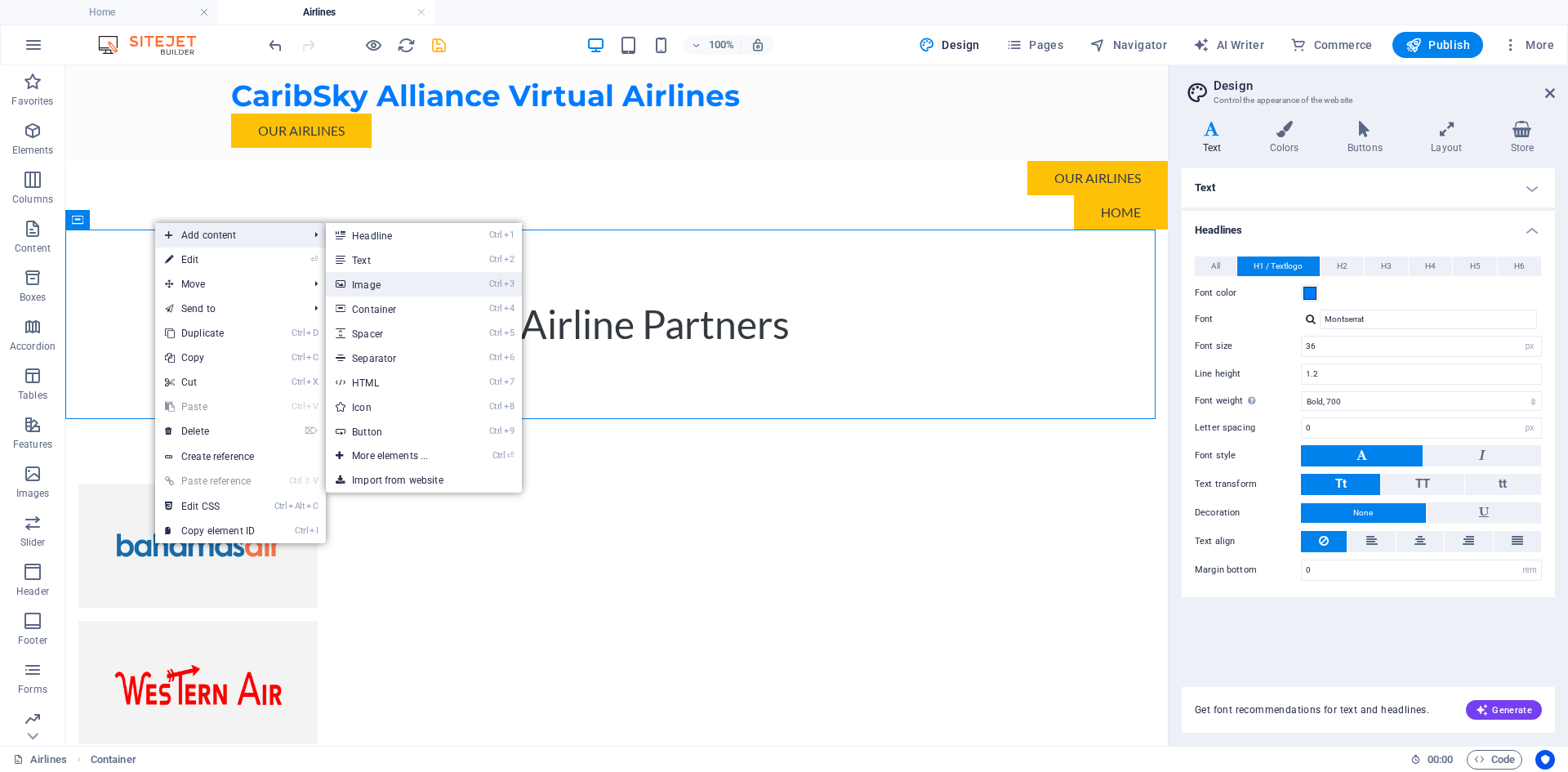
click at [388, 283] on link "Ctrl 3 Image" at bounding box center [393, 284] width 135 height 24
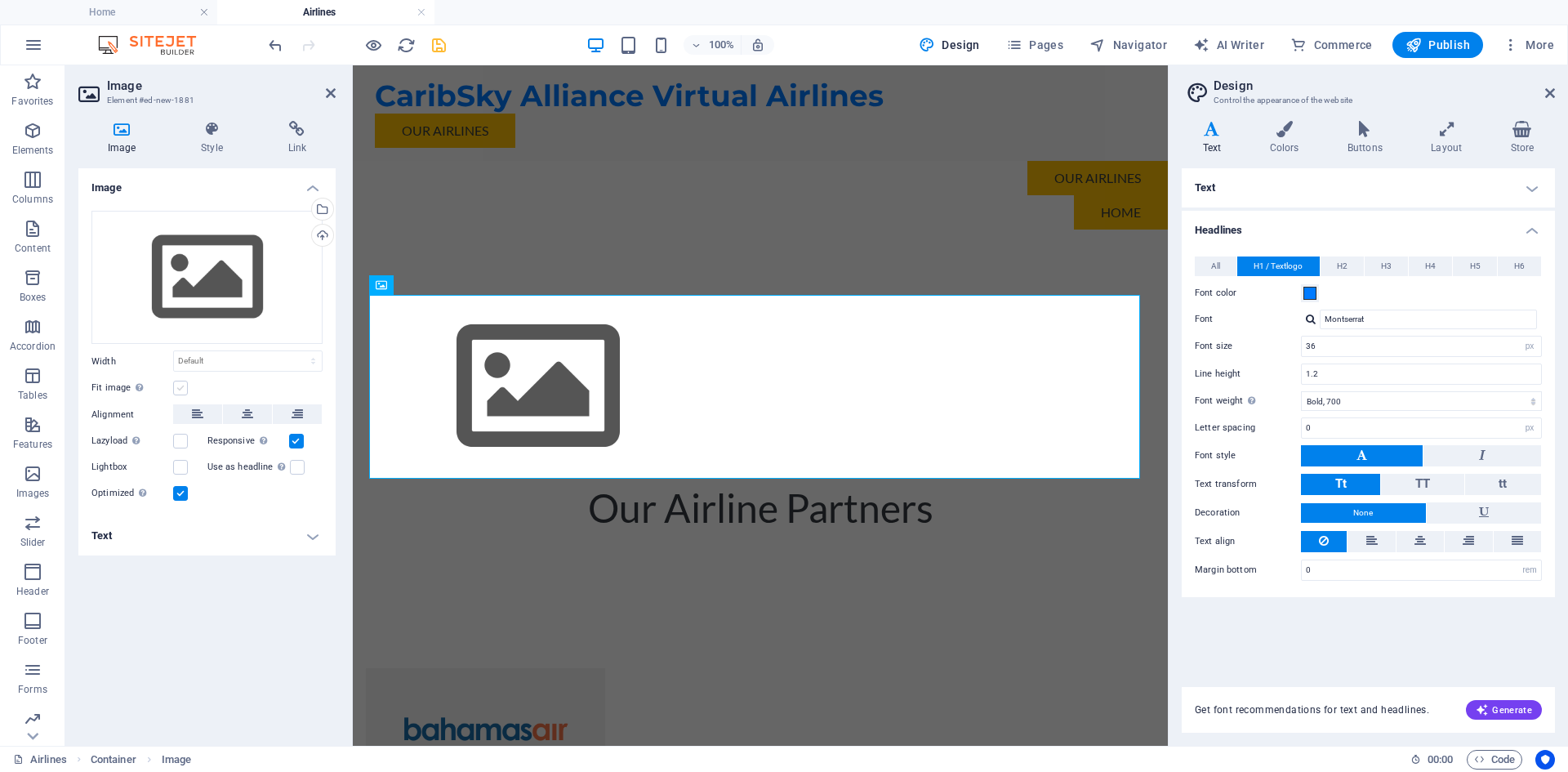
click at [185, 385] on label at bounding box center [181, 387] width 14 height 14
click at [0, 0] on input "Fit image Automatically fit image to a fixed width and height" at bounding box center [0, 0] width 0 height 0
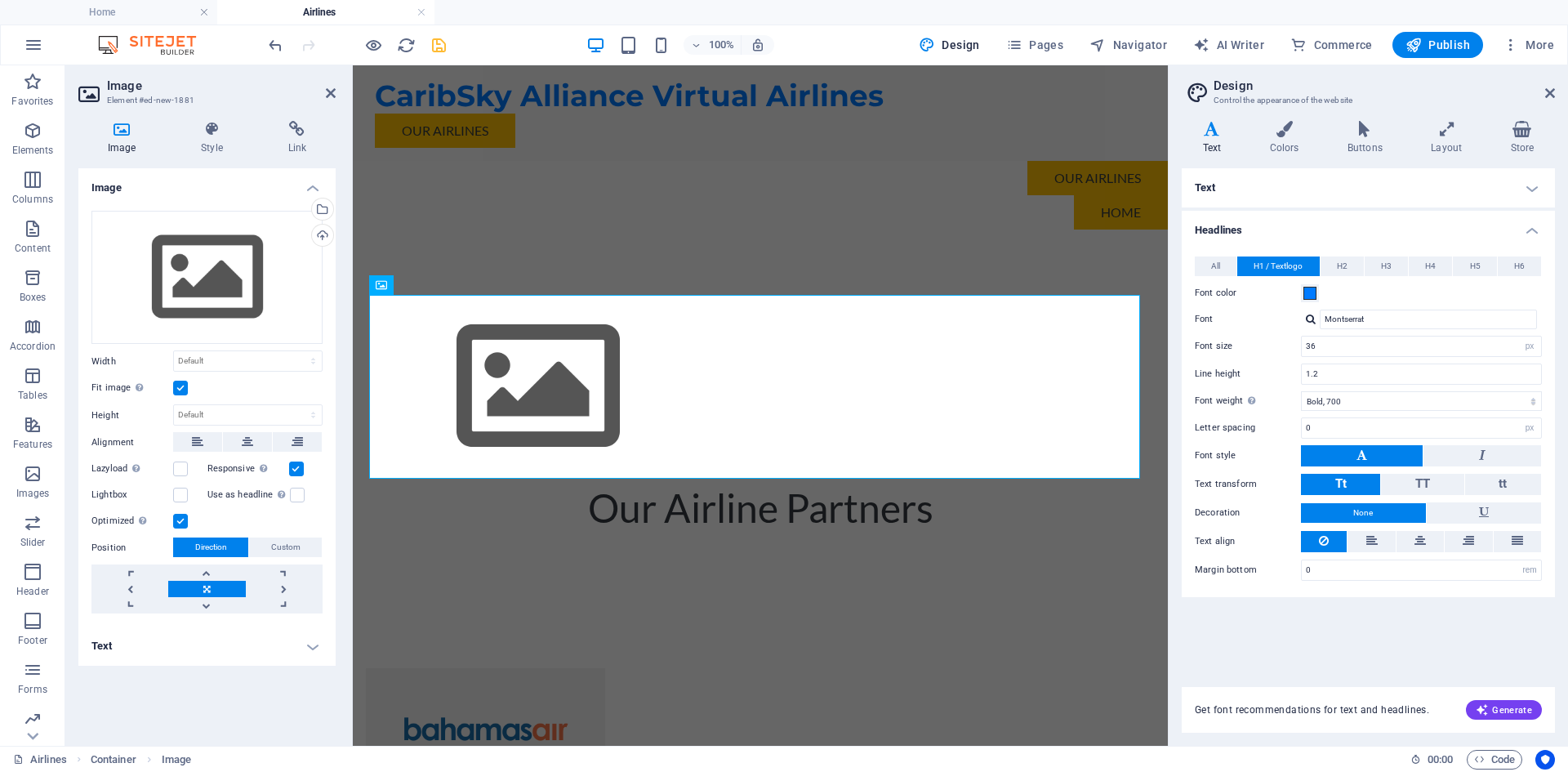
click at [185, 385] on label at bounding box center [181, 387] width 14 height 14
click at [0, 0] on input "Fit image Automatically fit image to a fixed width and height" at bounding box center [0, 0] width 0 height 0
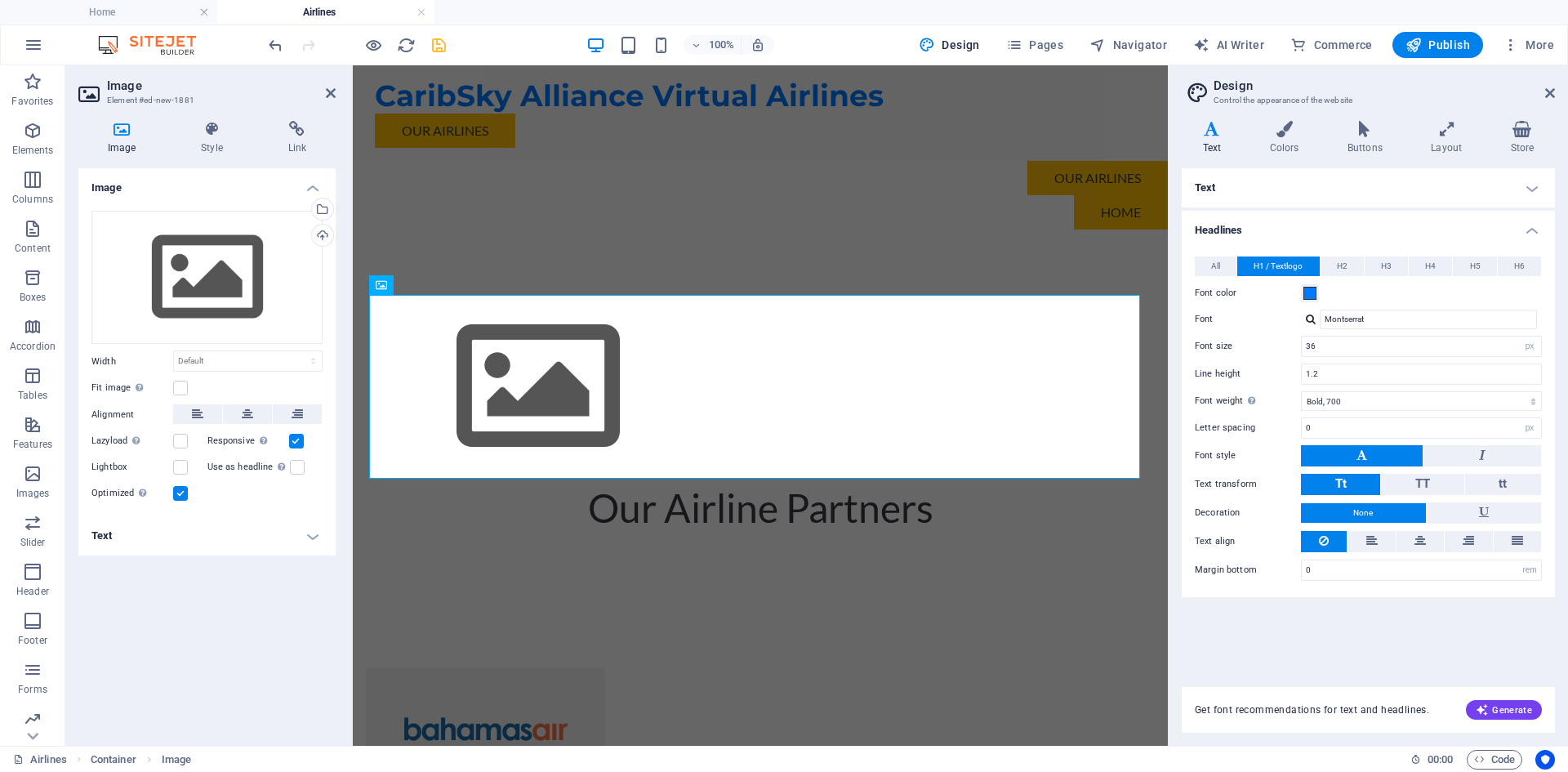
click at [183, 495] on label at bounding box center [181, 493] width 14 height 14
click at [0, 0] on input "Optimized Images are compressed to improve page speed." at bounding box center [0, 0] width 0 height 0
click at [171, 490] on label "Optimized Images are compressed to improve page speed." at bounding box center [131, 493] width 81 height 20
click at [0, 0] on input "Optimized Images are compressed to improve page speed." at bounding box center [0, 0] width 0 height 0
click at [295, 463] on label at bounding box center [297, 467] width 14 height 14
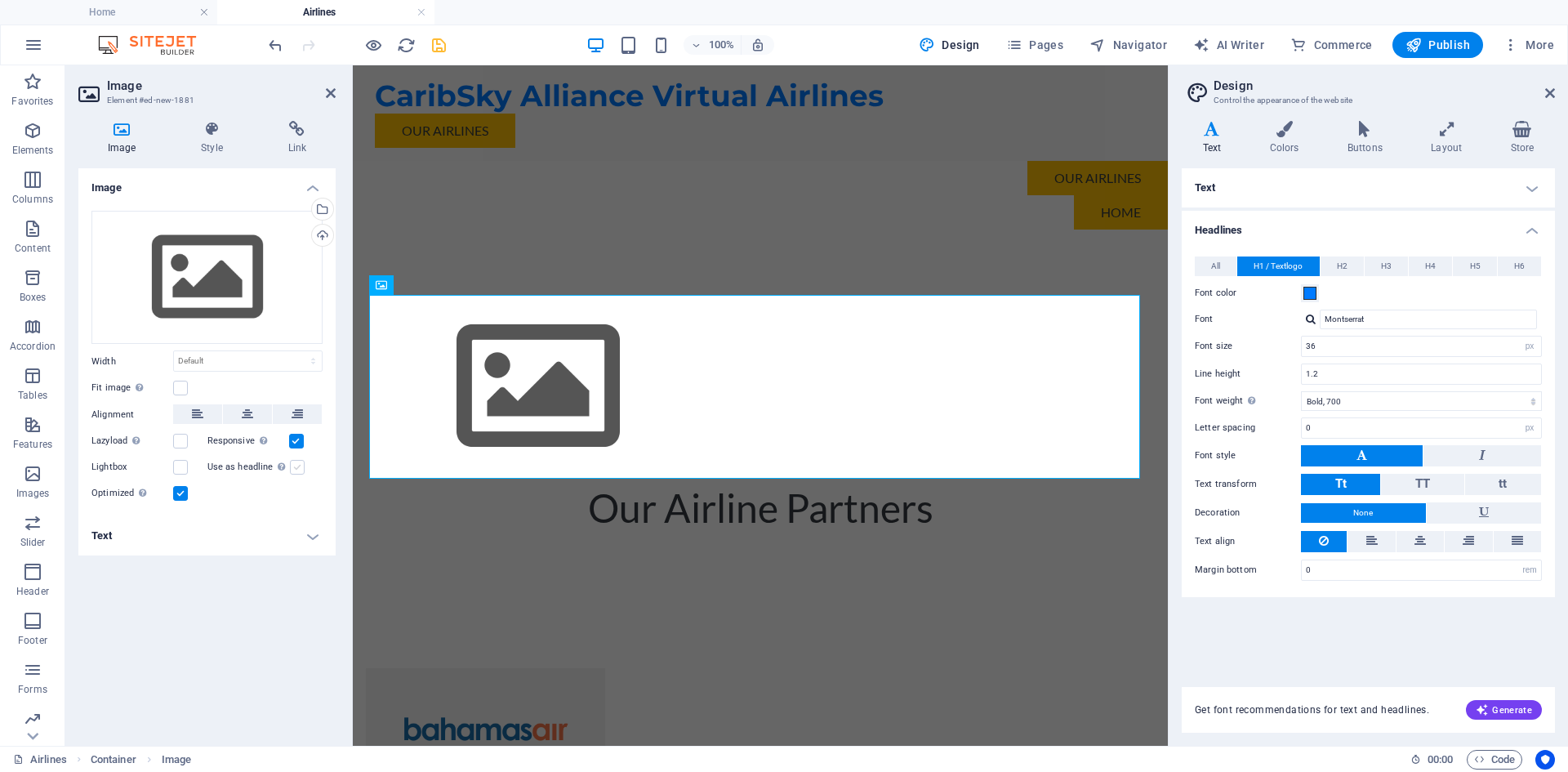
click at [0, 0] on input "Use as headline The image will be wrapped in an H1 headline tag. Useful for giv…" at bounding box center [0, 0] width 0 height 0
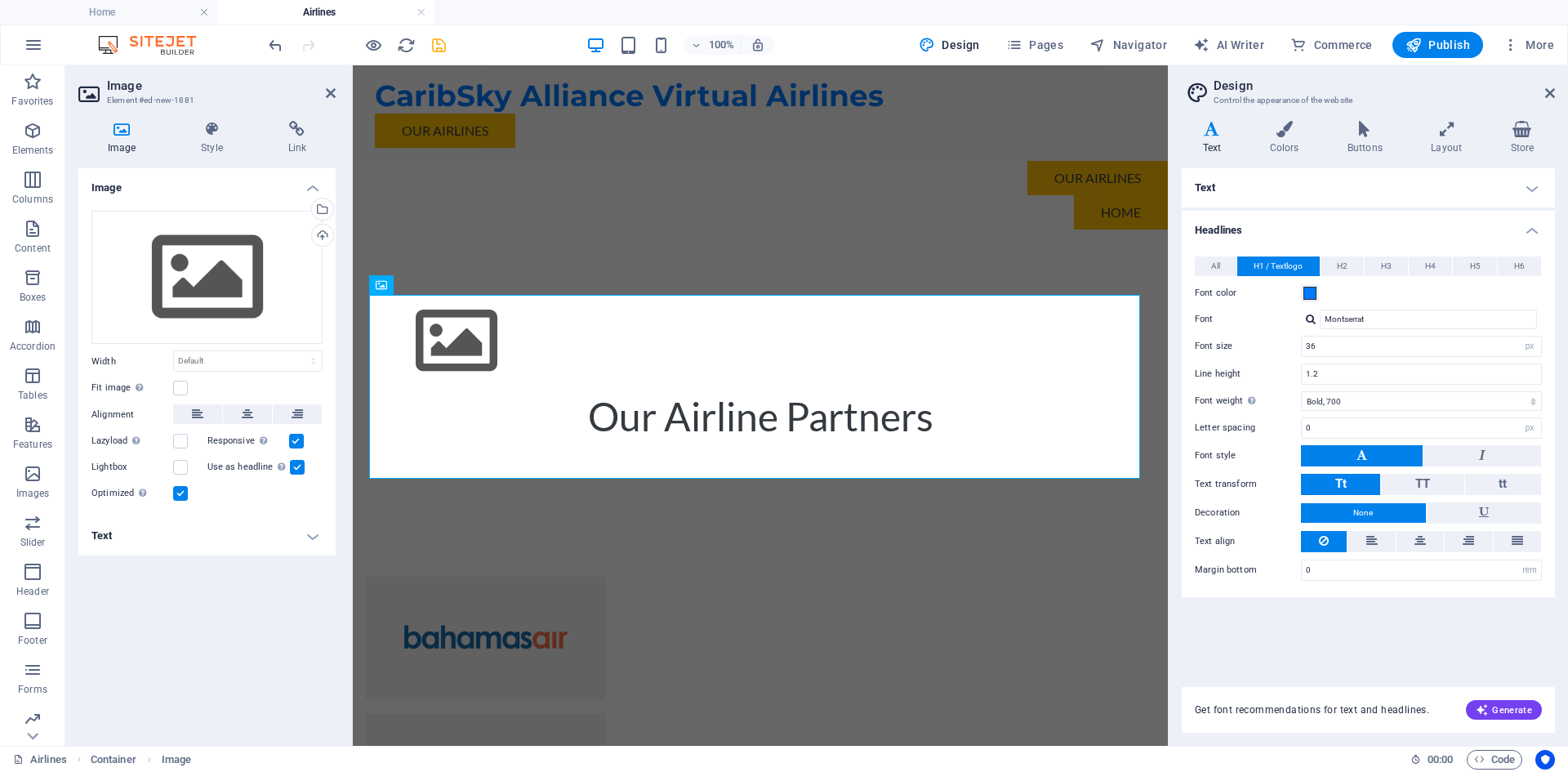
click at [295, 463] on label at bounding box center [297, 467] width 14 height 14
click at [0, 0] on input "Use as headline The image will be wrapped in an H1 headline tag. Useful for giv…" at bounding box center [0, 0] width 0 height 0
click at [208, 119] on div "Image Style Link Image Drag files here, click to choose files or select files f…" at bounding box center [207, 426] width 284 height 638
click at [216, 134] on icon at bounding box center [211, 129] width 80 height 16
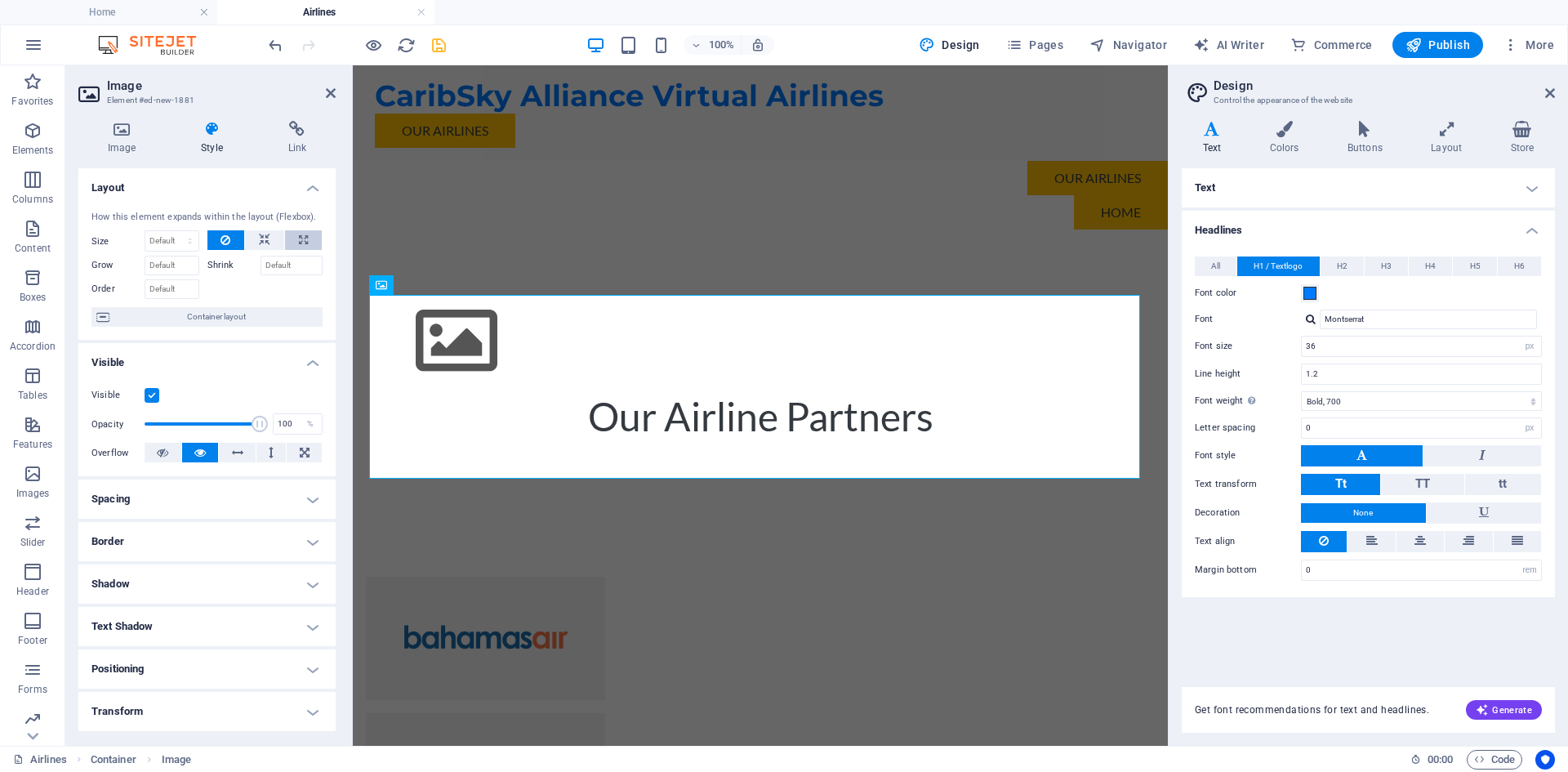
click at [299, 244] on icon at bounding box center [303, 240] width 9 height 20
type input "100"
select select "%"
click at [259, 237] on icon at bounding box center [264, 240] width 12 height 20
select select "DISABLED_OPTION_VALUE"
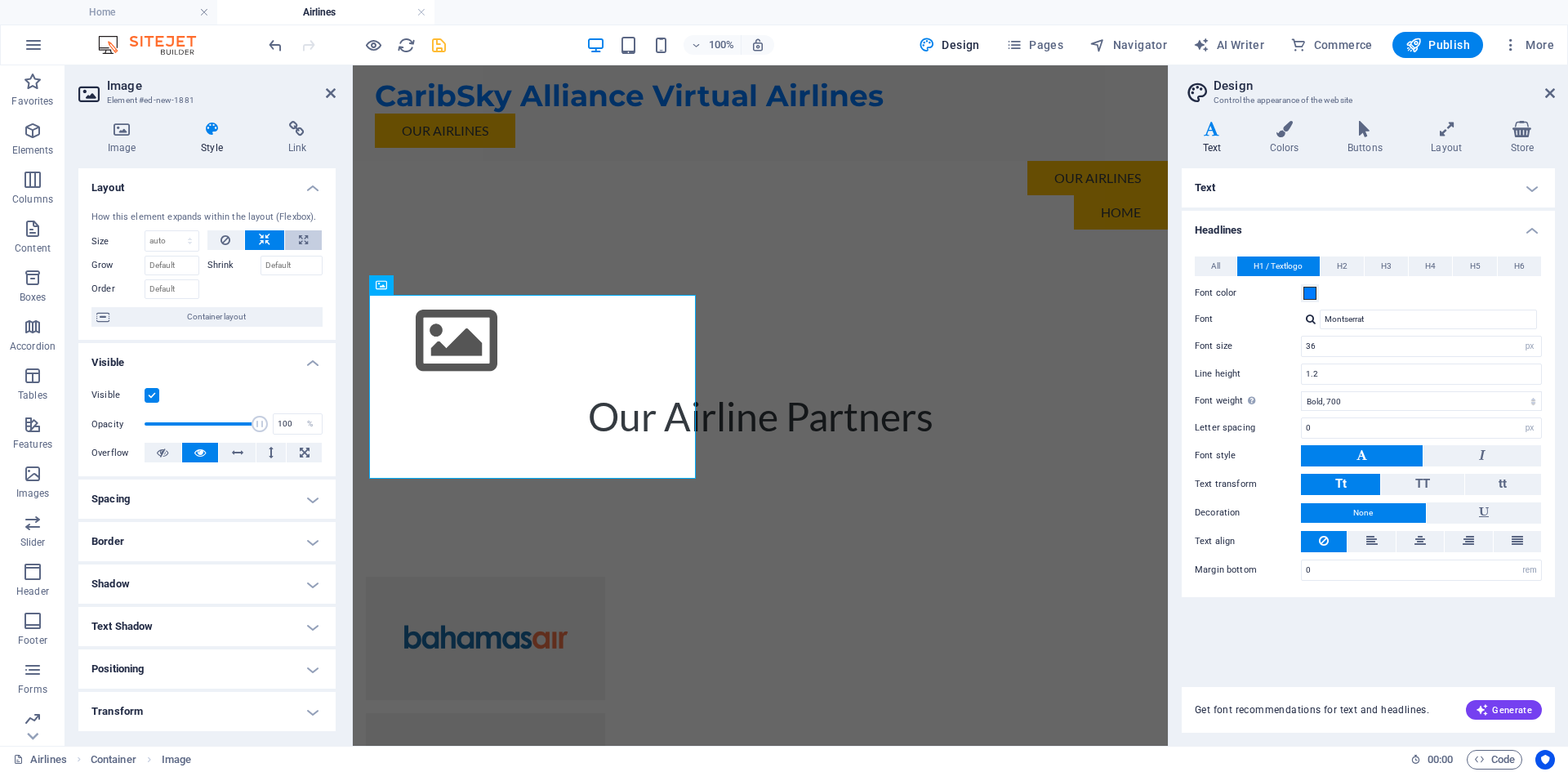
click at [305, 238] on button at bounding box center [303, 240] width 37 height 20
type input "100"
select select "%"
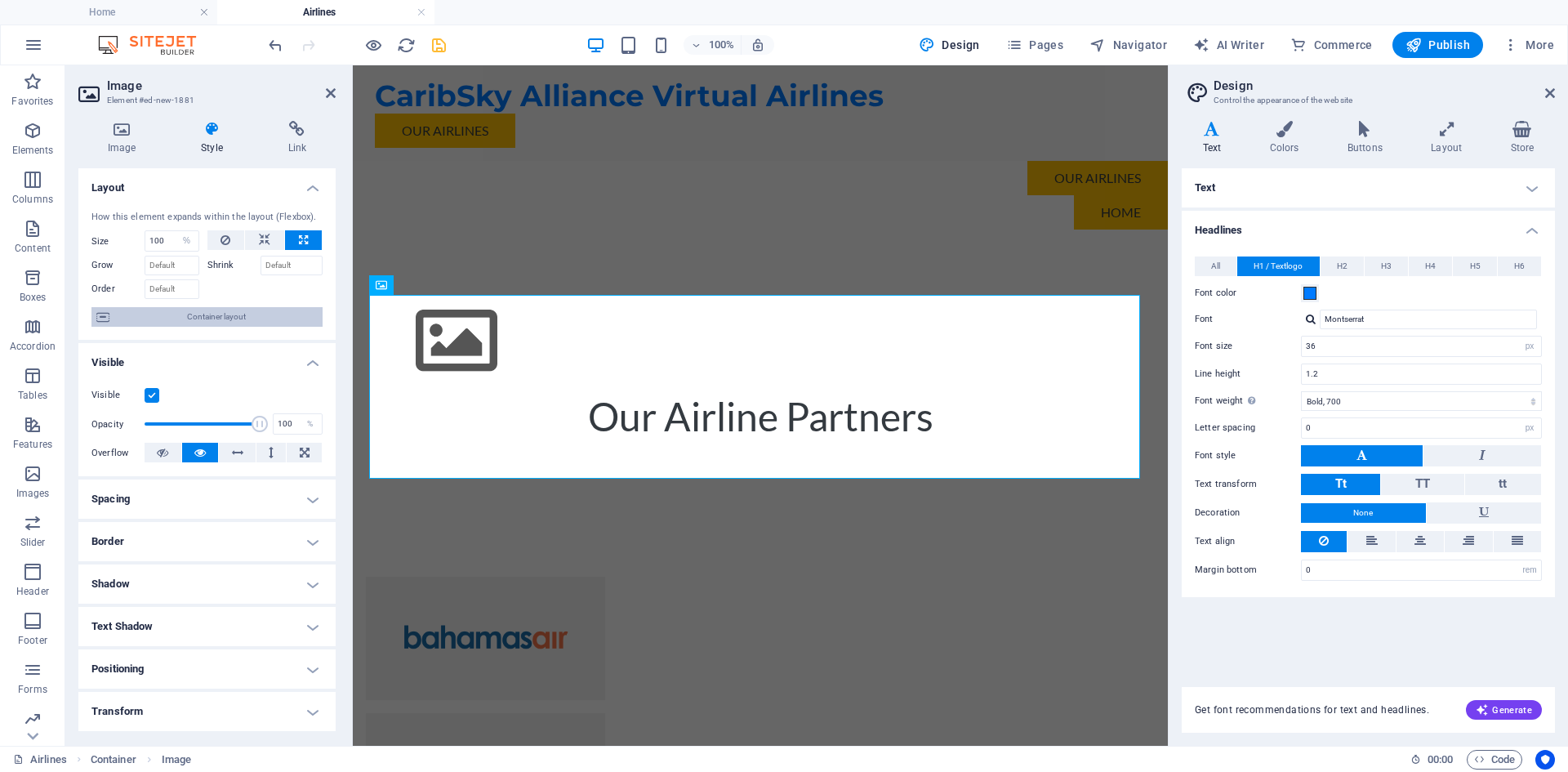
scroll to position [81, 0]
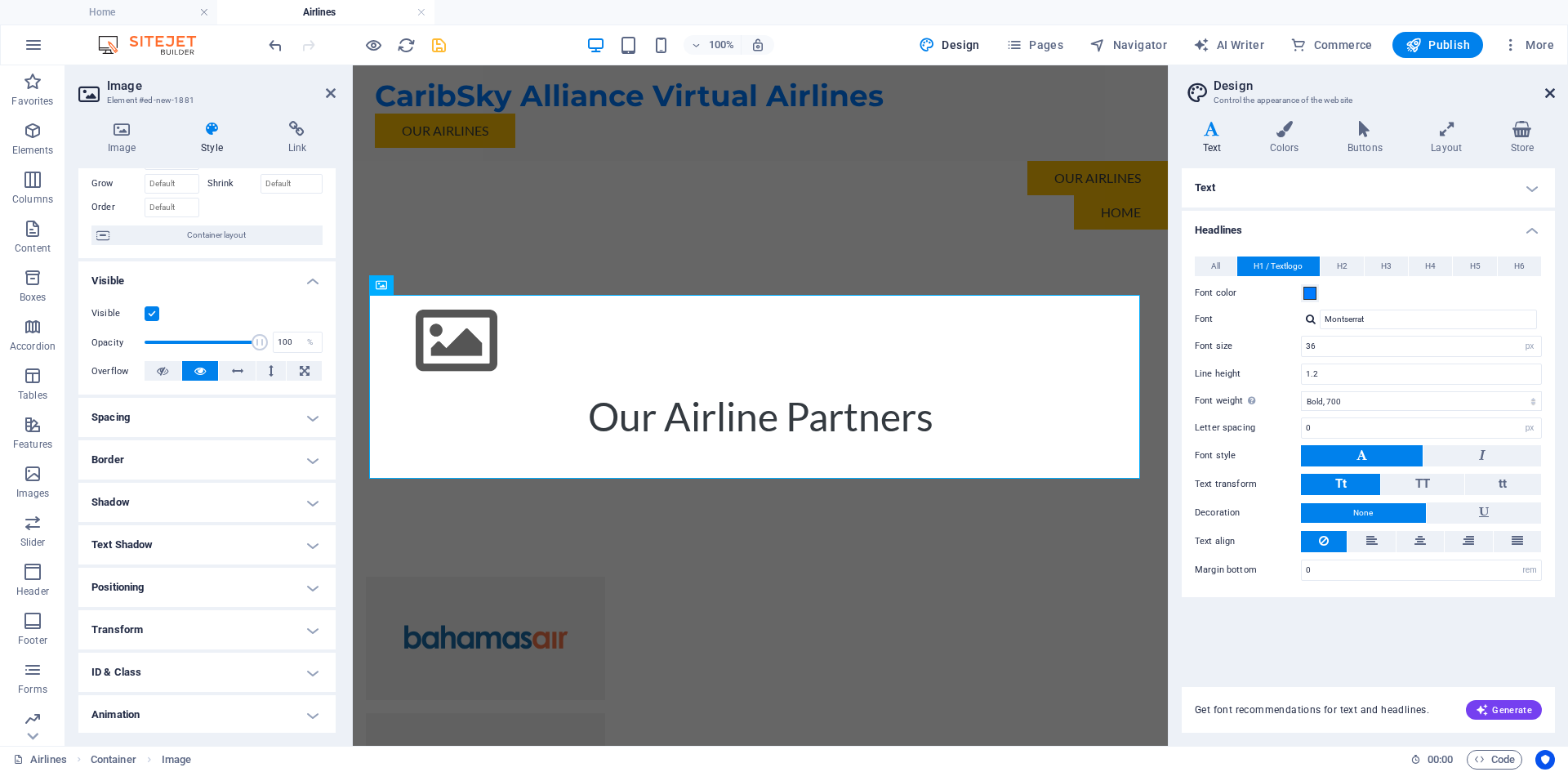
drag, startPoint x: 1547, startPoint y: 90, endPoint x: 1175, endPoint y: 25, distance: 377.6
click at [1547, 90] on icon at bounding box center [1549, 93] width 10 height 13
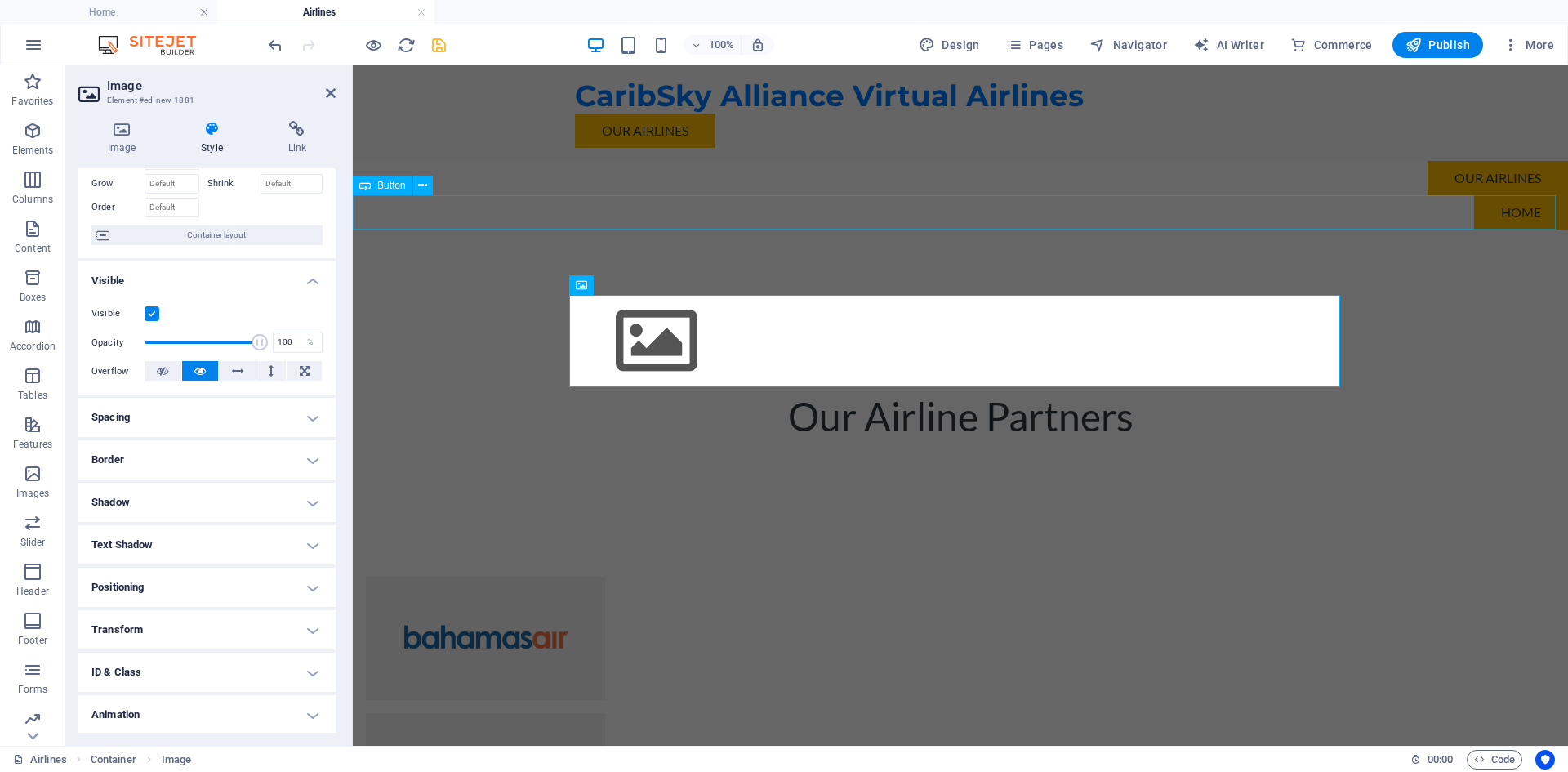
click at [1051, 208] on div "home" at bounding box center [960, 212] width 1215 height 34
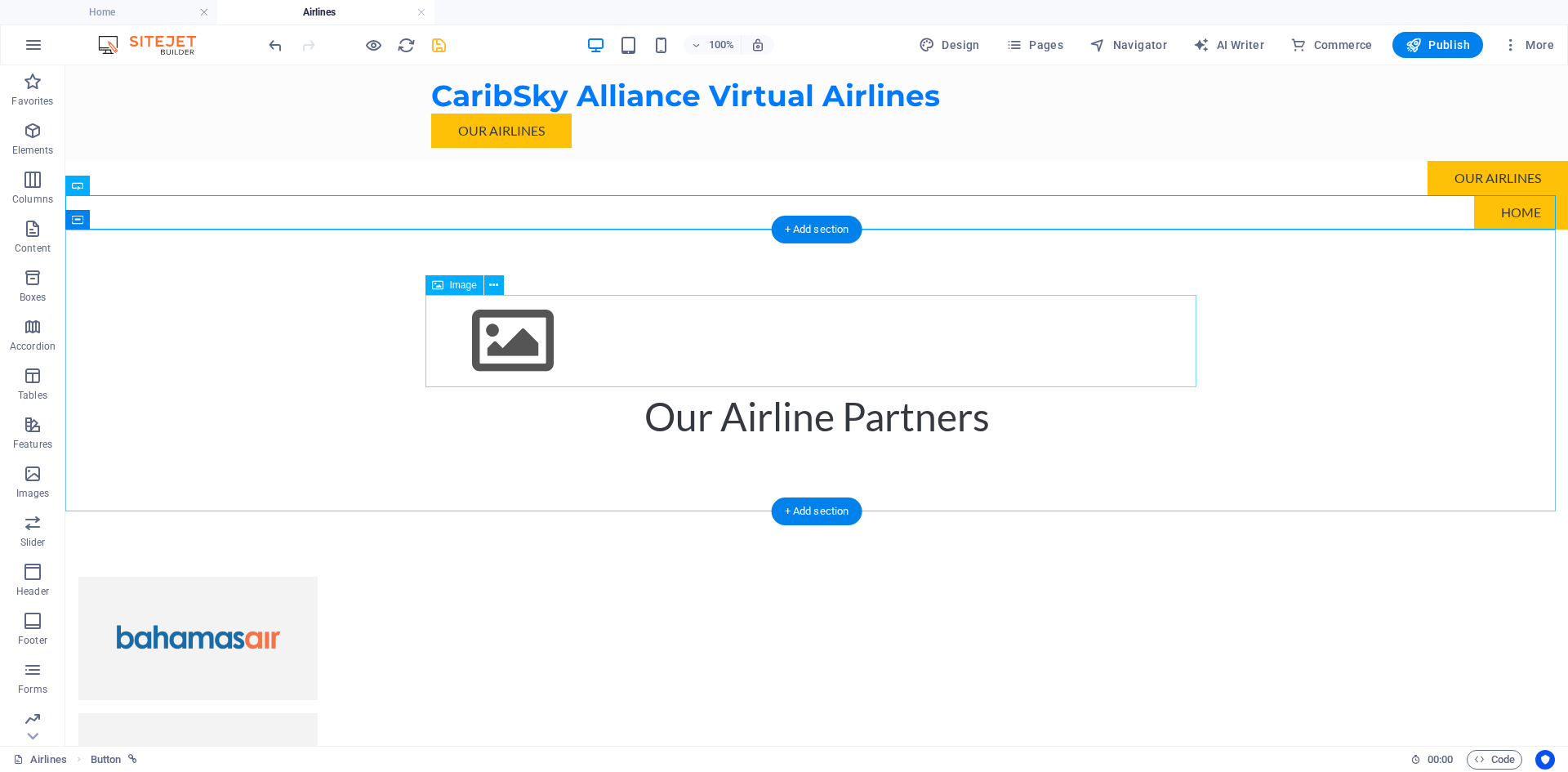
click at [571, 326] on figure at bounding box center [817, 341] width 771 height 92
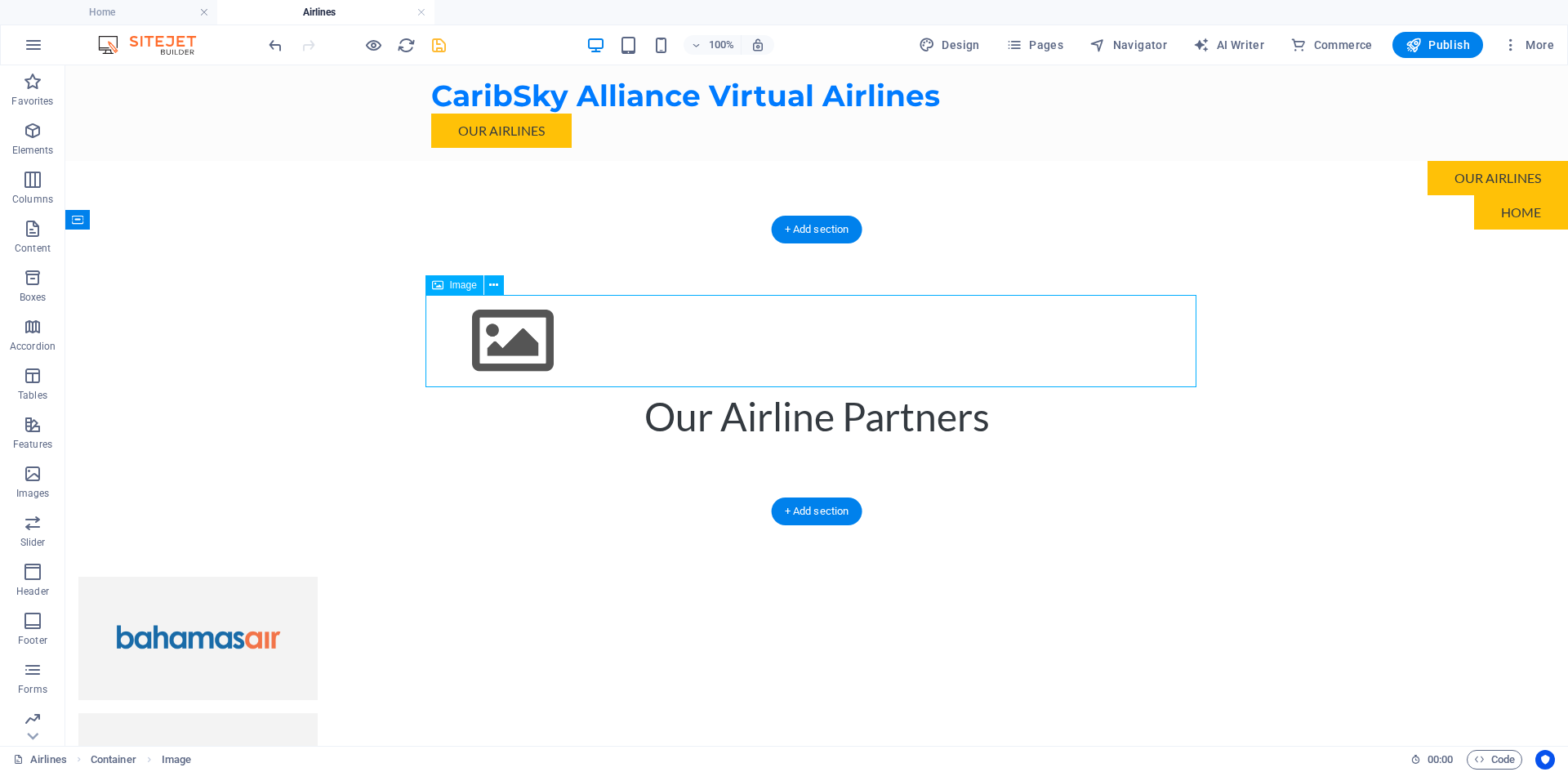
click at [520, 301] on figure at bounding box center [817, 341] width 771 height 92
click at [495, 283] on icon at bounding box center [494, 284] width 9 height 17
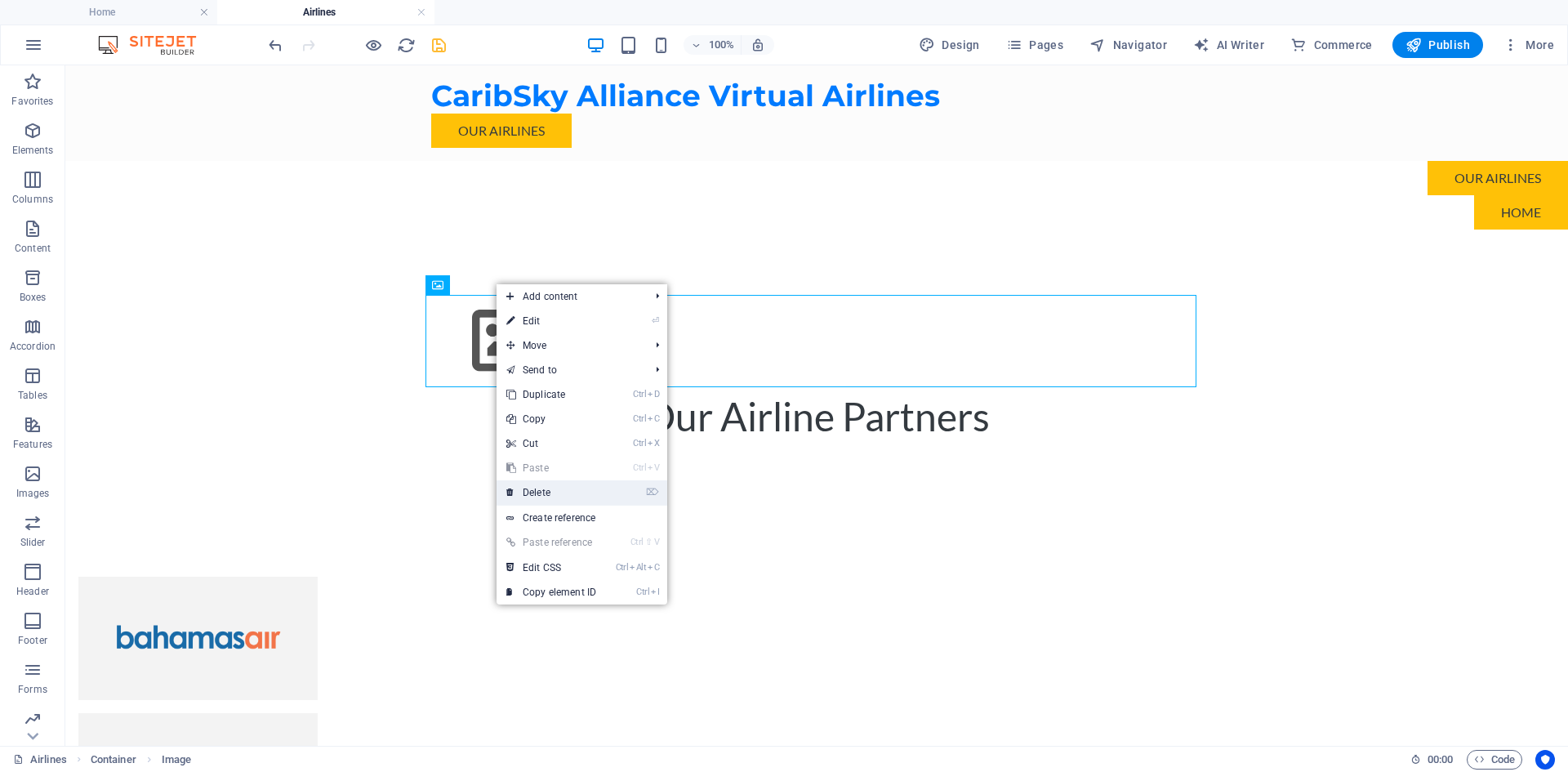
click at [530, 488] on link "⌦ Delete" at bounding box center [551, 492] width 109 height 24
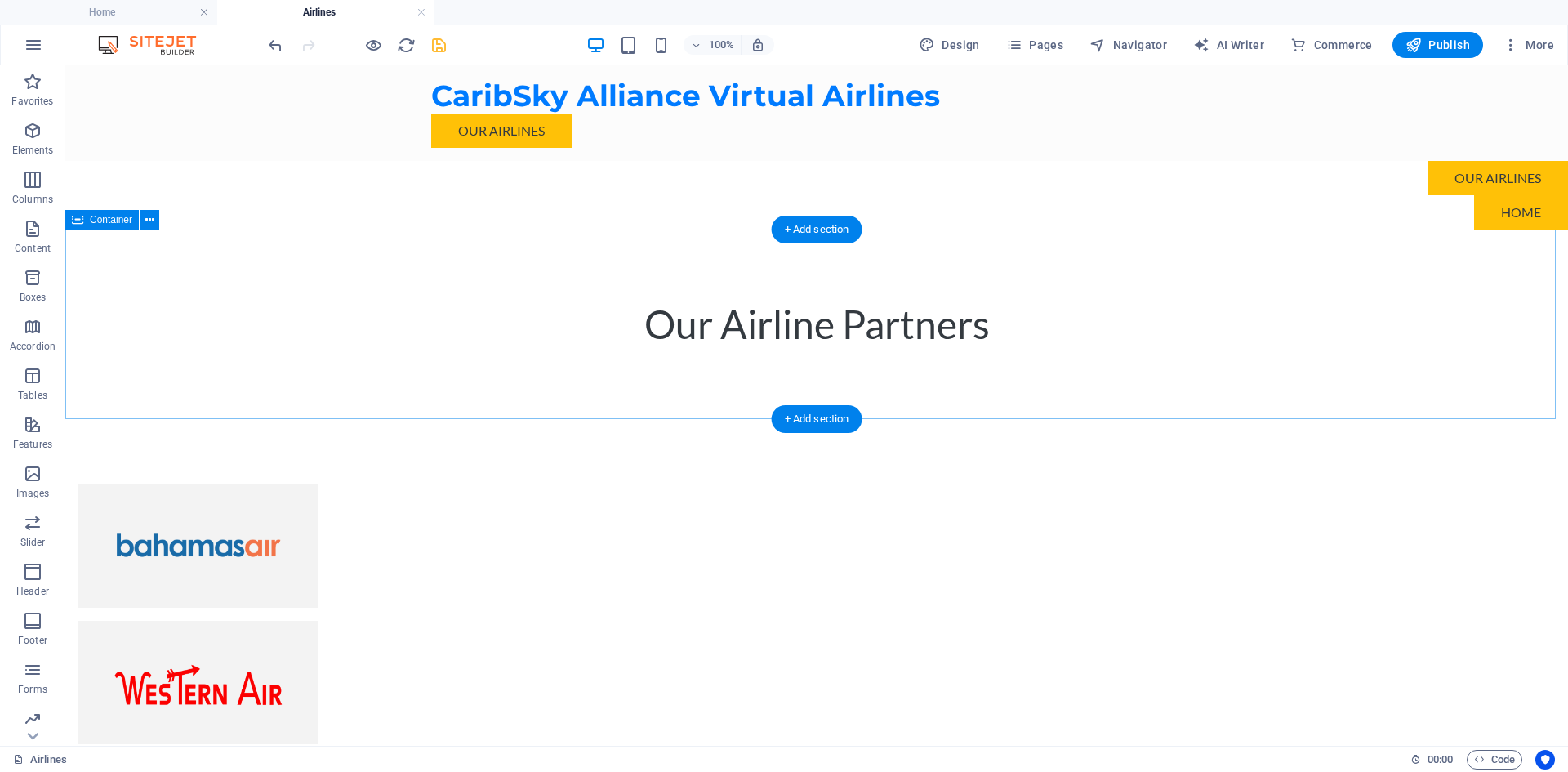
click at [395, 267] on div "Our Airline Partners" at bounding box center [817, 324] width 1503 height 190
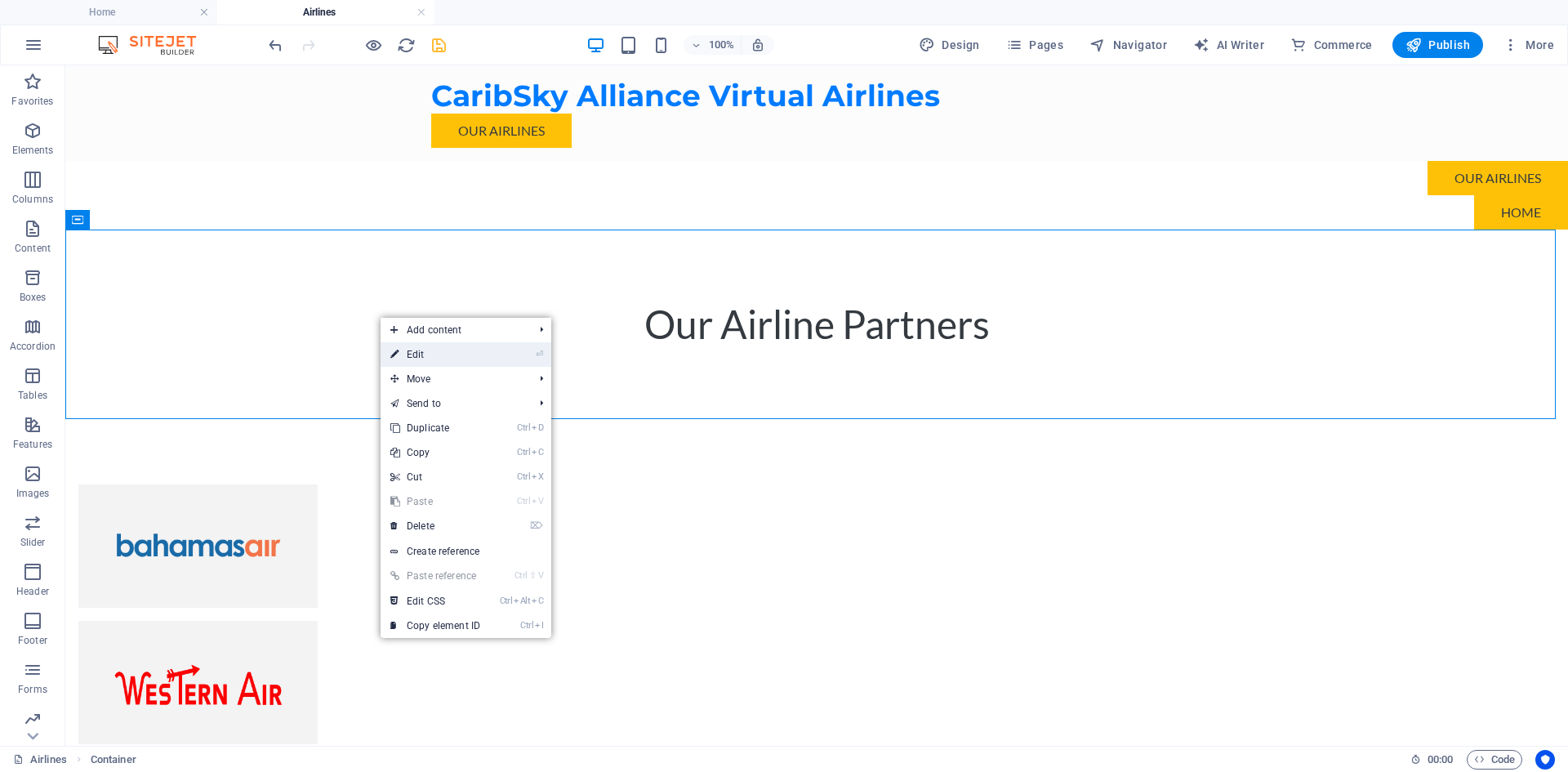
click at [496, 357] on li "⏎ Edit" at bounding box center [465, 353] width 171 height 24
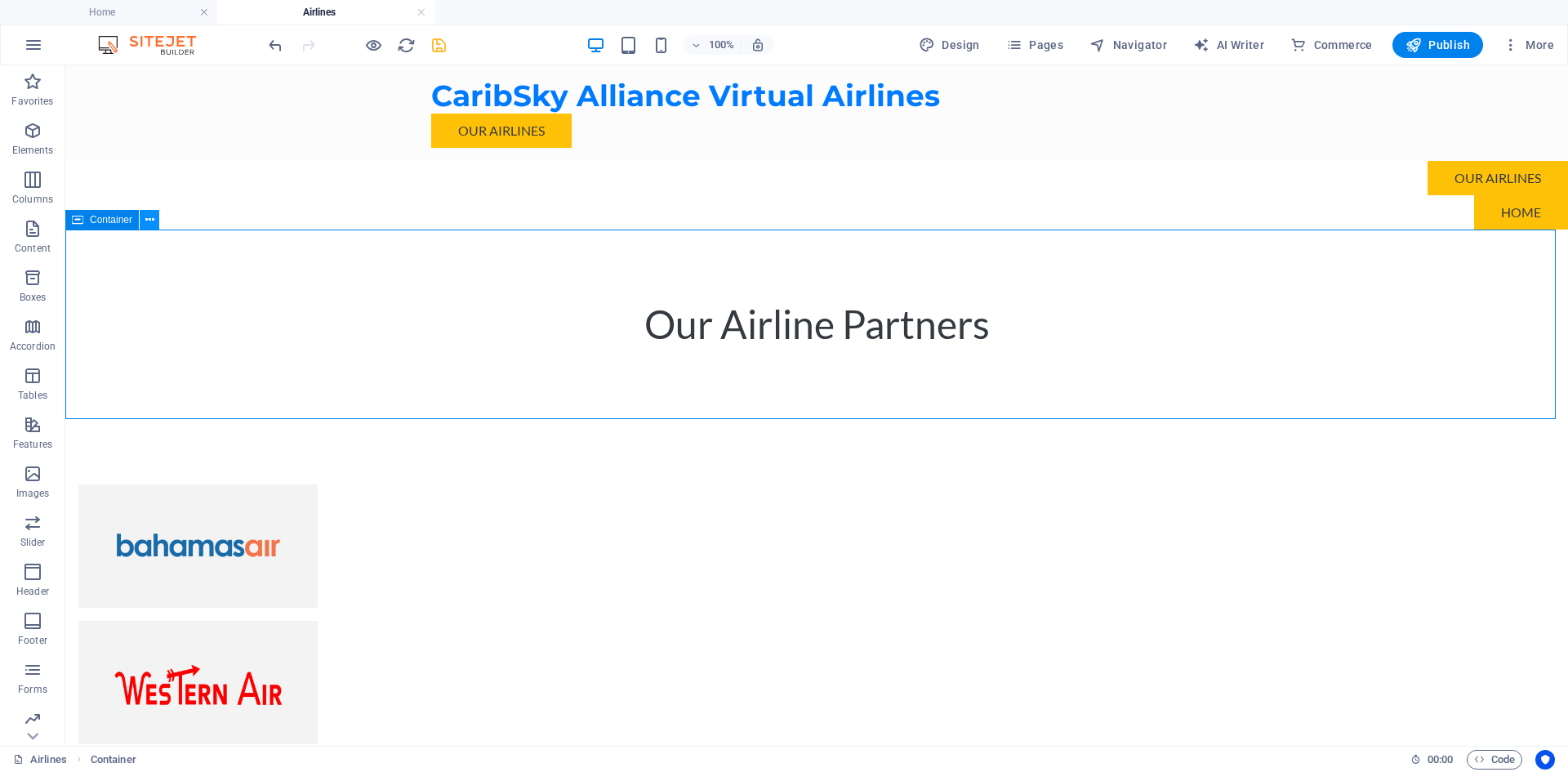
click at [150, 220] on icon at bounding box center [149, 219] width 9 height 17
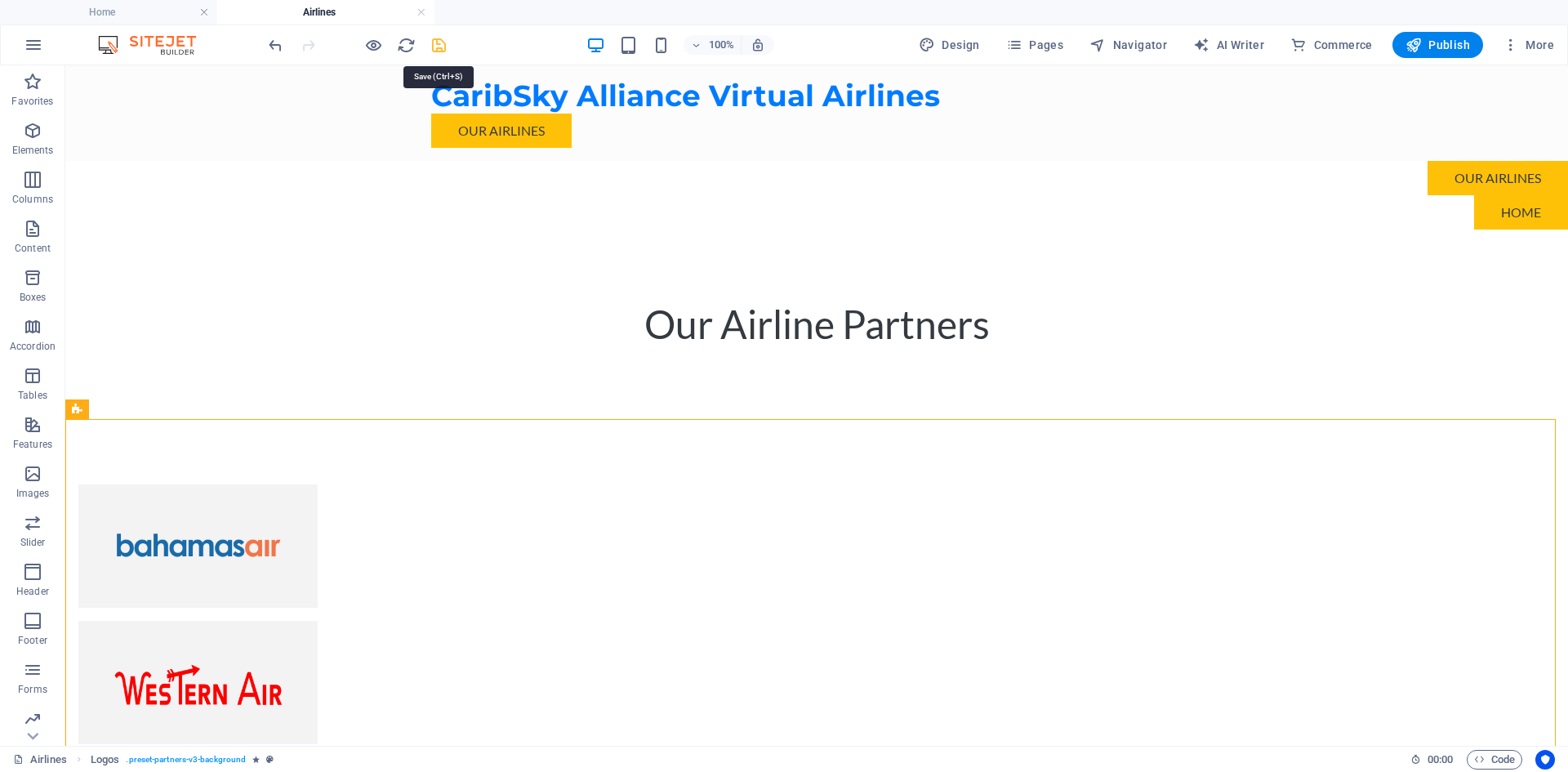
drag, startPoint x: 447, startPoint y: 46, endPoint x: 379, endPoint y: 98, distance: 85.6
click at [447, 46] on icon "save" at bounding box center [438, 45] width 19 height 19
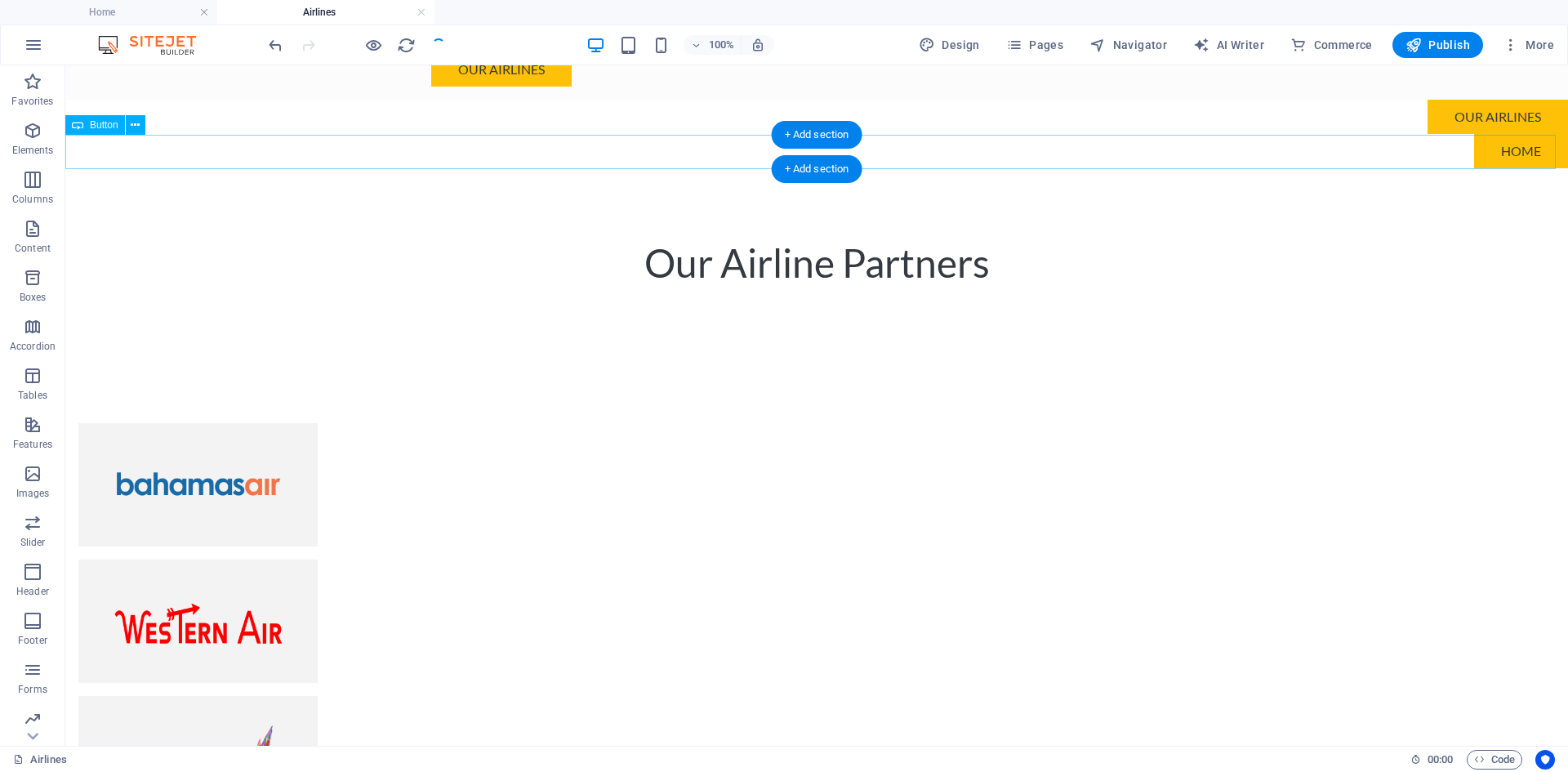
scroll to position [0, 0]
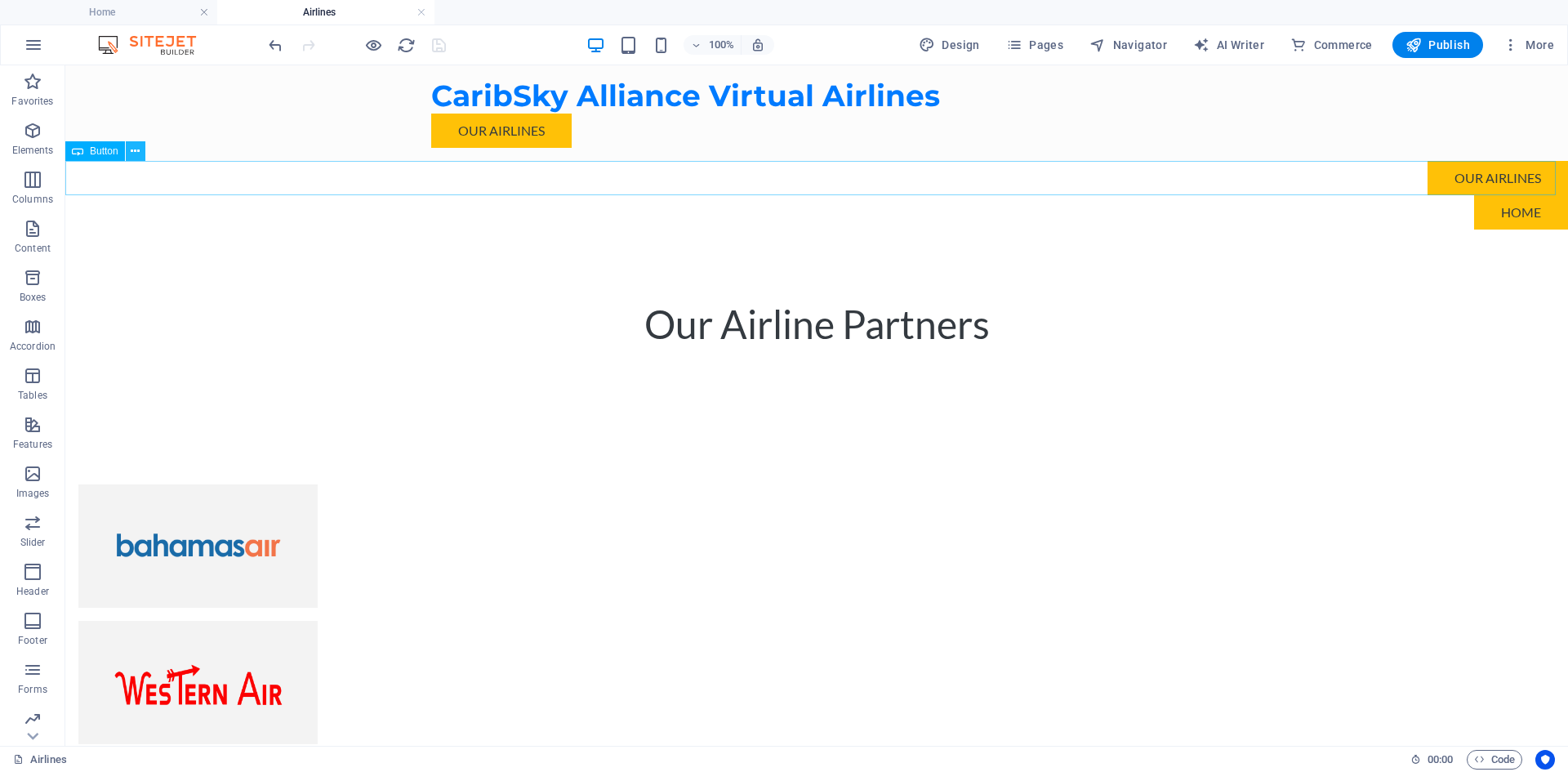
click at [135, 158] on icon at bounding box center [135, 151] width 9 height 17
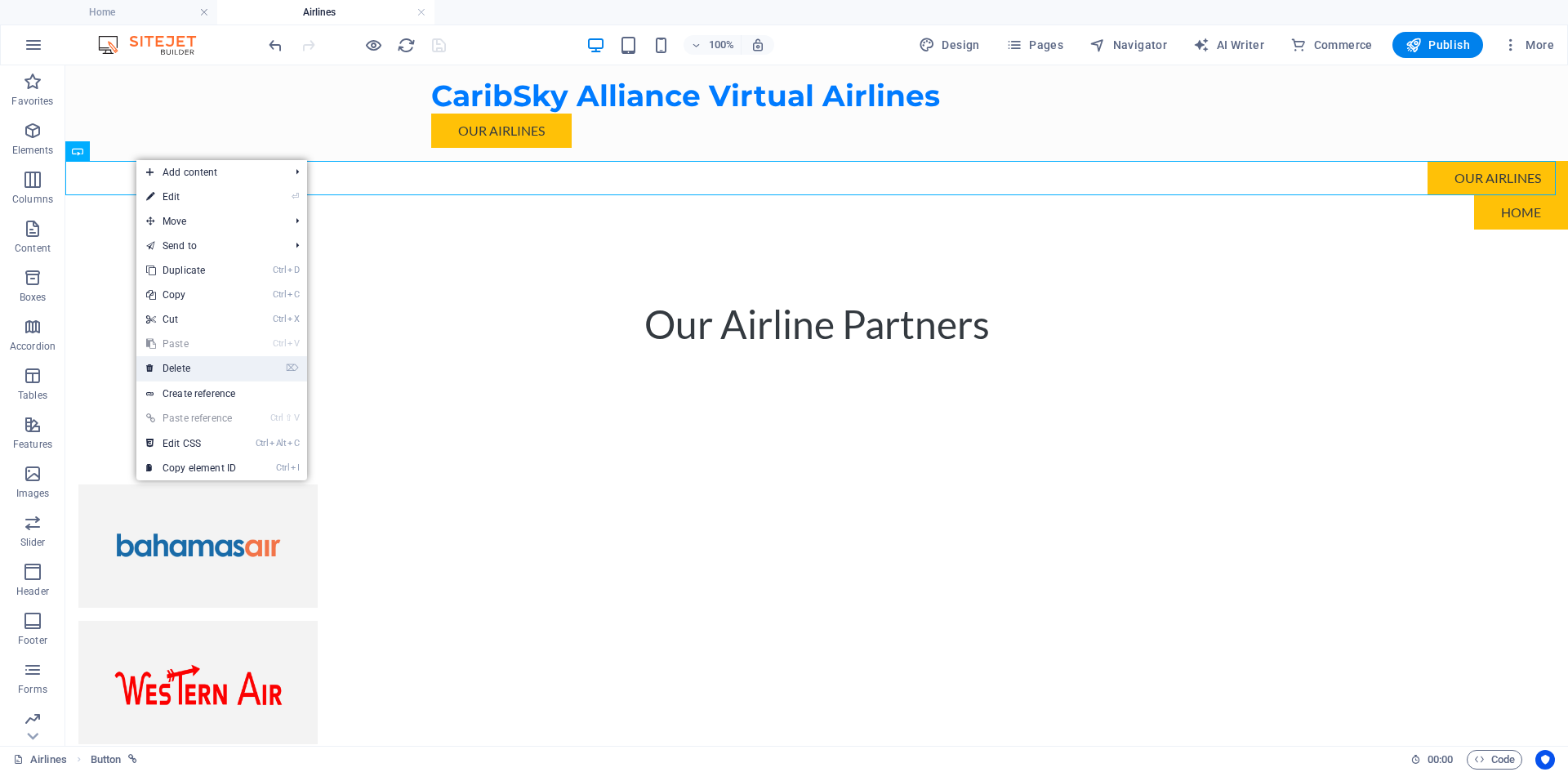
drag, startPoint x: 195, startPoint y: 366, endPoint x: 130, endPoint y: 258, distance: 126.1
click at [195, 366] on link "⌦ Delete" at bounding box center [191, 368] width 109 height 24
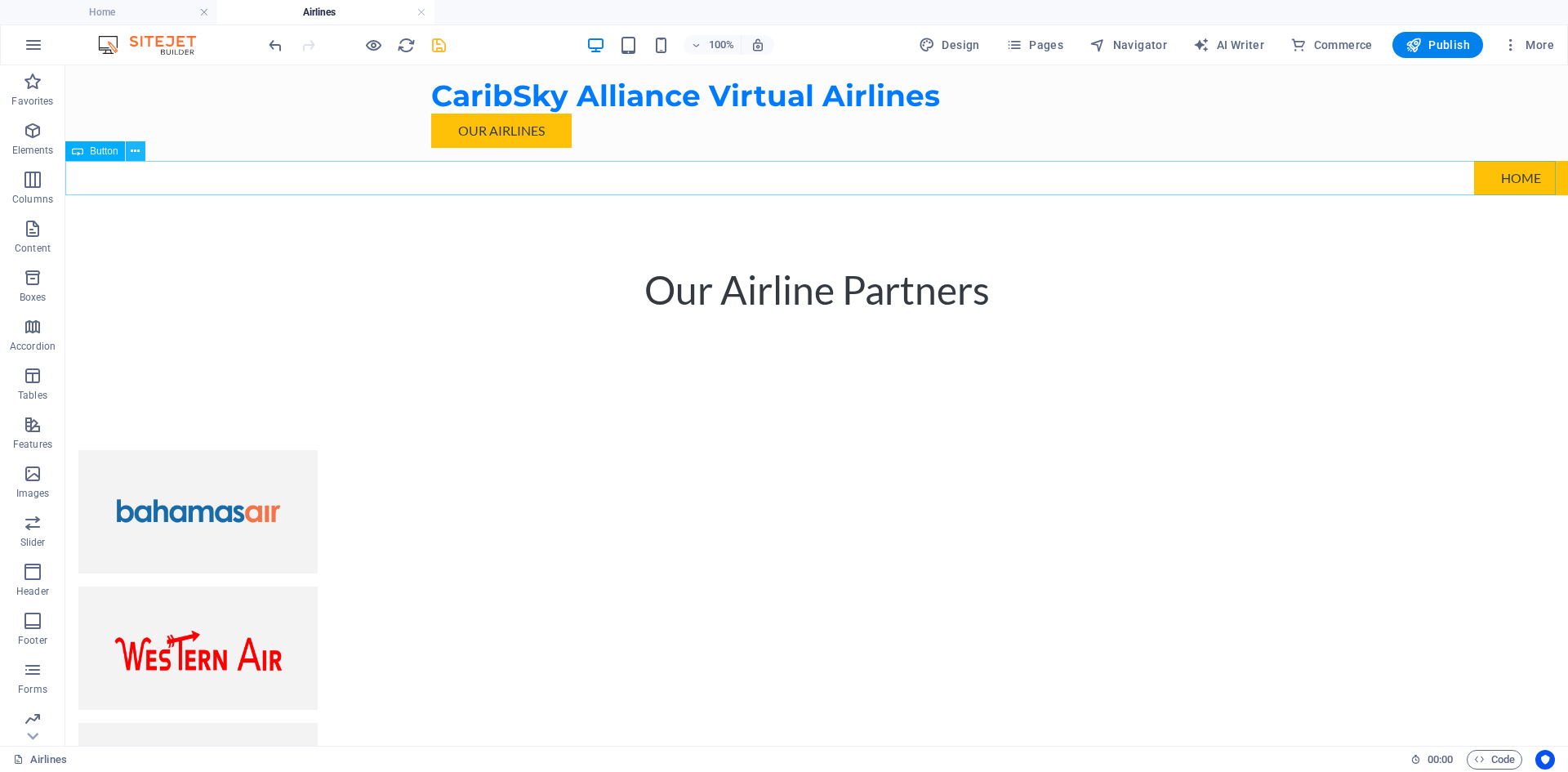
click at [136, 151] on icon at bounding box center [135, 151] width 9 height 17
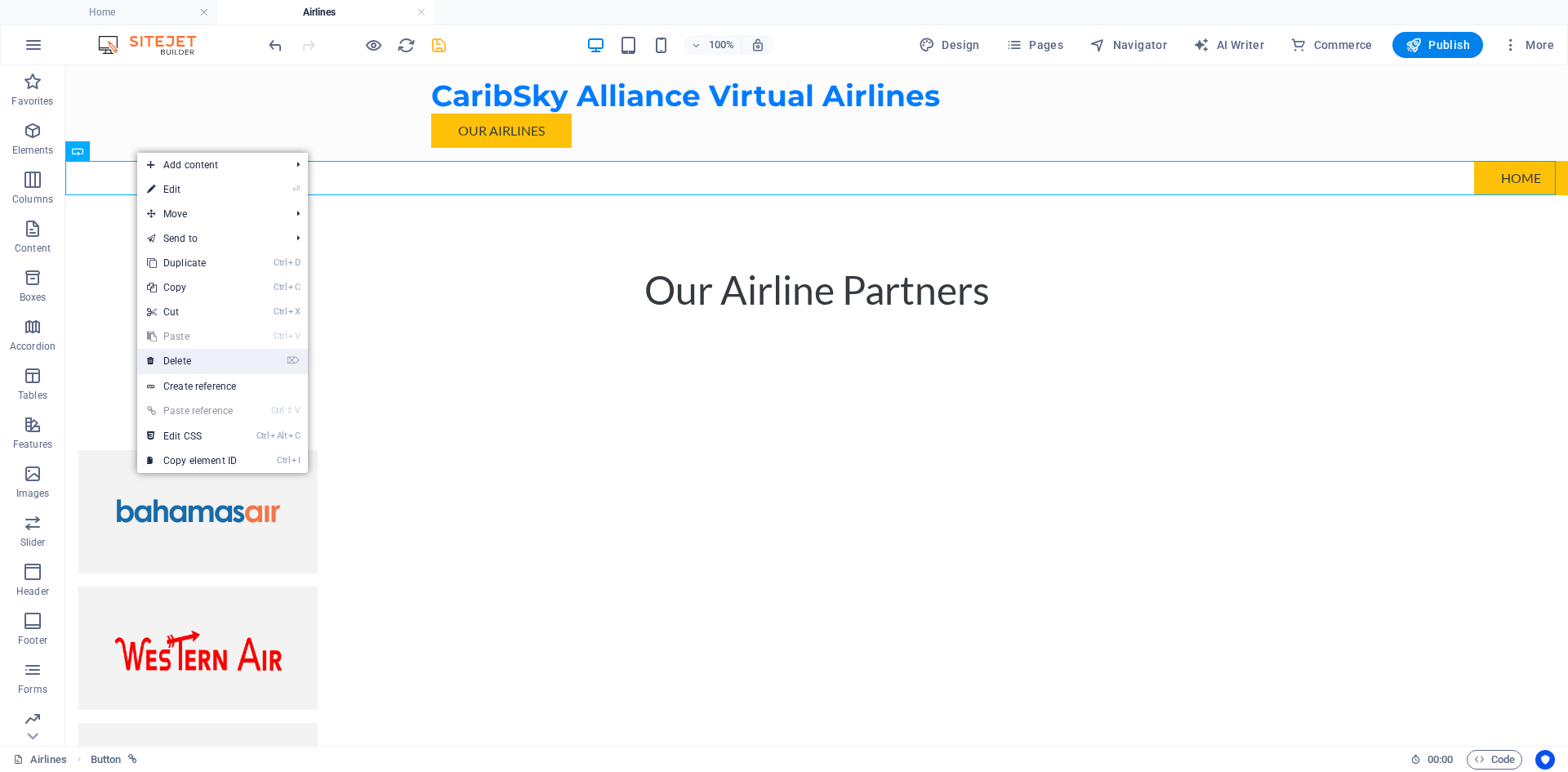
click at [182, 363] on link "⌦ Delete" at bounding box center [191, 361] width 109 height 24
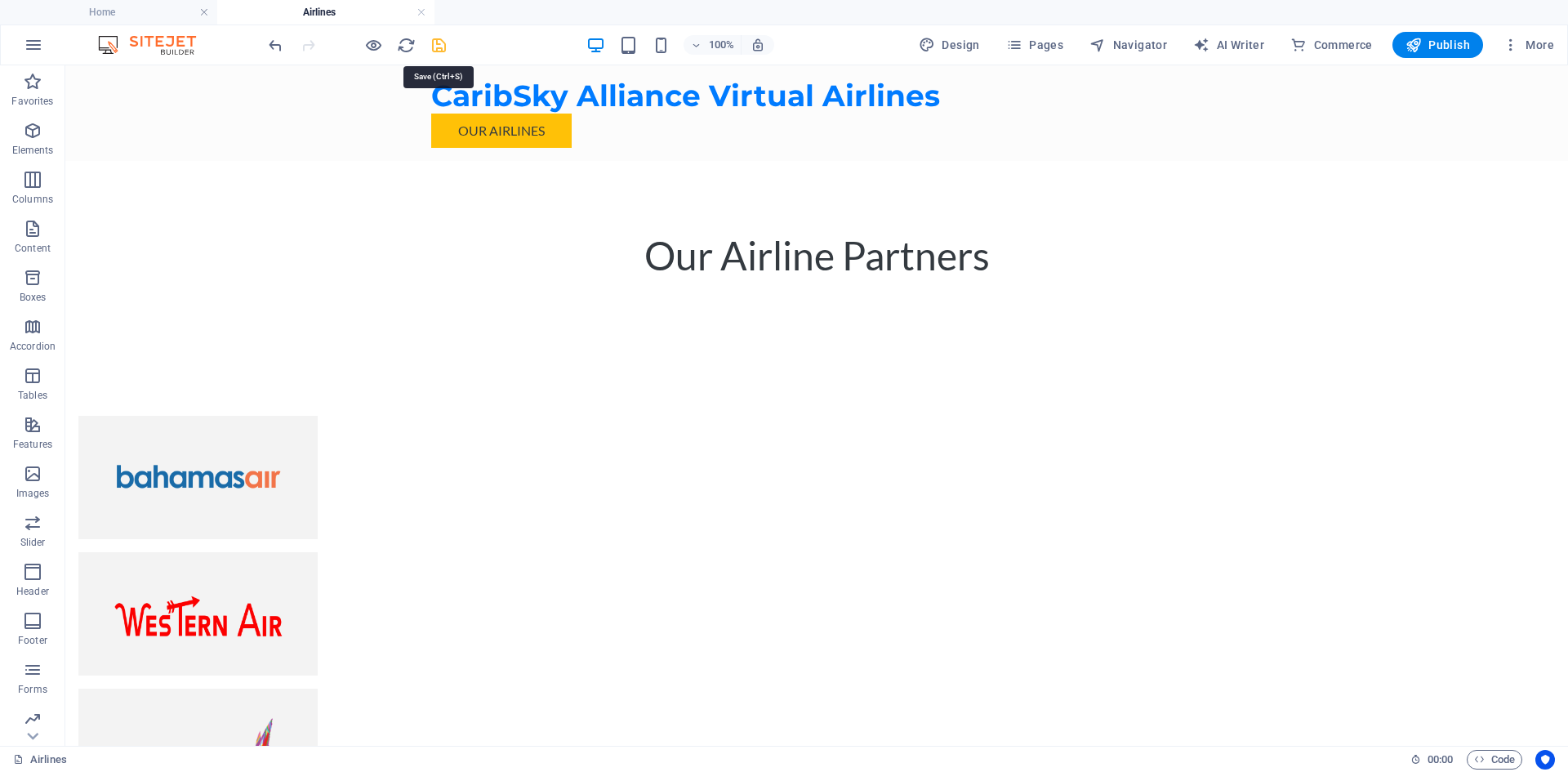
click at [440, 47] on icon "save" at bounding box center [438, 45] width 19 height 19
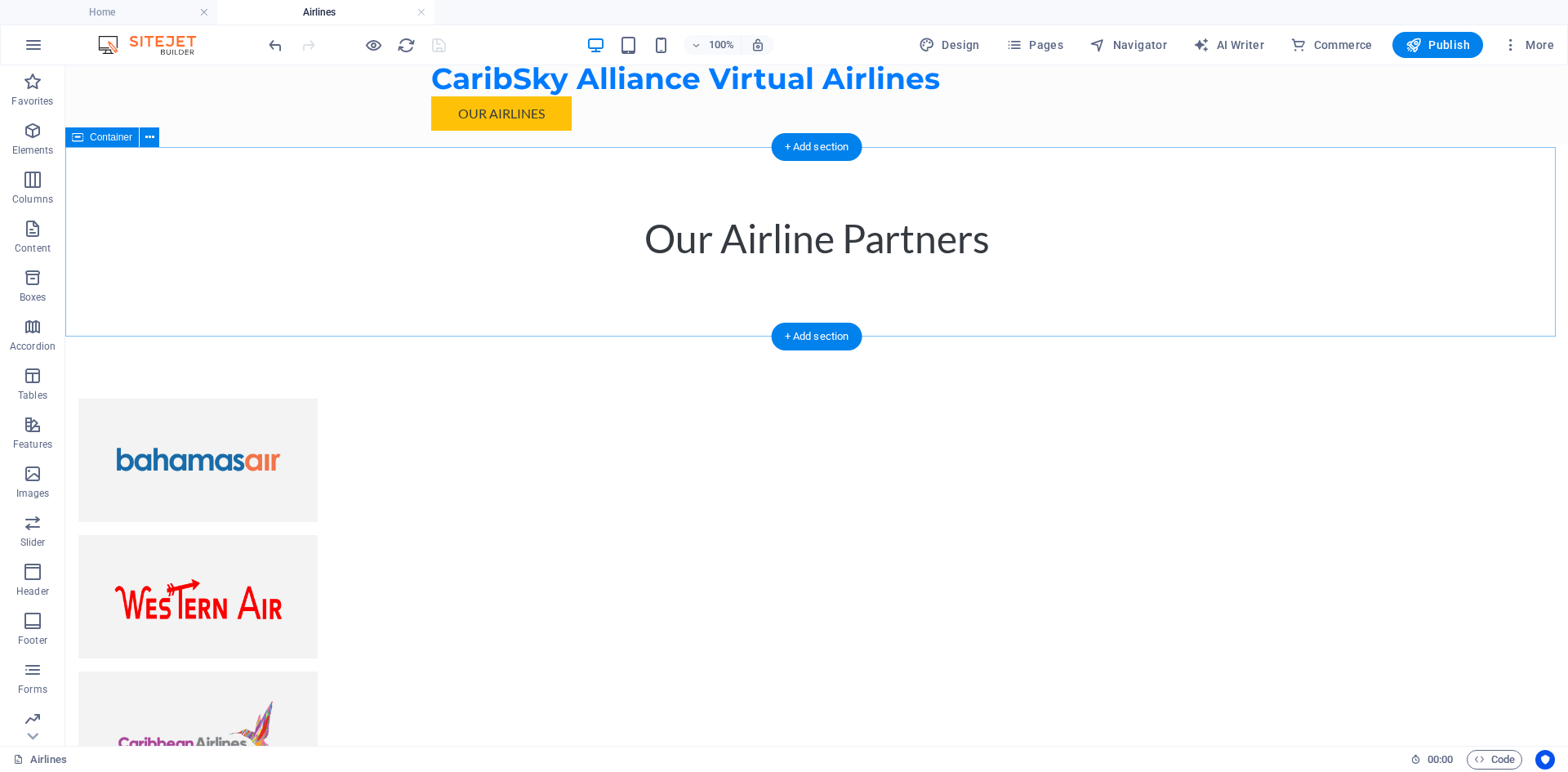
scroll to position [22, 0]
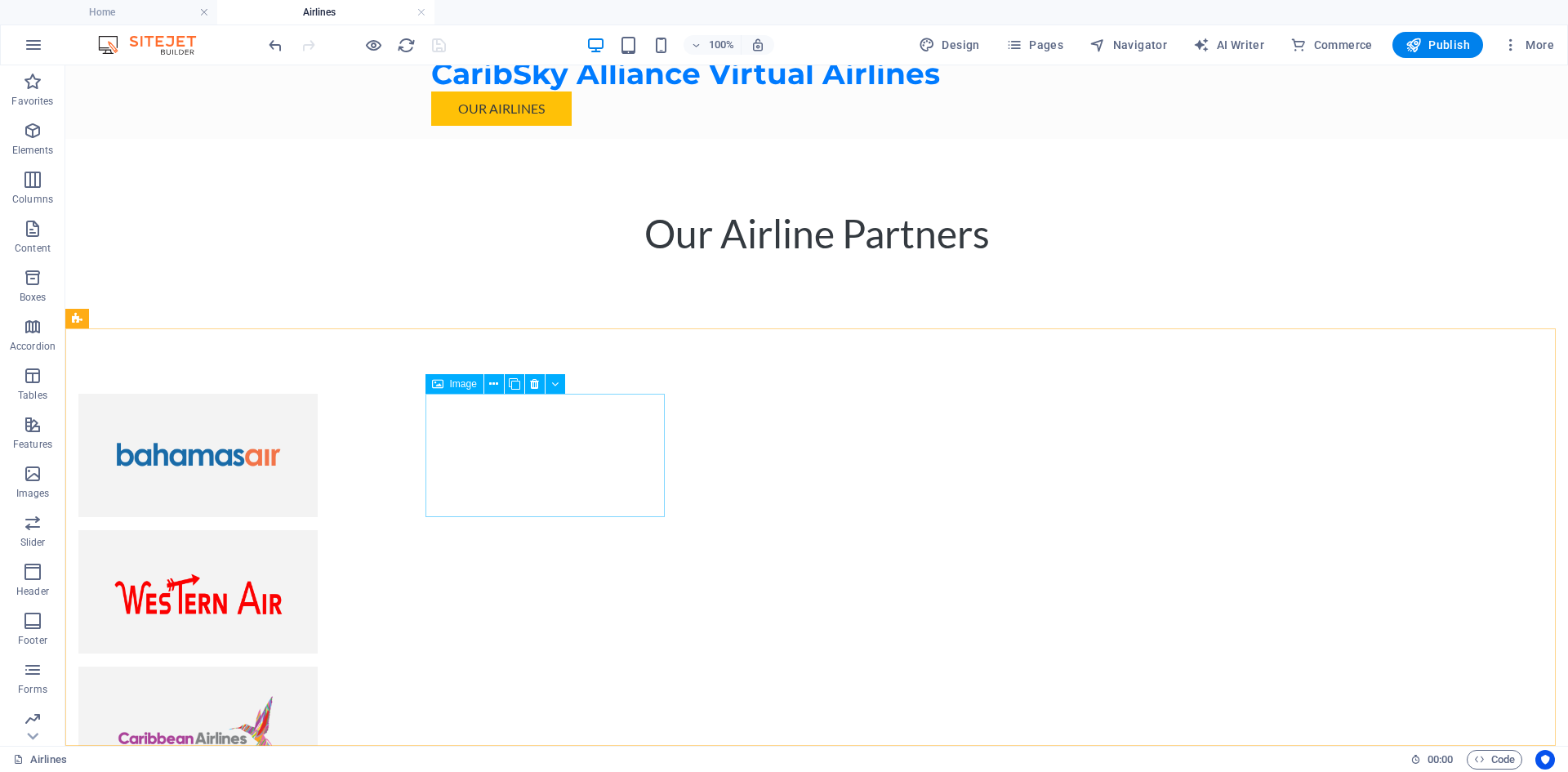
click at [466, 384] on span "Image" at bounding box center [463, 384] width 27 height 10
click at [495, 380] on icon at bounding box center [494, 384] width 9 height 17
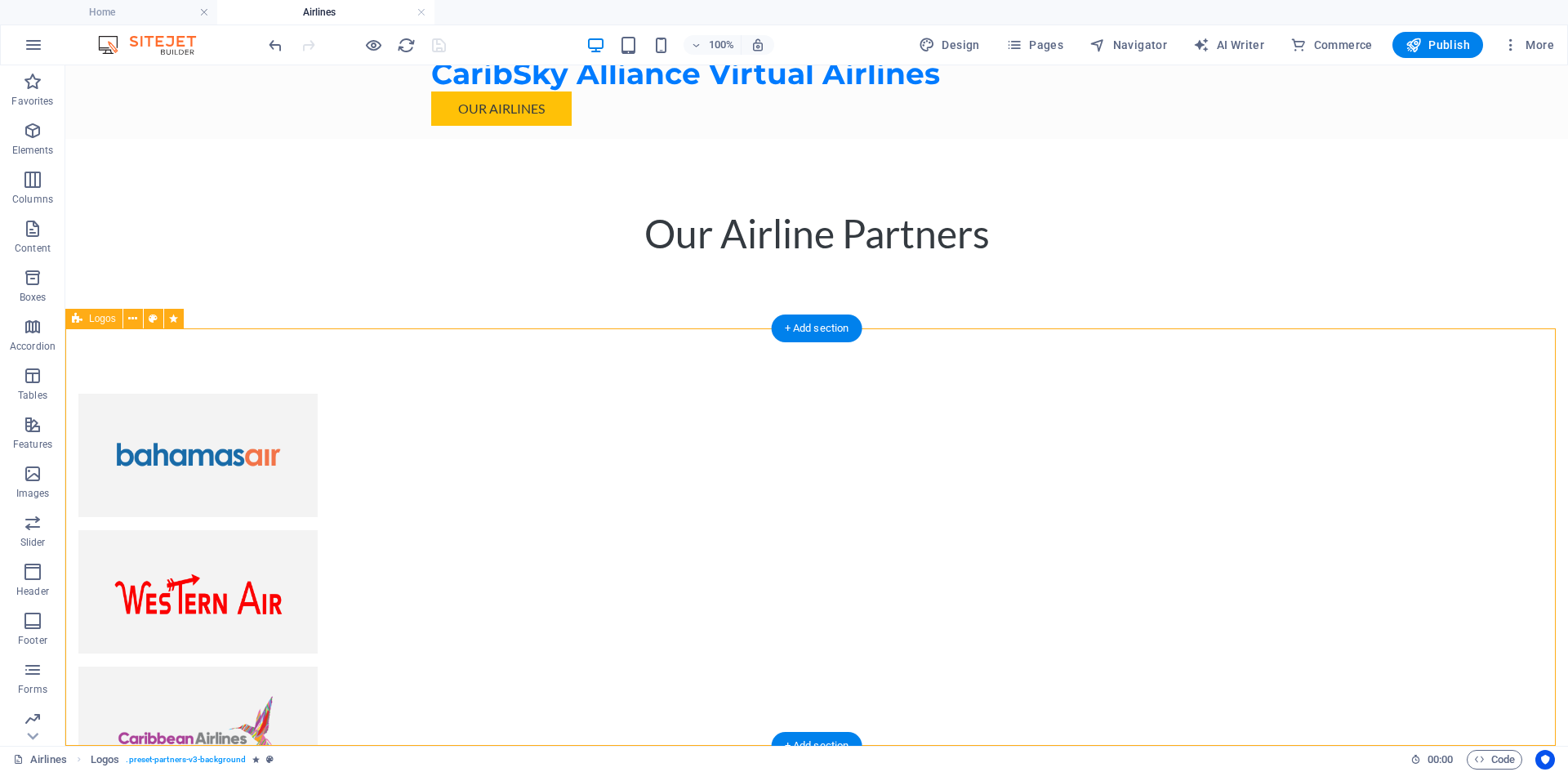
scroll to position [0, 0]
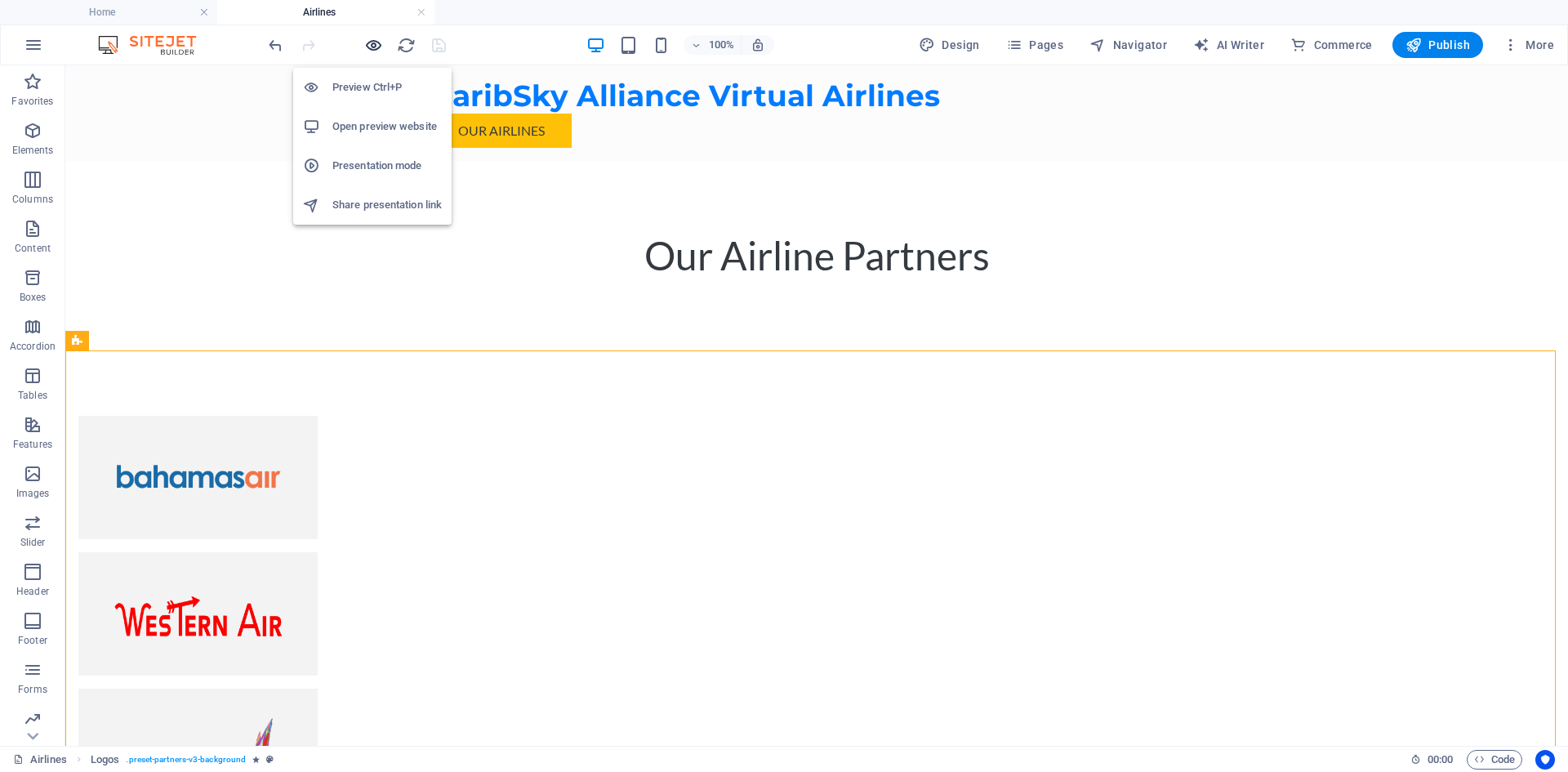
click at [365, 47] on icon "button" at bounding box center [373, 45] width 19 height 19
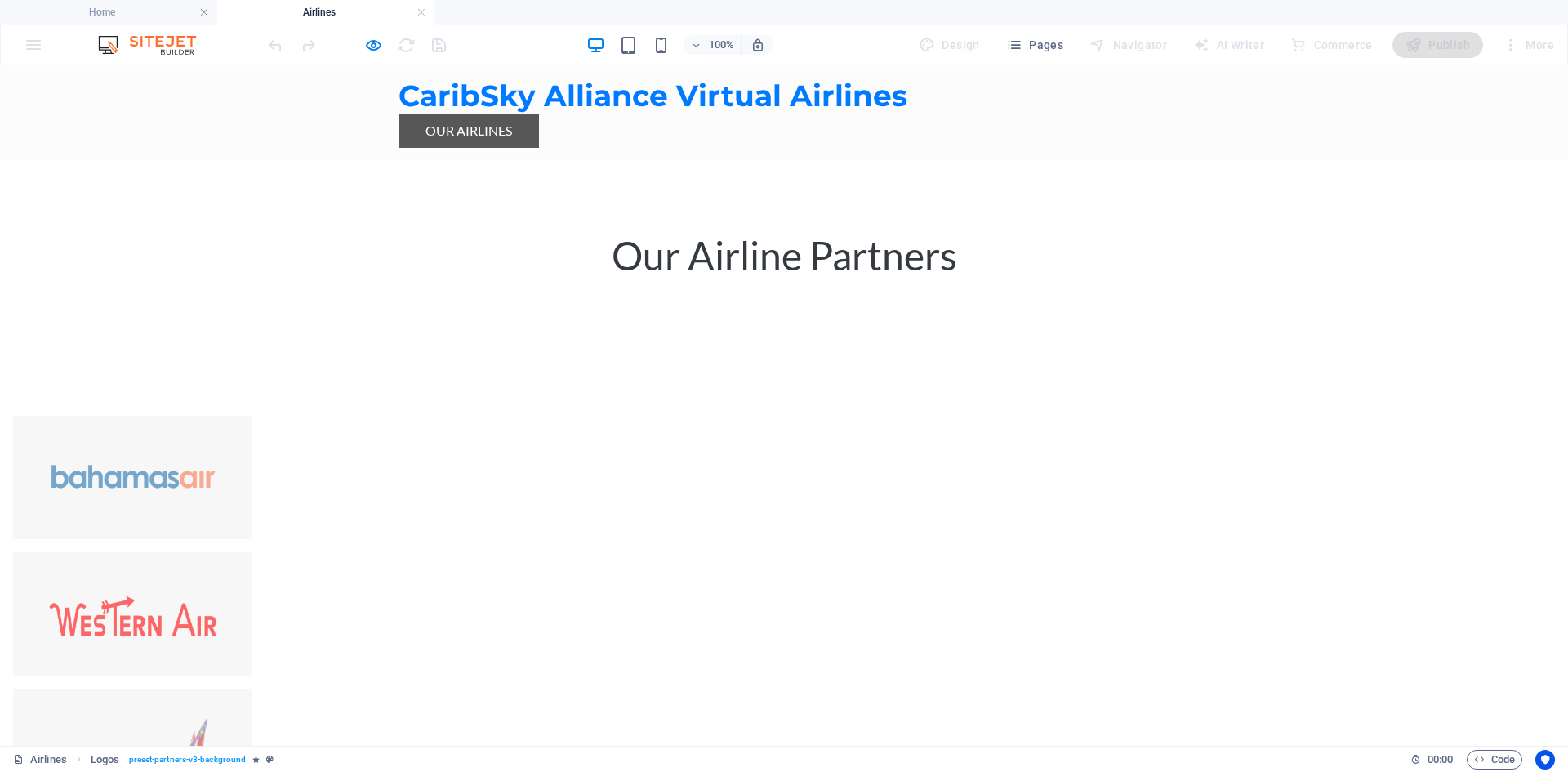
click at [496, 133] on link "our airlines" at bounding box center [468, 131] width 140 height 34
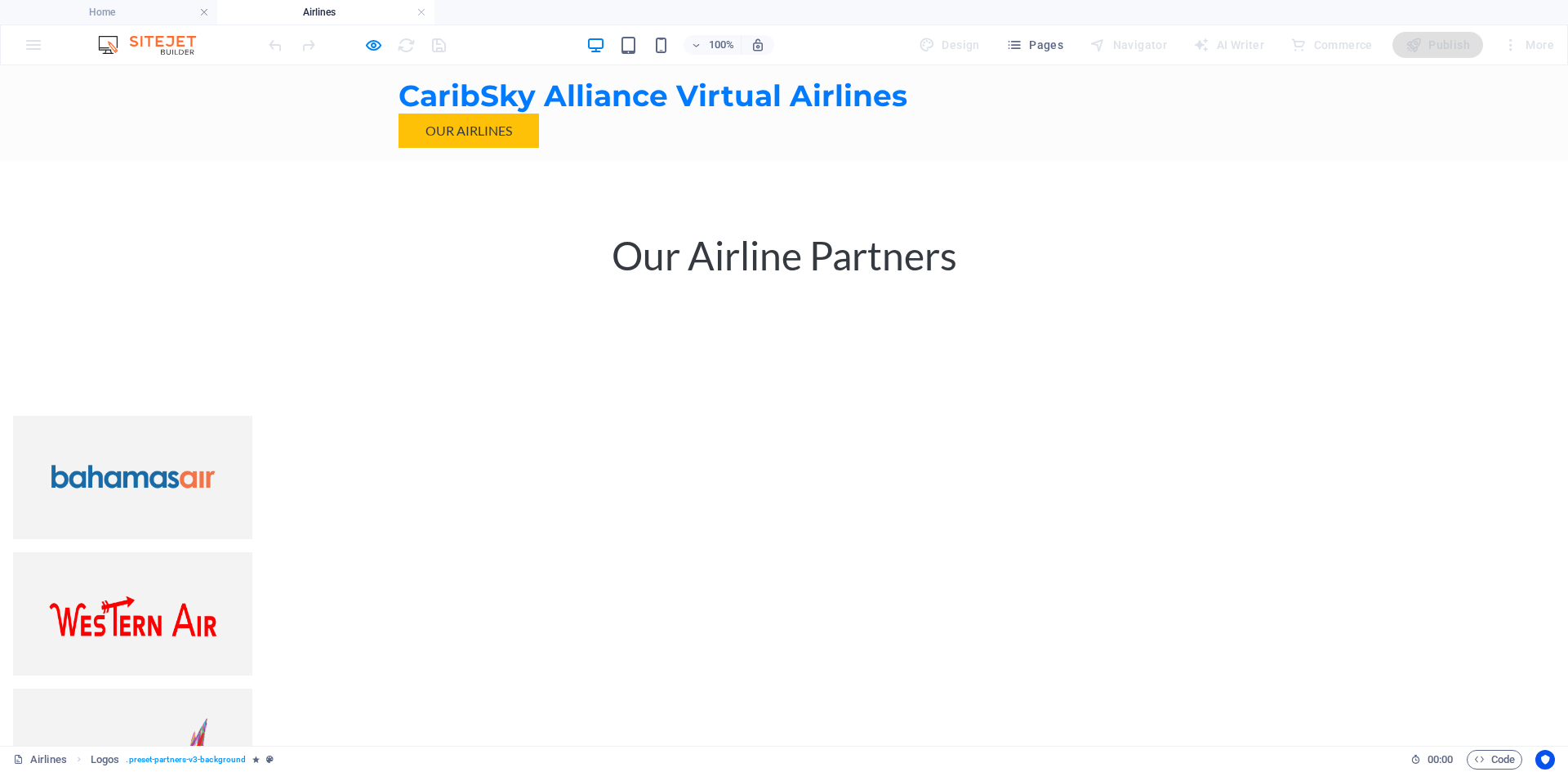
click at [598, 93] on h1 "CaribSky Alliance Virtual Airlines" at bounding box center [784, 96] width 771 height 35
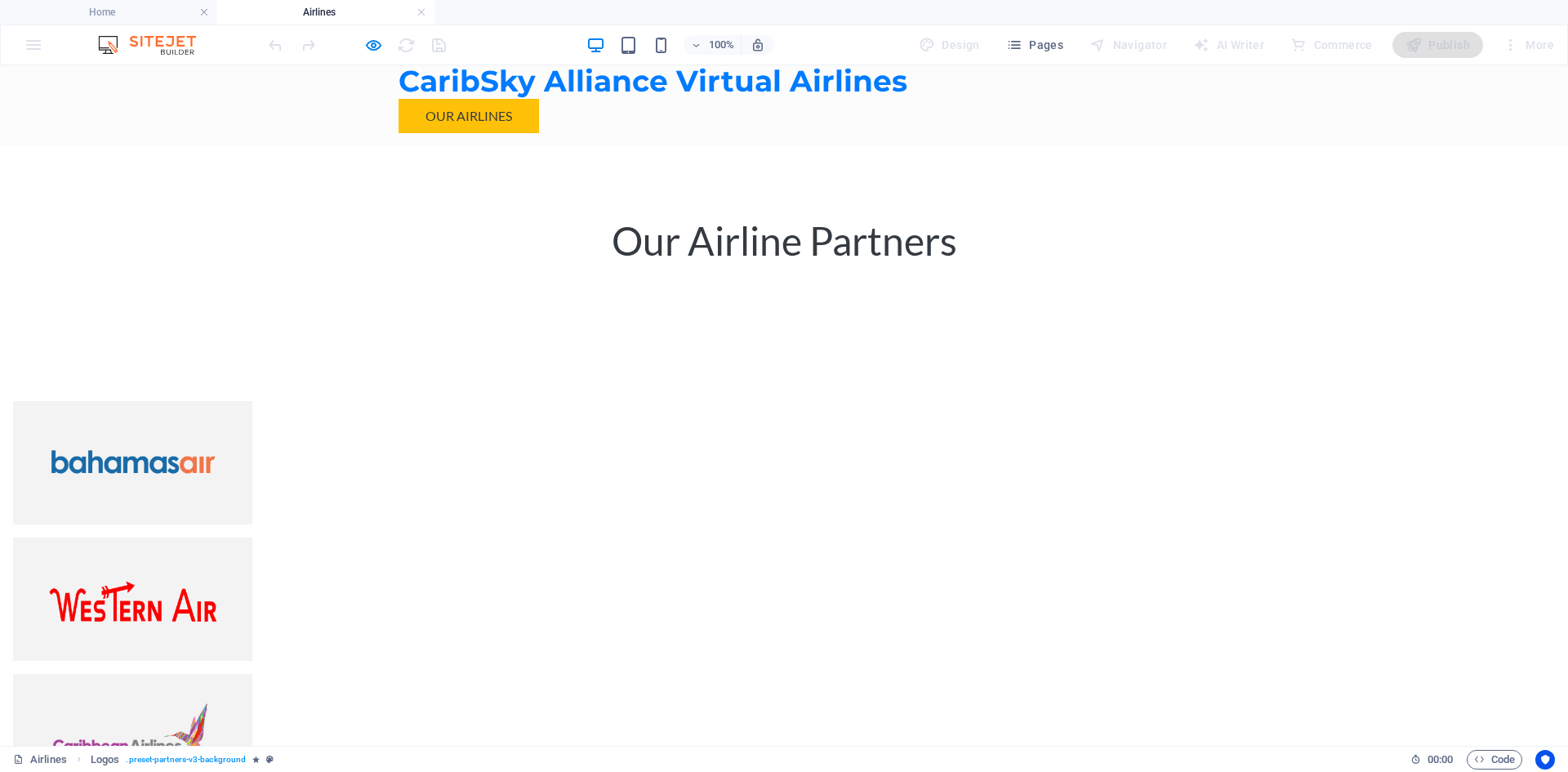
scroll to position [22, 0]
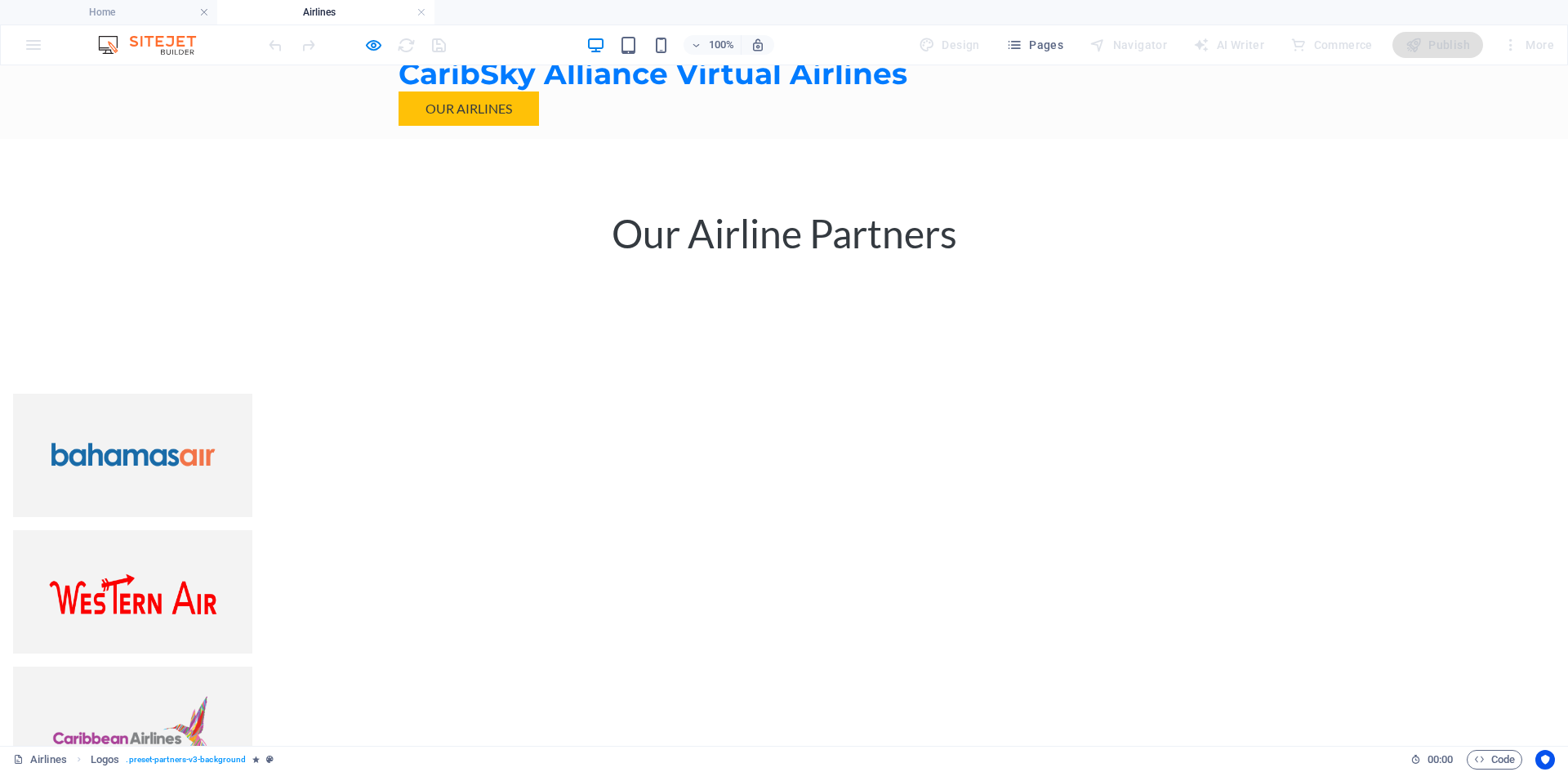
click at [216, 689] on img at bounding box center [132, 727] width 167 height 78
click at [216, 445] on img at bounding box center [132, 455] width 167 height 42
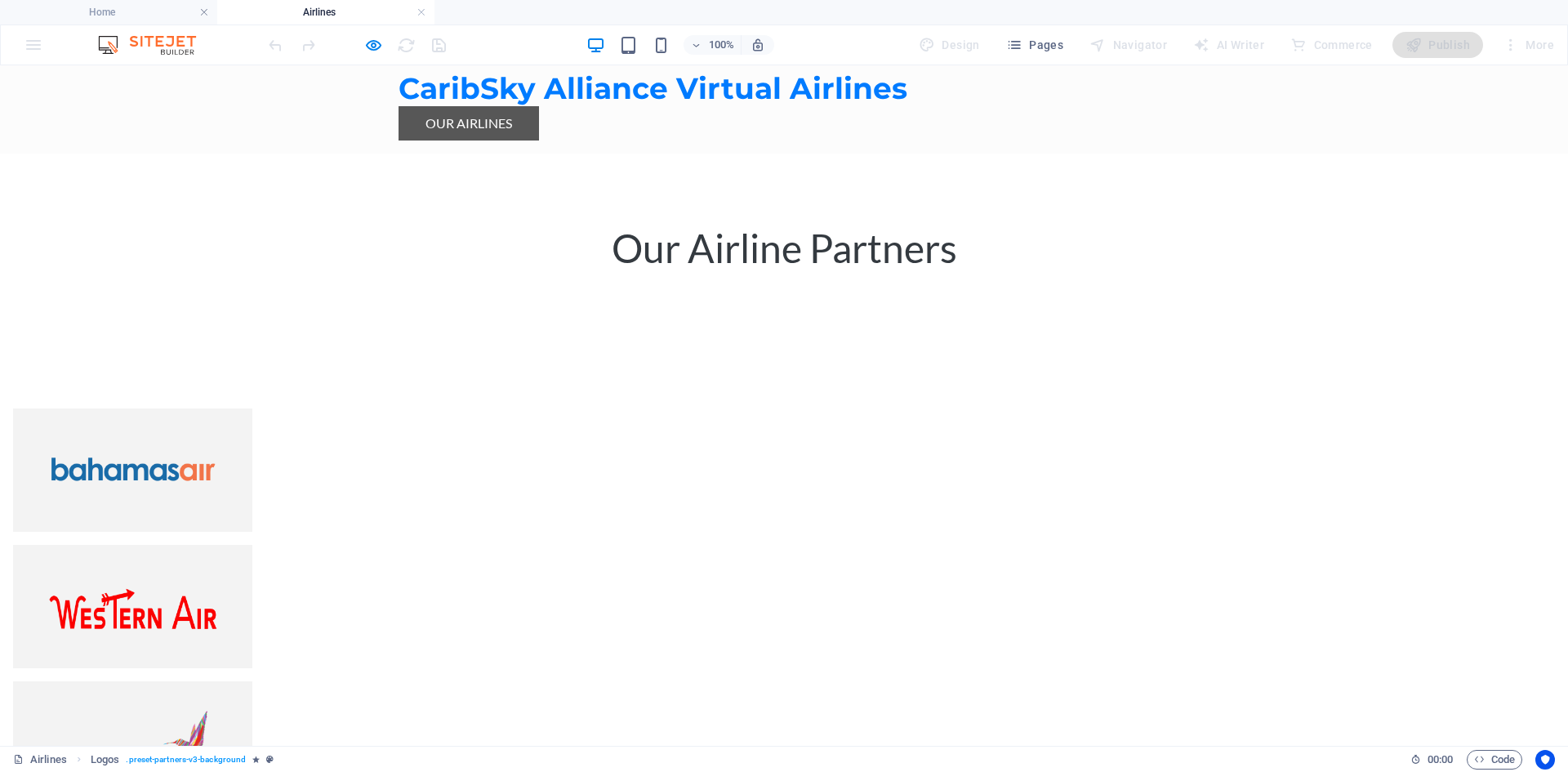
scroll to position [0, 0]
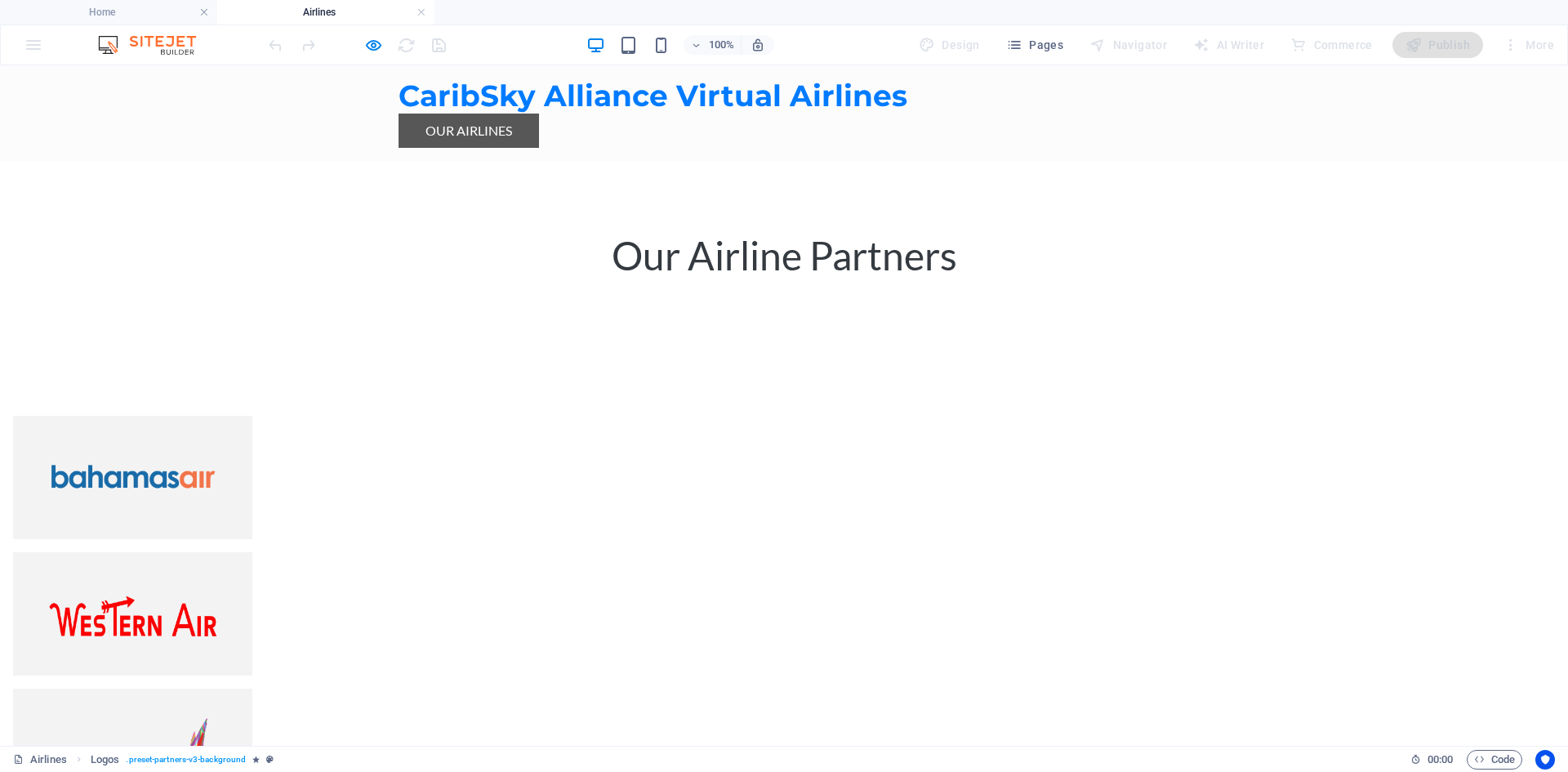
click at [471, 117] on link "our airlines" at bounding box center [468, 131] width 140 height 34
